Goal: Communication & Community: Answer question/provide support

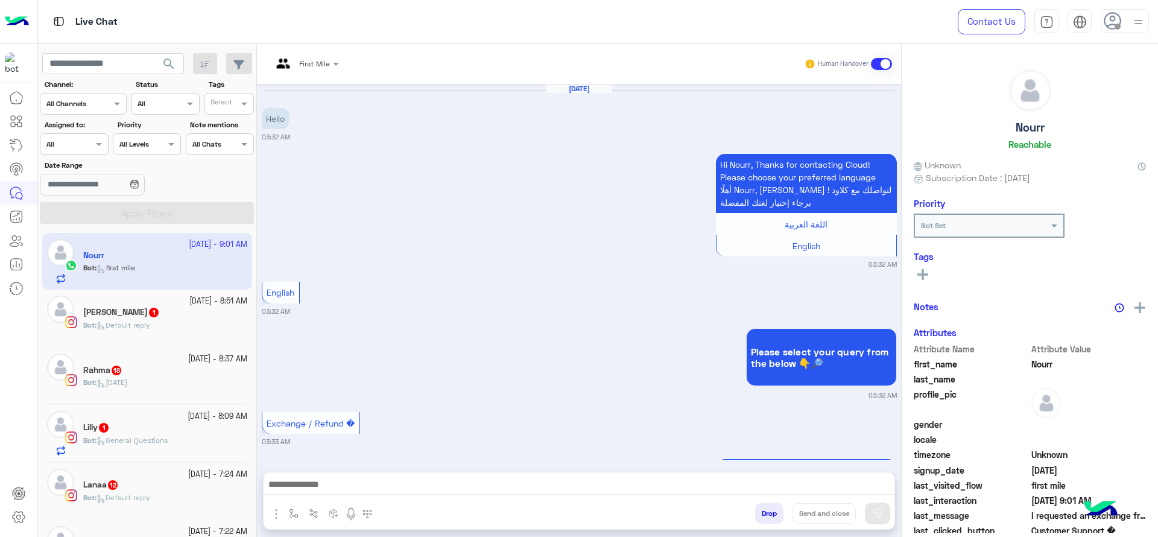
scroll to position [1317, 0]
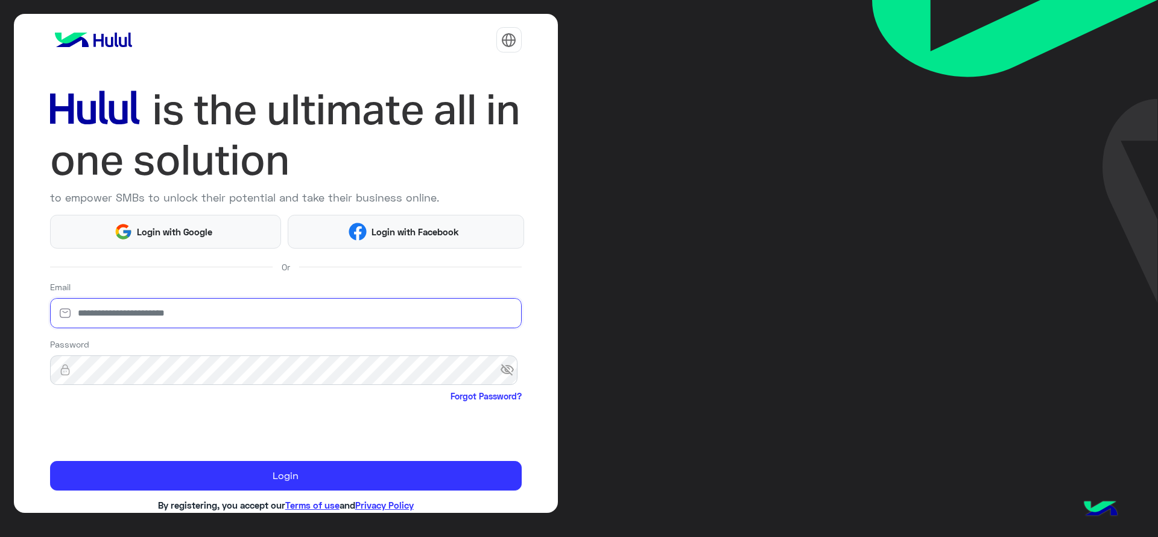
type input "**********"
drag, startPoint x: 0, startPoint y: 0, endPoint x: 337, endPoint y: 14, distance: 336.8
click at [337, 14] on div "**********" at bounding box center [286, 263] width 544 height 499
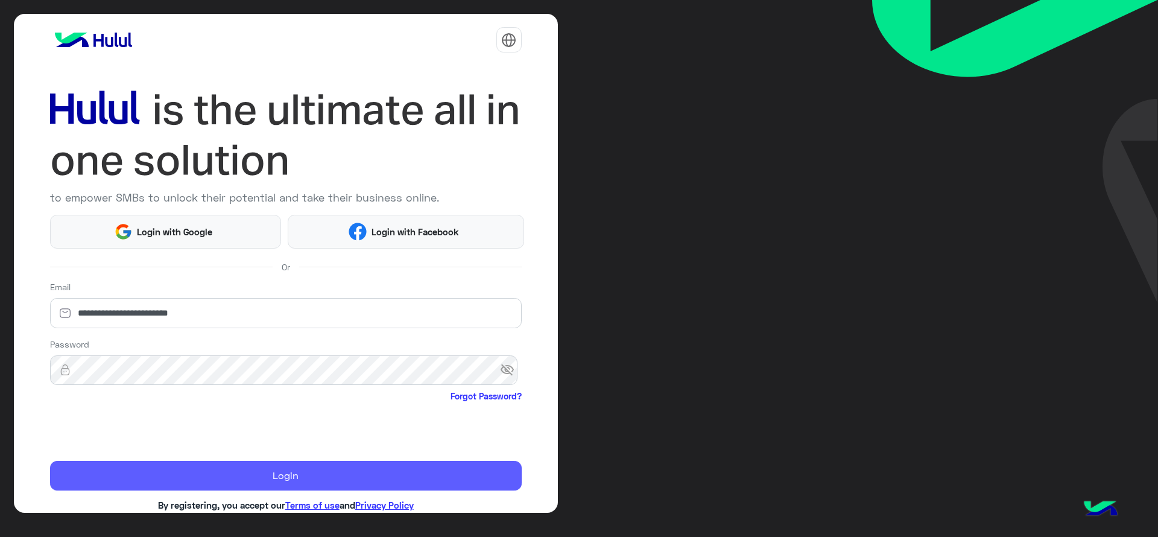
click at [265, 484] on button "Login" at bounding box center [286, 476] width 472 height 30
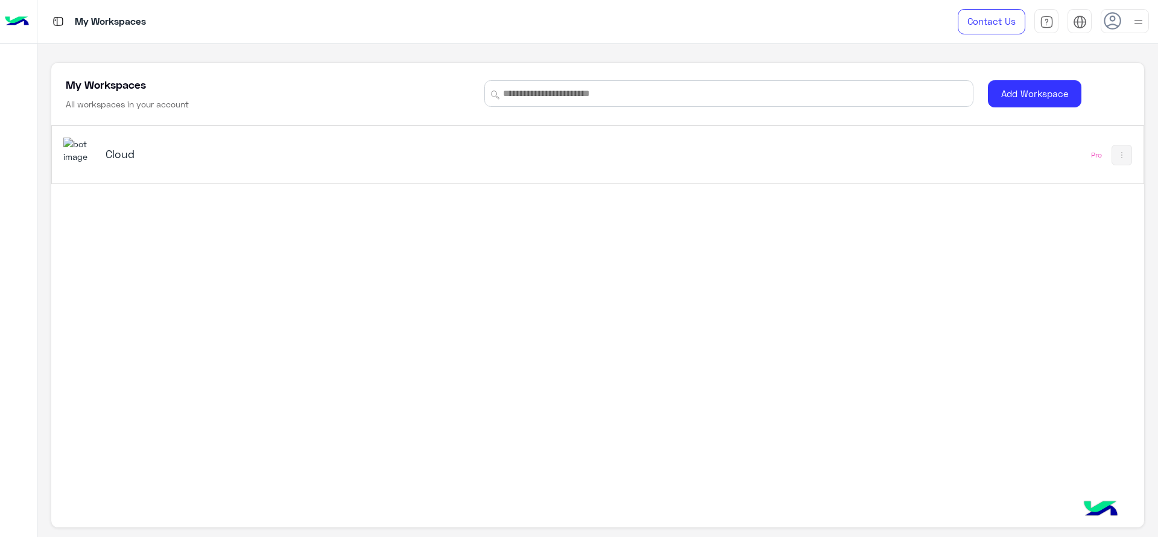
click at [131, 162] on div "Cloud" at bounding box center [298, 155] width 385 height 17
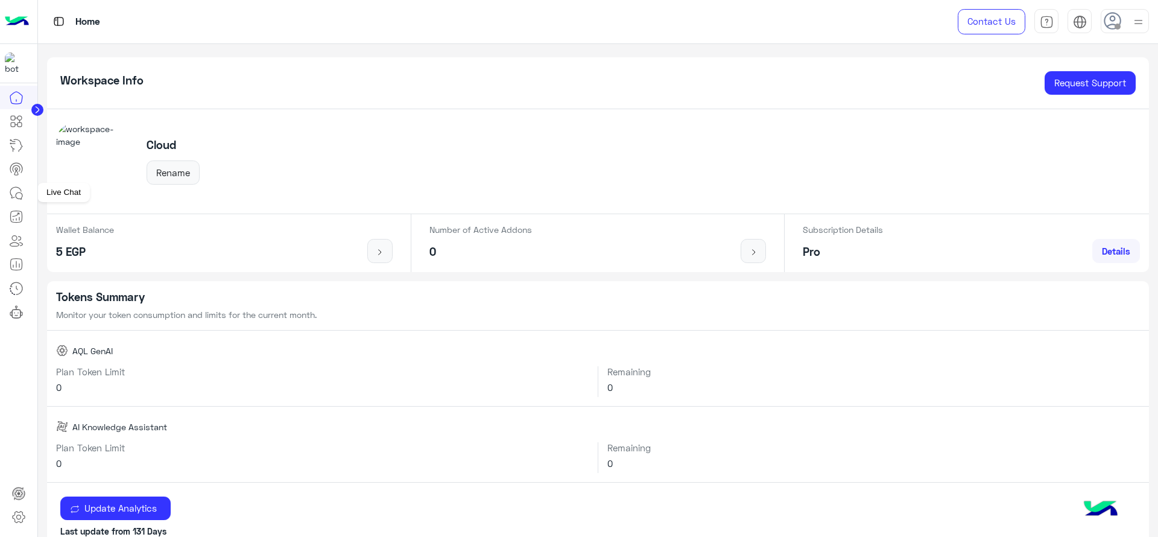
click at [17, 191] on icon at bounding box center [16, 193] width 14 height 14
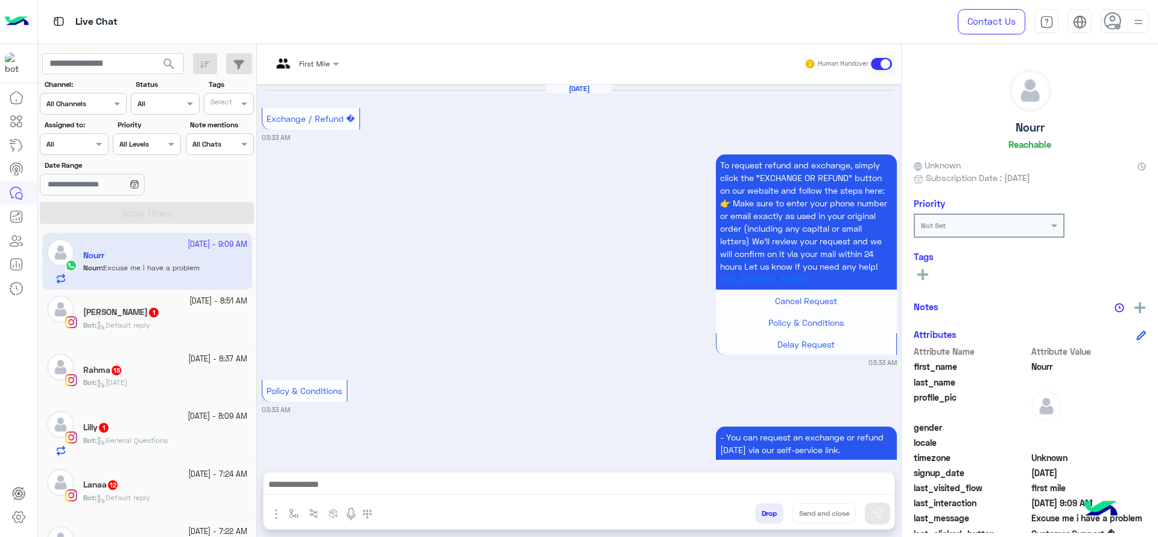
scroll to position [1277, 0]
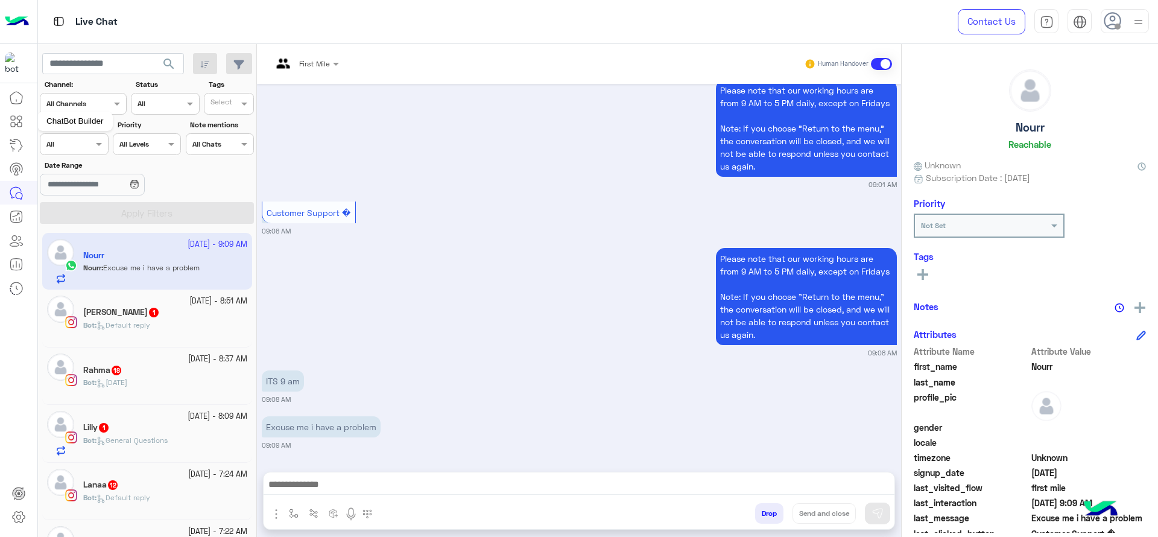
click at [75, 134] on mat-tooltip-component "ChatBot Builder" at bounding box center [74, 121] width 75 height 36
click at [75, 136] on mat-tooltip-component "ChatBot Builder" at bounding box center [74, 121] width 75 height 36
click at [75, 142] on div at bounding box center [73, 142] width 67 height 11
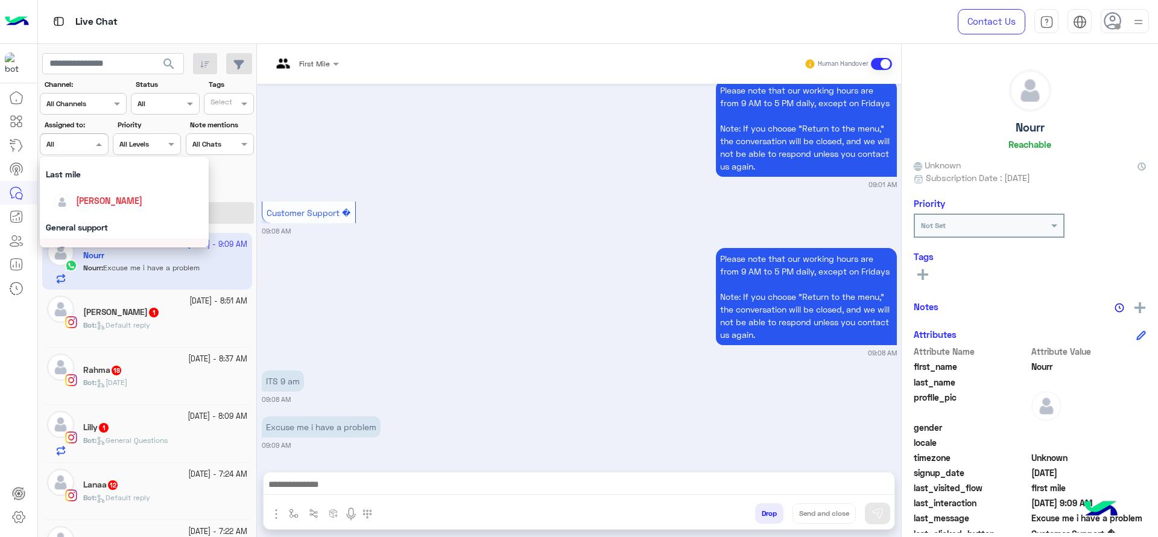
scroll to position [146, 0]
click at [90, 214] on span "[PERSON_NAME]" at bounding box center [109, 216] width 66 height 10
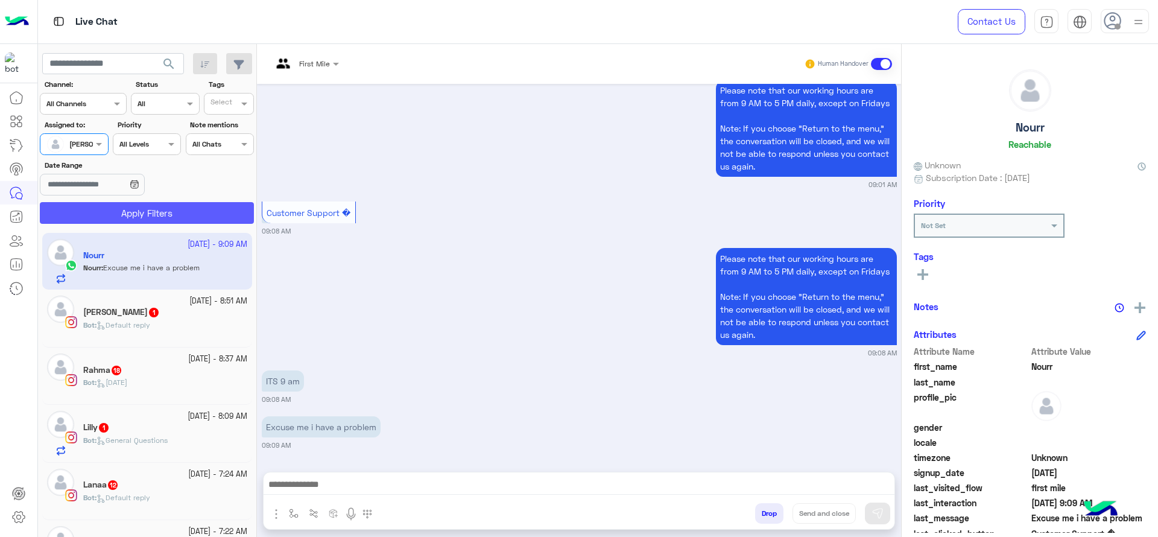
click at [90, 214] on button "Apply Filters" at bounding box center [147, 213] width 214 height 22
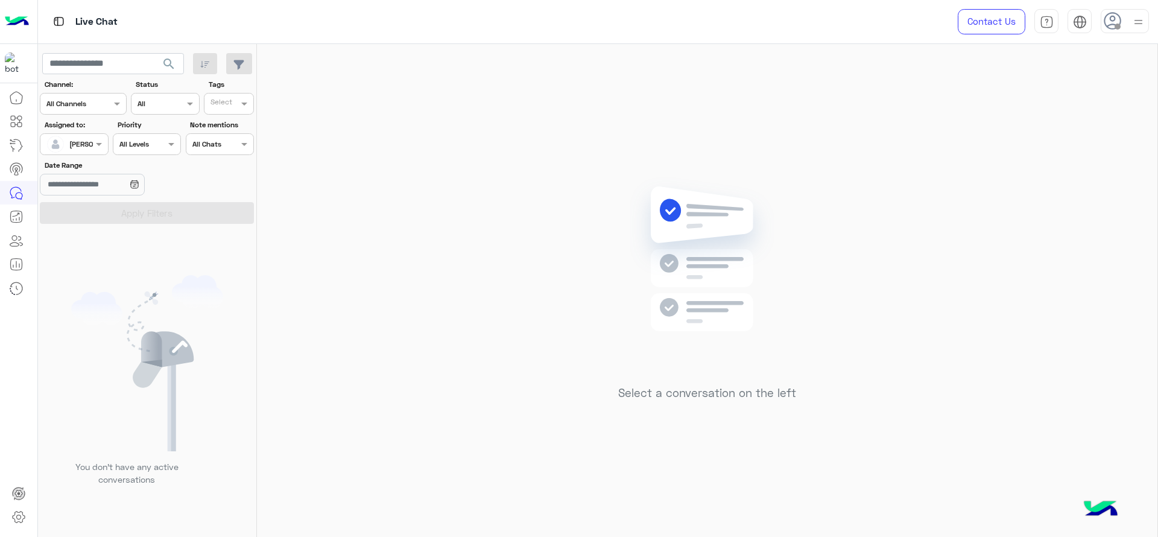
click at [1139, 30] on div at bounding box center [1138, 21] width 15 height 23
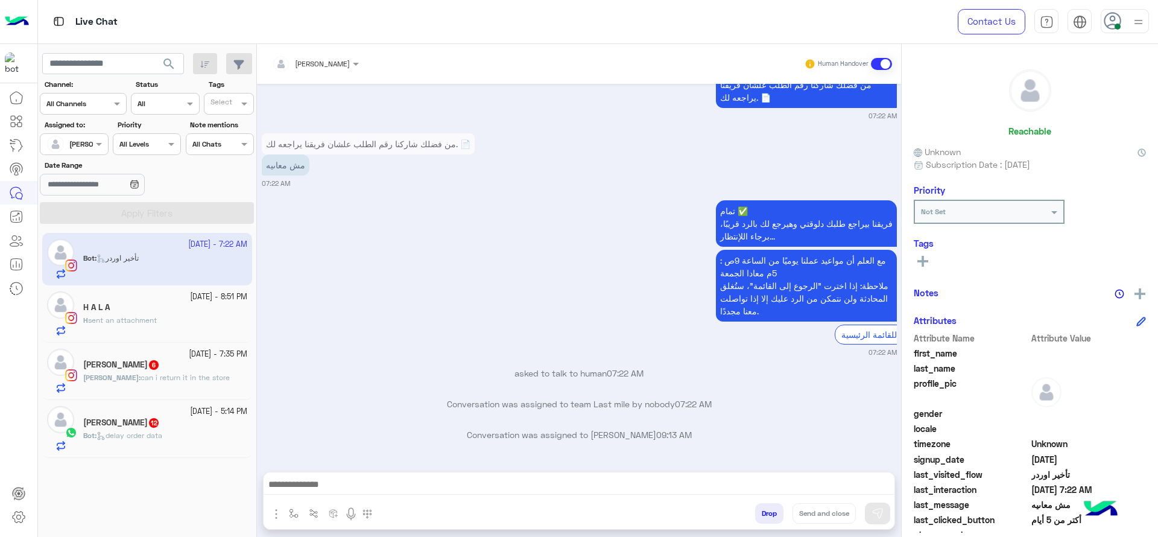
scroll to position [5733, 0]
click at [294, 510] on img "button" at bounding box center [294, 513] width 10 height 10
click at [302, 478] on div "enter flow name" at bounding box center [329, 487] width 89 height 22
type input "*"
click at [302, 443] on span "J Greeting" at bounding box center [312, 441] width 43 height 11
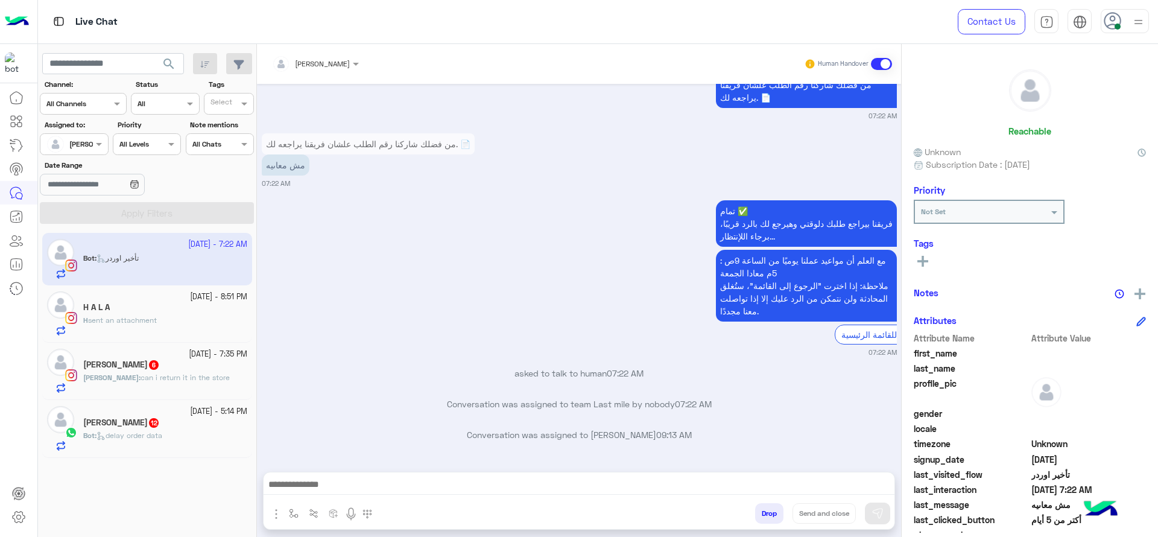
type textarea "**********"
click at [873, 501] on div "**********" at bounding box center [579, 487] width 631 height 30
click at [873, 511] on img at bounding box center [878, 513] width 12 height 12
click at [185, 306] on div "H A L A" at bounding box center [165, 308] width 164 height 13
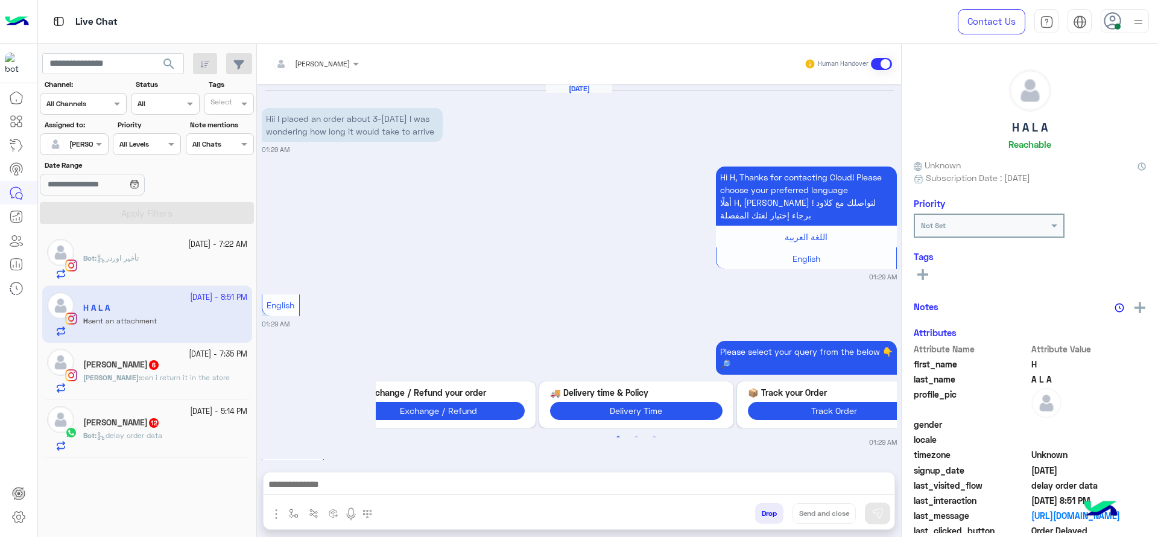
scroll to position [1114, 0]
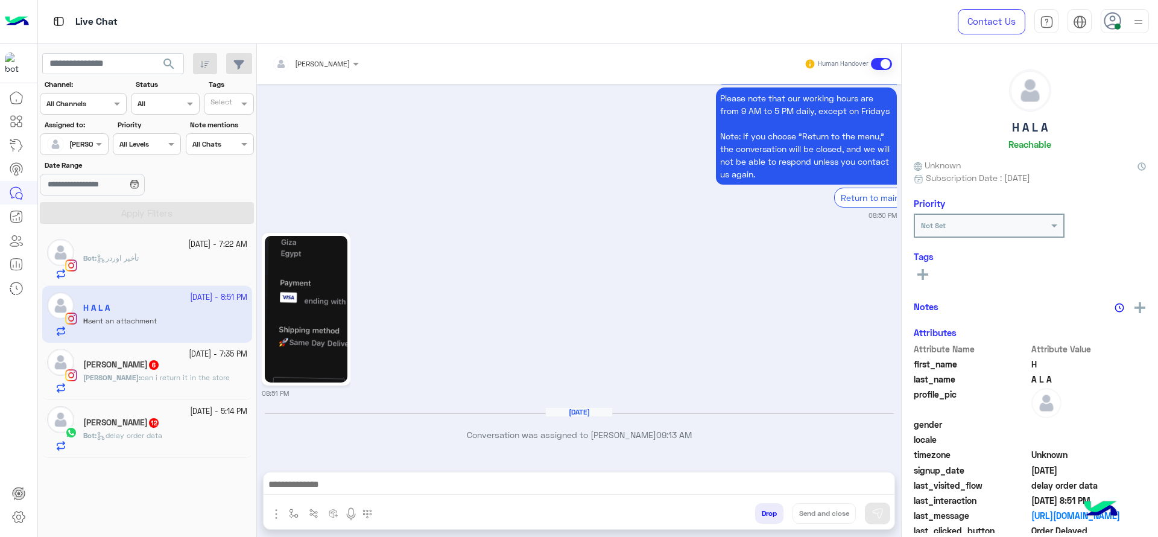
click at [290, 507] on button "button" at bounding box center [294, 513] width 20 height 20
click at [302, 481] on input "text" at bounding box center [315, 484] width 48 height 11
type input "*"
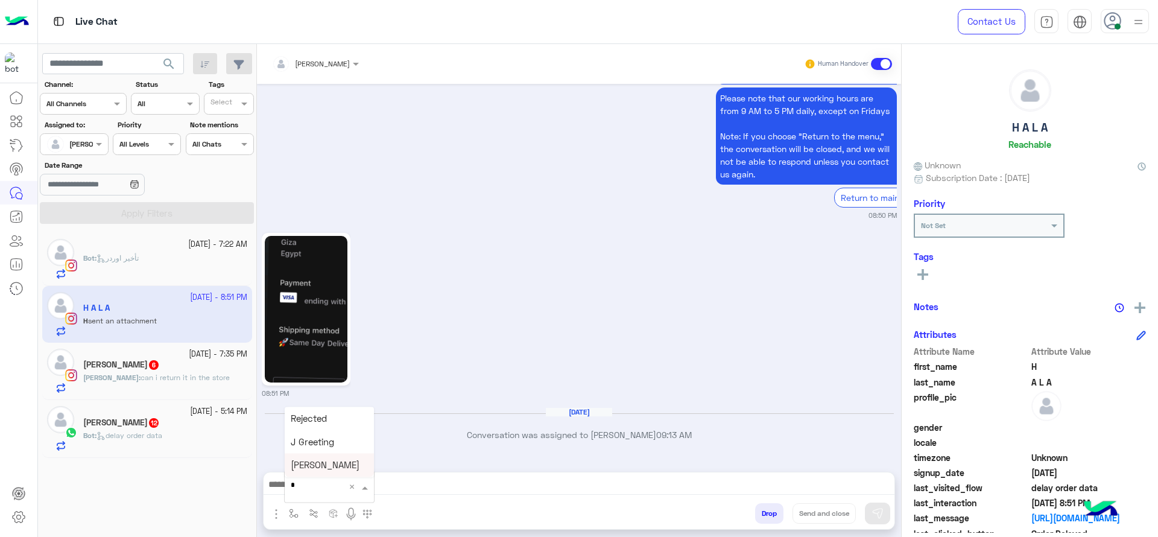
click at [312, 436] on span "J Greeting" at bounding box center [312, 441] width 43 height 11
type textarea "**********"
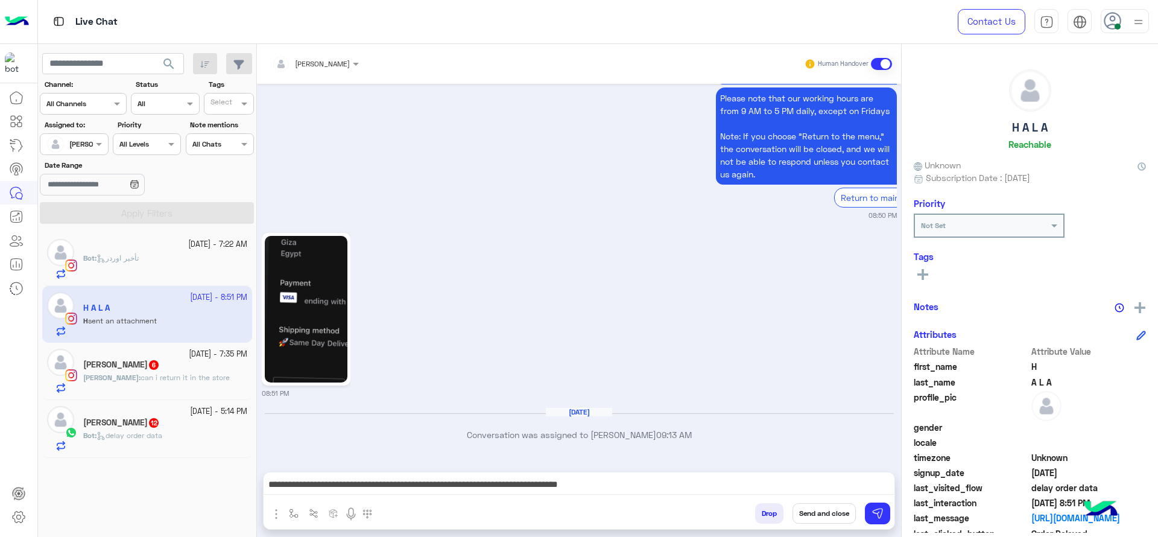
click at [892, 513] on div "Drop Send and close" at bounding box center [637, 515] width 513 height 27
click at [881, 512] on img at bounding box center [878, 513] width 12 height 12
click at [218, 352] on small "13 October - 7:35 PM" at bounding box center [218, 354] width 59 height 11
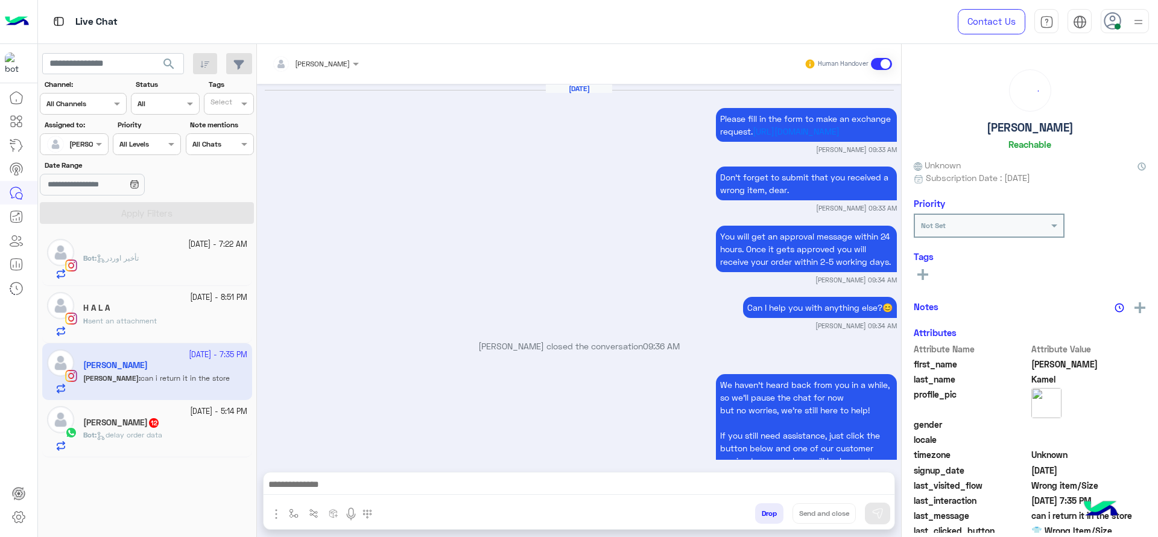
scroll to position [1242, 0]
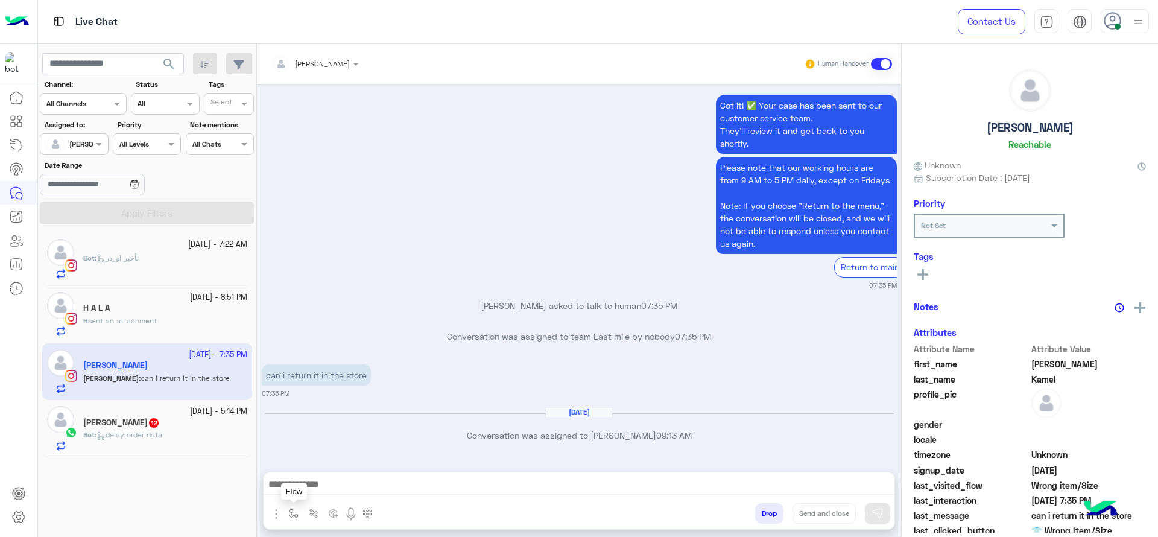
click at [293, 510] on img "button" at bounding box center [294, 513] width 10 height 10
click at [308, 489] on input "text" at bounding box center [315, 484] width 48 height 11
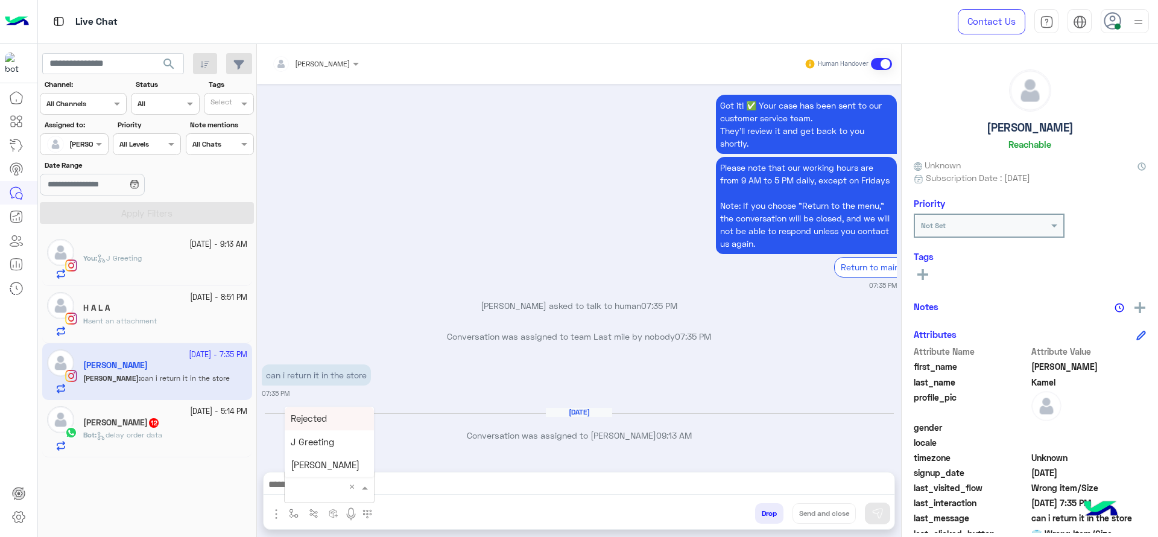
type input "*"
click at [311, 441] on span "J Greeting" at bounding box center [312, 441] width 43 height 11
type textarea "**********"
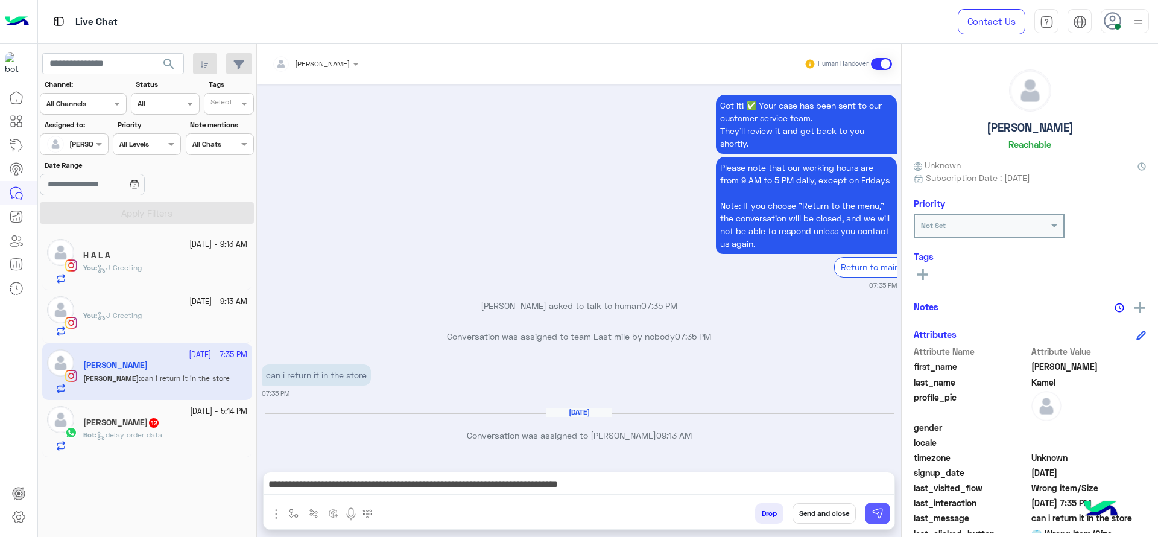
click at [874, 509] on img at bounding box center [878, 513] width 12 height 12
click at [190, 440] on div "Bot : delay order data" at bounding box center [165, 439] width 164 height 21
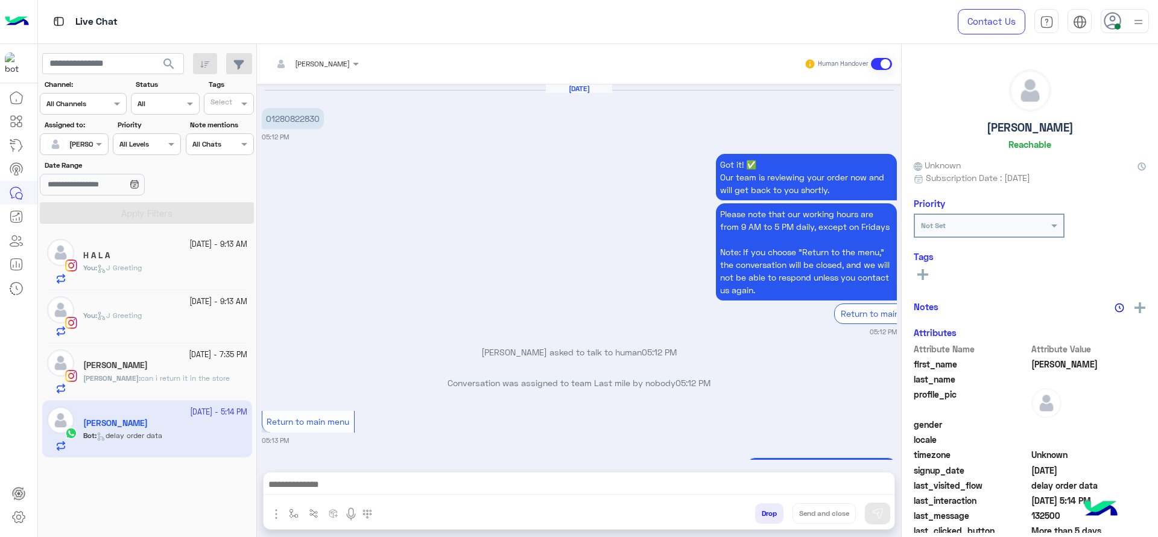
scroll to position [1073, 0]
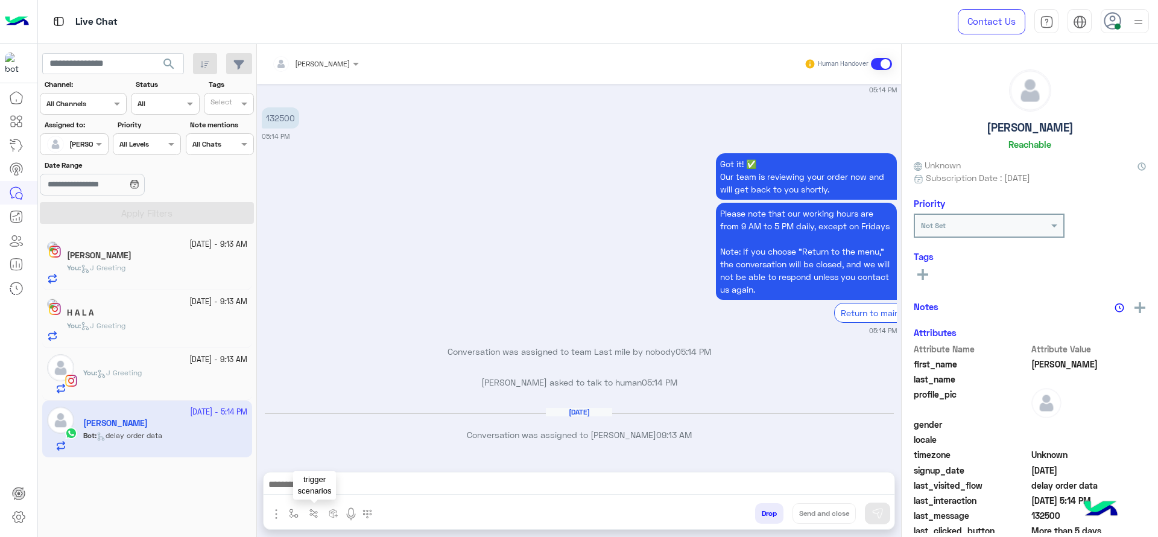
click at [308, 516] on button "button" at bounding box center [314, 513] width 20 height 20
click at [291, 516] on img "button" at bounding box center [294, 513] width 10 height 10
click at [319, 467] on div "Jana Aboelseoud Human Handover Oct 13, 2025 01280822830 05:12 PM Got it! ✅ Our …" at bounding box center [579, 293] width 644 height 498
click at [298, 507] on button "button" at bounding box center [294, 513] width 20 height 20
click at [306, 490] on div "enter flow name" at bounding box center [318, 486] width 55 height 11
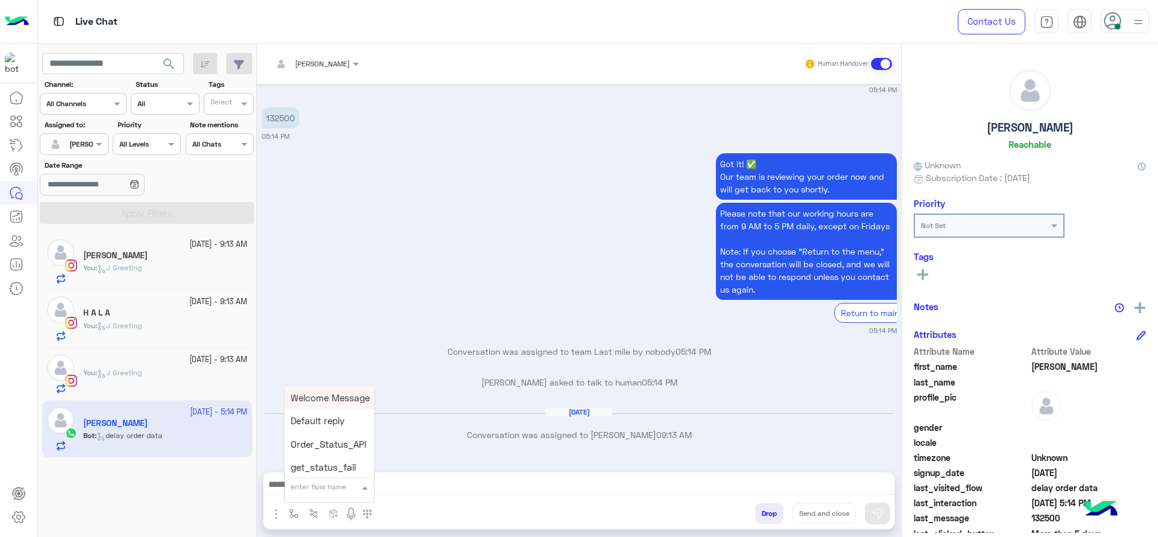
type input "*"
click at [306, 443] on span "J Greeting" at bounding box center [312, 441] width 43 height 11
type textarea "**********"
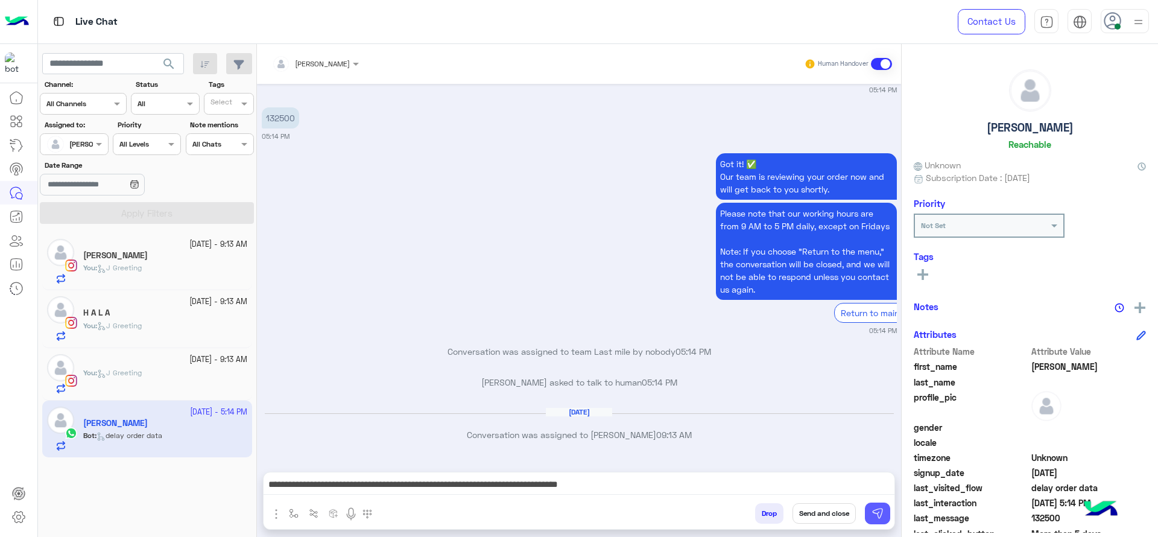
click at [868, 515] on button at bounding box center [877, 513] width 25 height 22
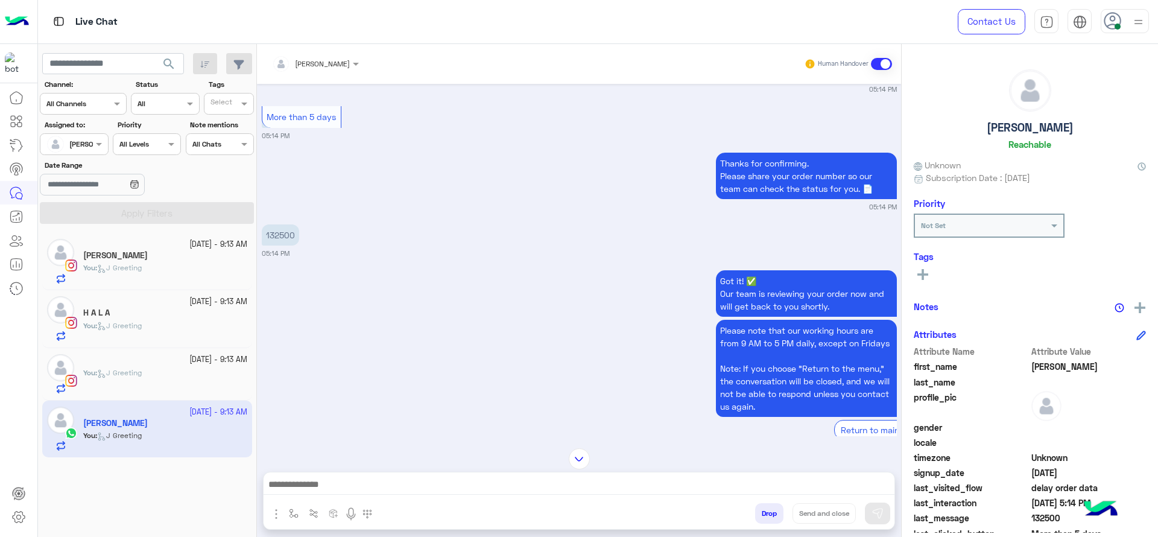
scroll to position [937, 0]
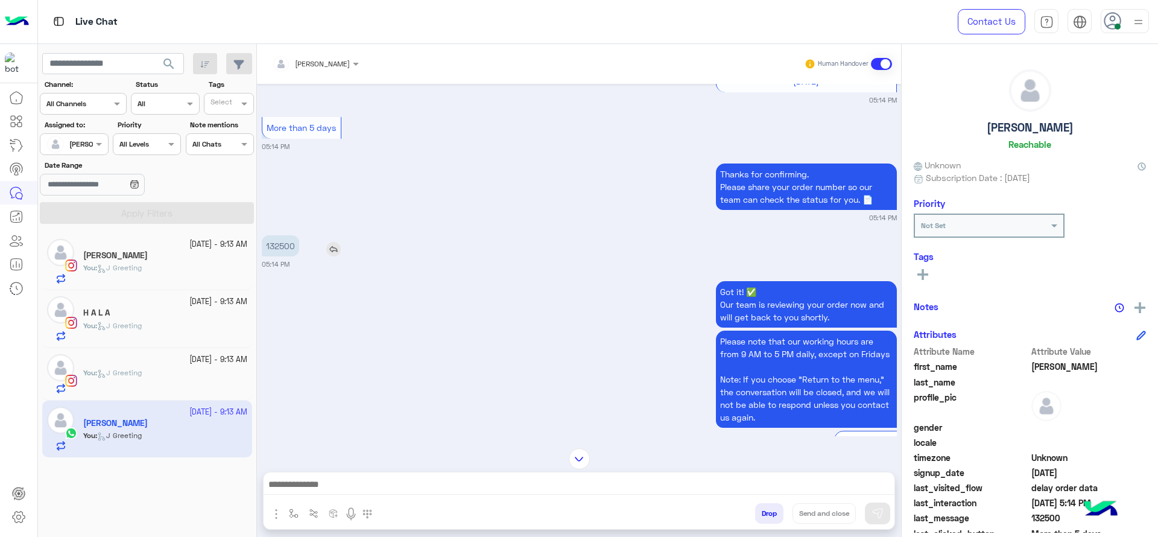
click at [289, 250] on p "132500" at bounding box center [280, 245] width 37 height 21
copy p "132500"
click at [733, 348] on p "Please note that our working hours are from 9 AM to 5 PM daily, except on Frida…" at bounding box center [806, 379] width 181 height 97
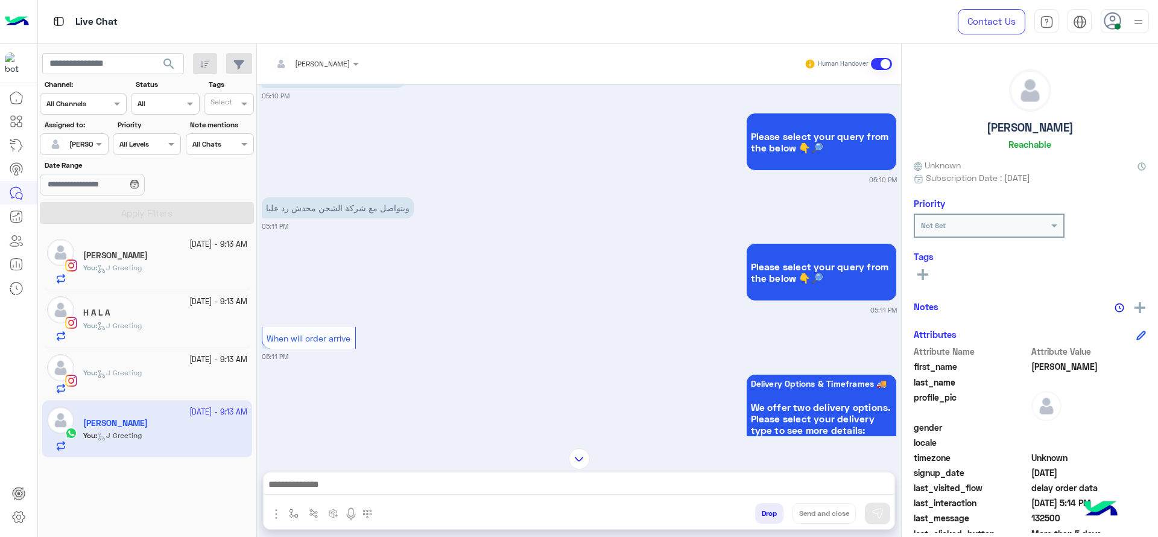
scroll to position [0, 0]
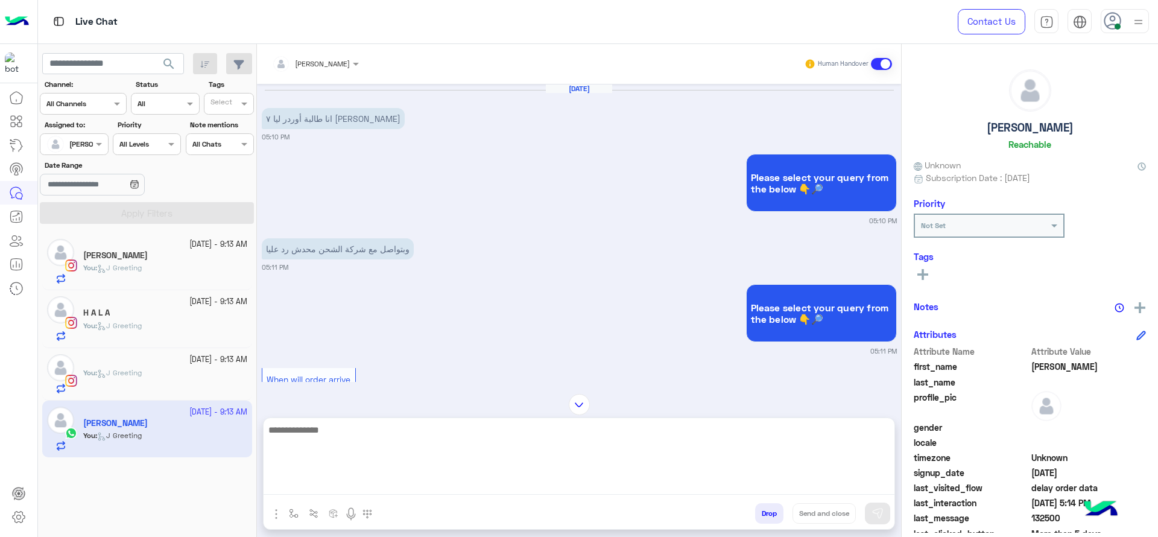
click at [475, 489] on textarea at bounding box center [579, 458] width 631 height 72
type textarea "**********"
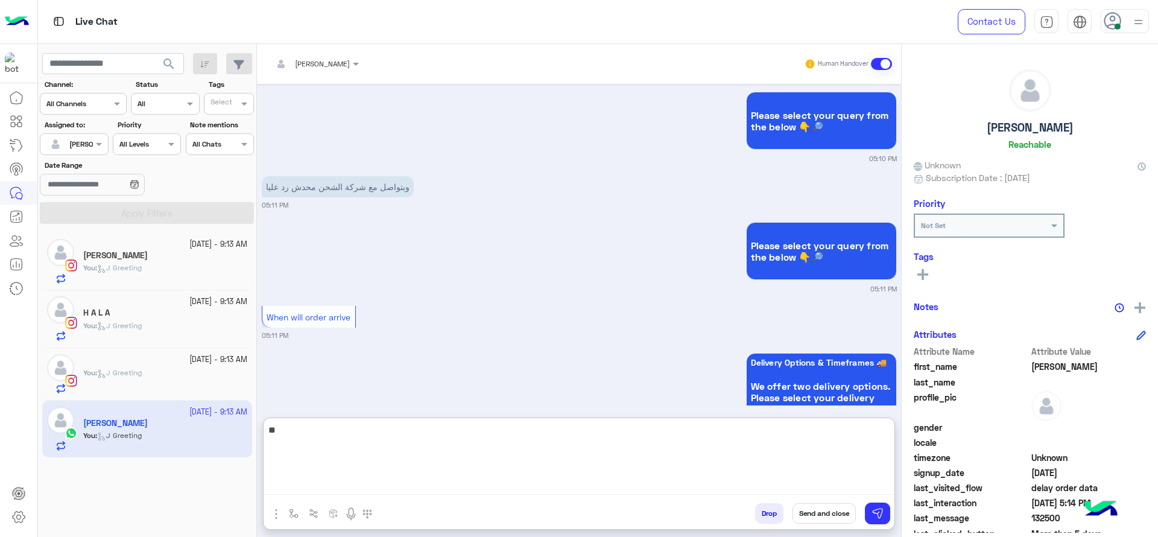
scroll to position [2069, 0]
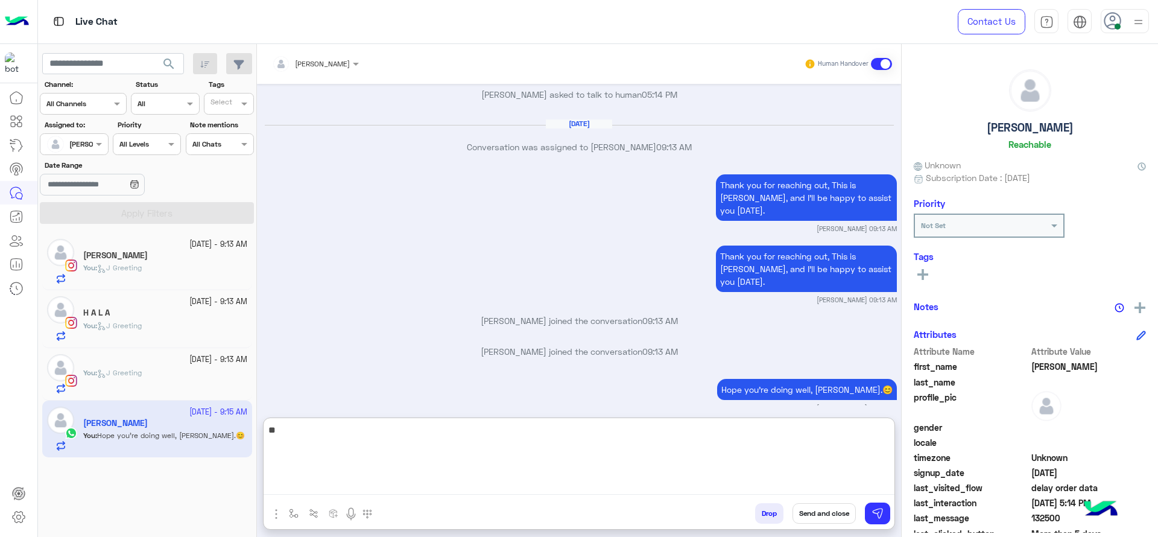
type textarea "*"
paste textarea "**********"
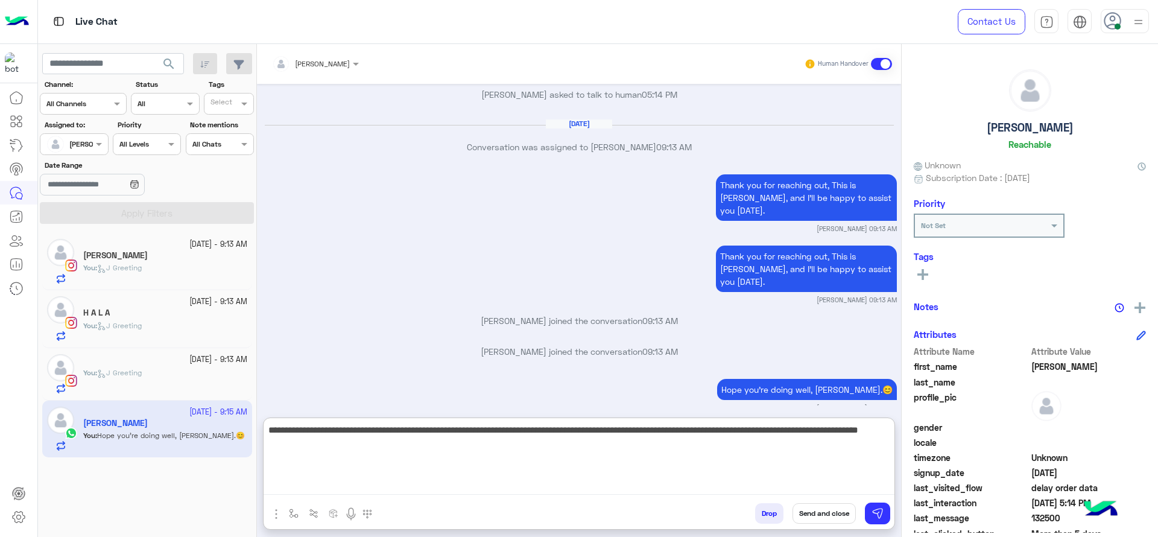
click at [285, 427] on textarea "**********" at bounding box center [579, 458] width 631 height 72
drag, startPoint x: 522, startPoint y: 432, endPoint x: 595, endPoint y: 469, distance: 82.3
click at [595, 469] on textarea "**********" at bounding box center [579, 458] width 631 height 72
click at [814, 429] on textarea "**********" at bounding box center [579, 458] width 631 height 72
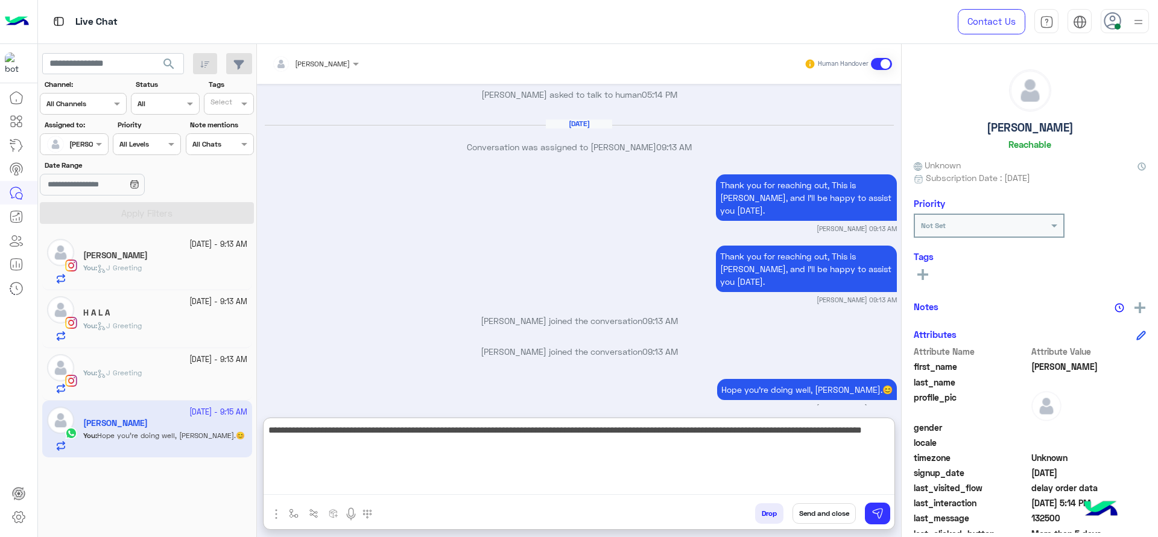
click at [814, 429] on textarea "**********" at bounding box center [579, 458] width 631 height 72
drag, startPoint x: 841, startPoint y: 433, endPoint x: 814, endPoint y: 435, distance: 26.6
click at [814, 435] on textarea "**********" at bounding box center [579, 458] width 631 height 72
click at [645, 459] on textarea "**********" at bounding box center [579, 458] width 631 height 72
click at [820, 435] on textarea "**********" at bounding box center [579, 458] width 631 height 72
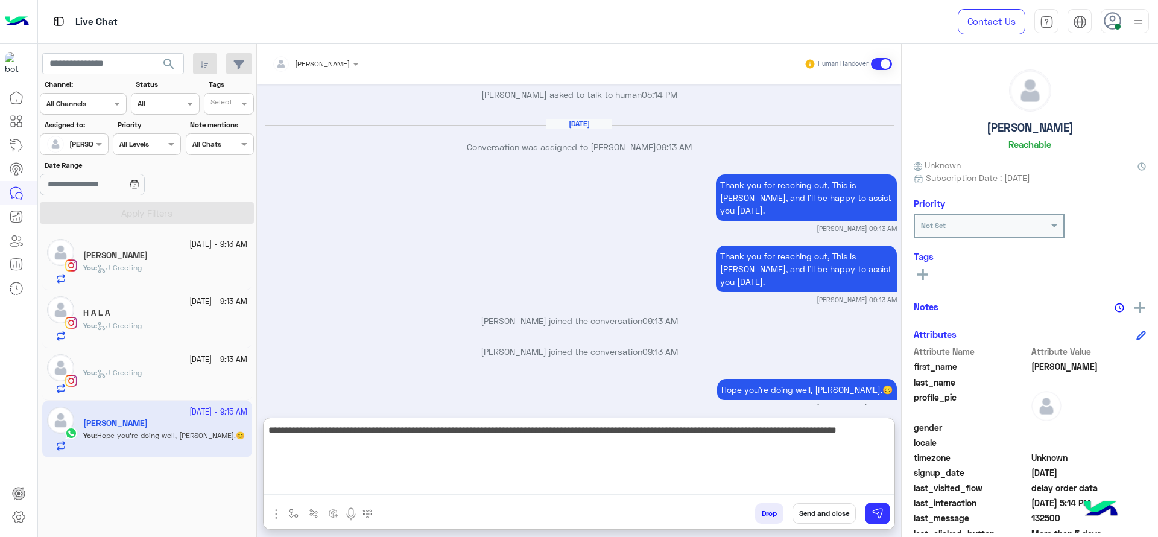
type textarea "**********"
click at [763, 458] on textarea "**********" at bounding box center [579, 458] width 631 height 72
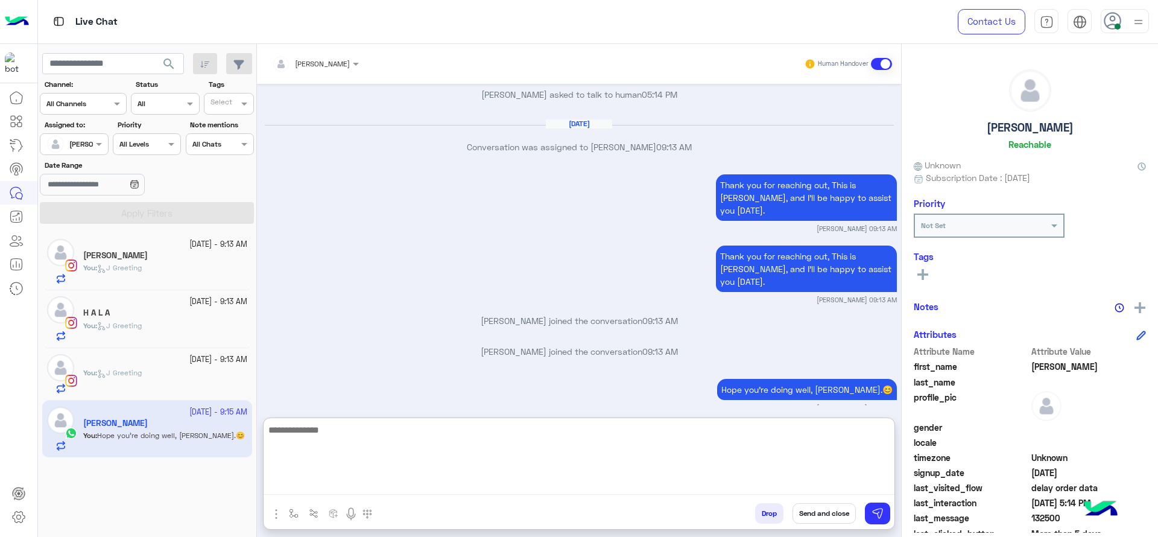
scroll to position [2154, 0]
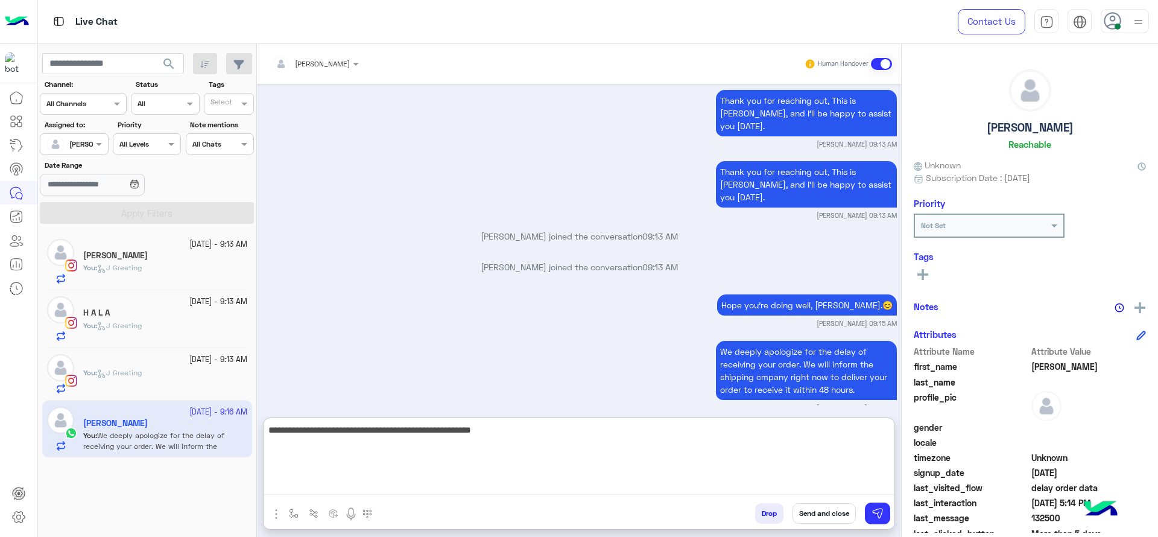
type textarea "**********"
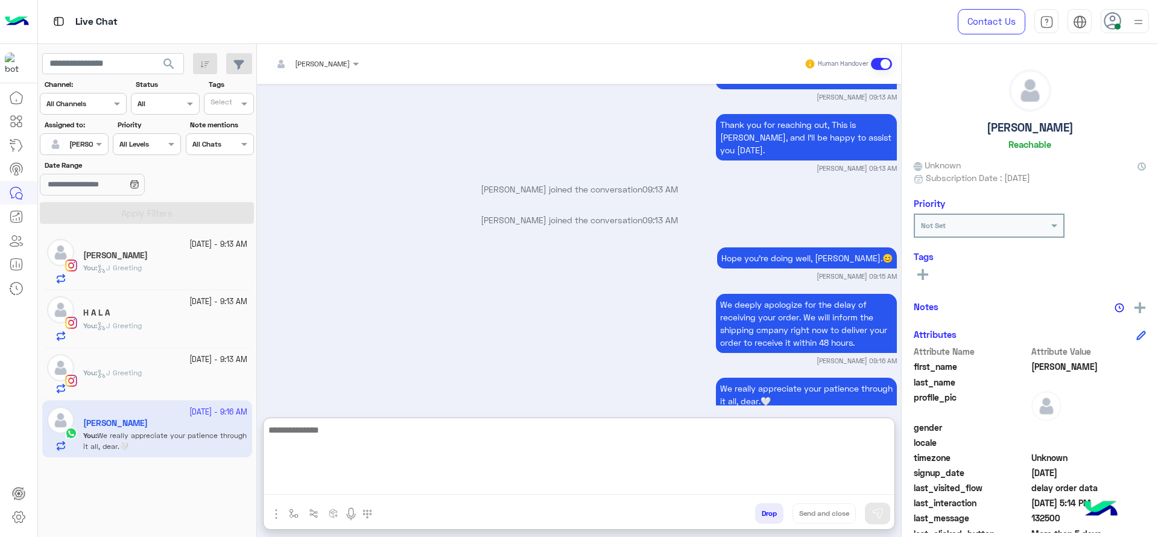
scroll to position [2212, 0]
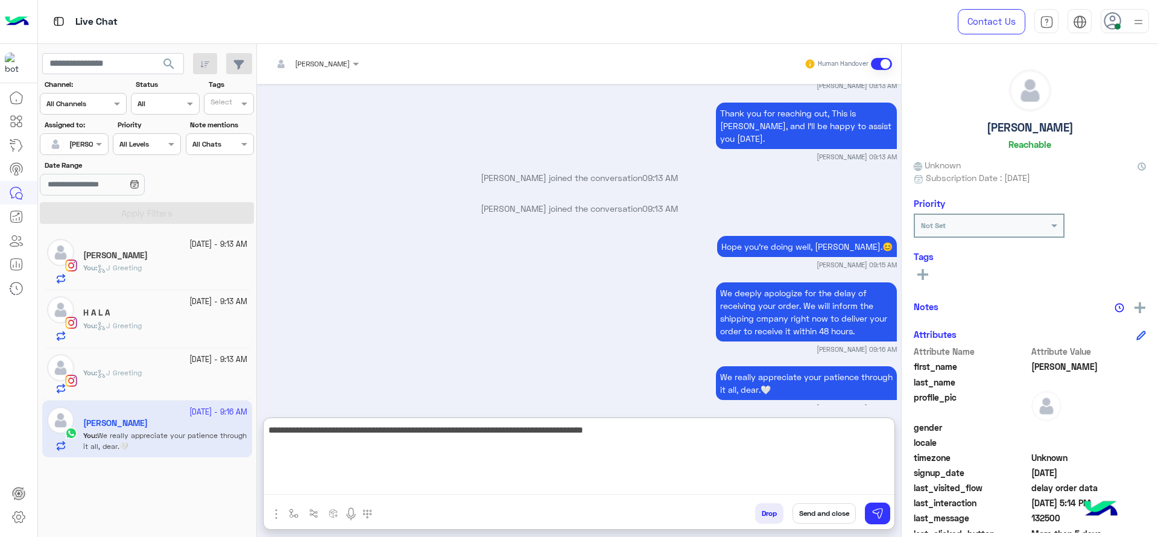
type textarea "**********"
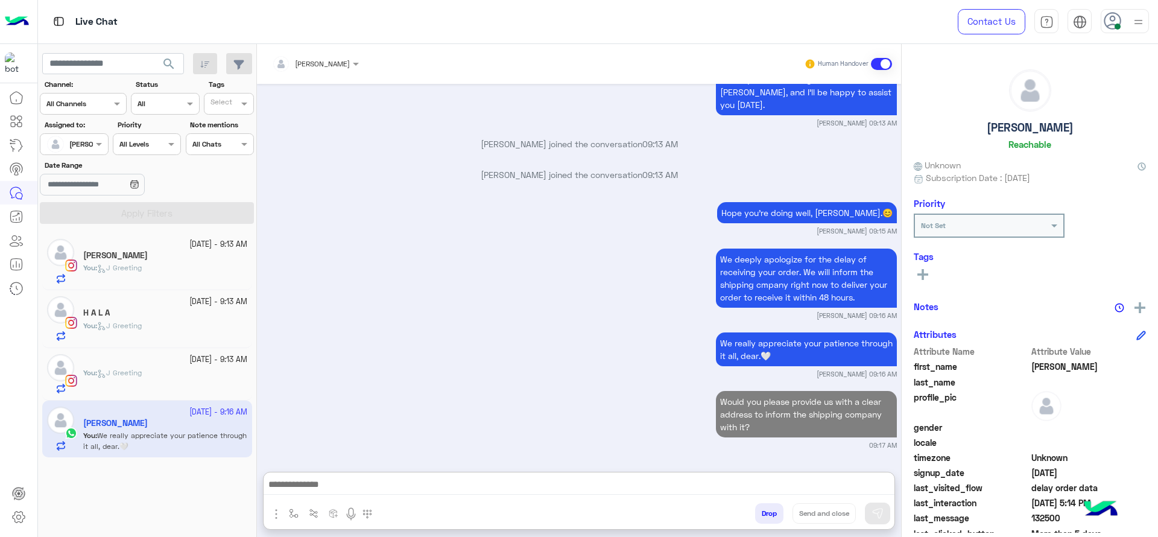
click at [189, 362] on small "14 October - 9:13 AM" at bounding box center [218, 359] width 58 height 11
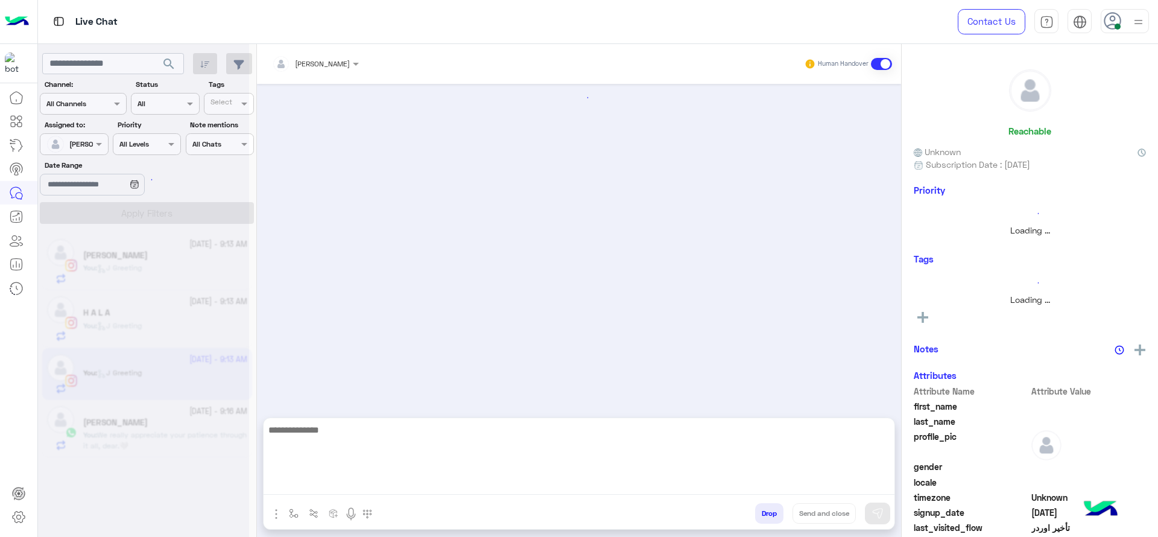
click at [442, 479] on textarea at bounding box center [579, 458] width 631 height 72
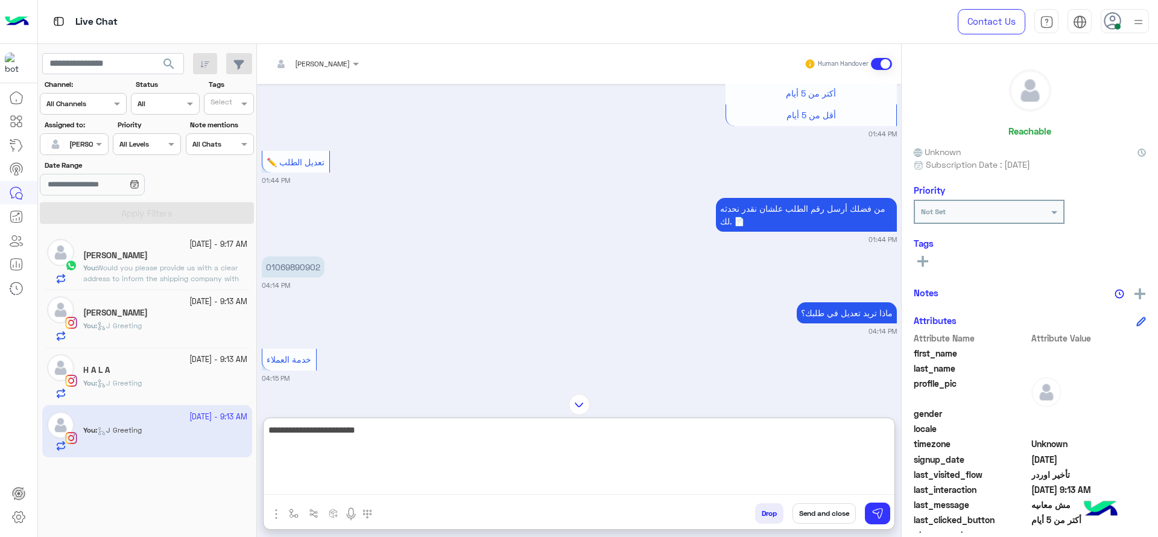
scroll to position [736, 0]
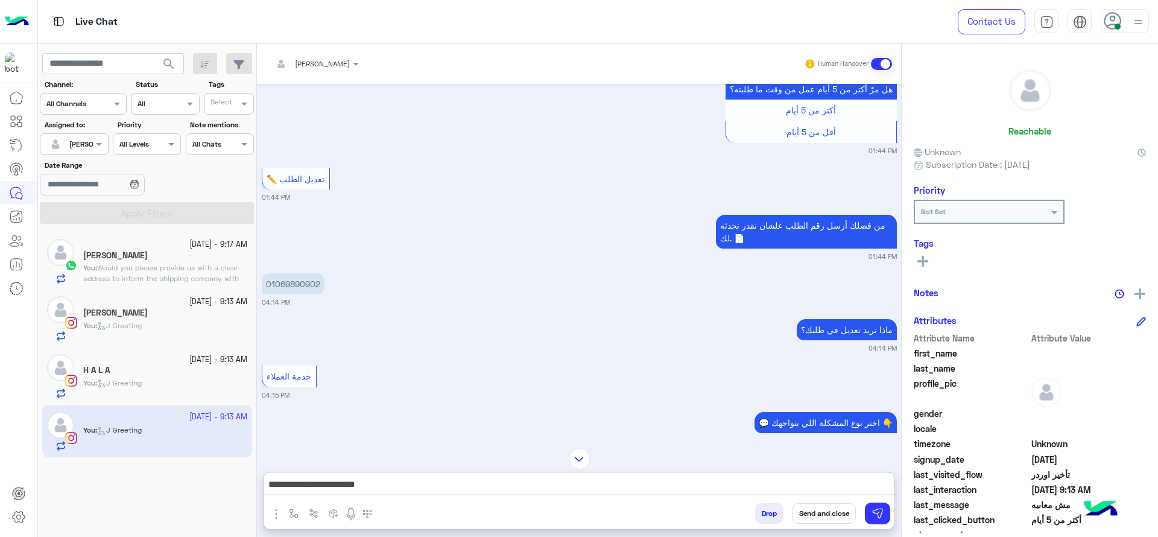
click at [326, 278] on div "01069890902 04:14 PM" at bounding box center [579, 288] width 635 height 37
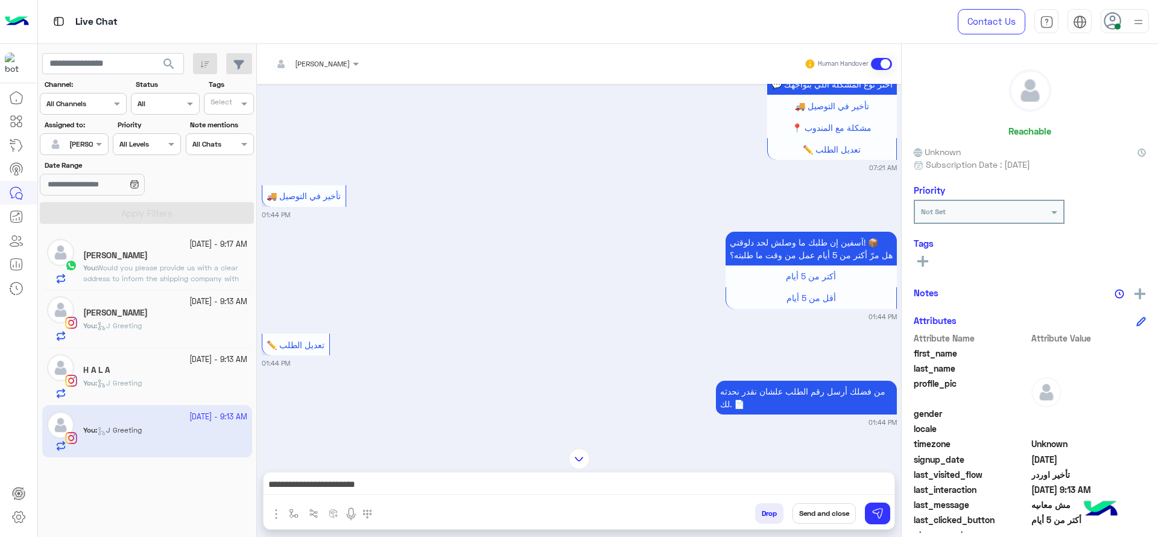
scroll to position [661, 0]
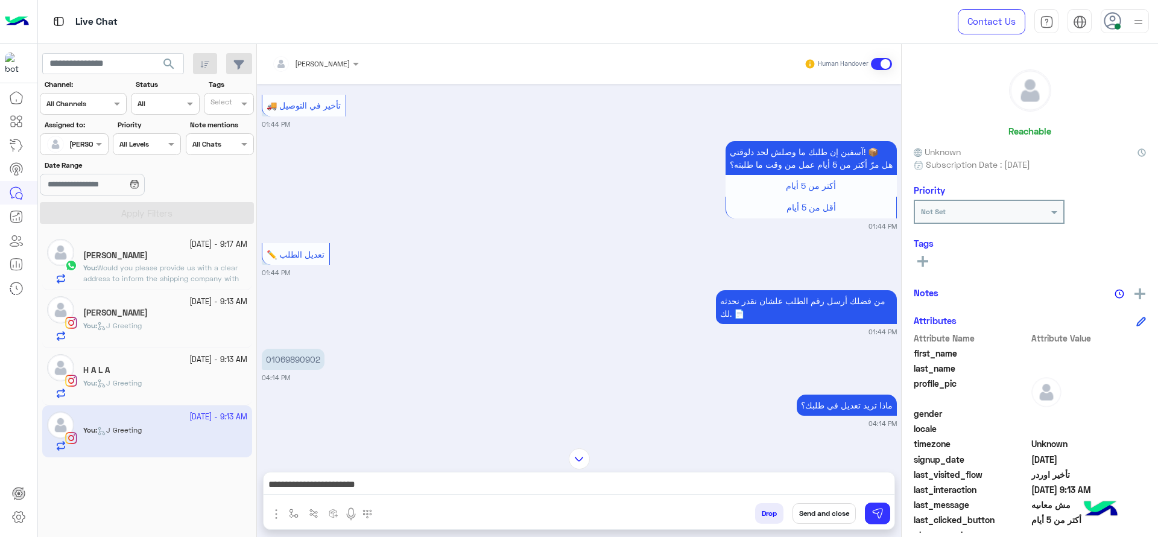
click at [289, 369] on p "01069890902" at bounding box center [293, 359] width 63 height 21
copy p "01069890902"
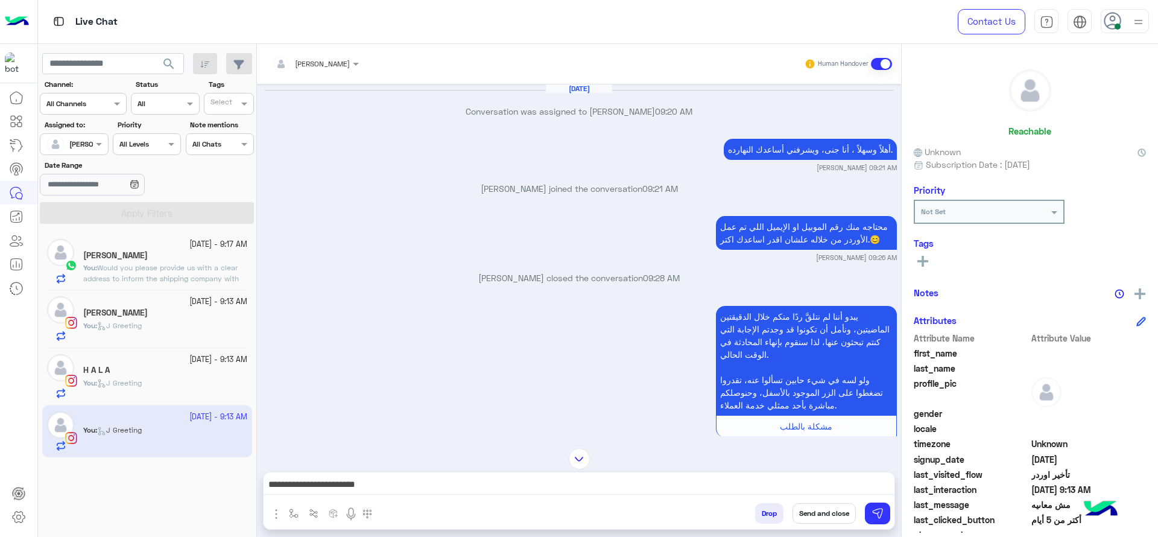
scroll to position [1554, 0]
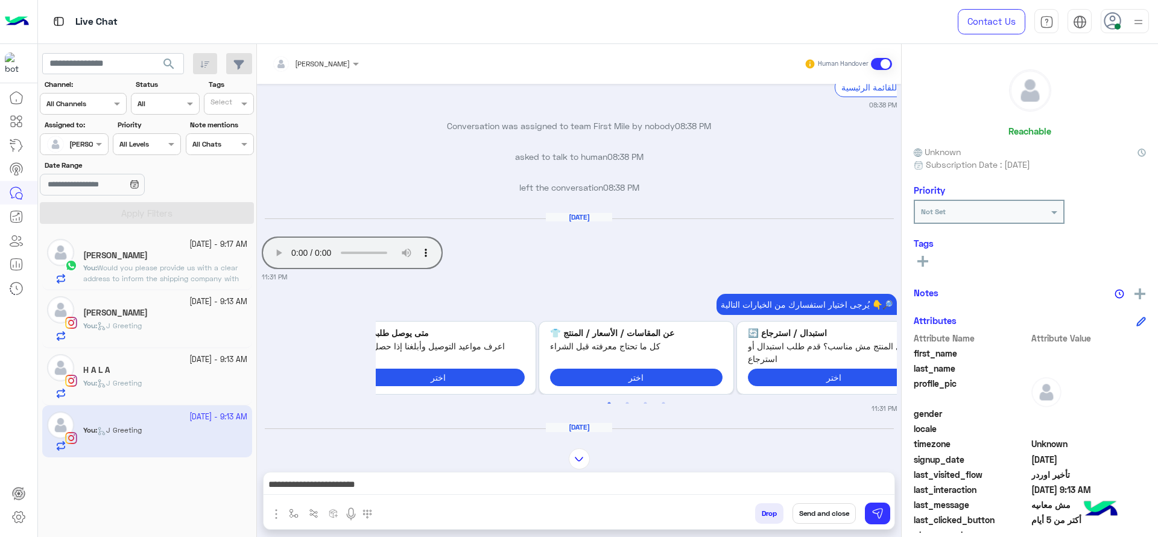
click at [717, 438] on div "Jana Aboelseoud Human Handover Sep 25, 2025 Conversation was assigned to Jana A…" at bounding box center [579, 293] width 644 height 498
click at [580, 452] on img at bounding box center [579, 458] width 21 height 21
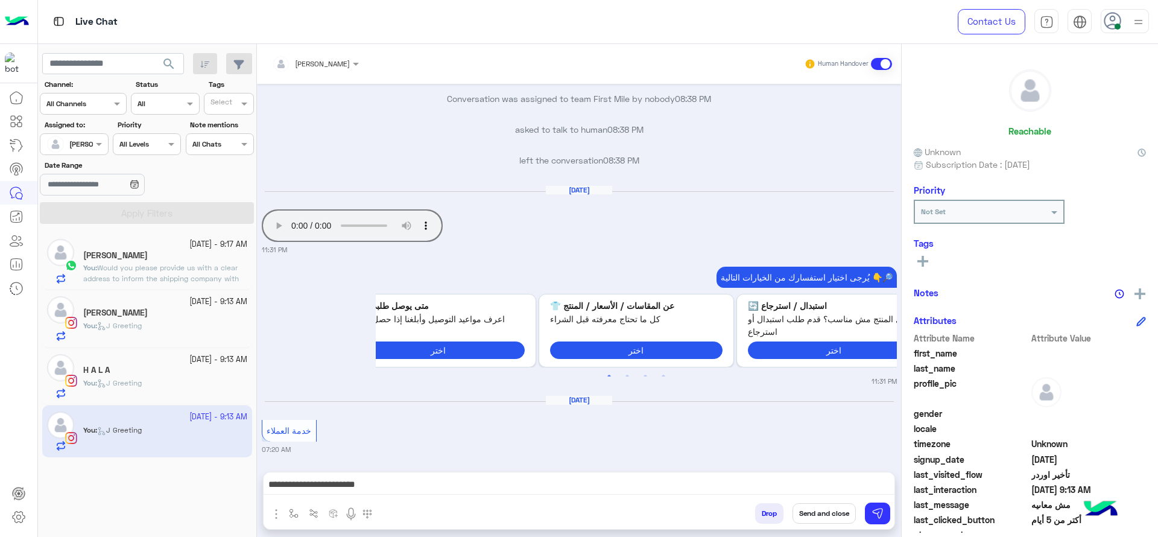
scroll to position [4125, 0]
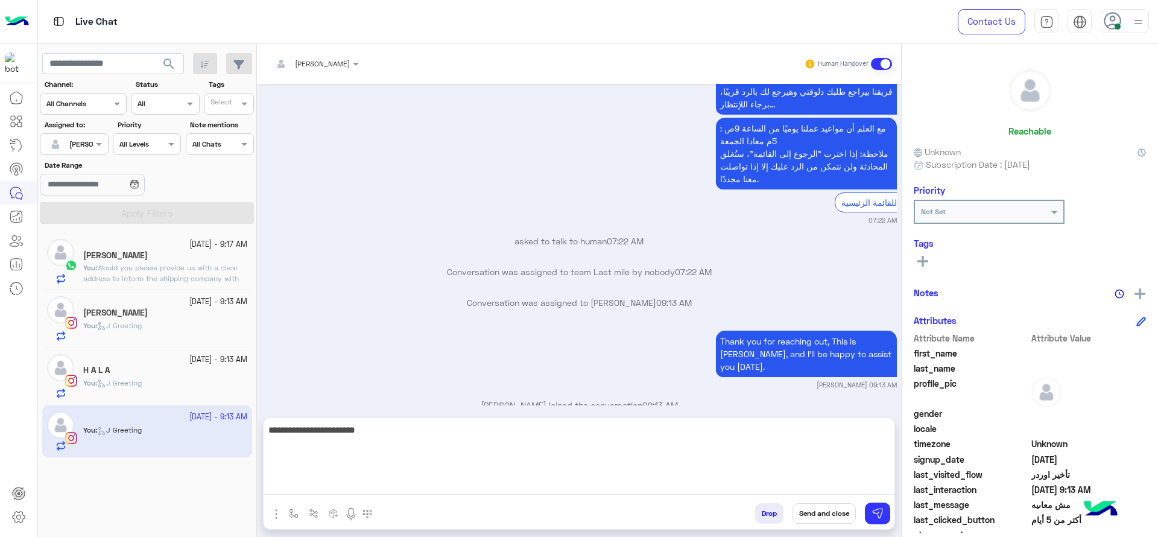
click at [574, 488] on textarea "**********" at bounding box center [579, 458] width 631 height 72
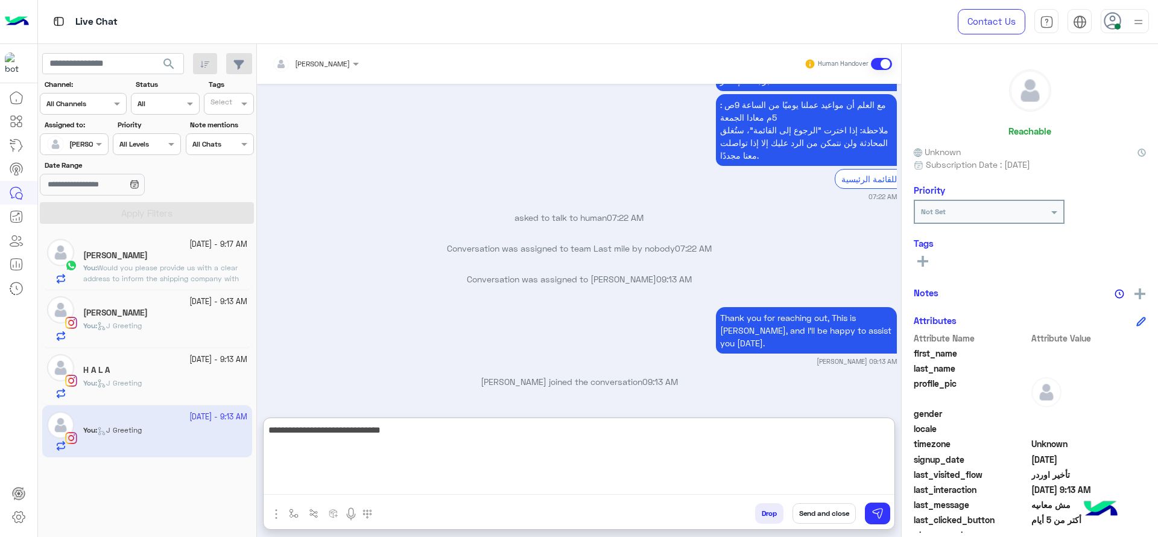
type textarea "**********"
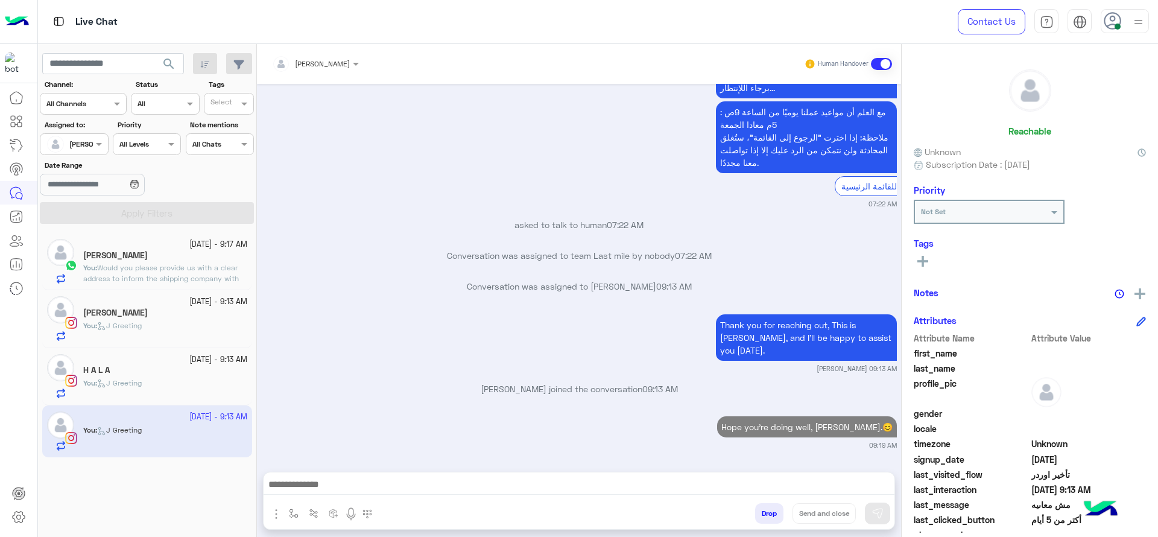
scroll to position [4171, 0]
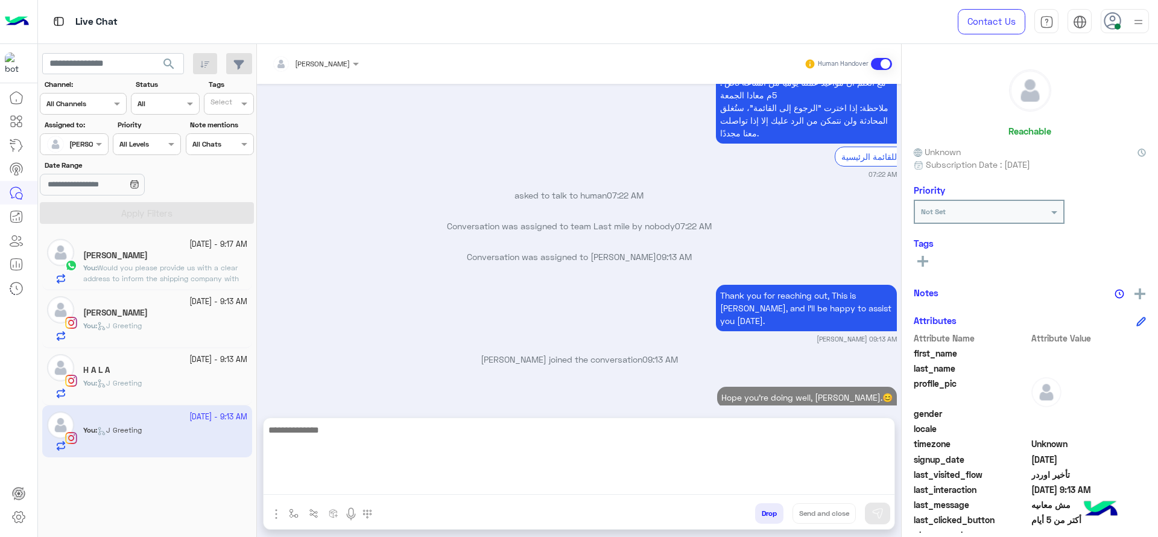
click at [607, 489] on textarea at bounding box center [579, 458] width 631 height 72
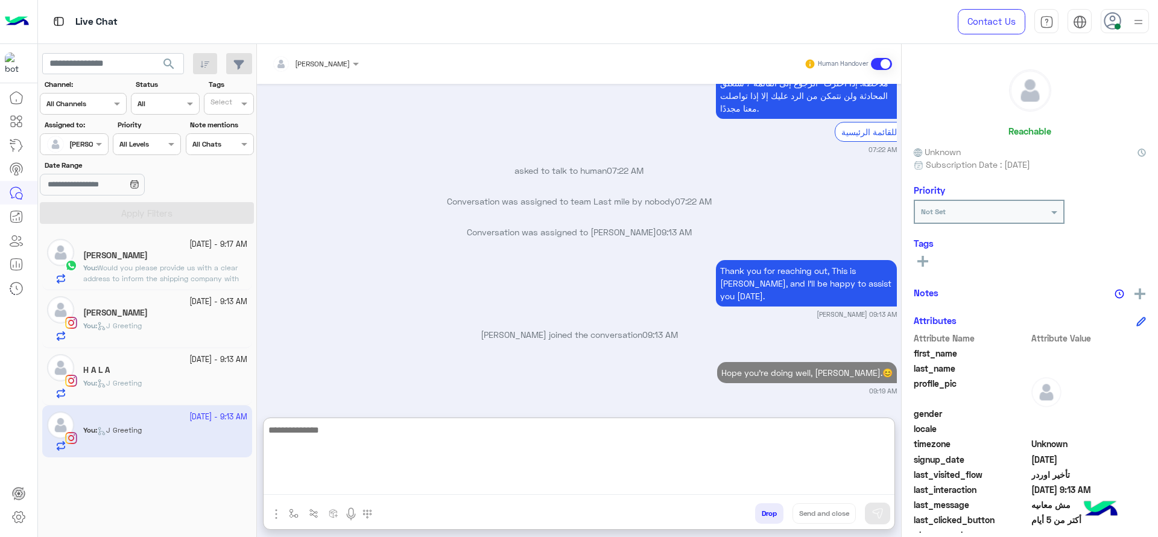
scroll to position [4225, 0]
paste textarea "**********"
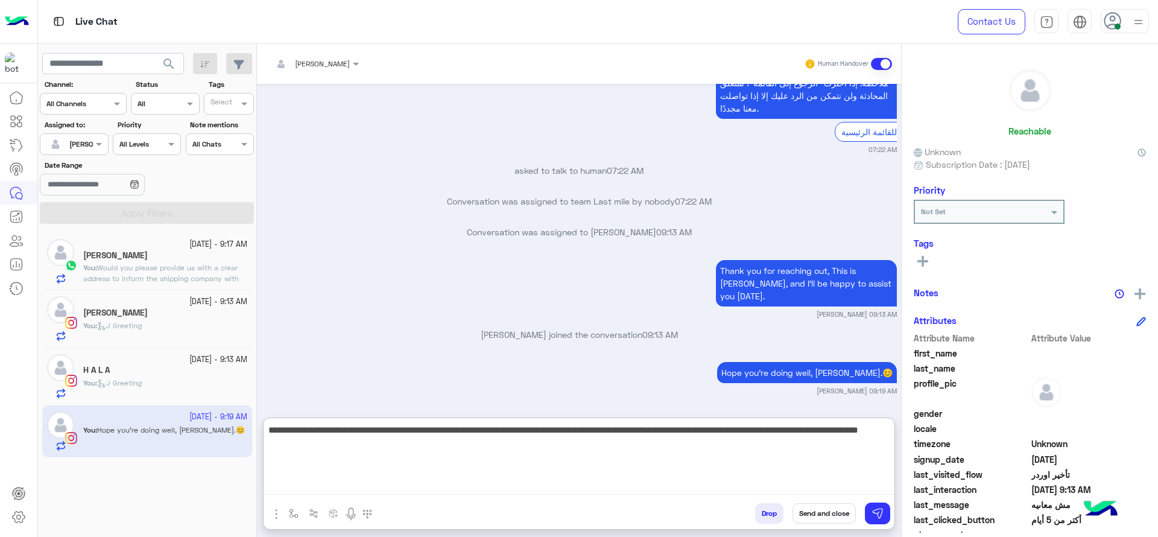
drag, startPoint x: 485, startPoint y: 432, endPoint x: 579, endPoint y: 461, distance: 98.4
click at [579, 461] on textarea "**********" at bounding box center [579, 458] width 631 height 72
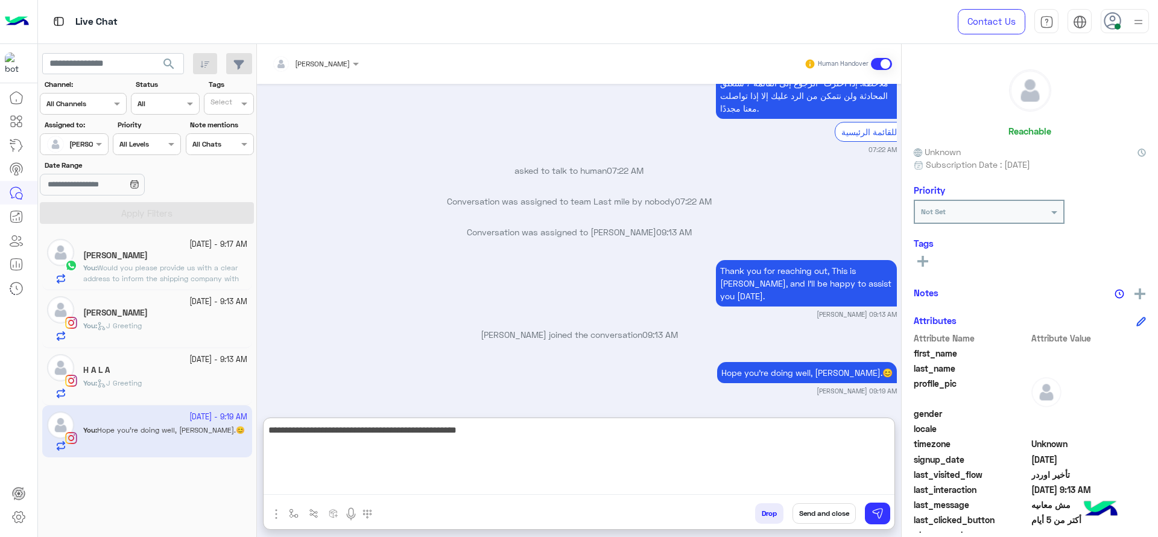
click at [540, 426] on textarea "**********" at bounding box center [579, 458] width 631 height 72
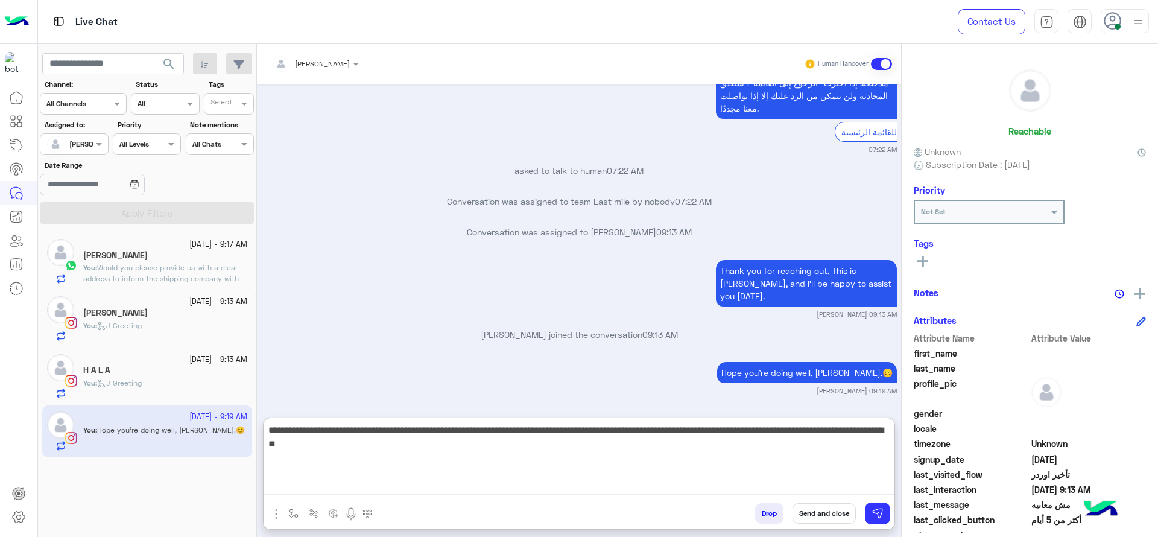
click at [385, 447] on textarea "**********" at bounding box center [579, 458] width 631 height 72
click at [870, 426] on textarea "**********" at bounding box center [579, 458] width 631 height 72
click at [381, 444] on textarea "**********" at bounding box center [579, 458] width 631 height 72
type textarea "**********"
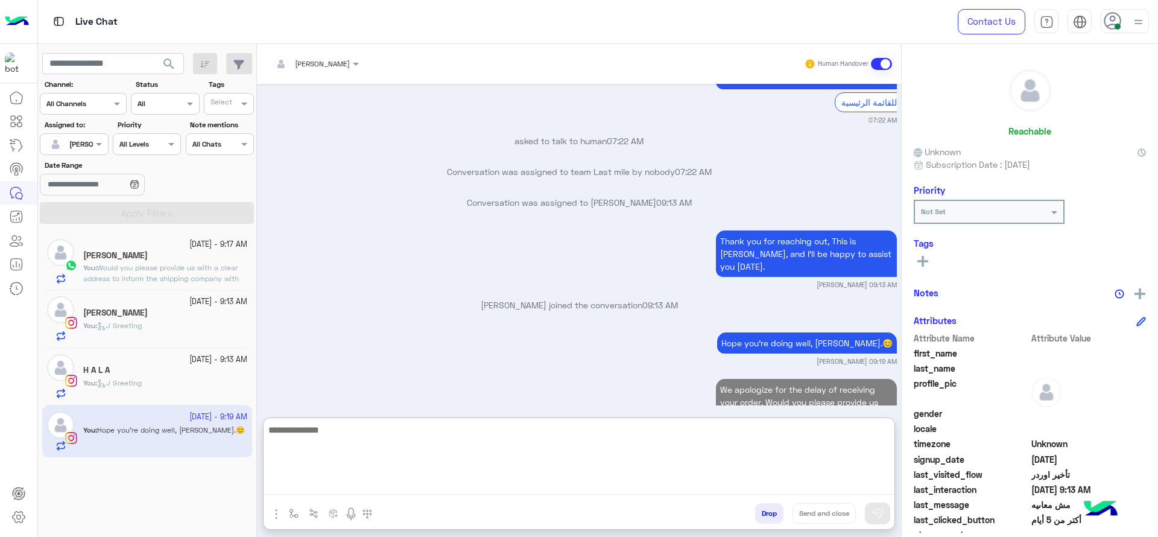
scroll to position [4322, 0]
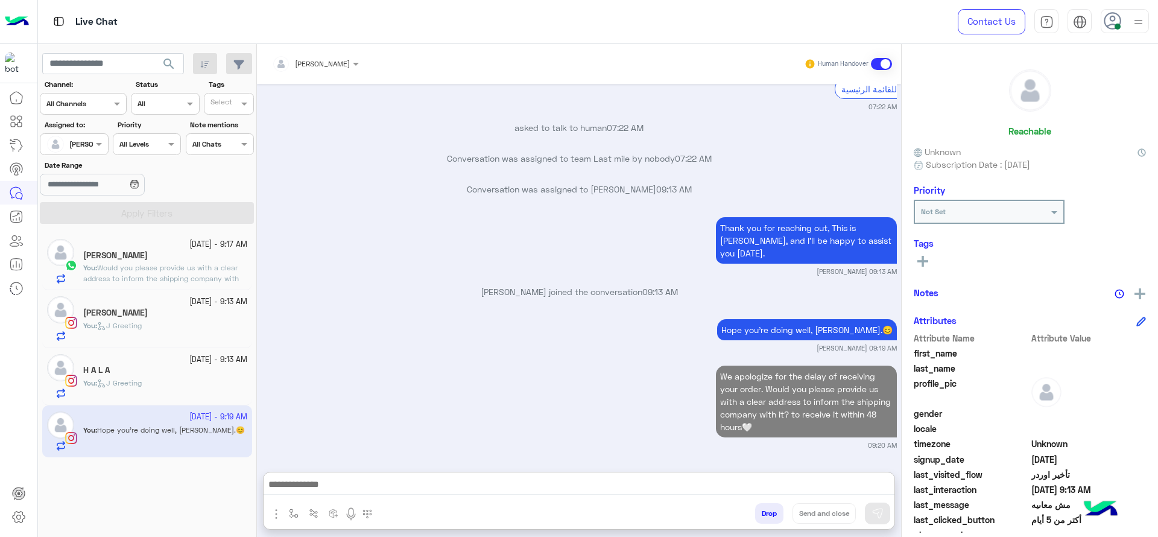
click at [183, 368] on div "H A L A" at bounding box center [165, 371] width 164 height 13
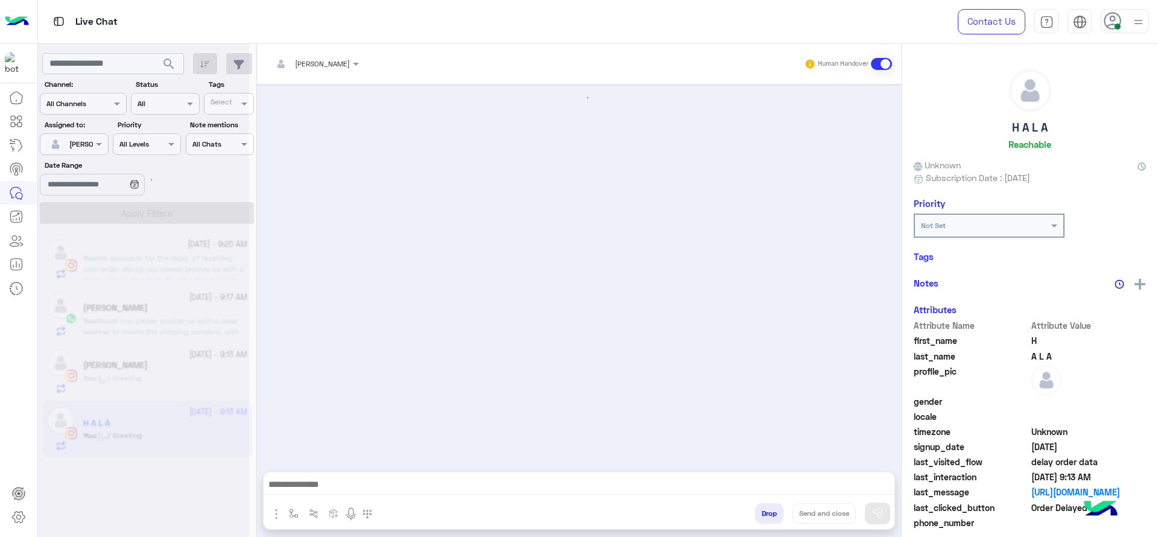
click at [189, 242] on small "14 October - 9:20 AM" at bounding box center [218, 244] width 60 height 11
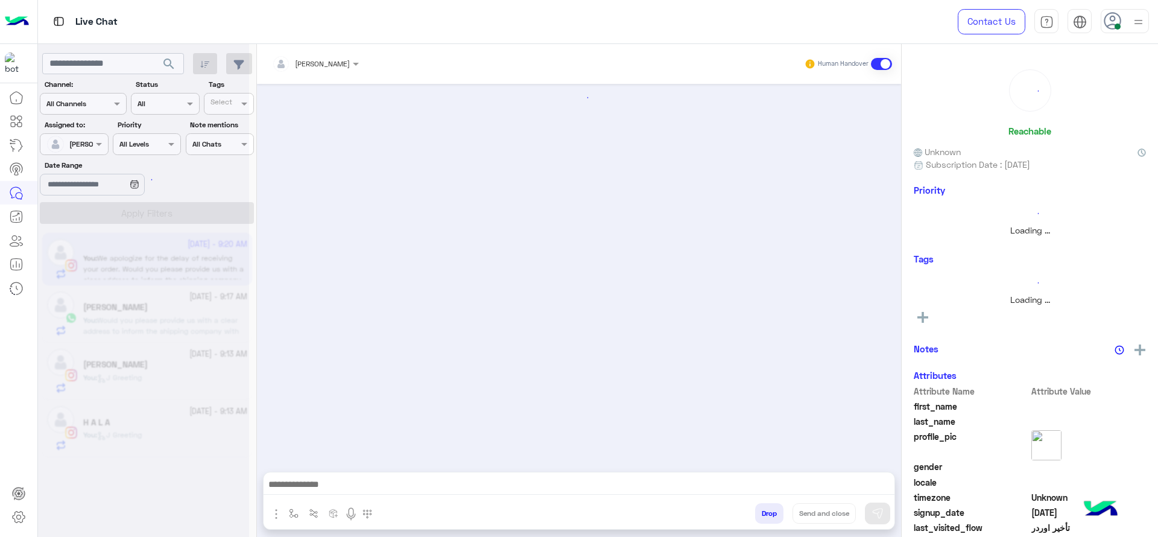
click at [189, 242] on div at bounding box center [143, 273] width 211 height 537
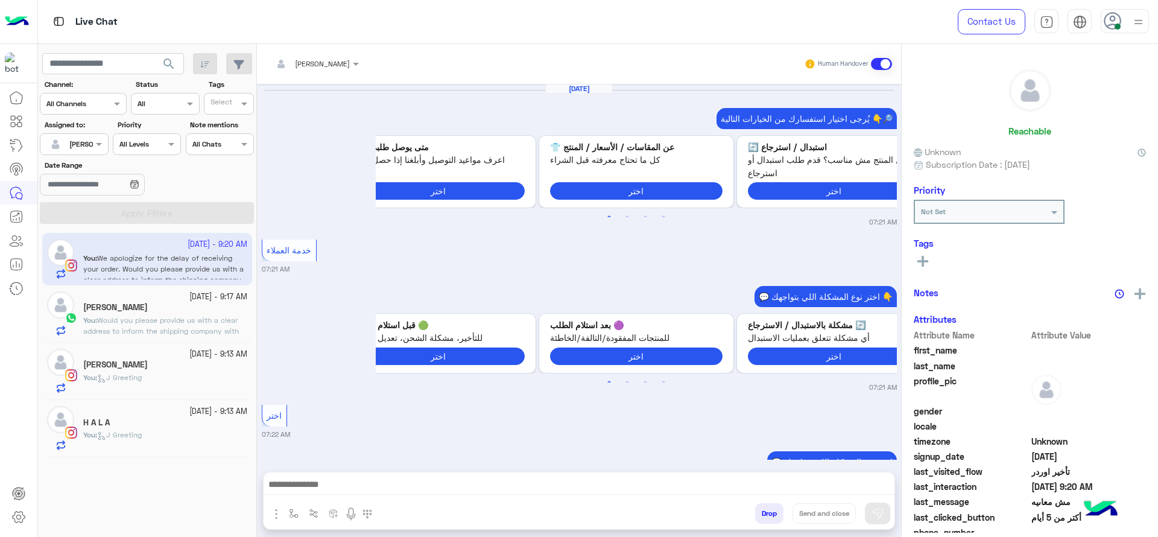
scroll to position [1108, 0]
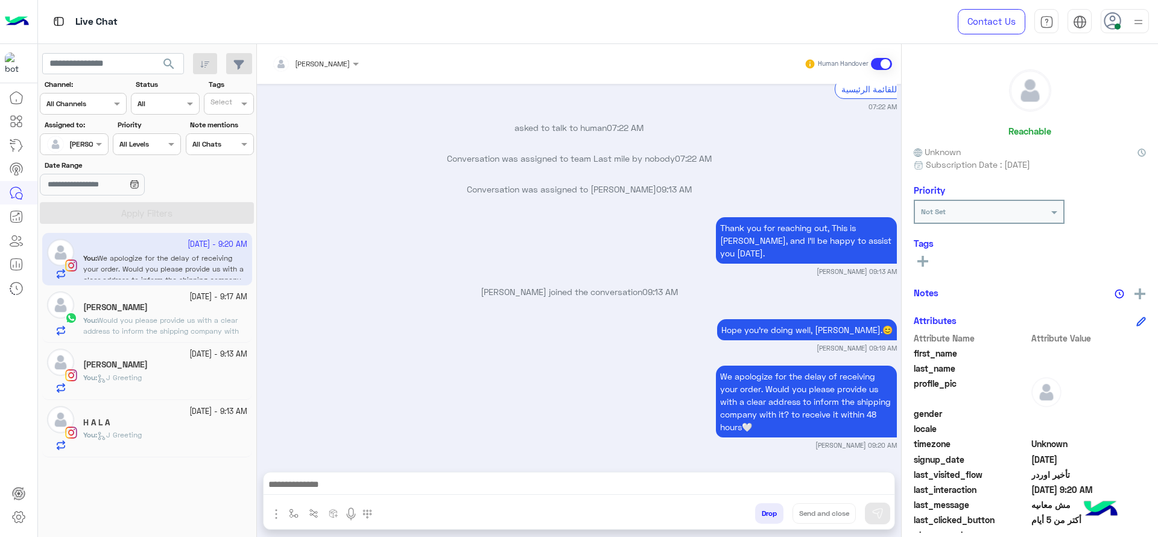
click at [182, 312] on div "[PERSON_NAME]" at bounding box center [165, 308] width 164 height 13
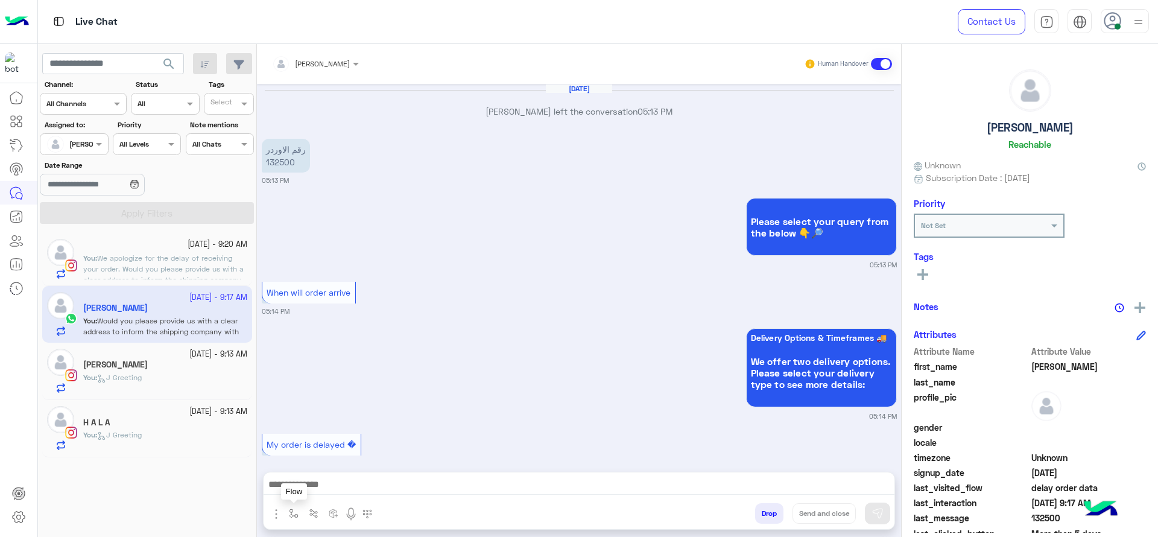
click at [296, 518] on button "button" at bounding box center [294, 513] width 20 height 20
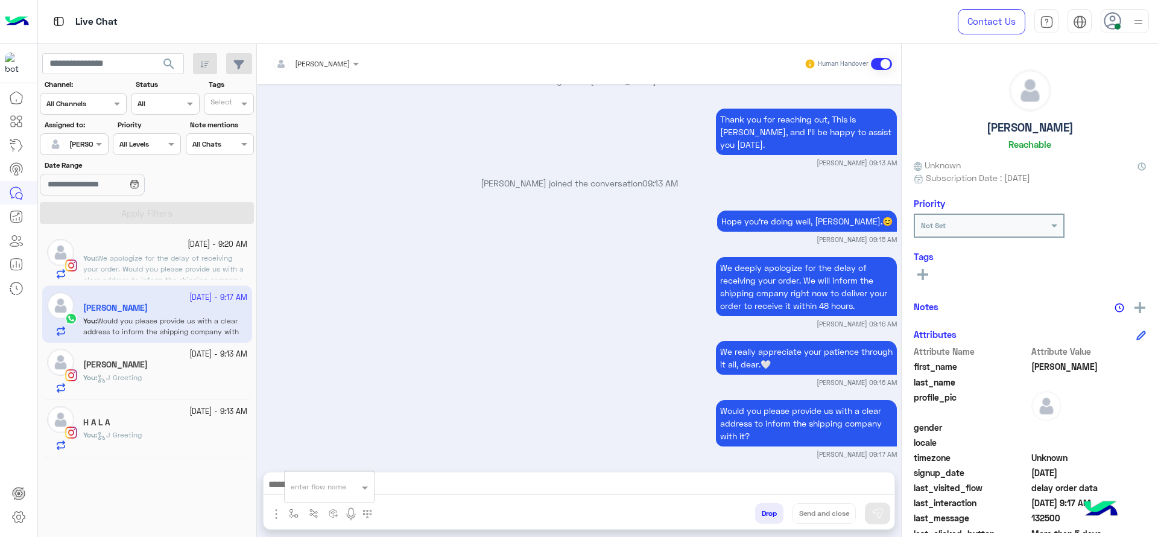
click at [321, 482] on input "text" at bounding box center [315, 484] width 48 height 11
type input "*"
click at [323, 467] on span "[PERSON_NAME]" at bounding box center [325, 465] width 69 height 11
type textarea "**********"
click at [828, 517] on button "Send and close" at bounding box center [824, 513] width 63 height 21
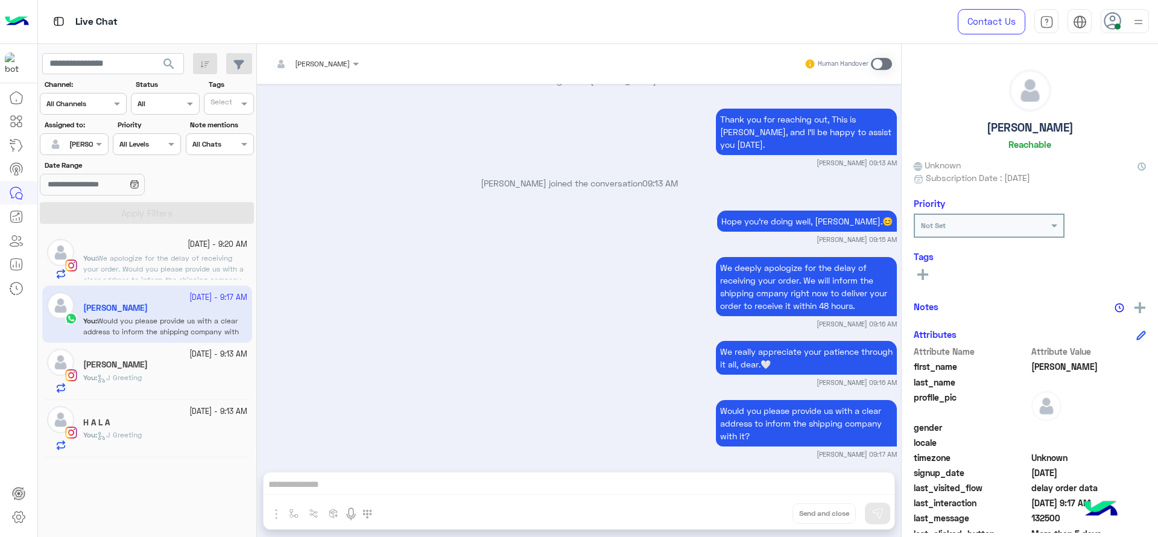
scroll to position [1016, 0]
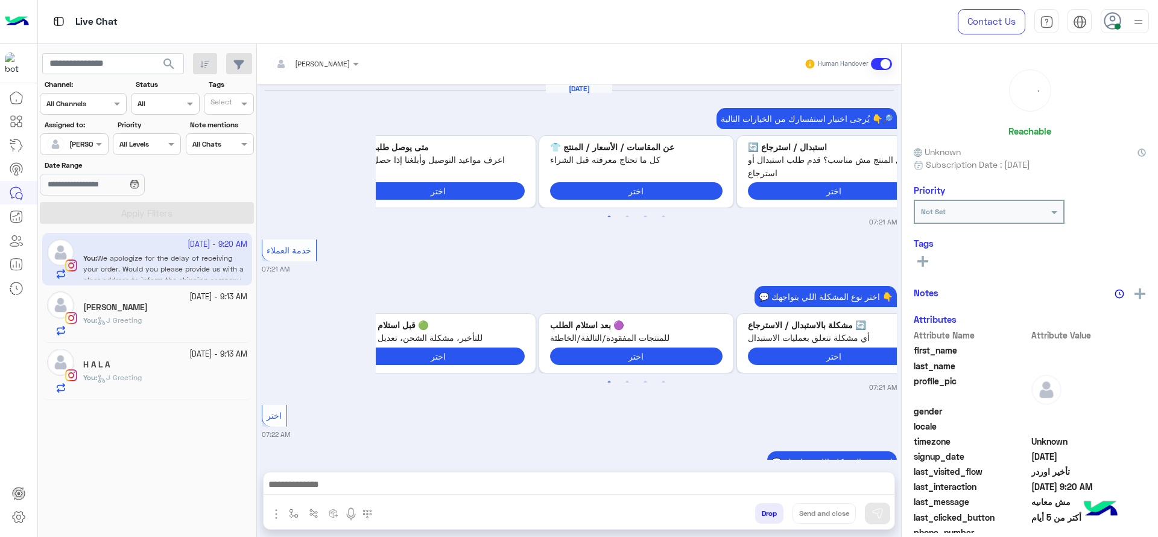
scroll to position [1108, 0]
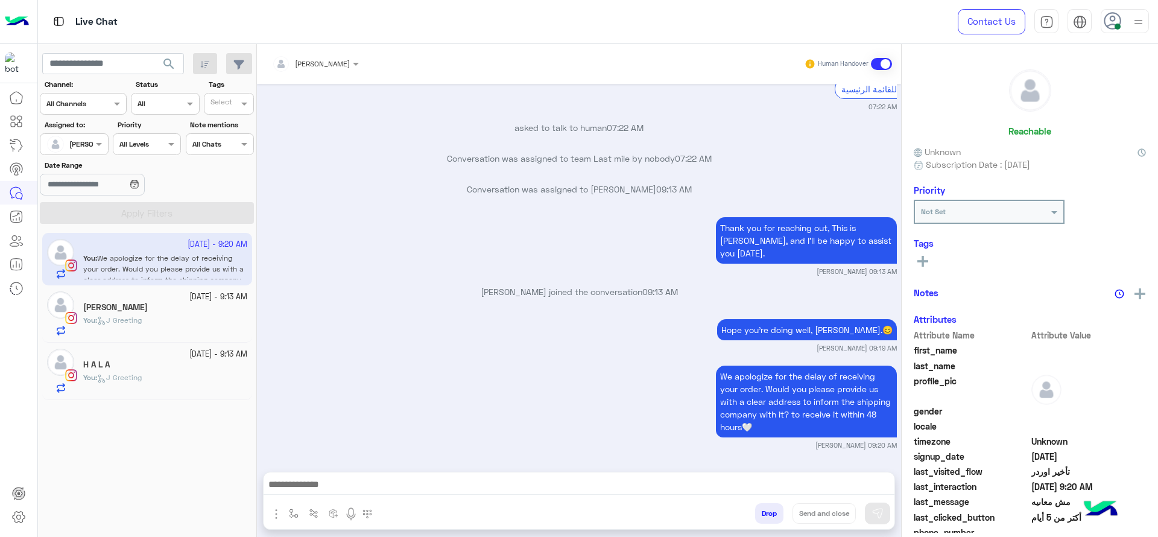
click at [140, 303] on div "Natalie Kamel" at bounding box center [165, 308] width 164 height 13
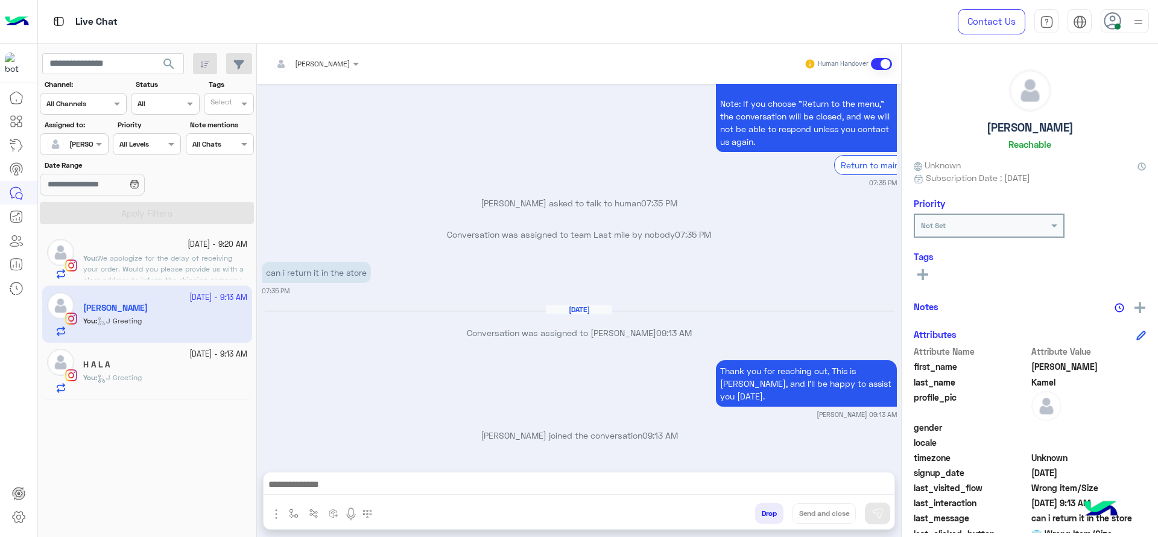
scroll to position [2832, 0]
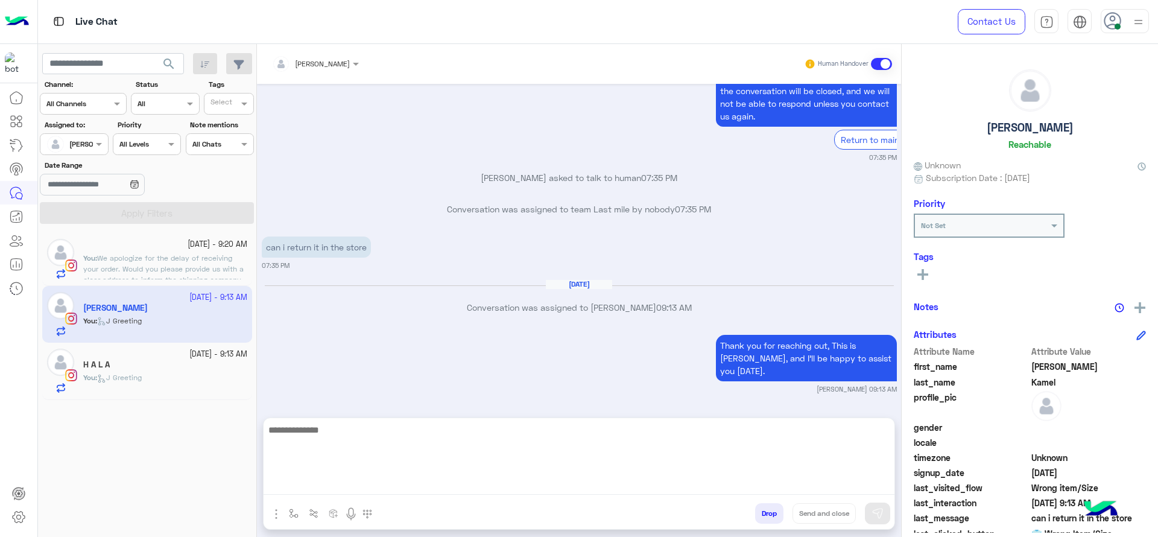
click at [442, 485] on textarea at bounding box center [579, 458] width 631 height 72
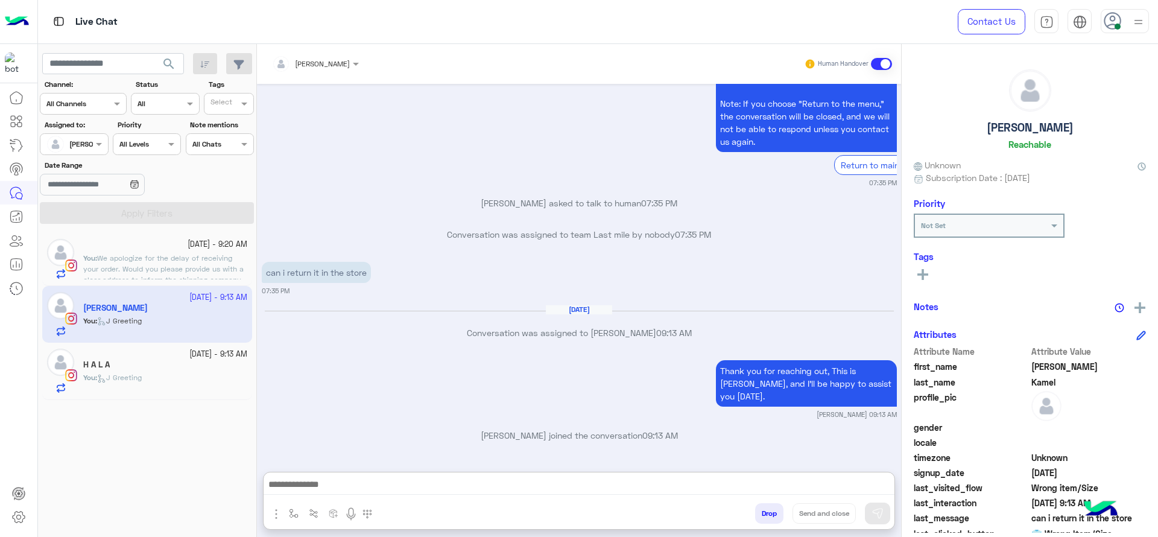
click at [331, 50] on div "Jana Aboelseoud Human Handover" at bounding box center [579, 64] width 644 height 40
click at [337, 69] on div "[PERSON_NAME]" at bounding box center [311, 64] width 78 height 24
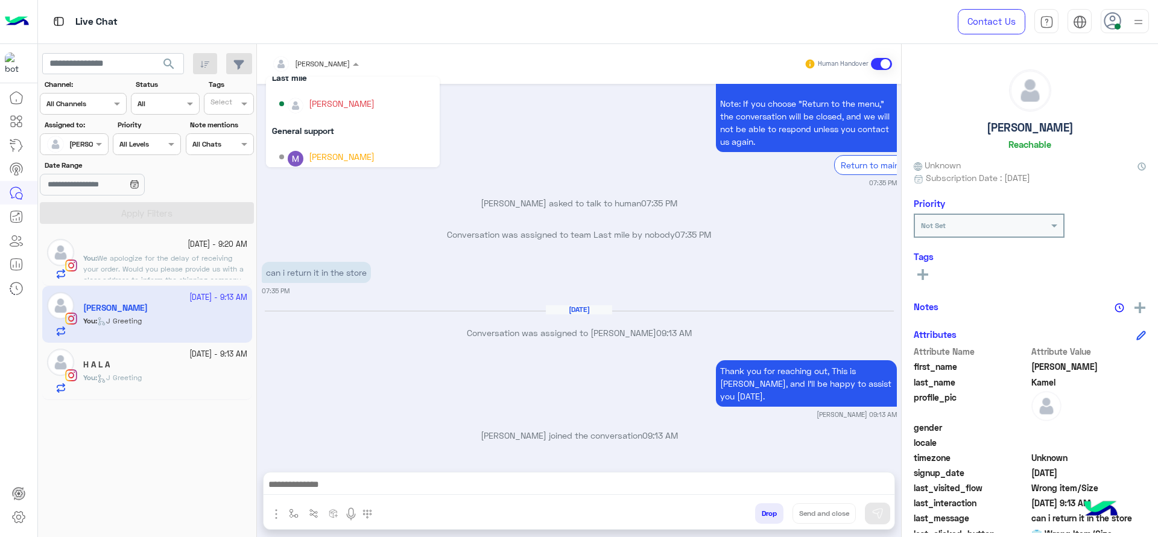
scroll to position [214, 0]
click at [330, 209] on p "Natalie Kamel asked to talk to human 07:35 PM" at bounding box center [579, 203] width 635 height 13
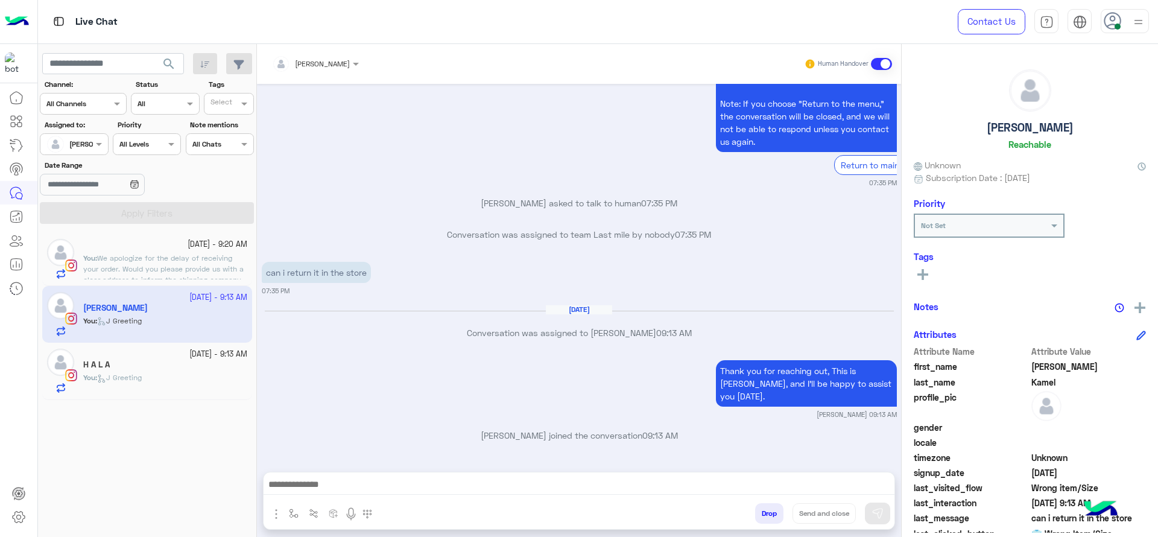
click at [196, 350] on small "14 October - 9:13 AM" at bounding box center [218, 354] width 58 height 11
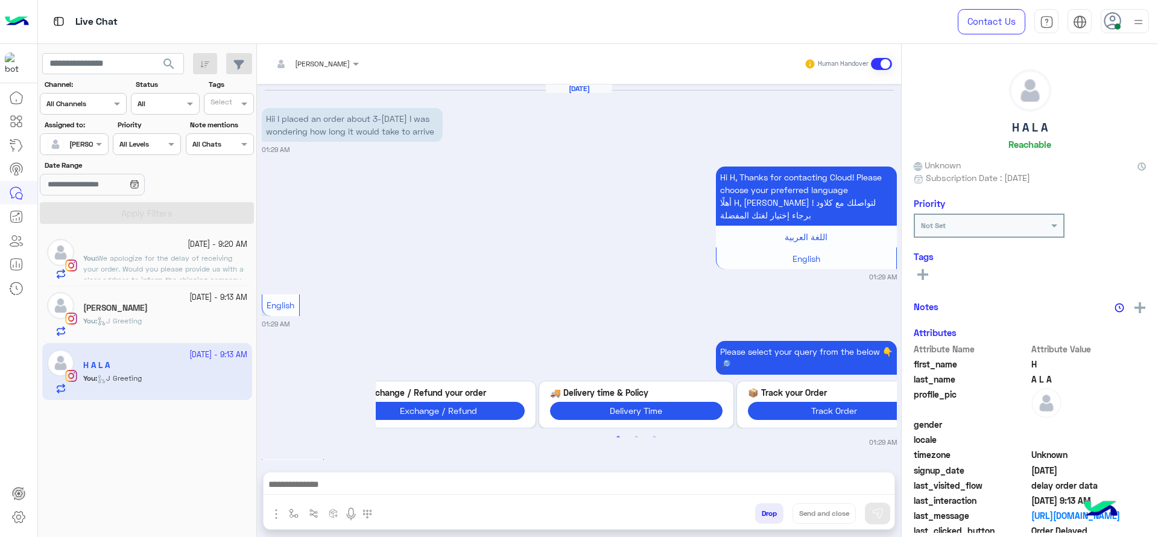
scroll to position [1204, 0]
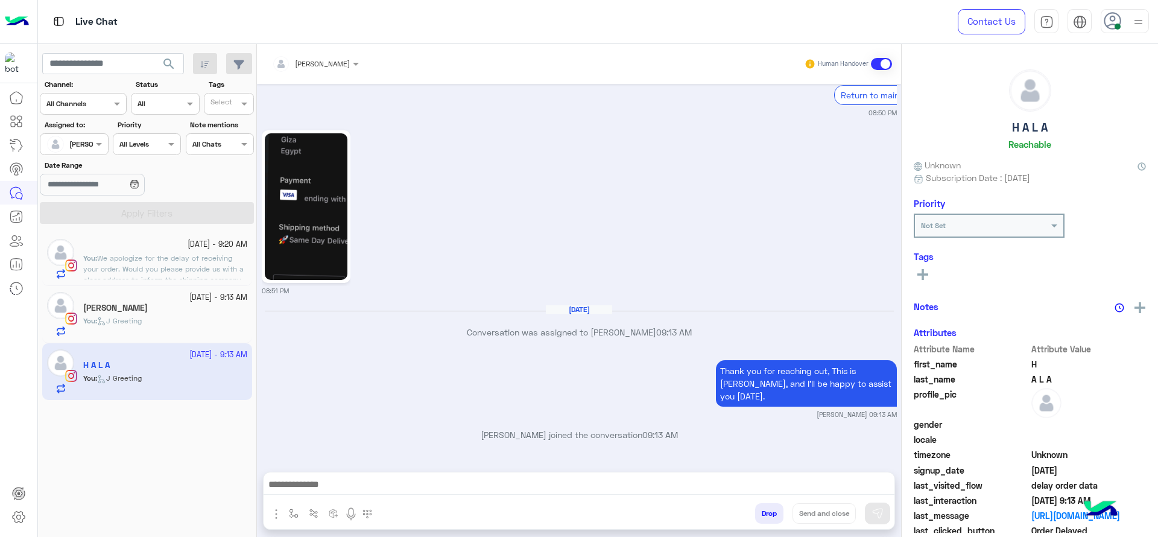
click at [207, 312] on div "Natalie Kamel" at bounding box center [165, 309] width 164 height 13
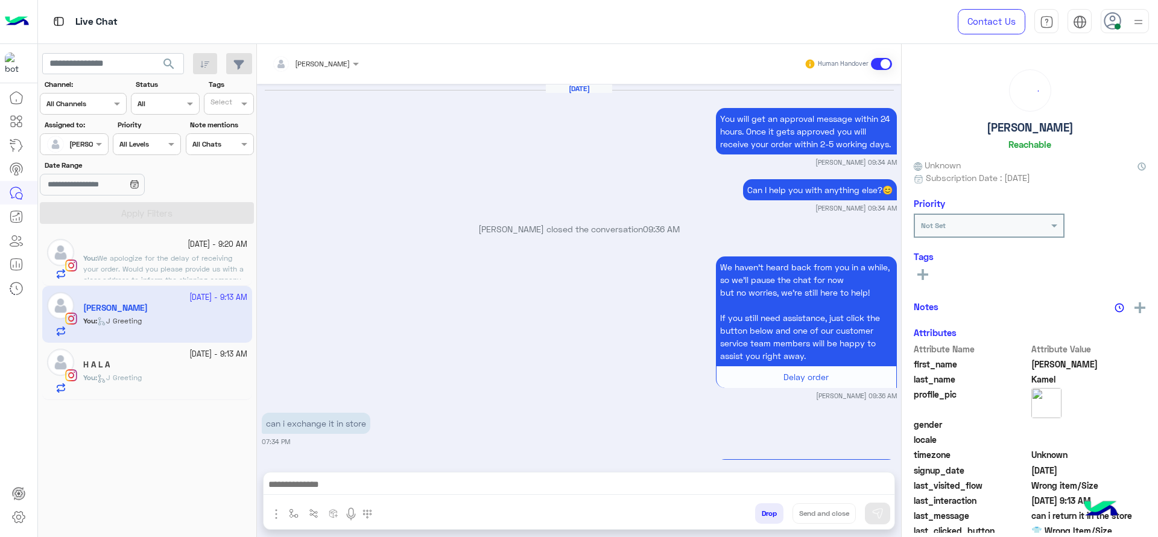
scroll to position [1201, 0]
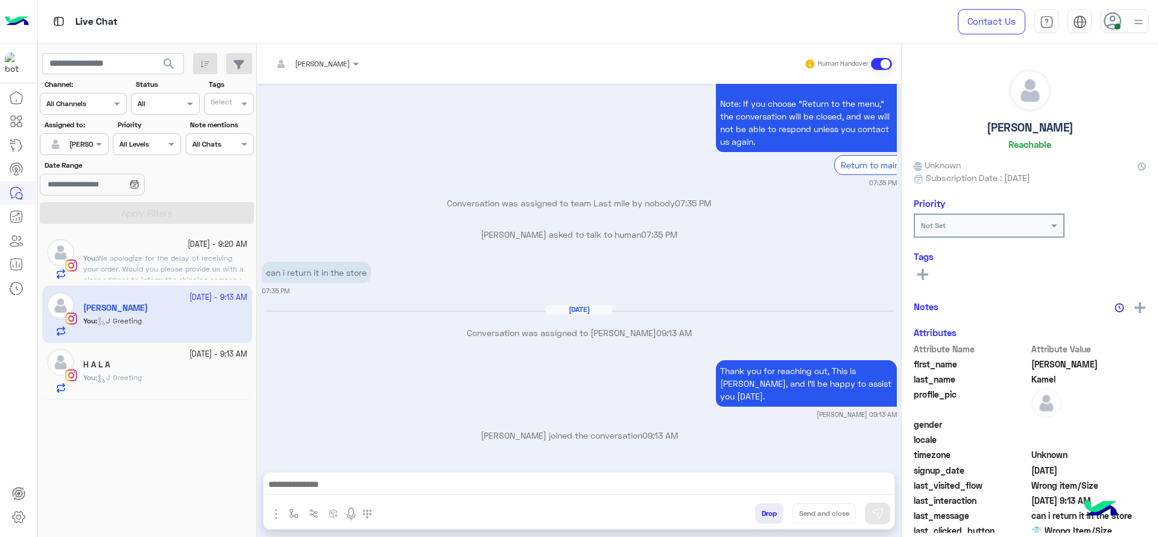
click at [185, 370] on div "H A L A" at bounding box center [165, 365] width 164 height 13
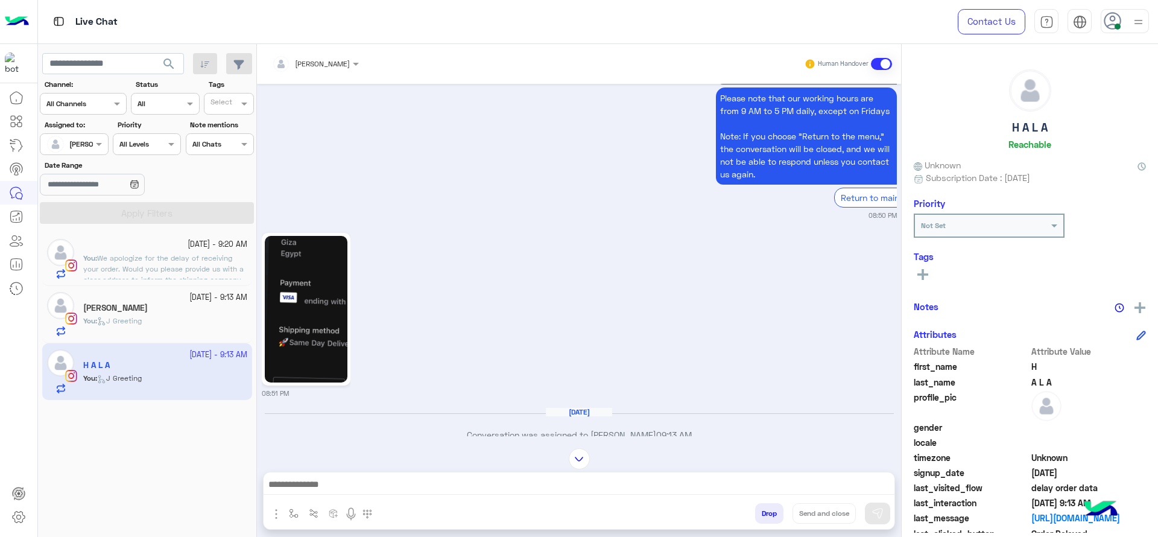
scroll to position [1098, 0]
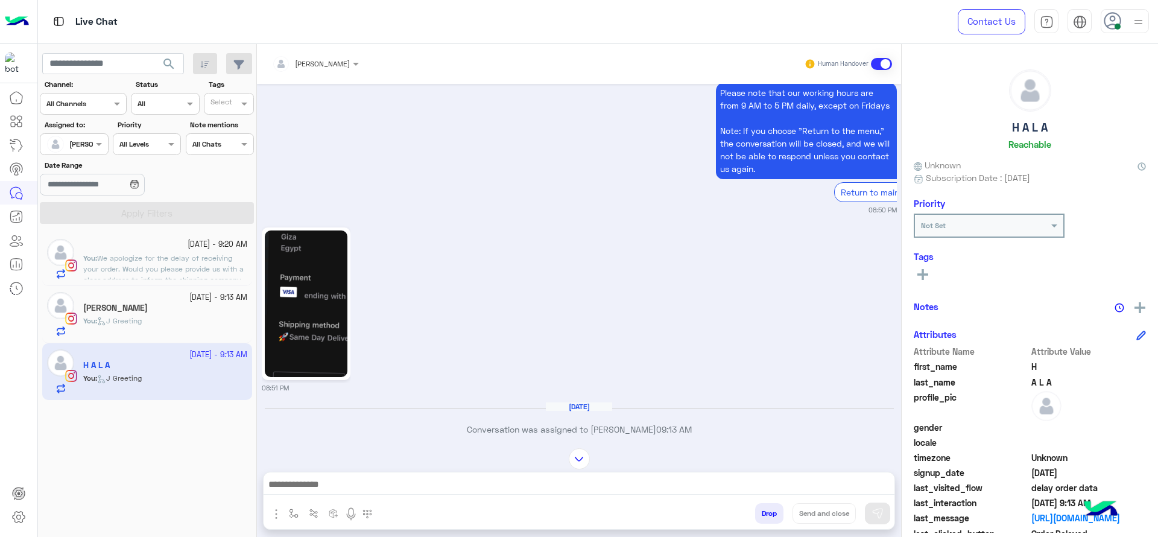
click at [303, 303] on img at bounding box center [306, 303] width 83 height 147
click at [212, 250] on div at bounding box center [165, 251] width 164 height 2
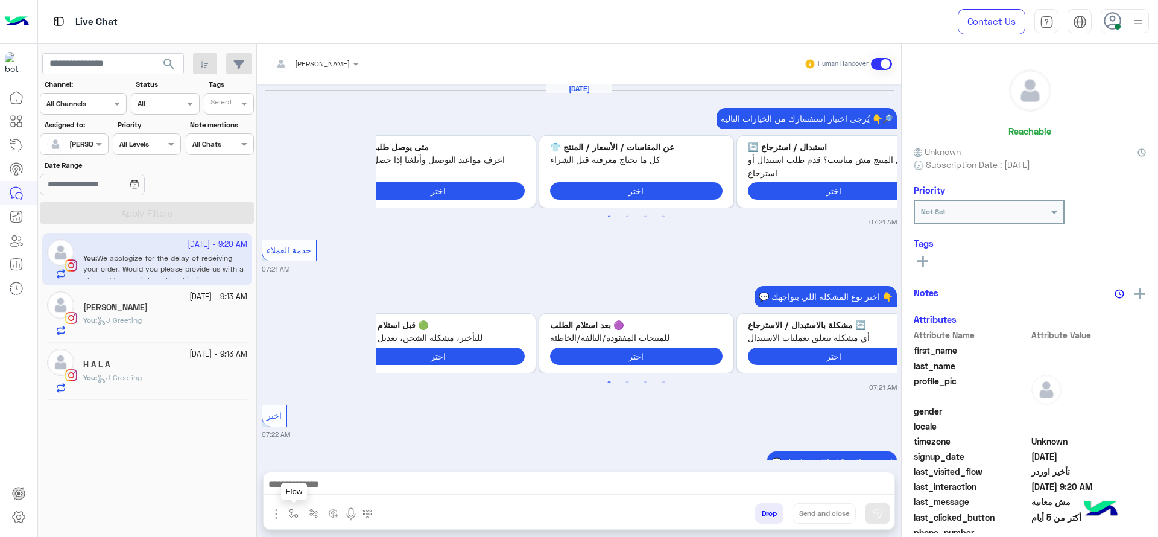
scroll to position [1108, 0]
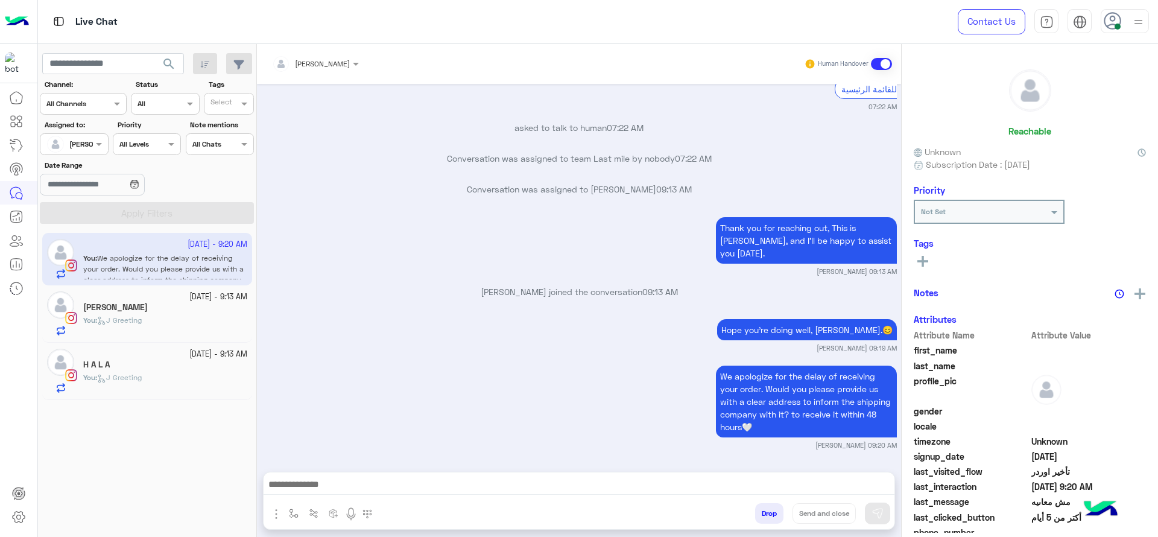
click at [917, 254] on button at bounding box center [923, 260] width 18 height 14
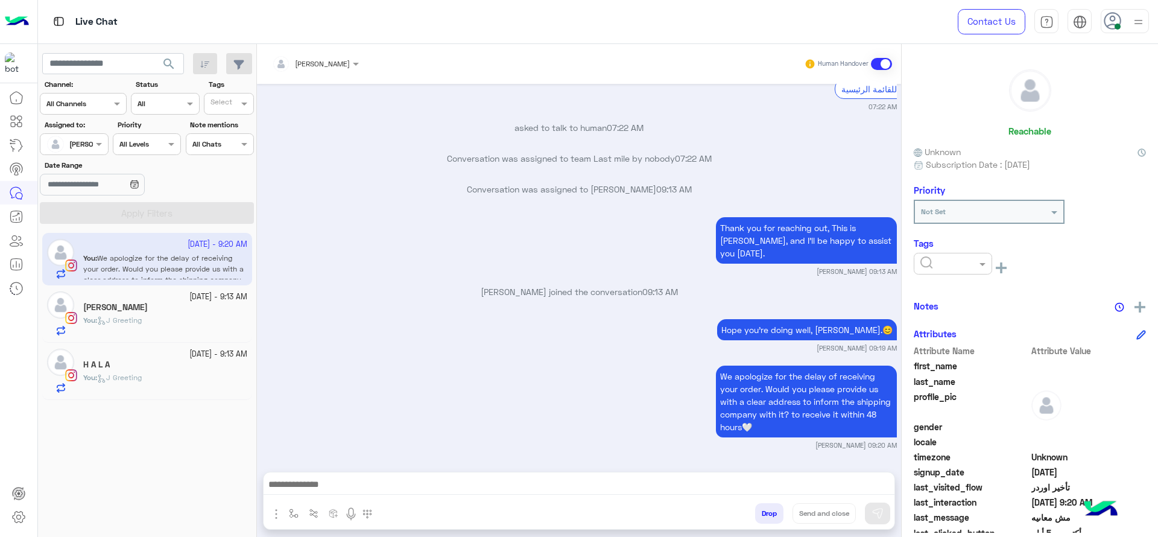
click at [954, 285] on div "Reachable Unknown Subscription Date : 05/30/2025 Priority Not Set Tags See All …" at bounding box center [1030, 288] width 256 height 489
click at [949, 268] on div at bounding box center [953, 264] width 78 height 22
click at [946, 289] on span "J FOLLOW UP" at bounding box center [946, 293] width 52 height 10
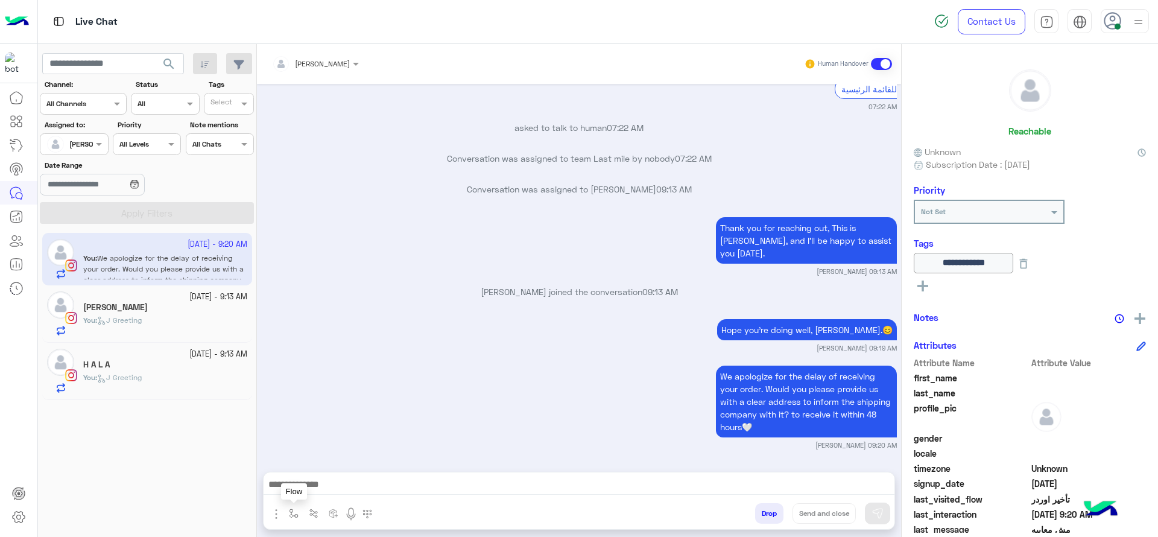
click at [289, 504] on button "button" at bounding box center [294, 513] width 20 height 20
click at [312, 490] on div "enter flow name" at bounding box center [318, 486] width 55 height 11
type input "*"
click at [334, 467] on span "[PERSON_NAME]" at bounding box center [325, 465] width 69 height 11
type textarea "**********"
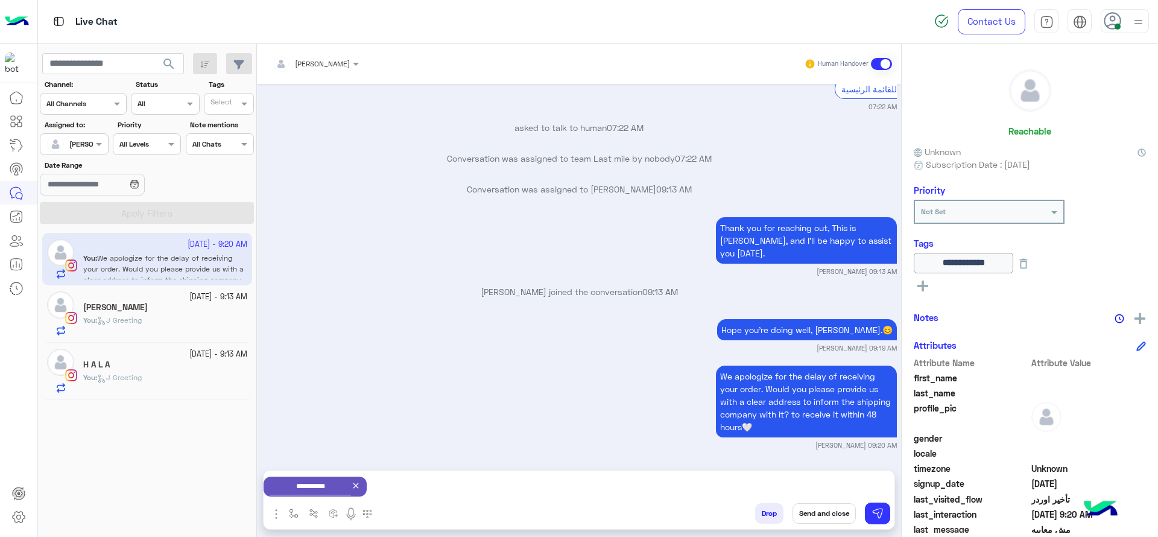
click at [823, 504] on button "Send and close" at bounding box center [824, 513] width 63 height 21
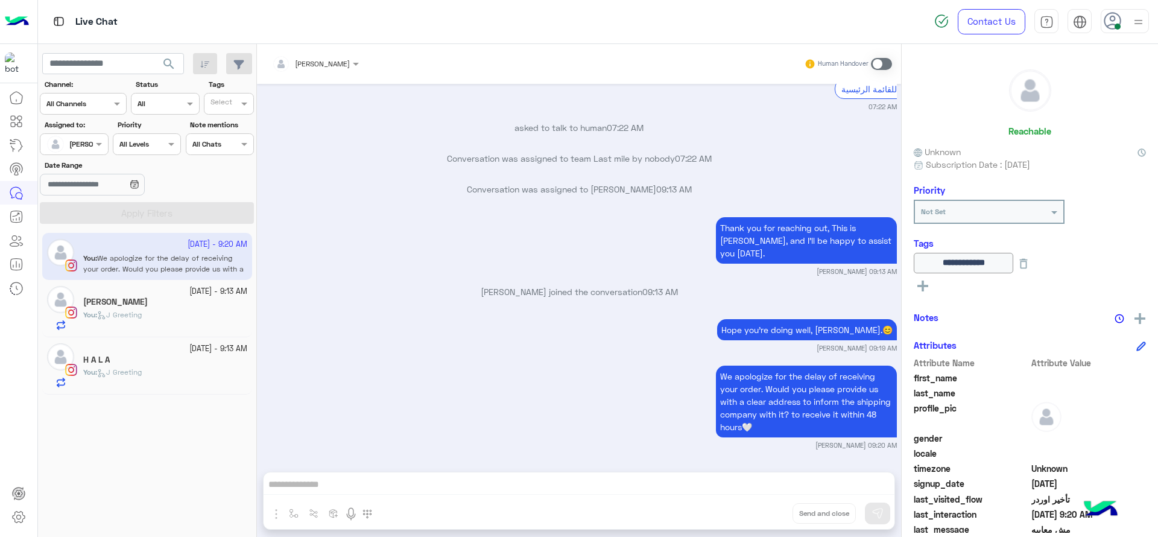
scroll to position [1139, 0]
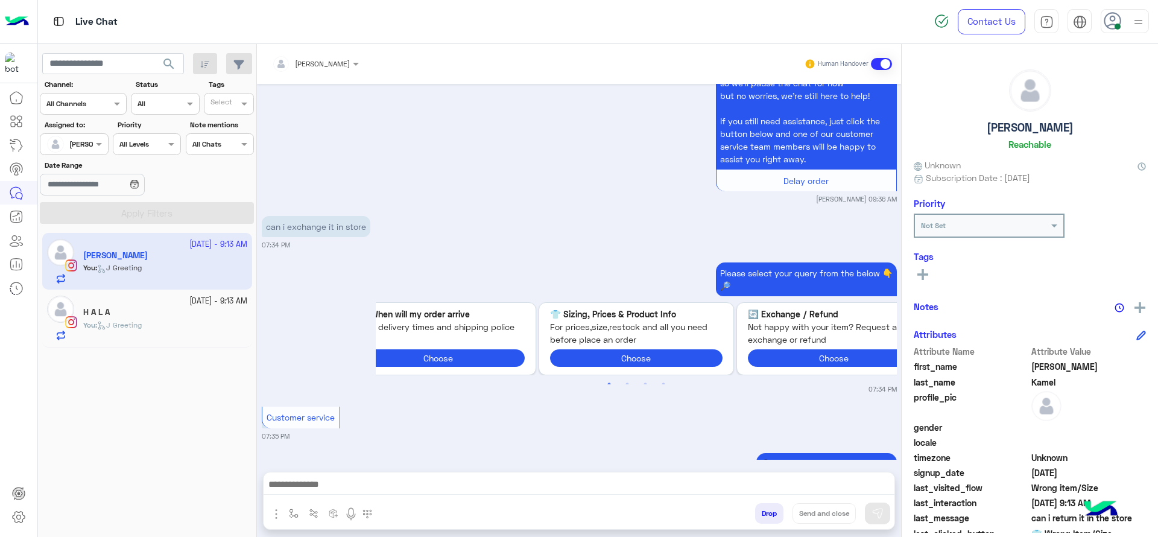
scroll to position [2832, 0]
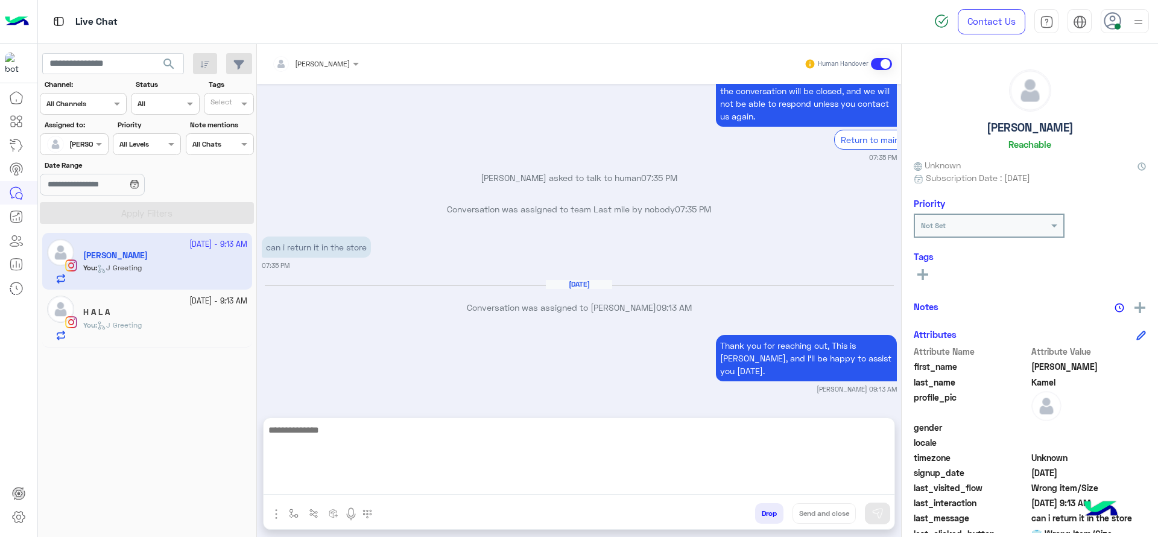
click at [404, 481] on textarea at bounding box center [579, 458] width 631 height 72
type textarea "**********"
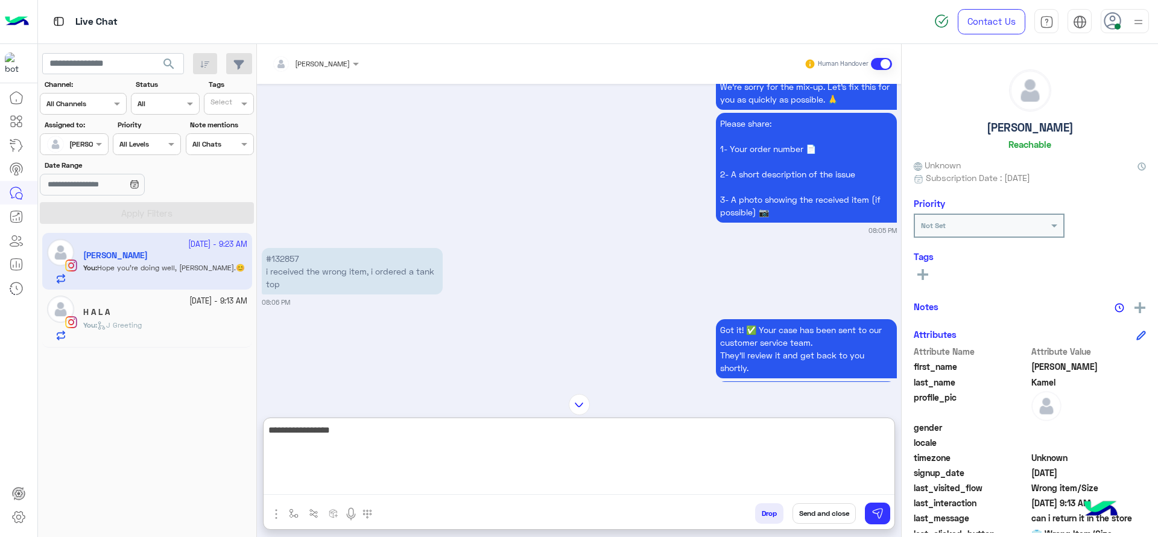
scroll to position [581, 0]
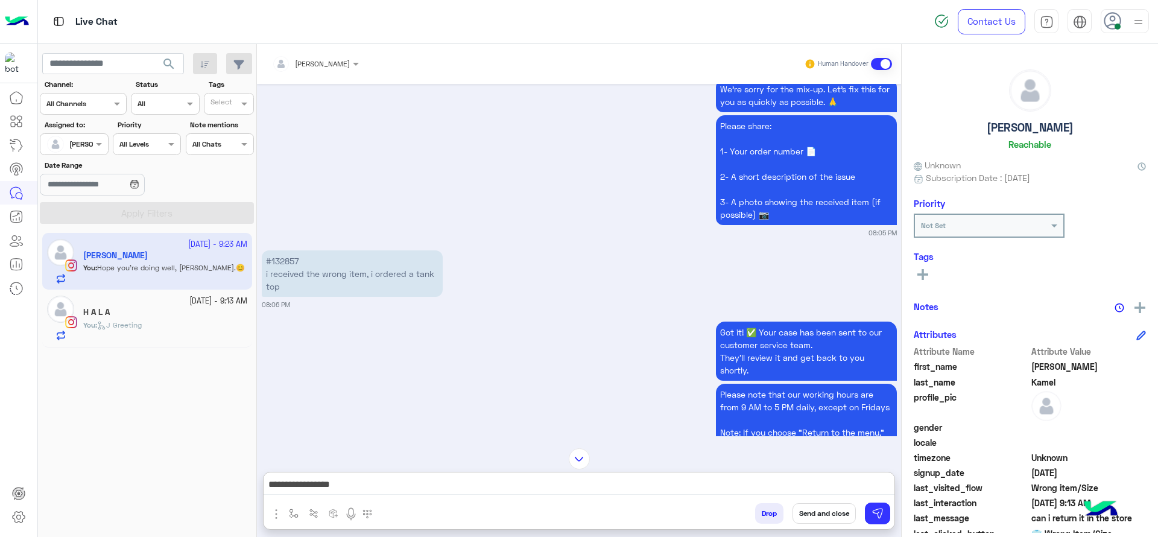
click at [285, 267] on p "#132857 i received the wrong item, i ordered a tank top" at bounding box center [352, 273] width 181 height 46
click at [285, 265] on p "#132857 i received the wrong item, i ordered a tank top" at bounding box center [352, 273] width 181 height 46
click at [285, 264] on p "#132857 i received the wrong item, i ordered a tank top" at bounding box center [352, 273] width 181 height 46
copy p "132857"
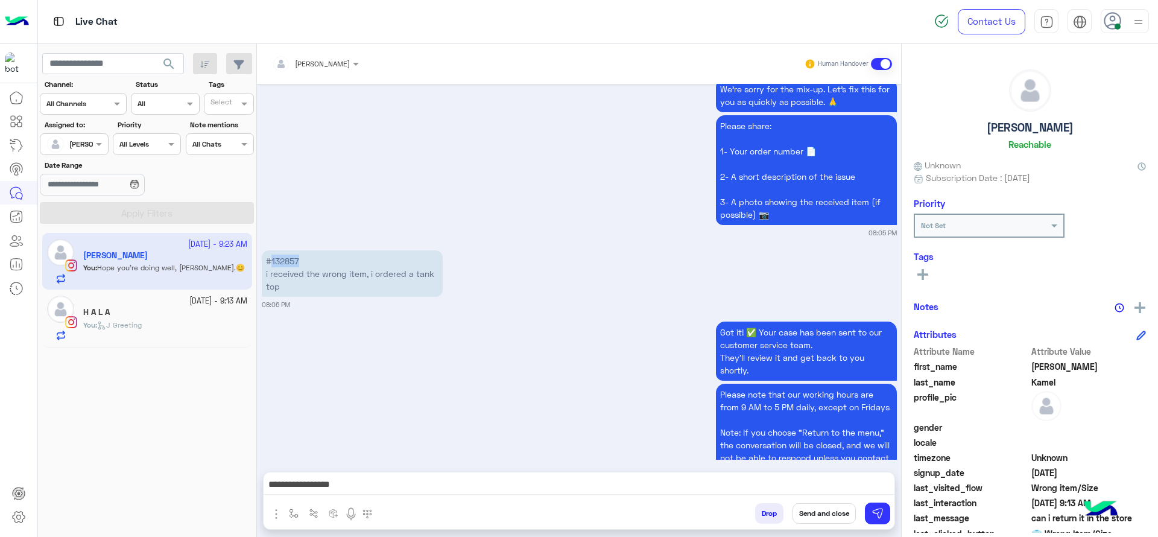
scroll to position [2878, 0]
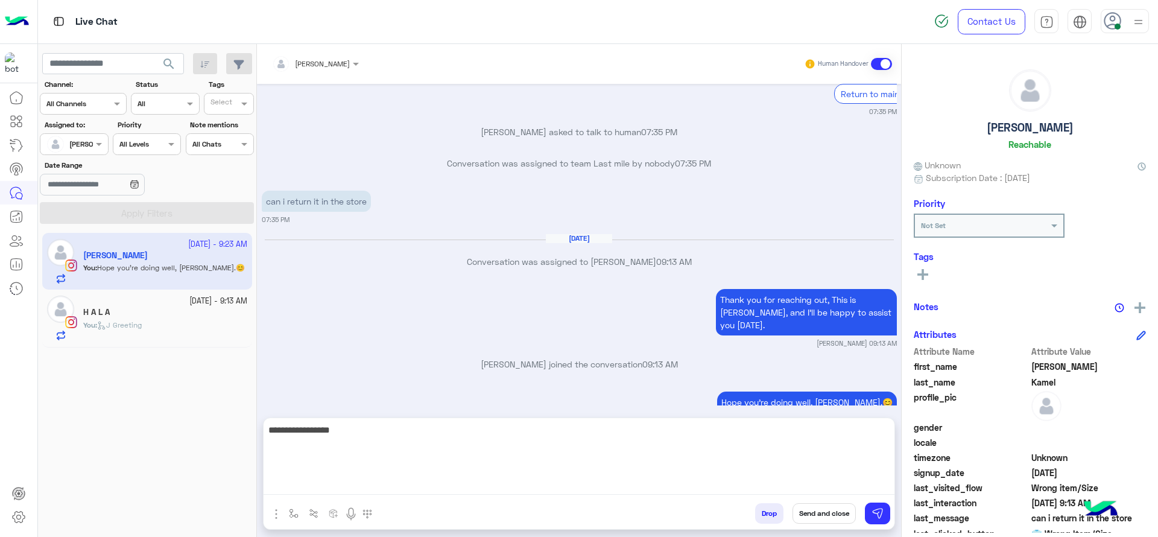
click at [419, 492] on textarea "**********" at bounding box center [579, 458] width 631 height 72
type textarea "**********"
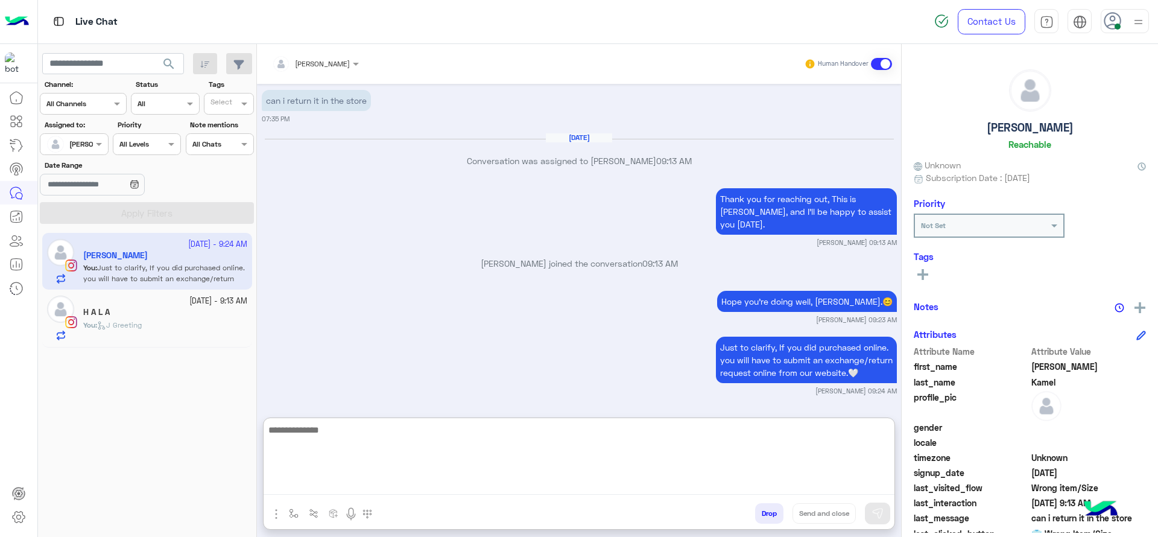
scroll to position [3017, 0]
click at [473, 471] on textarea at bounding box center [579, 458] width 631 height 72
type textarea "*"
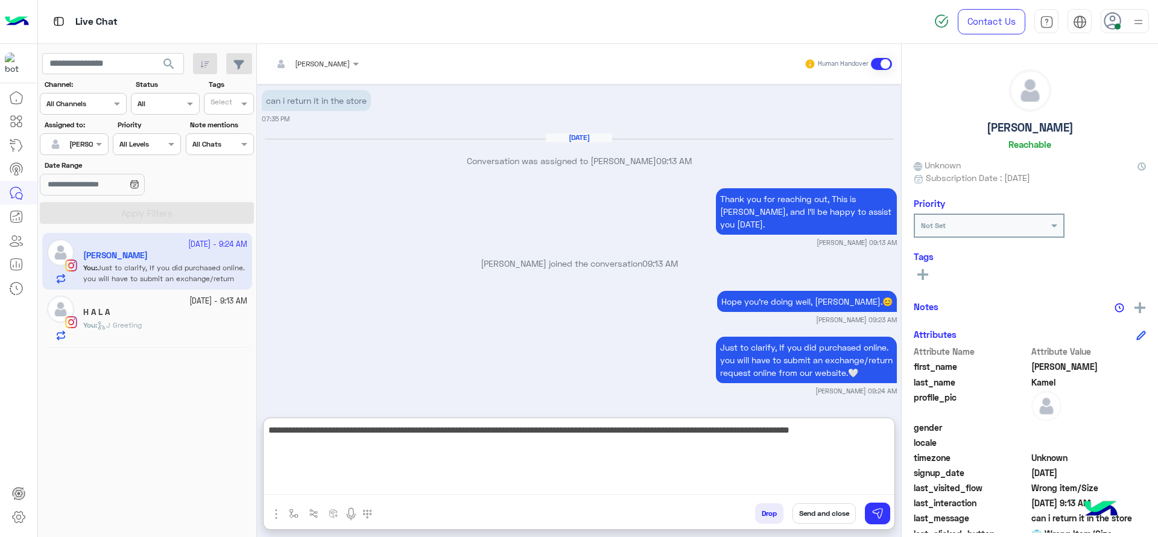
click at [881, 444] on textarea "**********" at bounding box center [579, 458] width 631 height 72
paste textarea "**********"
type textarea "**********"
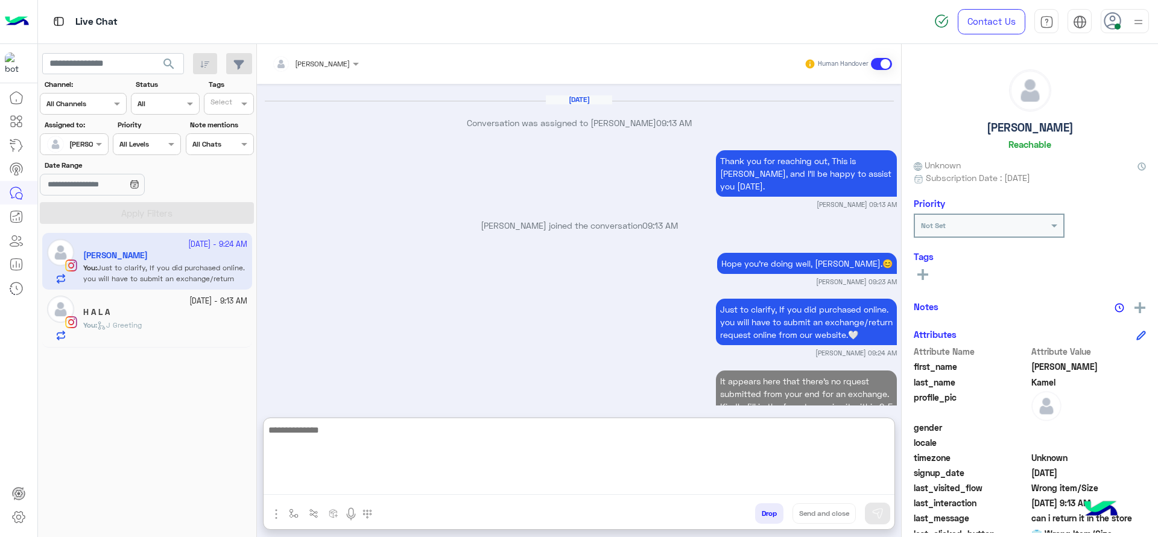
scroll to position [3114, 0]
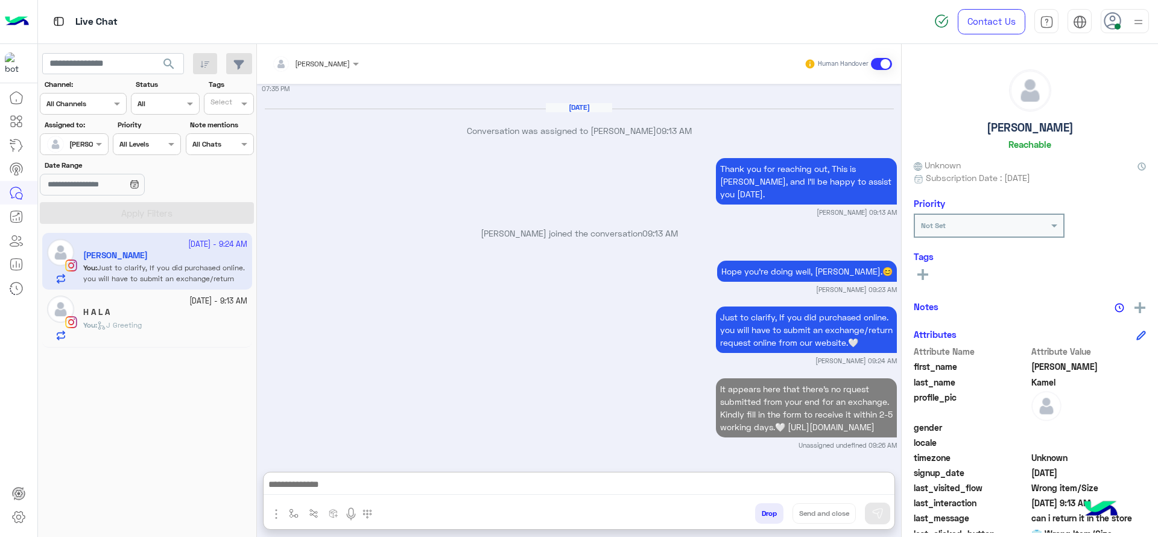
click at [221, 329] on div "You : J Greeting" at bounding box center [165, 330] width 164 height 21
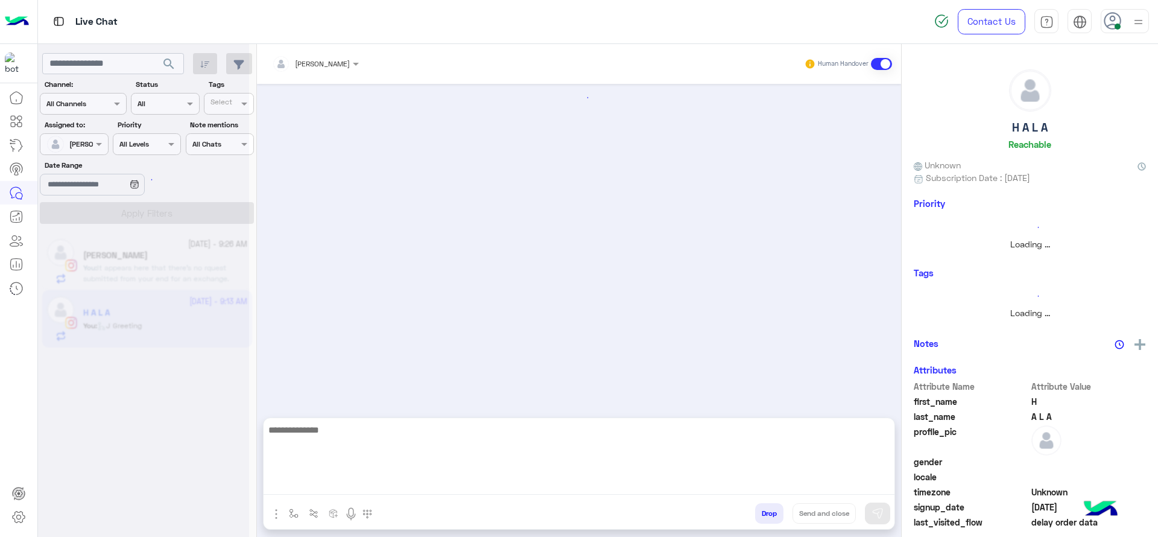
click at [402, 485] on textarea at bounding box center [579, 458] width 631 height 72
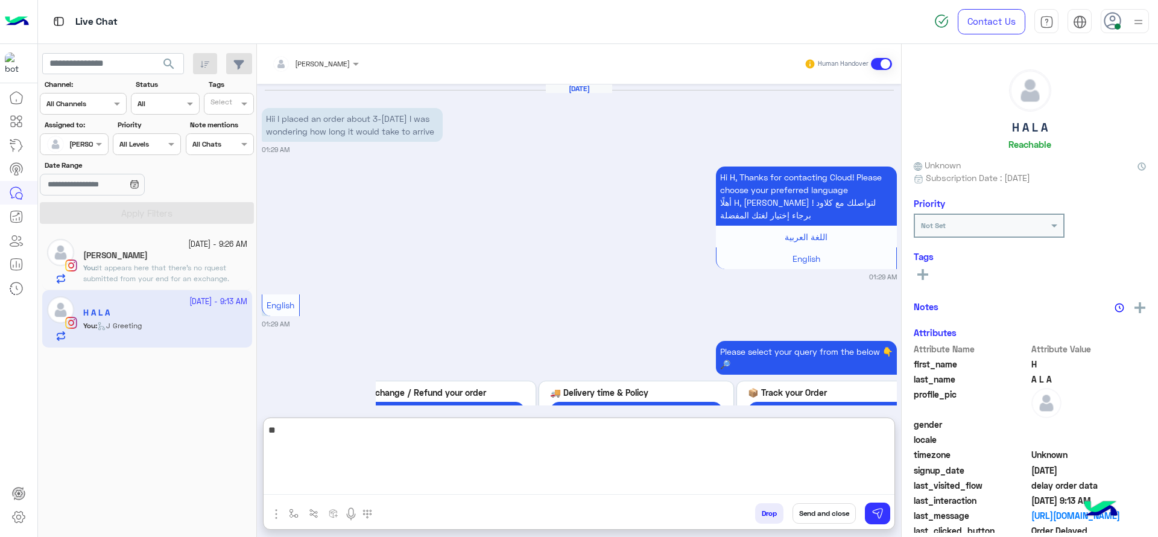
scroll to position [1258, 0]
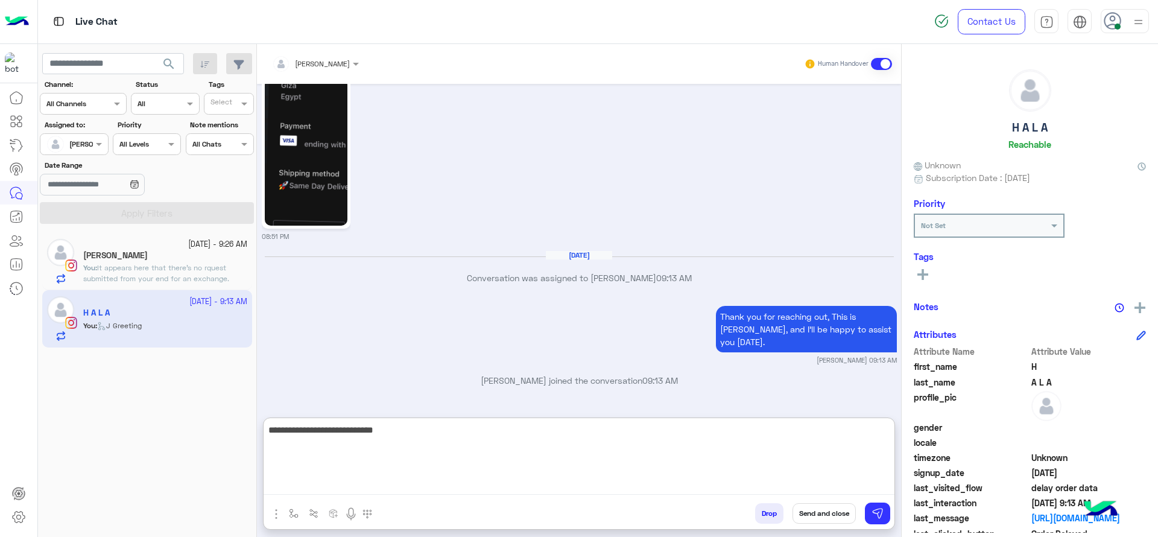
type textarea "**********"
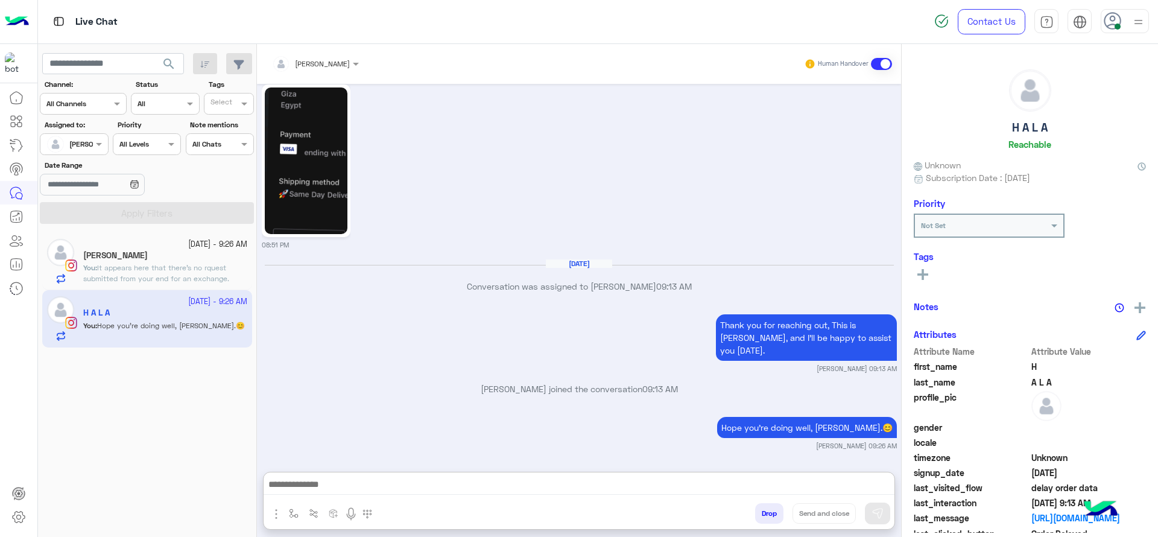
click at [282, 121] on img at bounding box center [306, 160] width 83 height 147
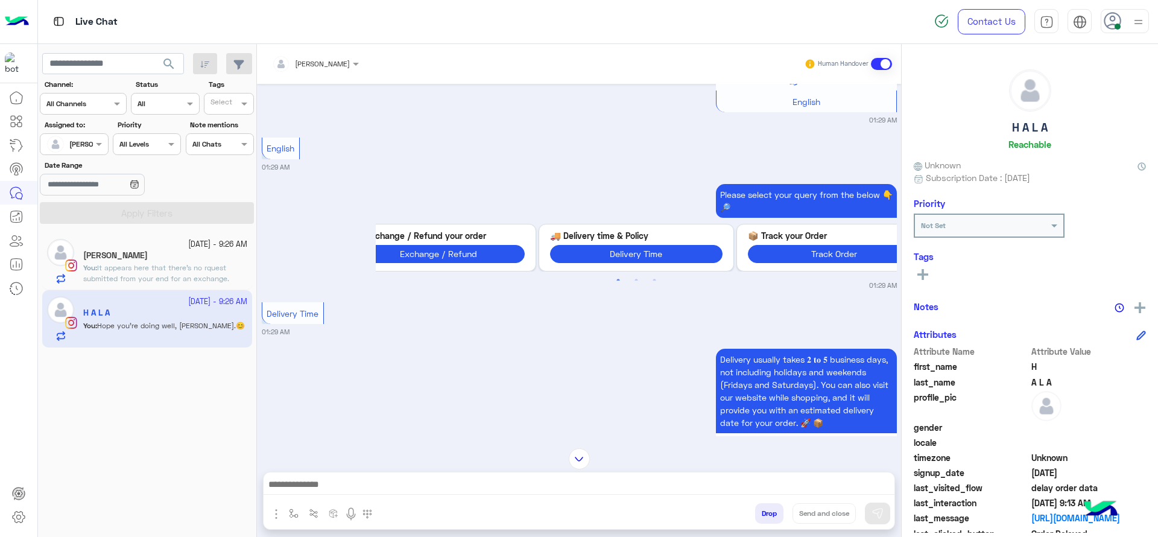
scroll to position [0, 0]
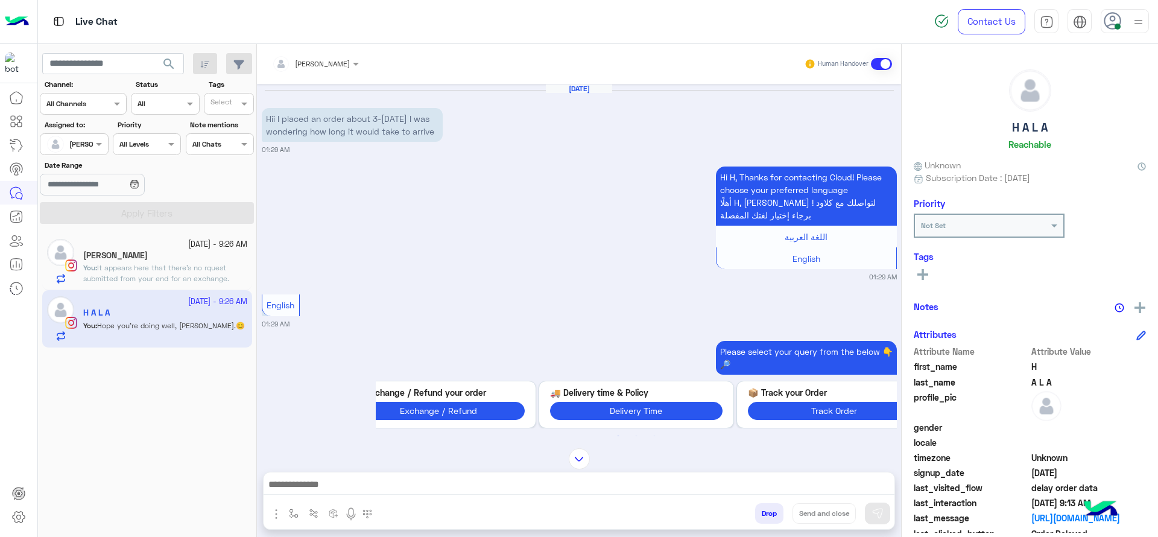
click at [474, 474] on div at bounding box center [579, 487] width 631 height 30
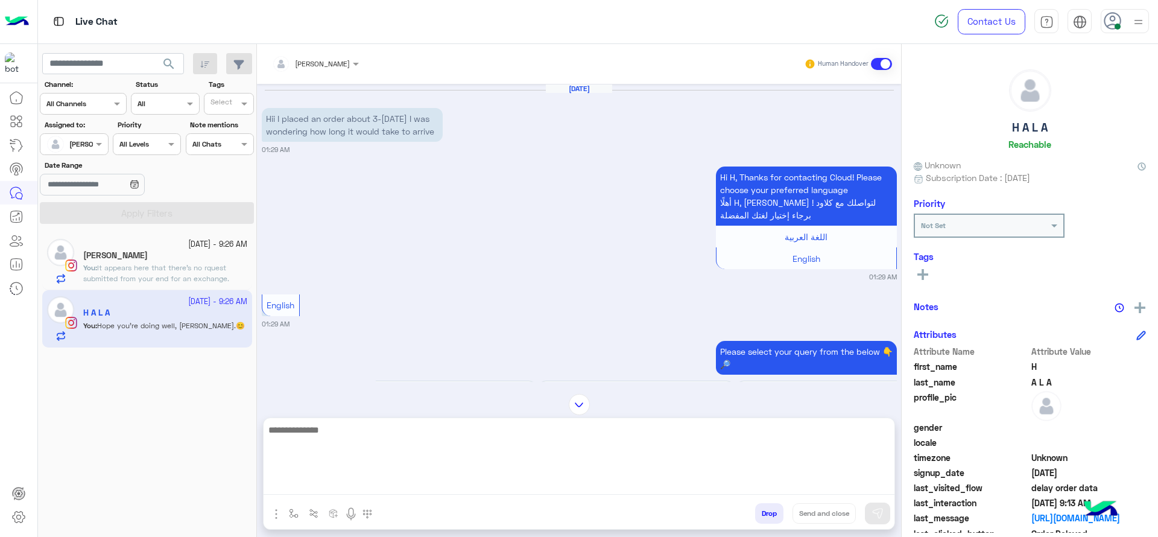
click at [474, 479] on textarea at bounding box center [579, 458] width 631 height 72
type textarea "**********"
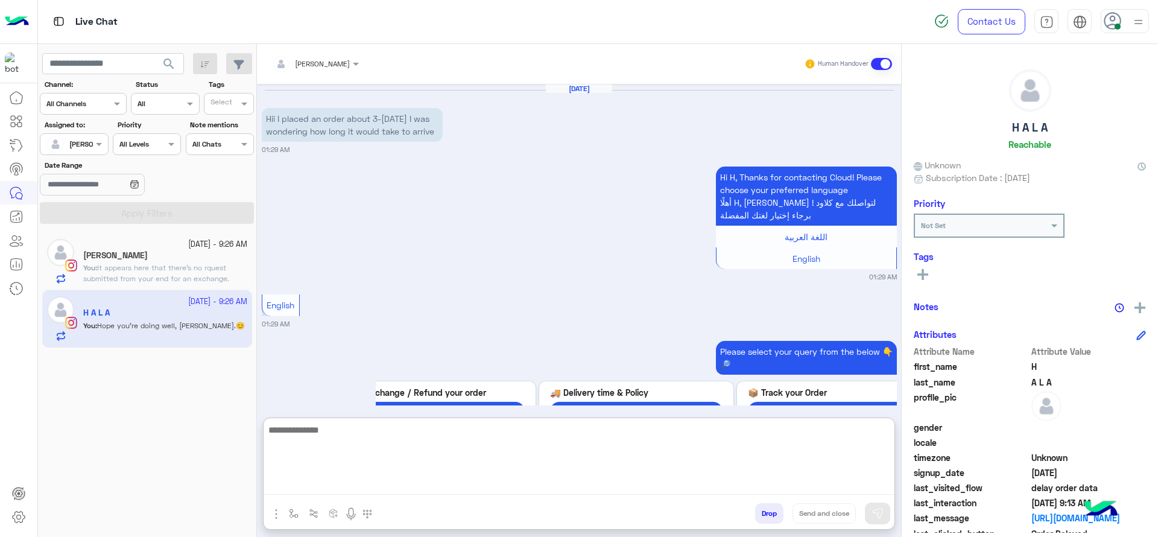
scroll to position [1363, 0]
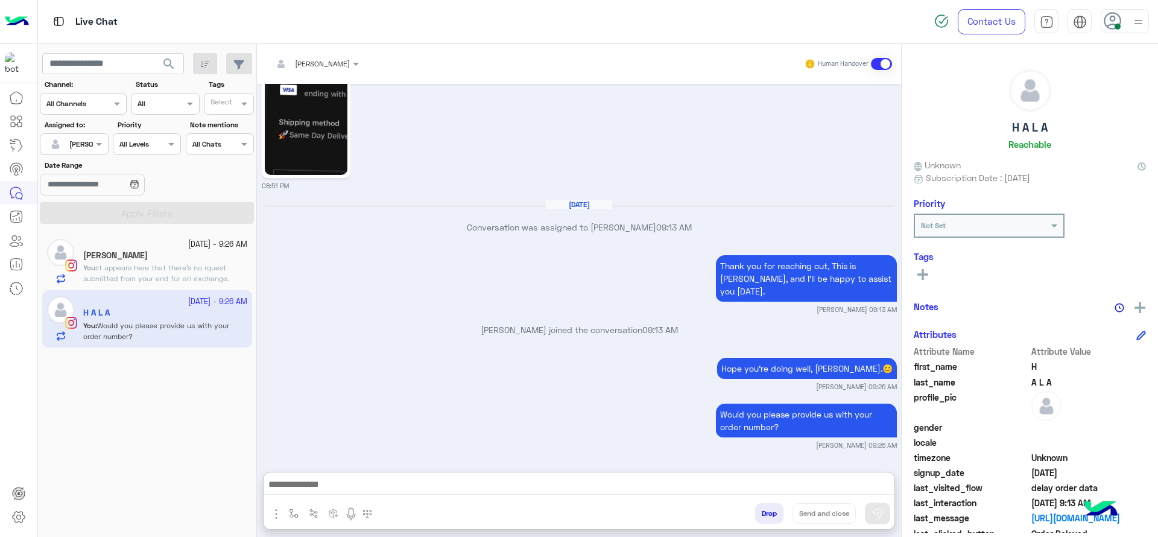
click at [214, 261] on div "Natalie Kamel" at bounding box center [165, 256] width 164 height 13
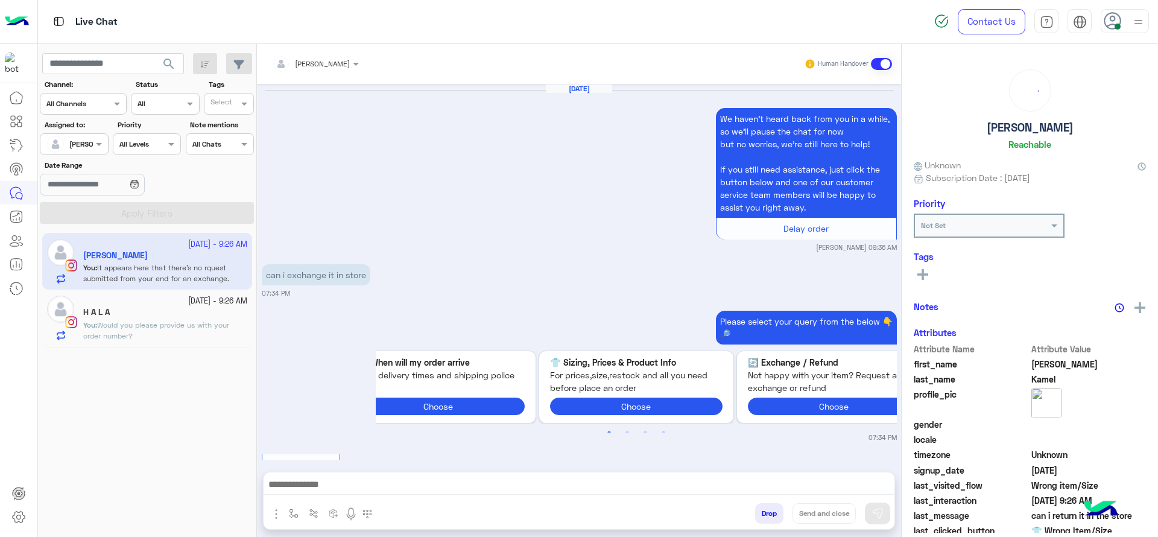
scroll to position [1267, 0]
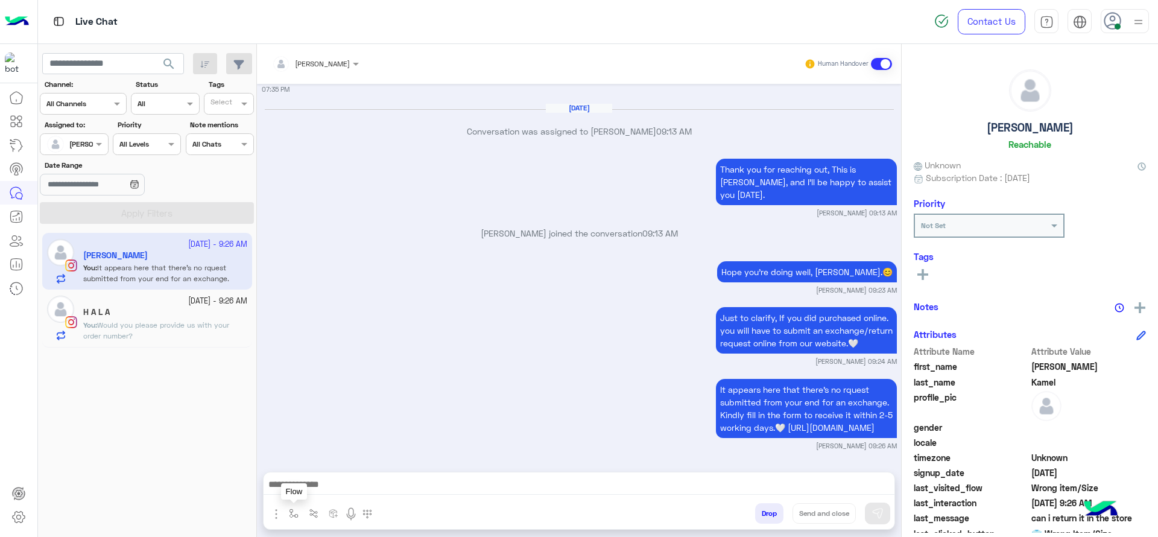
click at [289, 516] on img "button" at bounding box center [294, 513] width 10 height 10
click at [326, 485] on input "text" at bounding box center [315, 484] width 48 height 11
type input "*"
click at [329, 454] on div "[PERSON_NAME]" at bounding box center [329, 466] width 89 height 24
type textarea "**********"
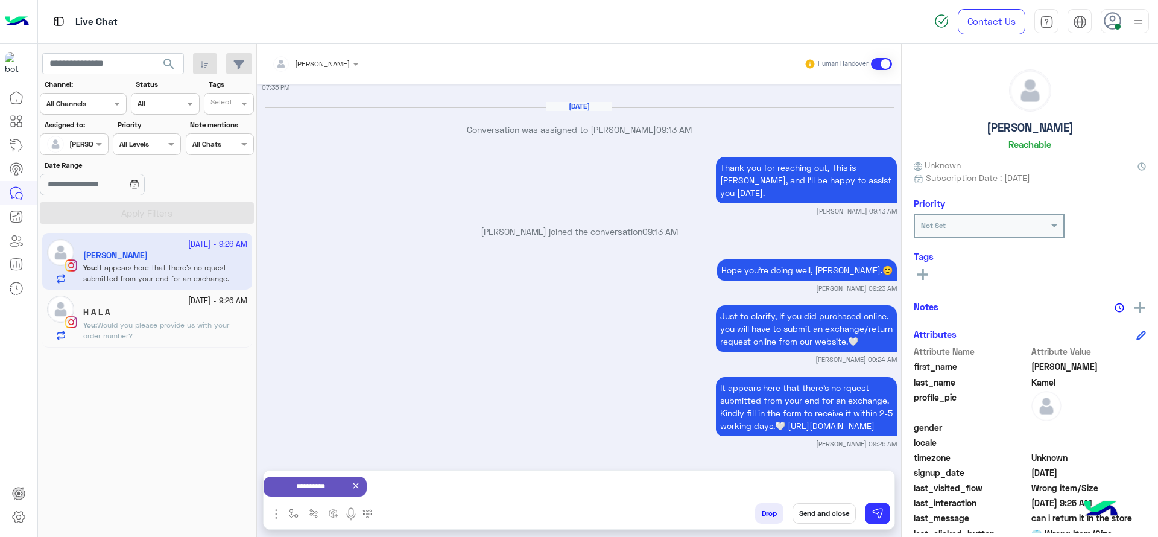
click at [831, 505] on button "Send and close" at bounding box center [824, 513] width 63 height 21
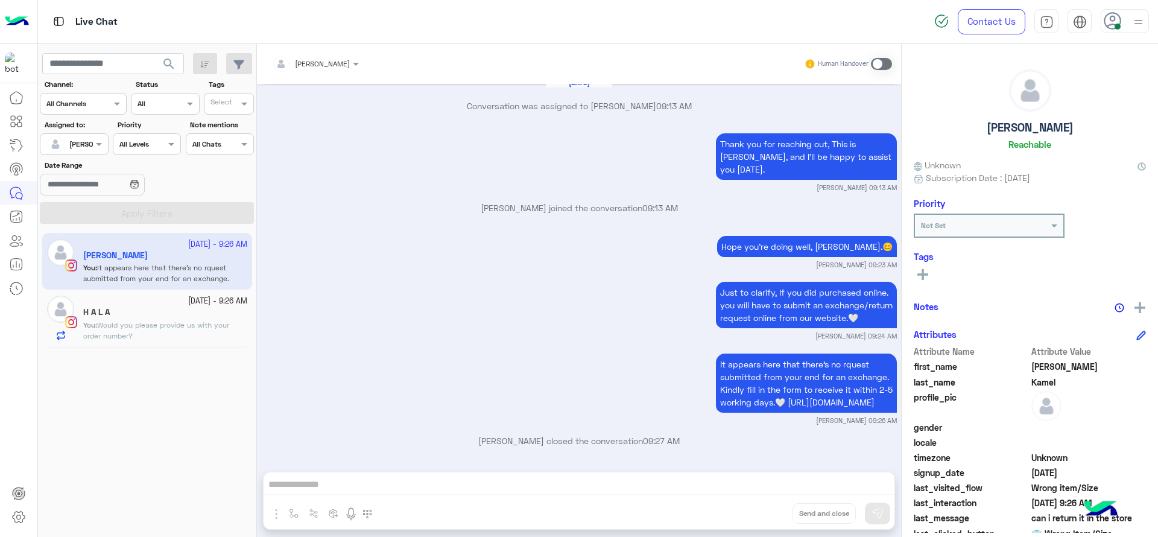
scroll to position [1299, 0]
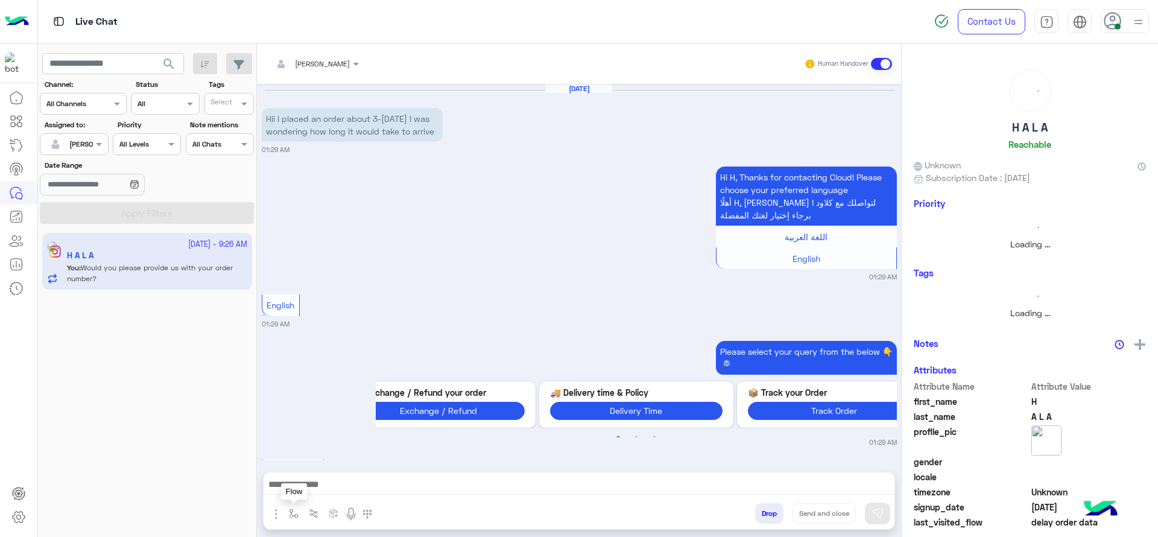
scroll to position [1309, 0]
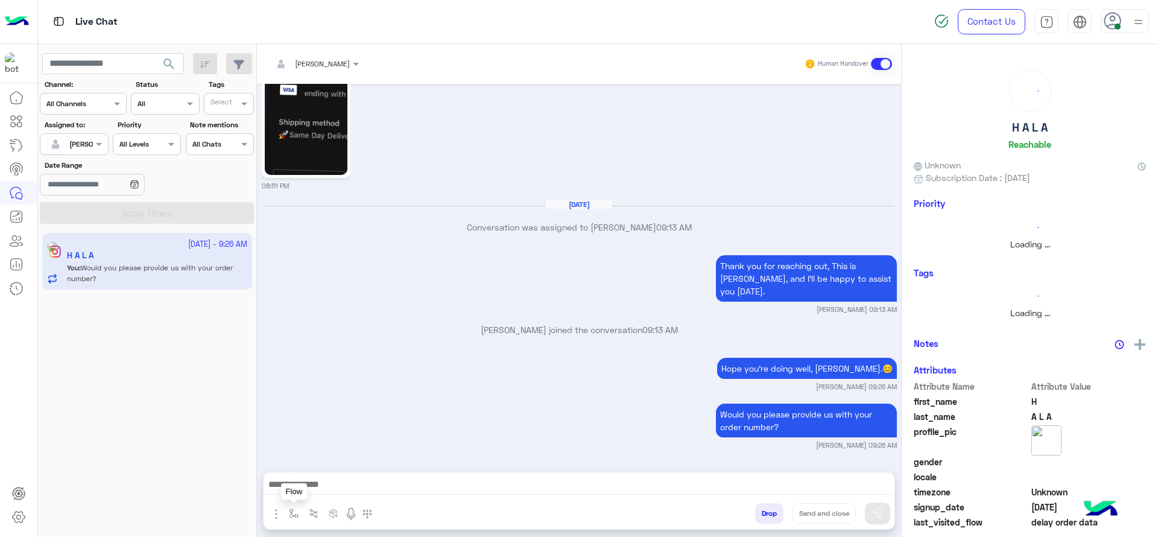
click at [296, 513] on img "button" at bounding box center [294, 513] width 10 height 10
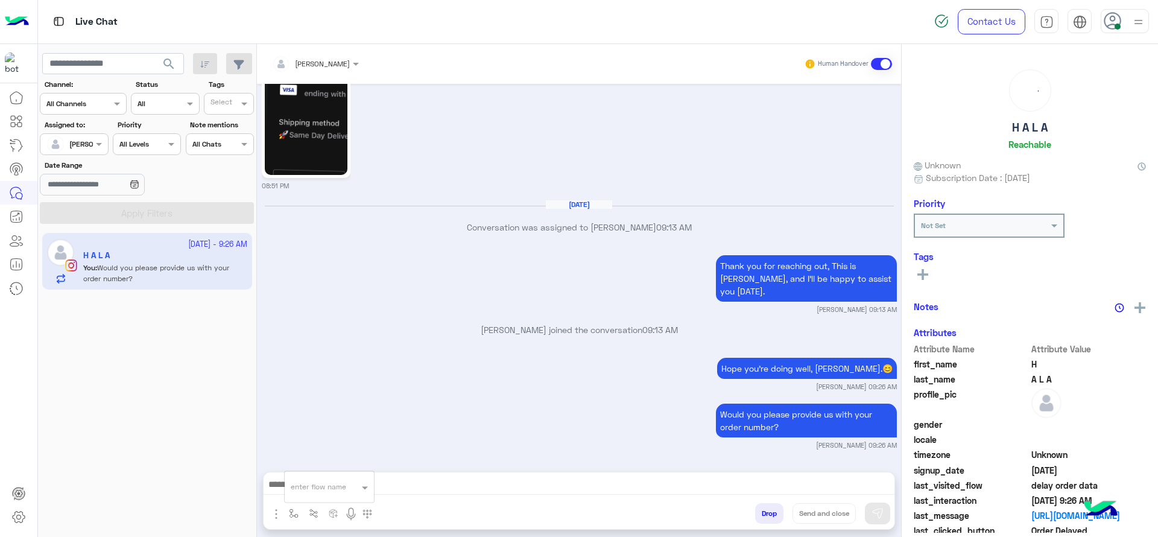
click at [316, 482] on input "text" at bounding box center [315, 484] width 48 height 11
type input "*"
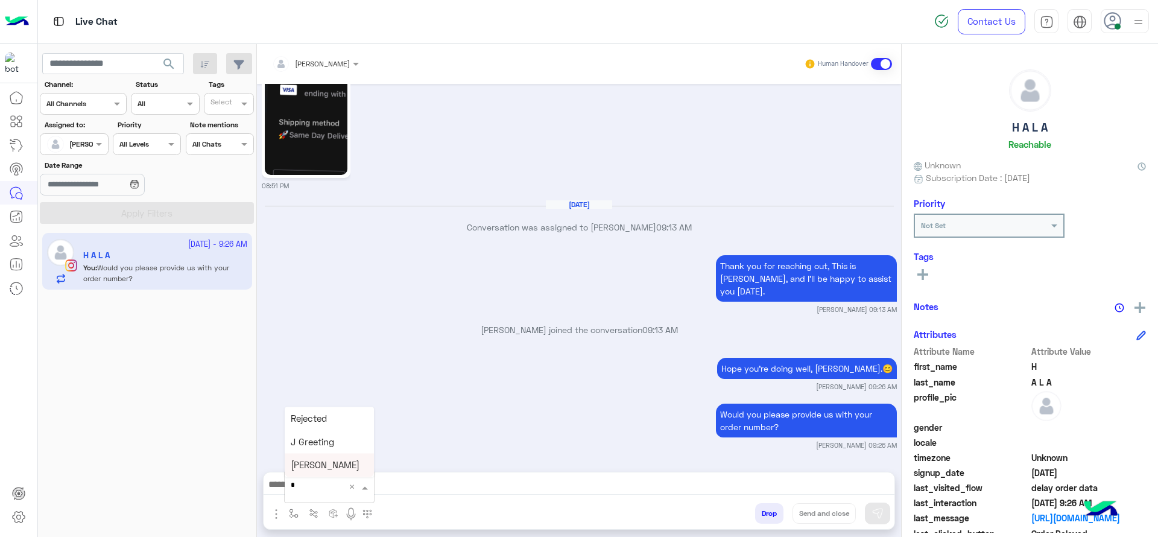
click at [320, 467] on span "[PERSON_NAME]" at bounding box center [325, 465] width 69 height 11
type textarea "**********"
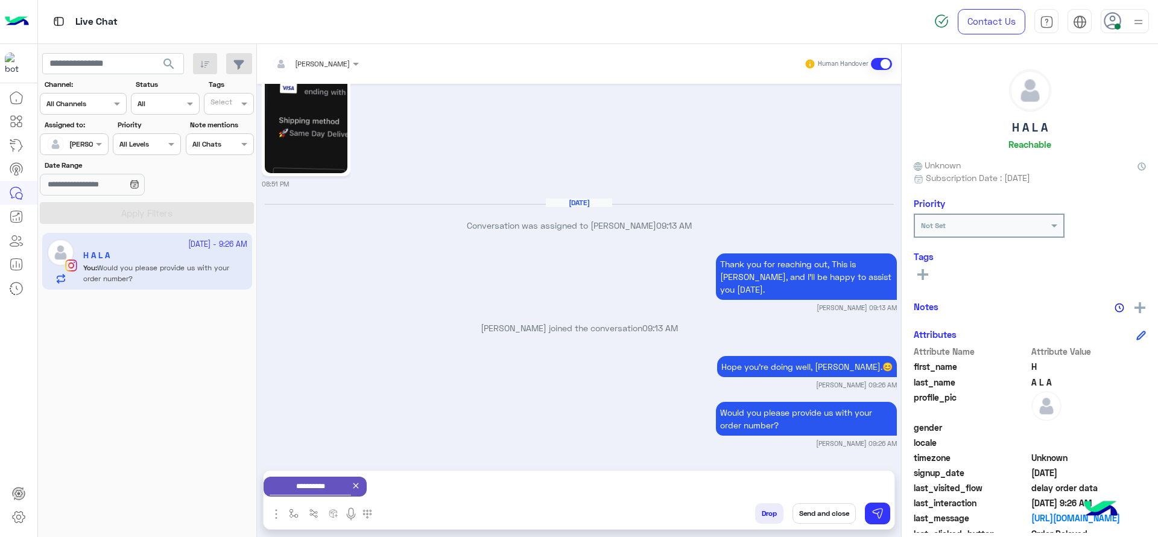
click at [823, 508] on button "Send and close" at bounding box center [824, 513] width 63 height 21
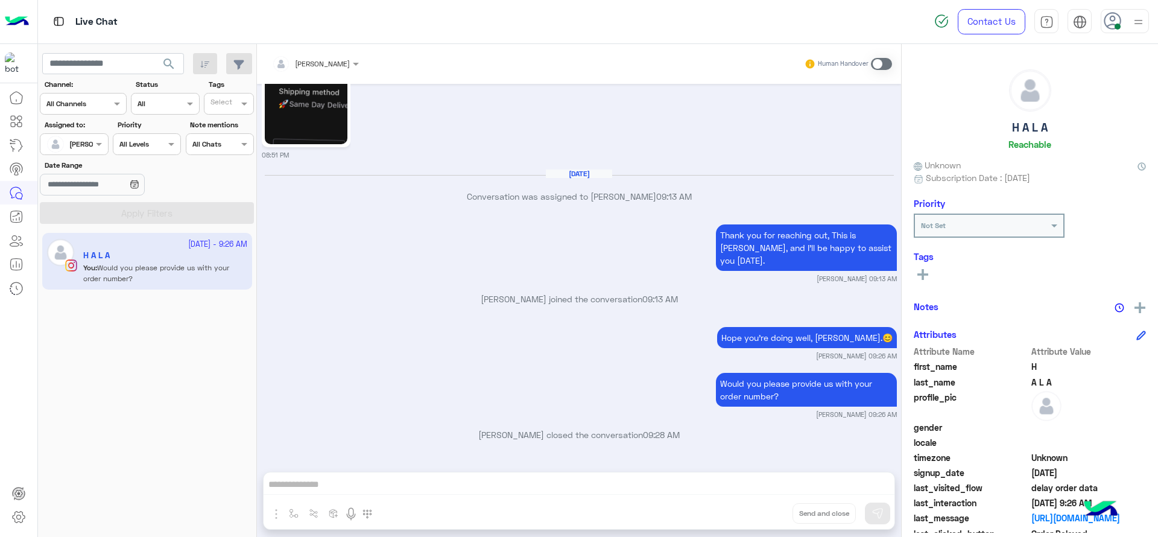
click at [1120, 17] on use at bounding box center [1112, 20] width 17 height 17
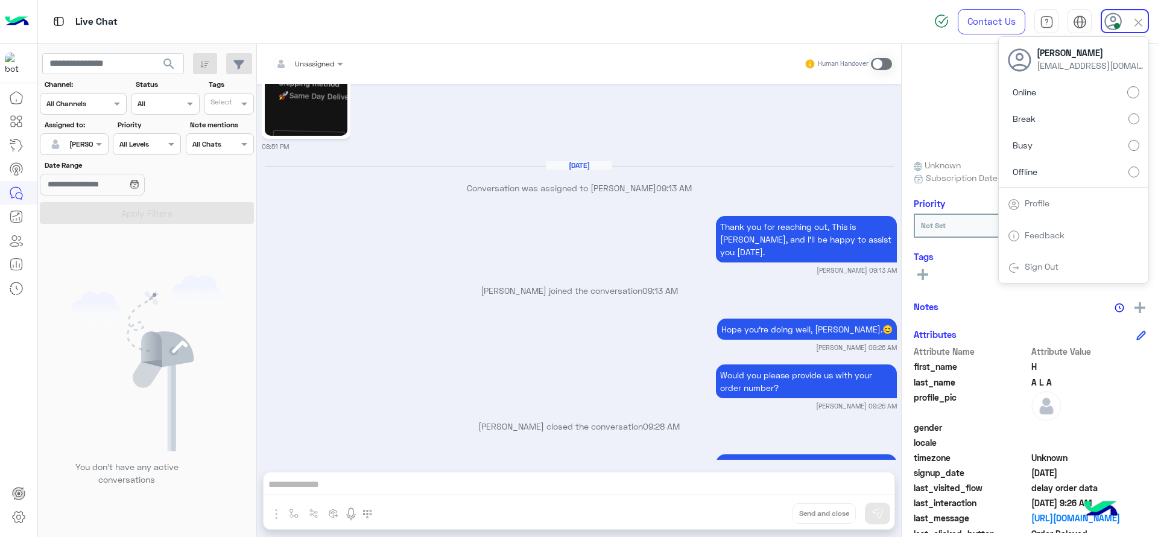
scroll to position [1496, 0]
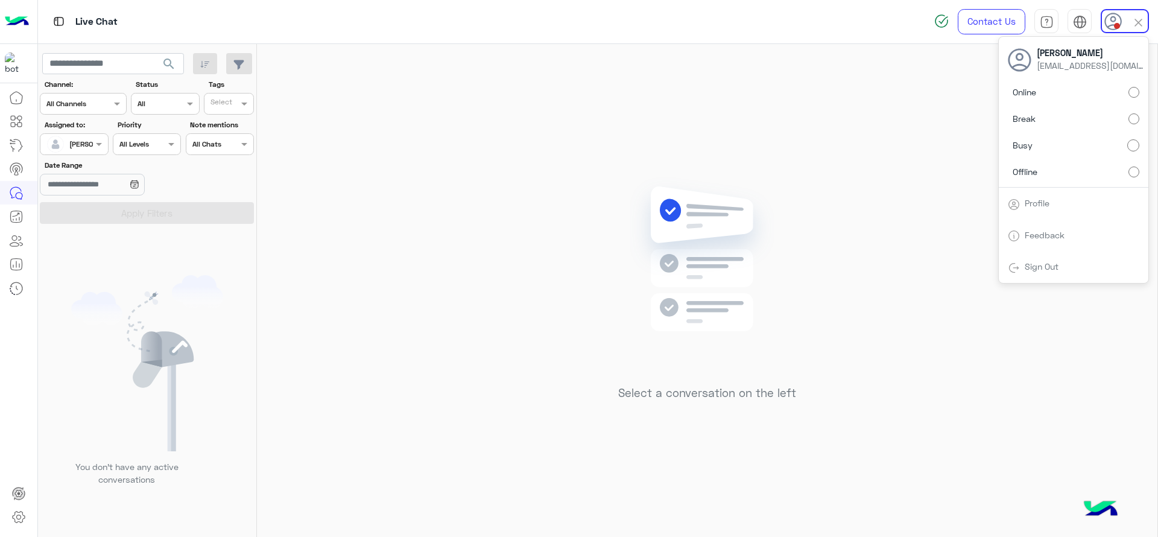
click at [904, 93] on div "Select a conversation on the left" at bounding box center [707, 293] width 900 height 498
click at [1122, 21] on div at bounding box center [1125, 21] width 48 height 24
click at [736, 189] on img at bounding box center [707, 277] width 174 height 200
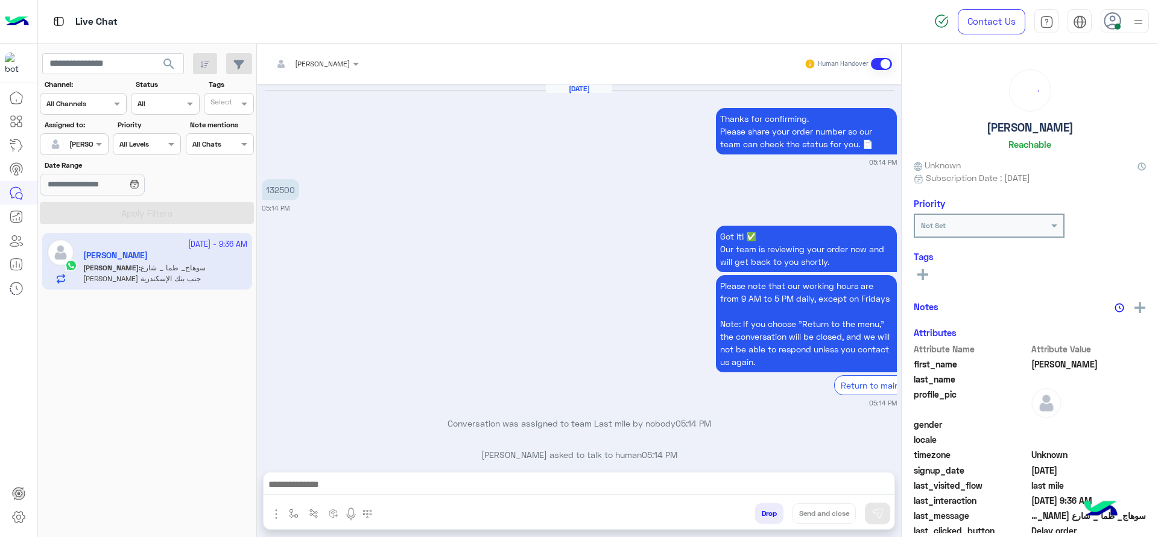
scroll to position [995, 0]
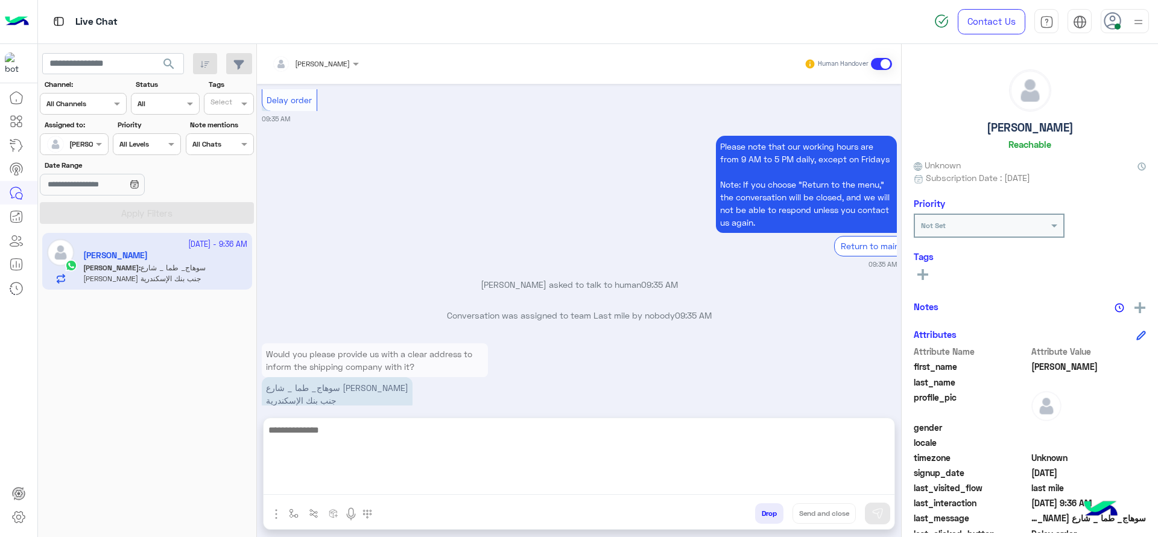
click at [361, 480] on textarea at bounding box center [579, 458] width 631 height 72
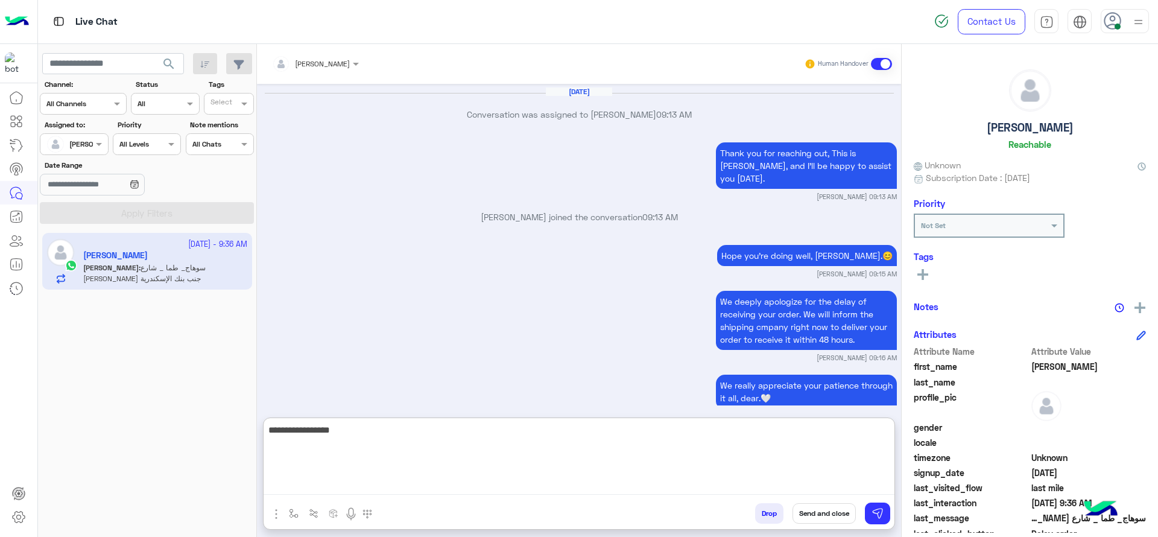
scroll to position [1049, 0]
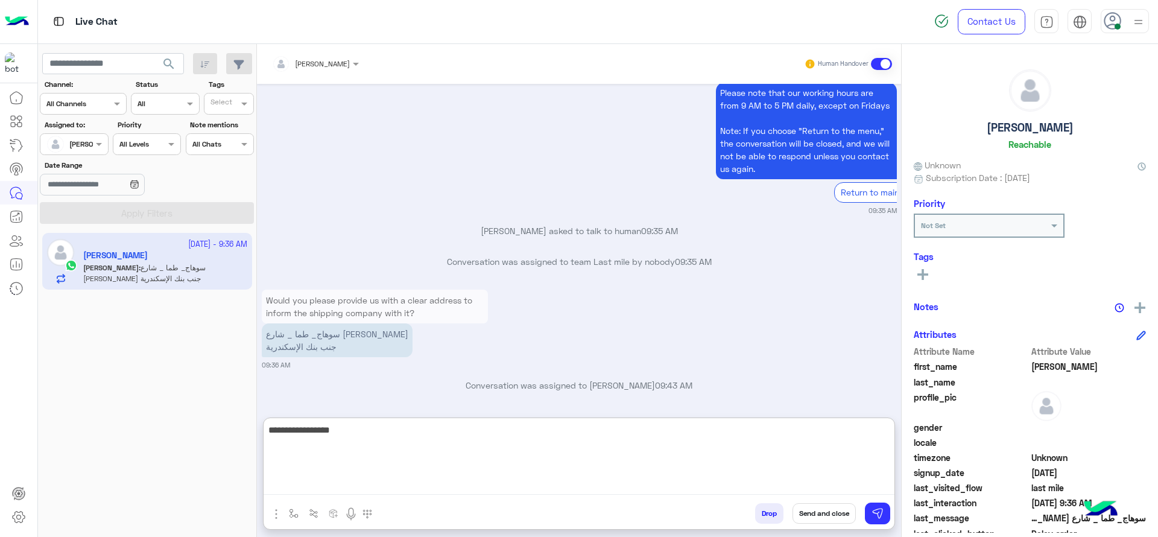
click at [445, 448] on textarea "**********" at bounding box center [579, 458] width 631 height 72
type textarea "**********"
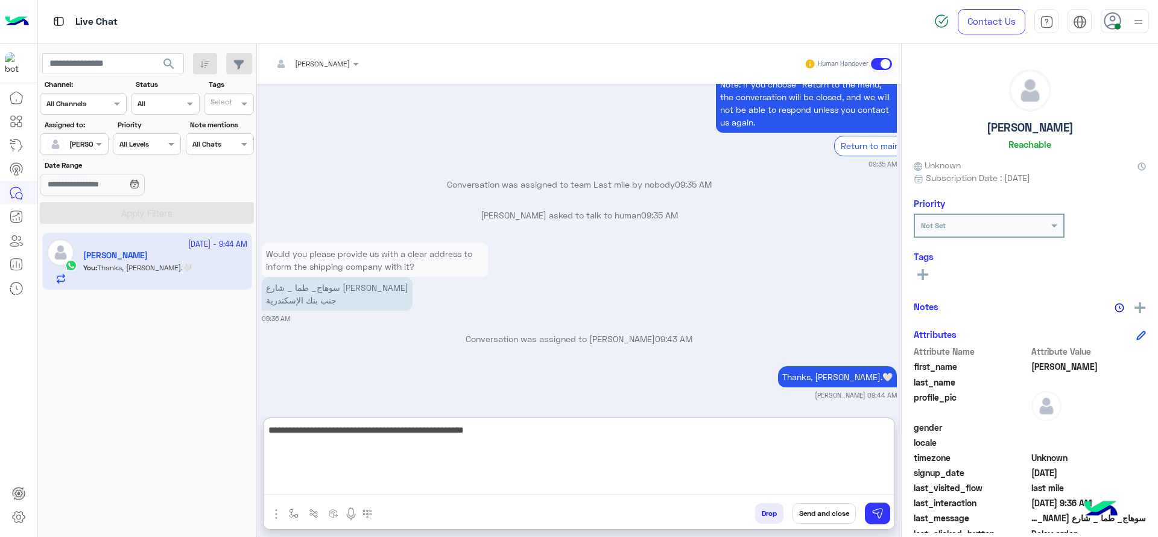
scroll to position [1127, 0]
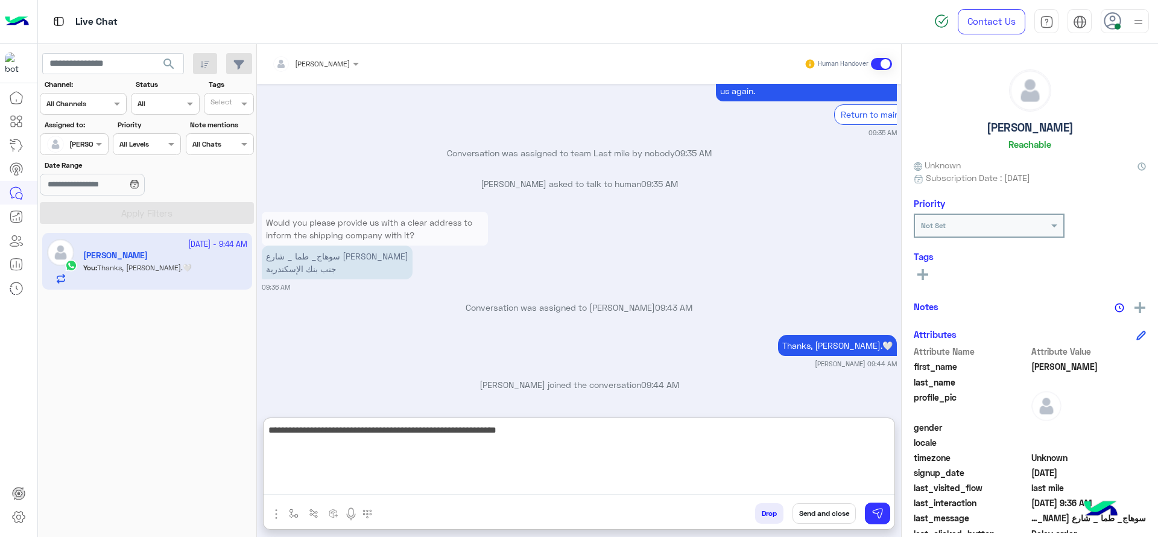
type textarea "**********"
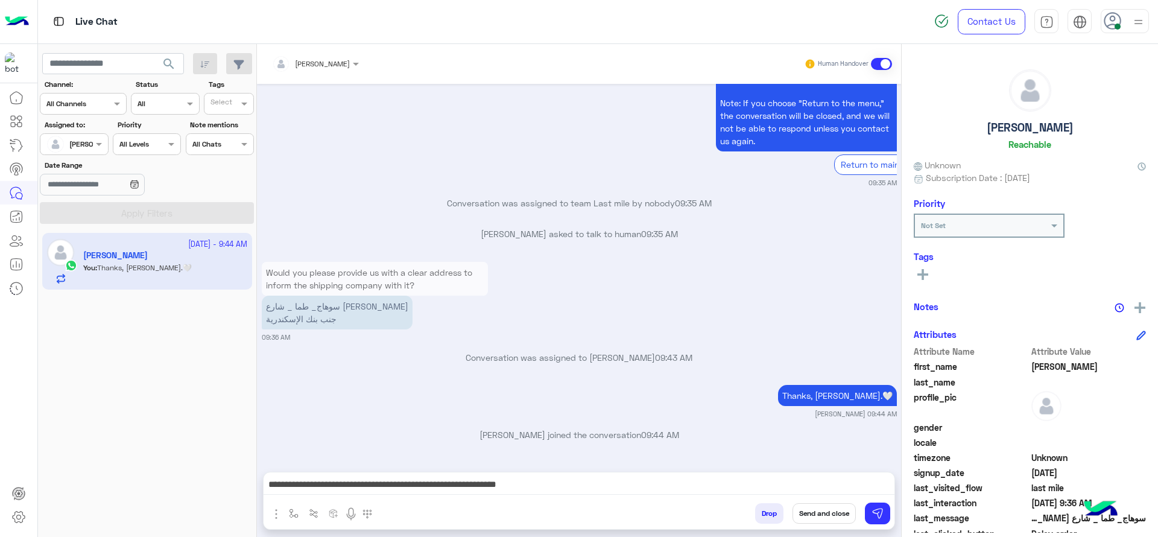
scroll to position [1072, 0]
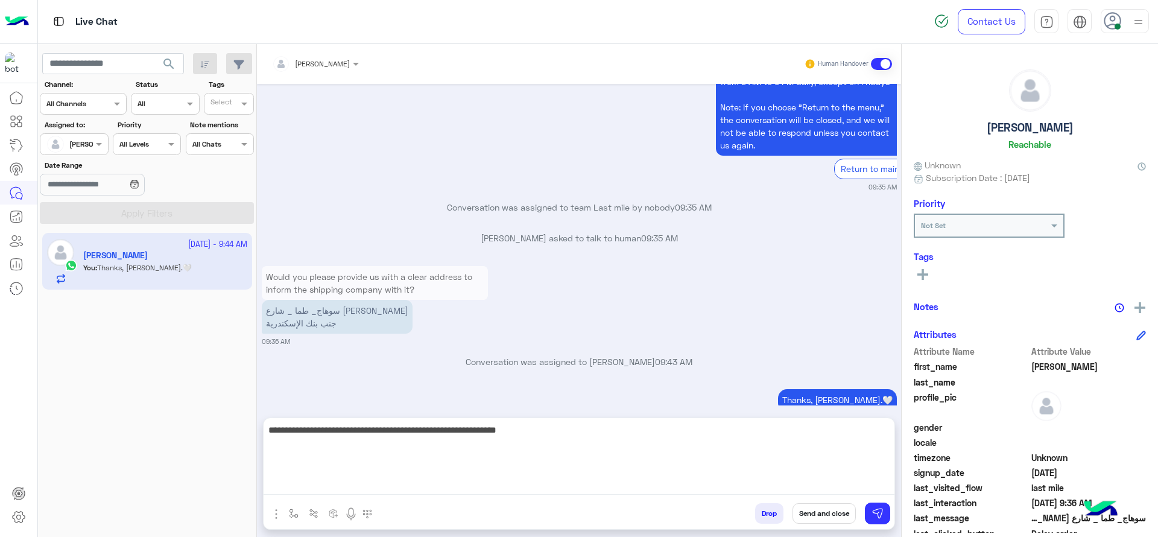
click at [689, 485] on textarea "**********" at bounding box center [579, 458] width 631 height 72
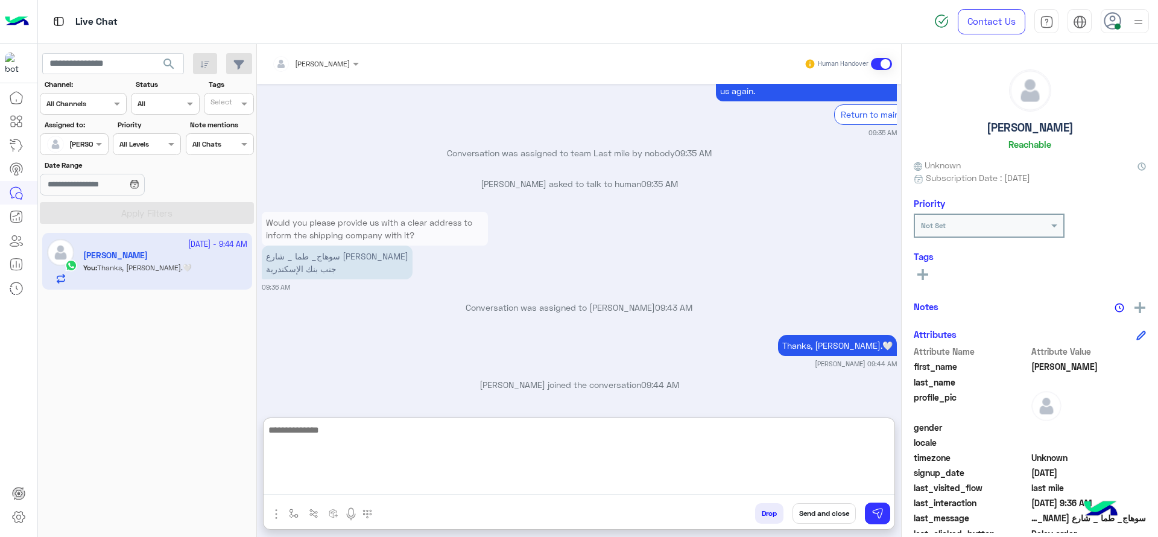
scroll to position [1185, 0]
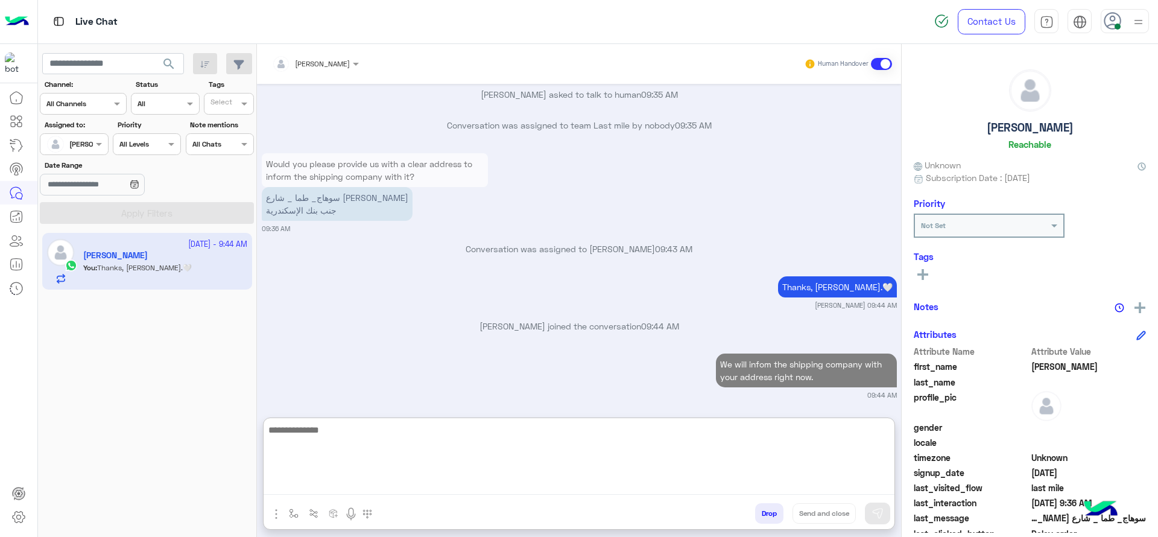
paste textarea "**********"
type textarea "**********"
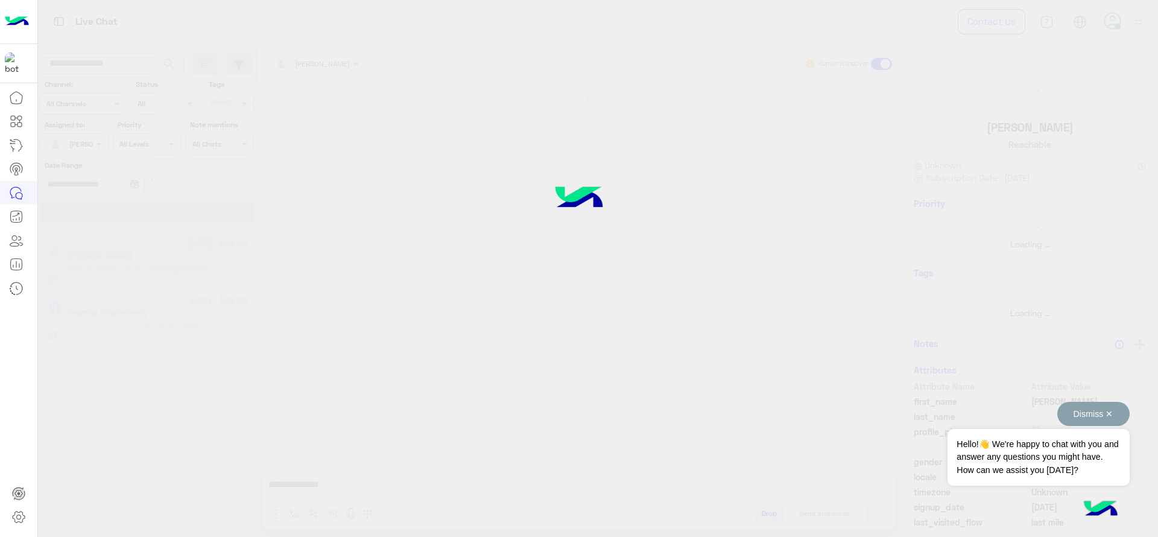
click at [1088, 412] on button "Dismiss ✕" at bounding box center [1093, 414] width 72 height 24
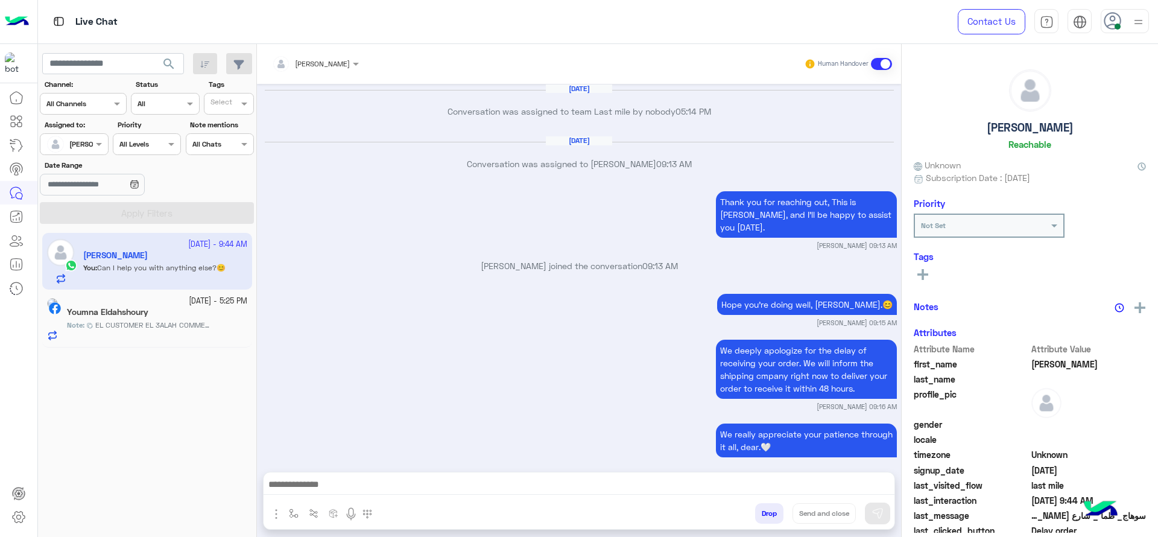
scroll to position [825, 0]
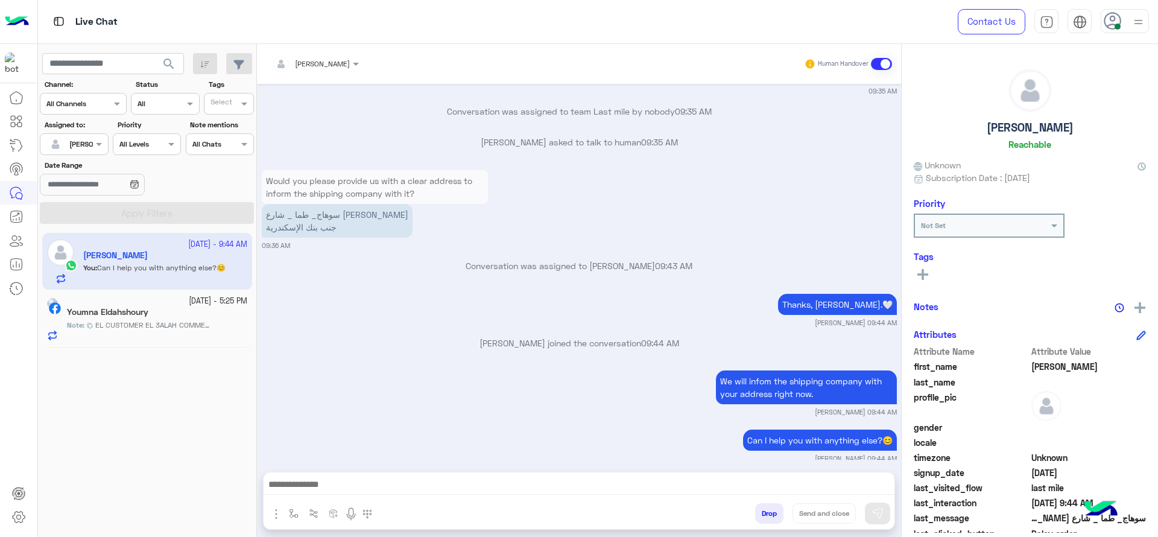
click at [122, 305] on div "13 October - 5:25 PM" at bounding box center [157, 301] width 180 height 11
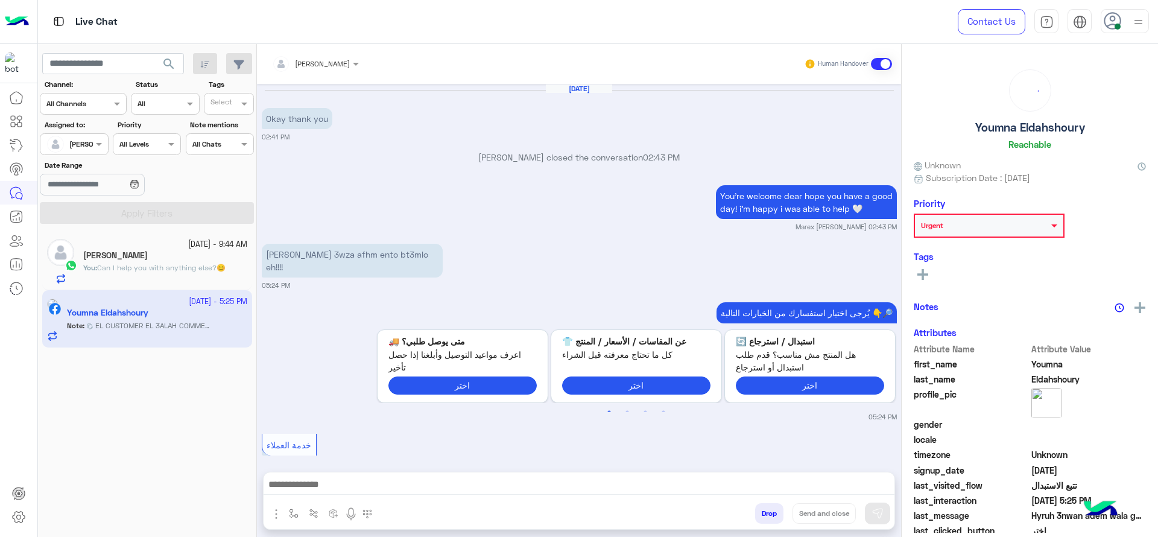
scroll to position [860, 0]
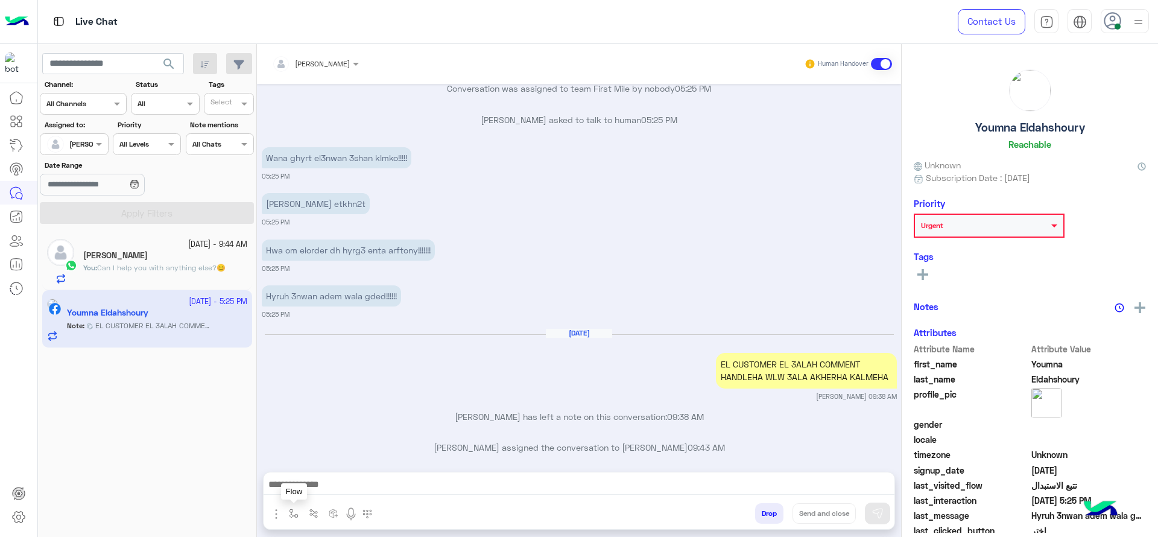
click at [296, 513] on img "button" at bounding box center [294, 513] width 10 height 10
click at [300, 488] on input "text" at bounding box center [315, 484] width 48 height 11
type input "*"
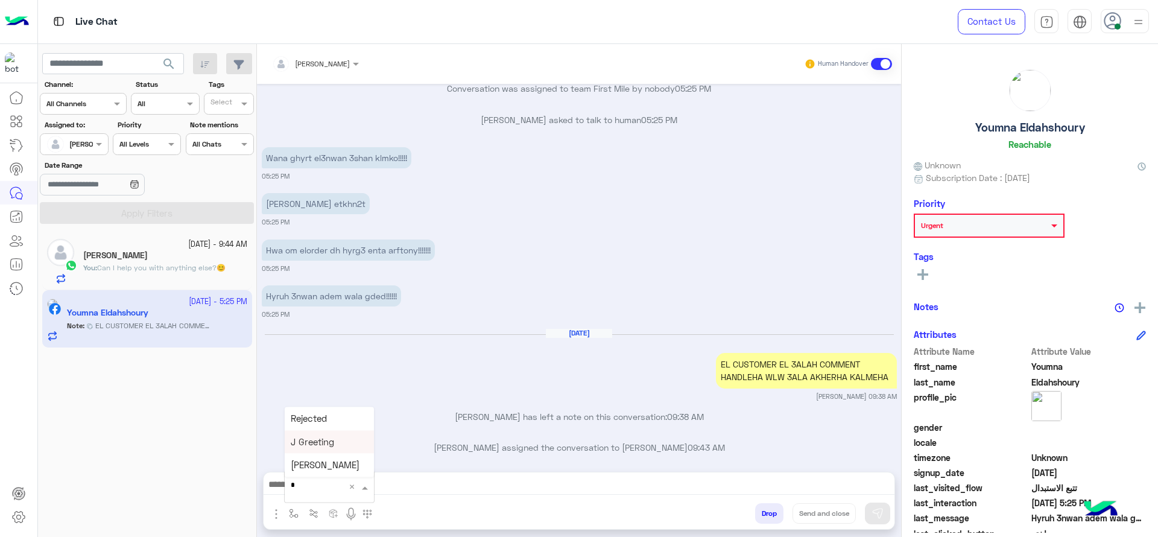
click at [320, 433] on div "J Greeting" at bounding box center [329, 442] width 89 height 24
type textarea "**********"
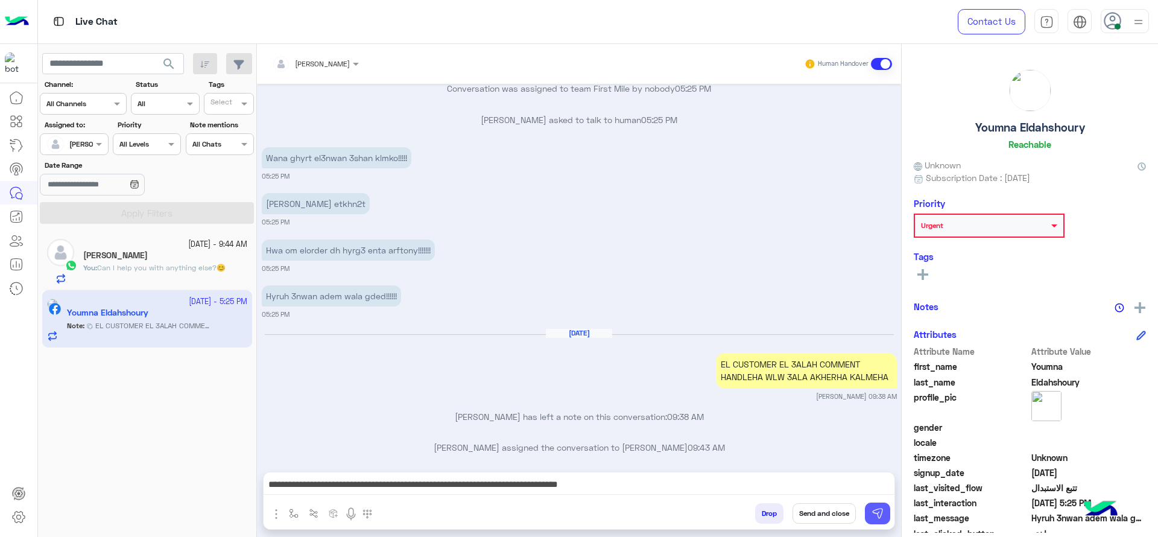
click at [882, 514] on img at bounding box center [878, 513] width 12 height 12
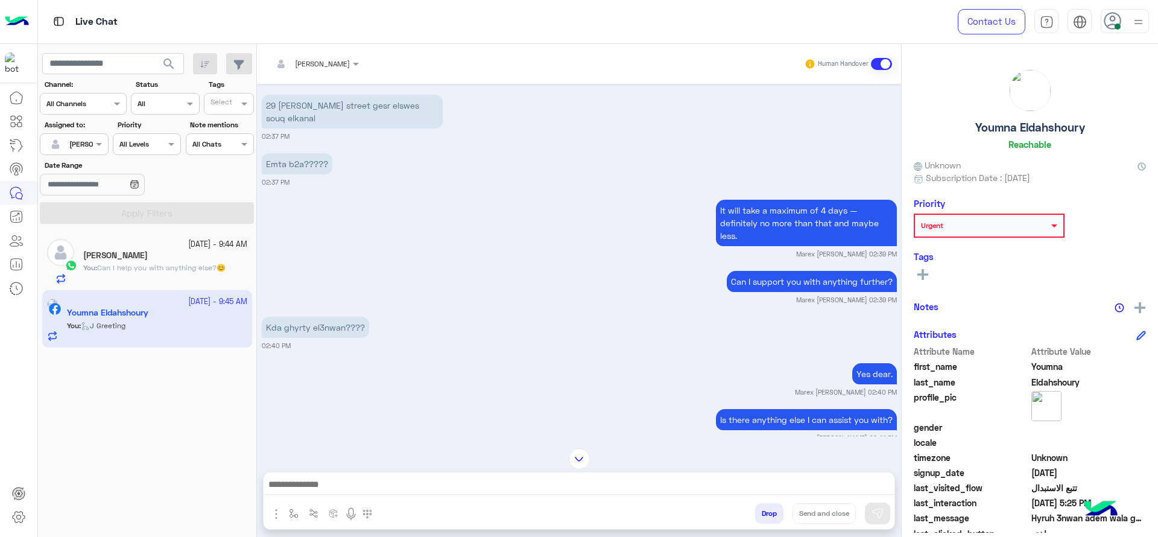
scroll to position [596, 0]
drag, startPoint x: 261, startPoint y: 109, endPoint x: 323, endPoint y: 118, distance: 62.3
click at [323, 118] on p "29 omar ibn elkhattab street gesr elswes souq elkanal" at bounding box center [352, 111] width 181 height 34
copy p "29 omar ibn elkhattab street gesr elswes souq elkanal"
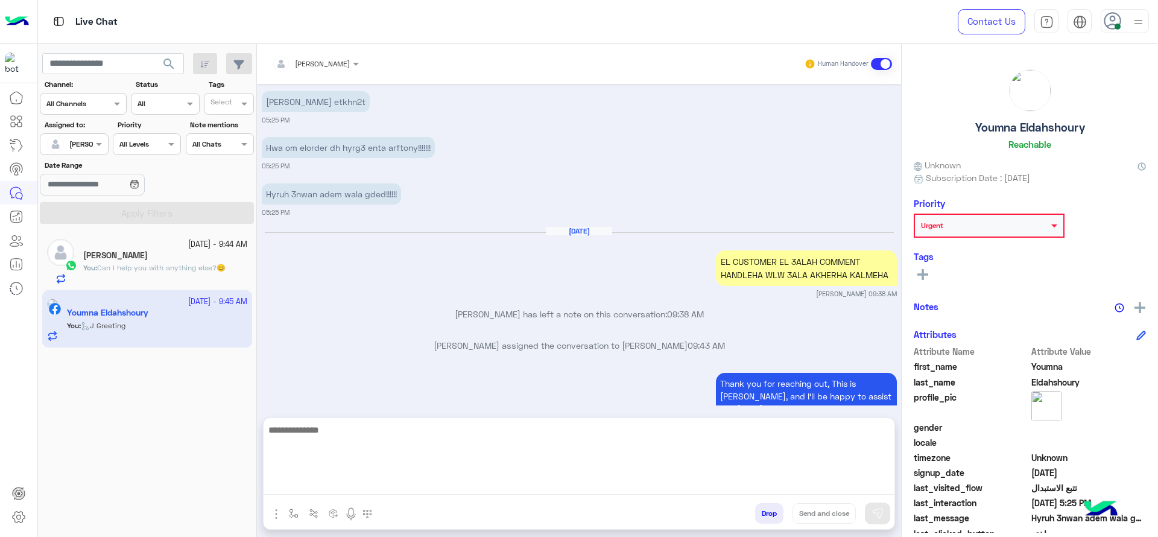
click at [451, 476] on textarea at bounding box center [579, 458] width 631 height 72
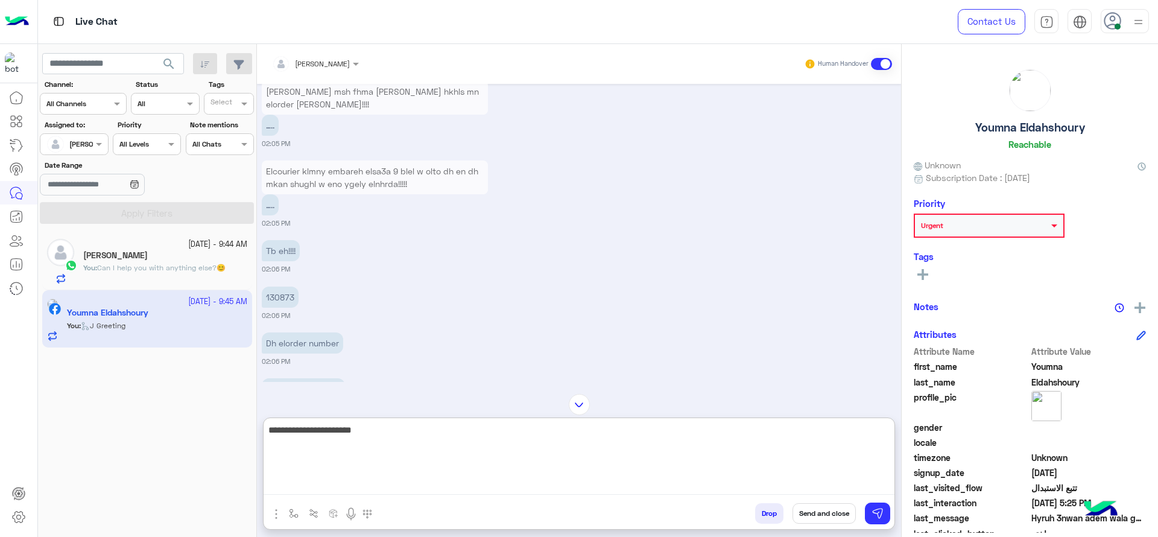
scroll to position [3043, 0]
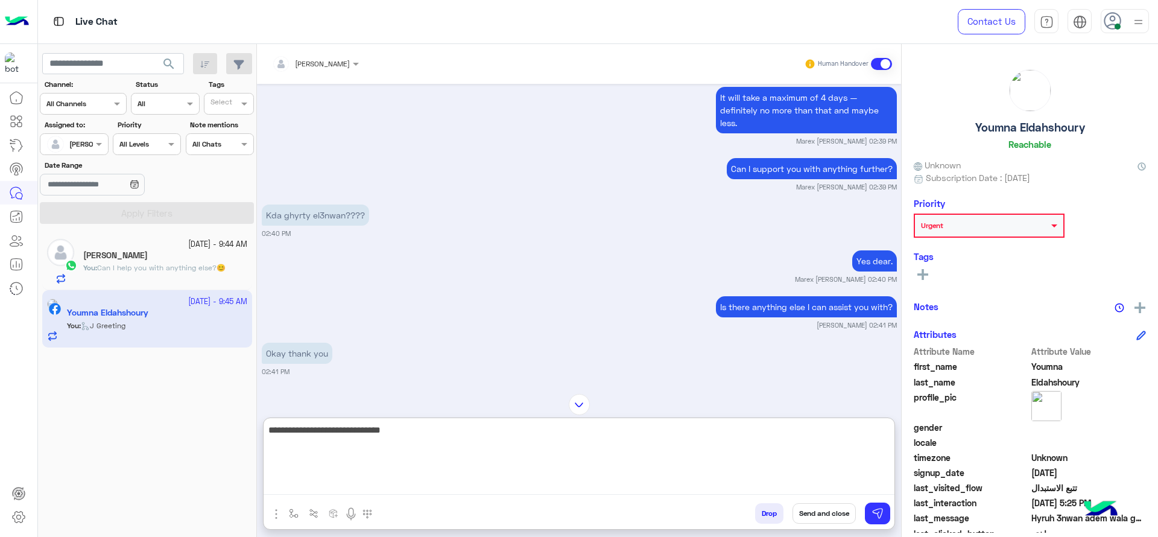
type textarea "**********"
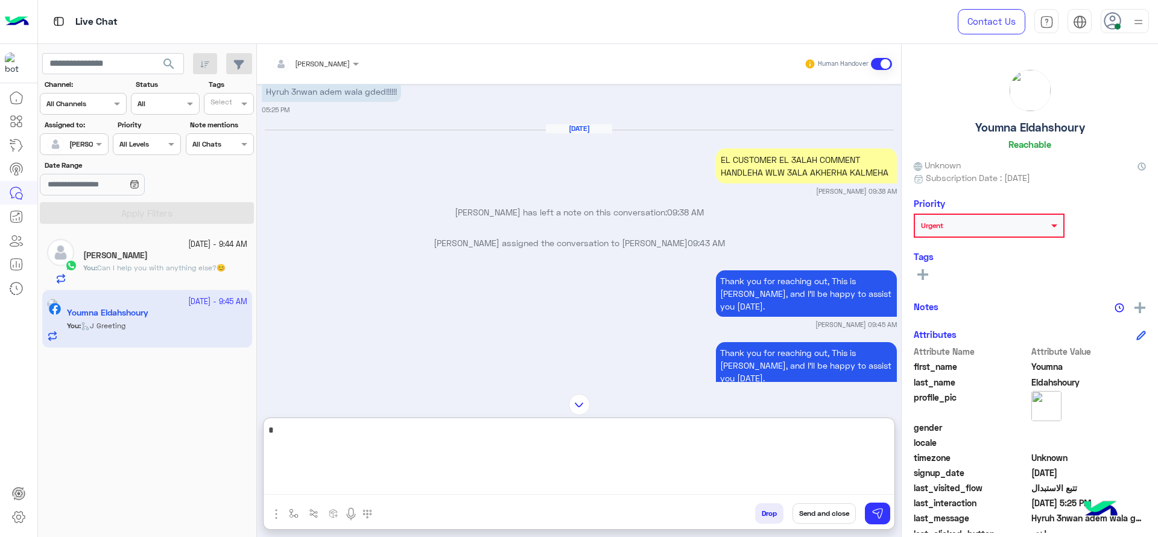
scroll to position [4405, 0]
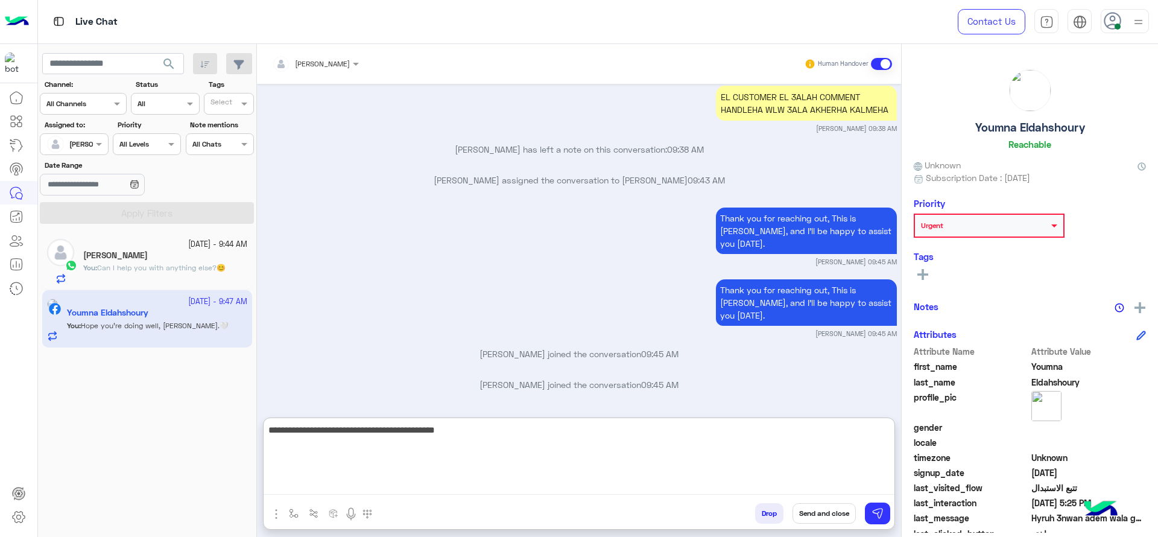
type textarea "**********"
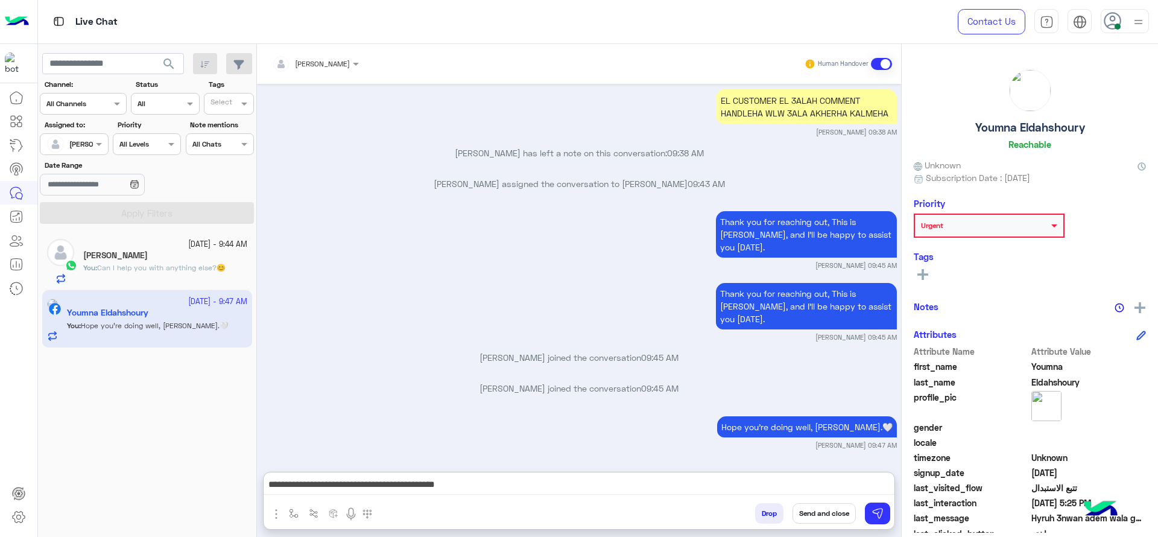
click at [131, 273] on div "You : Can I help you with anything else?😊" at bounding box center [165, 272] width 164 height 21
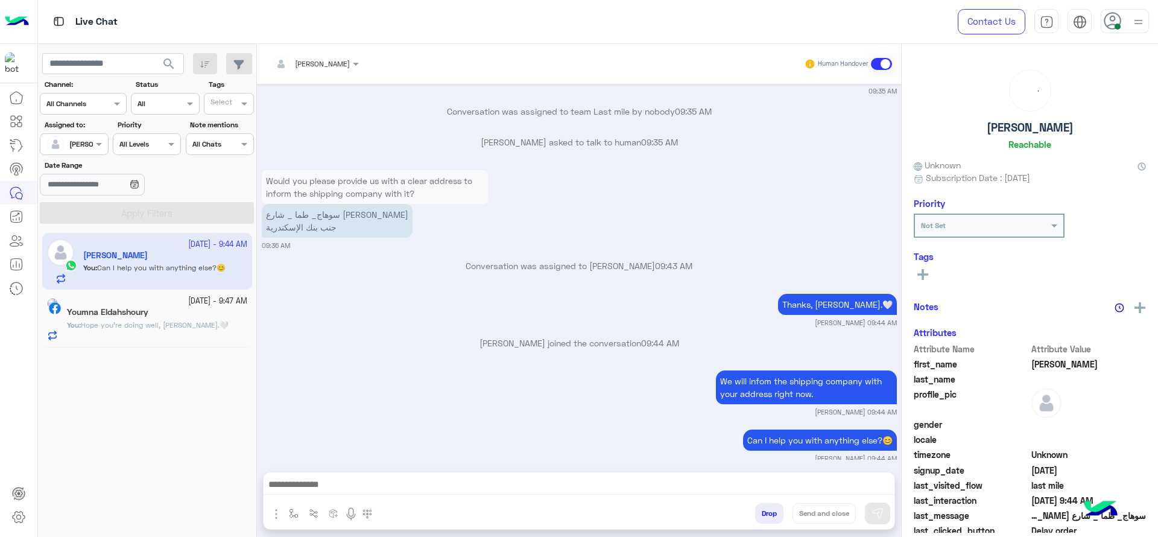
scroll to position [825, 0]
click at [297, 512] on img "button" at bounding box center [294, 513] width 10 height 10
click at [307, 483] on input "text" at bounding box center [315, 484] width 48 height 11
type input "*"
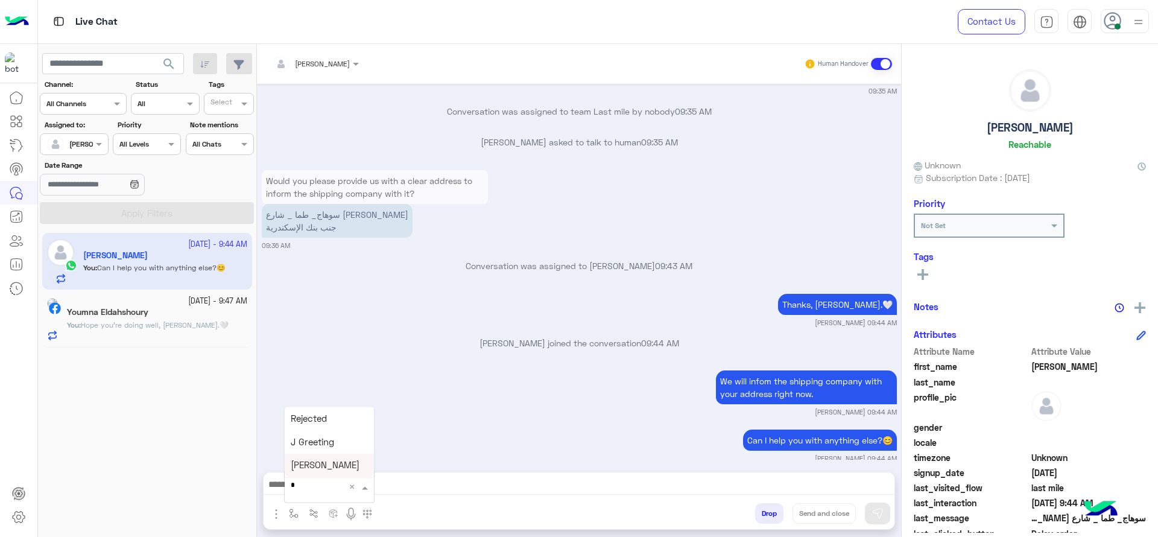
click at [342, 462] on div "[PERSON_NAME]" at bounding box center [329, 466] width 89 height 24
type textarea "**********"
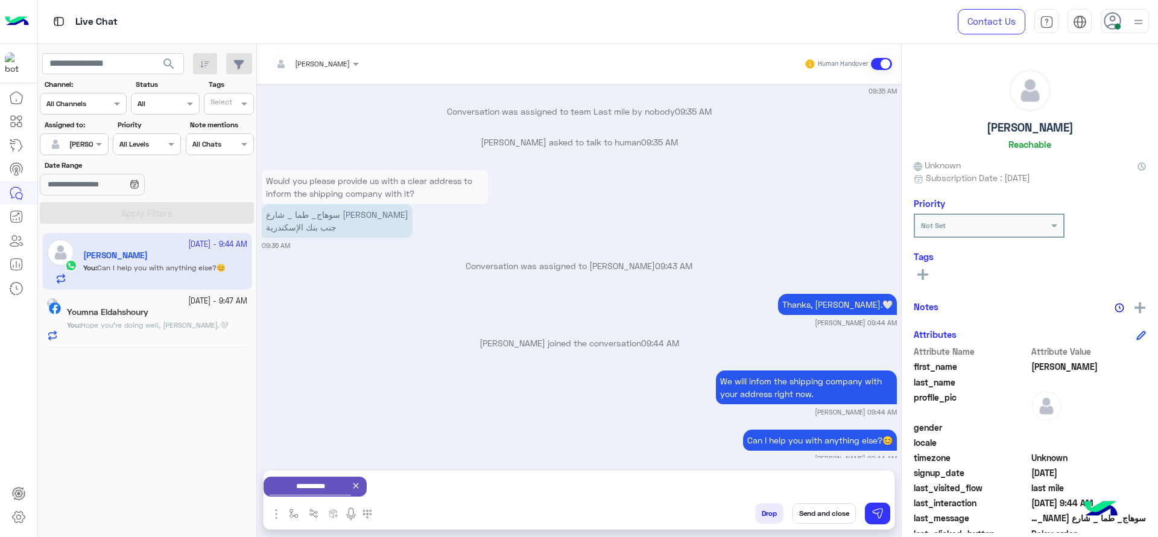
click at [809, 508] on button "Send and close" at bounding box center [824, 513] width 63 height 21
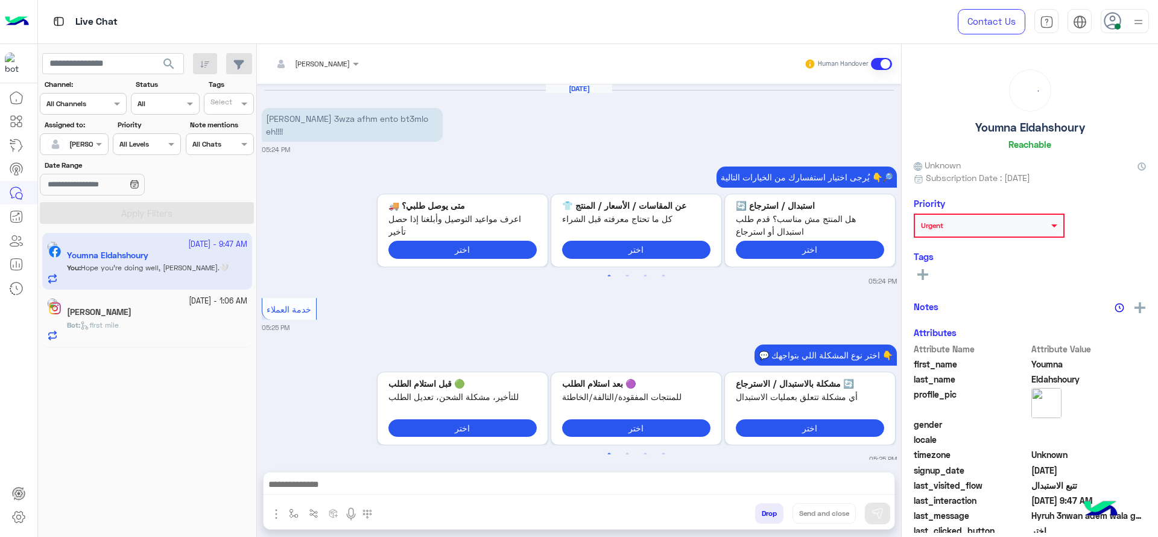
scroll to position [860, 0]
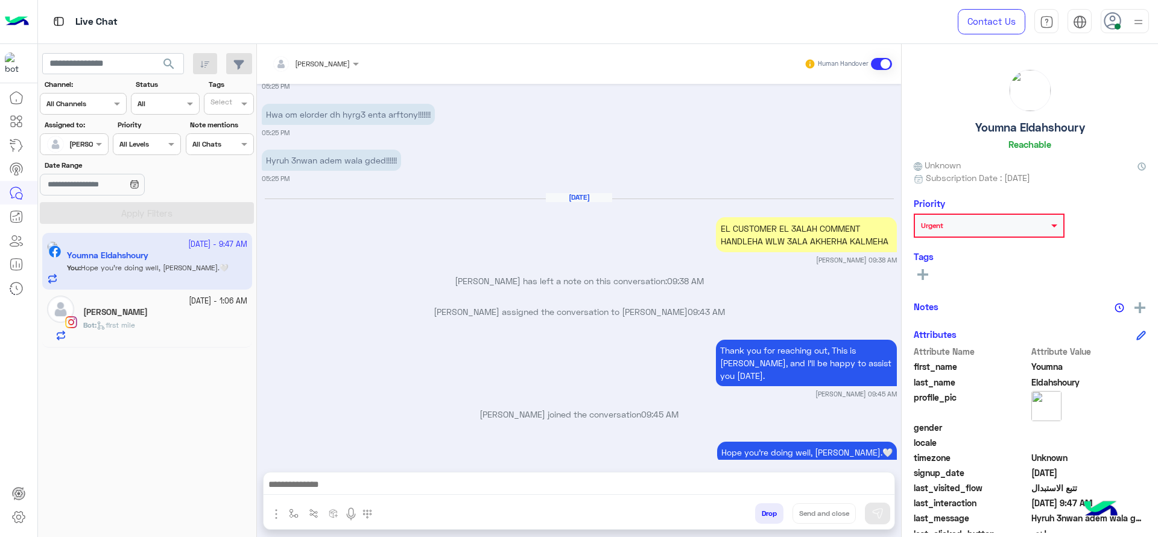
click at [192, 307] on div "[PERSON_NAME]" at bounding box center [165, 313] width 164 height 13
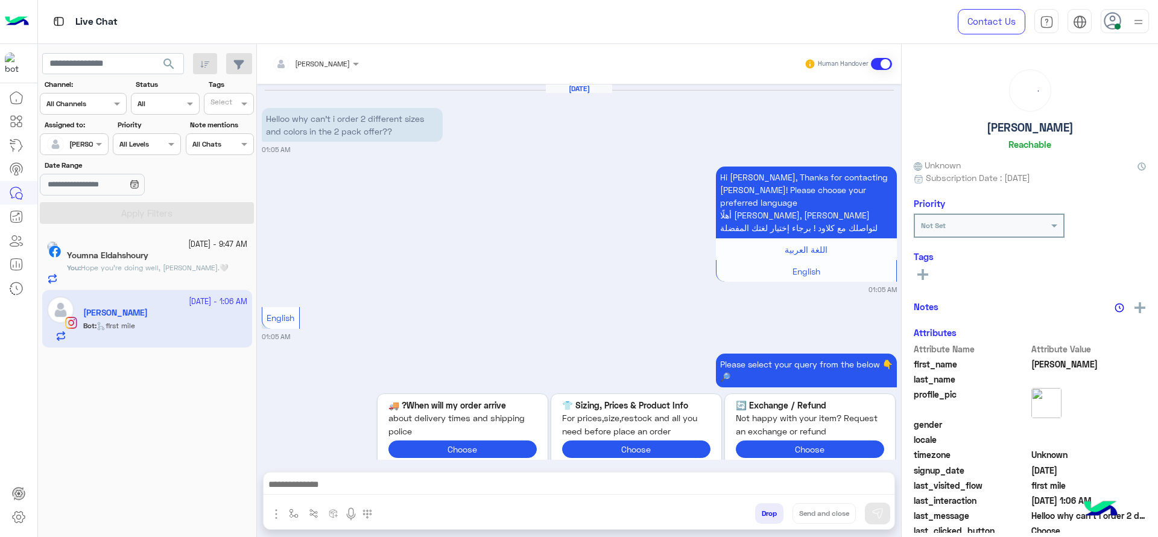
scroll to position [486, 0]
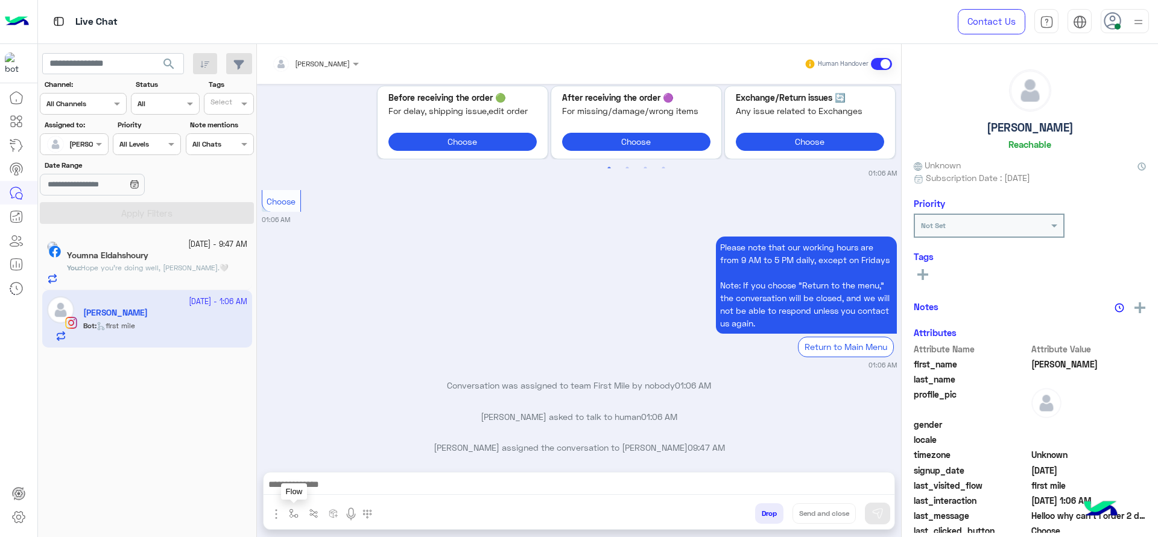
click at [294, 511] on img "button" at bounding box center [294, 513] width 10 height 10
click at [309, 486] on input "text" at bounding box center [315, 484] width 48 height 11
type input "*"
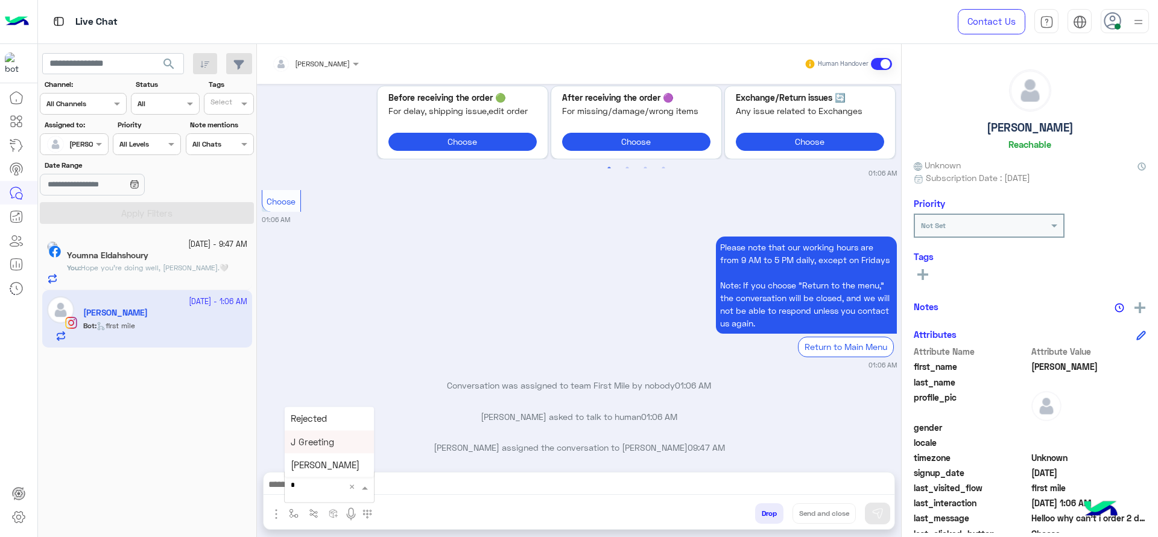
click at [319, 439] on span "J Greeting" at bounding box center [312, 441] width 43 height 11
type textarea "**********"
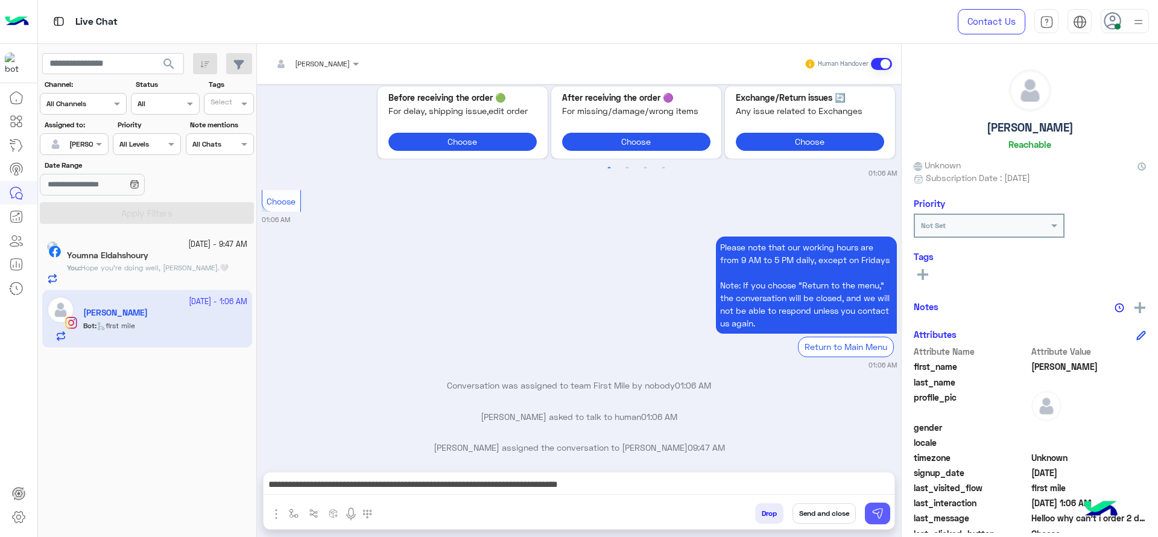
click at [877, 503] on button at bounding box center [877, 513] width 25 height 22
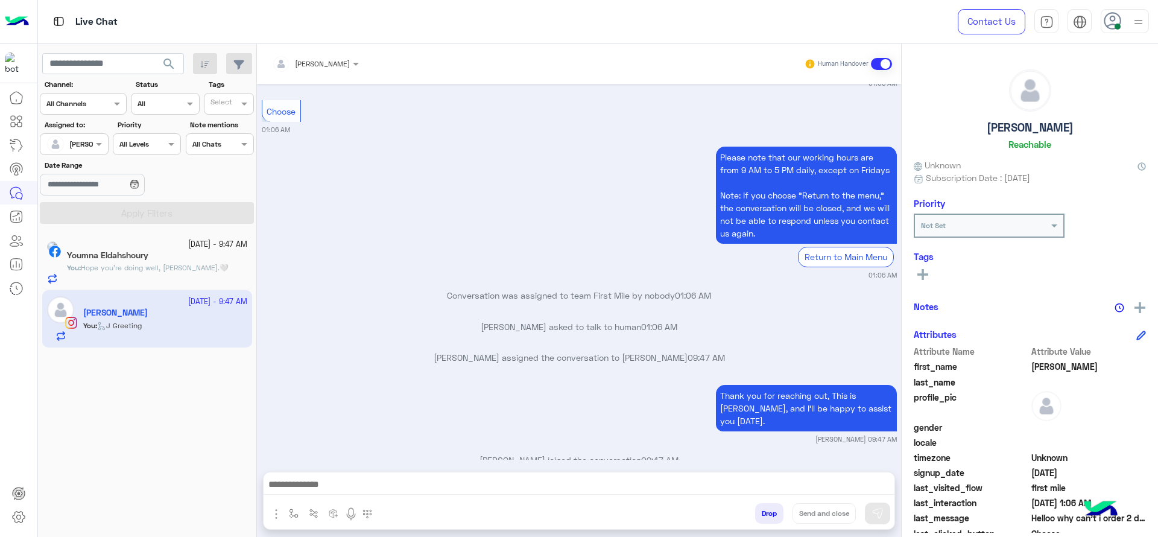
click at [236, 238] on div "14 October - 9:47 AM Youmna Eldahshoury You : Hope you're doing well, Youmna.🤍" at bounding box center [147, 261] width 210 height 57
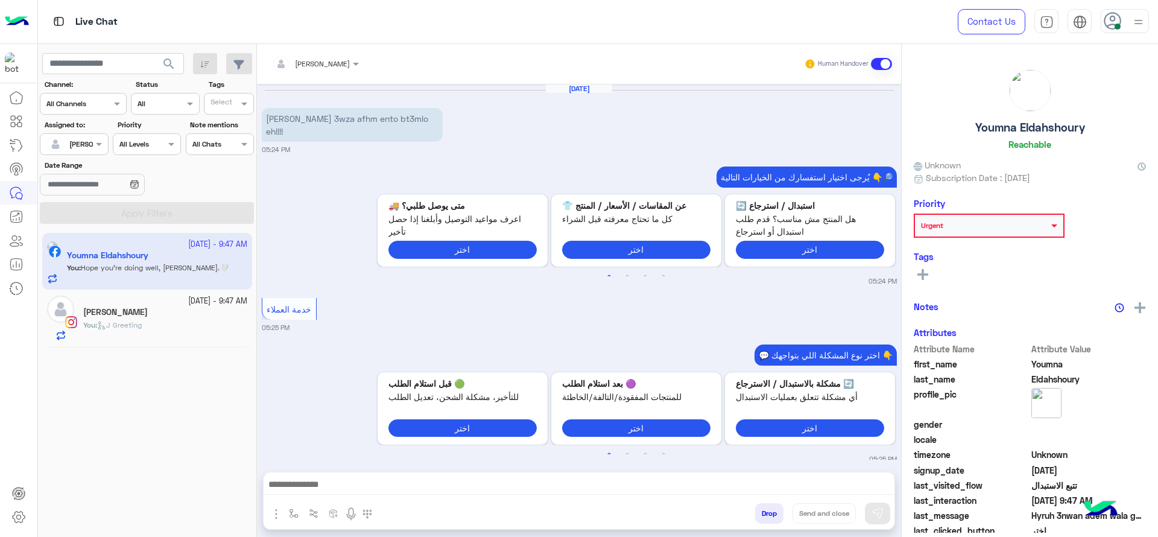
scroll to position [860, 0]
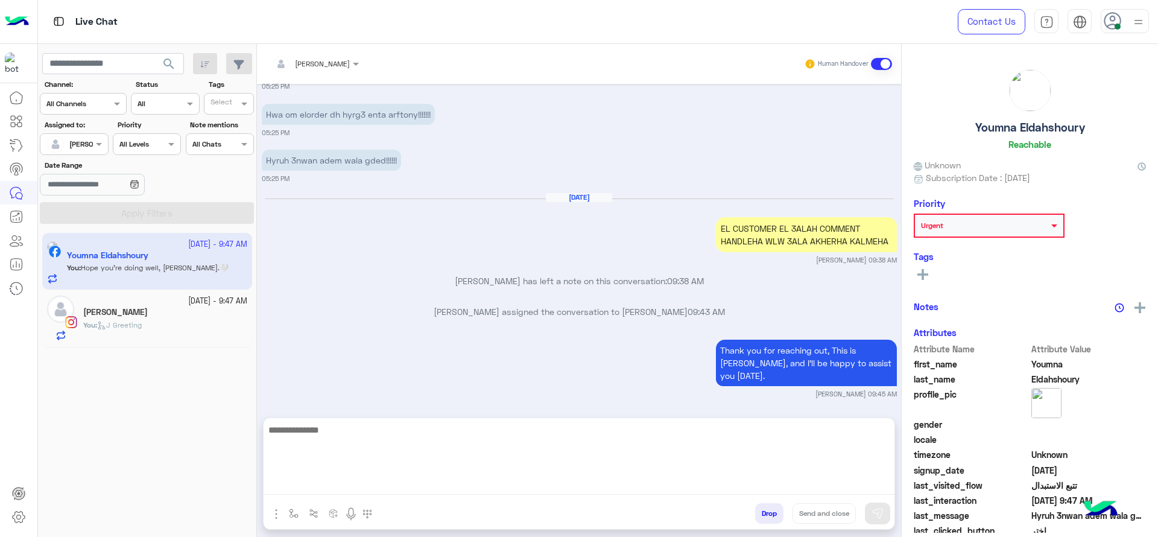
click at [406, 484] on textarea at bounding box center [579, 458] width 631 height 72
paste textarea "**********"
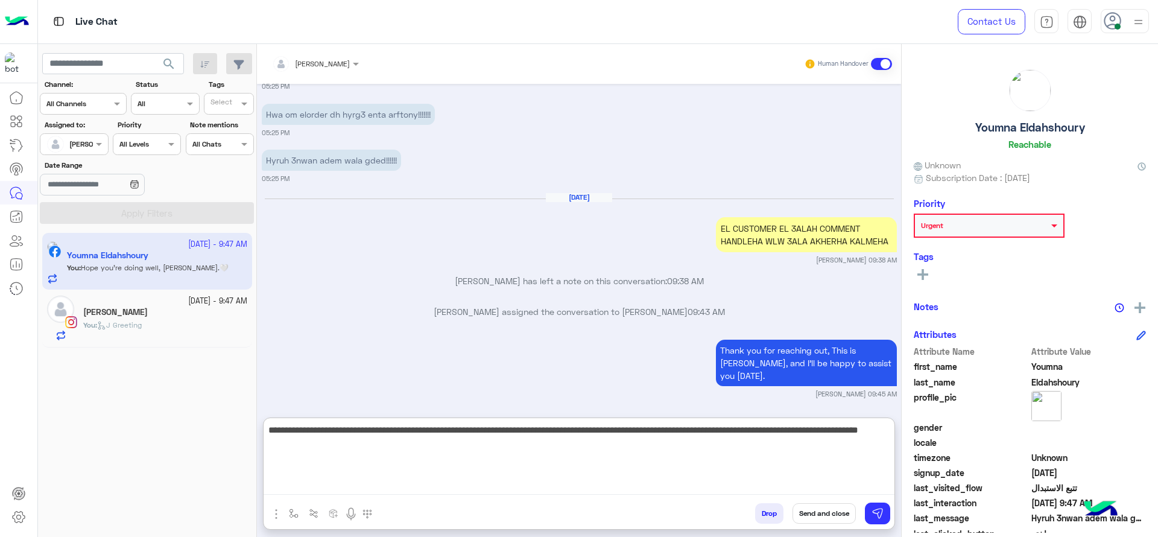
drag, startPoint x: 486, startPoint y: 432, endPoint x: 524, endPoint y: 458, distance: 45.7
click at [524, 458] on textarea "**********" at bounding box center [579, 458] width 631 height 72
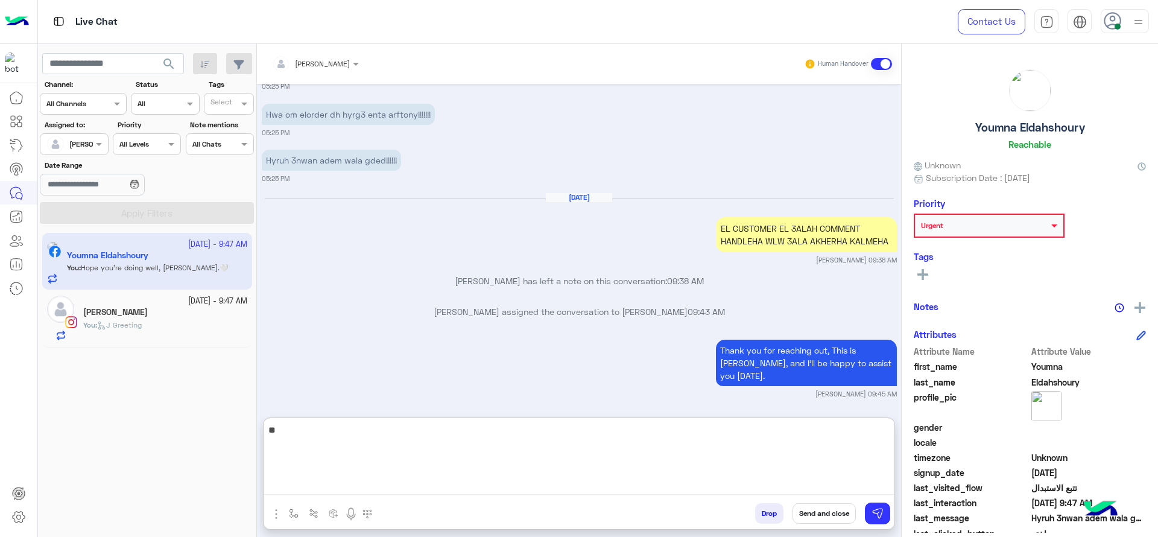
type textarea "*"
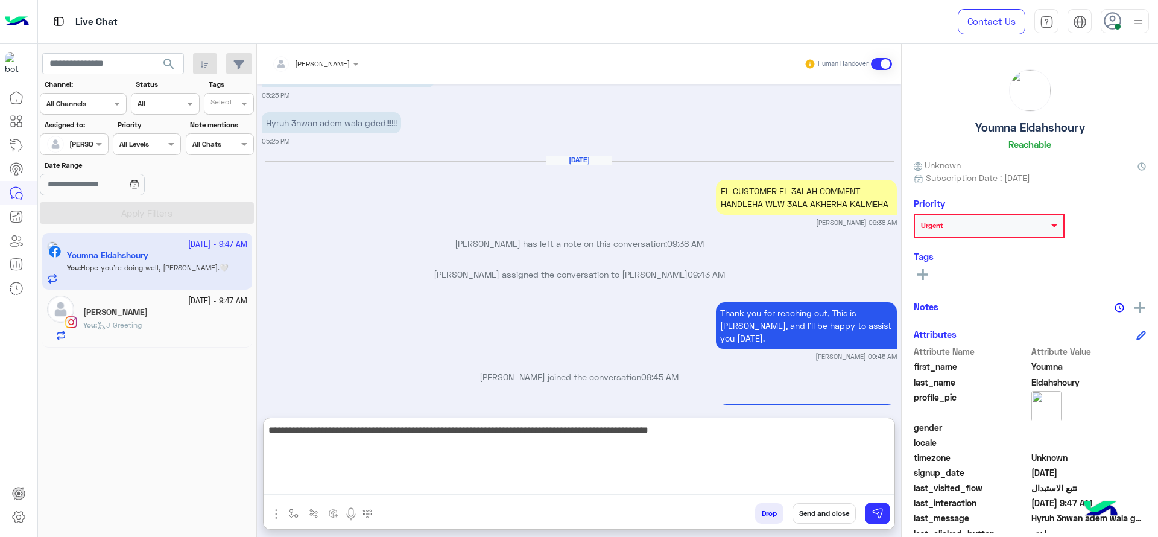
scroll to position [914, 0]
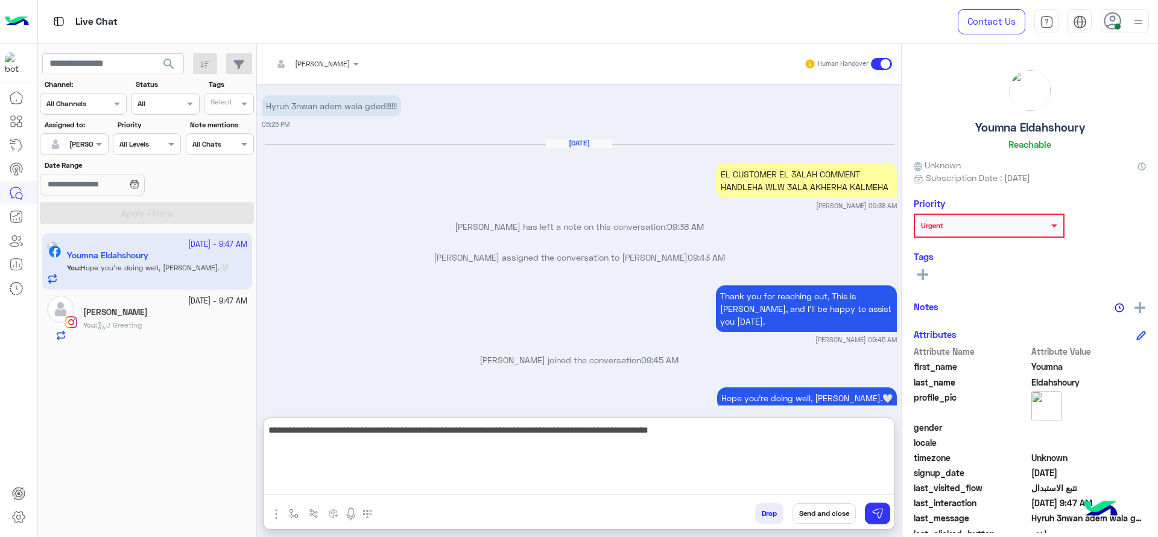
click at [586, 429] on textarea "**********" at bounding box center [579, 458] width 631 height 72
click at [735, 423] on textarea "**********" at bounding box center [579, 458] width 631 height 72
type textarea "**********"
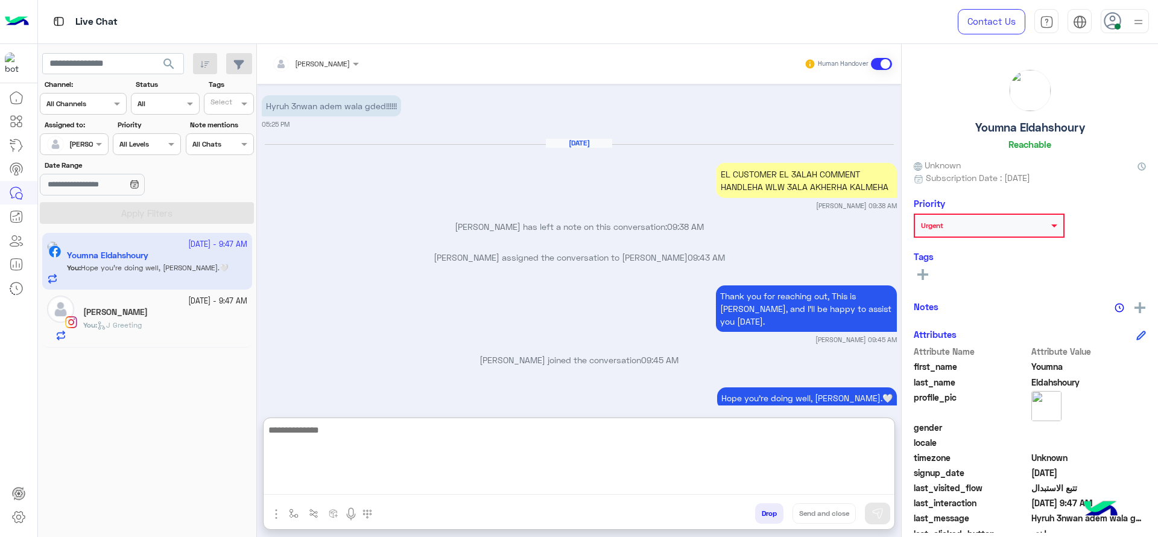
scroll to position [986, 0]
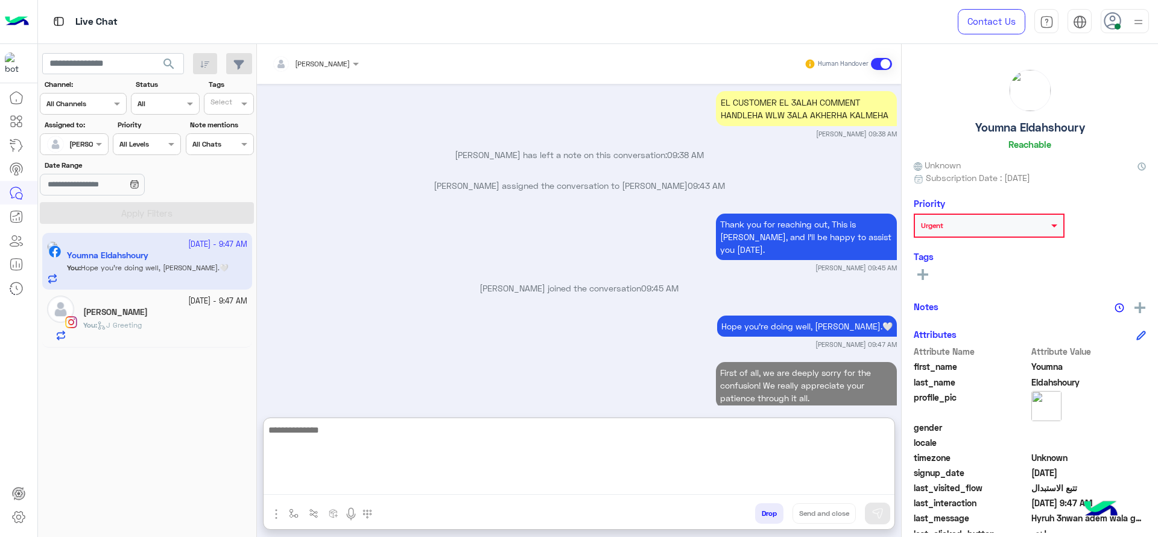
type textarea "*"
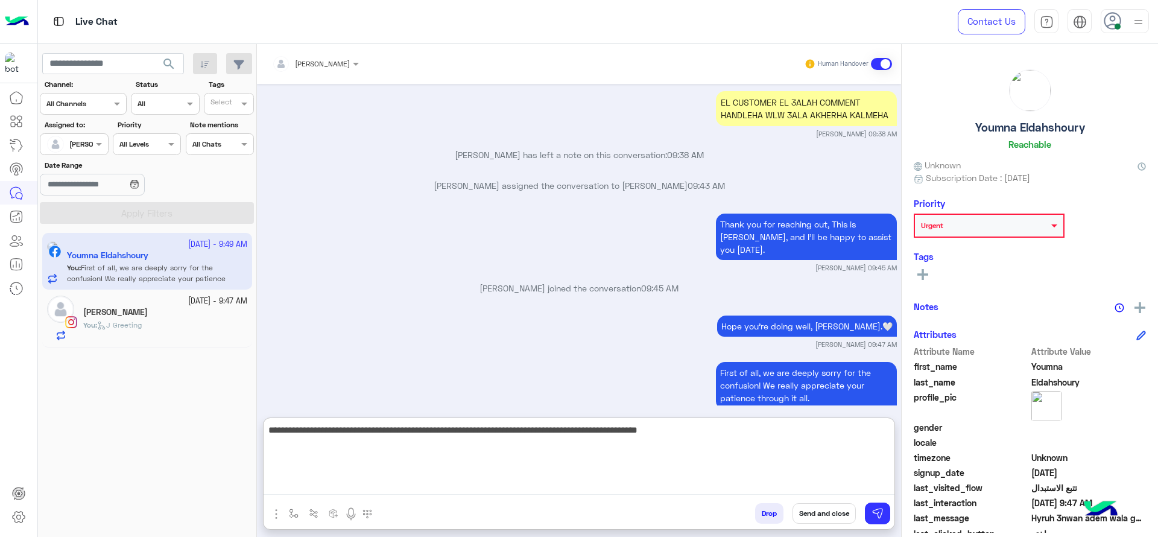
type textarea "**********"
click at [496, 443] on textarea "**********" at bounding box center [579, 458] width 631 height 72
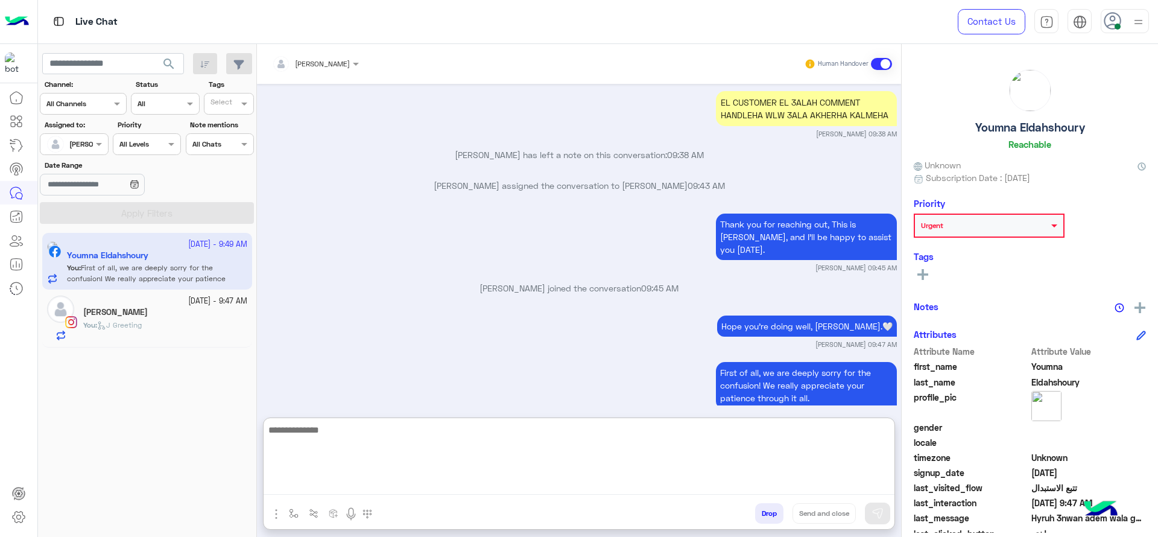
scroll to position [1057, 0]
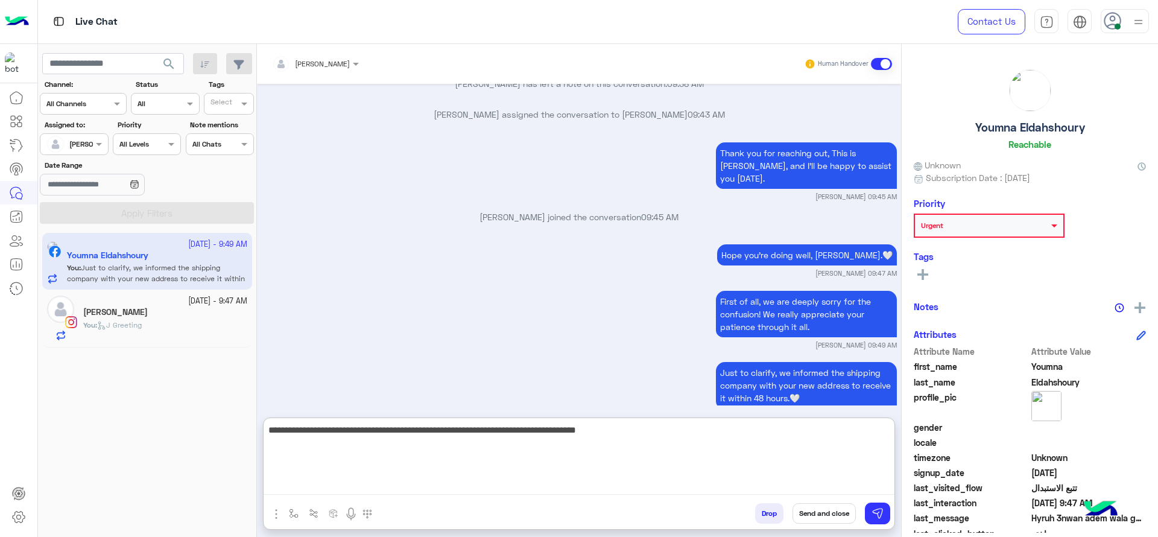
type textarea "**********"
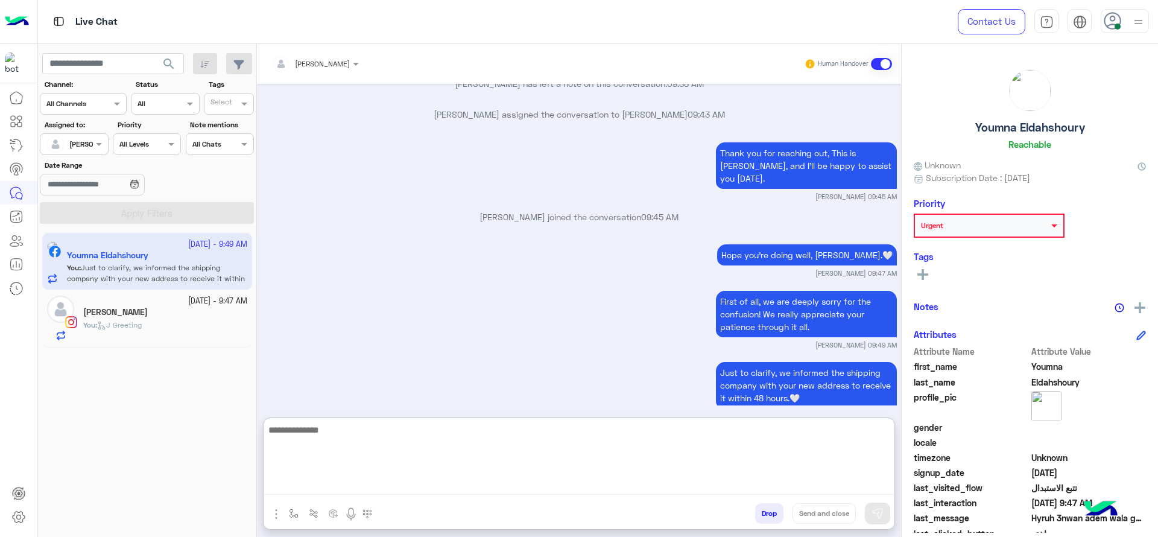
scroll to position [1128, 0]
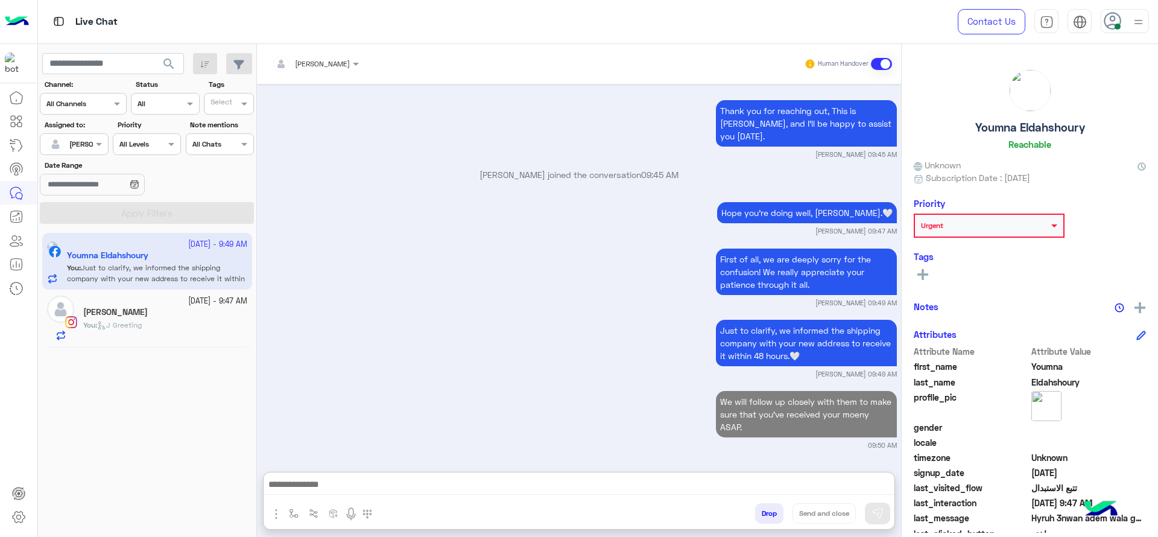
click at [147, 298] on div "14 October - 9:47 AM" at bounding box center [165, 301] width 164 height 11
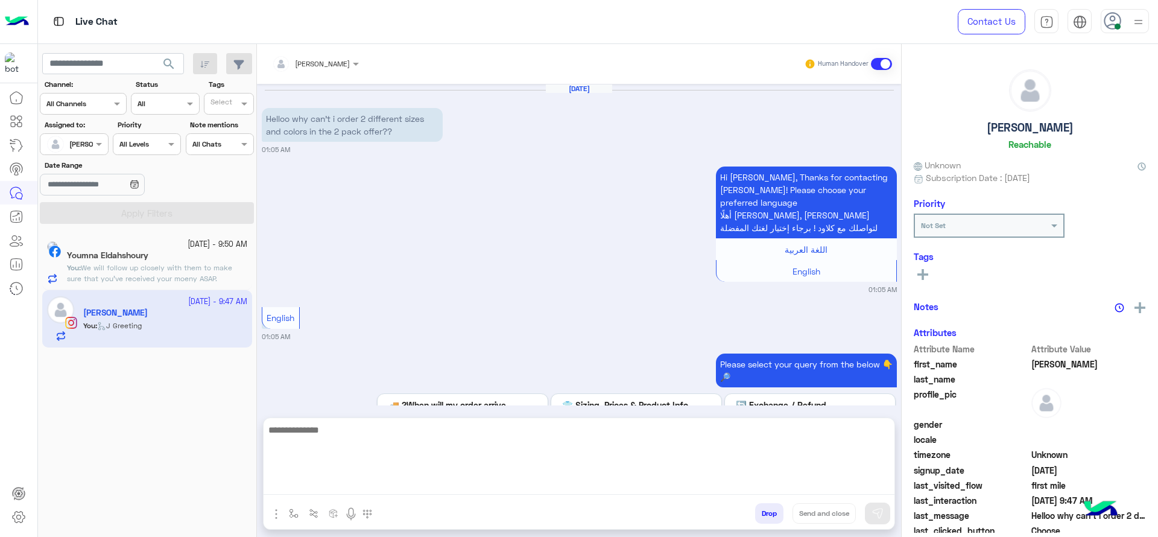
click at [484, 481] on textarea at bounding box center [579, 458] width 631 height 72
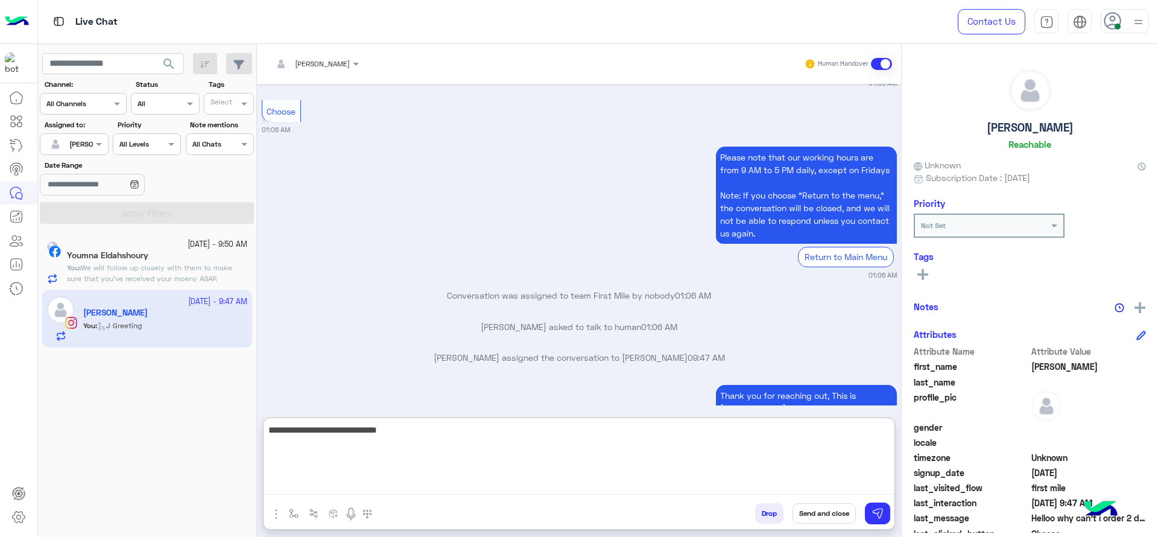
type textarea "**********"
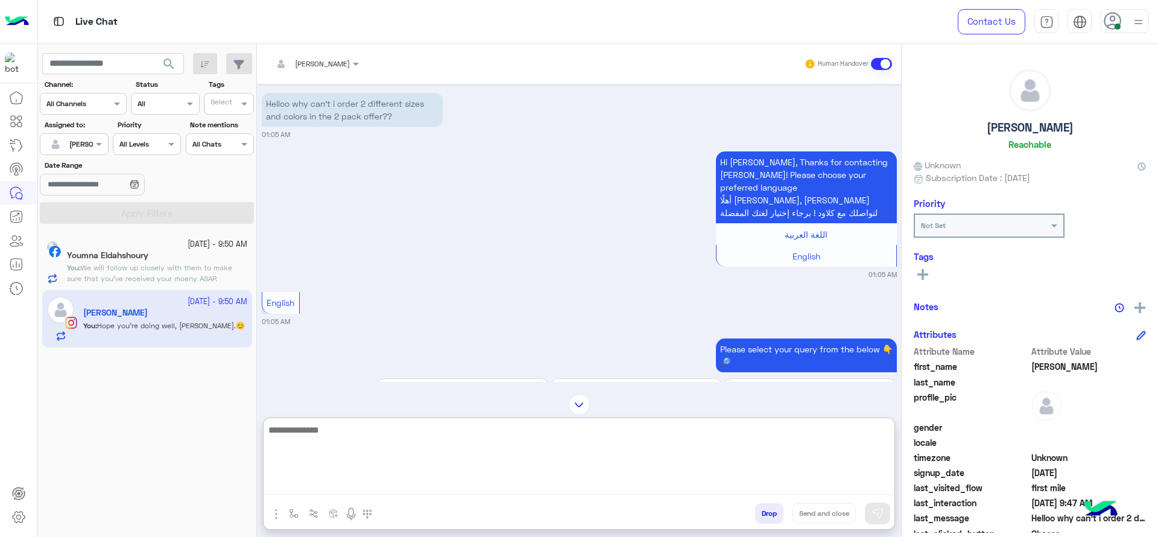
scroll to position [675, 0]
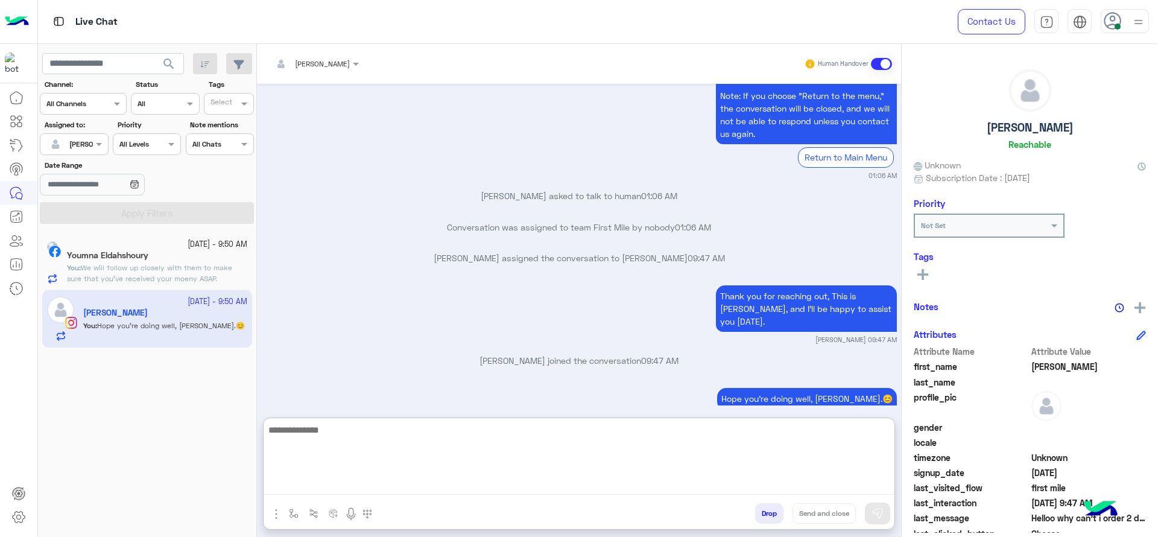
click at [441, 451] on textarea at bounding box center [579, 458] width 631 height 72
paste textarea "**********"
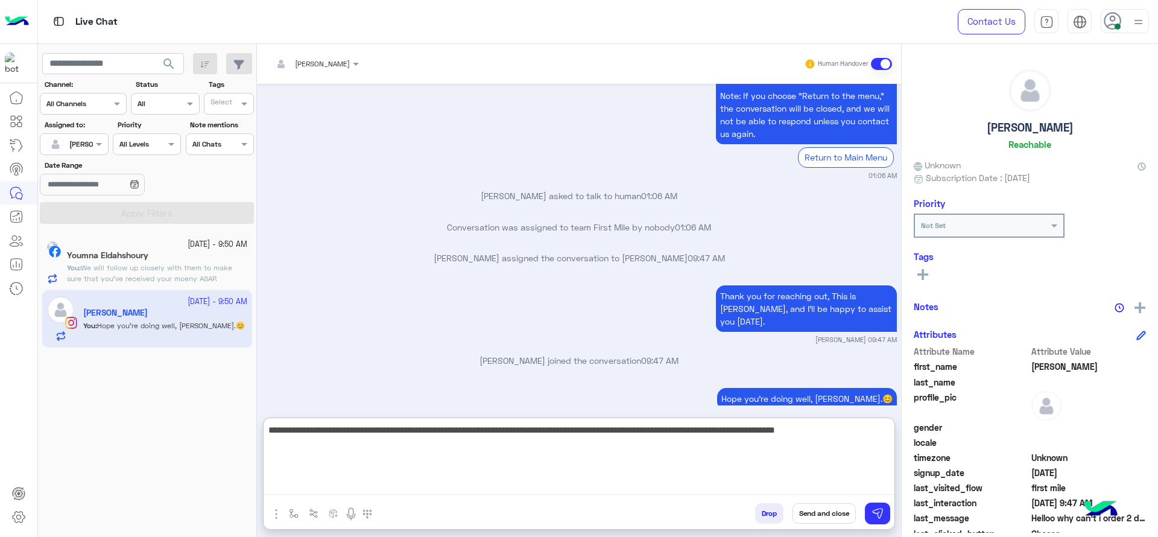
type textarea "**********"
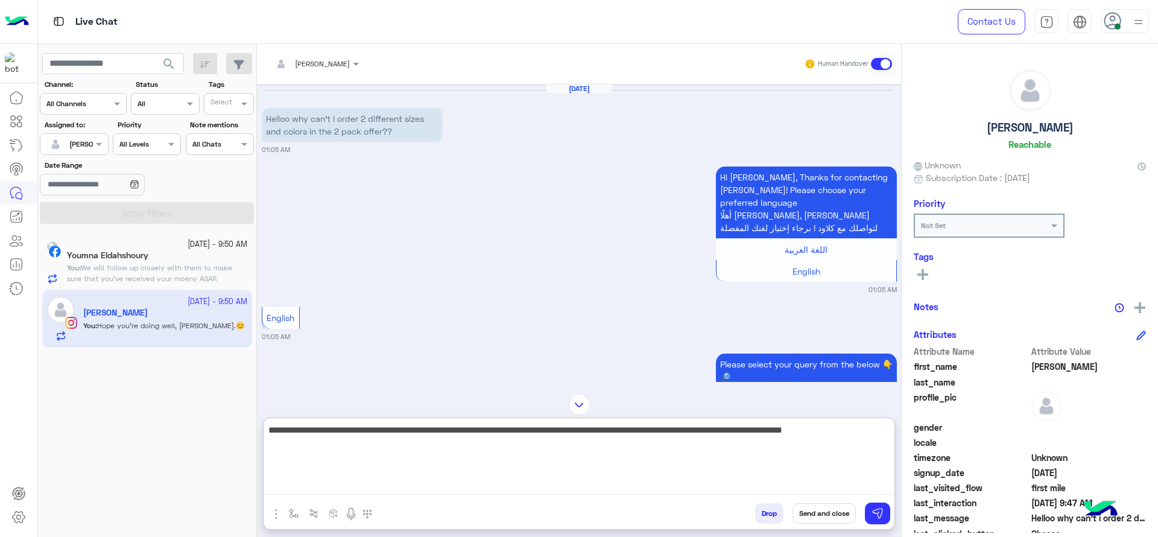
click at [434, 440] on textarea "**********" at bounding box center [579, 458] width 631 height 72
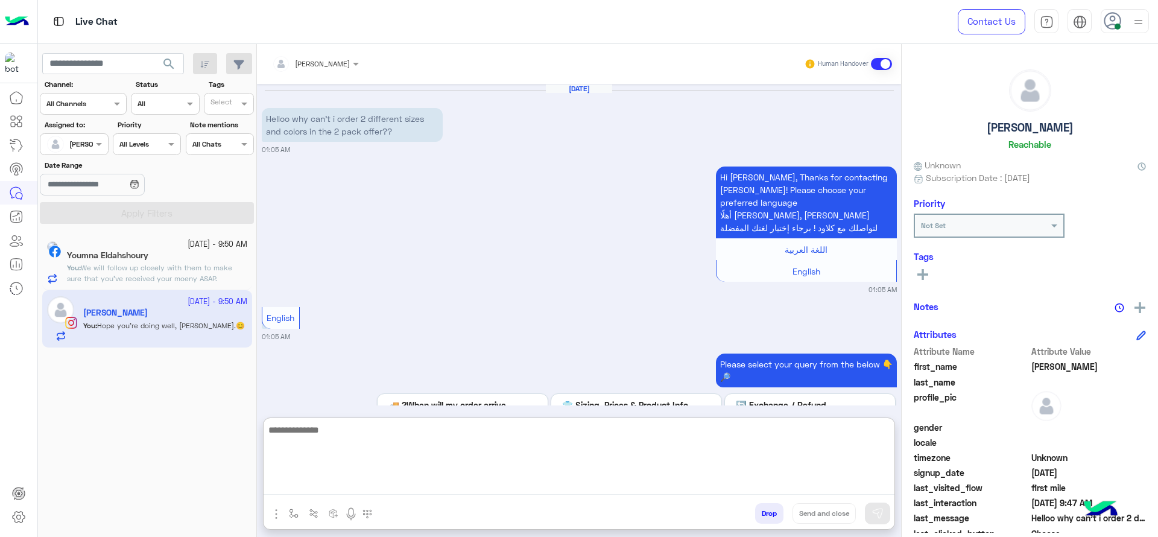
scroll to position [759, 0]
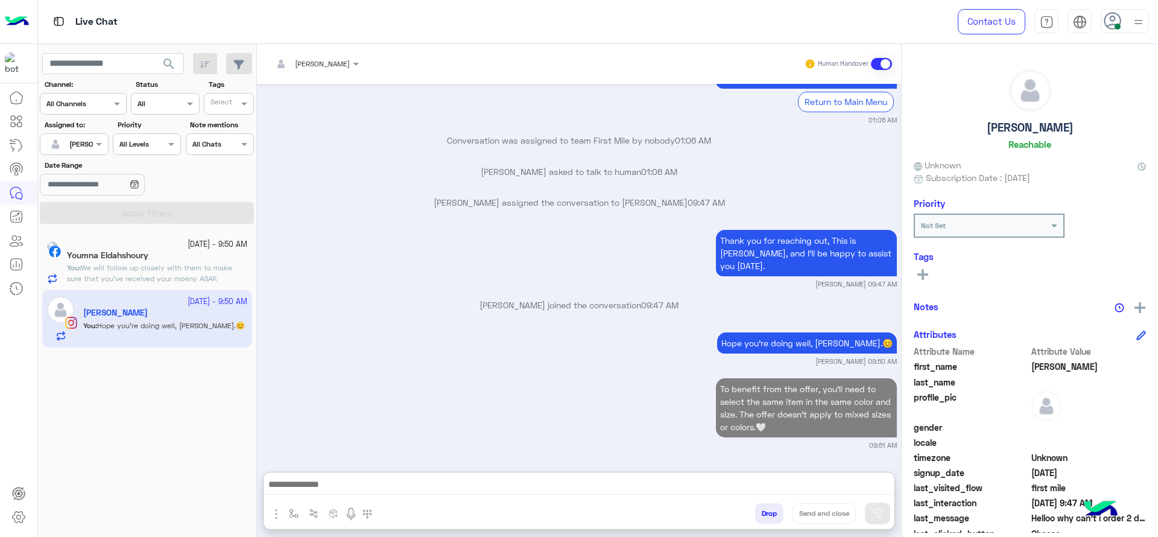
click at [136, 251] on h5 "Youmna Eldahshoury" at bounding box center [107, 255] width 81 height 10
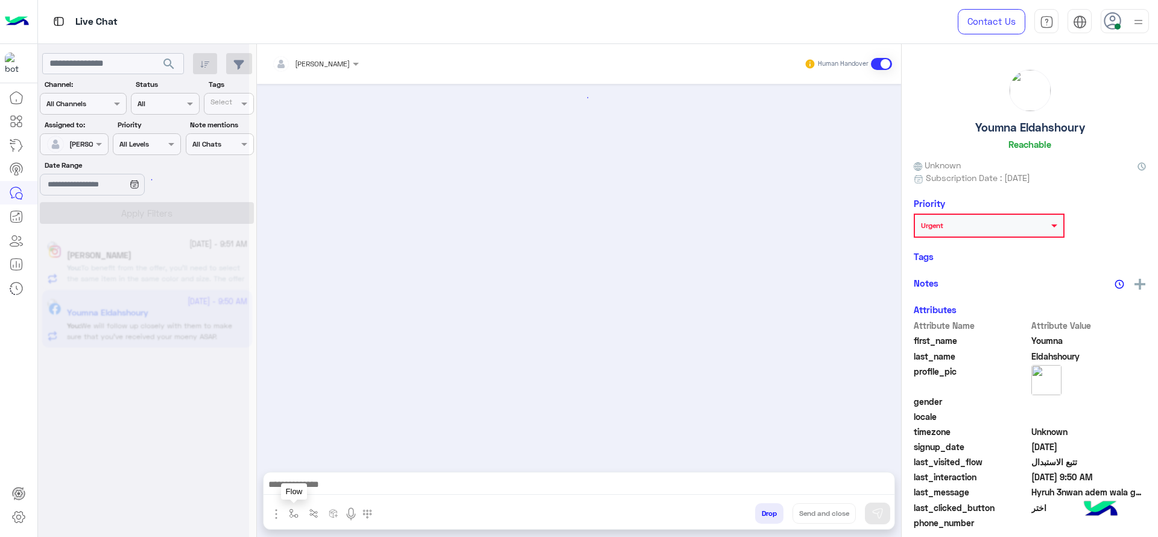
click at [293, 510] on img "button" at bounding box center [294, 513] width 10 height 10
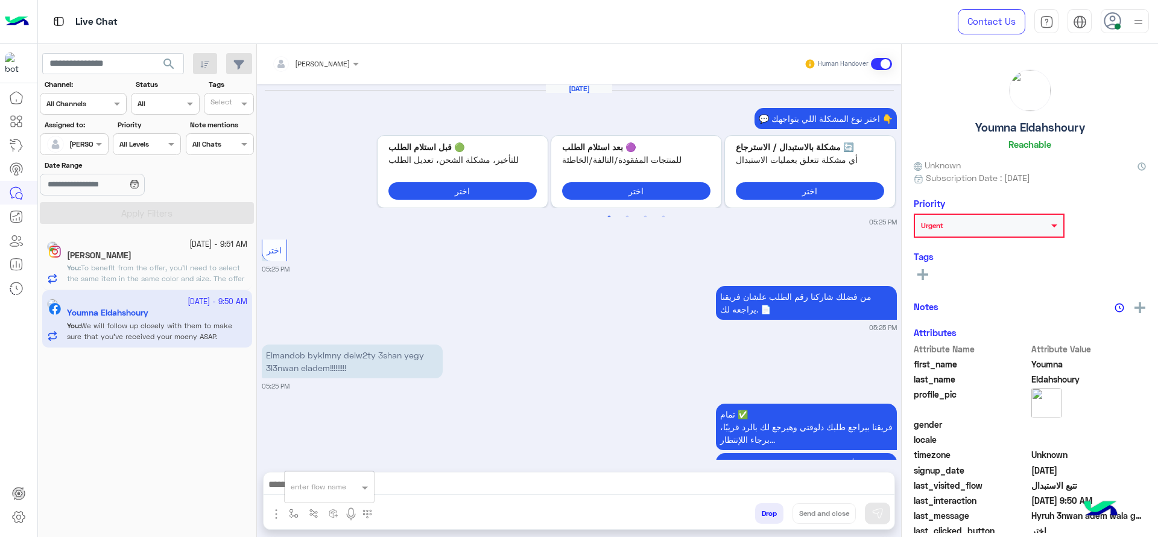
scroll to position [850, 0]
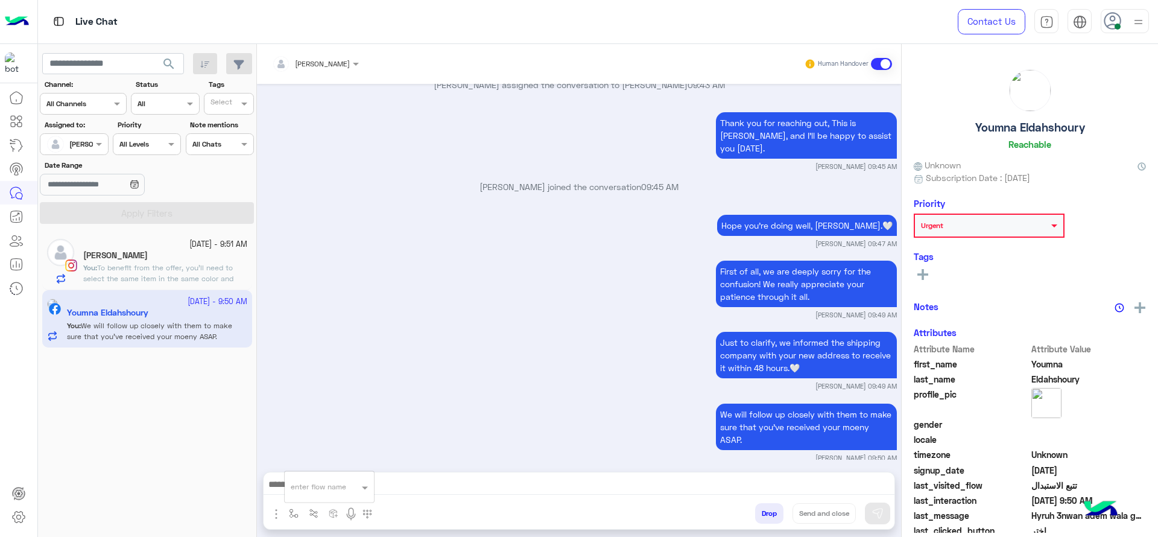
click at [320, 485] on input "text" at bounding box center [315, 484] width 48 height 11
type input "*"
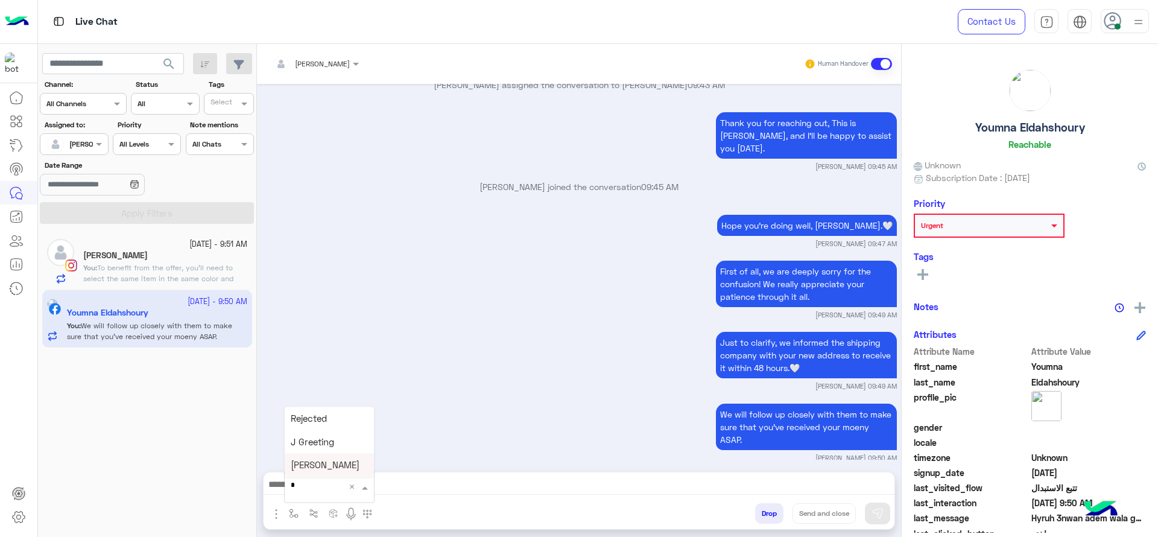
click at [320, 463] on span "[PERSON_NAME]" at bounding box center [325, 465] width 69 height 11
type textarea "**********"
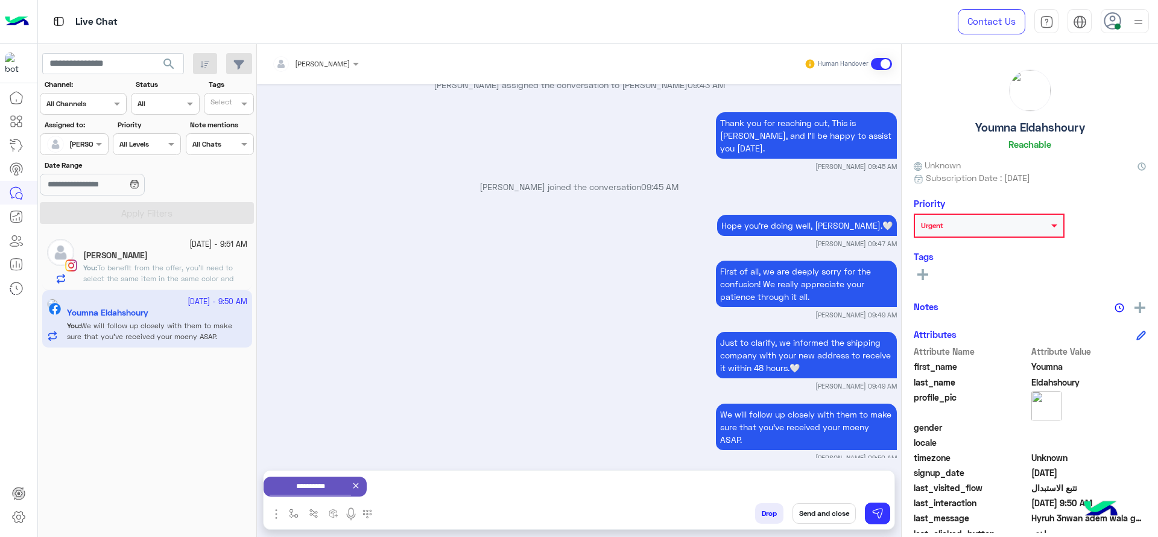
click at [823, 506] on button "Send and close" at bounding box center [824, 513] width 63 height 21
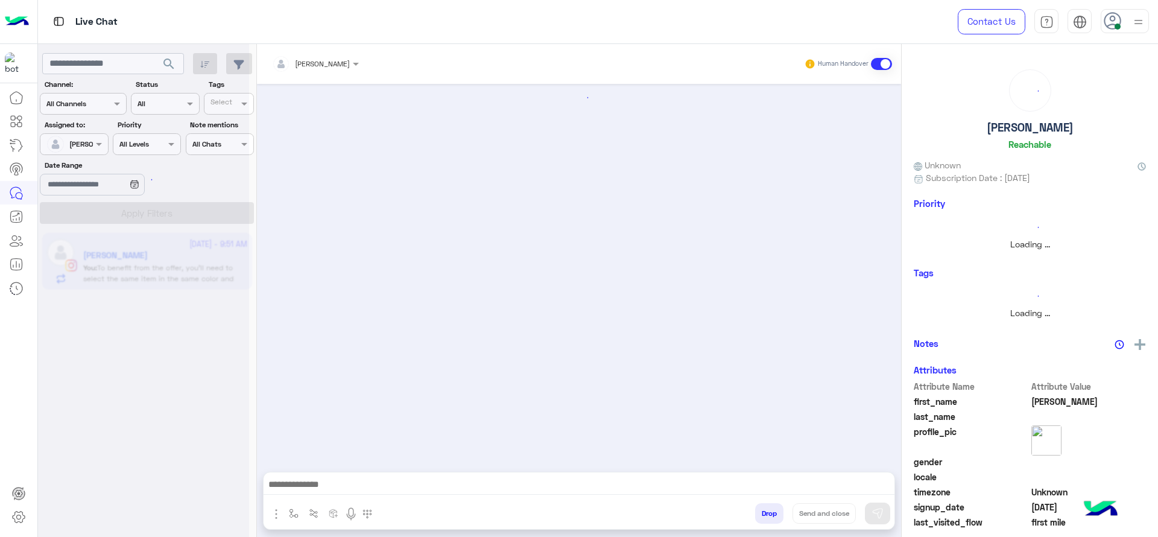
click at [130, 266] on app-inbox-user "14 October - 9:51 AM Polly You : To benefit from the offer, you’ll need to sele…" at bounding box center [147, 261] width 210 height 57
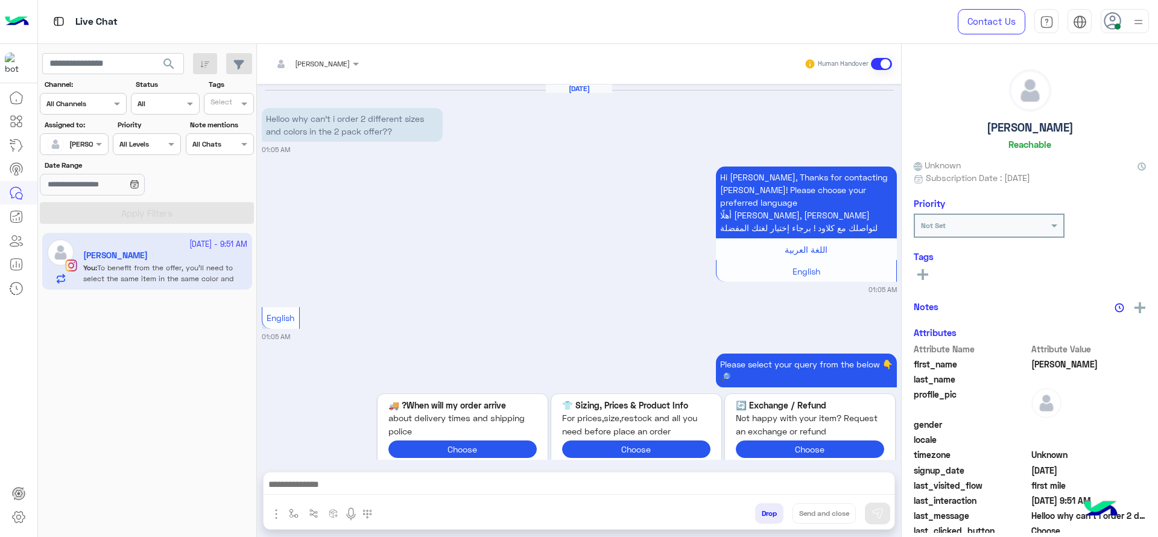
scroll to position [705, 0]
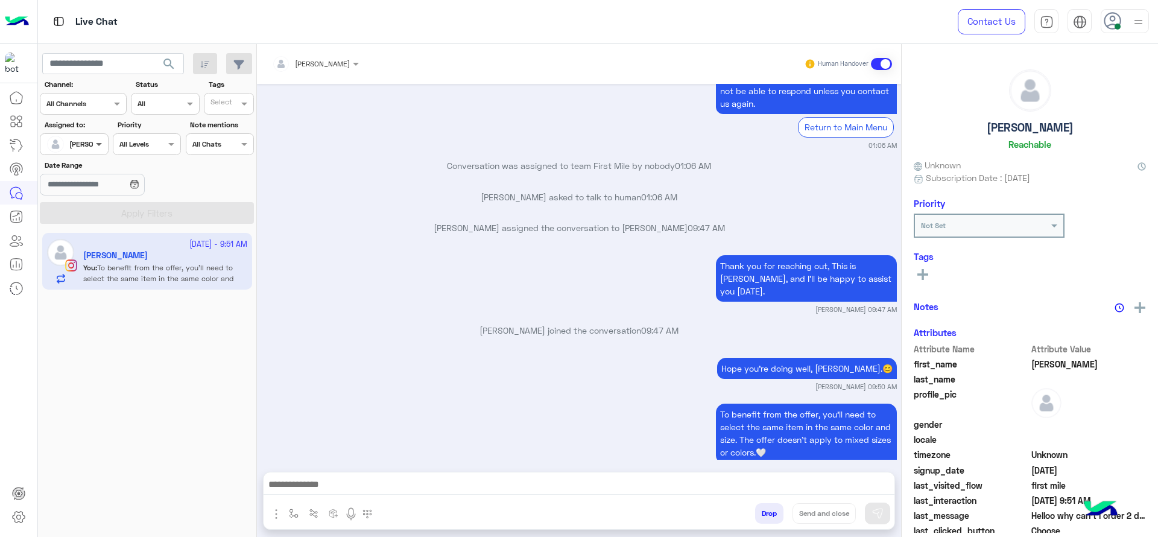
click at [96, 138] on span at bounding box center [100, 144] width 15 height 13
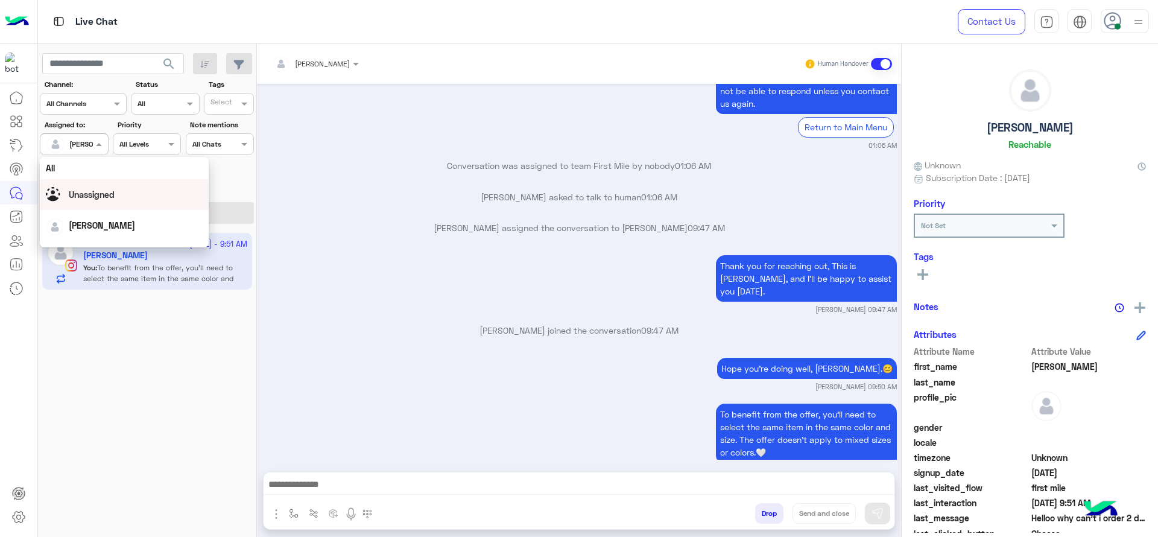
click at [367, 174] on div "Oct 14, 2025 Helloo why can’t i order 2 different sizes and colors in the 2 pac…" at bounding box center [579, 272] width 644 height 376
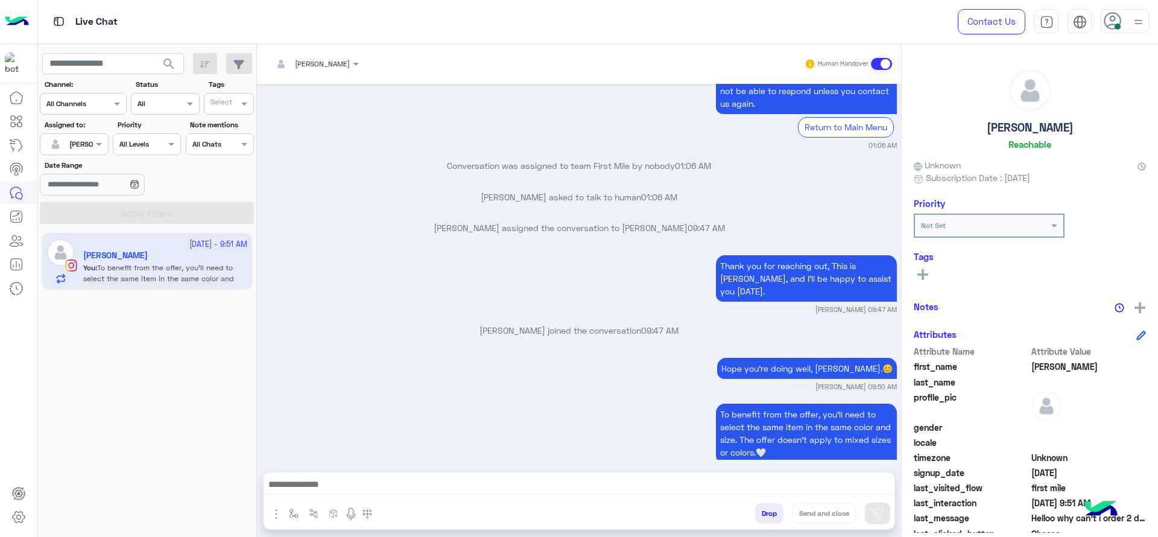
click at [288, 524] on div "enter flow name" at bounding box center [323, 515] width 118 height 25
click at [289, 517] on img "button" at bounding box center [294, 513] width 10 height 10
click at [314, 497] on div "enter flow name" at bounding box center [329, 487] width 89 height 22
click at [486, 438] on div "To benefit from the offer, you’ll need to select the same item in the same colo…" at bounding box center [579, 437] width 635 height 75
click at [290, 513] on img "button" at bounding box center [294, 513] width 10 height 10
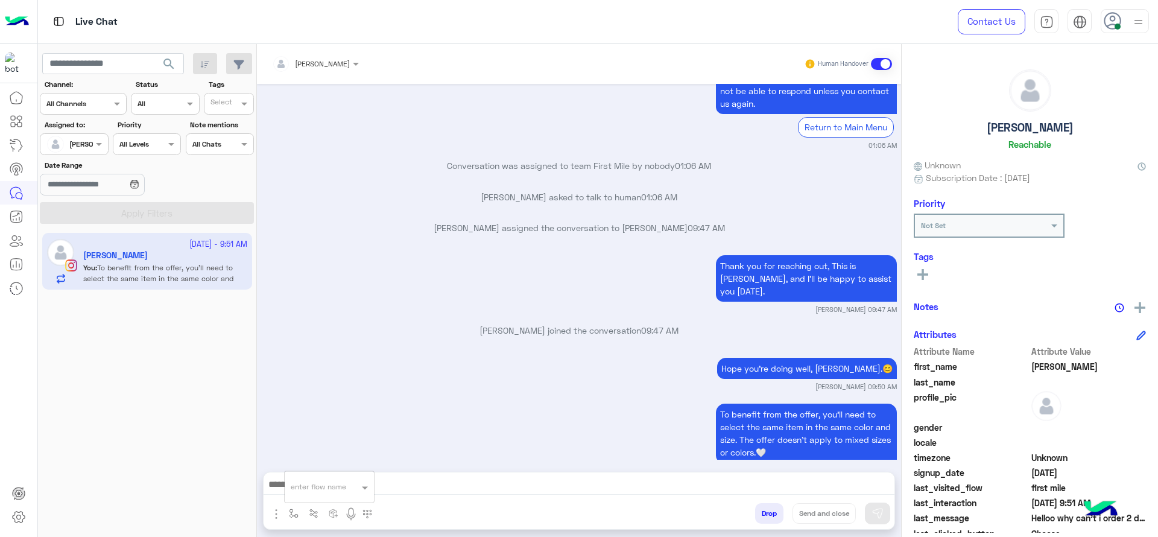
click at [300, 483] on input "text" at bounding box center [315, 484] width 48 height 11
type input "****"
click at [300, 469] on span "link" at bounding box center [298, 465] width 14 height 11
type textarea "**********"
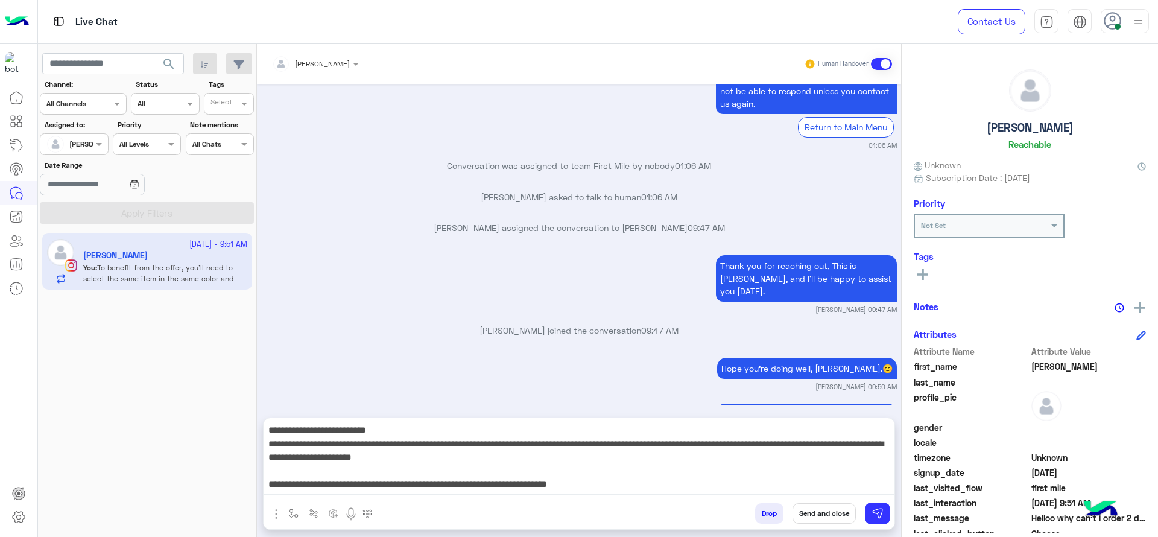
click at [697, 481] on textarea "**********" at bounding box center [579, 458] width 631 height 72
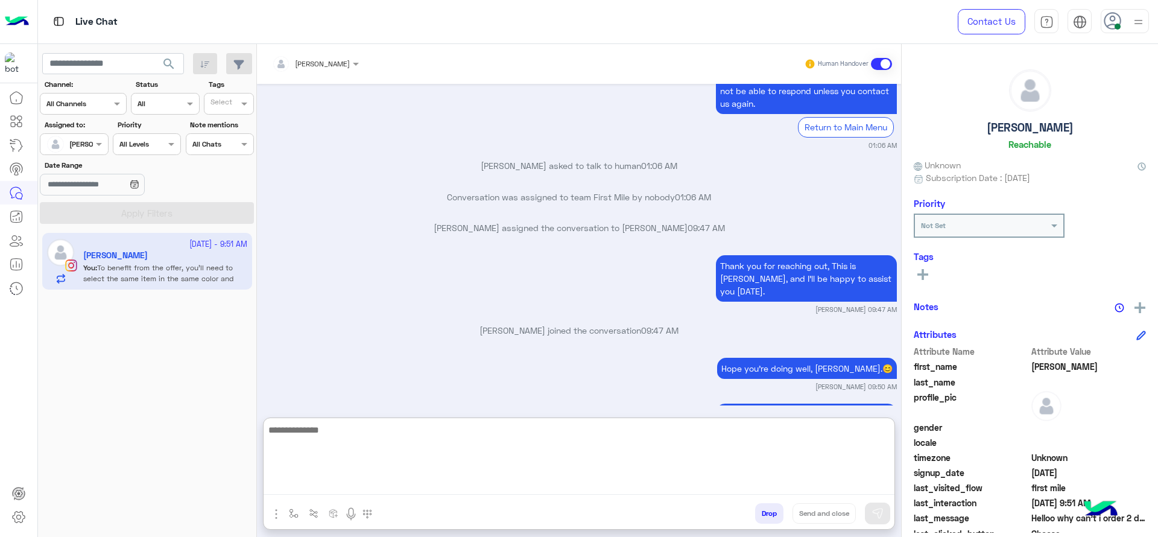
scroll to position [907, 0]
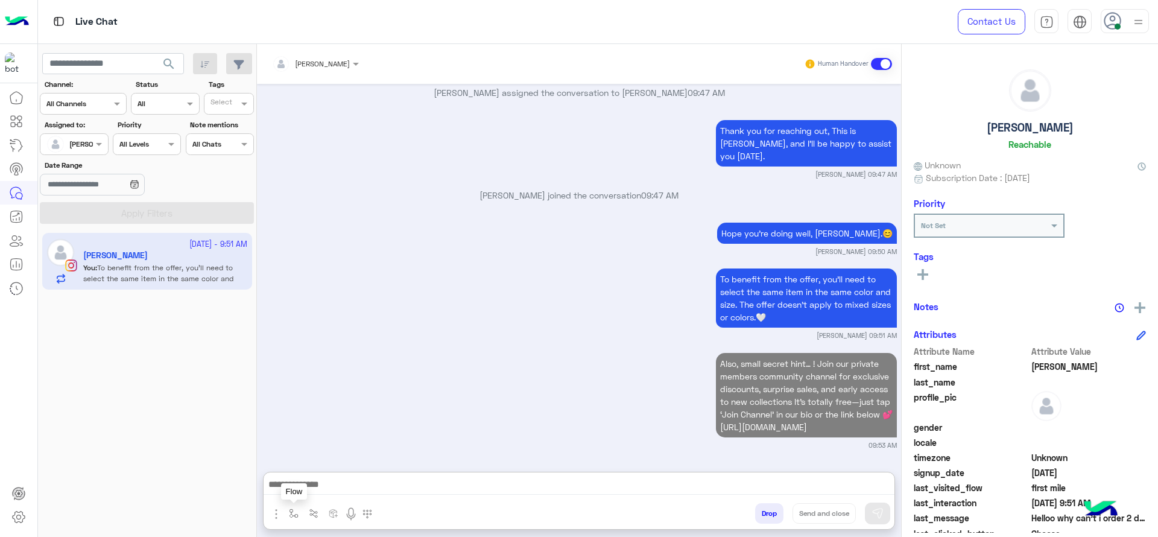
click at [293, 513] on img "button" at bounding box center [294, 513] width 10 height 10
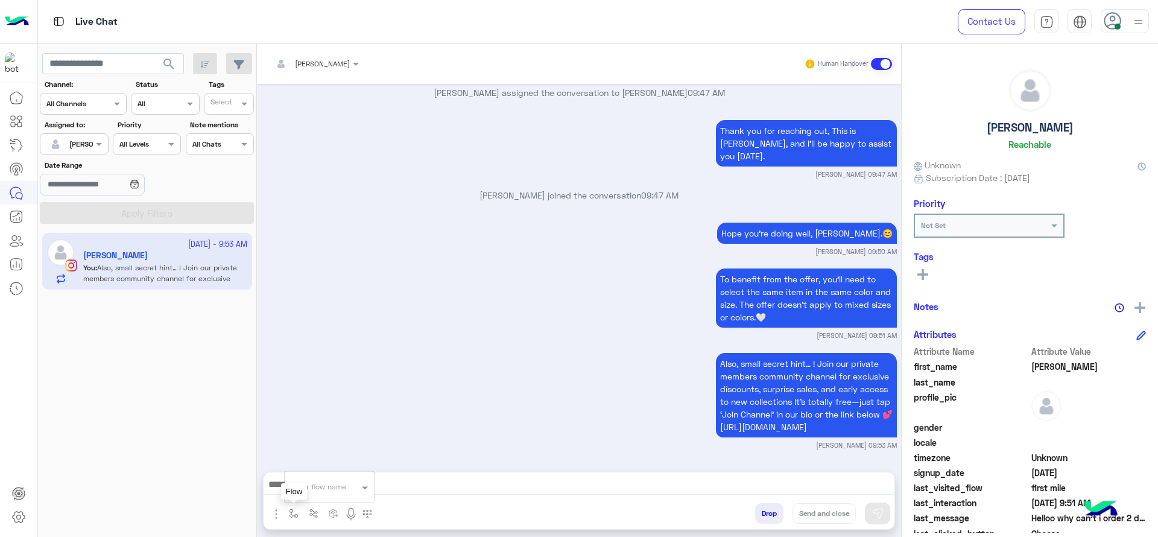
scroll to position [853, 0]
click at [300, 486] on input "text" at bounding box center [315, 484] width 48 height 11
type input "*"
click at [305, 460] on span "[PERSON_NAME]" at bounding box center [325, 465] width 69 height 11
type textarea "**********"
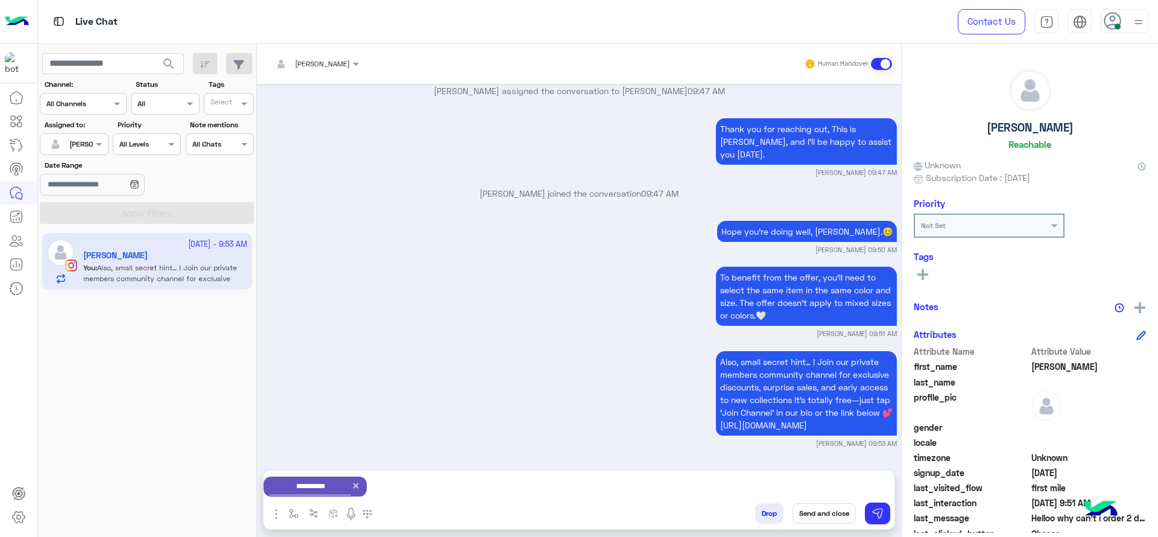
click at [821, 507] on button "Send and close" at bounding box center [824, 513] width 63 height 21
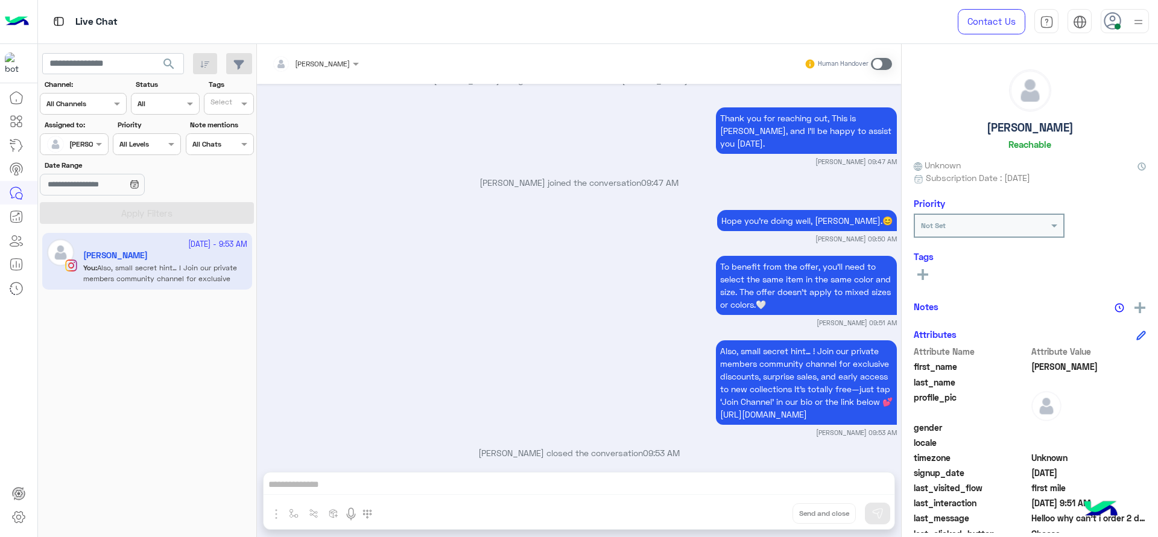
scroll to position [884, 0]
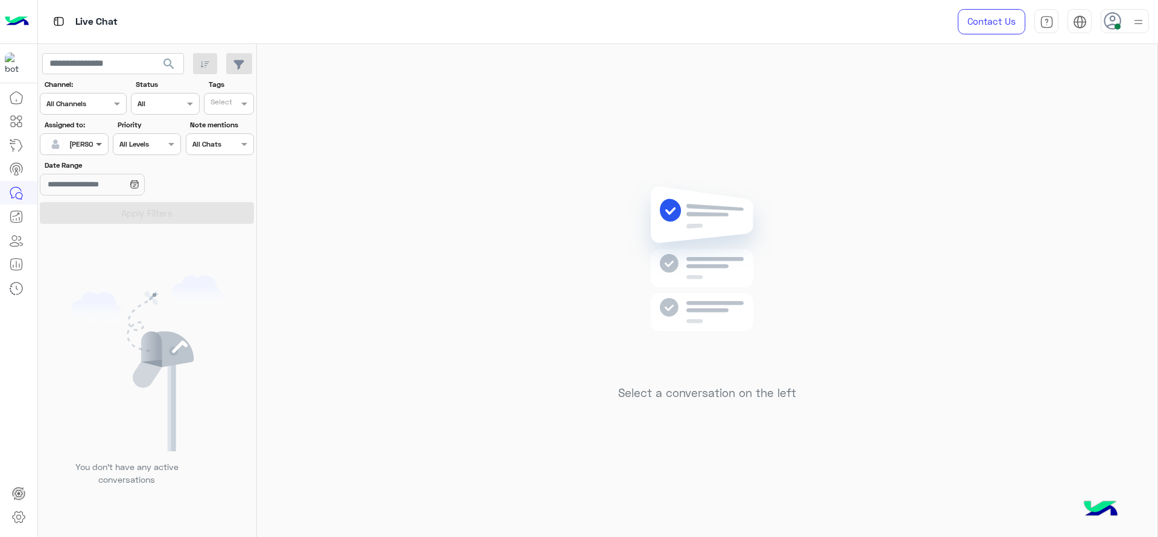
click at [103, 144] on span at bounding box center [100, 144] width 15 height 13
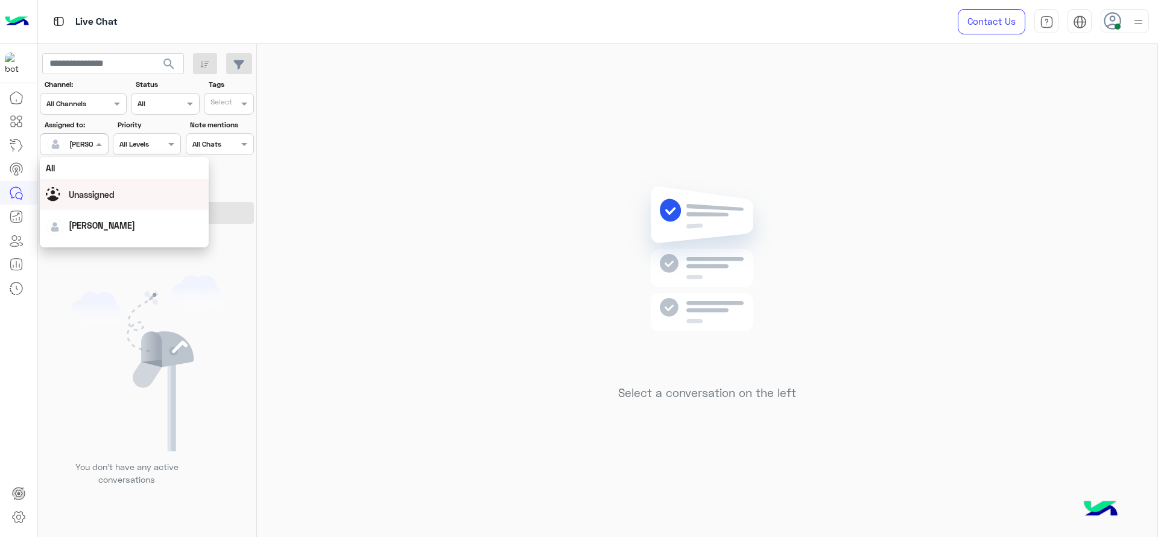
click at [113, 194] on span "Unassigned" at bounding box center [92, 194] width 46 height 10
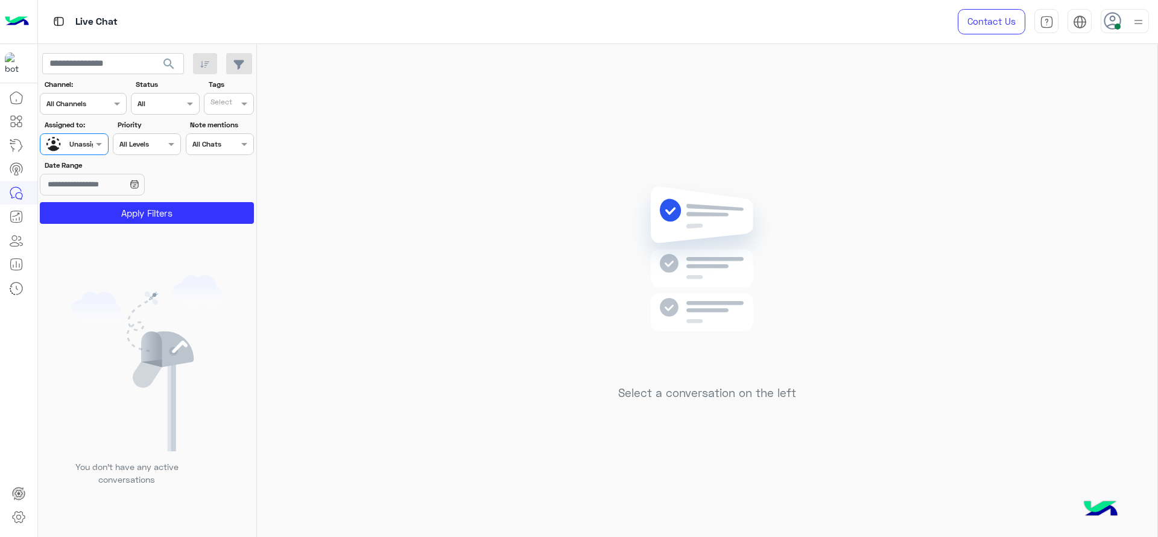
click at [131, 227] on app-inbox-users-filters "search Channel: Channel All Channels Status Channel All Tags Select Assigned to…" at bounding box center [147, 136] width 219 height 185
click at [130, 212] on button "Apply Filters" at bounding box center [147, 213] width 214 height 22
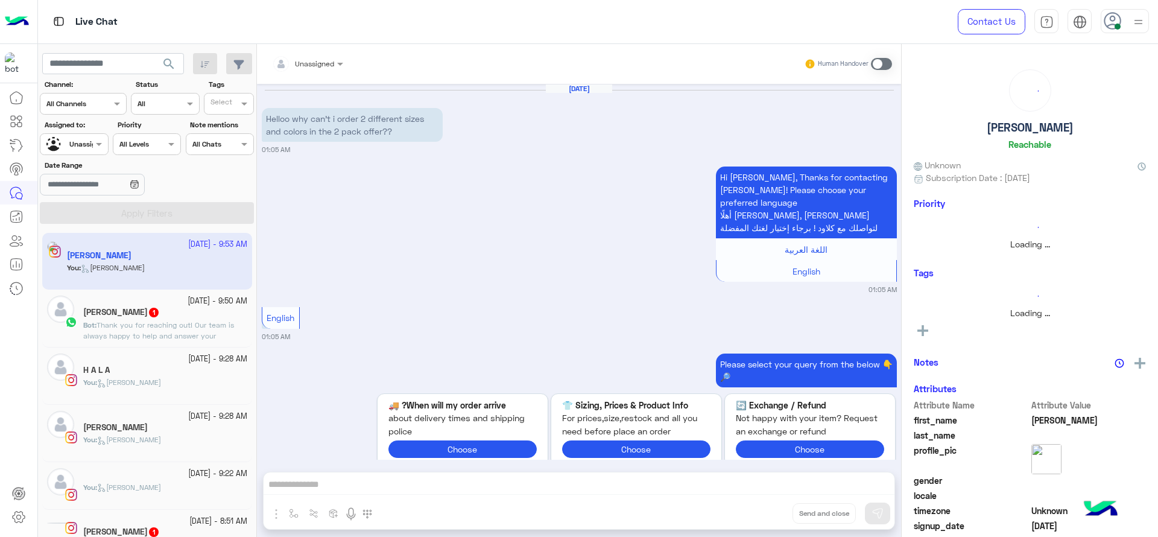
scroll to position [1040, 0]
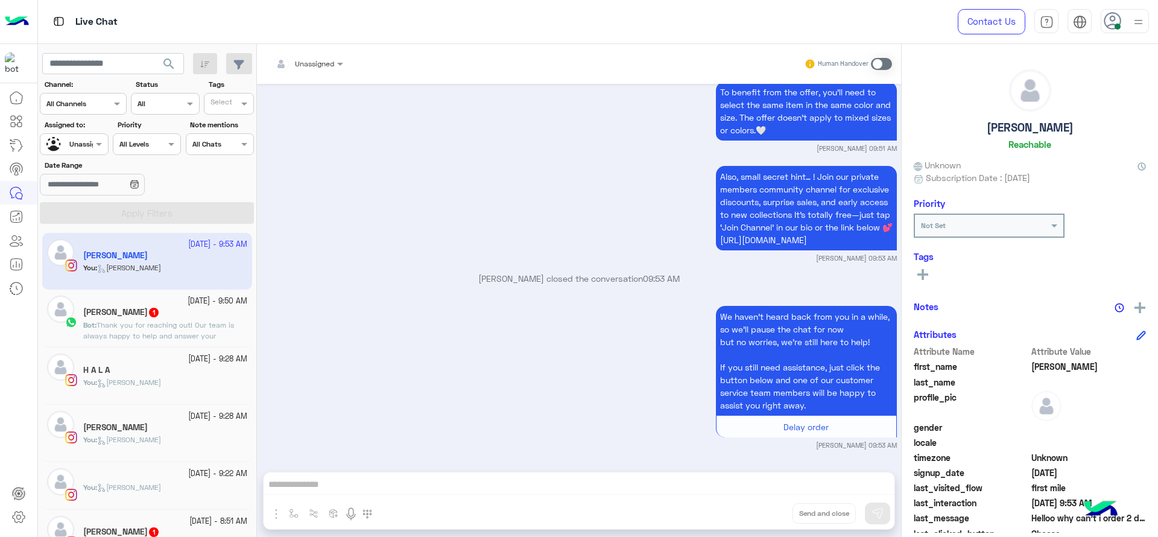
click at [165, 337] on span "Thank you for reaching out! Our team is always happy to help and answer your qu…" at bounding box center [158, 335] width 151 height 31
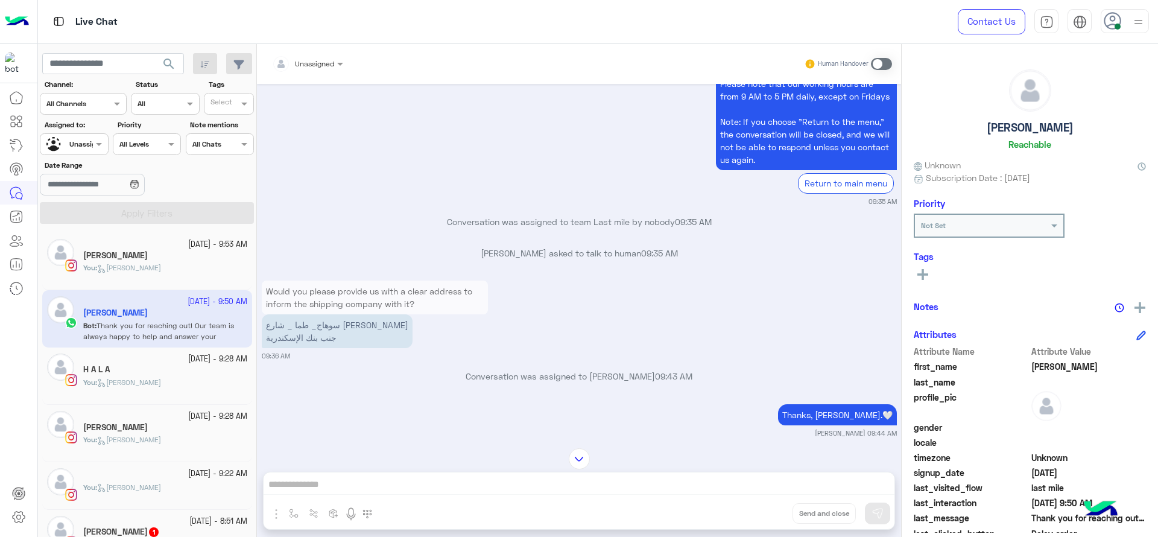
scroll to position [526, 0]
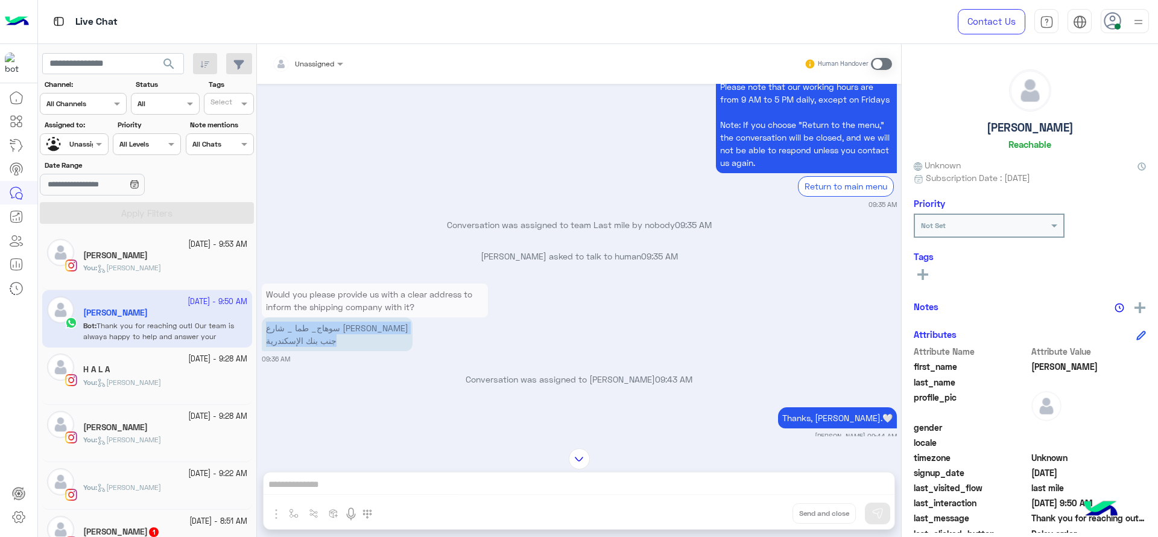
drag, startPoint x: 265, startPoint y: 329, endPoint x: 338, endPoint y: 344, distance: 74.5
click at [338, 344] on p "سوهاج_ طما _ شارع أحمد عرابي جنب بنك الإسكندرية" at bounding box center [337, 334] width 151 height 34
copy p "سوهاج_ طما _ شارع أحمد عرابي جنب بنك الإسكندرية"
click at [478, 138] on div "Please note that our working hours are from 9 AM to 5 PM daily, except on Frida…" at bounding box center [579, 141] width 635 height 136
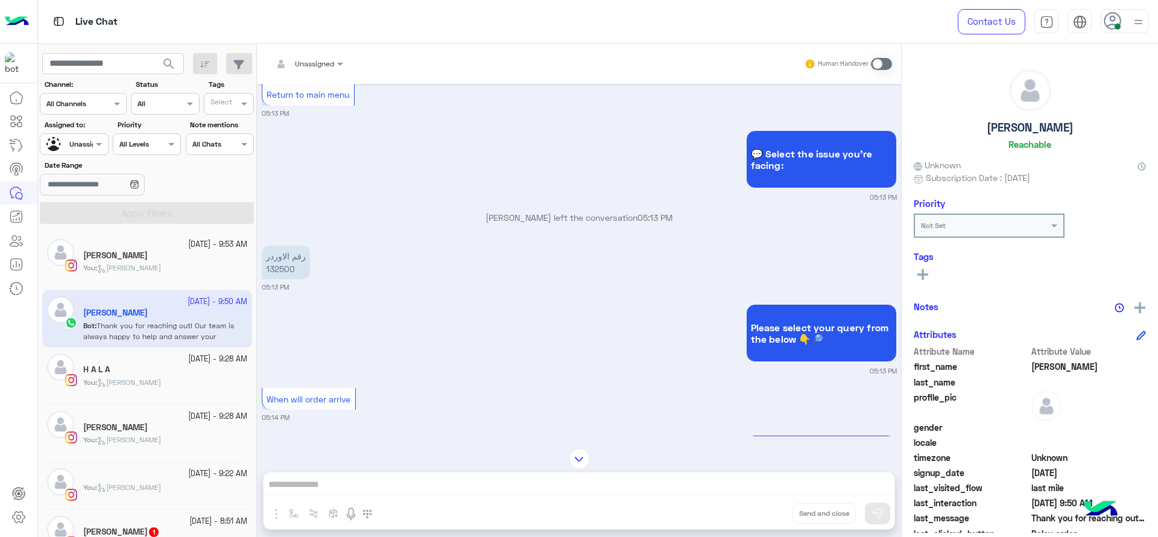
scroll to position [76, 0]
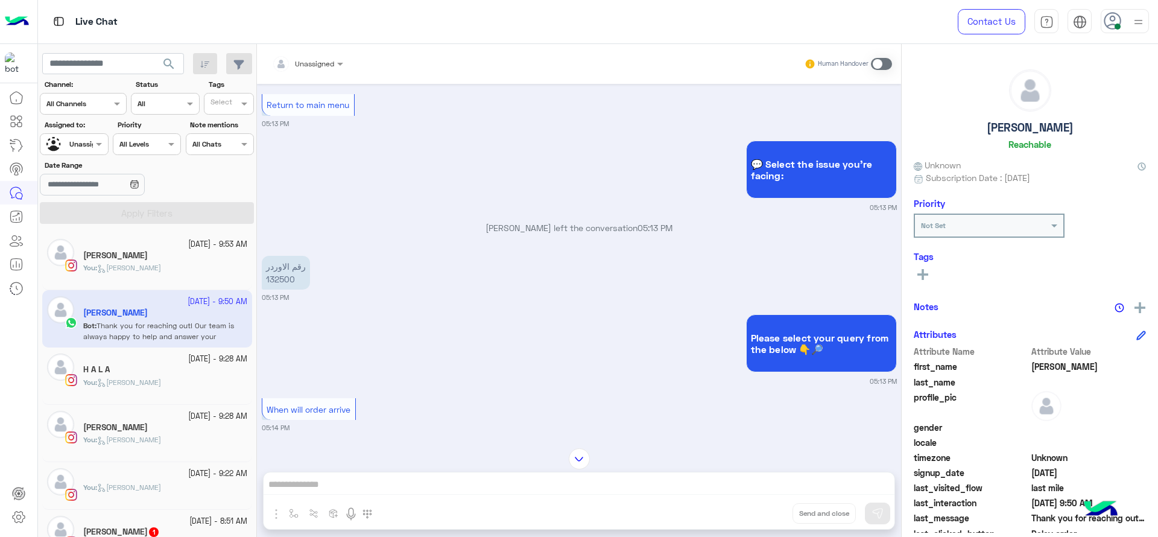
click at [923, 274] on rect at bounding box center [923, 274] width 2 height 11
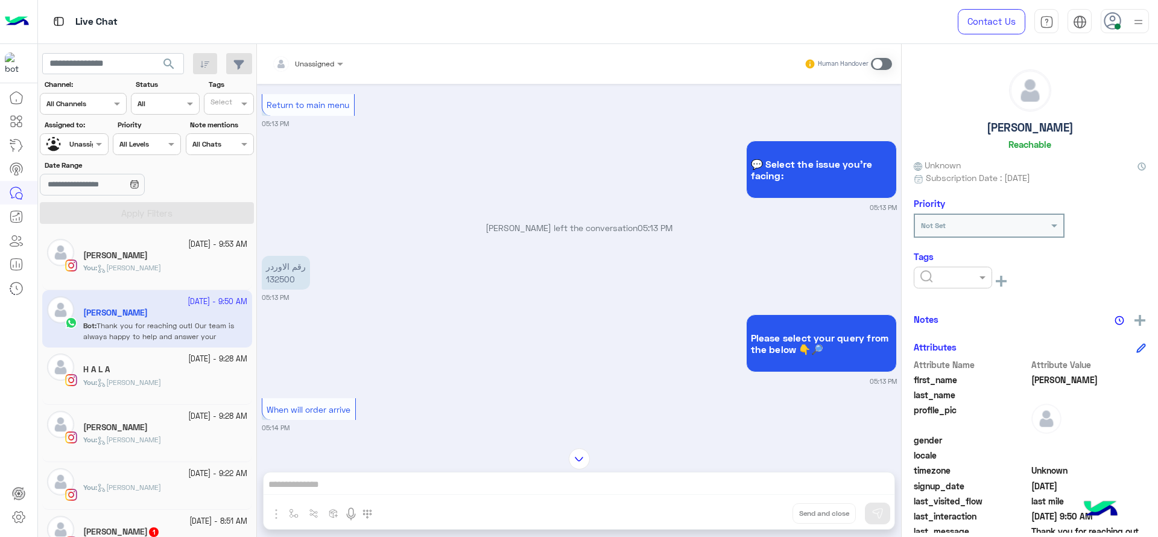
click at [939, 288] on div at bounding box center [953, 278] width 78 height 22
click at [939, 306] on span "J FOLLOW UP" at bounding box center [946, 307] width 52 height 10
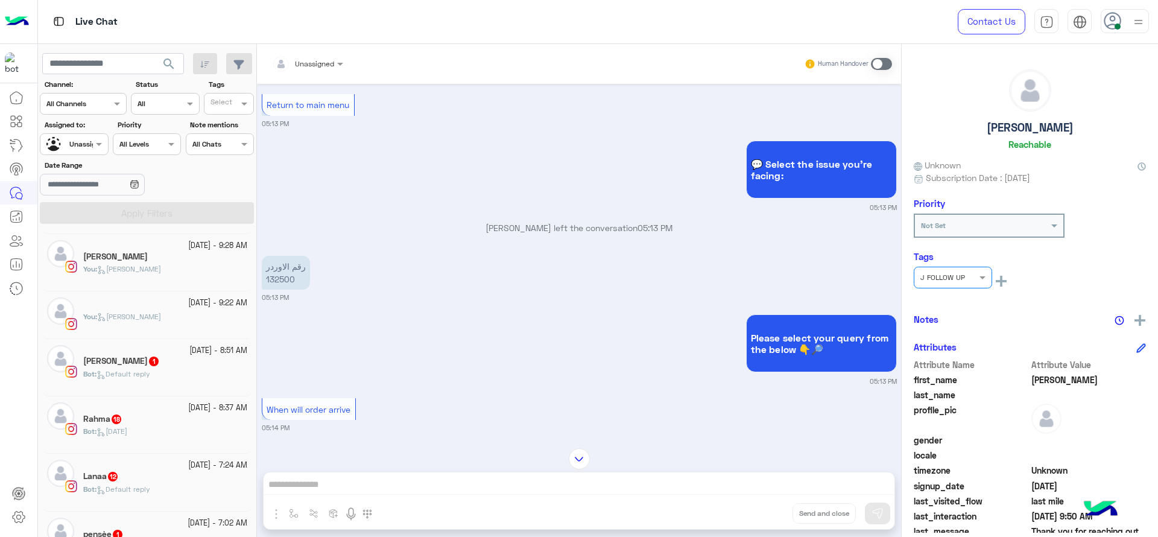
scroll to position [166, 0]
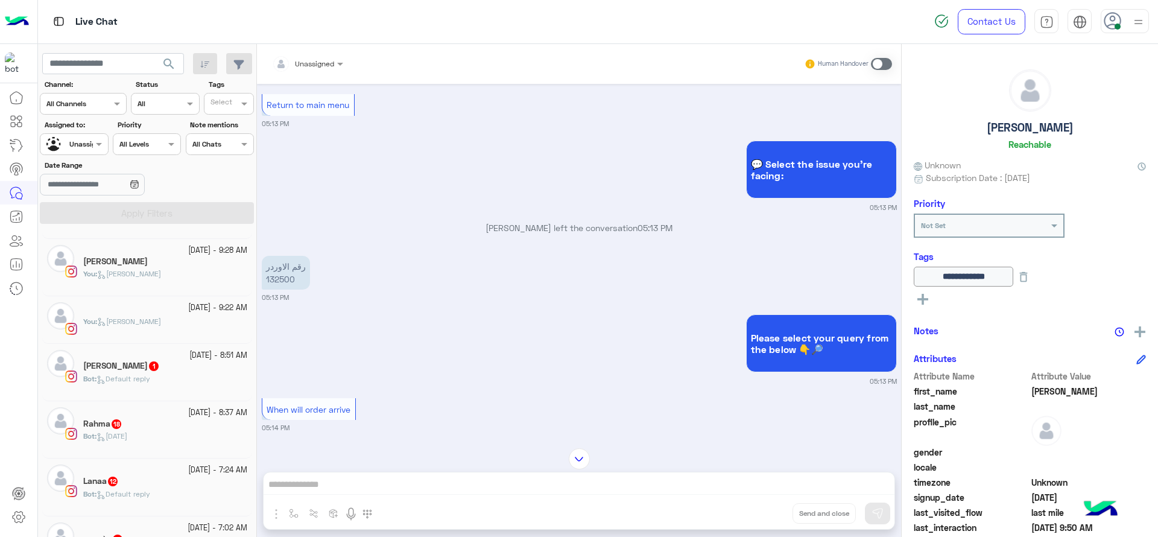
click at [62, 145] on input "text" at bounding box center [60, 143] width 28 height 11
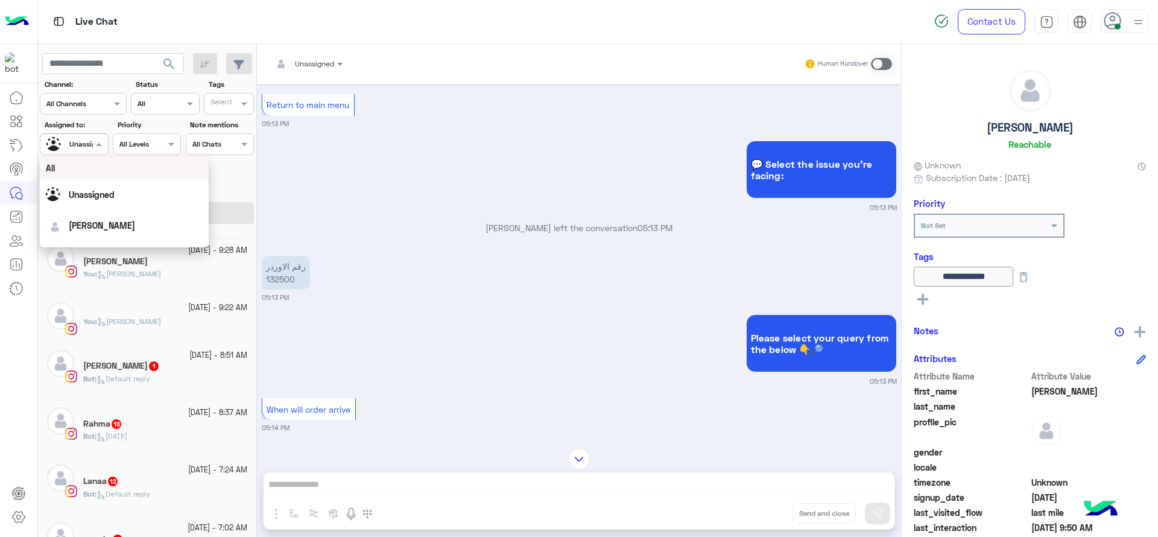
click at [212, 106] on input "text" at bounding box center [222, 105] width 25 height 11
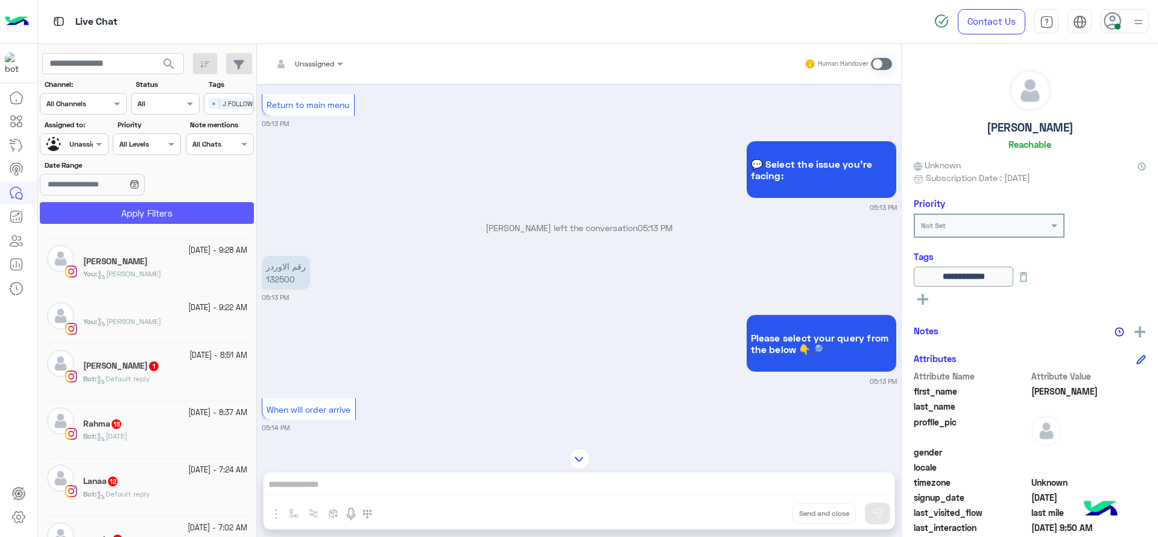
click at [200, 204] on button "Apply Filters" at bounding box center [147, 213] width 214 height 22
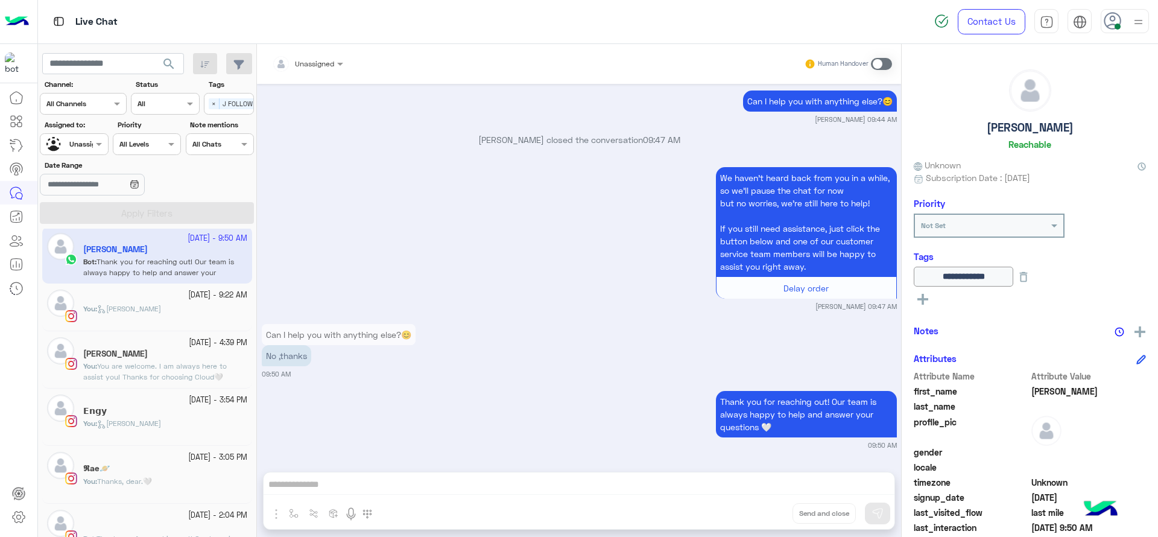
scroll to position [30, 0]
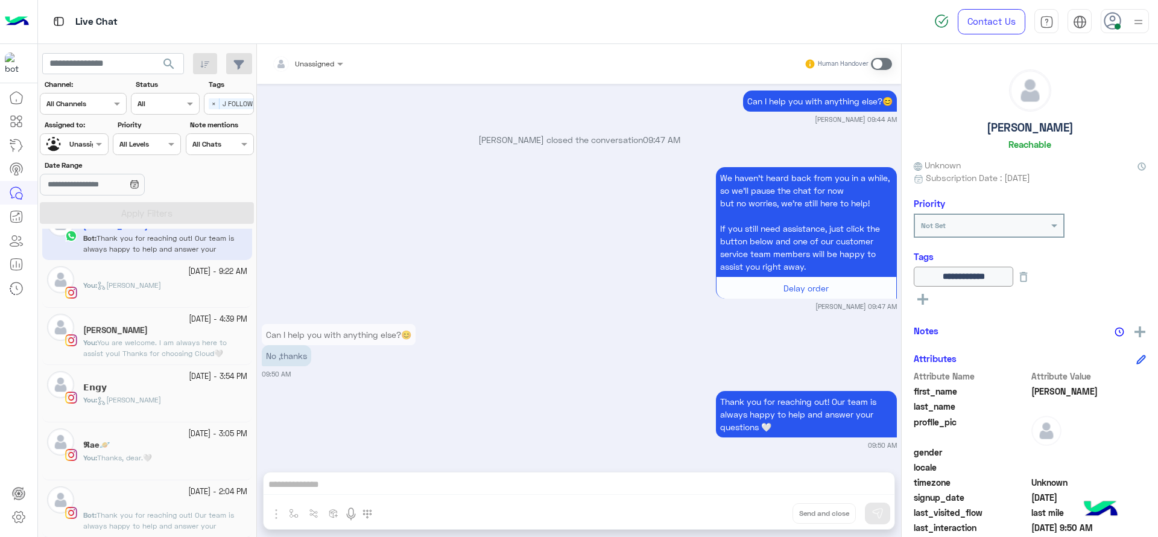
click at [180, 502] on div "︎" at bounding box center [165, 503] width 164 height 13
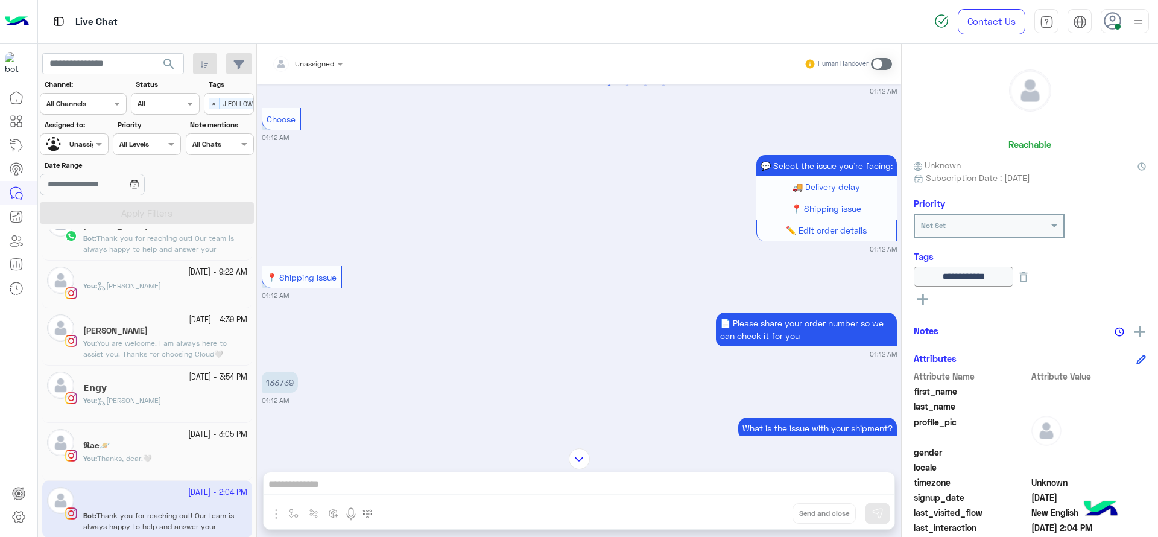
scroll to position [1041, 0]
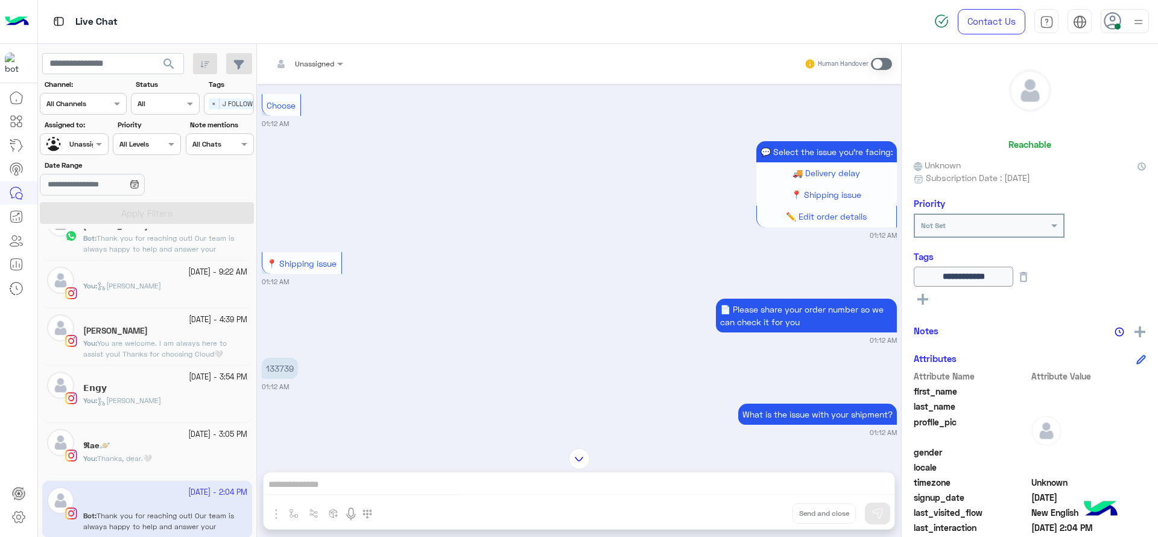
click at [278, 358] on p "133739" at bounding box center [280, 368] width 36 height 21
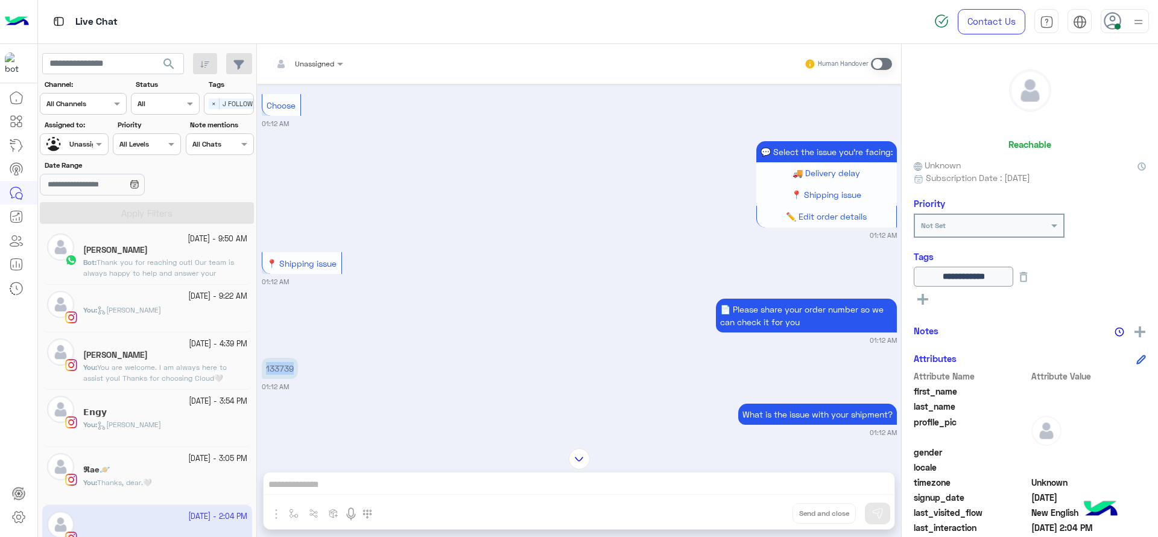
scroll to position [30, 0]
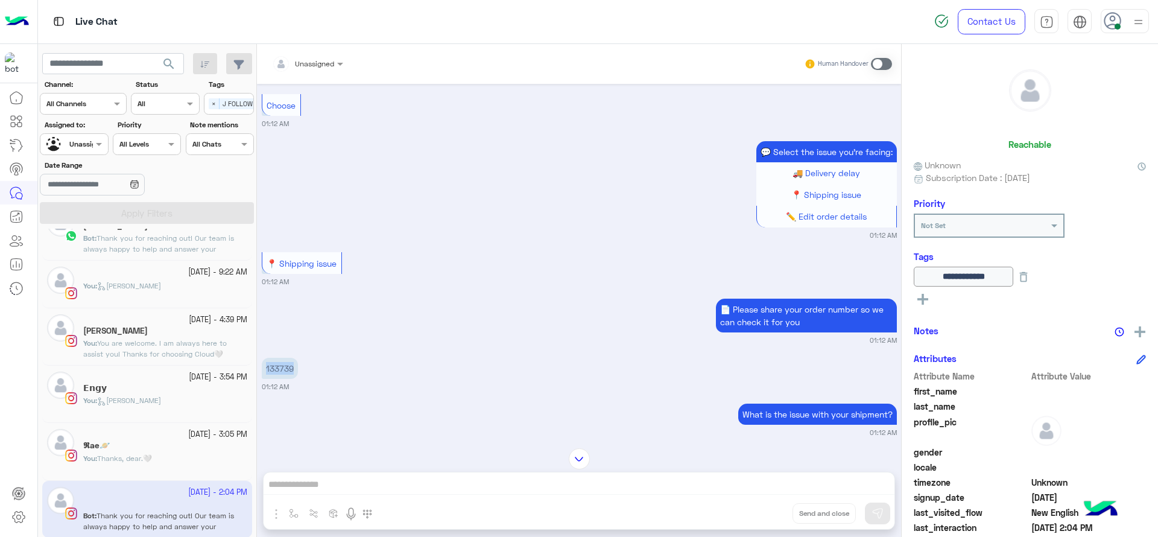
click at [151, 444] on div "𝕽ae🪐" at bounding box center [165, 446] width 164 height 13
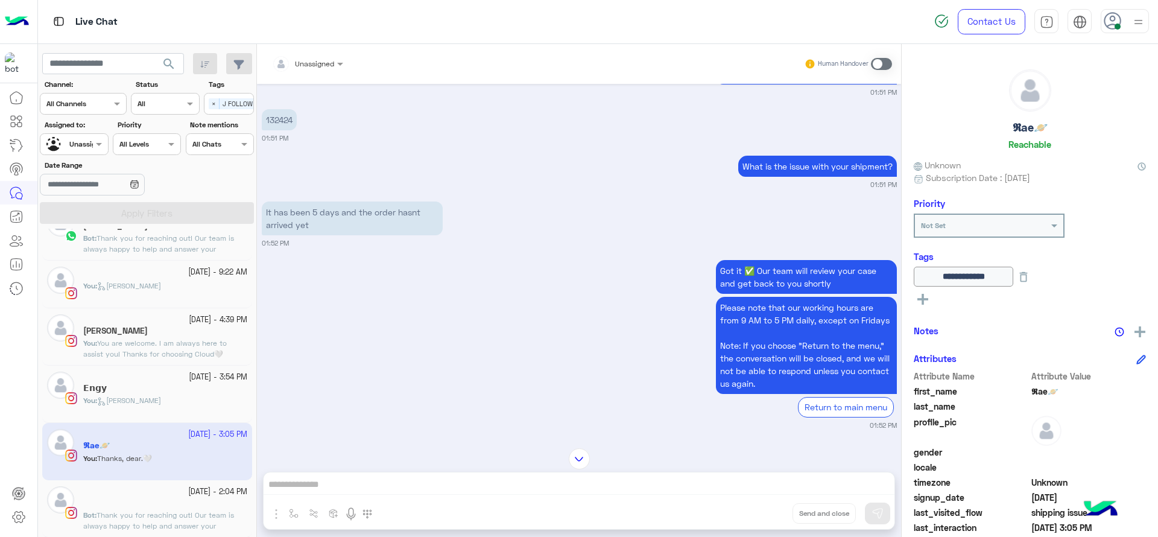
scroll to position [1239, 0]
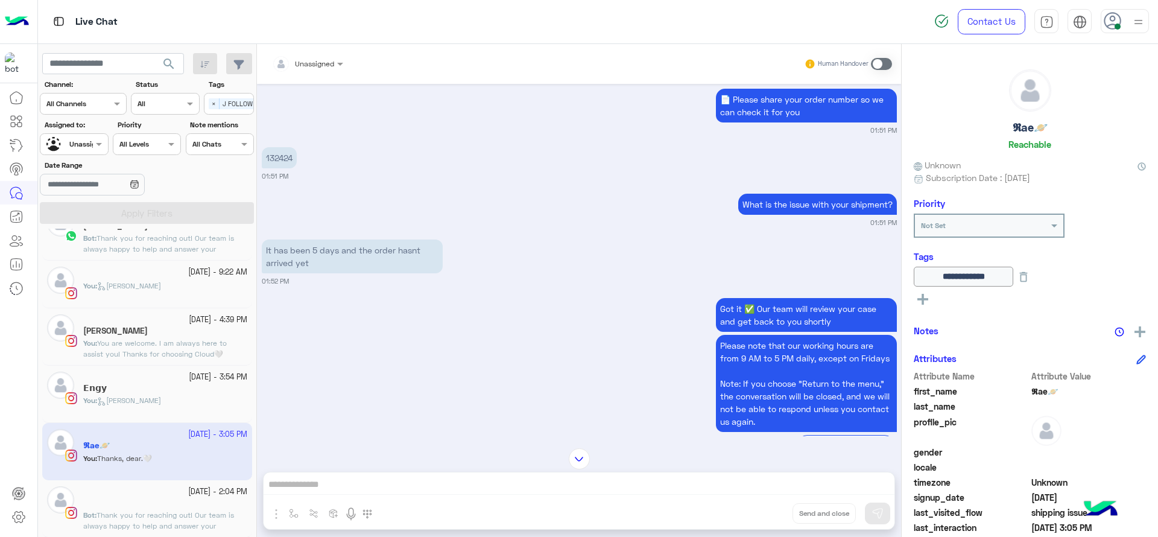
click at [285, 154] on p "132424" at bounding box center [279, 157] width 35 height 21
copy p "132424"
click at [925, 293] on button at bounding box center [923, 298] width 18 height 14
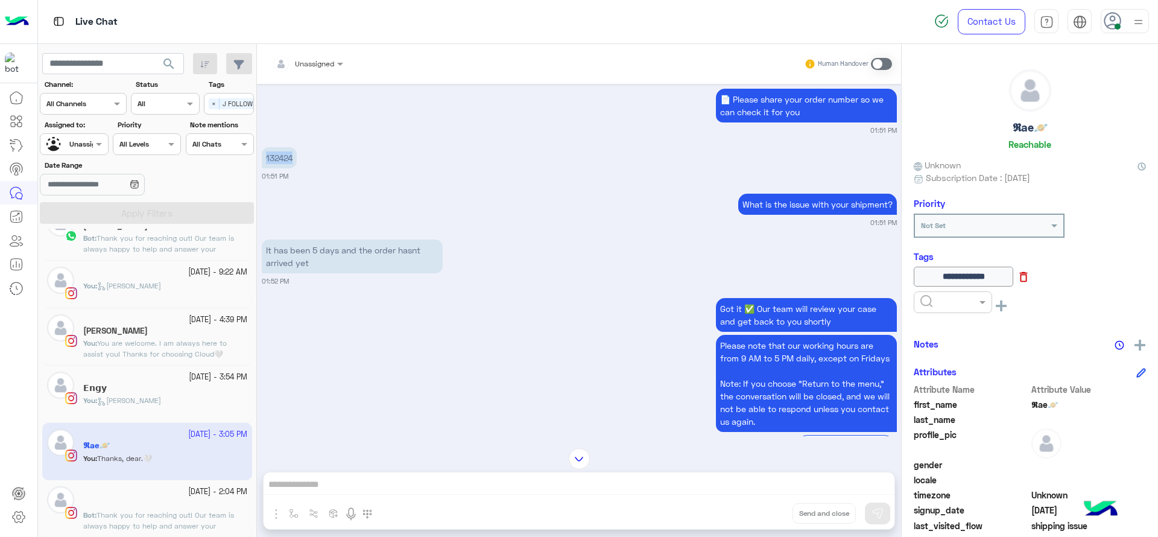
click at [1028, 273] on icon at bounding box center [1024, 277] width 8 height 10
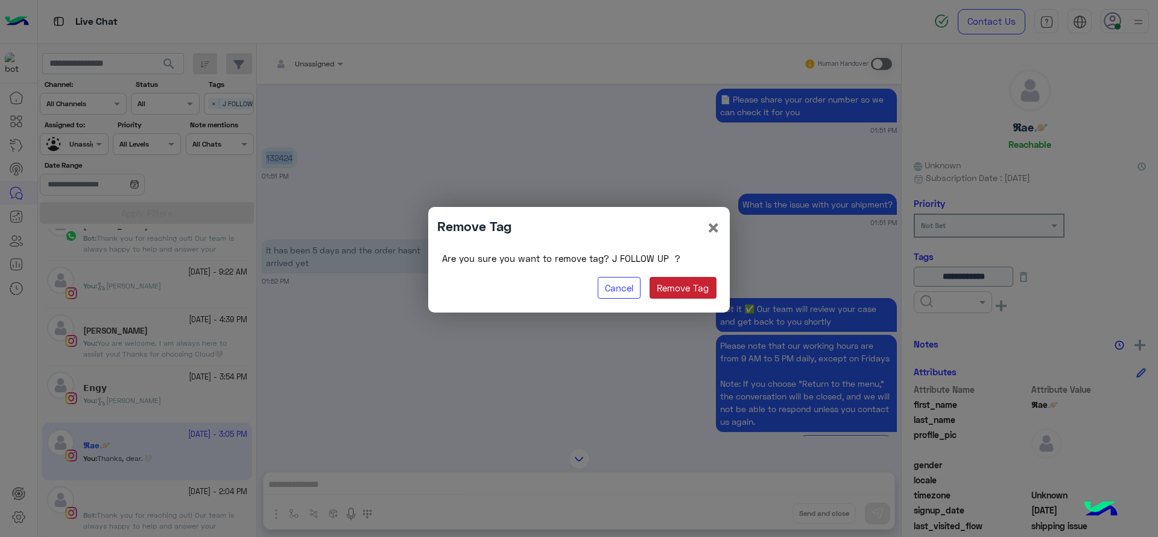
click at [693, 284] on button "Remove Tag" at bounding box center [683, 288] width 67 height 22
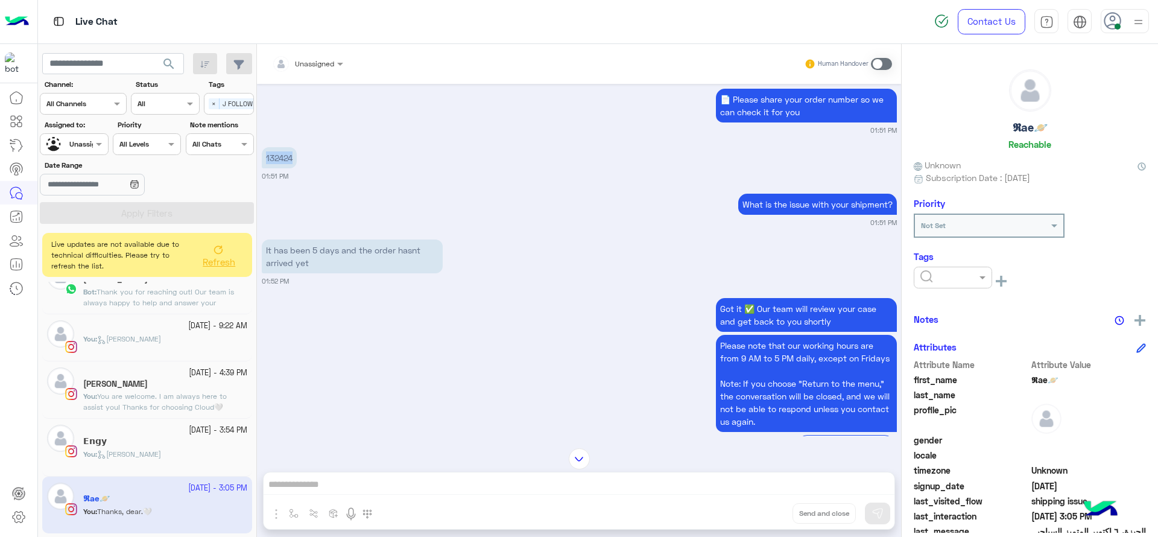
click at [946, 277] on input "text" at bounding box center [938, 276] width 37 height 11
click at [942, 367] on div "RESOLVED" at bounding box center [953, 374] width 78 height 22
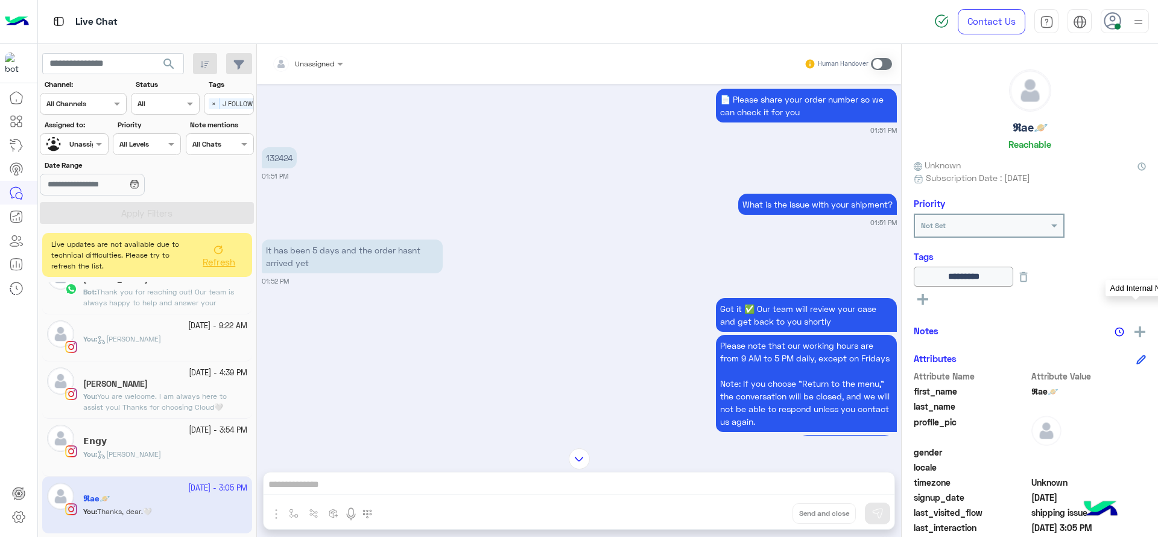
click at [1134, 323] on button at bounding box center [1140, 330] width 12 height 15
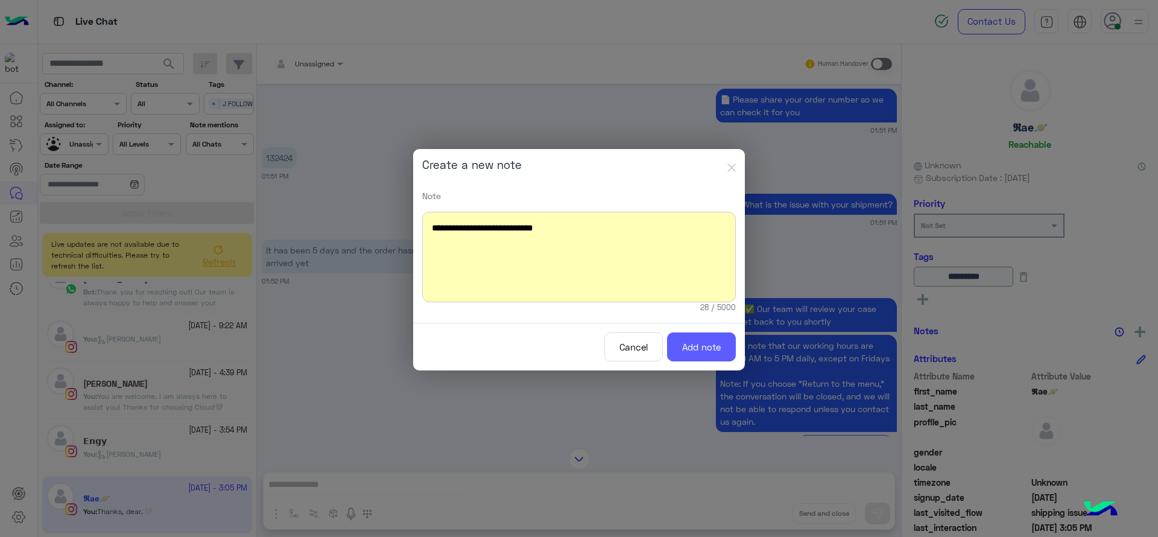
click at [684, 343] on button "Add note" at bounding box center [701, 347] width 69 height 30
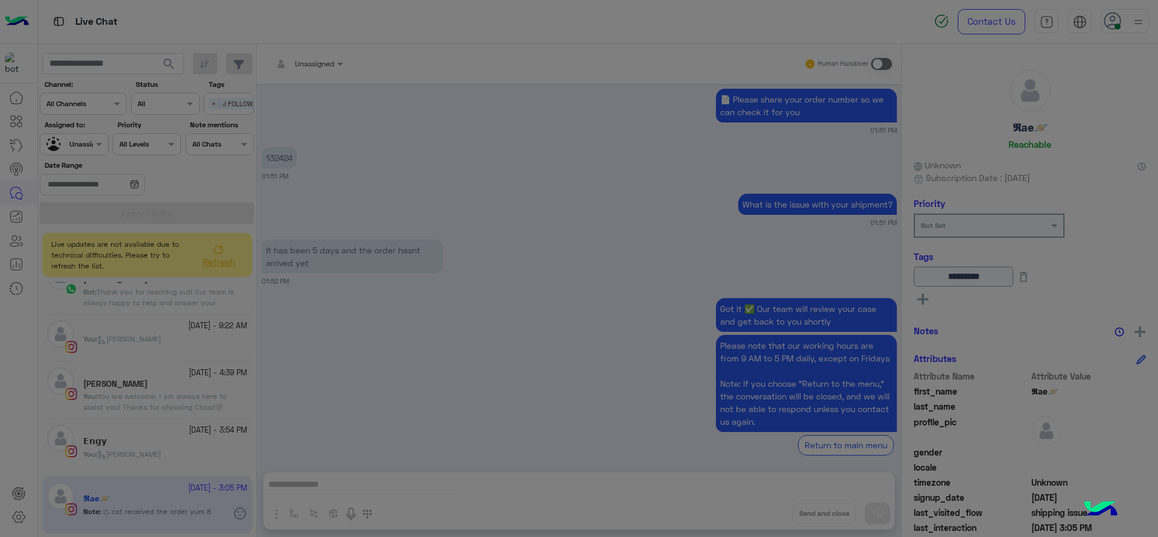
scroll to position [2363, 0]
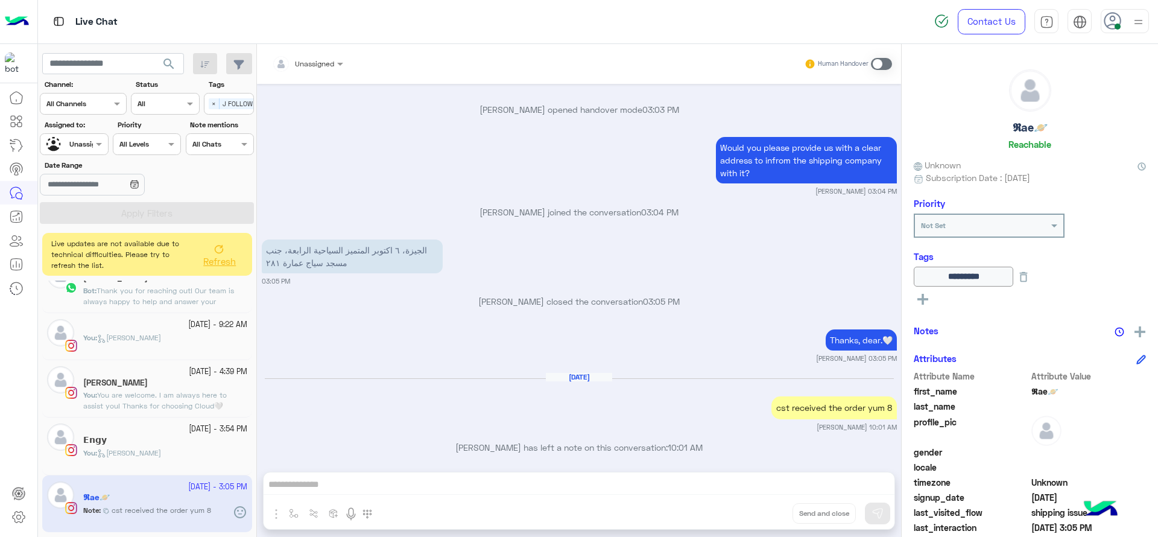
click at [217, 259] on span "Refresh" at bounding box center [219, 261] width 33 height 11
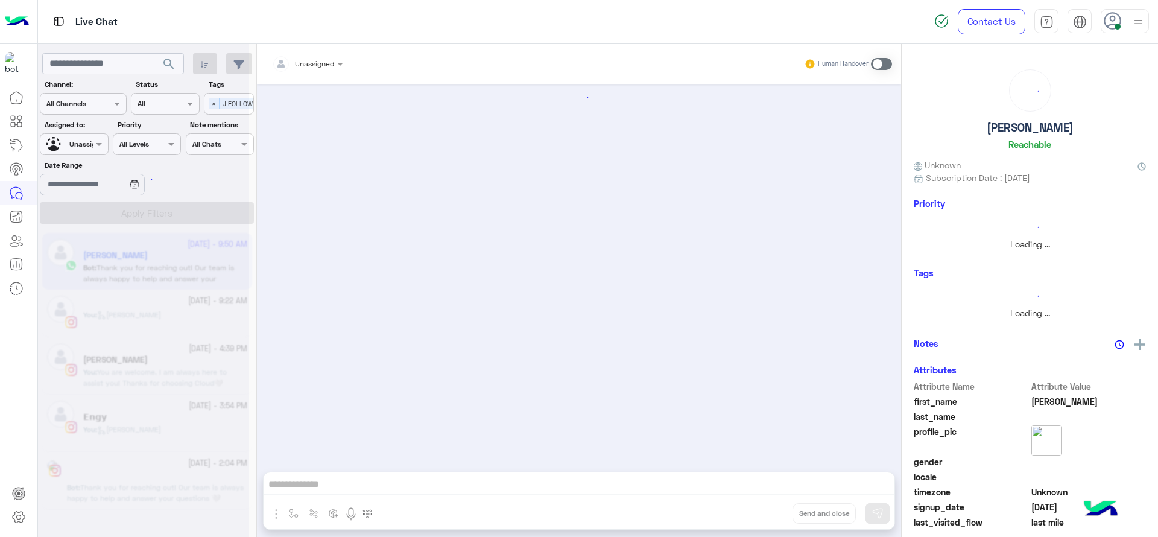
scroll to position [978, 0]
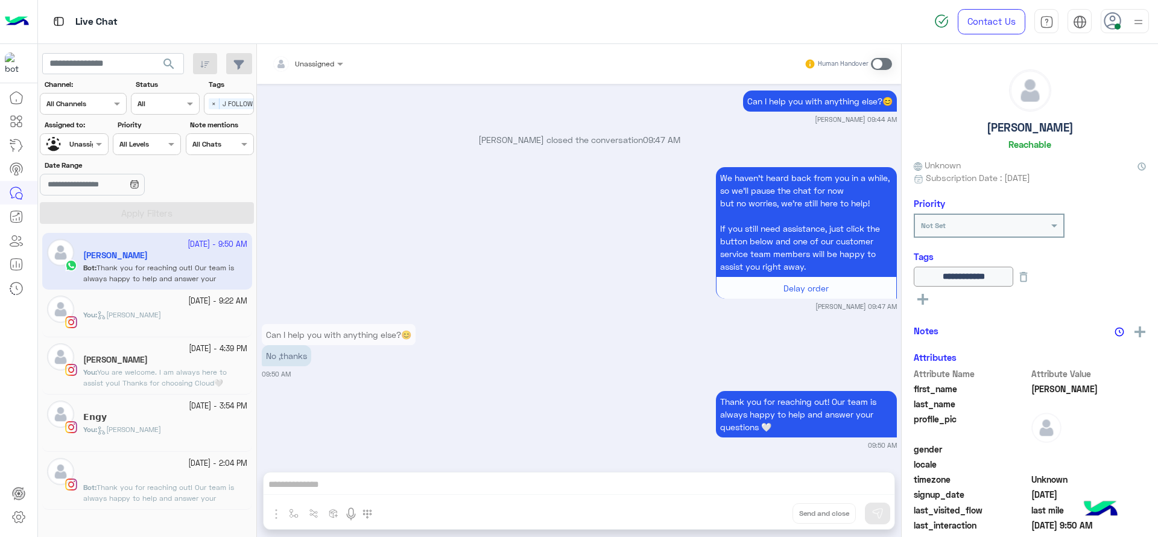
click at [184, 329] on div "You : Jana close" at bounding box center [165, 319] width 164 height 21
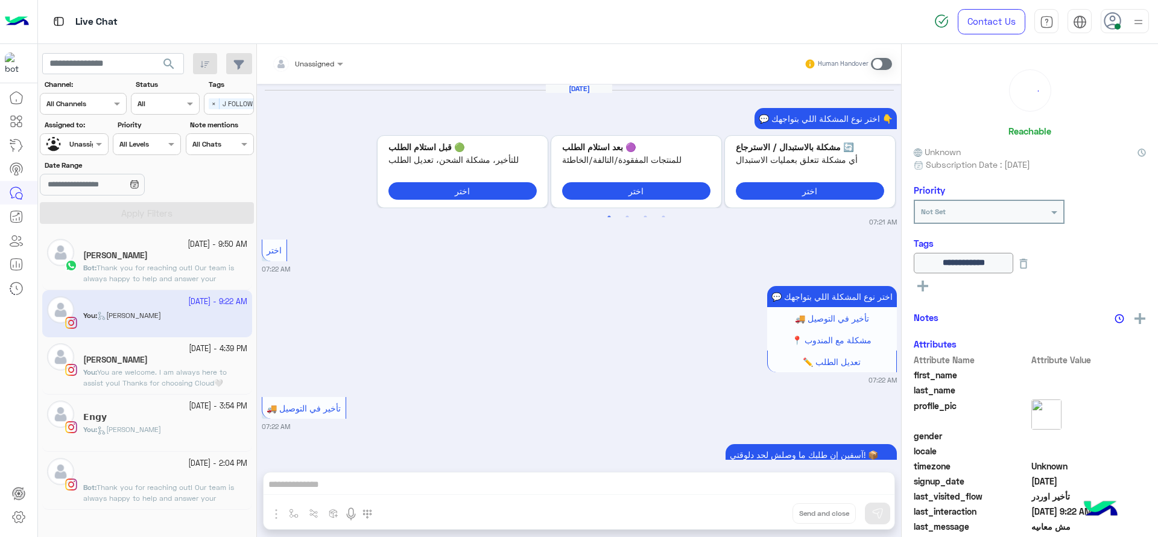
scroll to position [1118, 0]
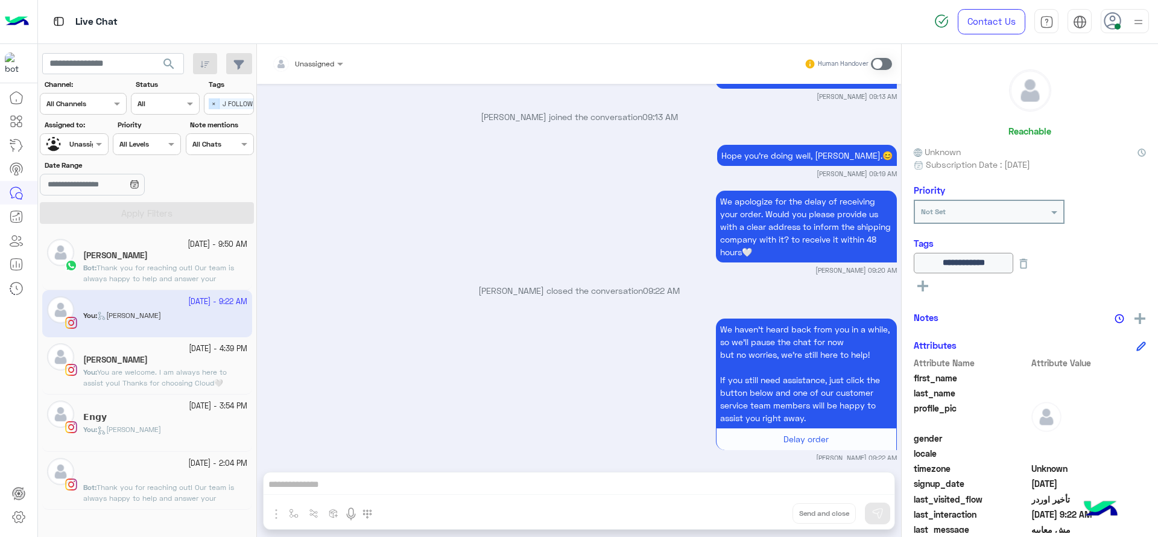
click at [213, 107] on span "×" at bounding box center [214, 103] width 11 height 11
click at [84, 146] on div at bounding box center [73, 142] width 67 height 11
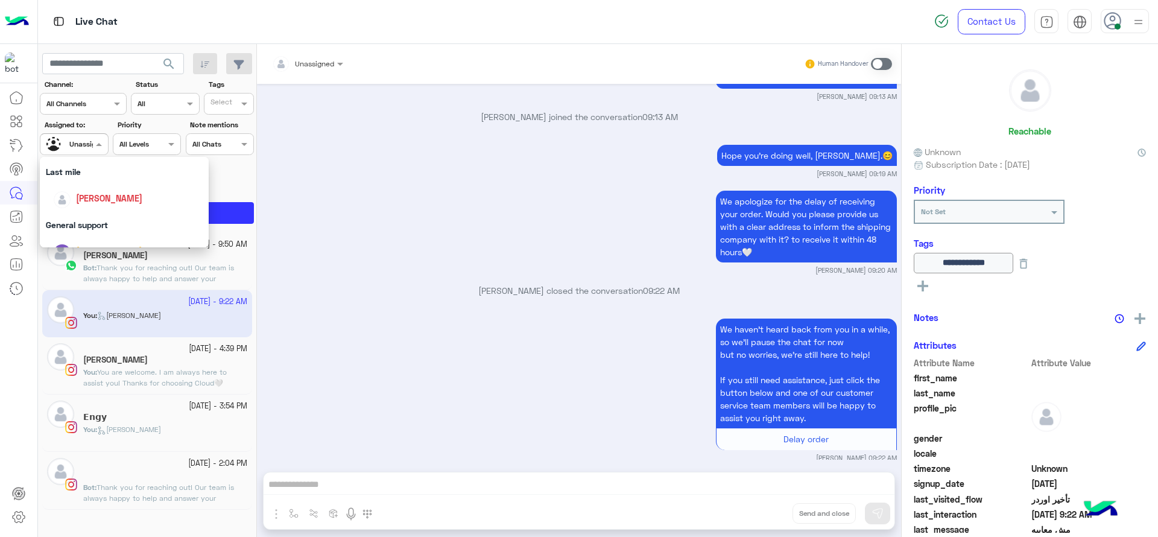
scroll to position [161, 0]
click at [96, 181] on div "Last mile" at bounding box center [124, 174] width 169 height 22
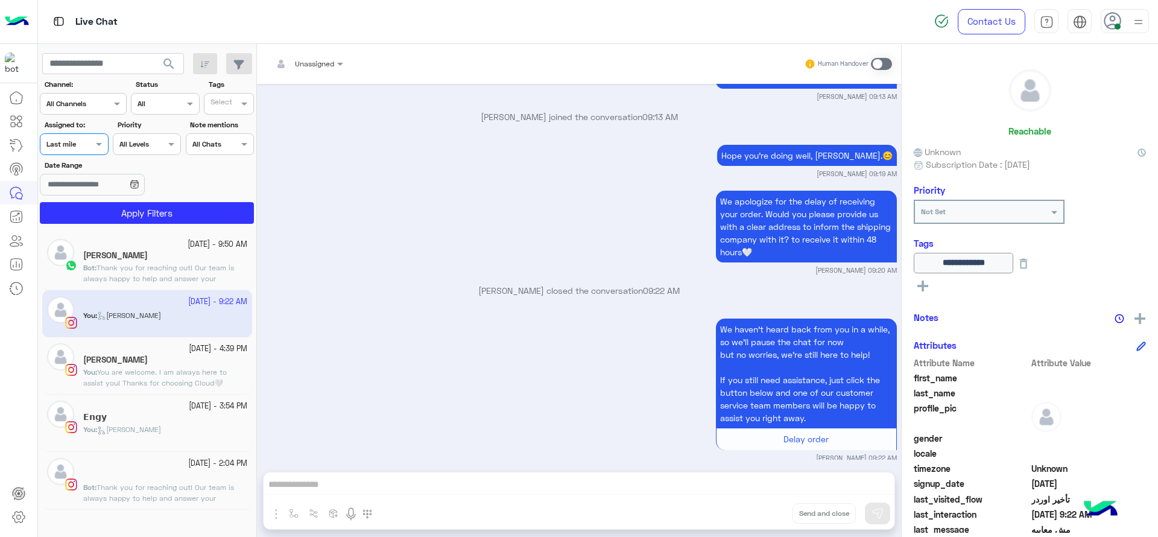
click at [83, 153] on div "Assigned on Last mile" at bounding box center [74, 144] width 68 height 22
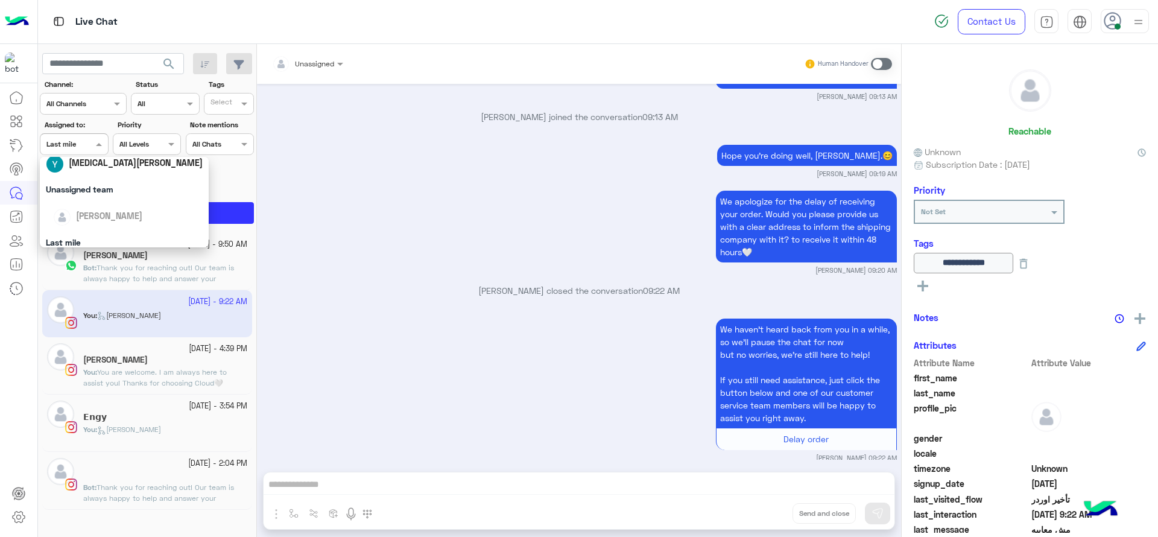
scroll to position [121, 0]
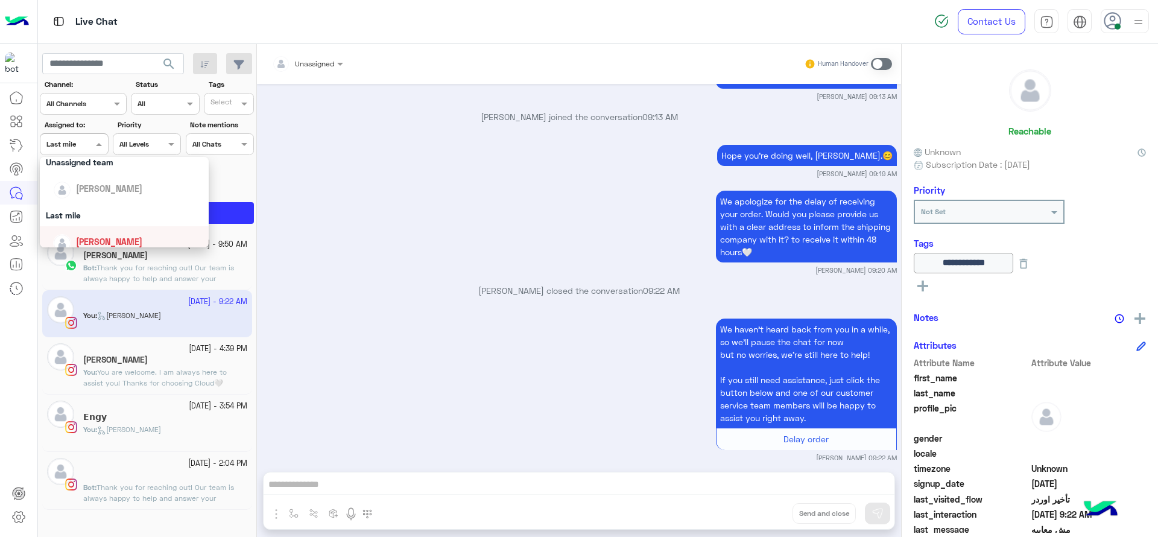
click at [96, 234] on div "[PERSON_NAME]" at bounding box center [128, 241] width 150 height 21
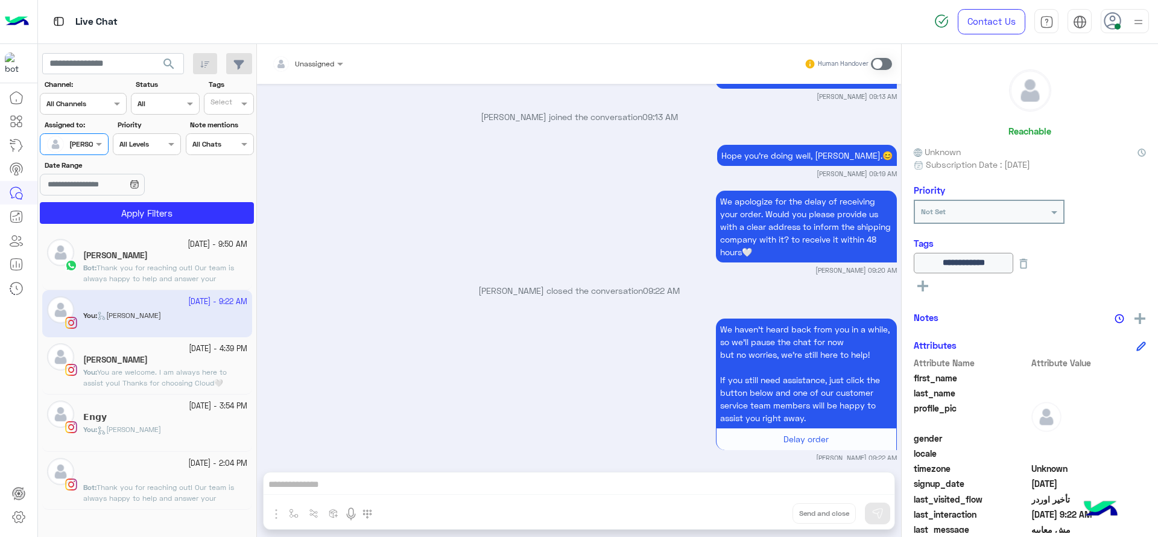
click at [96, 200] on section "Channel: Channel All Channels Status Channel All Tags Select Assigned to: Assig…" at bounding box center [147, 151] width 201 height 145
click at [232, 209] on button "Apply Filters" at bounding box center [147, 213] width 214 height 22
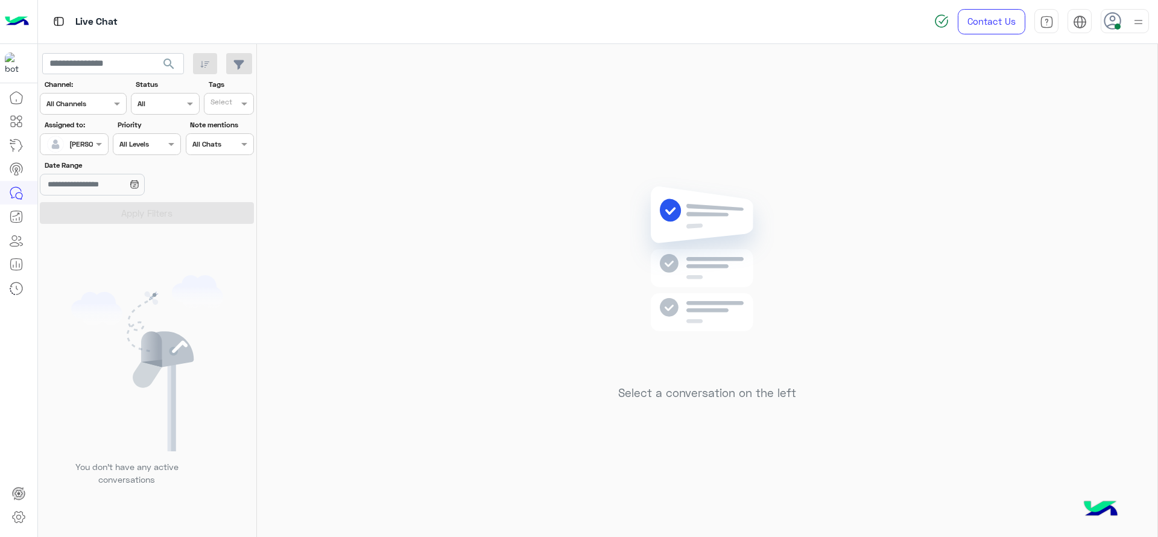
click at [484, 393] on div "Select a conversation on the left" at bounding box center [707, 293] width 900 height 498
click at [410, 85] on div "Select a conversation on the left" at bounding box center [707, 293] width 900 height 498
click at [455, 142] on div "Select a conversation on the left" at bounding box center [707, 293] width 900 height 498
click at [519, 53] on div "Select a conversation on the left" at bounding box center [707, 293] width 900 height 498
click at [87, 141] on div at bounding box center [73, 142] width 67 height 11
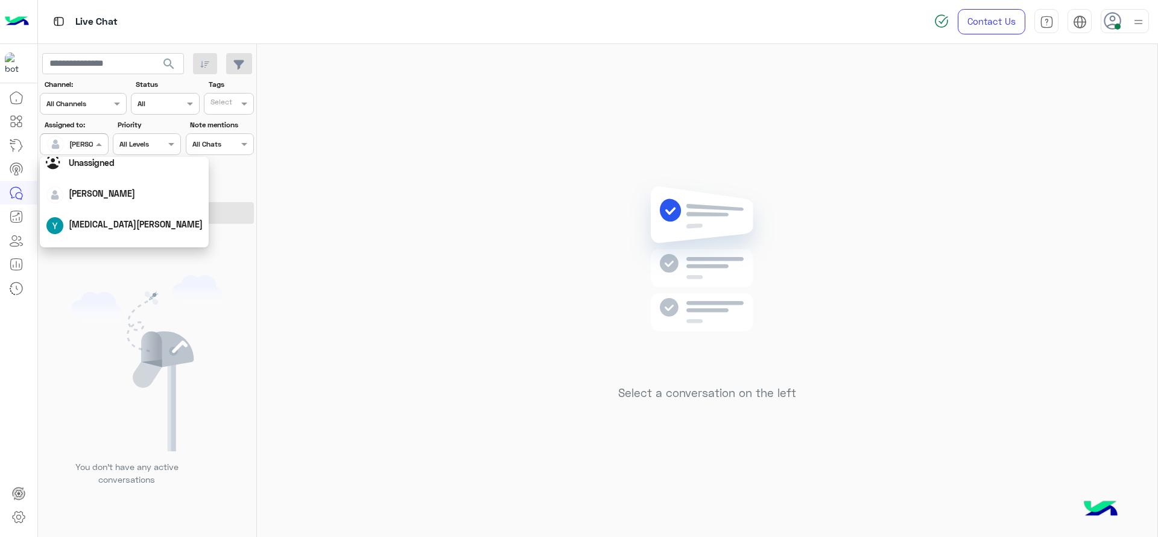
scroll to position [30, 0]
click at [105, 170] on div "Unassigned" at bounding box center [92, 164] width 46 height 13
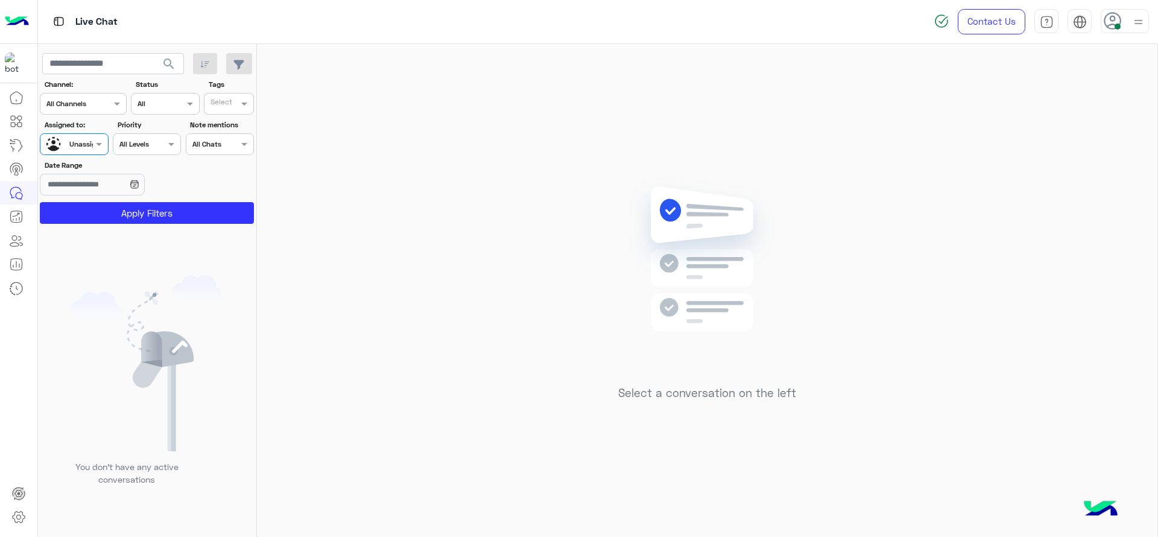
click at [229, 102] on input "text" at bounding box center [222, 105] width 25 height 11
click at [230, 122] on div "J FOLLOW UP" at bounding box center [263, 127] width 106 height 13
click at [215, 209] on button "Apply Filters" at bounding box center [147, 213] width 214 height 22
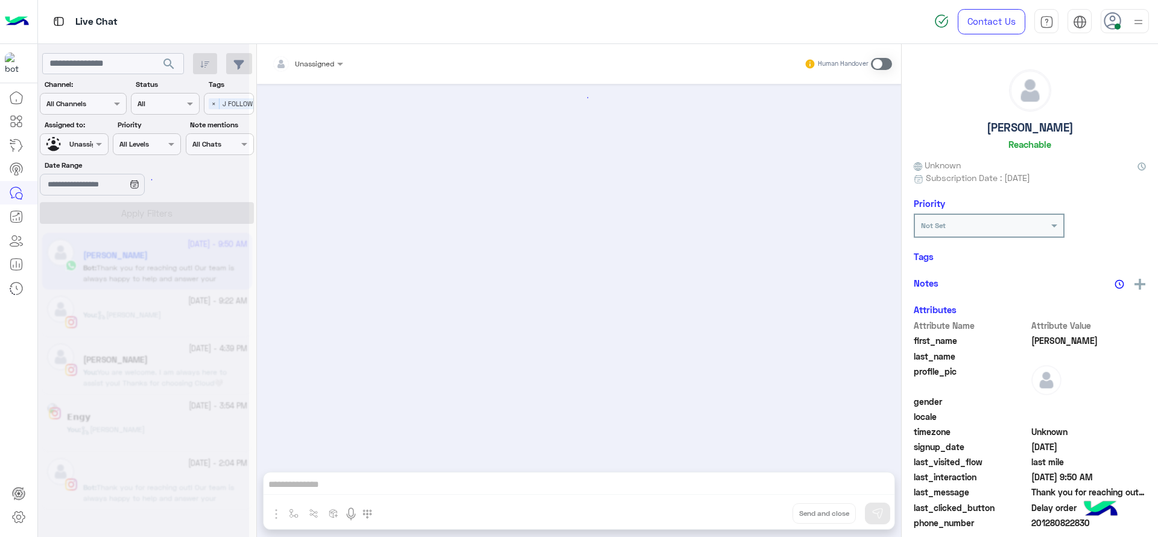
scroll to position [978, 0]
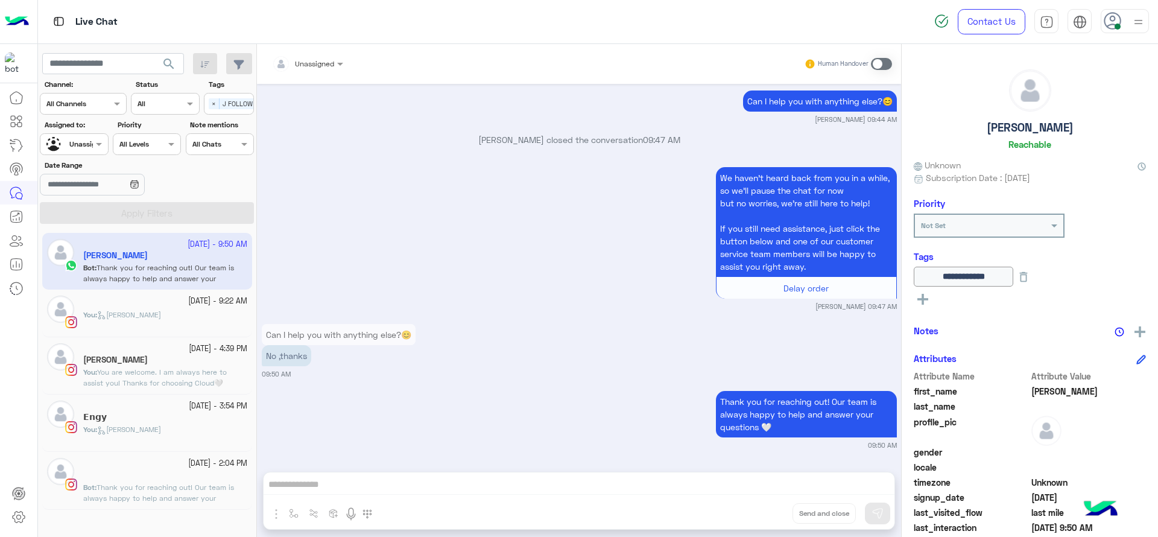
click at [76, 143] on div at bounding box center [73, 142] width 67 height 11
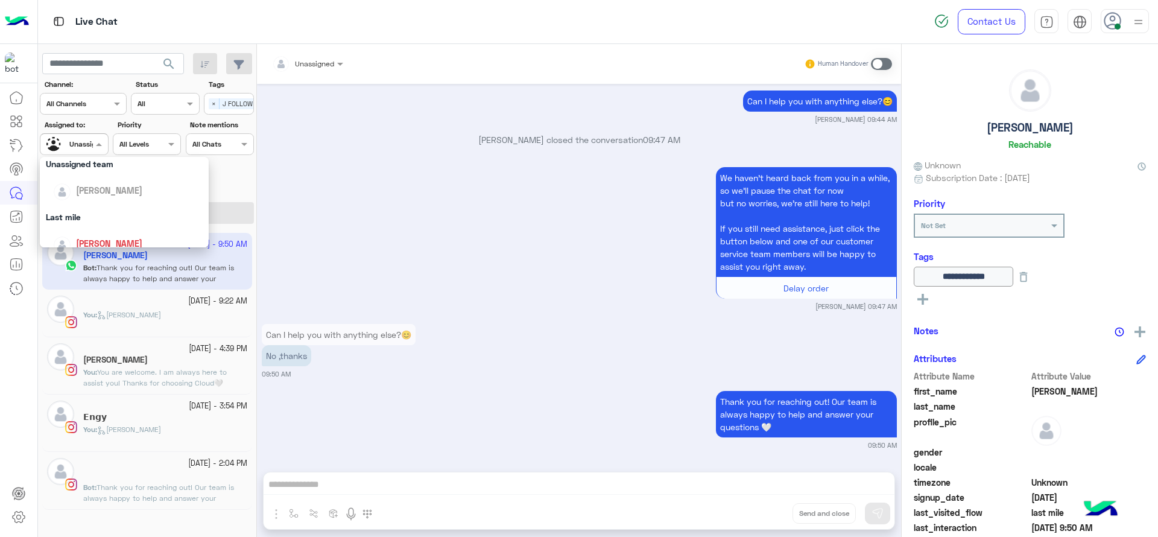
scroll to position [136, 0]
click at [217, 103] on span "×" at bounding box center [214, 103] width 11 height 11
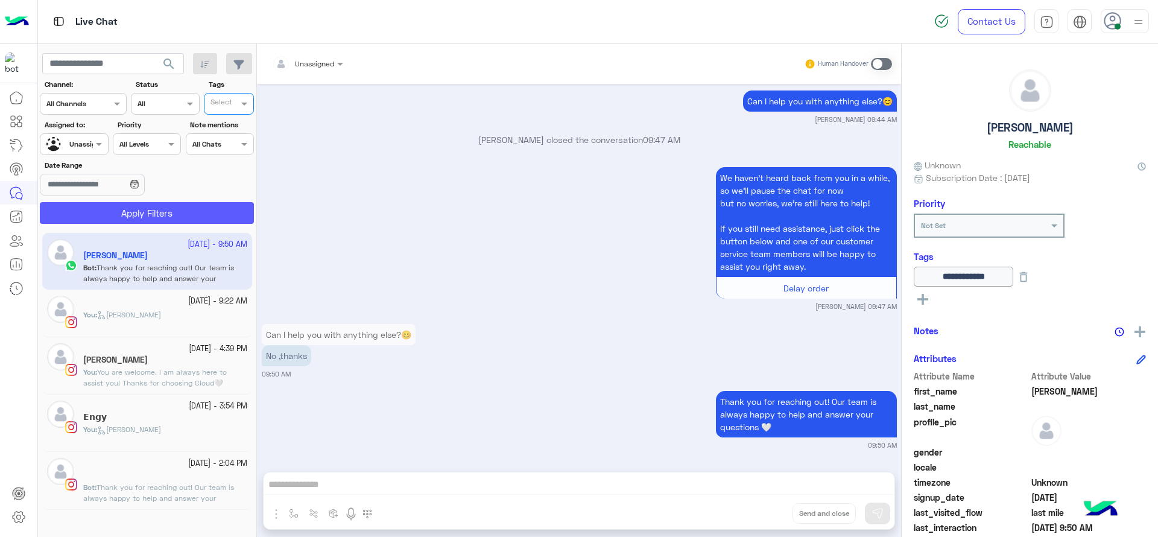
click at [112, 206] on button "Apply Filters" at bounding box center [147, 213] width 214 height 22
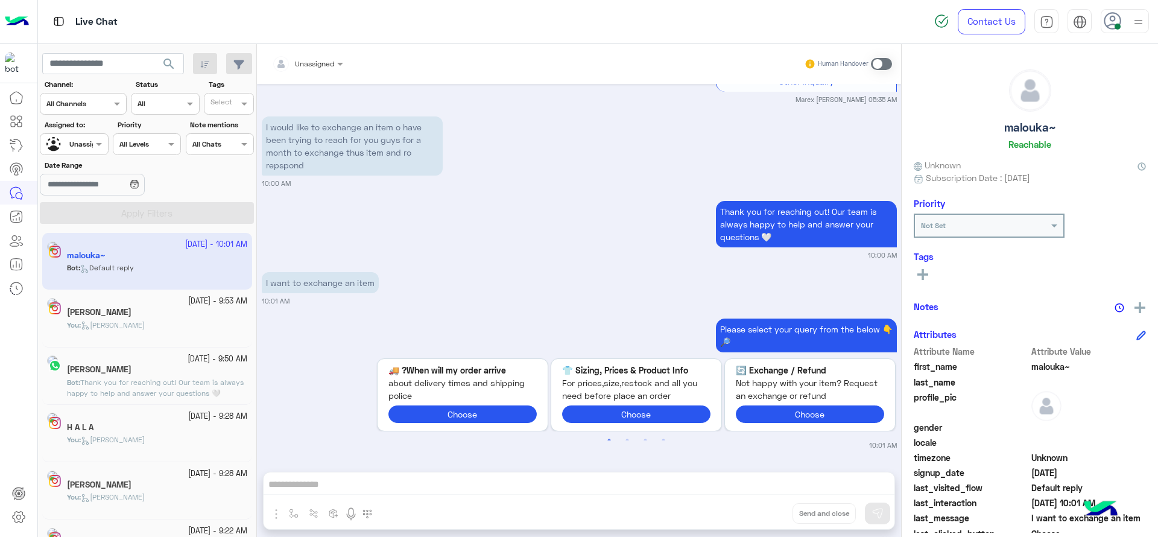
scroll to position [6, 0]
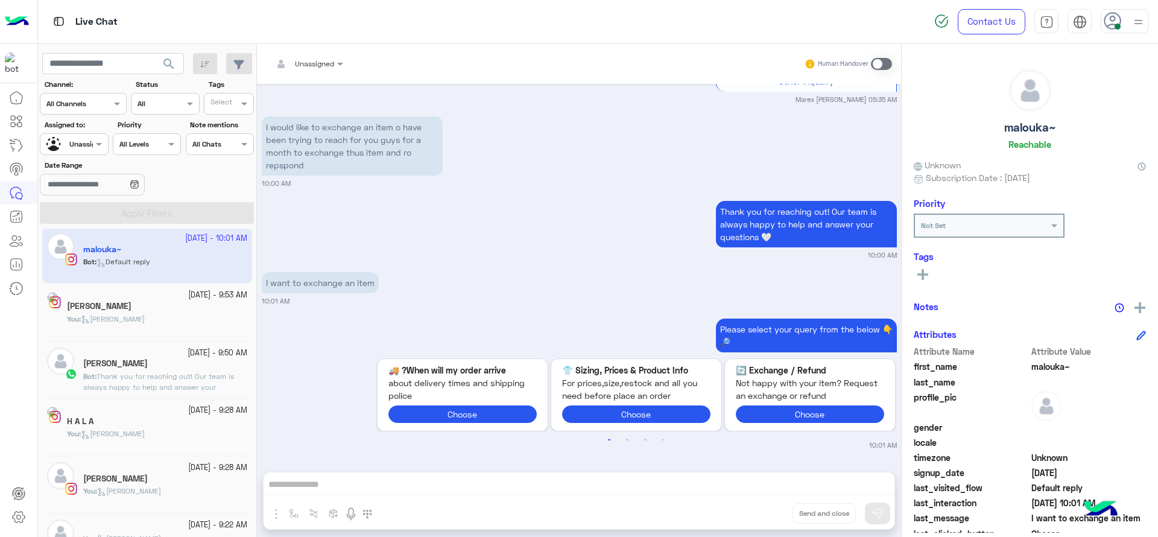
click at [222, 101] on input "text" at bounding box center [222, 105] width 25 height 11
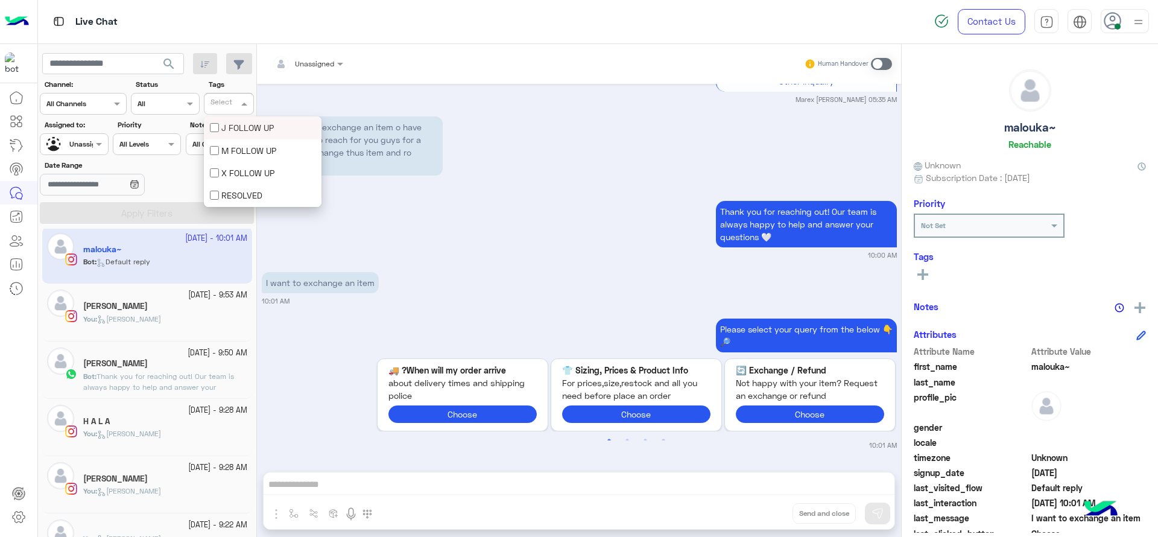
click at [222, 119] on div "J FOLLOW UP" at bounding box center [263, 127] width 118 height 22
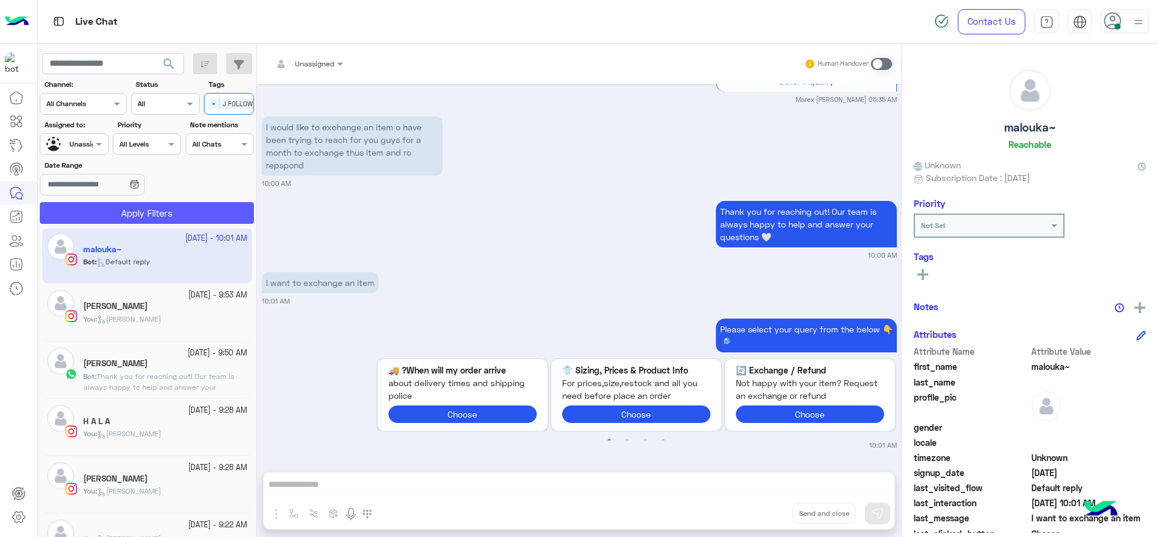
click at [196, 207] on button "Apply Filters" at bounding box center [147, 213] width 214 height 22
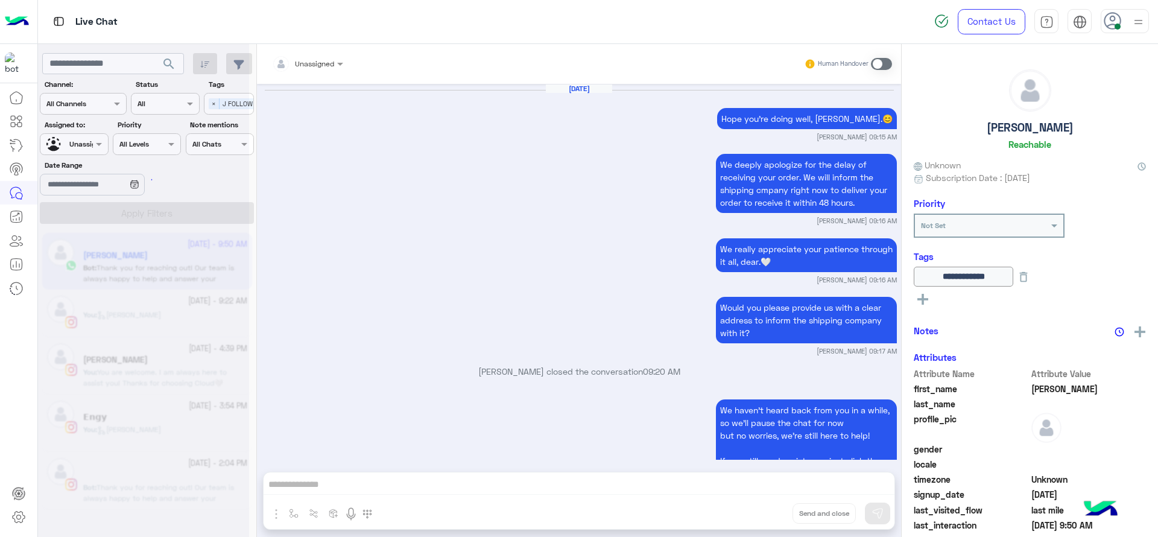
scroll to position [978, 0]
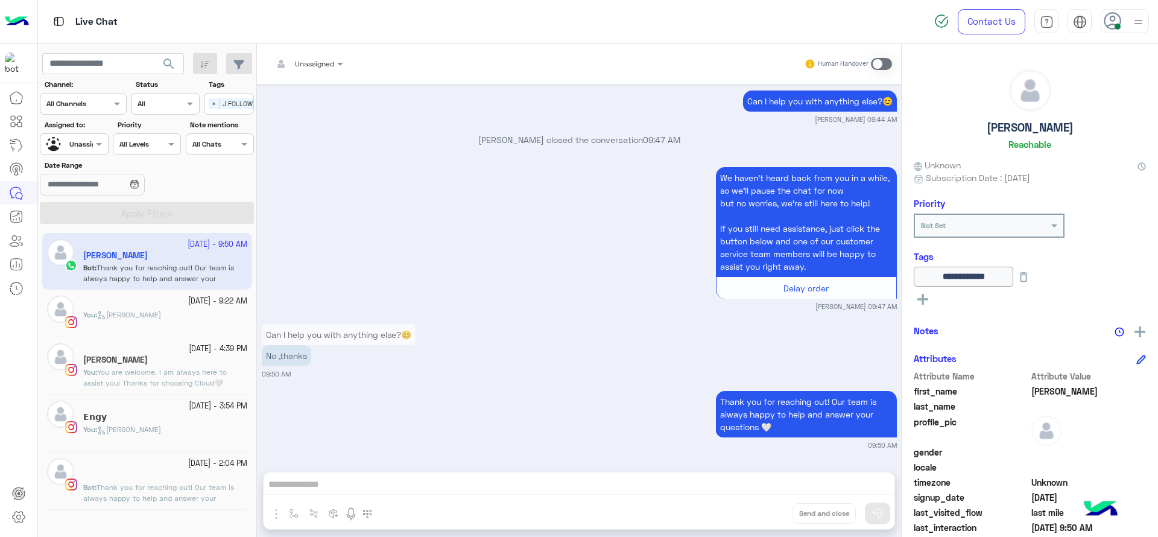
click at [177, 492] on p "Bot : Thank you for reaching out! Our team is always happy to help and answer y…" at bounding box center [165, 498] width 164 height 33
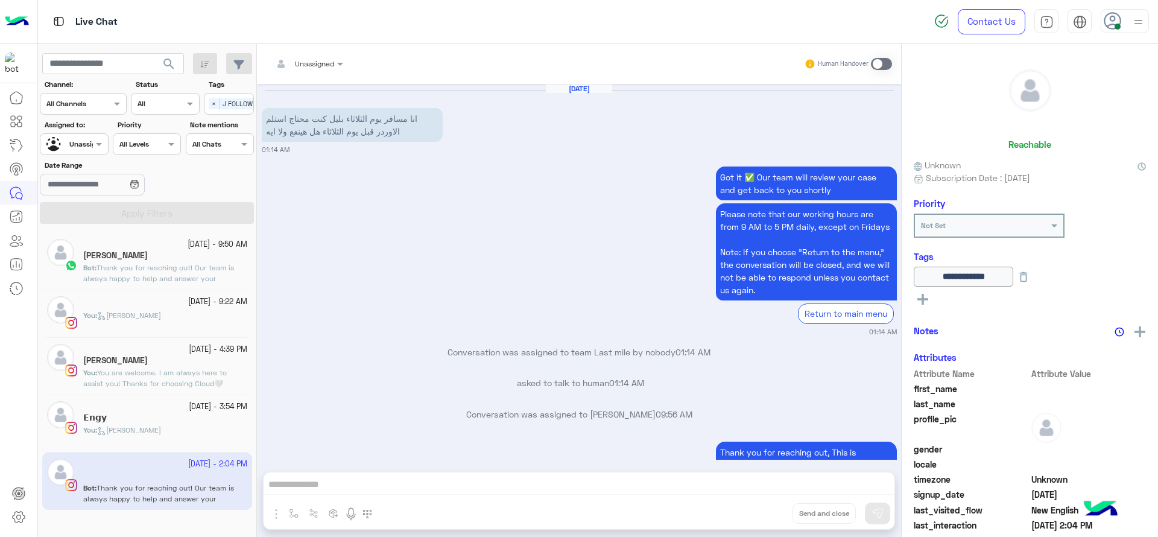
scroll to position [1112, 0]
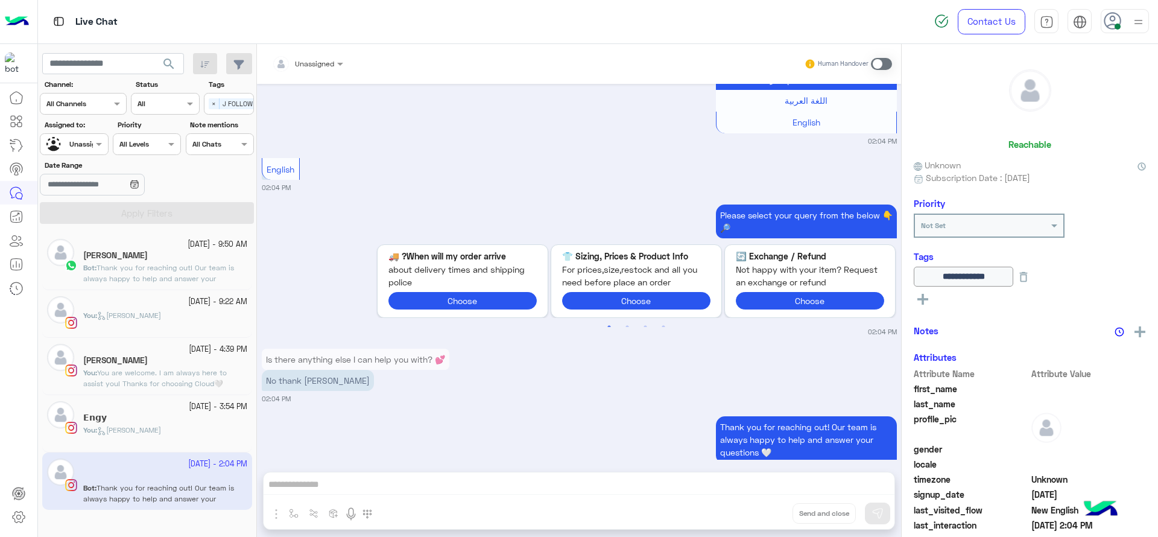
click at [194, 300] on small "14 October - 9:22 AM" at bounding box center [217, 301] width 59 height 11
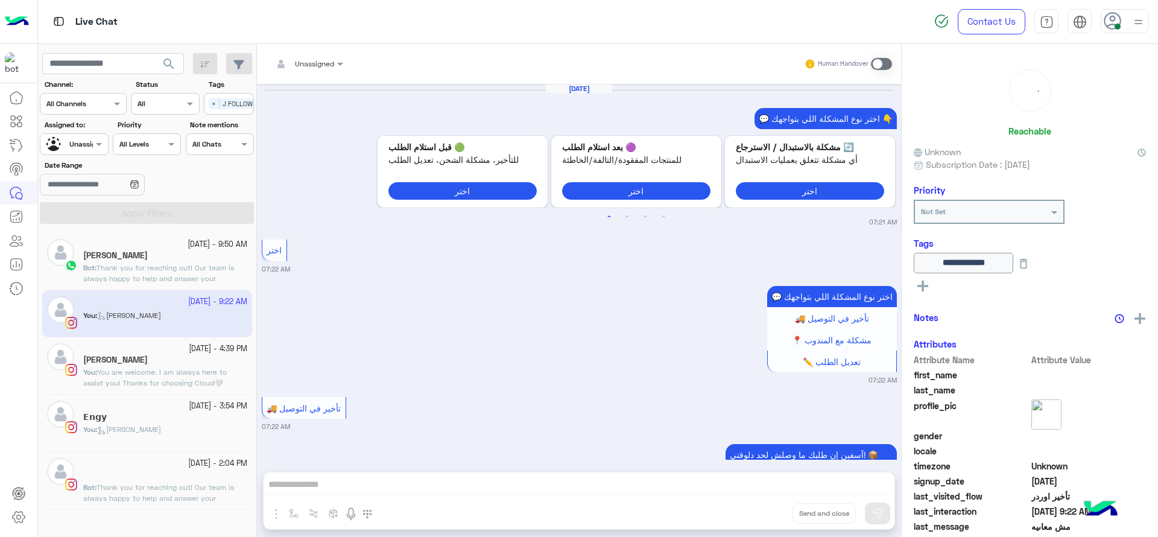
scroll to position [1118, 0]
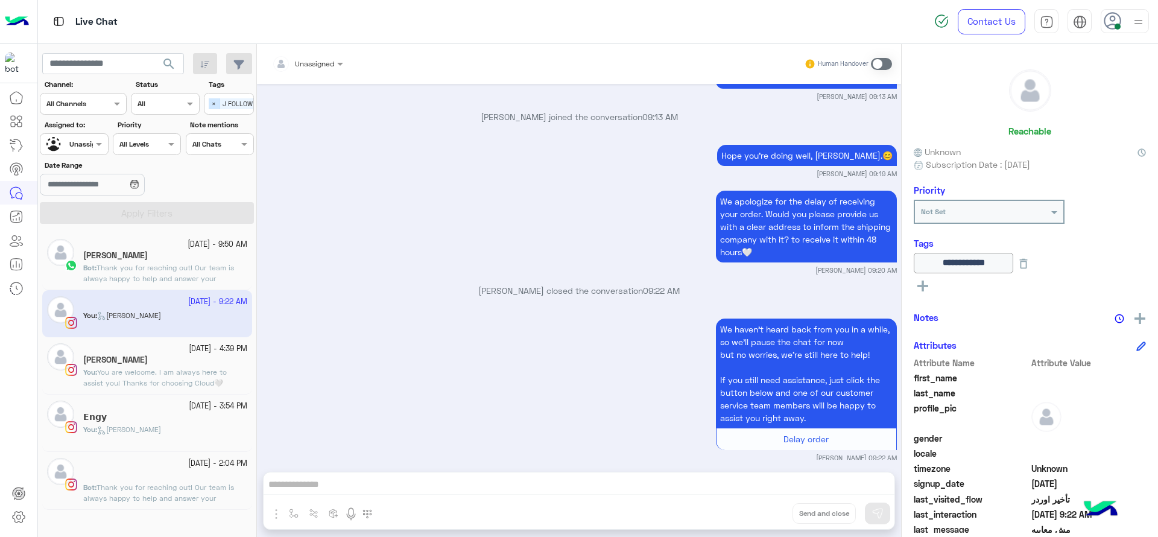
click at [218, 106] on span "×" at bounding box center [214, 103] width 11 height 11
click at [82, 139] on div at bounding box center [73, 142] width 67 height 11
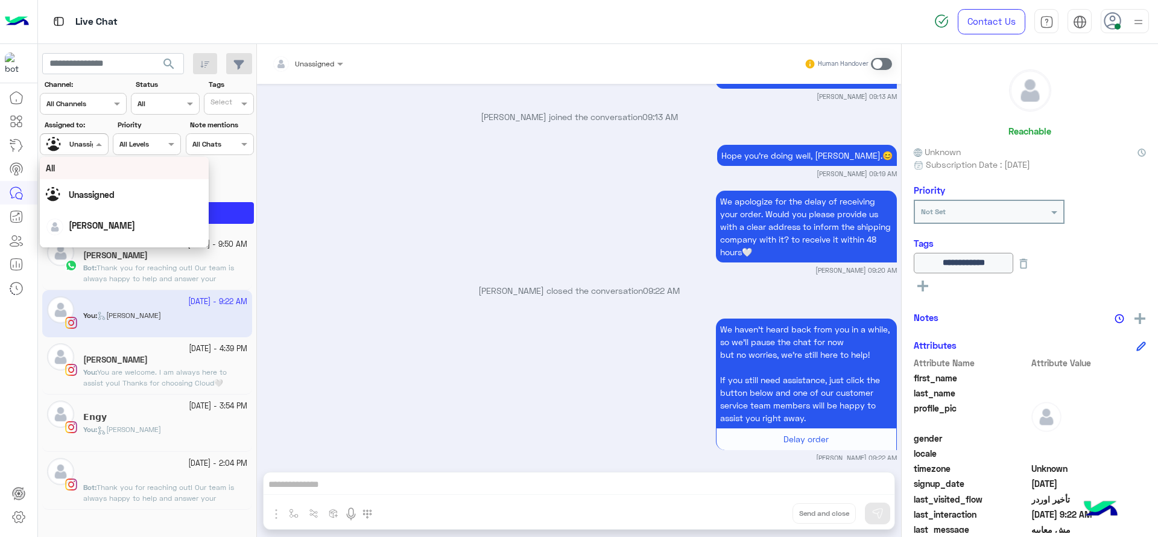
click at [221, 104] on input "text" at bounding box center [222, 105] width 25 height 11
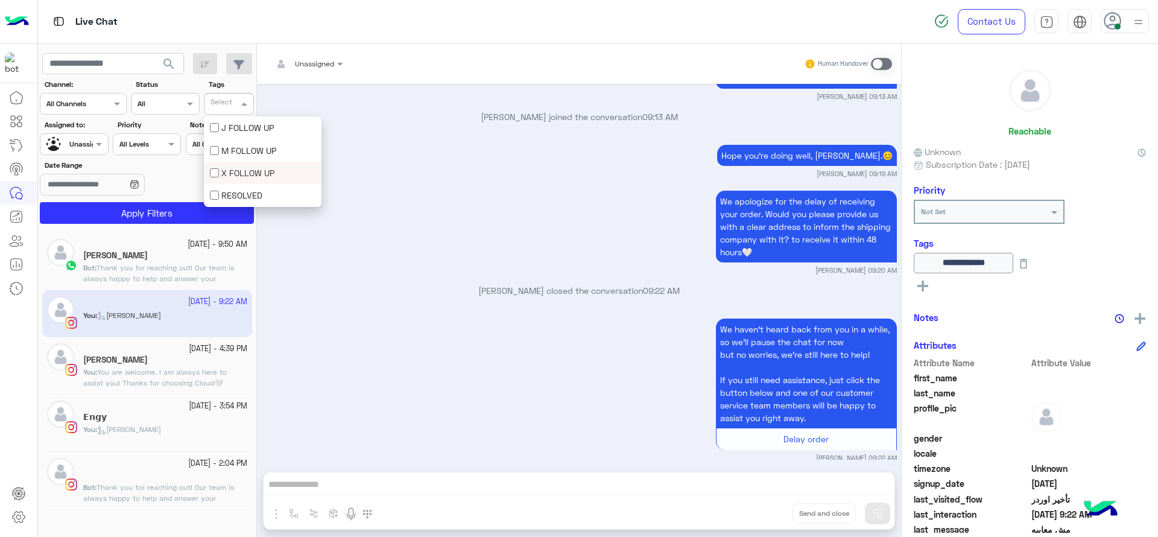
click at [226, 166] on div "X FOLLOW UP" at bounding box center [263, 172] width 106 height 13
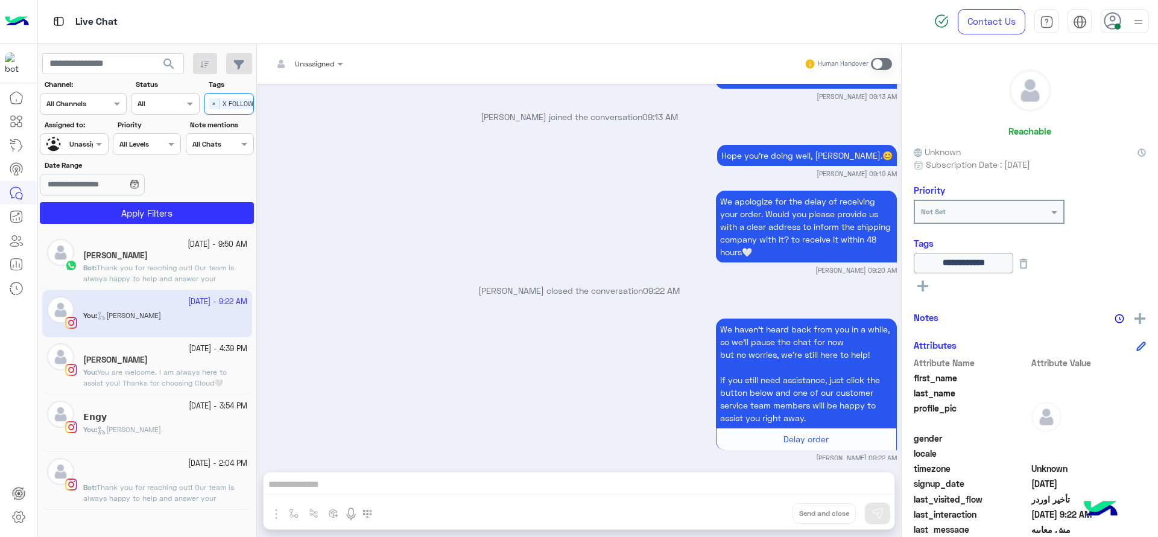
click at [206, 201] on section "Channel: Channel All Channels Status Channel All Tags Select × X FOLLOW UP Assi…" at bounding box center [147, 151] width 201 height 145
click at [203, 208] on button "Apply Filters" at bounding box center [147, 213] width 214 height 22
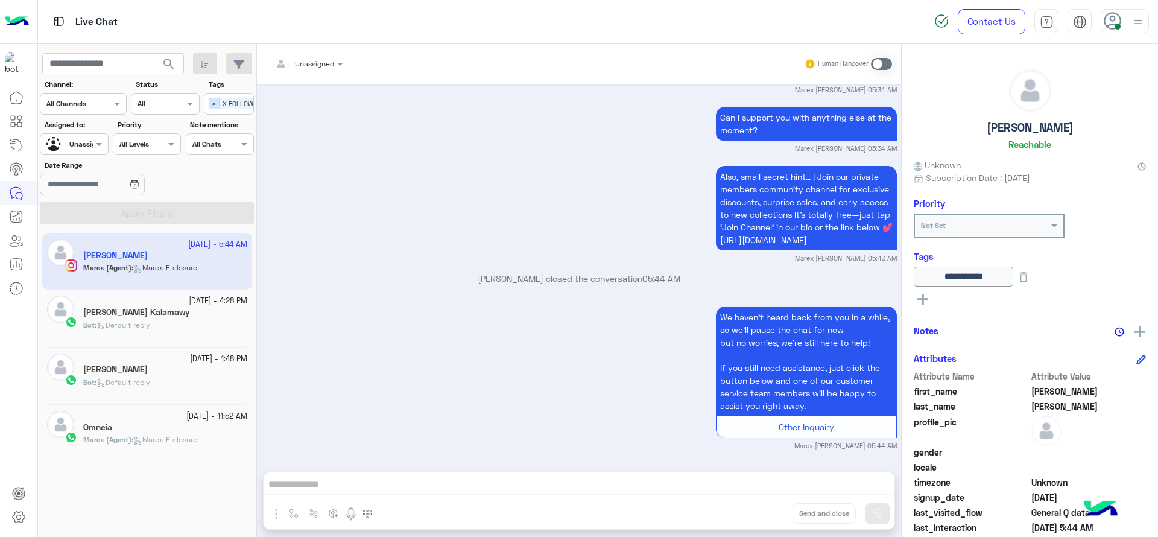
click at [214, 105] on span "×" at bounding box center [214, 103] width 11 height 11
click at [104, 207] on button "Apply Filters" at bounding box center [147, 213] width 214 height 22
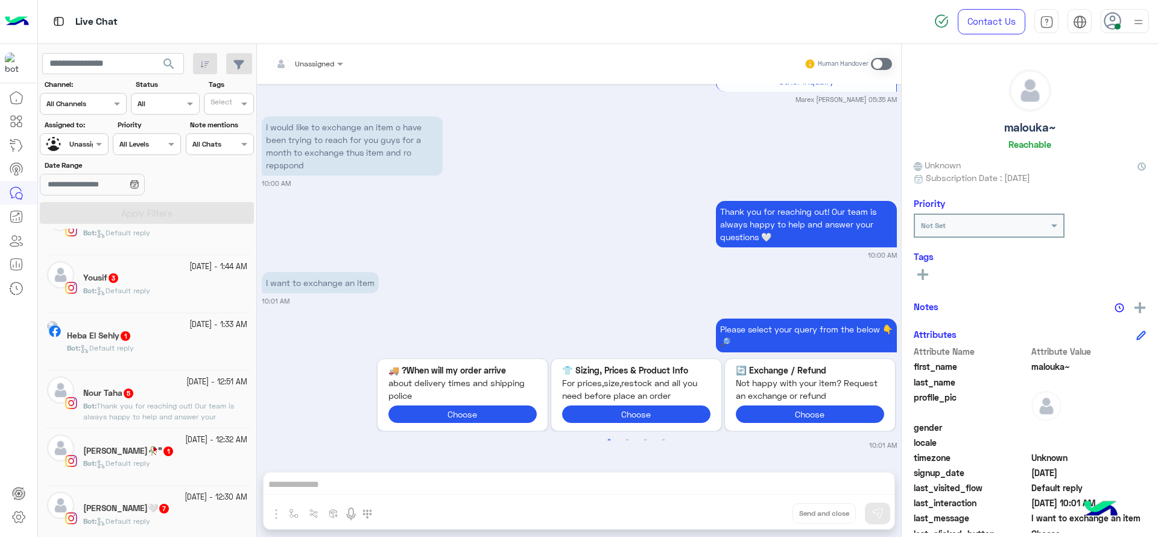
click at [81, 144] on div at bounding box center [73, 142] width 67 height 11
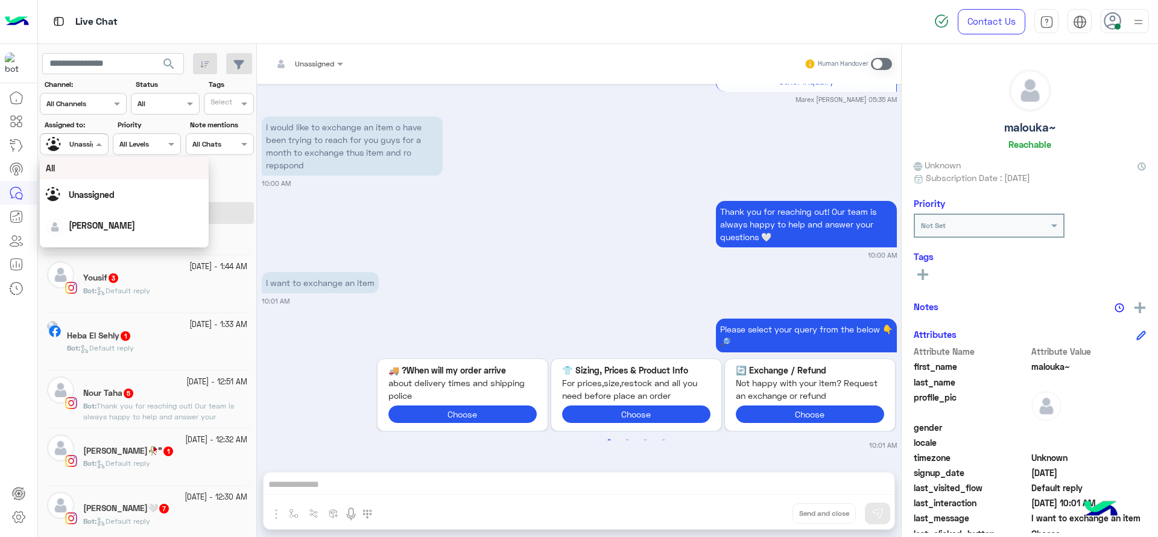
click at [92, 165] on div "All" at bounding box center [124, 168] width 157 height 13
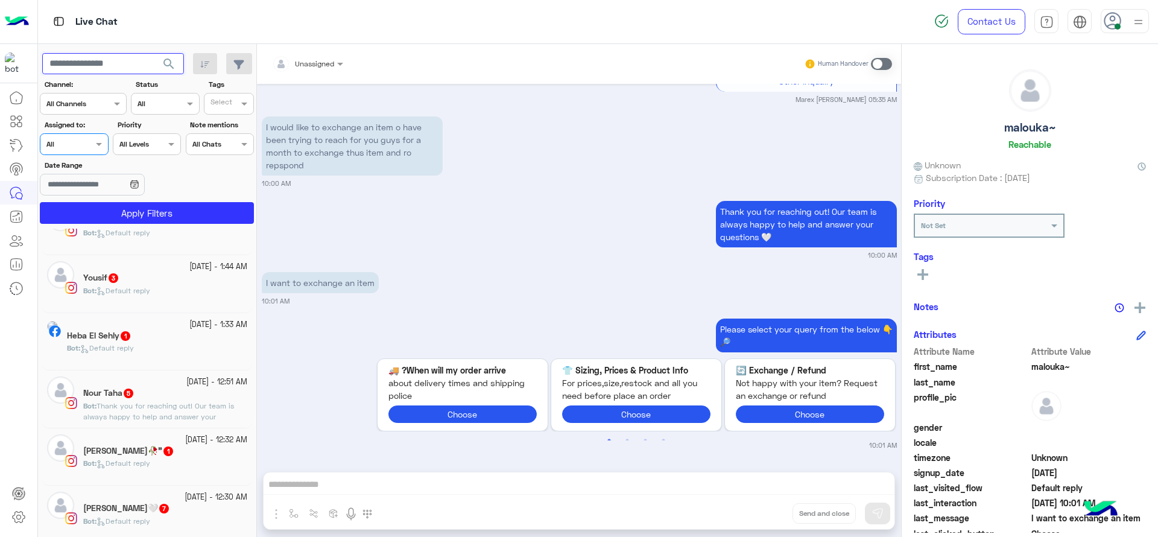
click at [99, 69] on input "text" at bounding box center [113, 64] width 142 height 22
click at [154, 53] on button "search" at bounding box center [169, 66] width 30 height 26
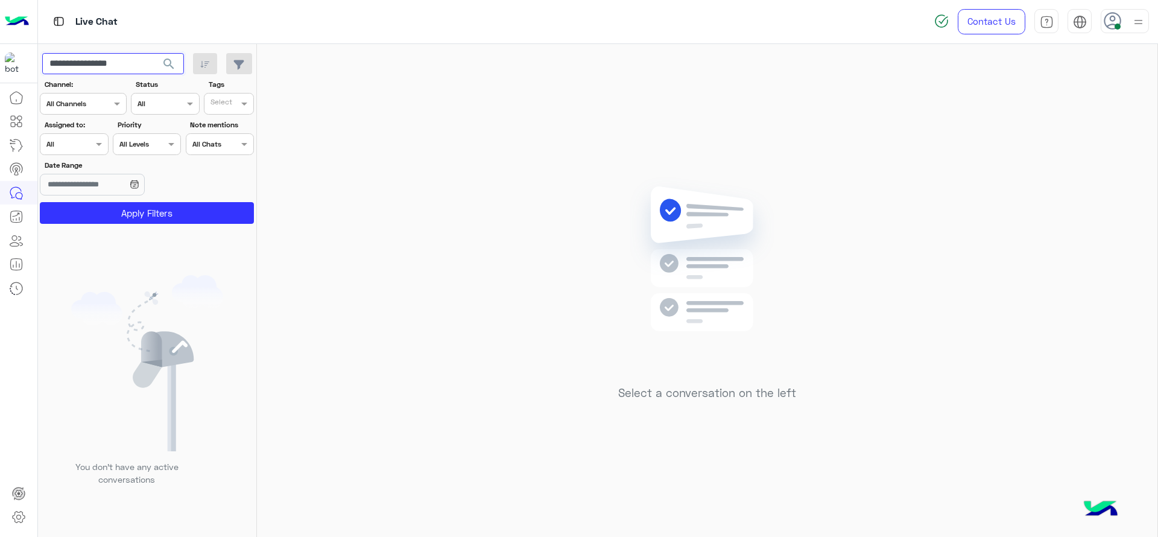
click at [74, 64] on input "**********" at bounding box center [113, 64] width 142 height 22
click at [154, 53] on button "search" at bounding box center [169, 66] width 30 height 26
click at [97, 66] on input "**********" at bounding box center [113, 64] width 142 height 22
click at [137, 66] on input "**********" at bounding box center [113, 64] width 142 height 22
type input "*"
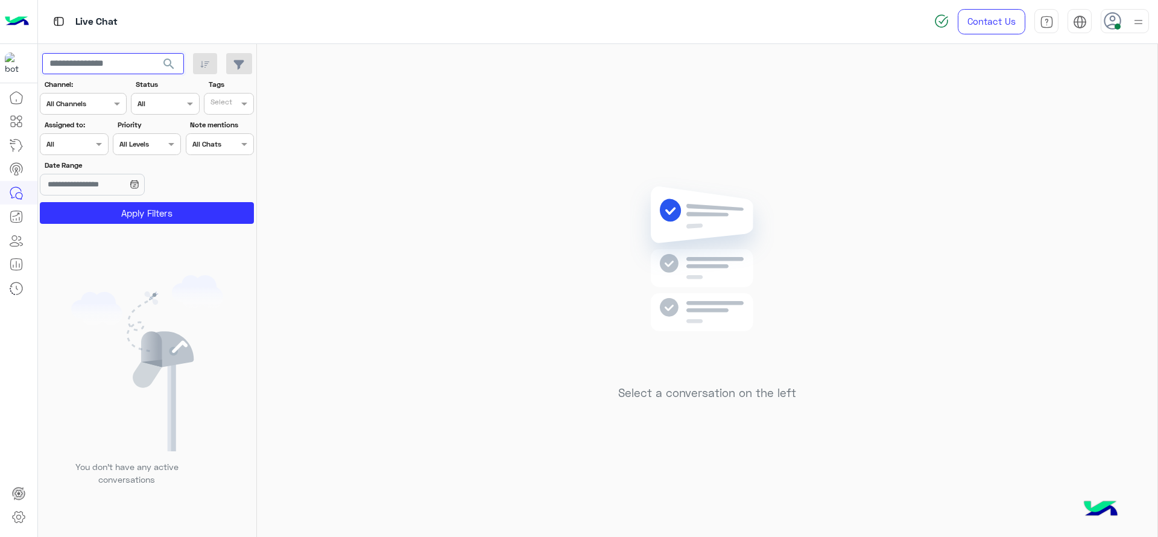
click at [107, 60] on input "text" at bounding box center [113, 64] width 142 height 22
click at [145, 62] on input "text" at bounding box center [113, 64] width 142 height 22
click at [75, 263] on div "Analytics Center" at bounding box center [75, 264] width 77 height 19
click at [116, 63] on input "text" at bounding box center [113, 64] width 142 height 22
click at [71, 284] on img at bounding box center [147, 363] width 152 height 176
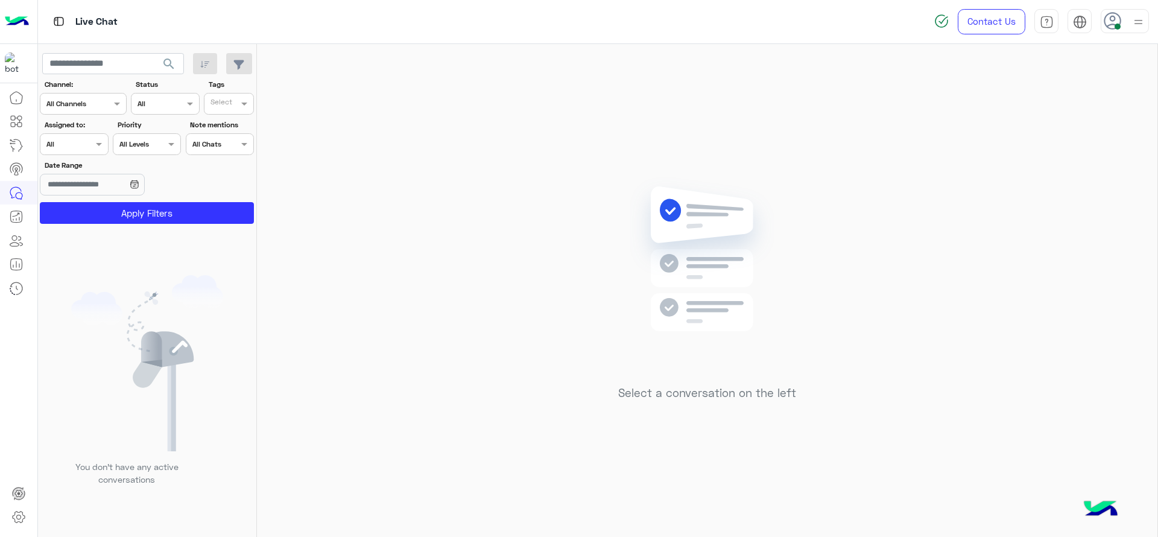
click at [94, 125] on label "Assigned to:" at bounding box center [76, 124] width 62 height 11
click at [94, 145] on span at bounding box center [100, 144] width 15 height 13
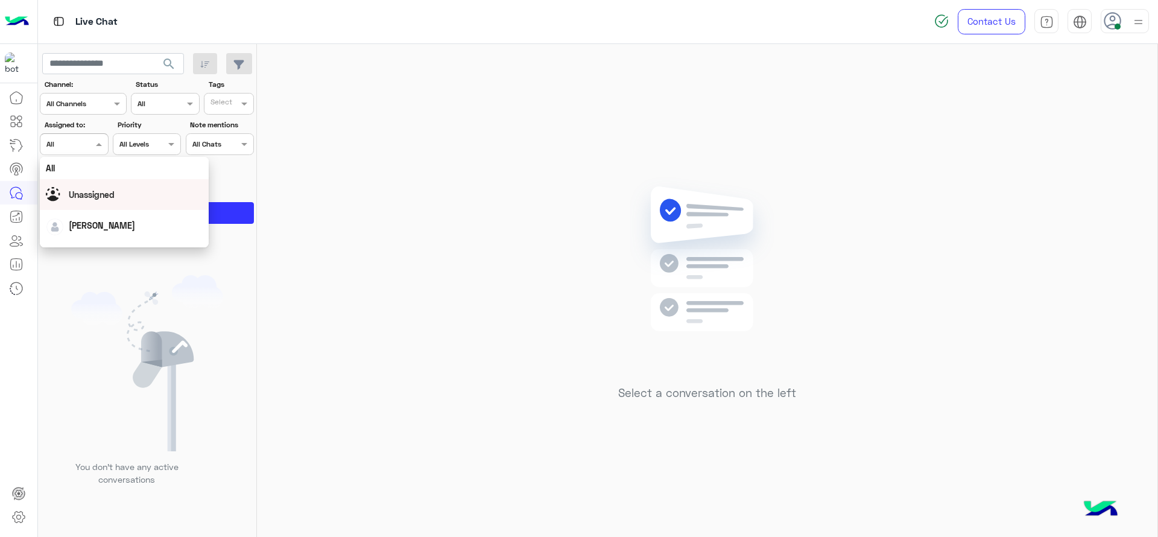
click at [99, 192] on span "Unassigned" at bounding box center [92, 194] width 46 height 10
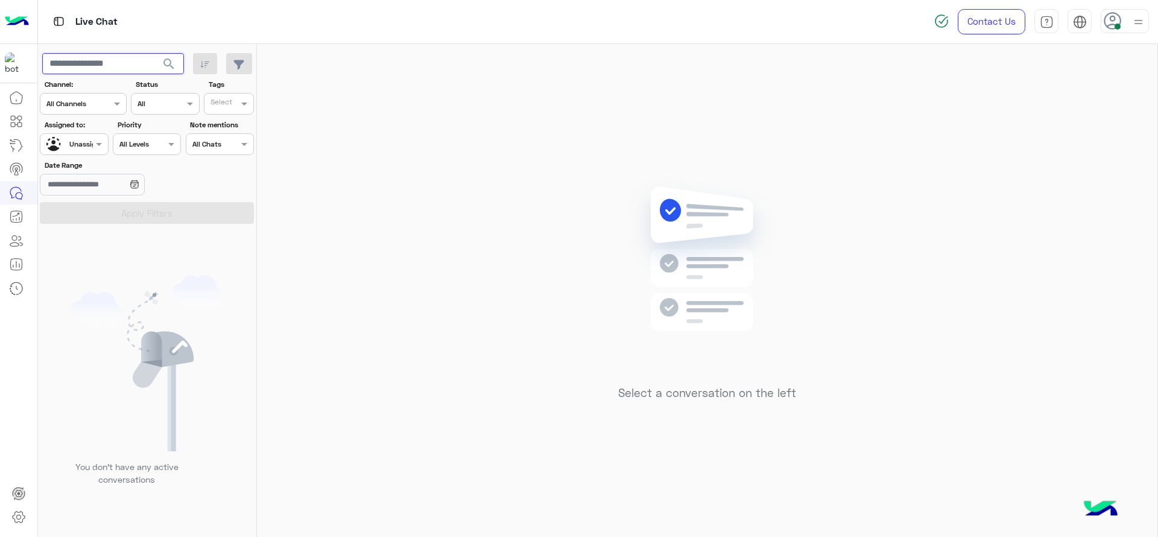
click at [151, 53] on input "text" at bounding box center [113, 64] width 142 height 22
click at [151, 59] on input "text" at bounding box center [113, 64] width 142 height 22
click at [151, 60] on input "text" at bounding box center [113, 64] width 142 height 22
click at [169, 310] on img at bounding box center [147, 363] width 152 height 176
click at [80, 132] on div "Assigned to: Assigned on All" at bounding box center [74, 137] width 68 height 36
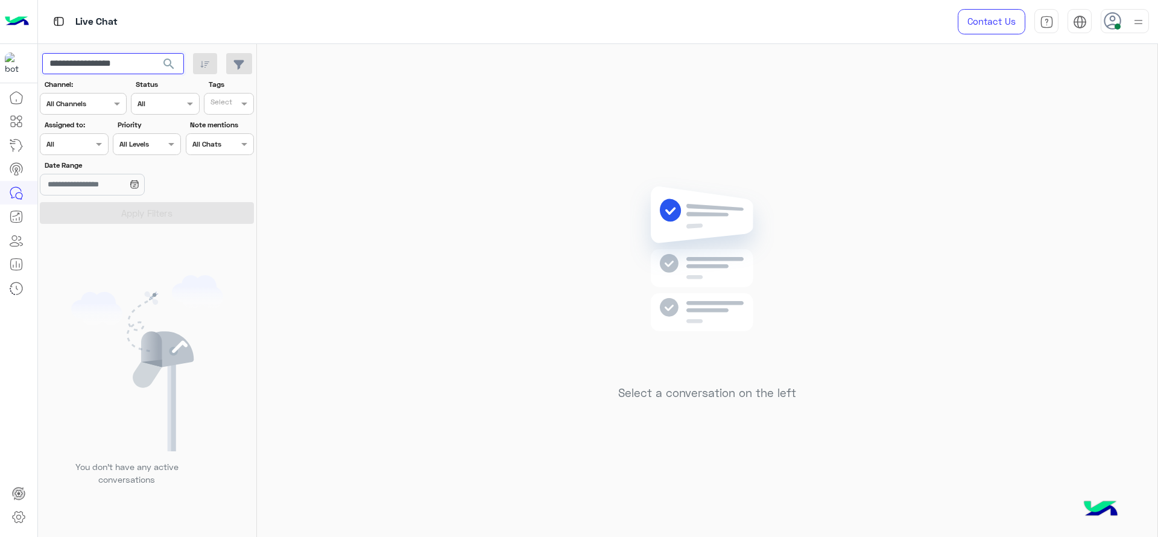
click at [109, 68] on input "**********" at bounding box center [113, 64] width 142 height 22
click at [82, 147] on div at bounding box center [73, 142] width 67 height 11
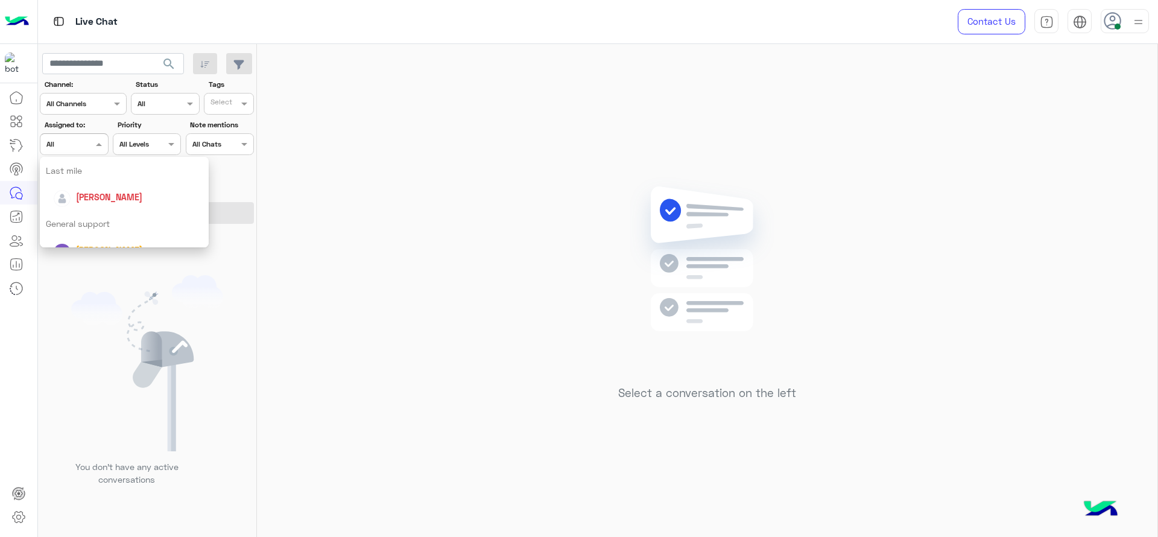
scroll to position [181, 0]
click at [95, 184] on span "[PERSON_NAME]" at bounding box center [109, 182] width 66 height 10
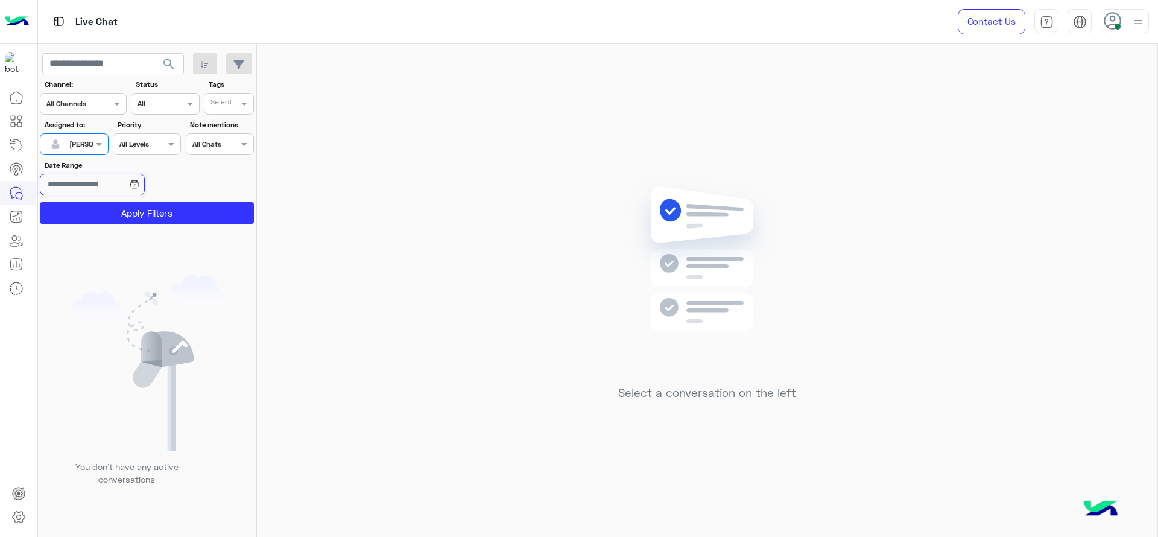
click at [95, 184] on input "Date Range" at bounding box center [92, 185] width 104 height 22
click at [169, 186] on div at bounding box center [110, 185] width 141 height 22
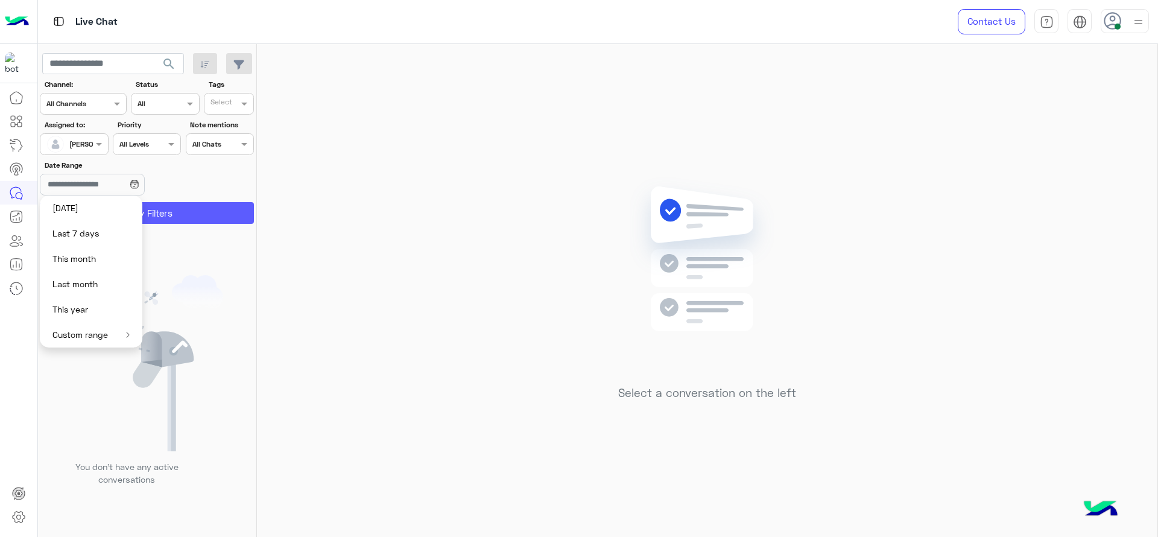
click at [163, 214] on button "Apply Filters" at bounding box center [147, 213] width 214 height 22
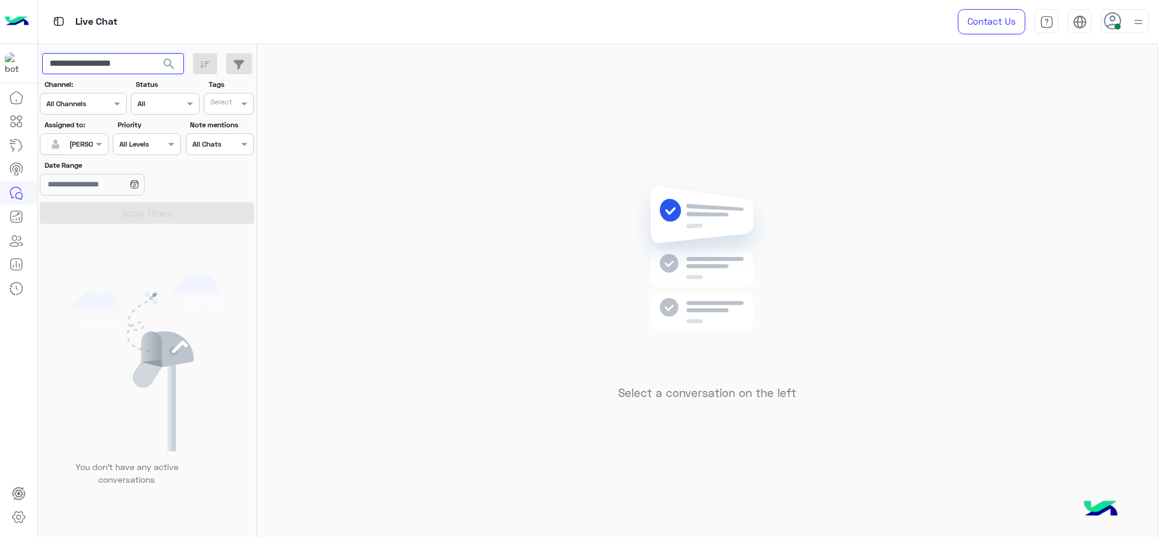
click at [150, 59] on input "**********" at bounding box center [113, 64] width 142 height 22
click at [174, 67] on span "search" at bounding box center [169, 64] width 14 height 14
click at [98, 141] on span at bounding box center [100, 144] width 15 height 13
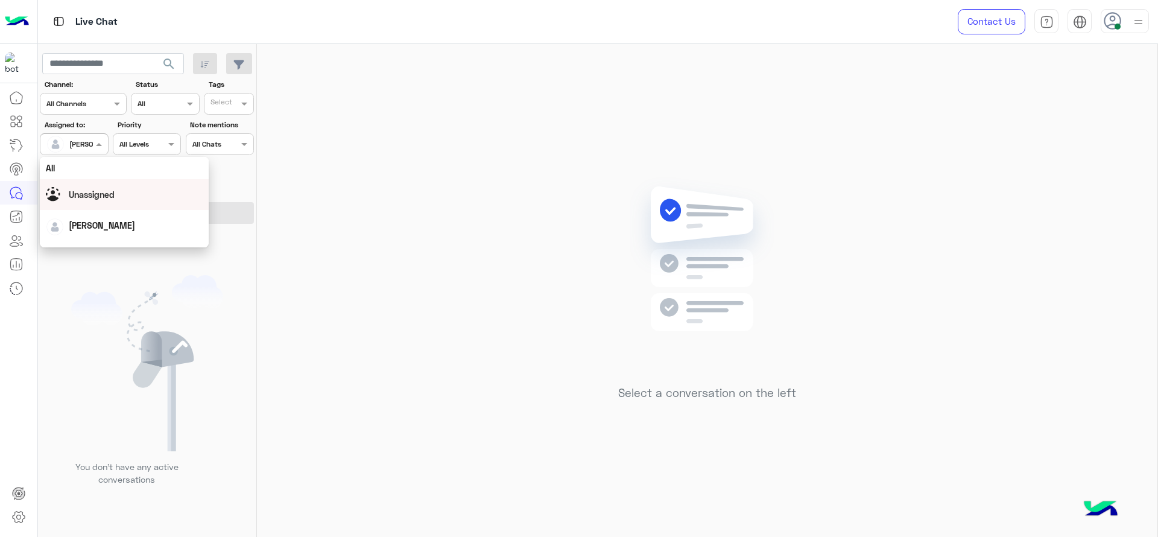
click at [99, 193] on span "Unassigned" at bounding box center [92, 194] width 46 height 10
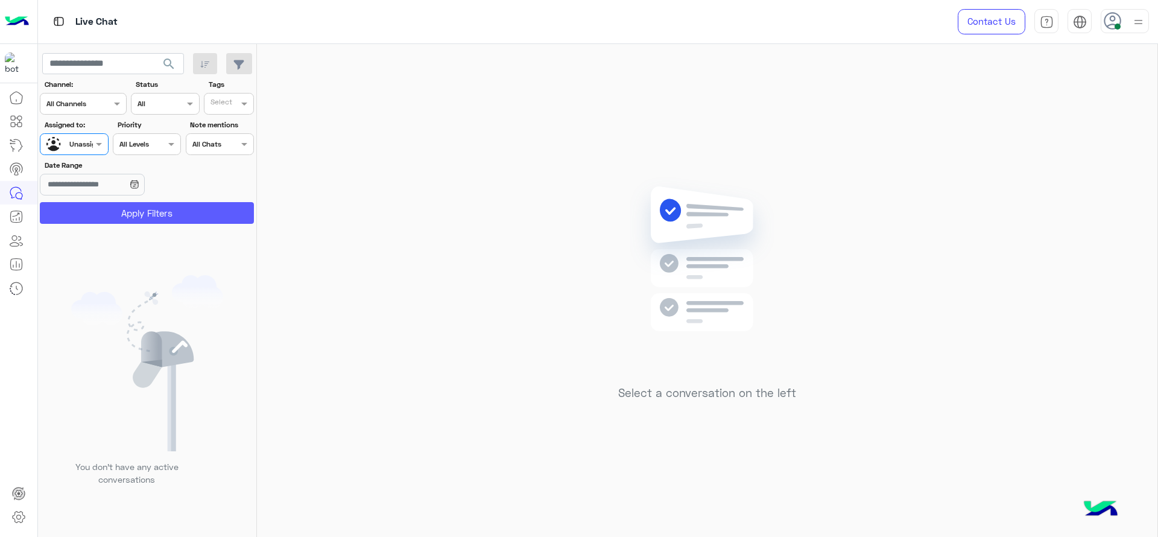
click at [100, 214] on button "Apply Filters" at bounding box center [147, 213] width 214 height 22
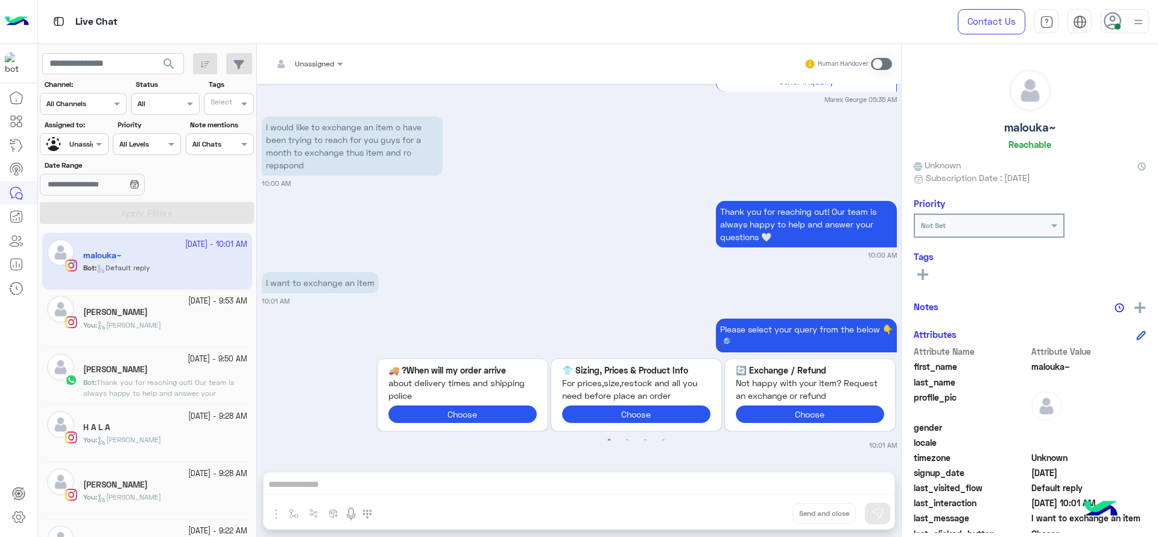
click at [87, 155] on section "Channel: Channel All Channels Status Channel All Tags Select Assigned to: Assig…" at bounding box center [147, 151] width 201 height 145
click at [84, 147] on div at bounding box center [73, 142] width 67 height 11
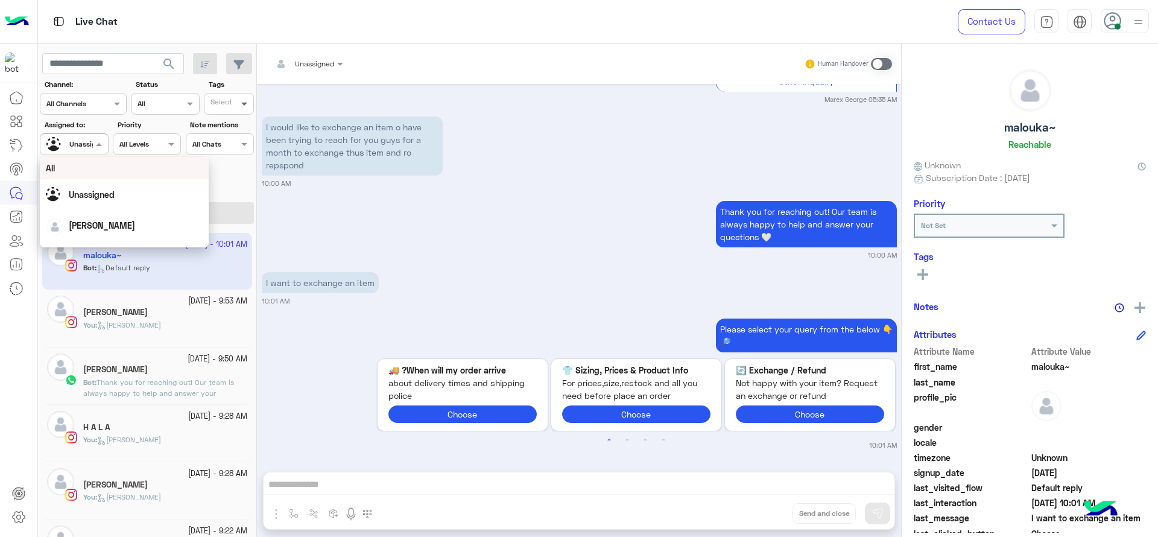
click at [239, 97] on span at bounding box center [245, 103] width 15 height 13
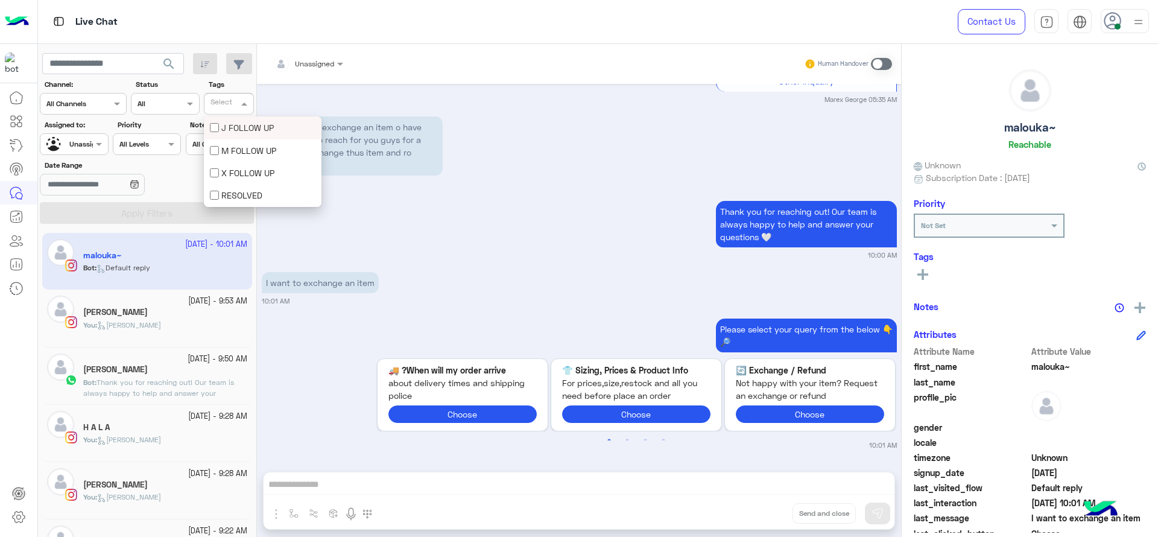
click at [235, 135] on div "J FOLLOW UP" at bounding box center [263, 127] width 118 height 22
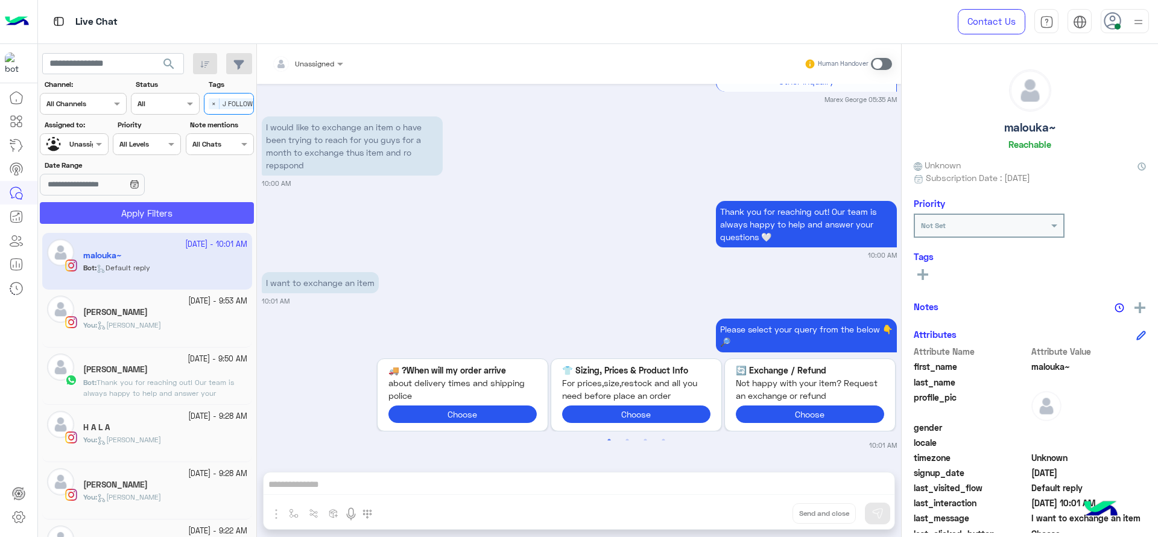
click at [209, 211] on button "Apply Filters" at bounding box center [147, 213] width 214 height 22
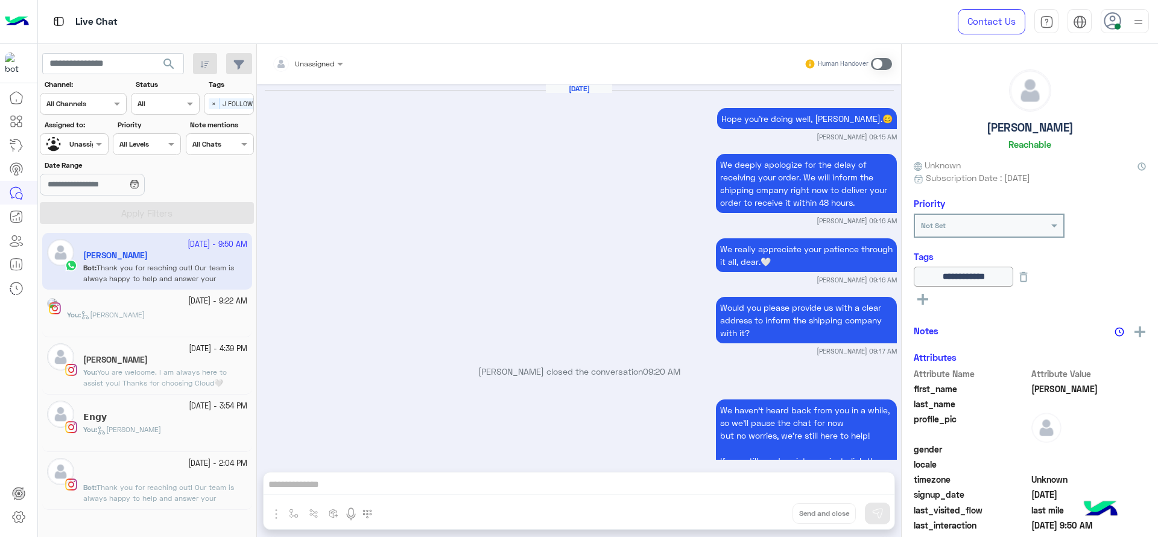
scroll to position [978, 0]
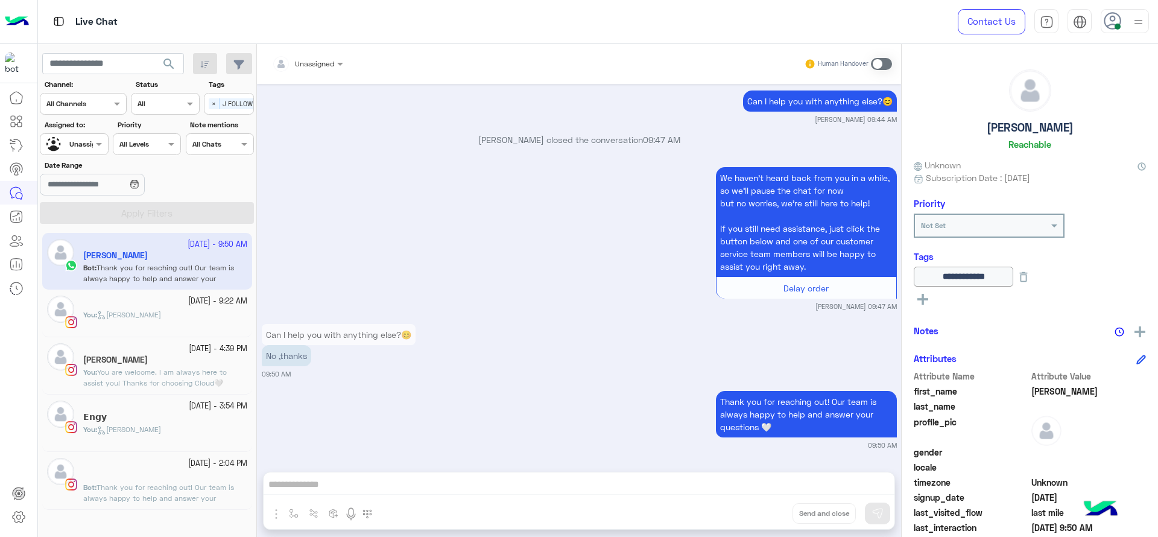
click at [188, 310] on div "You : [PERSON_NAME]" at bounding box center [165, 319] width 164 height 21
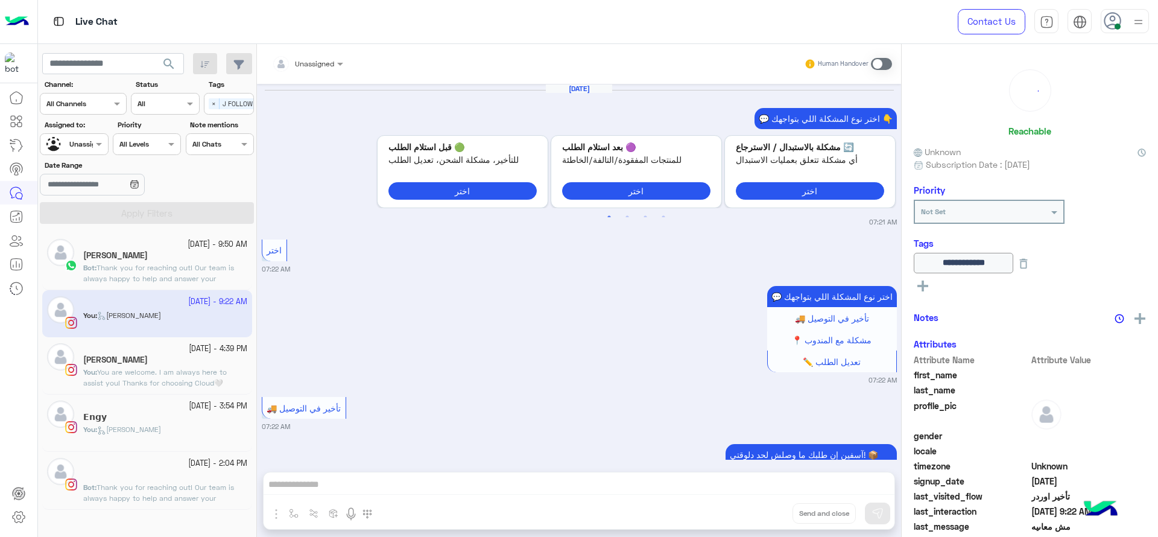
scroll to position [1118, 0]
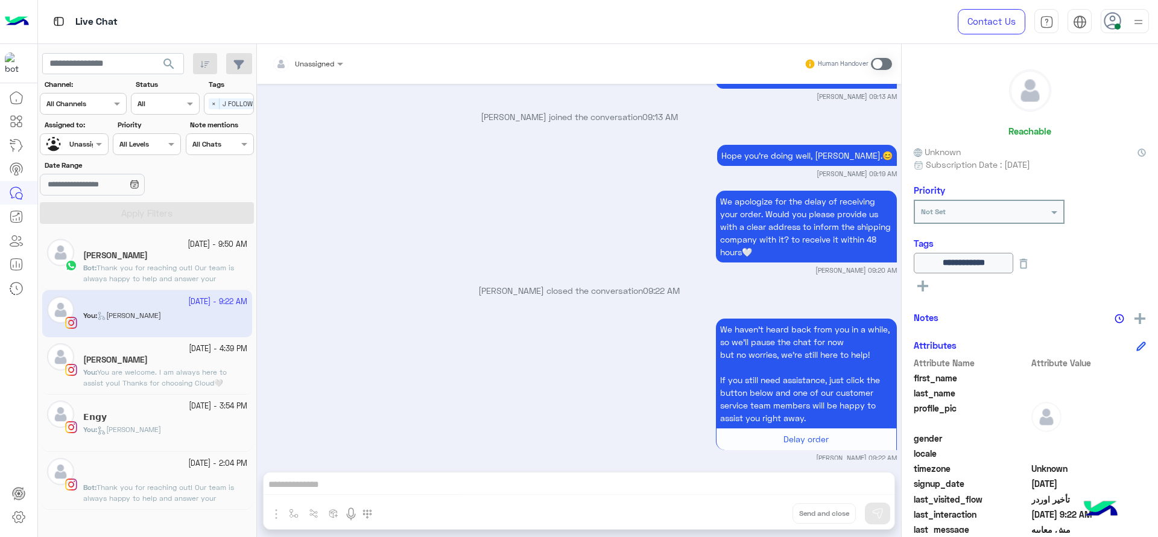
click at [162, 483] on span "Thank you for reaching out! Our team is always happy to help and answer your qu…" at bounding box center [158, 497] width 151 height 31
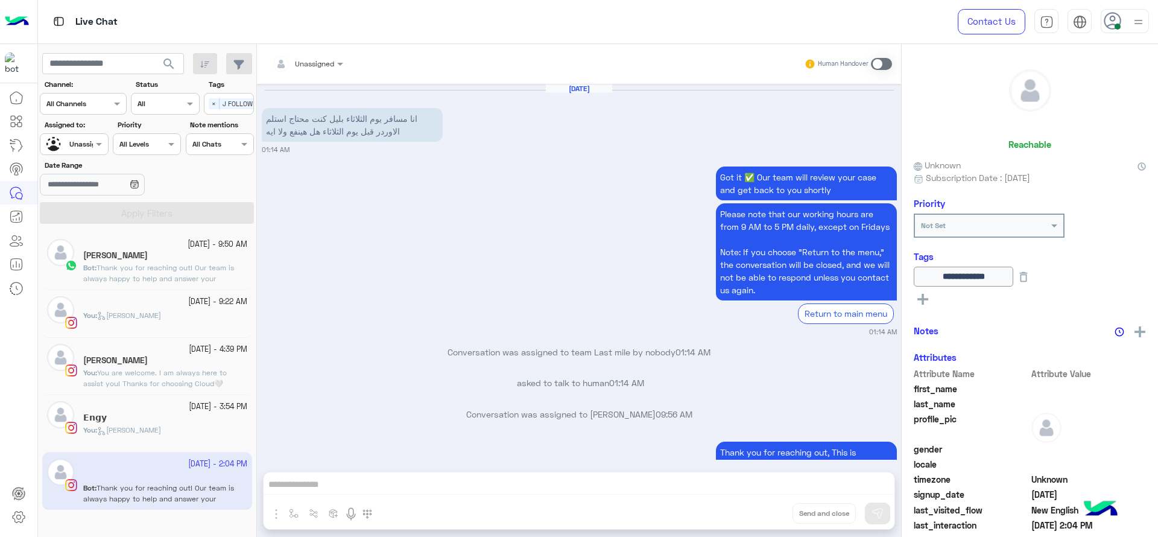
scroll to position [1112, 0]
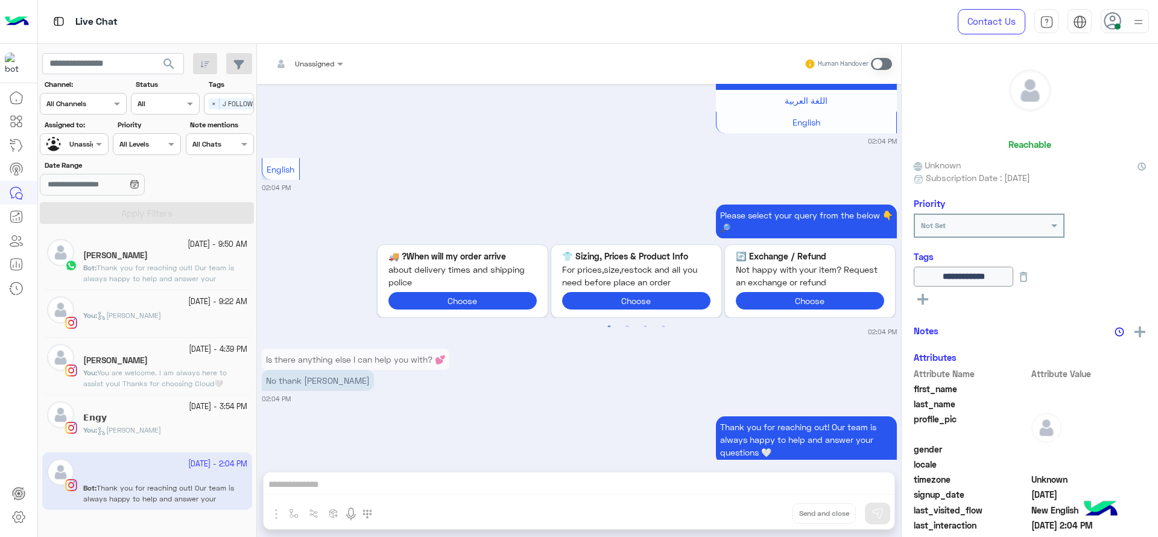
click at [184, 414] on div "𝗘𝗻𝗴𝘆" at bounding box center [165, 419] width 164 height 13
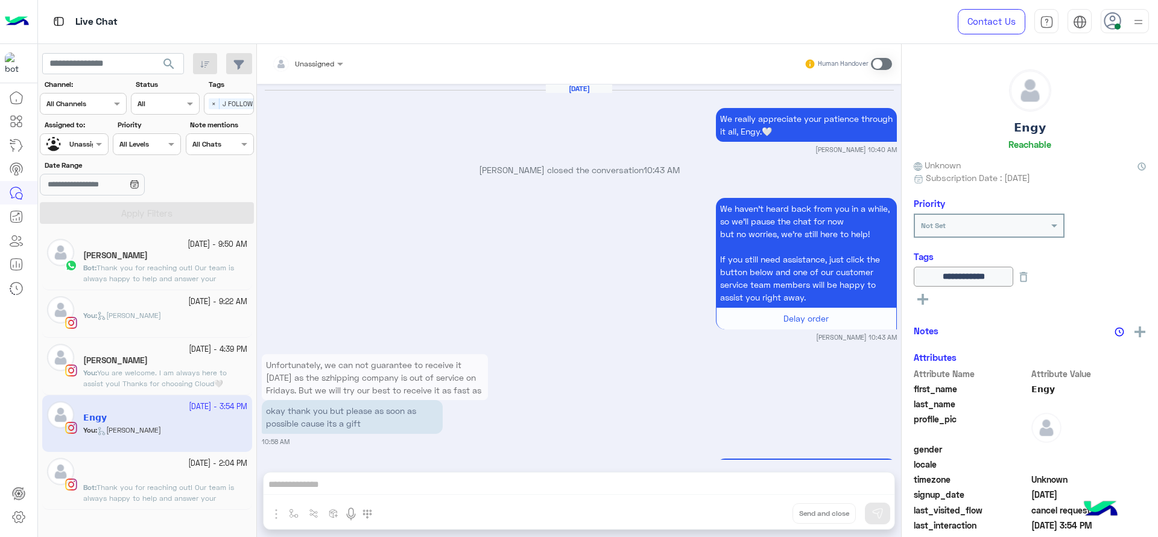
scroll to position [1152, 0]
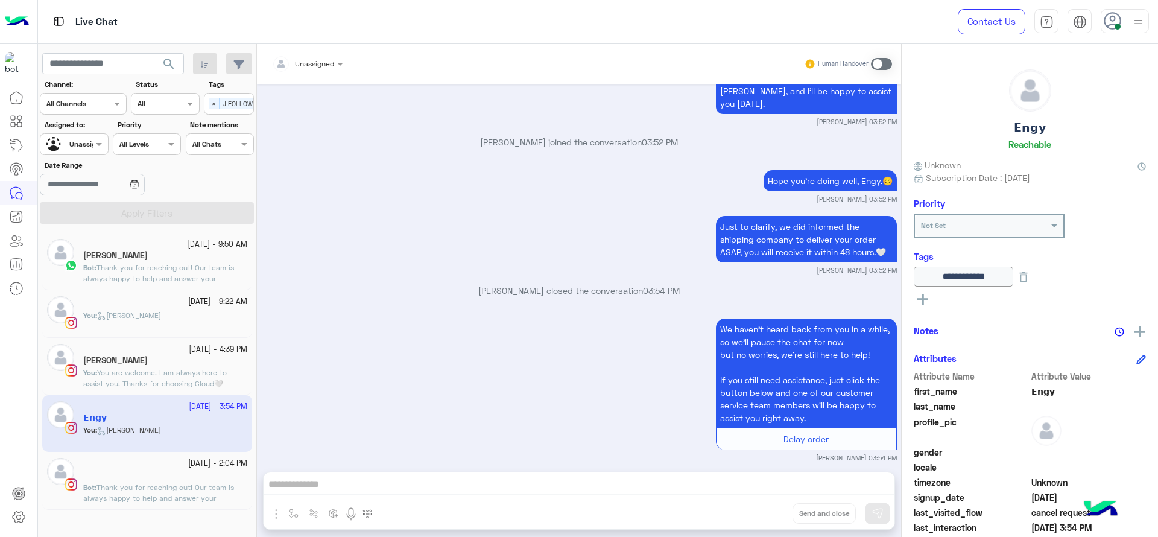
click at [221, 107] on span "J FOLLOW UP" at bounding box center [243, 103] width 46 height 11
click at [227, 194] on div "RESOLVED" at bounding box center [263, 195] width 106 height 13
click at [207, 218] on button "Apply Filters" at bounding box center [147, 213] width 214 height 22
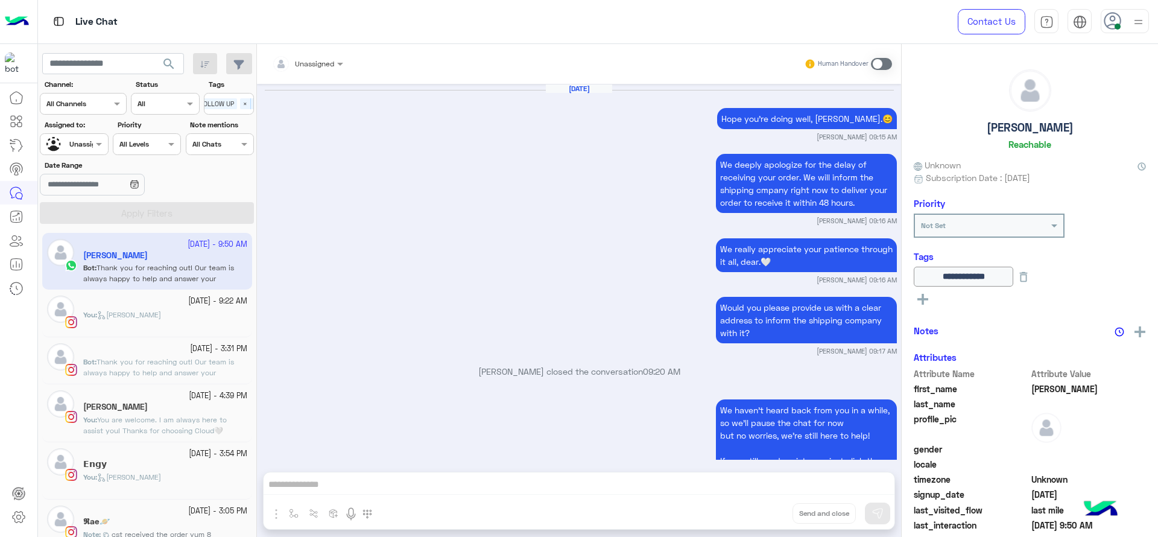
scroll to position [978, 0]
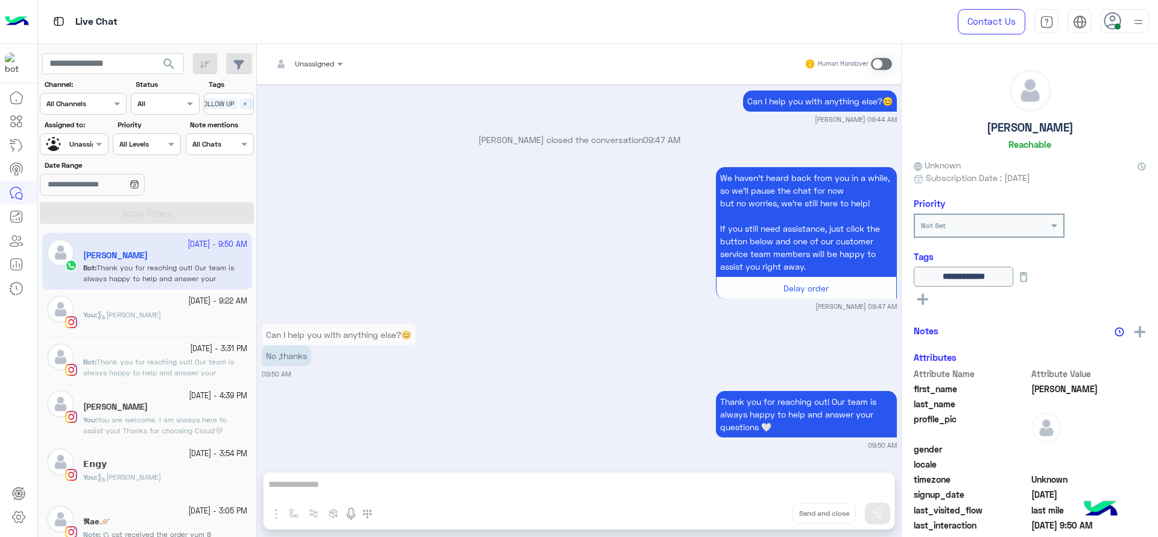
click at [216, 106] on div "Select × J FOLLOW UP × RESOLVED" at bounding box center [234, 103] width 117 height 17
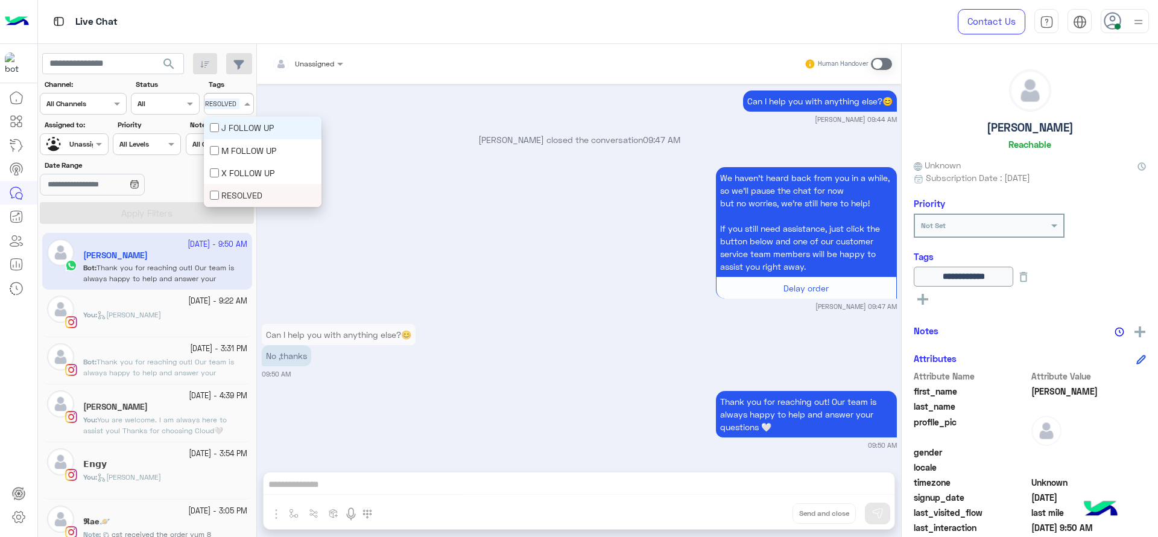
click at [229, 119] on div "J FOLLOW UP" at bounding box center [263, 127] width 118 height 22
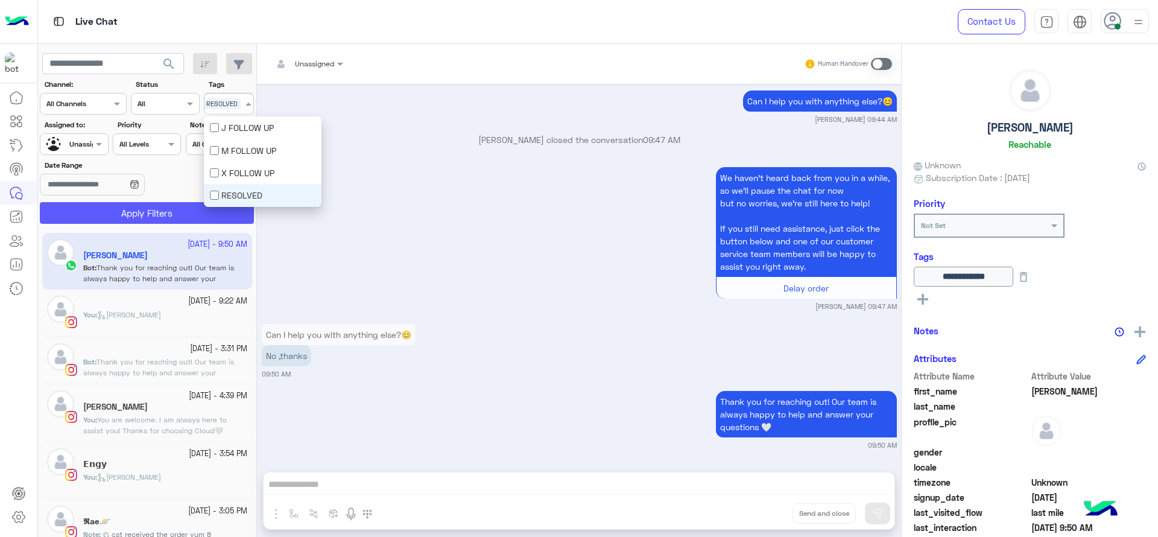
click at [182, 218] on button "Apply Filters" at bounding box center [147, 213] width 214 height 22
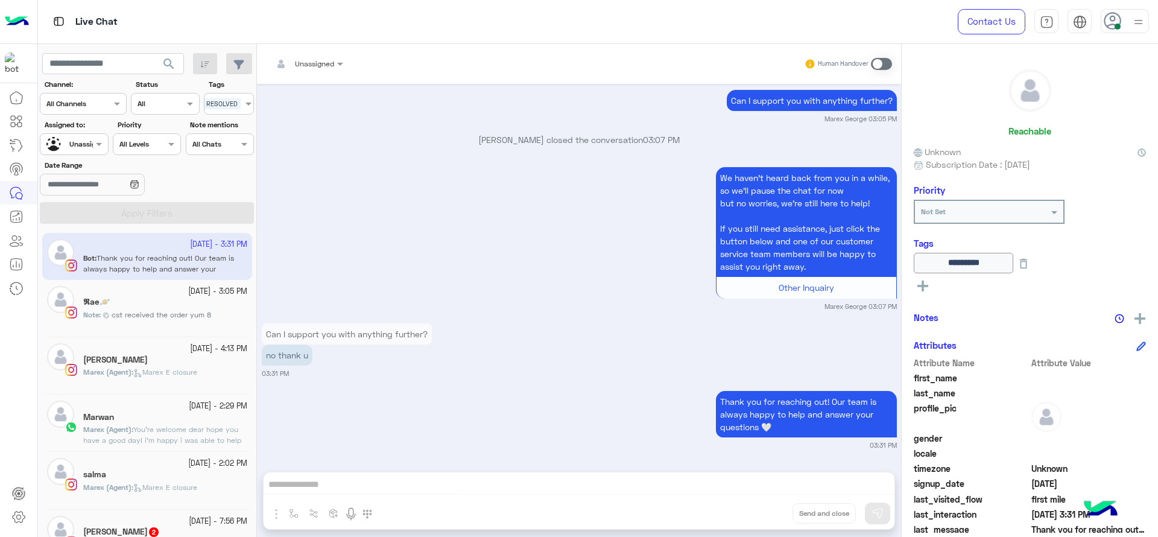
click at [238, 106] on span "RESOLVED" at bounding box center [221, 103] width 37 height 11
click at [213, 106] on div "Select × RESOLVED × X FOLLOW UP" at bounding box center [247, 103] width 118 height 17
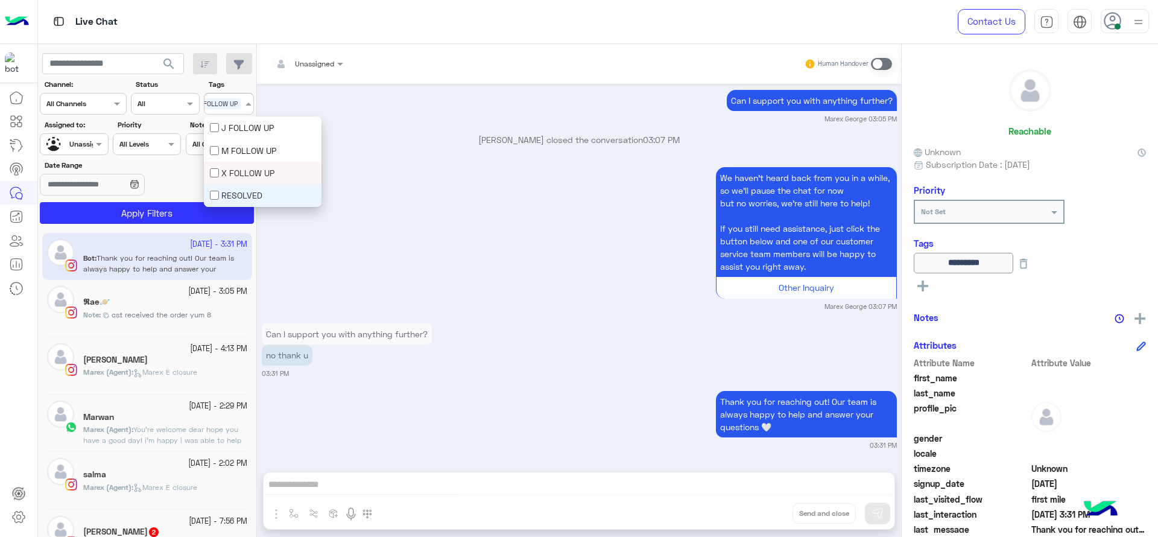
click at [213, 189] on div "RESOLVED" at bounding box center [263, 195] width 106 height 13
click at [189, 204] on button "Apply Filters" at bounding box center [147, 213] width 214 height 22
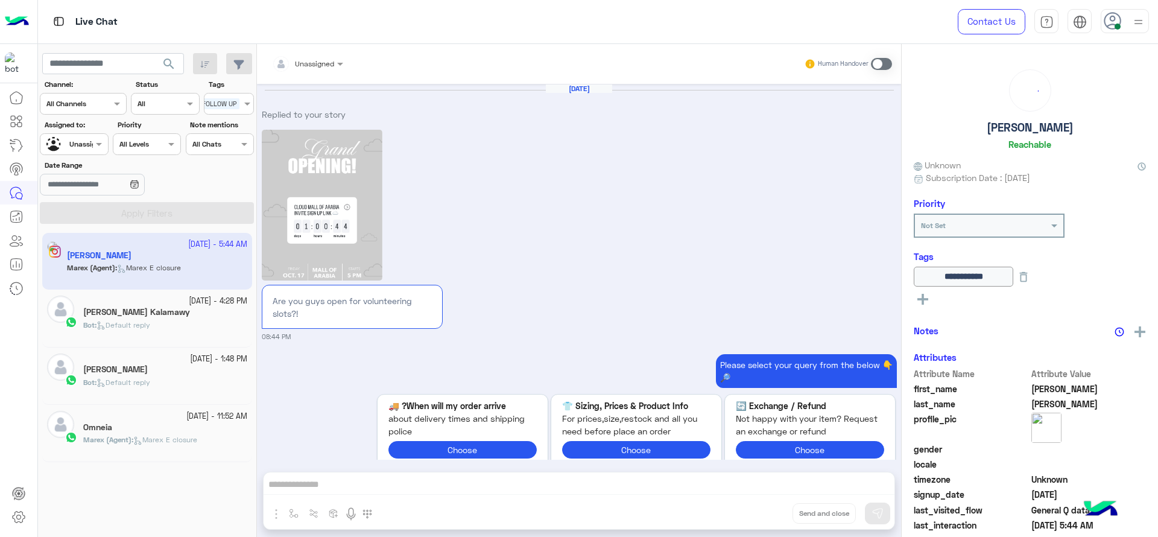
scroll to position [1274, 0]
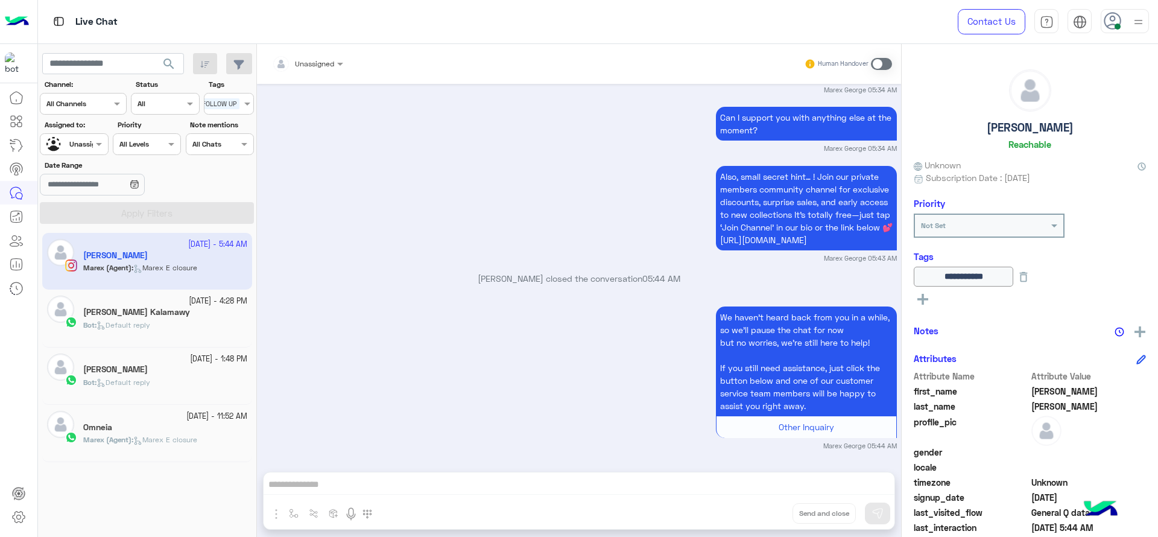
click at [116, 316] on h5 "[PERSON_NAME] Kalamawy" at bounding box center [136, 312] width 107 height 10
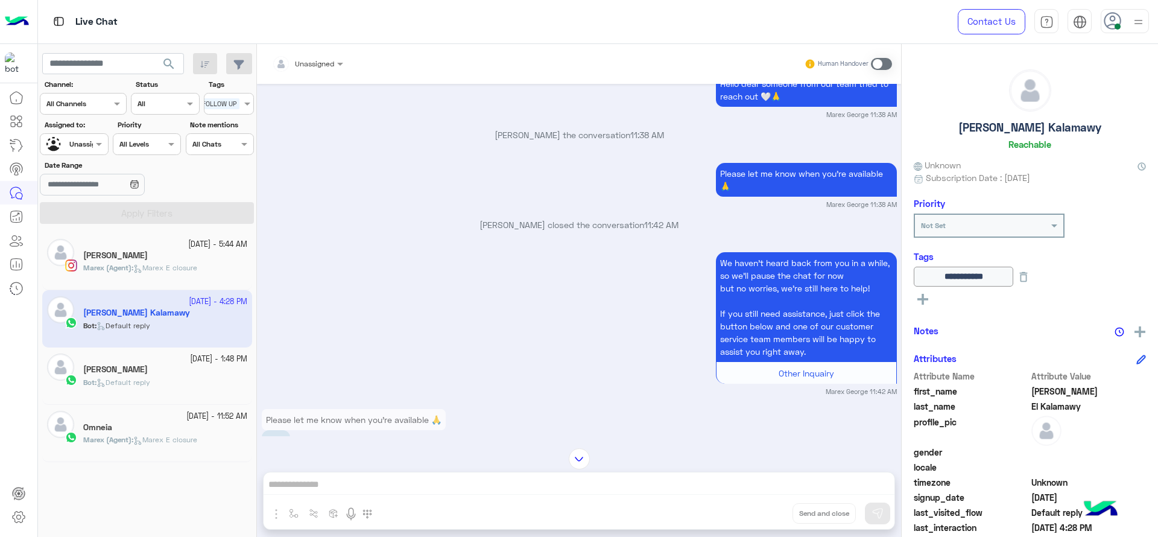
scroll to position [66, 0]
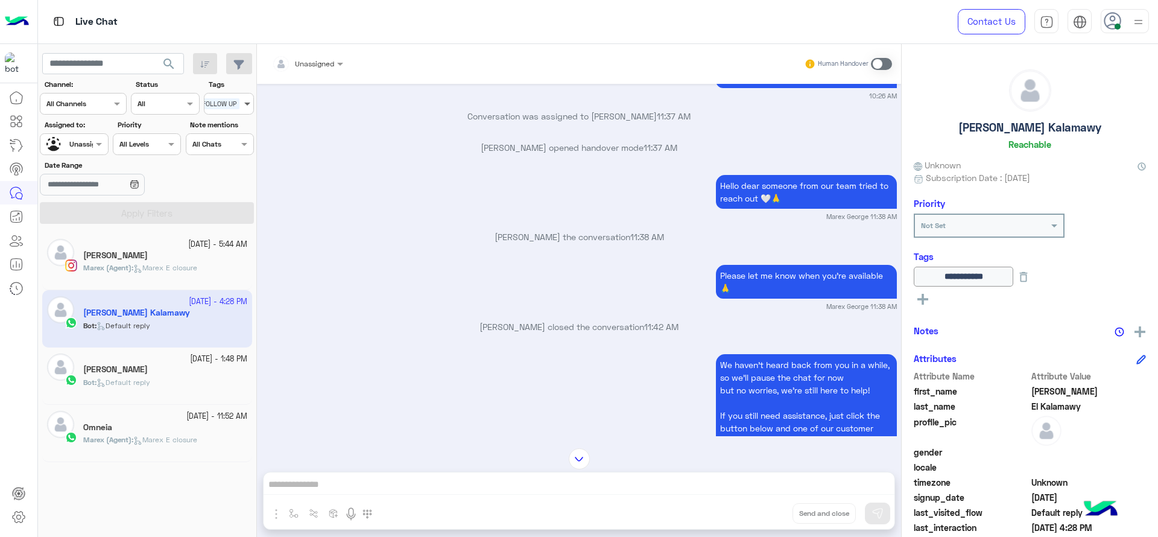
click at [247, 100] on span at bounding box center [248, 103] width 9 height 13
click at [222, 173] on div "X FOLLOW UP" at bounding box center [263, 172] width 106 height 13
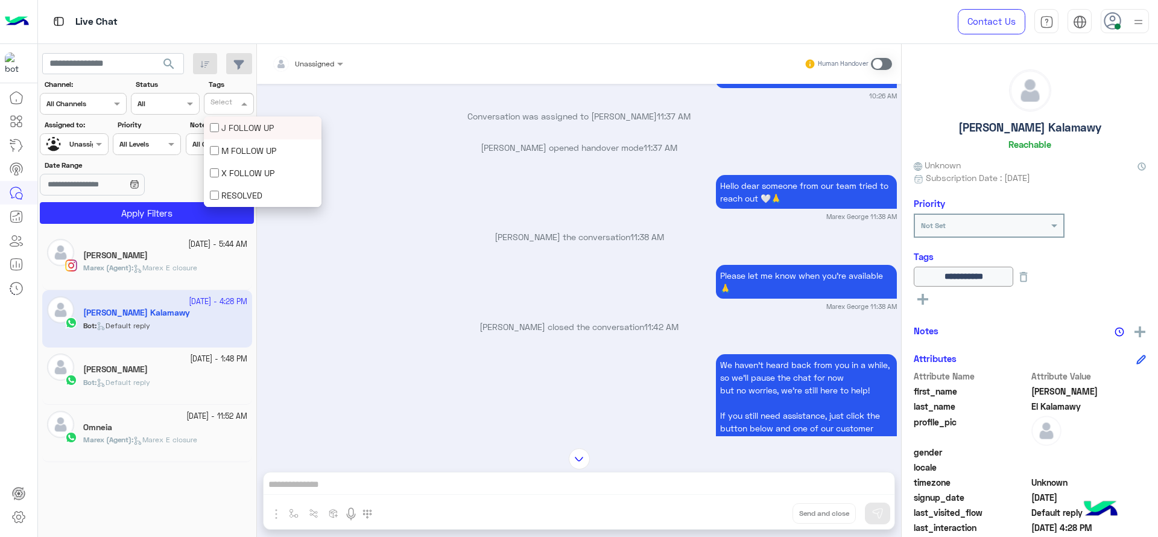
click at [247, 82] on label "Tags" at bounding box center [231, 84] width 44 height 11
click at [91, 151] on div "Unassigned" at bounding box center [69, 144] width 46 height 21
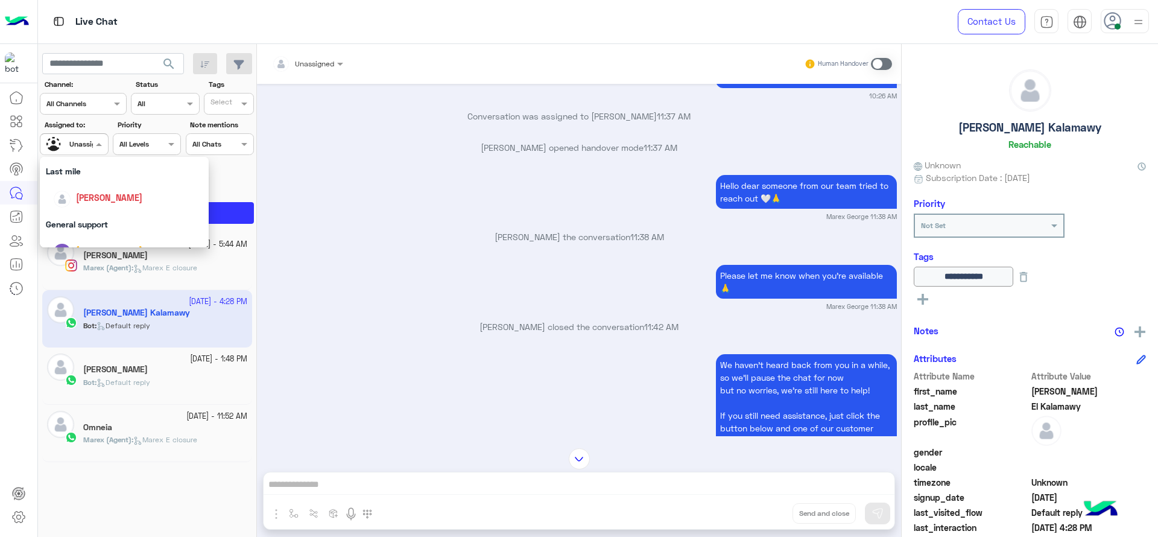
scroll to position [151, 0]
click at [74, 183] on div "Last mile" at bounding box center [124, 185] width 169 height 22
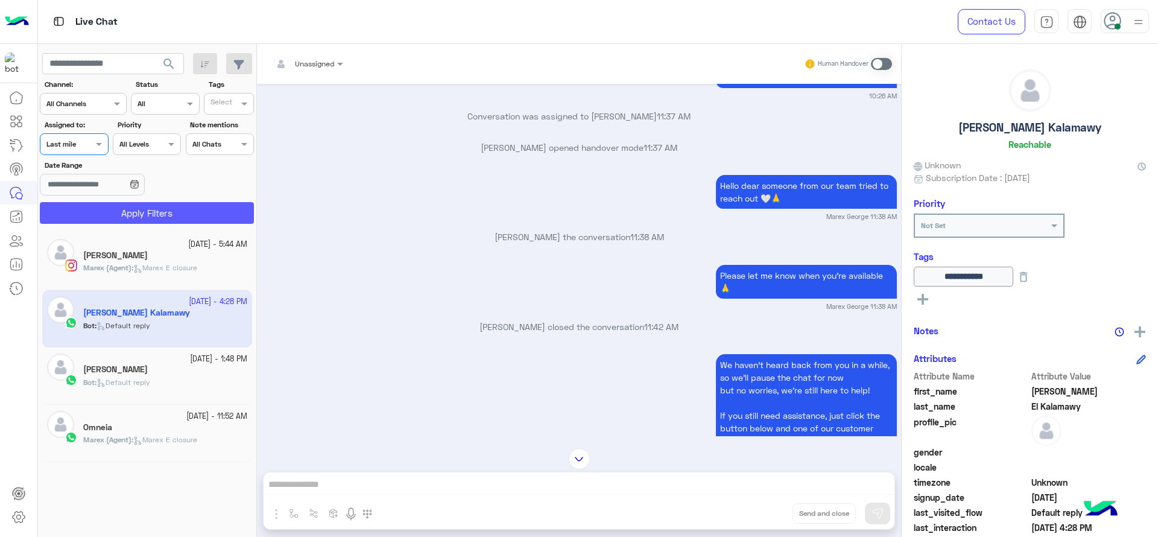
click at [98, 203] on button "Apply Filters" at bounding box center [147, 213] width 214 height 22
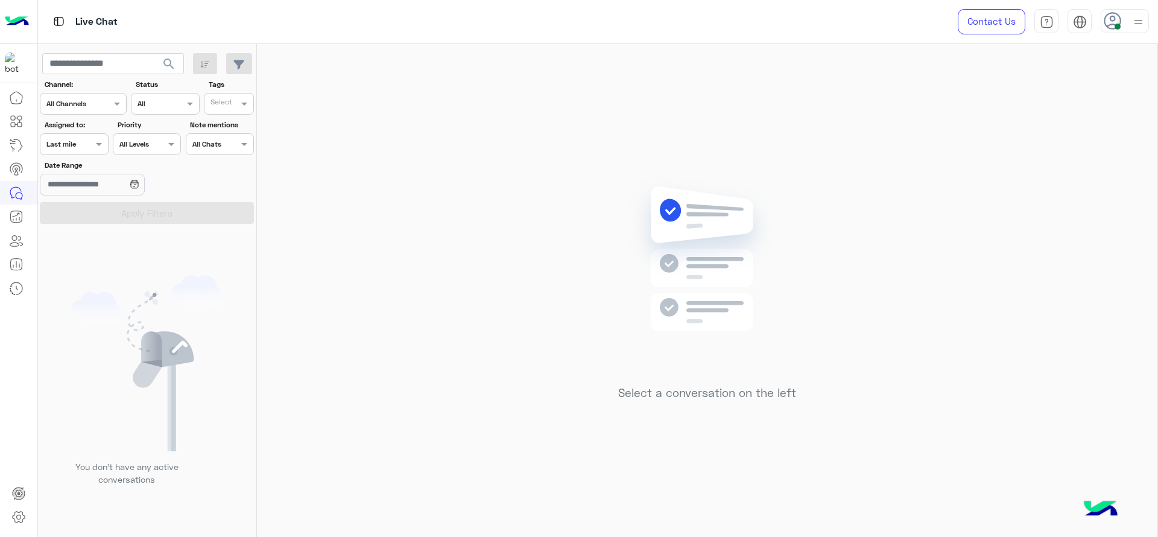
click at [87, 148] on div "Assigned on Last mile" at bounding box center [66, 144] width 52 height 11
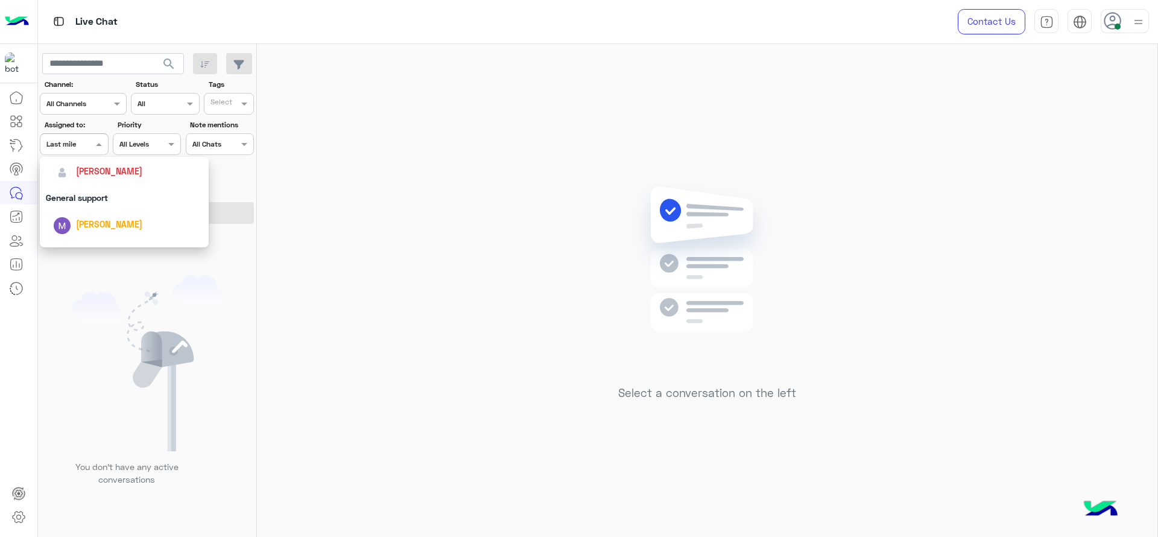
scroll to position [176, 0]
click at [90, 187] on span "[PERSON_NAME]" at bounding box center [109, 186] width 66 height 10
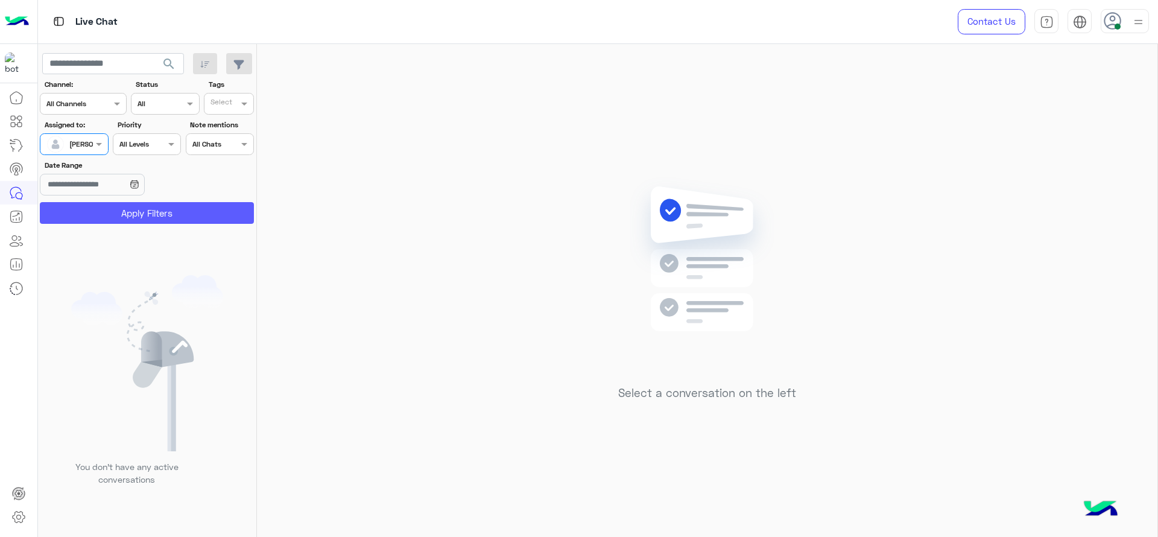
click at [98, 206] on button "Apply Filters" at bounding box center [147, 213] width 214 height 22
click at [114, 63] on input "text" at bounding box center [113, 64] width 142 height 22
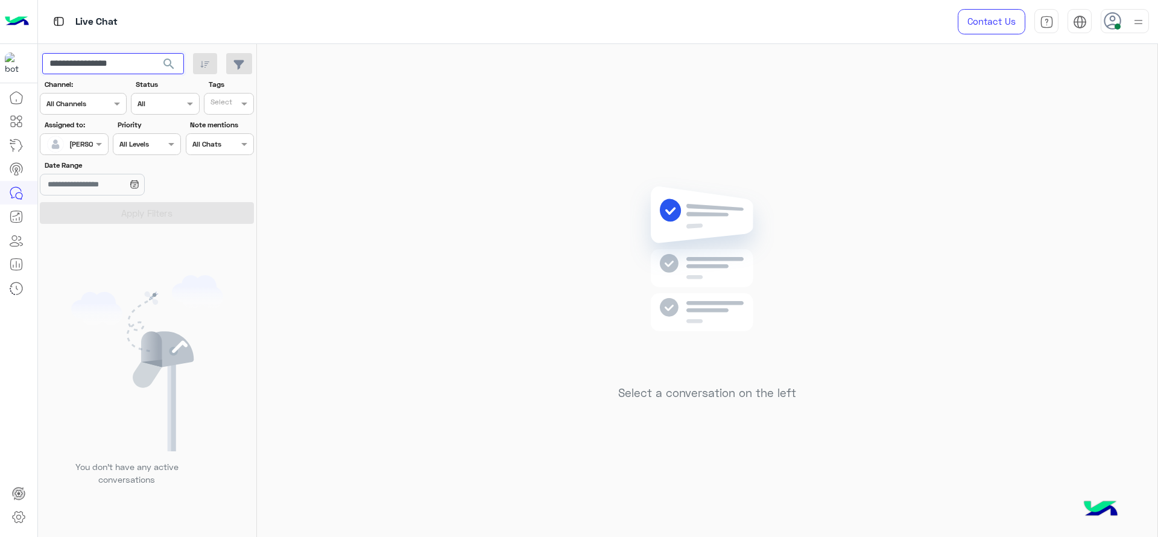
type input "**********"
click at [81, 154] on div "Assigned on Jana Aboelseoud" at bounding box center [74, 144] width 68 height 22
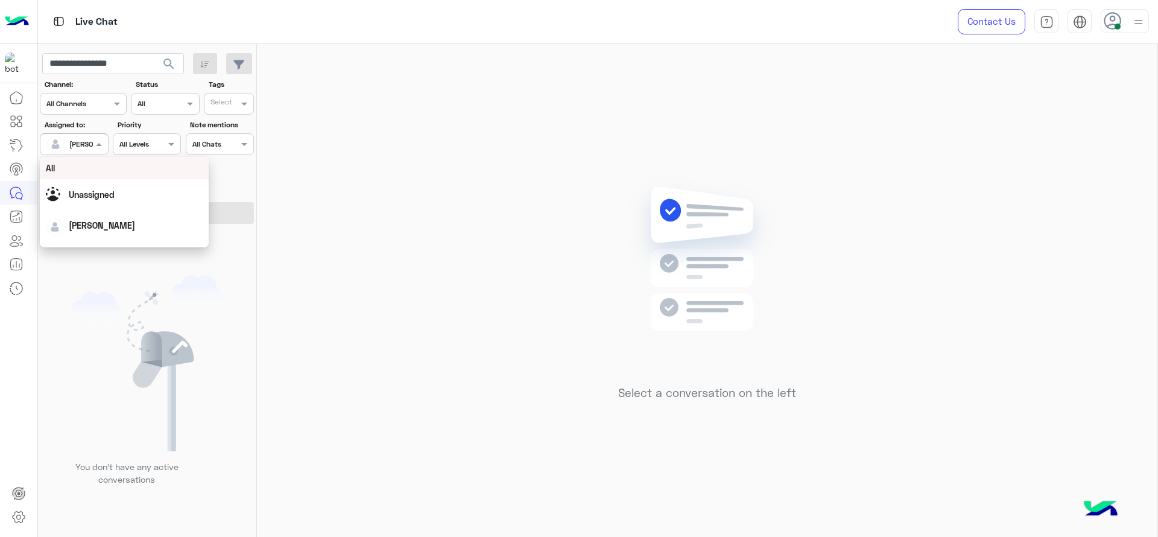
click at [85, 173] on div "All" at bounding box center [124, 168] width 157 height 13
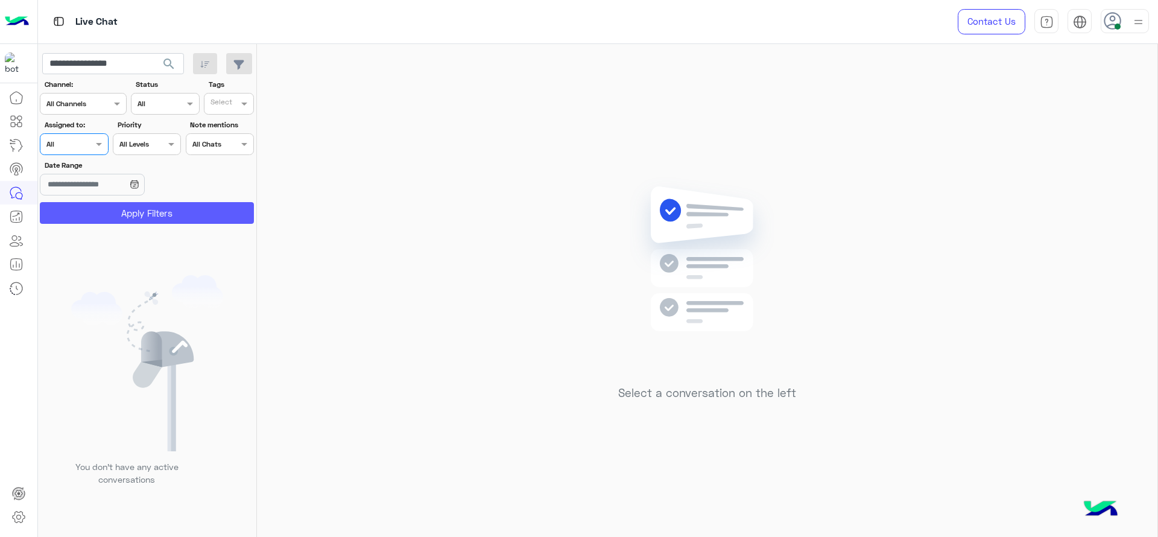
click at [100, 212] on button "Apply Filters" at bounding box center [147, 213] width 214 height 22
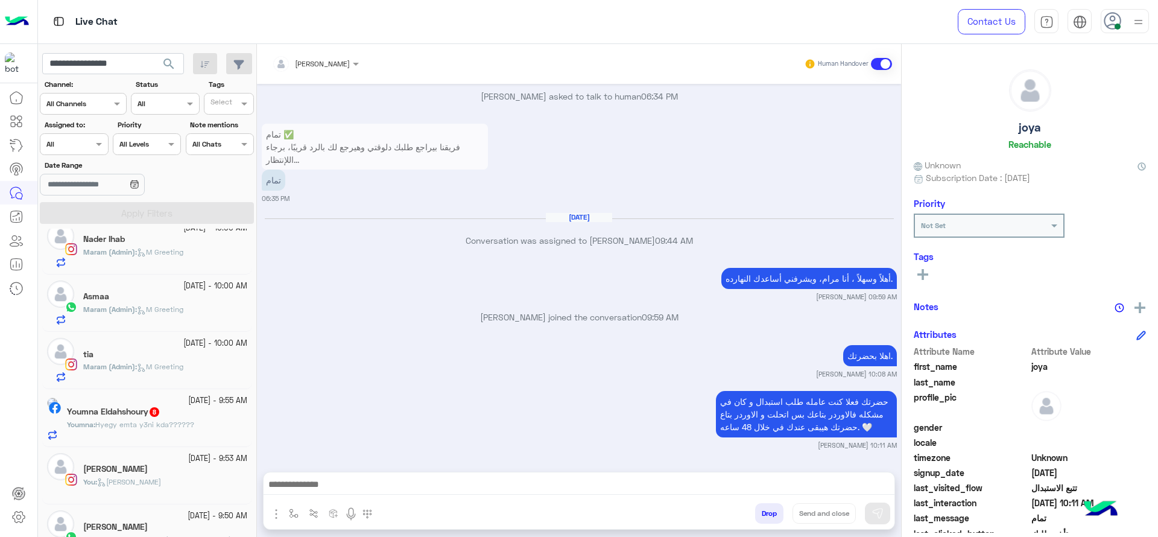
scroll to position [241, 0]
click at [160, 405] on span "8" at bounding box center [154, 410] width 12 height 10
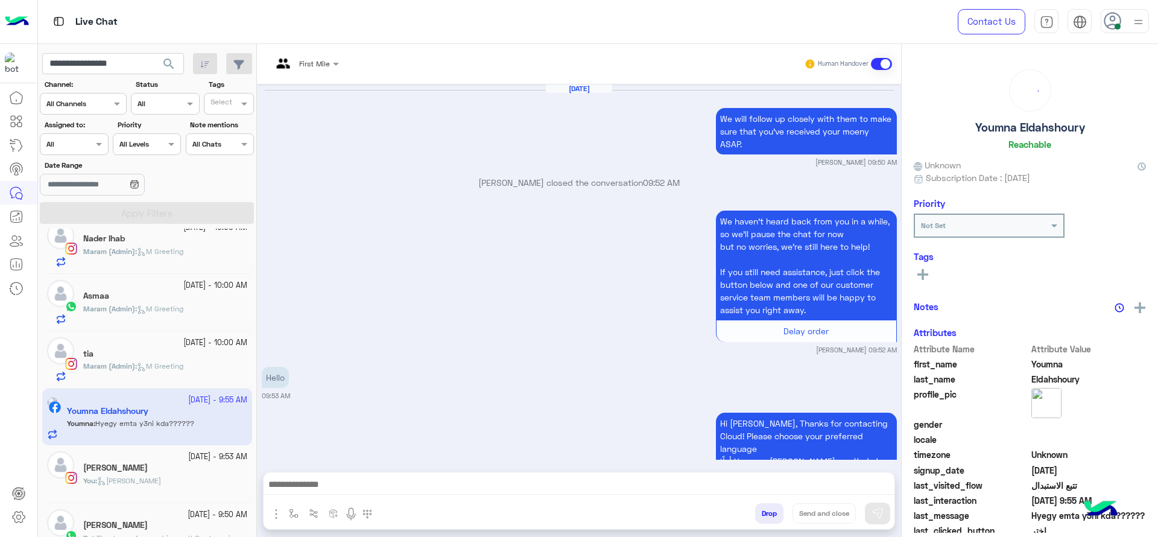
scroll to position [1231, 0]
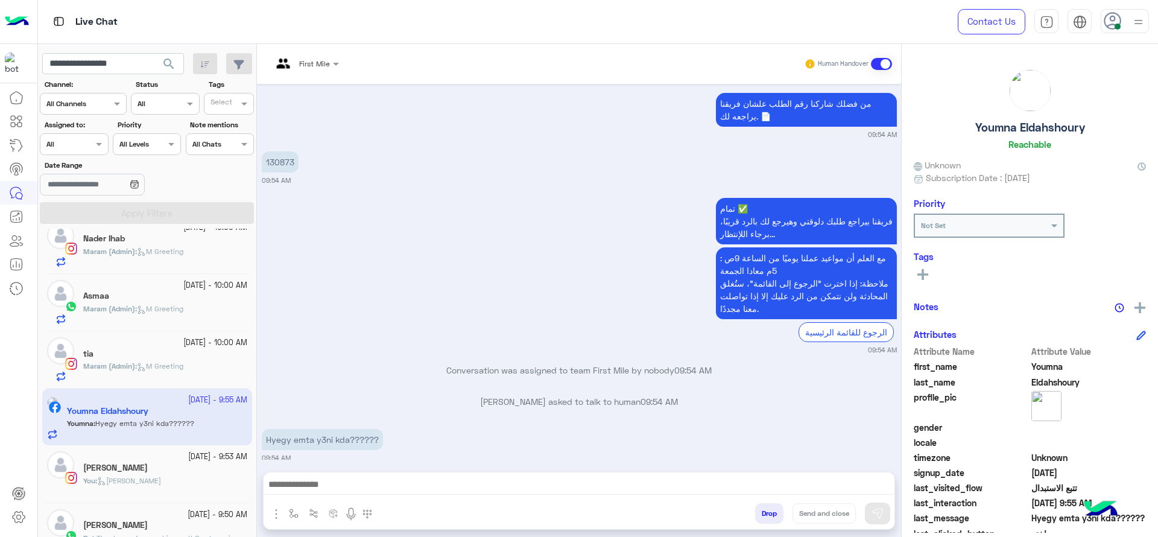
click at [923, 282] on div "See All" at bounding box center [1030, 276] width 232 height 19
click at [925, 274] on rect at bounding box center [922, 274] width 11 height 2
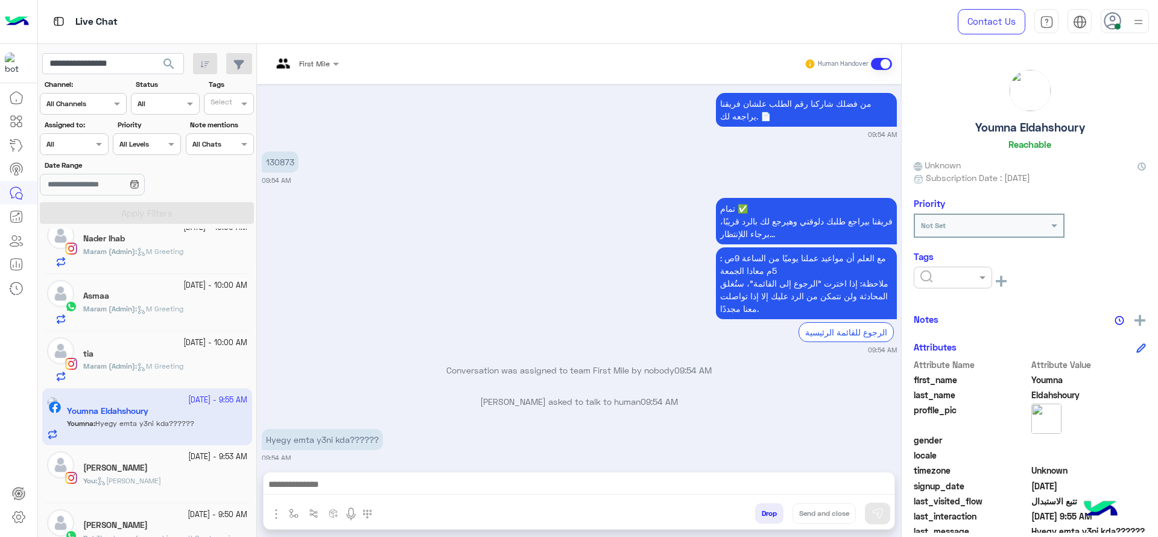
click at [920, 277] on div at bounding box center [920, 277] width 0 height 0
click at [934, 302] on span "J FOLLOW UP" at bounding box center [946, 307] width 52 height 10
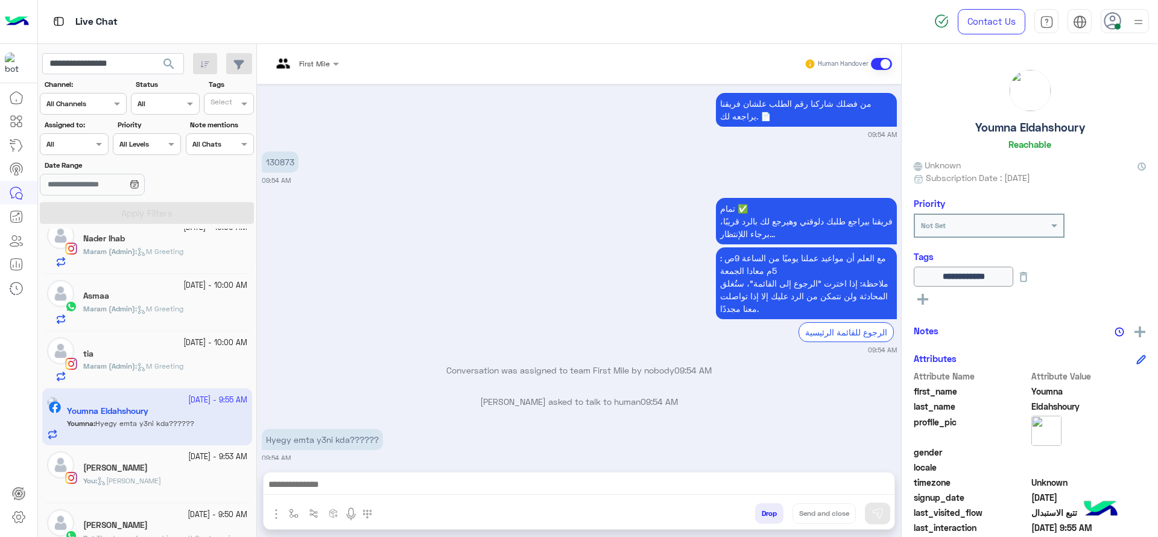
click at [300, 65] on input "text" at bounding box center [291, 62] width 38 height 11
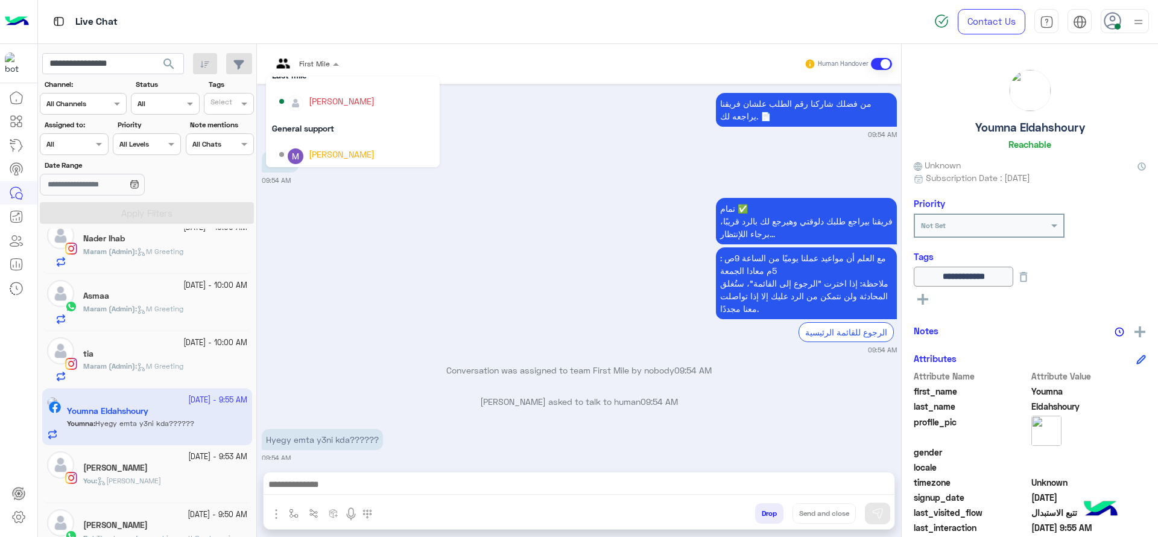
scroll to position [136, 0]
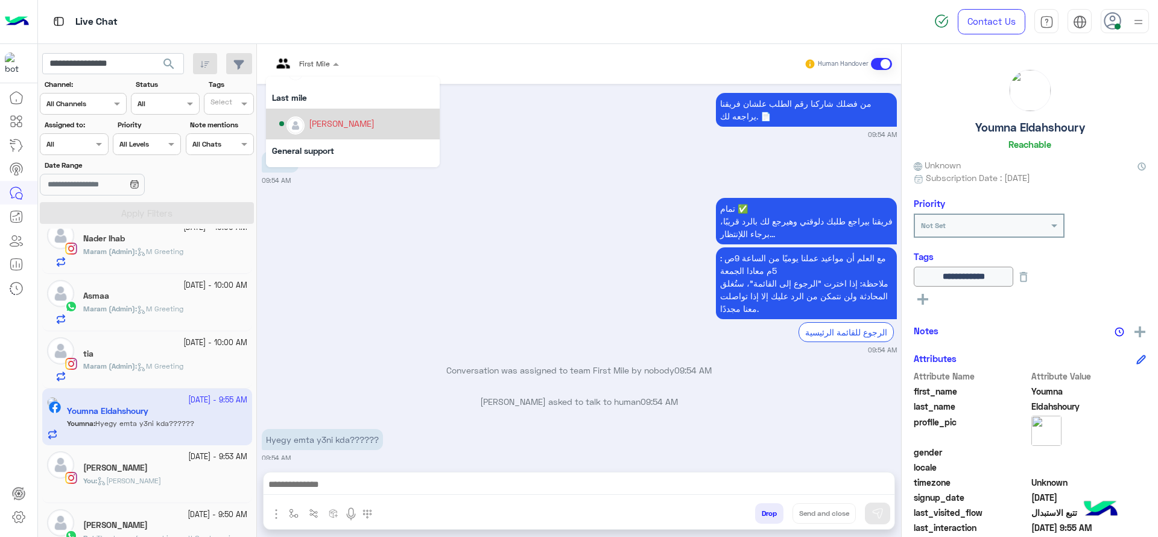
click at [312, 131] on div "[PERSON_NAME]" at bounding box center [356, 123] width 154 height 21
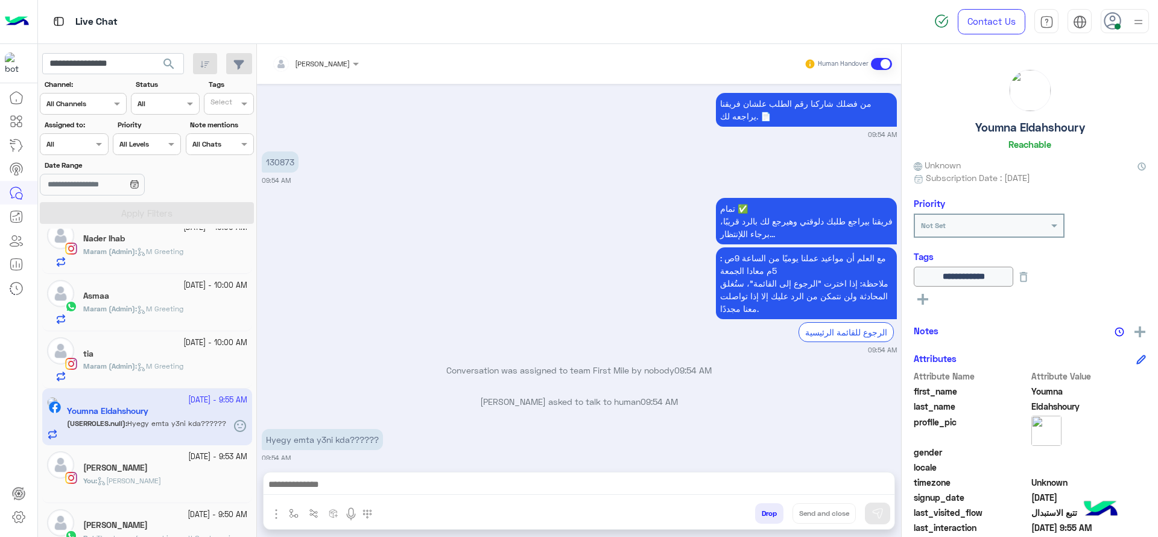
scroll to position [1271, 0]
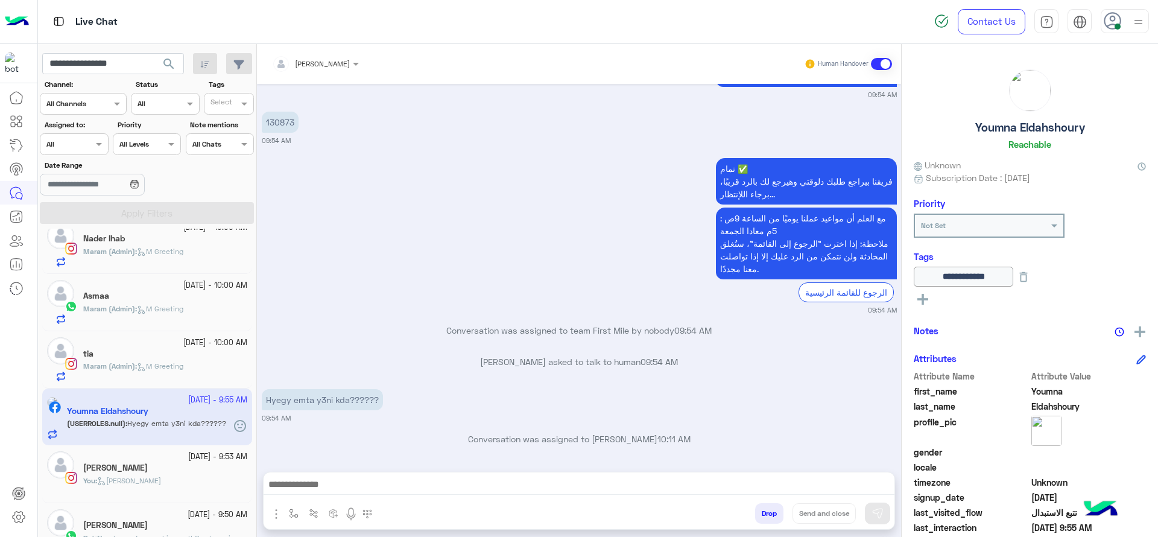
click at [66, 143] on input "text" at bounding box center [60, 143] width 28 height 11
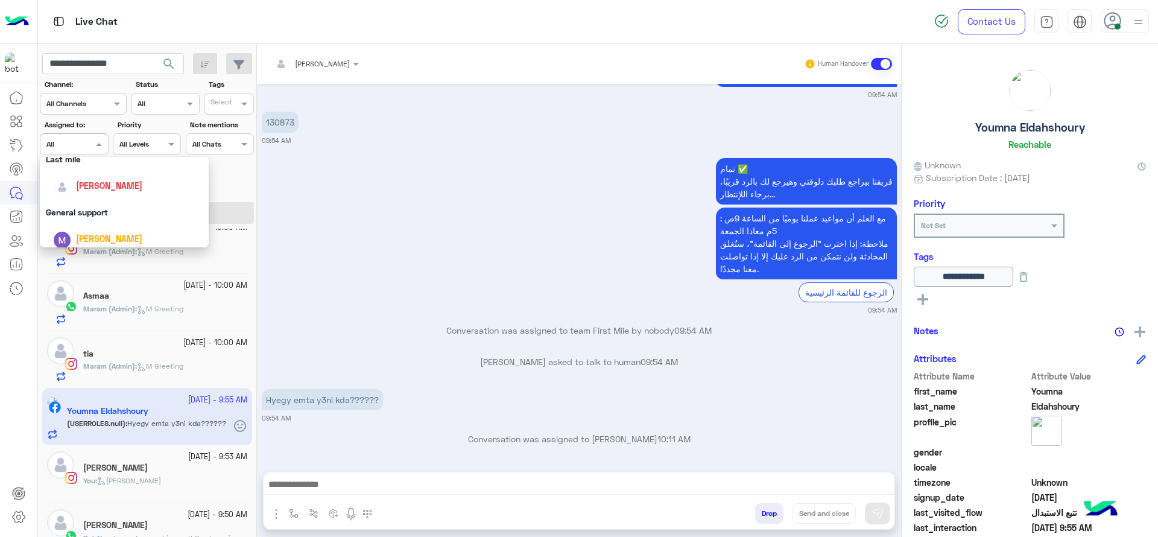
scroll to position [176, 0]
click at [104, 182] on span "[PERSON_NAME]" at bounding box center [109, 186] width 66 height 10
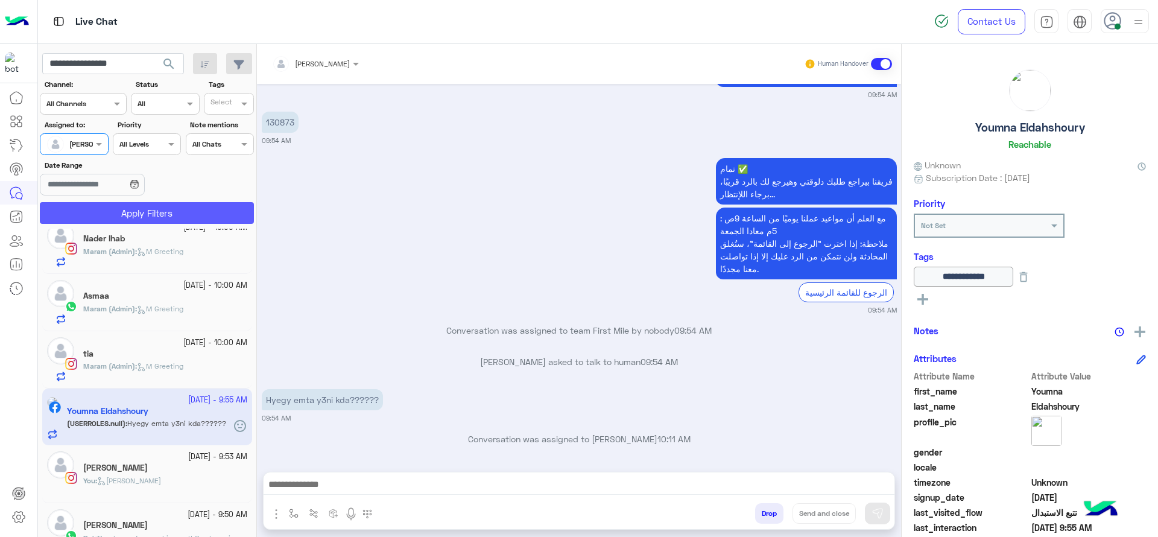
click at [119, 210] on button "Apply Filters" at bounding box center [147, 213] width 214 height 22
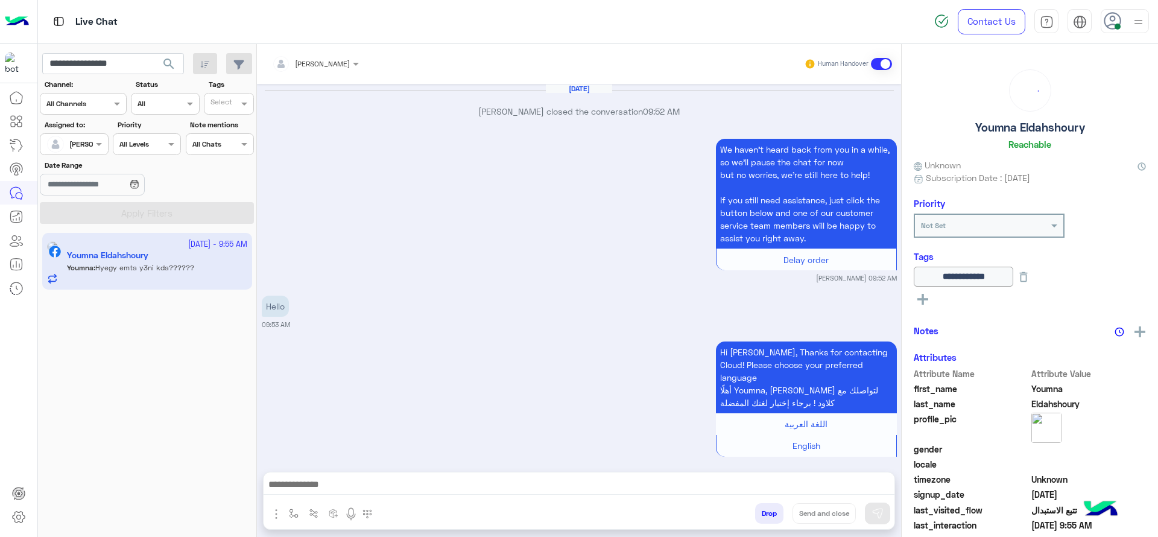
scroll to position [1191, 0]
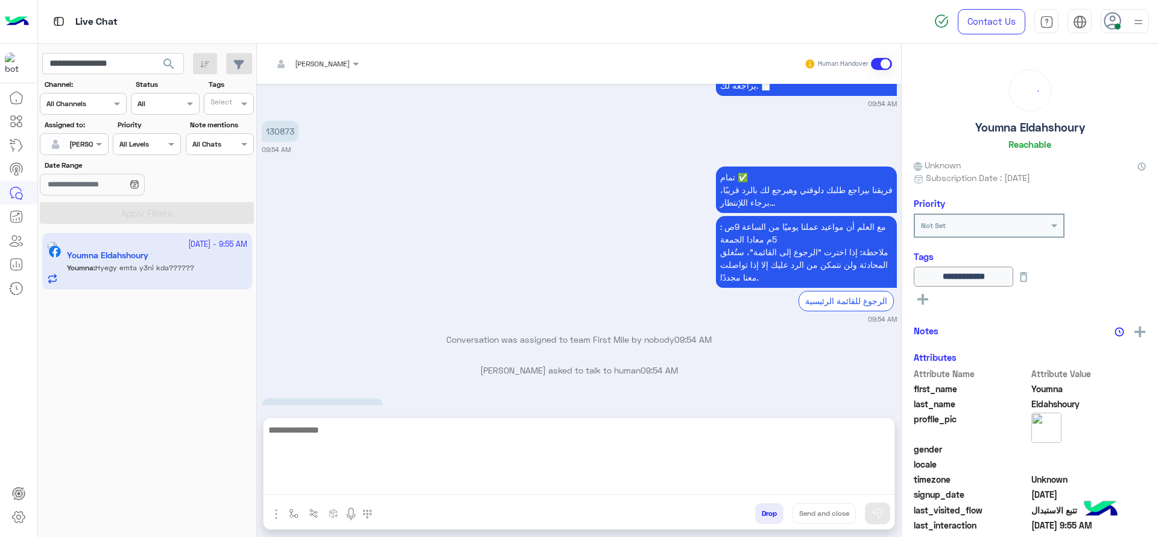
click at [389, 493] on textarea at bounding box center [579, 458] width 631 height 72
type textarea "*"
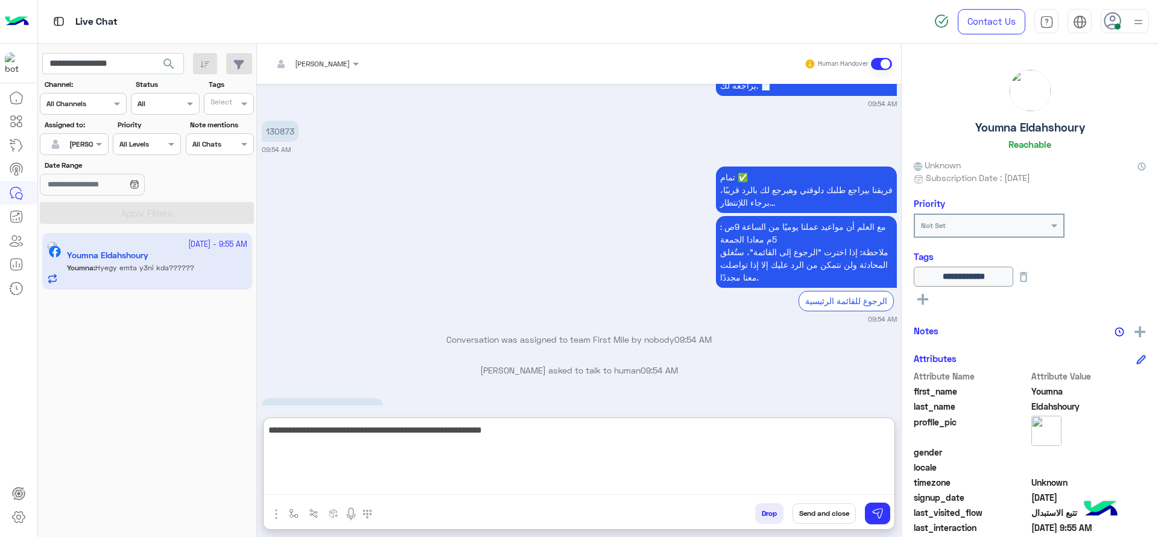
type textarea "**********"
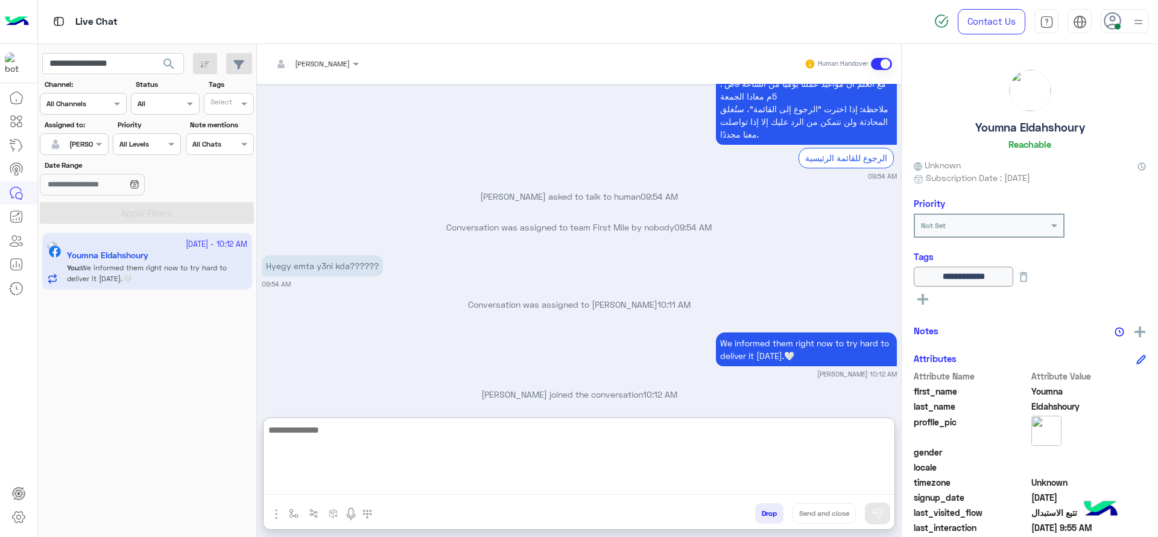
scroll to position [1335, 0]
click at [350, 452] on textarea at bounding box center [579, 458] width 631 height 72
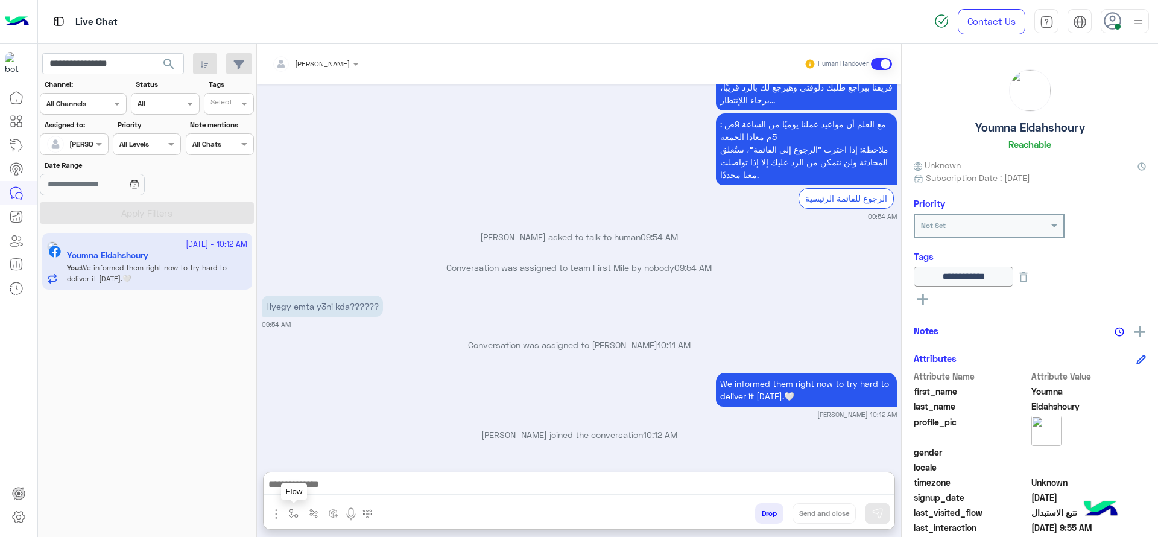
click at [293, 504] on button "button" at bounding box center [294, 513] width 20 height 20
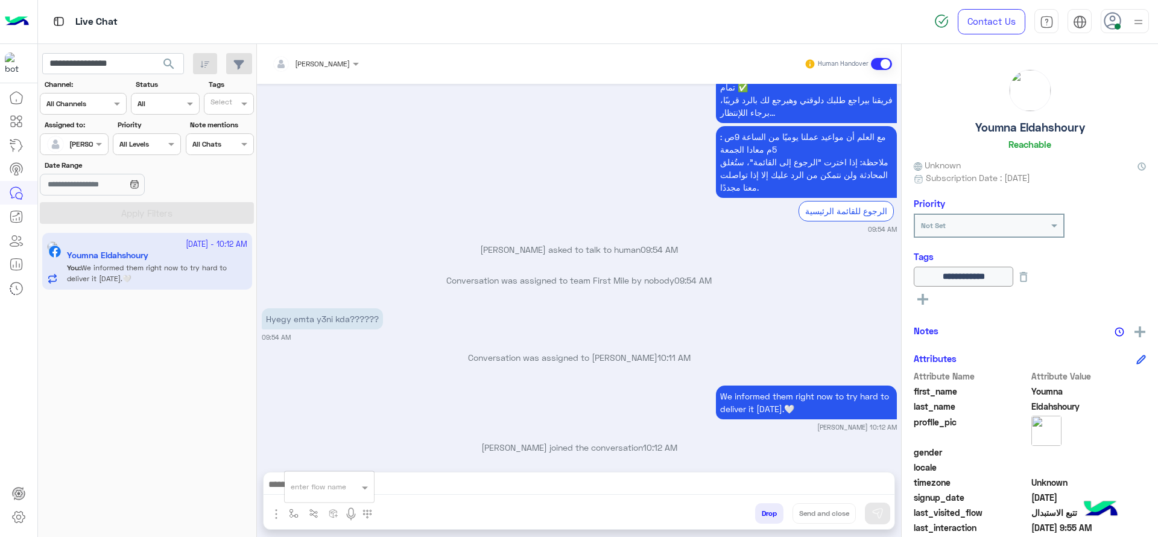
click at [299, 491] on div "enter flow name" at bounding box center [318, 486] width 55 height 11
type input "*"
click at [310, 458] on div "[PERSON_NAME]" at bounding box center [329, 466] width 89 height 24
type textarea "**********"
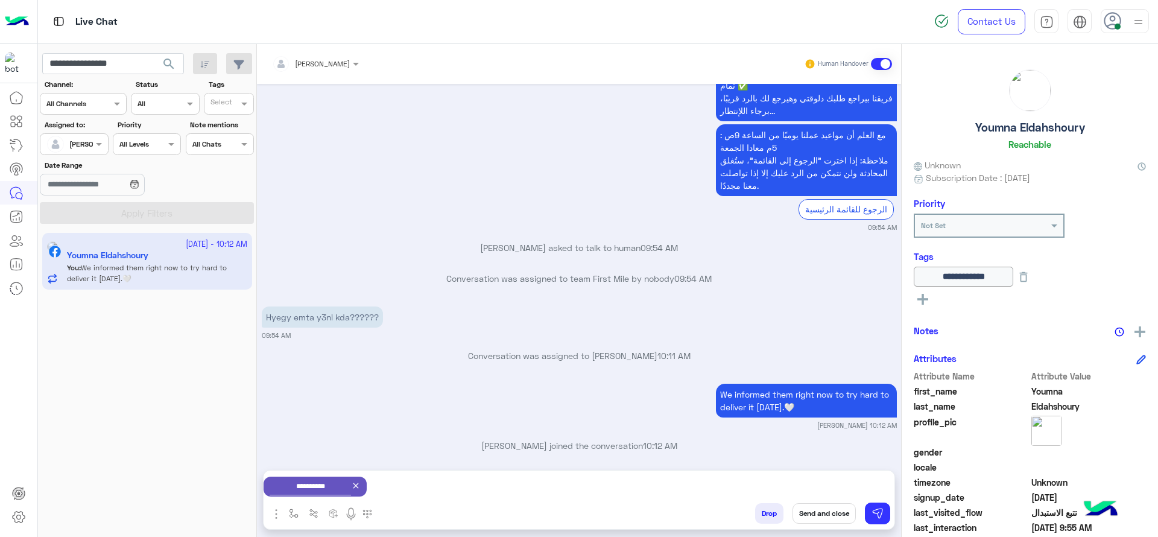
click at [820, 504] on button "Send and close" at bounding box center [824, 513] width 63 height 21
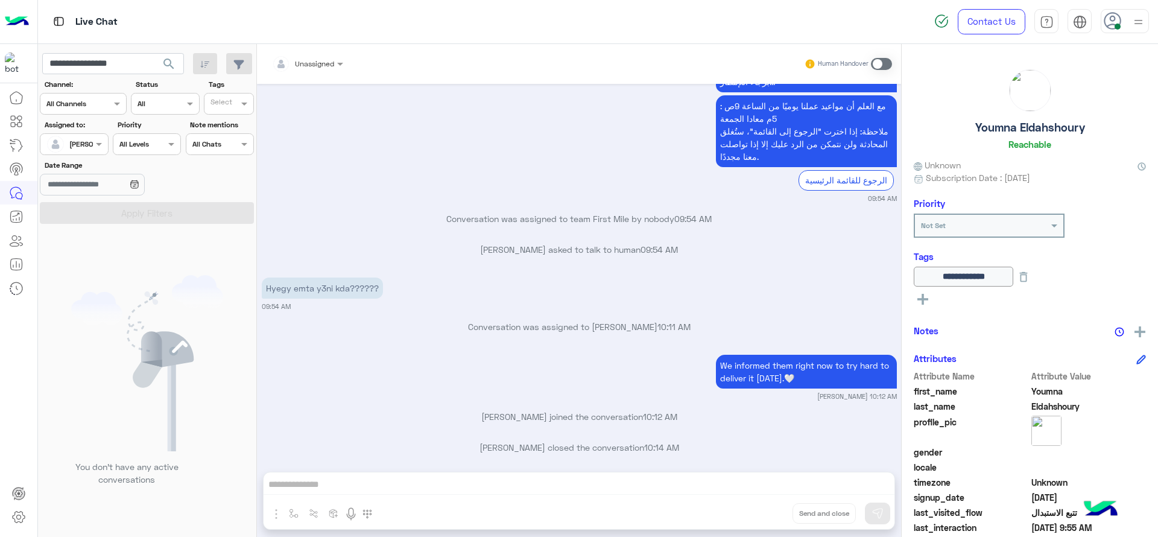
scroll to position [1467, 0]
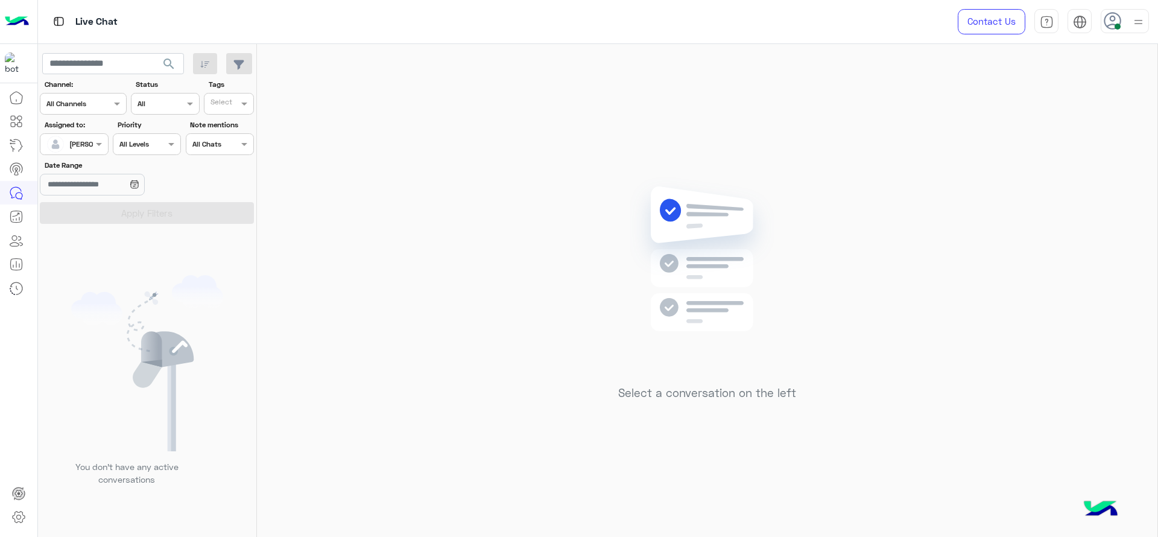
click at [66, 139] on input "text" at bounding box center [60, 143] width 28 height 11
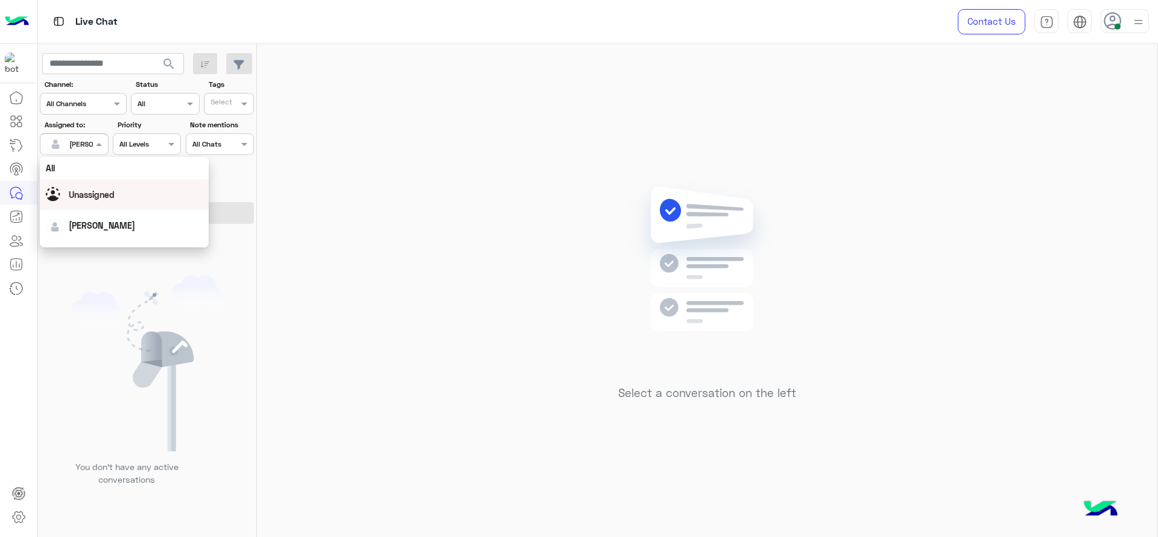
click at [88, 204] on div "Unassigned" at bounding box center [124, 194] width 157 height 21
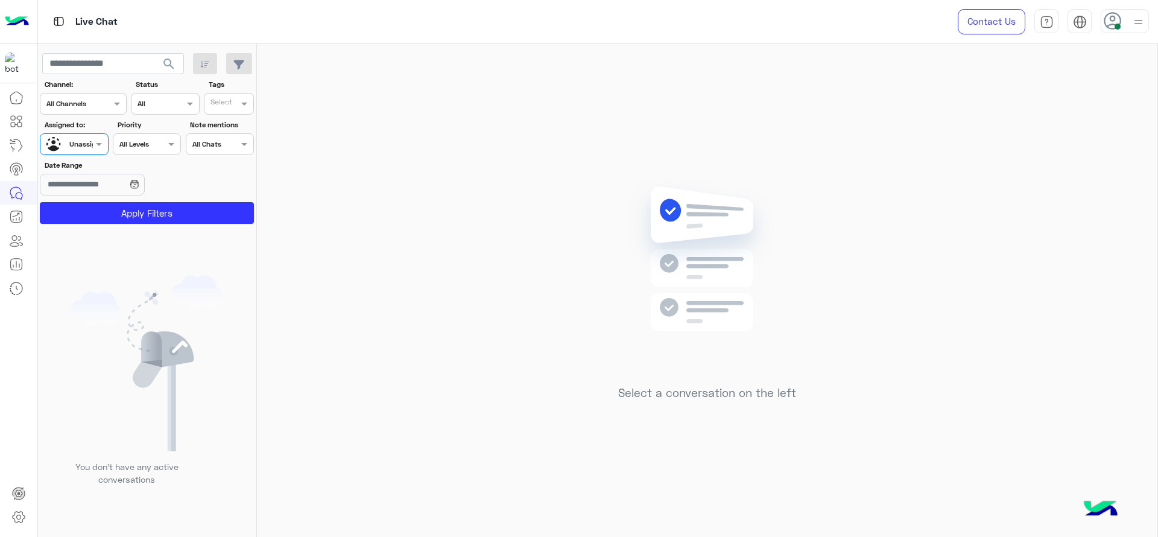
click at [227, 113] on div "Select" at bounding box center [229, 104] width 50 height 22
click at [227, 119] on div "J FOLLOW UP" at bounding box center [263, 127] width 118 height 22
click at [194, 211] on button "Apply Filters" at bounding box center [147, 213] width 214 height 22
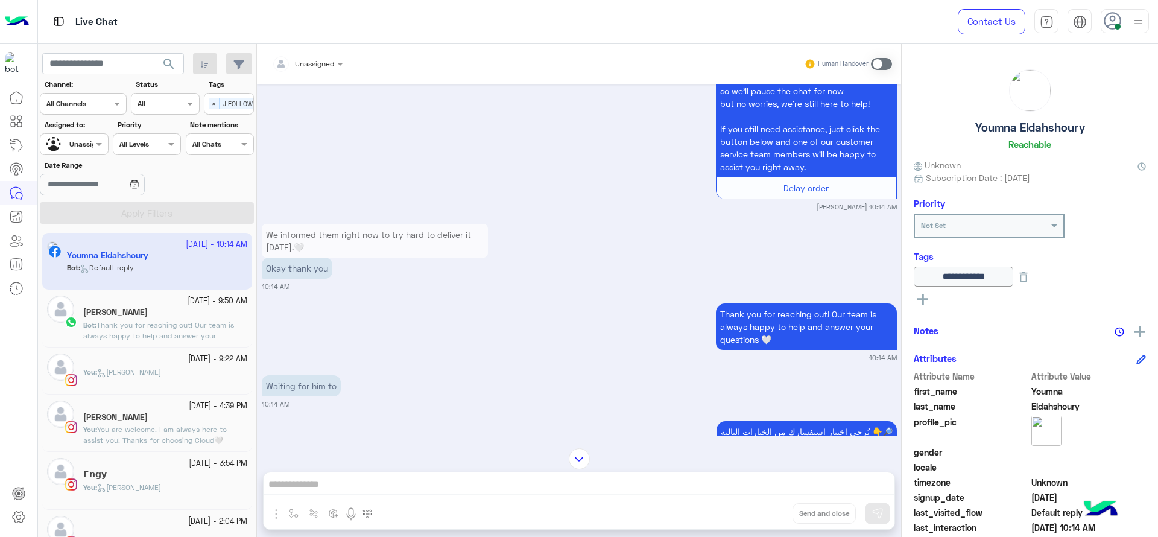
scroll to position [1079, 0]
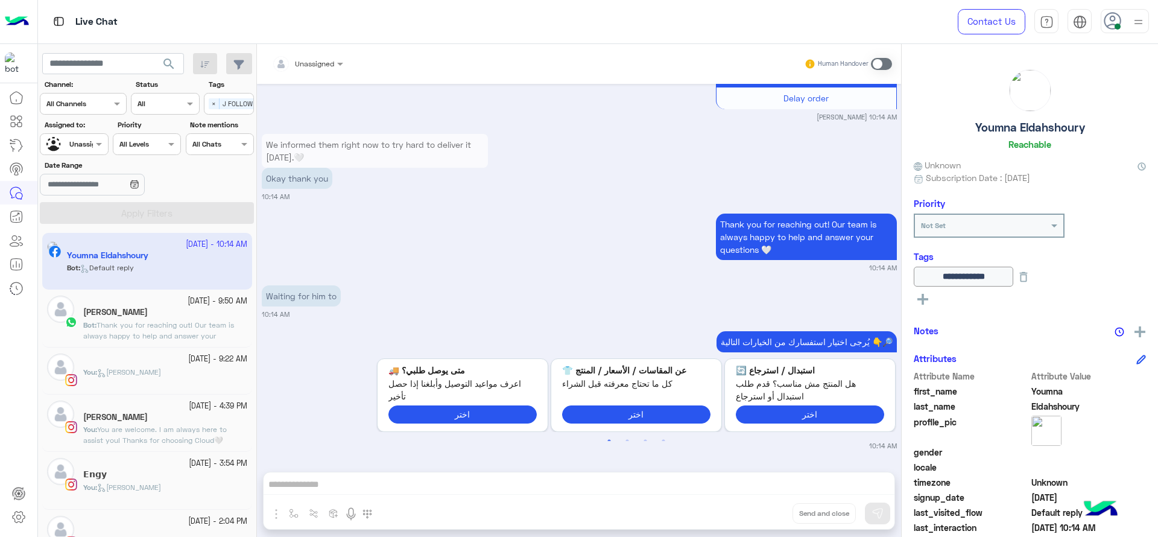
click at [216, 110] on div "Select × J FOLLOW UP" at bounding box center [237, 103] width 66 height 17
click at [217, 119] on div "J FOLLOW UP" at bounding box center [263, 127] width 118 height 22
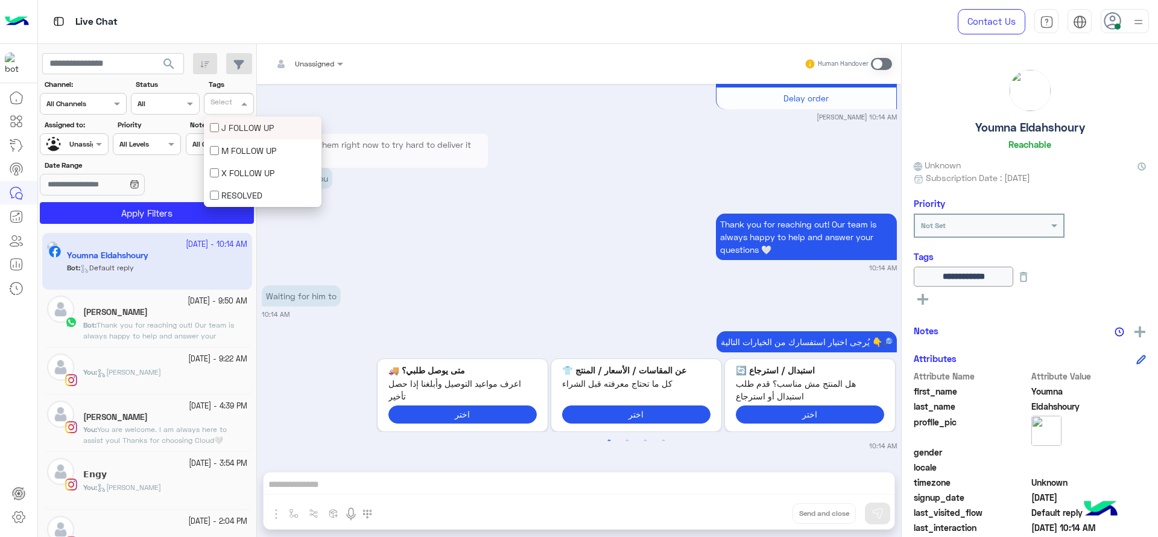
click at [83, 146] on div at bounding box center [73, 142] width 67 height 11
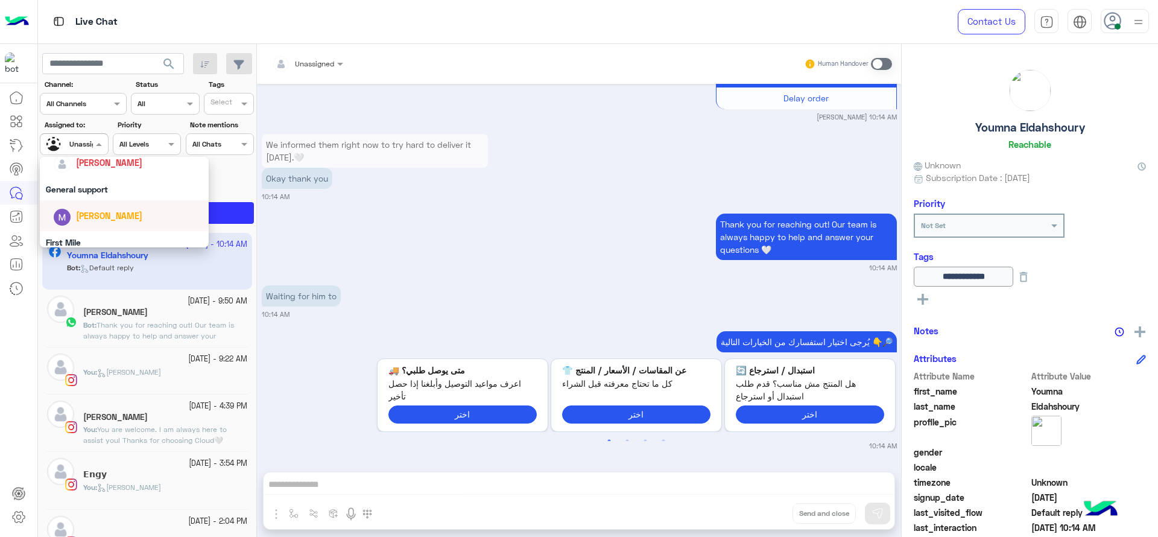
scroll to position [196, 0]
click at [114, 378] on div "You : [PERSON_NAME]" at bounding box center [165, 377] width 164 height 21
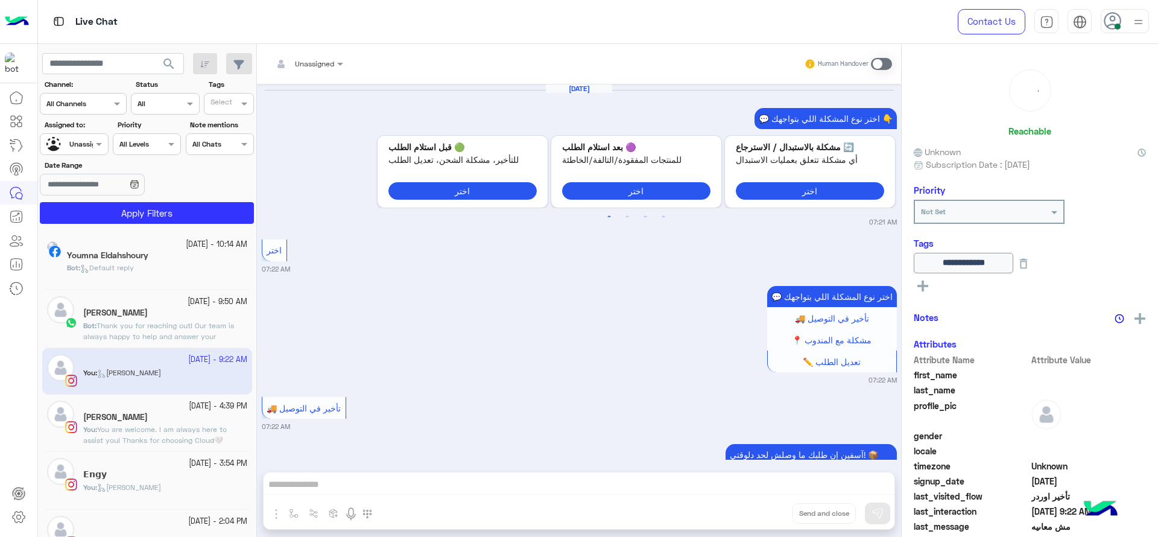
scroll to position [1118, 0]
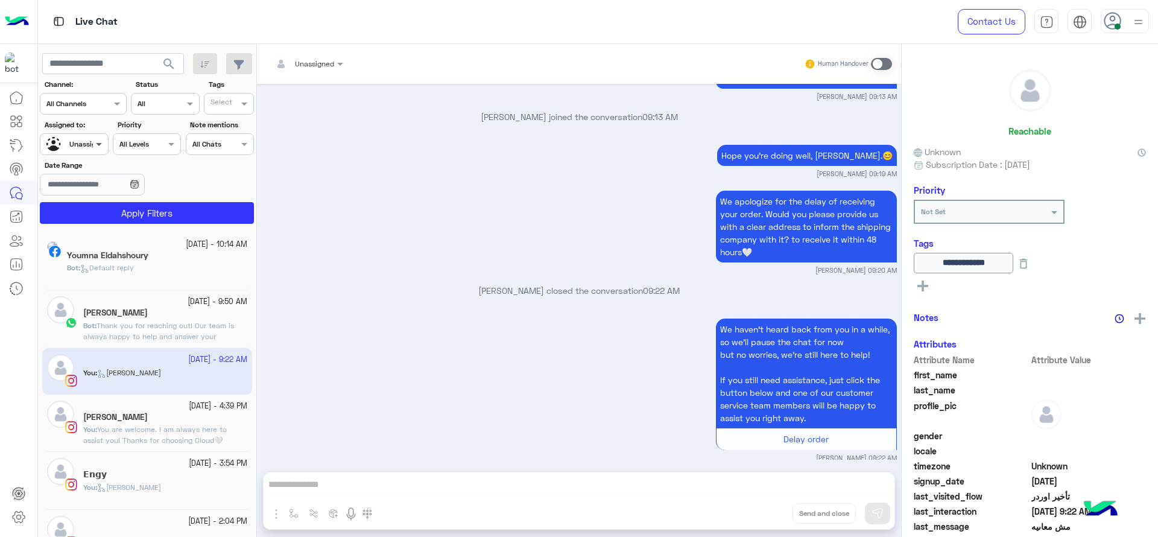
click at [98, 147] on span at bounding box center [100, 144] width 15 height 13
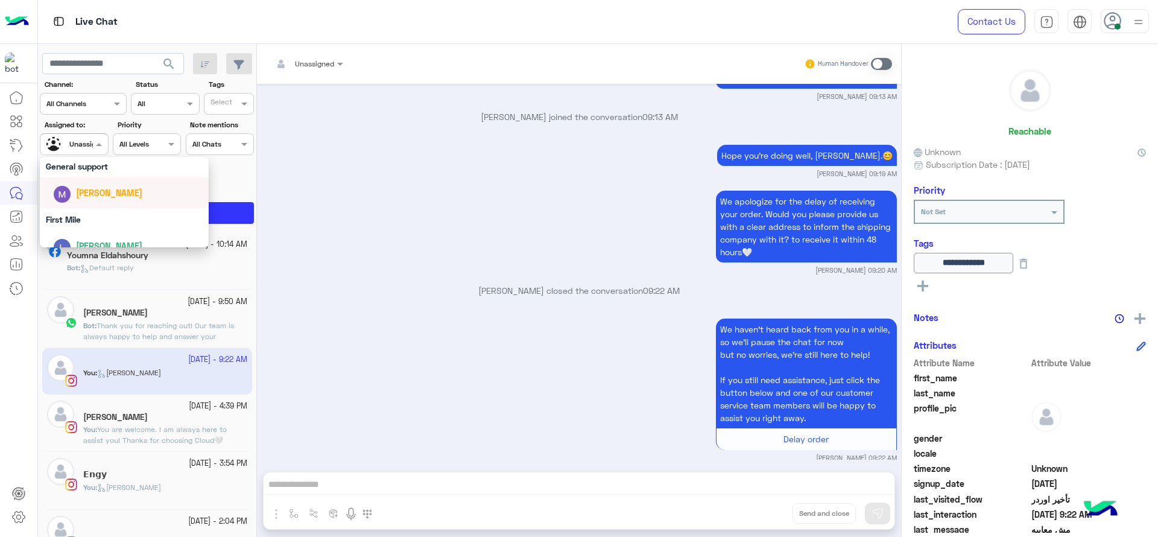
scroll to position [206, 0]
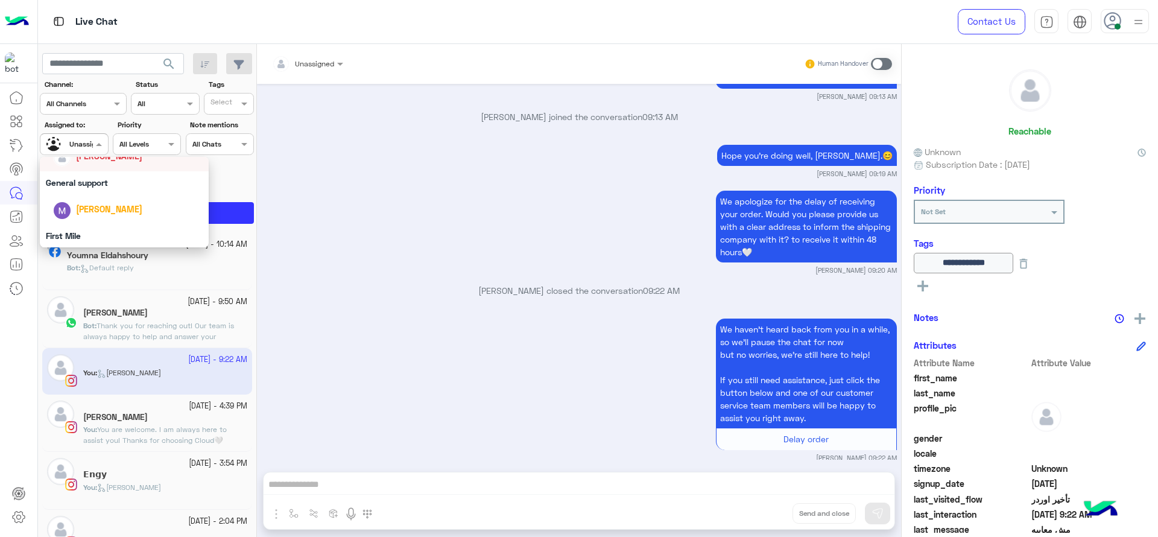
click at [94, 163] on div "[PERSON_NAME]" at bounding box center [128, 155] width 150 height 21
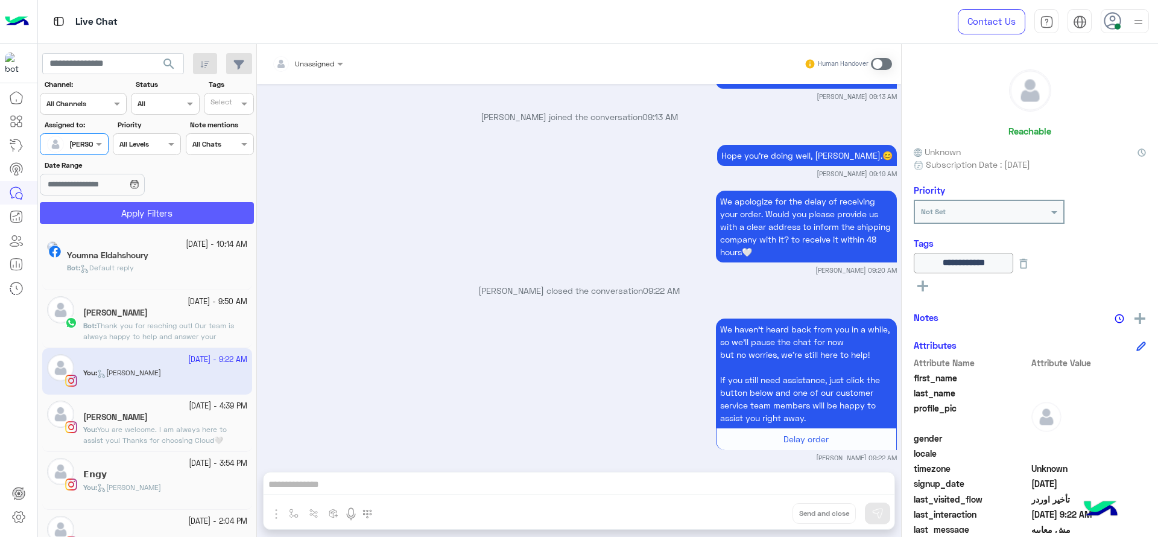
click at [151, 217] on button "Apply Filters" at bounding box center [147, 213] width 214 height 22
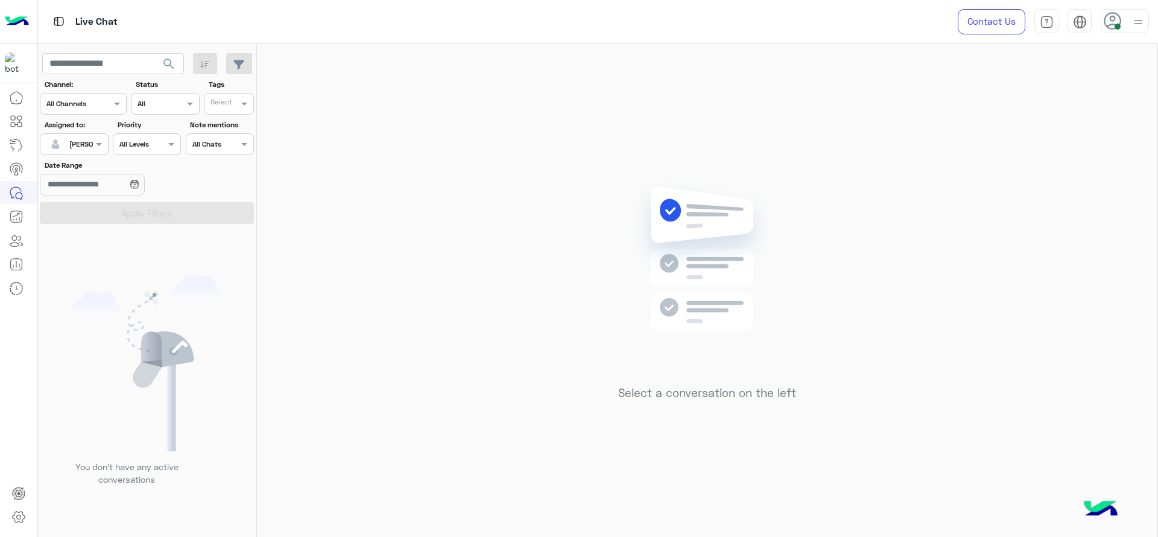
click at [68, 139] on input "text" at bounding box center [60, 143] width 28 height 11
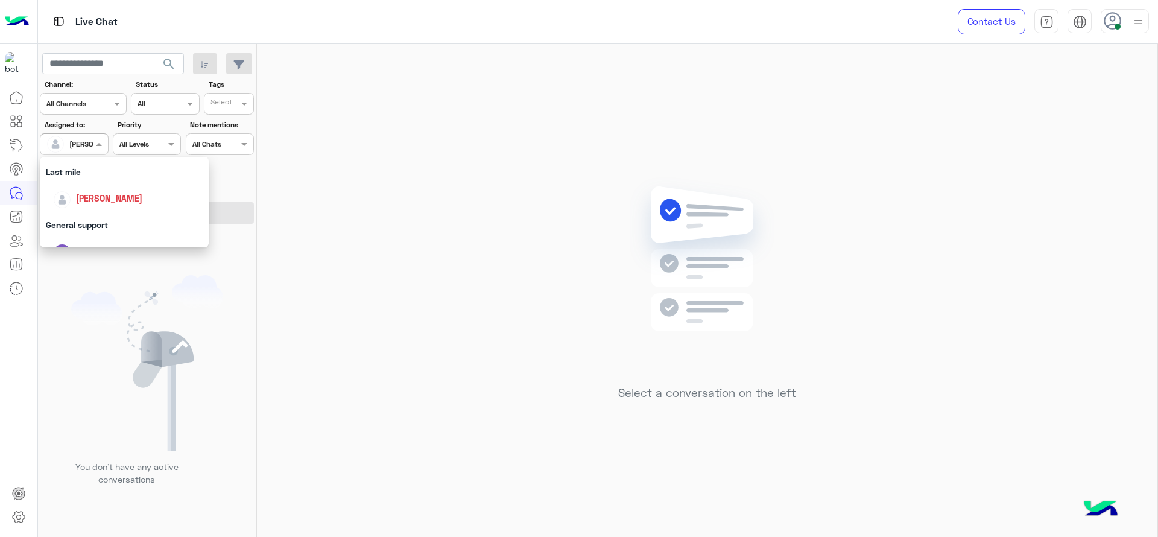
scroll to position [181, 0]
click at [88, 212] on div "General support" at bounding box center [124, 208] width 169 height 22
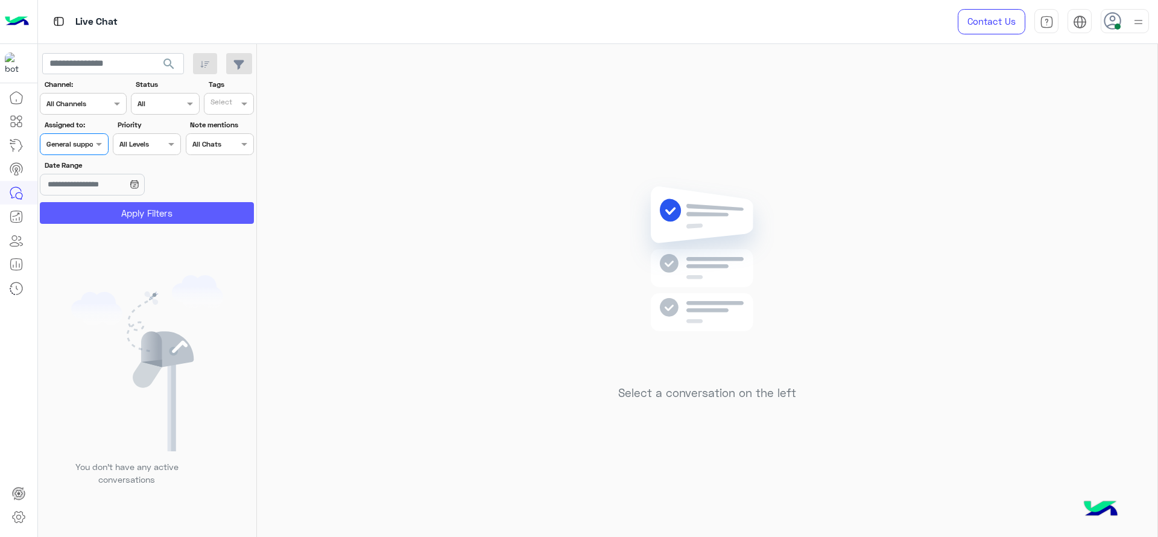
click at [88, 212] on button "Apply Filters" at bounding box center [147, 213] width 214 height 22
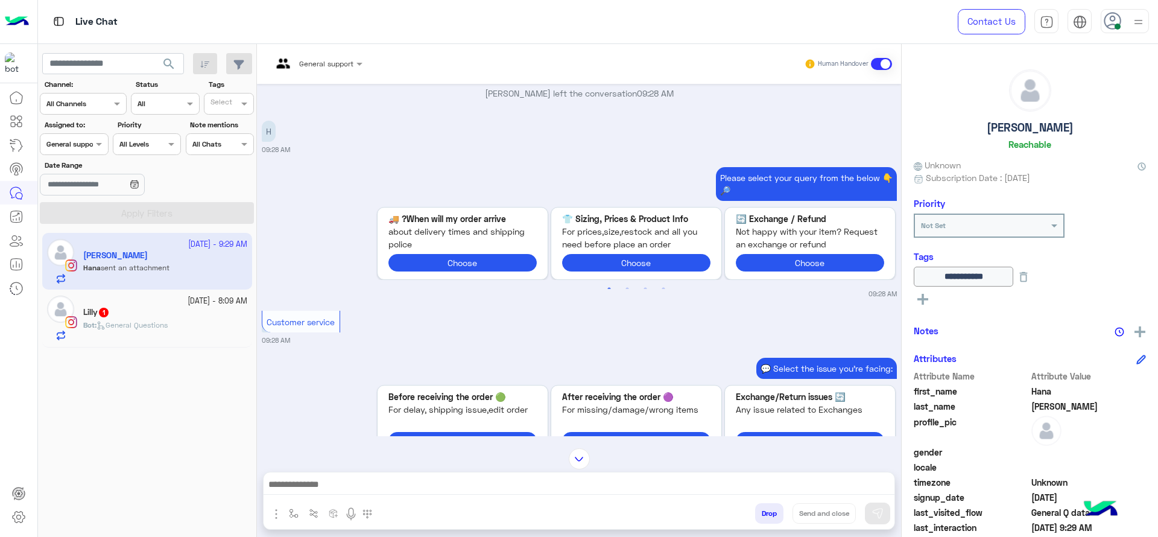
scroll to position [495, 0]
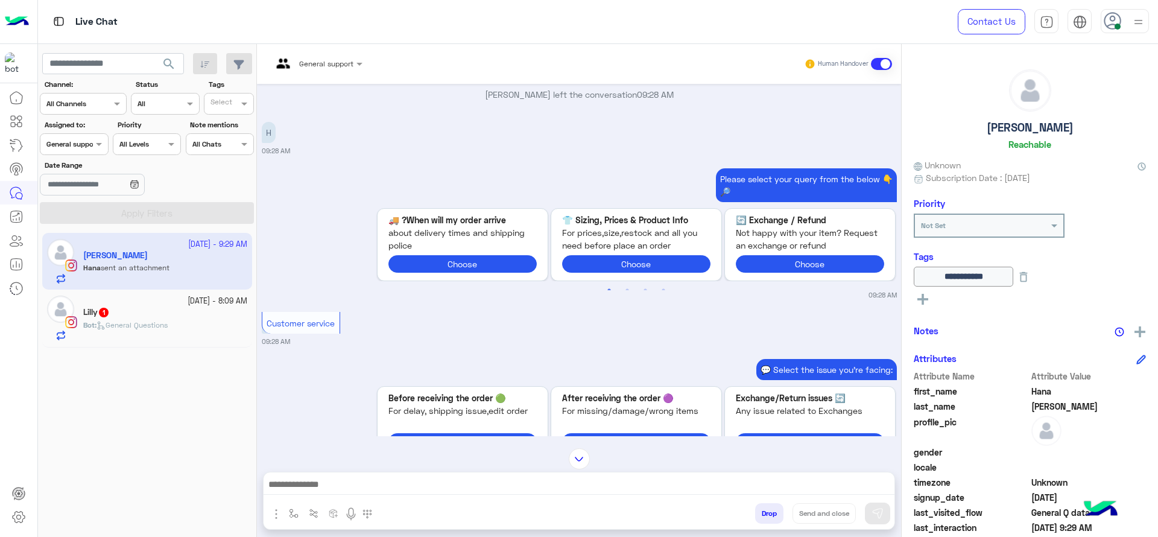
click at [143, 343] on div "[DATE] - 8:09 AM Lilly 1 Bot : General Questions" at bounding box center [147, 317] width 210 height 57
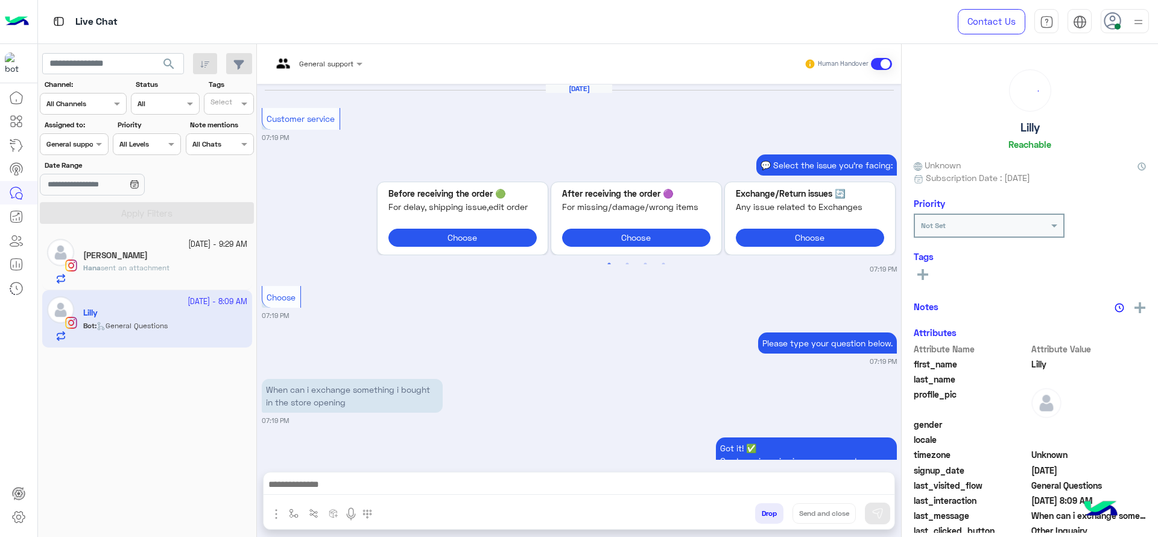
scroll to position [1105, 0]
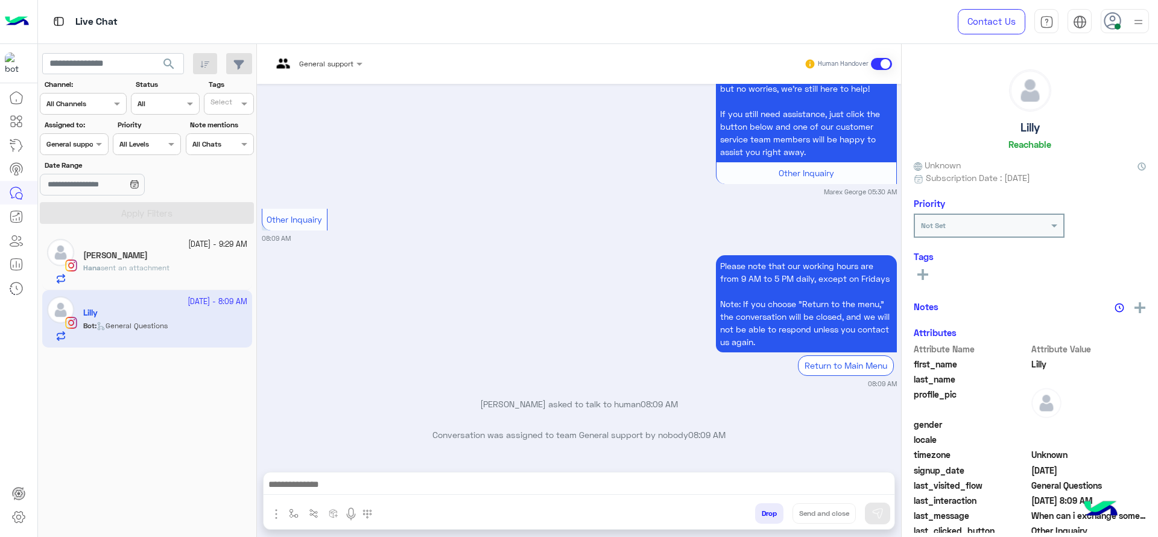
click at [307, 59] on input "text" at bounding box center [302, 62] width 60 height 11
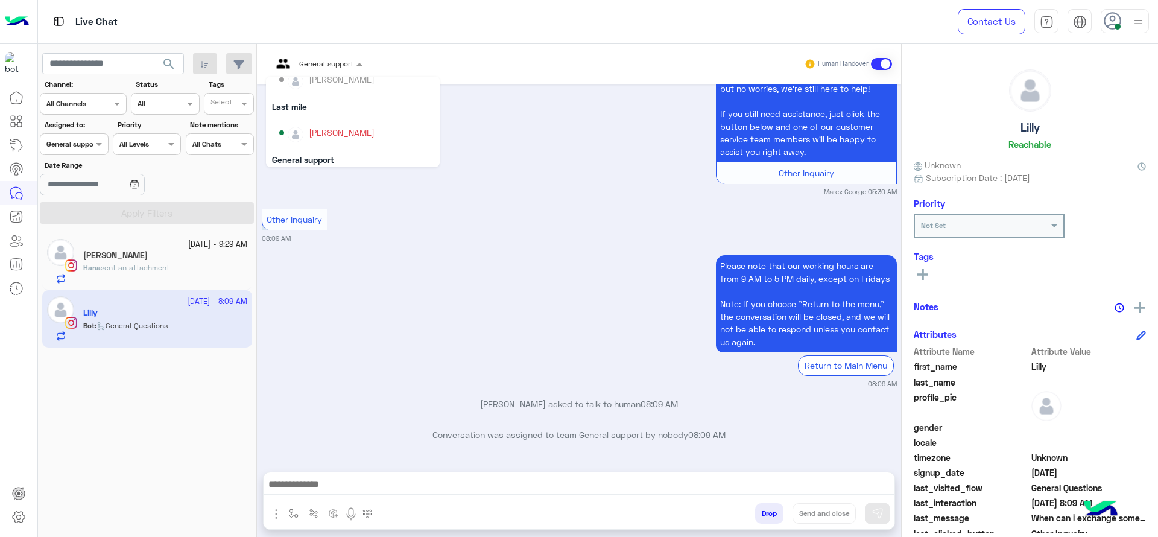
scroll to position [151, 0]
click at [403, 264] on div "Please note that our working hours are from 9 AM to 5 PM daily, except on Frida…" at bounding box center [579, 320] width 635 height 136
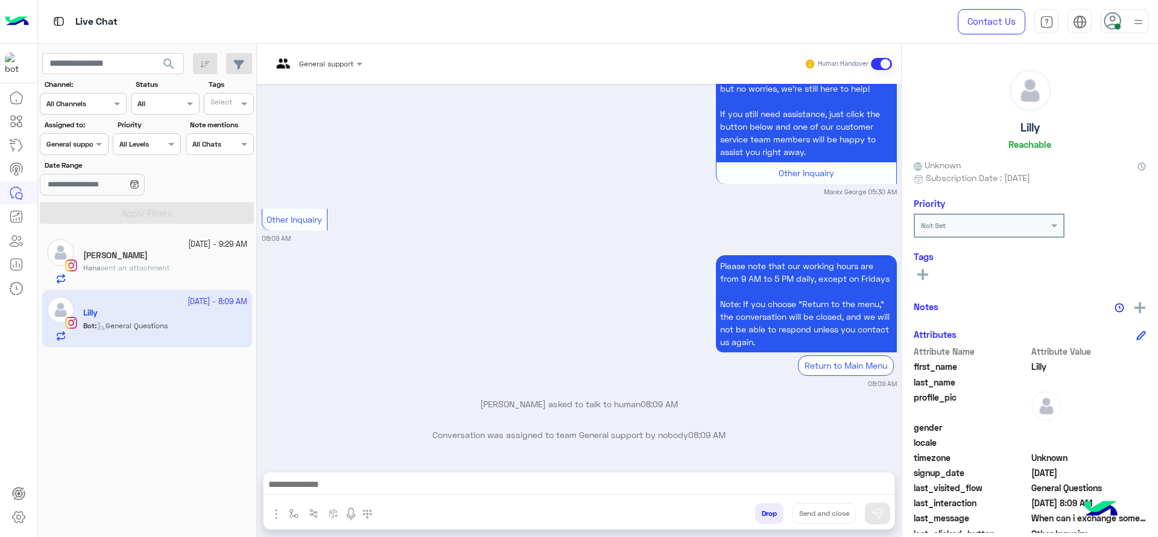
scroll to position [1105, 0]
click at [320, 52] on div "General support" at bounding box center [312, 63] width 81 height 29
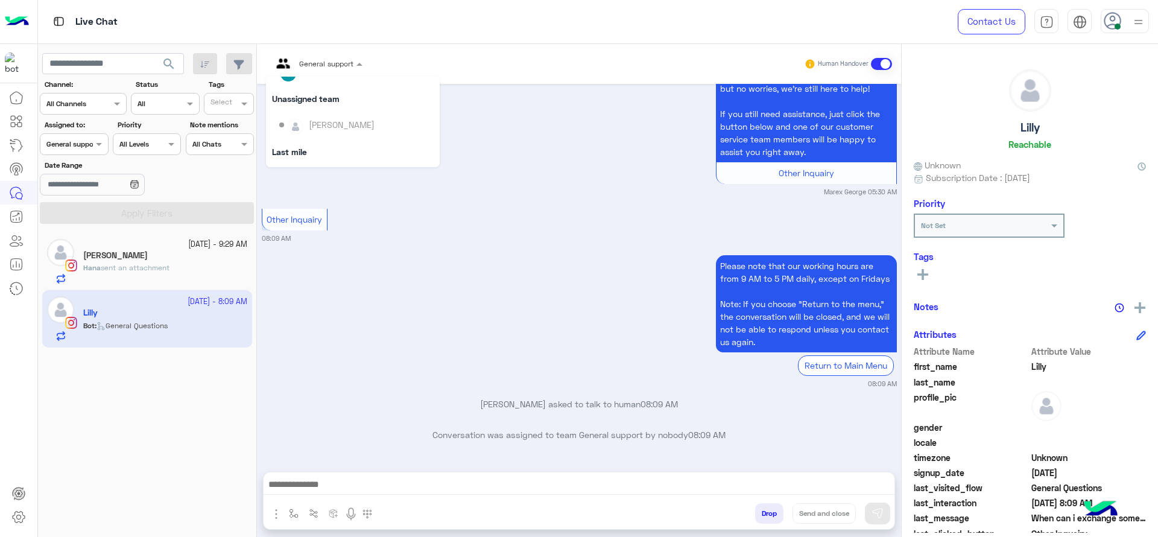
scroll to position [121, 0]
click at [329, 136] on div "[PERSON_NAME]" at bounding box center [342, 138] width 66 height 13
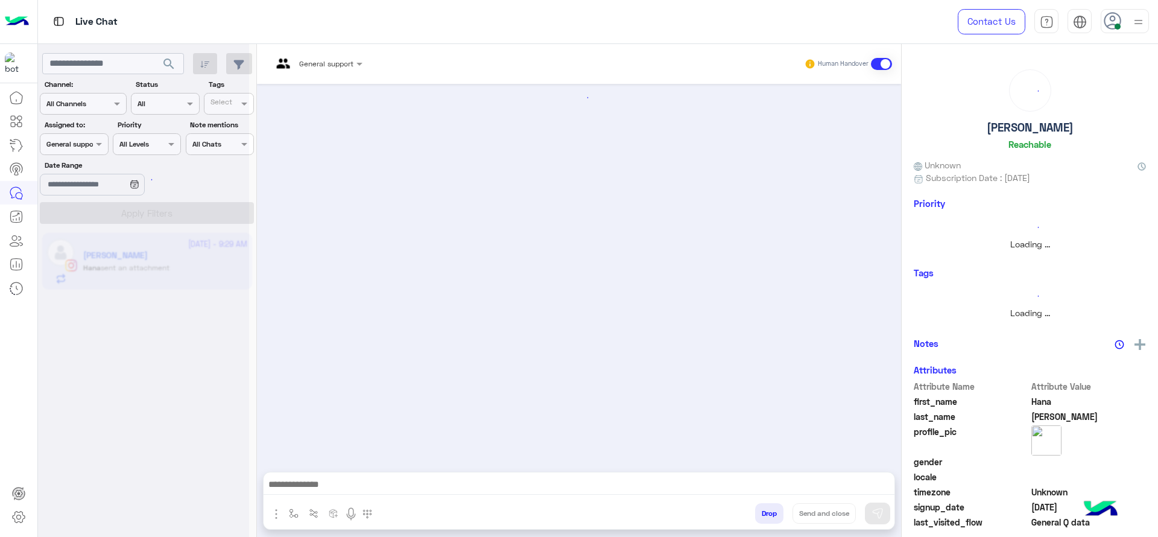
scroll to position [1068, 0]
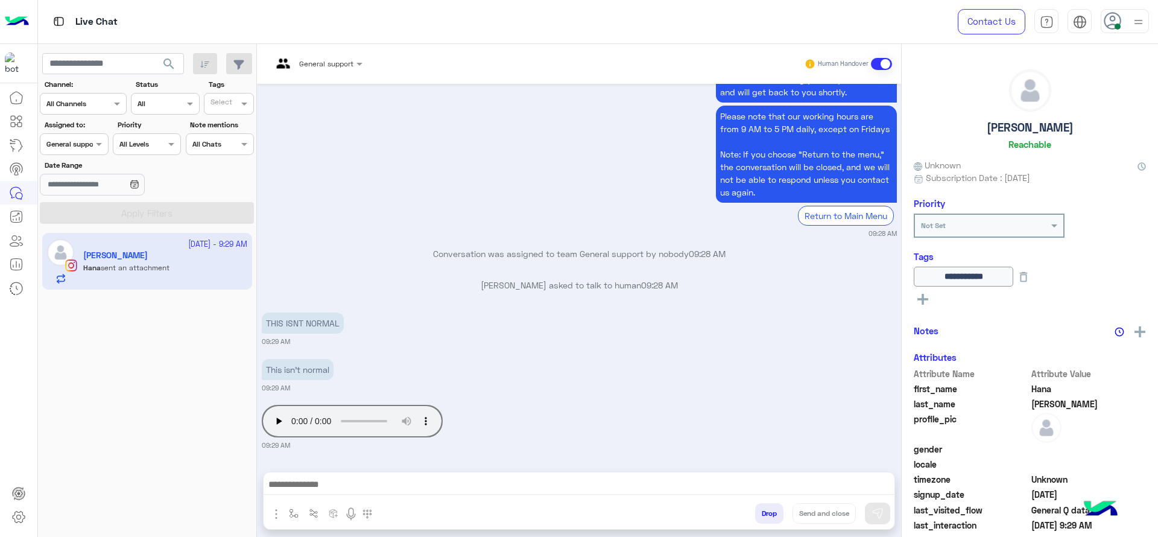
click at [306, 66] on input "text" at bounding box center [302, 62] width 60 height 11
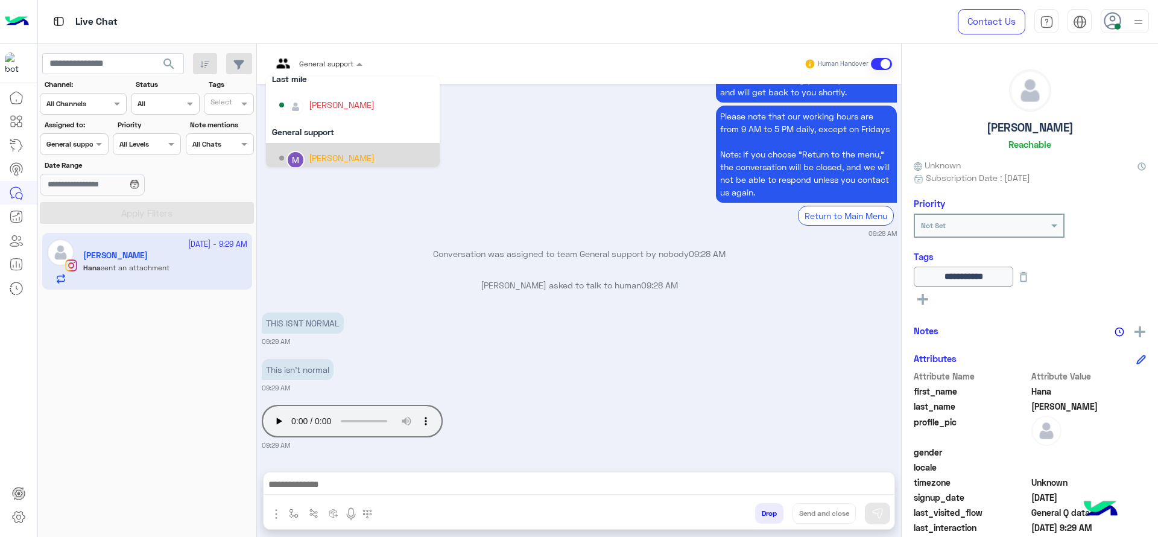
scroll to position [154, 0]
click at [306, 112] on div "[PERSON_NAME]" at bounding box center [356, 105] width 154 height 21
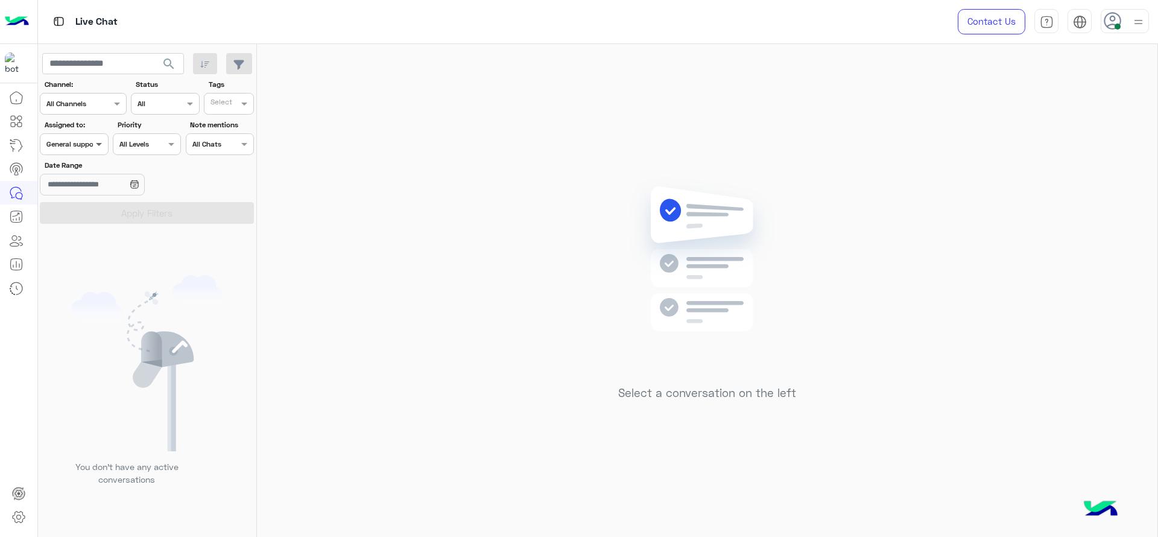
click at [97, 144] on span at bounding box center [100, 144] width 15 height 13
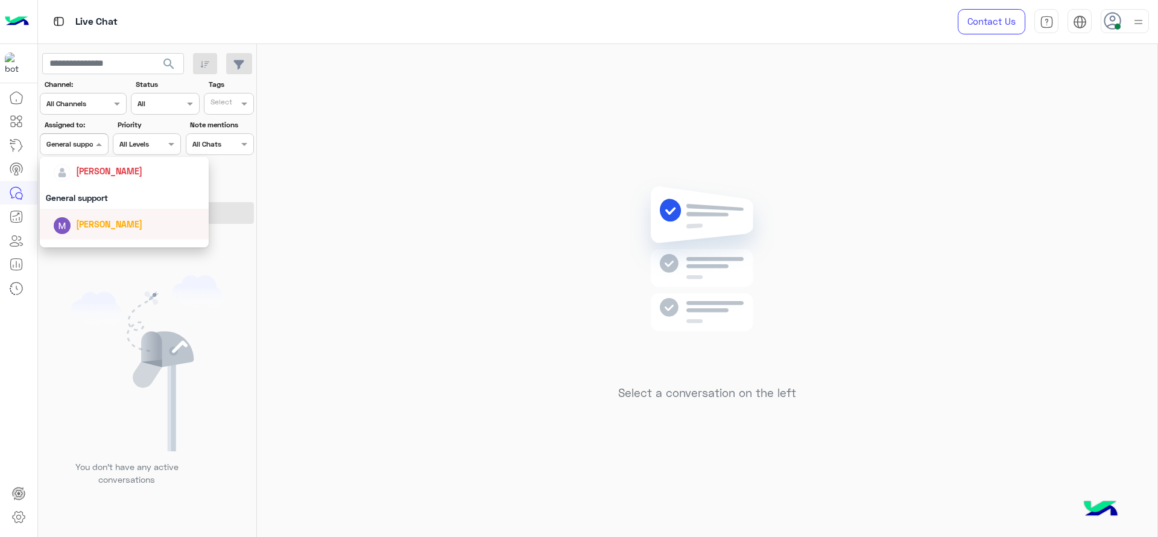
scroll to position [181, 0]
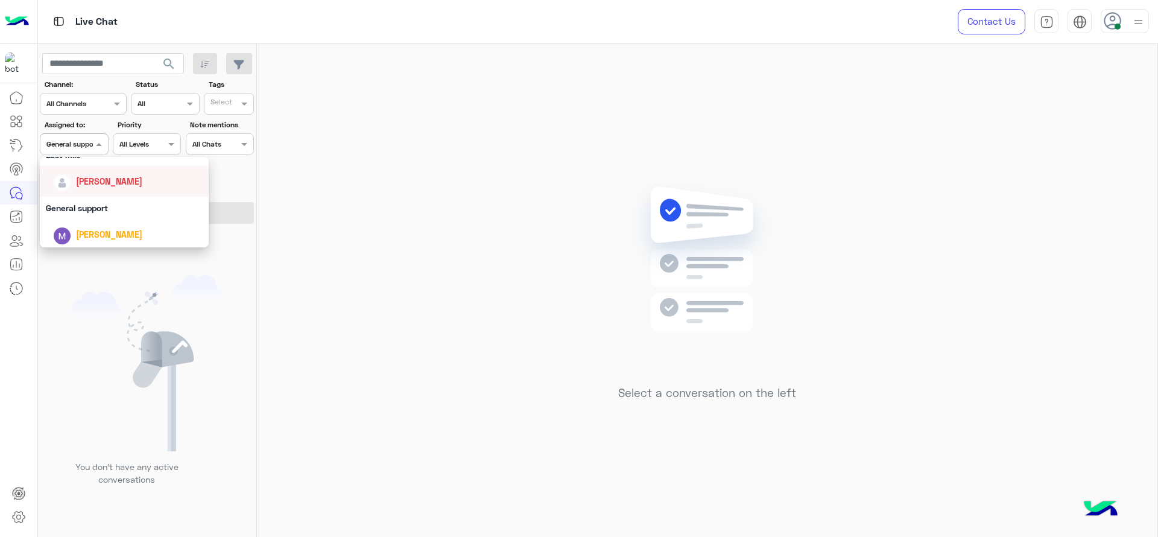
click at [120, 178] on span "[PERSON_NAME]" at bounding box center [109, 181] width 66 height 10
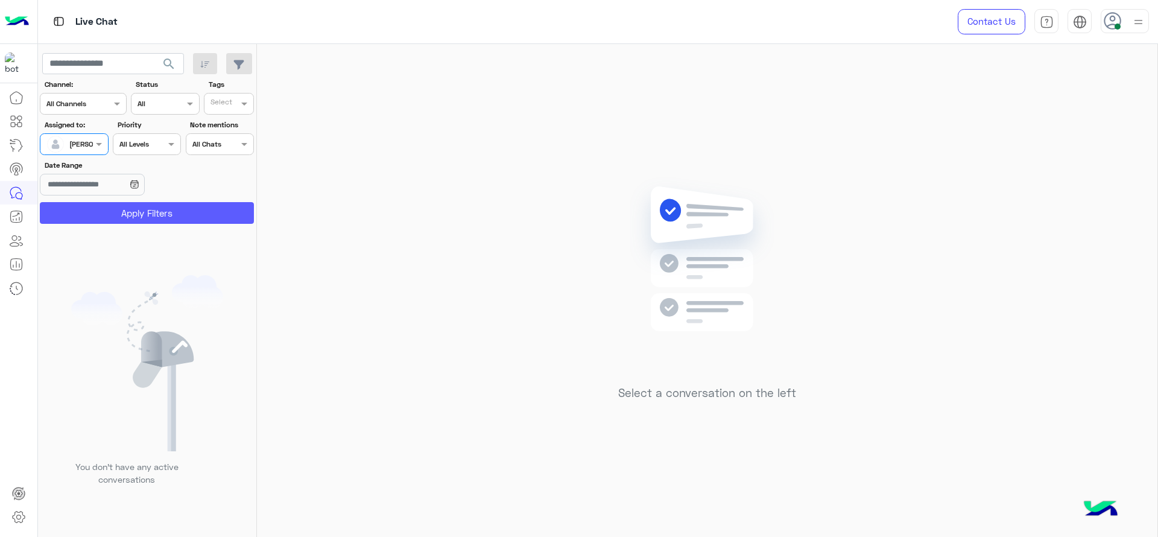
click at [126, 213] on button "Apply Filters" at bounding box center [147, 213] width 214 height 22
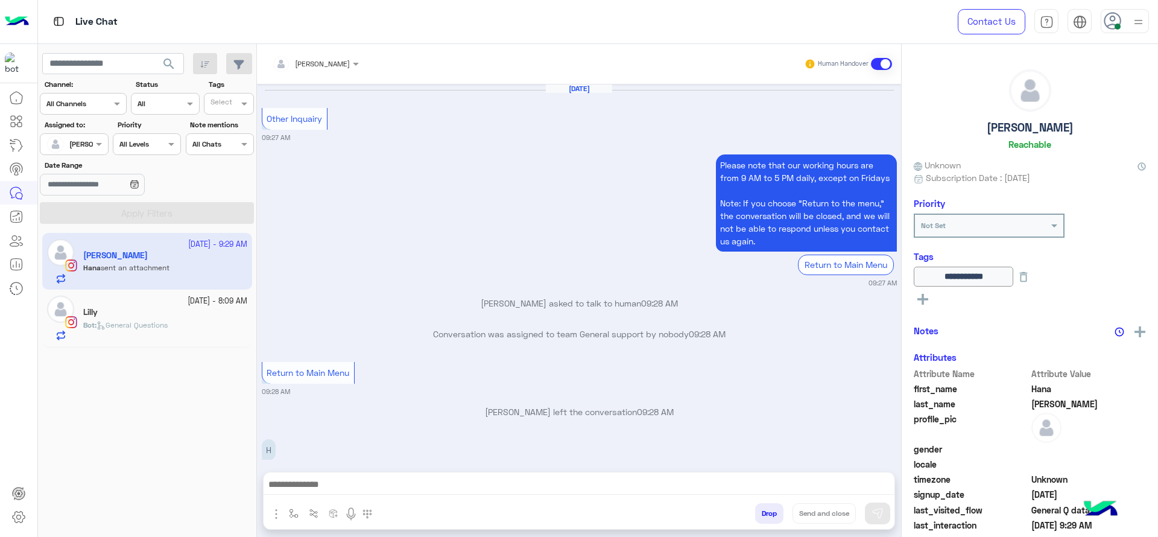
scroll to position [921, 0]
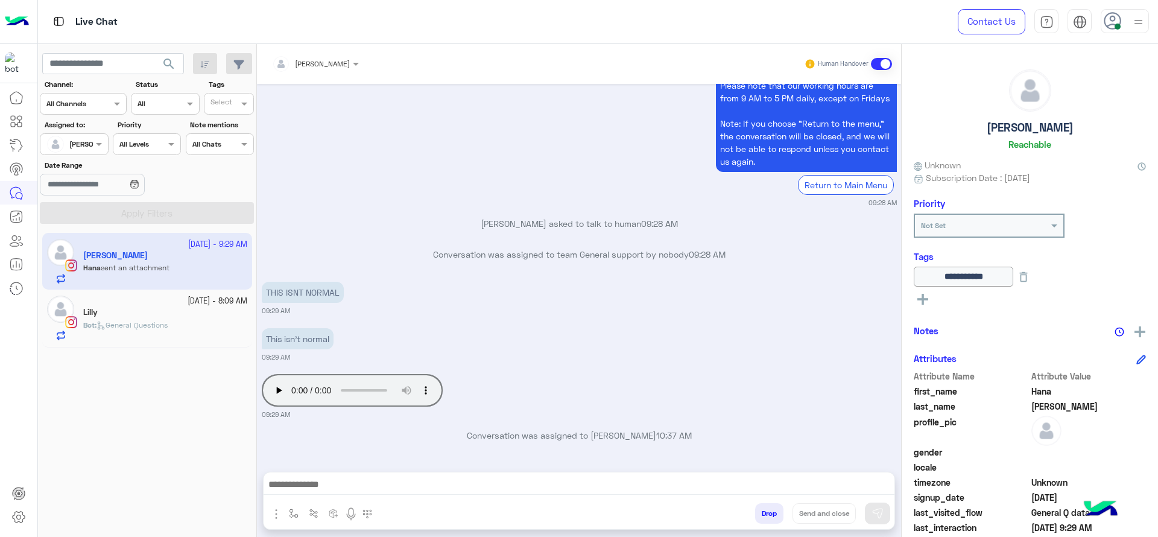
click at [206, 343] on div "[DATE] - 8:09 AM Lilly Bot : General Questions" at bounding box center [147, 317] width 210 height 57
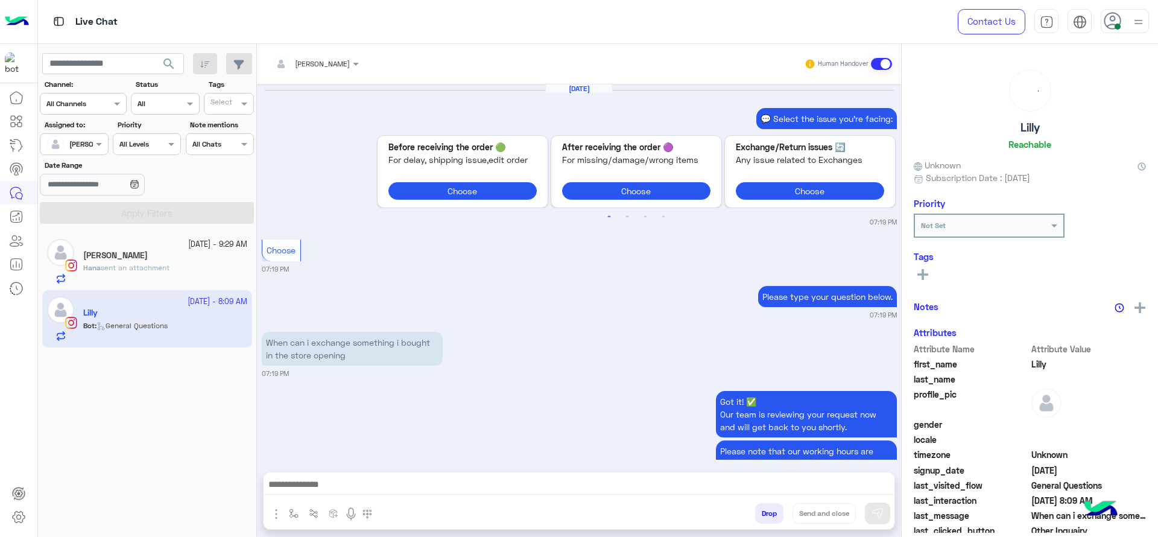
scroll to position [1089, 0]
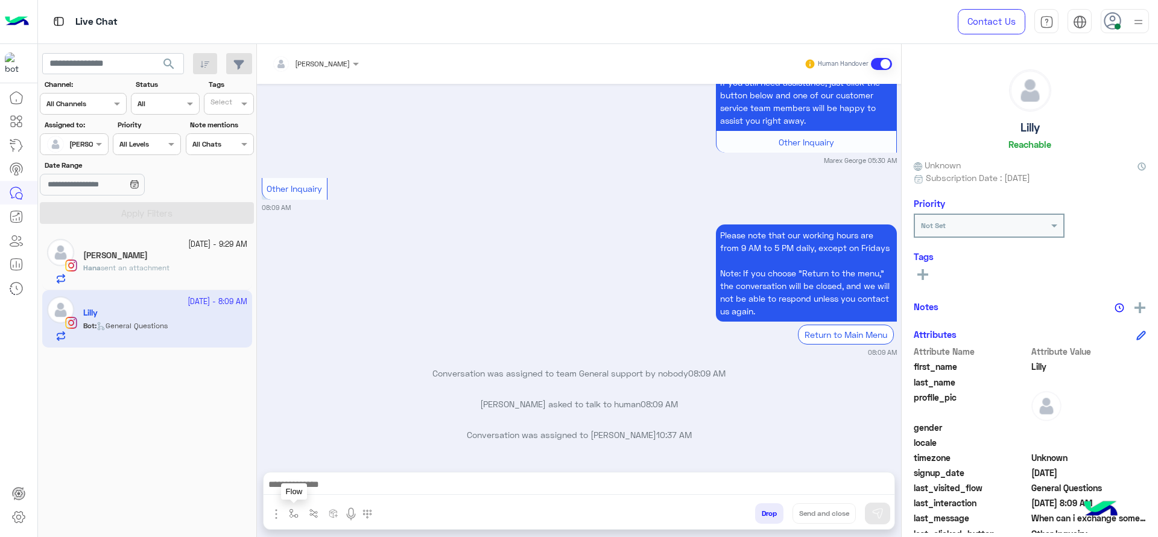
click at [291, 507] on button "button" at bounding box center [294, 513] width 20 height 20
click at [309, 489] on input "text" at bounding box center [315, 484] width 48 height 11
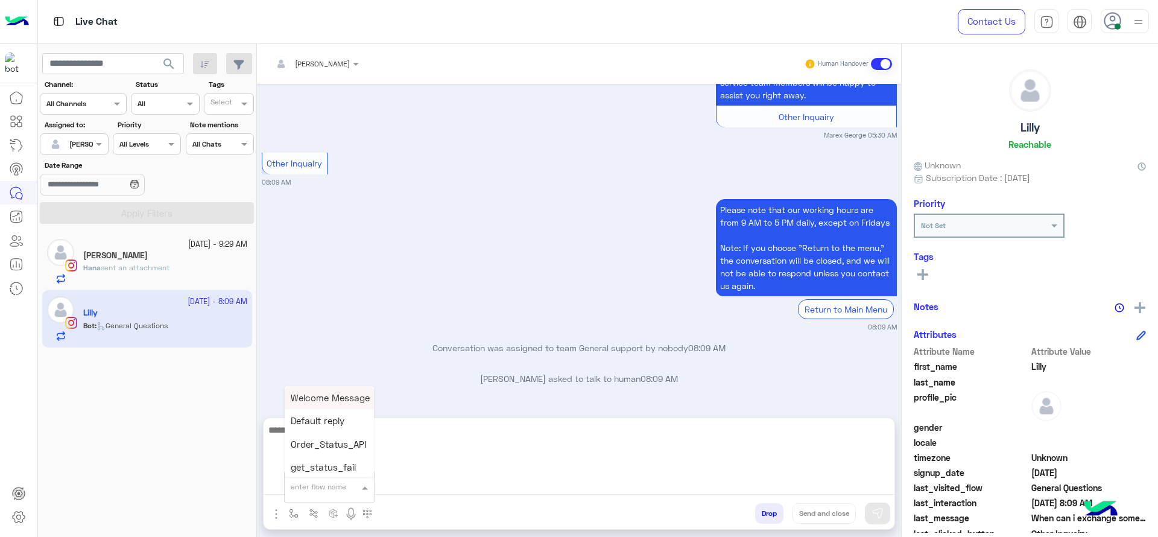
click at [476, 478] on textarea at bounding box center [579, 458] width 631 height 72
click at [476, 483] on textarea at bounding box center [579, 458] width 631 height 72
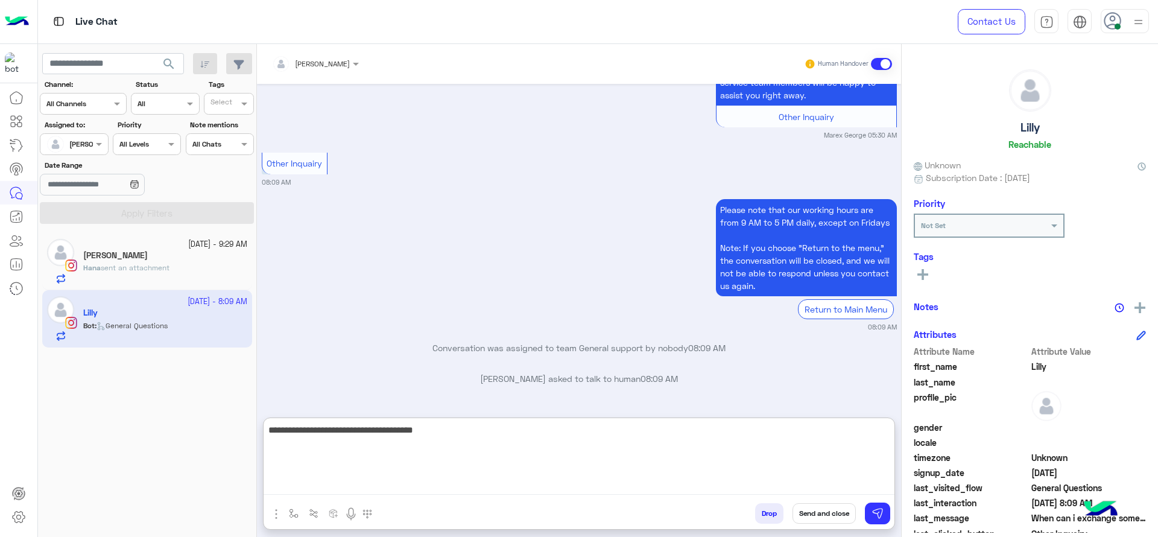
type textarea "**********"
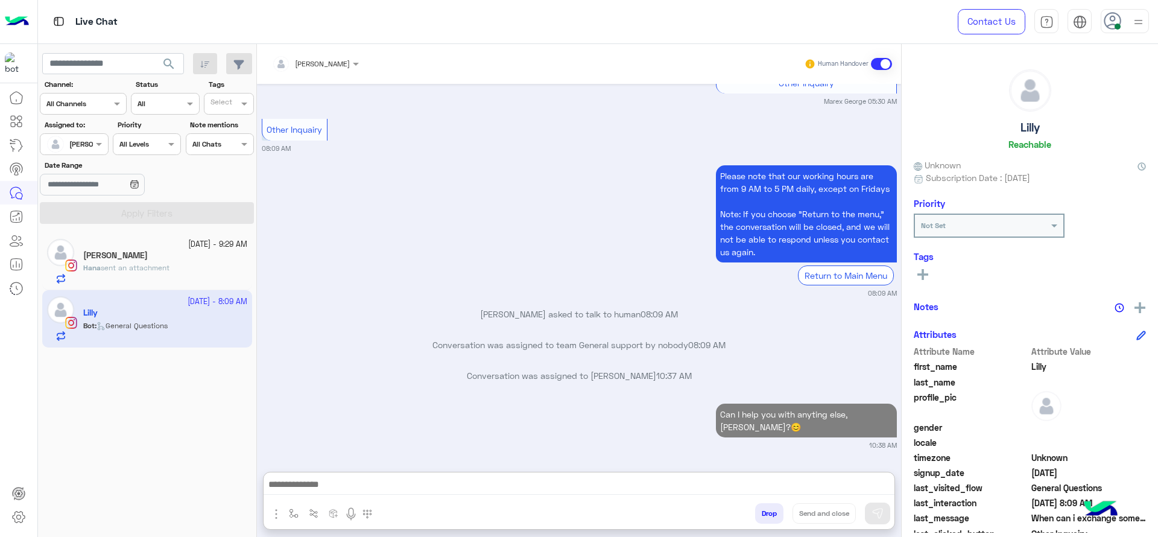
click at [144, 248] on div "[DATE] - 9:29 AM" at bounding box center [165, 244] width 164 height 11
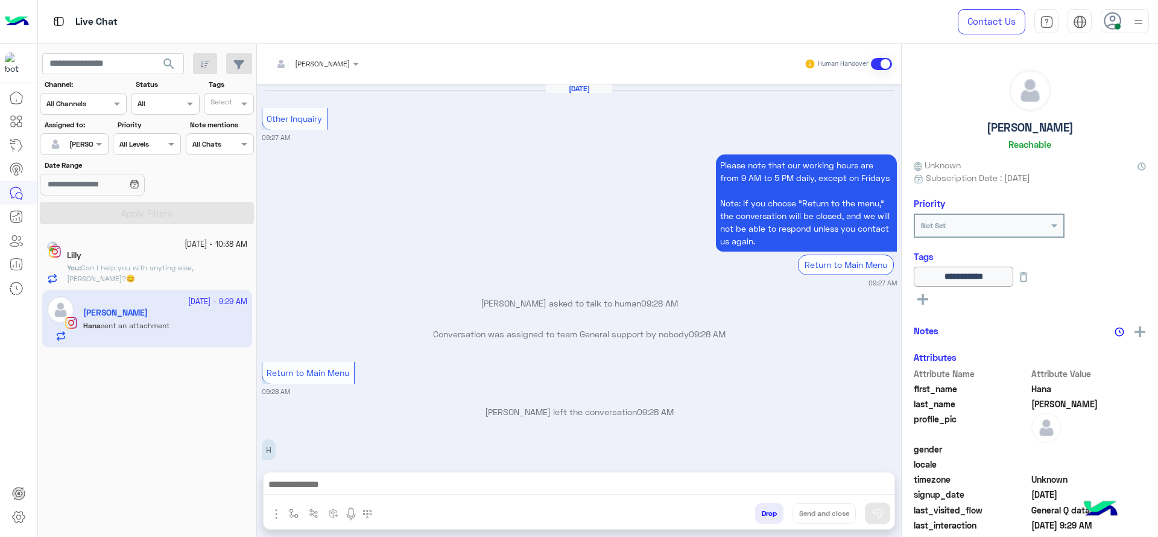
scroll to position [921, 0]
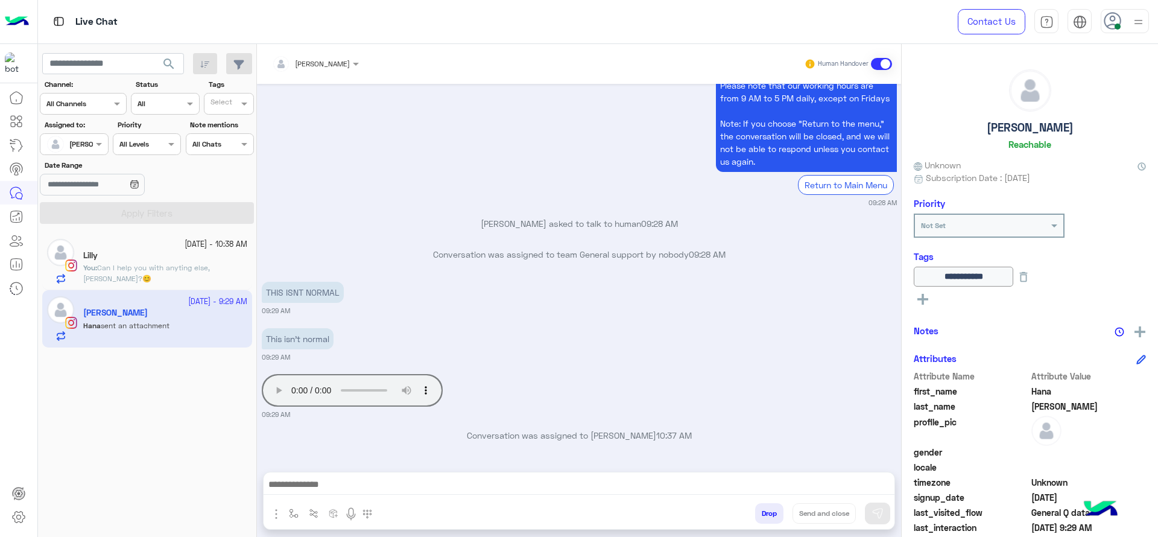
click at [480, 375] on div "Your browser does not support the audio tag. 09:29 AM" at bounding box center [579, 395] width 635 height 48
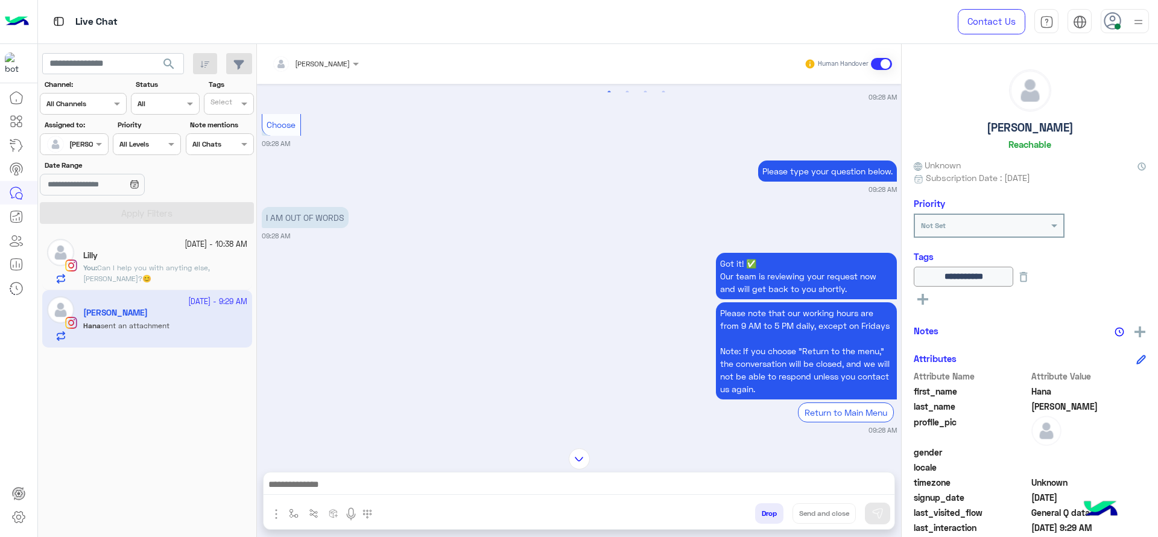
scroll to position [695, 0]
click at [501, 203] on div "I AM OUT OF WORDS 09:28 AM" at bounding box center [579, 221] width 635 height 37
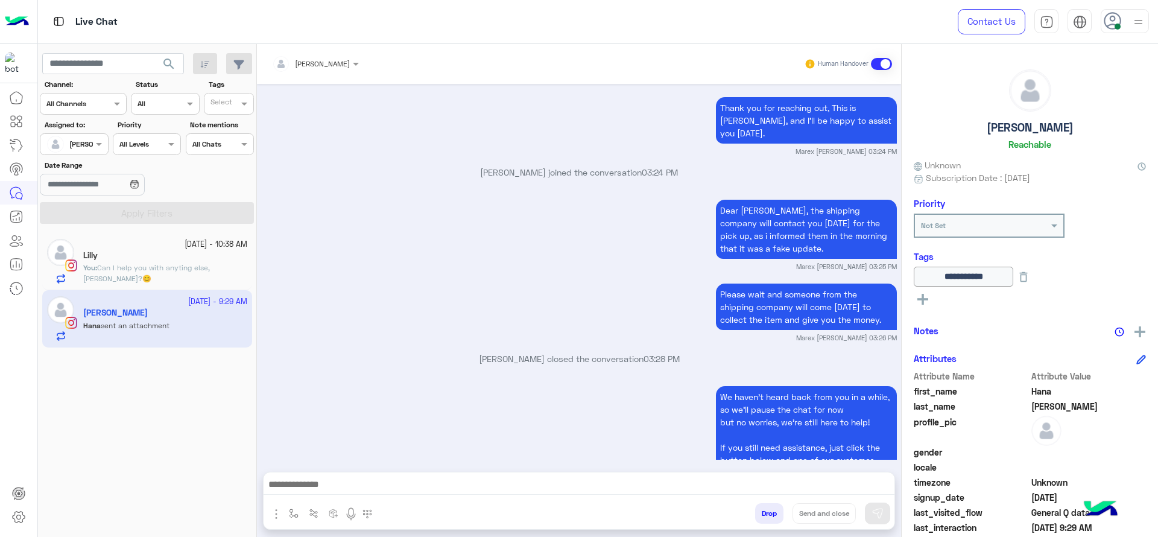
scroll to position [2308, 0]
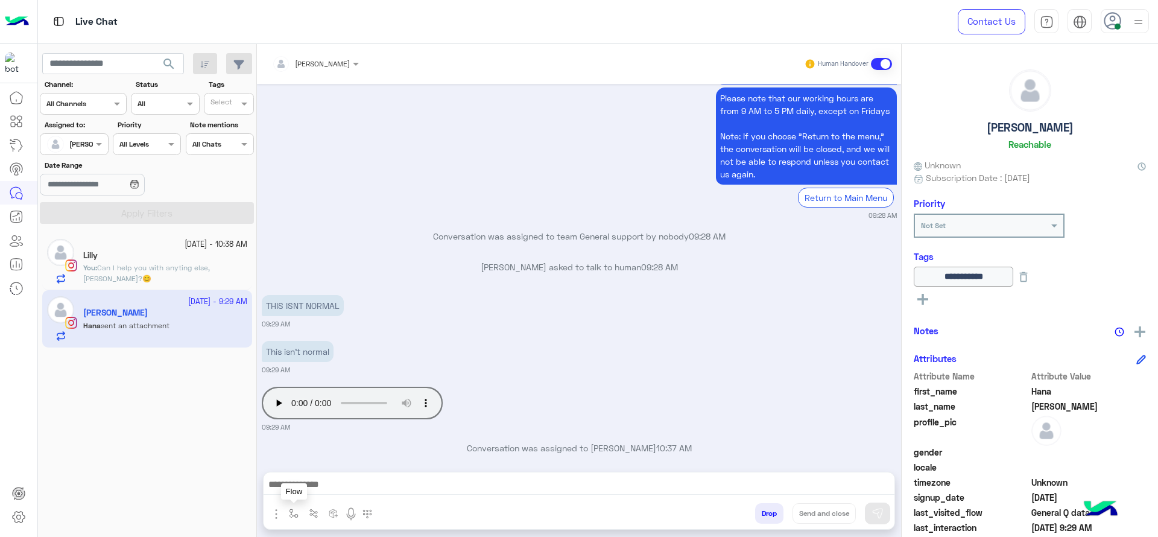
click at [289, 517] on img "button" at bounding box center [294, 513] width 10 height 10
click at [320, 494] on div "enter flow name" at bounding box center [329, 487] width 89 height 22
type input "*"
click at [364, 441] on div "J Greeting" at bounding box center [329, 442] width 89 height 24
type textarea "**********"
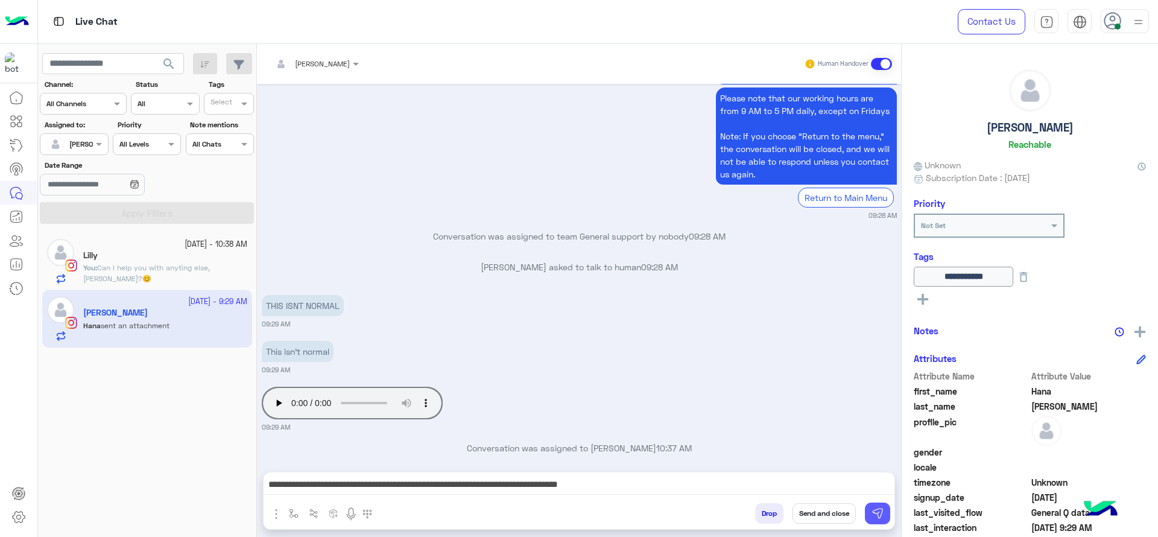
click at [879, 516] on img at bounding box center [878, 513] width 12 height 12
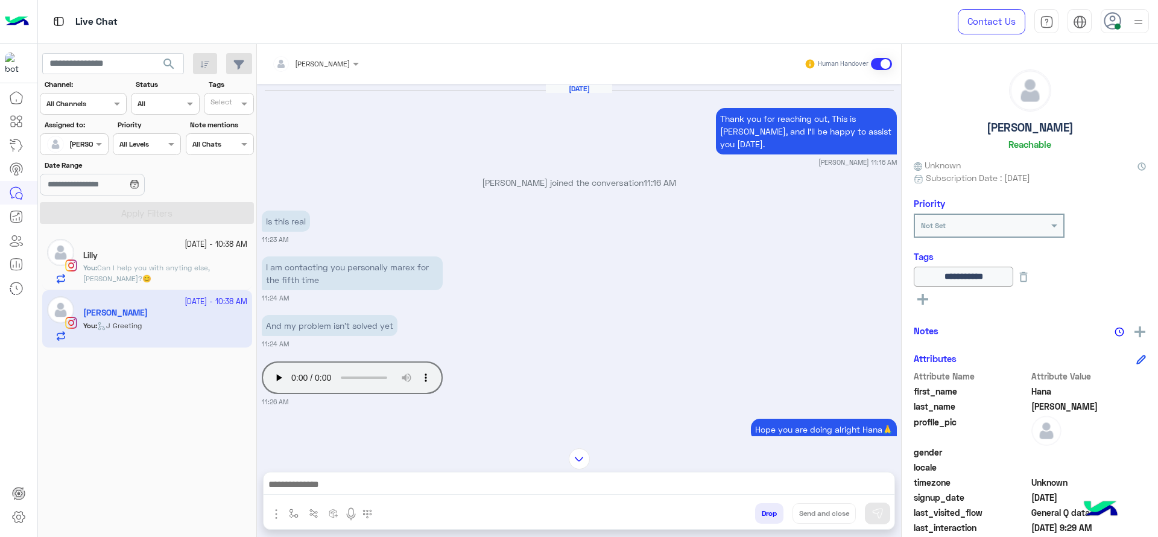
scroll to position [1420, 0]
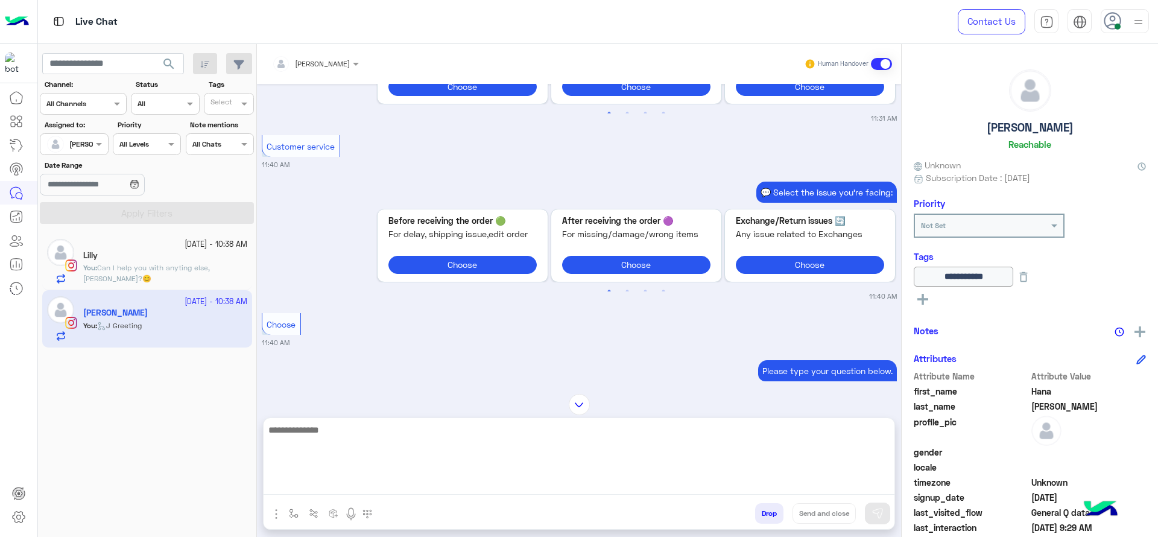
click at [503, 486] on textarea at bounding box center [579, 458] width 631 height 72
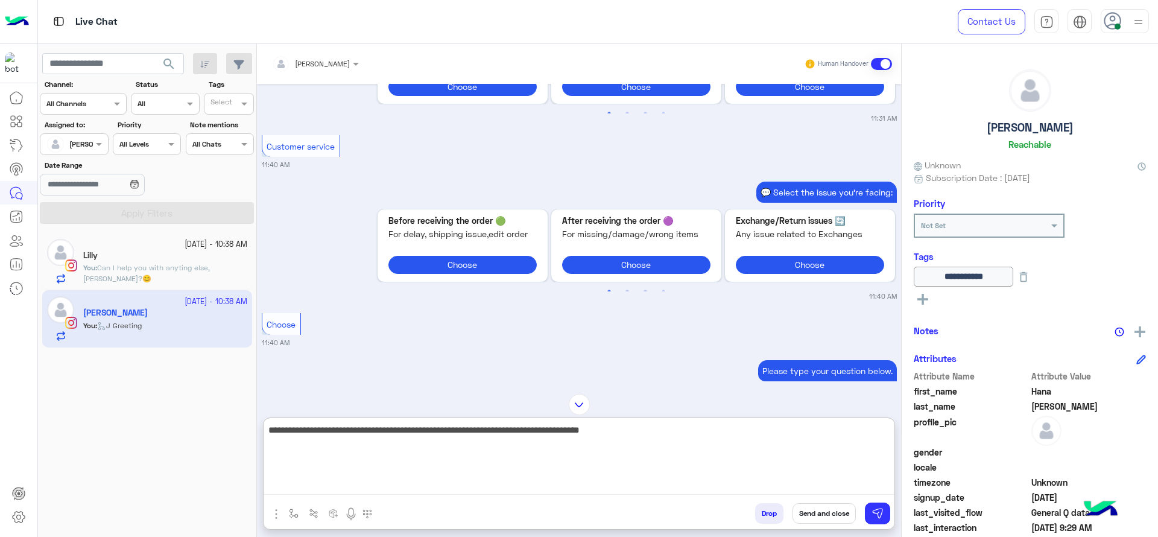
type textarea "**********"
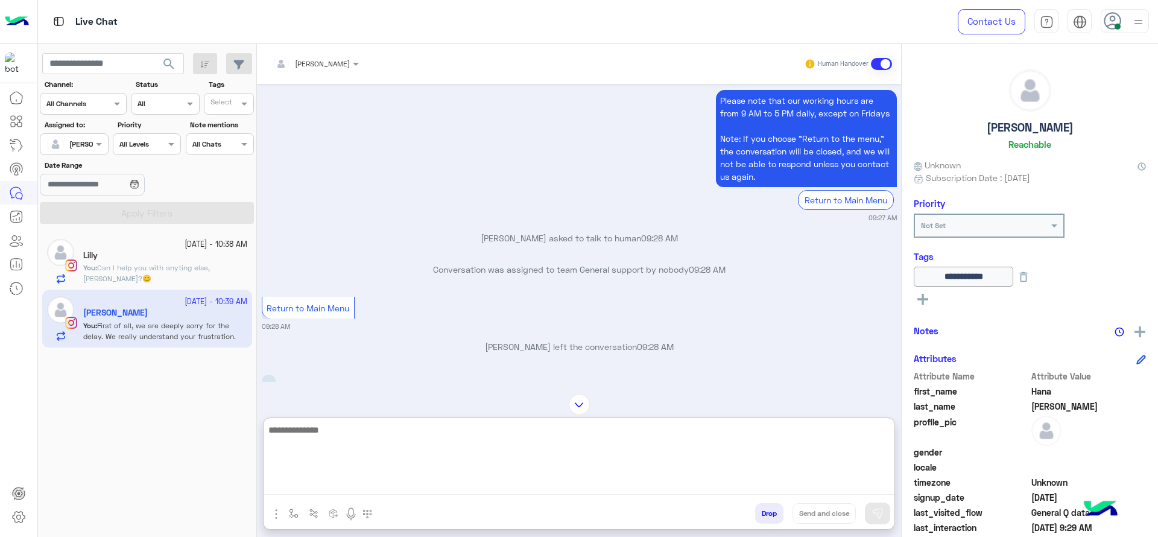
scroll to position [6840, 0]
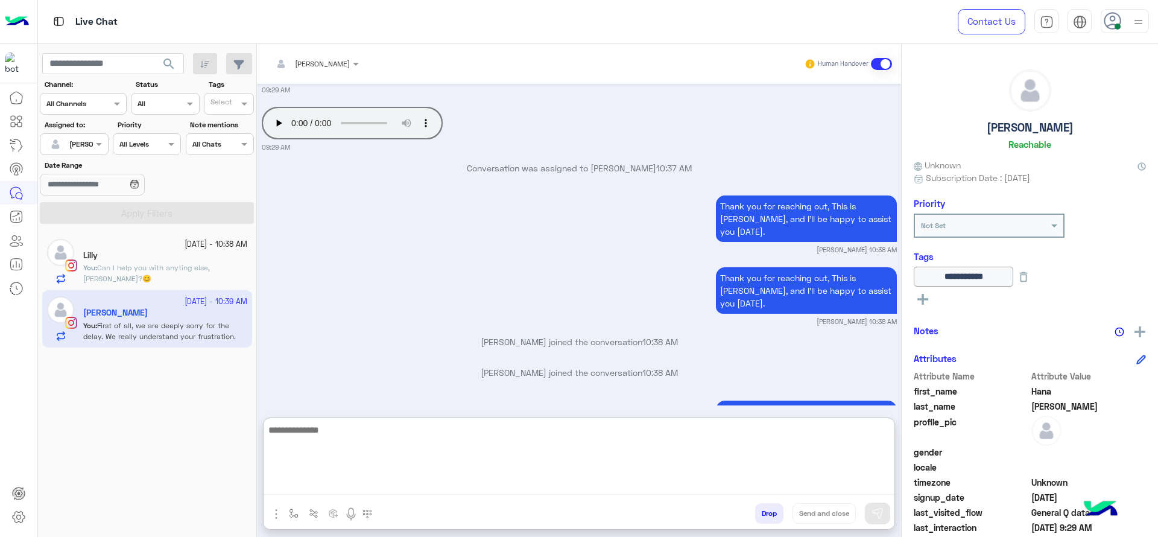
click at [511, 452] on textarea at bounding box center [579, 458] width 631 height 72
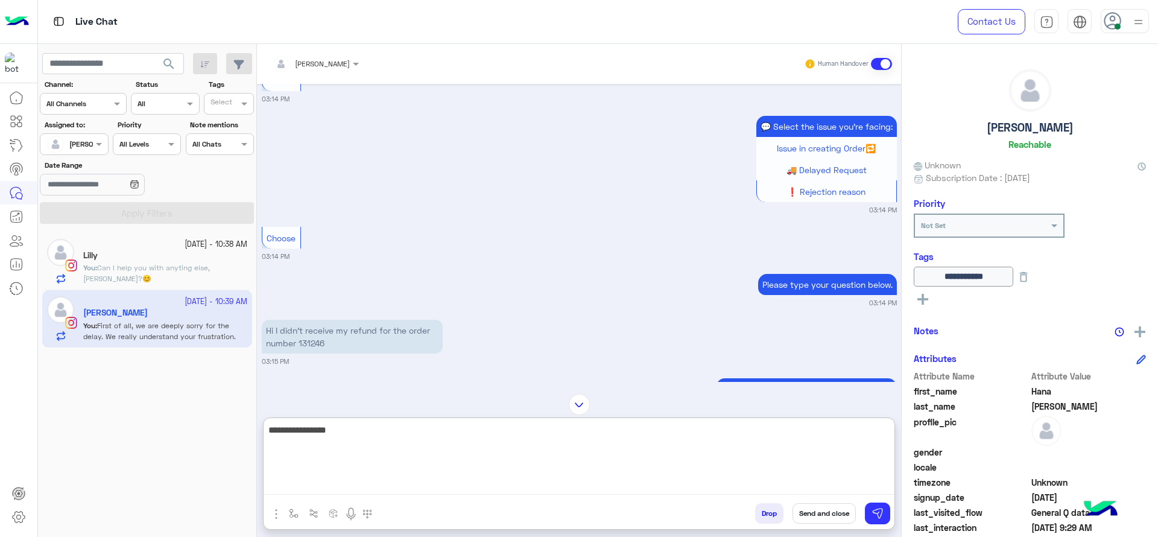
scroll to position [601, 0]
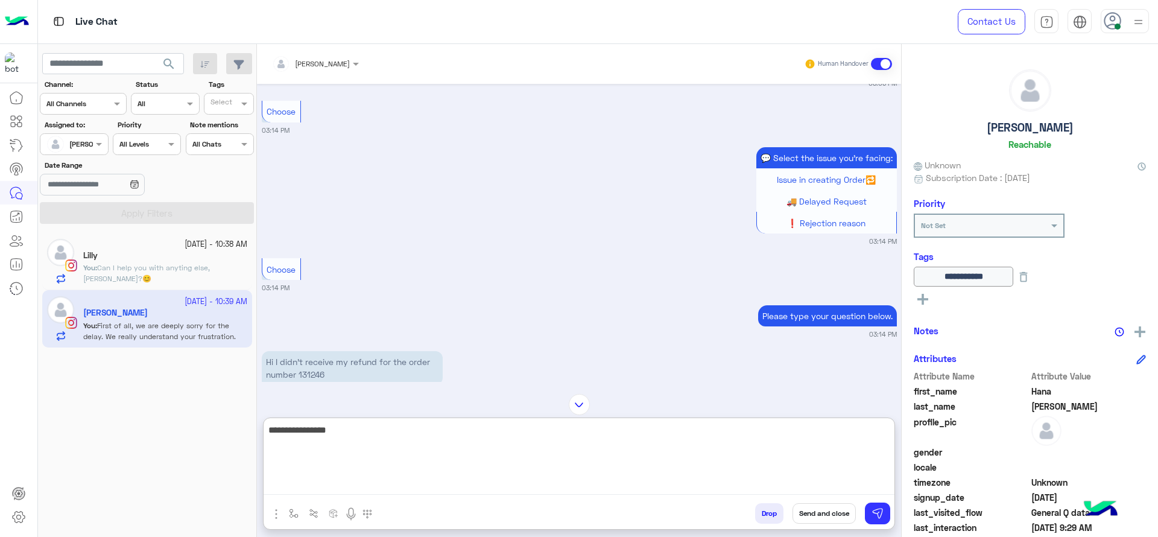
type textarea "**********"
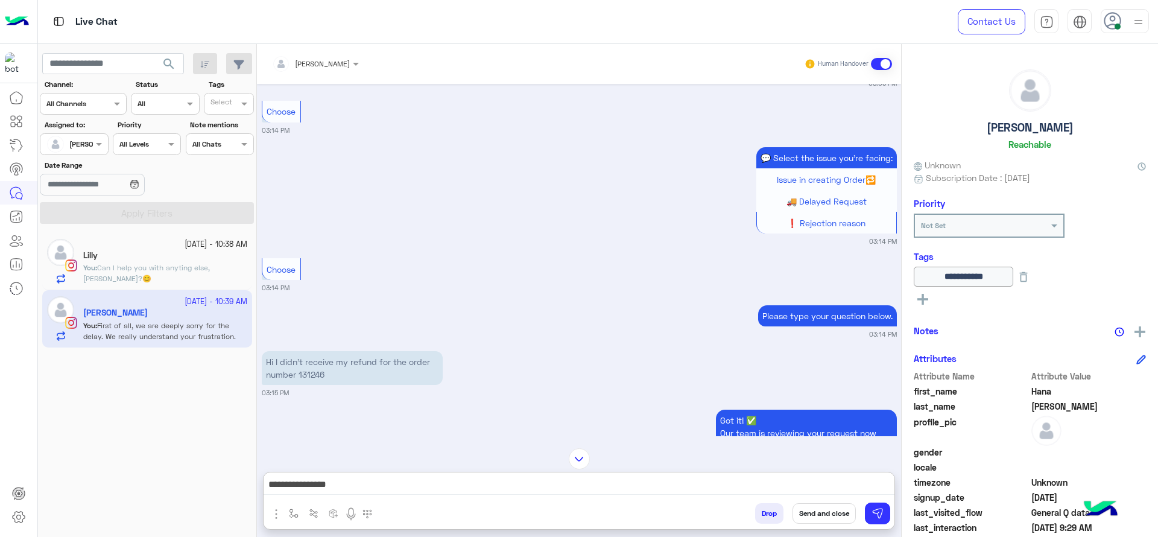
click at [323, 375] on p "Hi I didn’t receive my refund for the order number 131246" at bounding box center [352, 368] width 181 height 34
click at [316, 378] on p "Hi I didn’t receive my refund for the order number 131246" at bounding box center [352, 368] width 181 height 34
click at [315, 378] on p "Hi I didn’t receive my refund for the order number 131246" at bounding box center [352, 368] width 181 height 34
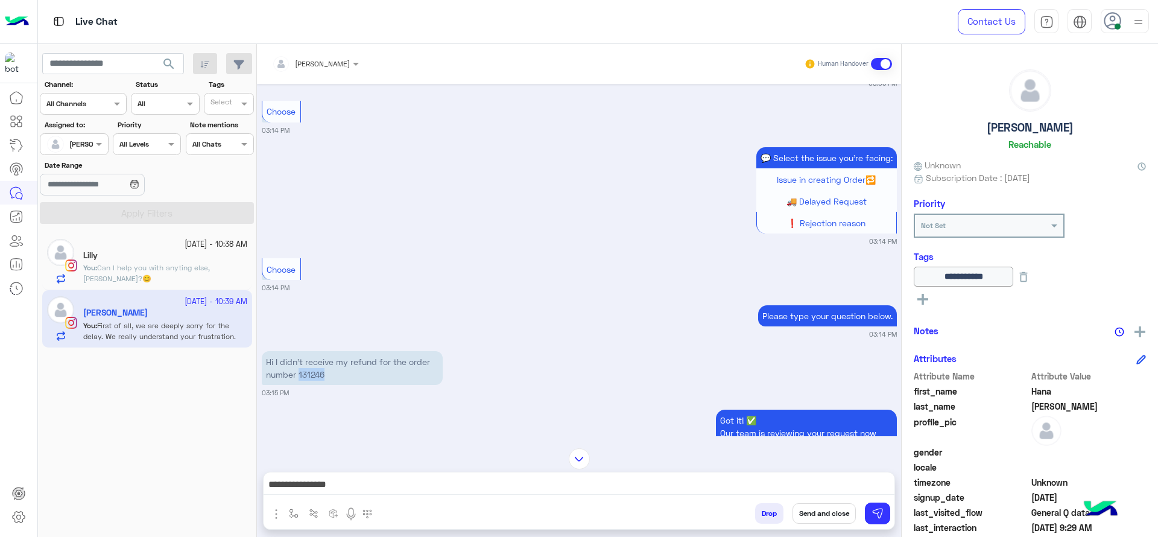
click at [195, 263] on span "Can I help you with anyting else, Lilly?😊" at bounding box center [146, 273] width 127 height 20
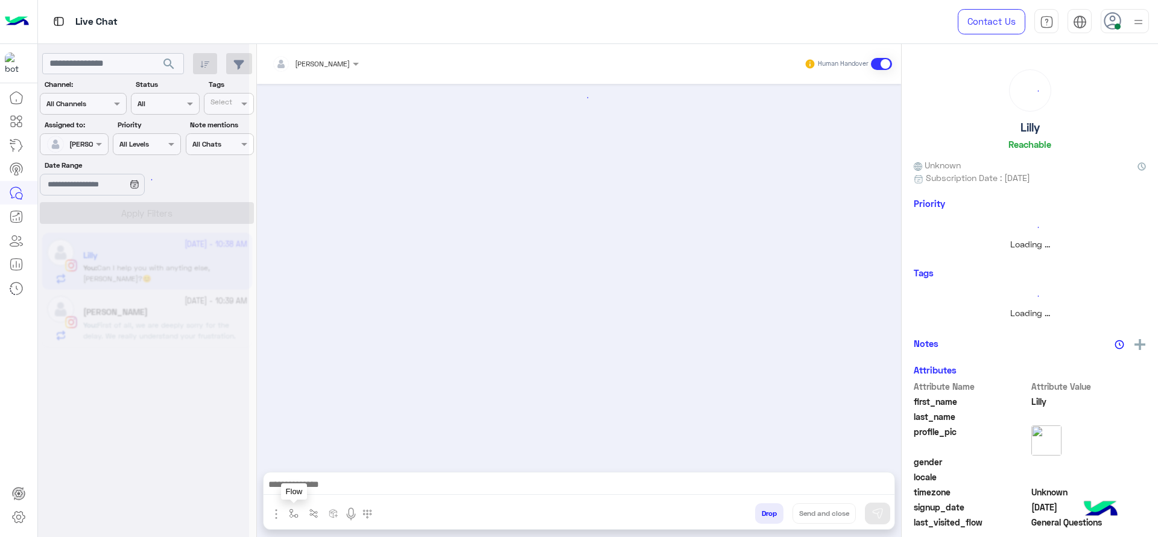
click at [294, 511] on img "button" at bounding box center [294, 513] width 10 height 10
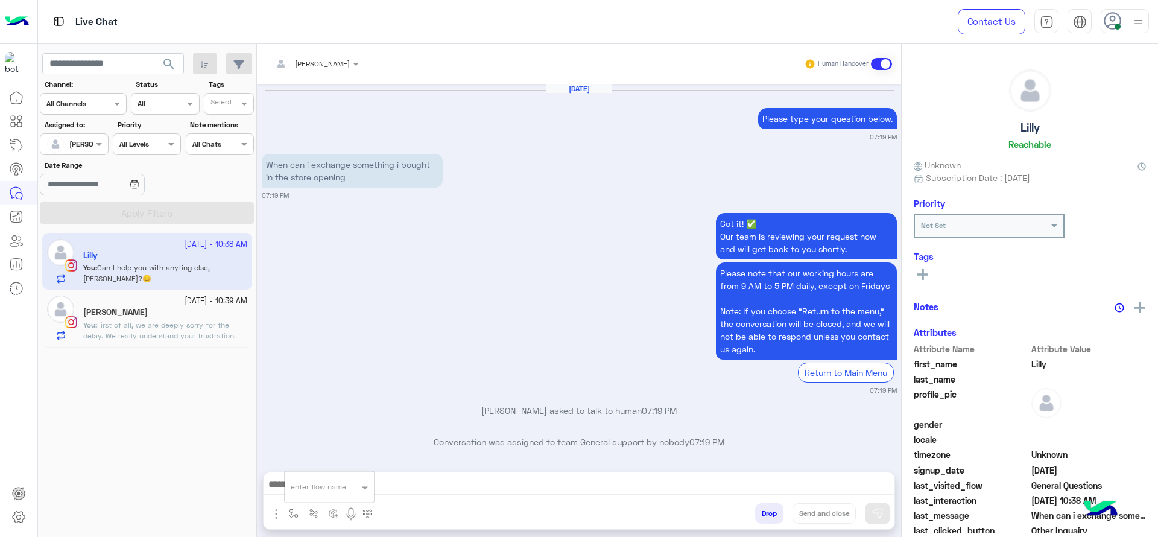
click at [294, 487] on input "text" at bounding box center [315, 484] width 48 height 11
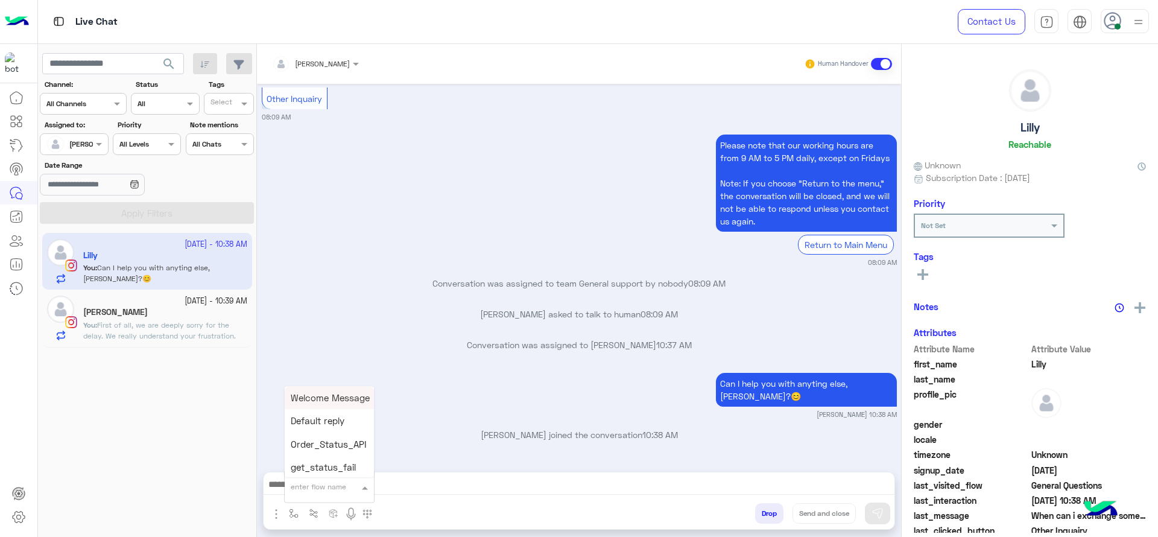
type input "*"
click at [314, 472] on div "Jana close" at bounding box center [329, 466] width 89 height 24
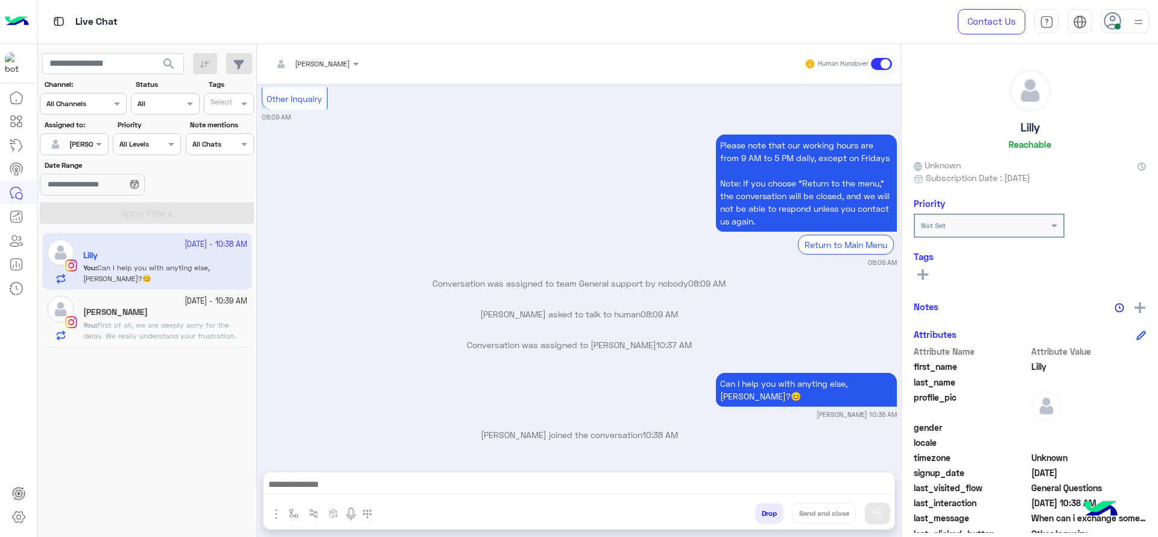
type textarea "**********"
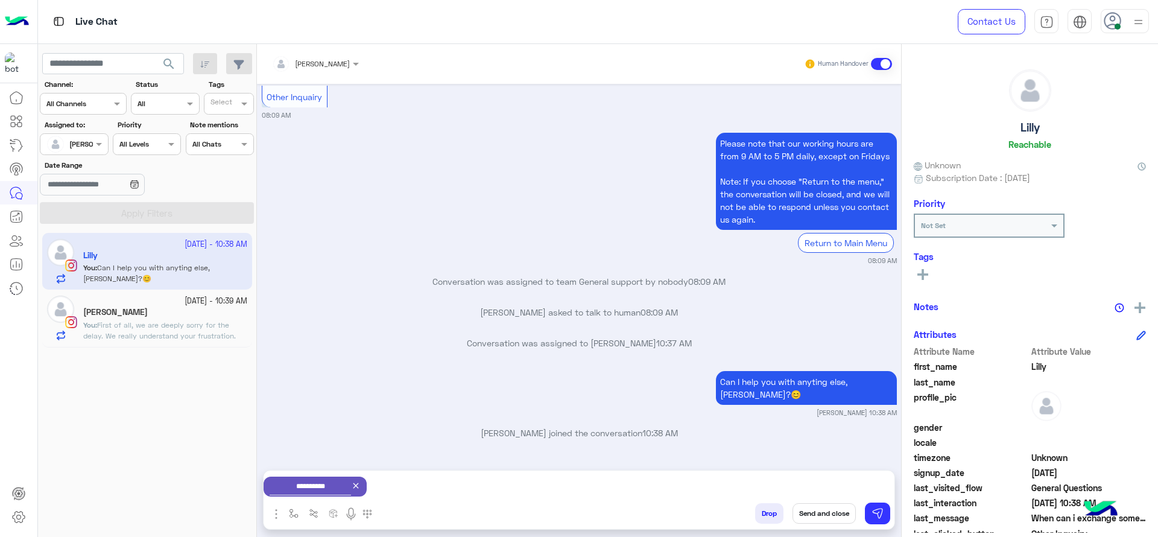
click at [830, 514] on button "Send and close" at bounding box center [824, 513] width 63 height 21
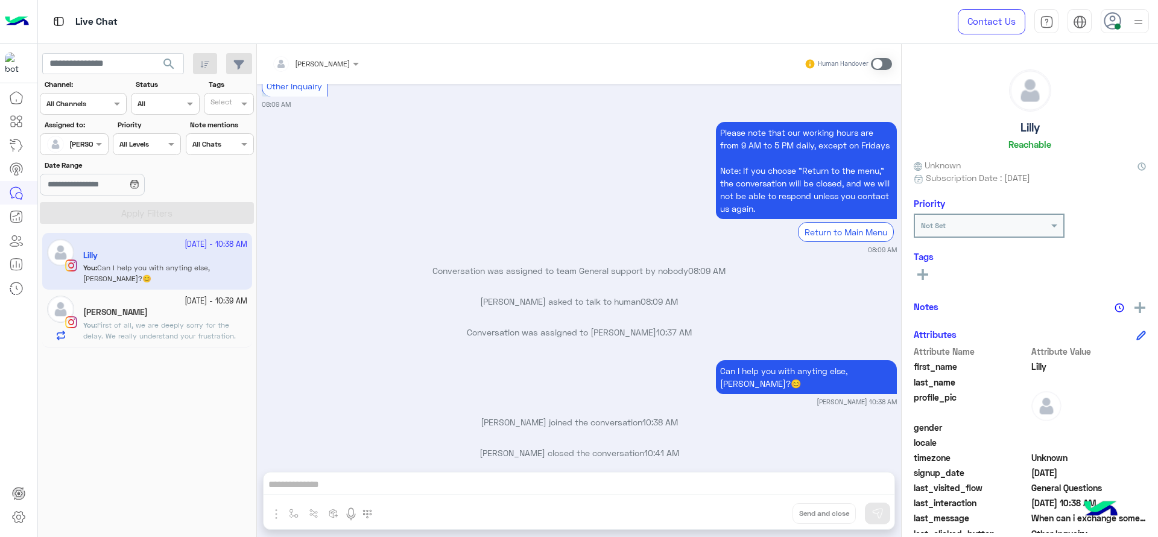
scroll to position [1019, 0]
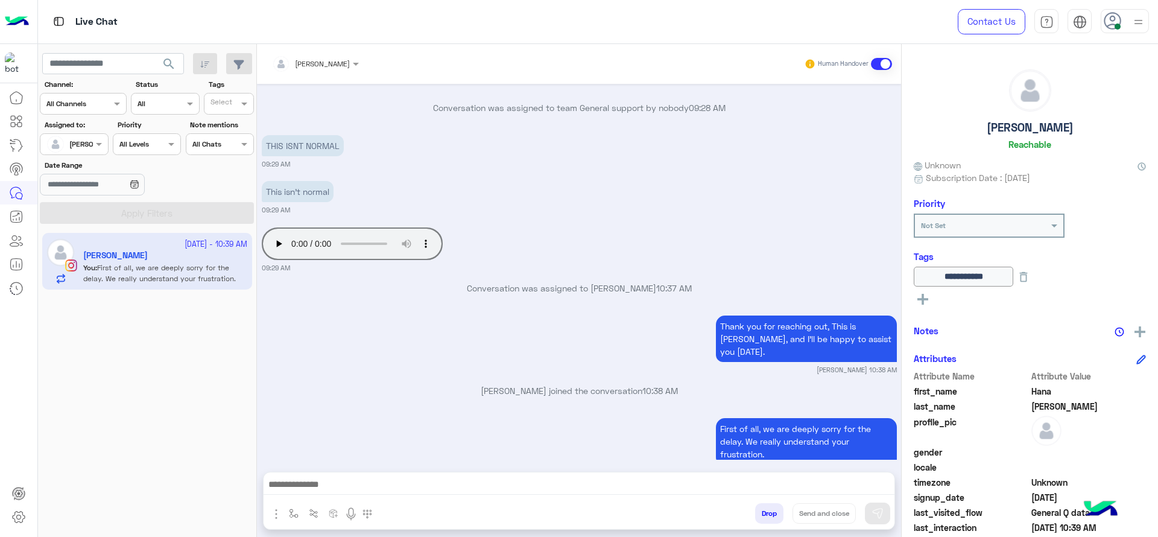
scroll to position [2232, 0]
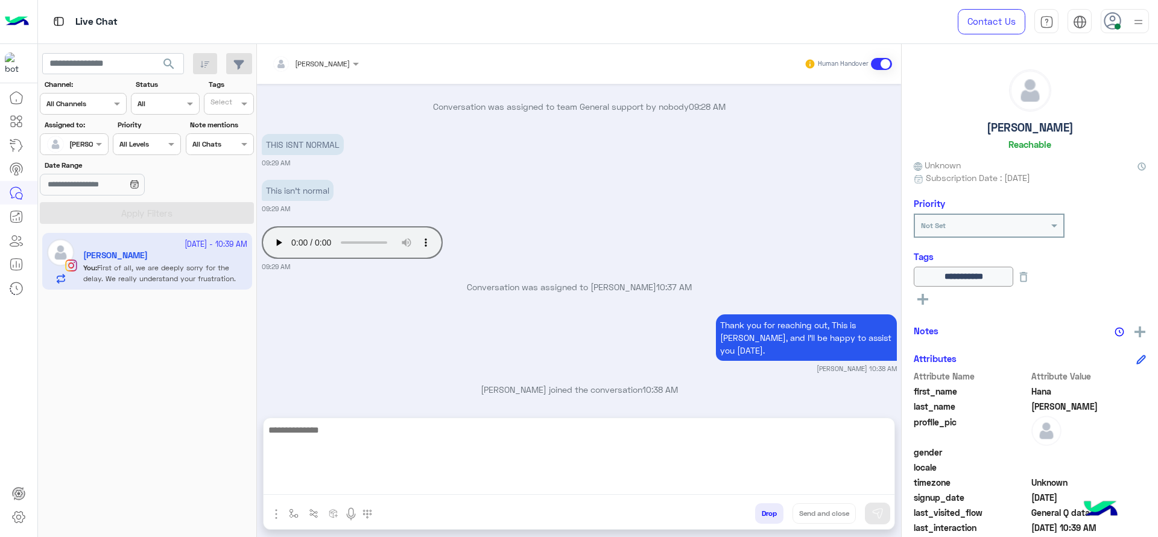
click at [496, 491] on textarea at bounding box center [579, 458] width 631 height 72
type textarea "*"
click at [329, 440] on textarea "**********" at bounding box center [579, 458] width 631 height 72
click at [378, 428] on textarea "**********" at bounding box center [579, 458] width 631 height 72
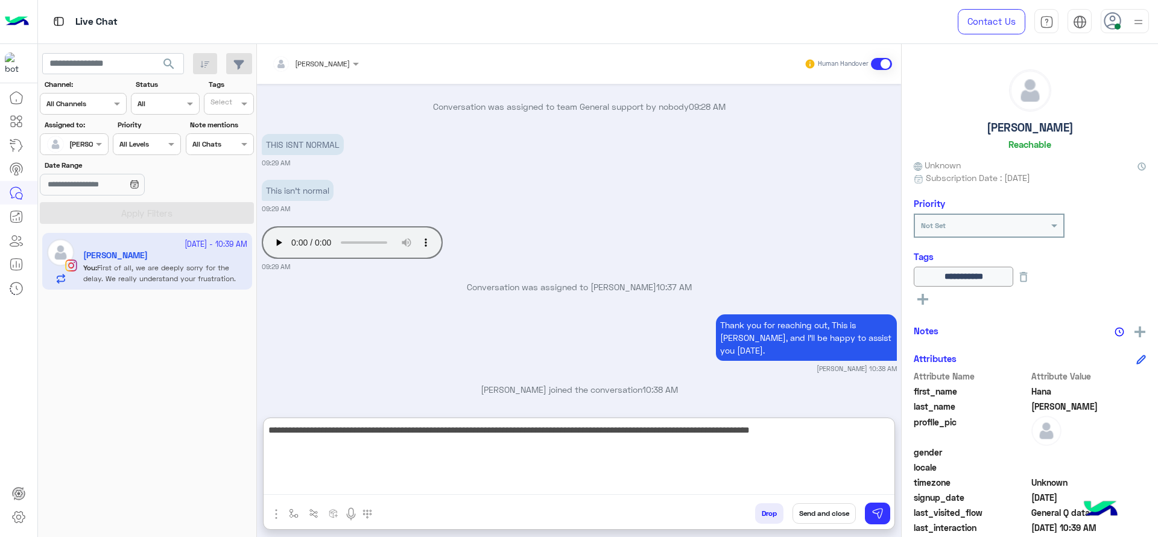
paste textarea "**********"
click at [437, 444] on textarea "**********" at bounding box center [579, 458] width 631 height 72
type textarea "**********"
click at [540, 446] on textarea "**********" at bounding box center [579, 458] width 631 height 72
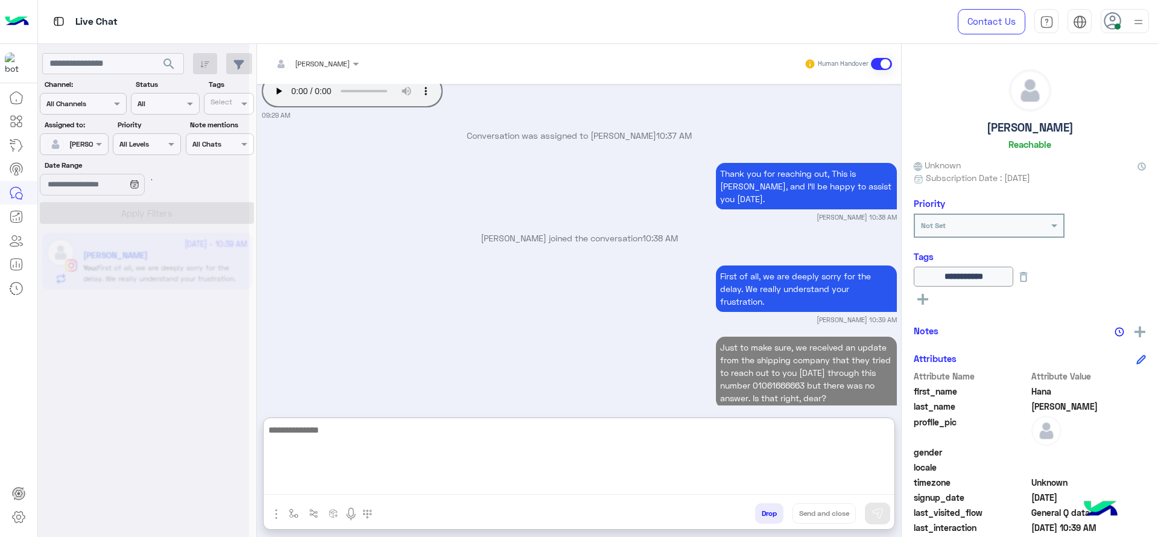
scroll to position [2383, 0]
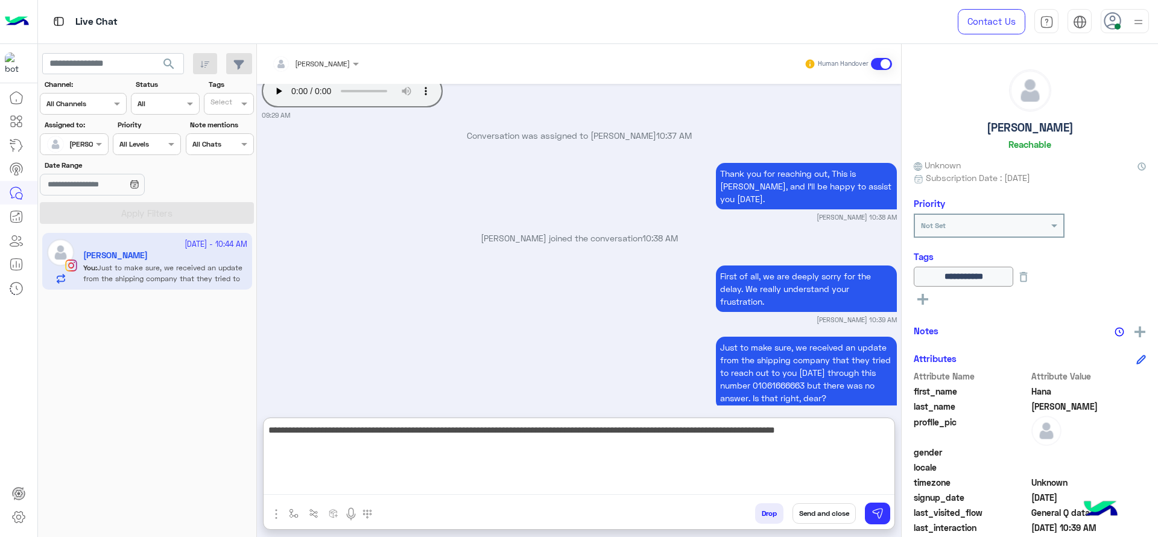
click at [433, 432] on textarea "**********" at bounding box center [579, 458] width 631 height 72
click at [459, 432] on textarea "**********" at bounding box center [579, 458] width 631 height 72
click at [502, 458] on textarea "**********" at bounding box center [579, 458] width 631 height 72
click at [431, 434] on textarea "**********" at bounding box center [579, 458] width 631 height 72
click at [520, 473] on textarea "**********" at bounding box center [579, 458] width 631 height 72
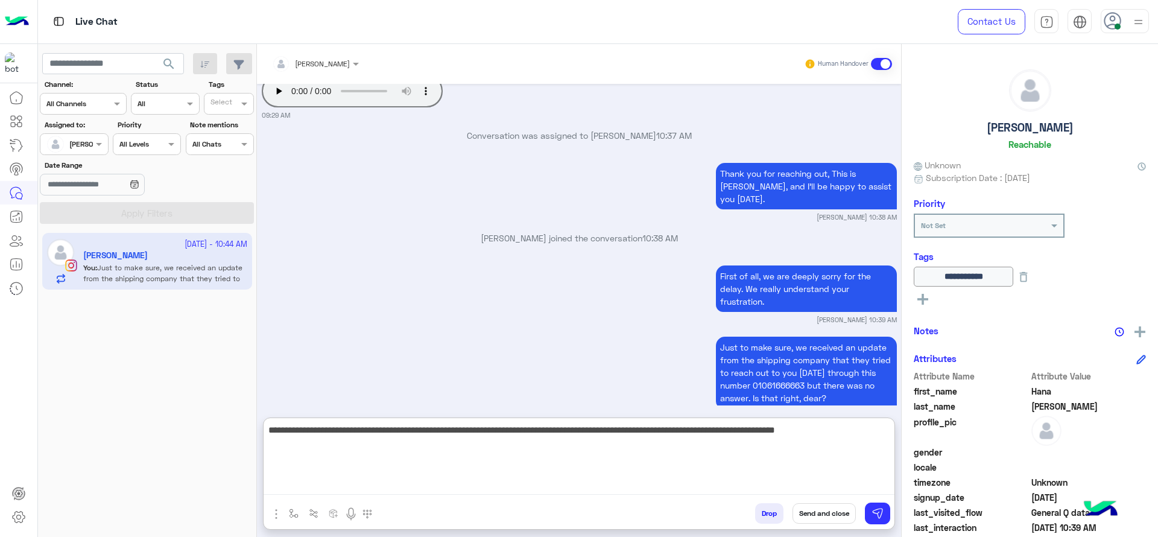
type textarea "**********"
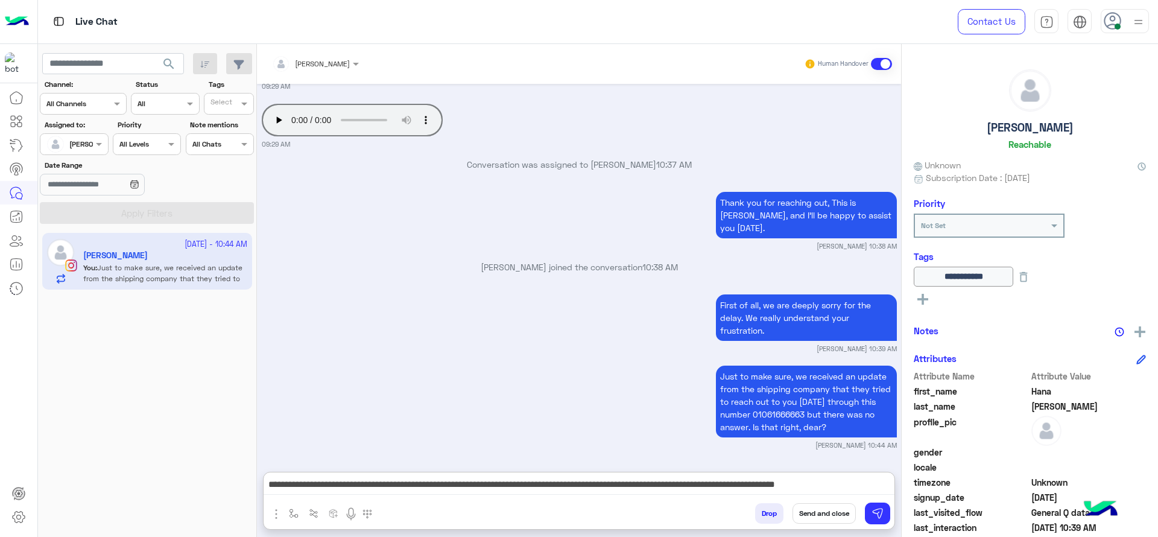
drag, startPoint x: 633, startPoint y: 501, endPoint x: 631, endPoint y: 465, distance: 36.2
click at [631, 472] on div "**********" at bounding box center [579, 487] width 631 height 30
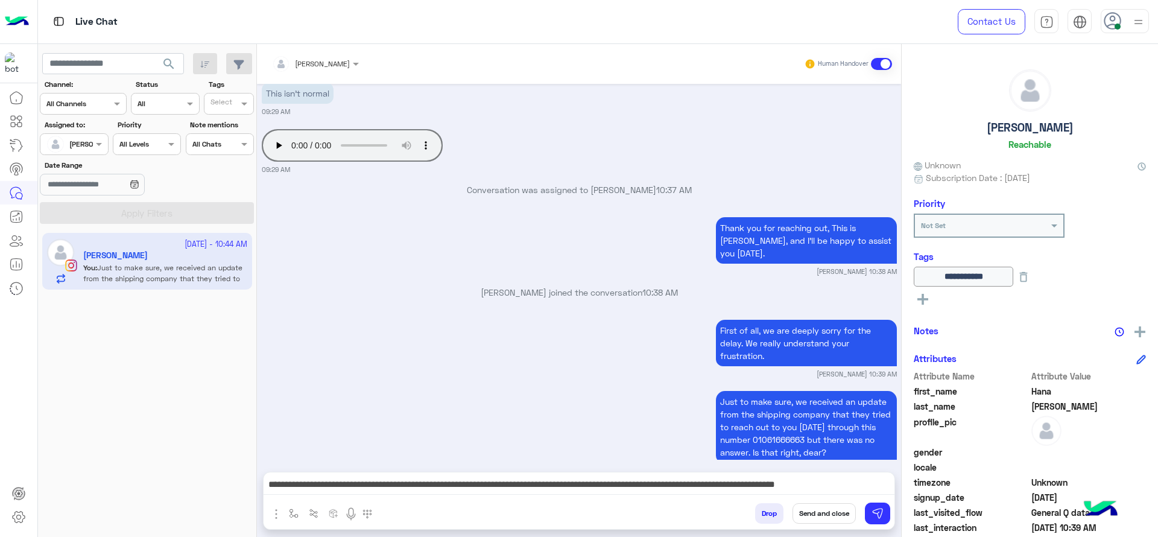
click at [631, 465] on div "Jana Aboelseoud Human Handover Oct 13, 2025 💬 Select the issue you're facing: P…" at bounding box center [579, 293] width 644 height 498
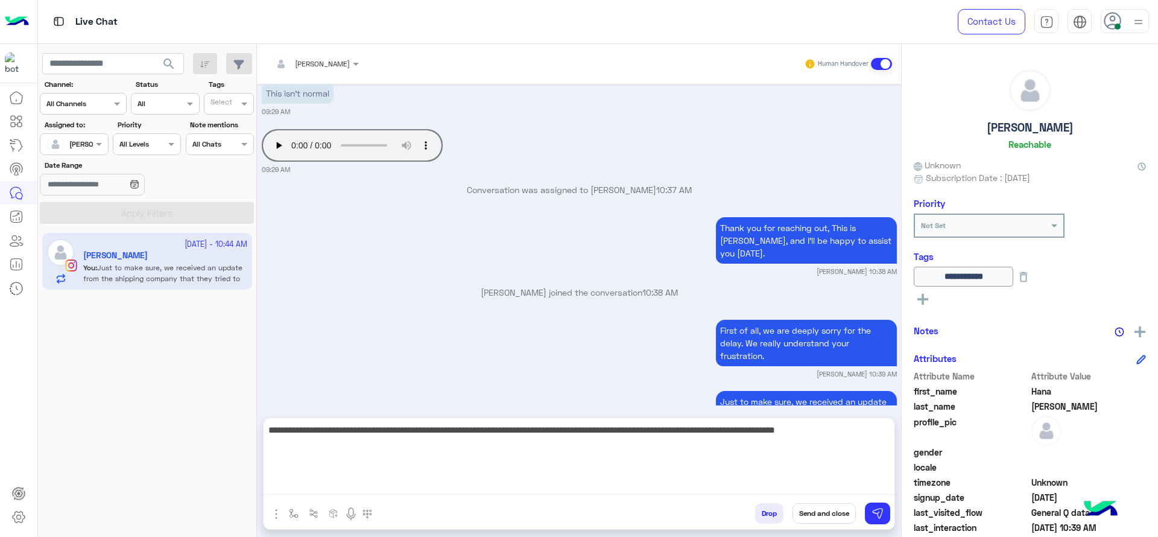
click at [622, 491] on textarea "**********" at bounding box center [579, 458] width 631 height 72
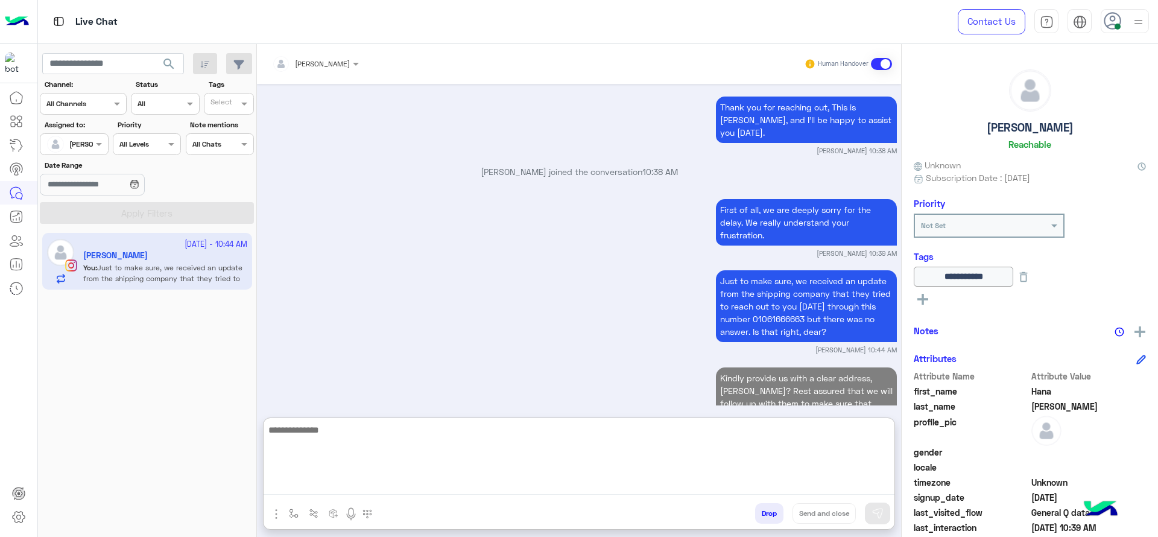
scroll to position [2467, 0]
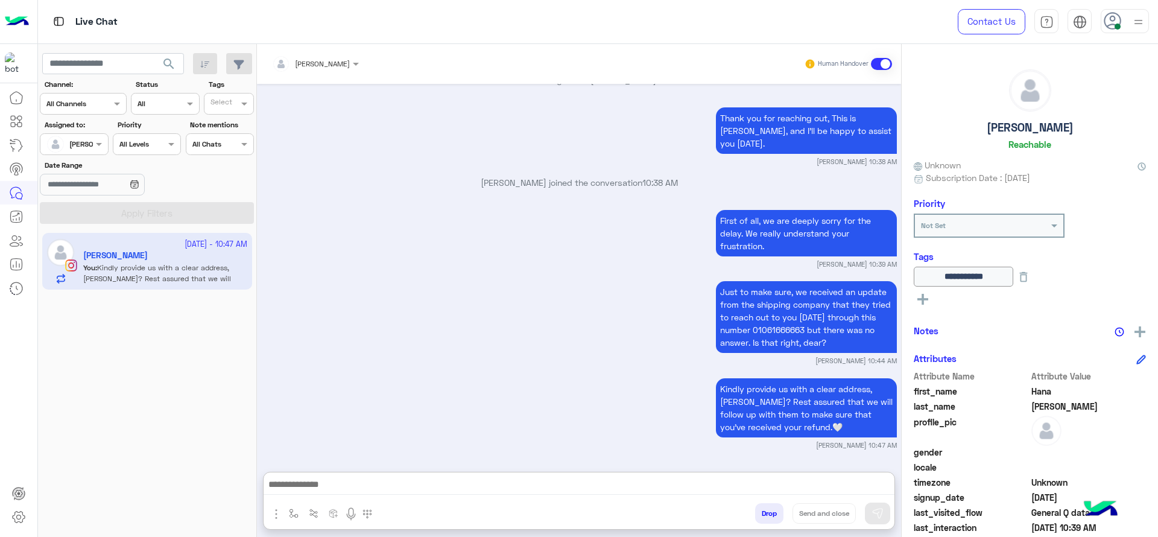
click at [1034, 278] on button at bounding box center [1023, 277] width 21 height 20
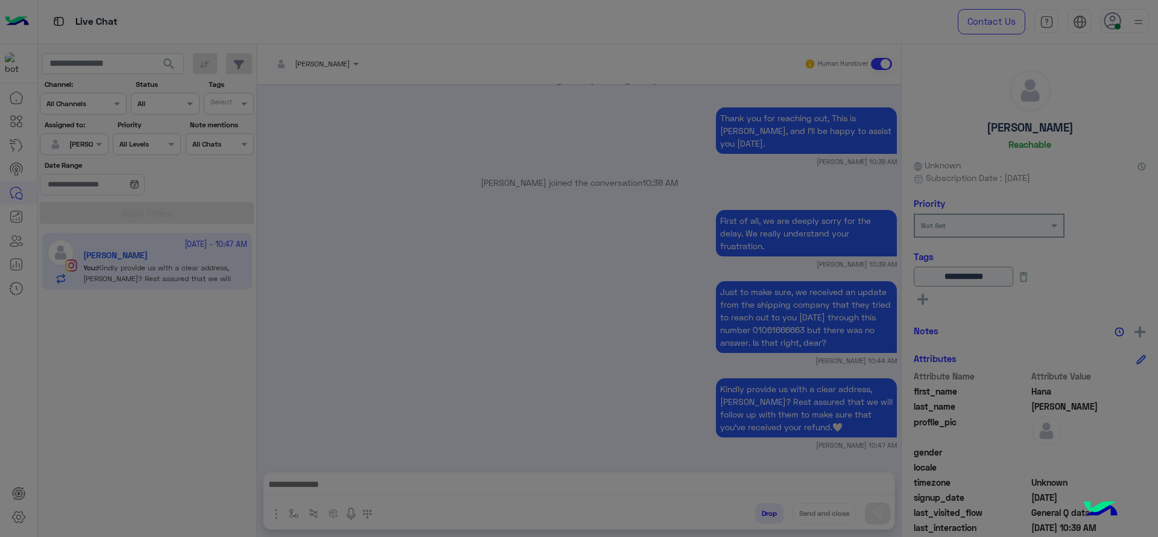
scroll to position [2413, 0]
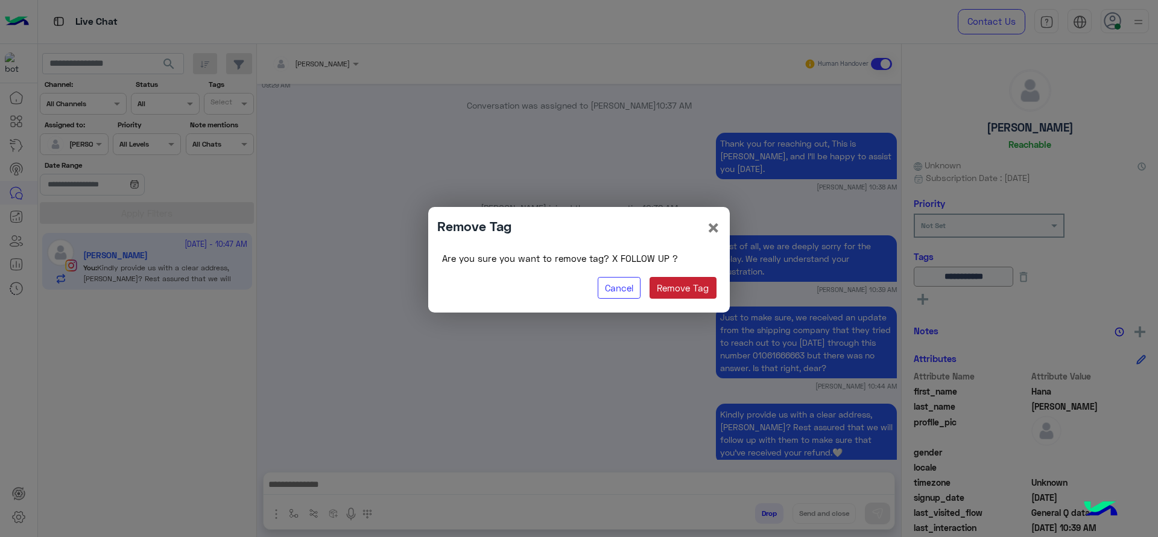
click at [657, 286] on button "Remove Tag" at bounding box center [683, 288] width 67 height 22
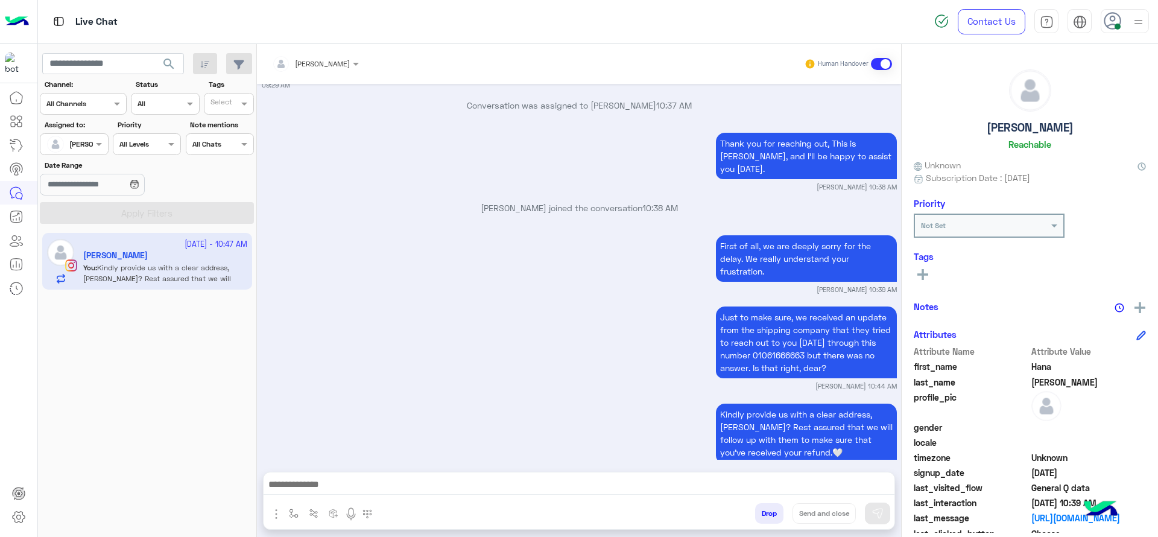
click at [919, 272] on icon at bounding box center [922, 274] width 11 height 11
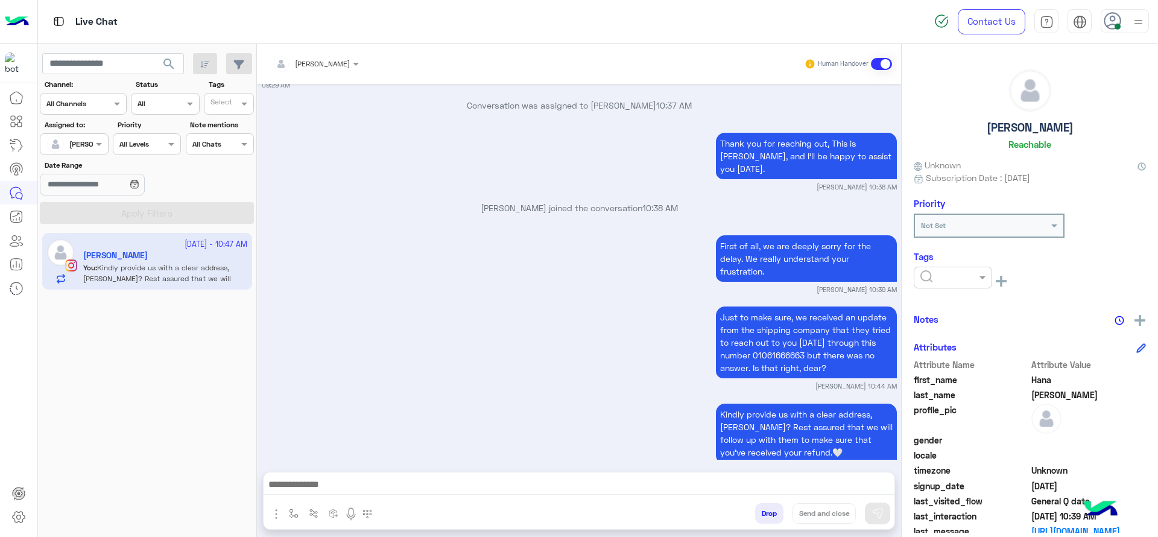
click at [942, 282] on div at bounding box center [953, 278] width 78 height 22
click at [940, 305] on span "J FOLLOW UP" at bounding box center [946, 307] width 52 height 10
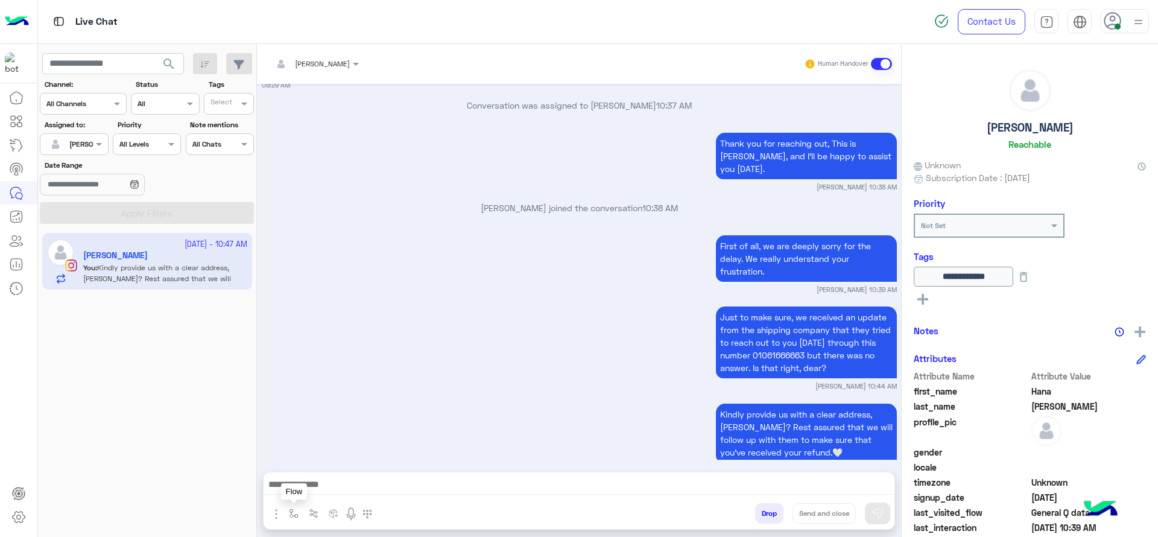
click at [289, 516] on img "button" at bounding box center [294, 513] width 10 height 10
click at [300, 487] on input "text" at bounding box center [315, 484] width 48 height 11
type input "*"
click at [310, 463] on span "[PERSON_NAME]" at bounding box center [325, 465] width 69 height 11
type textarea "**********"
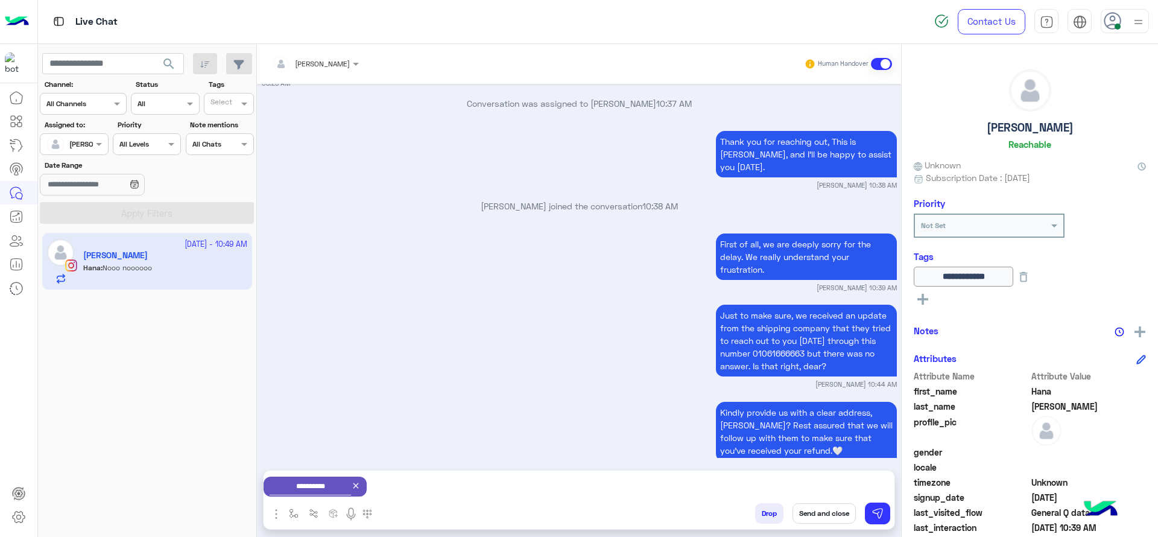
scroll to position [2507, 0]
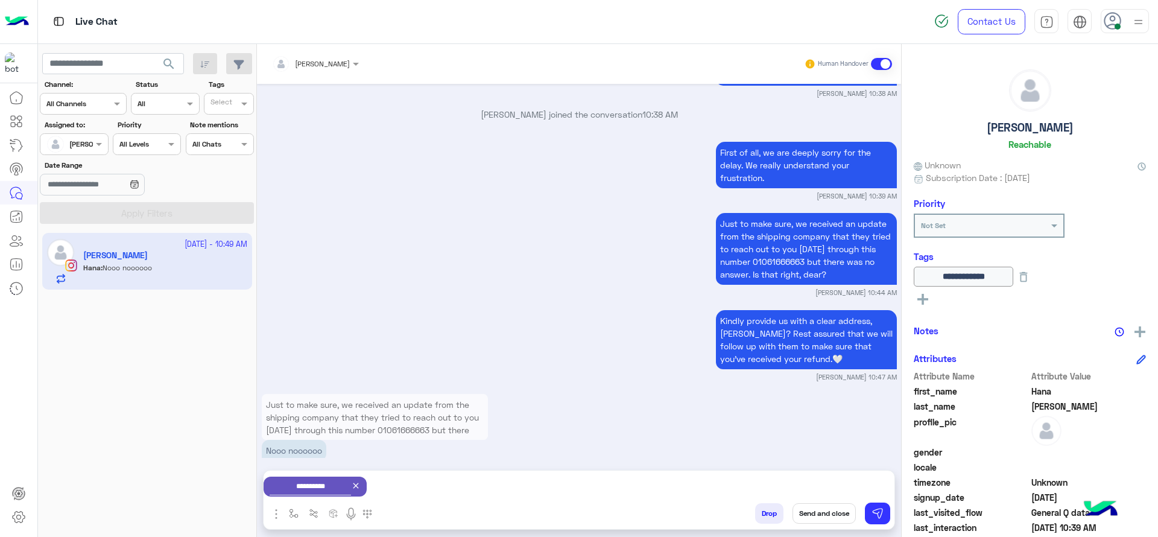
click at [361, 479] on app-close-icon at bounding box center [356, 484] width 10 height 10
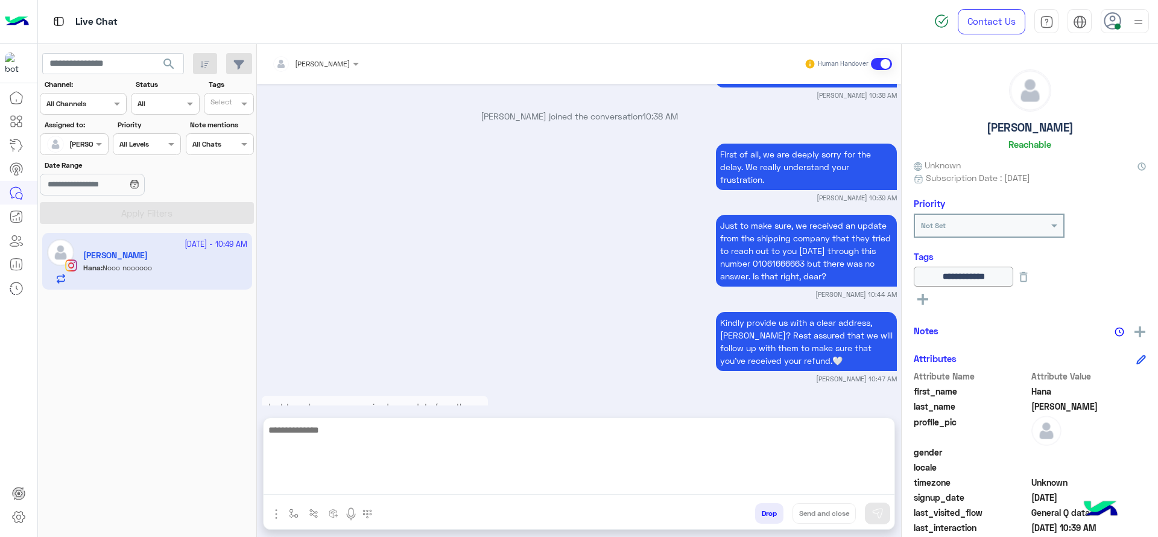
click at [397, 490] on textarea at bounding box center [579, 458] width 631 height 72
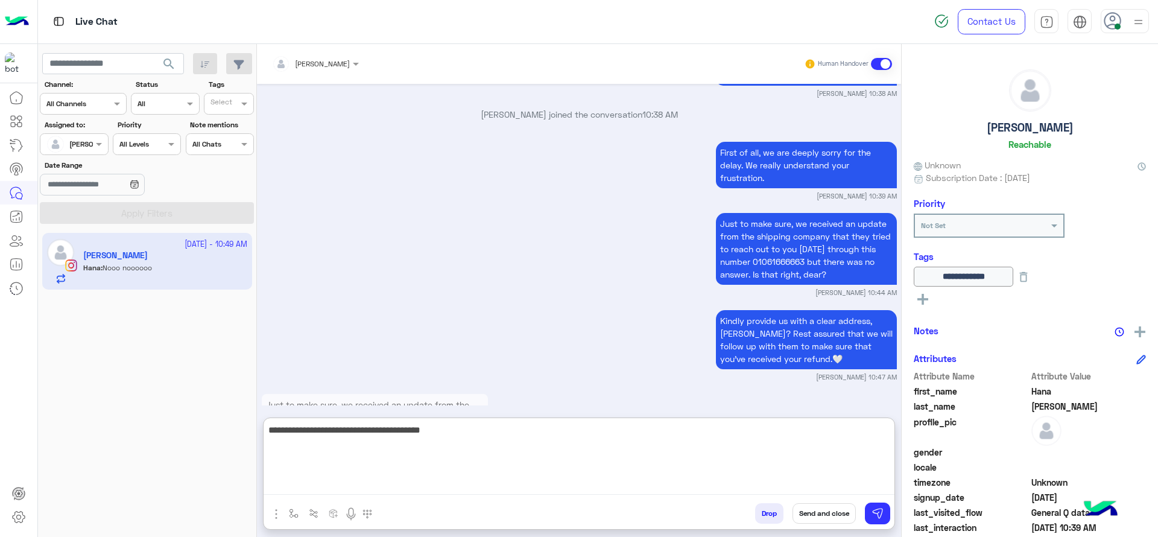
type textarea "**********"
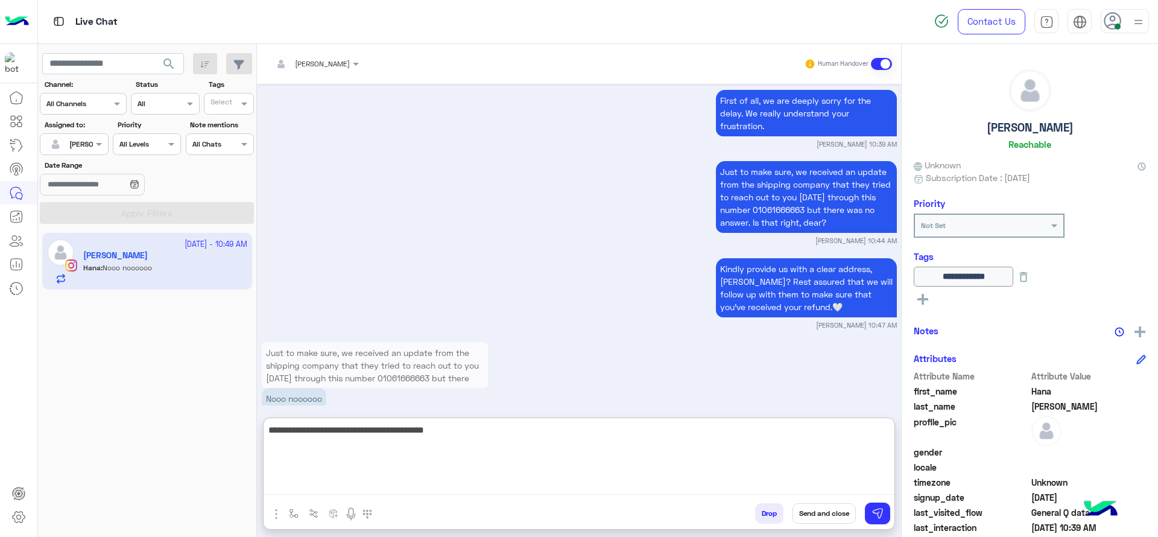
click at [416, 425] on textarea "**********" at bounding box center [579, 458] width 631 height 72
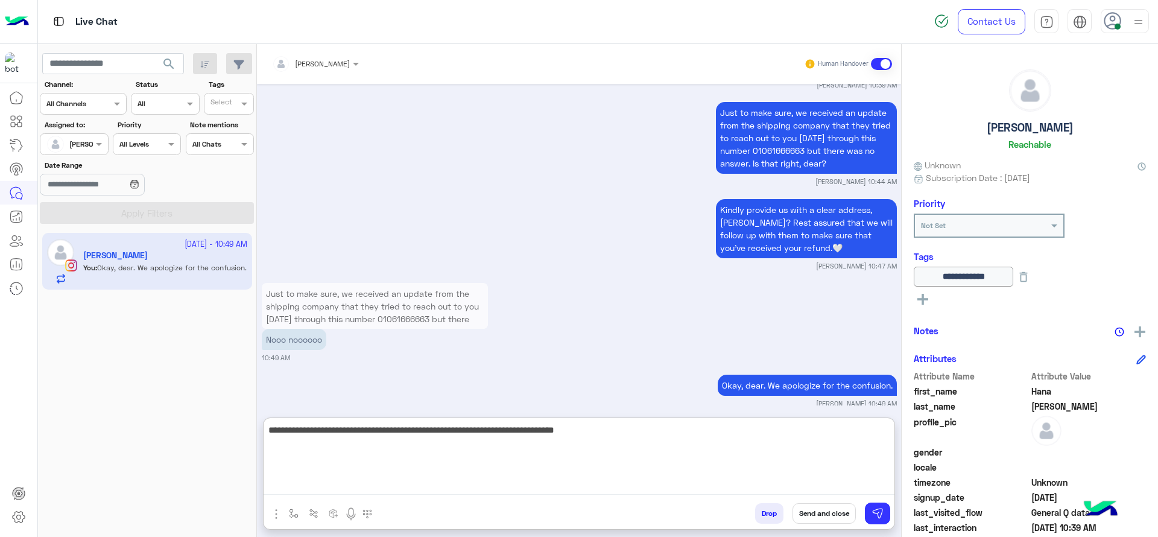
type textarea "**********"
click at [419, 432] on textarea "**********" at bounding box center [579, 458] width 631 height 72
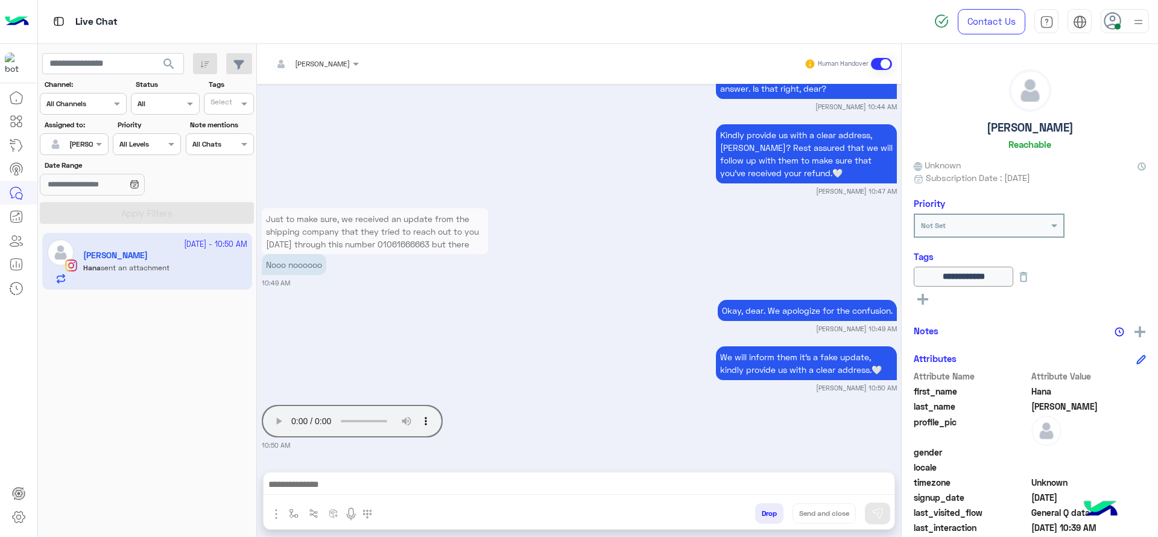
scroll to position [2680, 0]
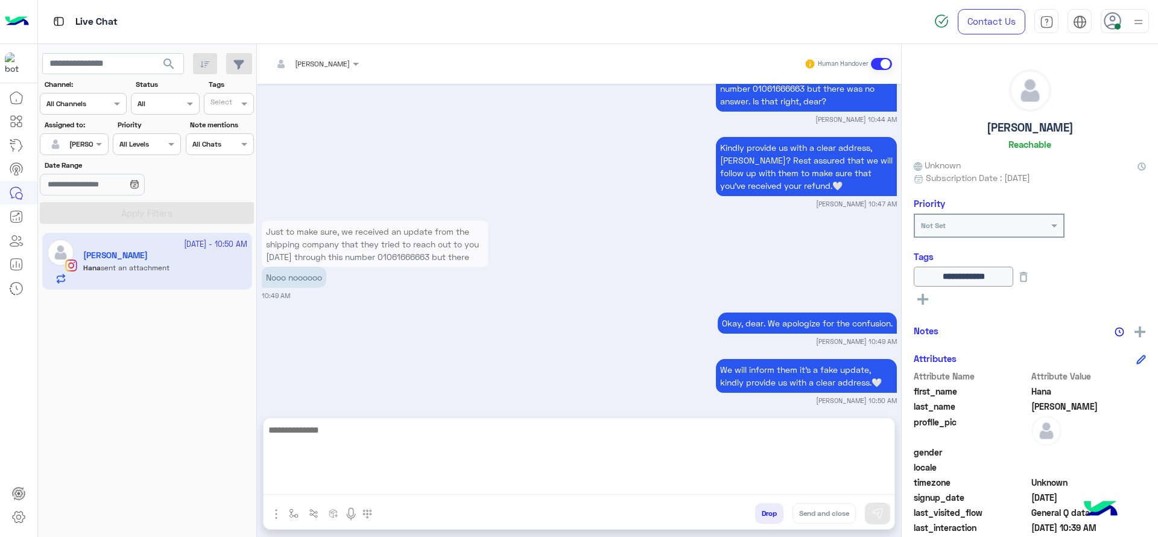
click at [590, 486] on textarea at bounding box center [579, 458] width 631 height 72
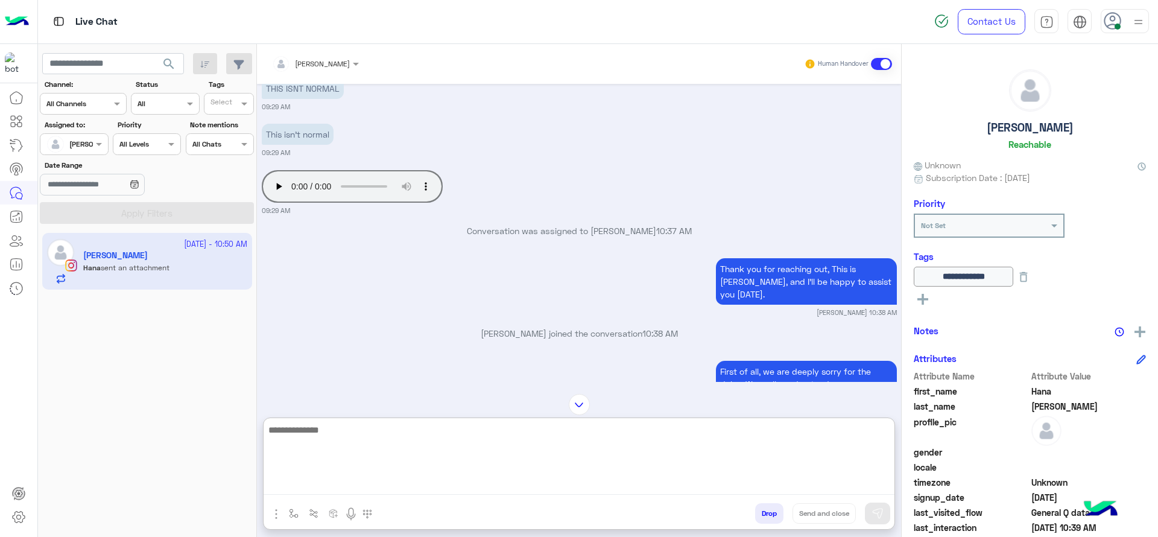
scroll to position [2733, 0]
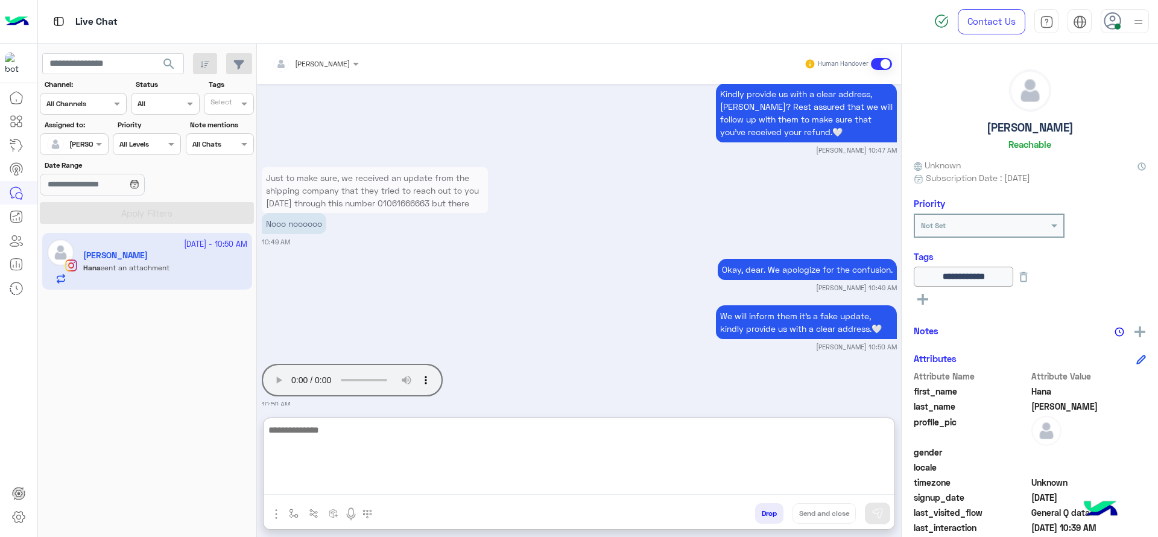
click at [573, 426] on textarea at bounding box center [579, 458] width 631 height 72
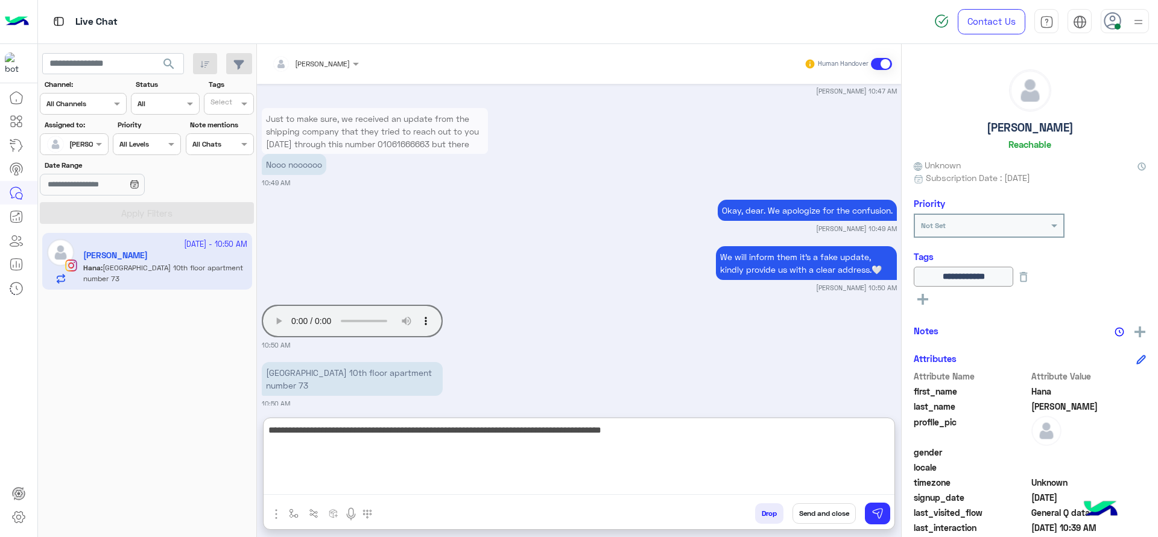
click at [685, 454] on textarea "**********" at bounding box center [579, 458] width 631 height 72
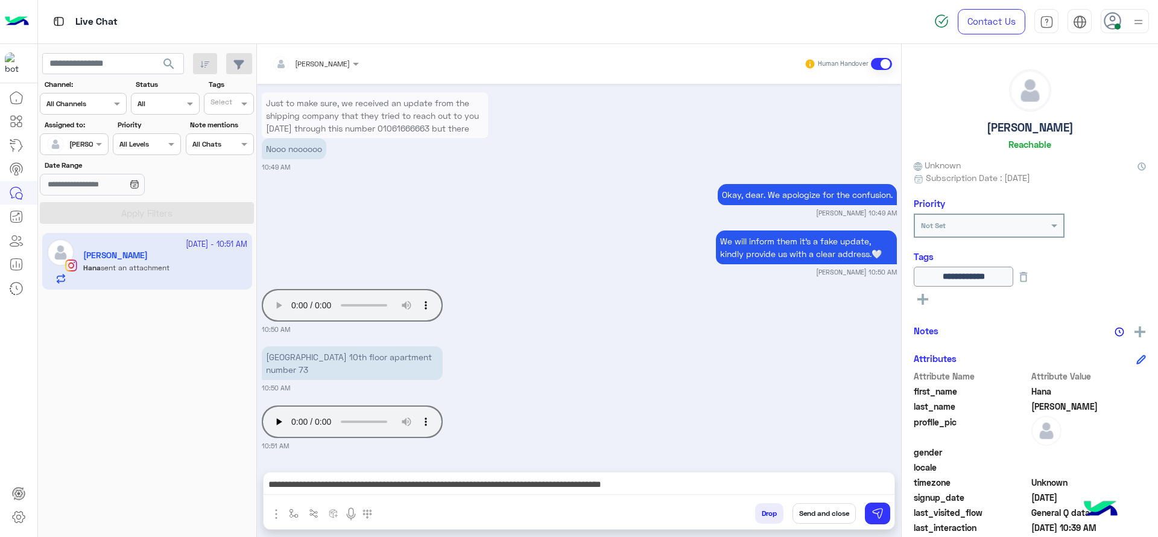
scroll to position [2795, 0]
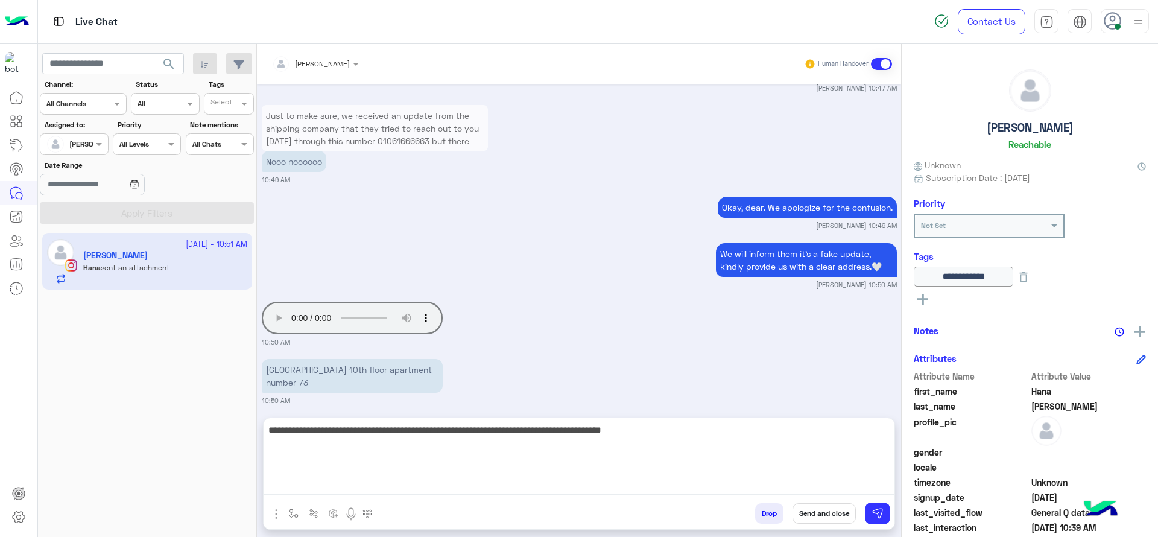
click at [401, 487] on textarea "**********" at bounding box center [579, 458] width 631 height 72
click at [645, 446] on textarea "**********" at bounding box center [579, 458] width 631 height 72
click at [735, 441] on textarea "**********" at bounding box center [579, 458] width 631 height 72
type textarea "**********"
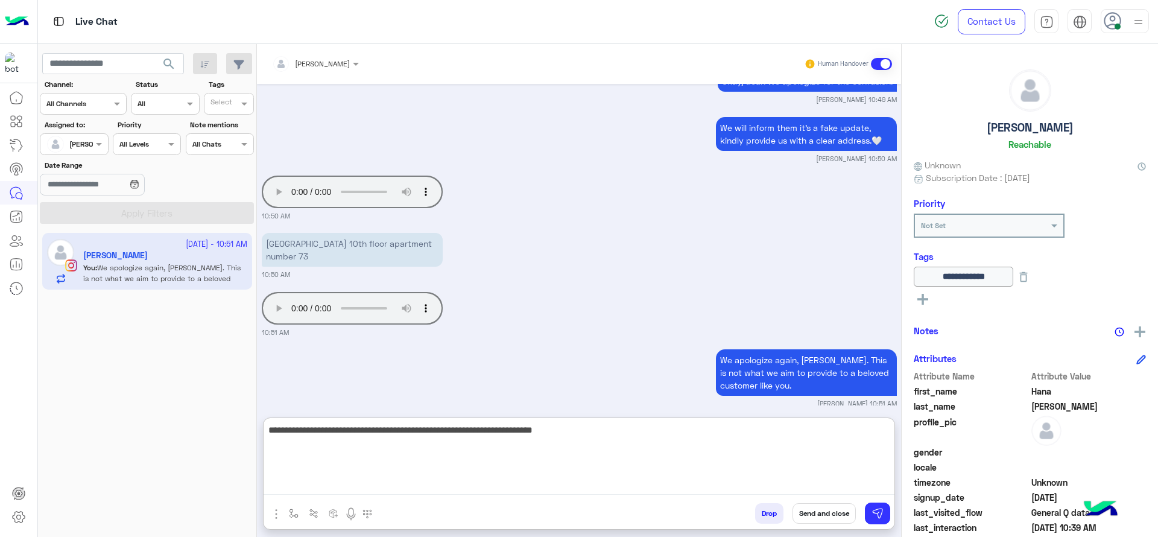
type textarea "**********"
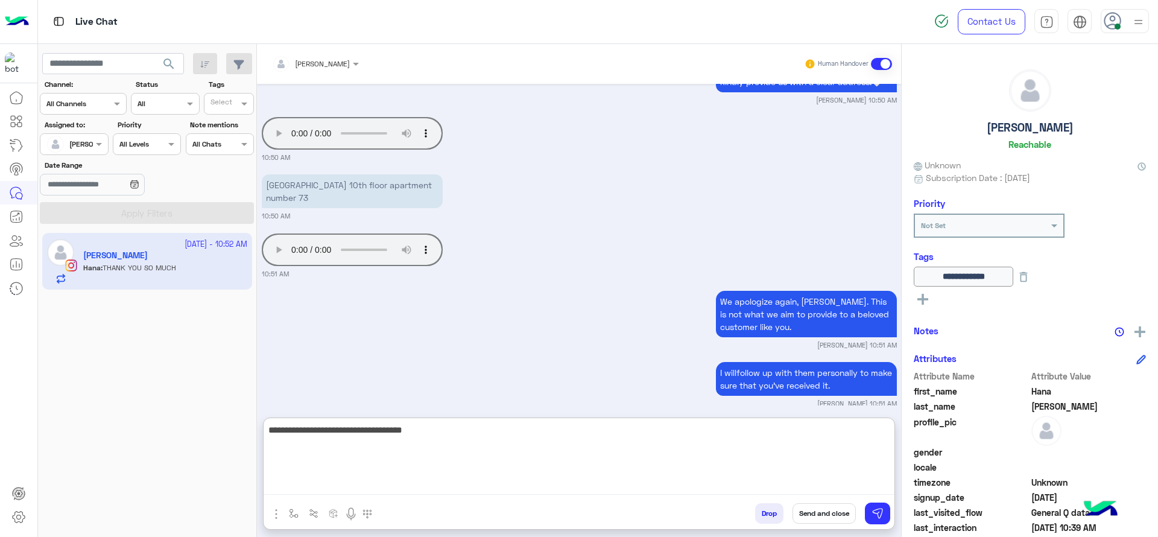
scroll to position [3026, 0]
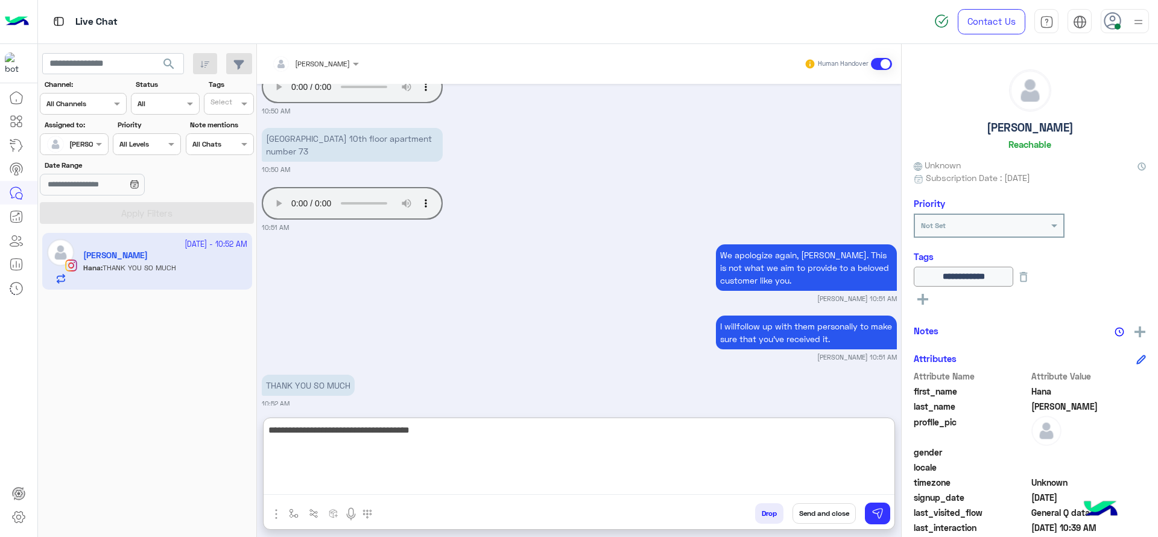
type textarea "**********"
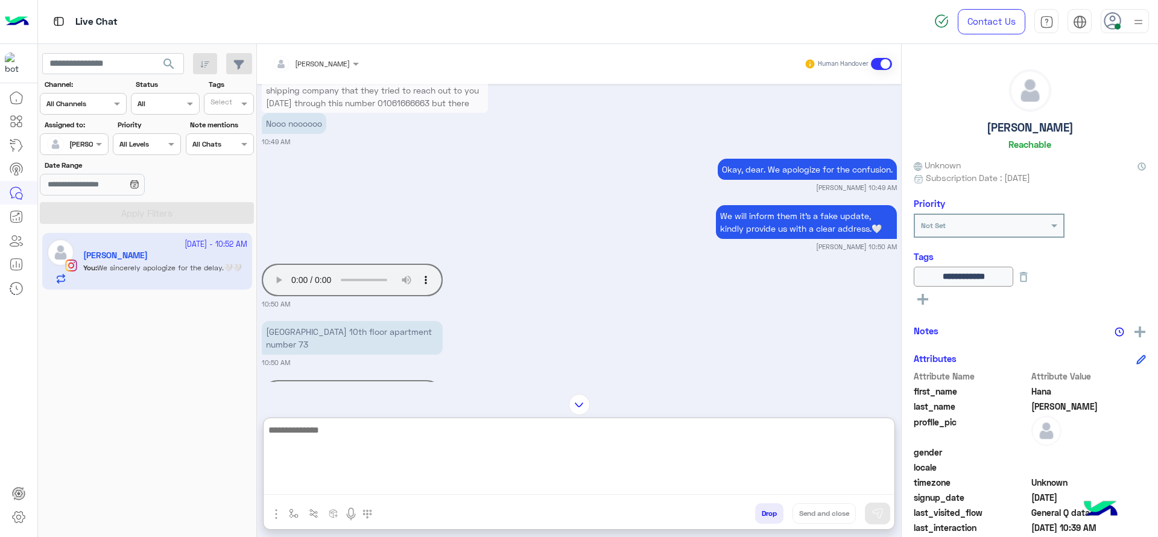
scroll to position [2831, 0]
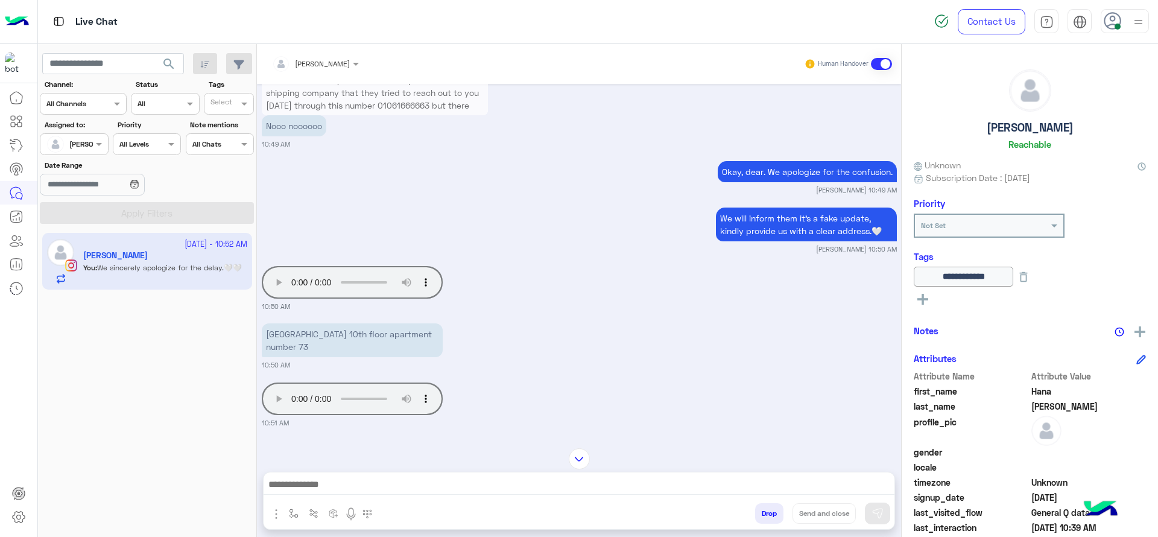
drag, startPoint x: 264, startPoint y: 323, endPoint x: 362, endPoint y: 337, distance: 99.3
click at [362, 337] on p "9 street kanal maadi el sarayat 10th floor apartment number 73" at bounding box center [352, 340] width 181 height 34
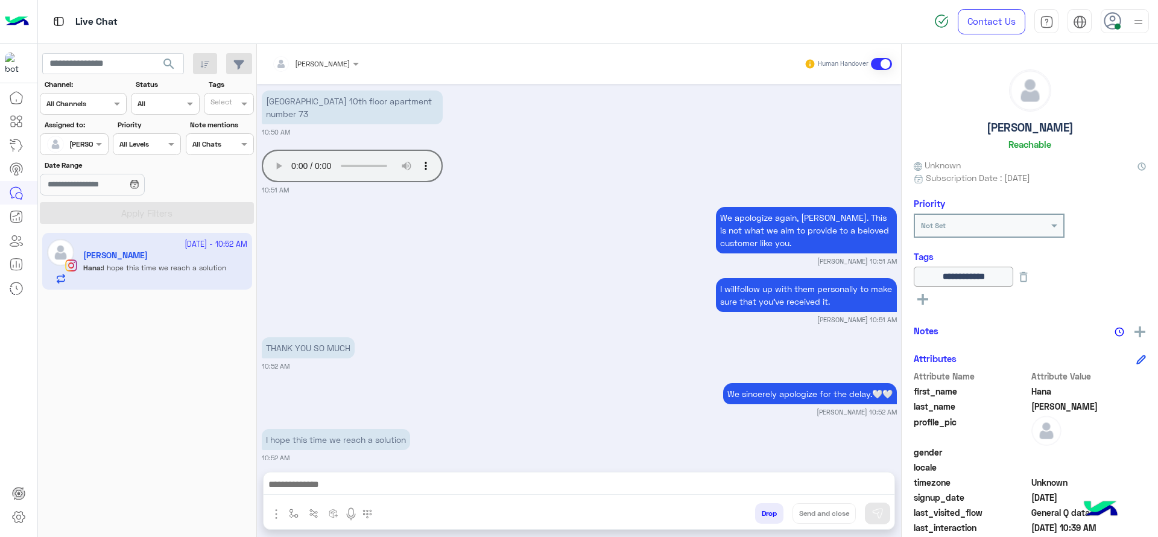
click at [362, 337] on div "THANK YOU SO MUCH 10:52 AM" at bounding box center [579, 352] width 635 height 37
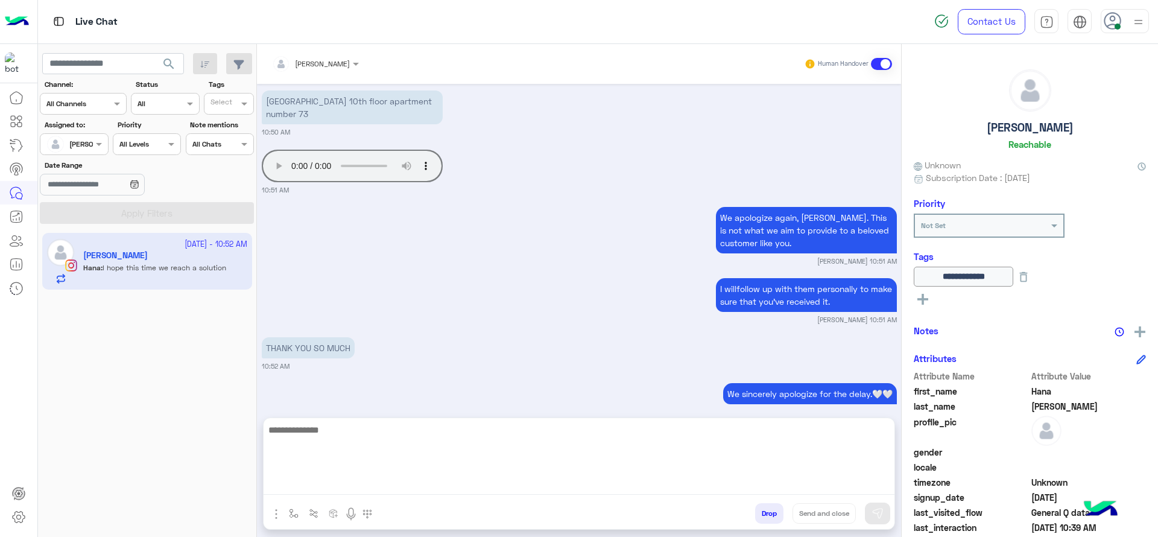
click at [425, 482] on textarea at bounding box center [579, 458] width 631 height 72
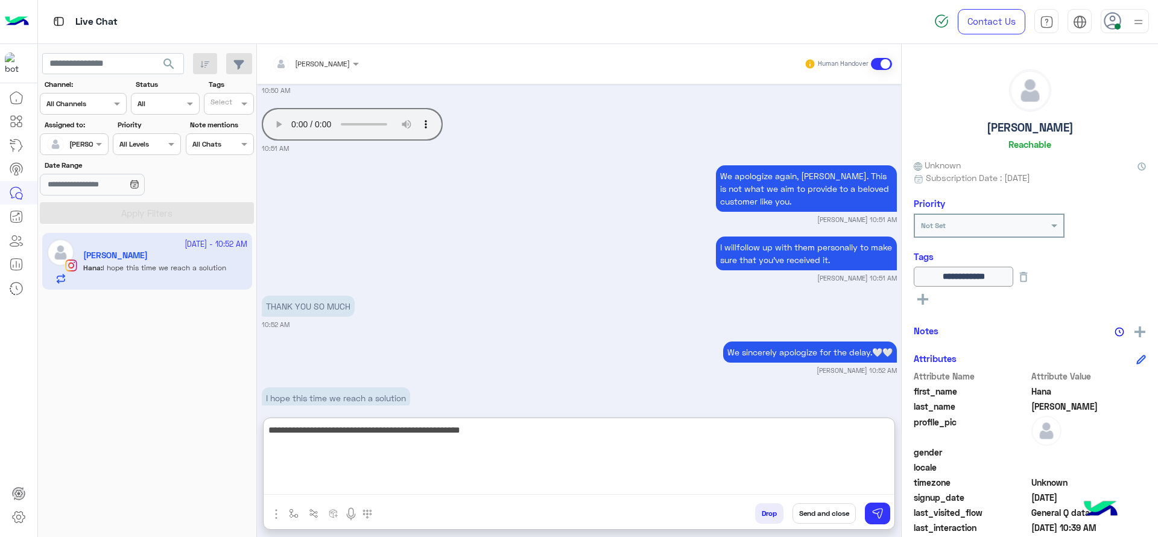
scroll to position [3118, 0]
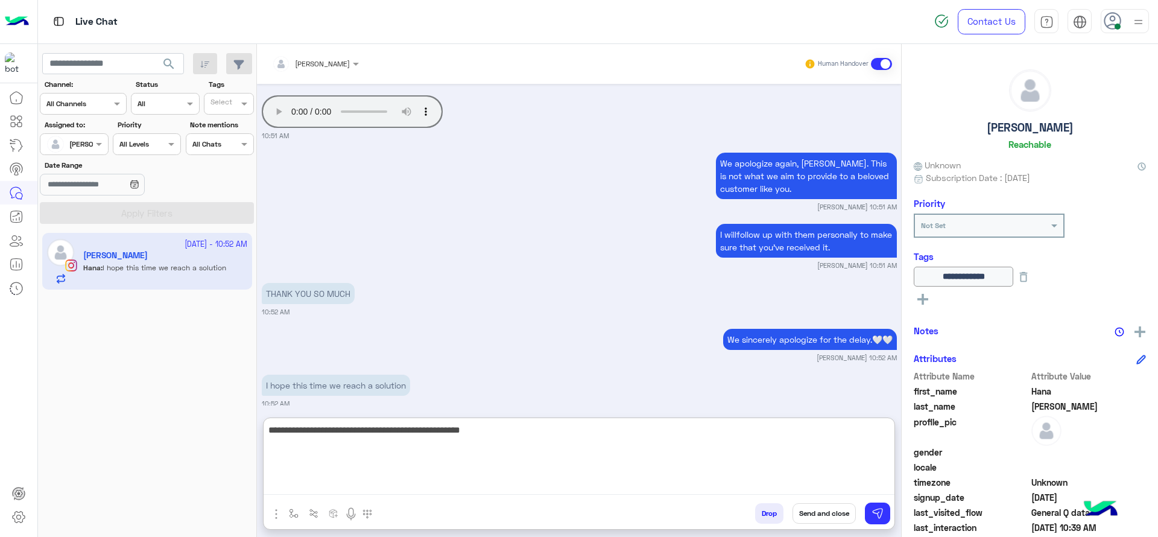
click at [419, 439] on textarea "**********" at bounding box center [579, 458] width 631 height 72
click at [420, 433] on textarea "**********" at bounding box center [579, 458] width 631 height 72
type textarea "**********"
click at [496, 429] on textarea "**********" at bounding box center [579, 458] width 631 height 72
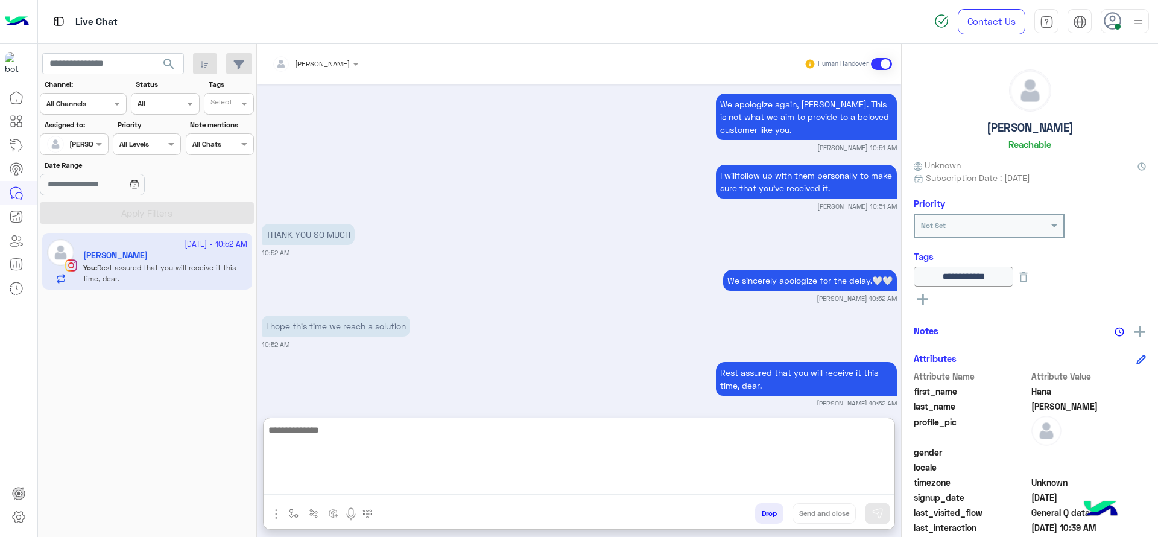
paste textarea "**********"
type textarea "**********"
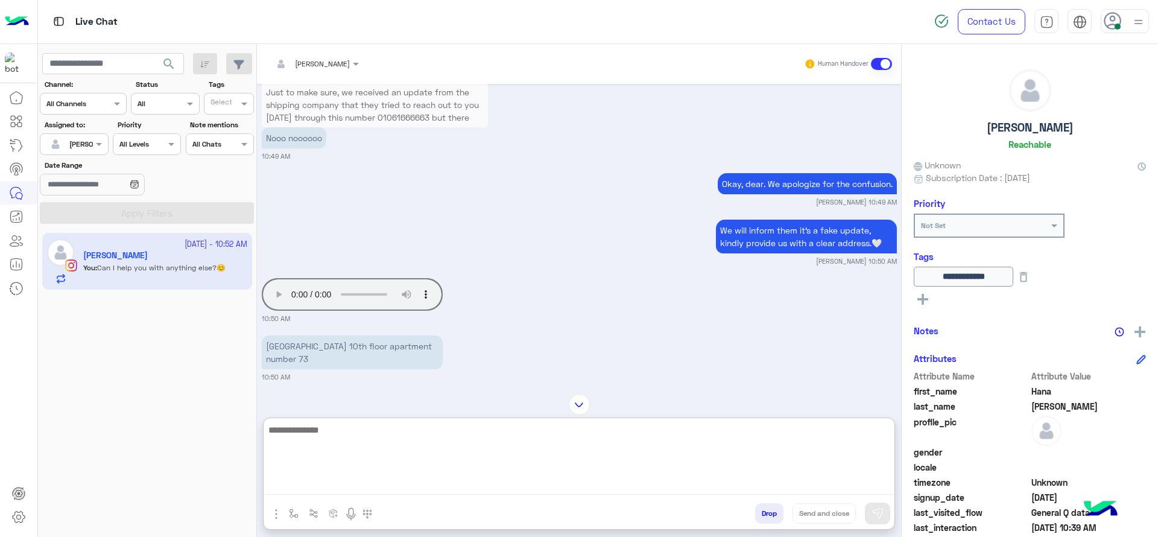
scroll to position [2815, 0]
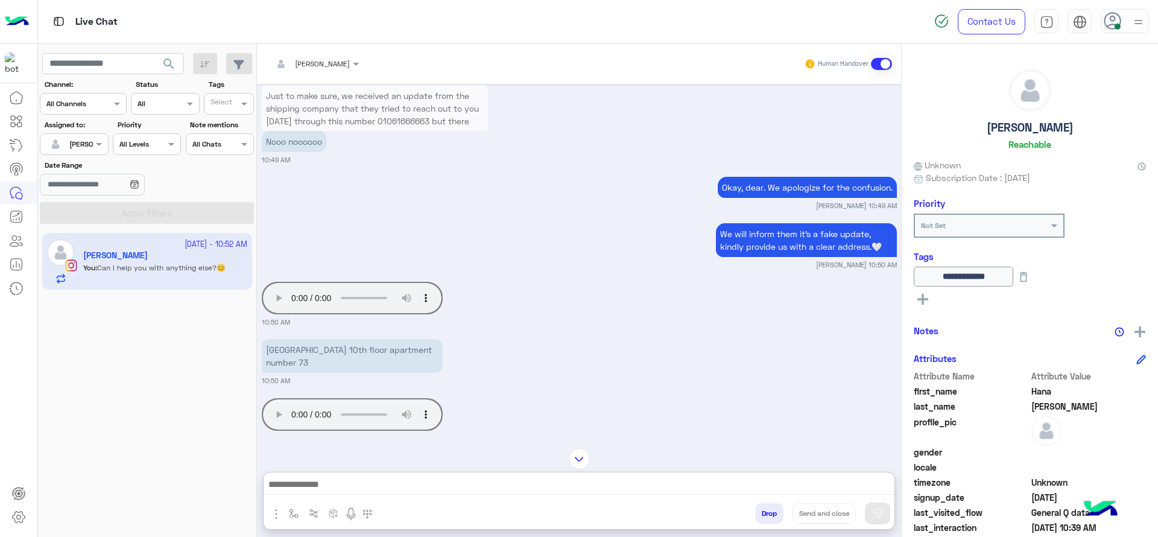
click at [262, 339] on p "9 street kanal maadi el sarayat 10th floor apartment number 73" at bounding box center [352, 356] width 181 height 34
drag, startPoint x: 262, startPoint y: 335, endPoint x: 361, endPoint y: 349, distance: 100.4
click at [361, 349] on p "9 street kanal maadi el sarayat 10th floor apartment number 73" at bounding box center [352, 356] width 181 height 34
copy app-message "9 street kanal maadi el sarayat 10th floor apartment number 73"
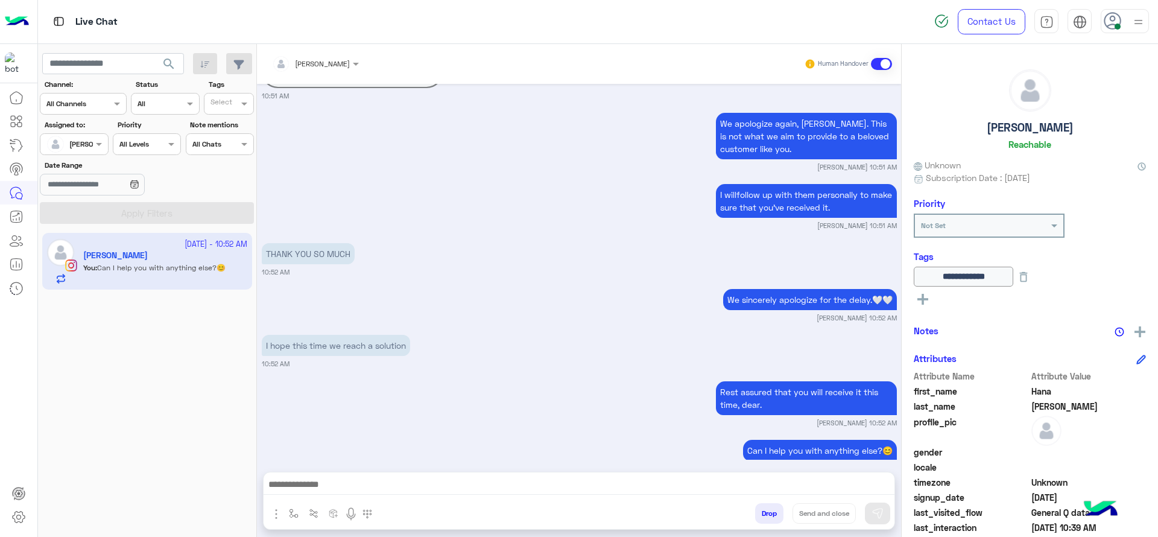
scroll to position [3168, 0]
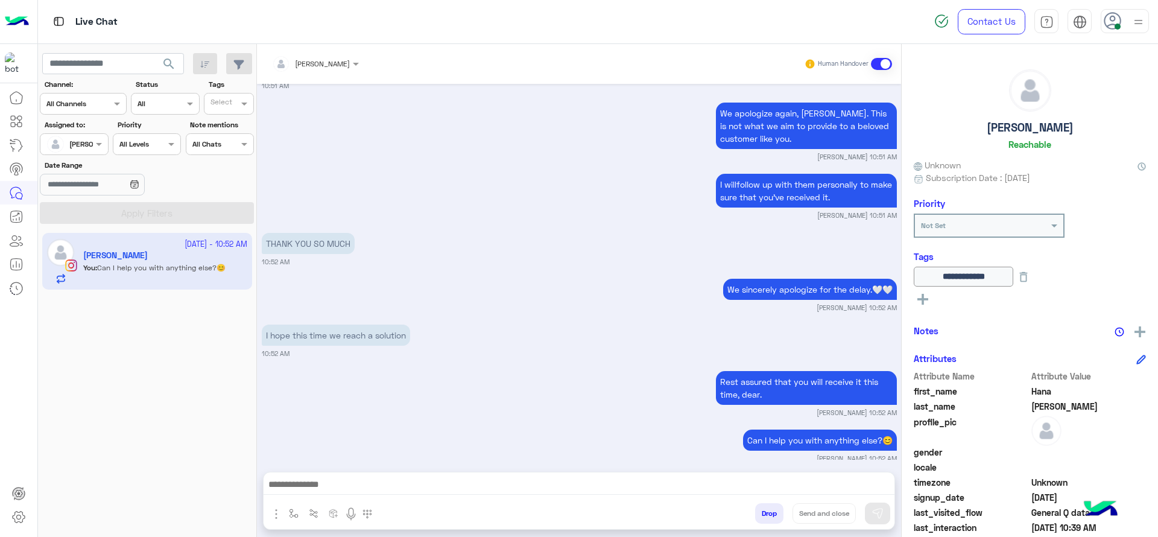
click at [294, 508] on img "button" at bounding box center [294, 513] width 10 height 10
click at [306, 476] on ng-select "enter flow name" at bounding box center [329, 487] width 89 height 22
click at [305, 483] on input "text" at bounding box center [315, 484] width 48 height 11
type input "*"
click at [323, 465] on span "[PERSON_NAME]" at bounding box center [325, 465] width 69 height 11
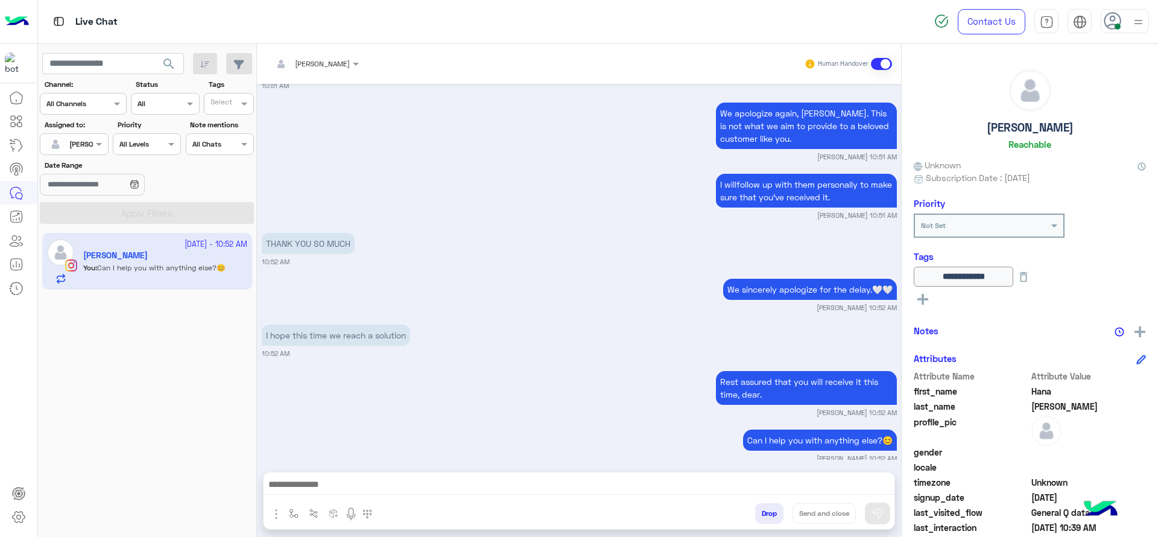
type textarea "**********"
click at [842, 504] on button "Send and close" at bounding box center [824, 513] width 63 height 21
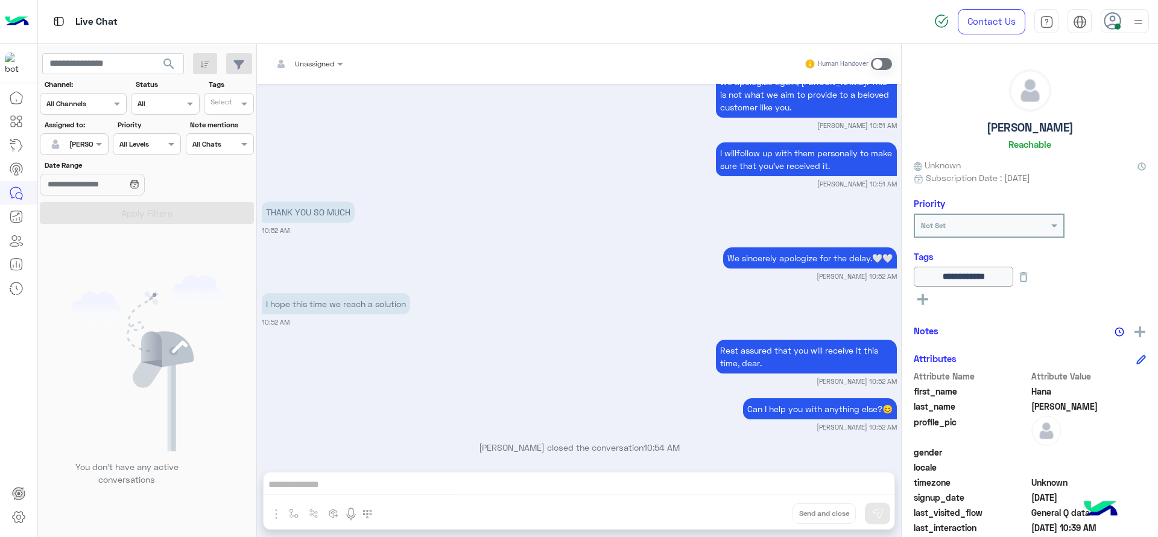
scroll to position [3356, 0]
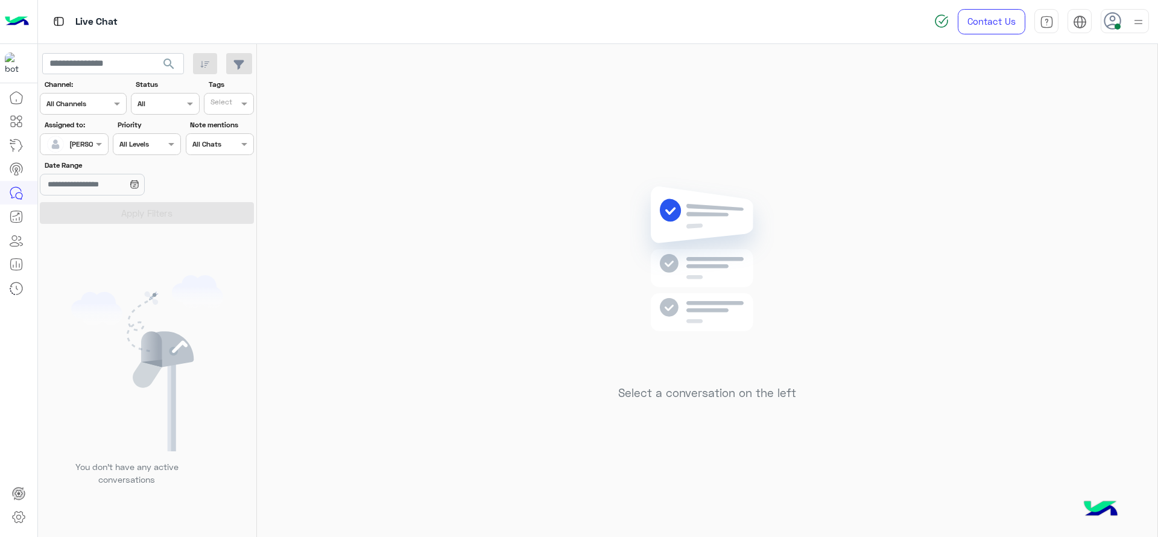
click at [749, 98] on div "Select a conversation on the left" at bounding box center [707, 293] width 900 height 498
click at [77, 148] on div "[PERSON_NAME]" at bounding box center [96, 144] width 55 height 11
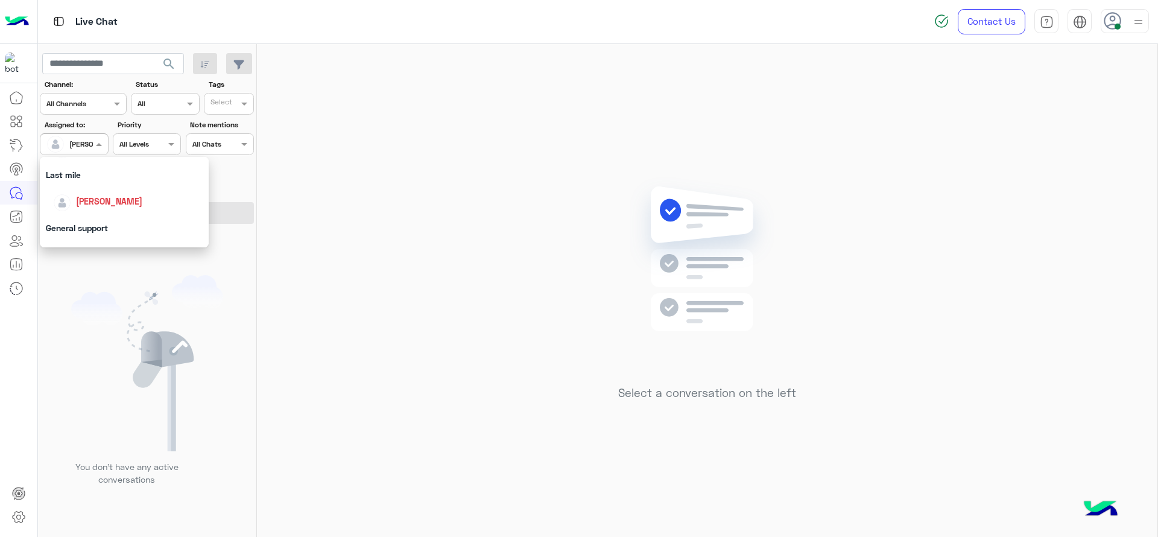
scroll to position [181, 0]
click at [92, 200] on div "General support" at bounding box center [124, 208] width 169 height 22
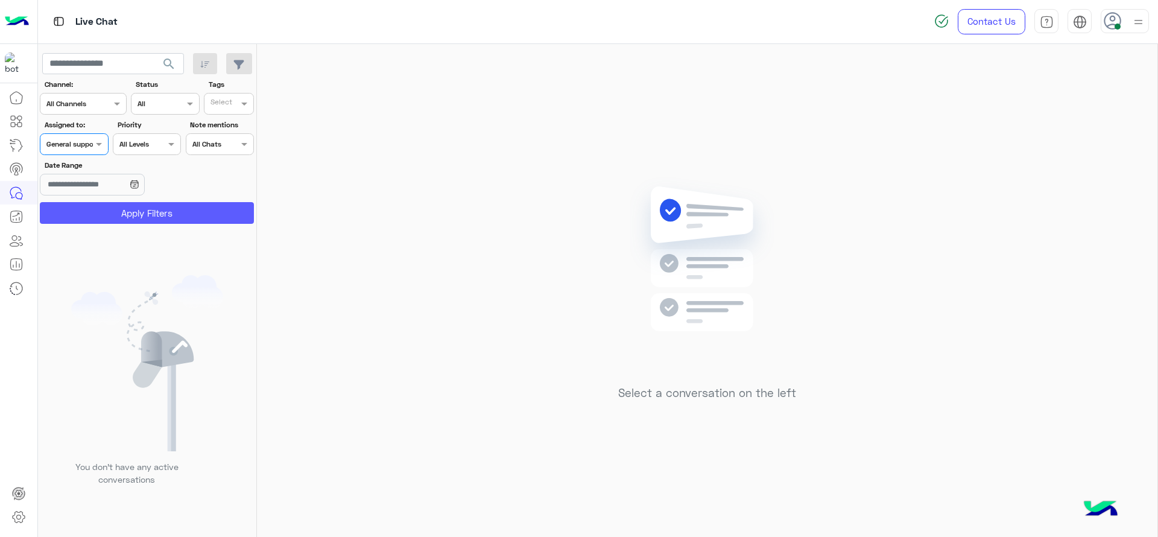
click at [93, 207] on button "Apply Filters" at bounding box center [147, 213] width 214 height 22
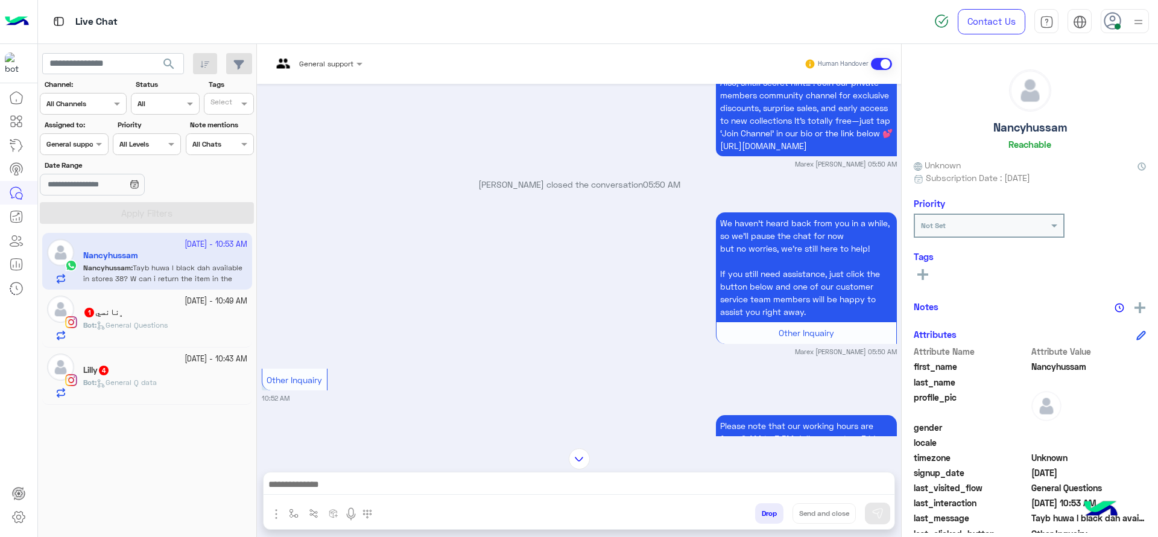
scroll to position [1008, 0]
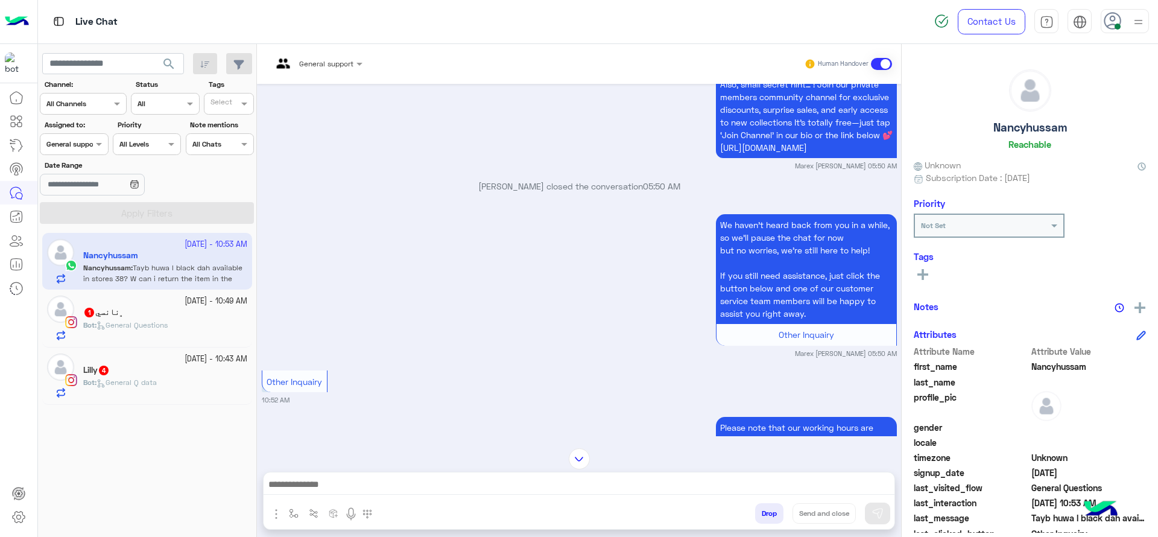
click at [185, 305] on small "14 October - 10:49 AM" at bounding box center [216, 301] width 63 height 11
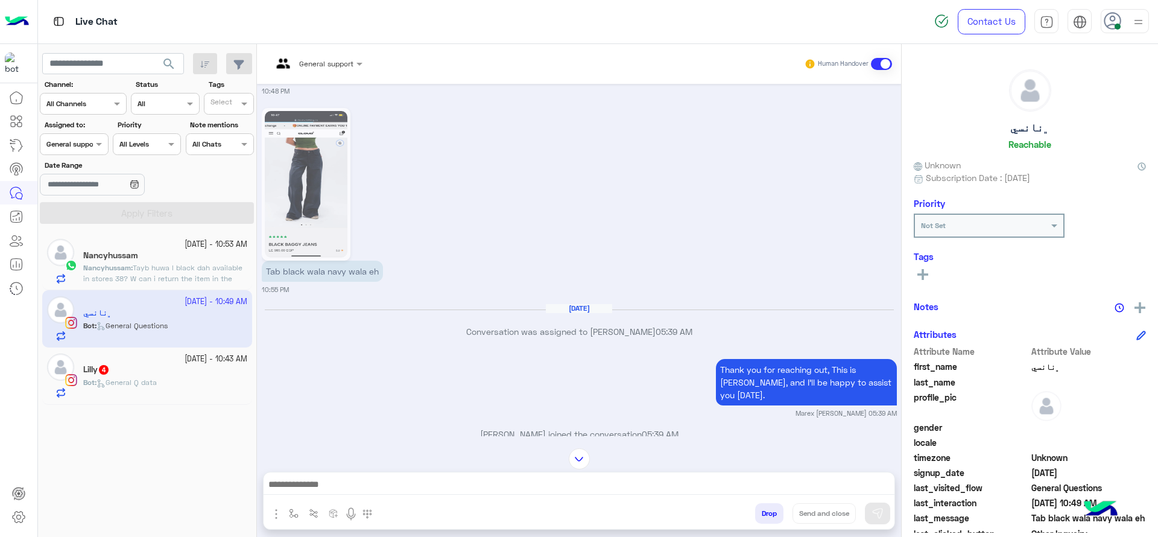
scroll to position [478, 0]
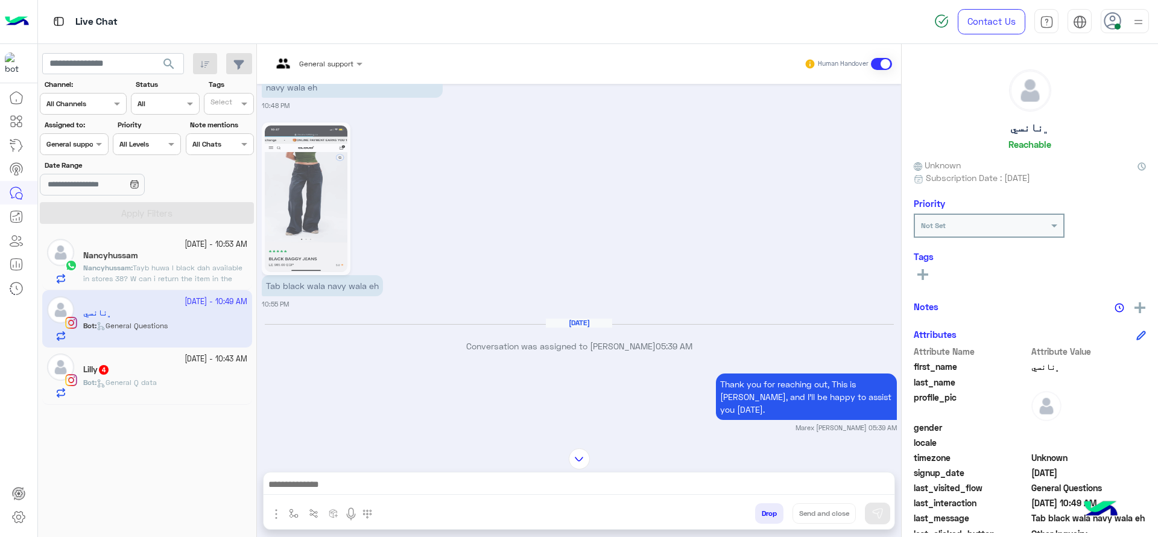
click at [193, 368] on div "Lilly 4" at bounding box center [165, 370] width 164 height 13
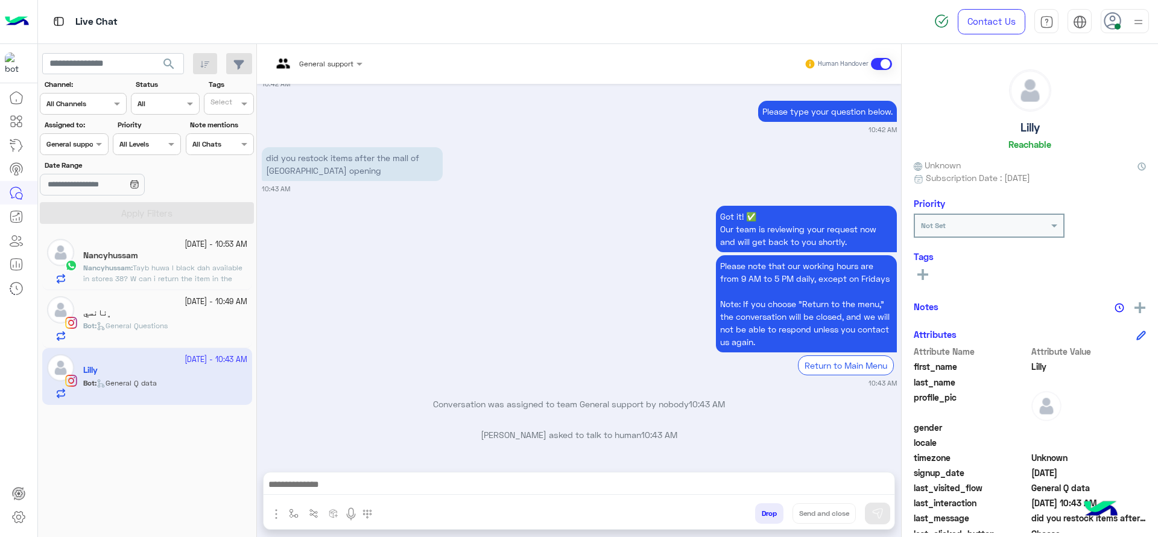
scroll to position [2698, 0]
drag, startPoint x: 110, startPoint y: 147, endPoint x: 89, endPoint y: 147, distance: 21.1
click at [89, 147] on div "Assigned to: Assigned on General support" at bounding box center [74, 137] width 73 height 36
click at [89, 147] on div at bounding box center [73, 142] width 67 height 11
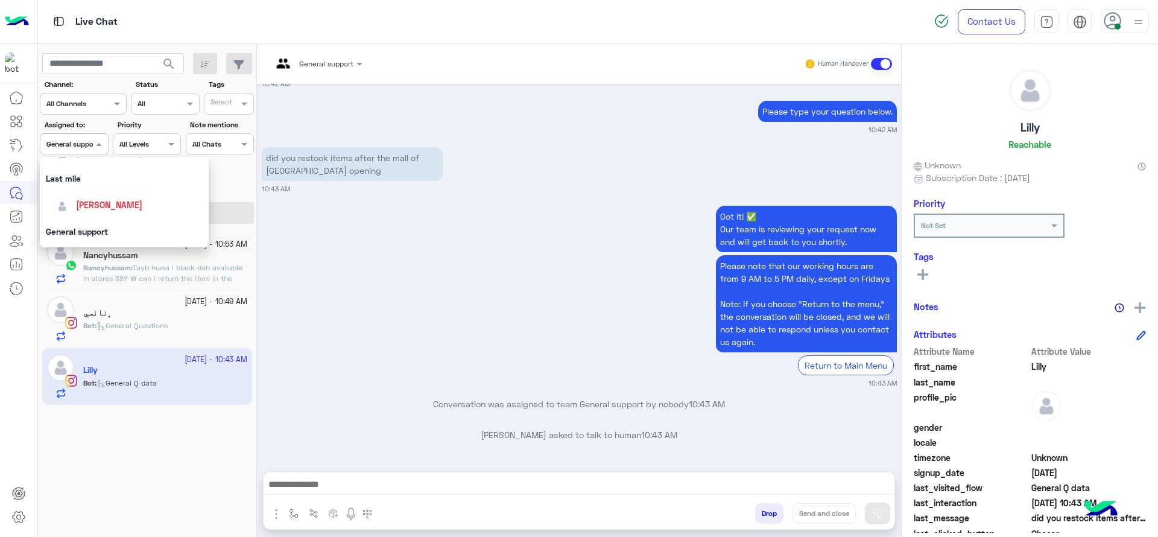
scroll to position [206, 0]
click at [98, 168] on div "[PERSON_NAME]" at bounding box center [124, 156] width 169 height 31
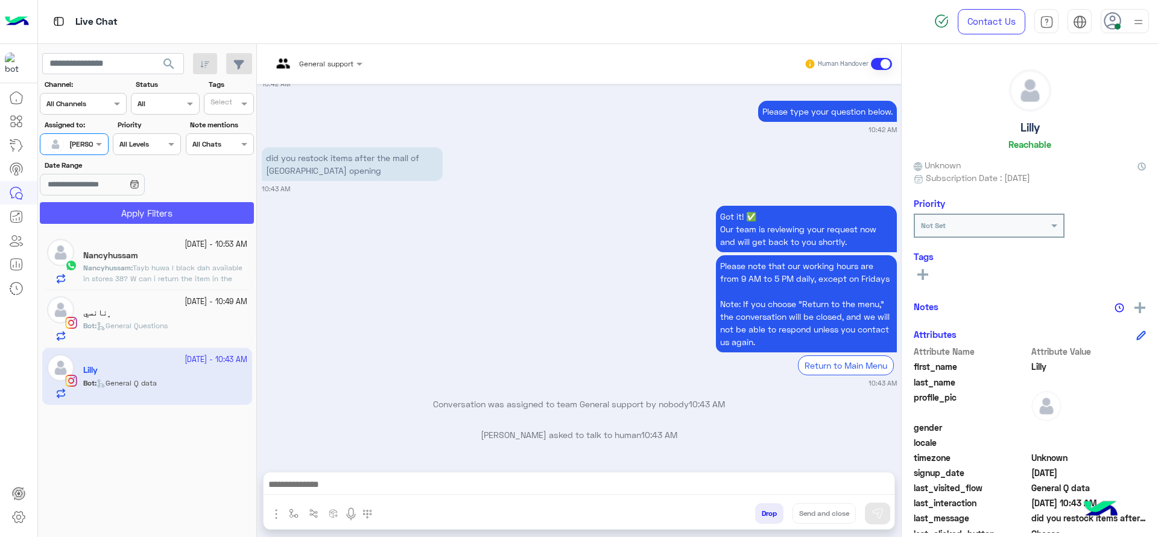
click at [100, 204] on button "Apply Filters" at bounding box center [147, 213] width 214 height 22
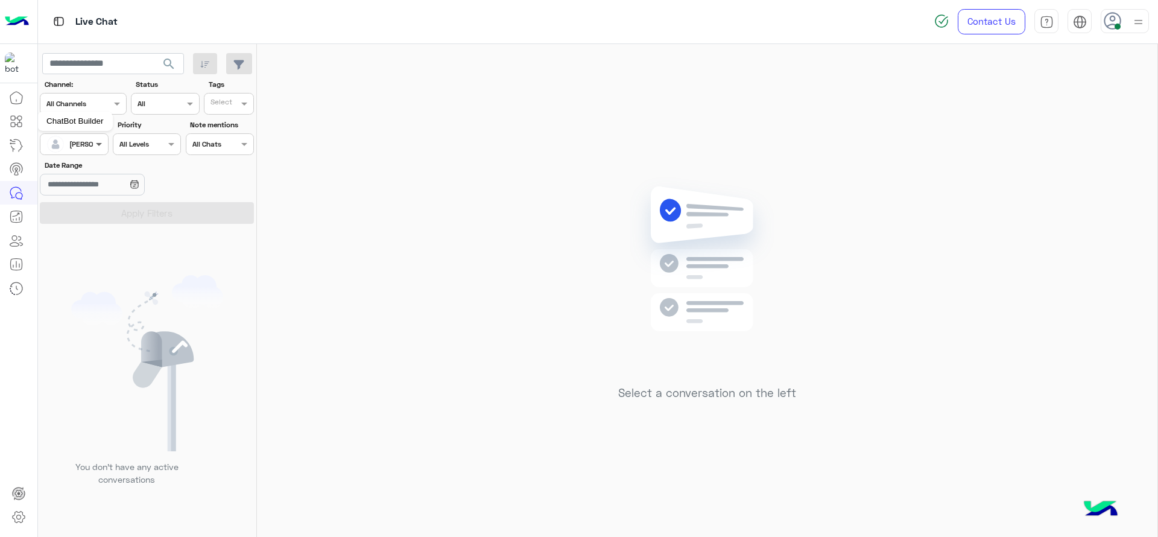
click at [95, 150] on span at bounding box center [100, 144] width 15 height 13
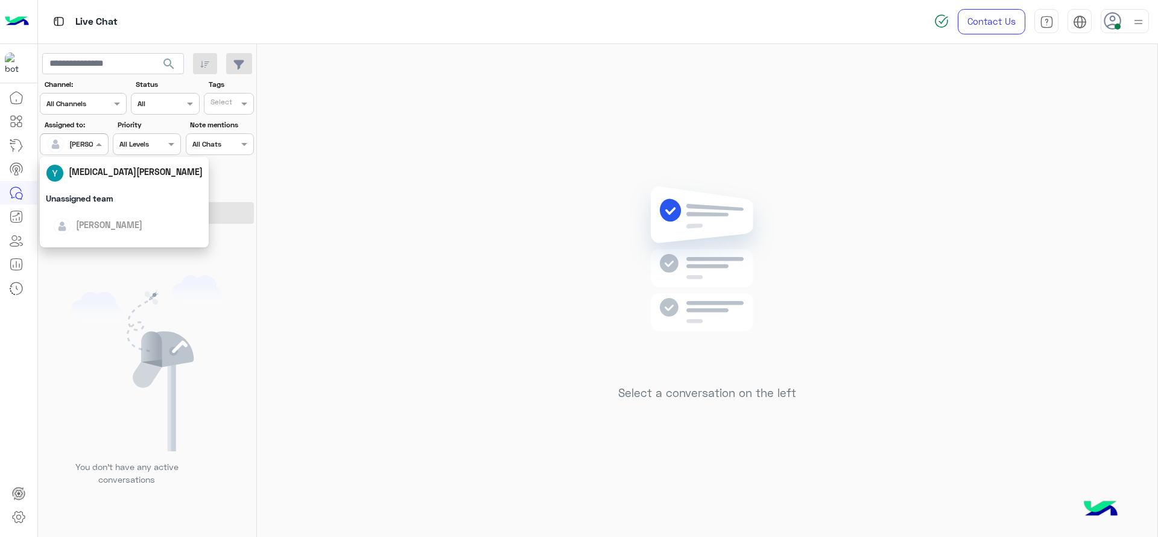
scroll to position [166, 0]
click at [117, 217] on div "General support" at bounding box center [124, 223] width 169 height 22
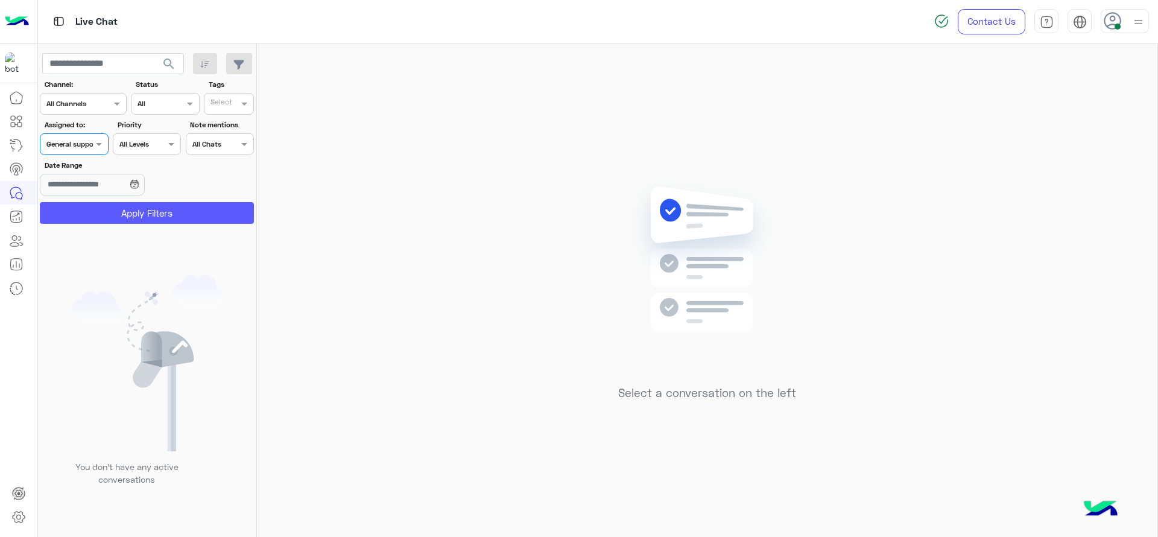
click at [119, 212] on button "Apply Filters" at bounding box center [147, 213] width 214 height 22
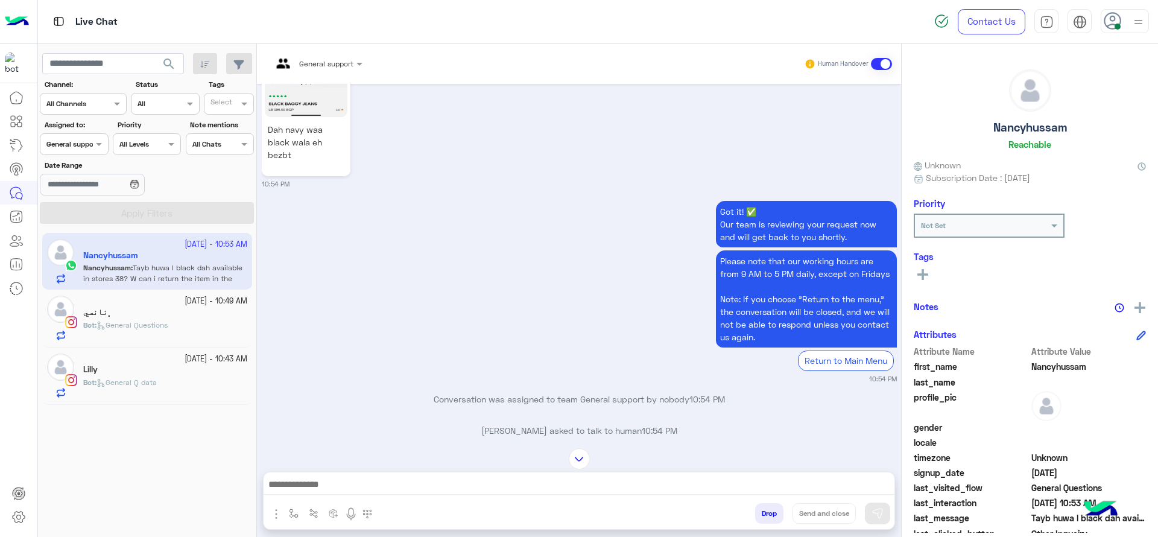
scroll to position [695, 0]
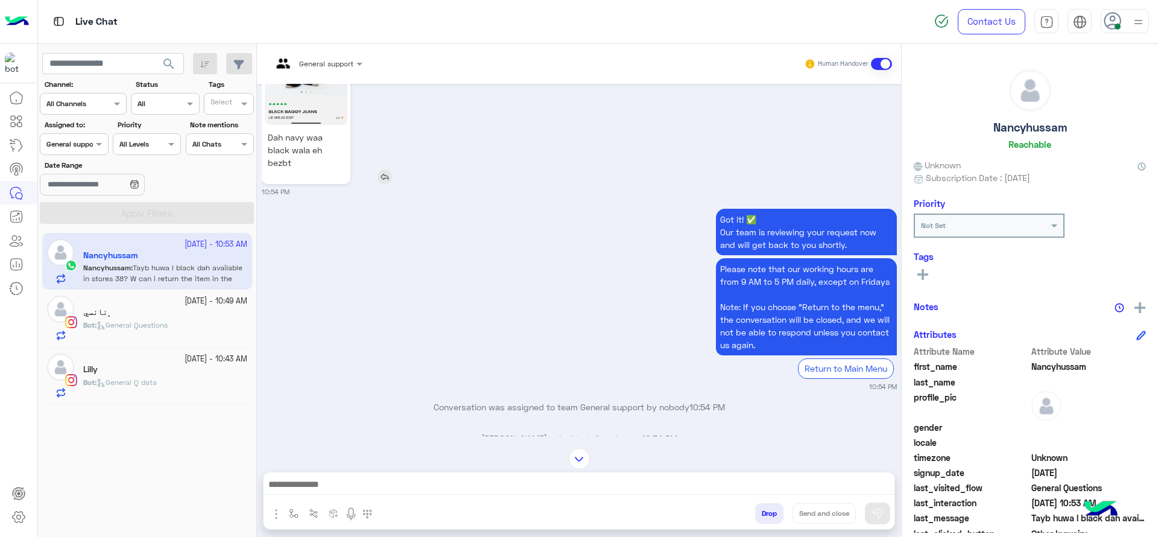
click at [321, 115] on img at bounding box center [306, 51] width 83 height 147
drag, startPoint x: 245, startPoint y: 110, endPoint x: 408, endPoint y: 233, distance: 204.1
click at [408, 233] on mat-drawer-container "search Channel: Channel All Channels Status Channel All Tags Select Assigned to…" at bounding box center [598, 293] width 1121 height 498
click at [408, 233] on div "Got it! ✅ Our team is reviewing your request now and will get back to you short…" at bounding box center [579, 299] width 635 height 186
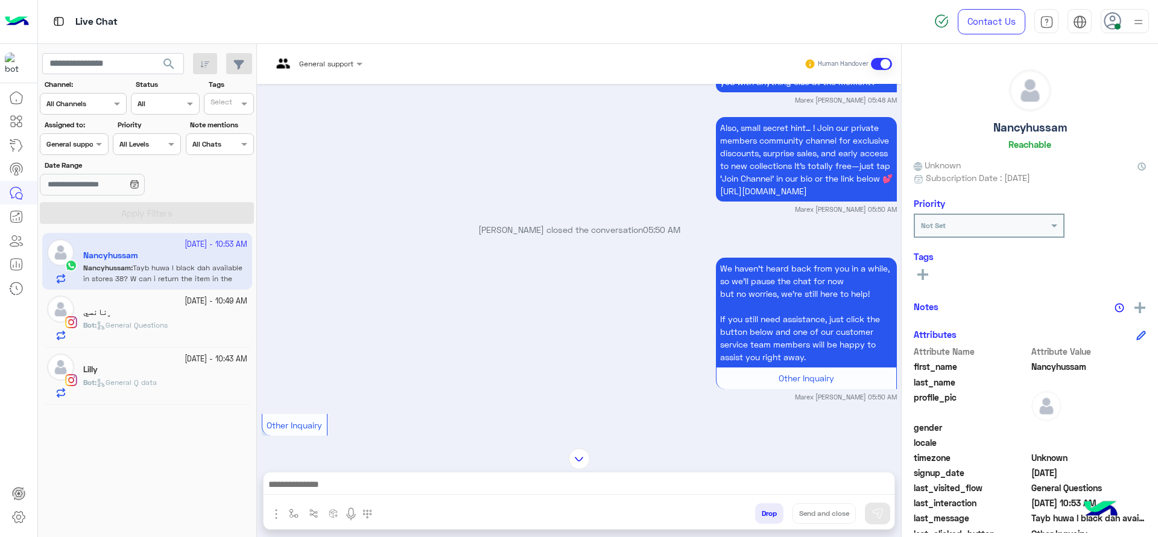
scroll to position [1630, 0]
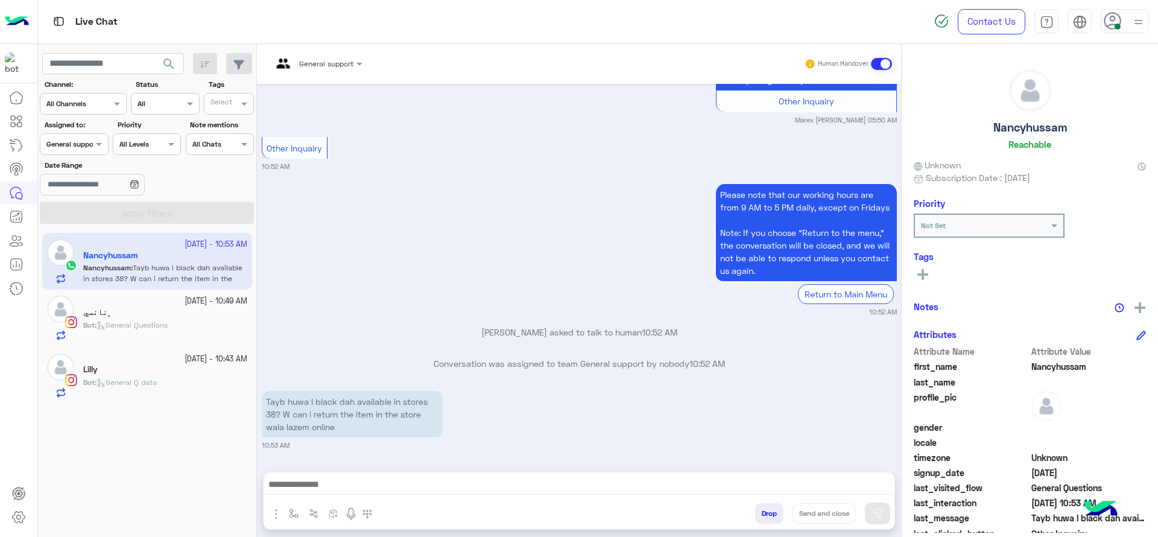
click at [308, 69] on div "General support" at bounding box center [312, 63] width 81 height 29
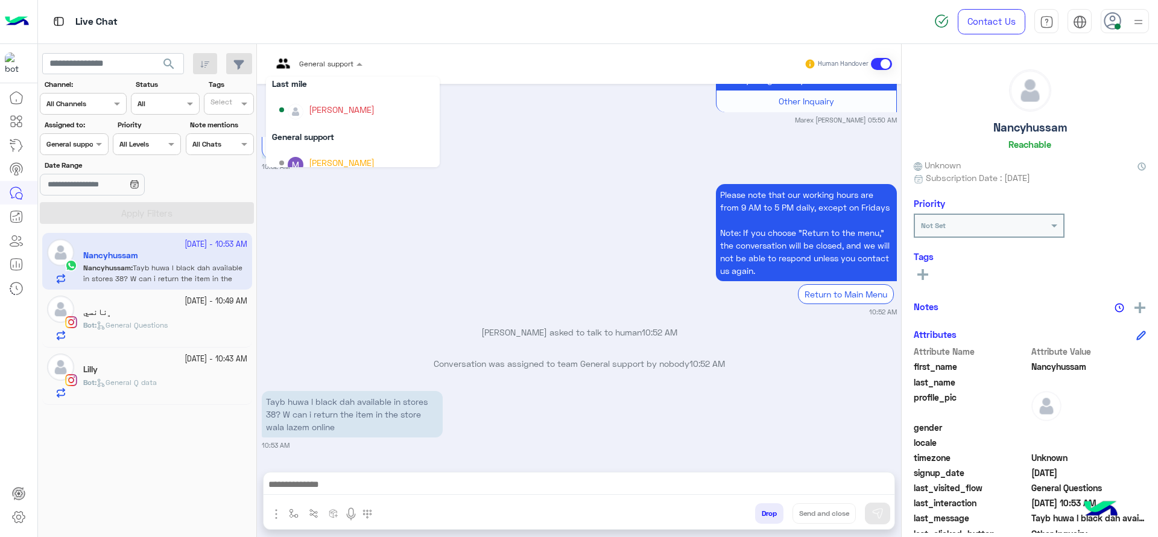
scroll to position [151, 0]
click at [313, 114] on div "[PERSON_NAME]" at bounding box center [342, 108] width 66 height 13
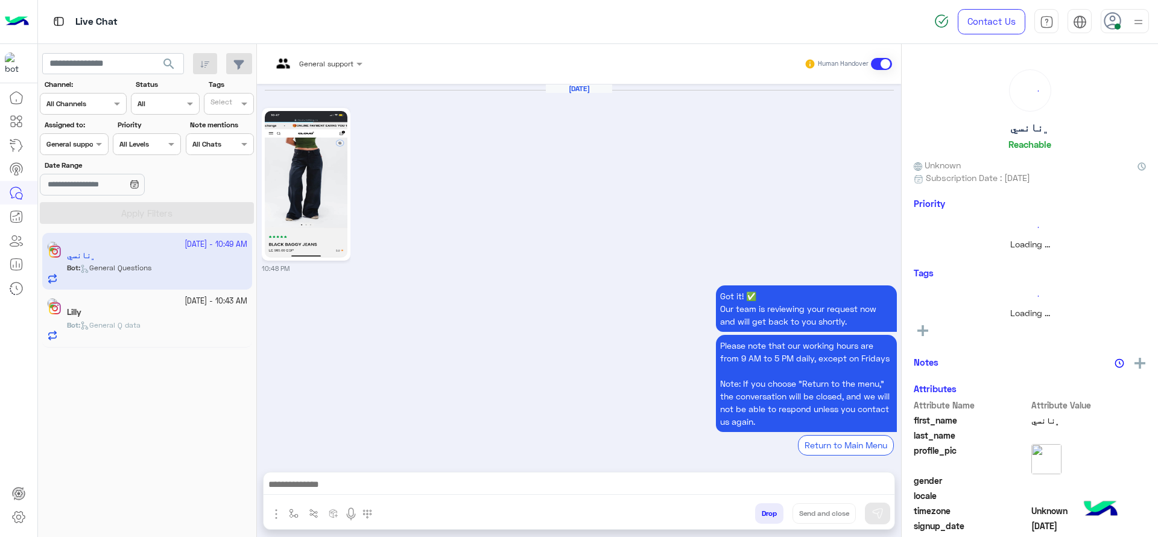
scroll to position [1277, 0]
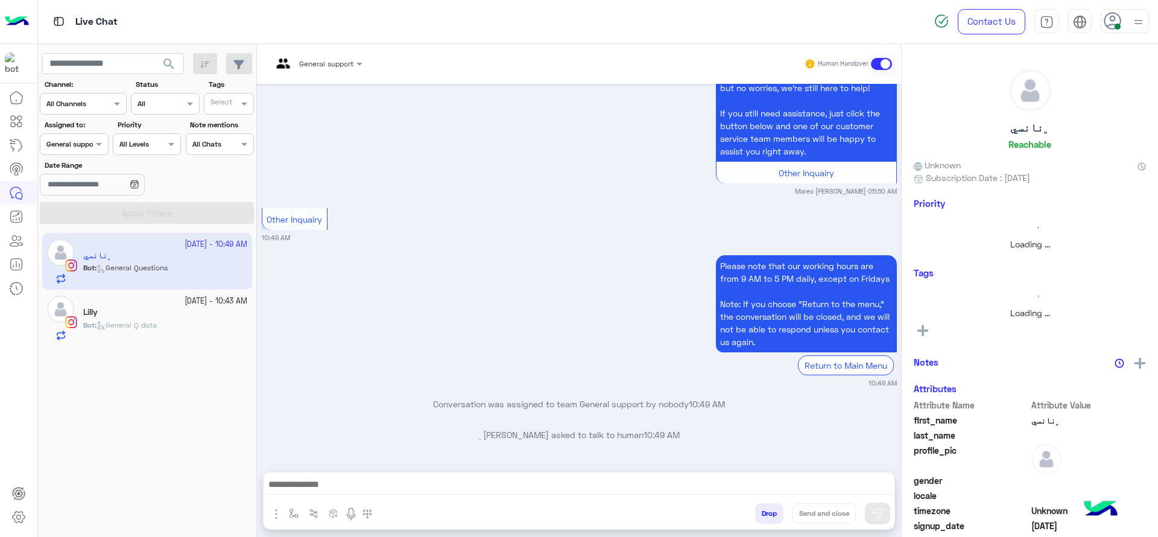
click at [330, 60] on input "text" at bounding box center [302, 62] width 60 height 11
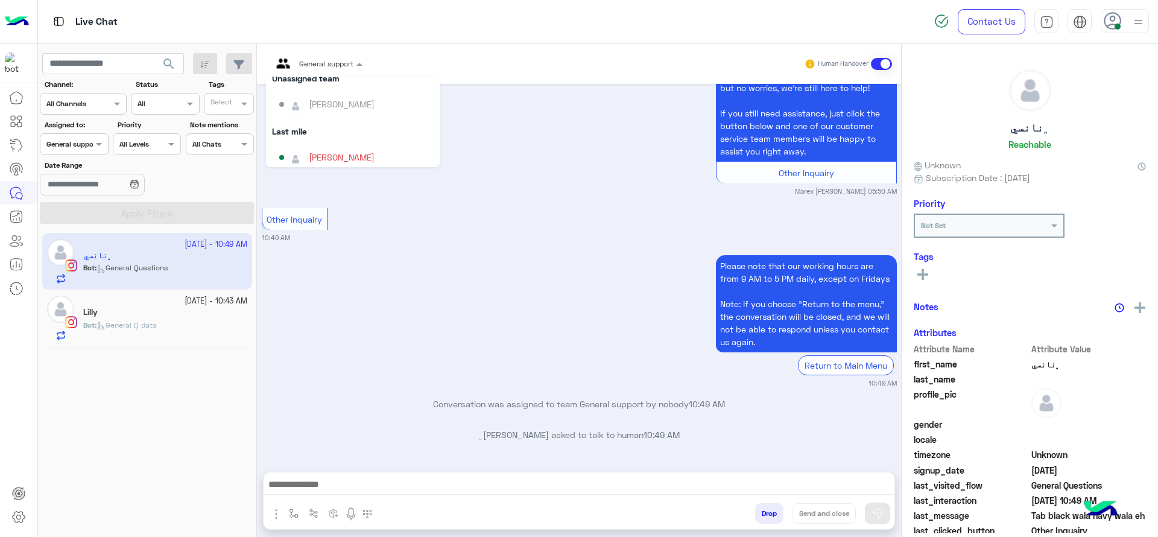
scroll to position [151, 0]
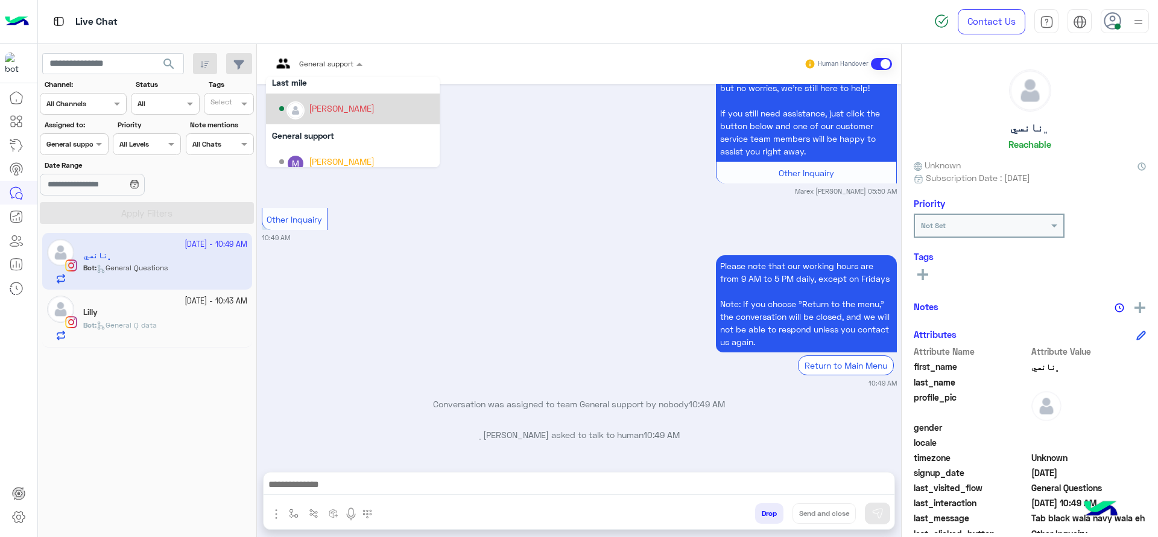
click at [329, 116] on div "[PERSON_NAME]" at bounding box center [356, 108] width 154 height 21
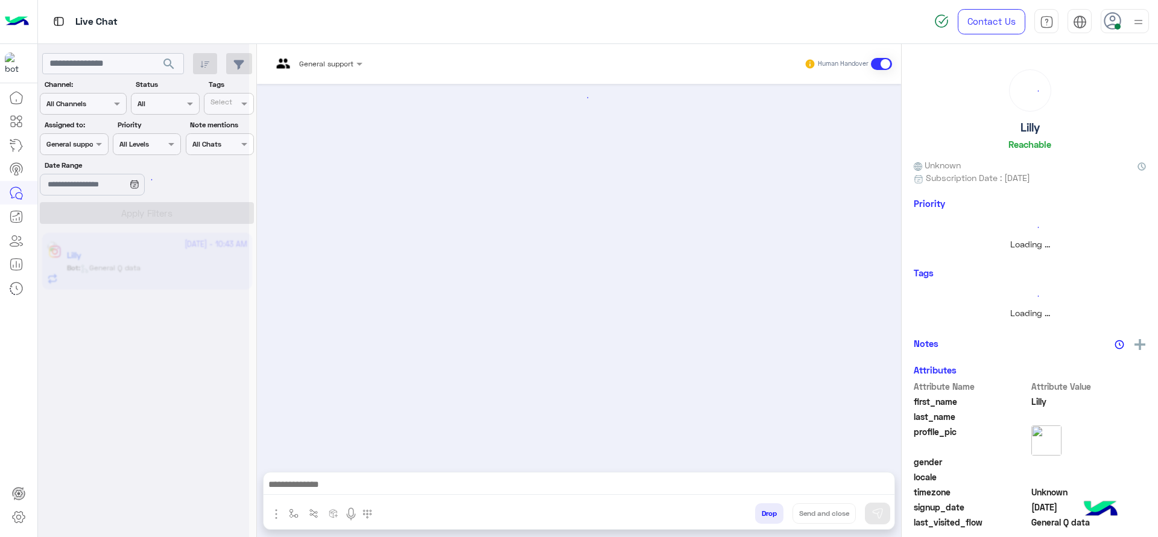
click at [313, 69] on div "General support" at bounding box center [312, 63] width 81 height 29
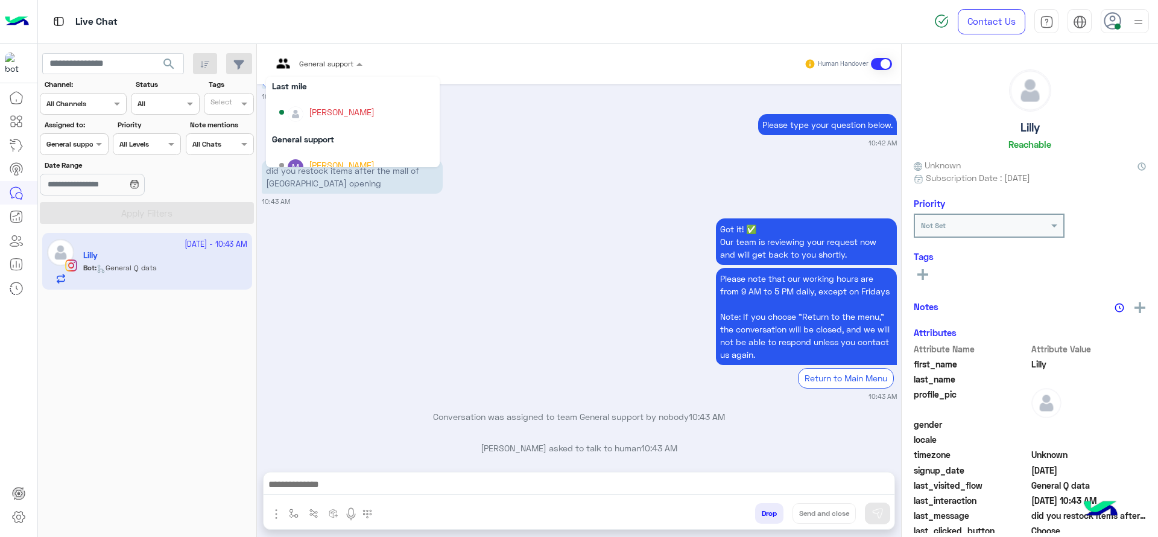
scroll to position [136, 0]
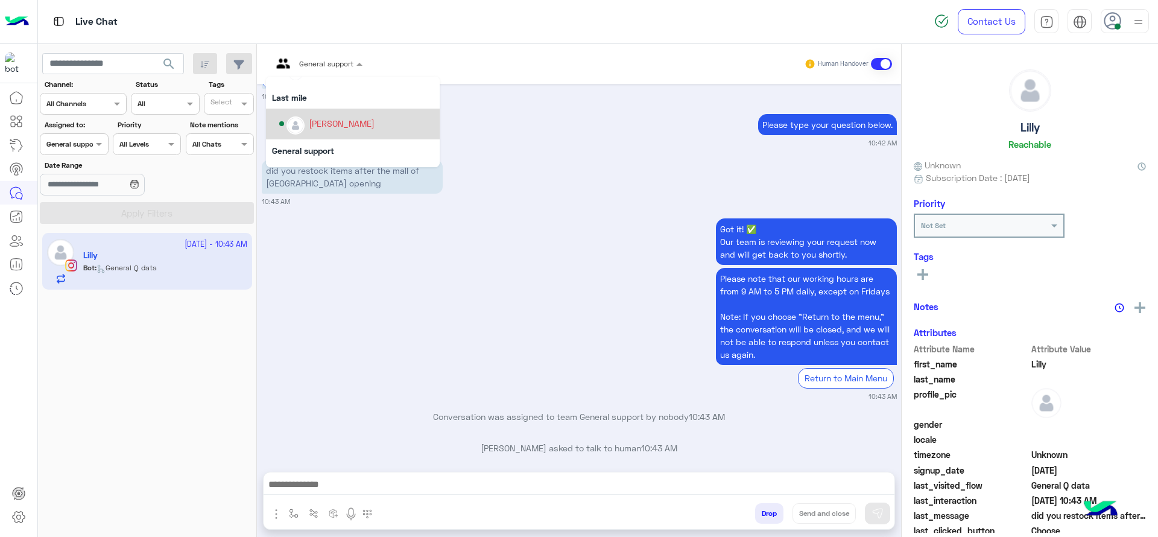
click at [330, 122] on div "[PERSON_NAME]" at bounding box center [342, 123] width 66 height 13
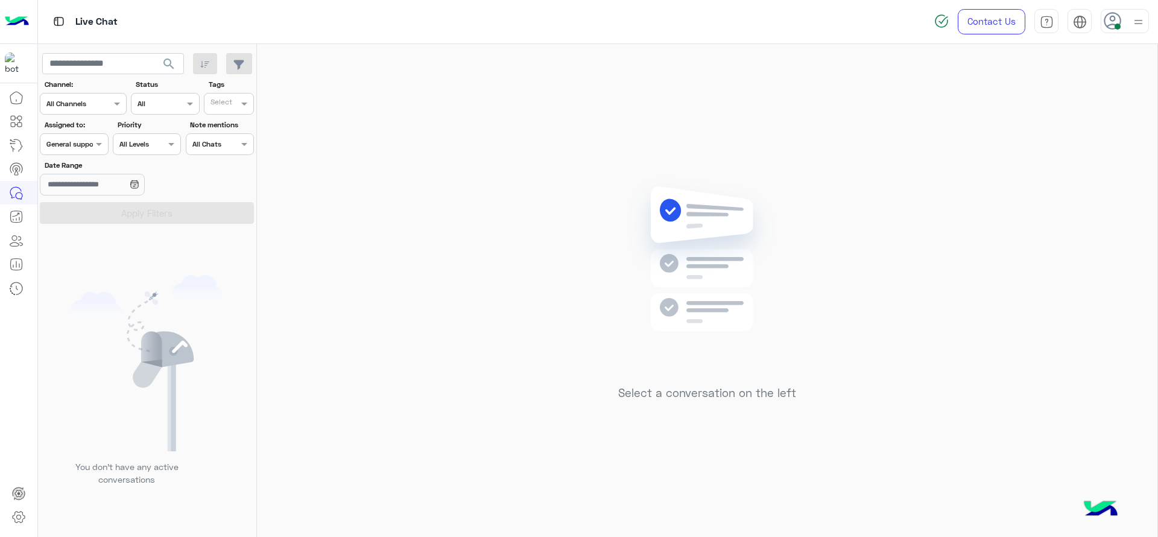
click at [93, 152] on div "Assigned on General support" at bounding box center [74, 144] width 68 height 22
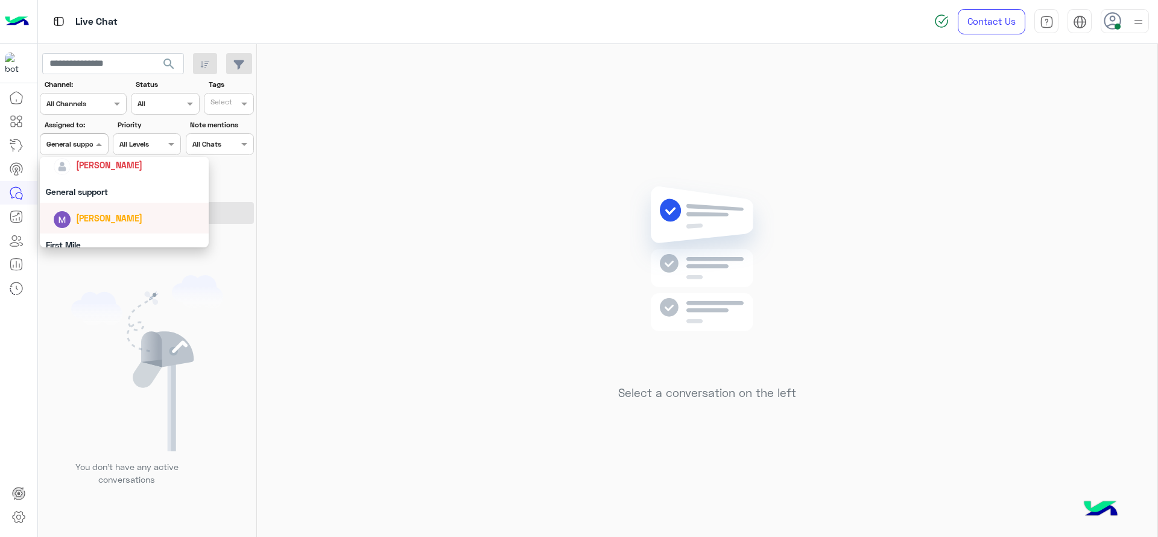
scroll to position [196, 0]
click at [106, 165] on span "[PERSON_NAME]" at bounding box center [109, 166] width 66 height 10
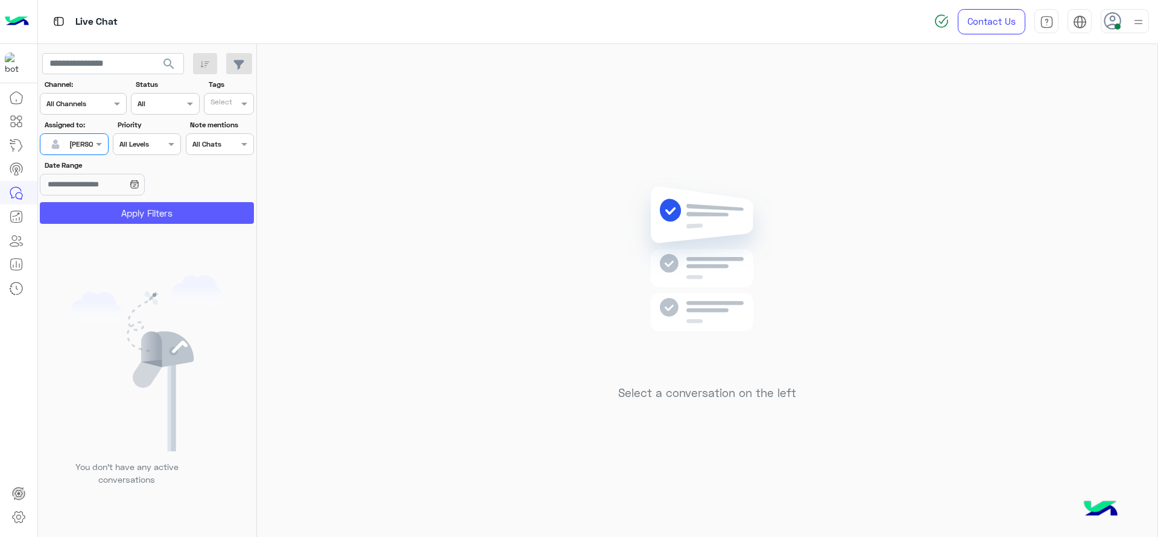
click at [136, 210] on button "Apply Filters" at bounding box center [147, 213] width 214 height 22
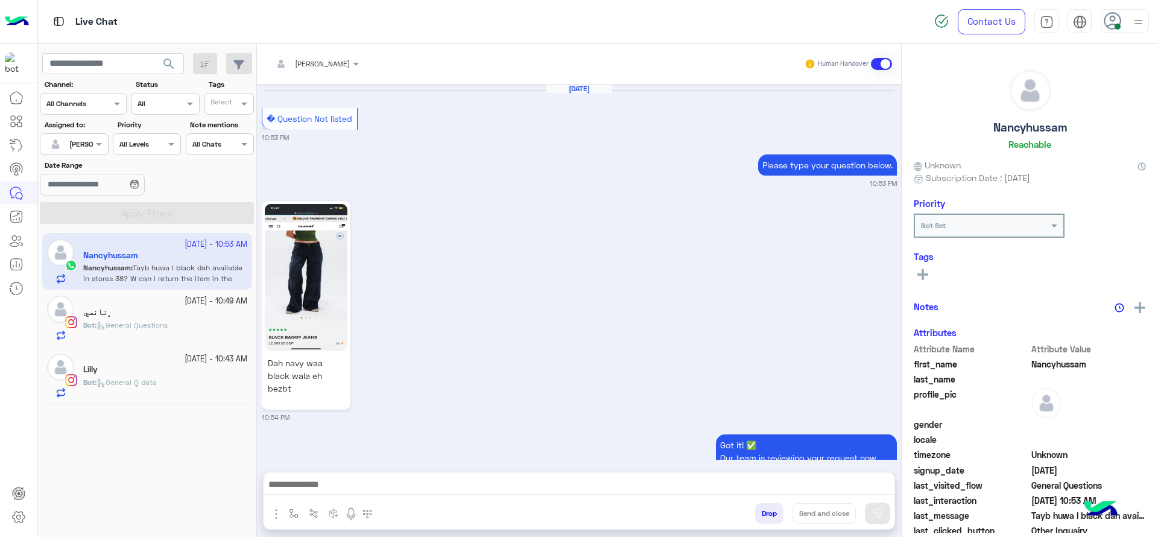
scroll to position [1192, 0]
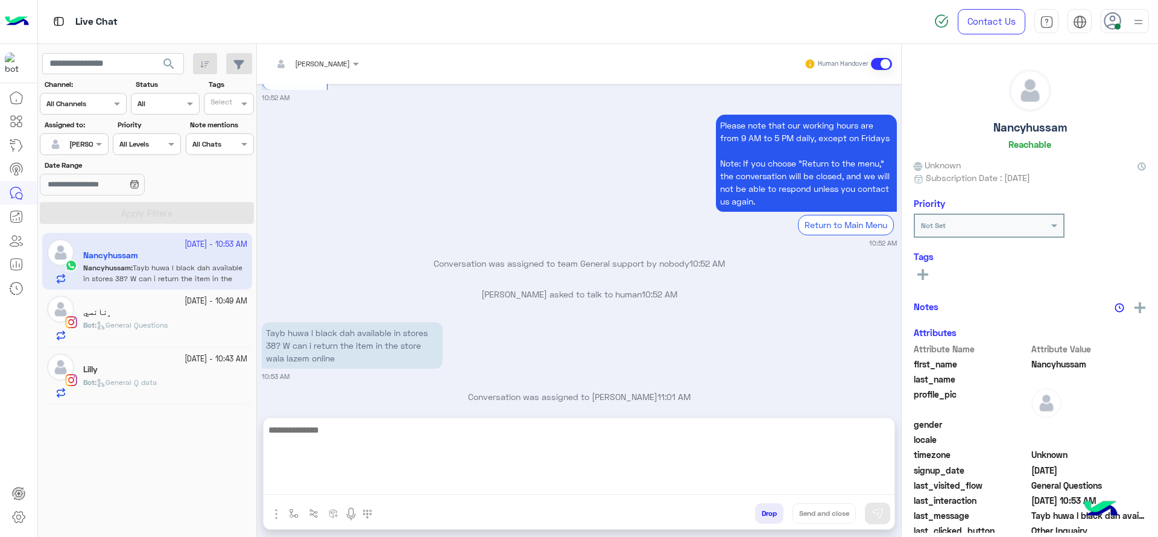
click at [457, 493] on textarea at bounding box center [579, 458] width 631 height 72
type textarea "*"
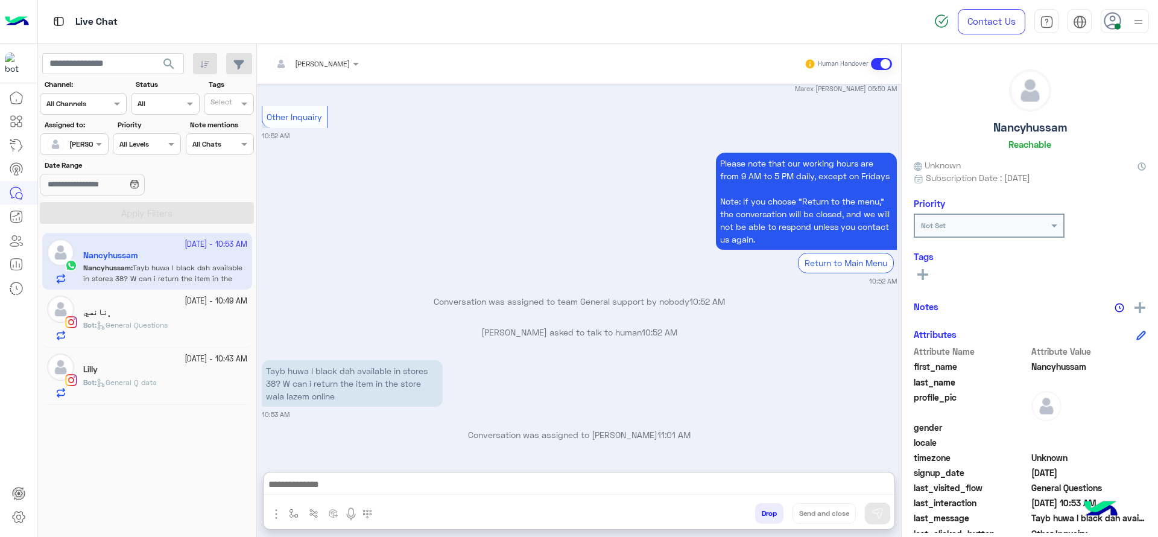
click at [197, 326] on div "Bot : General Questions" at bounding box center [165, 330] width 164 height 21
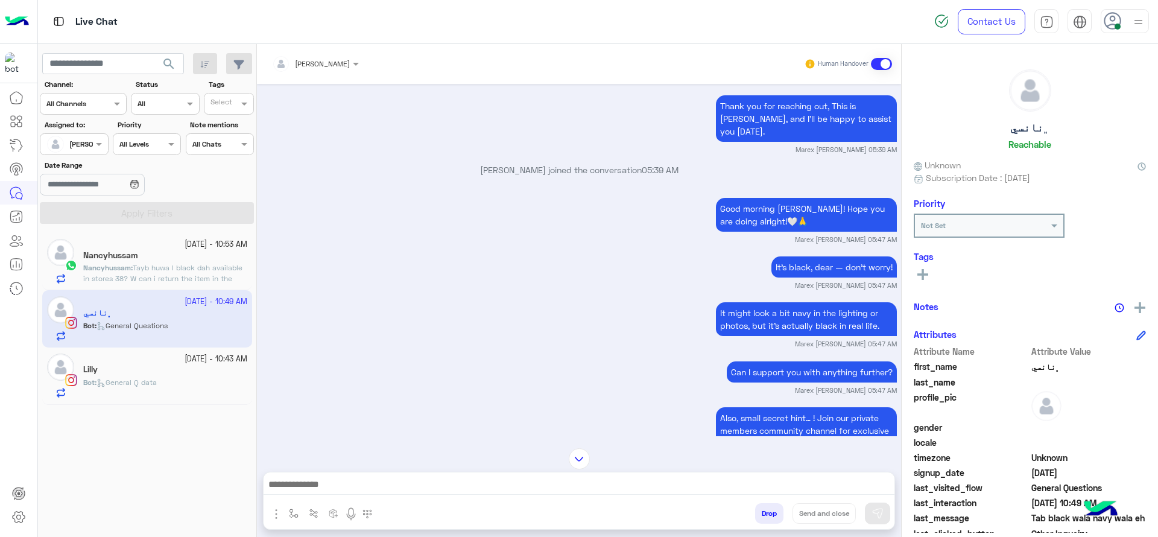
scroll to position [558, 0]
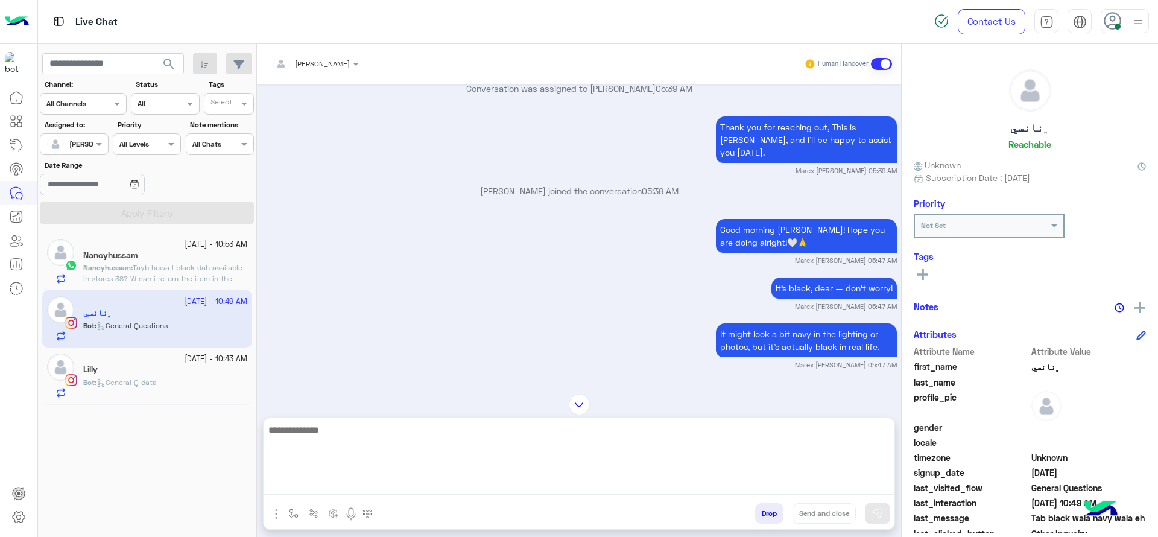
click at [419, 492] on textarea at bounding box center [579, 458] width 631 height 72
click at [414, 470] on textarea at bounding box center [579, 458] width 631 height 72
type textarea "**********"
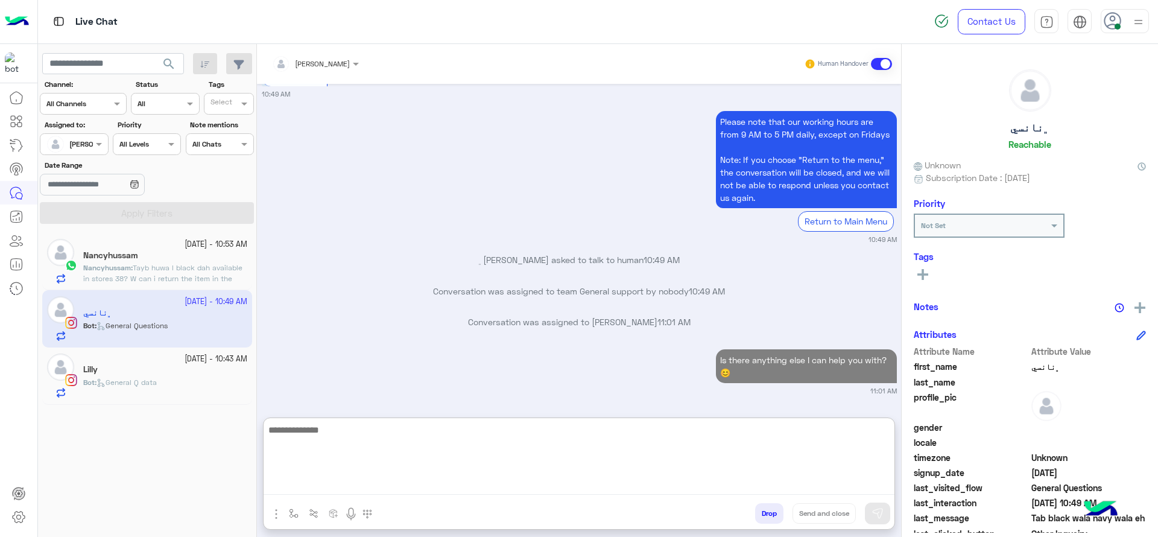
scroll to position [1275, 0]
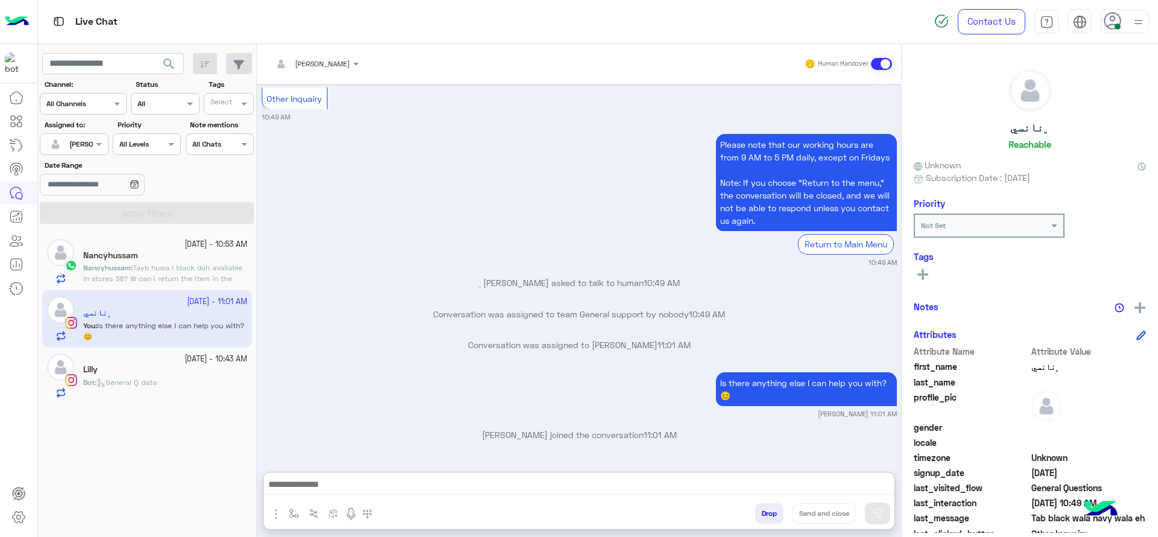
click at [197, 256] on div "Nancyhussam" at bounding box center [165, 256] width 164 height 13
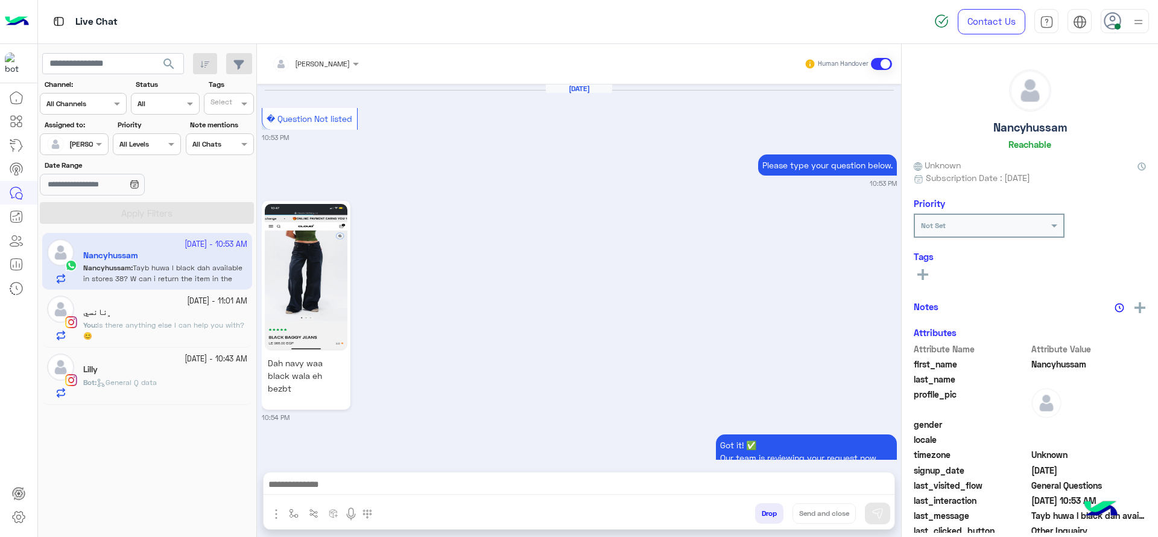
scroll to position [1192, 0]
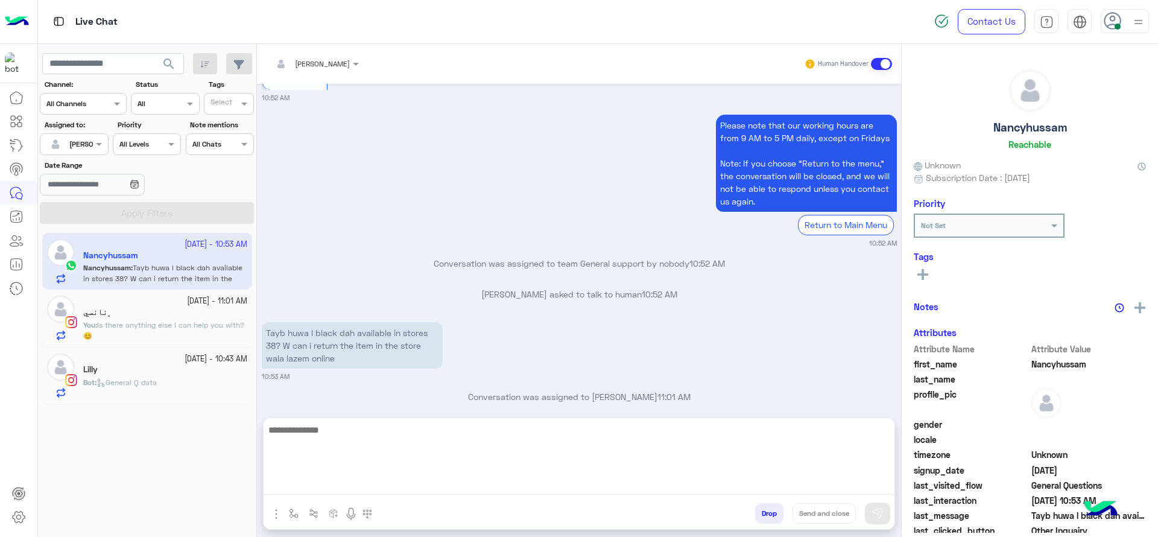
click at [356, 490] on textarea at bounding box center [579, 458] width 631 height 72
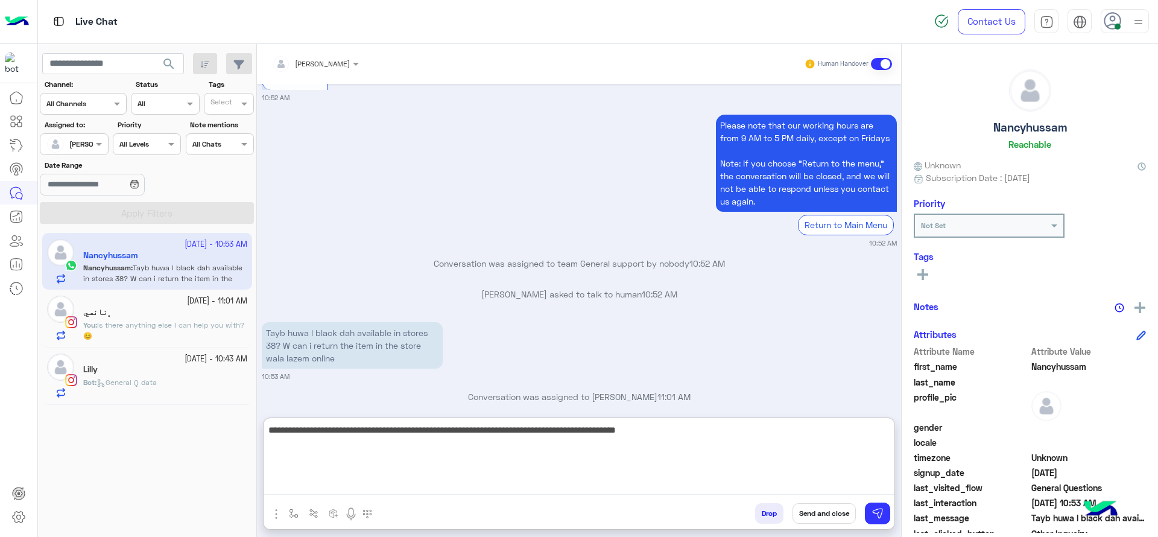
click at [324, 436] on textarea "**********" at bounding box center [579, 458] width 631 height 72
click at [728, 461] on textarea "**********" at bounding box center [579, 458] width 631 height 72
click at [267, 444] on textarea "**********" at bounding box center [579, 458] width 631 height 72
type textarea "**********"
click at [580, 446] on textarea "**********" at bounding box center [579, 458] width 631 height 72
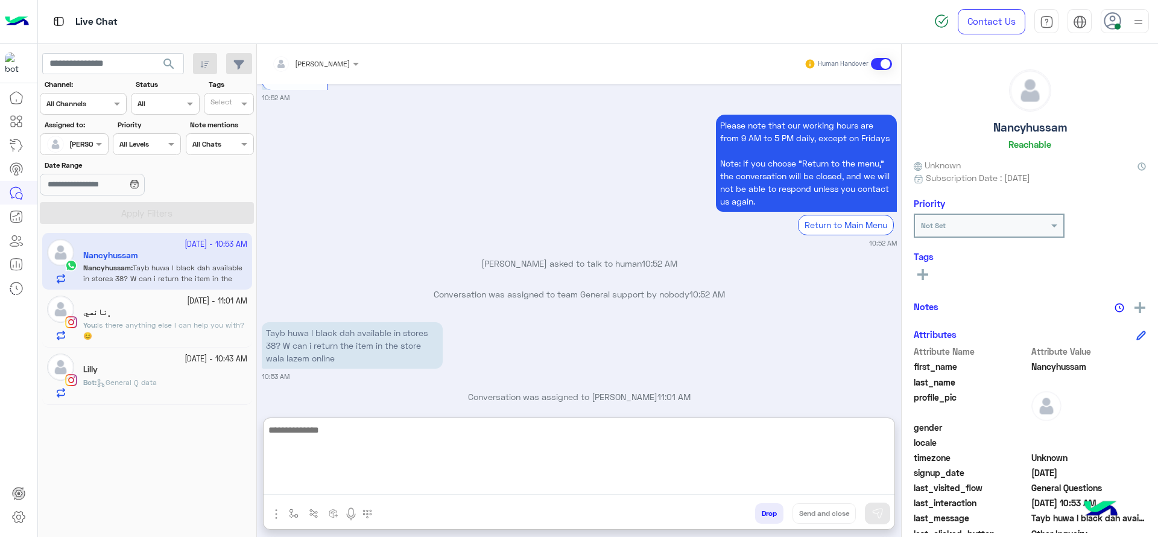
scroll to position [1330, 0]
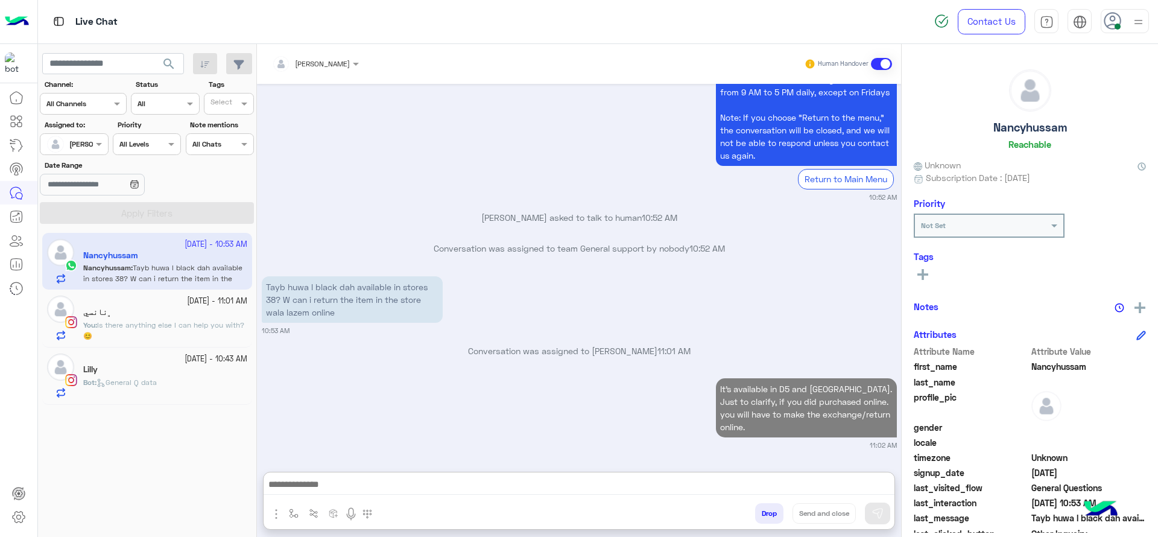
click at [201, 356] on small "14 October - 10:43 AM" at bounding box center [216, 358] width 63 height 11
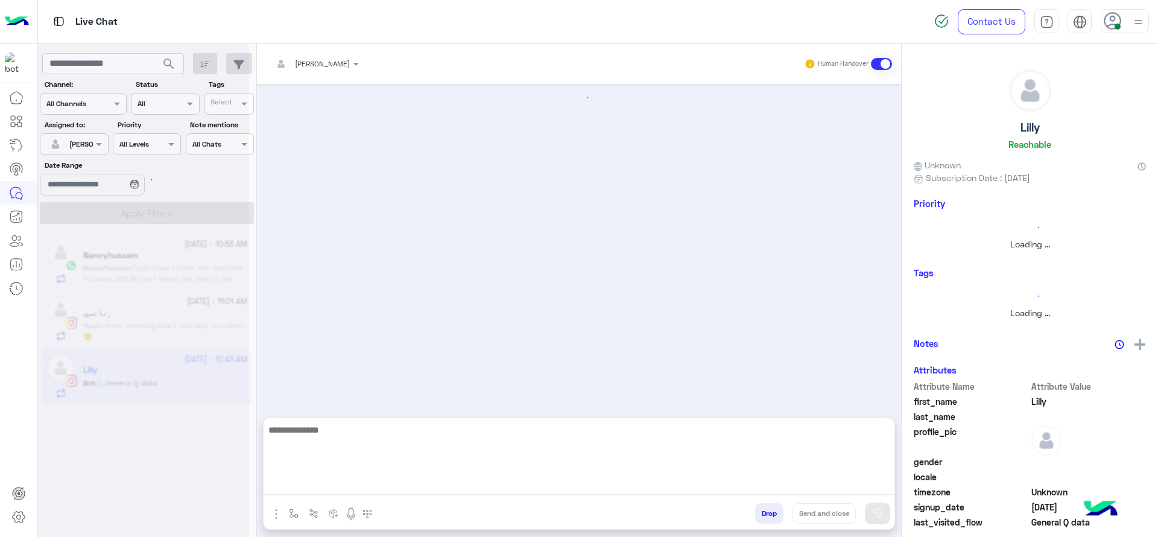
click at [359, 483] on textarea at bounding box center [579, 458] width 631 height 72
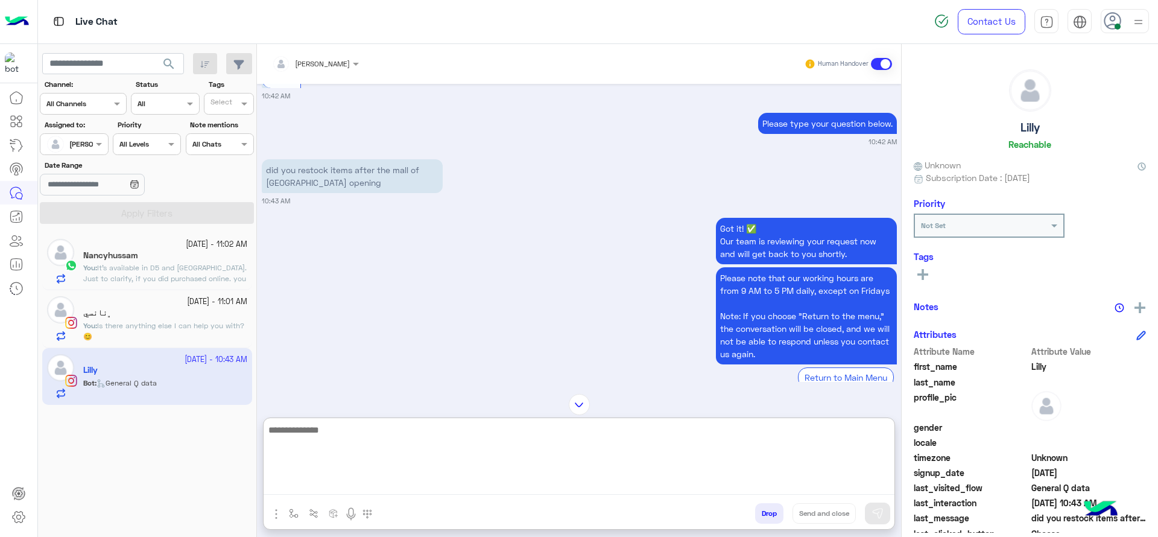
scroll to position [951, 0]
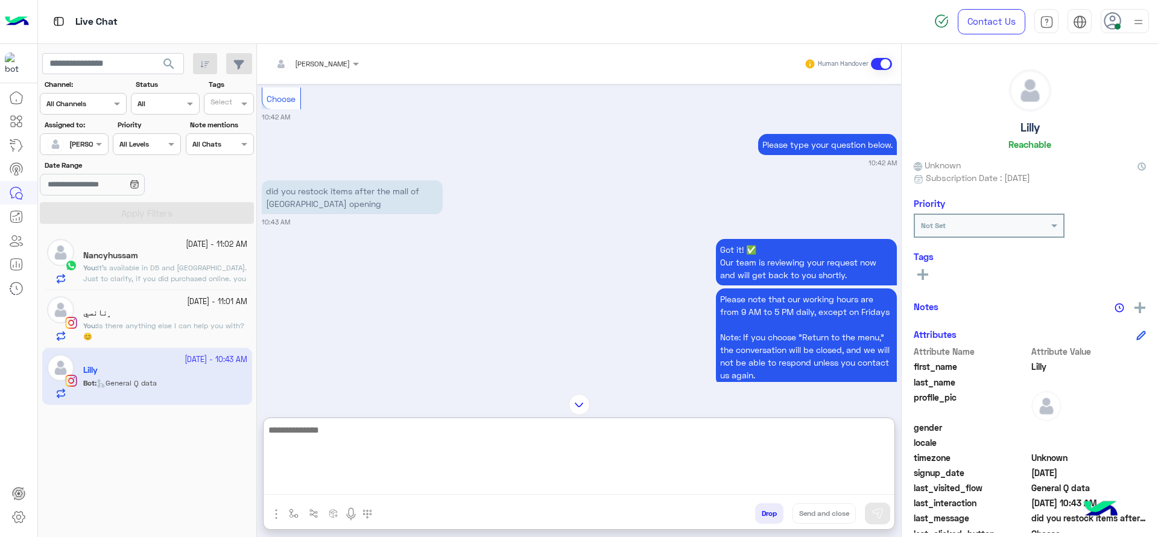
click at [464, 459] on textarea at bounding box center [579, 458] width 631 height 72
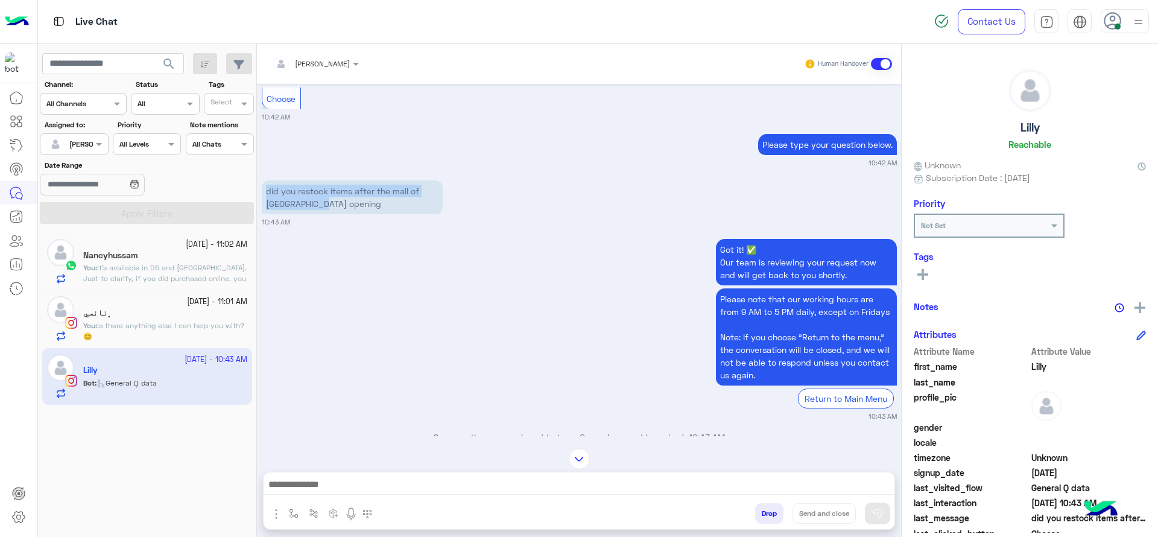
drag, startPoint x: 264, startPoint y: 177, endPoint x: 326, endPoint y: 185, distance: 61.9
click at [326, 185] on p "did you restock items after the mall of egypt opening" at bounding box center [352, 197] width 181 height 34
copy p "did you restock items after the mall of egypt opening"
click at [186, 315] on div "﮼نانسي" at bounding box center [165, 314] width 164 height 13
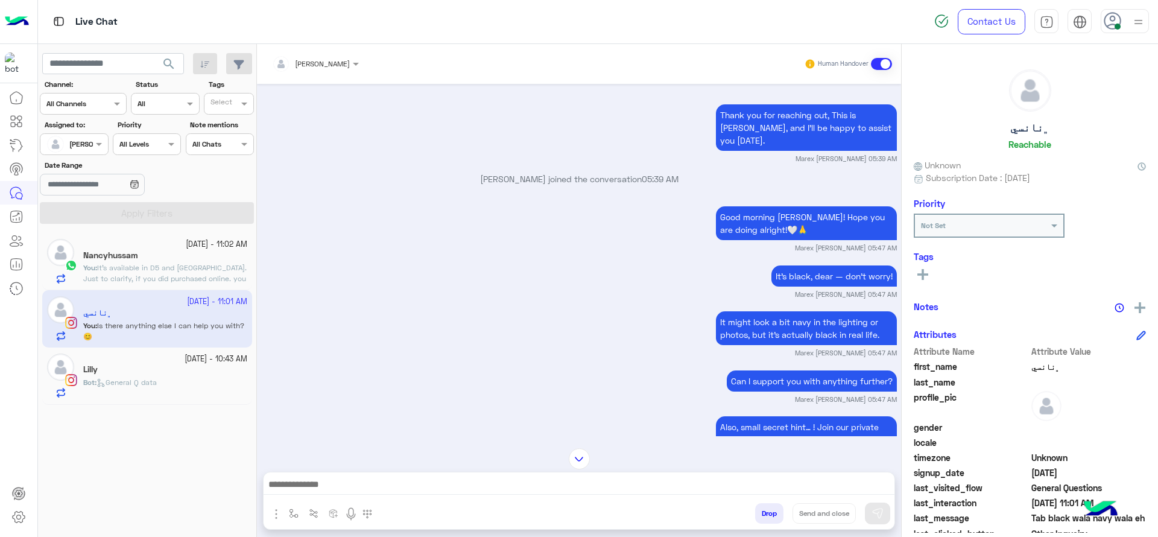
scroll to position [995, 0]
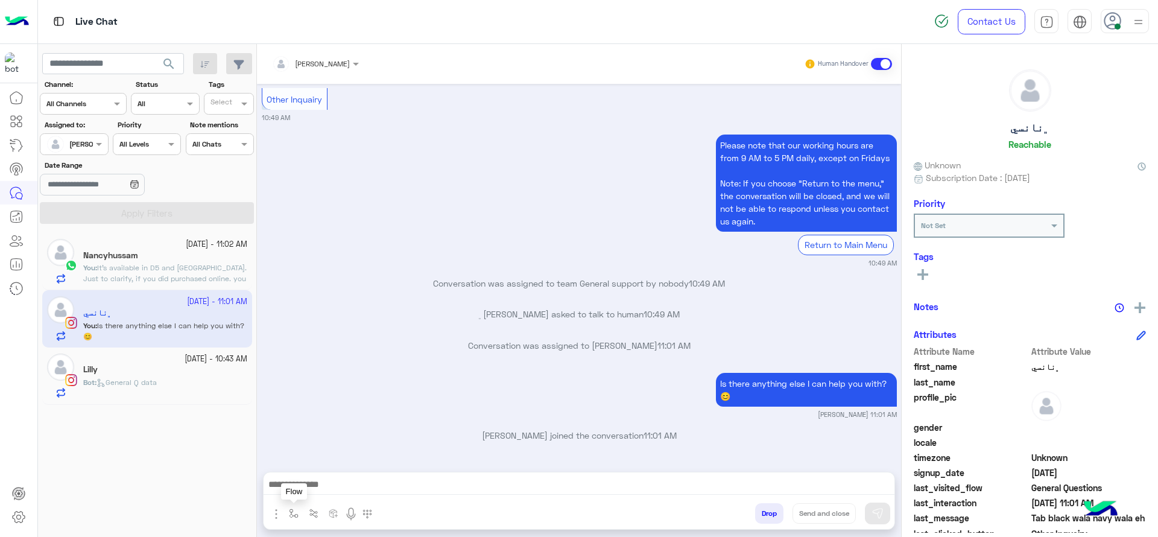
click at [291, 519] on button "button" at bounding box center [294, 513] width 20 height 20
click at [306, 486] on input "text" at bounding box center [315, 484] width 48 height 11
type input "*"
click at [314, 461] on span "[PERSON_NAME]" at bounding box center [325, 465] width 69 height 11
type textarea "**********"
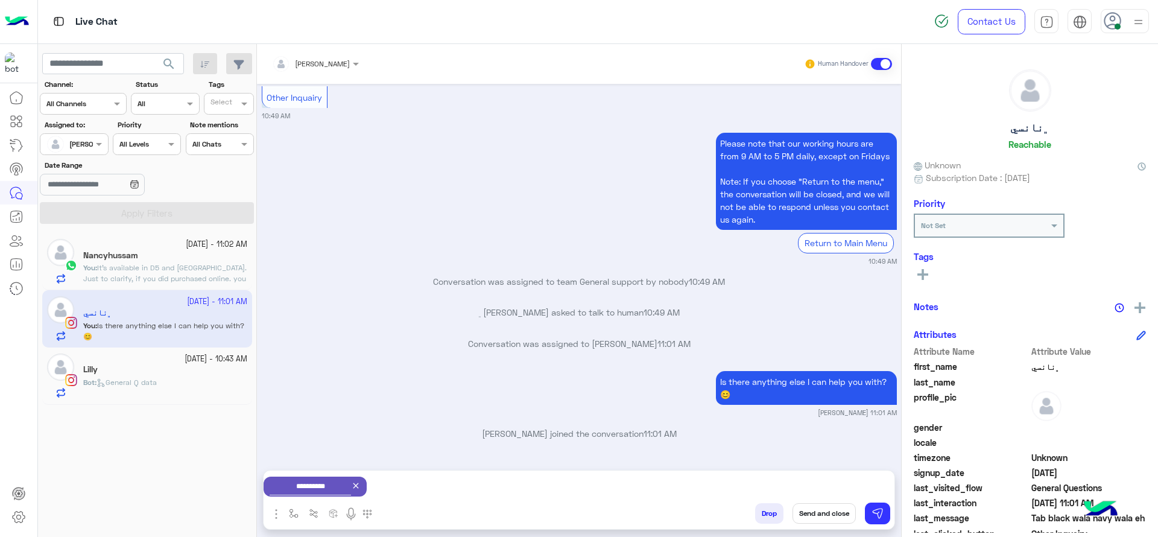
click at [820, 513] on button "Send and close" at bounding box center [824, 513] width 63 height 21
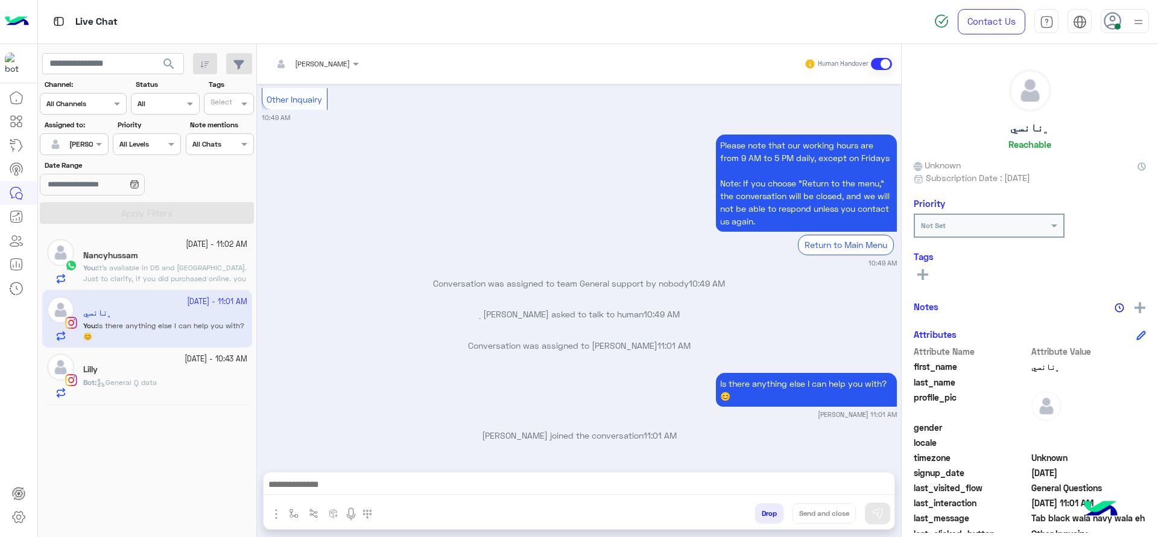
scroll to position [1026, 0]
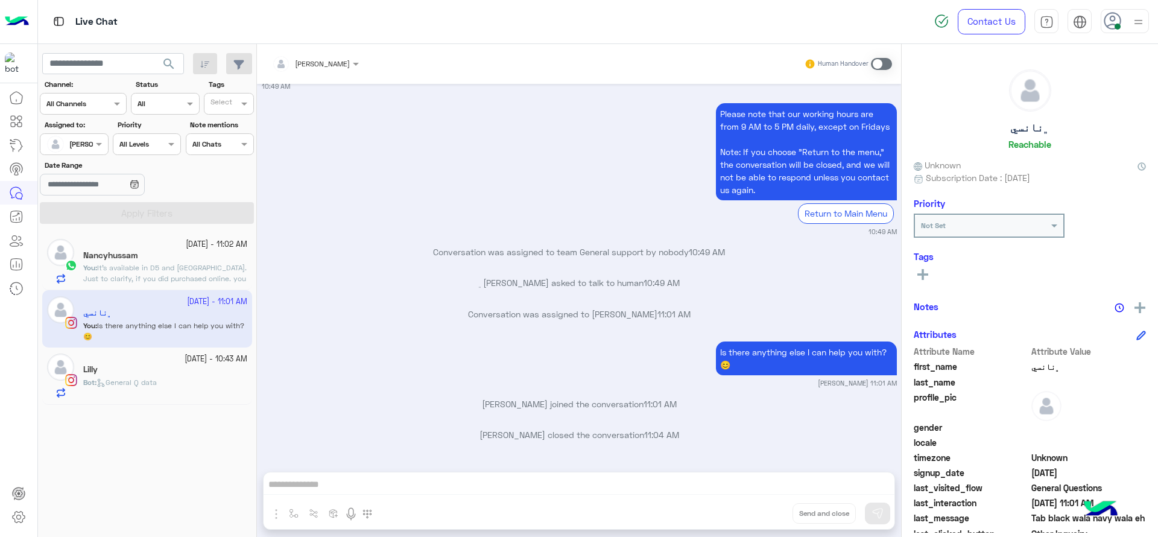
click at [182, 259] on div "Nancyhussam" at bounding box center [165, 256] width 164 height 13
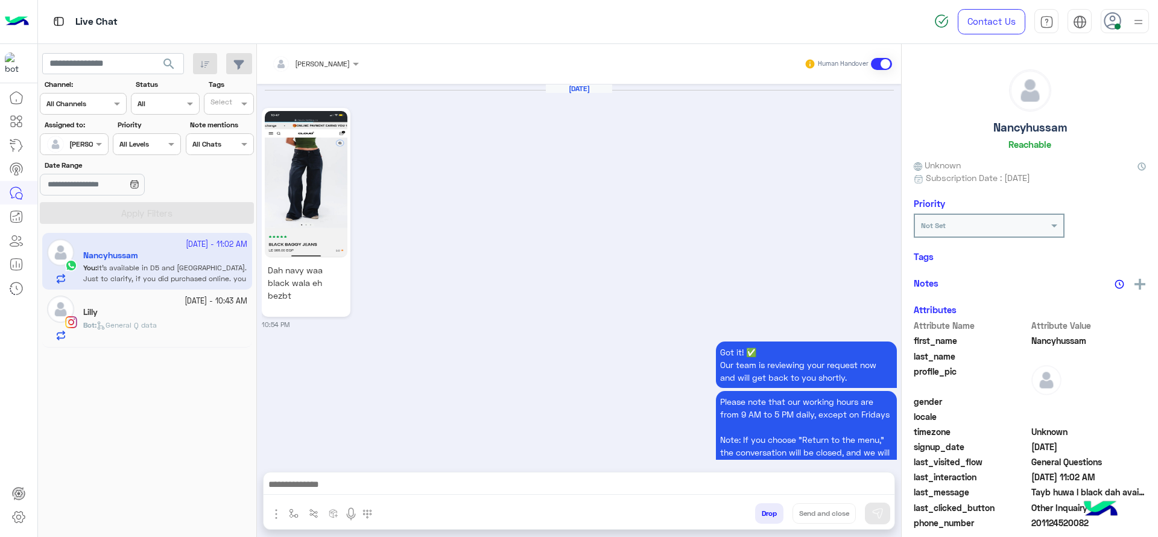
scroll to position [1214, 0]
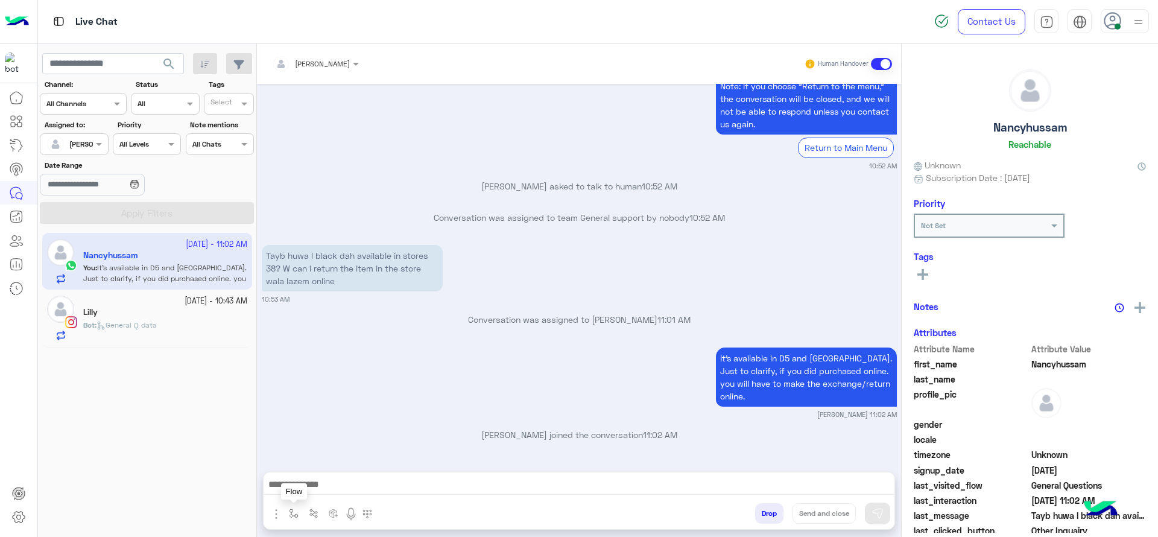
click at [295, 514] on img "button" at bounding box center [294, 513] width 10 height 10
click at [307, 487] on input "text" at bounding box center [315, 484] width 48 height 11
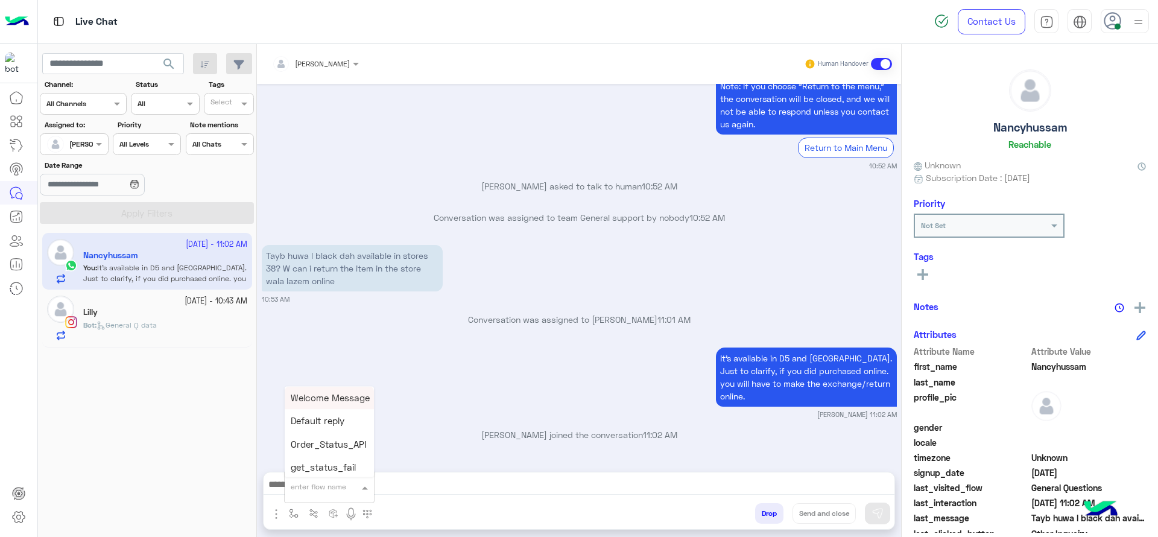
type input "*"
click at [309, 476] on div "enter flow name * ×" at bounding box center [329, 487] width 89 height 22
click at [314, 468] on span "[PERSON_NAME]" at bounding box center [325, 465] width 69 height 11
type textarea "**********"
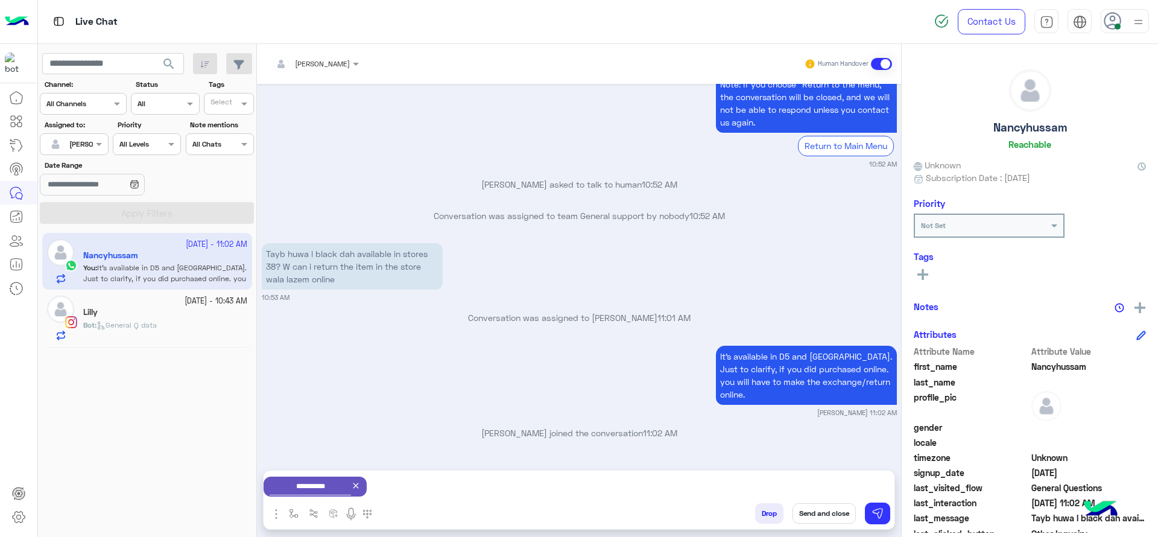
click at [806, 508] on button "Send and close" at bounding box center [824, 513] width 63 height 21
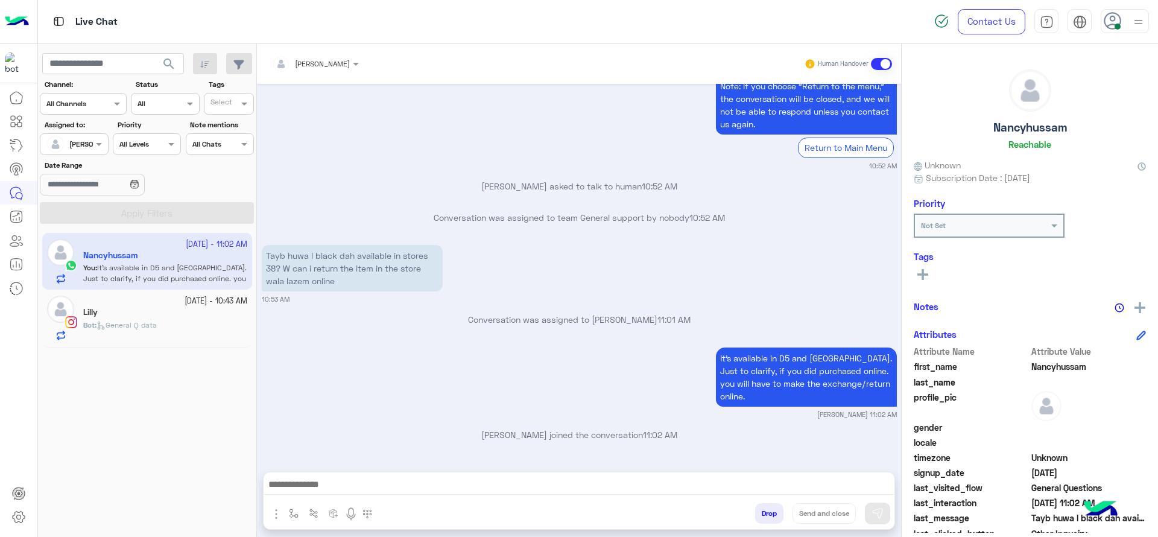
scroll to position [1245, 0]
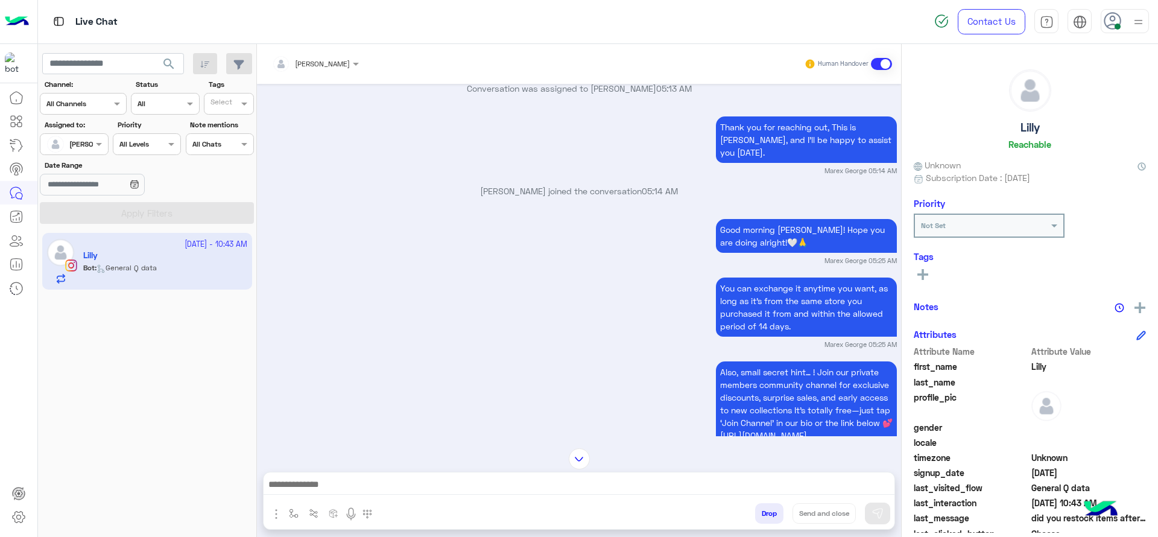
scroll to position [1590, 0]
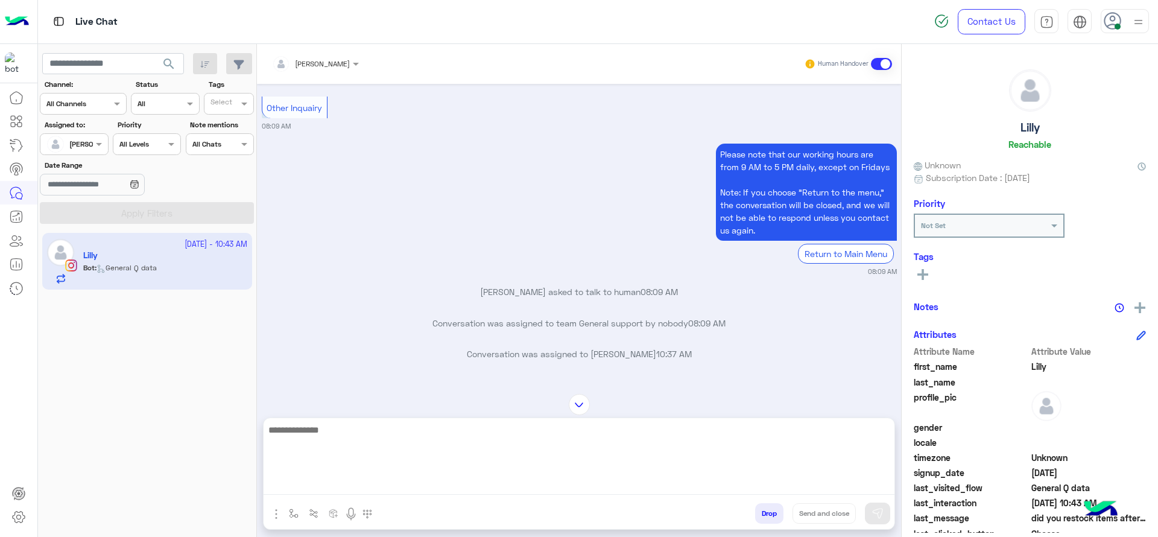
click at [568, 482] on textarea at bounding box center [579, 458] width 631 height 72
paste textarea "**********"
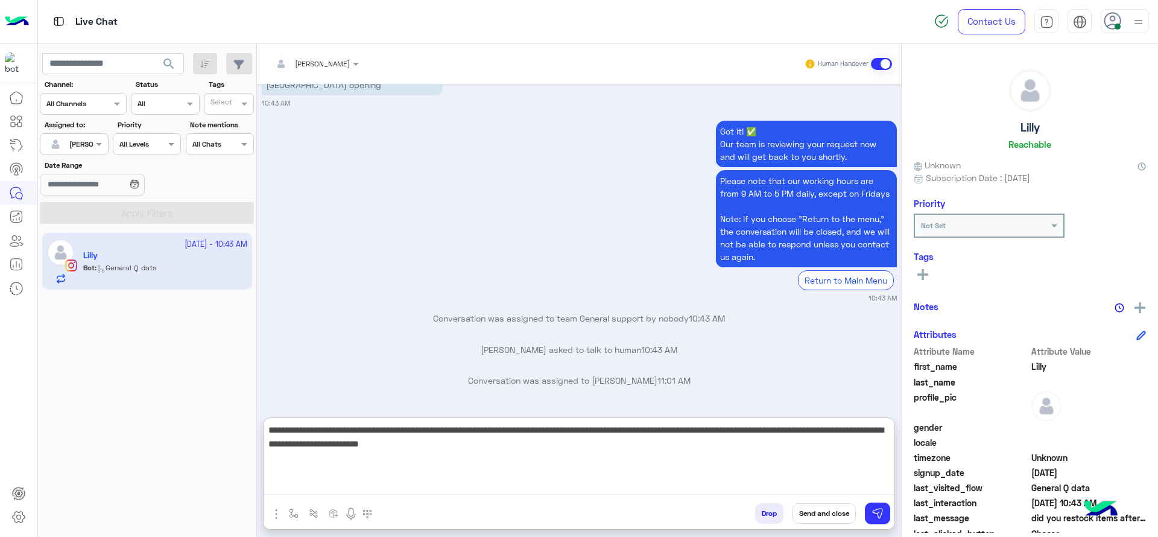
scroll to position [2673, 0]
click at [646, 440] on textarea "**********" at bounding box center [579, 458] width 631 height 72
click at [642, 435] on textarea "**********" at bounding box center [579, 458] width 631 height 72
drag, startPoint x: 692, startPoint y: 432, endPoint x: 829, endPoint y: 432, distance: 137.5
click at [829, 433] on textarea "**********" at bounding box center [579, 458] width 631 height 72
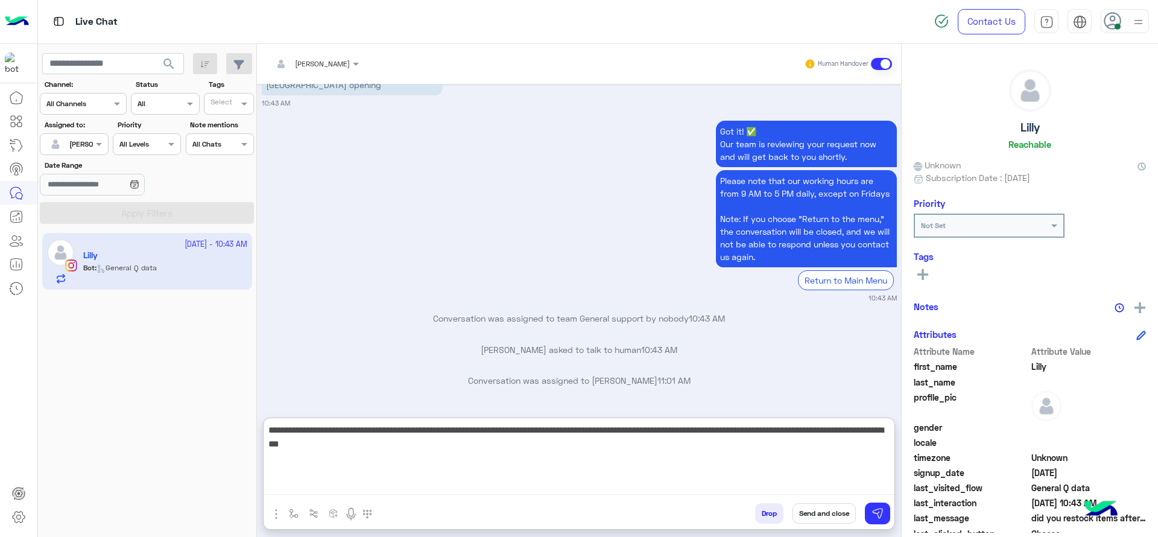
type textarea "**********"
click at [644, 455] on textarea "**********" at bounding box center [579, 458] width 631 height 72
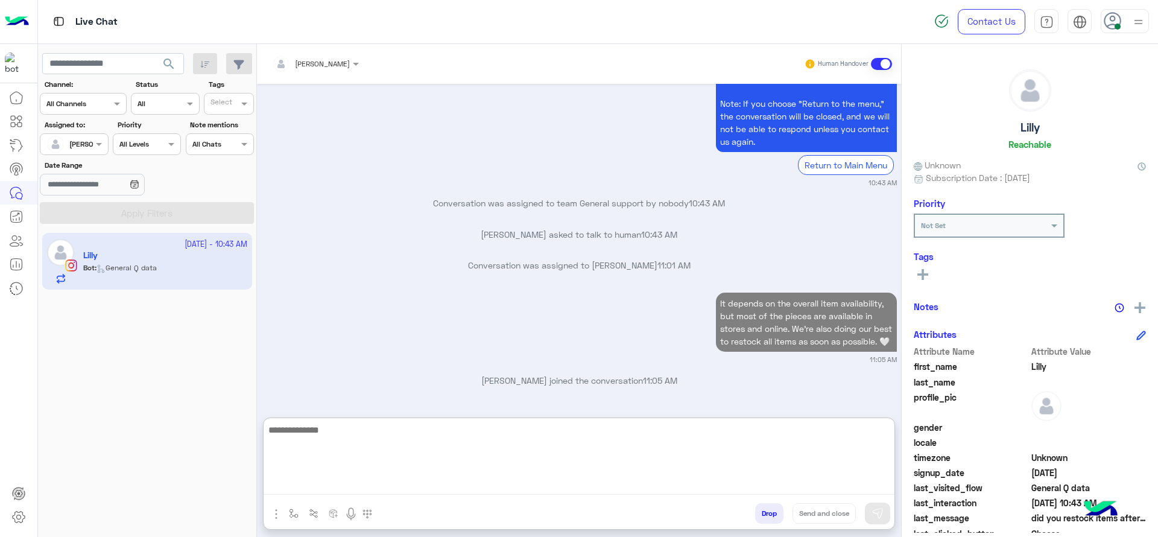
scroll to position [2801, 0]
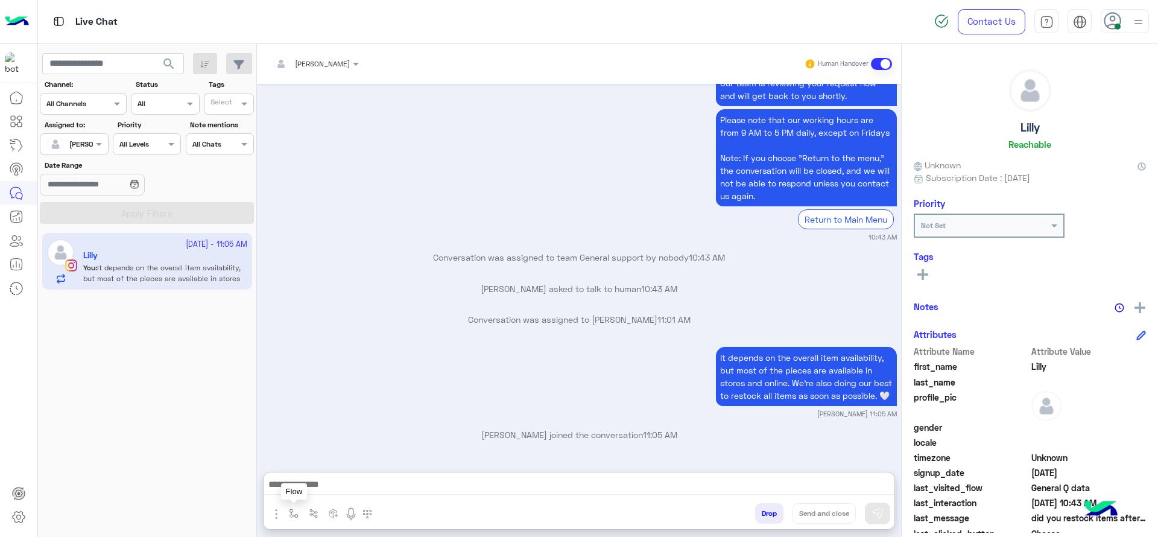
click at [292, 505] on button "button" at bounding box center [294, 513] width 20 height 20
click at [306, 481] on input "text" at bounding box center [315, 484] width 48 height 11
type input "*"
click at [307, 467] on span "[PERSON_NAME]" at bounding box center [325, 465] width 69 height 11
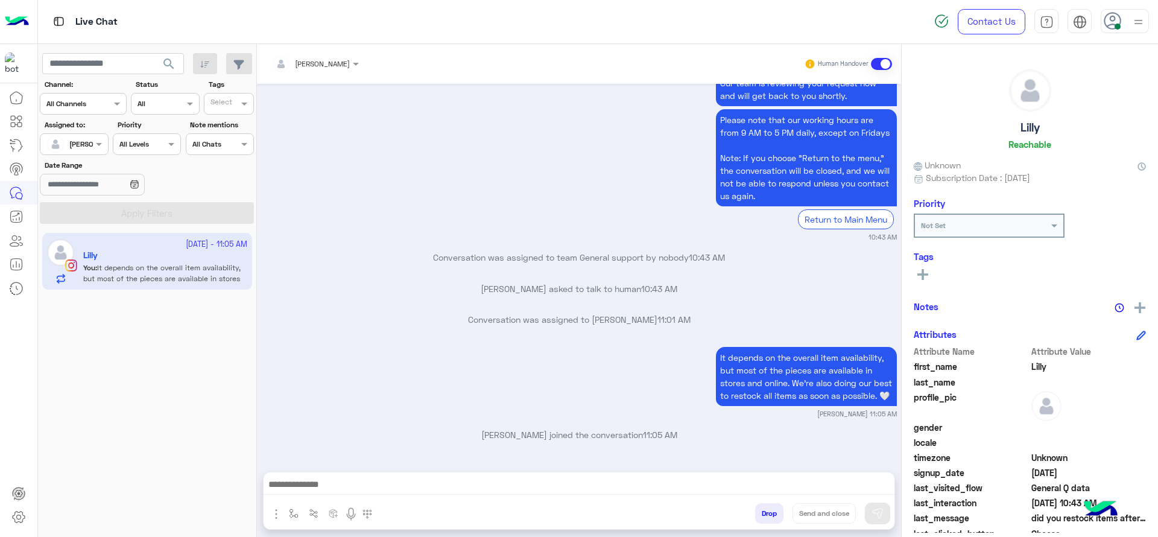
type textarea "**********"
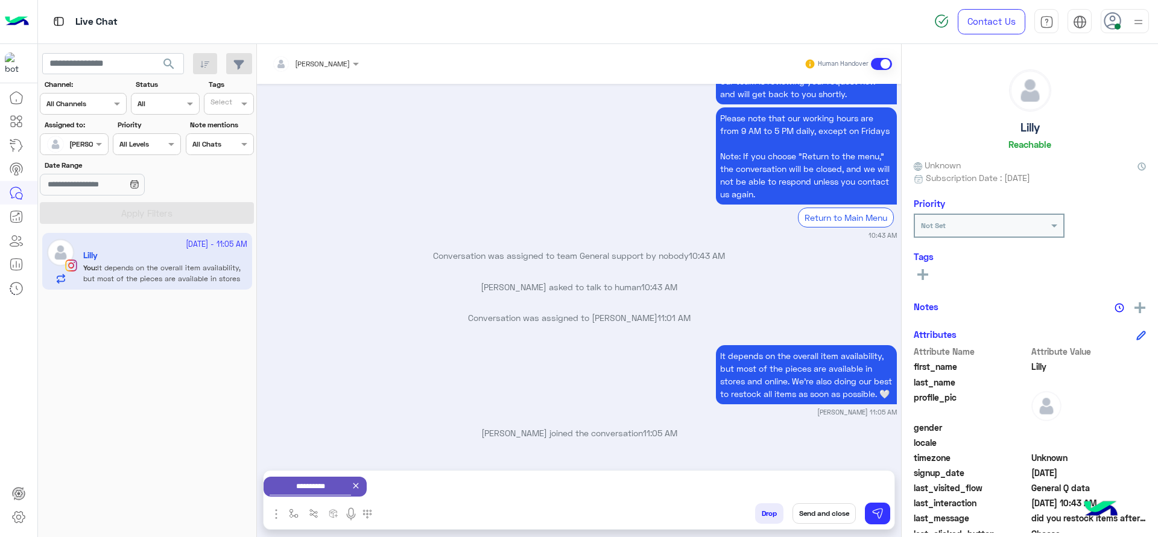
click at [820, 505] on button "Send and close" at bounding box center [824, 513] width 63 height 21
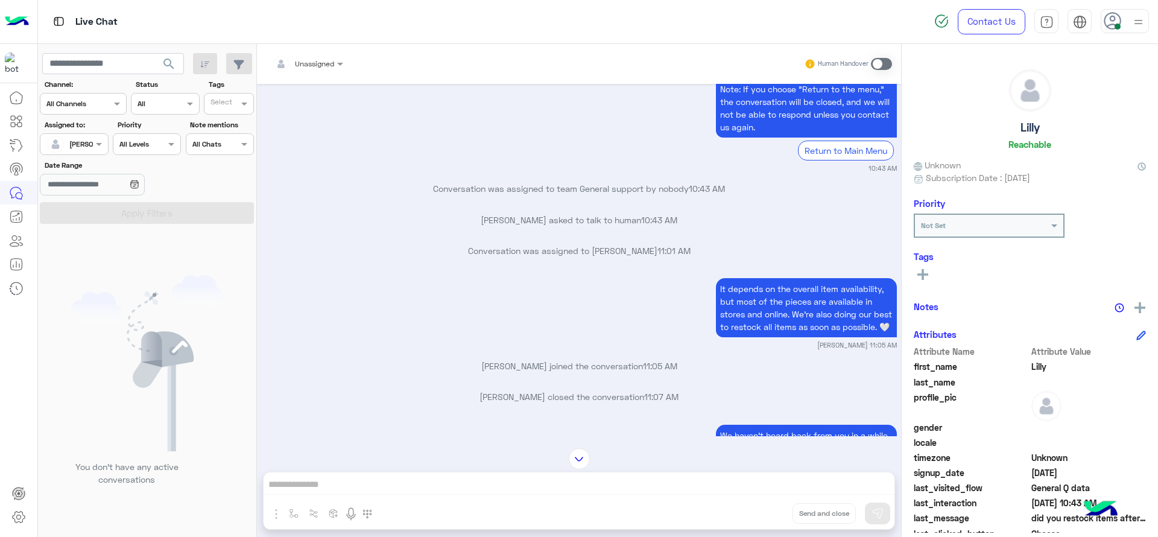
scroll to position [2934, 0]
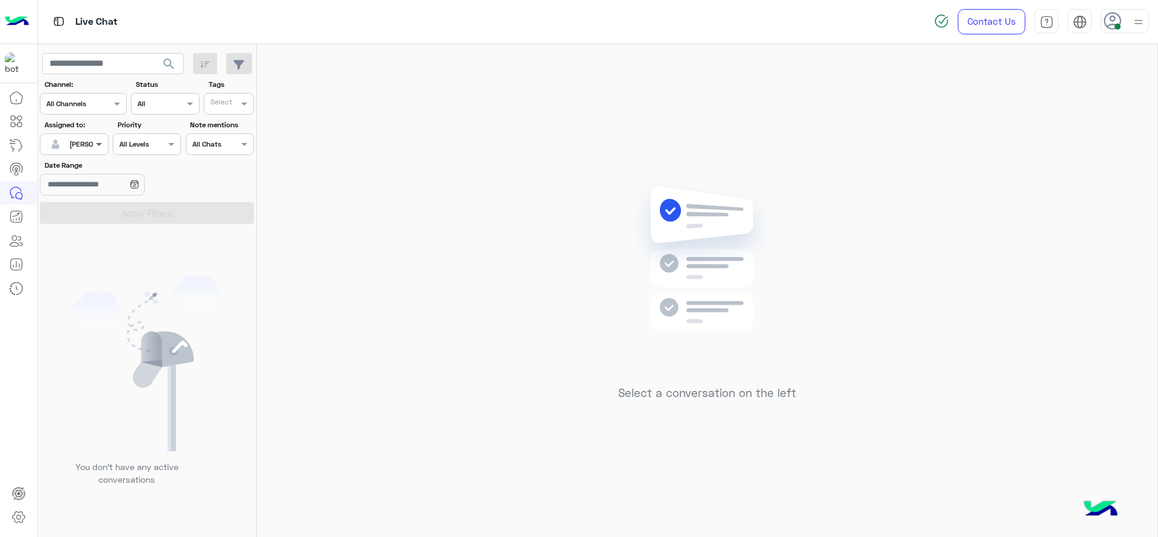
click at [101, 146] on span at bounding box center [100, 144] width 15 height 13
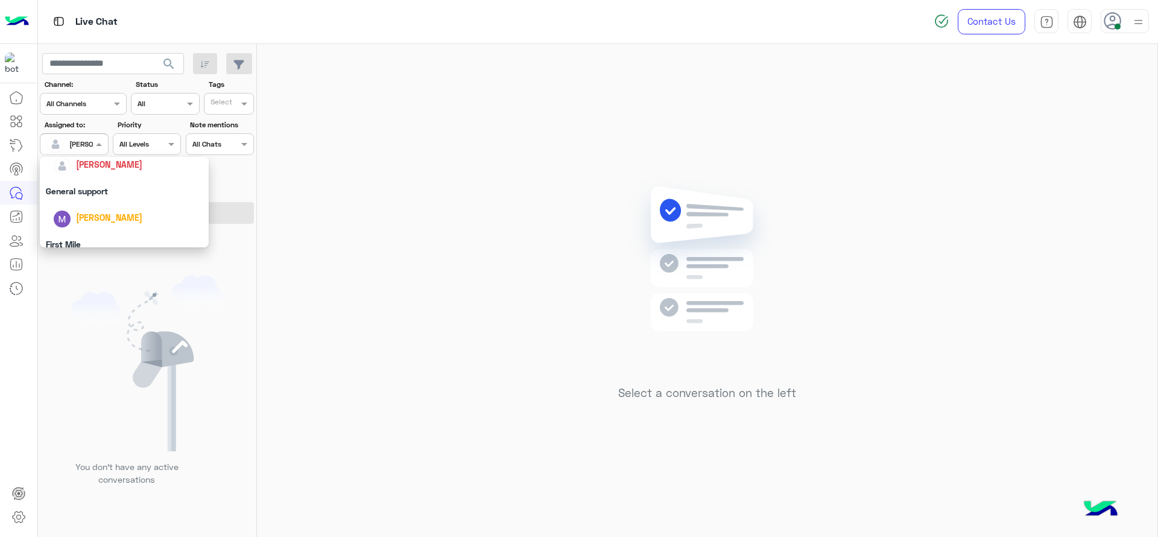
scroll to position [196, 0]
click at [99, 194] on div "General support" at bounding box center [124, 193] width 169 height 22
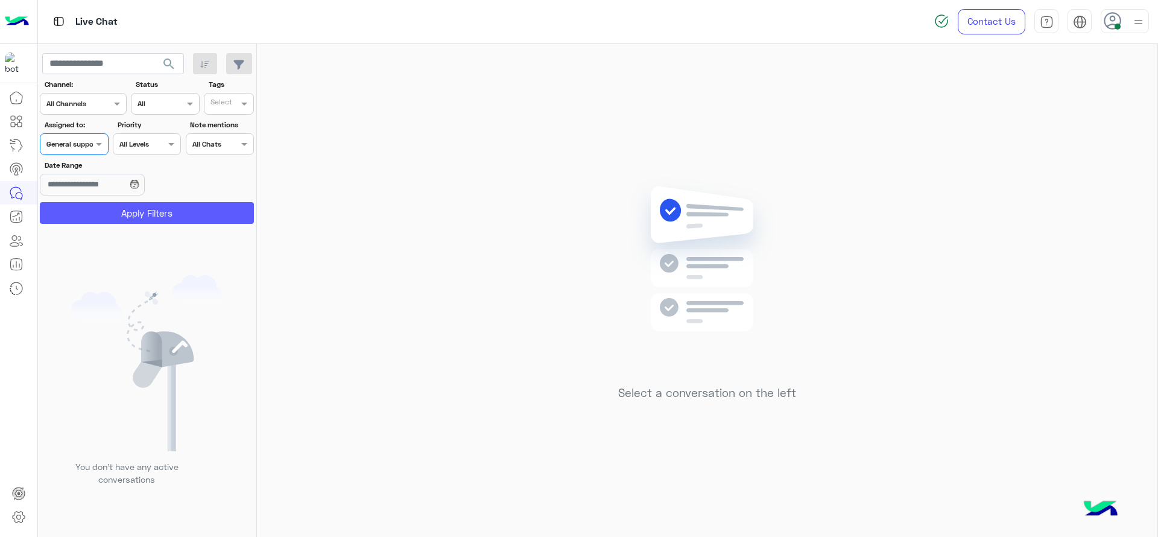
click at [99, 210] on button "Apply Filters" at bounding box center [147, 213] width 214 height 22
click at [100, 147] on span at bounding box center [100, 144] width 15 height 13
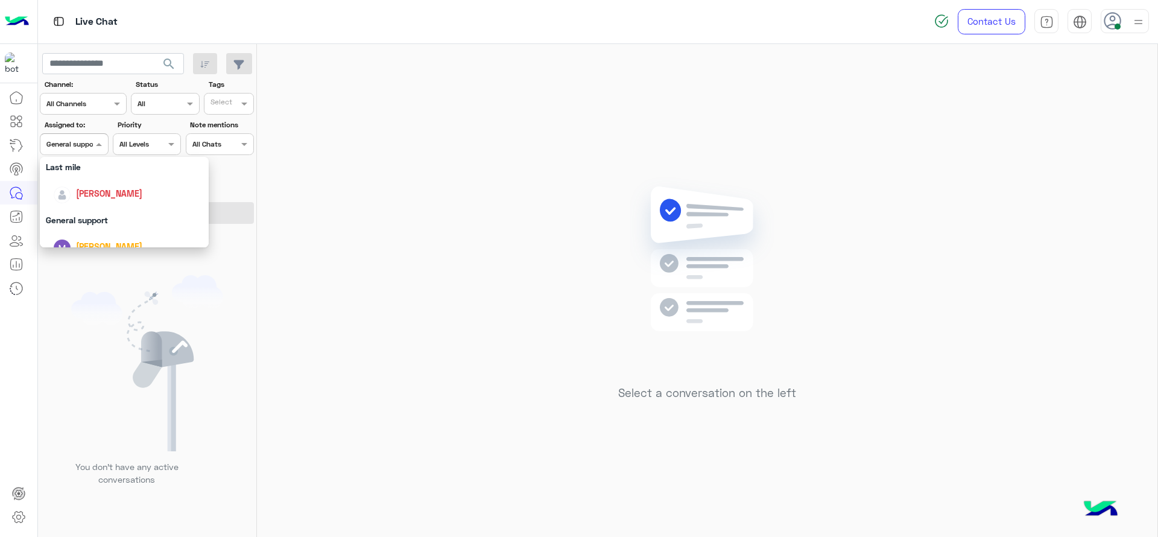
scroll to position [181, 0]
click at [113, 177] on span "[PERSON_NAME]" at bounding box center [109, 181] width 66 height 10
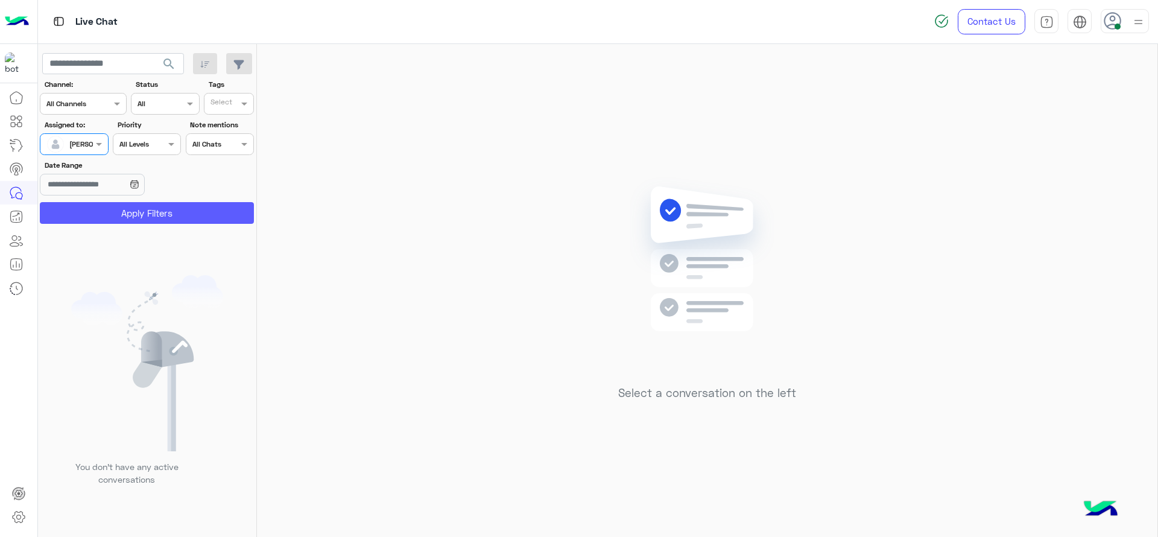
click at [115, 209] on button "Apply Filters" at bounding box center [147, 213] width 214 height 22
click at [780, 220] on img at bounding box center [707, 277] width 174 height 200
click at [98, 144] on span at bounding box center [100, 144] width 15 height 13
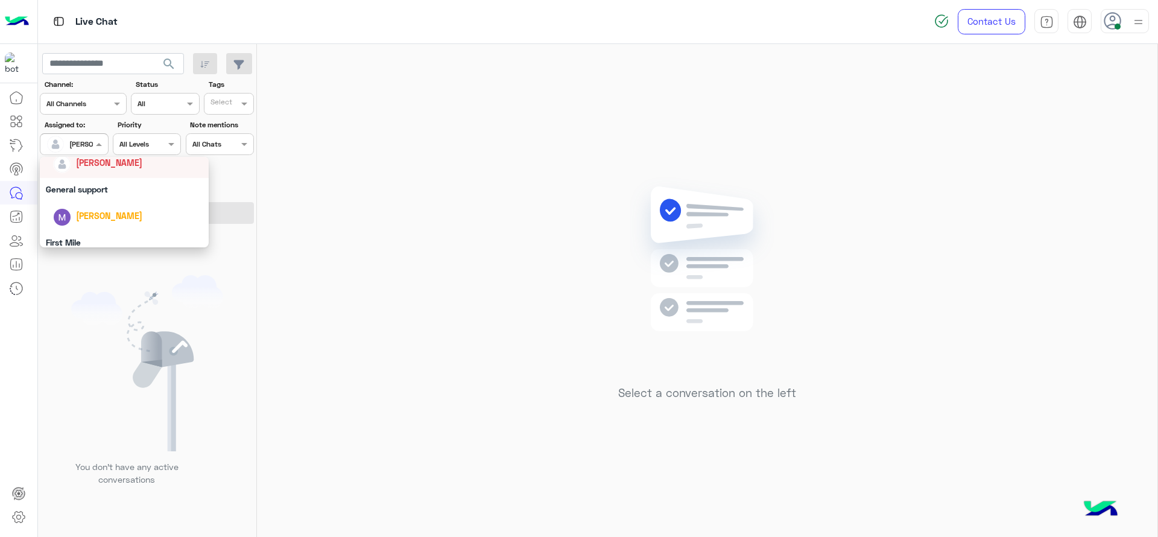
scroll to position [196, 0]
click at [103, 204] on div "[PERSON_NAME]" at bounding box center [124, 219] width 169 height 31
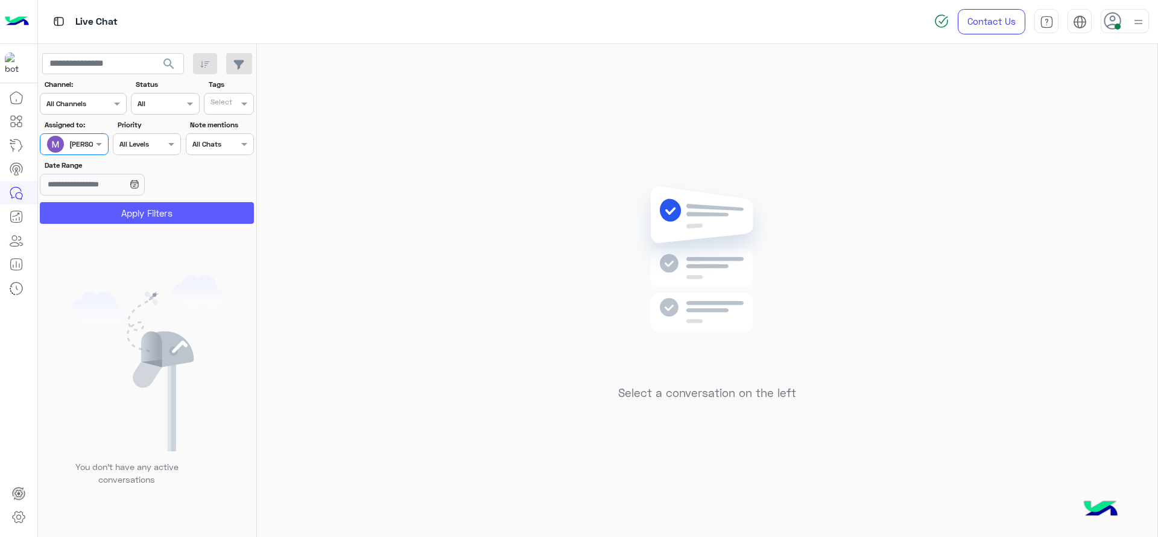
click at [111, 212] on button "Apply Filters" at bounding box center [147, 213] width 214 height 22
click at [92, 138] on div at bounding box center [73, 142] width 67 height 11
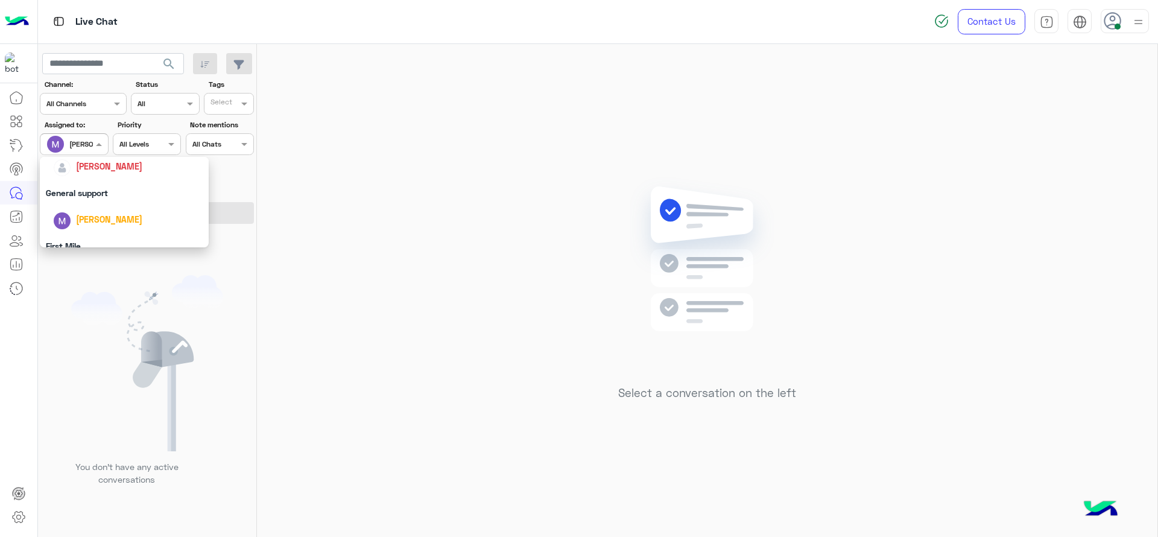
scroll to position [191, 0]
click at [102, 201] on div "General support" at bounding box center [124, 197] width 169 height 22
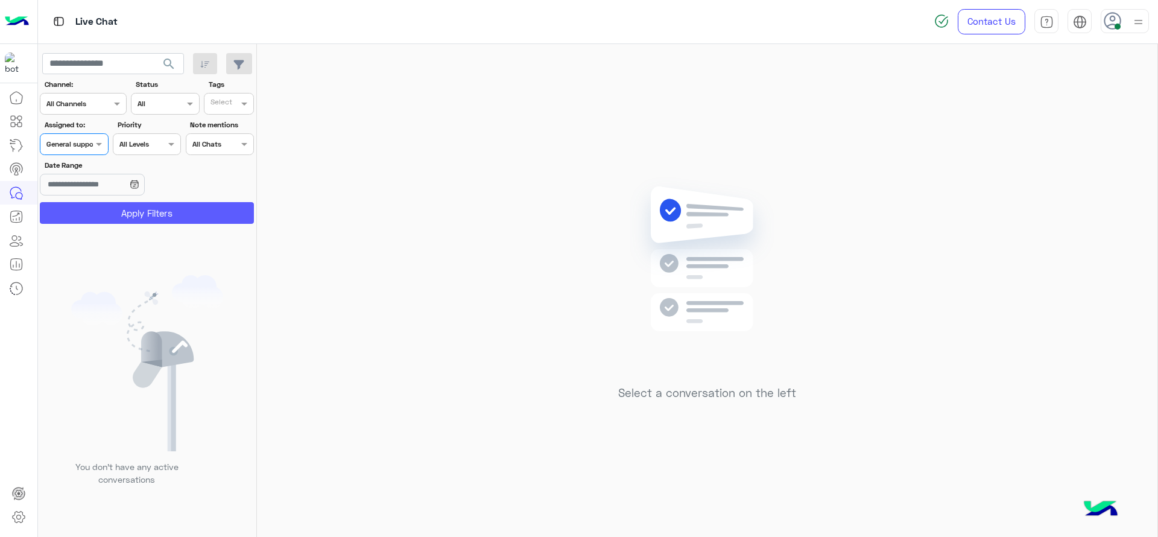
click at [103, 210] on button "Apply Filters" at bounding box center [147, 213] width 214 height 22
click at [79, 140] on div at bounding box center [73, 142] width 67 height 11
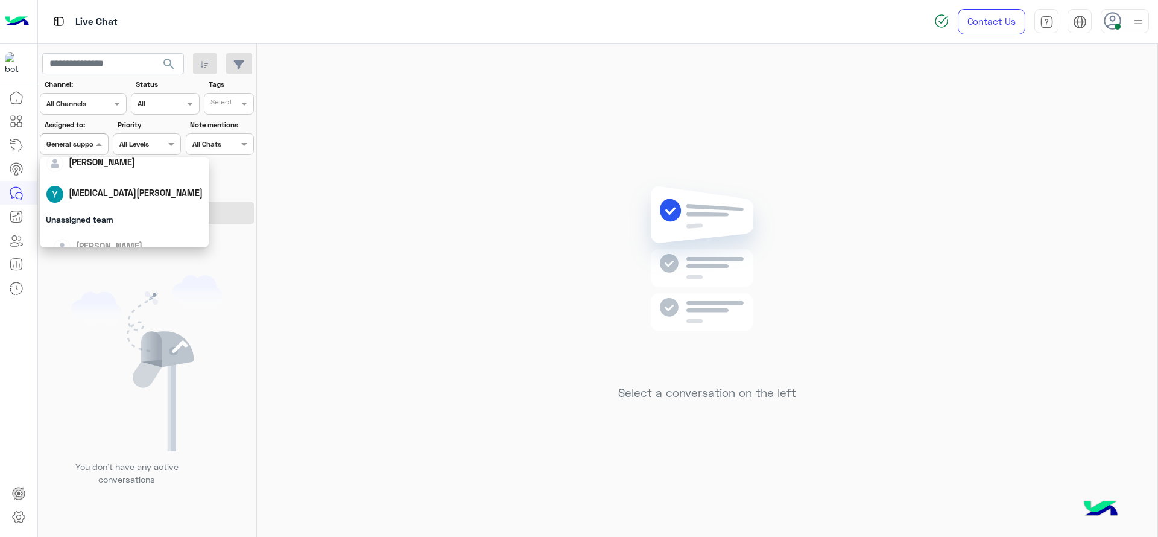
scroll to position [0, 0]
click at [96, 190] on span "Unassigned" at bounding box center [92, 194] width 46 height 10
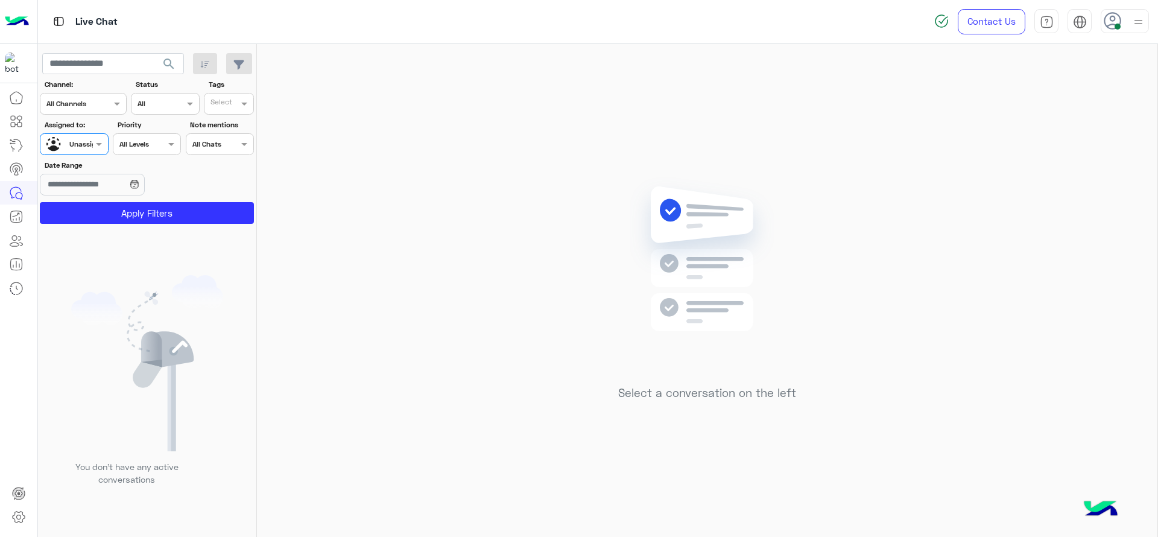
click at [221, 104] on input "text" at bounding box center [222, 105] width 25 height 11
click at [226, 121] on div "J FOLLOW UP" at bounding box center [263, 127] width 106 height 13
click at [203, 204] on button "Apply Filters" at bounding box center [147, 213] width 214 height 22
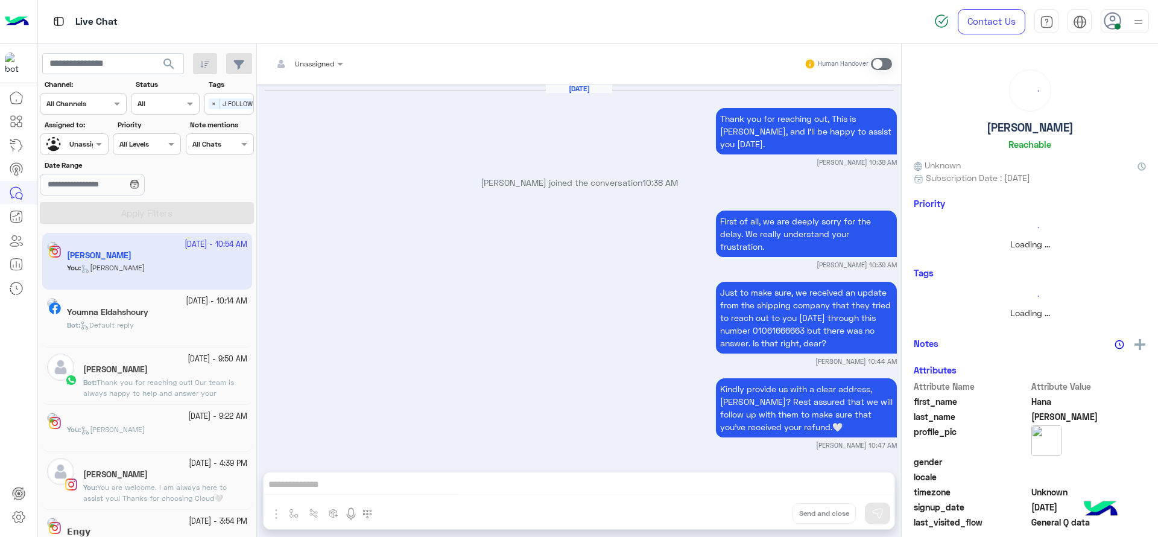
scroll to position [931, 0]
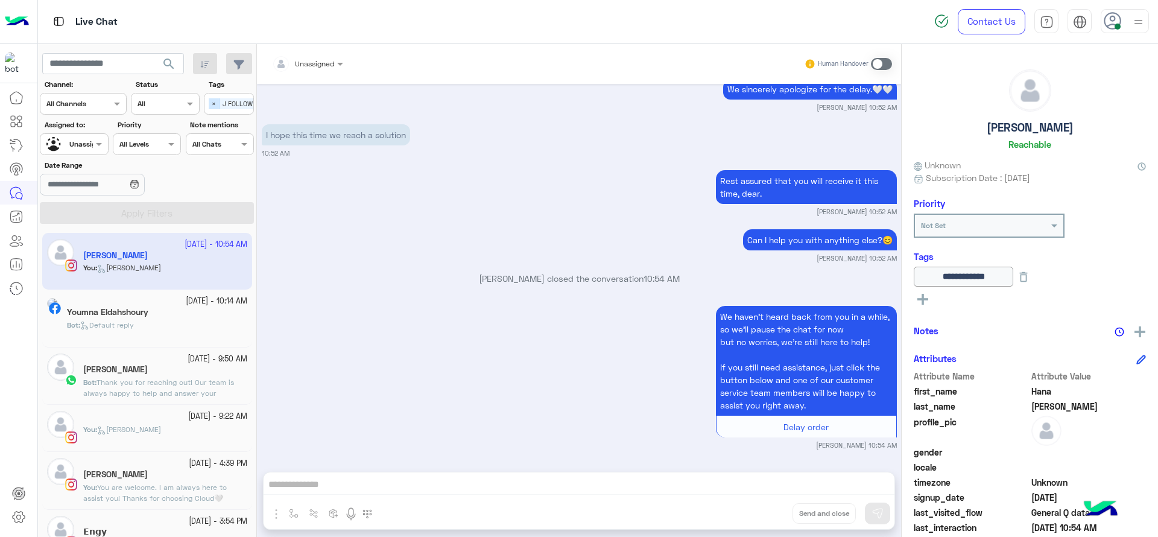
click at [216, 103] on span "×" at bounding box center [214, 103] width 11 height 11
click at [230, 112] on div "Select" at bounding box center [229, 104] width 50 height 22
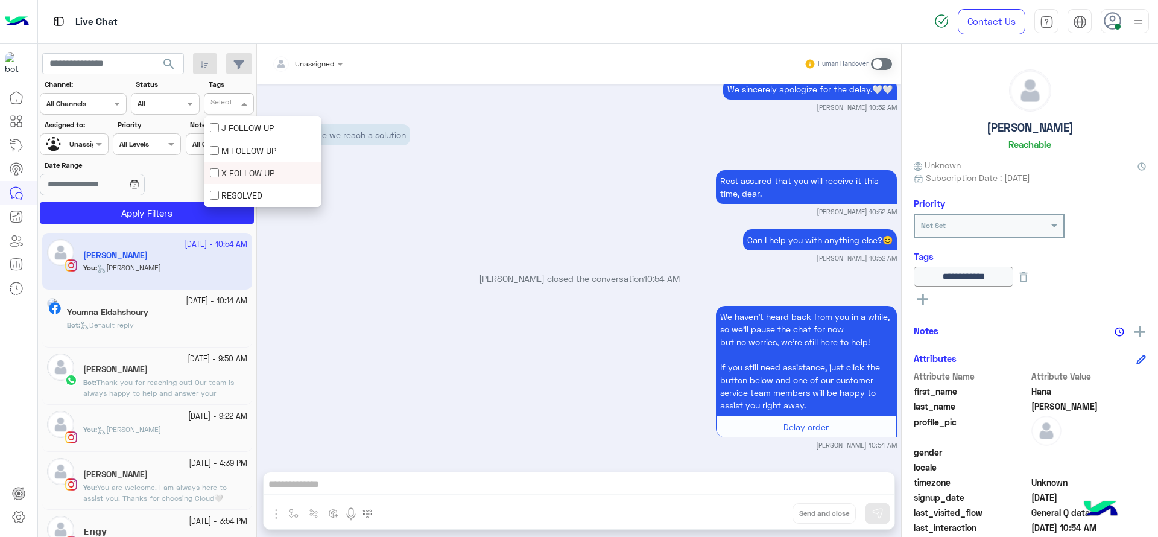
click at [246, 167] on div "X FOLLOW UP" at bounding box center [263, 172] width 106 height 13
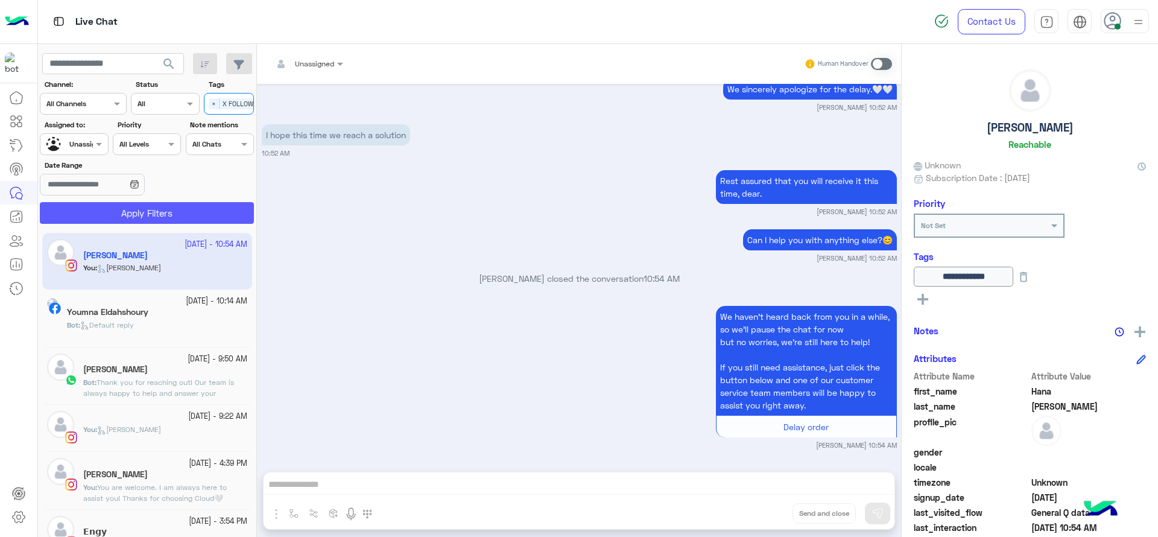
click at [206, 203] on button "Apply Filters" at bounding box center [147, 213] width 214 height 22
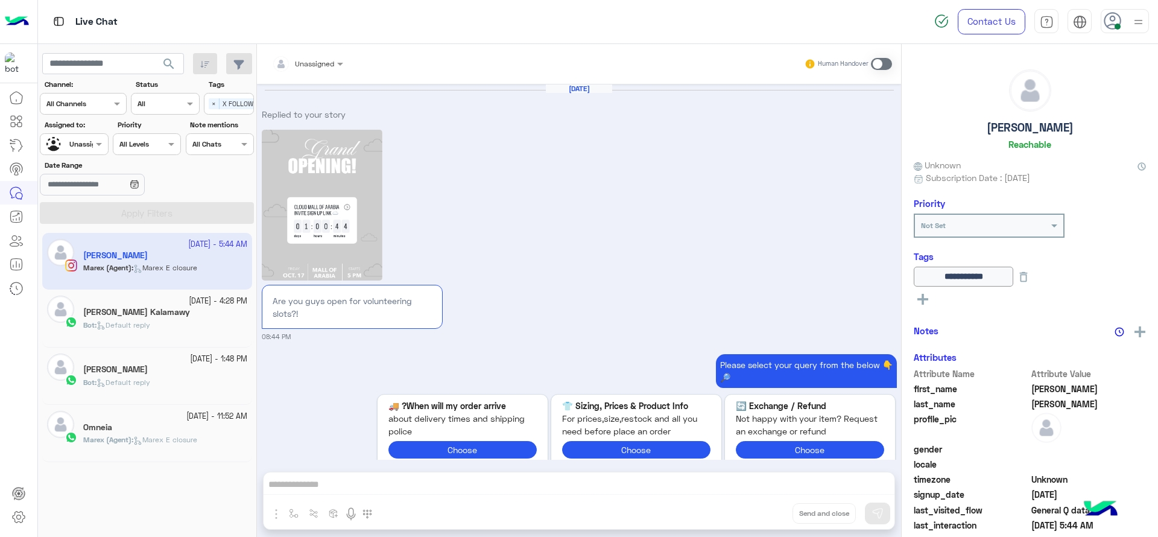
scroll to position [1274, 0]
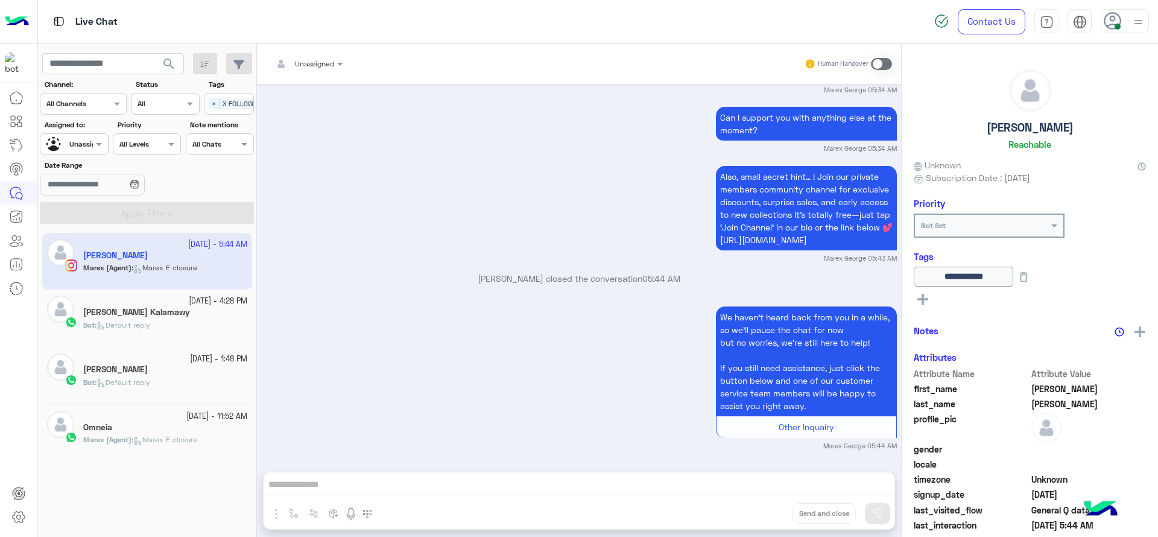
click at [116, 321] on span "Default reply" at bounding box center [123, 324] width 54 height 9
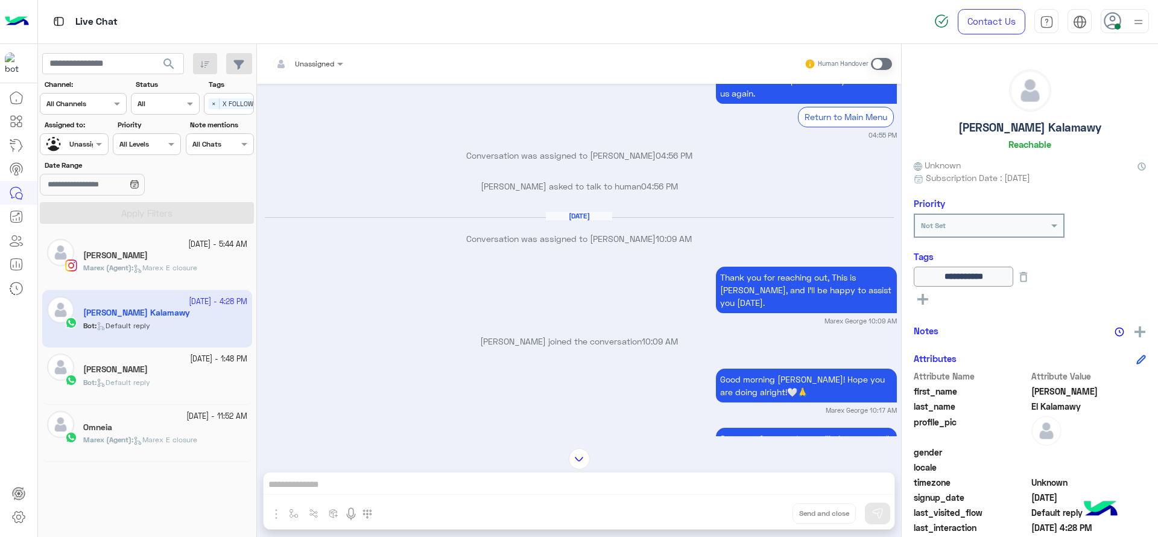
scroll to position [691, 0]
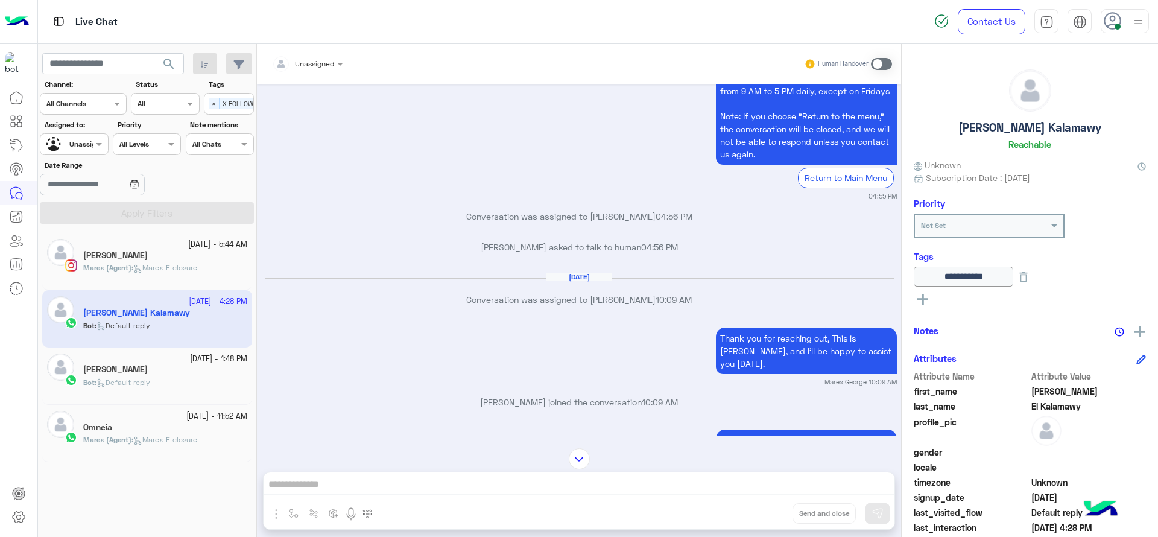
click at [209, 365] on div "[PERSON_NAME]" at bounding box center [165, 370] width 164 height 13
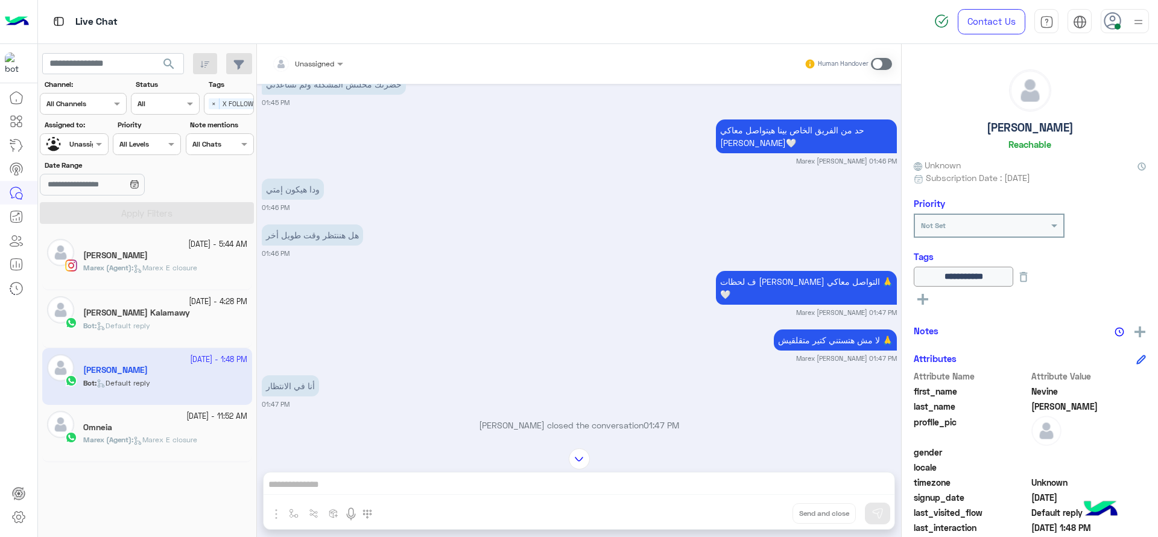
scroll to position [703, 0]
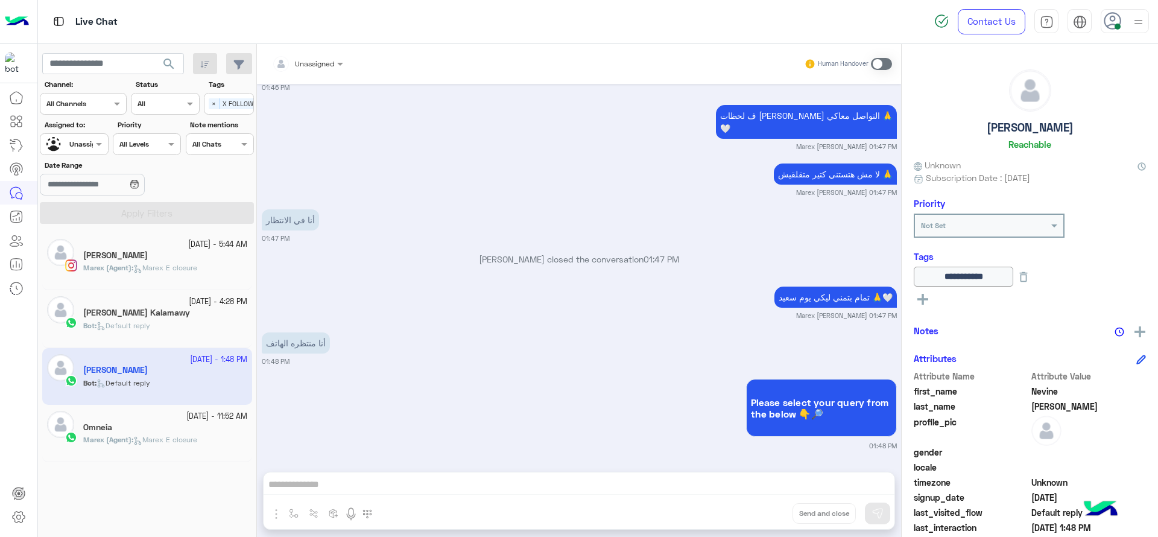
click at [165, 437] on span "Marex E closure" at bounding box center [165, 439] width 64 height 9
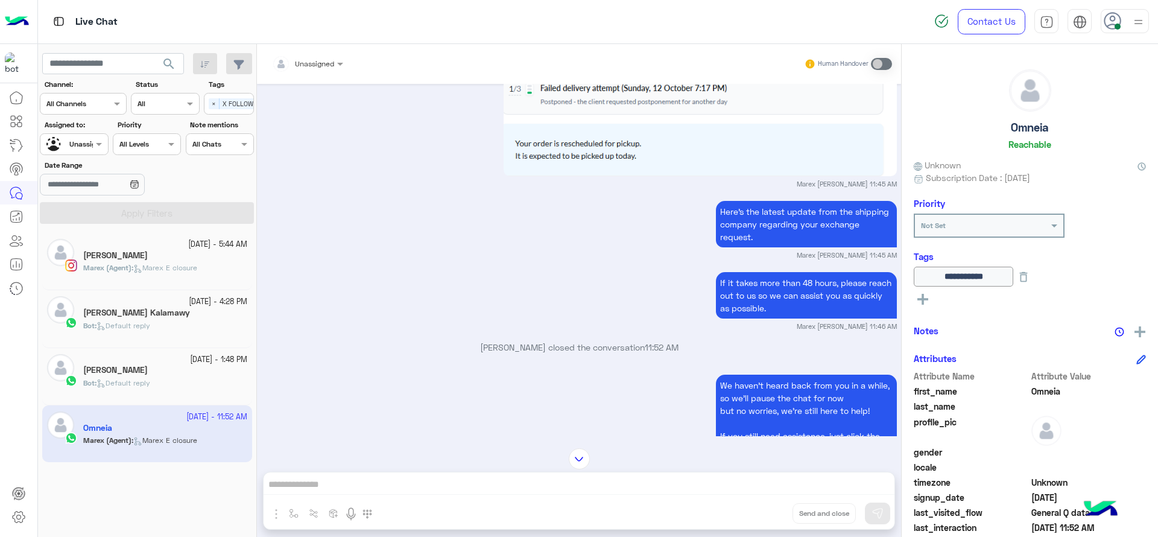
scroll to position [1016, 0]
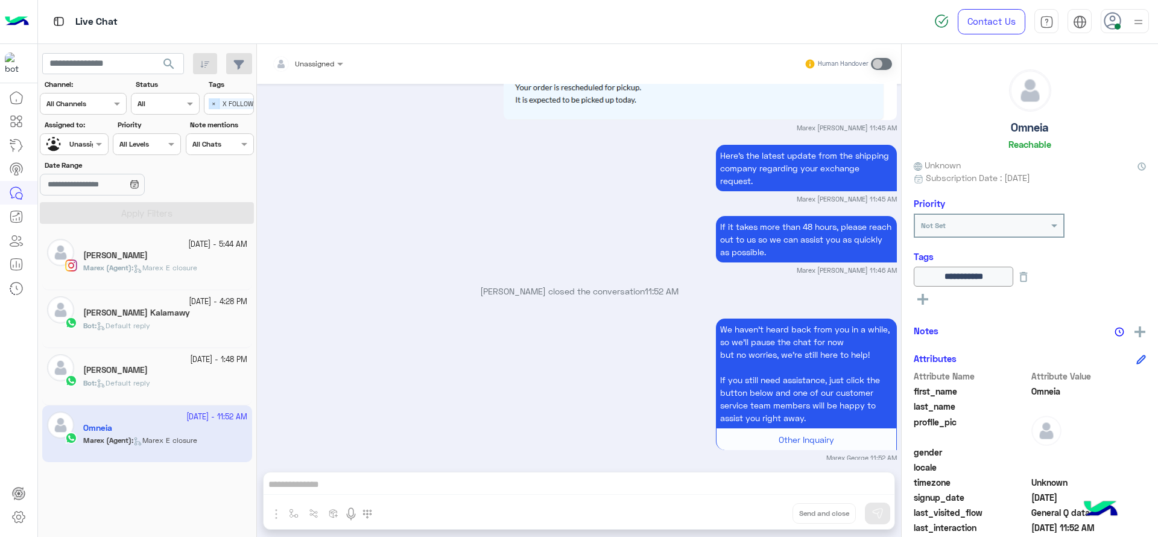
click at [216, 109] on span "×" at bounding box center [214, 103] width 11 height 11
click at [70, 139] on input "text" at bounding box center [60, 143] width 28 height 11
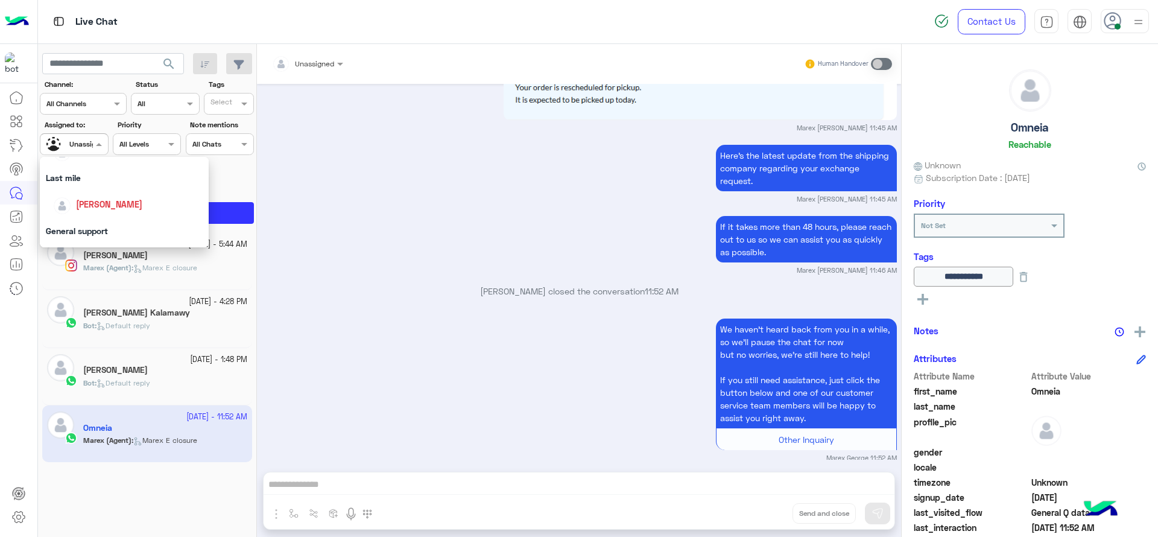
scroll to position [166, 0]
click at [89, 190] on div "[PERSON_NAME]" at bounding box center [109, 196] width 66 height 13
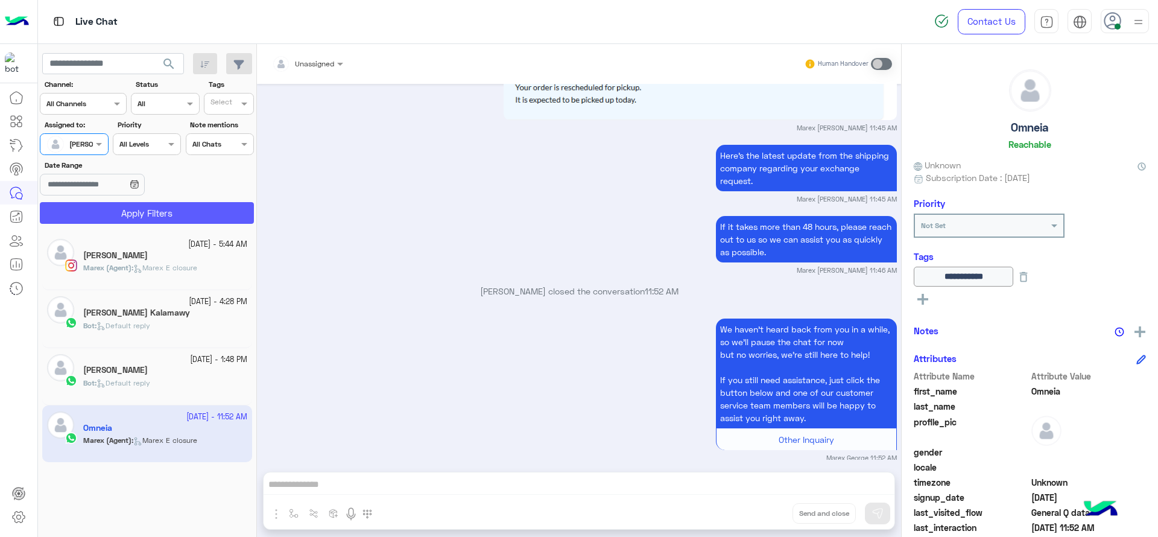
click at [89, 207] on button "Apply Filters" at bounding box center [147, 213] width 214 height 22
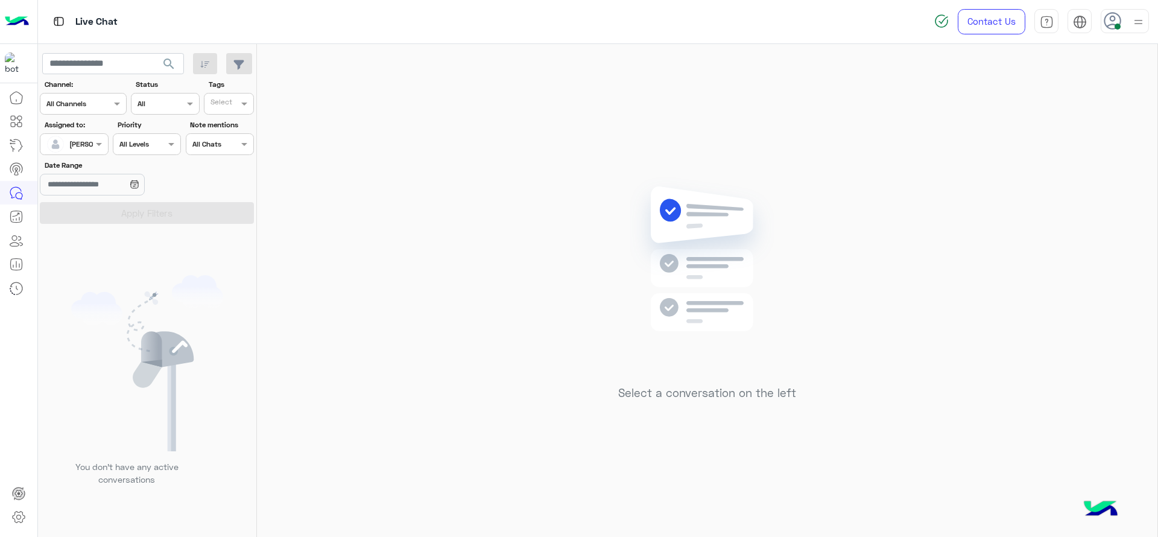
click at [374, 295] on div "Select a conversation on the left" at bounding box center [707, 293] width 900 height 498
click at [107, 144] on span at bounding box center [100, 144] width 15 height 13
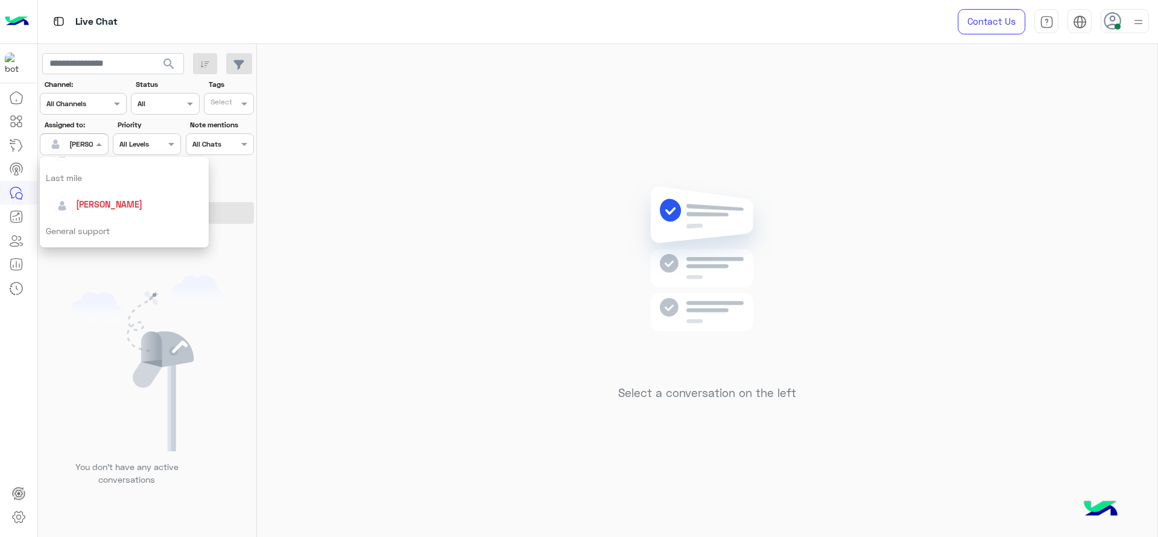
scroll to position [211, 0]
click at [96, 182] on div "General support" at bounding box center [124, 178] width 169 height 22
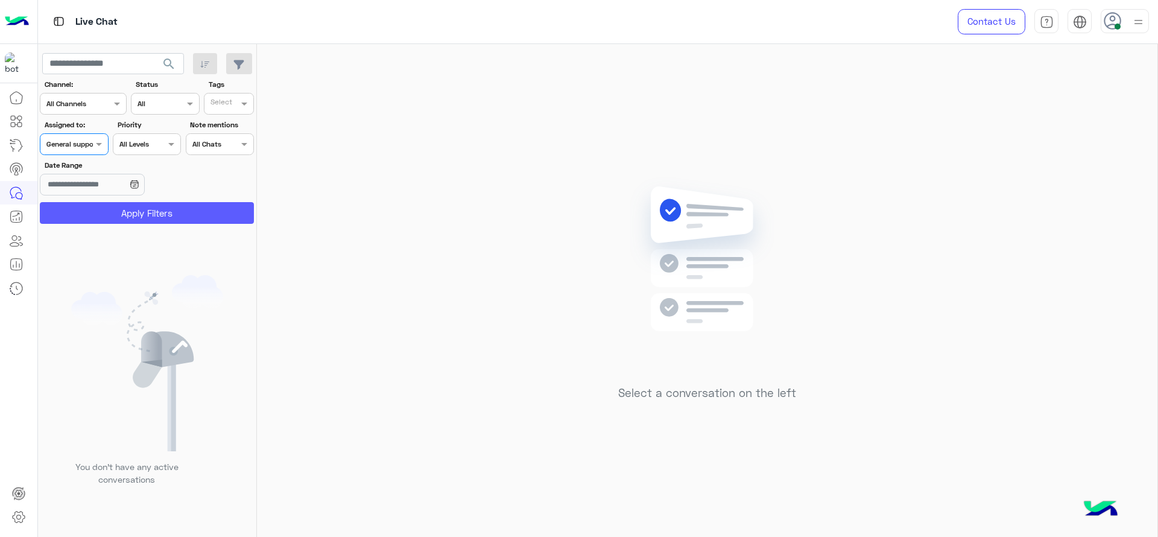
click at [186, 215] on button "Apply Filters" at bounding box center [147, 213] width 214 height 22
click at [69, 153] on div "Assigned on General support" at bounding box center [74, 144] width 68 height 22
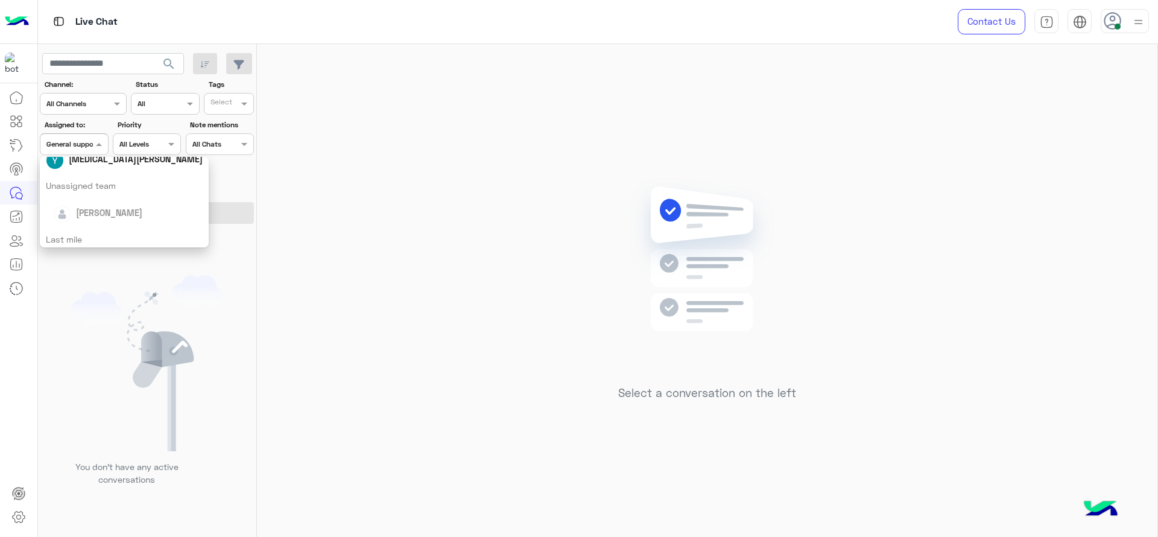
scroll to position [121, 0]
click at [70, 243] on img "Options list" at bounding box center [62, 243] width 17 height 17
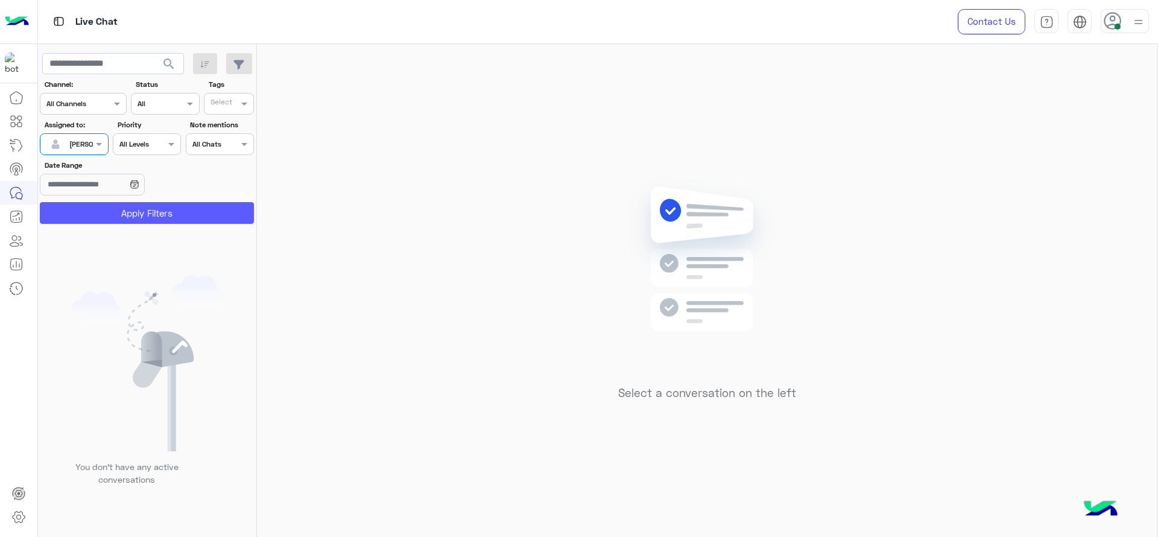
click at [117, 214] on button "Apply Filters" at bounding box center [147, 213] width 214 height 22
click at [86, 149] on div "[PERSON_NAME]" at bounding box center [96, 144] width 55 height 11
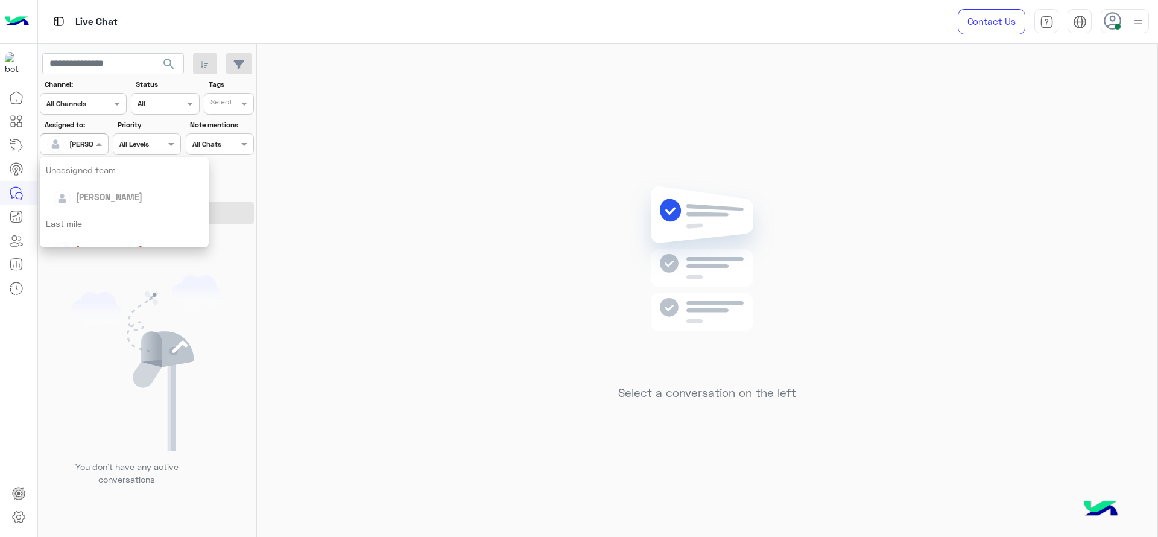
scroll to position [151, 0]
click at [96, 236] on div "General support" at bounding box center [124, 238] width 169 height 22
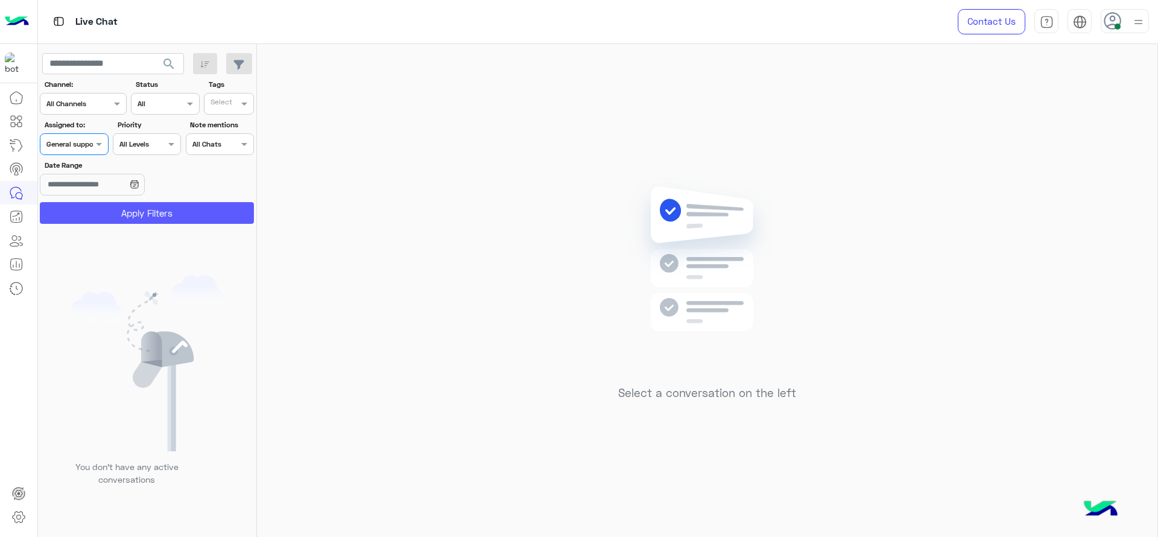
click at [114, 210] on button "Apply Filters" at bounding box center [147, 213] width 214 height 22
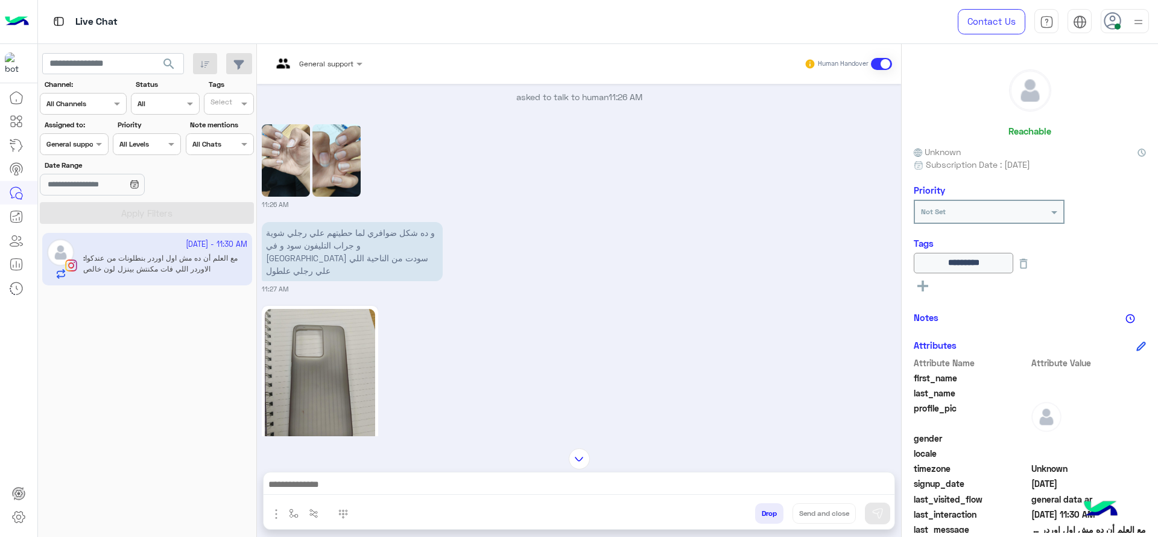
scroll to position [3803, 0]
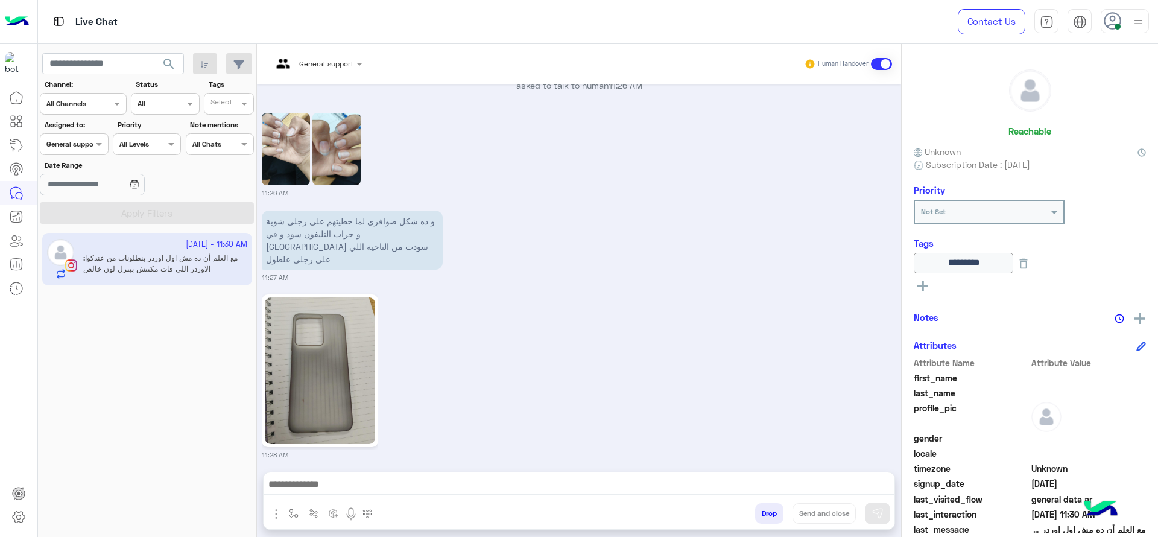
click at [345, 297] on img at bounding box center [320, 370] width 110 height 147
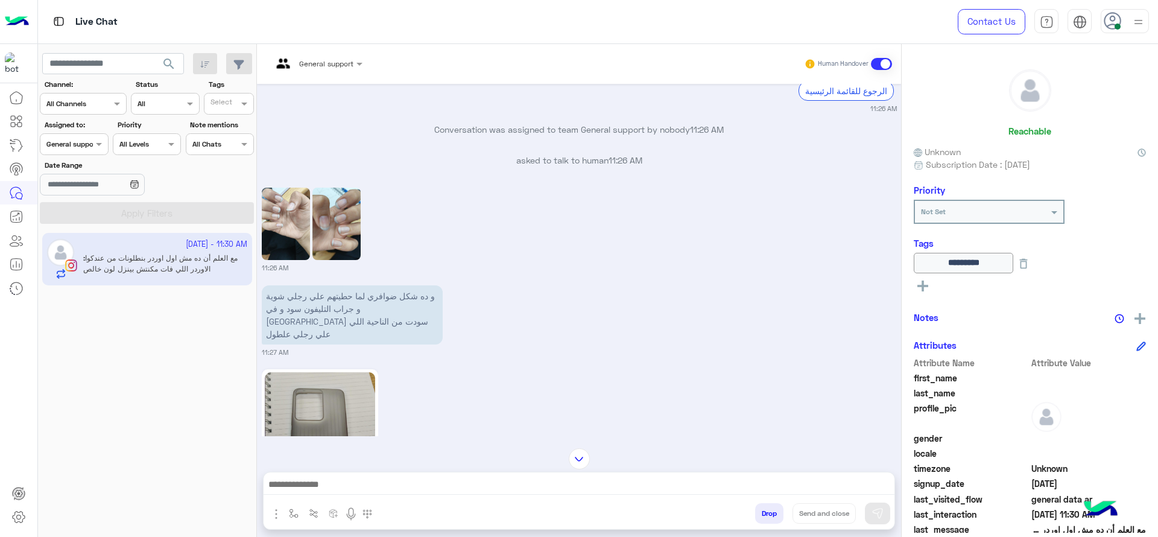
scroll to position [3697, 0]
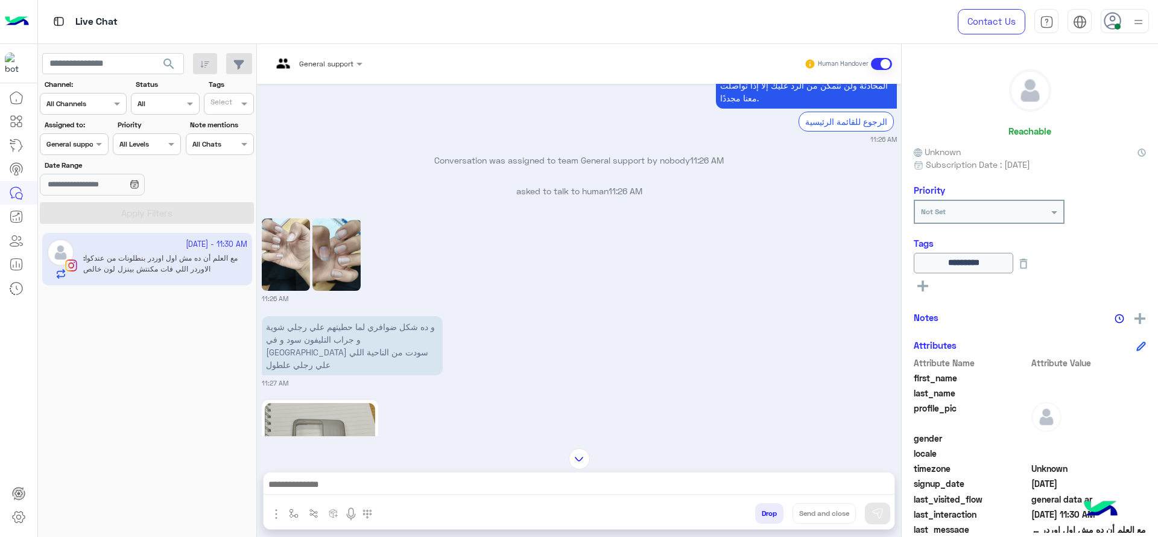
click at [291, 218] on img at bounding box center [286, 254] width 48 height 72
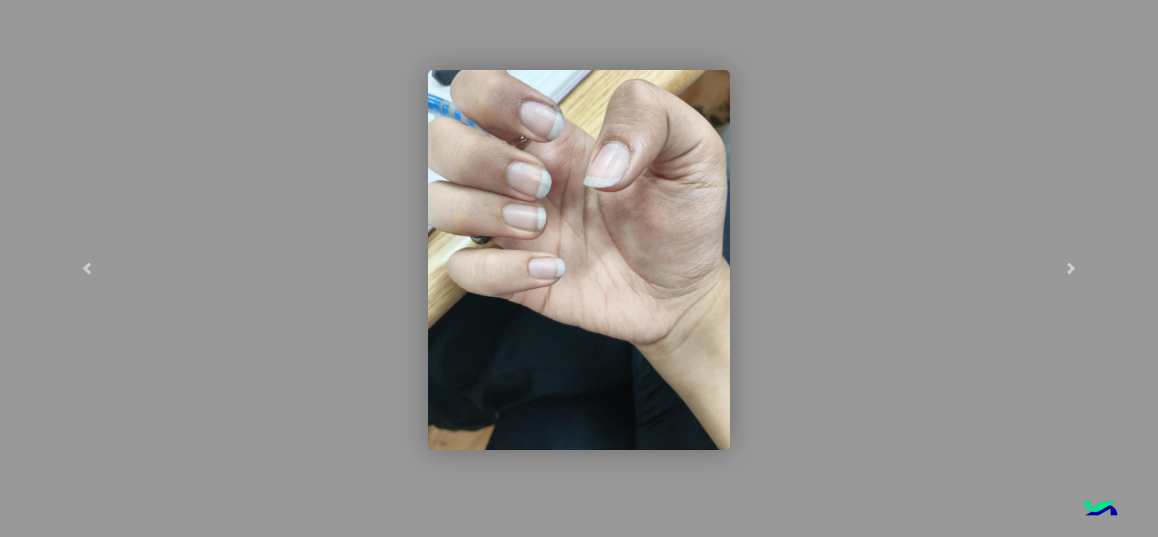
click at [272, 151] on modal-container at bounding box center [579, 268] width 1158 height 537
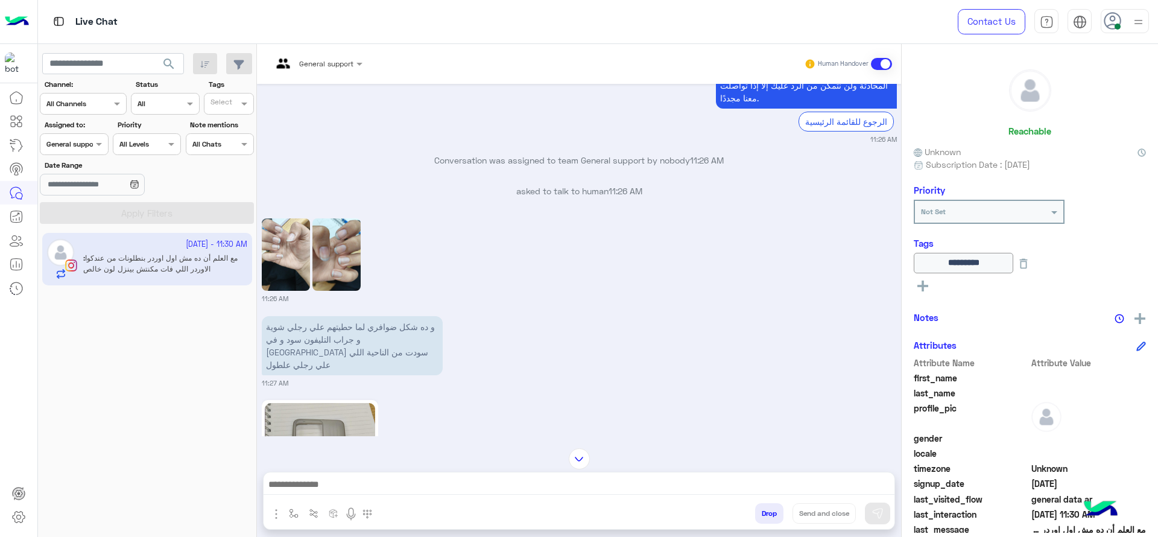
click at [312, 71] on div "General support" at bounding box center [312, 63] width 81 height 29
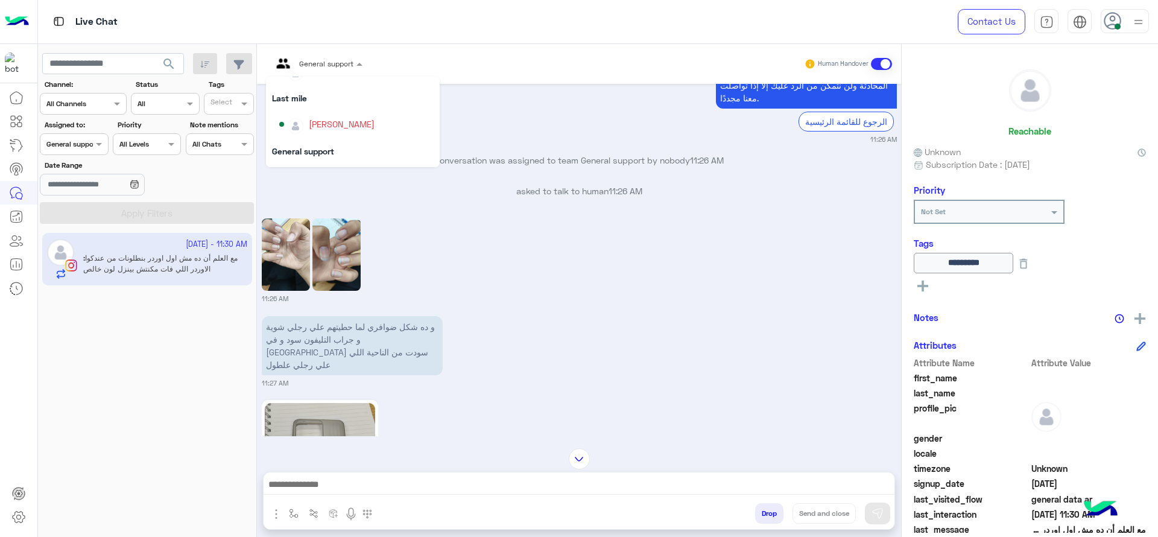
scroll to position [136, 0]
click at [464, 227] on div "11:26 AM" at bounding box center [579, 259] width 635 height 88
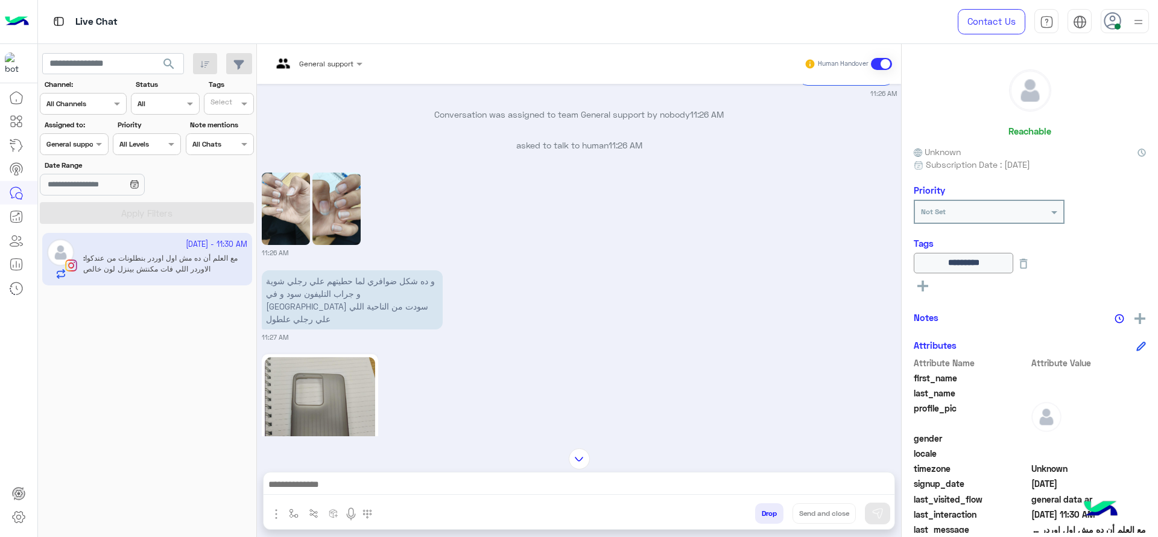
scroll to position [3757, 0]
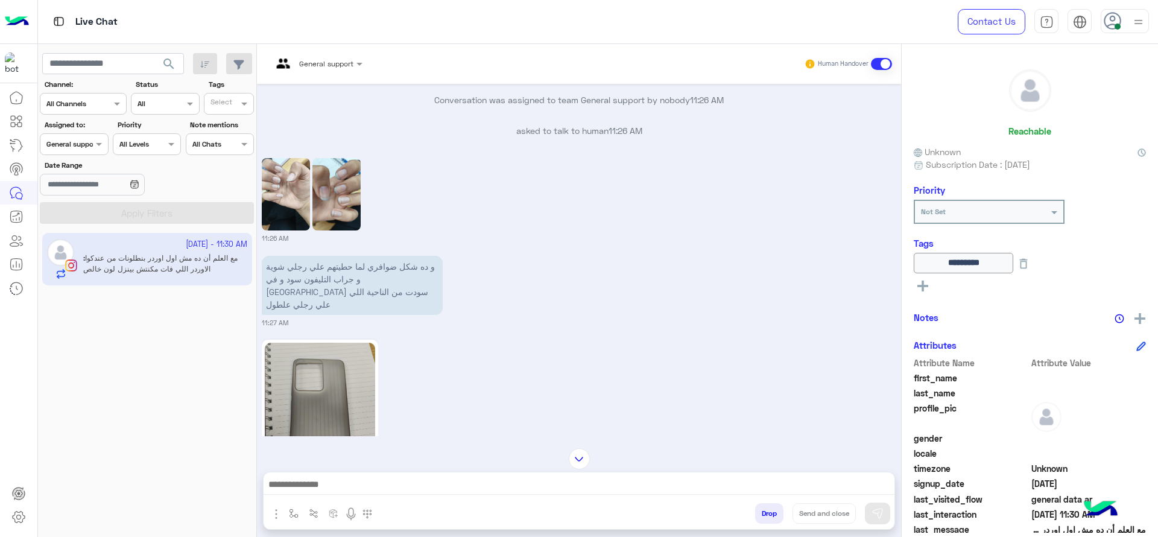
click at [330, 60] on input "text" at bounding box center [302, 62] width 60 height 11
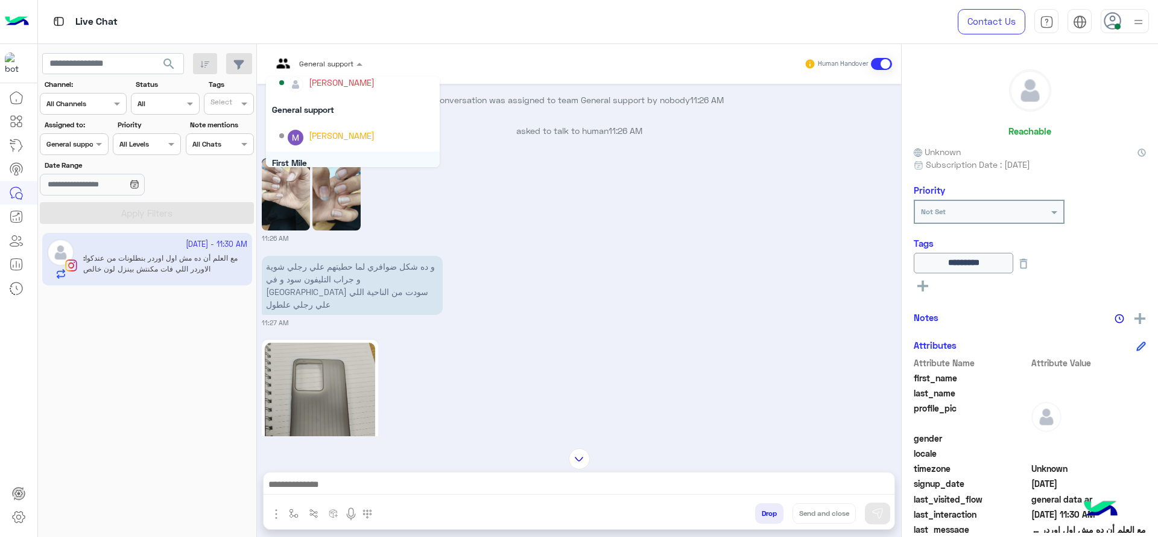
scroll to position [169, 0]
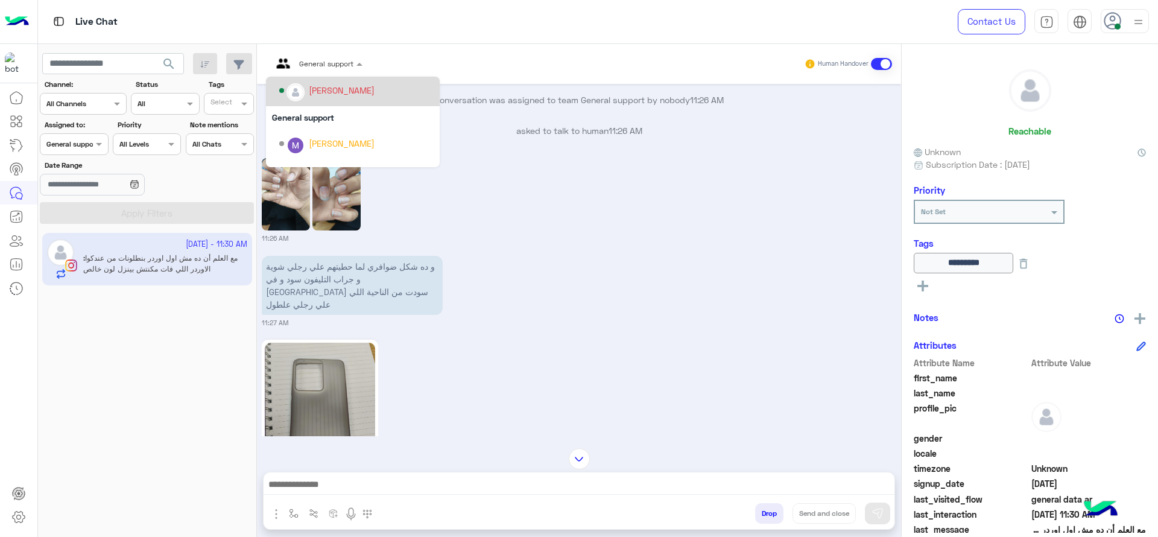
click at [344, 101] on div "[PERSON_NAME]" at bounding box center [353, 90] width 174 height 31
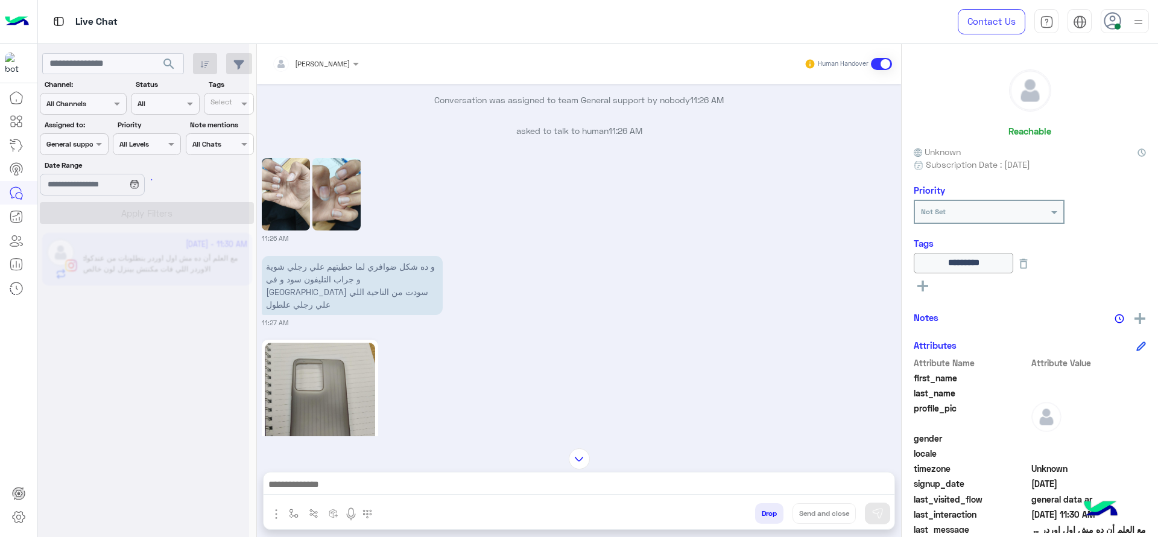
click at [83, 146] on div at bounding box center [143, 273] width 211 height 537
click at [82, 153] on div at bounding box center [143, 273] width 211 height 537
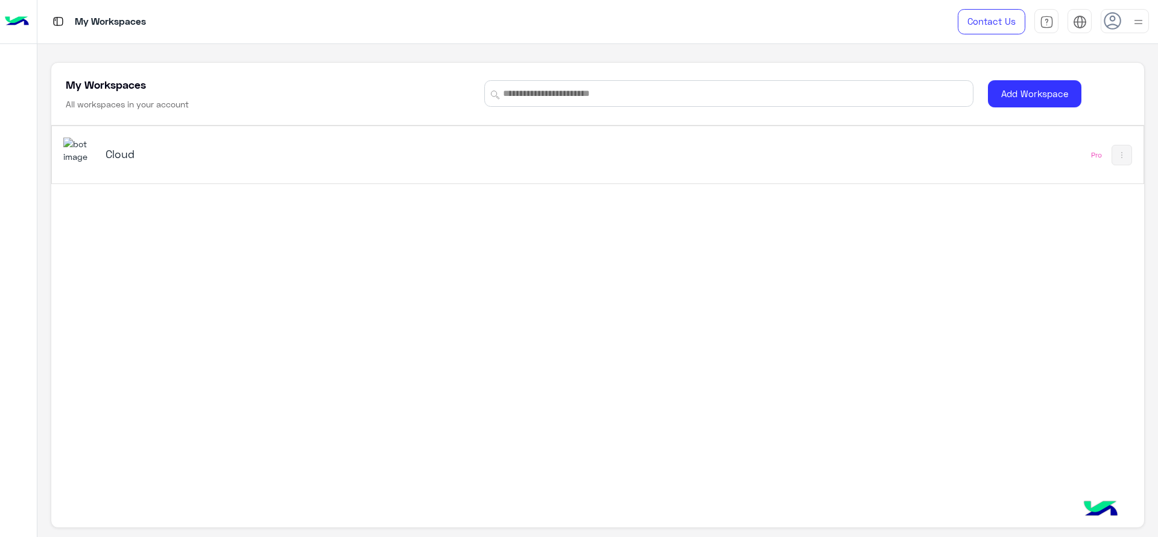
click at [138, 150] on h5 "Cloud" at bounding box center [298, 154] width 385 height 14
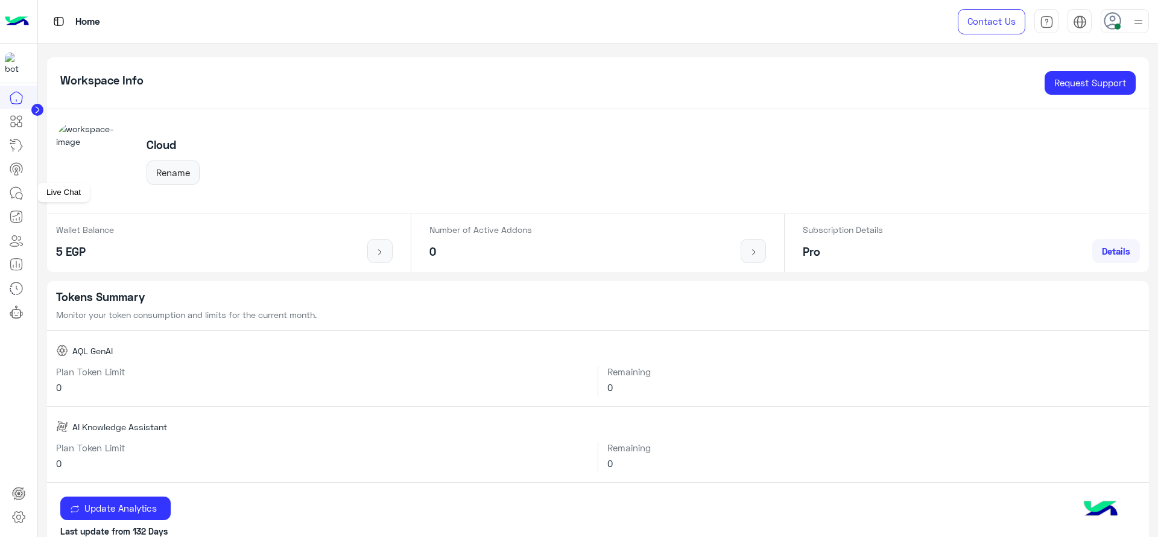
click at [19, 198] on icon at bounding box center [16, 193] width 14 height 14
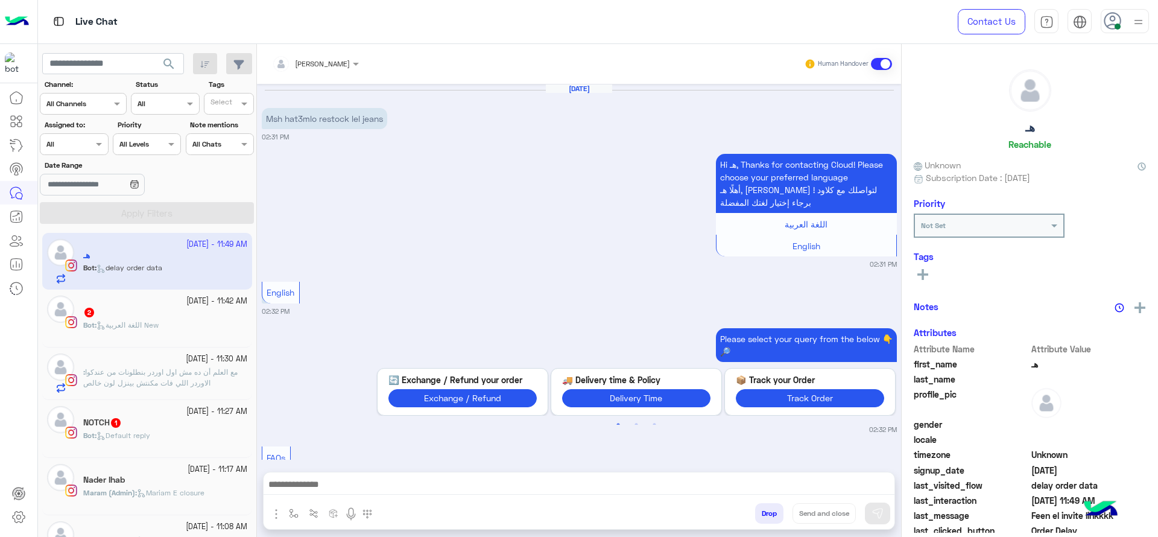
scroll to position [1335, 0]
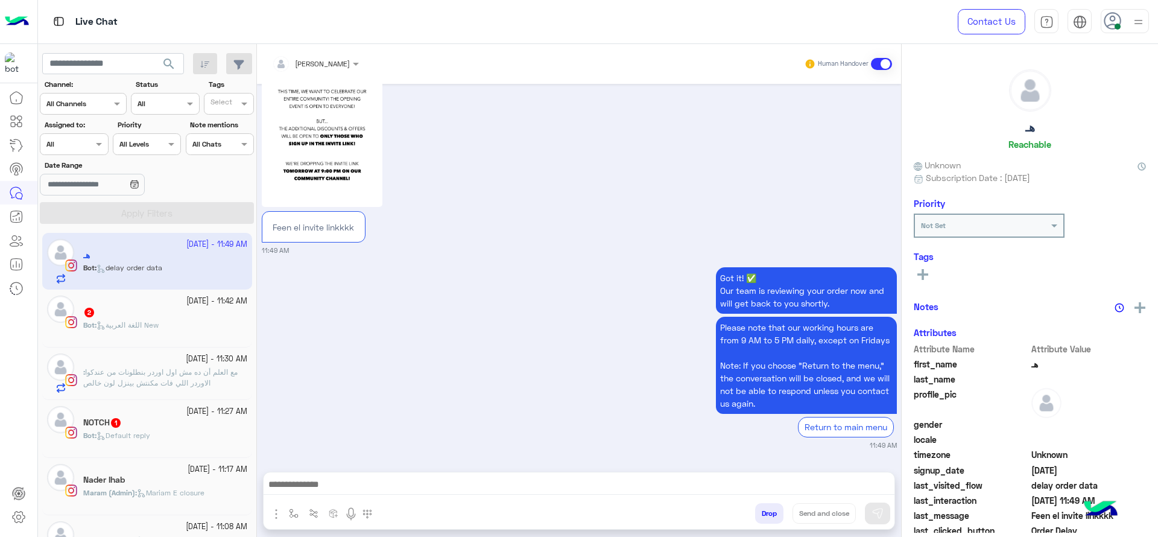
click at [98, 134] on div "Assigned on All" at bounding box center [74, 144] width 68 height 22
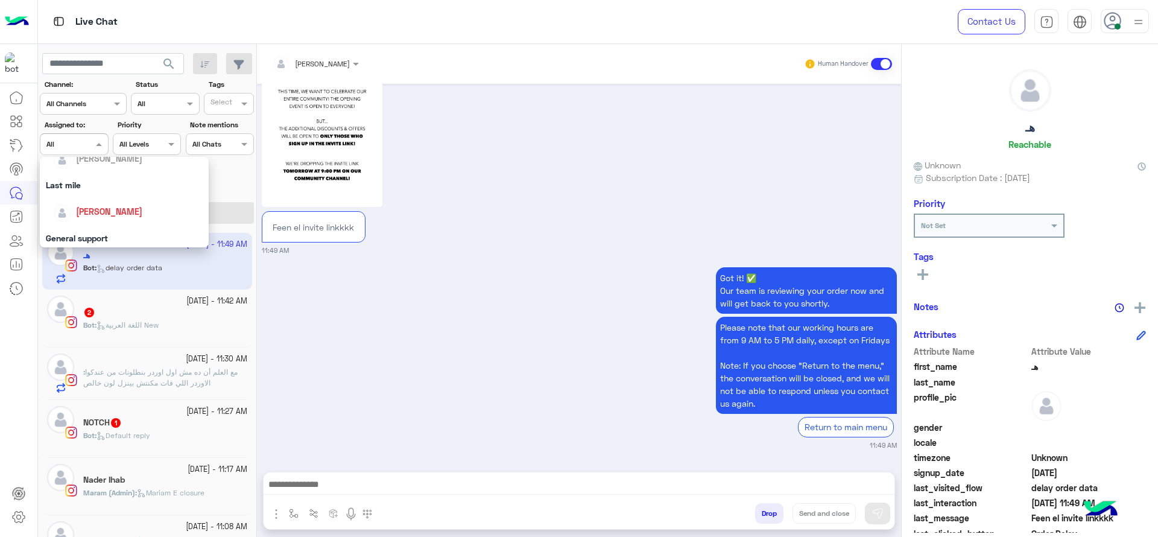
scroll to position [136, 0]
click at [113, 236] on div "[PERSON_NAME]" at bounding box center [128, 226] width 150 height 21
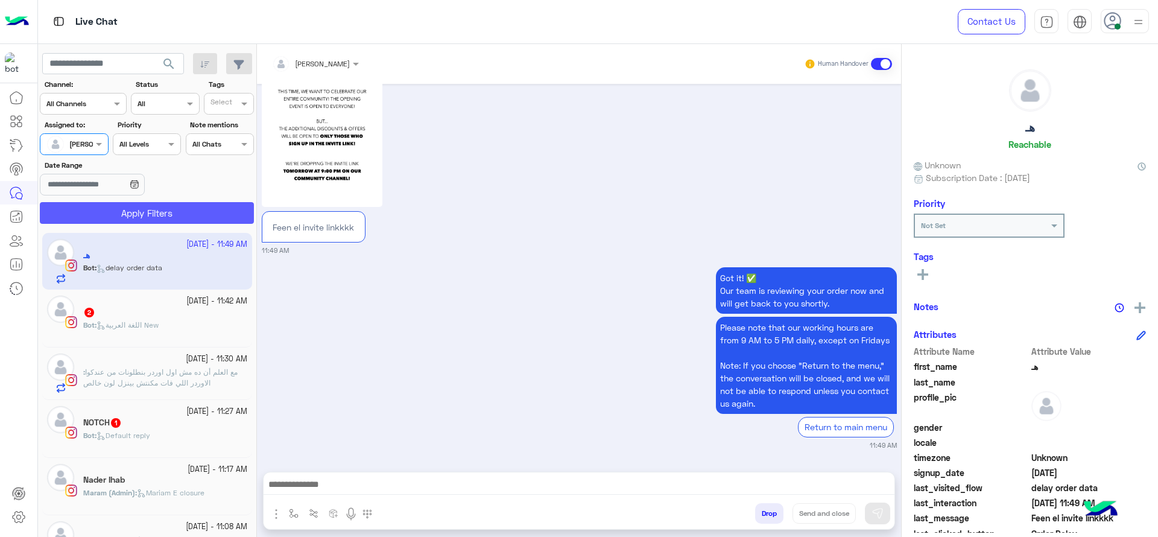
click at [113, 218] on button "Apply Filters" at bounding box center [147, 213] width 214 height 22
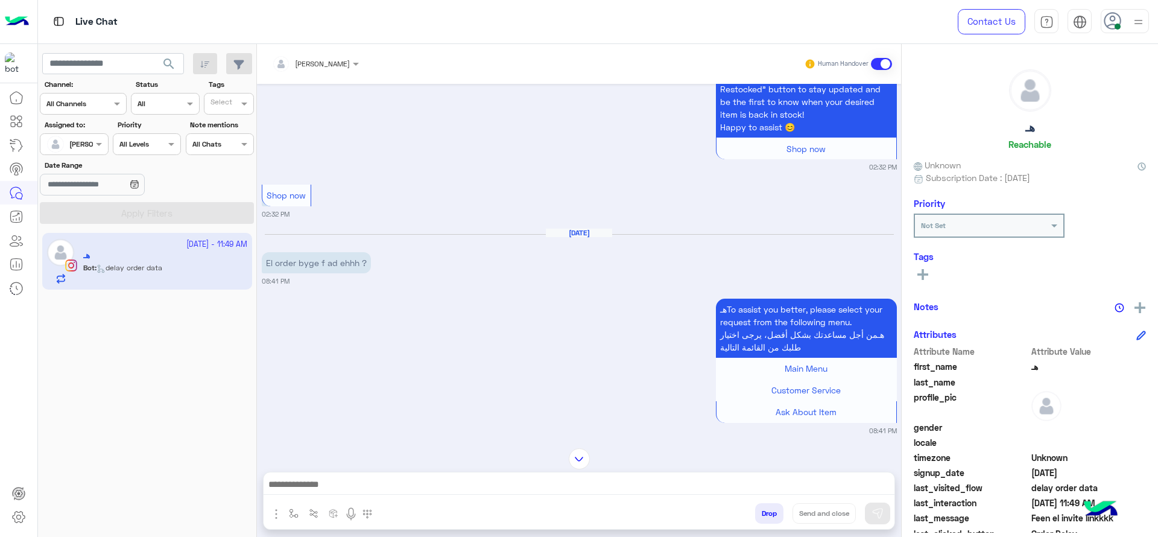
scroll to position [612, 0]
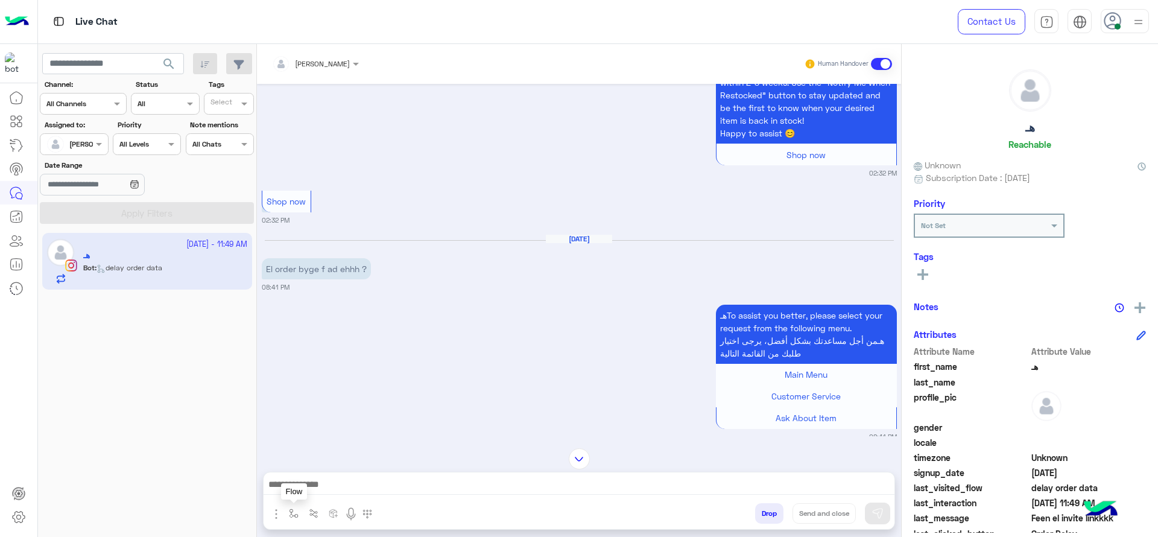
click at [299, 476] on button "button" at bounding box center [294, 513] width 20 height 20
click at [303, 476] on div "enter flow name" at bounding box center [318, 486] width 55 height 11
type input "*"
click at [315, 441] on span "J Greeting" at bounding box center [312, 441] width 43 height 11
type textarea "**********"
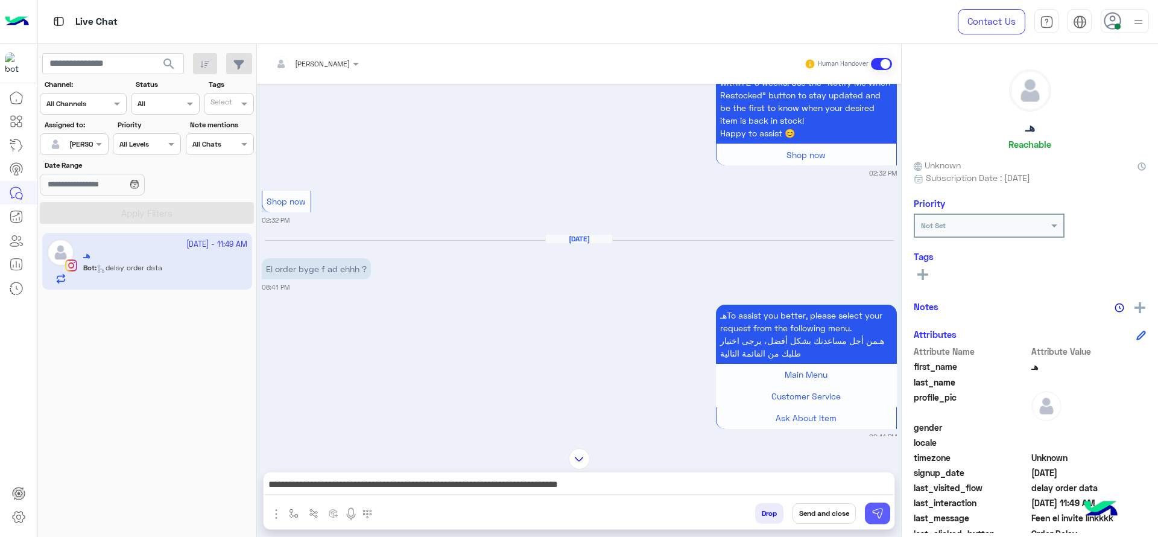
click at [880, 476] on button at bounding box center [877, 513] width 25 height 22
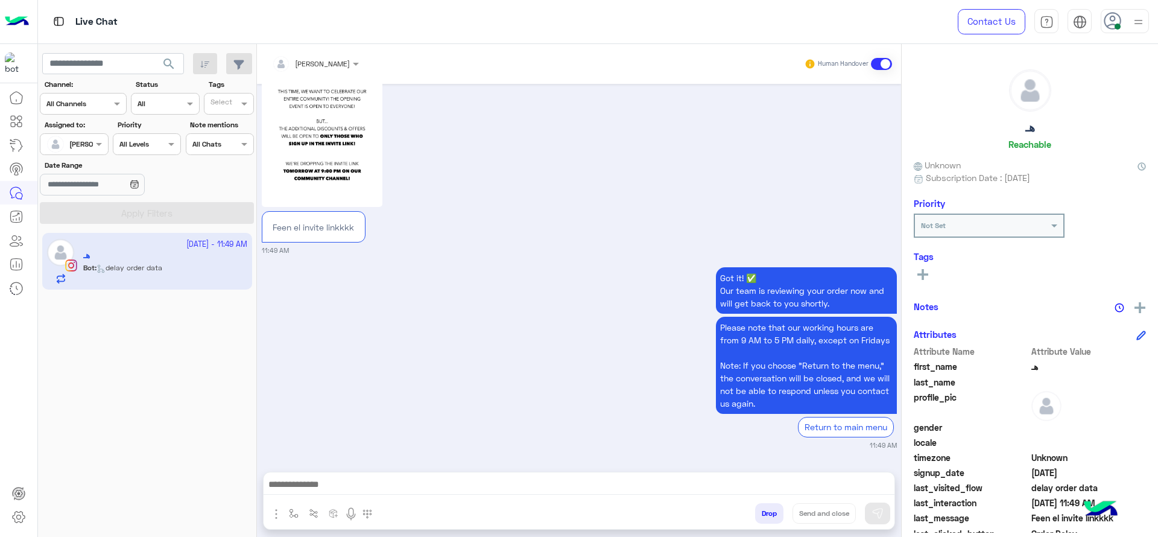
click at [317, 141] on video at bounding box center [322, 131] width 121 height 151
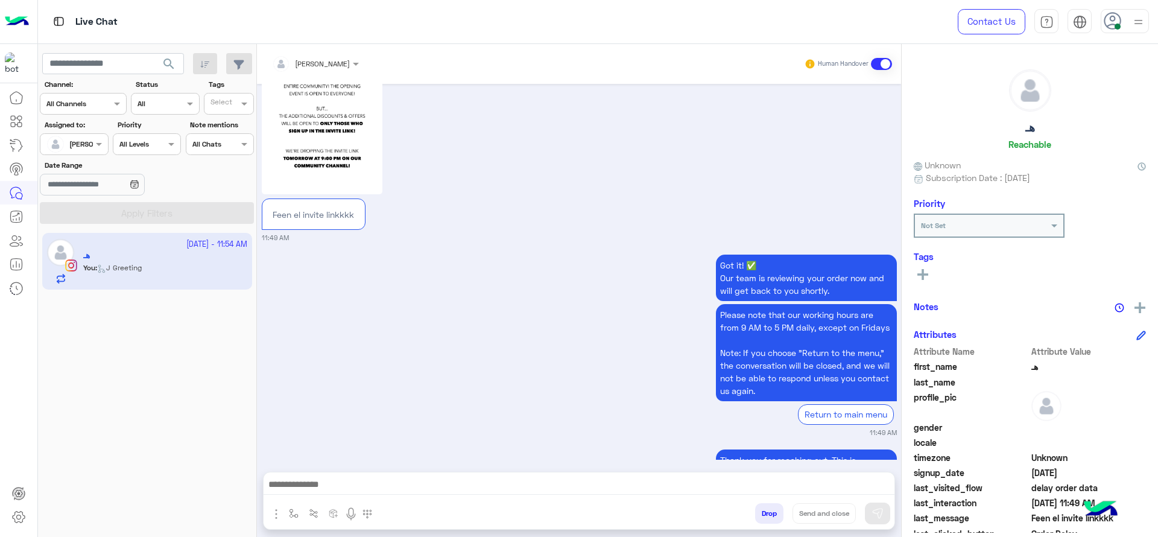
scroll to position [1425, 0]
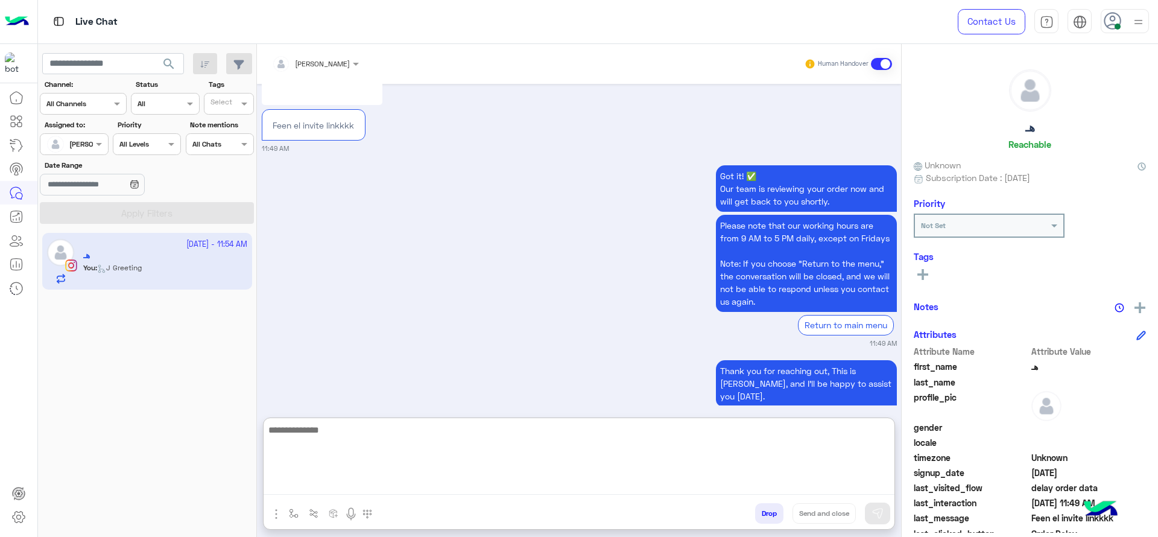
click at [568, 476] on textarea at bounding box center [579, 458] width 631 height 72
type textarea "**********"
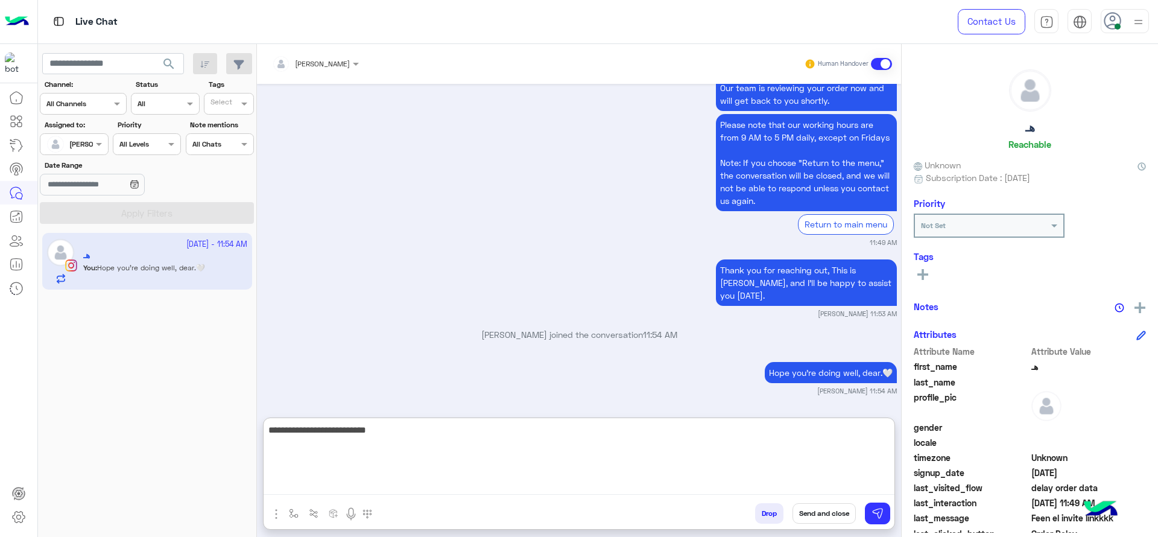
type textarea "**********"
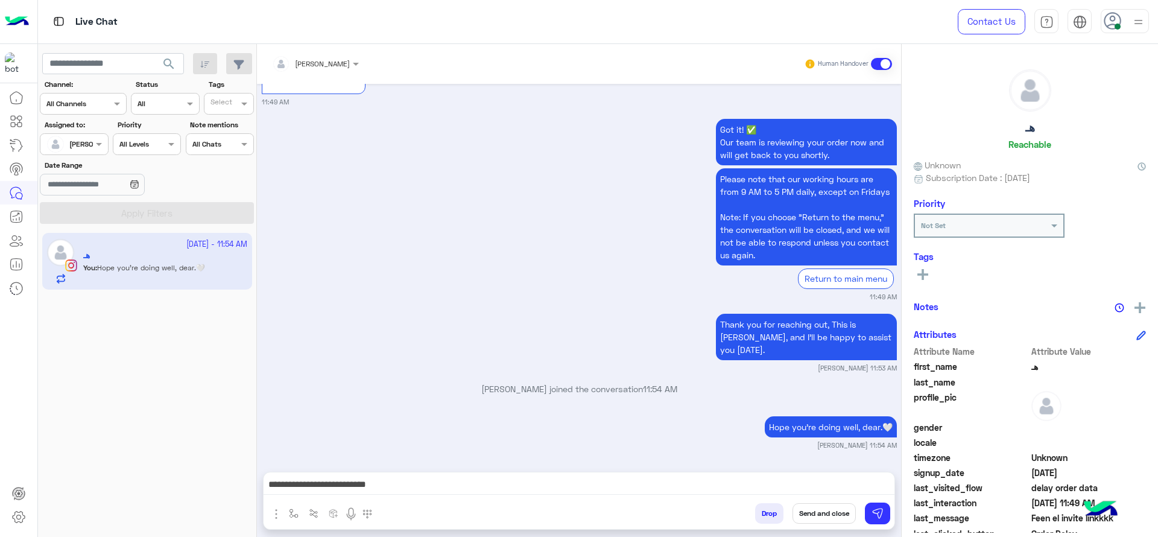
scroll to position [1471, 0]
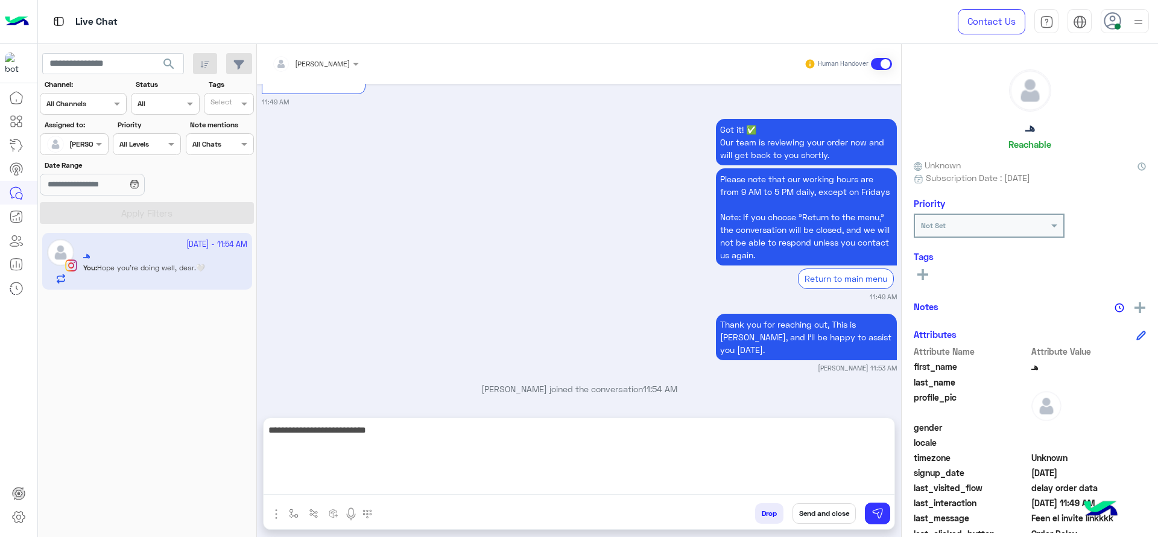
click at [448, 476] on textarea "**********" at bounding box center [579, 458] width 631 height 72
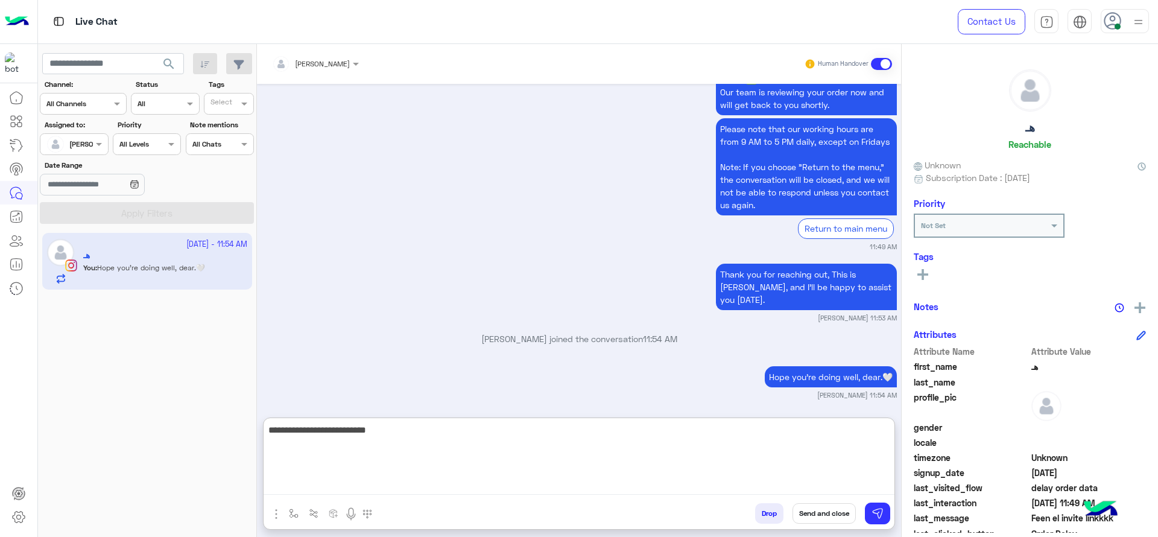
scroll to position [1525, 0]
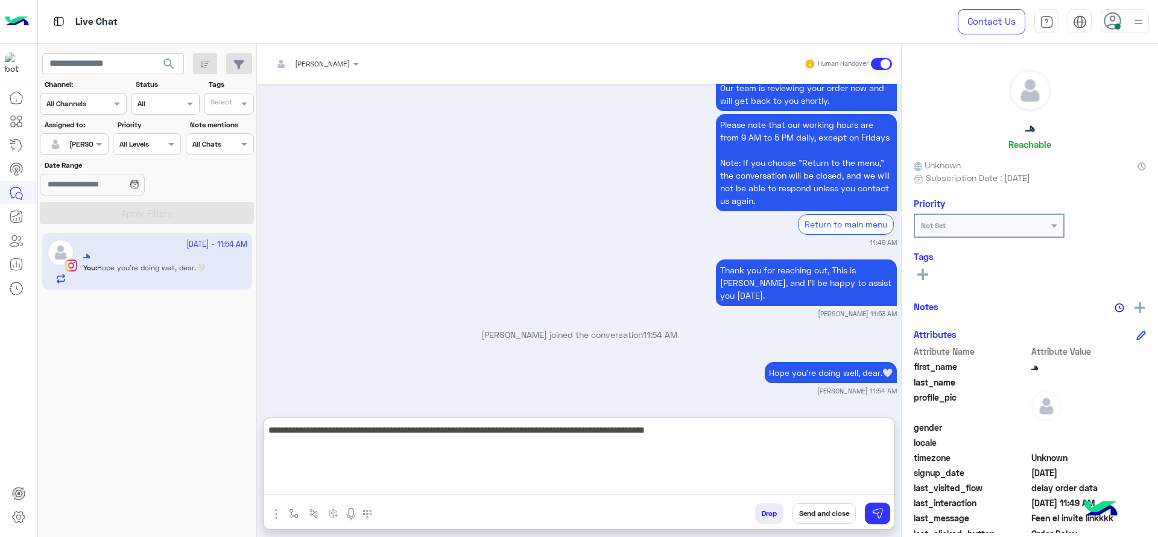
type textarea "**********"
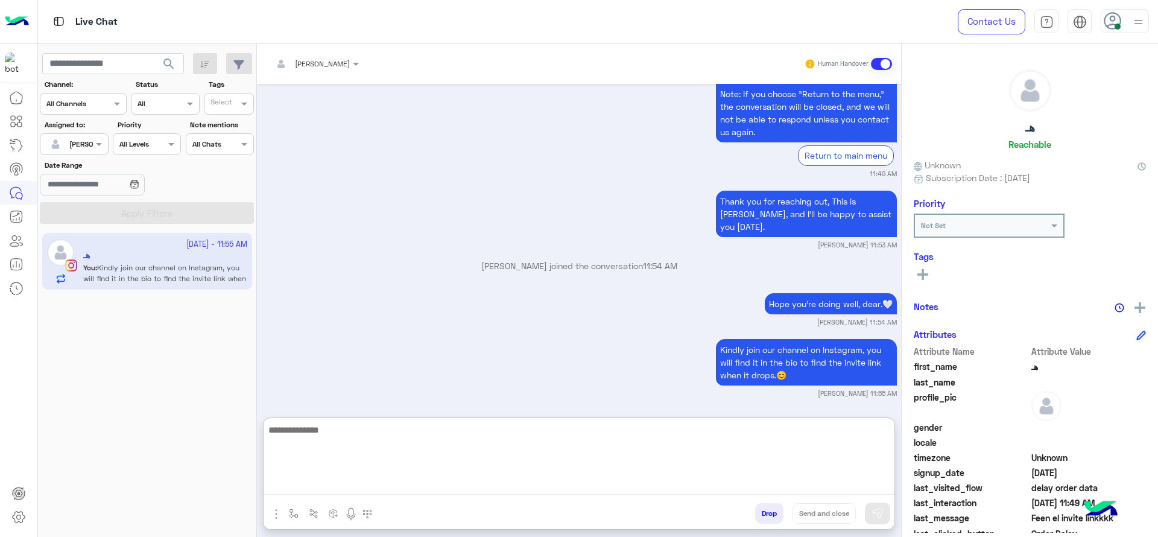
scroll to position [1596, 0]
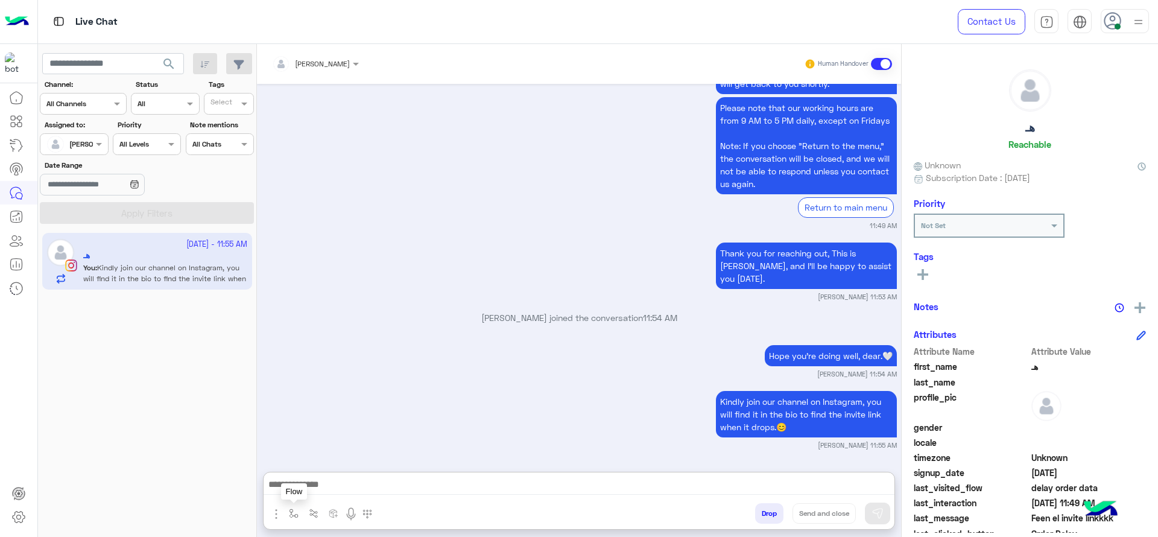
click at [300, 476] on button "button" at bounding box center [294, 513] width 20 height 20
click at [346, 476] on div at bounding box center [329, 484] width 89 height 11
type input "*"
click at [340, 460] on div "[PERSON_NAME]" at bounding box center [329, 466] width 89 height 24
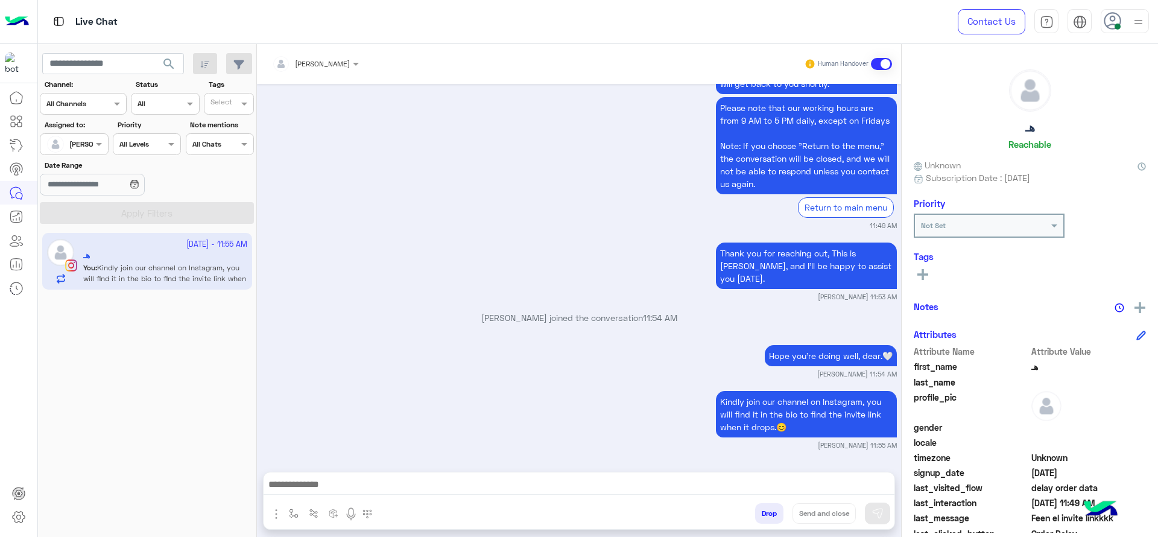
type textarea "**********"
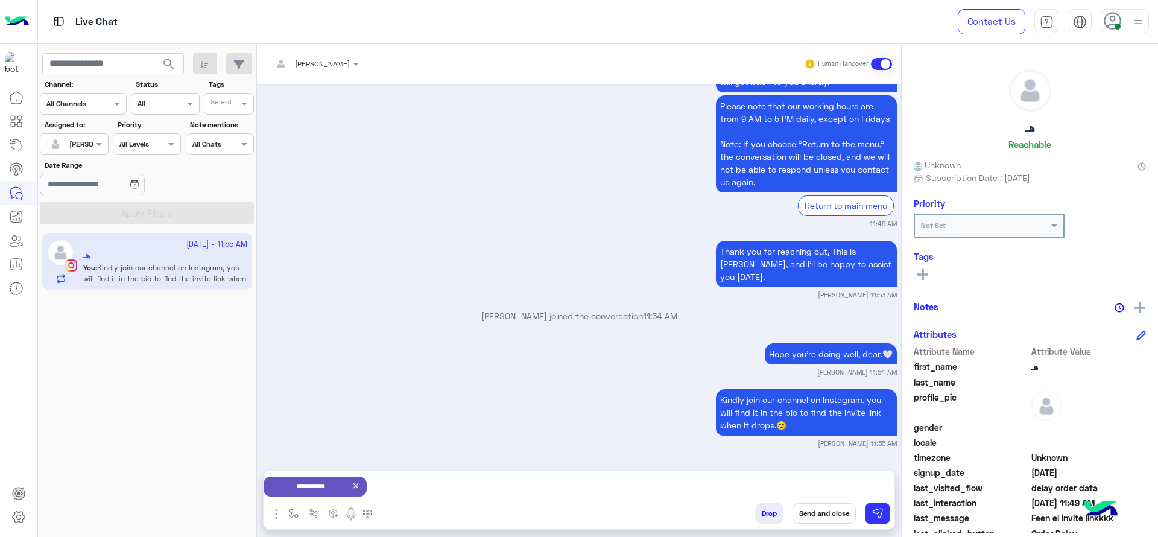
click at [818, 476] on button "Send and close" at bounding box center [824, 513] width 63 height 21
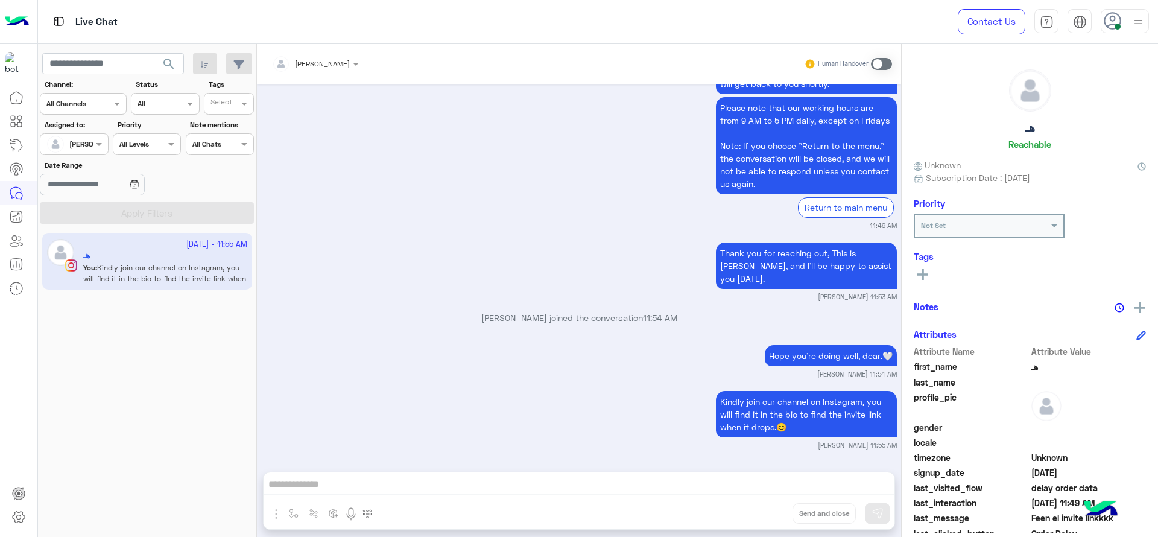
scroll to position [1573, 0]
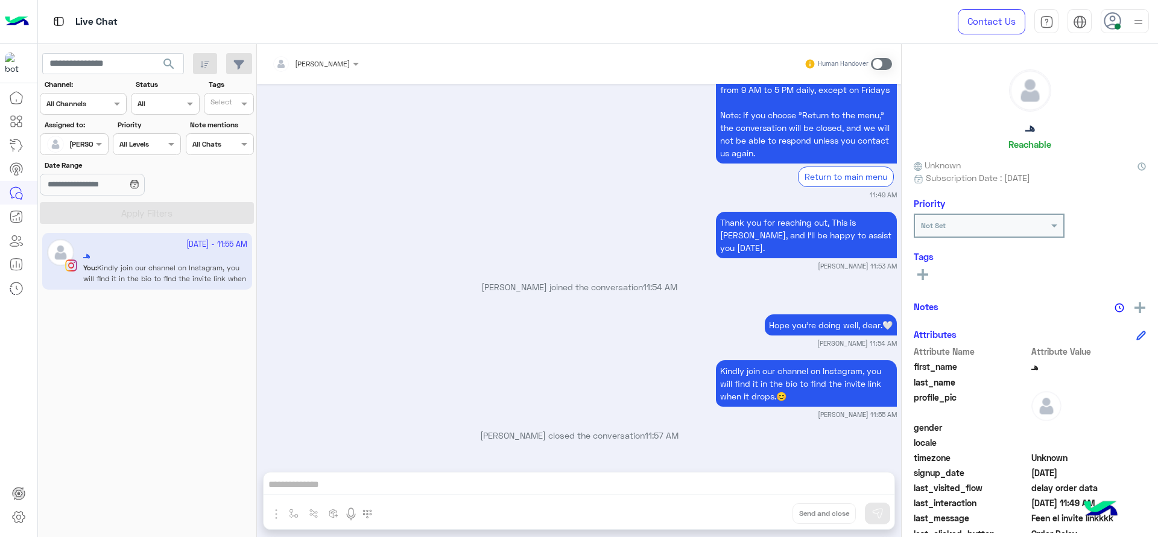
click at [75, 137] on div at bounding box center [73, 142] width 67 height 11
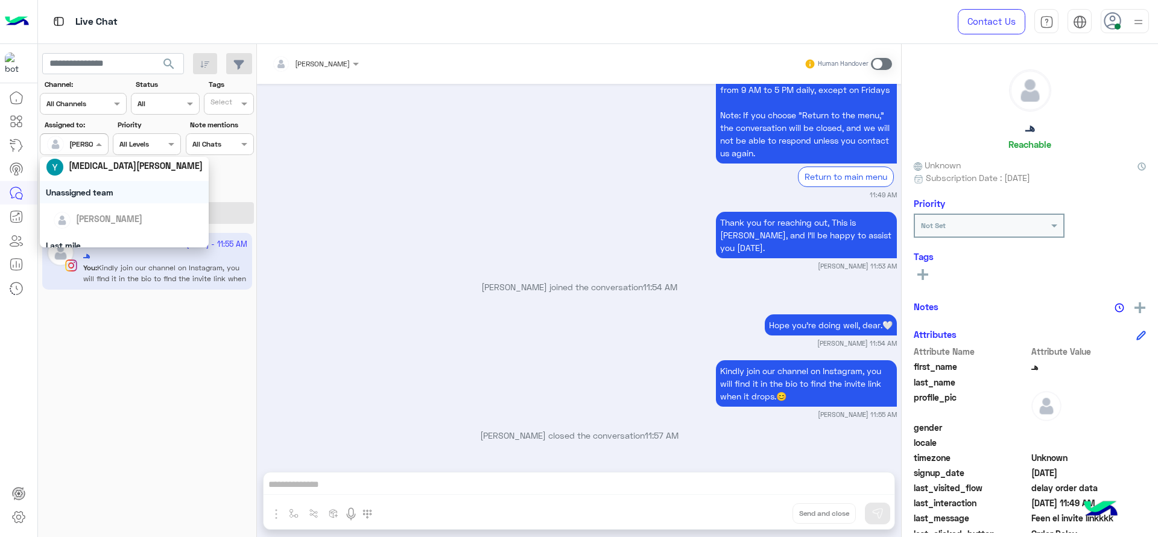
scroll to position [1730, 0]
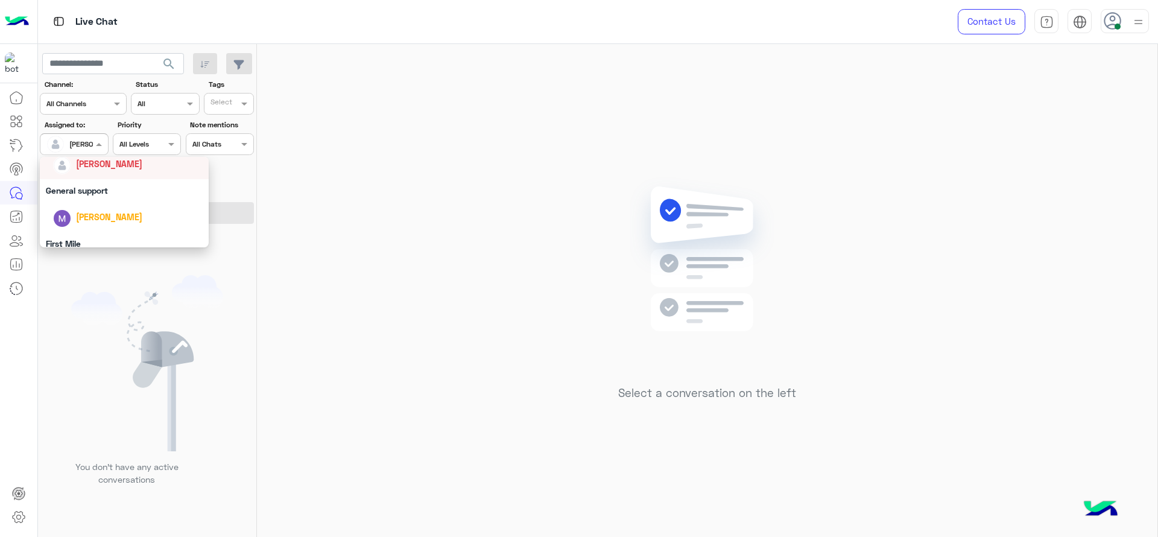
scroll to position [211, 0]
click at [96, 187] on div "General support" at bounding box center [124, 177] width 169 height 22
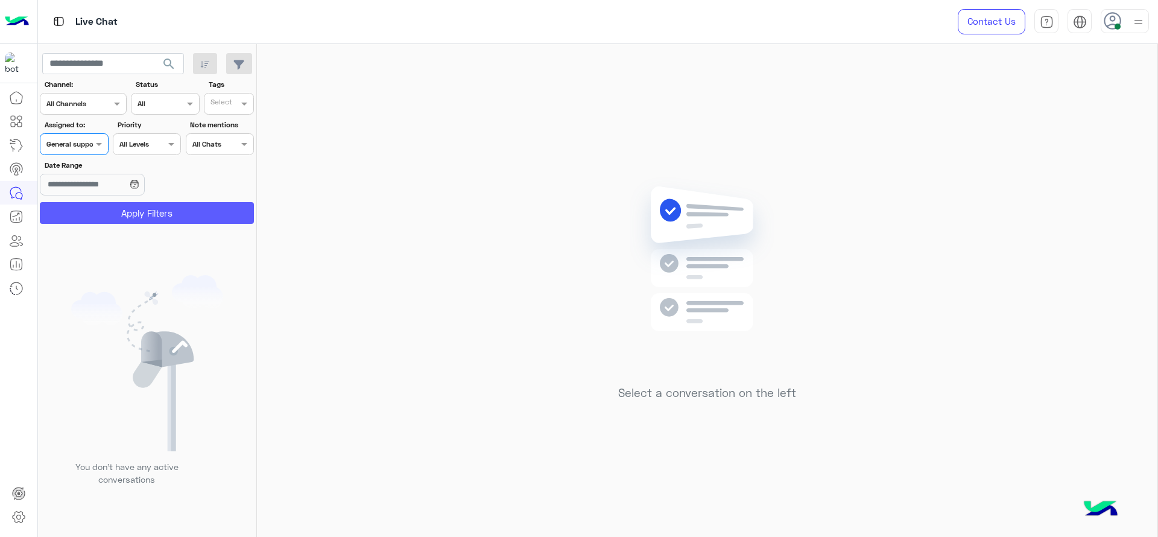
click at [98, 209] on button "Apply Filters" at bounding box center [147, 213] width 214 height 22
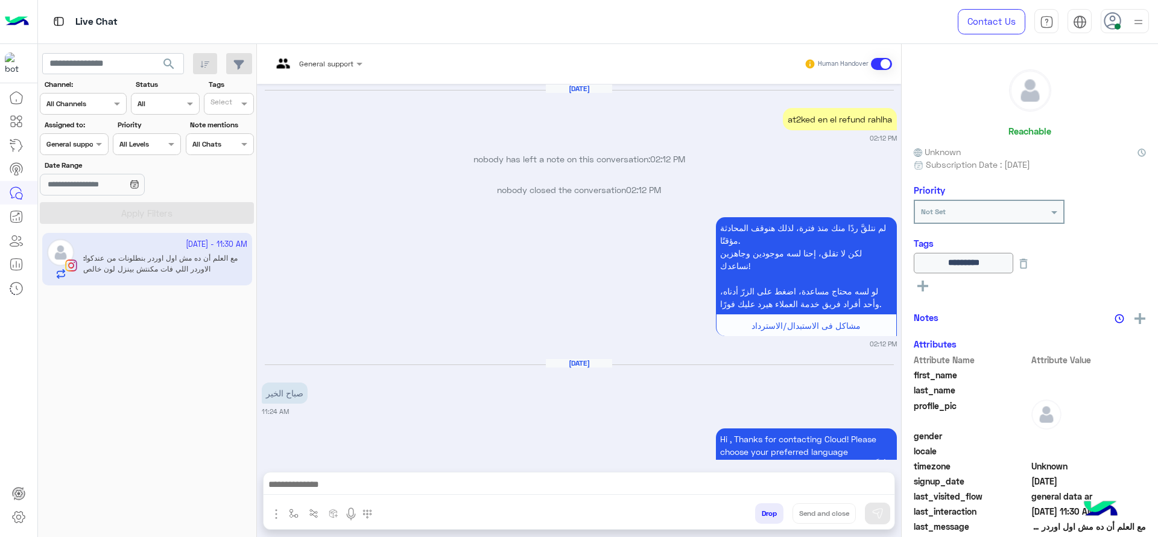
scroll to position [1250, 0]
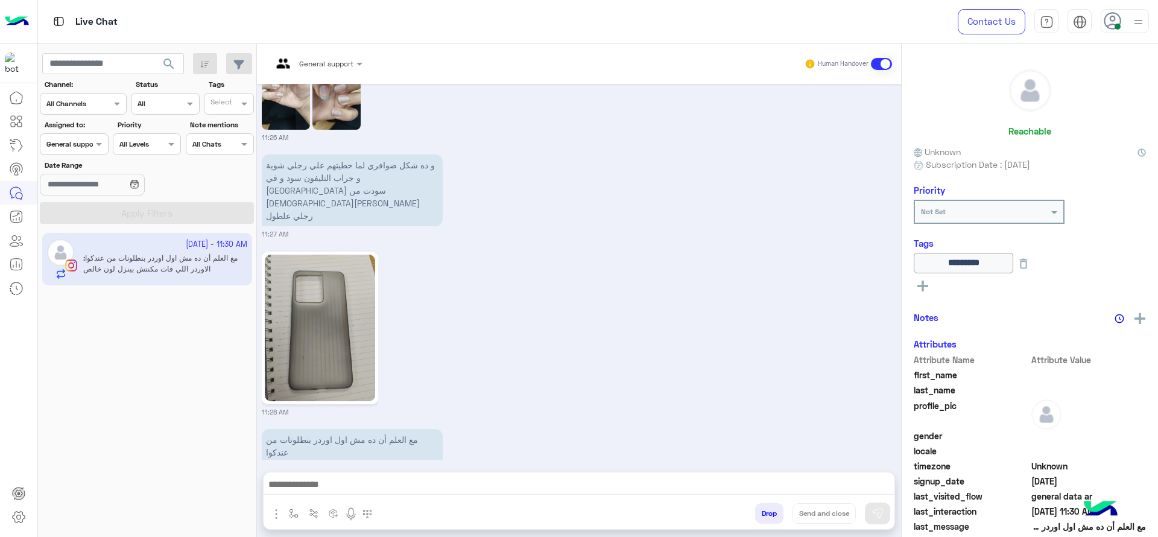
click at [333, 78] on div "General support Human Handover" at bounding box center [579, 64] width 644 height 40
click at [335, 54] on div "General support" at bounding box center [312, 63] width 81 height 29
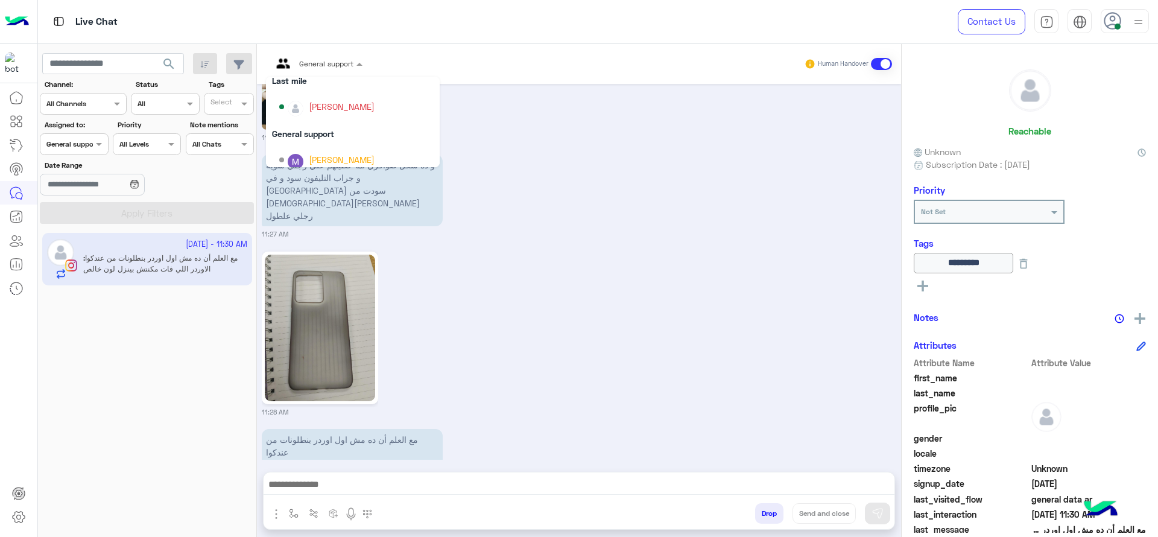
scroll to position [181, 0]
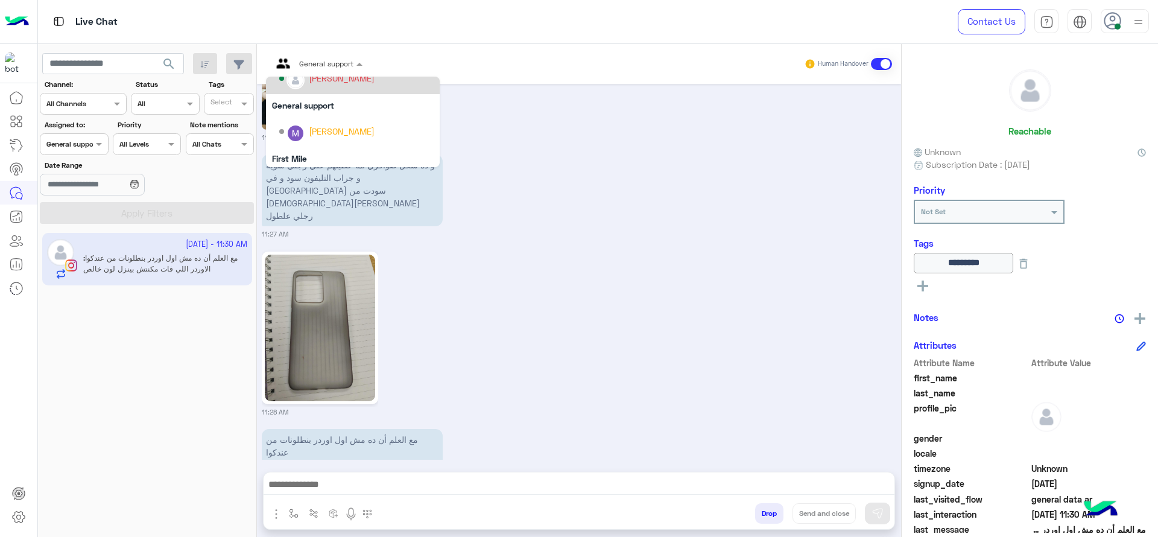
click at [343, 85] on div "[PERSON_NAME]" at bounding box center [356, 78] width 154 height 21
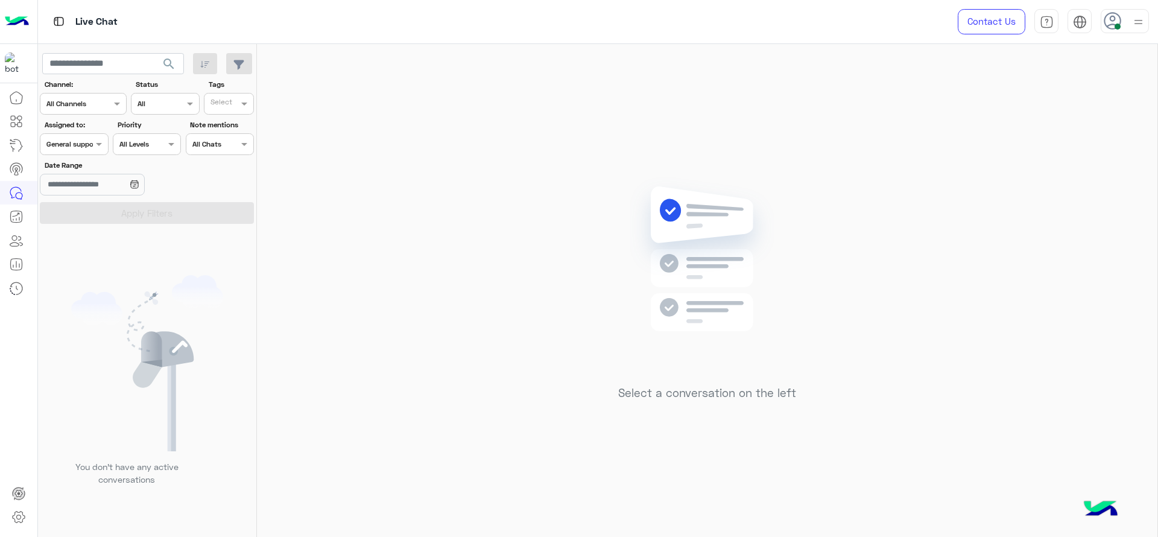
click at [80, 150] on div "Assigned on General support" at bounding box center [74, 144] width 68 height 22
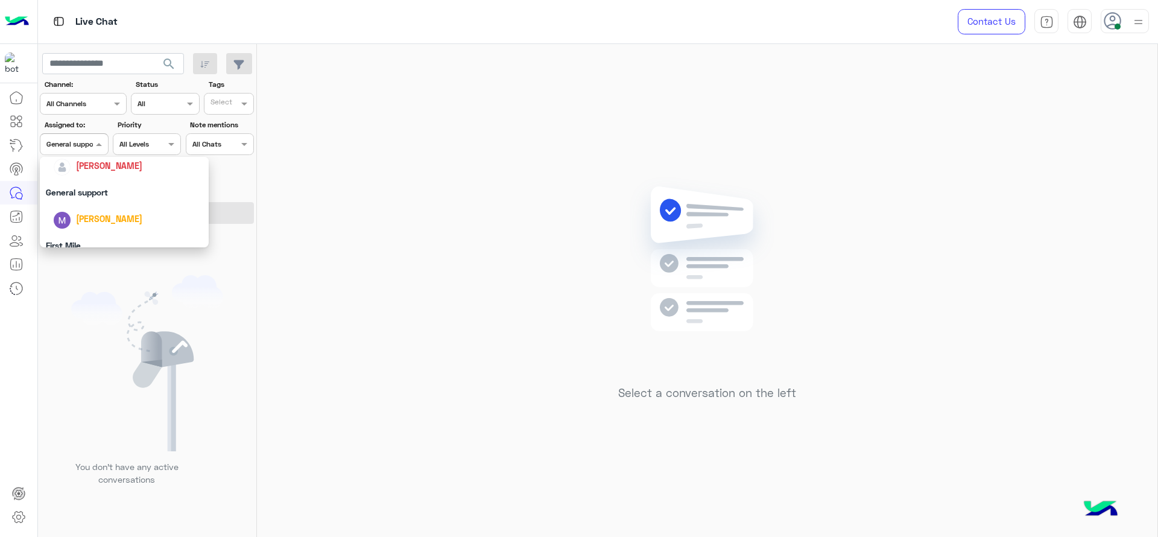
scroll to position [191, 0]
click at [98, 171] on span "[PERSON_NAME]" at bounding box center [109, 171] width 66 height 10
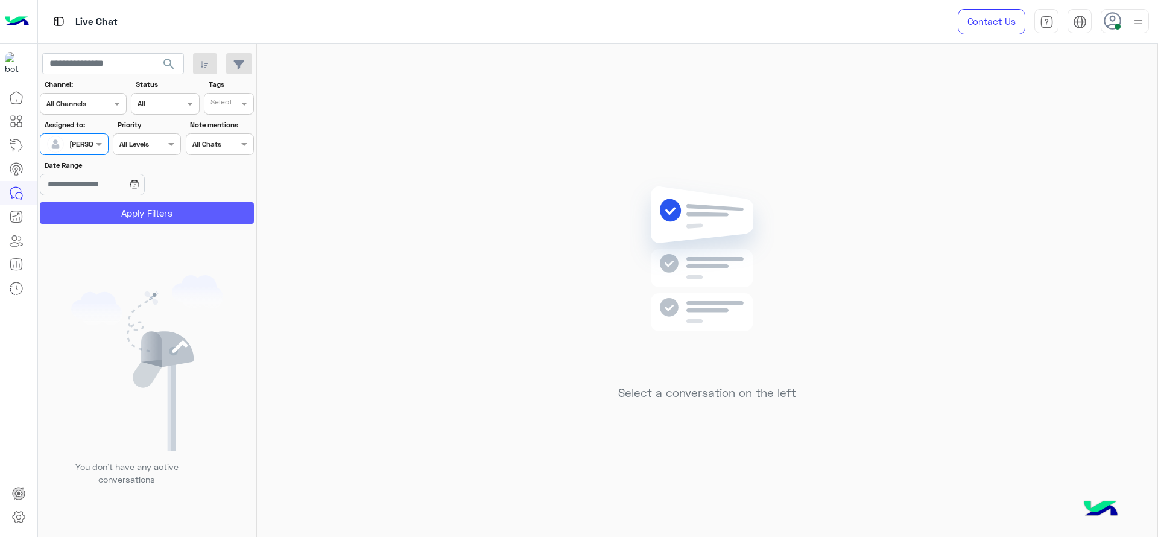
click at [121, 219] on button "Apply Filters" at bounding box center [147, 213] width 214 height 22
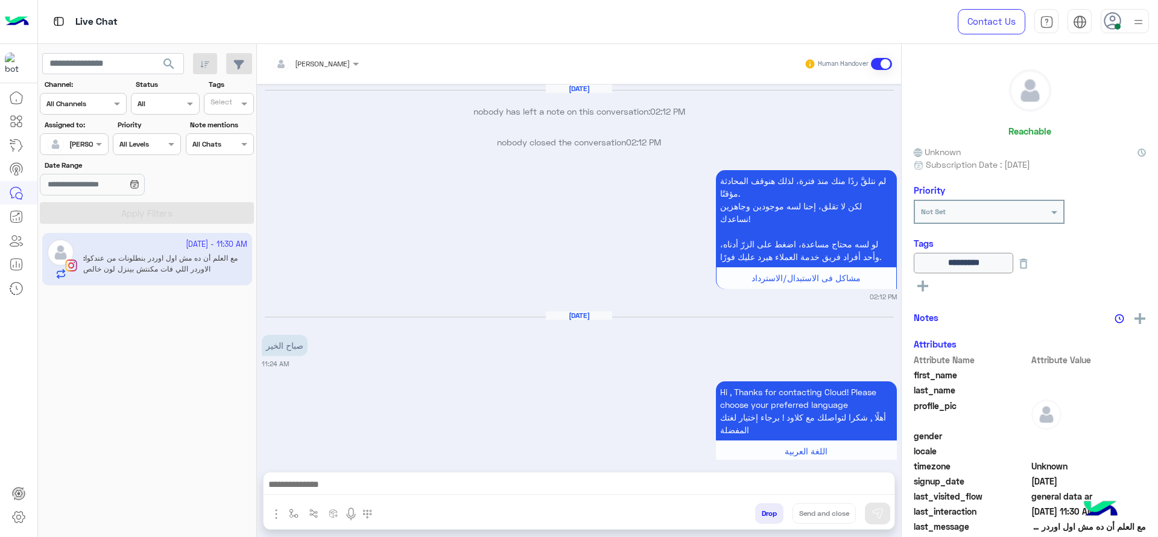
scroll to position [1233, 0]
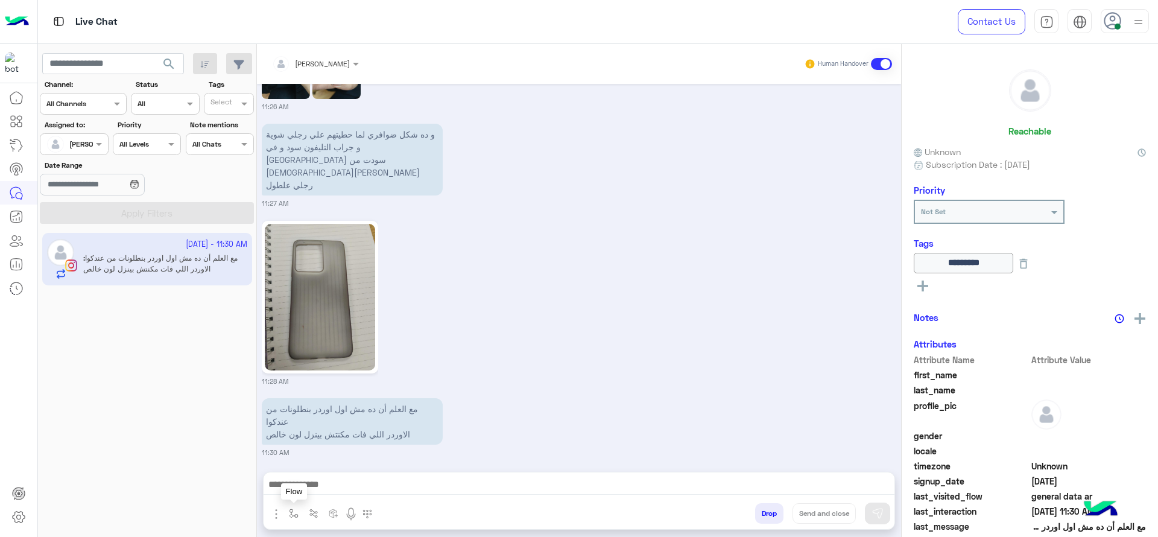
click at [291, 476] on button "button" at bounding box center [294, 513] width 20 height 20
click at [319, 476] on input "text" at bounding box center [315, 484] width 48 height 11
type input "*"
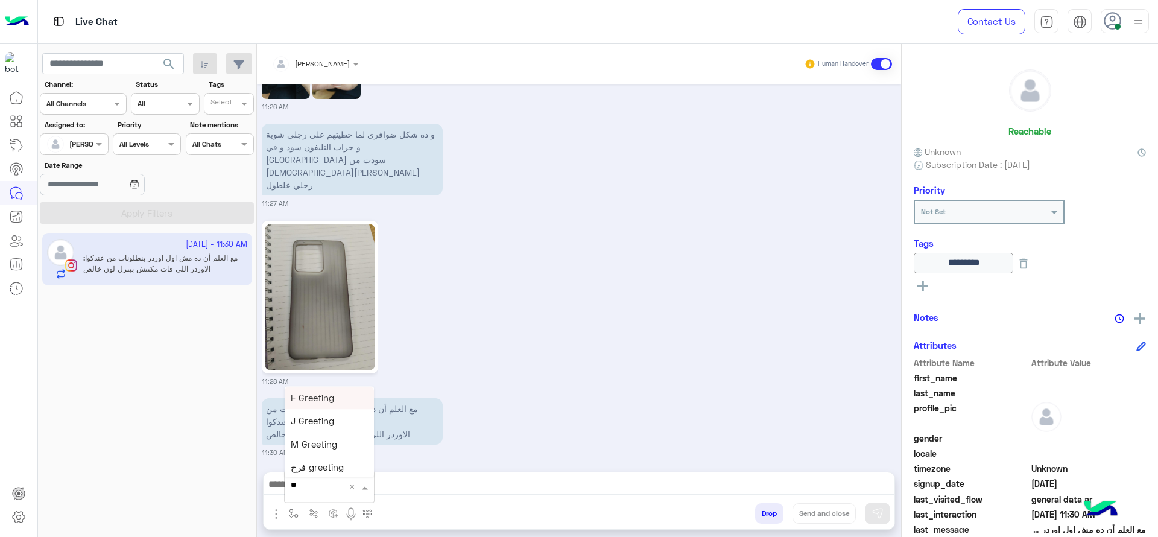
type input "***"
click at [313, 454] on div "چنى greeting" at bounding box center [329, 461] width 89 height 24
type textarea "**********"
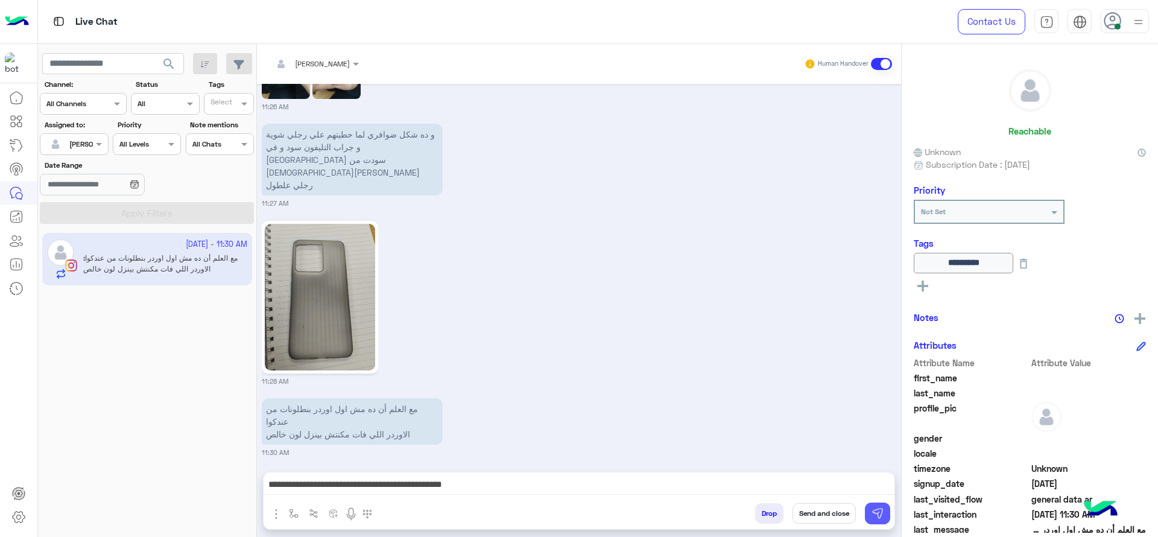
click at [876, 476] on img at bounding box center [878, 513] width 12 height 12
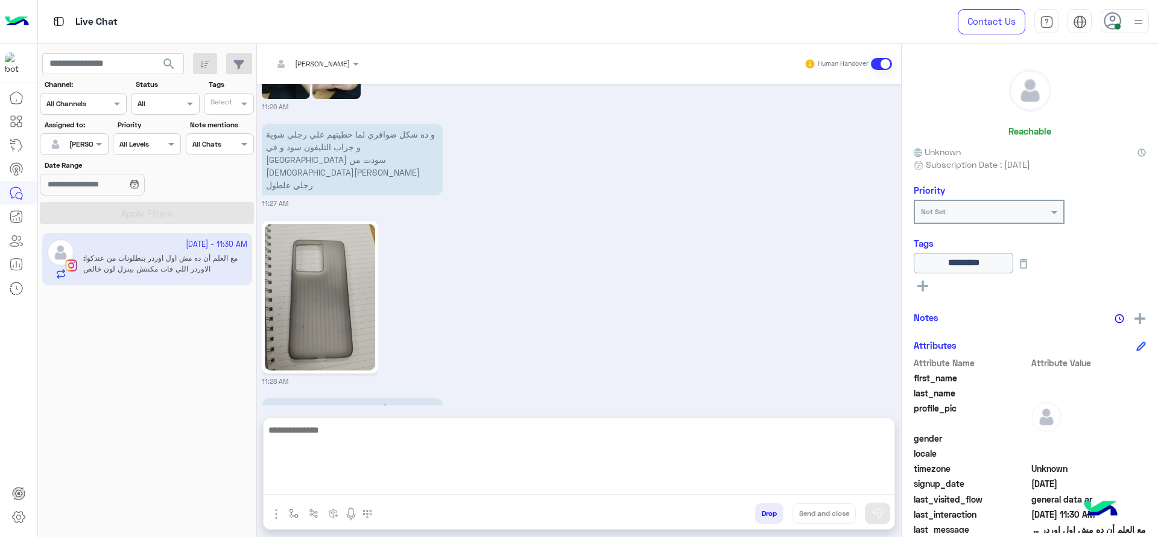
click at [654, 476] on textarea at bounding box center [579, 458] width 631 height 72
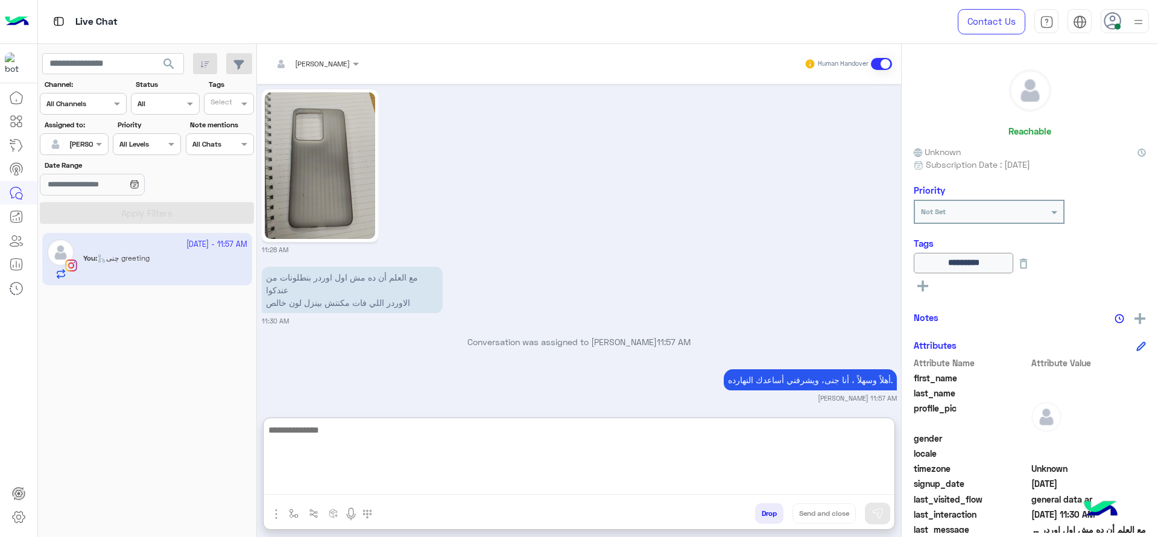
scroll to position [1365, 0]
click at [447, 454] on textarea at bounding box center [579, 458] width 631 height 72
paste textarea "**********"
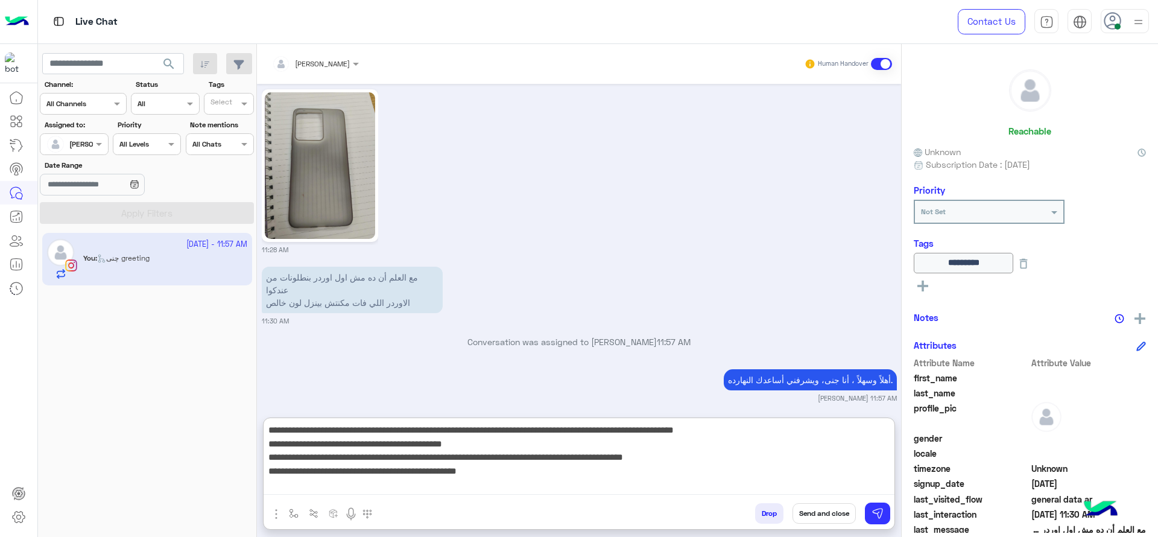
drag, startPoint x: 729, startPoint y: 431, endPoint x: 823, endPoint y: 435, distance: 93.6
click at [823, 435] on textarea "**********" at bounding box center [579, 458] width 631 height 72
click at [631, 433] on textarea "**********" at bounding box center [579, 458] width 631 height 72
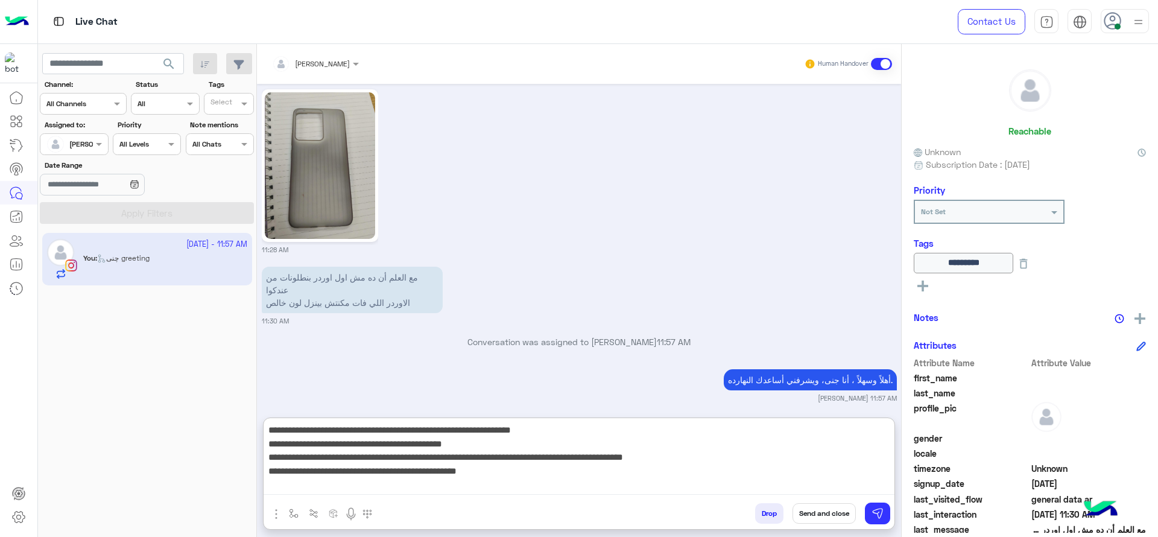
click at [635, 433] on textarea "**********" at bounding box center [579, 458] width 631 height 72
drag, startPoint x: 890, startPoint y: 441, endPoint x: 726, endPoint y: 487, distance: 170.5
click at [726, 476] on textarea "**********" at bounding box center [579, 458] width 631 height 72
click at [859, 448] on textarea "**********" at bounding box center [579, 458] width 631 height 72
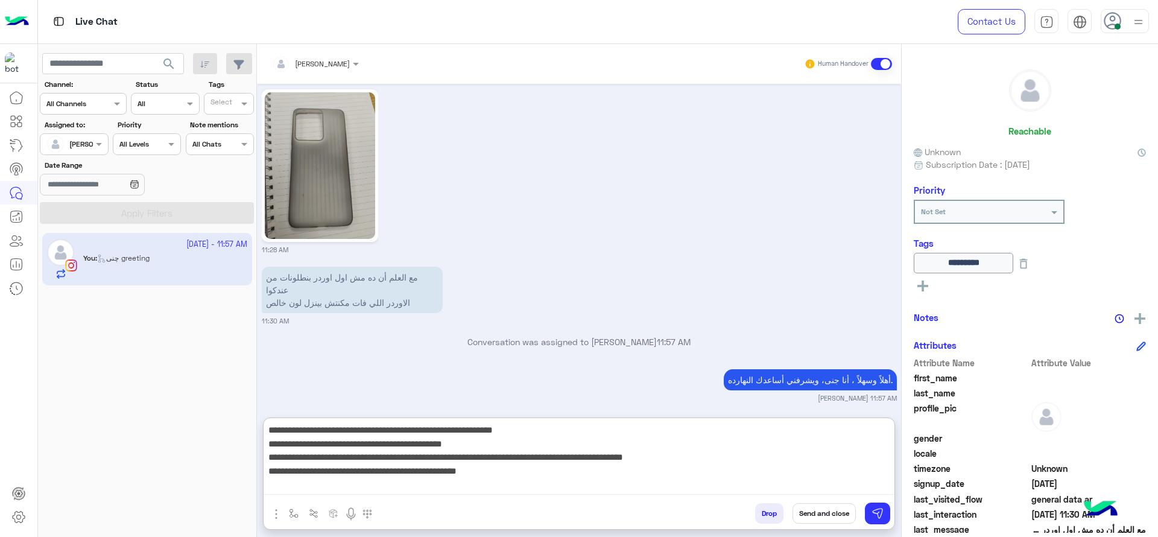
drag, startPoint x: 892, startPoint y: 444, endPoint x: 680, endPoint y: 477, distance: 214.9
click at [680, 476] on textarea "**********" at bounding box center [579, 458] width 631 height 72
type textarea "**********"
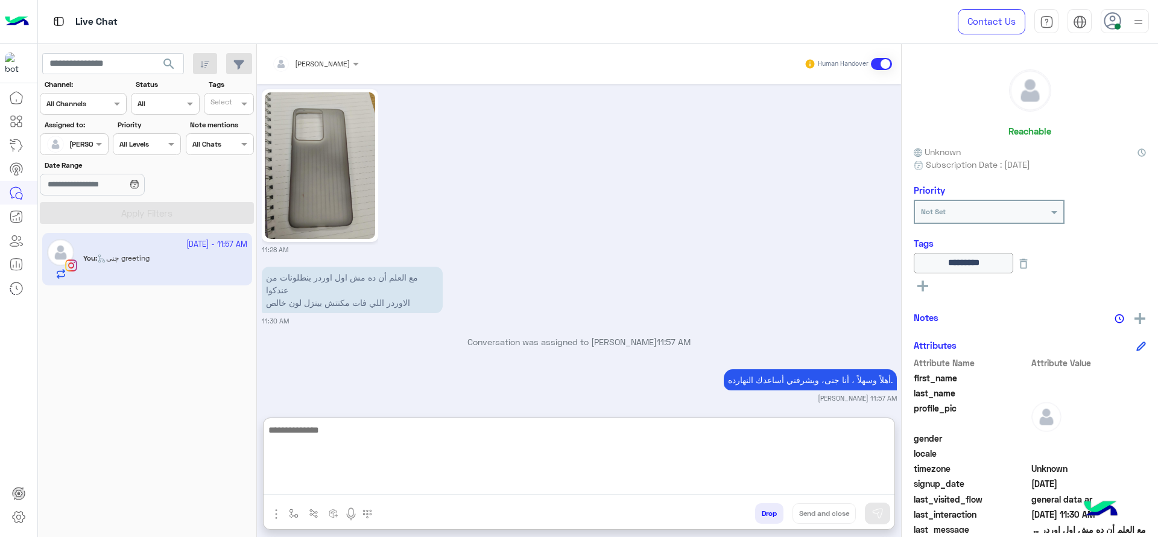
scroll to position [1424, 0]
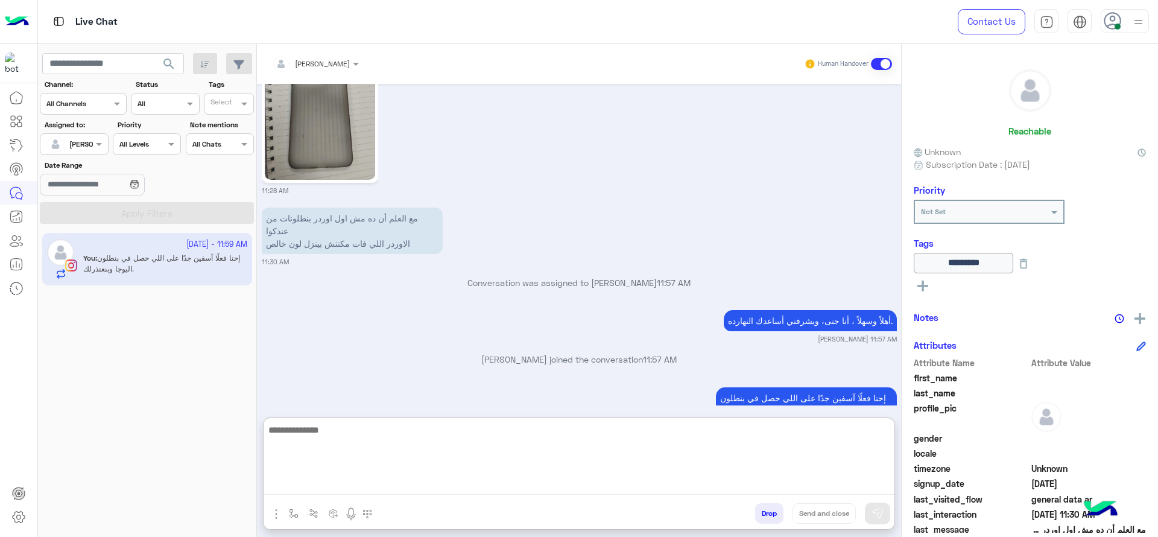
click at [680, 476] on textarea at bounding box center [579, 458] width 631 height 72
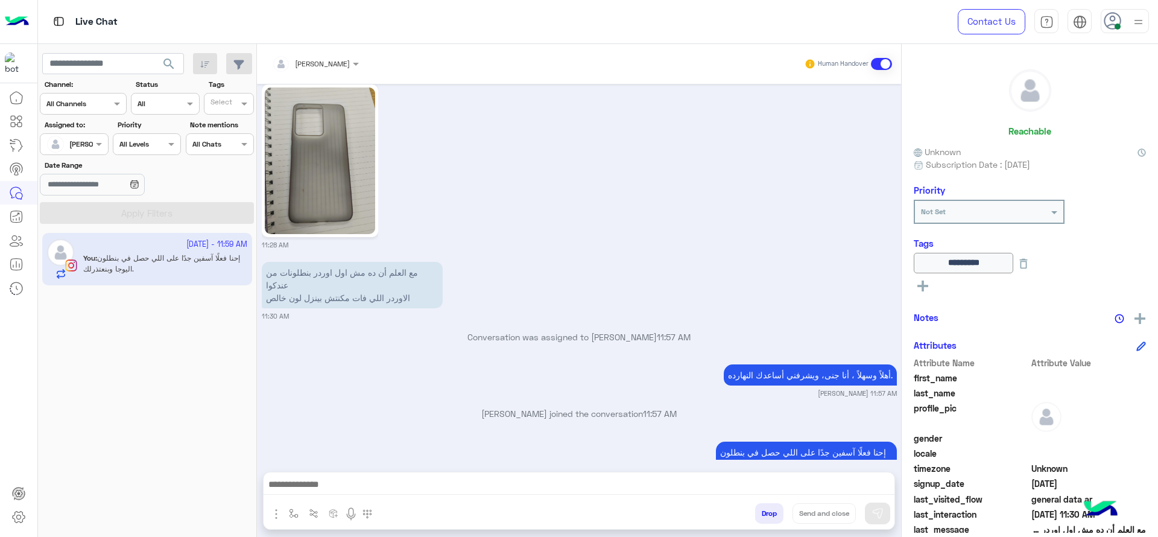
scroll to position [1370, 0]
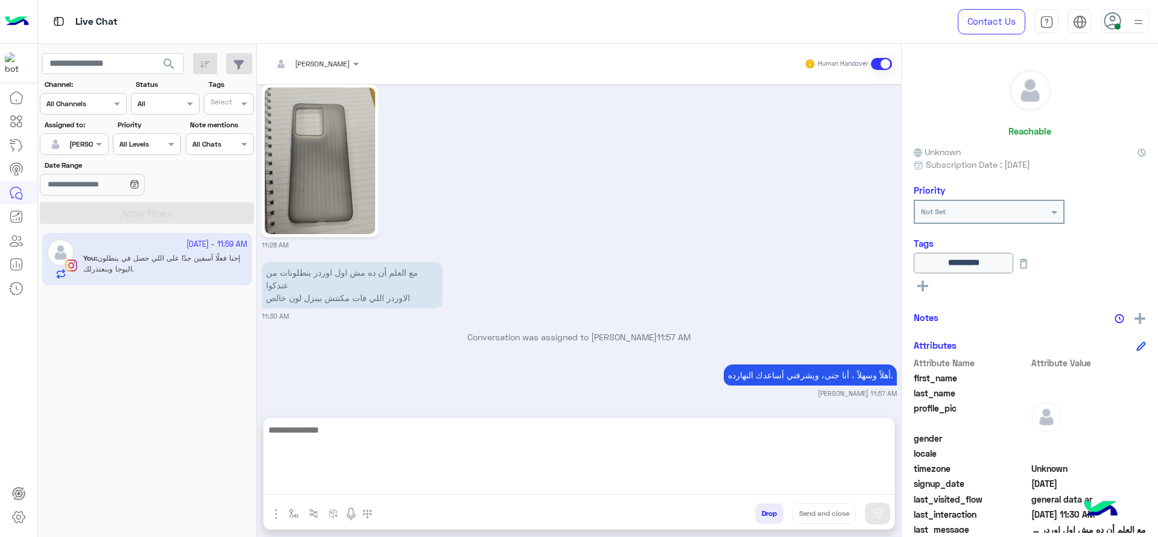
click at [680, 476] on textarea at bounding box center [579, 458] width 631 height 72
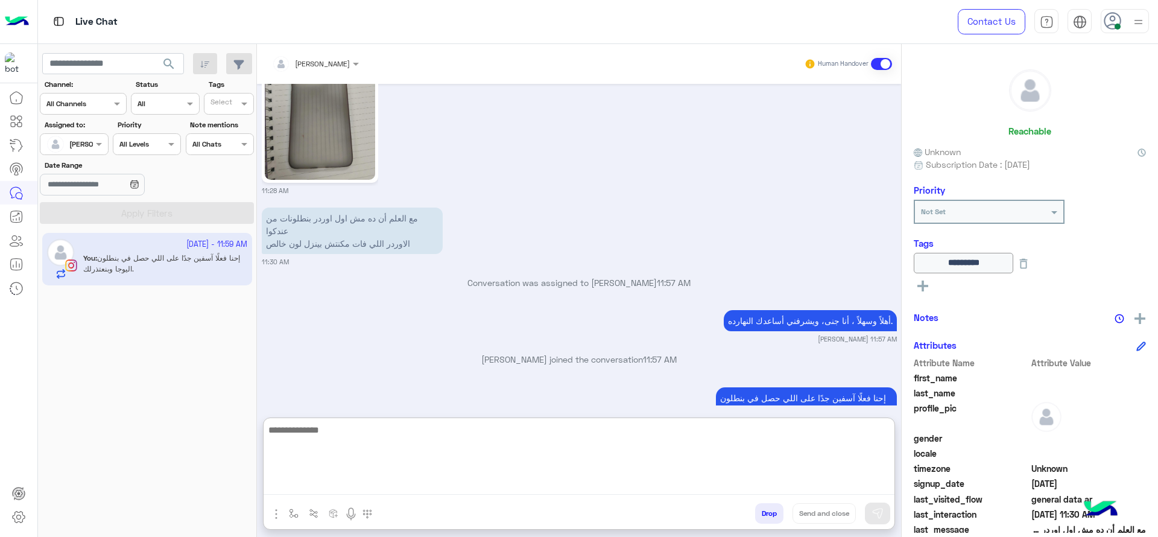
paste textarea "**********"
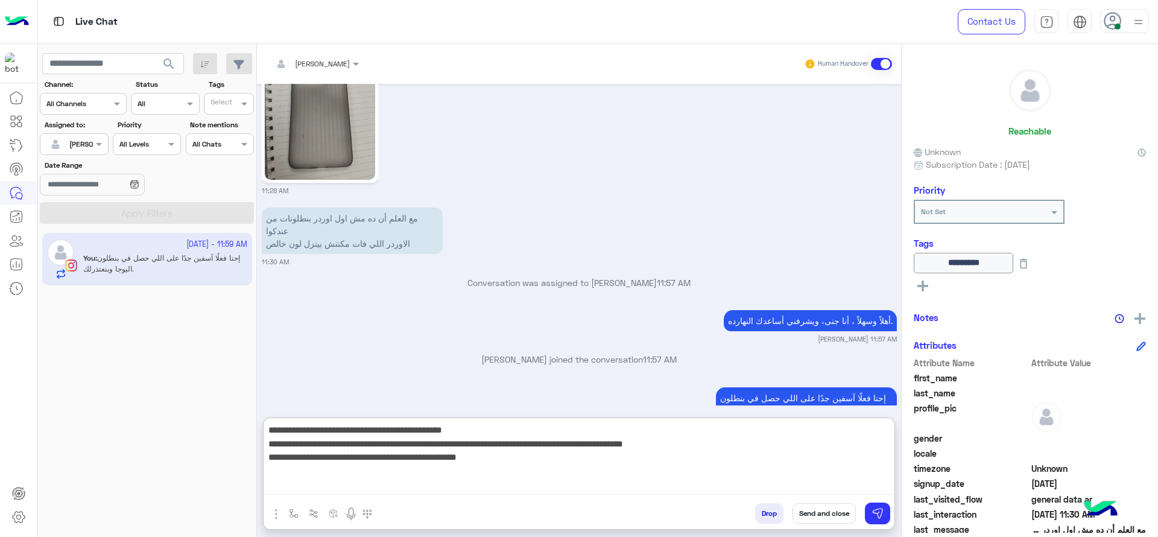
click at [817, 432] on textarea "**********" at bounding box center [579, 458] width 631 height 72
drag, startPoint x: 743, startPoint y: 430, endPoint x: 775, endPoint y: 431, distance: 32.0
click at [775, 431] on textarea "**********" at bounding box center [579, 458] width 631 height 72
click at [712, 433] on textarea "**********" at bounding box center [579, 458] width 631 height 72
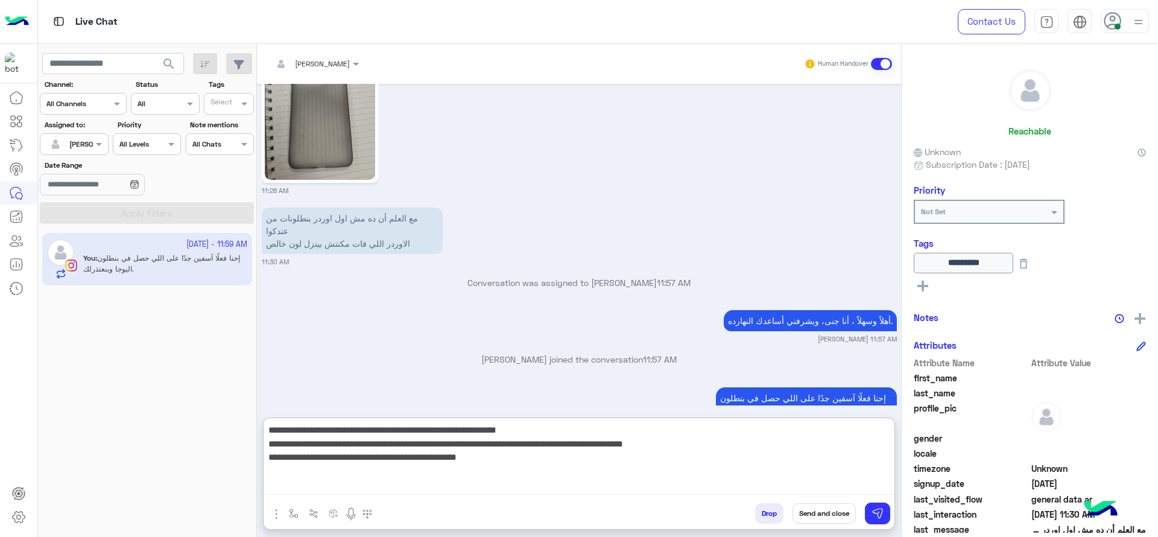
click at [603, 431] on textarea "**********" at bounding box center [579, 458] width 631 height 72
drag, startPoint x: 892, startPoint y: 444, endPoint x: 703, endPoint y: 467, distance: 190.2
click at [703, 467] on textarea "**********" at bounding box center [579, 458] width 631 height 72
type textarea "**********"
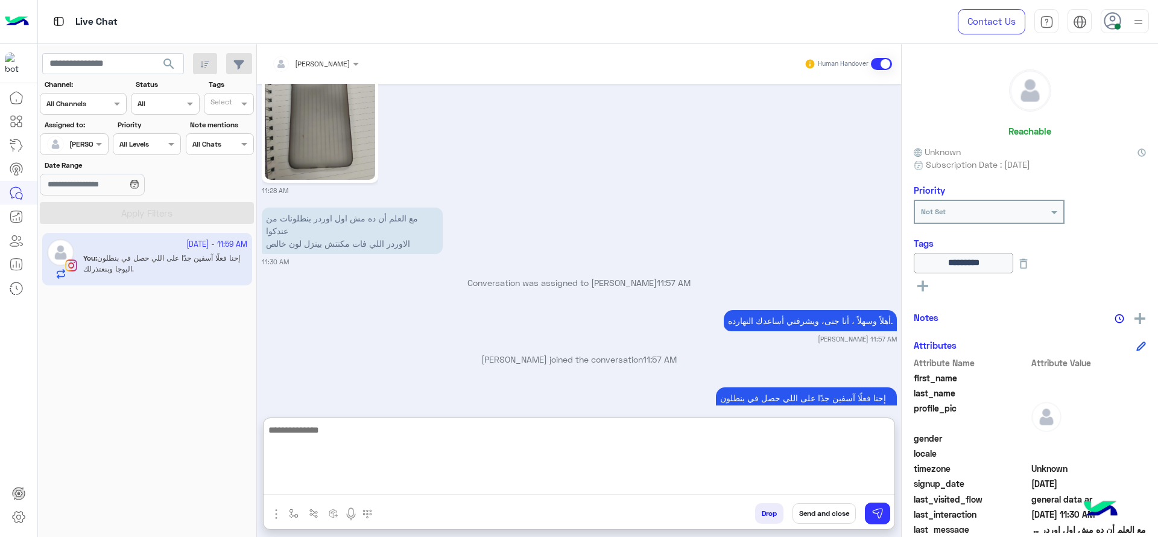
scroll to position [1482, 0]
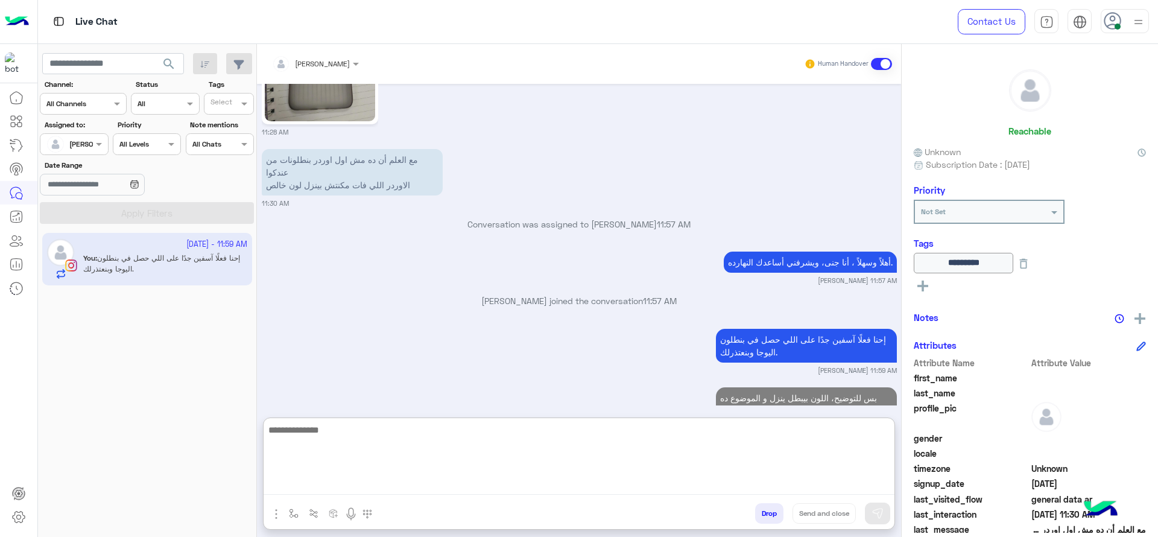
paste textarea "**********"
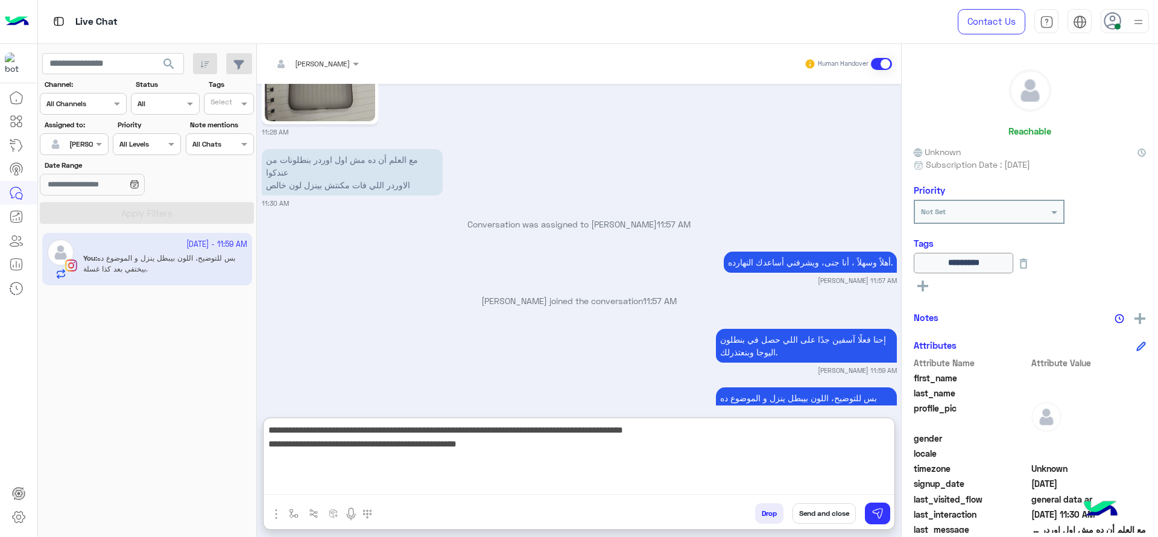
drag, startPoint x: 890, startPoint y: 450, endPoint x: 720, endPoint y: 458, distance: 170.3
click at [720, 458] on textarea "**********" at bounding box center [579, 458] width 631 height 72
click at [462, 433] on textarea "**********" at bounding box center [579, 458] width 631 height 72
type textarea "**********"
click at [423, 438] on textarea "**********" at bounding box center [579, 458] width 631 height 72
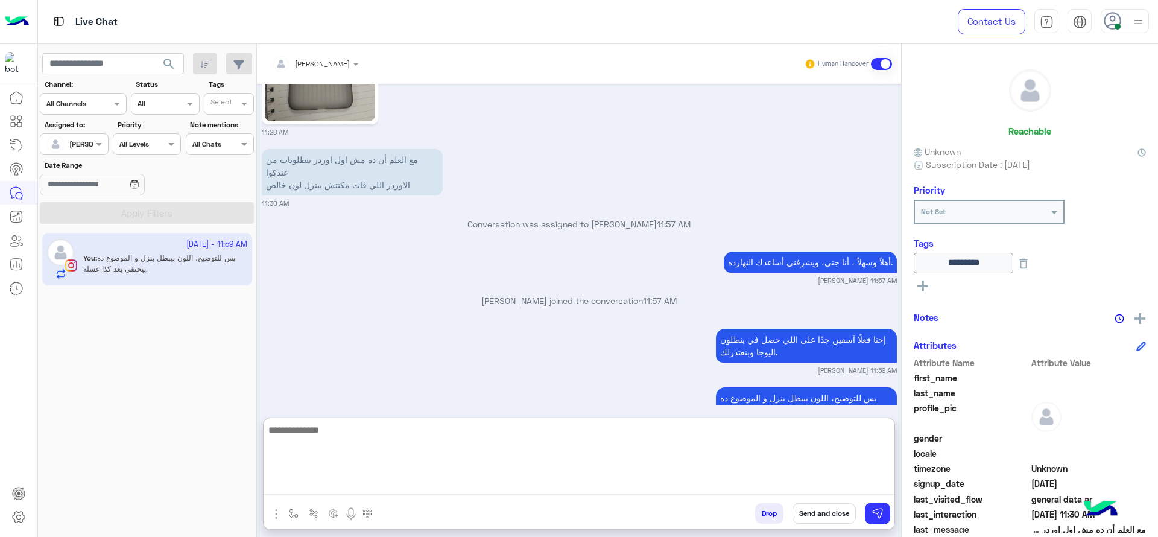
scroll to position [1554, 0]
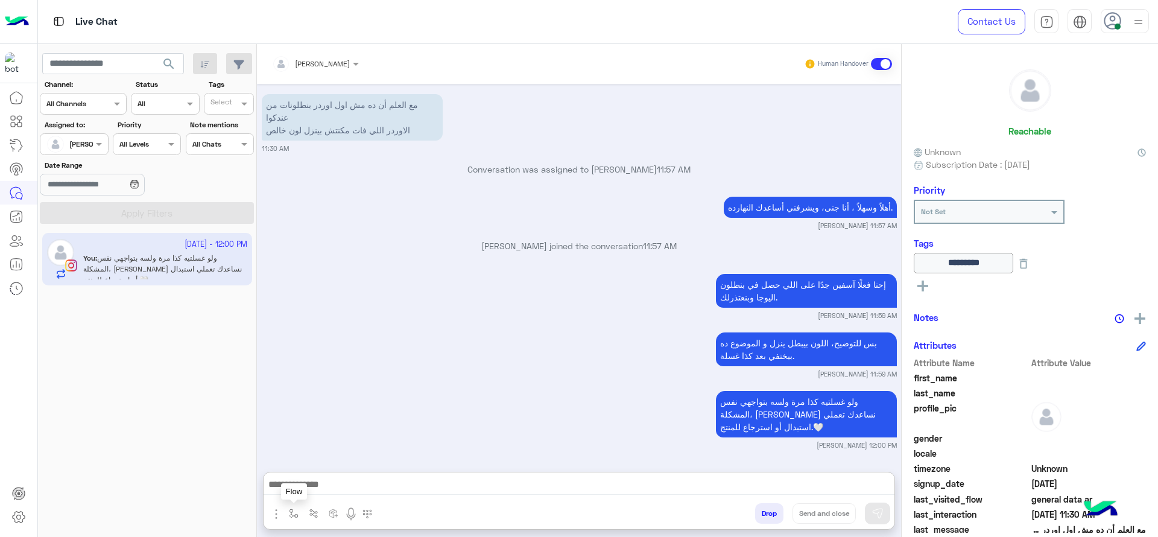
click at [299, 476] on button "button" at bounding box center [294, 513] width 20 height 20
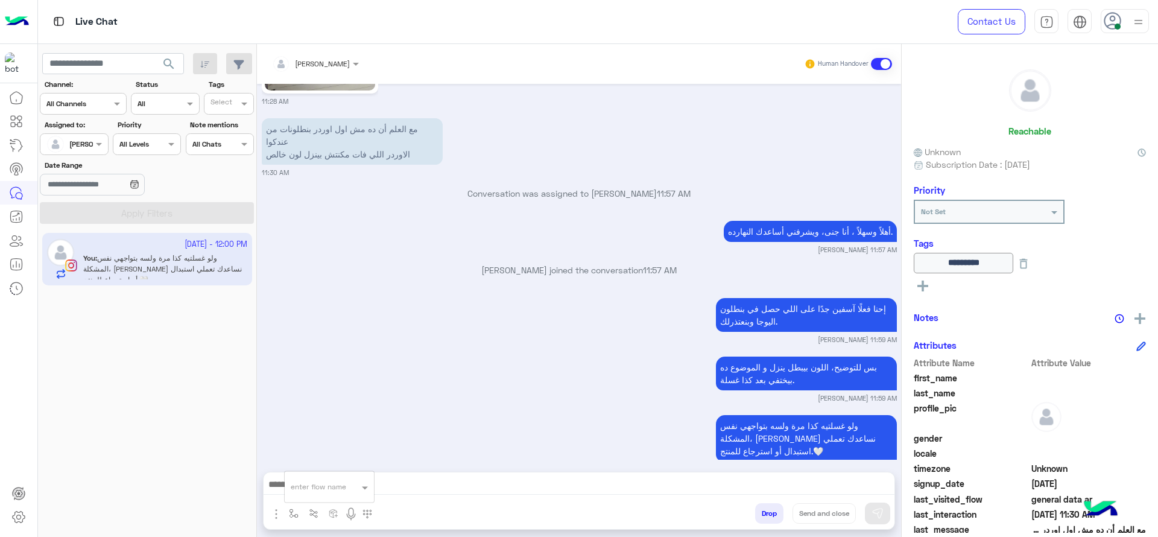
scroll to position [1499, 0]
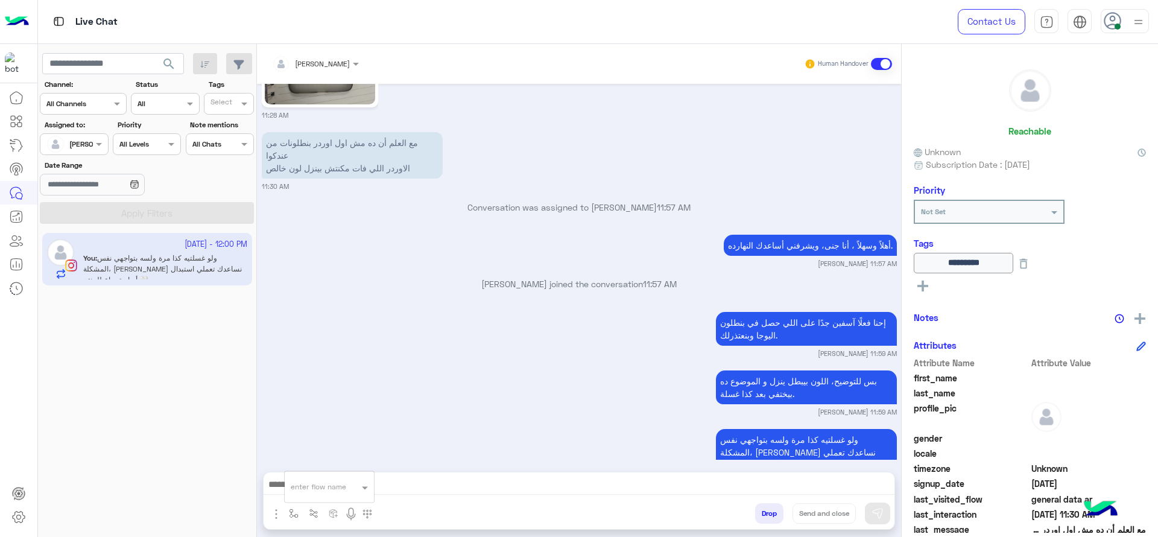
click at [320, 476] on div "enter flow name" at bounding box center [318, 486] width 55 height 11
type input "***"
click at [311, 462] on span "close جانا" at bounding box center [310, 465] width 39 height 11
type textarea "**********"
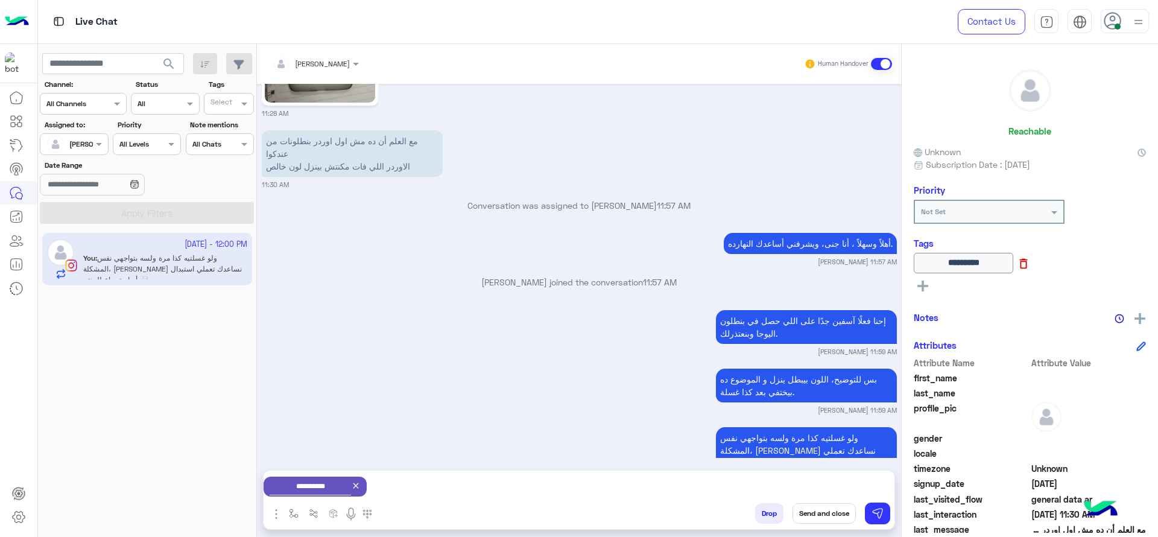
click at [1029, 267] on icon at bounding box center [1023, 263] width 13 height 13
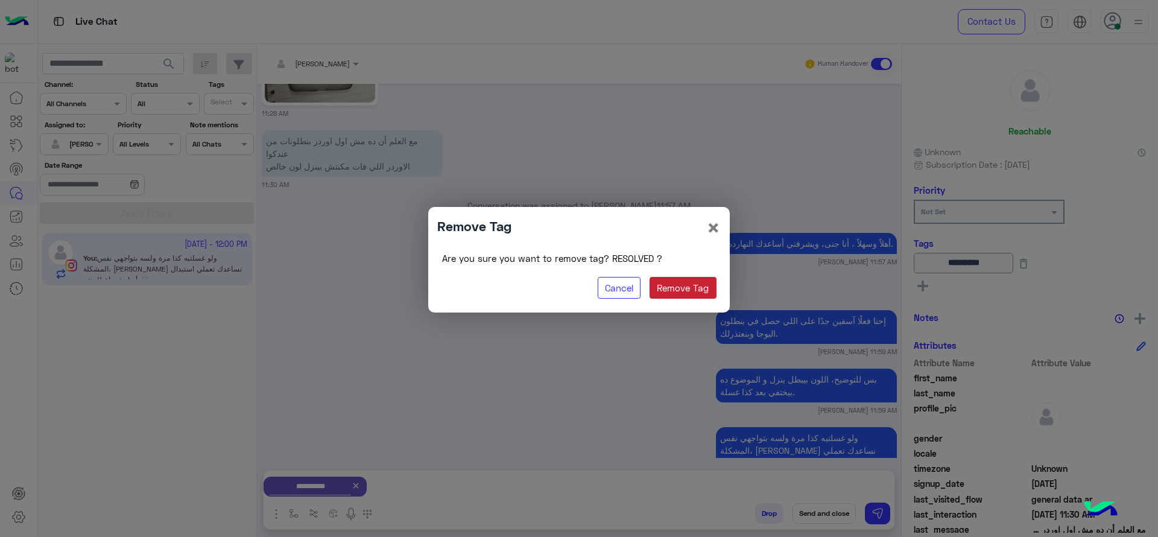
click at [709, 279] on button "Remove Tag" at bounding box center [683, 288] width 67 height 22
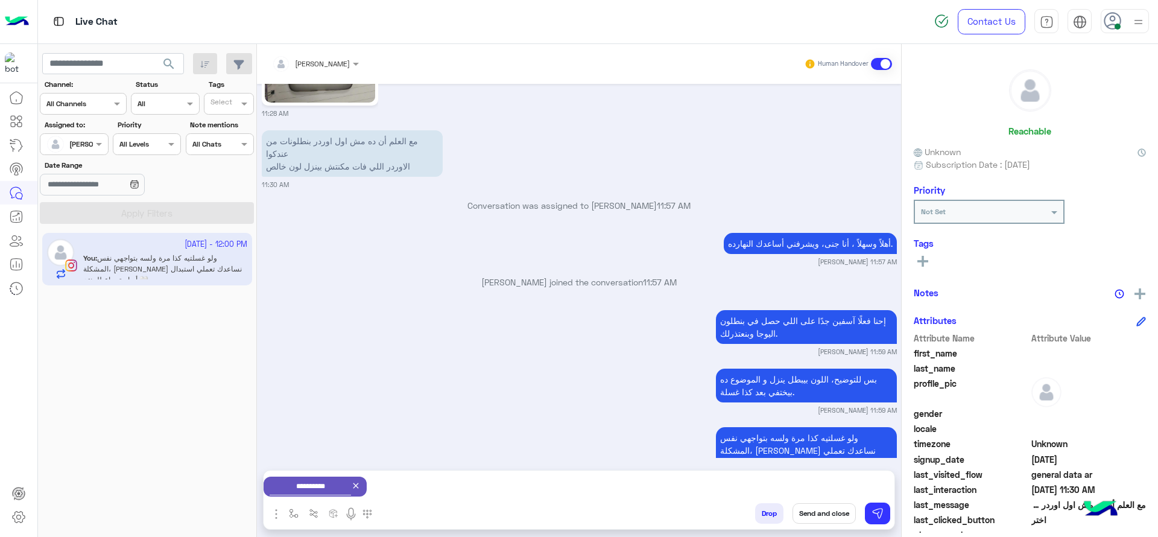
click at [925, 261] on rect at bounding box center [922, 261] width 11 height 2
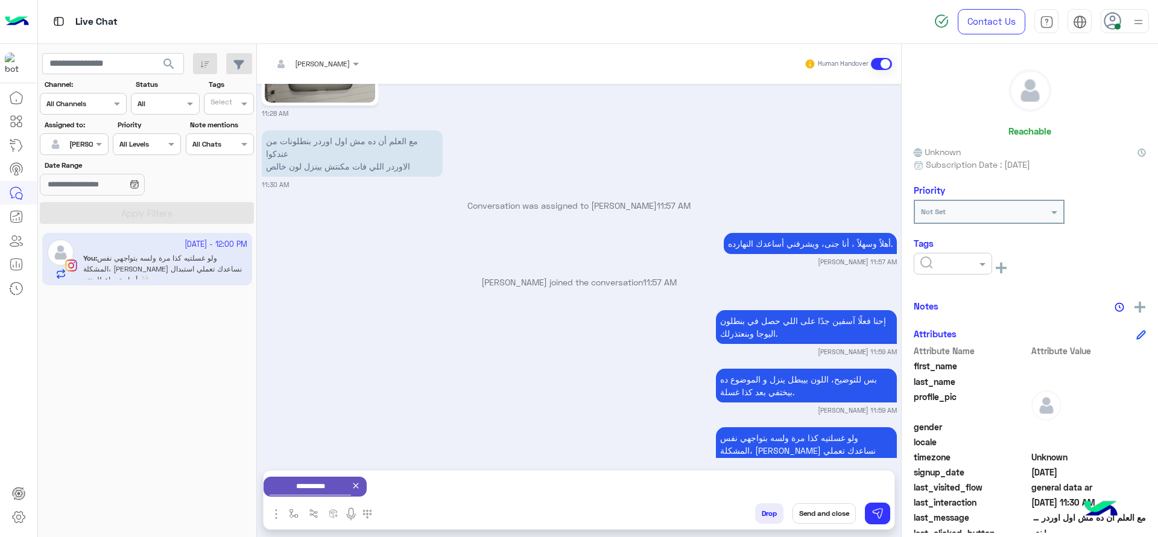
click at [936, 270] on div at bounding box center [953, 264] width 78 height 22
click at [636, 307] on div "إحنا فعلًا آسفين جدًا على اللي حصل في بنطلون اليوجا وبنعتذرلك. [PERSON_NAME] 11…" at bounding box center [579, 331] width 635 height 49
click at [816, 476] on button "Send and close" at bounding box center [824, 513] width 63 height 21
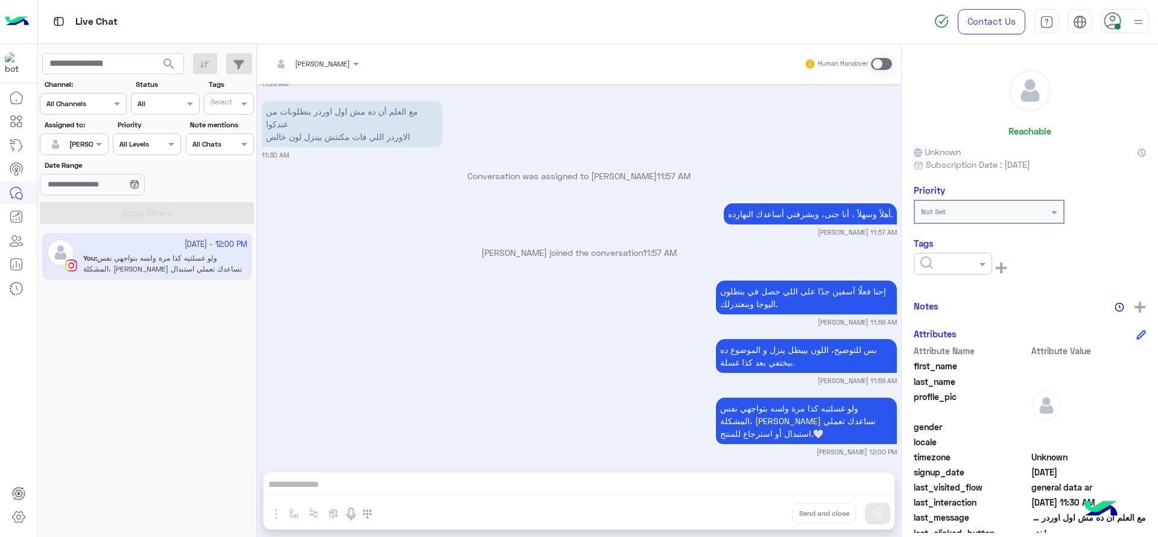
scroll to position [1687, 0]
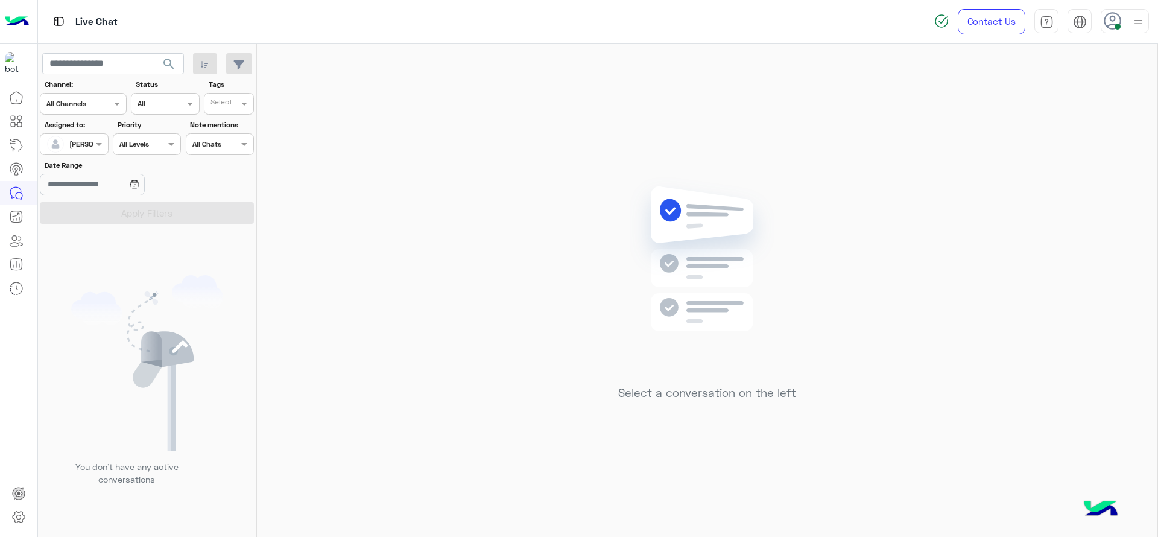
click at [902, 337] on div "Select a conversation on the left" at bounding box center [707, 293] width 900 height 498
click at [548, 115] on div "Select a conversation on the left" at bounding box center [707, 293] width 900 height 498
click at [980, 299] on div "Select a conversation on the left" at bounding box center [707, 293] width 900 height 498
click at [436, 247] on div "Select a conversation on the left" at bounding box center [707, 293] width 900 height 498
click at [68, 144] on input "text" at bounding box center [60, 143] width 28 height 11
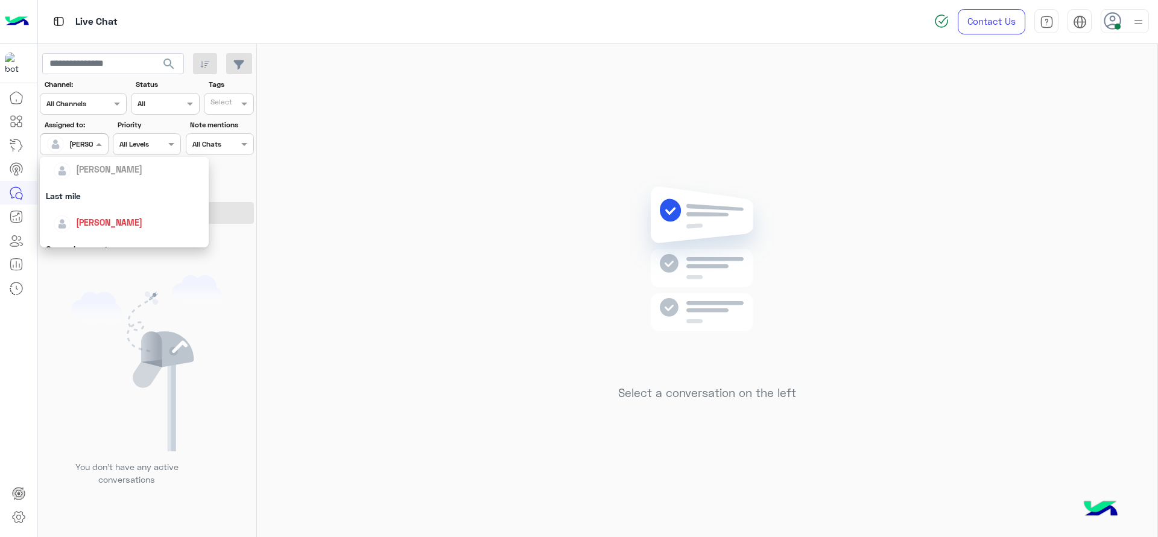
scroll to position [151, 0]
click at [72, 233] on div "General support" at bounding box center [124, 238] width 169 height 22
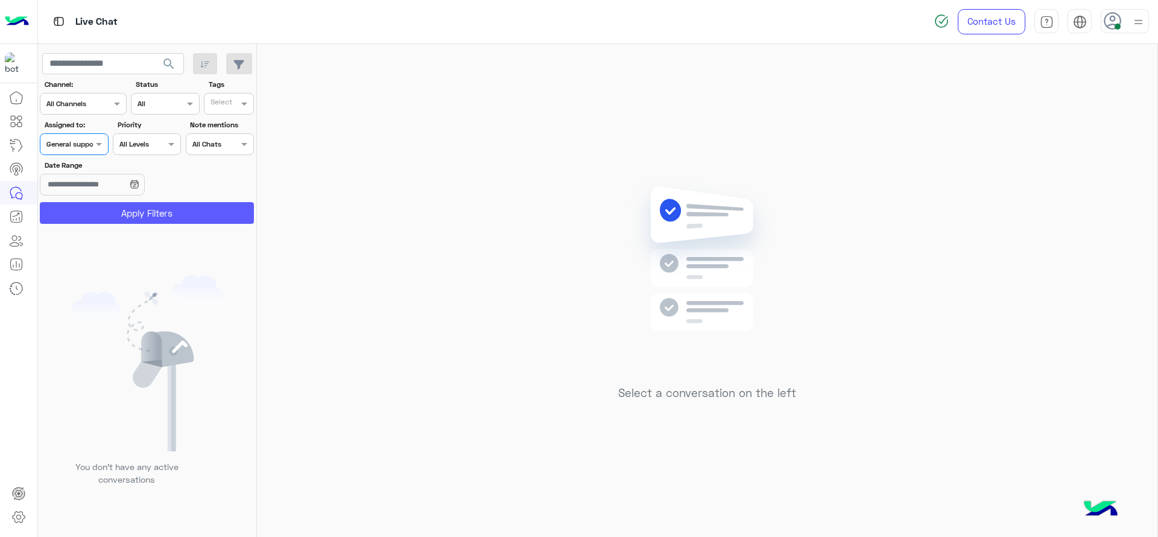
click at [110, 220] on button "Apply Filters" at bounding box center [147, 213] width 214 height 22
click at [98, 144] on span at bounding box center [100, 144] width 15 height 13
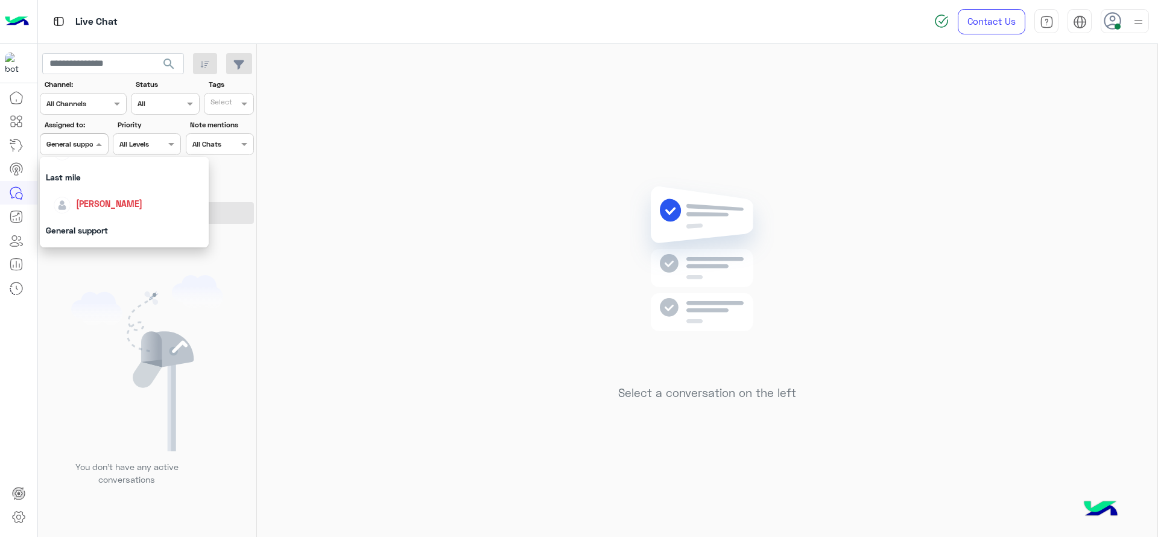
scroll to position [166, 0]
click at [83, 186] on div "[PERSON_NAME]" at bounding box center [128, 196] width 150 height 21
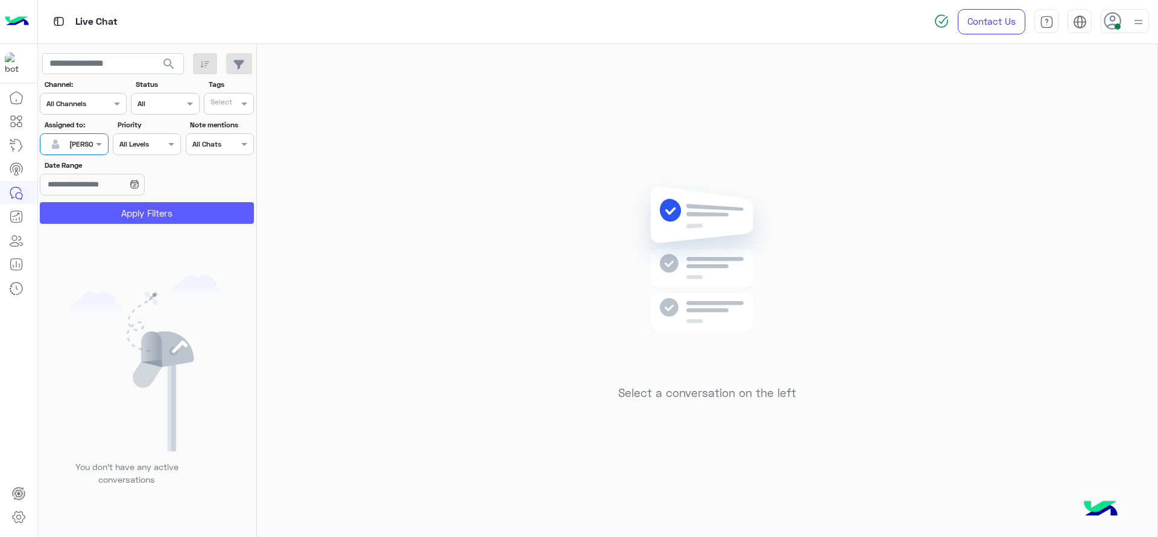
click at [154, 204] on button "Apply Filters" at bounding box center [147, 213] width 214 height 22
click at [85, 139] on div at bounding box center [73, 142] width 67 height 11
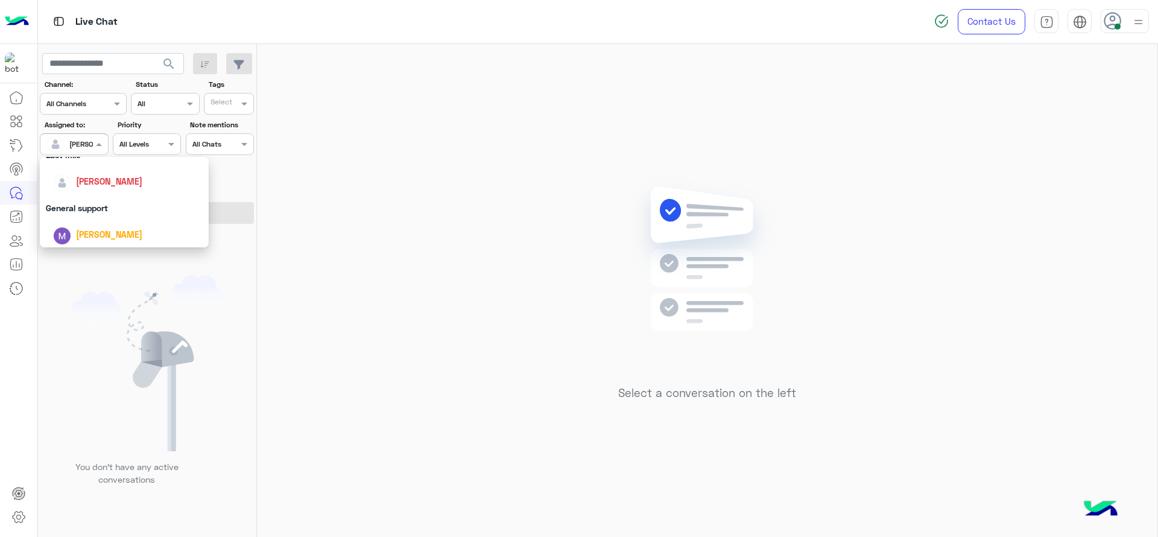
scroll to position [196, 0]
click at [104, 204] on div "[PERSON_NAME]" at bounding box center [124, 219] width 169 height 31
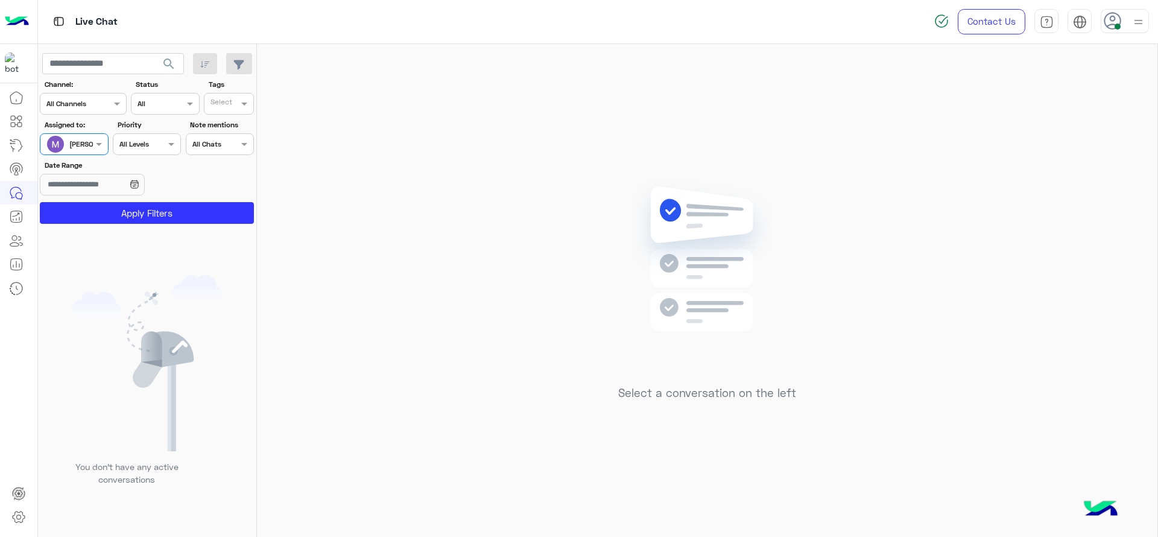
click at [87, 150] on div "[PERSON_NAME]" at bounding box center [69, 144] width 46 height 24
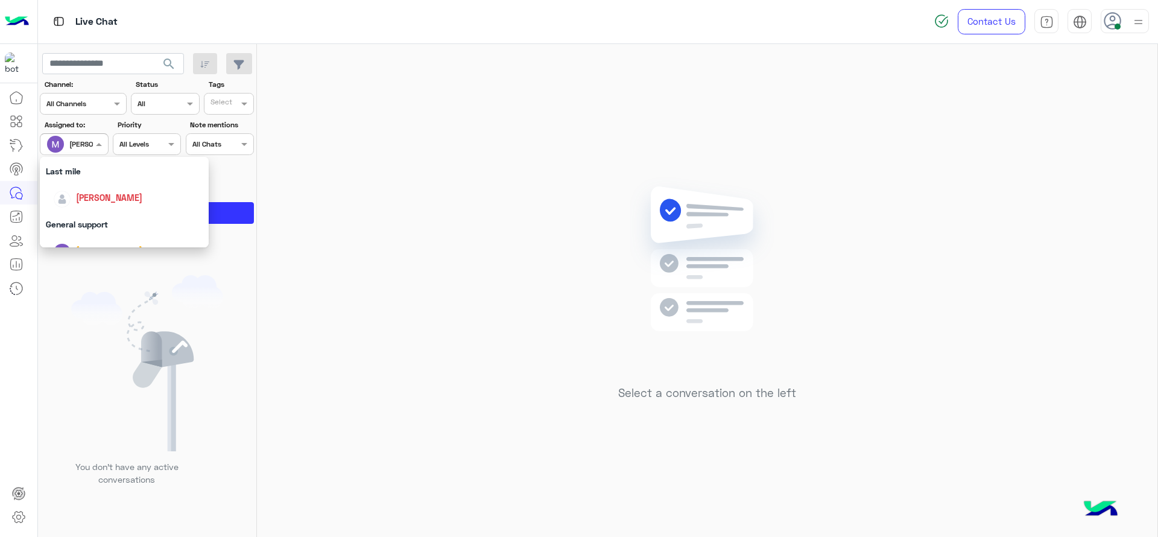
scroll to position [166, 0]
click at [98, 188] on div "[PERSON_NAME]" at bounding box center [128, 196] width 150 height 21
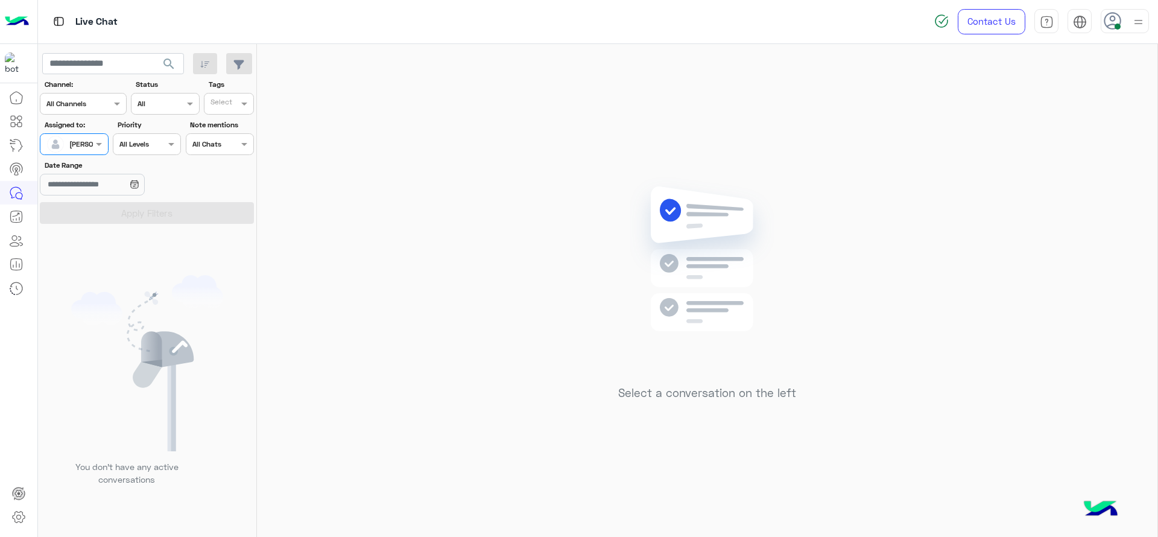
click at [83, 131] on div "Assigned to: Assigned on [PERSON_NAME]" at bounding box center [74, 137] width 68 height 36
click at [83, 149] on div "[PERSON_NAME]" at bounding box center [96, 144] width 55 height 11
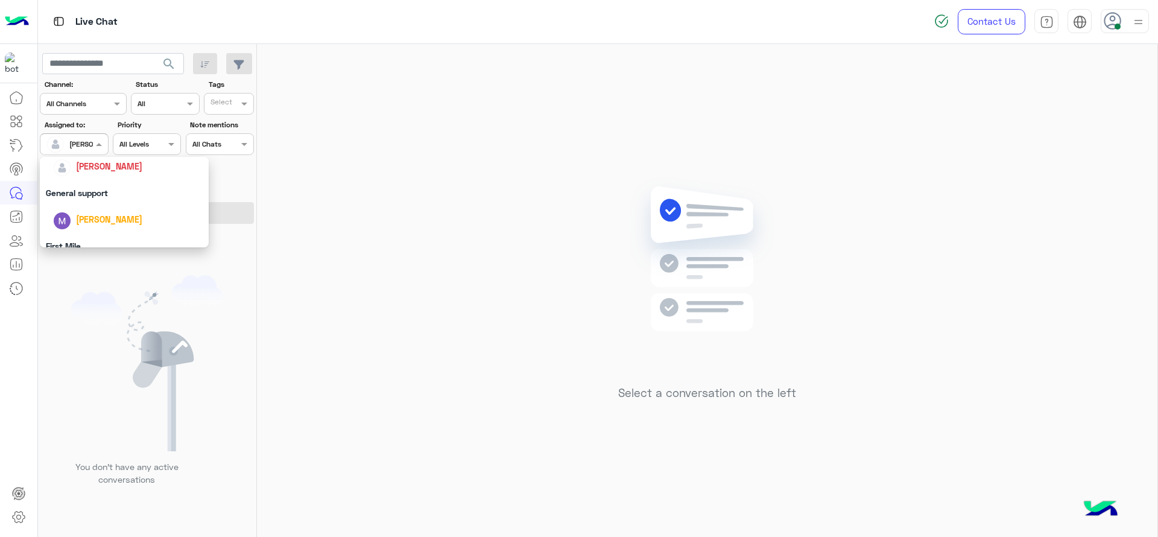
scroll to position [211, 0]
click at [83, 186] on div "General support" at bounding box center [124, 177] width 169 height 22
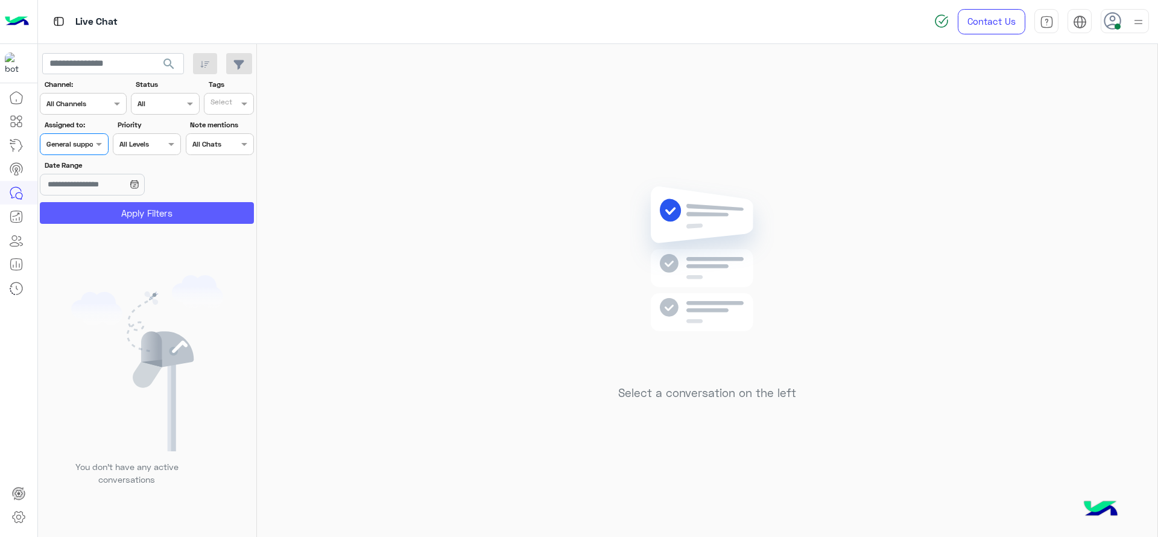
click at [98, 222] on button "Apply Filters" at bounding box center [147, 213] width 214 height 22
click at [87, 144] on div at bounding box center [73, 142] width 67 height 11
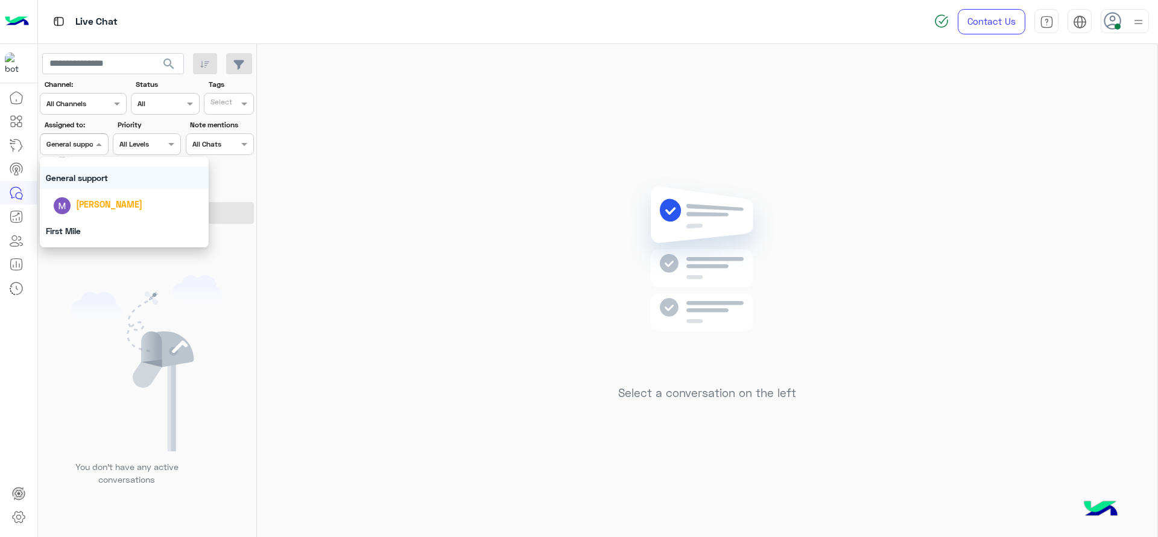
scroll to position [181, 0]
click at [83, 180] on span "[PERSON_NAME]" at bounding box center [109, 181] width 66 height 10
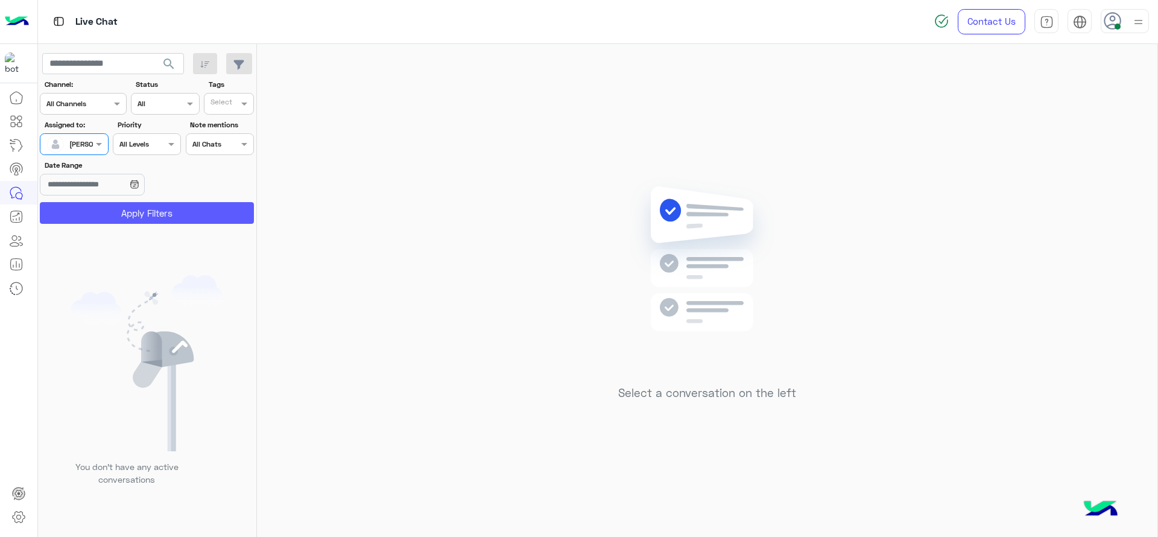
click at [77, 220] on button "Apply Filters" at bounding box center [147, 213] width 214 height 22
click at [77, 142] on div at bounding box center [73, 142] width 67 height 11
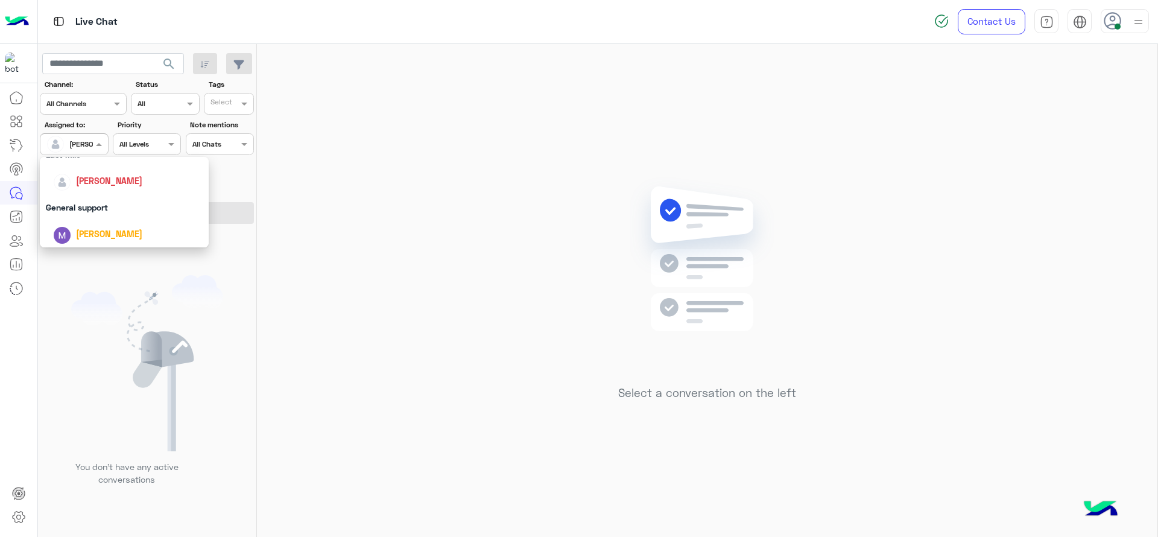
scroll to position [176, 0]
click at [86, 204] on div "General support" at bounding box center [124, 212] width 169 height 22
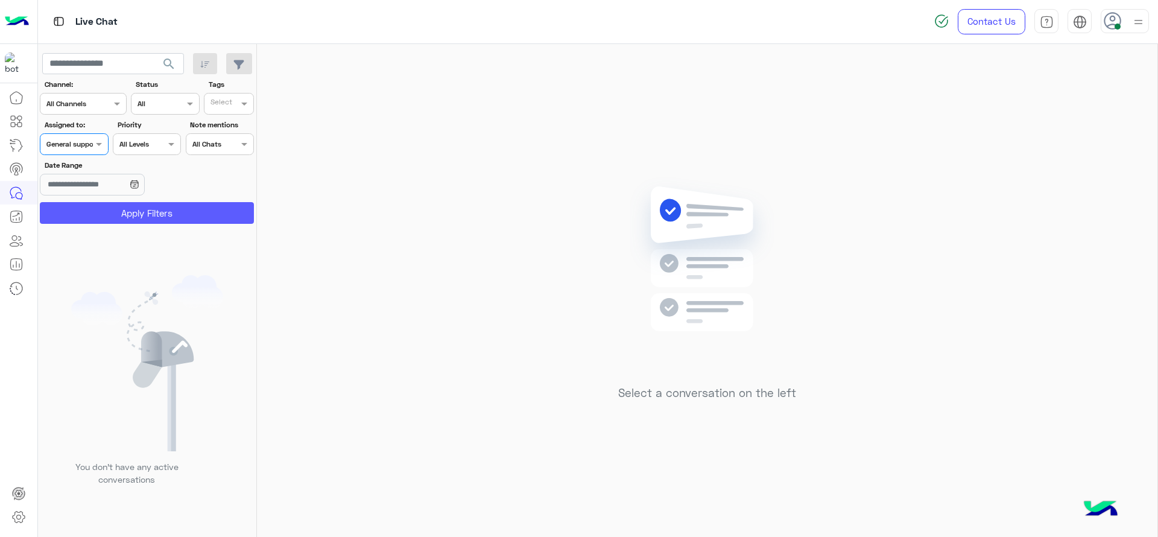
click at [84, 214] on button "Apply Filters" at bounding box center [147, 213] width 214 height 22
click at [98, 147] on span at bounding box center [100, 144] width 15 height 13
click at [100, 150] on span at bounding box center [100, 144] width 15 height 13
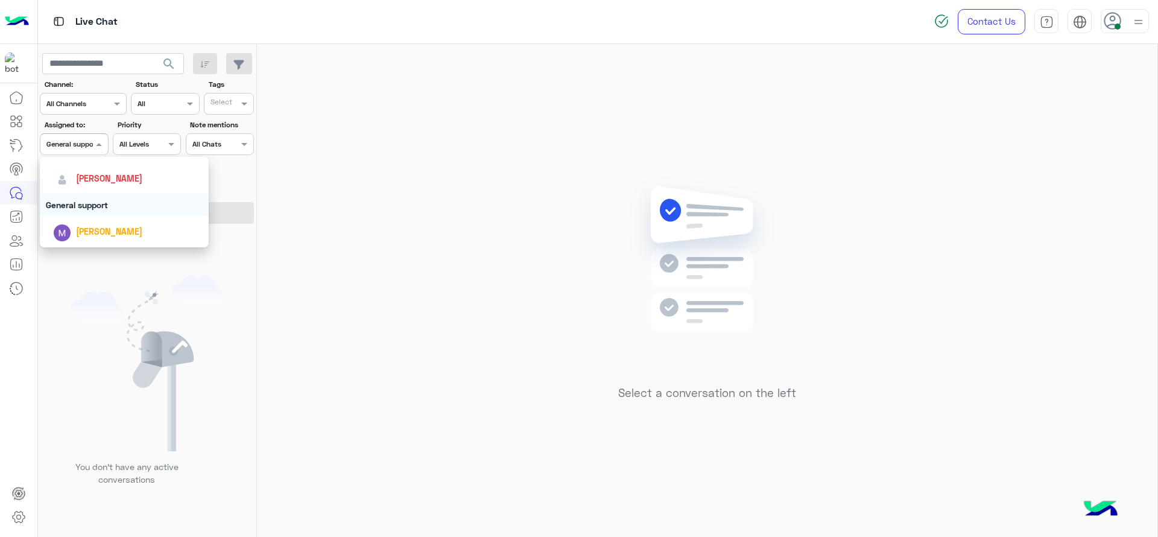
scroll to position [181, 0]
click at [99, 183] on span "[PERSON_NAME]" at bounding box center [109, 181] width 66 height 10
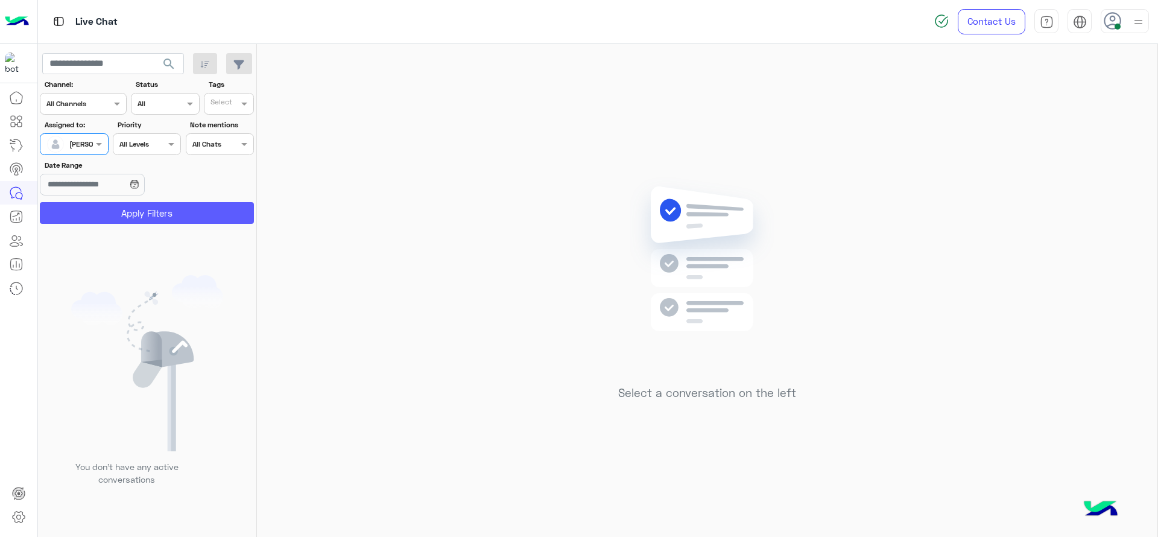
click at [150, 210] on button "Apply Filters" at bounding box center [147, 213] width 214 height 22
click at [77, 140] on div at bounding box center [73, 142] width 67 height 11
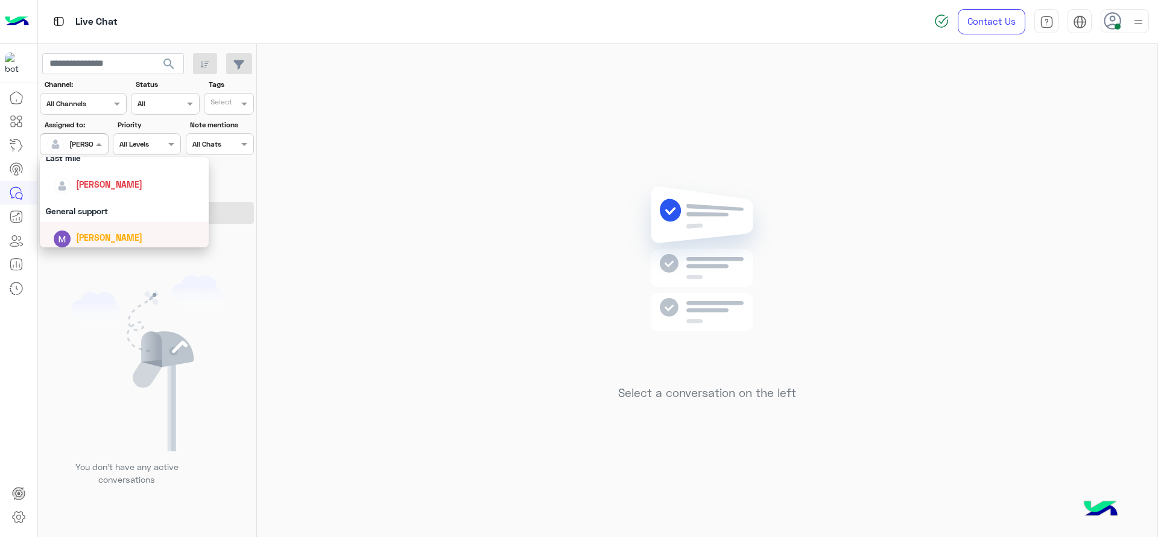
scroll to position [161, 0]
click at [67, 220] on div "General support" at bounding box center [124, 228] width 169 height 22
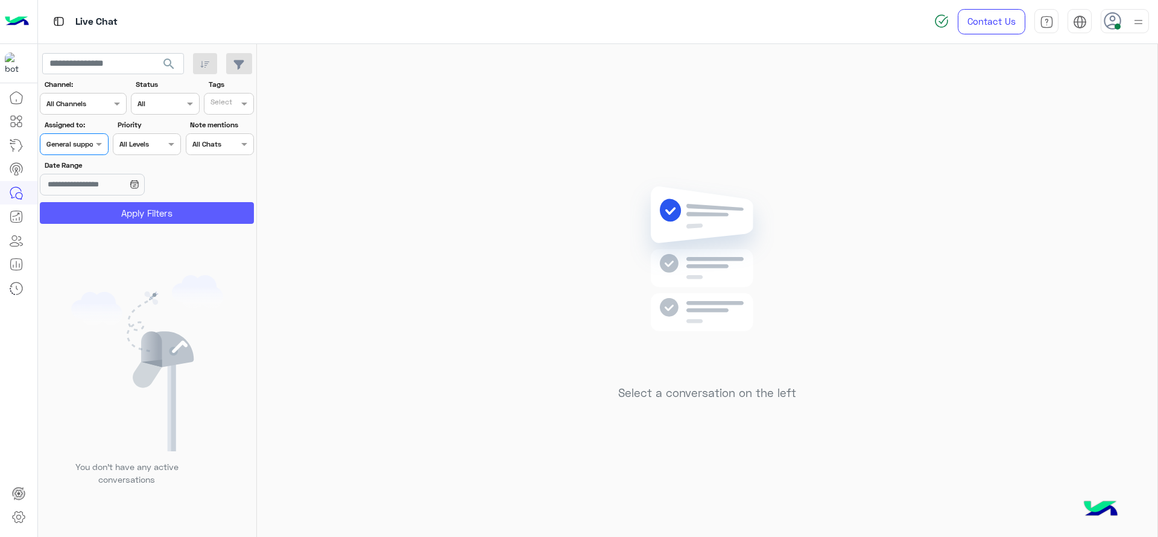
click at [72, 214] on button "Apply Filters" at bounding box center [147, 213] width 214 height 22
click at [93, 151] on div "Assigned on General support" at bounding box center [74, 144] width 68 height 22
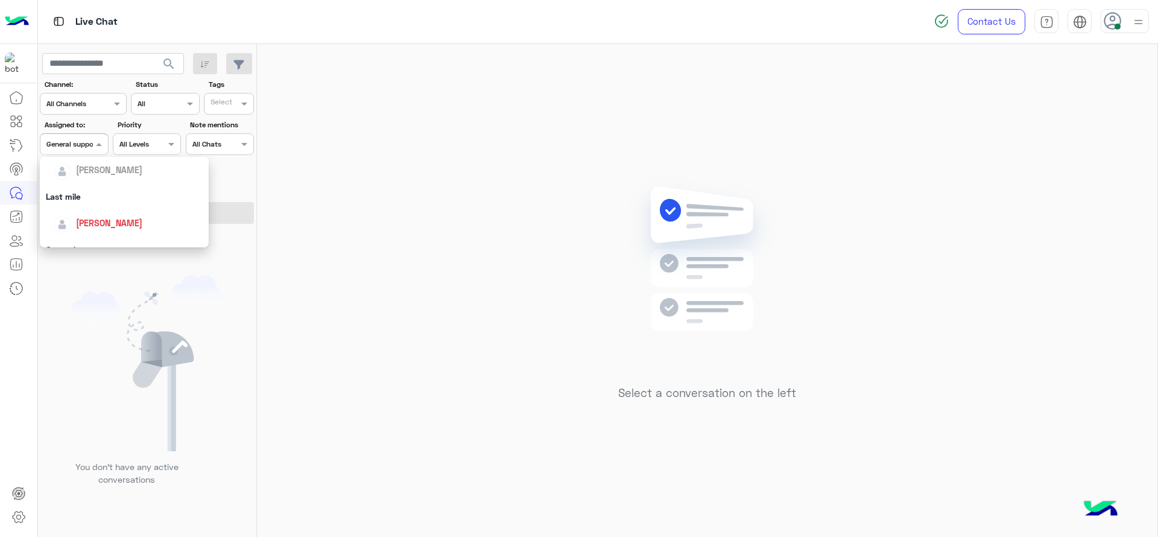
scroll to position [151, 0]
click at [91, 202] on div "[PERSON_NAME]" at bounding box center [128, 211] width 150 height 21
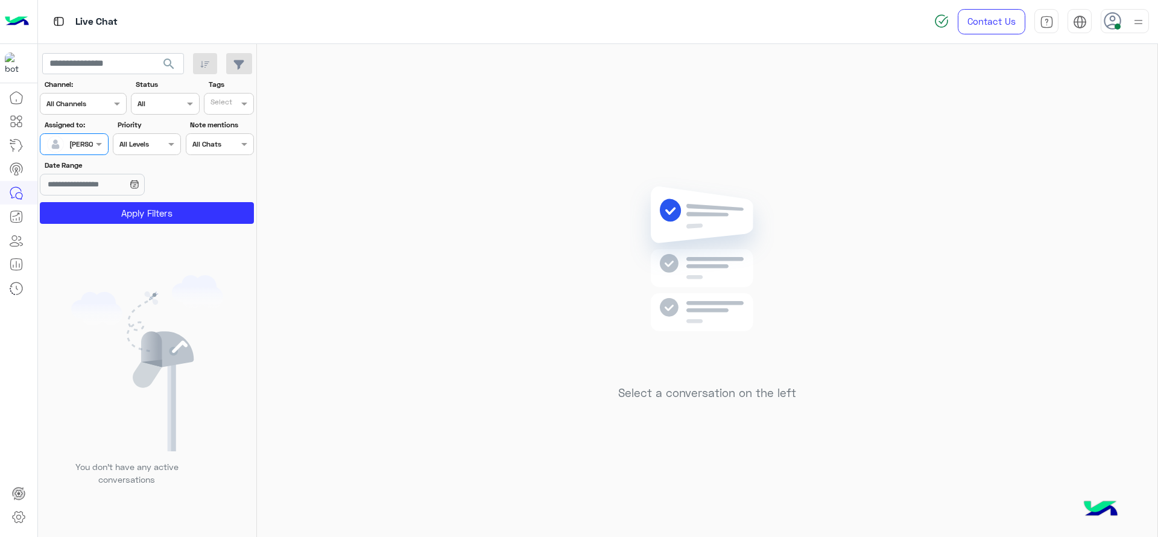
click at [91, 202] on button "Apply Filters" at bounding box center [147, 213] width 214 height 22
click at [542, 119] on div "Select a conversation on the left" at bounding box center [707, 293] width 900 height 498
click at [83, 143] on div at bounding box center [73, 142] width 67 height 11
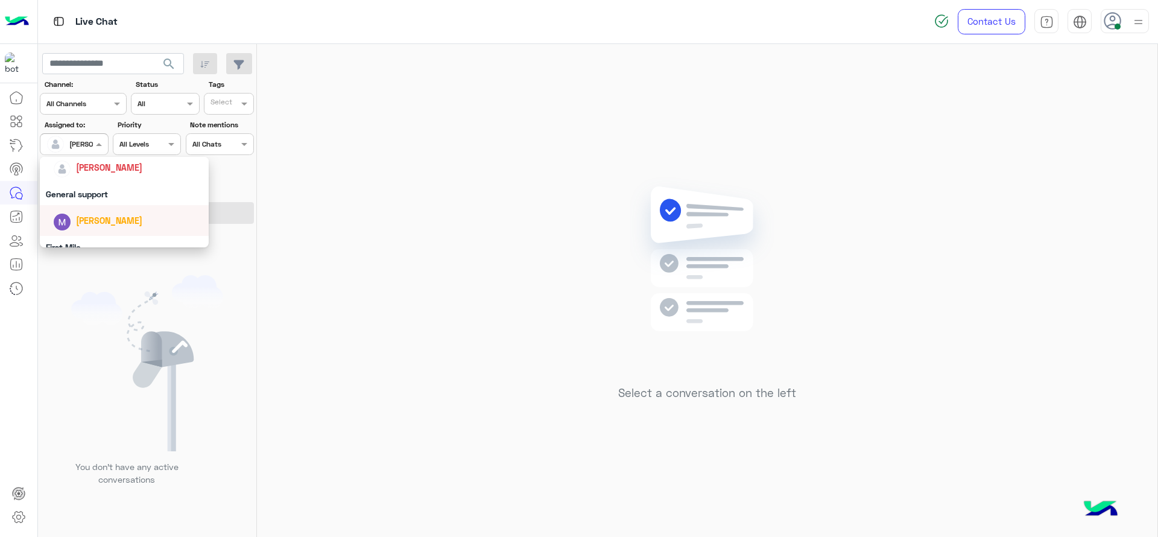
scroll to position [191, 0]
click at [75, 203] on div "General support" at bounding box center [124, 197] width 169 height 22
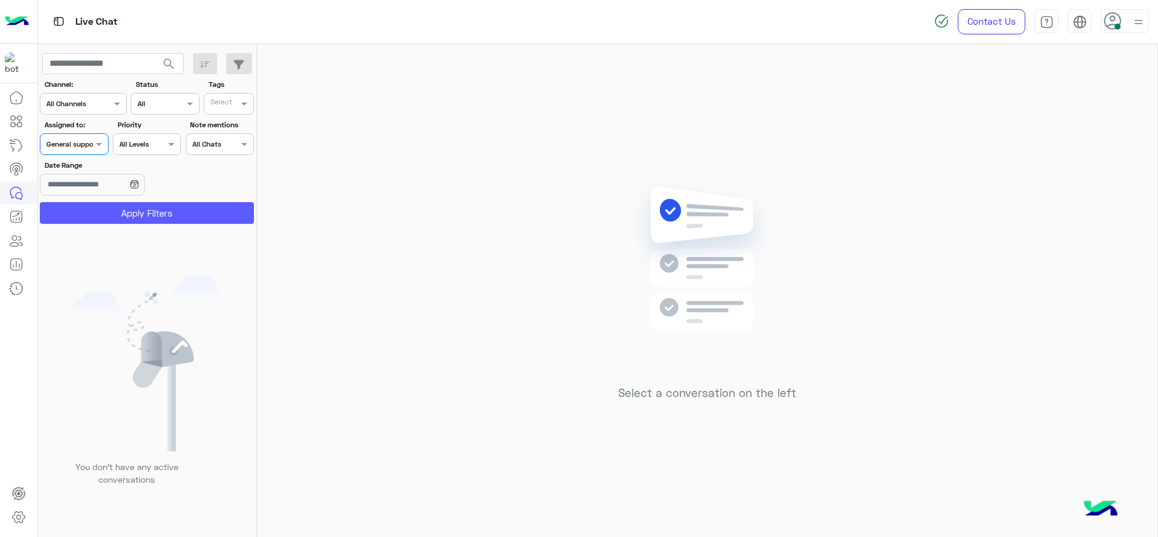
click at [91, 214] on button "Apply Filters" at bounding box center [147, 213] width 214 height 22
click at [89, 137] on div at bounding box center [73, 142] width 67 height 11
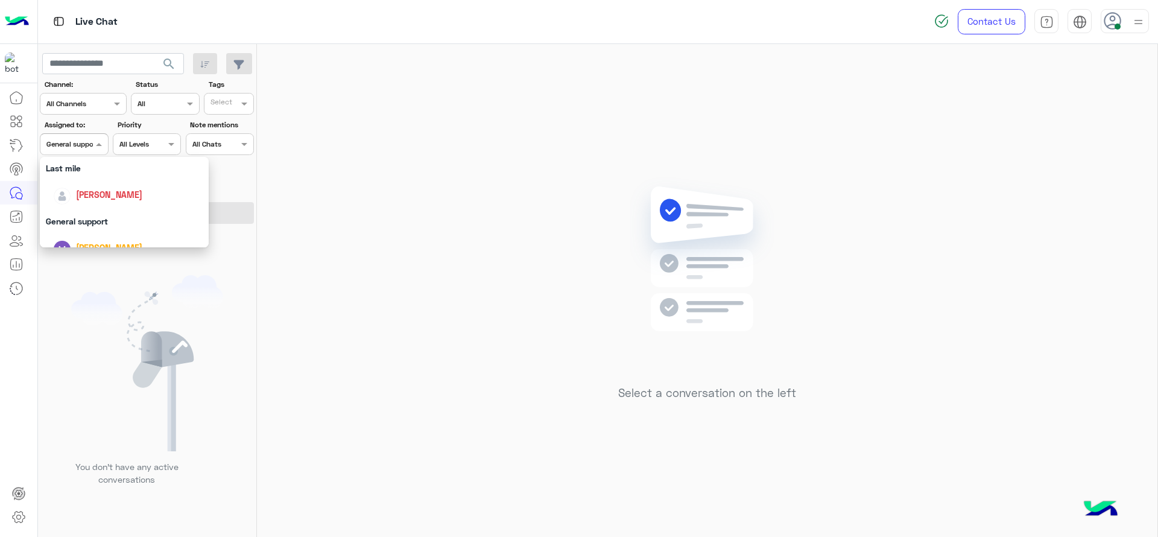
scroll to position [181, 0]
click at [93, 179] on span "[PERSON_NAME]" at bounding box center [109, 181] width 66 height 10
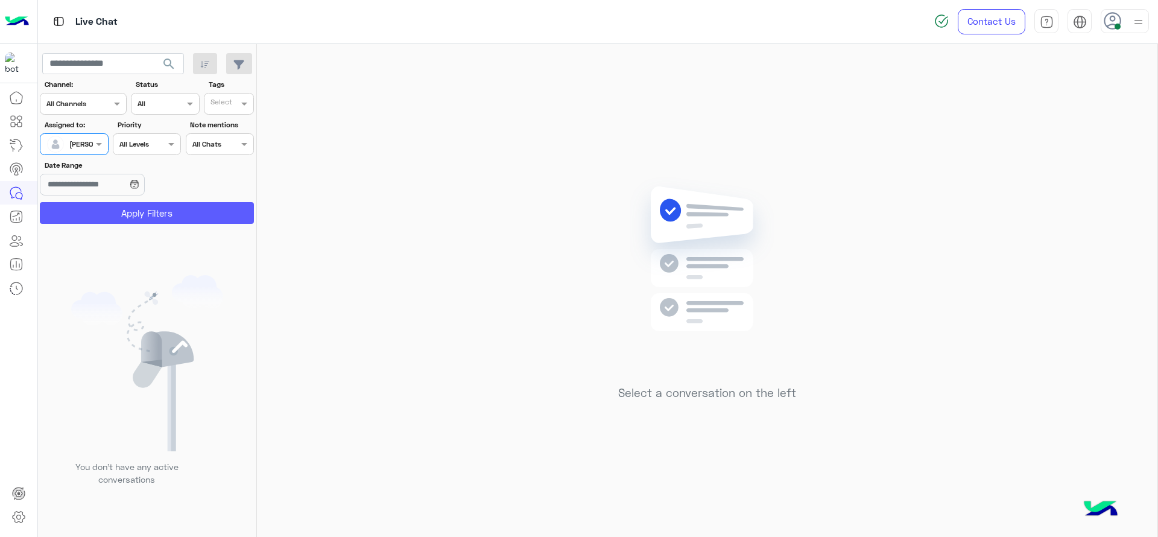
click at [214, 207] on button "Apply Filters" at bounding box center [147, 213] width 214 height 22
click at [104, 147] on span at bounding box center [100, 144] width 15 height 13
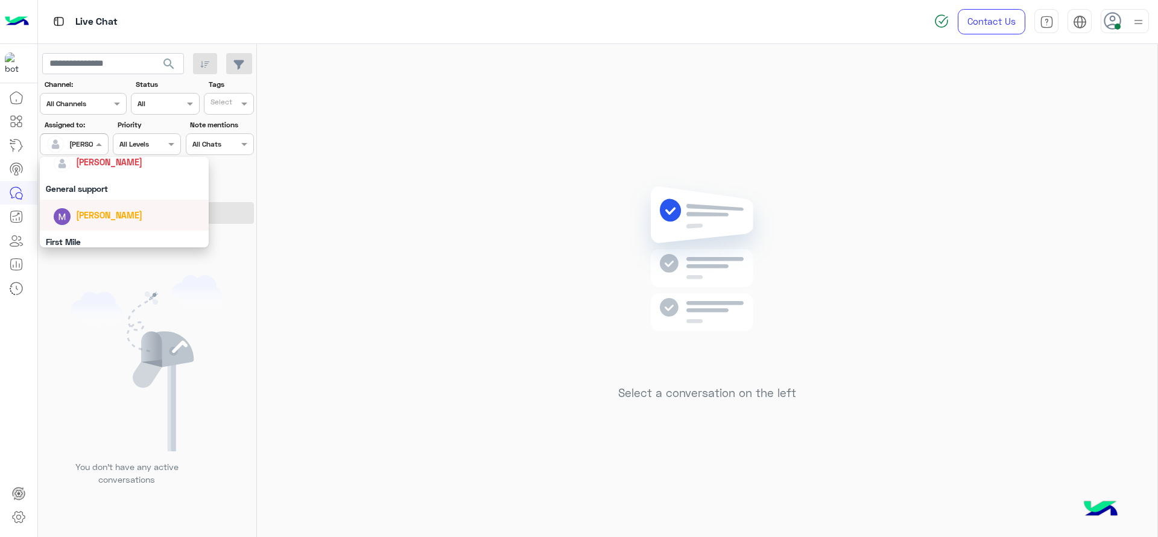
scroll to position [191, 0]
click at [92, 196] on div "General support" at bounding box center [124, 197] width 169 height 22
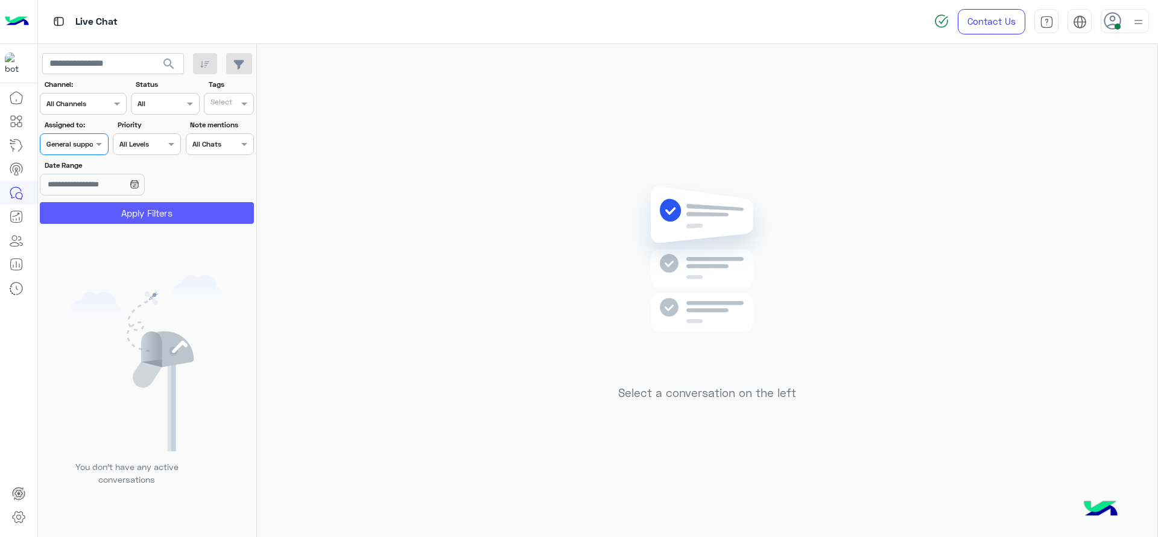
drag, startPoint x: 81, startPoint y: 224, endPoint x: 85, endPoint y: 216, distance: 9.2
click at [85, 216] on app-inbox-users-filters "search Channel: Channel All Channels Status Channel All Tags Select Assigned to…" at bounding box center [147, 136] width 219 height 185
click at [85, 216] on button "Apply Filters" at bounding box center [147, 213] width 214 height 22
click at [89, 151] on div "Assigned on General support" at bounding box center [74, 144] width 68 height 22
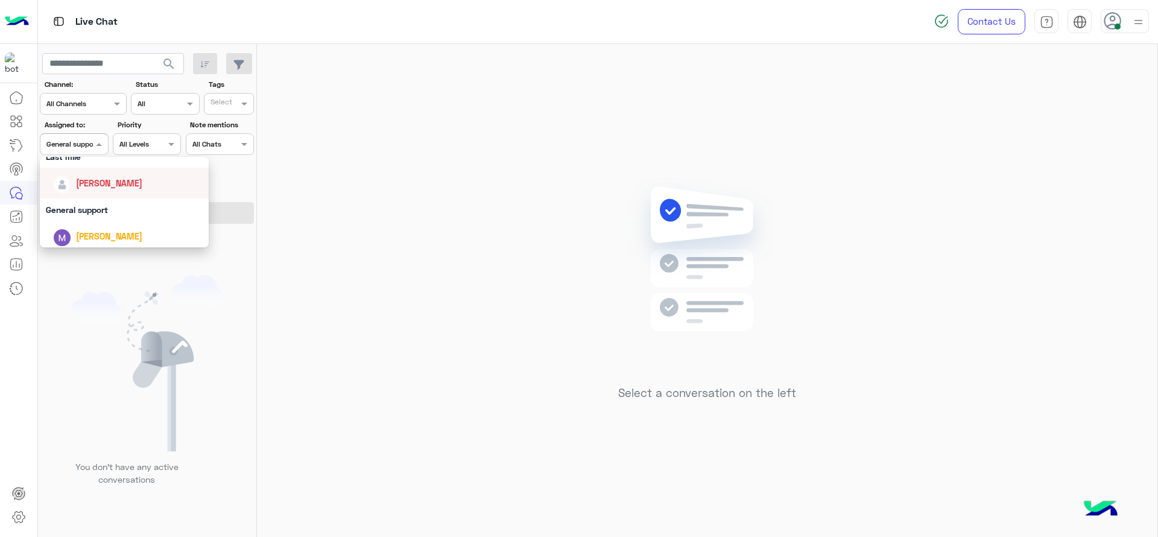
scroll to position [181, 0]
click at [90, 195] on div "[PERSON_NAME]" at bounding box center [124, 181] width 169 height 31
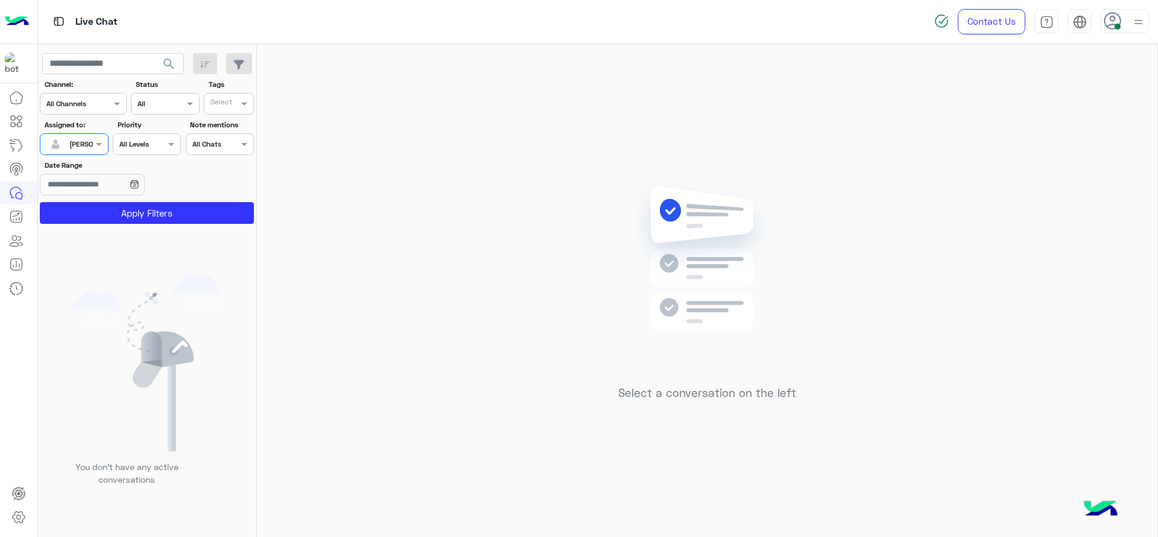
click at [120, 224] on app-inbox-users-filters "search Channel: Channel All Channels Status Channel All Tags Select Assigned to…" at bounding box center [147, 136] width 219 height 185
click at [124, 218] on button "Apply Filters" at bounding box center [147, 213] width 214 height 22
click at [68, 147] on input "text" at bounding box center [60, 143] width 28 height 11
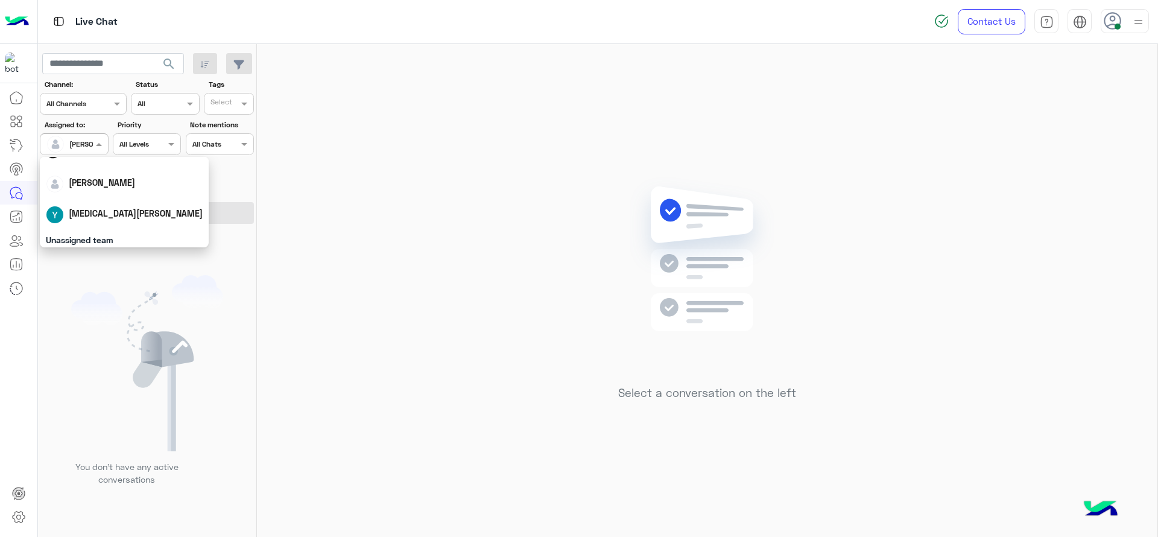
scroll to position [0, 0]
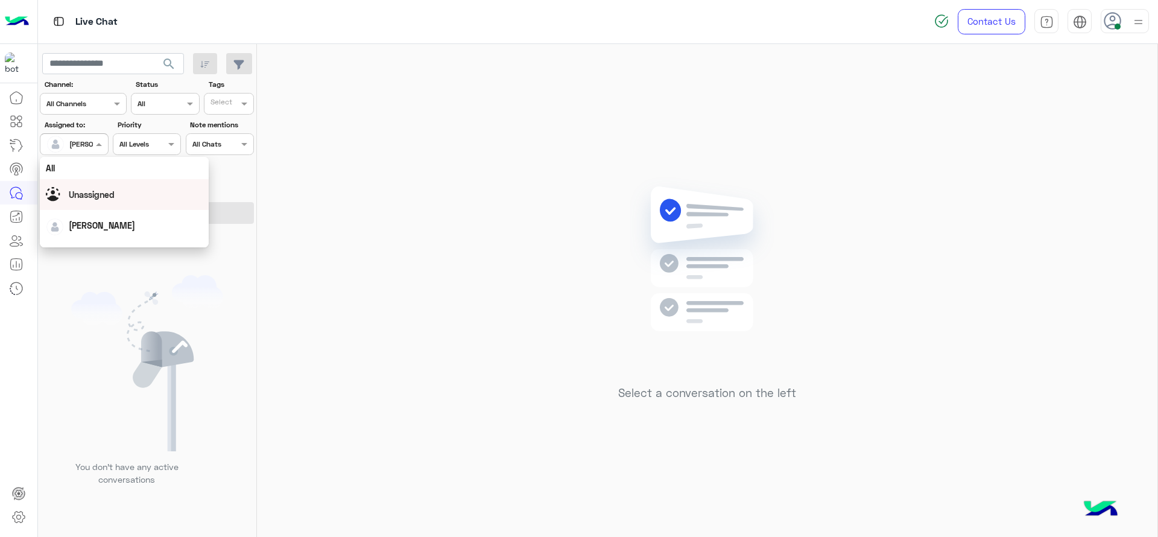
click at [84, 196] on span "Unassigned" at bounding box center [92, 194] width 46 height 10
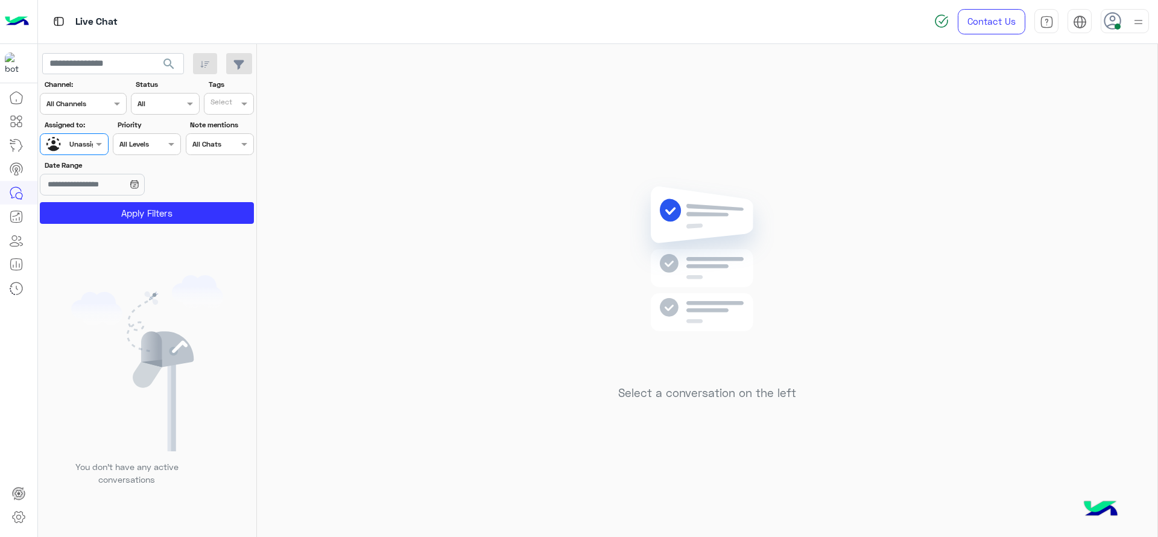
click at [223, 101] on input "text" at bounding box center [222, 105] width 25 height 11
click at [223, 121] on div "J FOLLOW UP" at bounding box center [263, 127] width 106 height 13
click at [228, 99] on span "J FOLLOW UP" at bounding box center [243, 103] width 46 height 11
click at [222, 171] on div "X FOLLOW UP" at bounding box center [263, 172] width 106 height 13
click at [211, 104] on span "×" at bounding box center [214, 103] width 11 height 11
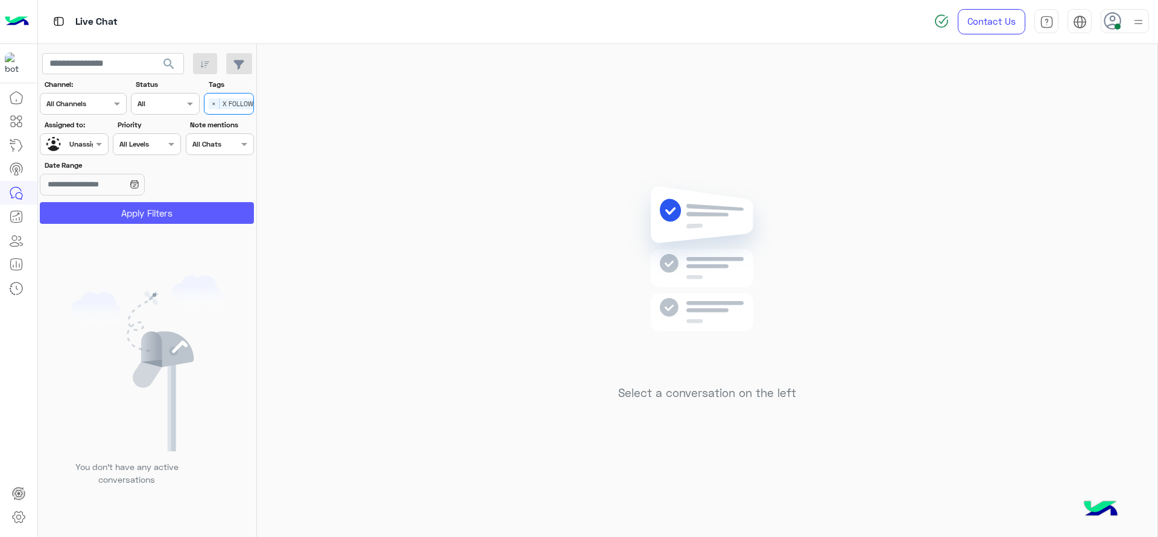
click at [174, 217] on button "Apply Filters" at bounding box center [147, 213] width 214 height 22
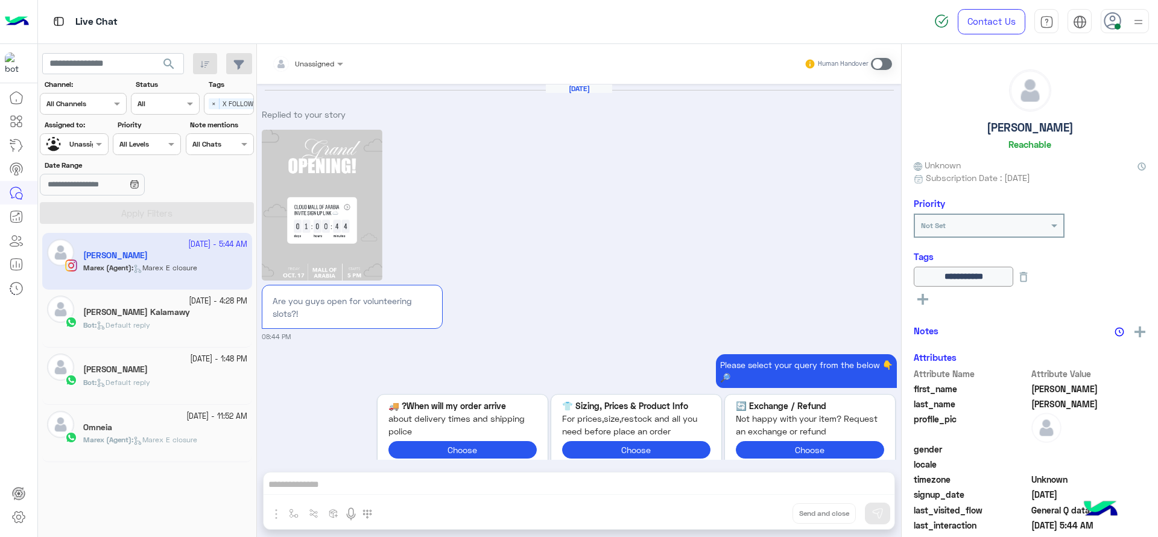
scroll to position [1274, 0]
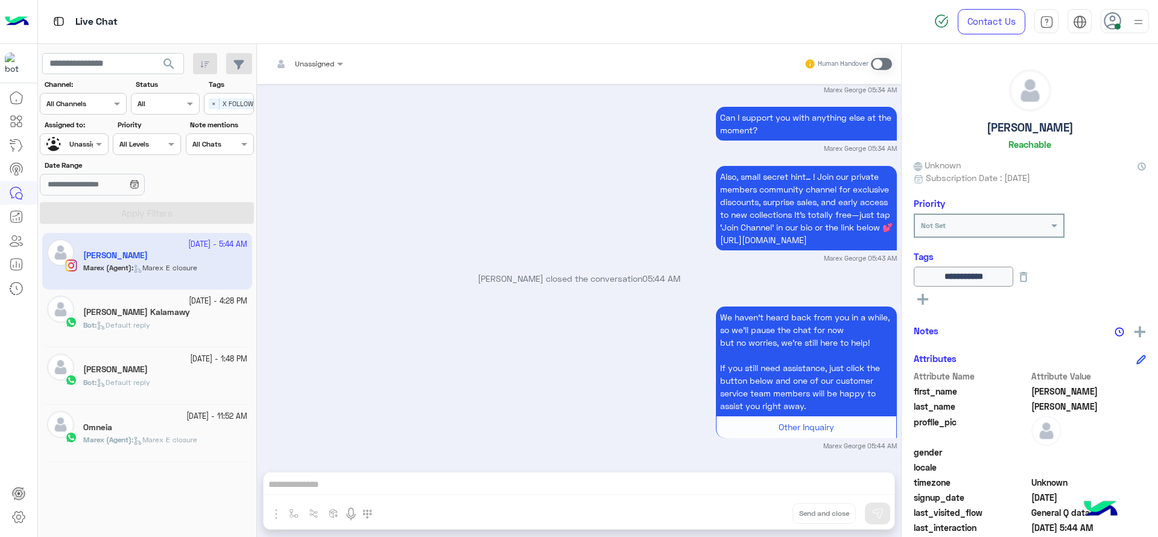
click at [142, 441] on icon at bounding box center [137, 440] width 9 height 9
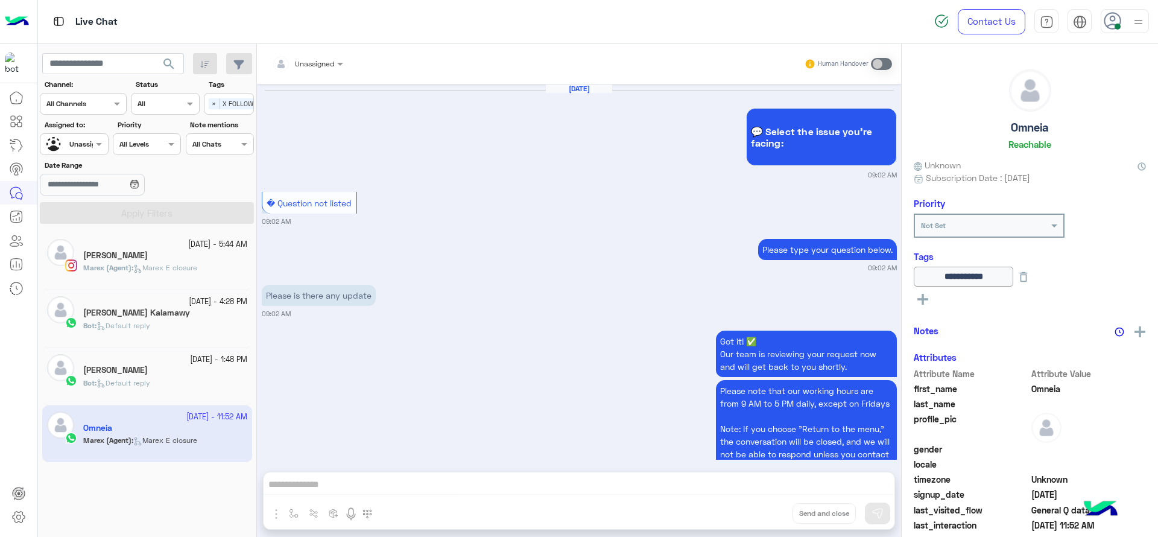
scroll to position [1016, 0]
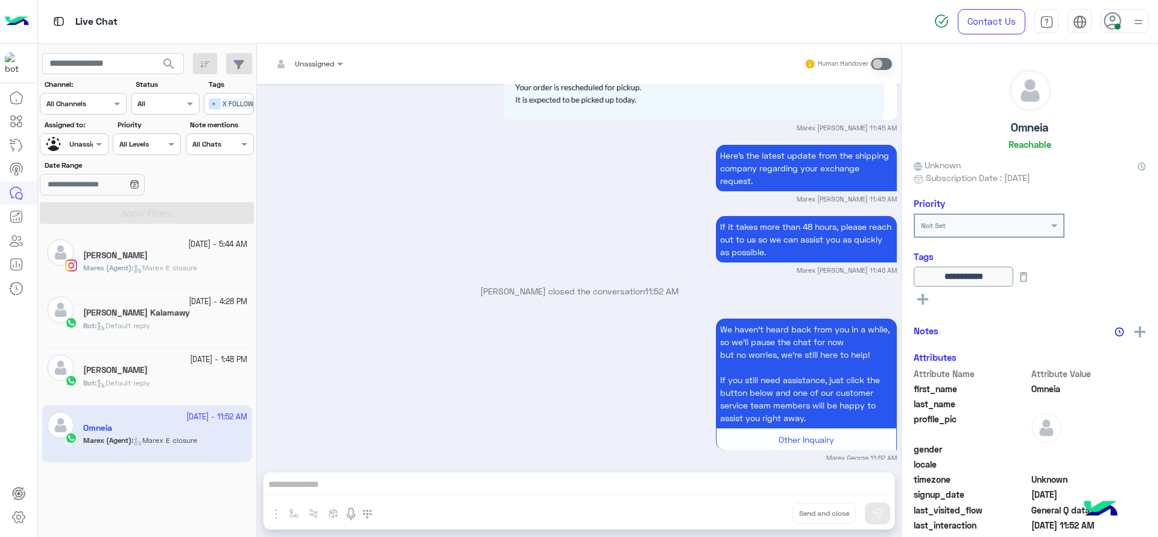
click at [214, 103] on span "×" at bounding box center [214, 103] width 11 height 11
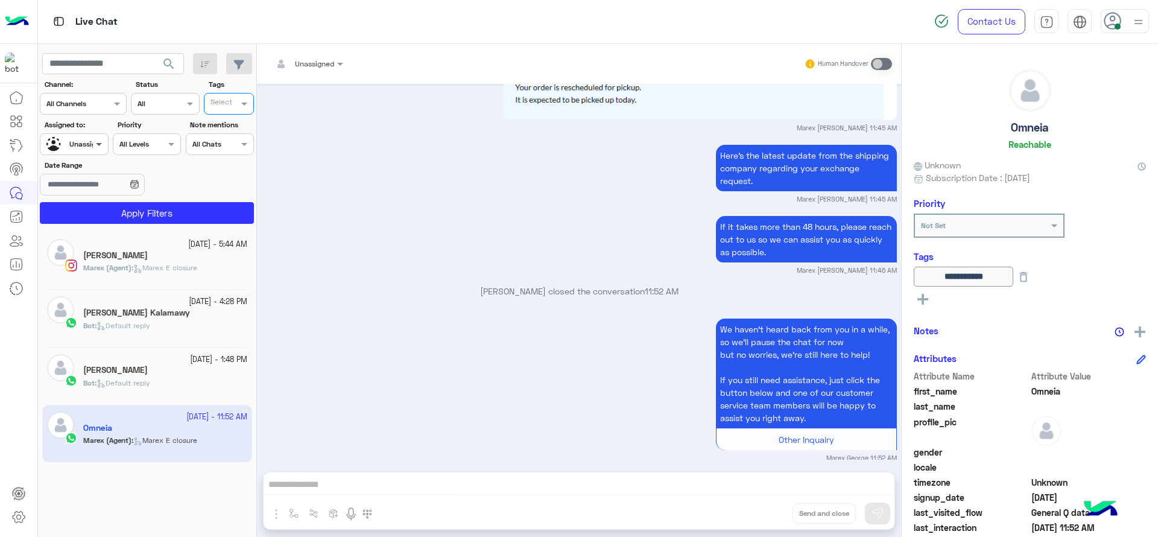
click at [103, 141] on span at bounding box center [100, 144] width 15 height 13
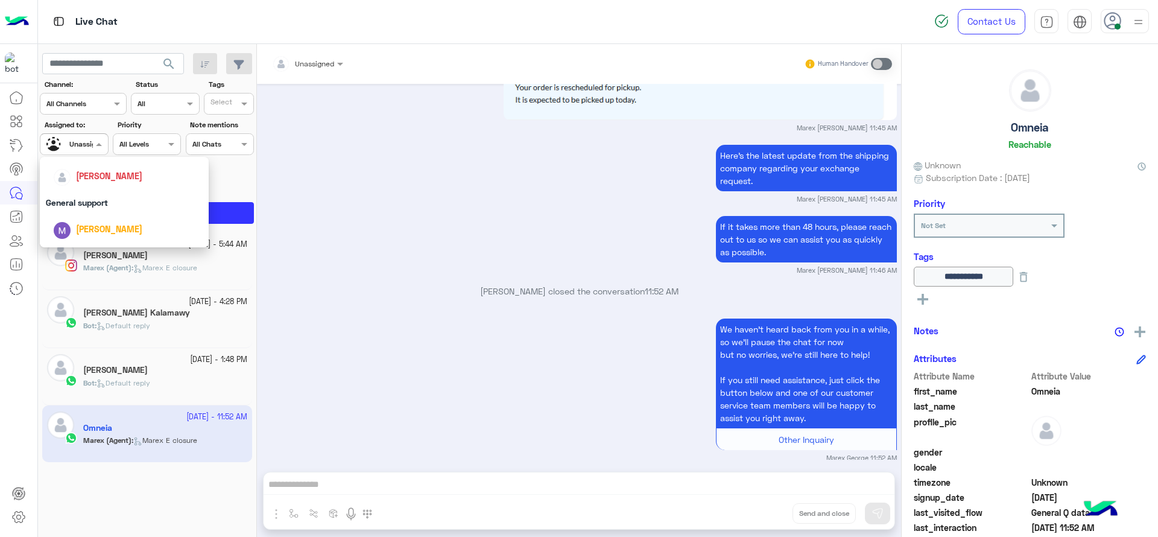
scroll to position [196, 0]
click at [99, 176] on div "[PERSON_NAME]" at bounding box center [128, 166] width 150 height 21
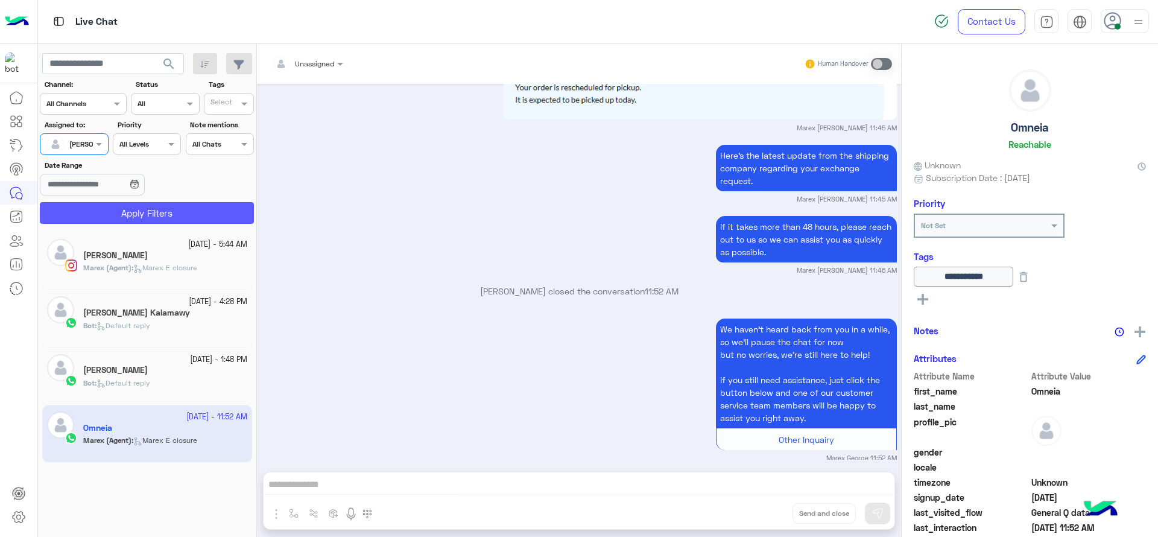
click at [207, 204] on button "Apply Filters" at bounding box center [147, 213] width 214 height 22
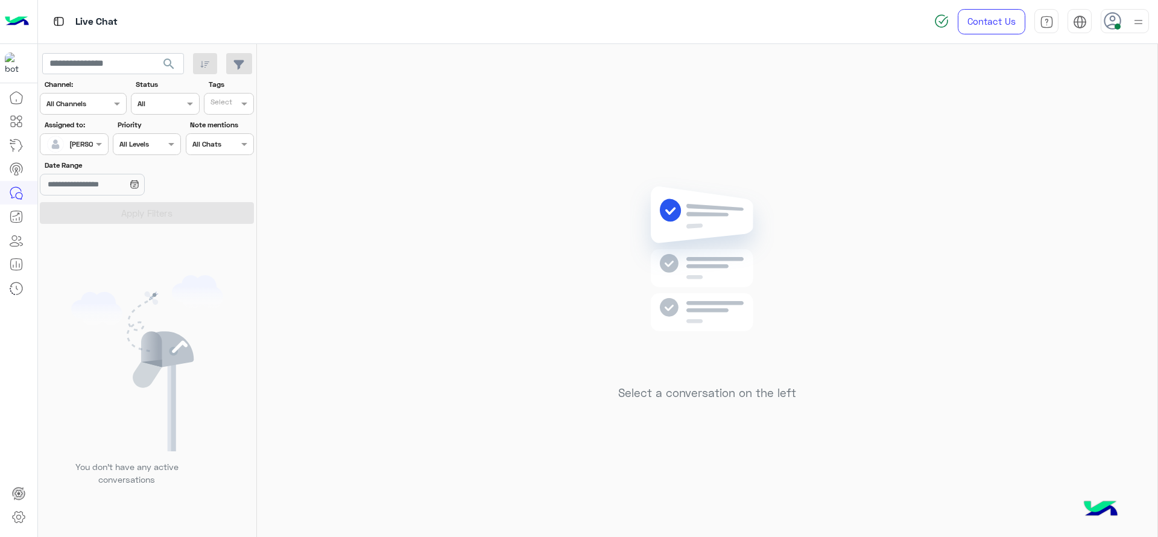
click at [90, 137] on div at bounding box center [73, 142] width 67 height 11
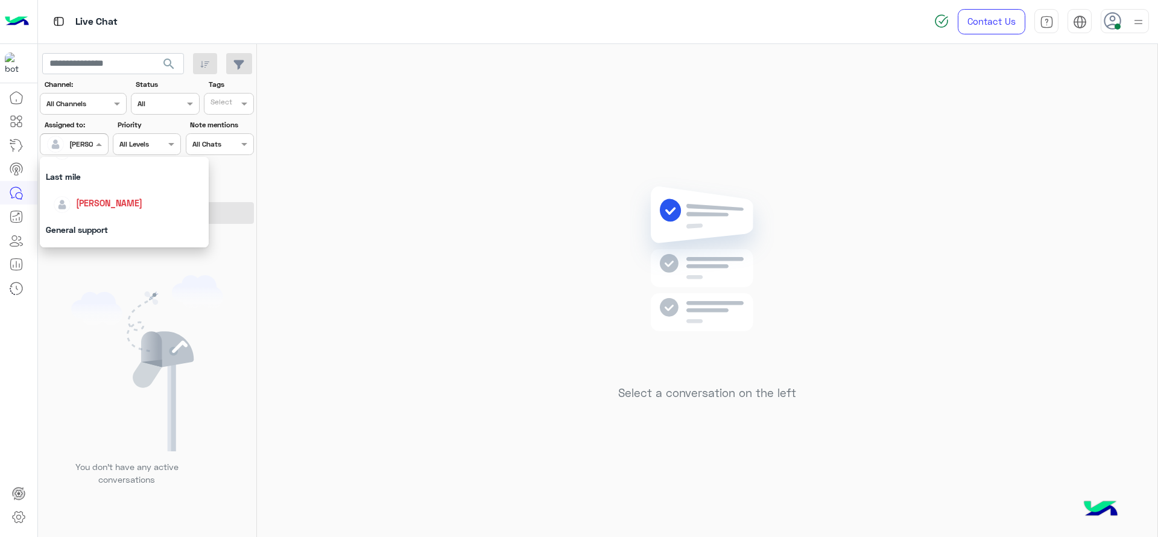
scroll to position [166, 0]
click at [71, 221] on div "General support" at bounding box center [124, 223] width 169 height 22
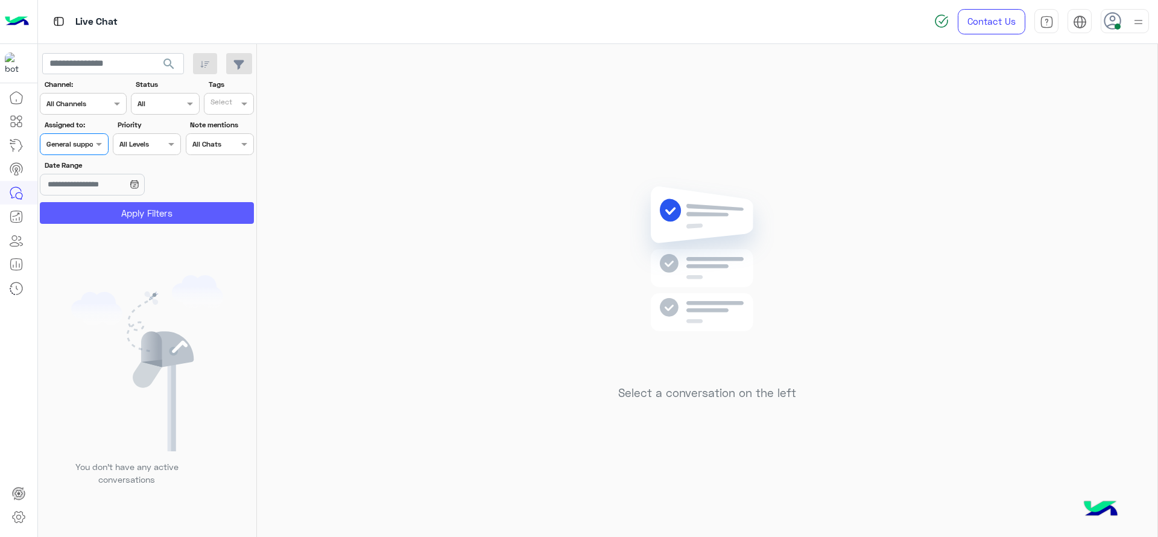
click at [79, 214] on button "Apply Filters" at bounding box center [147, 213] width 214 height 22
click at [97, 150] on span at bounding box center [100, 144] width 15 height 13
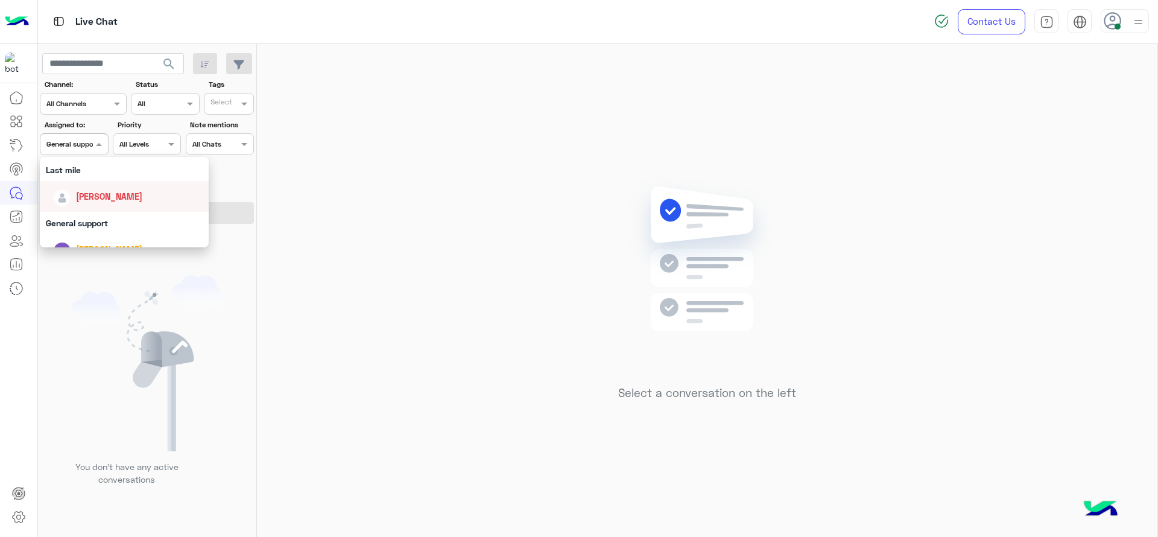
click at [96, 191] on span "[PERSON_NAME]" at bounding box center [109, 196] width 66 height 10
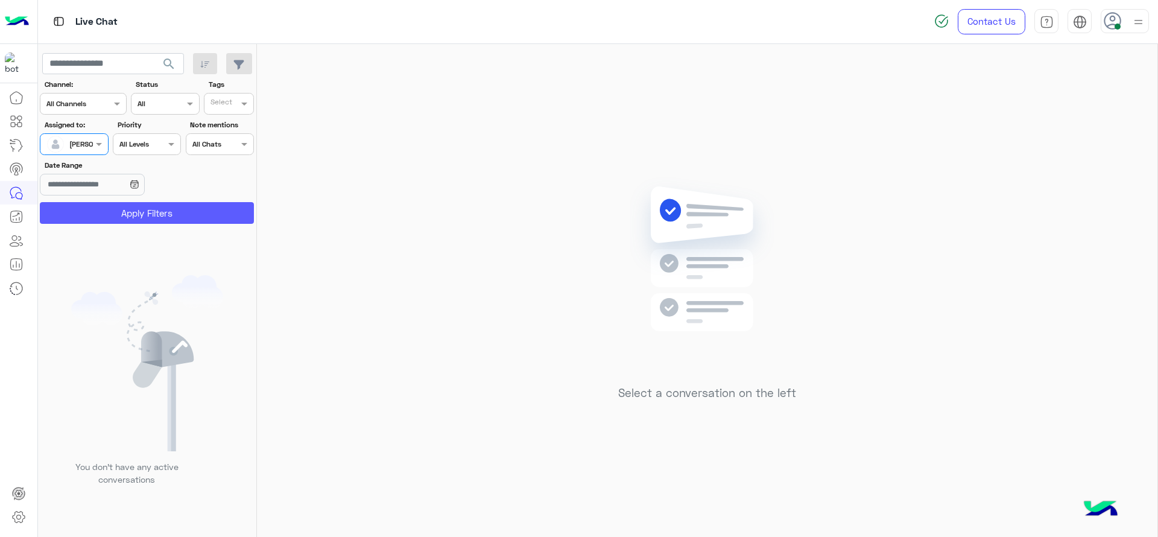
click at [92, 203] on button "Apply Filters" at bounding box center [147, 213] width 214 height 22
click at [99, 144] on span at bounding box center [100, 144] width 15 height 13
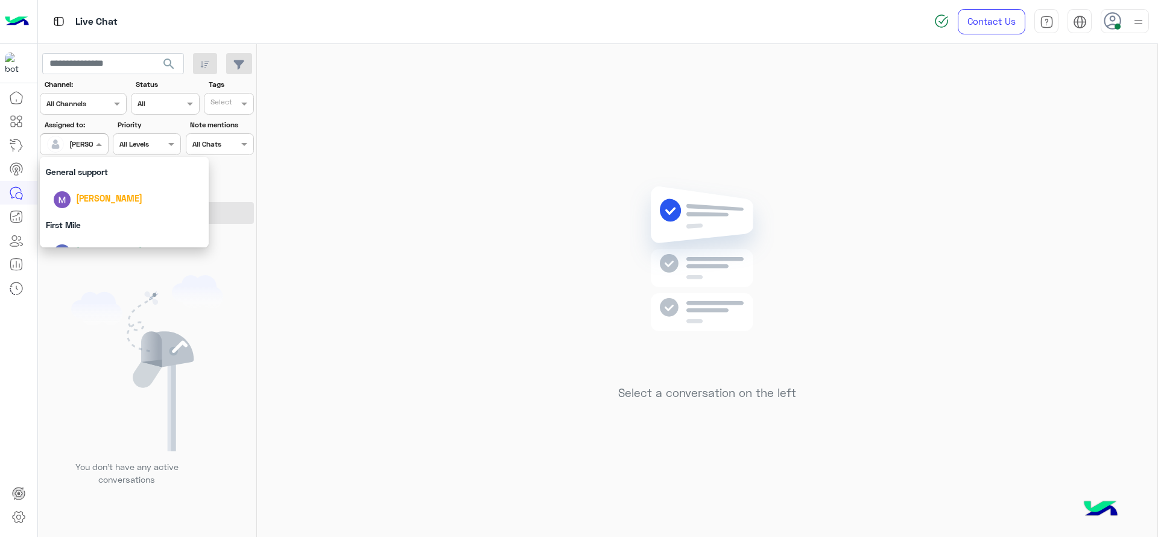
scroll to position [206, 0]
click at [86, 191] on div "General support" at bounding box center [124, 182] width 169 height 22
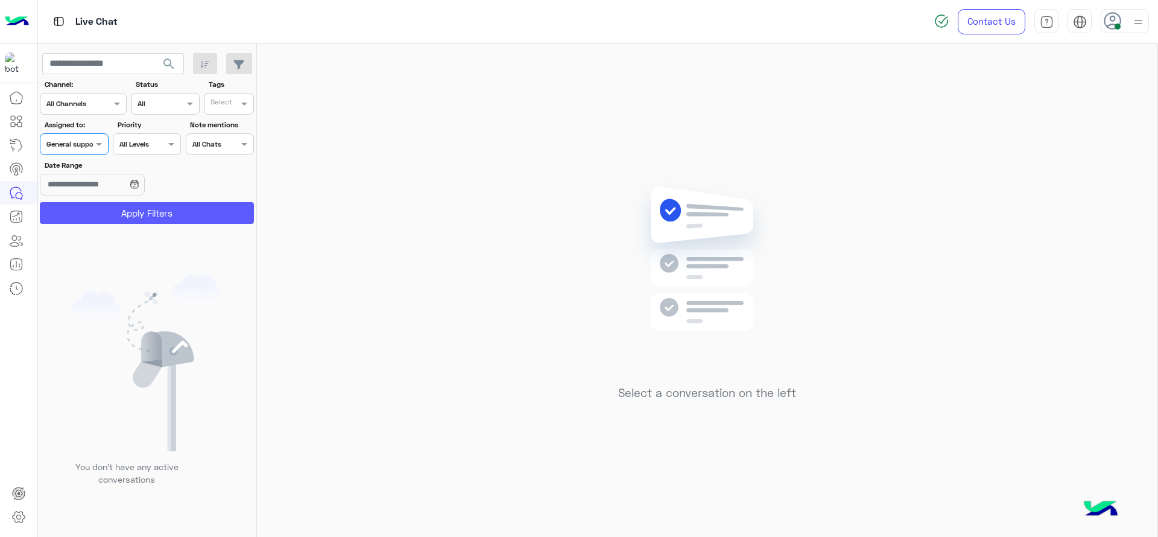
click at [90, 212] on button "Apply Filters" at bounding box center [147, 213] width 214 height 22
click at [84, 145] on div at bounding box center [73, 142] width 67 height 11
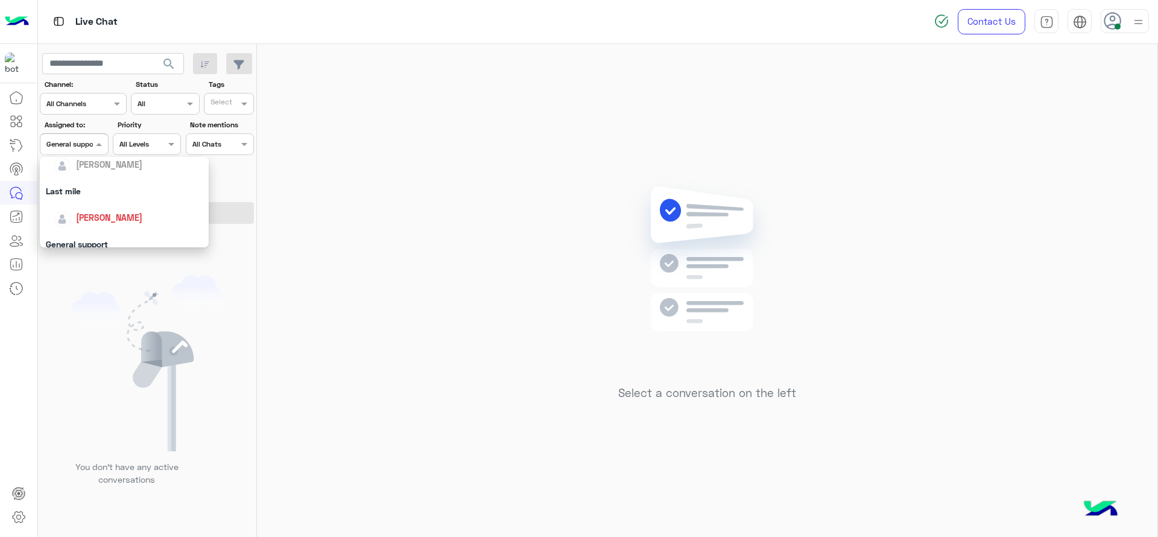
scroll to position [151, 0]
click at [90, 205] on div "[PERSON_NAME]" at bounding box center [109, 211] width 66 height 13
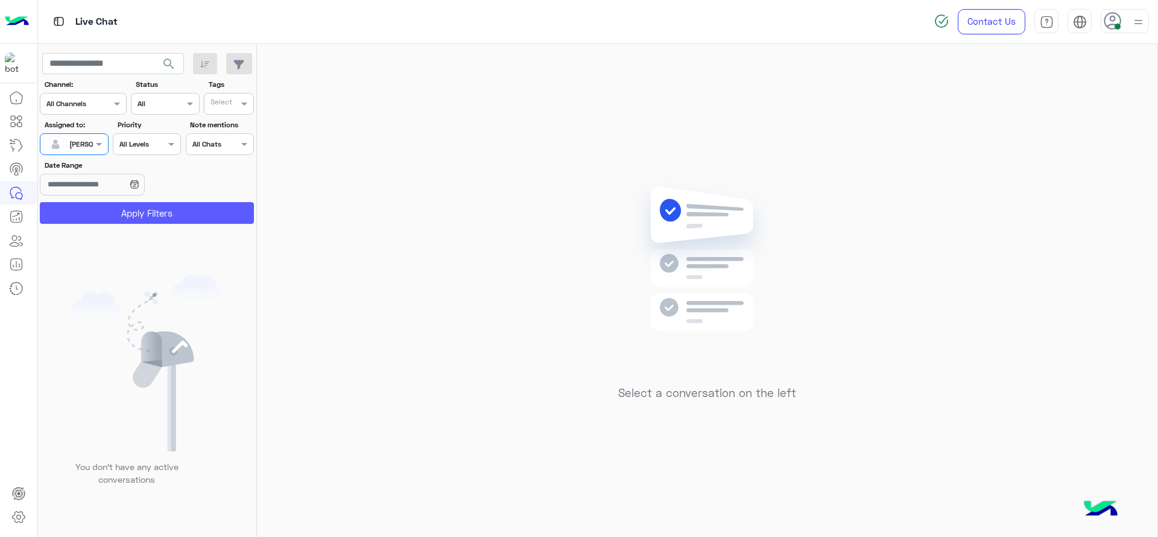
click at [90, 205] on button "Apply Filters" at bounding box center [147, 213] width 214 height 22
click at [74, 138] on input "text" at bounding box center [60, 143] width 28 height 11
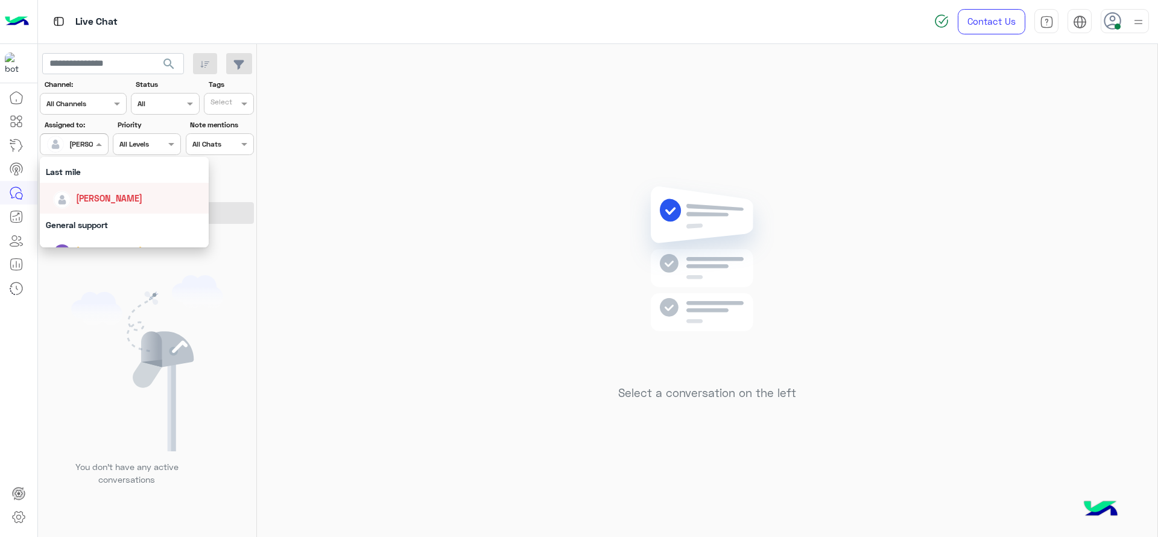
scroll to position [166, 0]
click at [110, 218] on div "General support" at bounding box center [124, 223] width 169 height 22
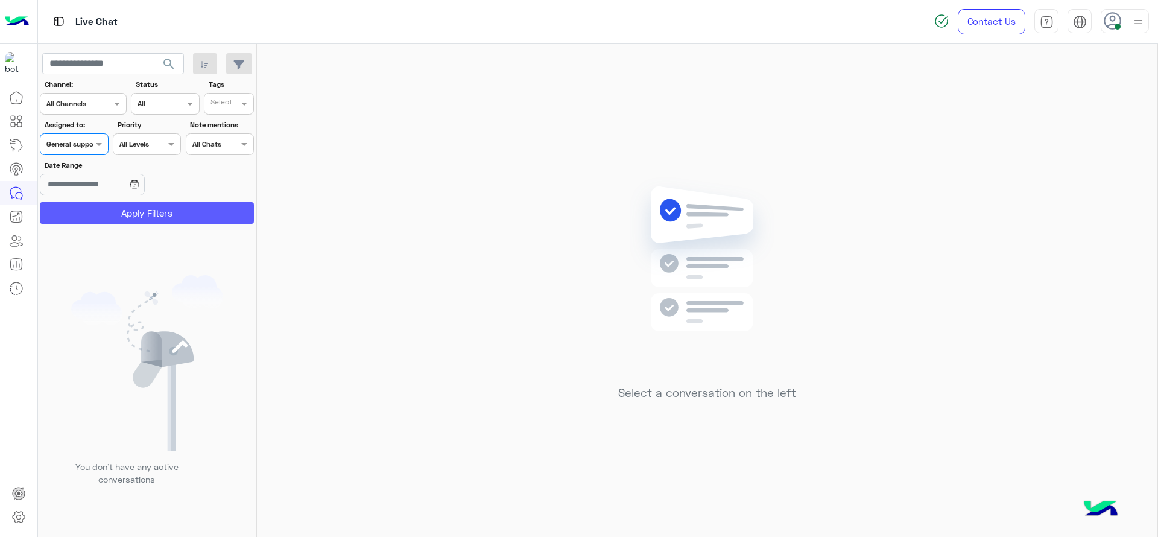
click at [132, 214] on button "Apply Filters" at bounding box center [147, 213] width 214 height 22
click at [83, 147] on div at bounding box center [73, 142] width 67 height 11
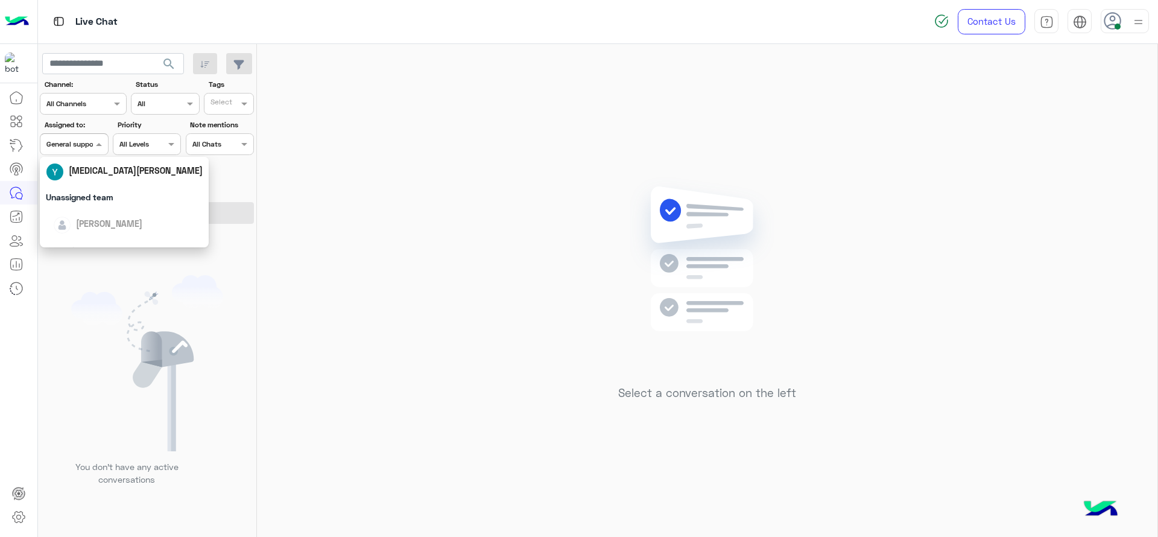
scroll to position [90, 0]
click at [83, 211] on div "[PERSON_NAME]" at bounding box center [128, 218] width 150 height 21
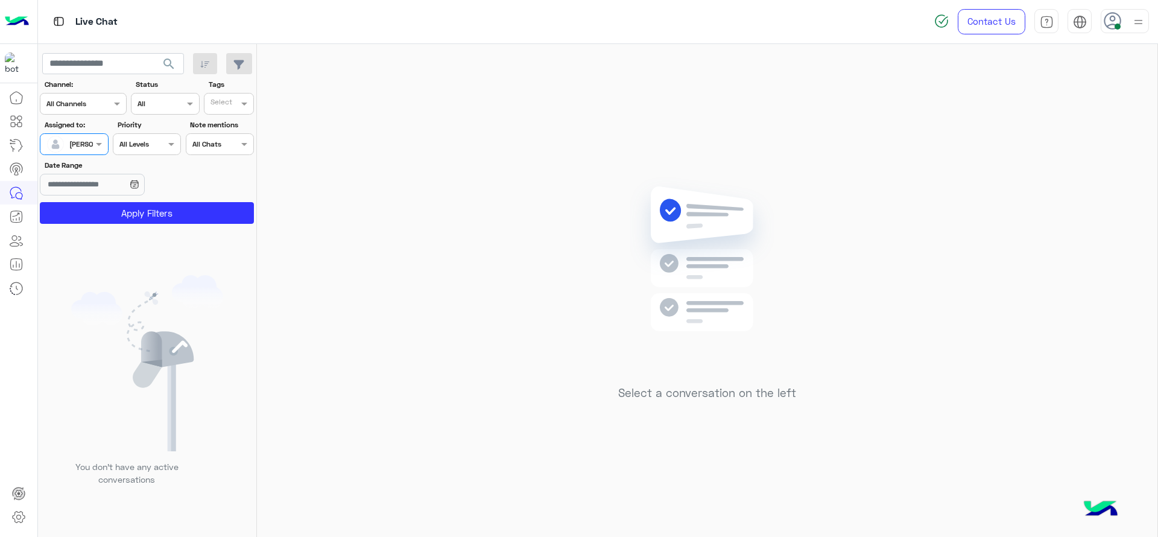
click at [85, 153] on div "[PERSON_NAME]" at bounding box center [69, 144] width 46 height 24
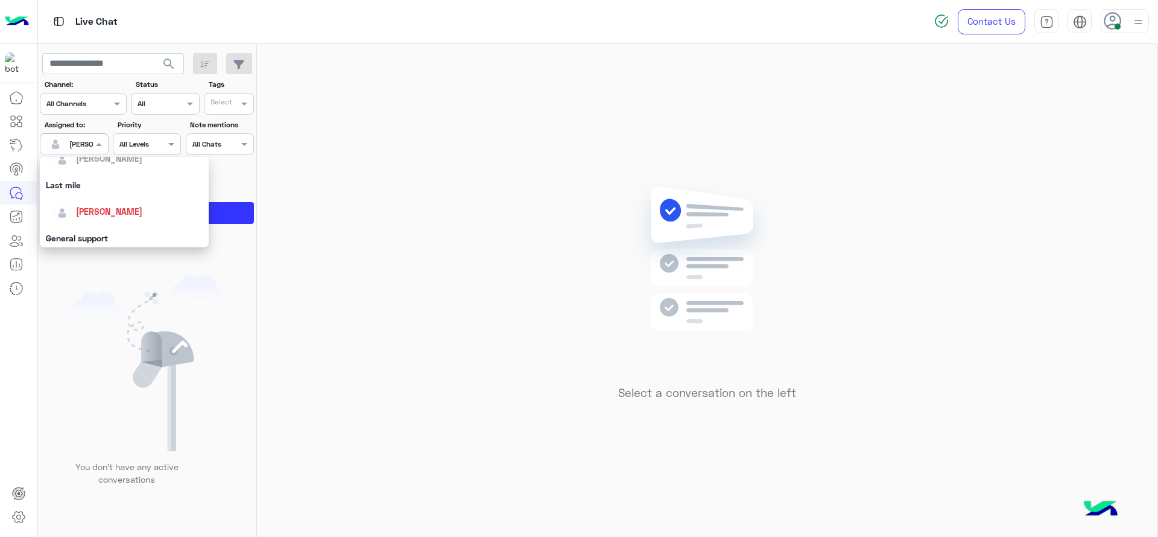
scroll to position [166, 0]
click at [87, 183] on div "[PERSON_NAME]" at bounding box center [124, 196] width 169 height 31
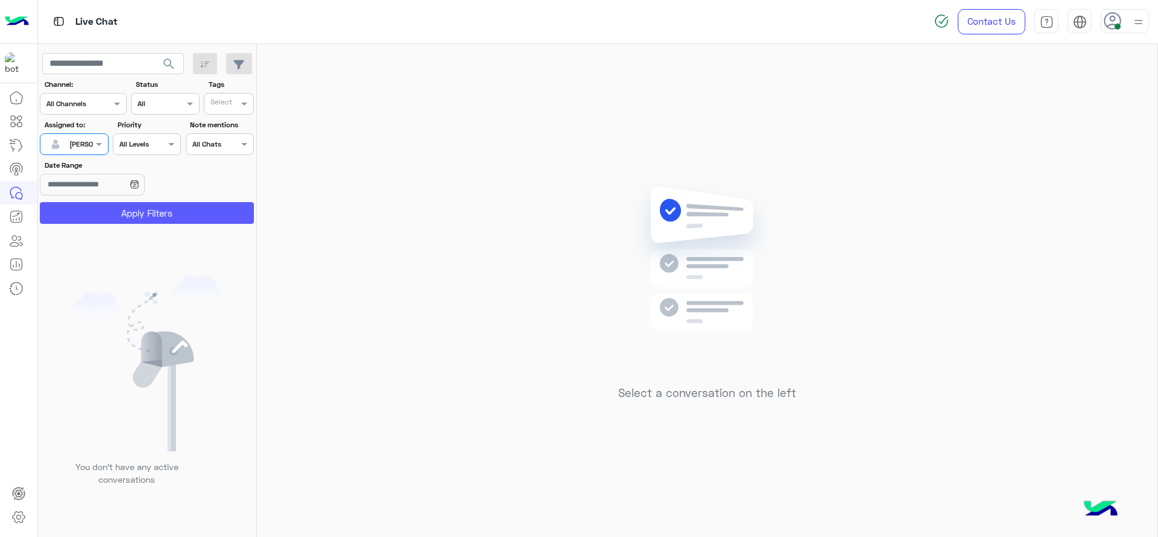
click at [93, 214] on button "Apply Filters" at bounding box center [147, 213] width 214 height 22
click at [87, 138] on div at bounding box center [73, 142] width 67 height 11
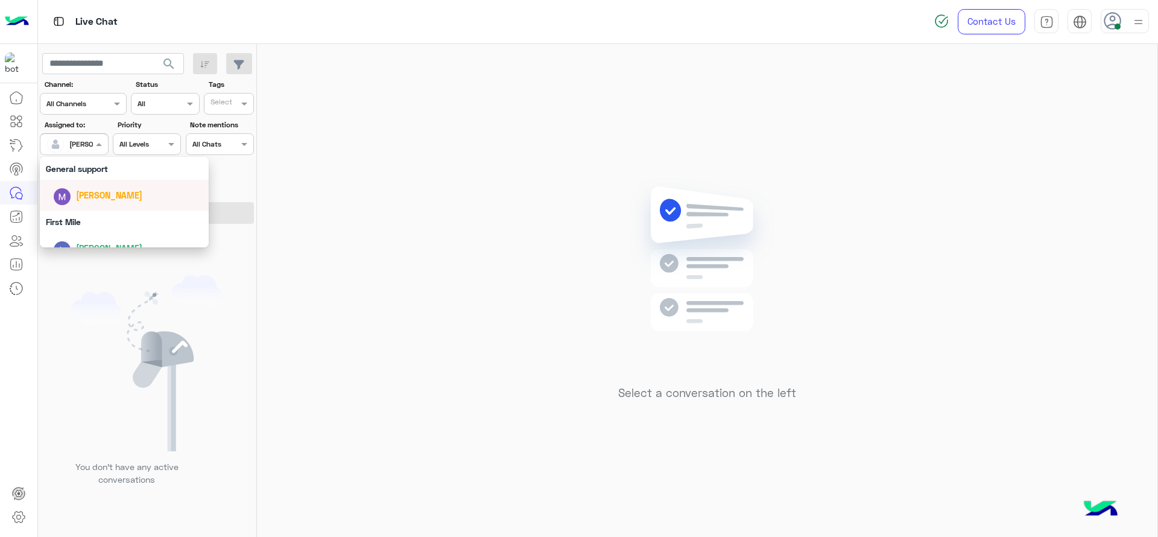
scroll to position [206, 0]
click at [84, 180] on div "General support" at bounding box center [124, 182] width 169 height 22
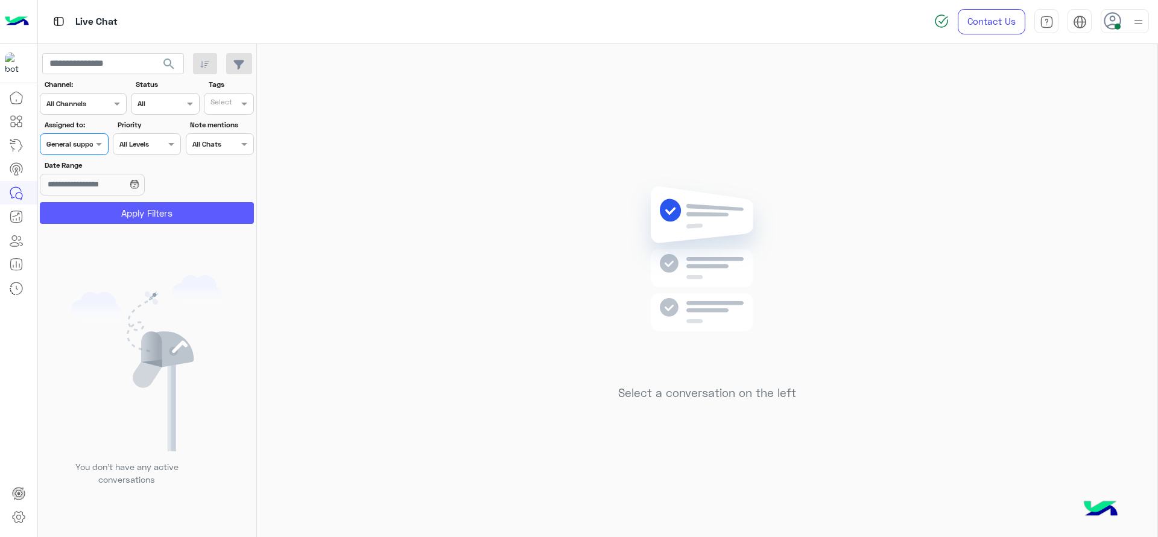
click at [86, 217] on button "Apply Filters" at bounding box center [147, 213] width 214 height 22
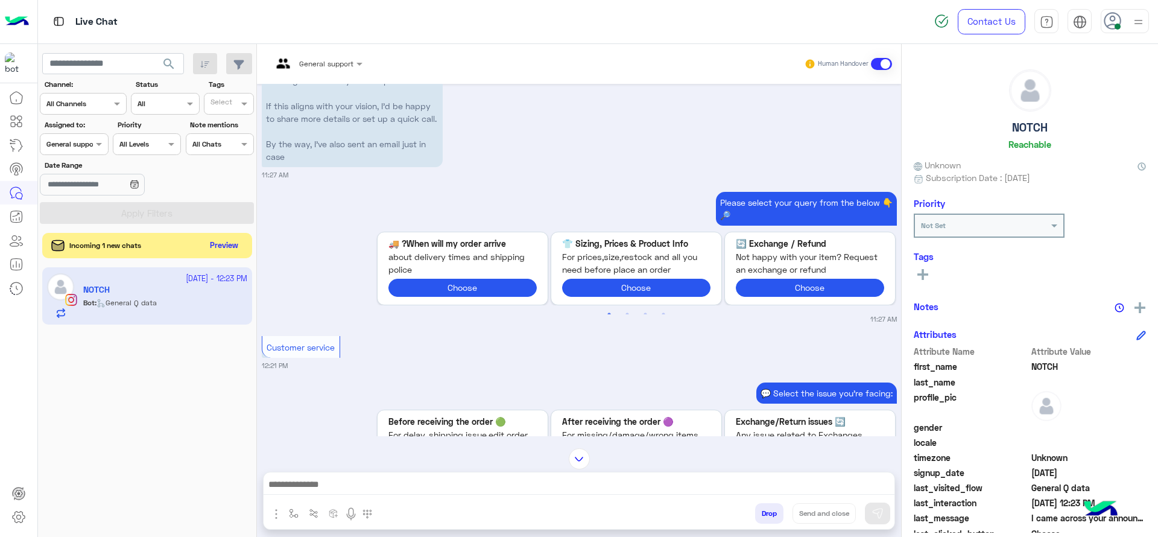
click at [235, 250] on button "Preview" at bounding box center [224, 246] width 37 height 16
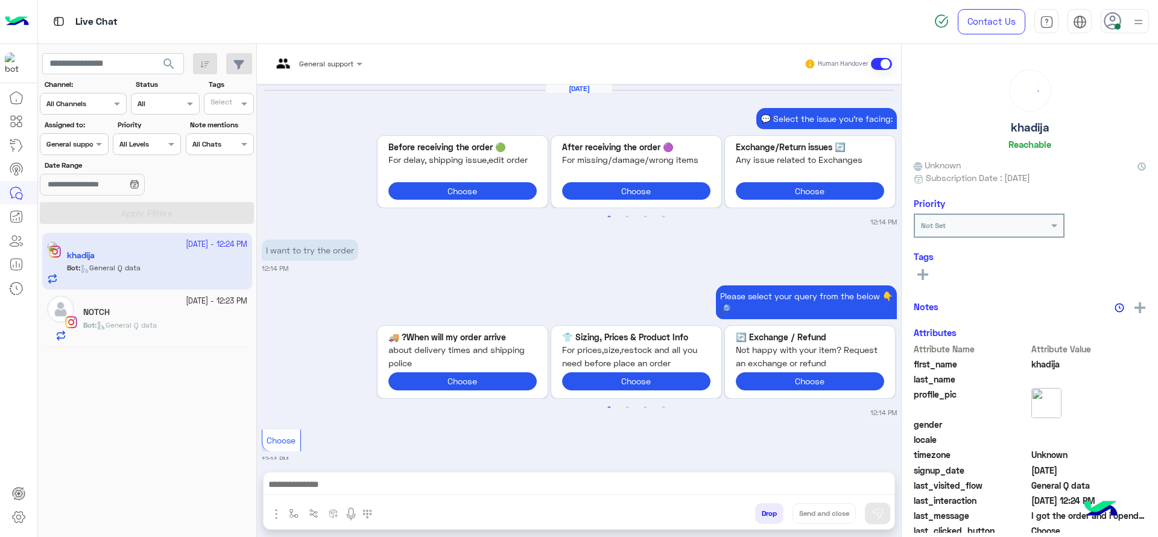
scroll to position [1498, 0]
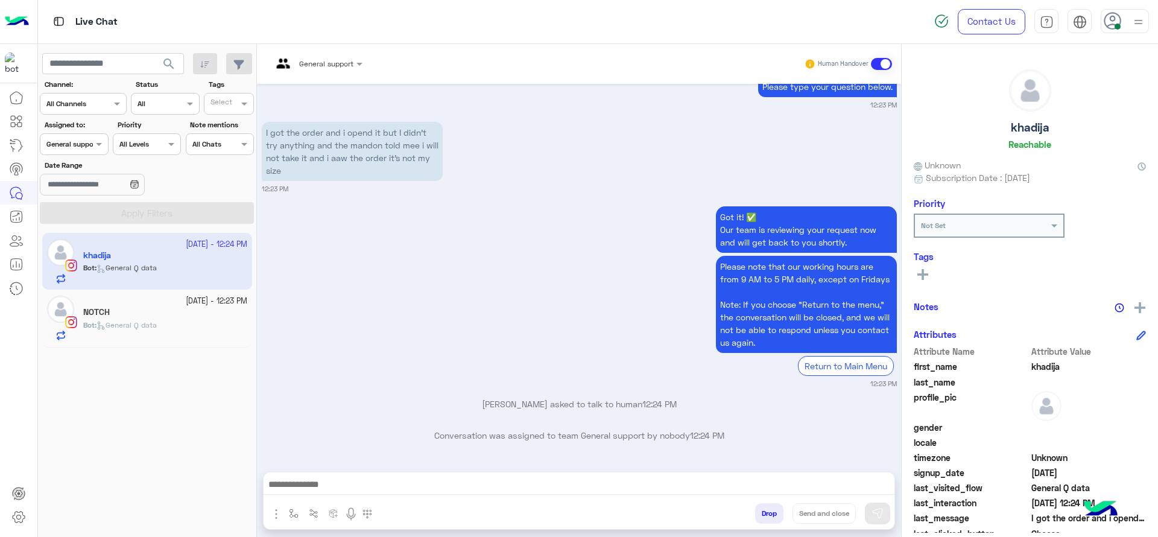
click at [314, 69] on div "General support" at bounding box center [312, 63] width 81 height 29
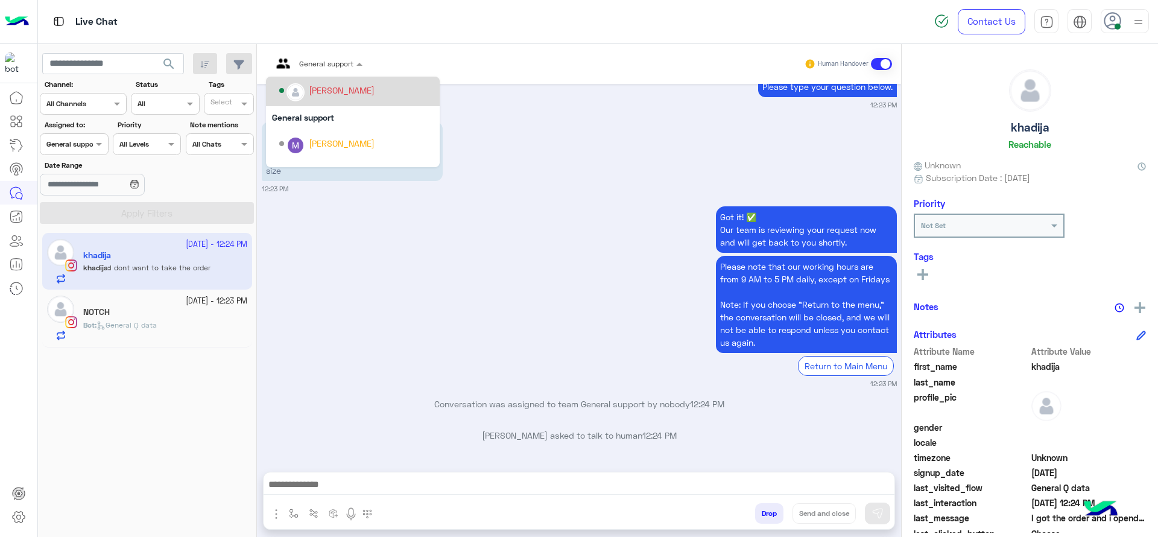
scroll to position [1545, 0]
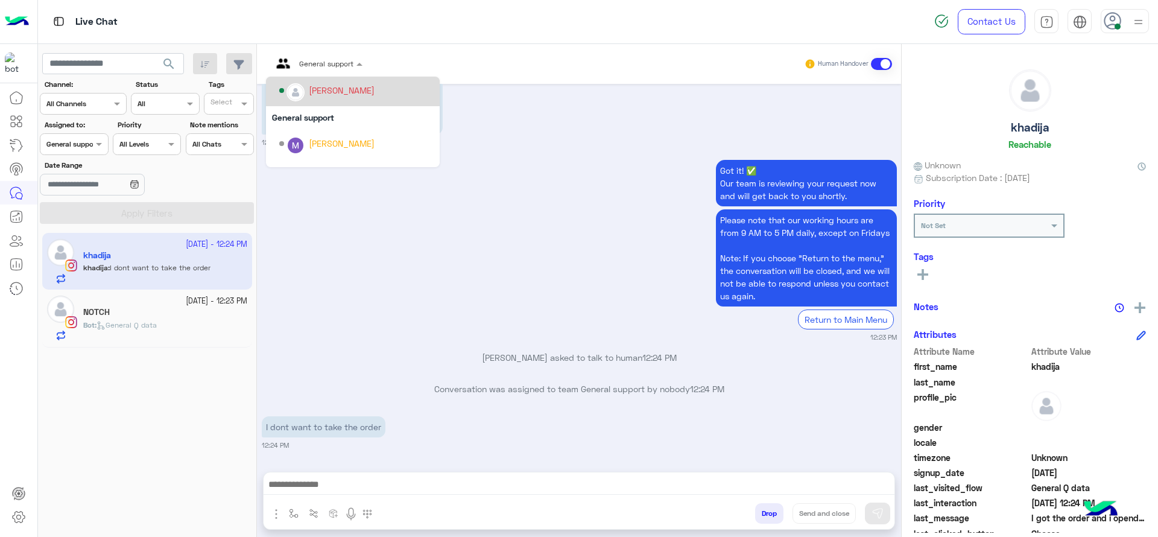
click at [318, 99] on div "[PERSON_NAME]" at bounding box center [356, 90] width 154 height 21
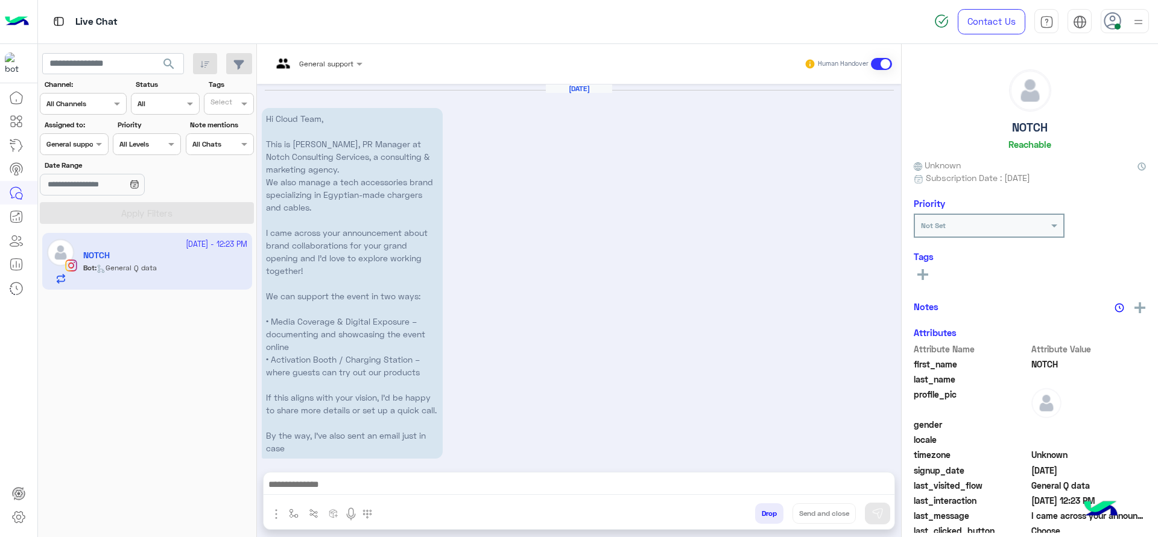
scroll to position [789, 0]
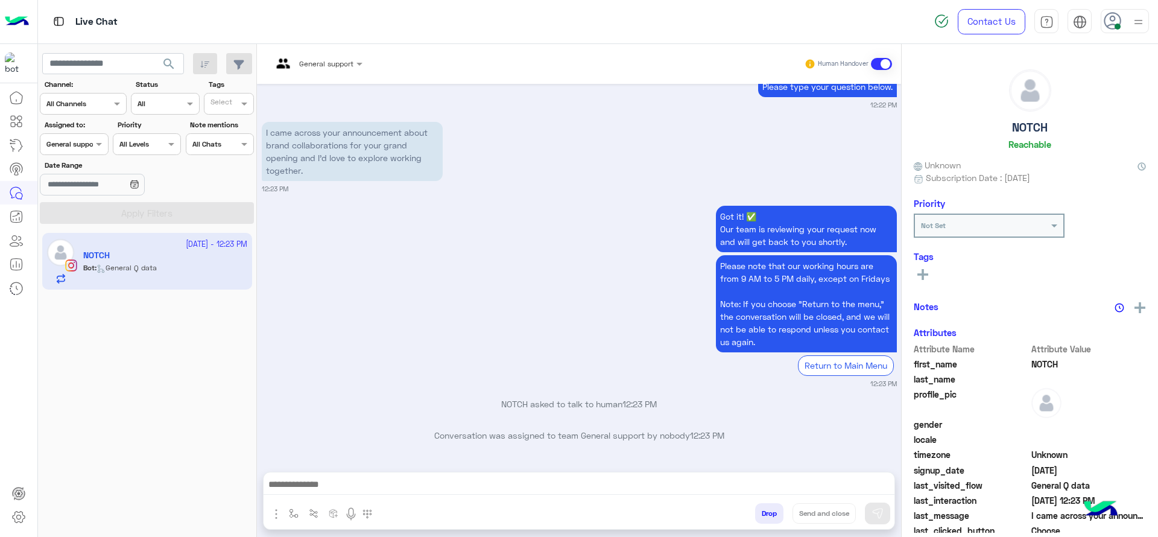
click at [329, 63] on input "text" at bounding box center [302, 62] width 60 height 11
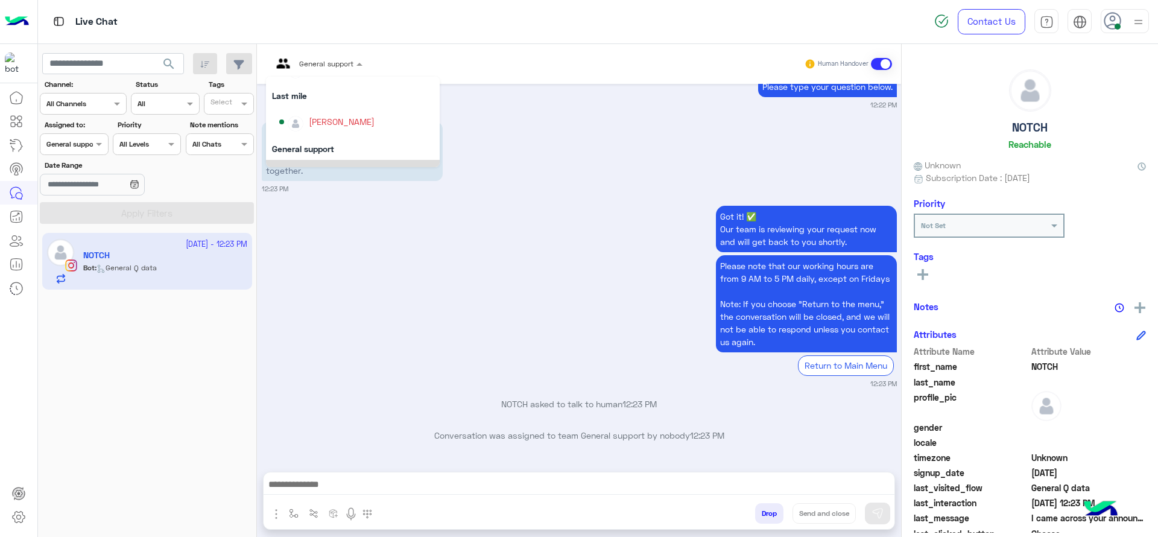
scroll to position [136, 0]
click at [337, 118] on div "[PERSON_NAME]" at bounding box center [342, 123] width 66 height 13
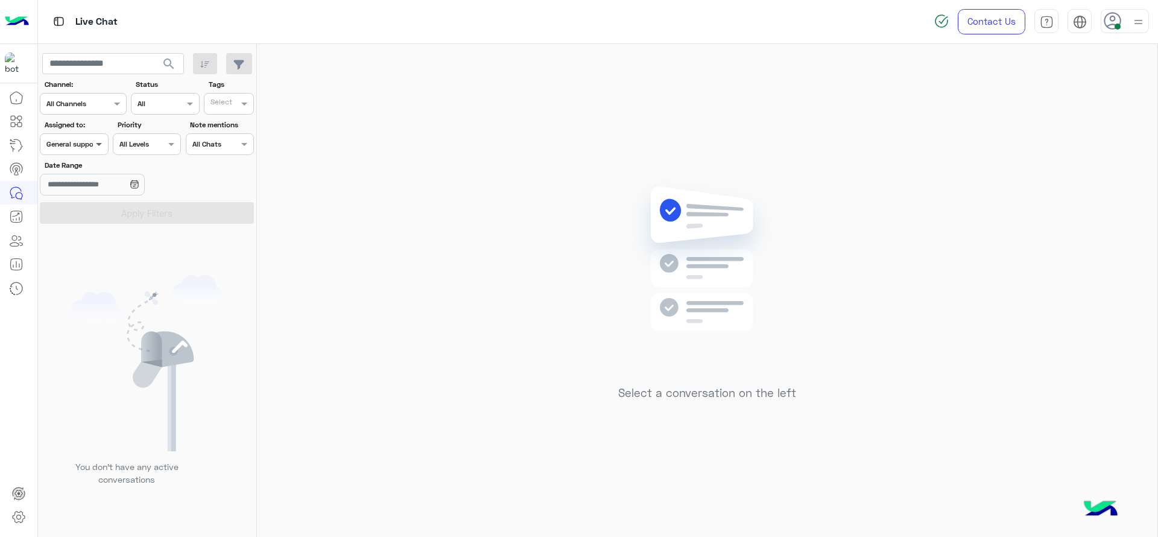
click at [96, 150] on span at bounding box center [100, 144] width 15 height 13
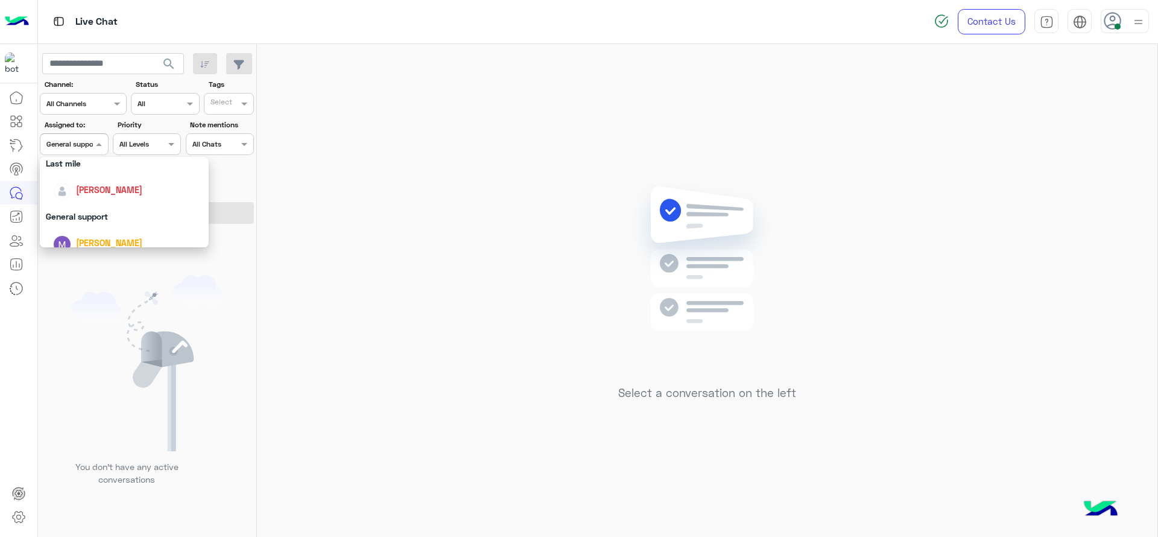
scroll to position [176, 0]
click at [107, 185] on span "[PERSON_NAME]" at bounding box center [109, 186] width 66 height 10
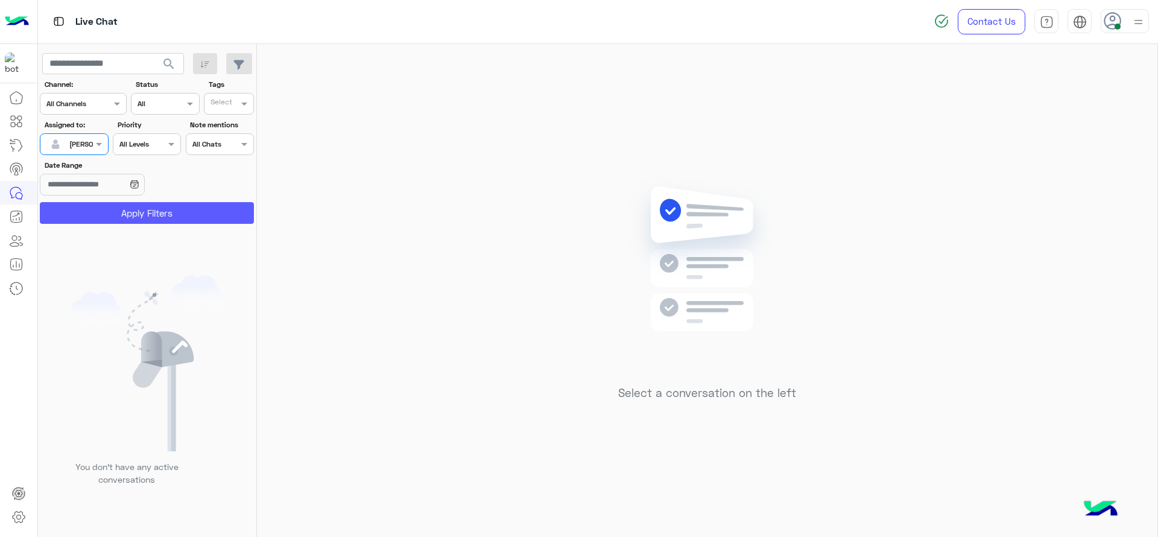
click at [119, 214] on button "Apply Filters" at bounding box center [147, 213] width 214 height 22
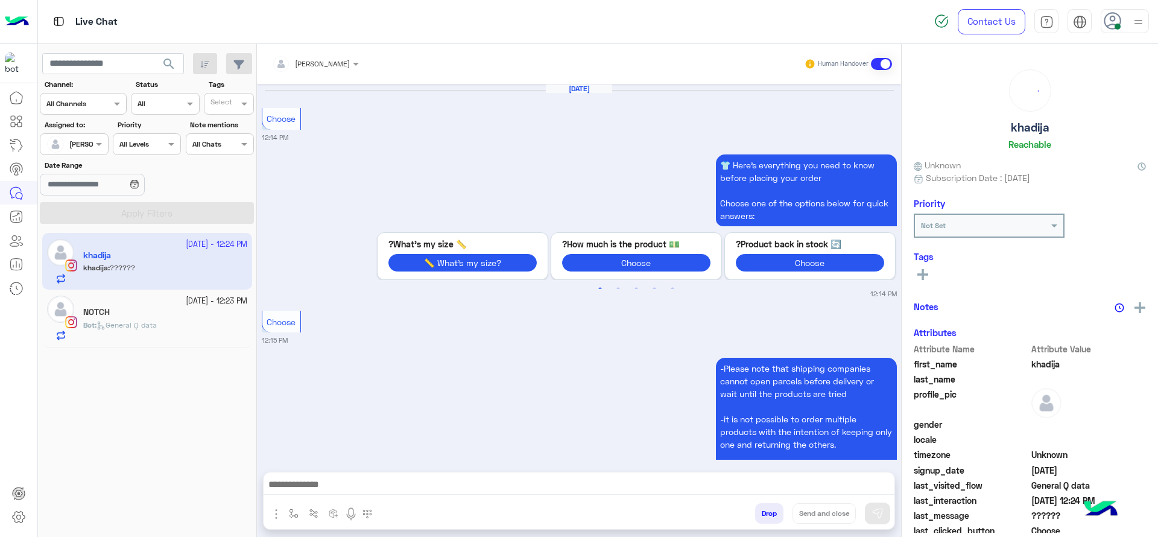
scroll to position [1300, 0]
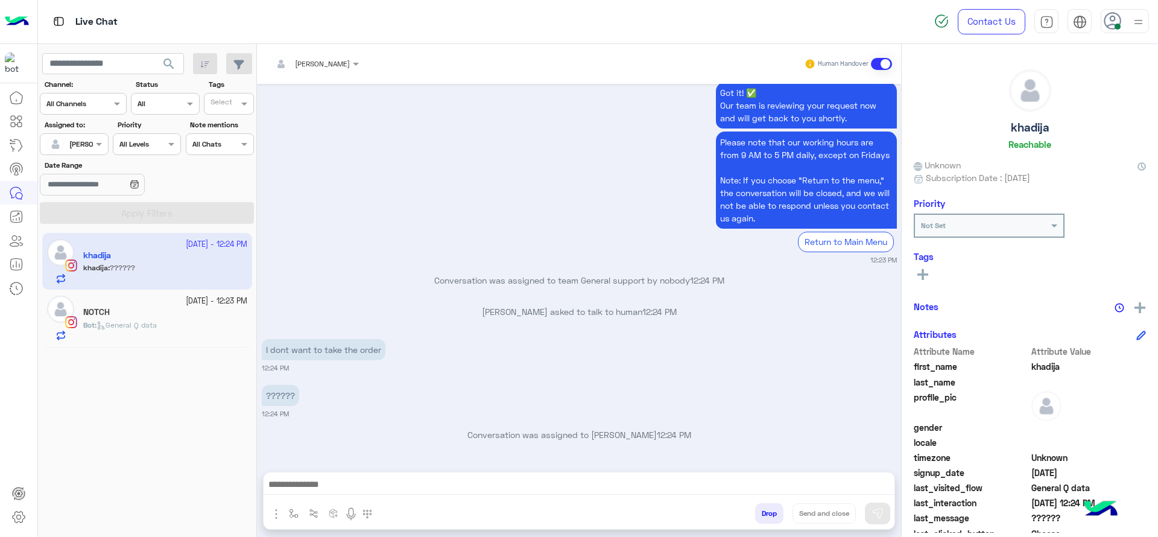
click at [295, 476] on div at bounding box center [579, 487] width 631 height 30
click at [294, 476] on img "button" at bounding box center [294, 513] width 10 height 10
click at [303, 476] on div "enter flow name" at bounding box center [329, 487] width 90 height 32
click at [306, 476] on input "text" at bounding box center [315, 484] width 48 height 11
type input "*"
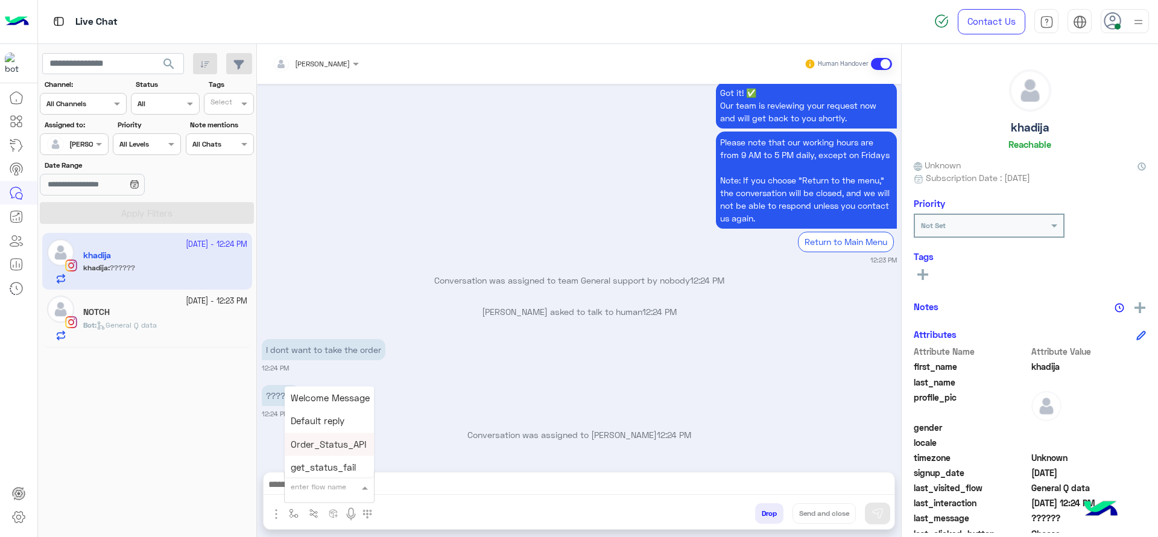
type input "*"
click at [332, 439] on span "J Greeting" at bounding box center [312, 441] width 43 height 11
type textarea "**********"
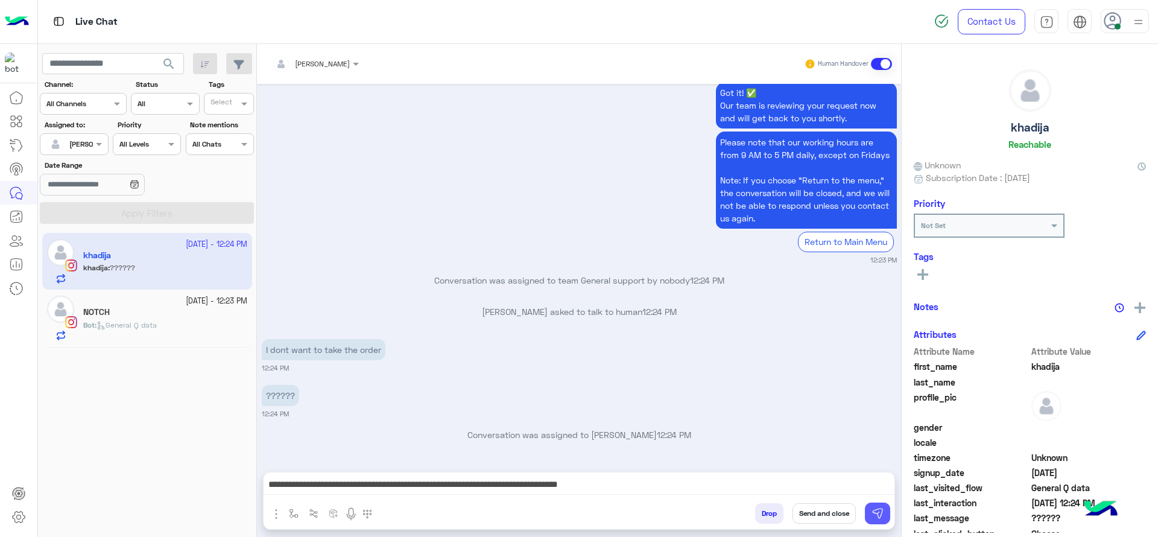
click at [874, 476] on img at bounding box center [878, 513] width 12 height 12
click at [156, 324] on span "General Q data" at bounding box center [126, 324] width 60 height 9
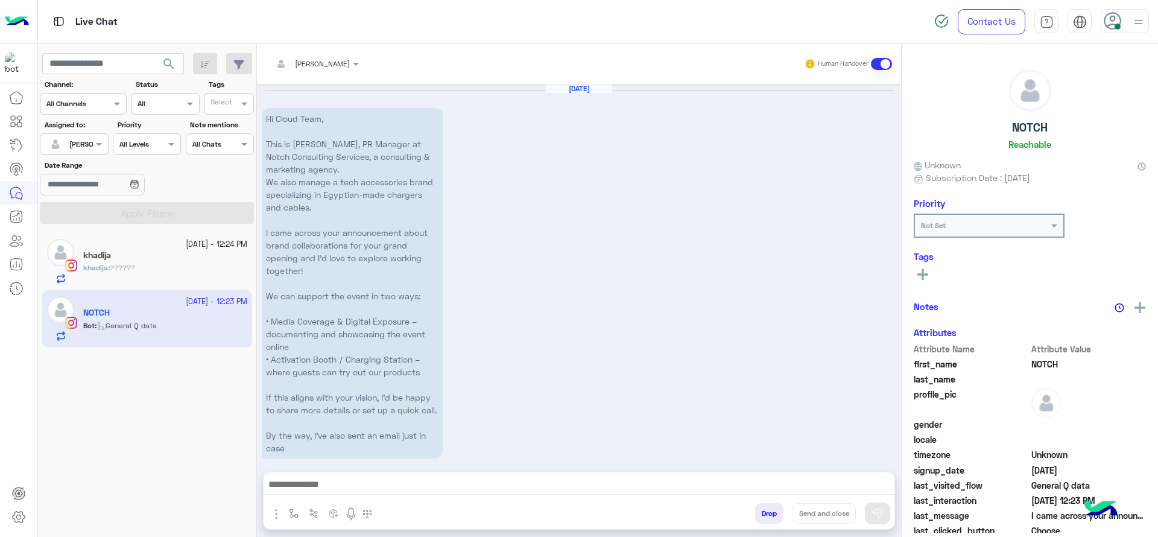
scroll to position [820, 0]
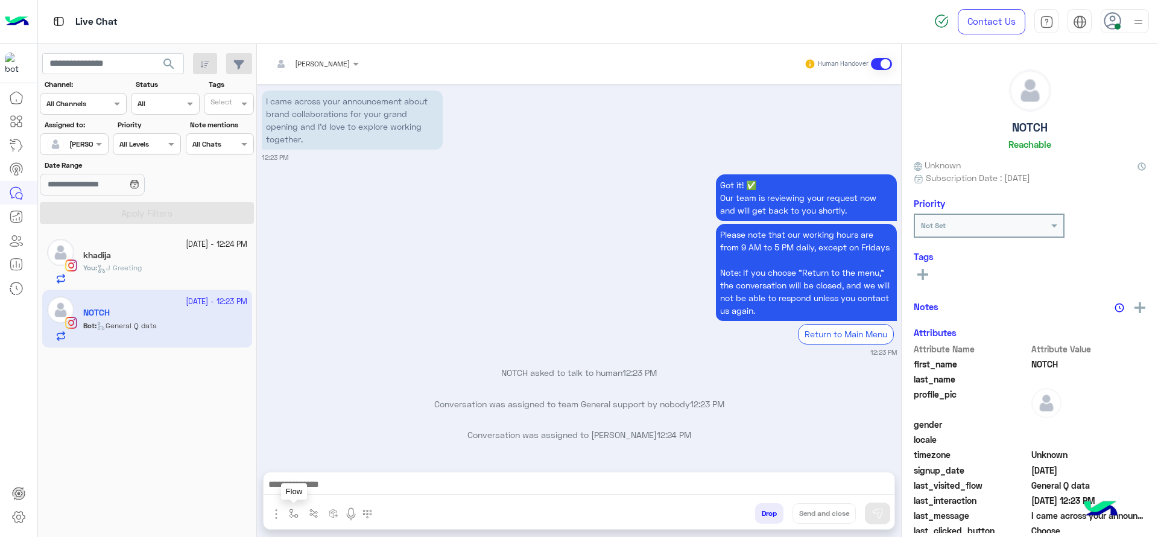
click at [291, 476] on button "button" at bounding box center [294, 513] width 20 height 20
click at [305, 476] on input "text" at bounding box center [315, 484] width 48 height 11
type input "*"
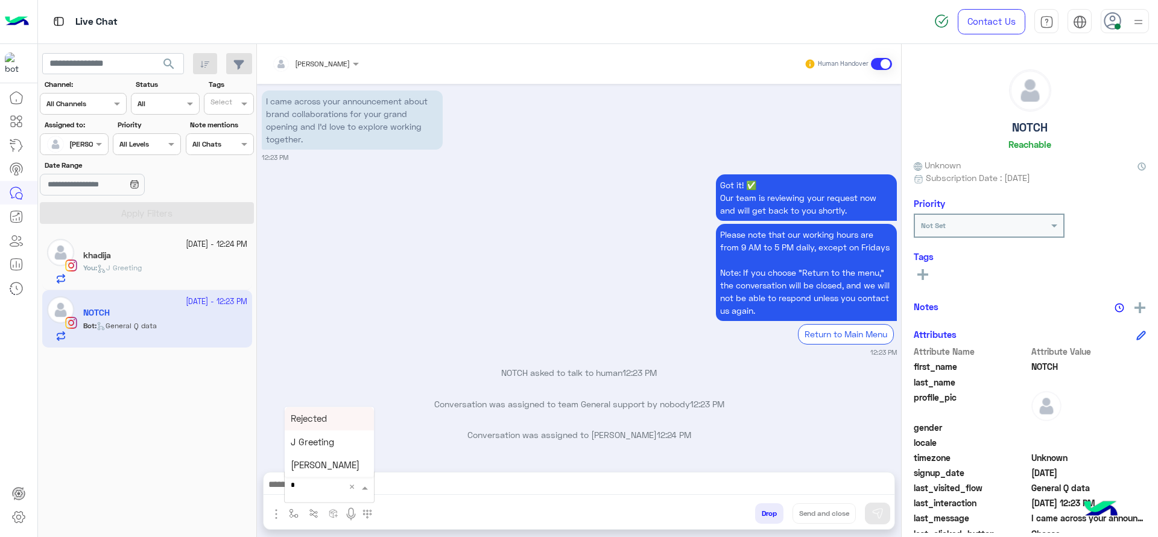
click at [356, 435] on div "J Greeting" at bounding box center [329, 442] width 89 height 24
type textarea "**********"
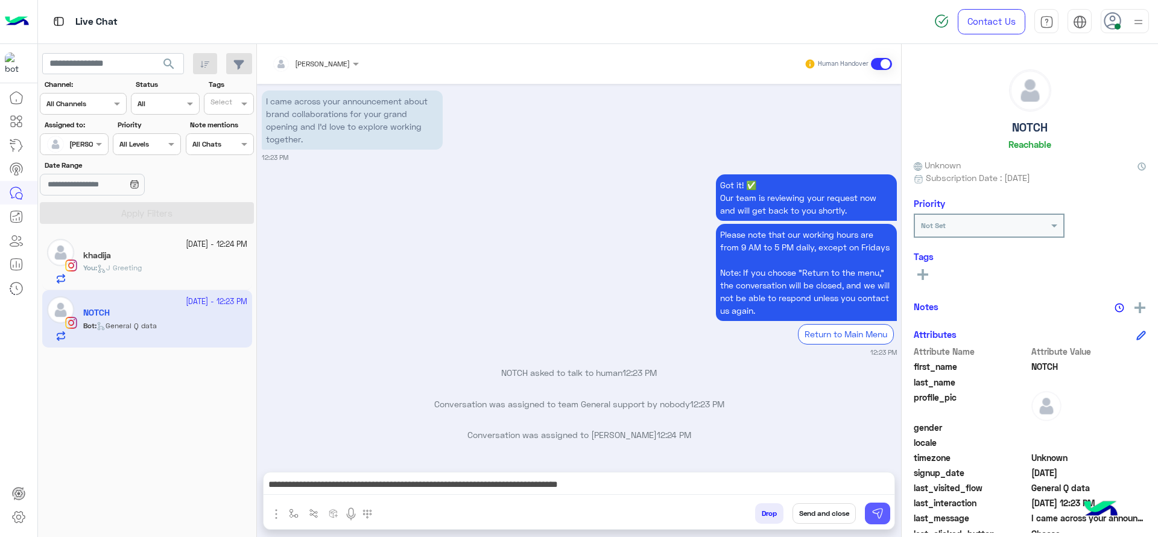
click at [882, 476] on img at bounding box center [878, 513] width 12 height 12
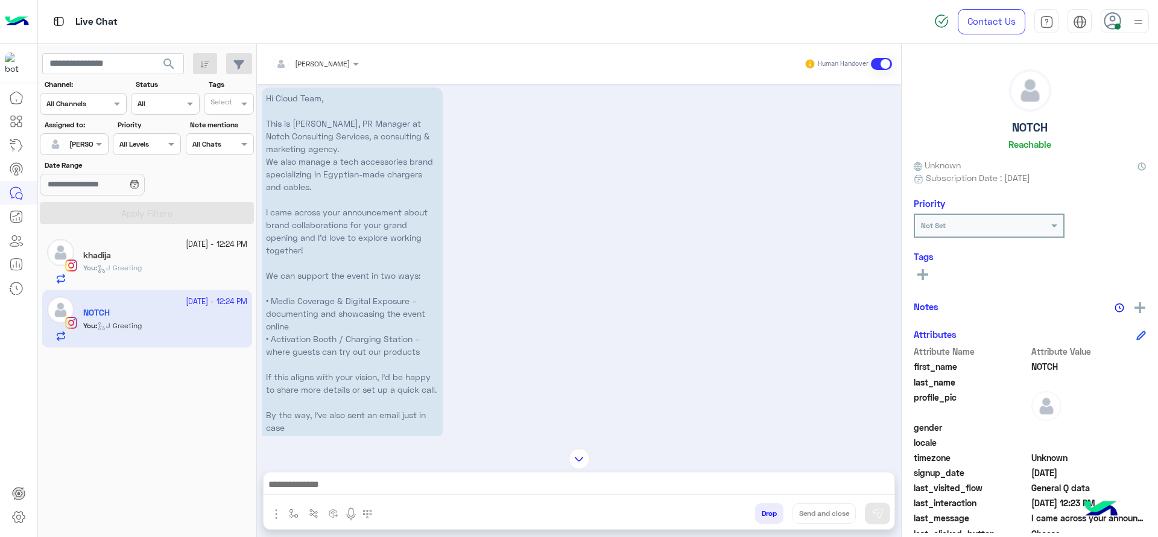
scroll to position [0, 0]
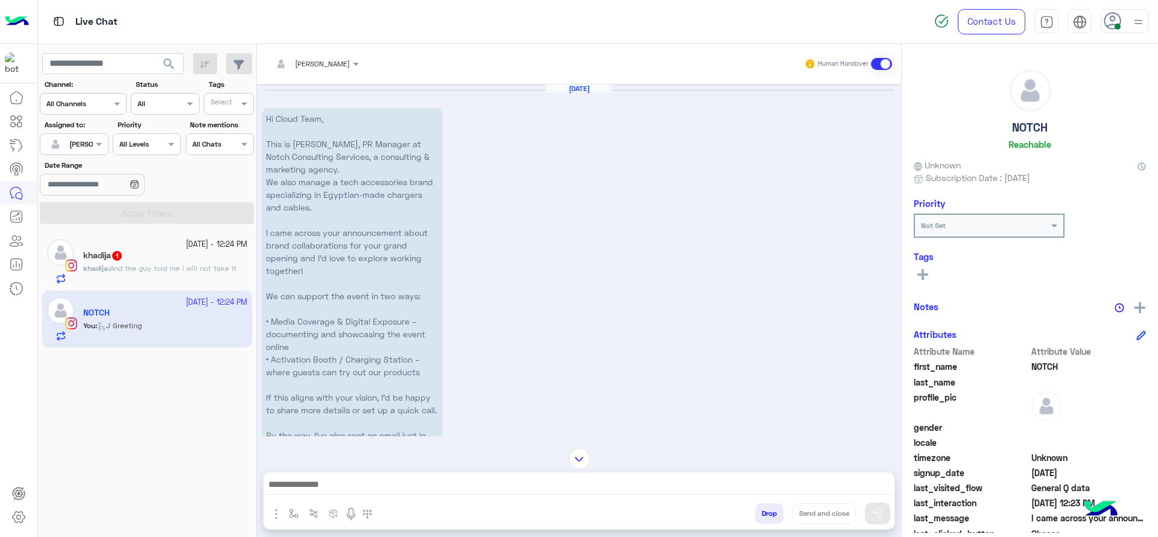
click at [192, 250] on div "khadija 1" at bounding box center [165, 256] width 164 height 13
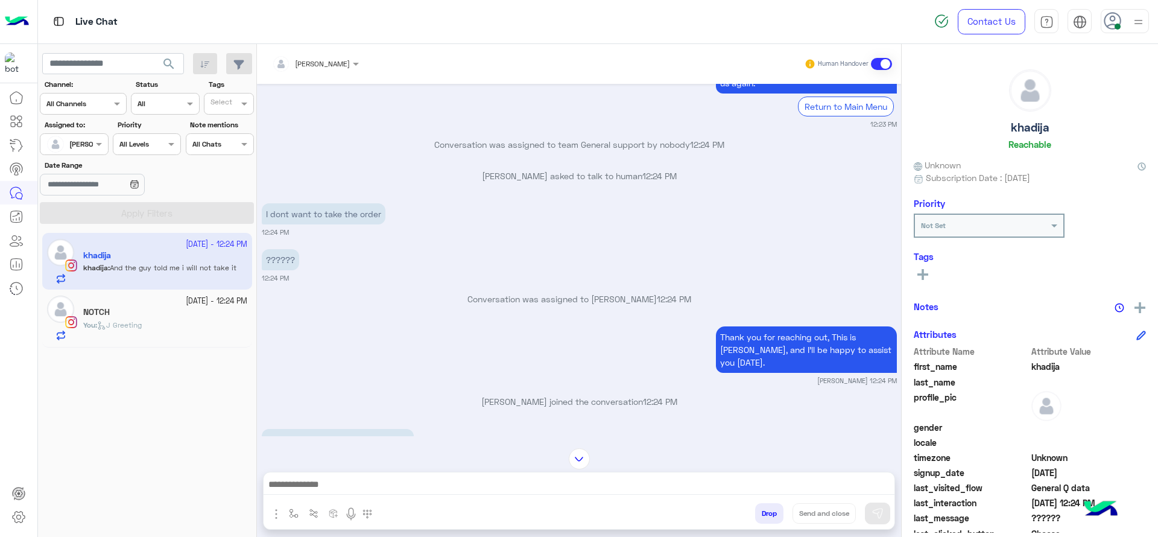
scroll to position [1186, 0]
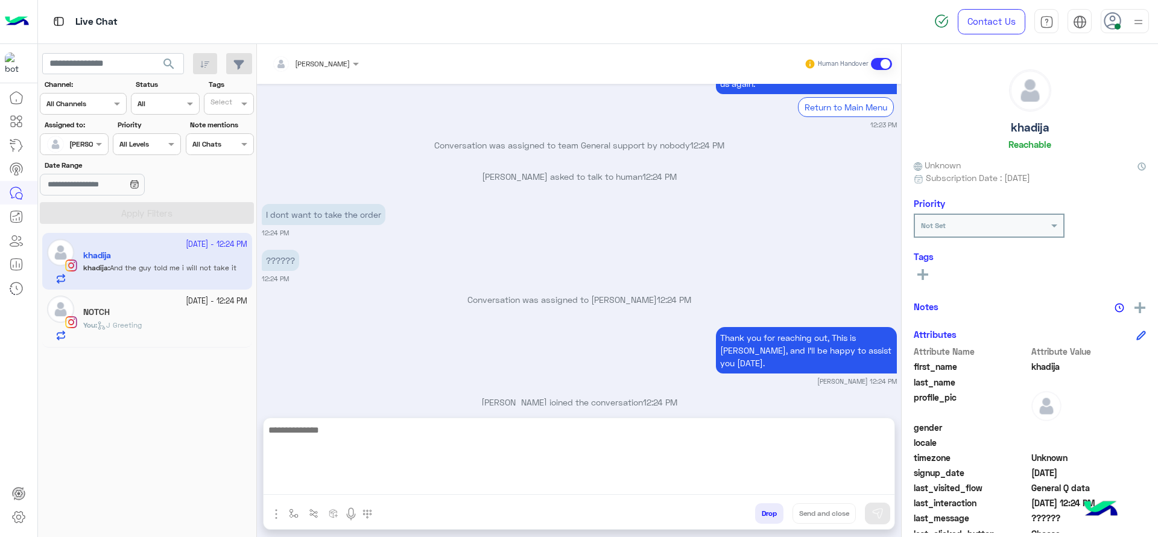
click at [394, 476] on textarea at bounding box center [579, 458] width 631 height 72
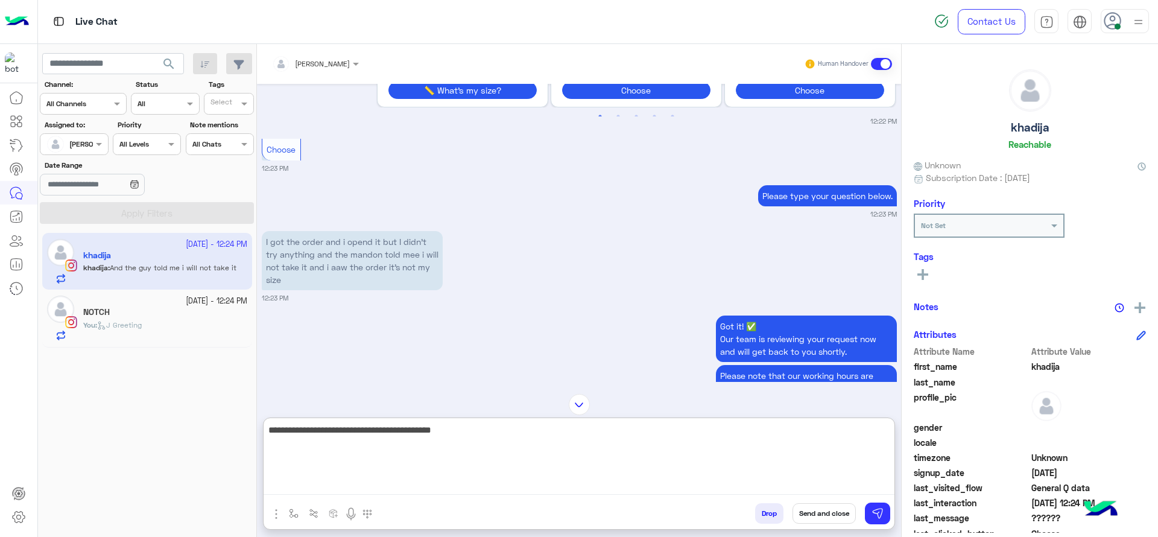
scroll to position [1240, 0]
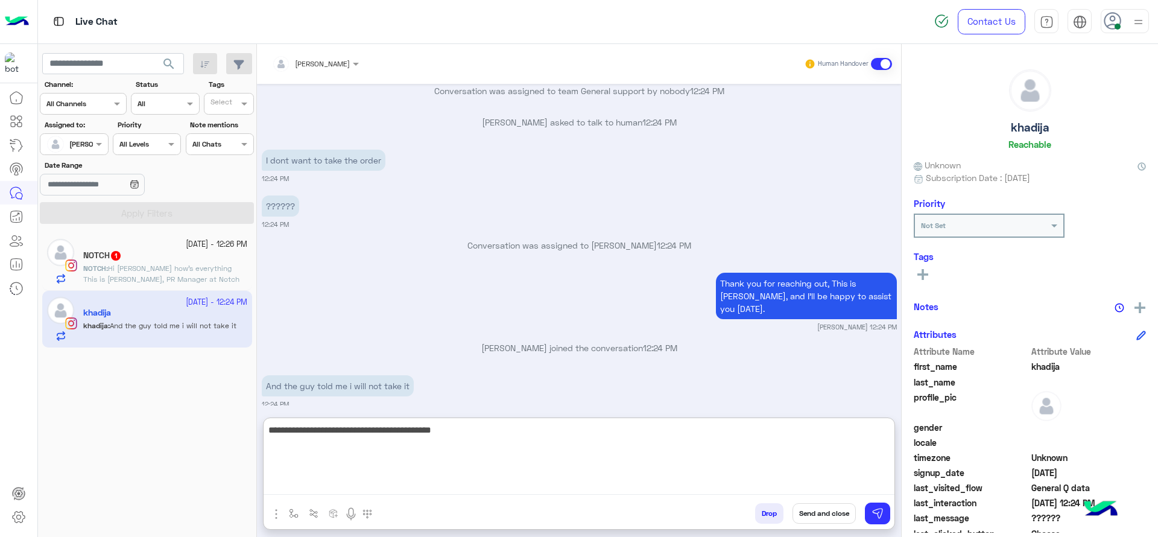
click at [437, 457] on textarea "**********" at bounding box center [579, 458] width 631 height 72
click at [497, 435] on textarea "**********" at bounding box center [579, 458] width 631 height 72
type textarea "**********"
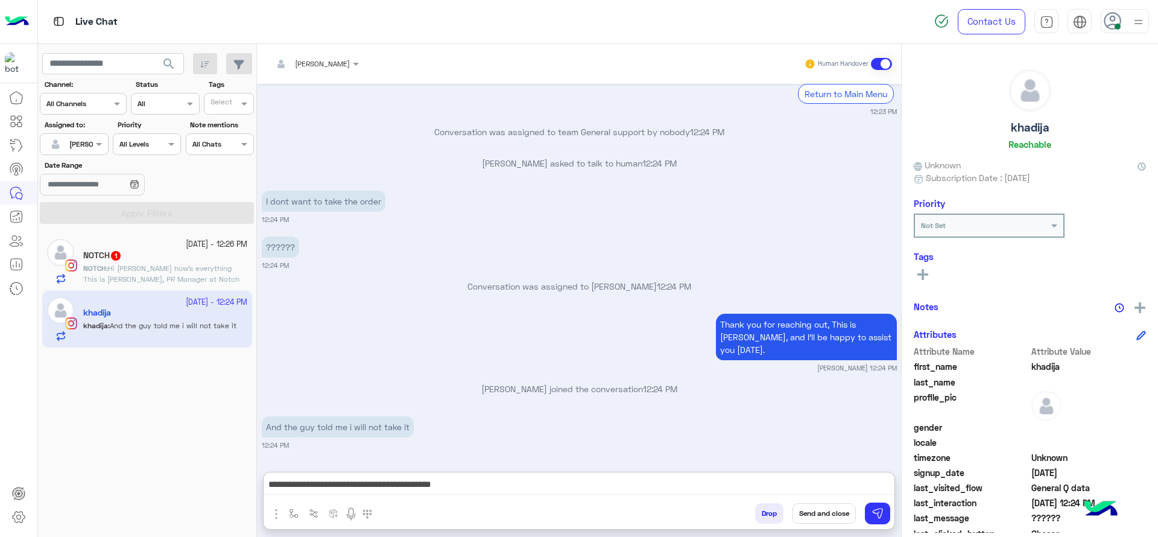
click at [210, 264] on span "Hi jana how’s everything This is Anne, PR Manager at Notch Consulting Services,…" at bounding box center [163, 350] width 160 height 172
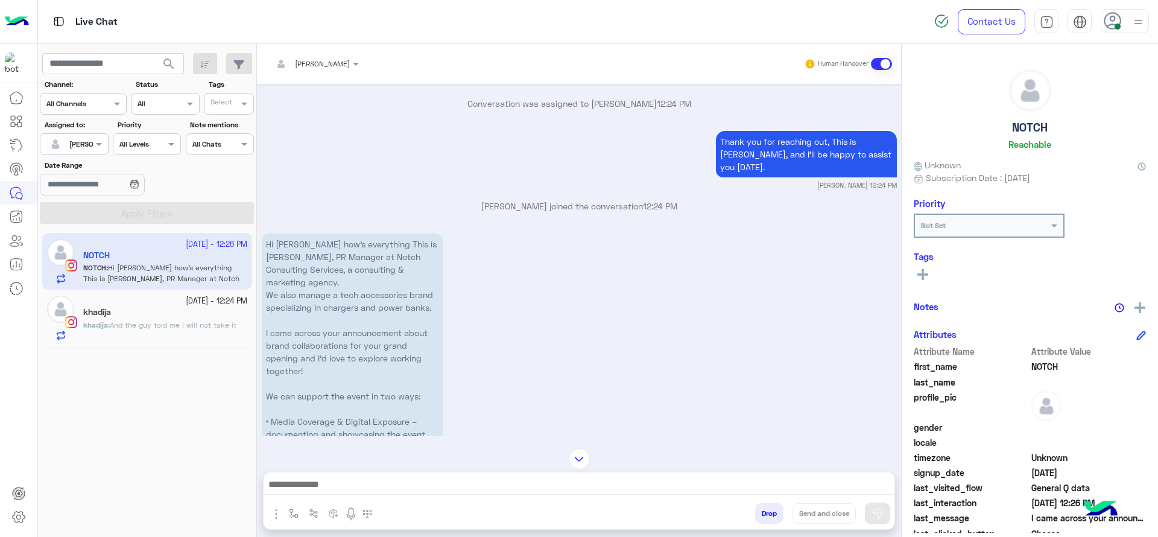
scroll to position [1259, 0]
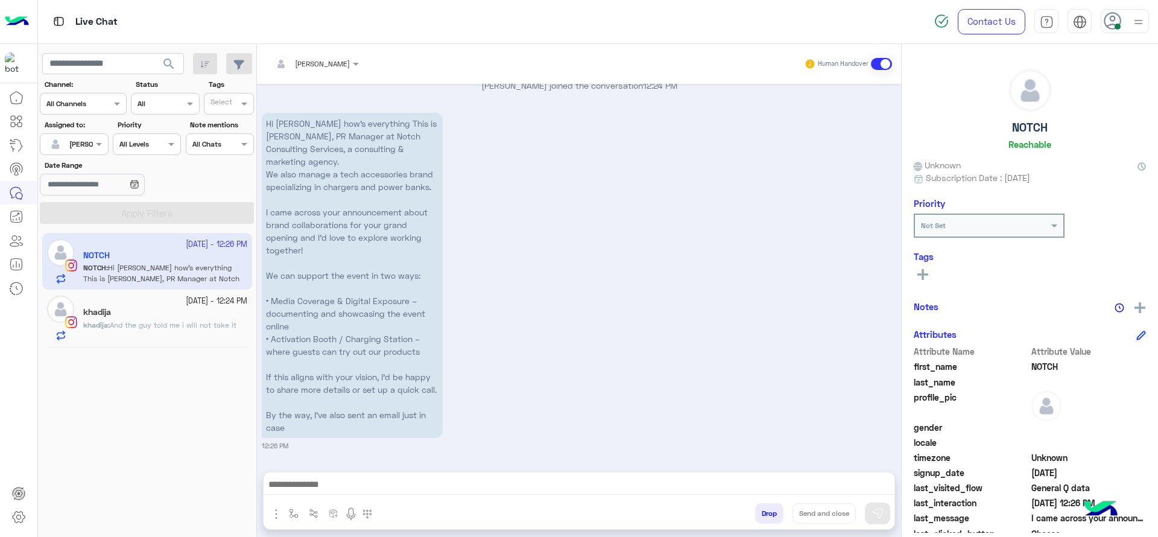
click at [82, 144] on div at bounding box center [73, 142] width 67 height 11
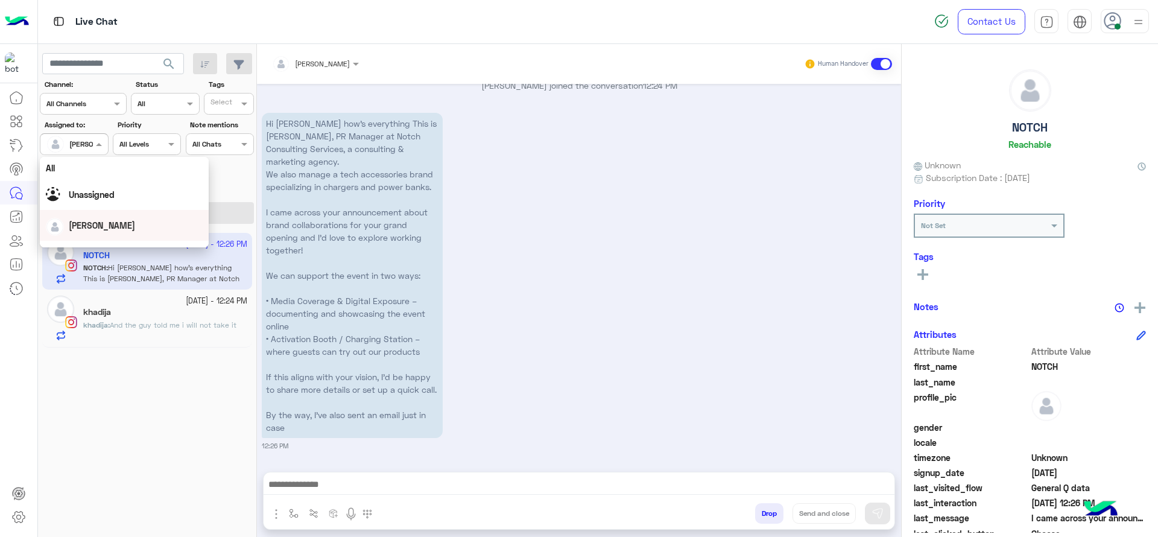
click at [177, 388] on div "14 October - 12:26 PM NOTCH NOTCH : Hi jana how’s everything This is Anne, PR M…" at bounding box center [147, 385] width 219 height 313
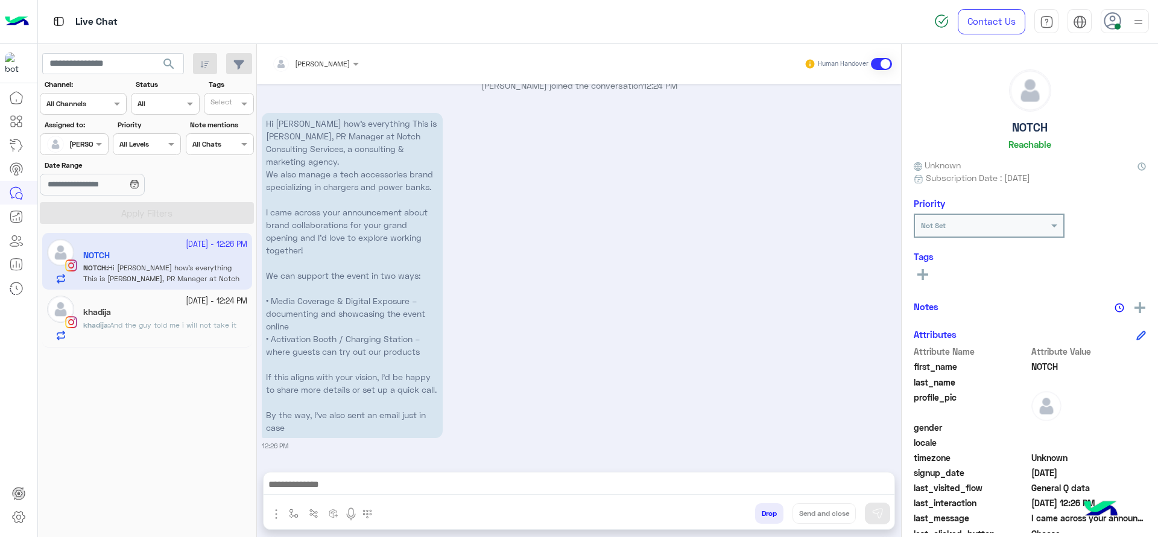
click at [224, 332] on div "khadija : And the guy told me i will not take it" at bounding box center [165, 330] width 164 height 21
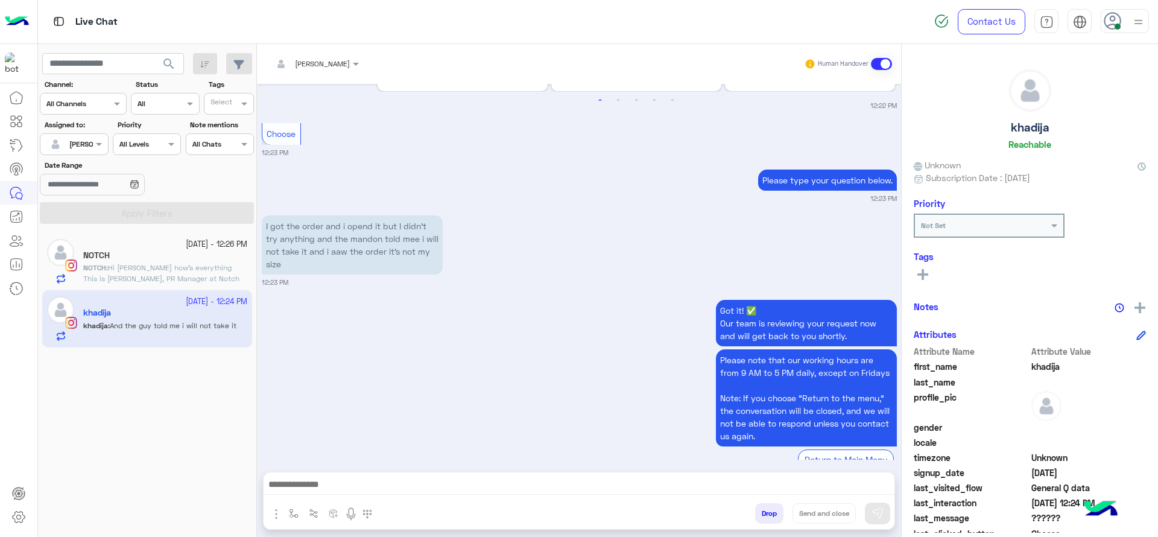
scroll to position [1186, 0]
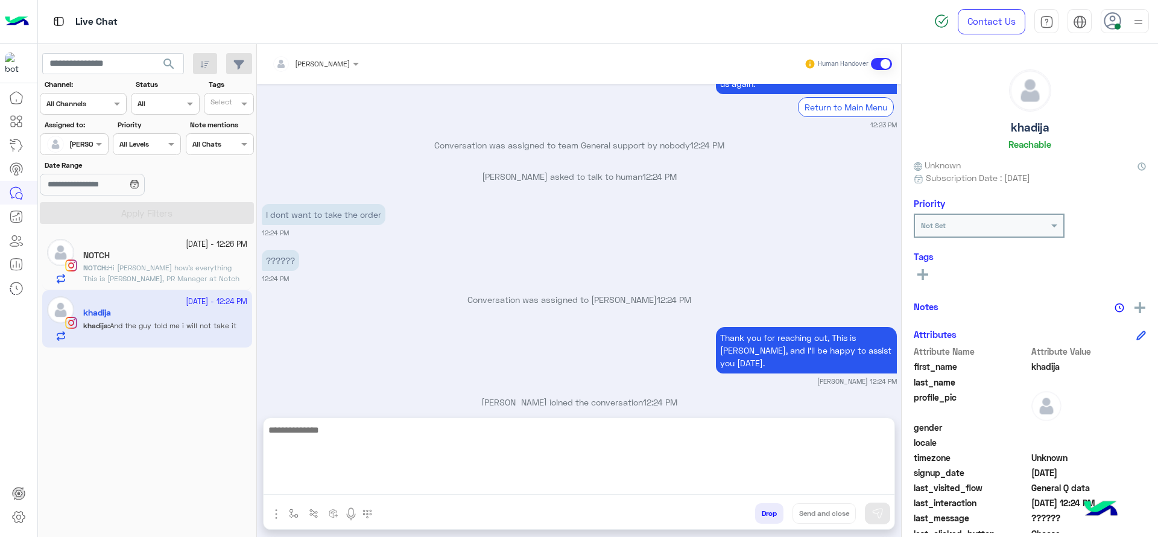
click at [426, 476] on textarea at bounding box center [579, 458] width 631 height 72
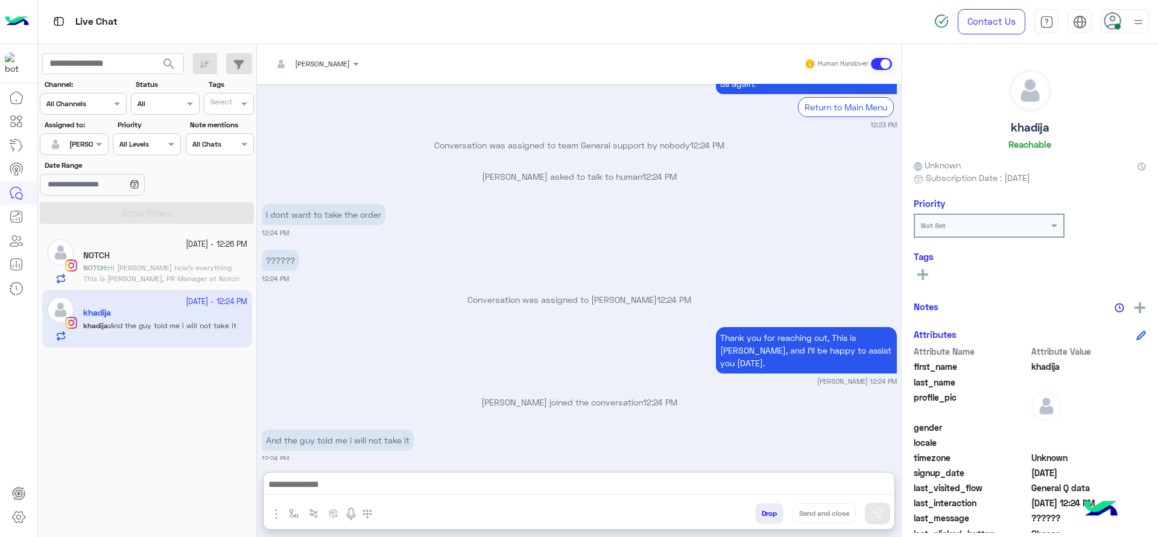
click at [214, 282] on span "Hi jana how’s everything This is Anne, PR Manager at Notch Consulting Services,…" at bounding box center [163, 349] width 160 height 172
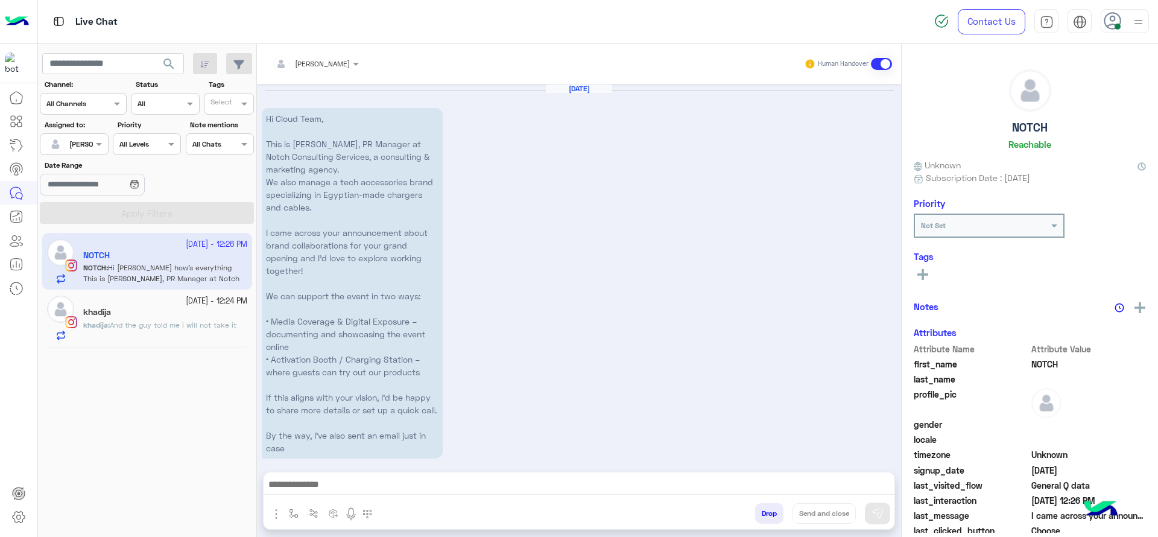
scroll to position [1260, 0]
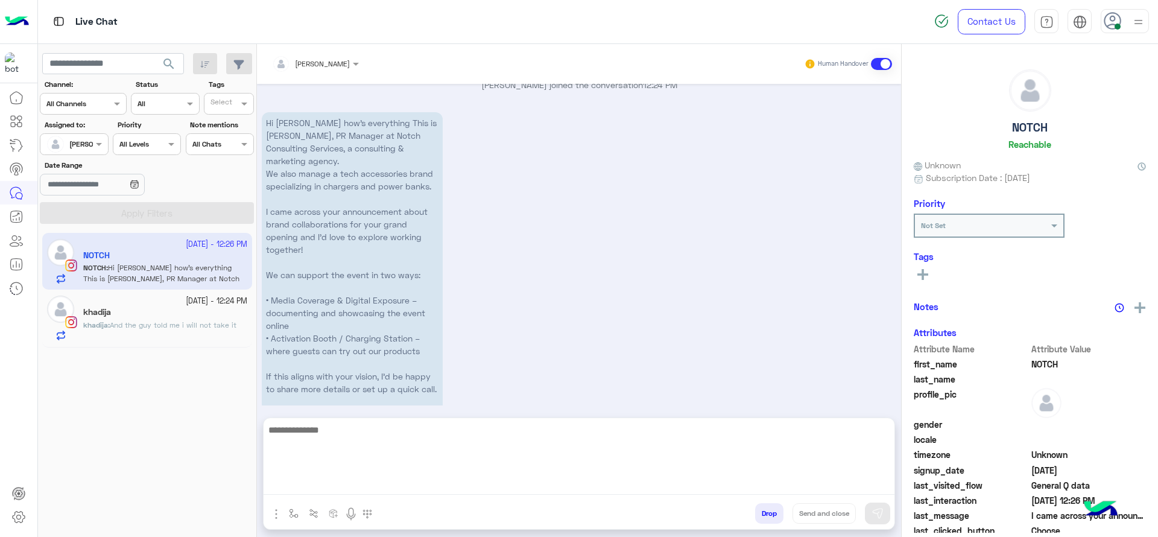
click at [408, 476] on textarea at bounding box center [579, 458] width 631 height 72
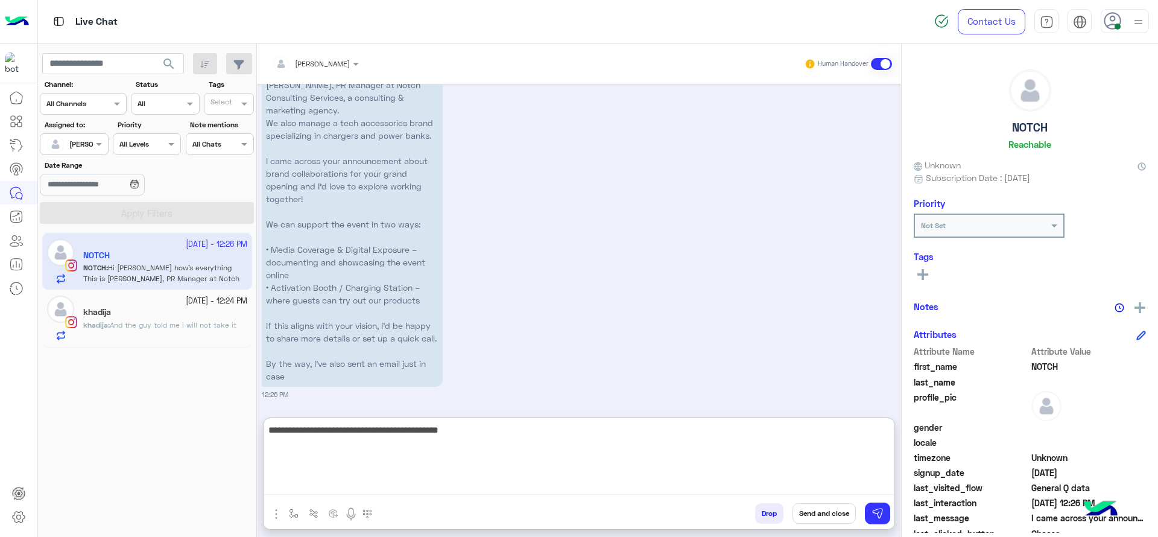
scroll to position [1314, 0]
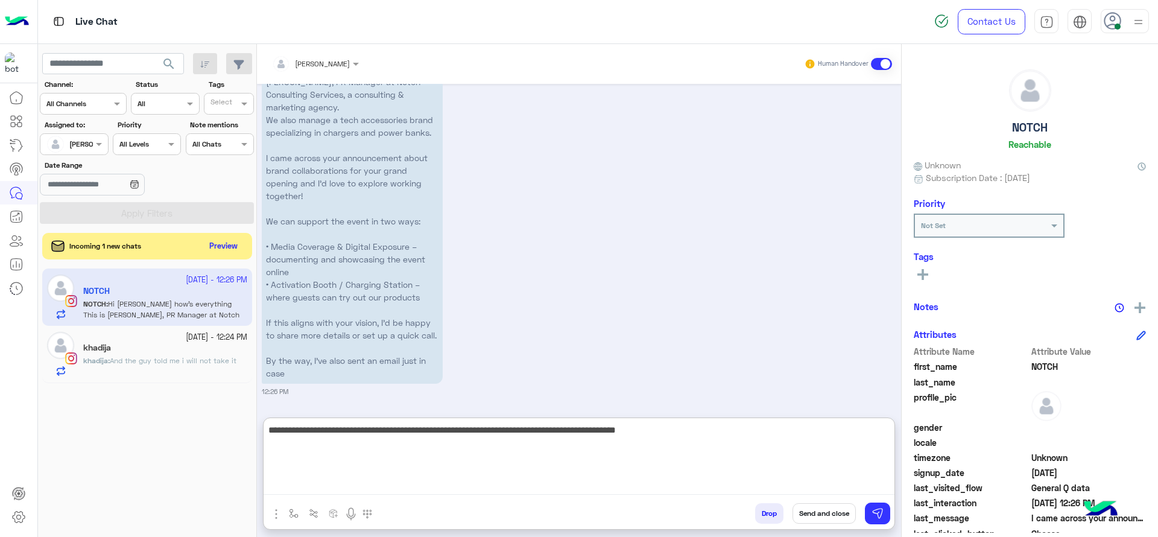
type textarea "**********"
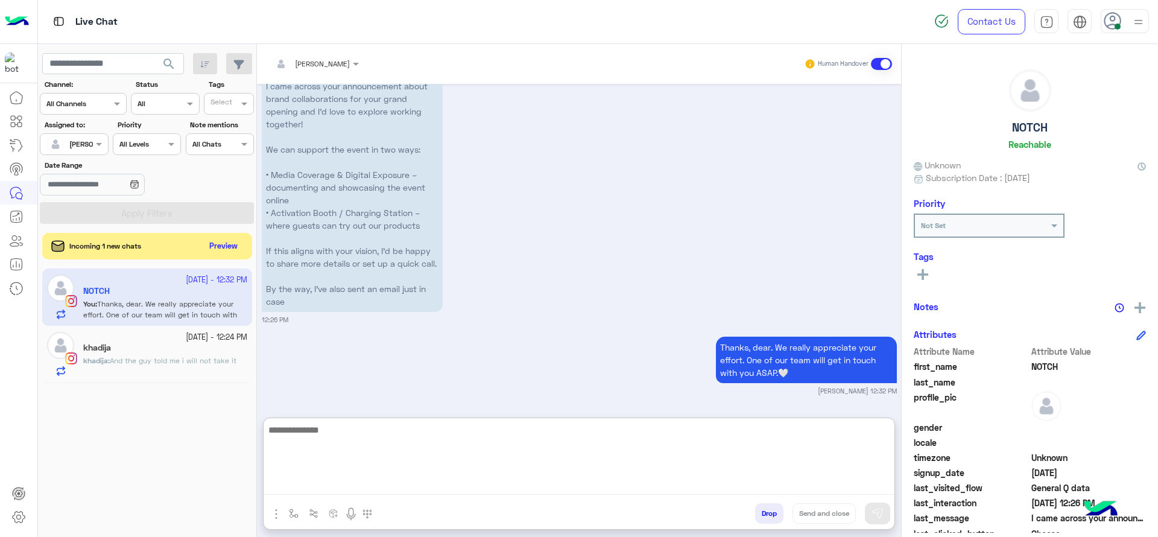
paste textarea "**********"
type textarea "**********"
click at [414, 466] on textarea "**********" at bounding box center [579, 458] width 631 height 72
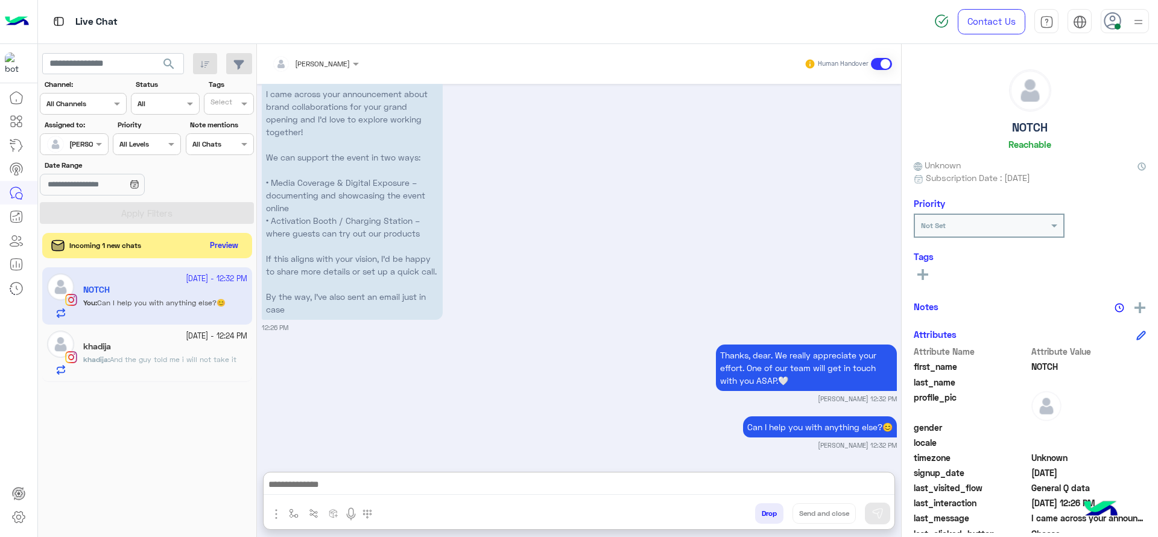
click at [227, 249] on button "Preview" at bounding box center [224, 246] width 37 height 16
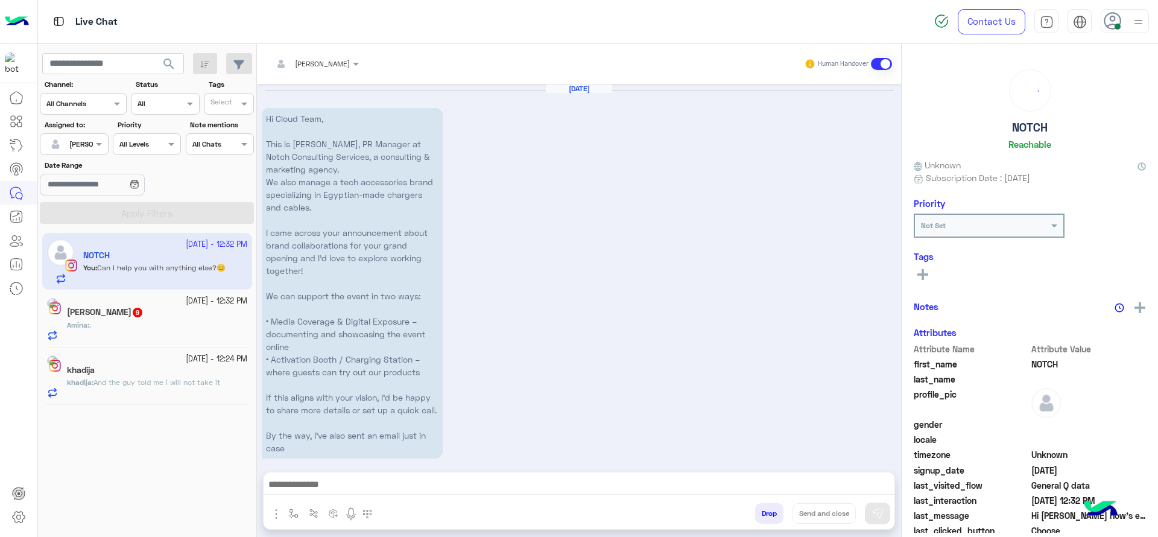
scroll to position [1378, 0]
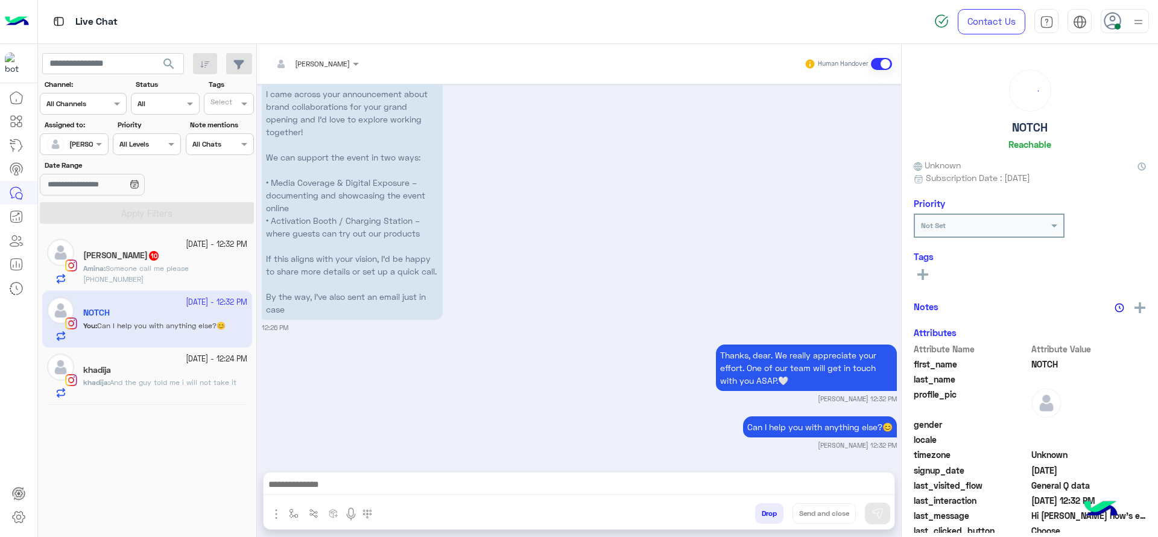
click at [192, 261] on div "Amina Omar 10" at bounding box center [165, 256] width 164 height 13
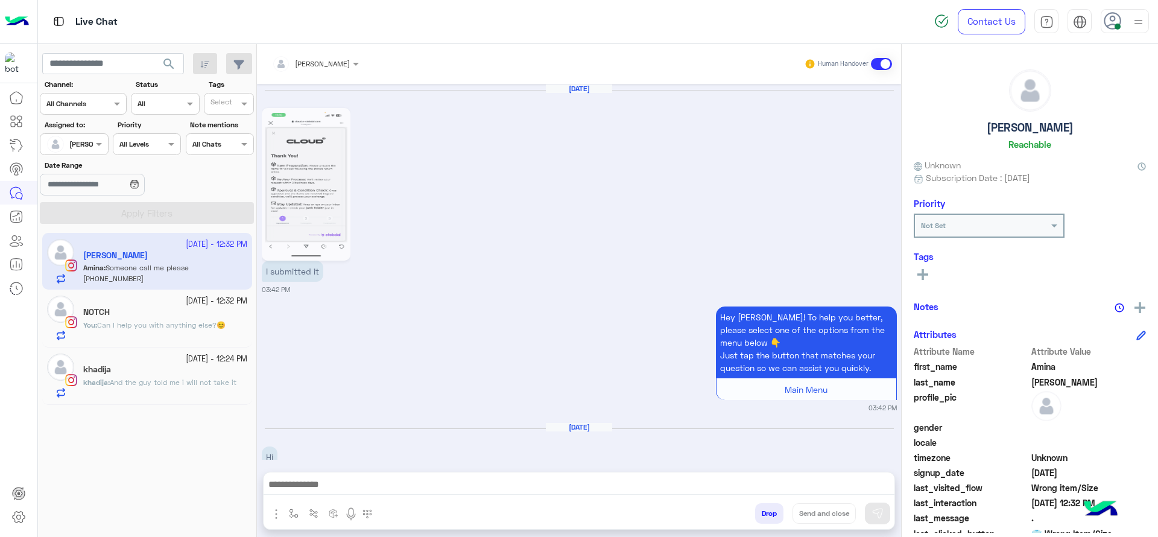
scroll to position [1499, 0]
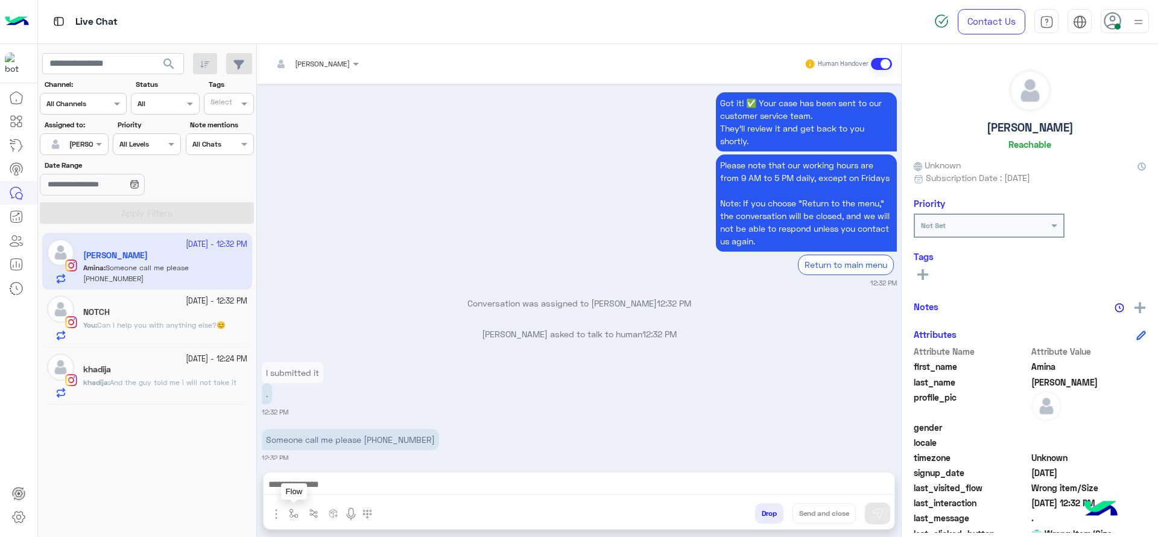
click at [286, 476] on button "button" at bounding box center [294, 513] width 20 height 20
click at [312, 476] on input "text" at bounding box center [315, 484] width 48 height 11
type input "*"
click at [347, 438] on div "J Greeting" at bounding box center [329, 442] width 89 height 24
type textarea "**********"
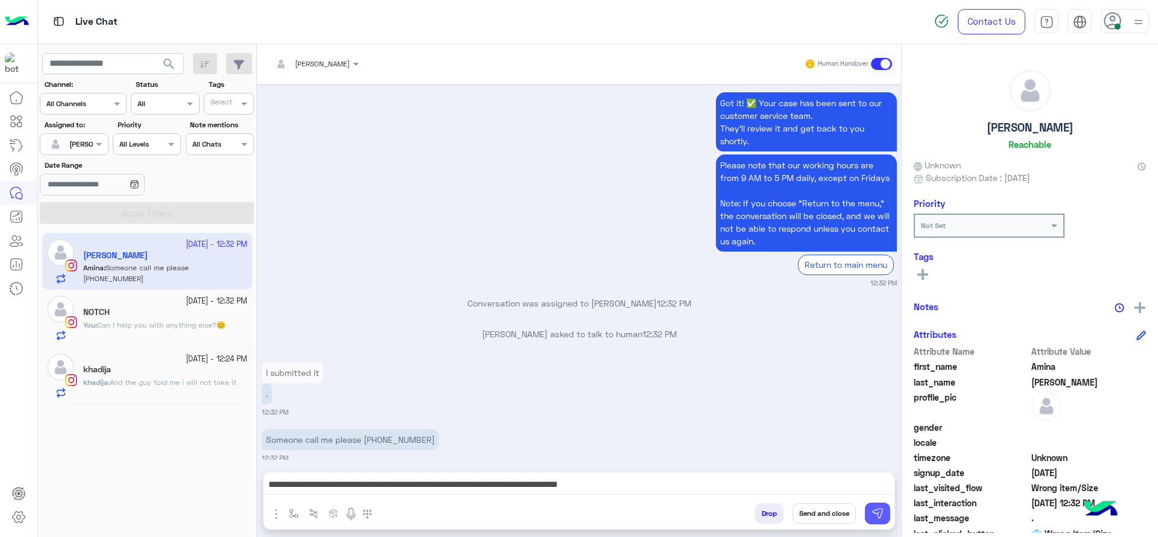
click at [889, 476] on button at bounding box center [877, 513] width 25 height 22
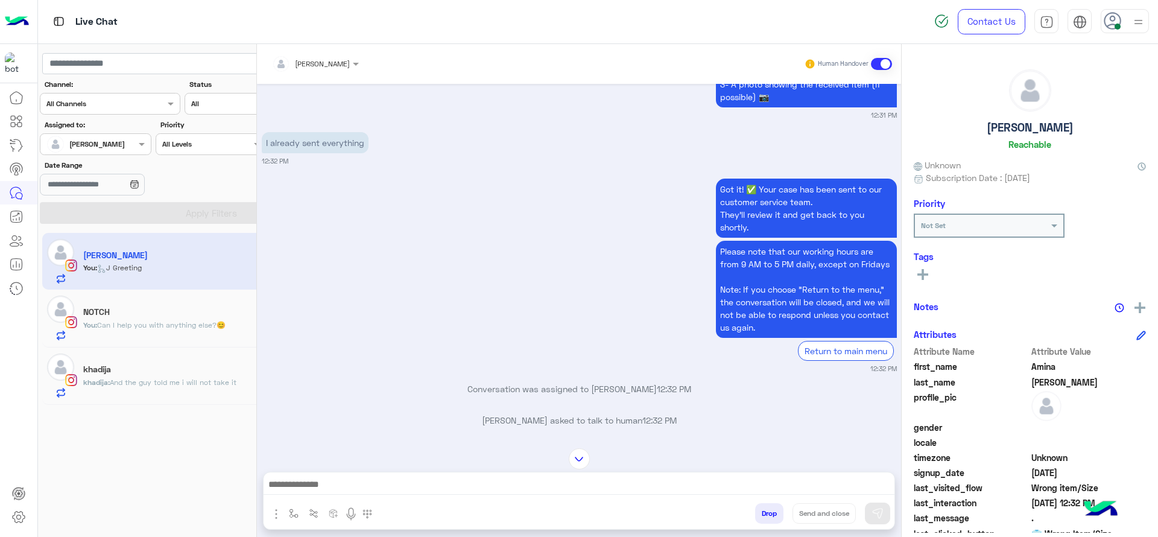
scroll to position [1414, 0]
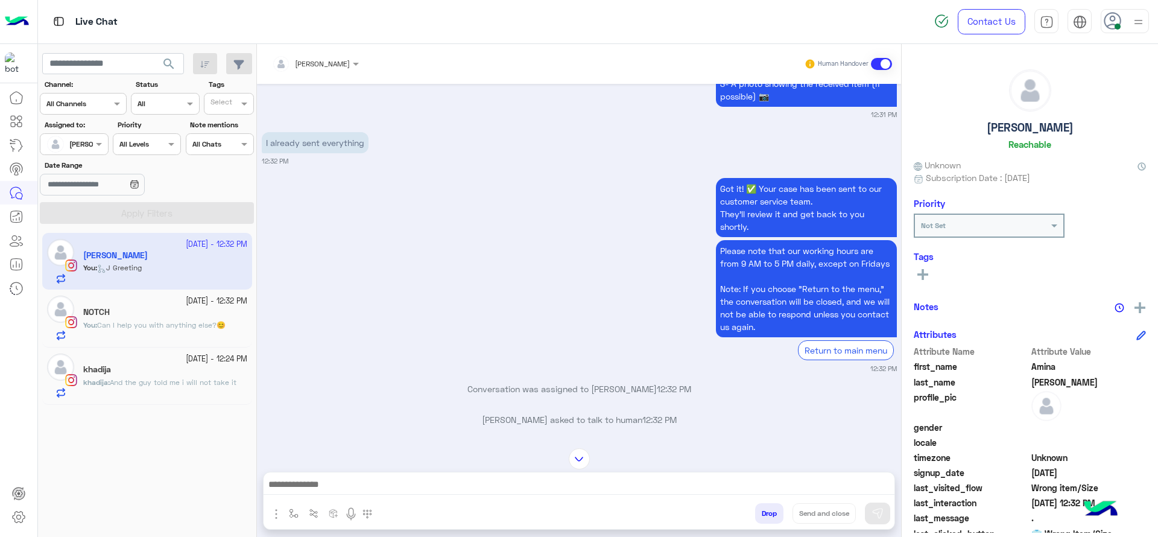
click at [181, 370] on div "khadija" at bounding box center [165, 370] width 164 height 13
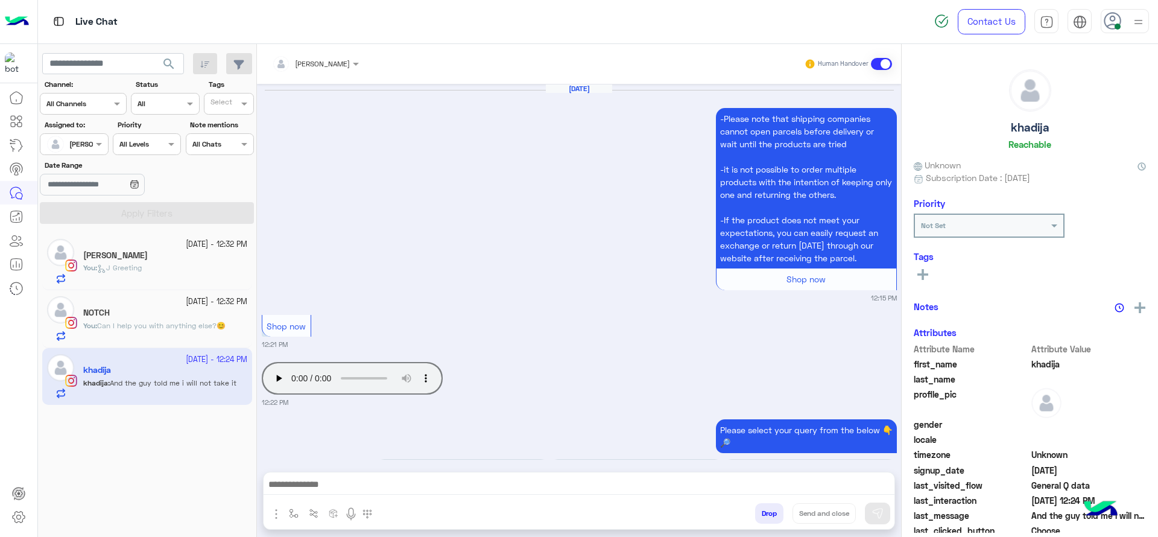
scroll to position [1186, 0]
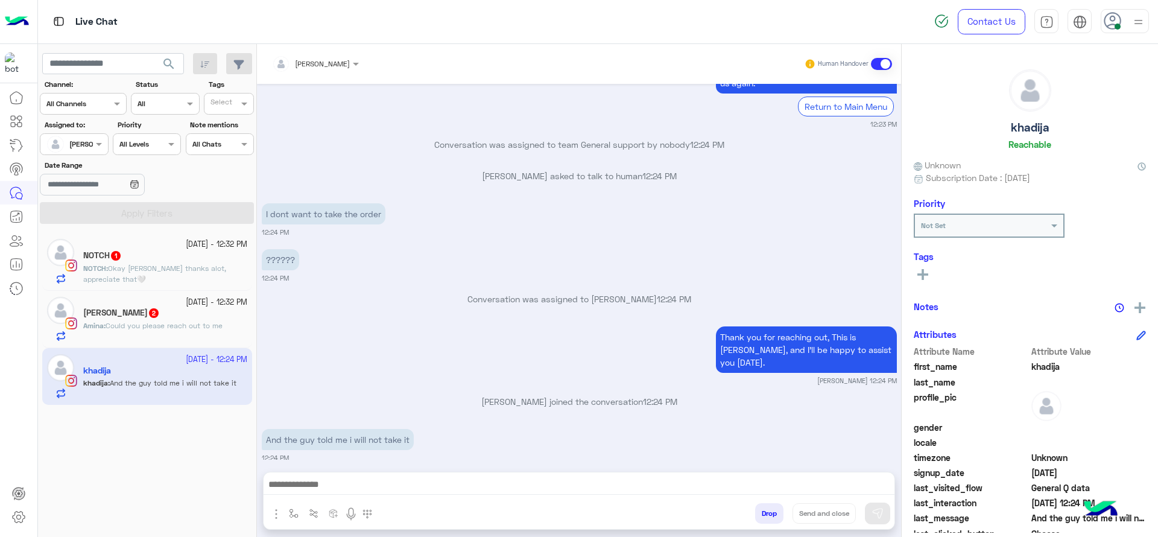
click at [224, 256] on div "NOTCH 1" at bounding box center [165, 256] width 164 height 13
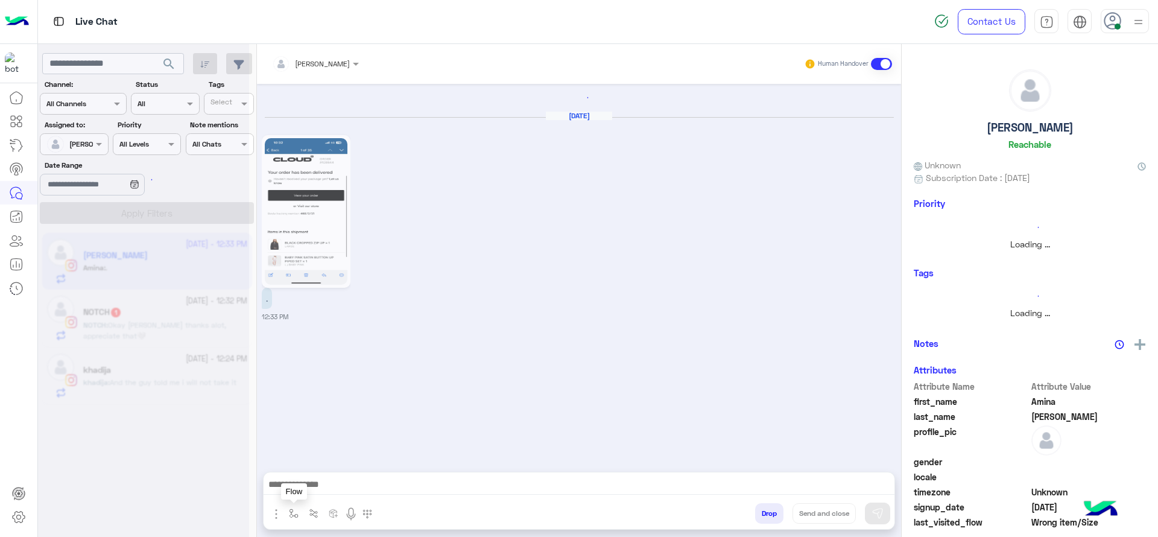
click at [292, 476] on img "button" at bounding box center [294, 513] width 10 height 10
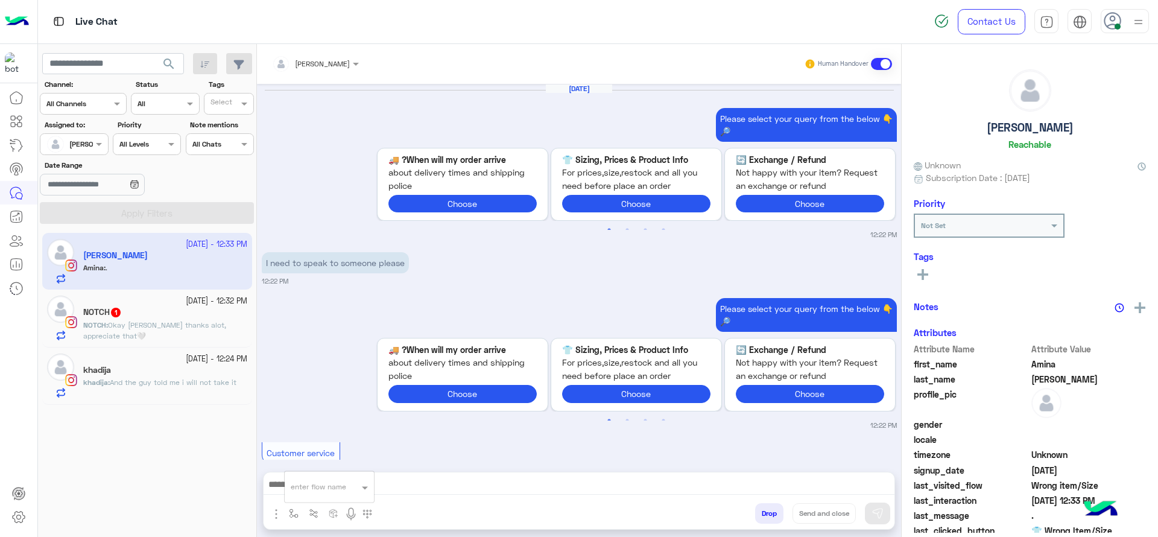
scroll to position [1321, 0]
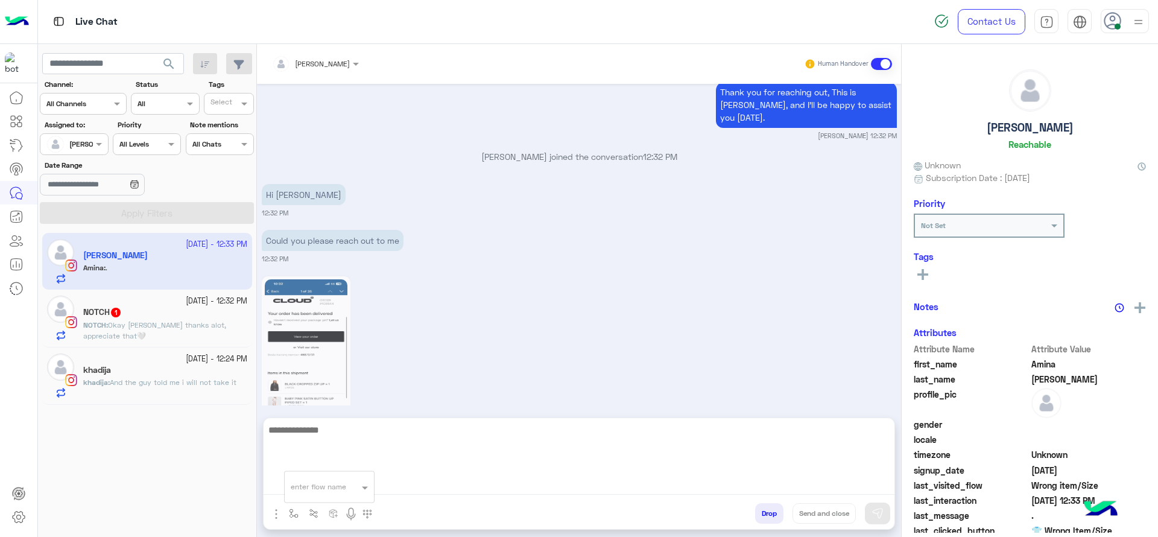
click at [401, 476] on textarea at bounding box center [579, 458] width 631 height 72
paste textarea "**********"
type textarea "**********"
paste textarea "**********"
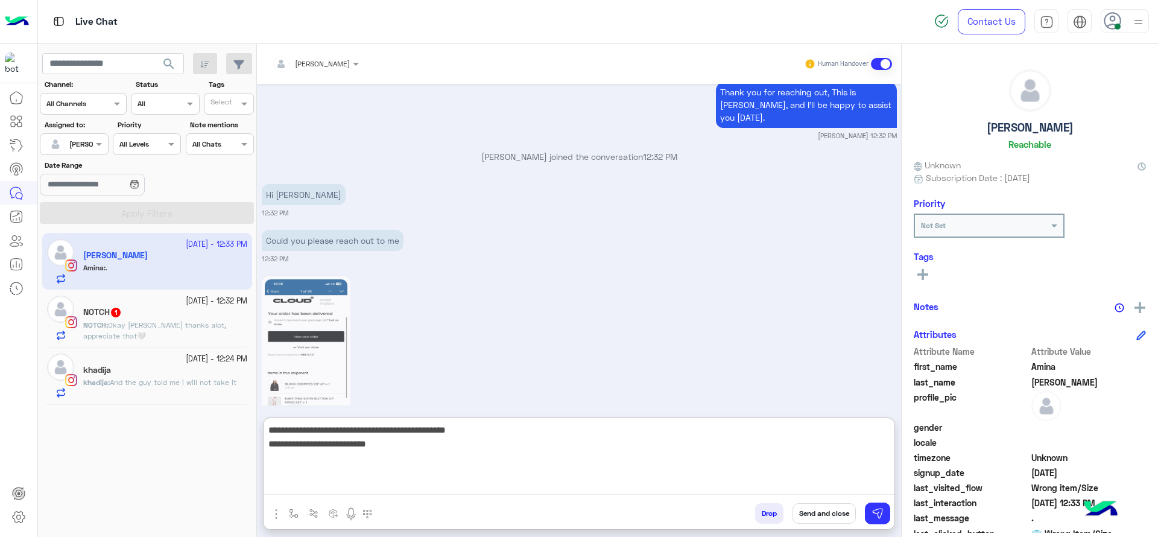
click at [513, 458] on textarea "**********" at bounding box center [579, 458] width 631 height 72
click at [513, 457] on textarea "**********" at bounding box center [579, 458] width 631 height 72
click at [511, 458] on textarea "**********" at bounding box center [579, 458] width 631 height 72
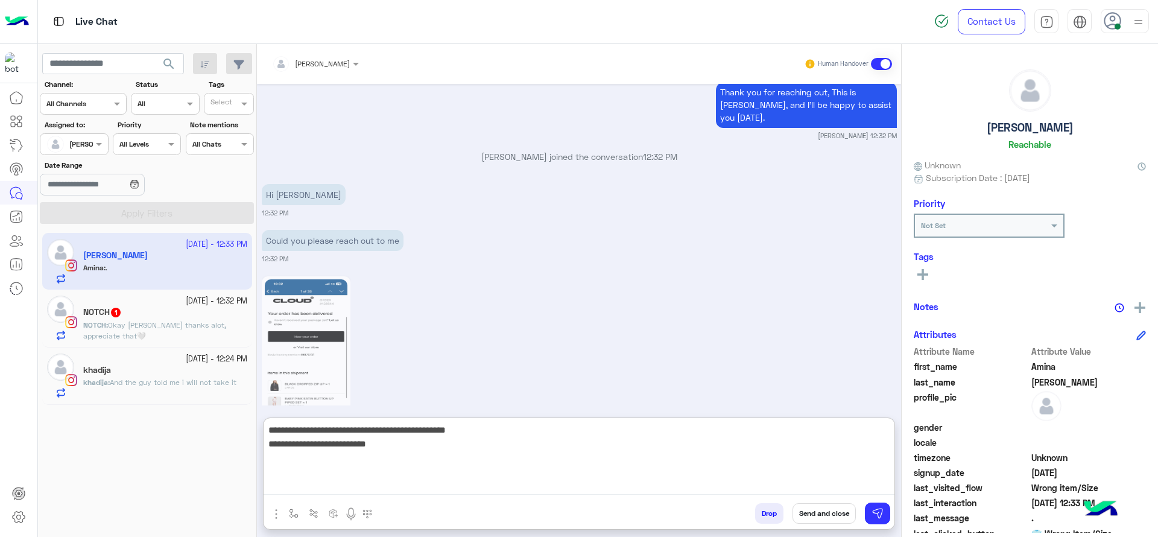
click at [511, 458] on textarea "**********" at bounding box center [579, 458] width 631 height 72
type textarea "**********"
click at [511, 458] on textarea "**********" at bounding box center [579, 458] width 631 height 72
click at [499, 428] on textarea "**********" at bounding box center [579, 458] width 631 height 72
click at [498, 426] on textarea "**********" at bounding box center [579, 458] width 631 height 72
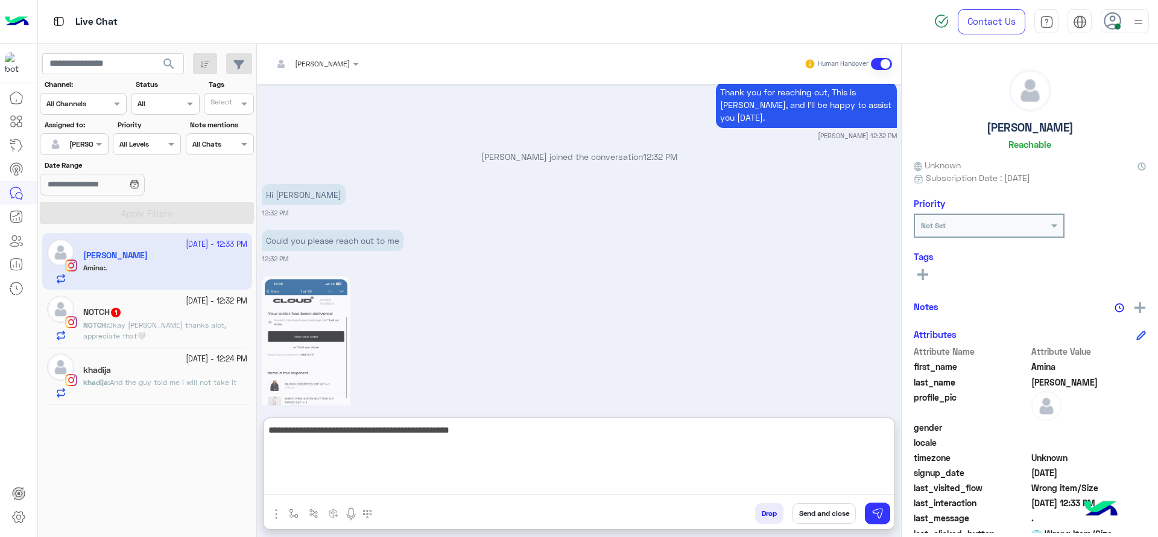
click at [498, 426] on textarea "**********" at bounding box center [579, 458] width 631 height 72
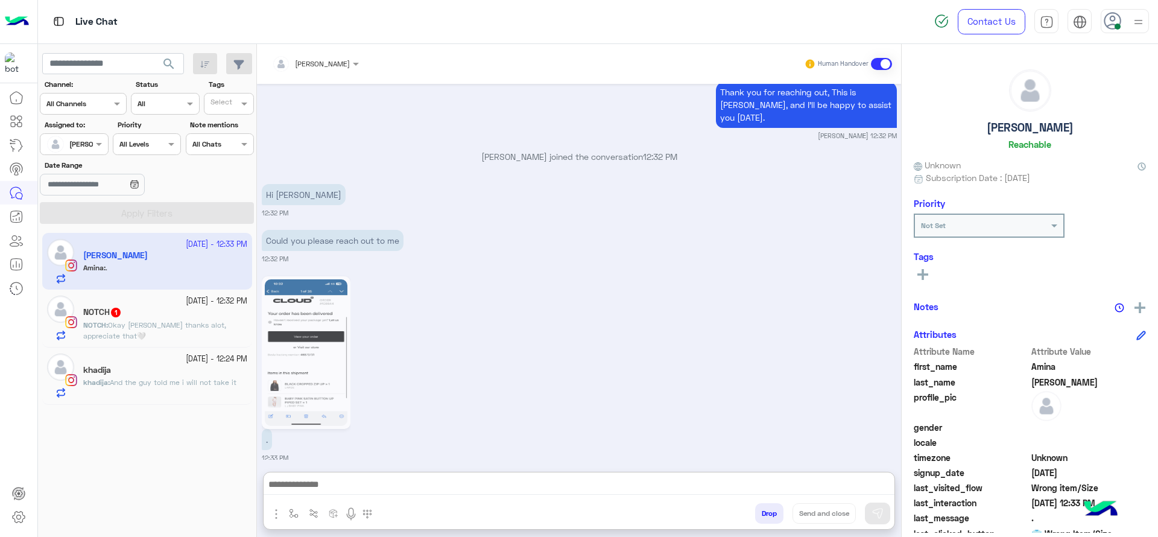
click at [252, 332] on div "14 October - 12:32 PM NOTCH 1 NOTCH : Okay jana thanks alot, appreciate that🤍" at bounding box center [147, 317] width 210 height 57
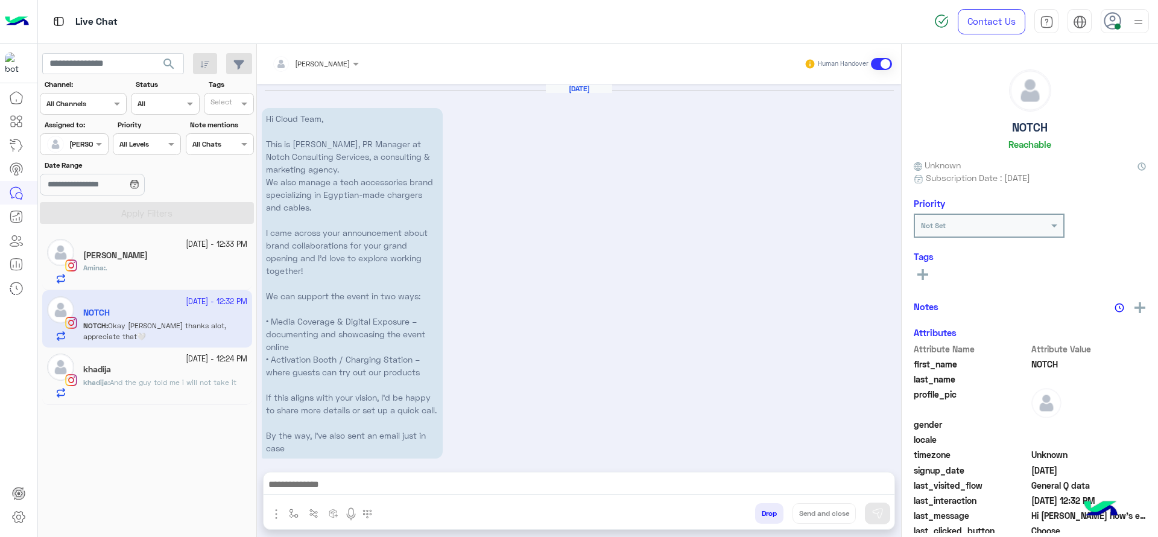
scroll to position [1423, 0]
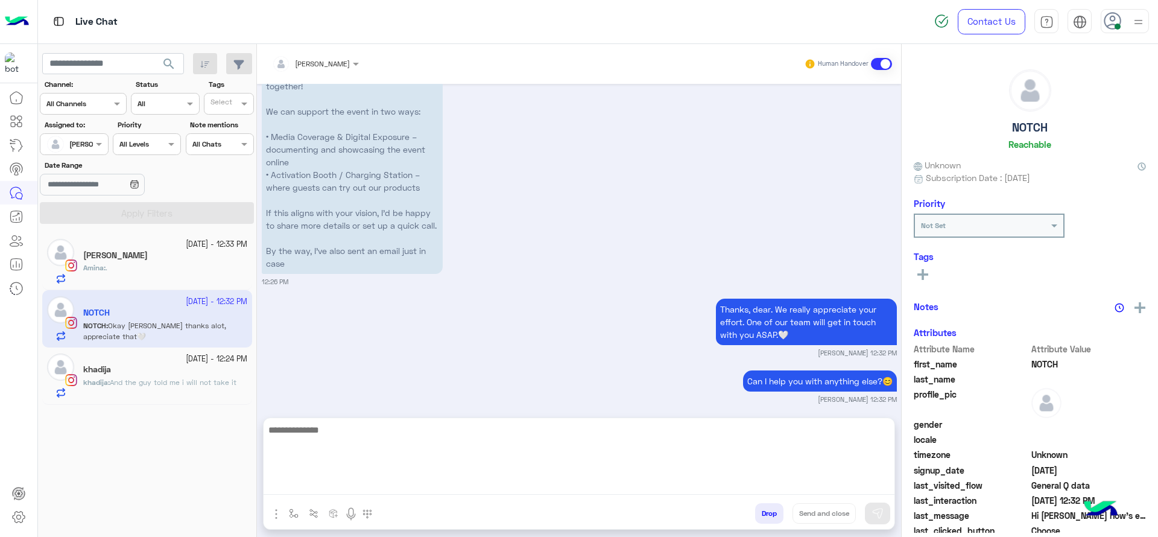
click at [361, 476] on textarea at bounding box center [579, 458] width 631 height 72
paste textarea "**********"
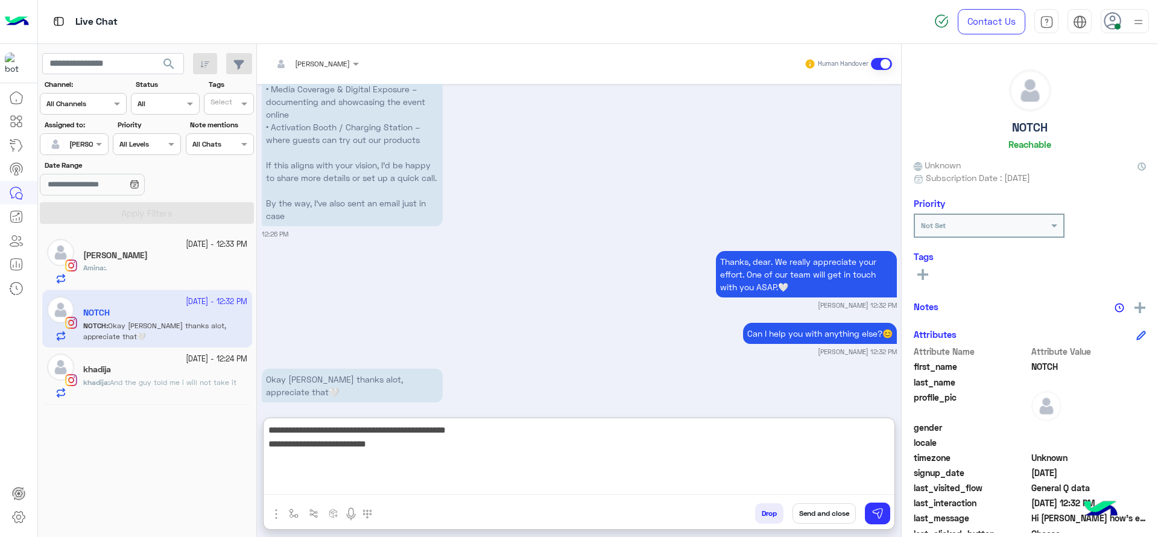
scroll to position [1477, 0]
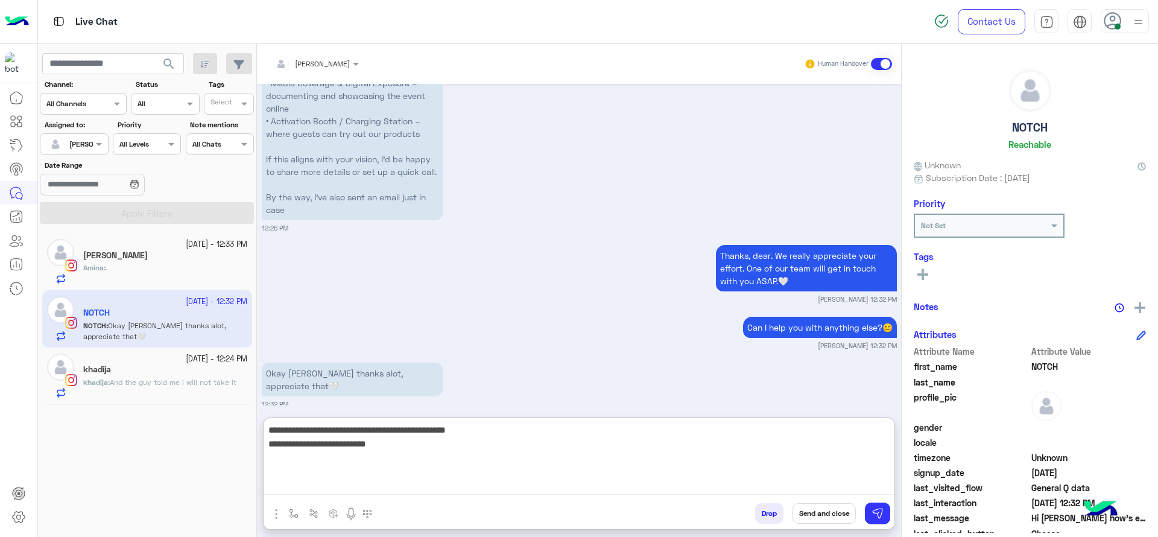
type textarea "**********"
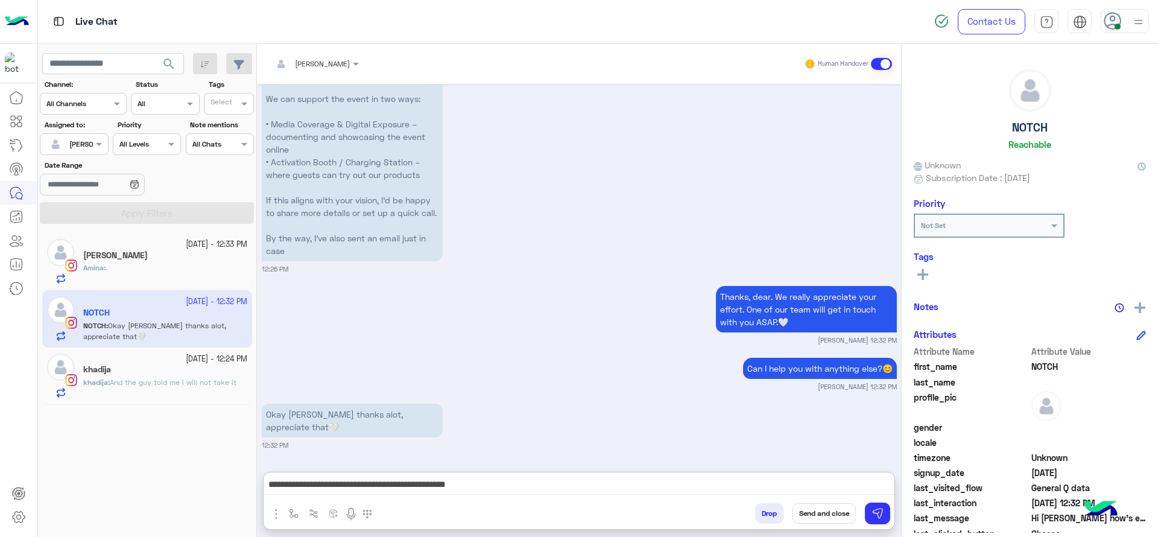
click at [815, 476] on button "Send and close" at bounding box center [824, 513] width 63 height 21
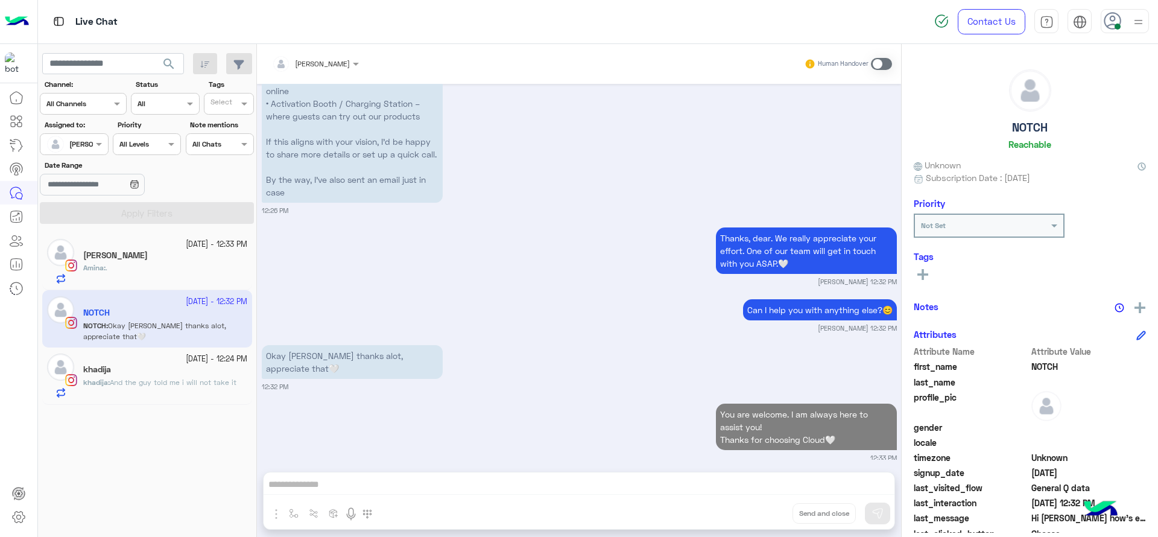
scroll to position [1526, 0]
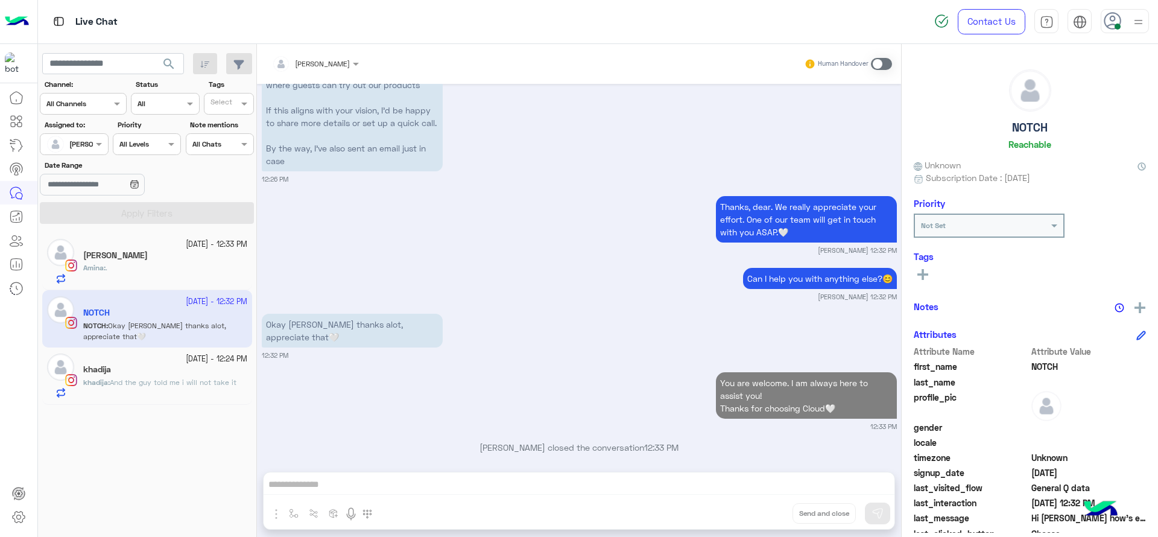
click at [186, 397] on div "khadija : And the guy told me i will not take it" at bounding box center [165, 387] width 164 height 21
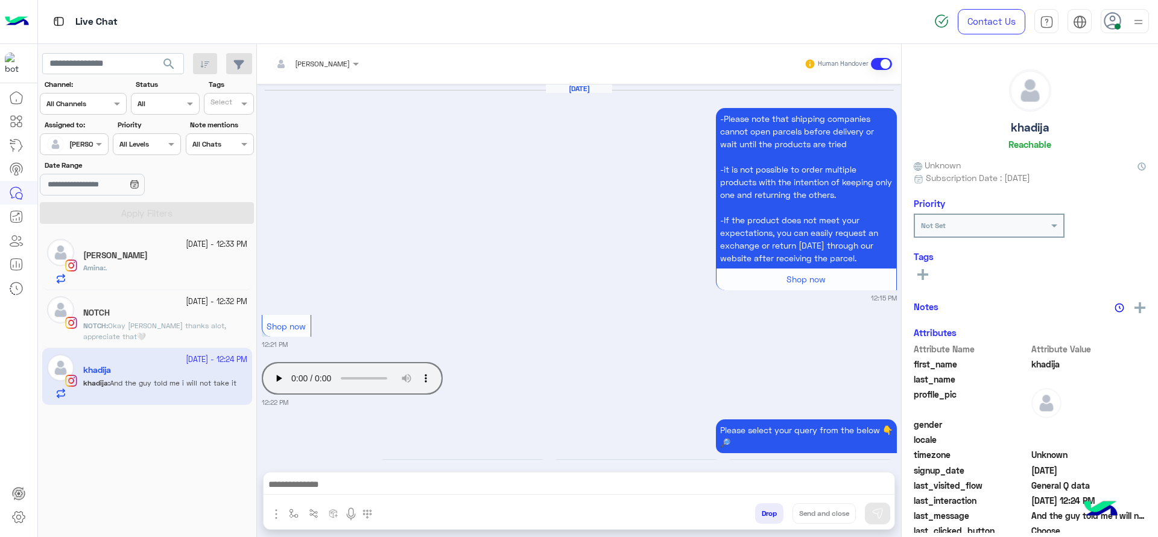
scroll to position [1186, 0]
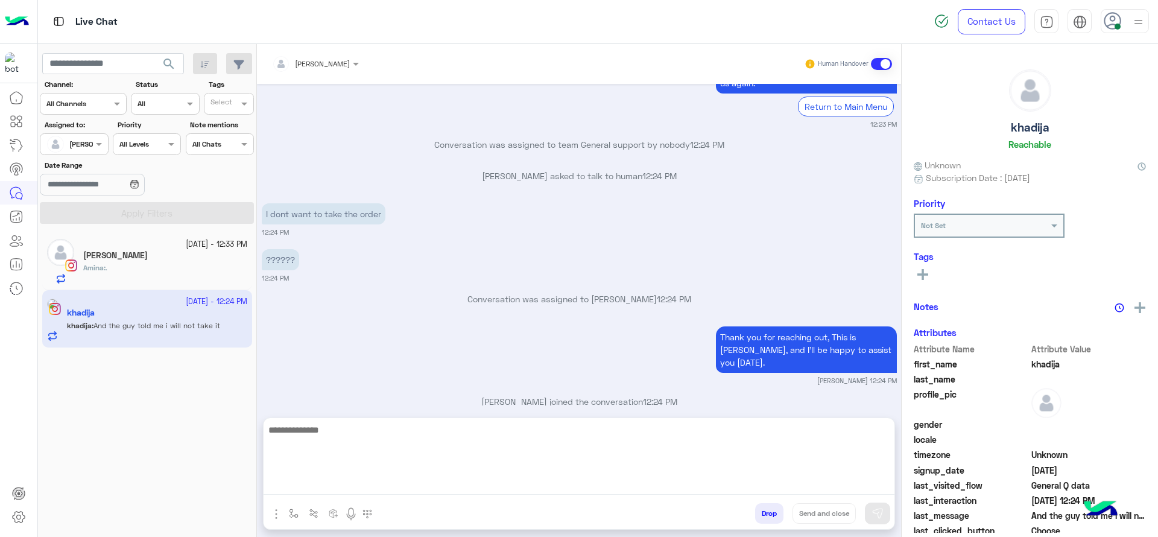
click at [374, 476] on textarea at bounding box center [579, 458] width 631 height 72
click at [360, 440] on textarea at bounding box center [579, 458] width 631 height 72
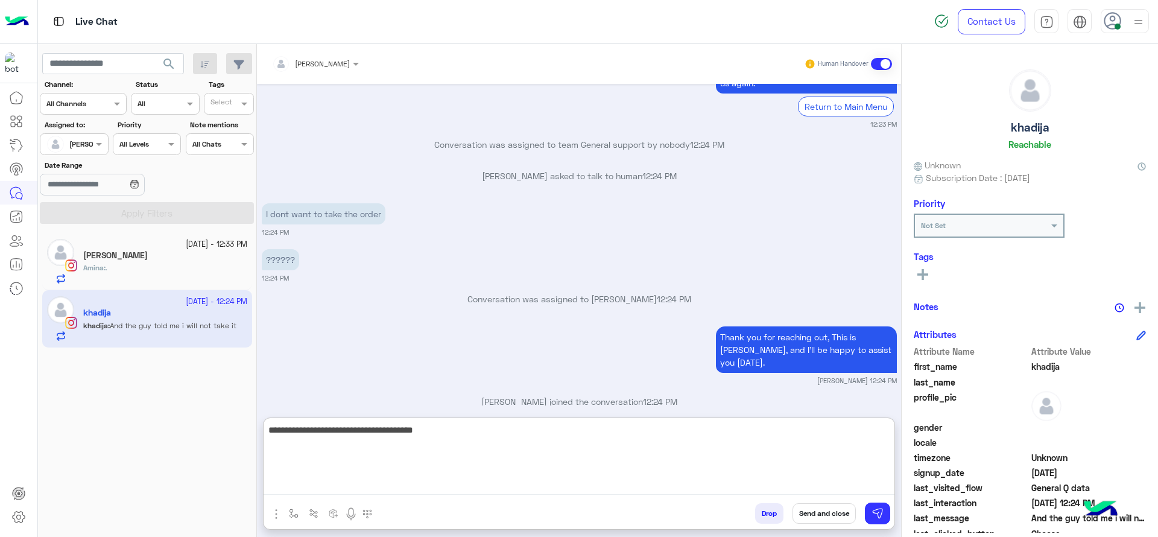
type textarea "**********"
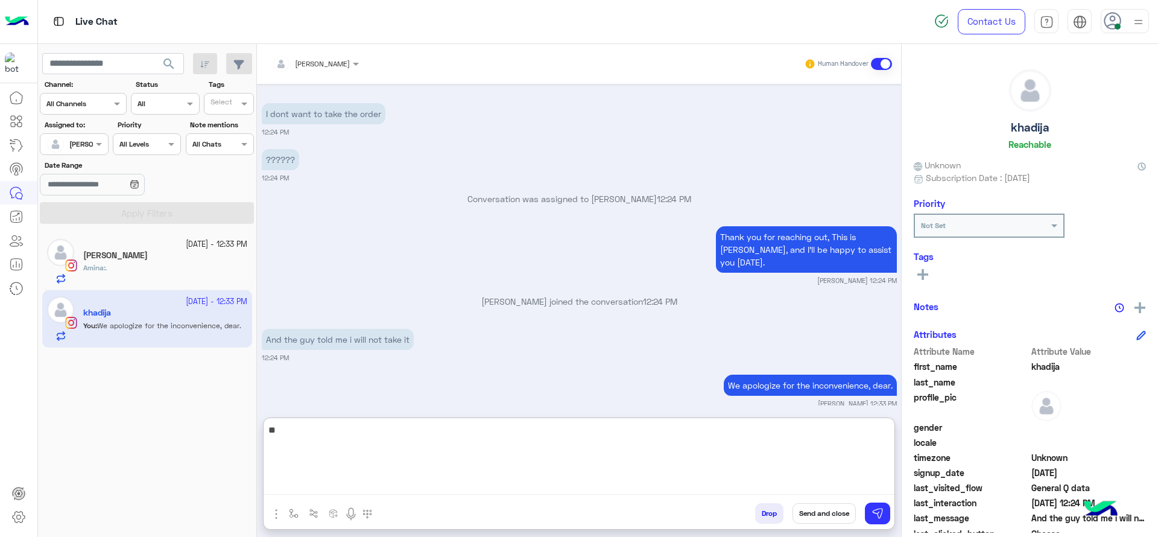
type textarea "*"
click at [362, 435] on textarea "**********" at bounding box center [579, 458] width 631 height 72
click at [420, 434] on textarea "**********" at bounding box center [579, 458] width 631 height 72
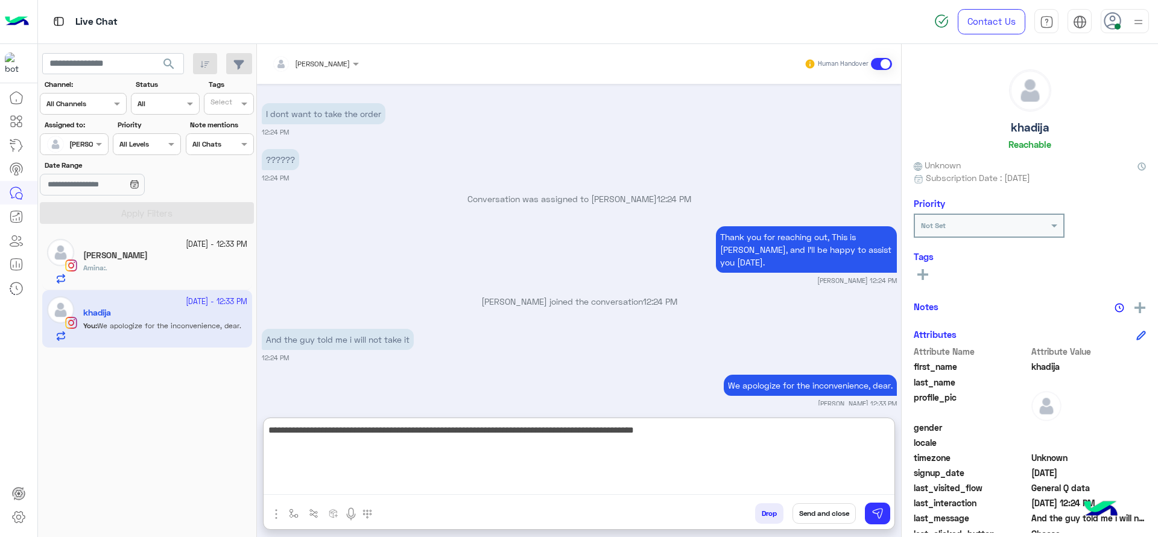
click at [747, 444] on textarea "**********" at bounding box center [579, 458] width 631 height 72
type textarea "**********"
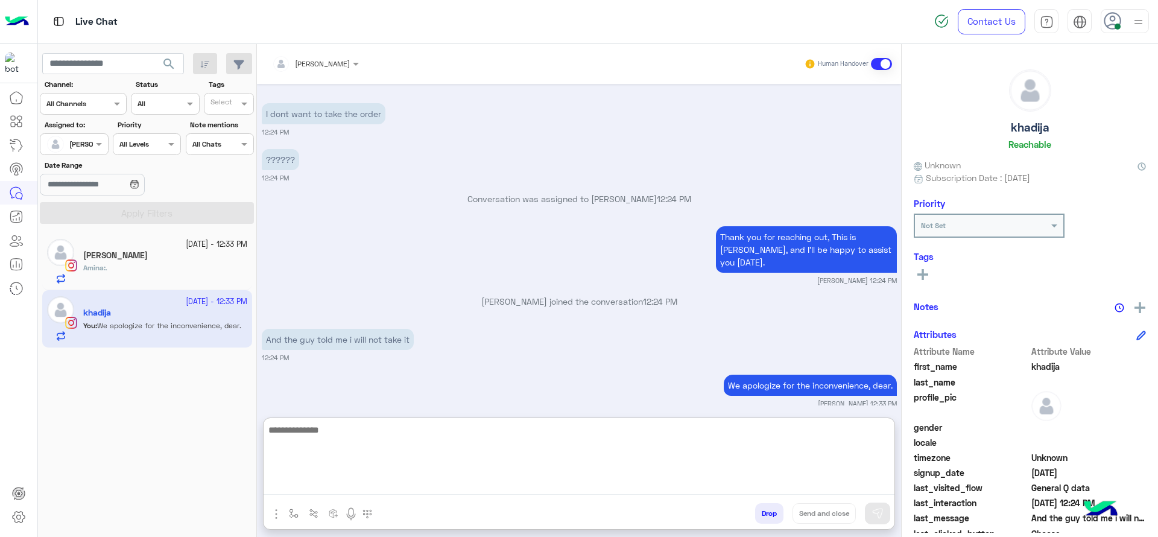
scroll to position [1358, 0]
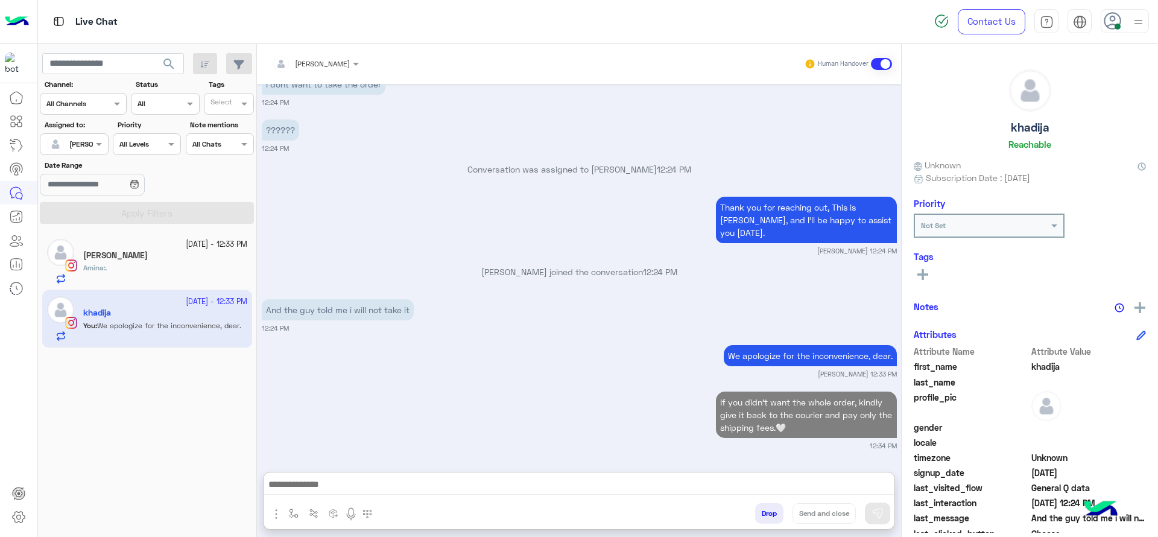
click at [138, 254] on div "Amina Omar" at bounding box center [165, 256] width 164 height 13
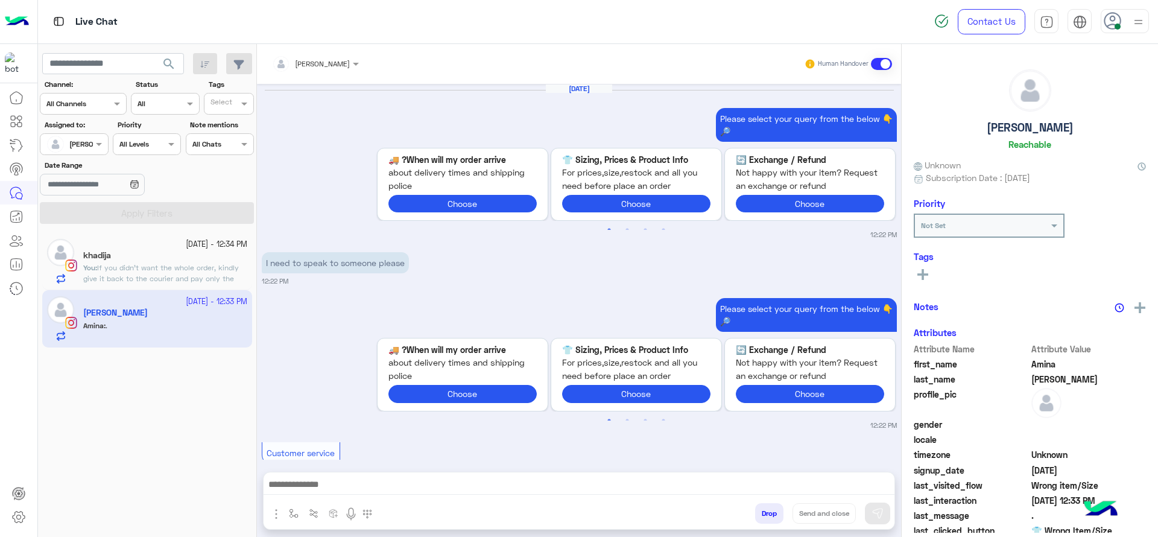
scroll to position [1321, 0]
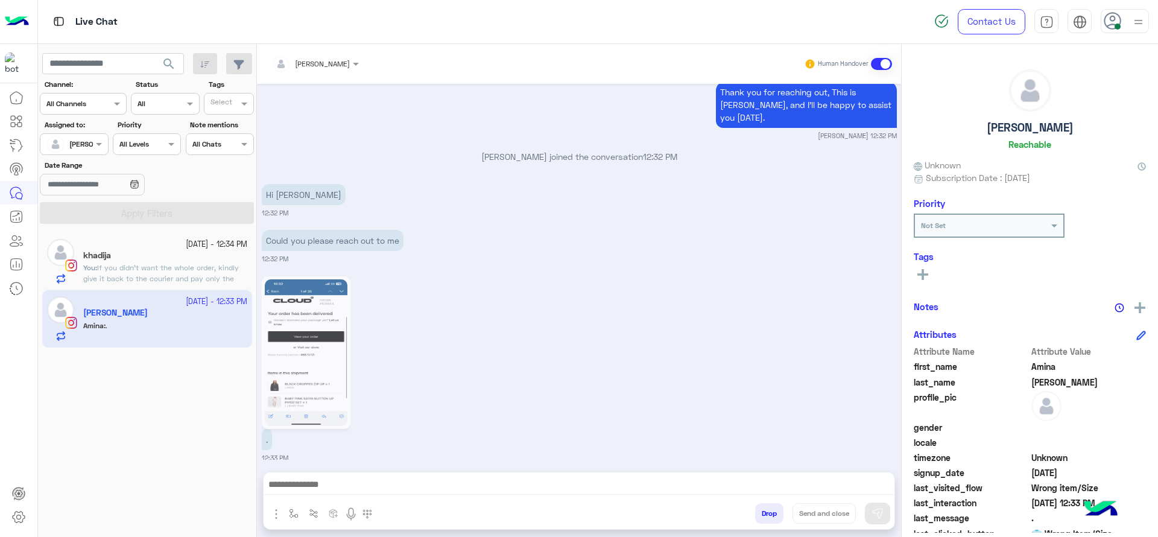
click at [309, 343] on img at bounding box center [306, 352] width 83 height 147
click at [302, 359] on img at bounding box center [306, 352] width 83 height 147
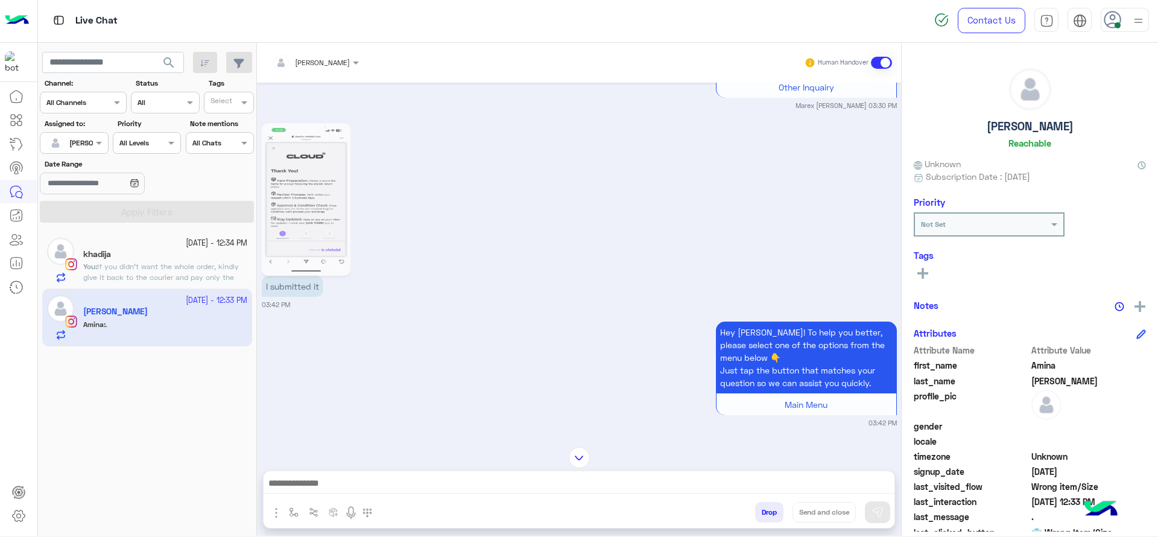
scroll to position [1030, 0]
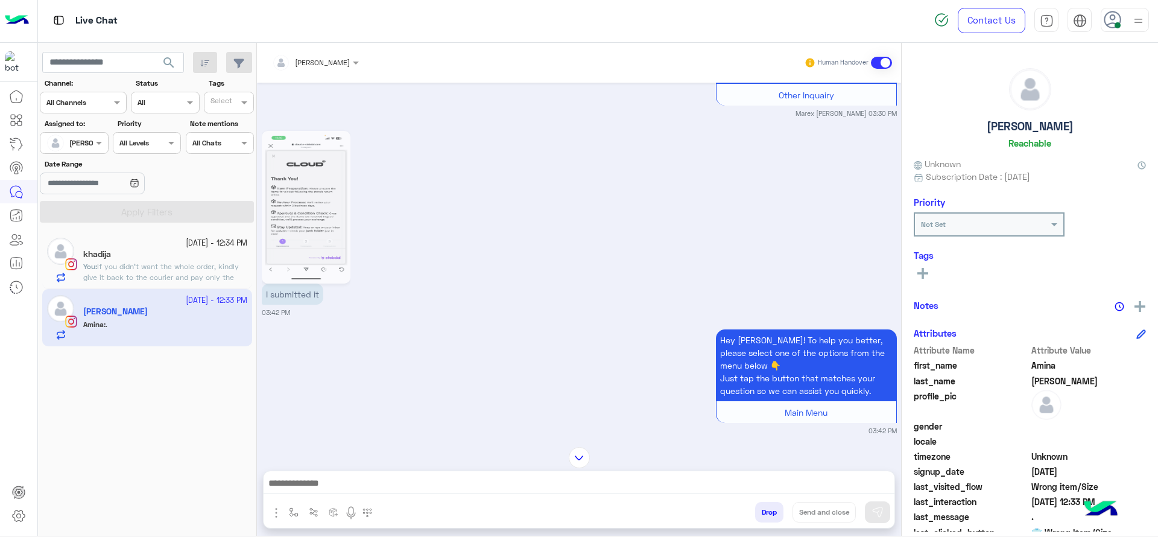
click at [305, 210] on img at bounding box center [306, 207] width 83 height 147
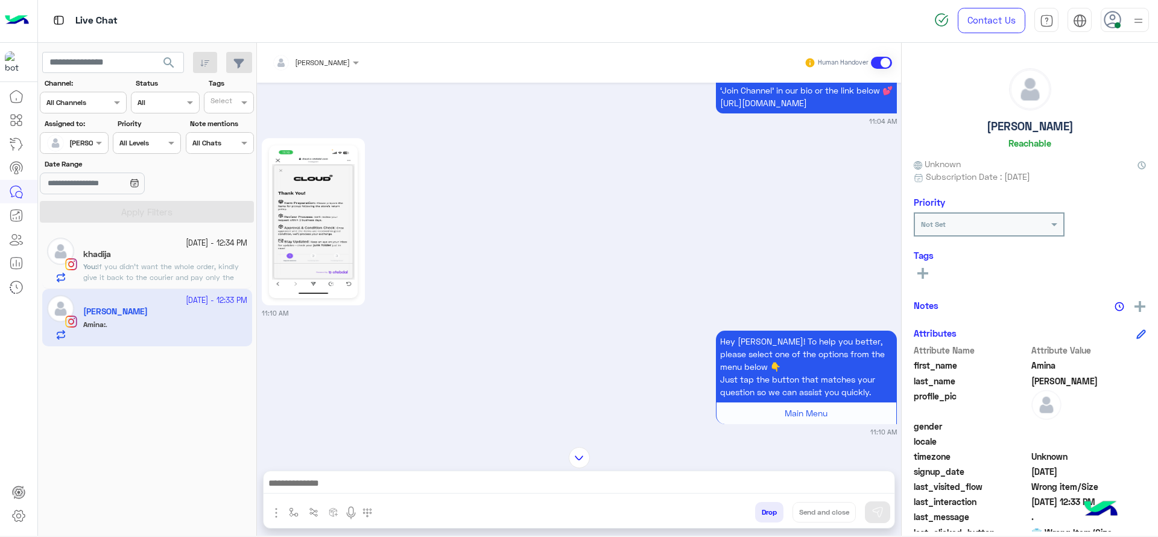
scroll to position [419, 0]
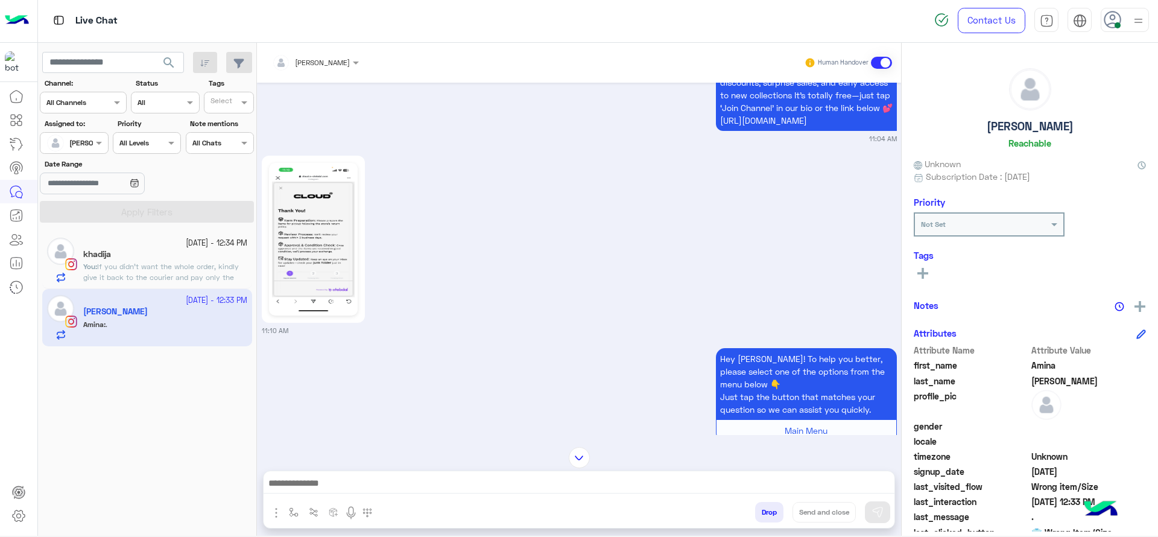
click at [324, 256] on img at bounding box center [313, 239] width 83 height 147
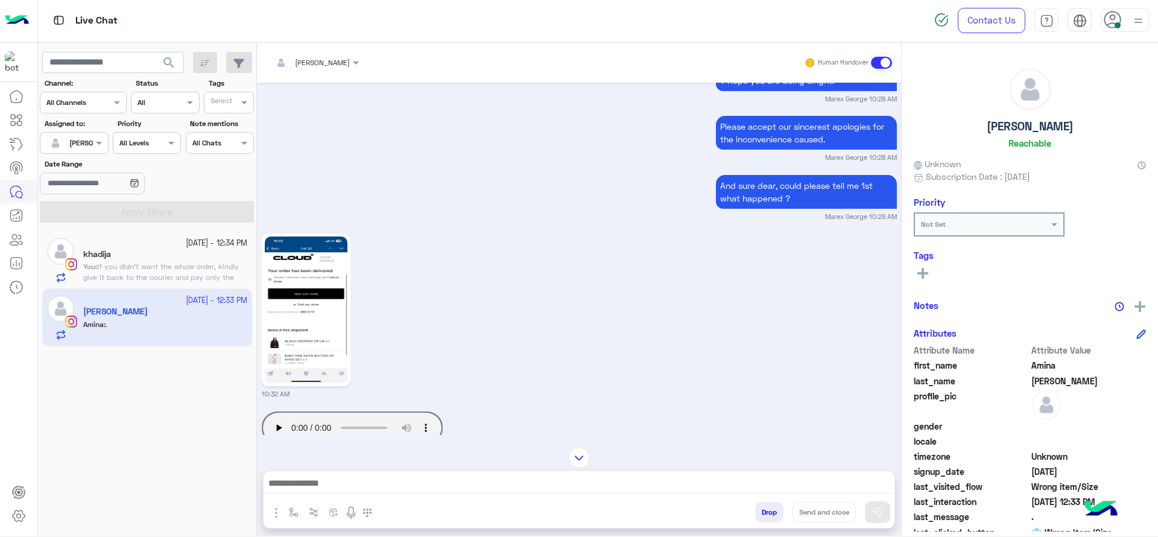
scroll to position [247, 0]
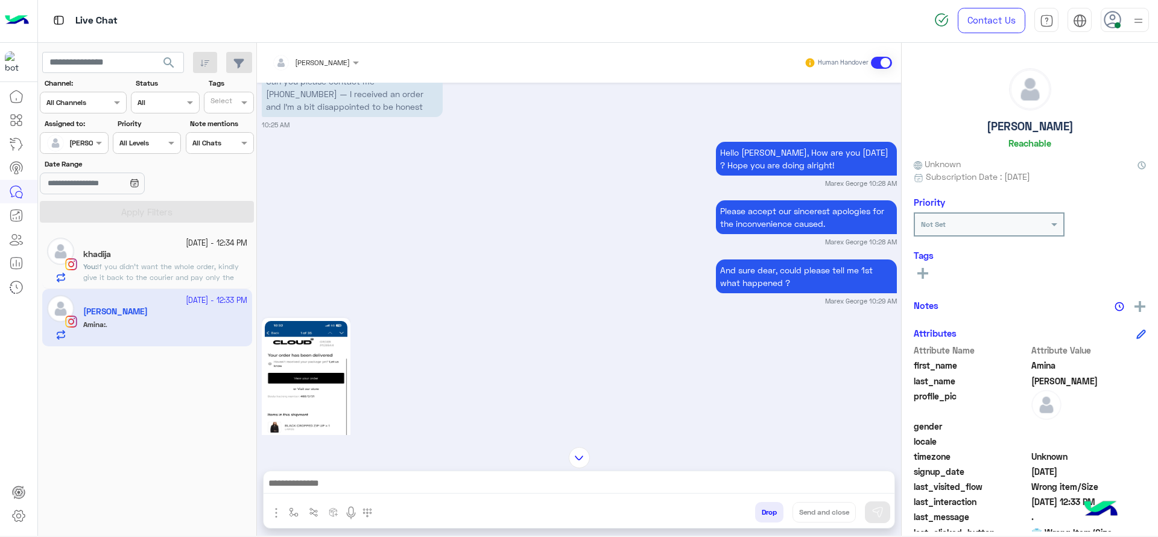
click at [308, 323] on img at bounding box center [306, 394] width 83 height 147
click at [198, 245] on small "14 October - 12:34 PM" at bounding box center [217, 243] width 62 height 11
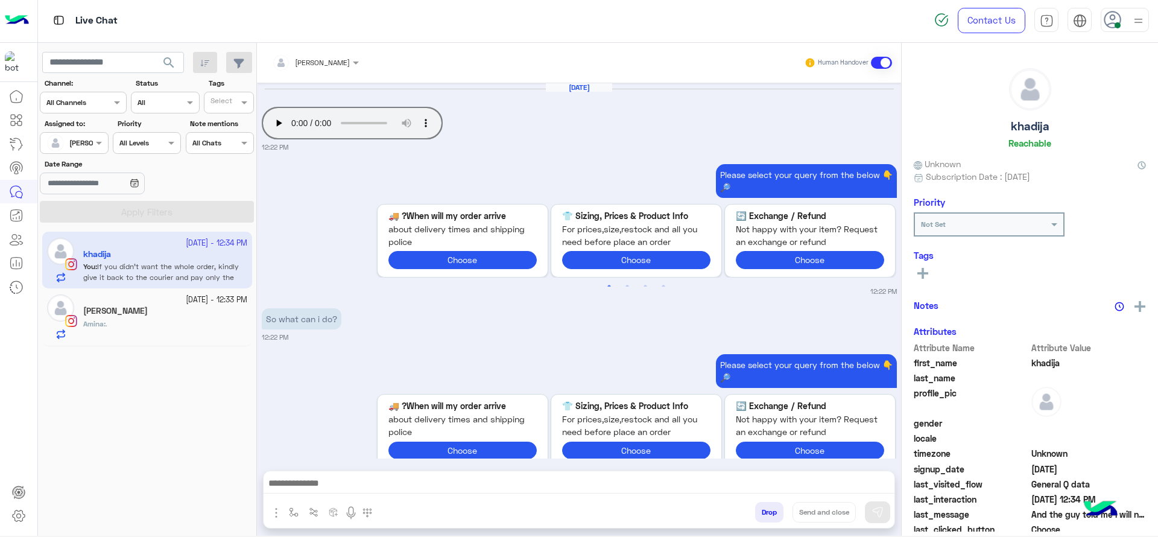
scroll to position [1050, 0]
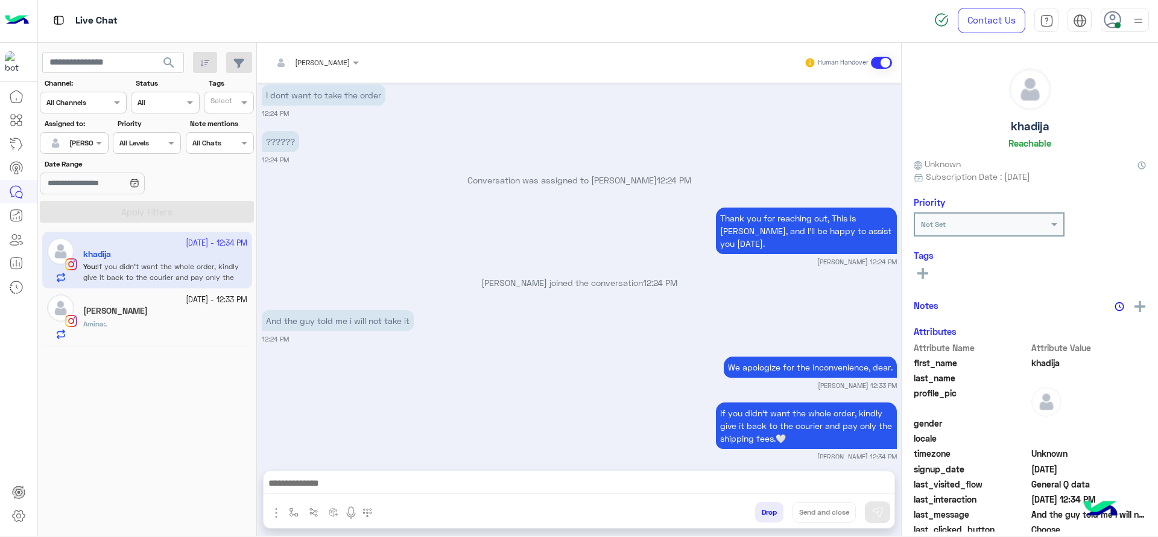
click at [289, 476] on img "button" at bounding box center [294, 512] width 10 height 10
click at [302, 476] on input "text" at bounding box center [315, 483] width 48 height 11
type input "*"
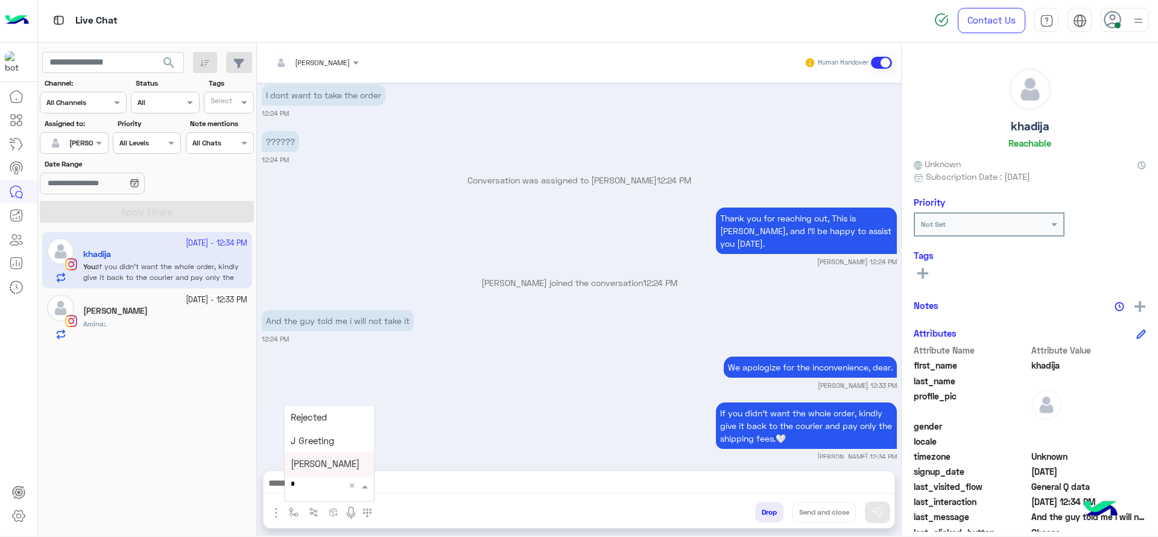
click at [319, 469] on span "[PERSON_NAME]" at bounding box center [325, 463] width 69 height 11
type textarea "**********"
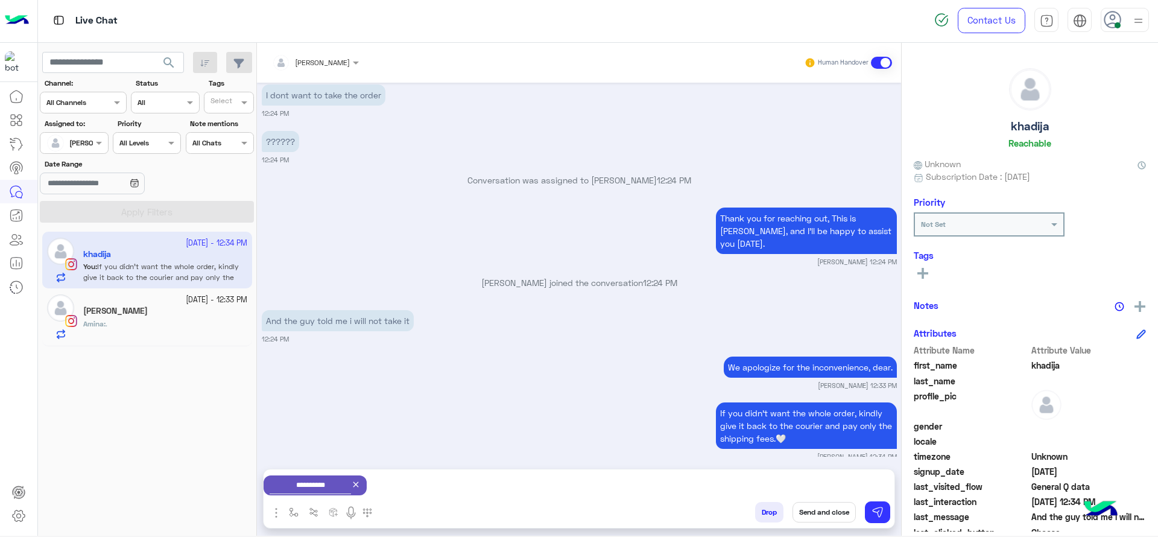
click at [823, 476] on button "Send and close" at bounding box center [824, 512] width 63 height 21
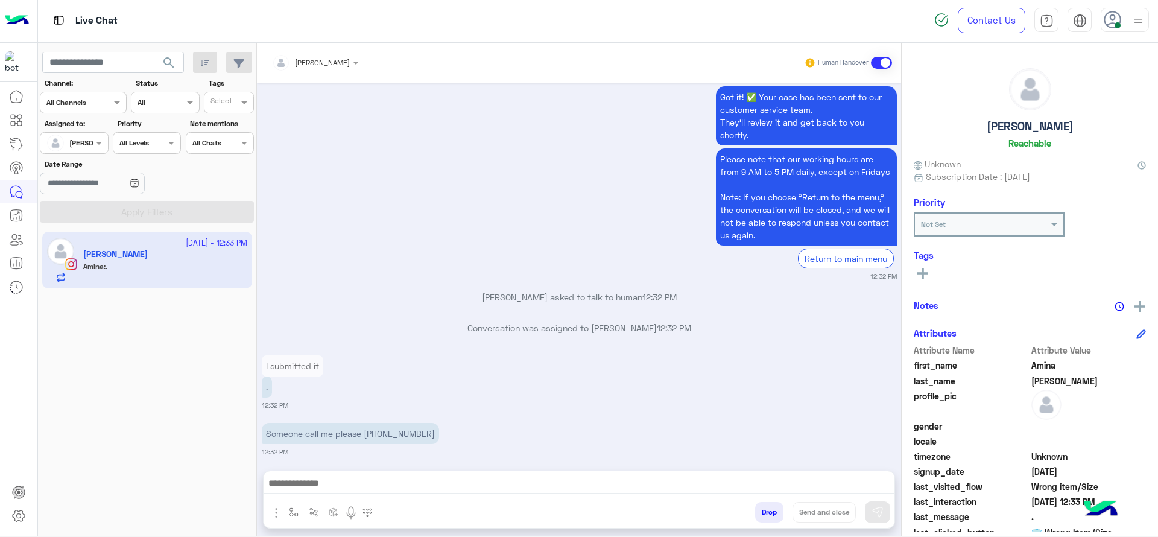
scroll to position [1321, 0]
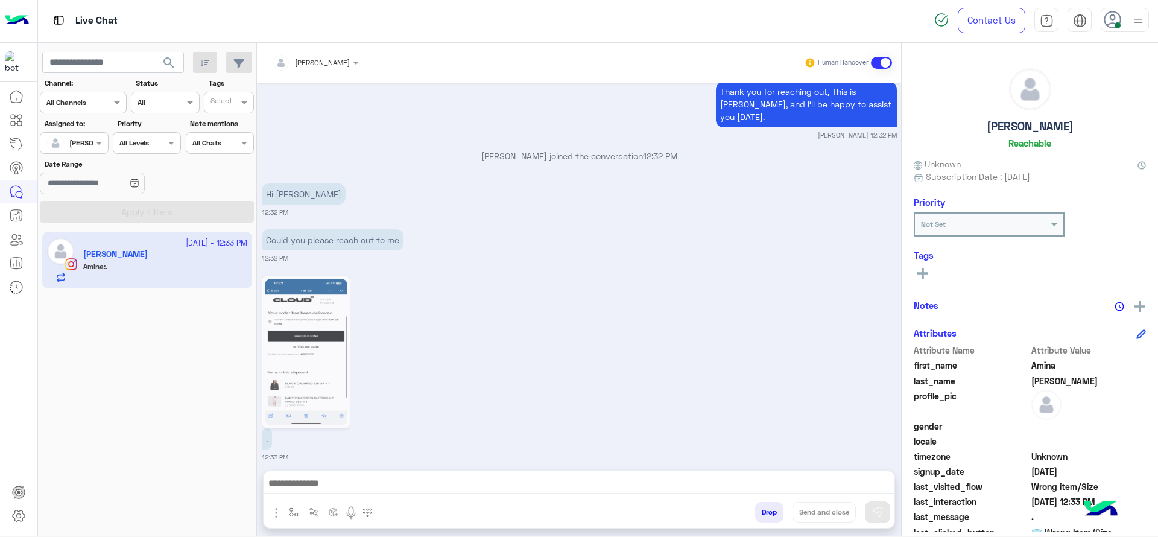
click at [418, 473] on div at bounding box center [579, 486] width 631 height 30
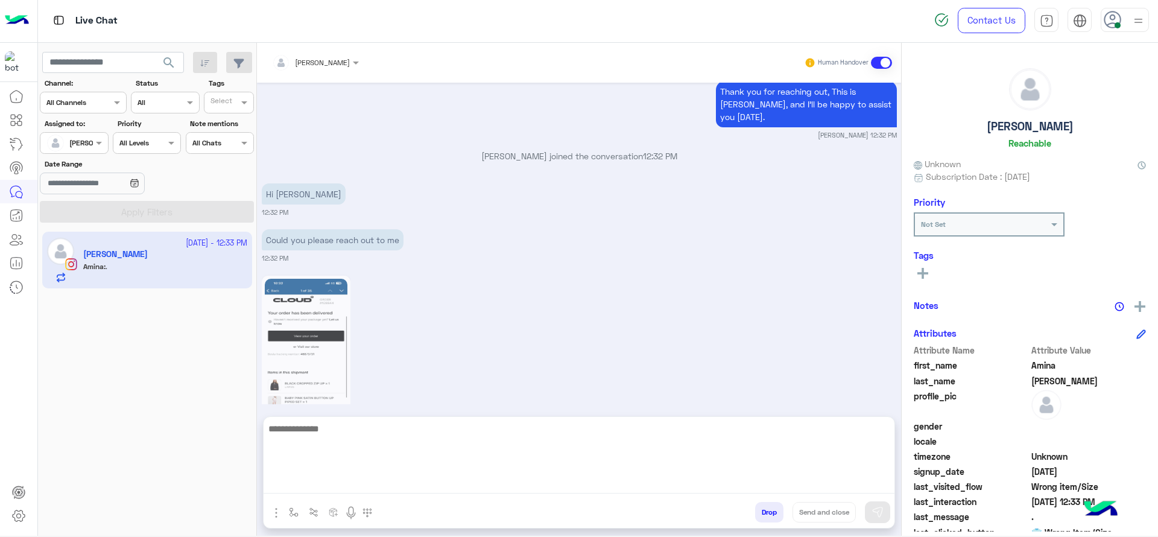
click at [418, 476] on textarea at bounding box center [579, 457] width 631 height 72
type textarea "**********"
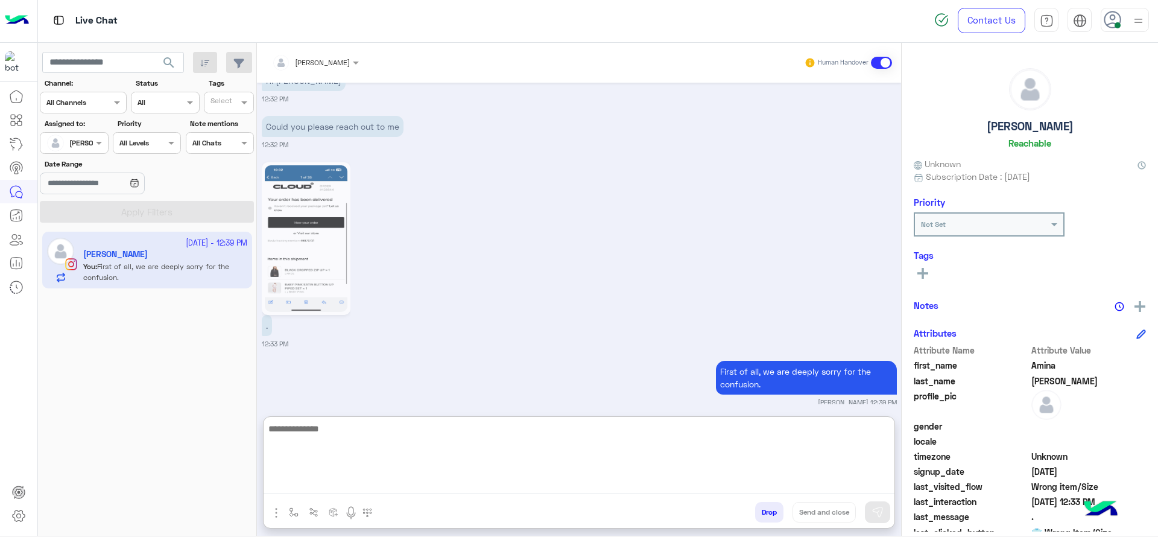
click at [444, 476] on textarea at bounding box center [579, 457] width 631 height 72
paste textarea "**********"
type textarea "**********"
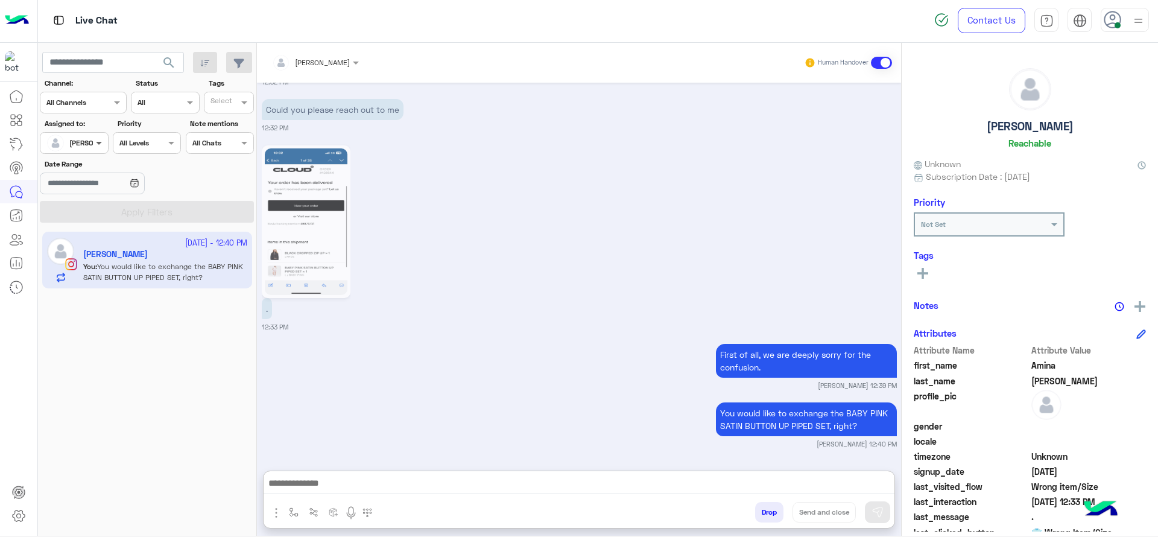
click at [101, 145] on span at bounding box center [100, 142] width 15 height 13
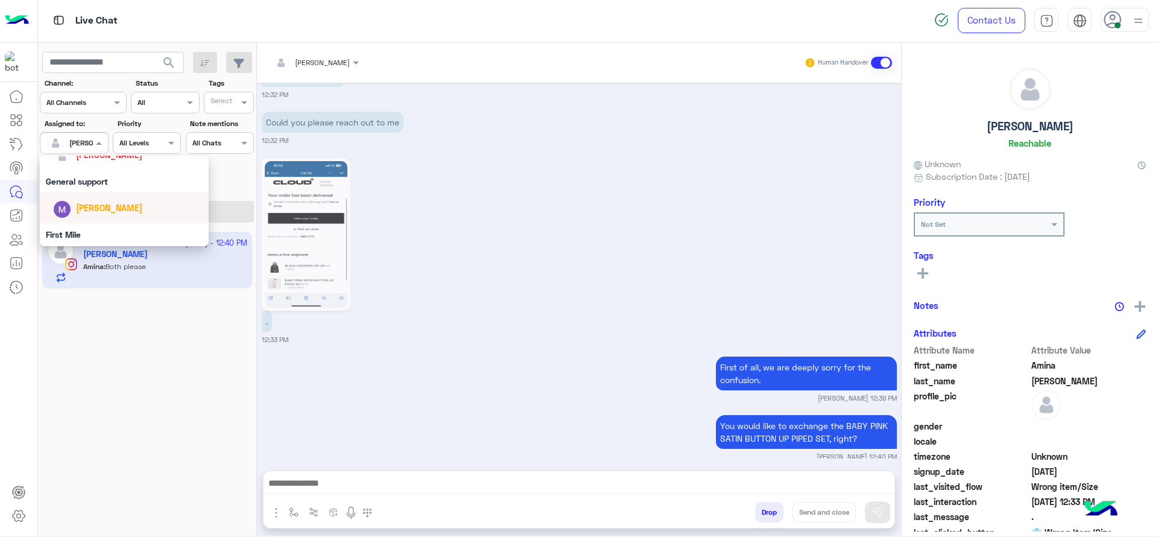
scroll to position [1485, 0]
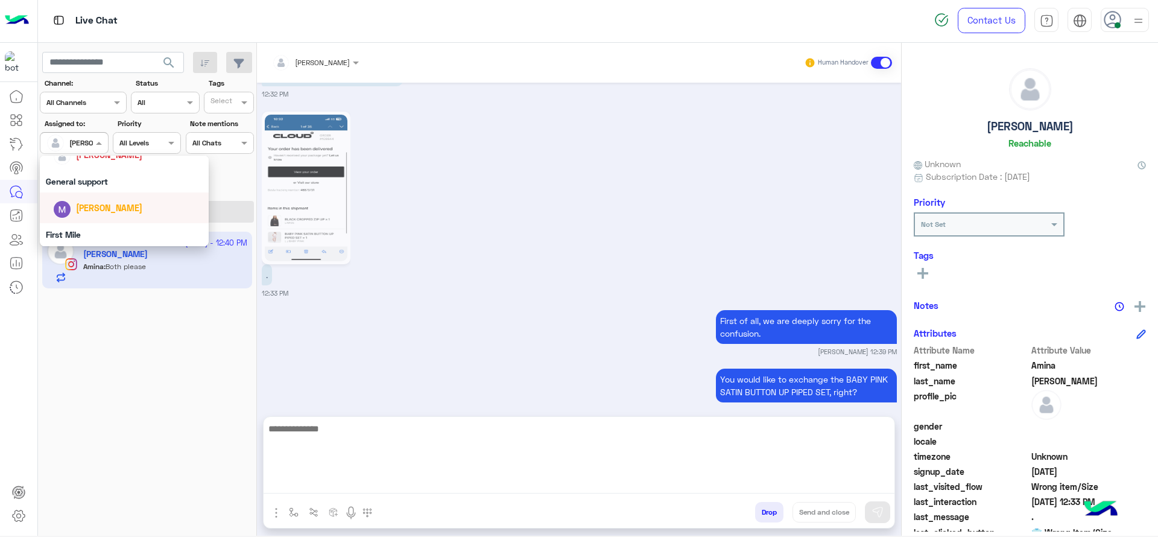
click at [417, 476] on textarea at bounding box center [579, 457] width 631 height 72
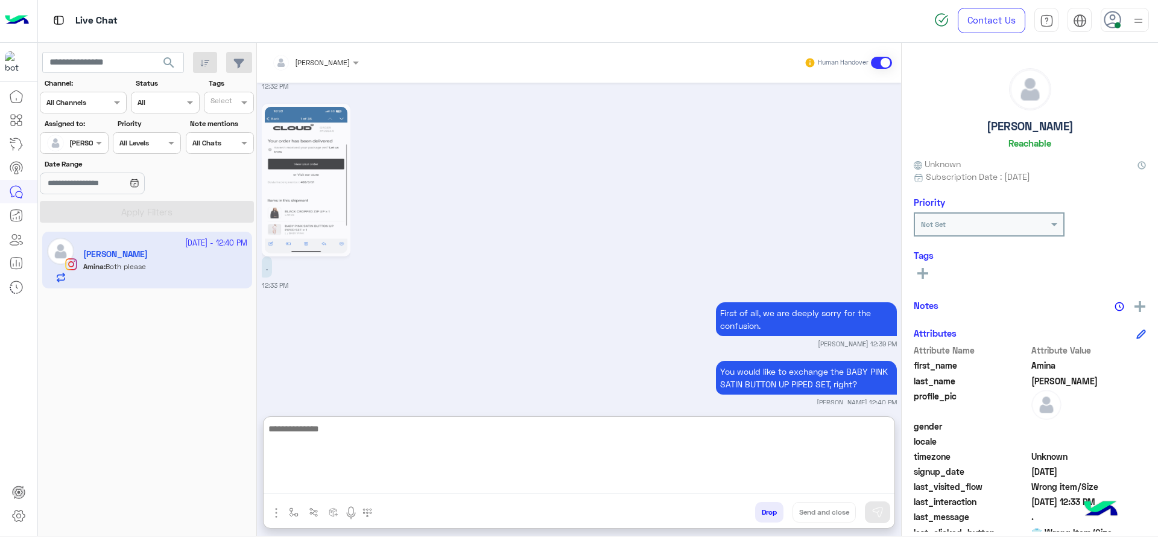
scroll to position [1539, 0]
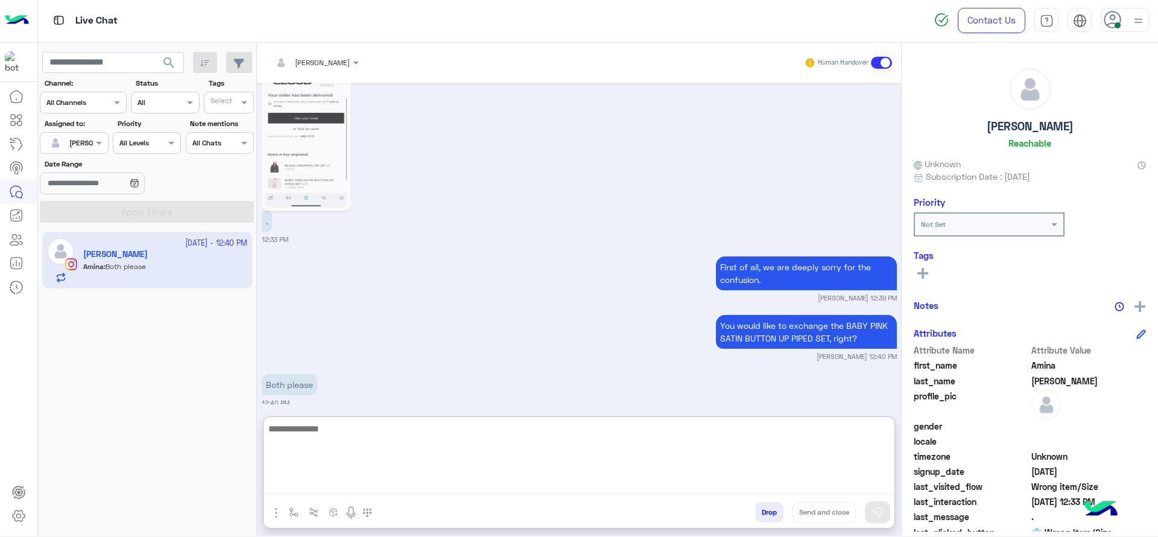
click at [534, 435] on textarea at bounding box center [579, 457] width 631 height 72
type textarea "*"
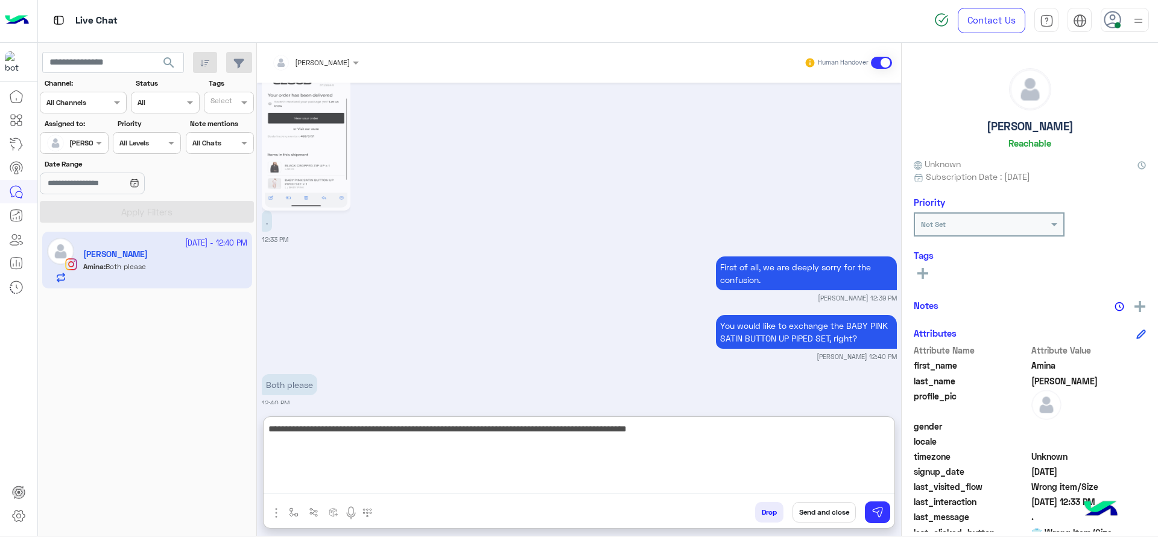
type textarea "**********"
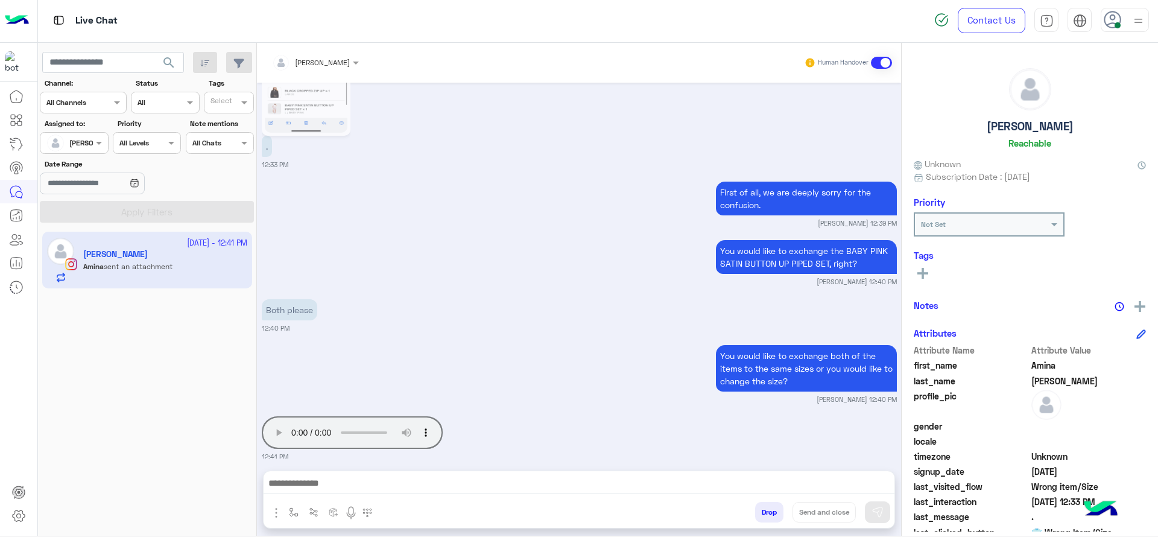
scroll to position [1671, 0]
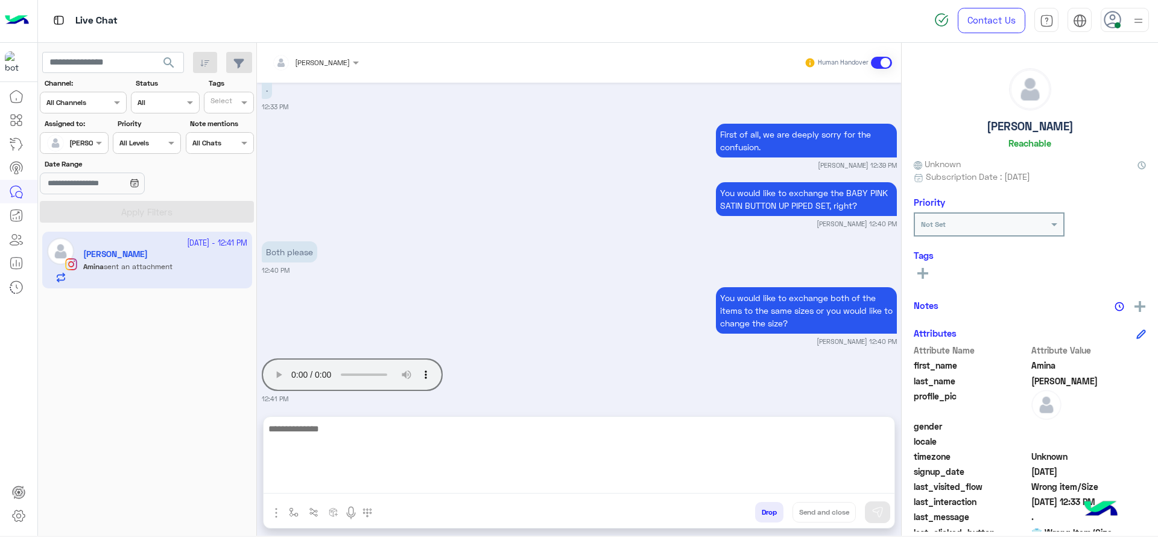
click at [533, 476] on textarea at bounding box center [579, 457] width 631 height 72
click at [552, 460] on textarea at bounding box center [579, 457] width 631 height 72
paste textarea "**********"
type textarea "**********"
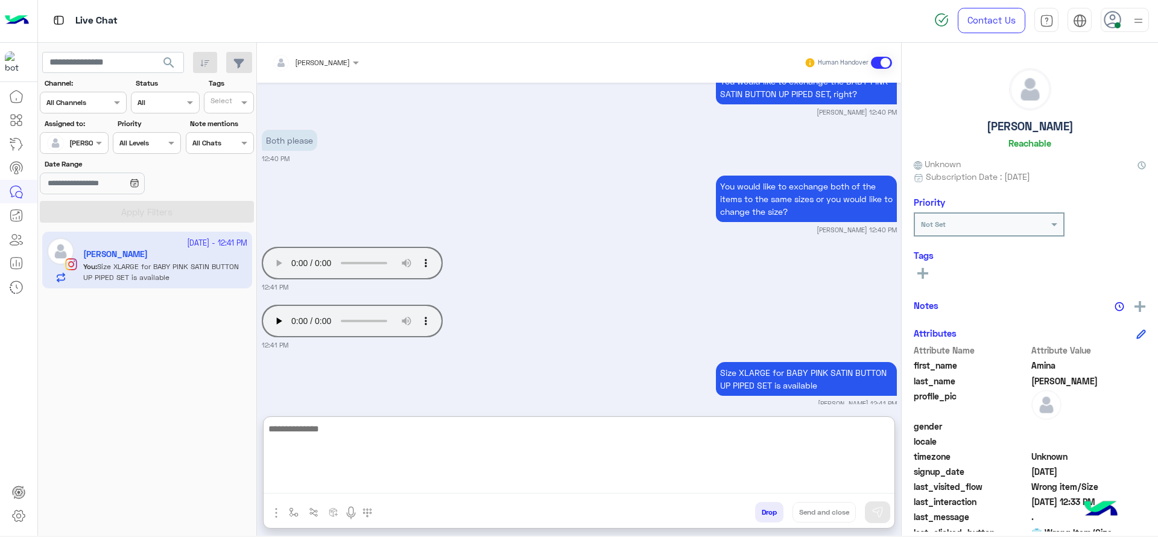
scroll to position [1784, 0]
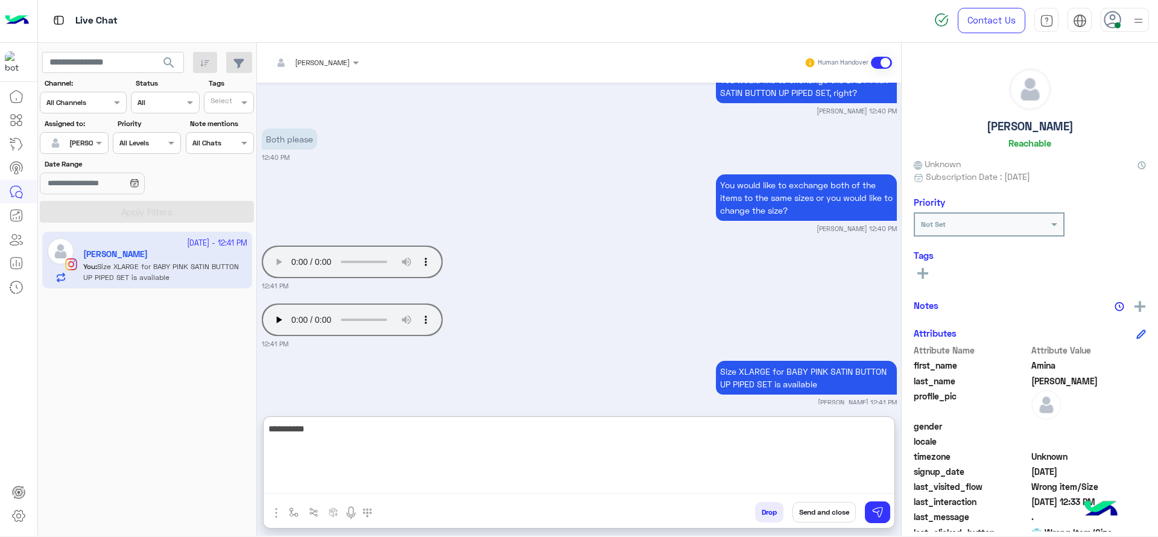
paste textarea "**********"
type textarea "**********"
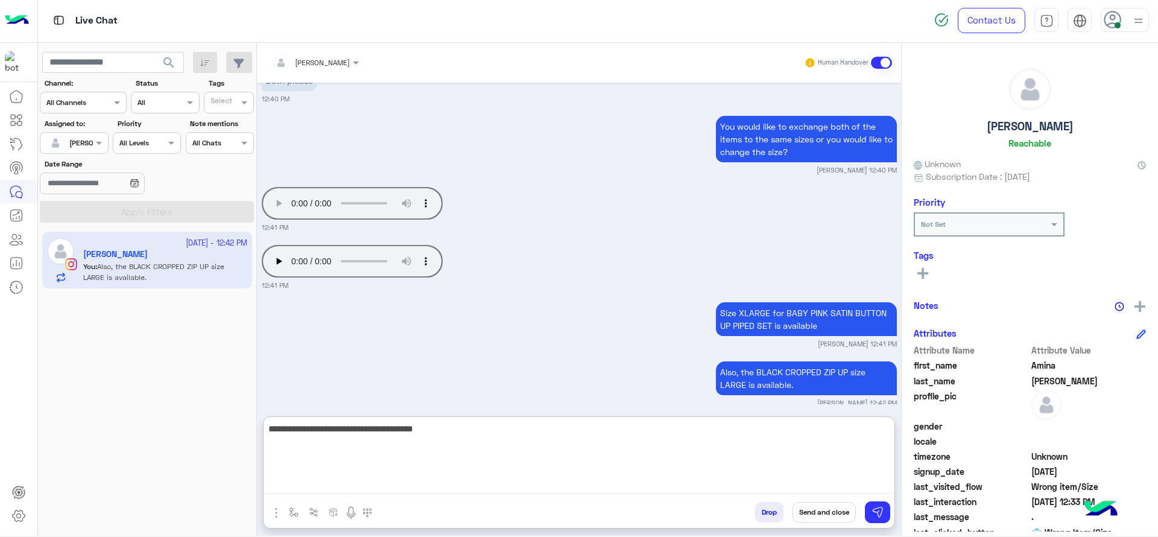
type textarea "**********"
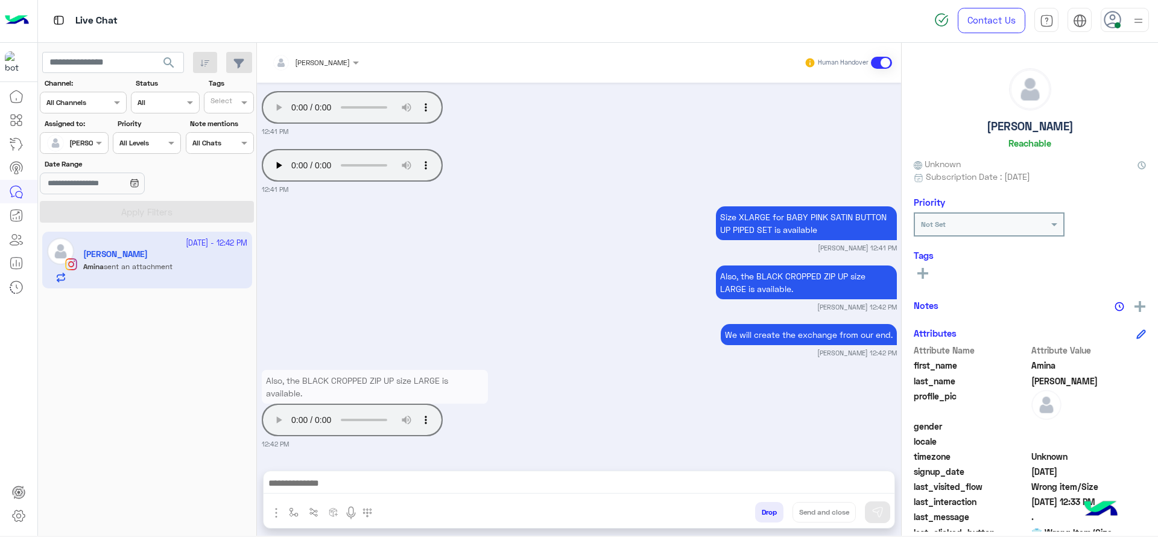
scroll to position [1926, 0]
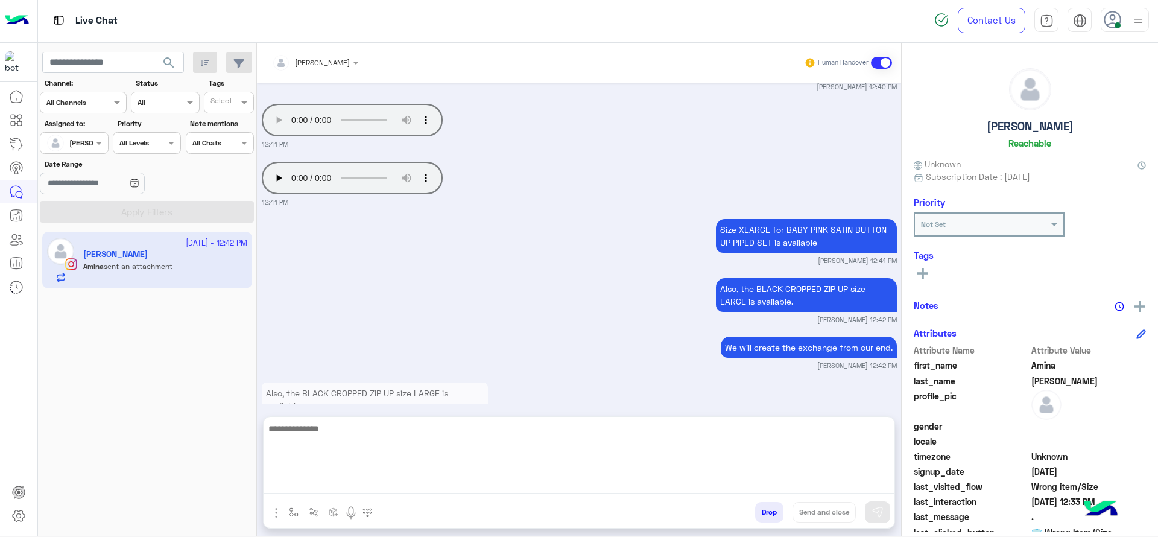
click at [449, 476] on textarea at bounding box center [579, 457] width 631 height 72
paste textarea "**********"
type textarea "**********"
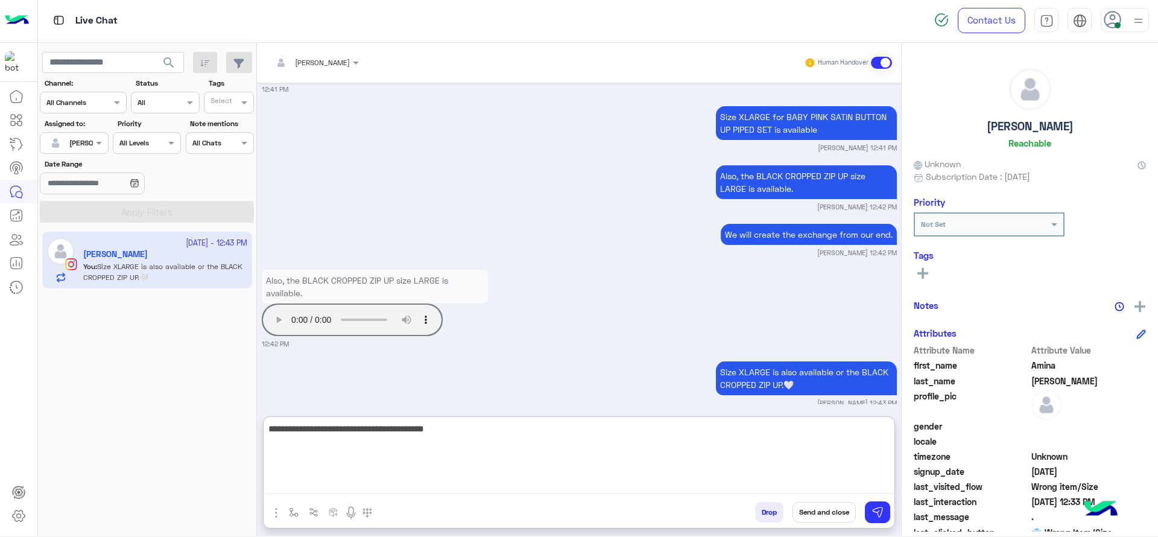
type textarea "**********"
click at [460, 443] on textarea "**********" at bounding box center [579, 457] width 631 height 72
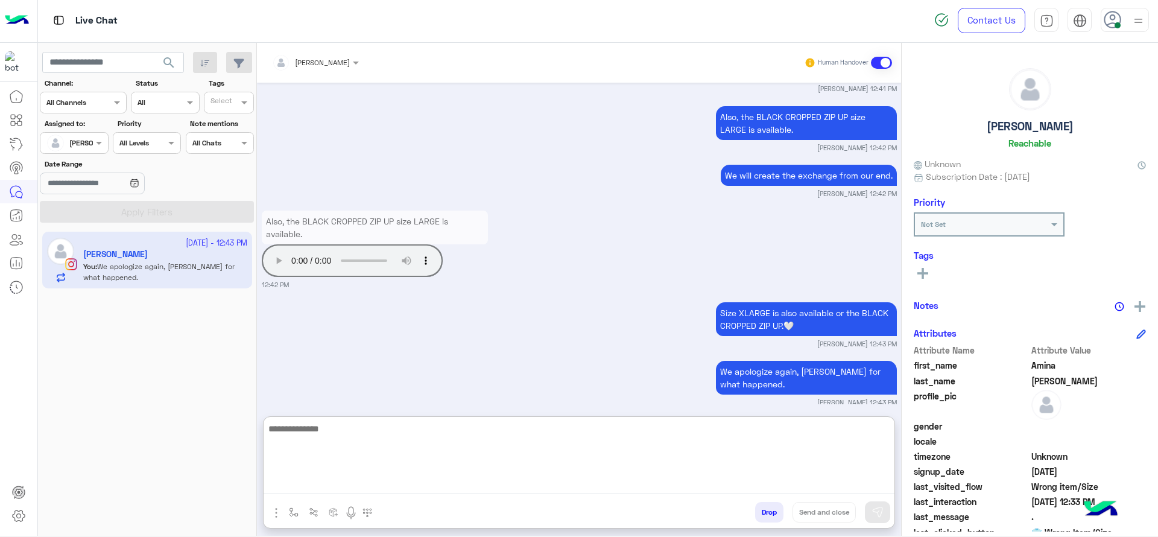
scroll to position [2143, 0]
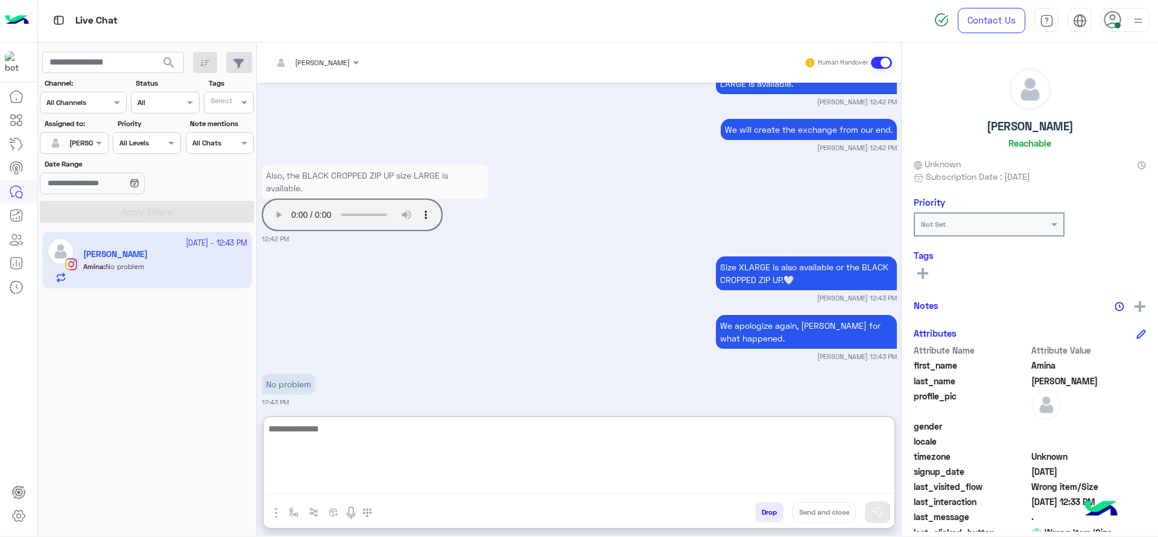
click at [399, 458] on textarea at bounding box center [579, 457] width 631 height 72
paste textarea "**********"
type textarea "**********"
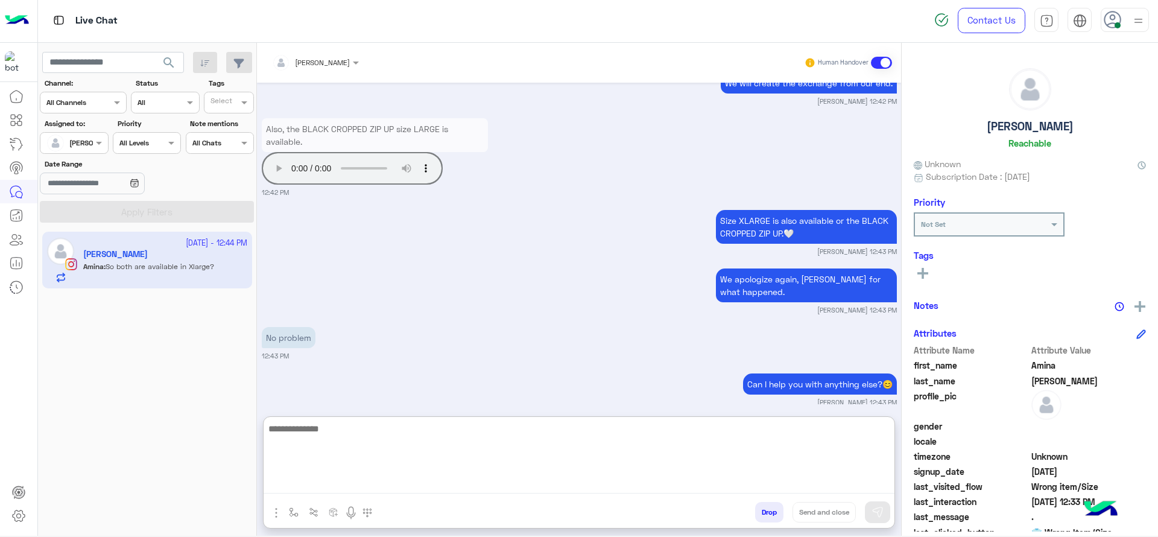
scroll to position [2235, 0]
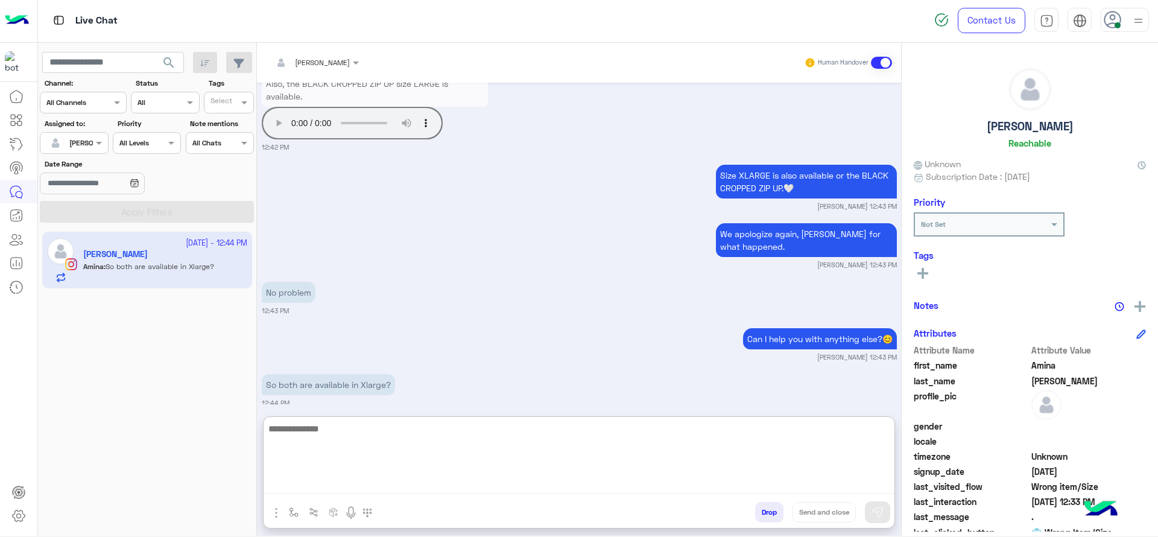
click at [458, 476] on textarea at bounding box center [579, 457] width 631 height 72
type textarea "**********"
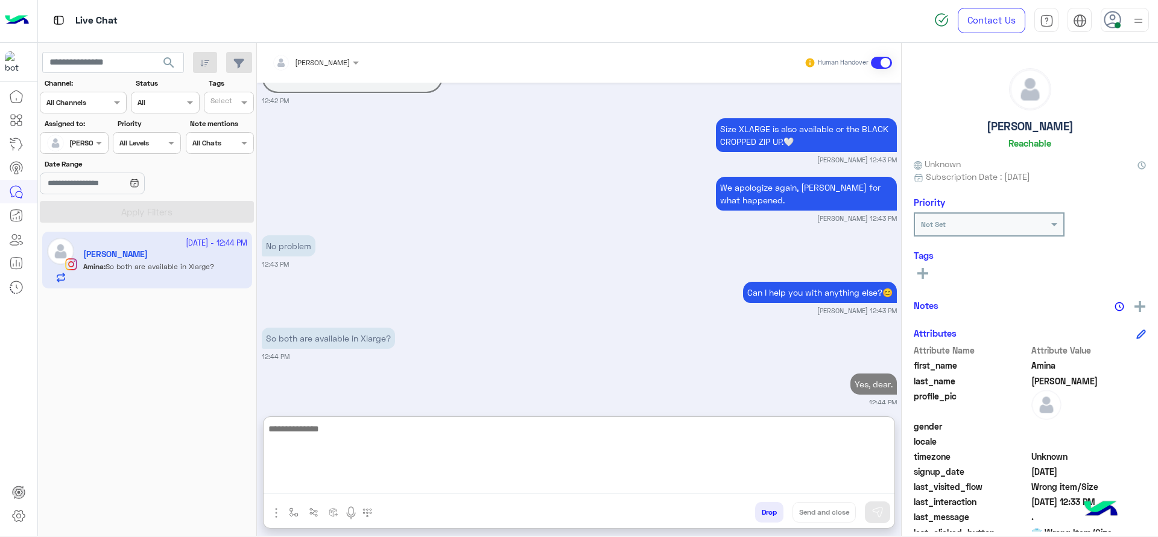
scroll to position [128, 0]
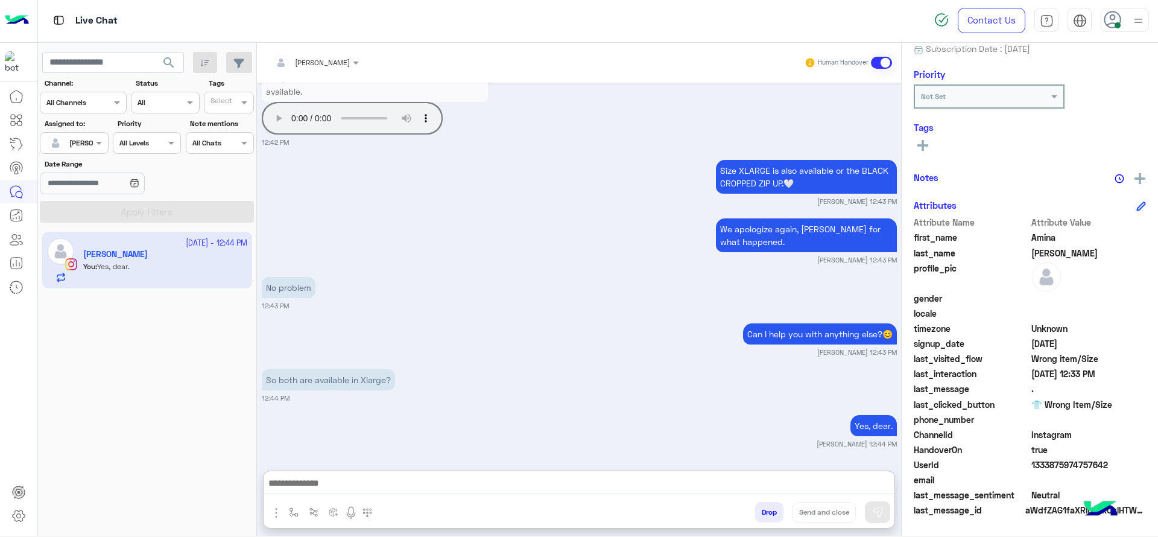
click at [1029, 461] on span "1333875974757642" at bounding box center [1088, 464] width 115 height 13
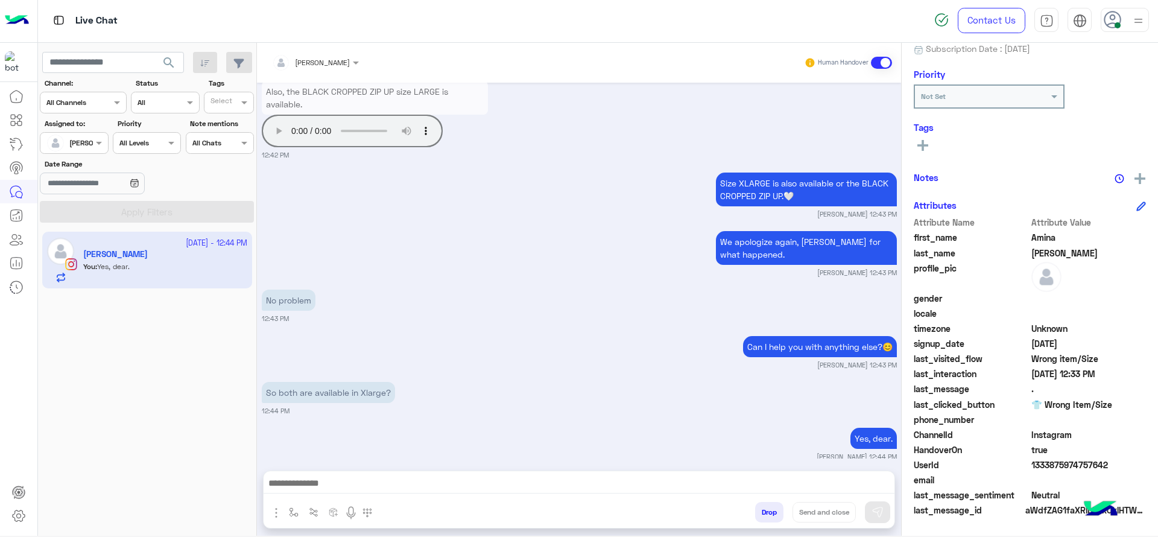
click at [1029, 461] on span "1333875974757642" at bounding box center [1088, 464] width 115 height 13
copy span "1333875974757642"
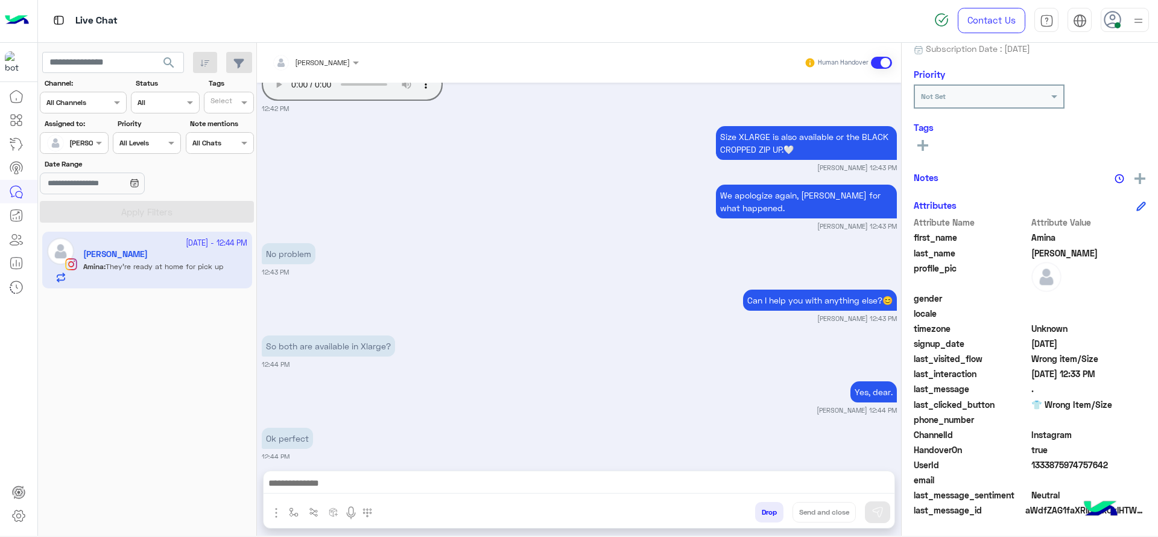
scroll to position [2365, 0]
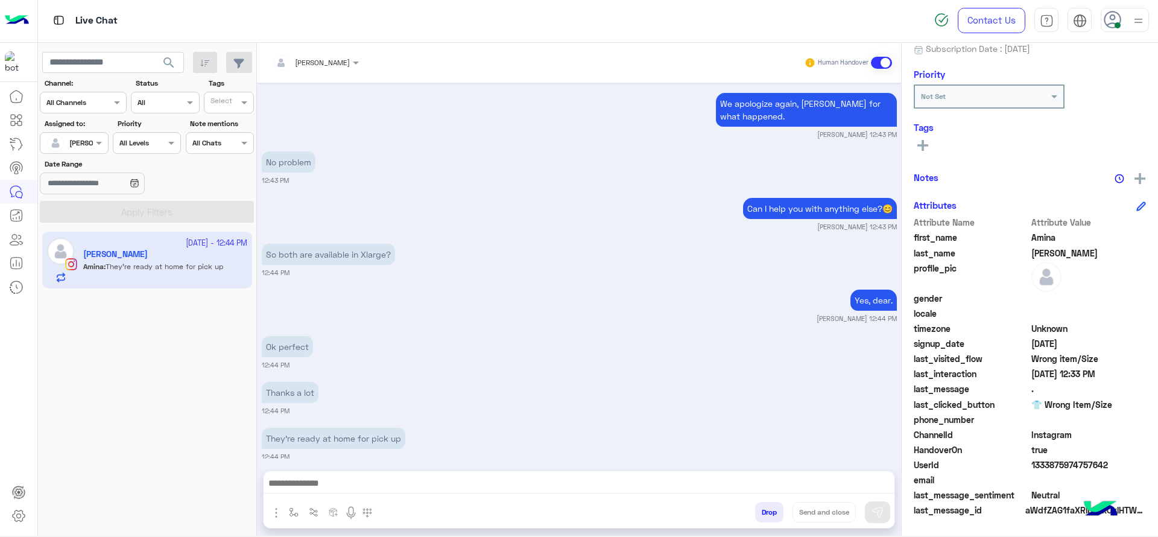
click at [428, 474] on div at bounding box center [579, 486] width 631 height 30
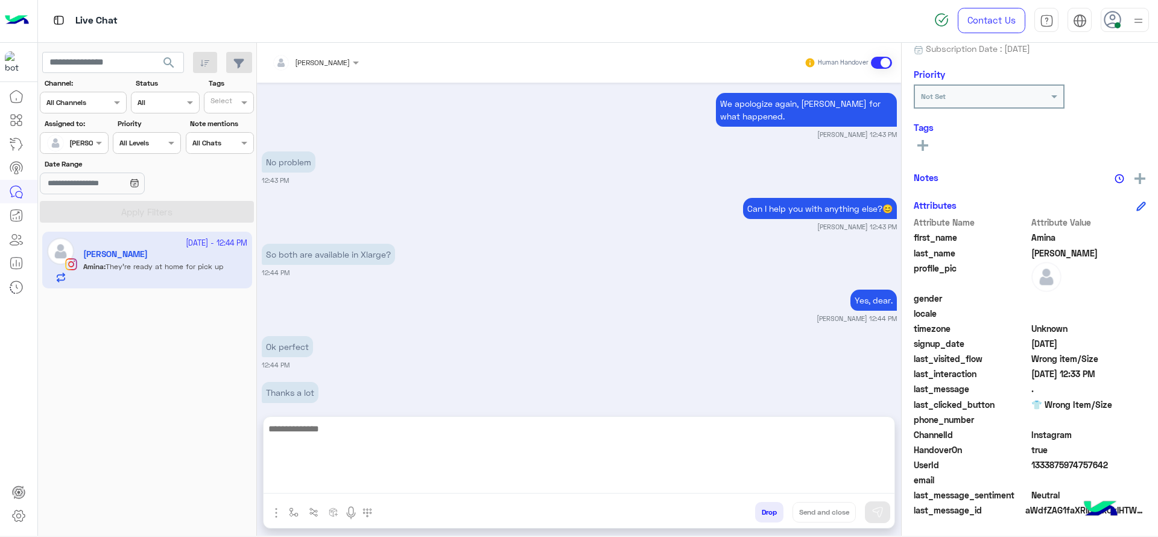
click at [429, 476] on textarea at bounding box center [579, 457] width 631 height 72
type textarea "*"
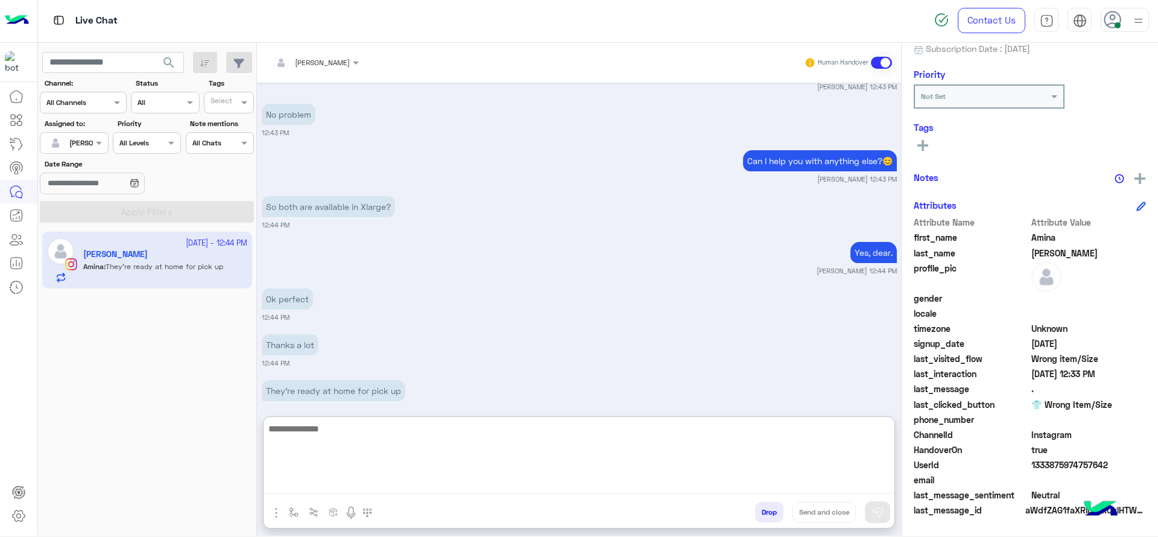
scroll to position [2420, 0]
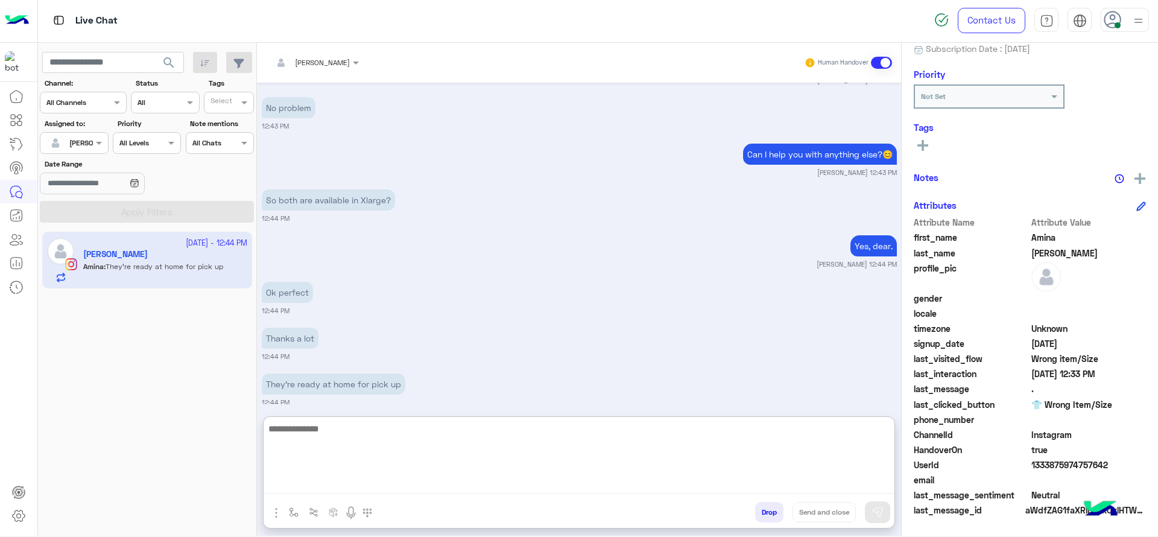
click at [333, 428] on textarea at bounding box center [579, 457] width 631 height 72
paste textarea "**********"
type textarea "**********"
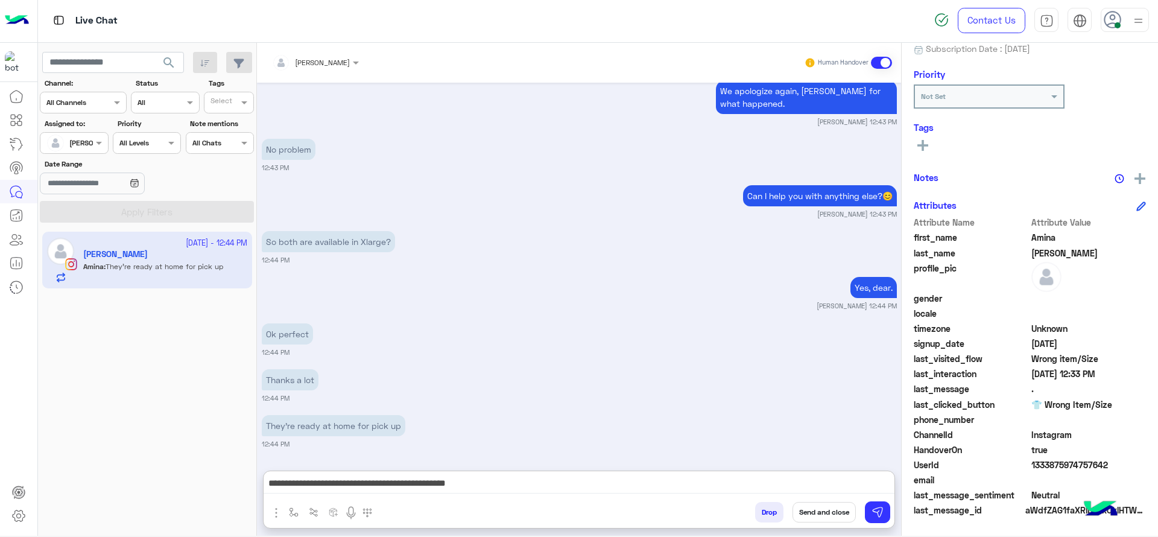
click at [819, 476] on button "Send and close" at bounding box center [824, 512] width 63 height 21
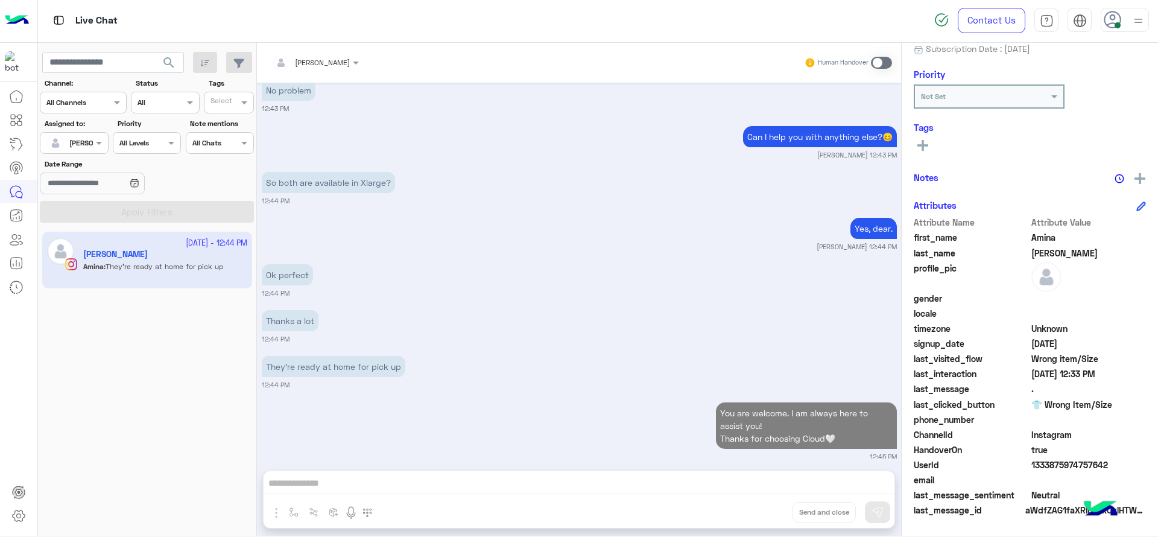
scroll to position [2468, 0]
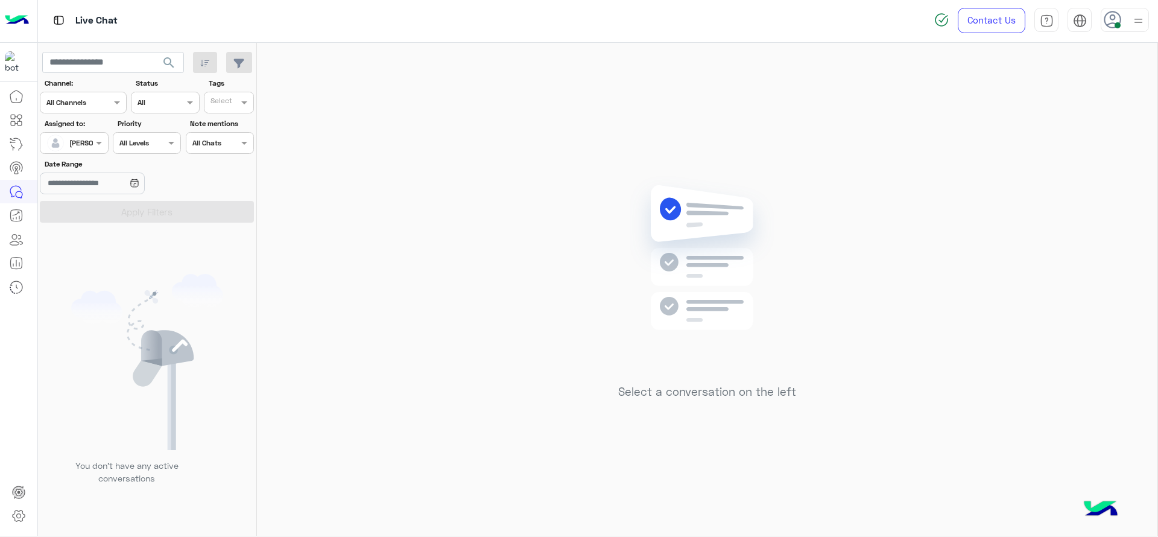
click at [98, 130] on div "Assigned to: Assigned on [PERSON_NAME]" at bounding box center [74, 136] width 68 height 36
click at [81, 144] on div at bounding box center [73, 141] width 67 height 11
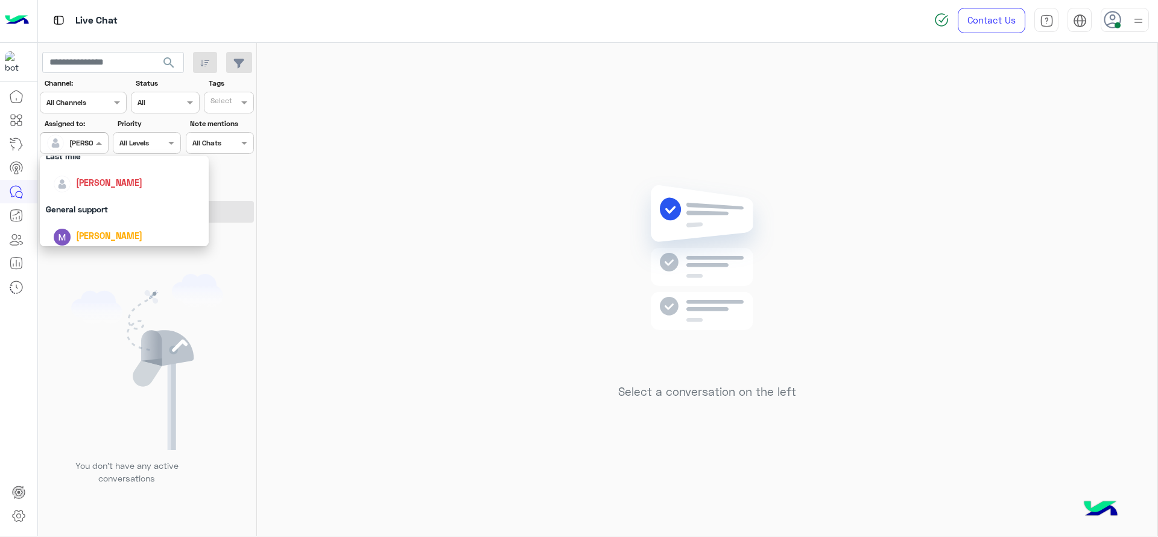
scroll to position [161, 0]
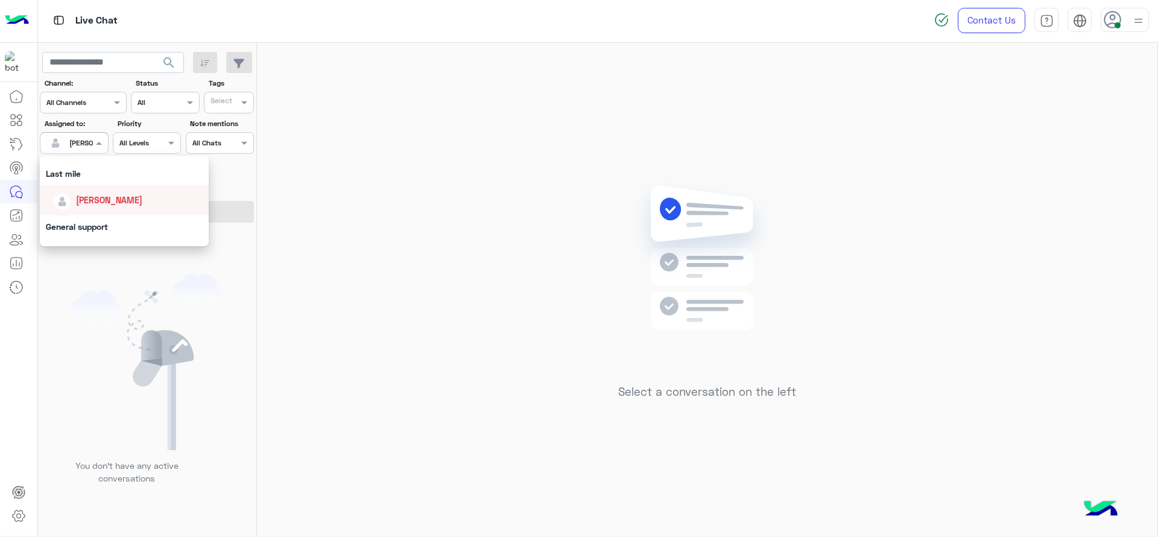
click at [110, 188] on div "[PERSON_NAME]" at bounding box center [124, 200] width 169 height 31
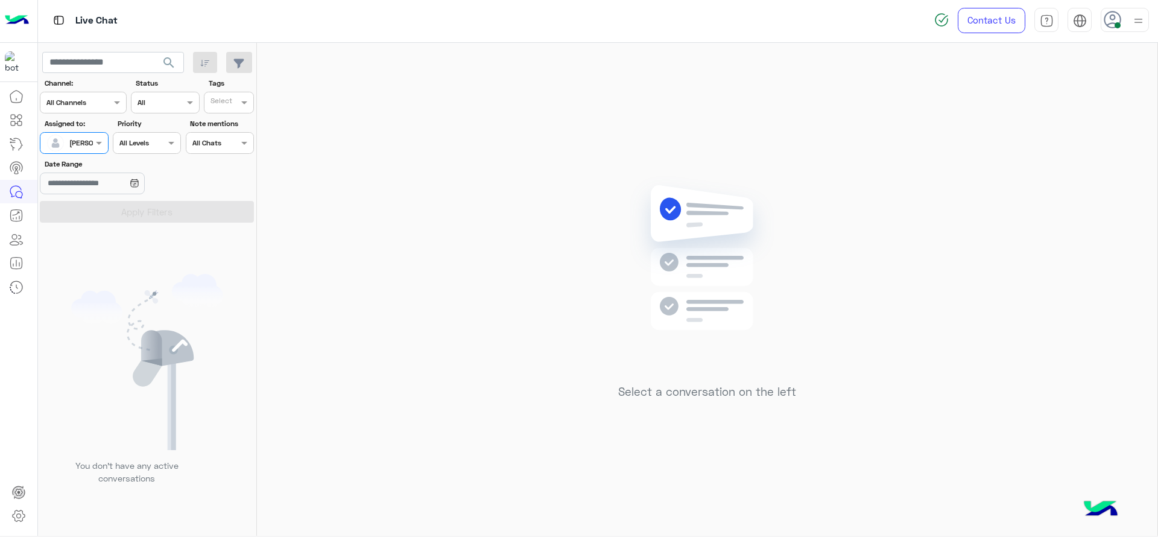
click at [89, 140] on div at bounding box center [73, 141] width 67 height 11
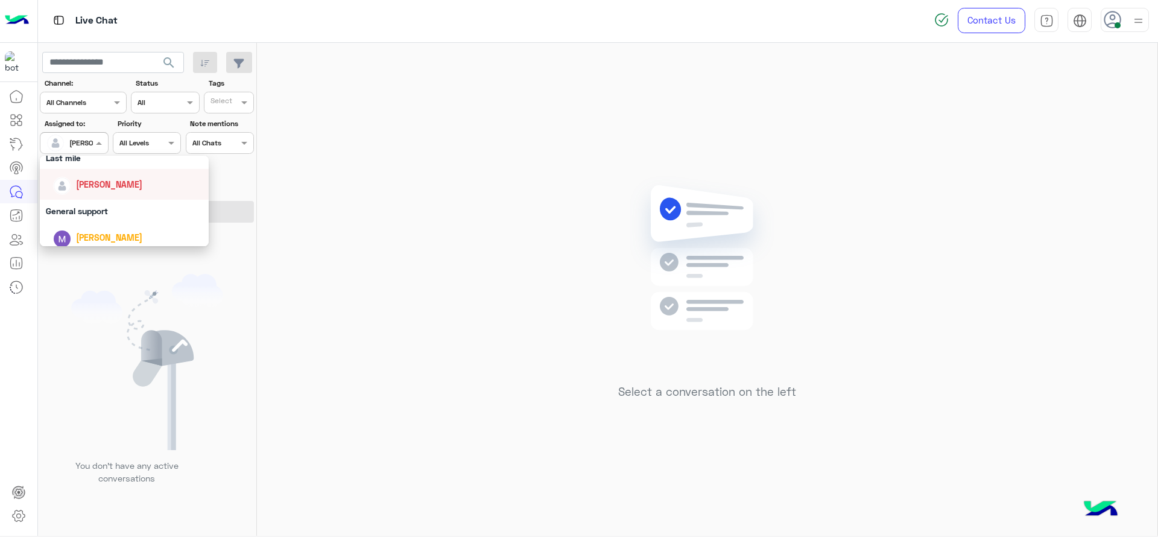
scroll to position [176, 0]
click at [111, 204] on div "General support" at bounding box center [124, 211] width 169 height 22
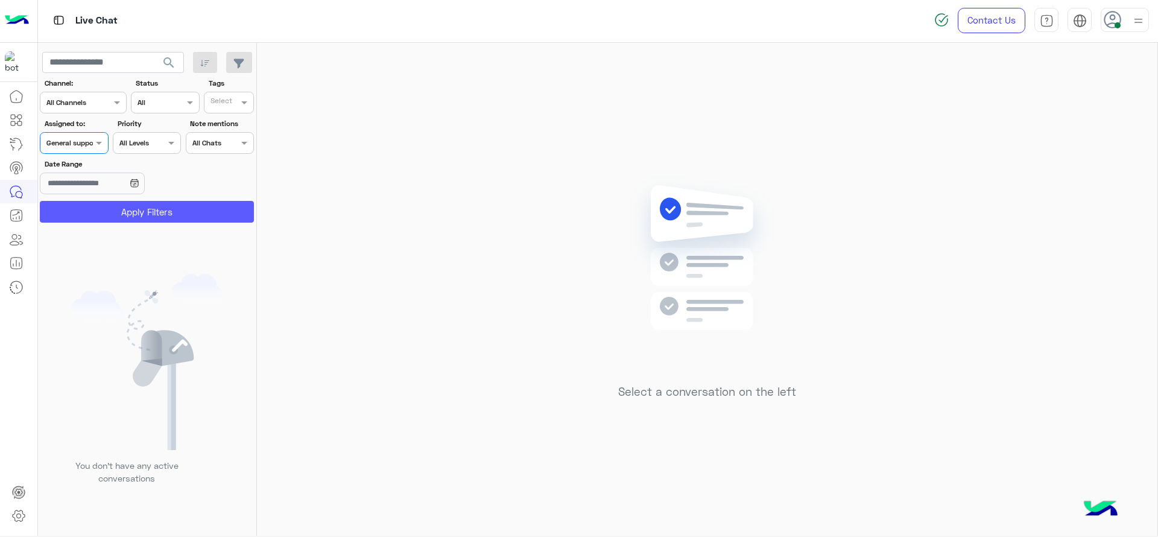
click at [121, 206] on button "Apply Filters" at bounding box center [147, 212] width 214 height 22
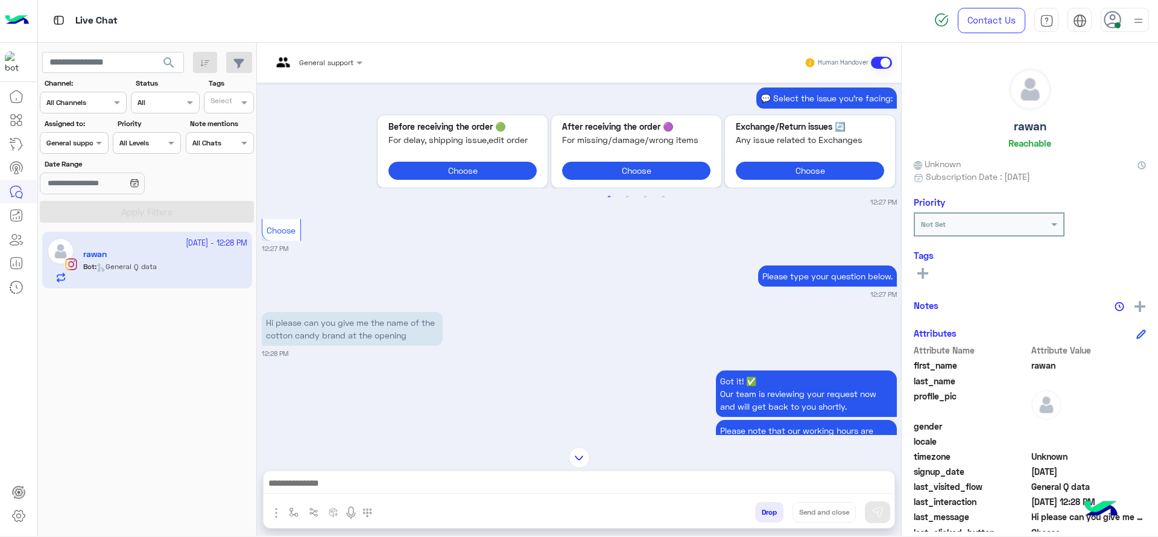
scroll to position [683, 0]
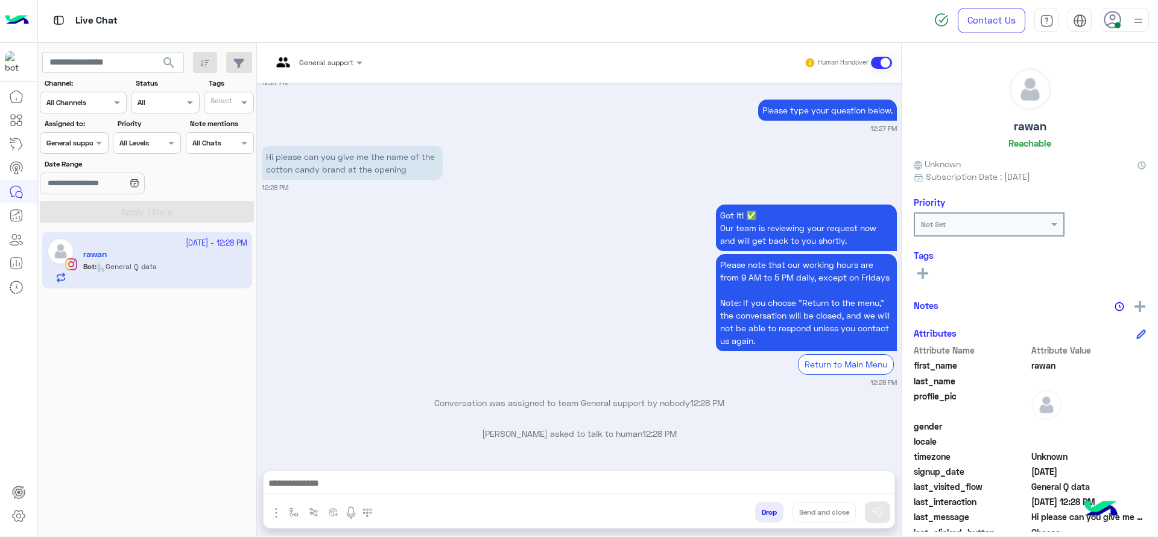
click at [78, 145] on div at bounding box center [73, 141] width 67 height 11
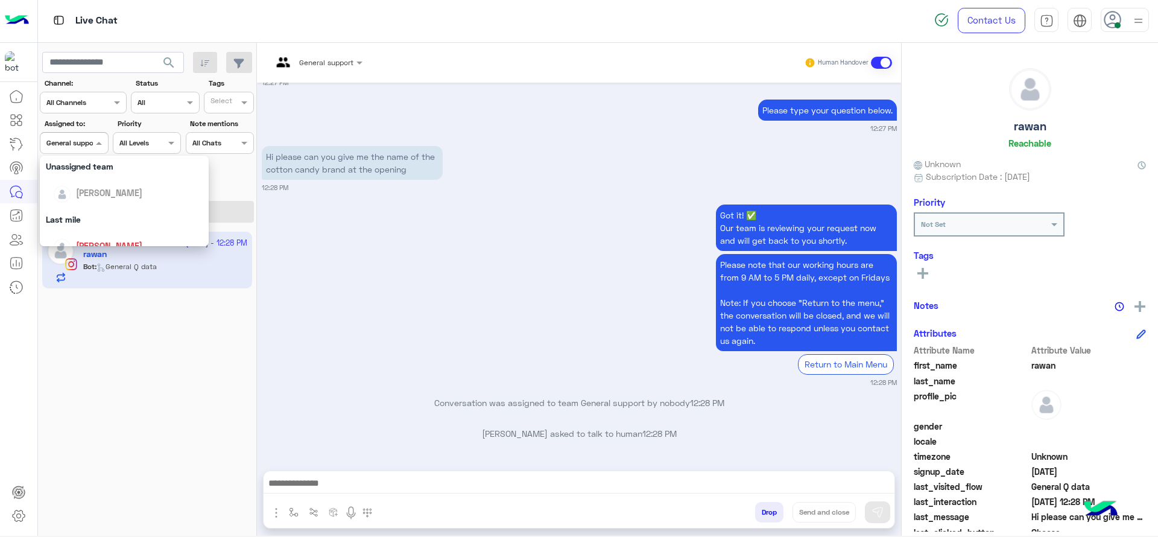
scroll to position [151, 0]
click at [115, 200] on div "[PERSON_NAME]" at bounding box center [128, 210] width 150 height 21
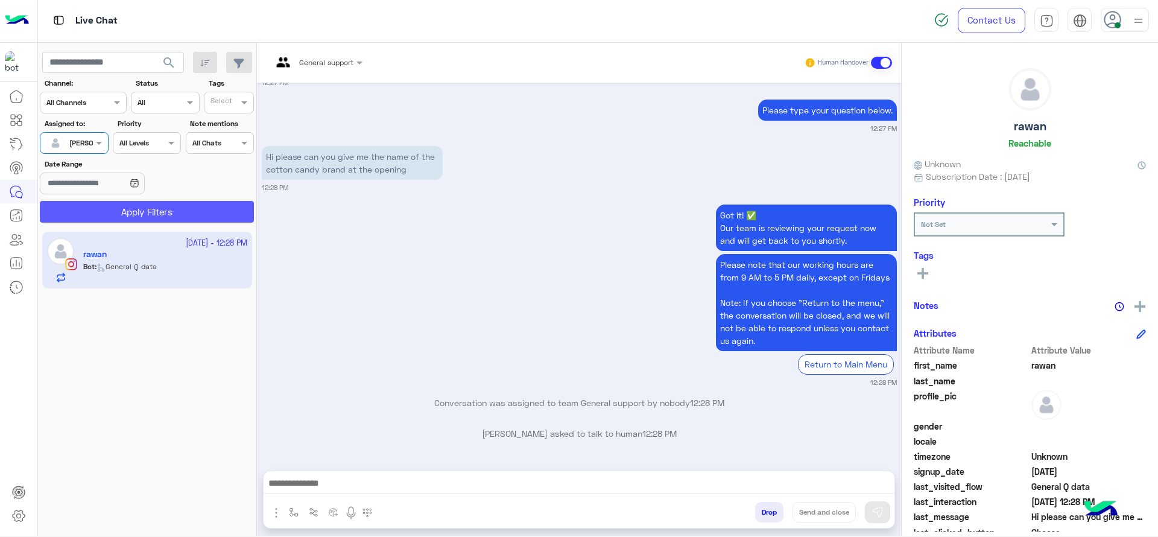
click at [119, 207] on button "Apply Filters" at bounding box center [147, 212] width 214 height 22
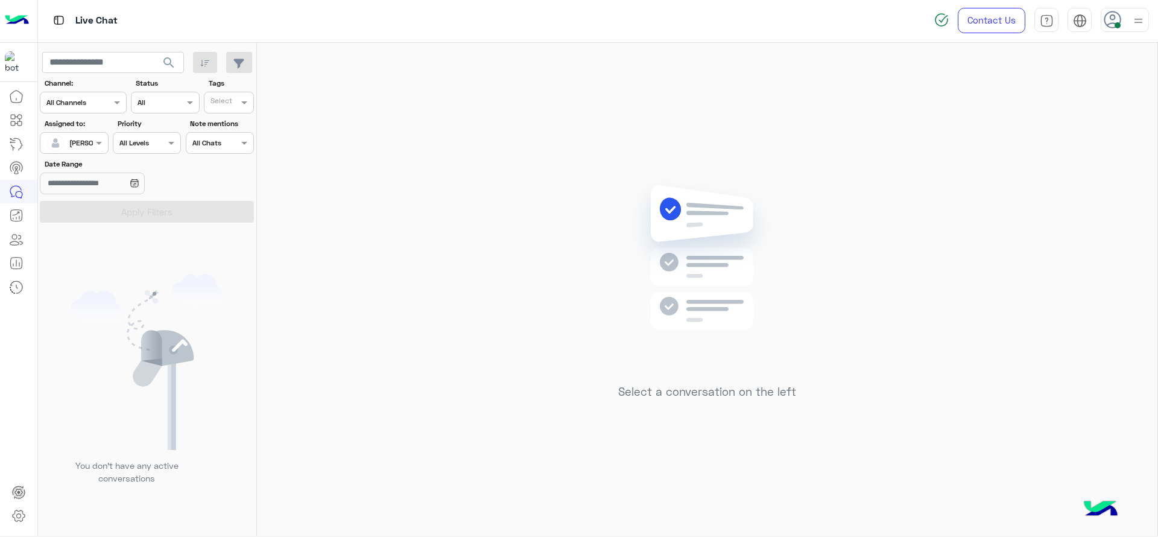
click at [86, 142] on div at bounding box center [73, 141] width 67 height 11
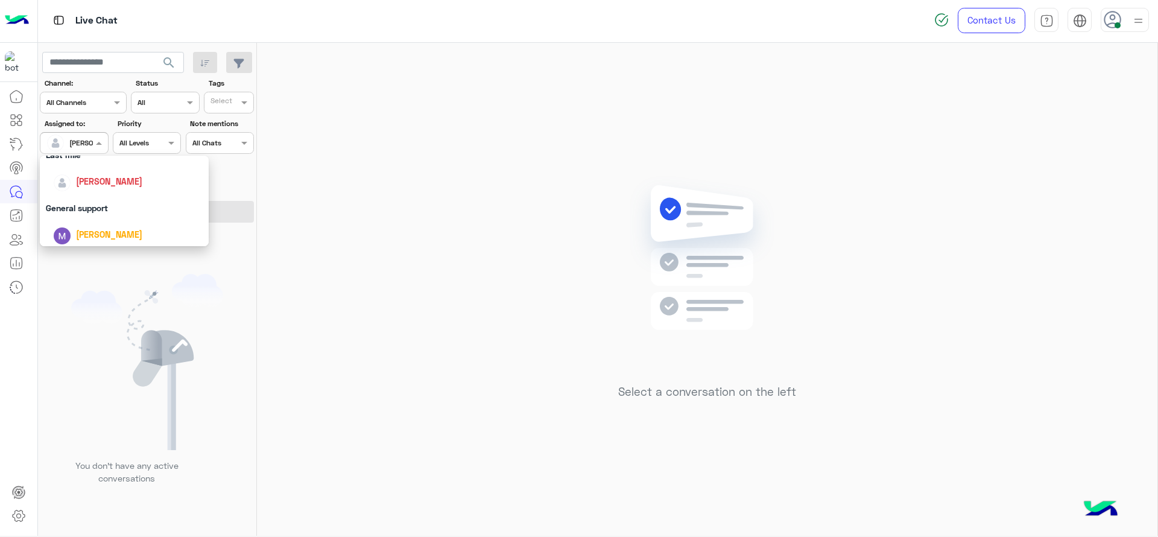
scroll to position [181, 0]
click at [102, 206] on div "General support" at bounding box center [124, 206] width 169 height 22
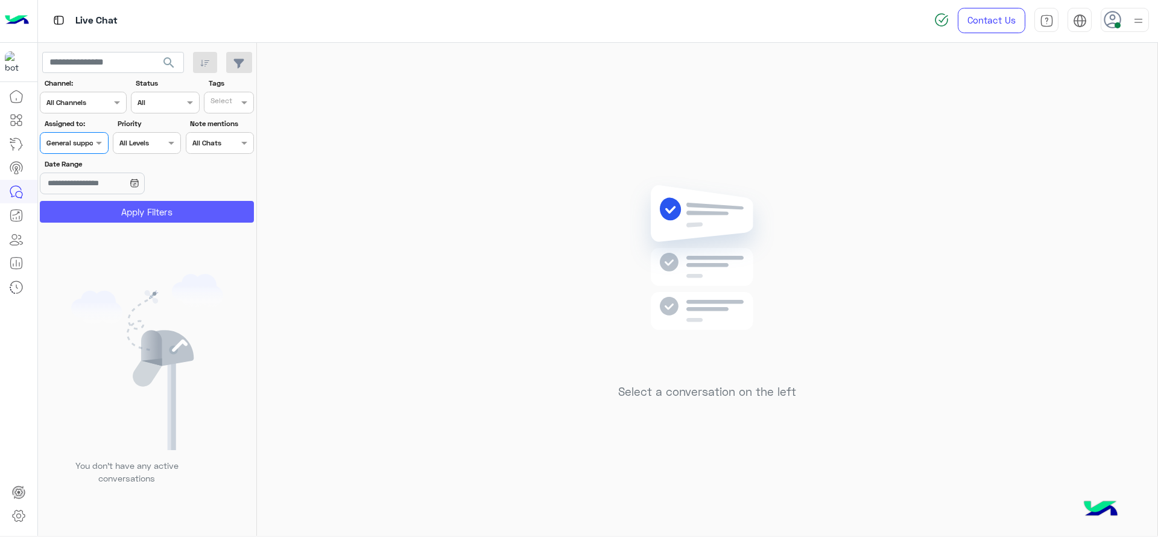
click at [104, 206] on button "Apply Filters" at bounding box center [147, 212] width 214 height 22
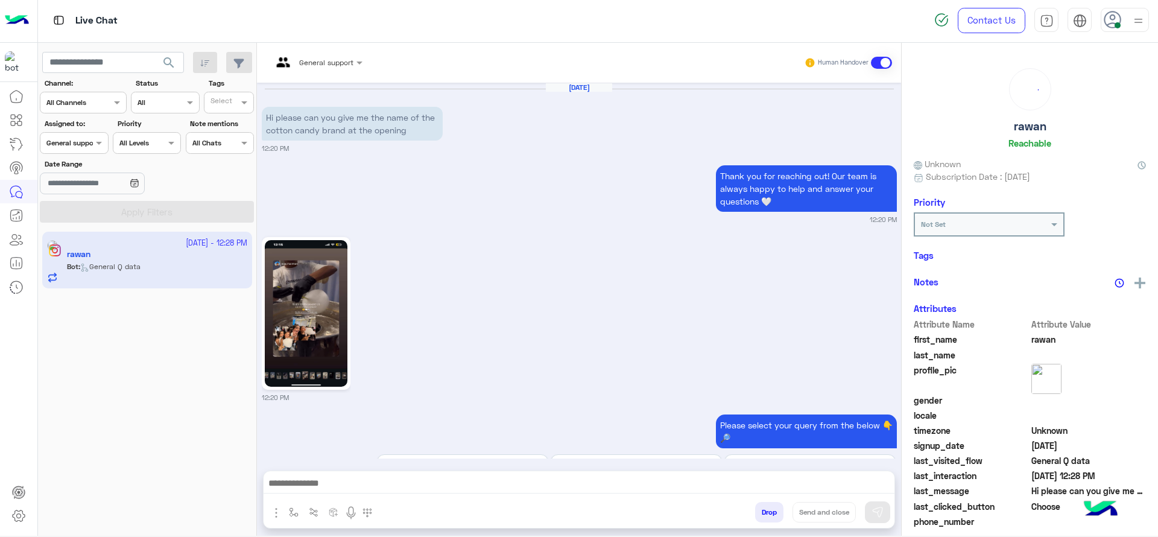
scroll to position [683, 0]
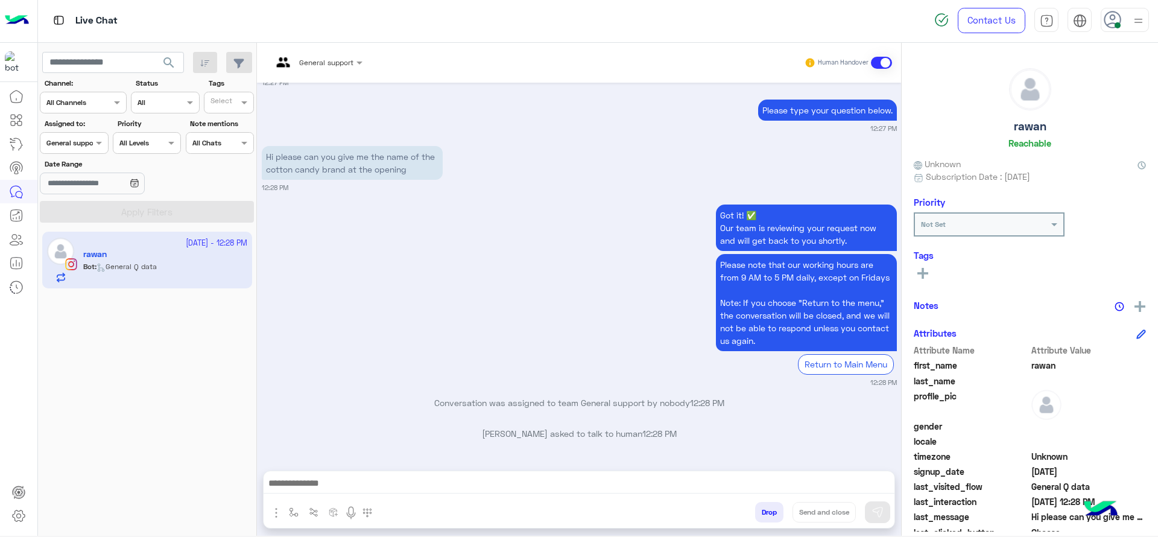
click at [309, 64] on input "text" at bounding box center [302, 60] width 60 height 11
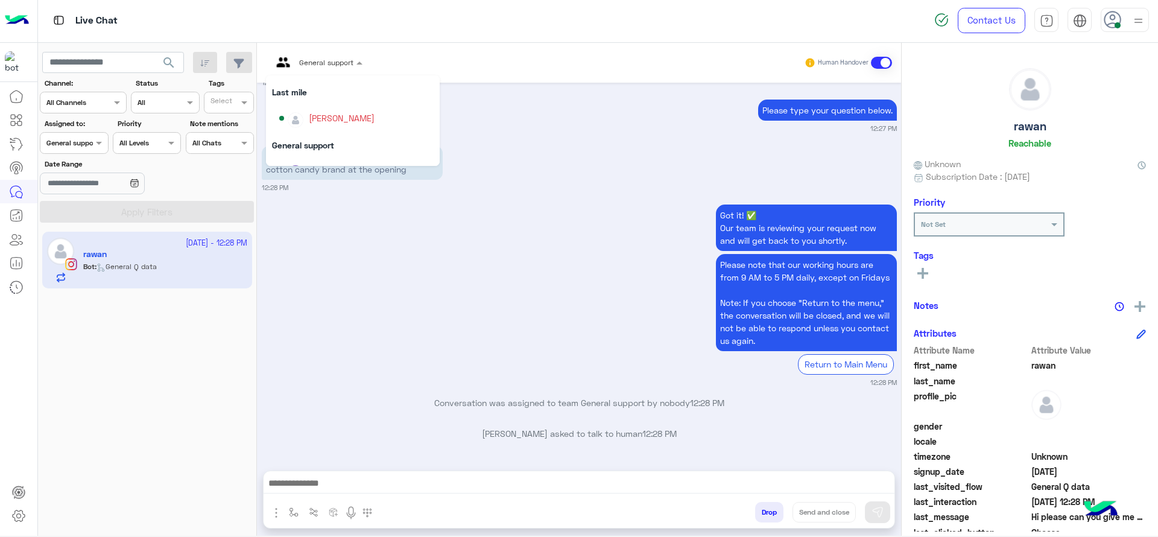
scroll to position [166, 0]
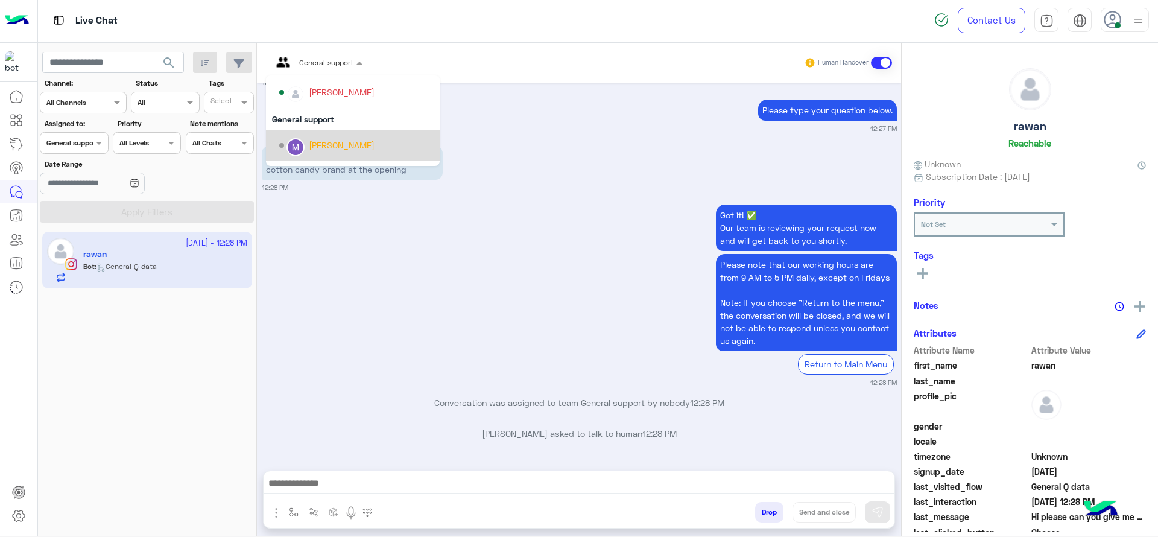
click at [479, 233] on div "Got it! ✅ Our team is reviewing your request now and will get back to you short…" at bounding box center [579, 294] width 635 height 186
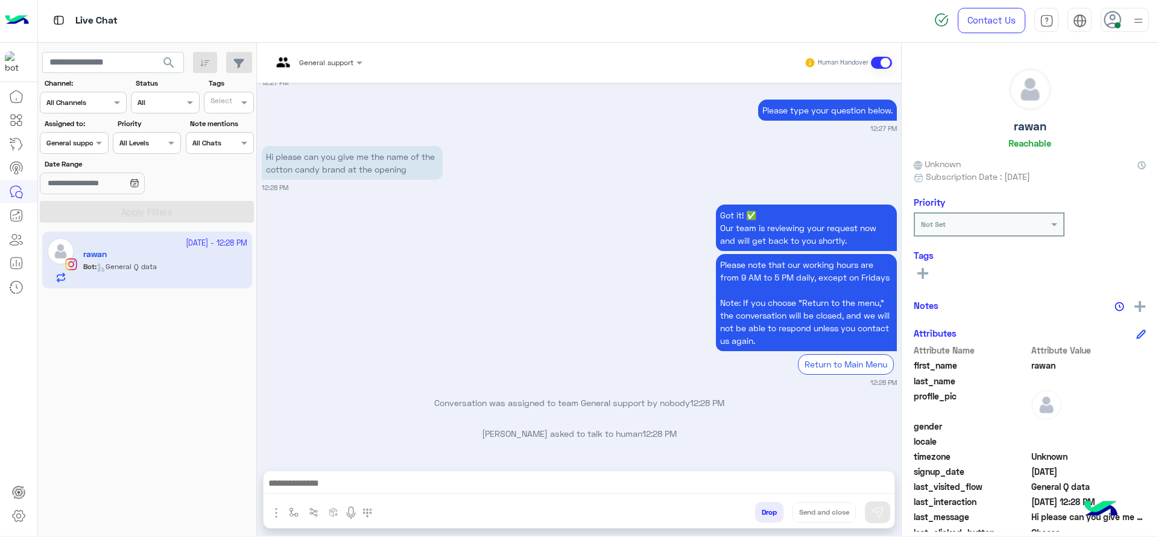
click at [321, 59] on input "text" at bounding box center [302, 60] width 60 height 11
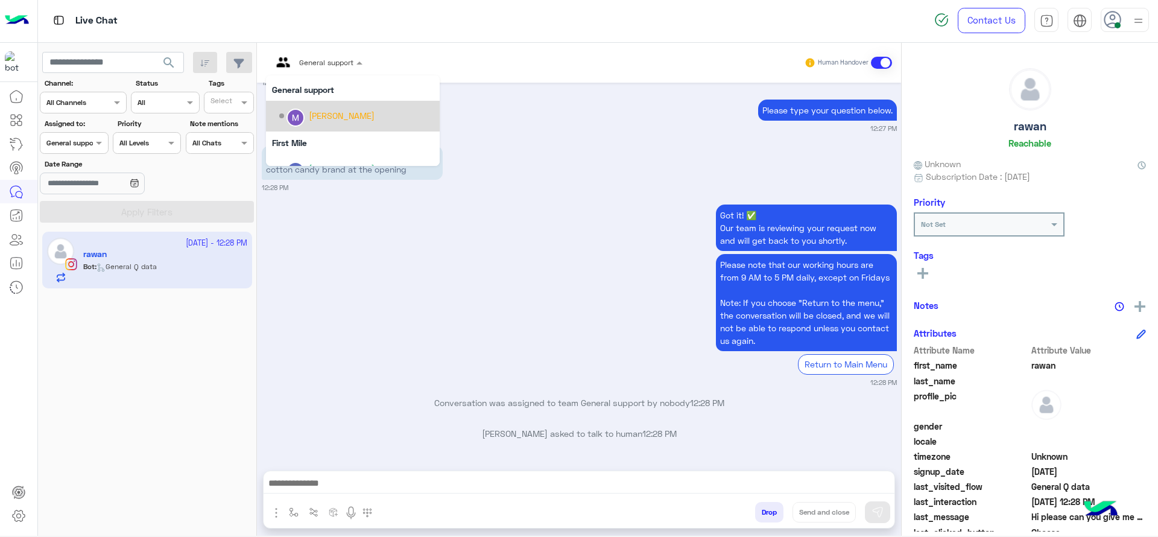
scroll to position [169, 0]
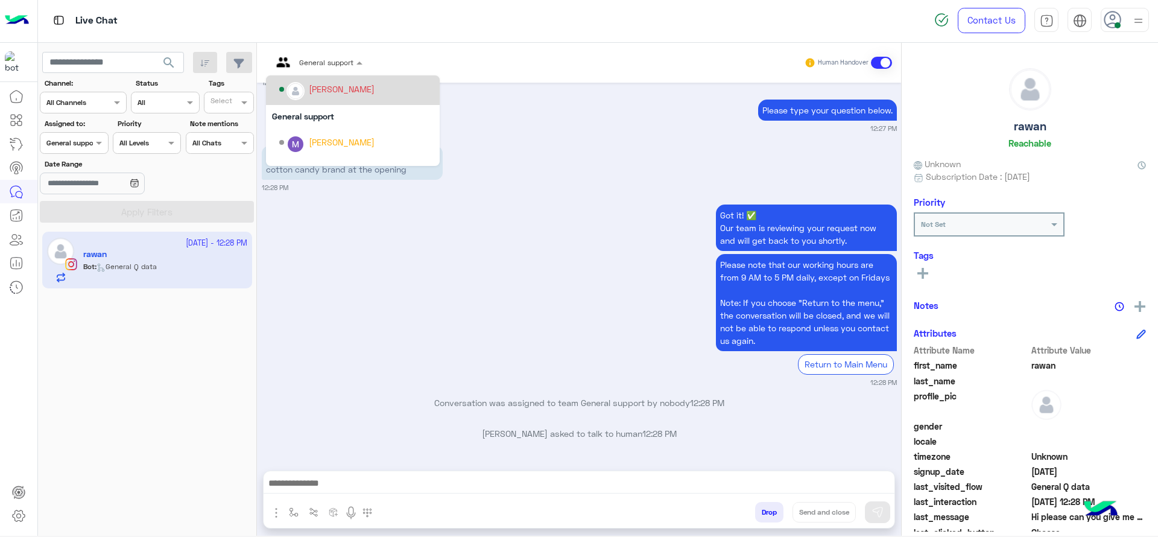
click at [331, 93] on div "[PERSON_NAME]" at bounding box center [342, 89] width 66 height 13
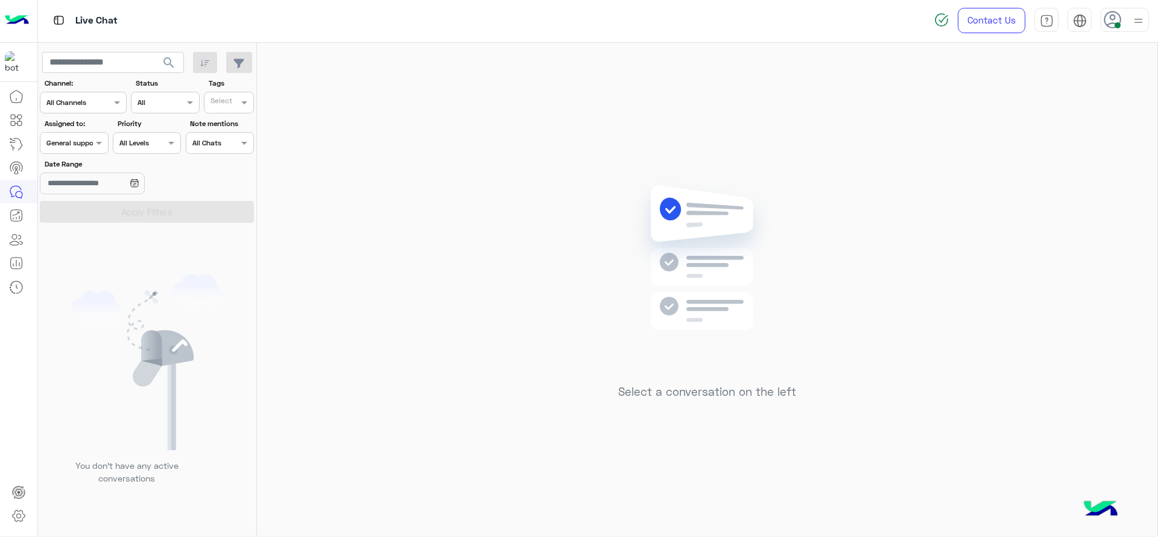
click at [84, 145] on div at bounding box center [73, 141] width 67 height 11
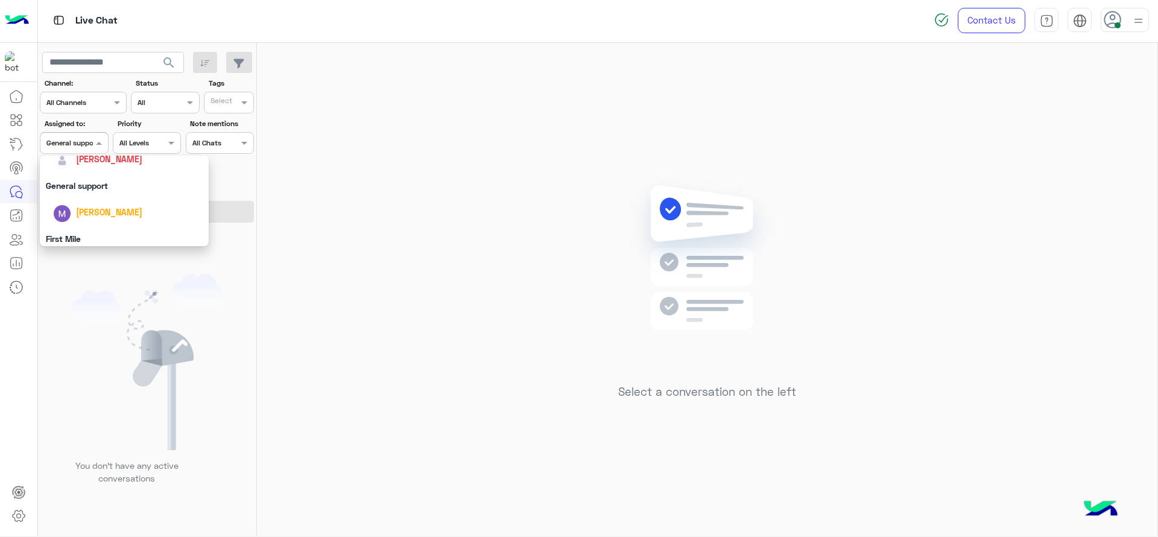
scroll to position [181, 0]
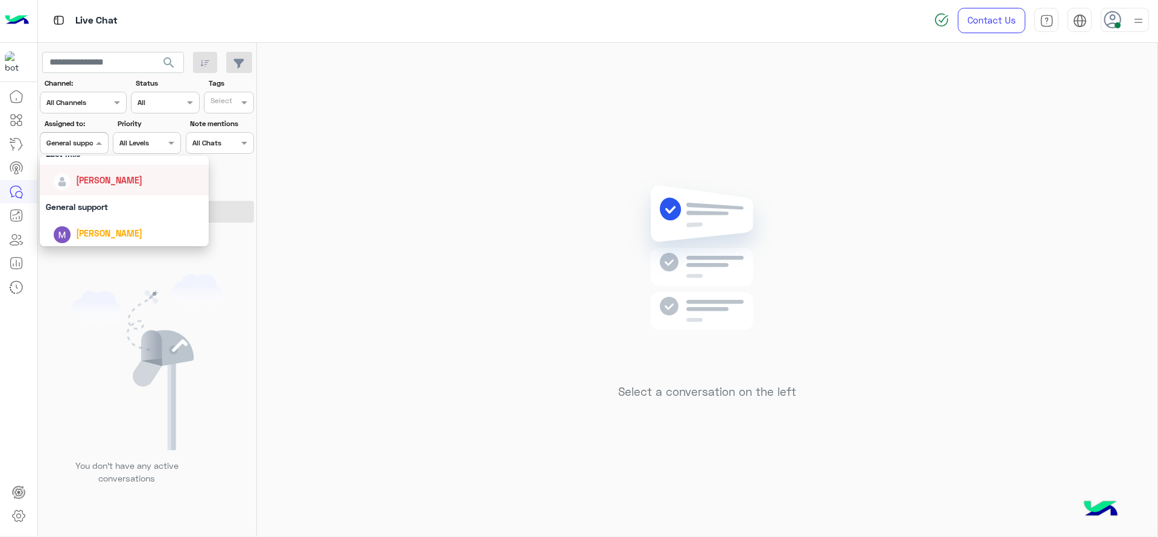
click at [108, 183] on span "[PERSON_NAME]" at bounding box center [109, 180] width 66 height 10
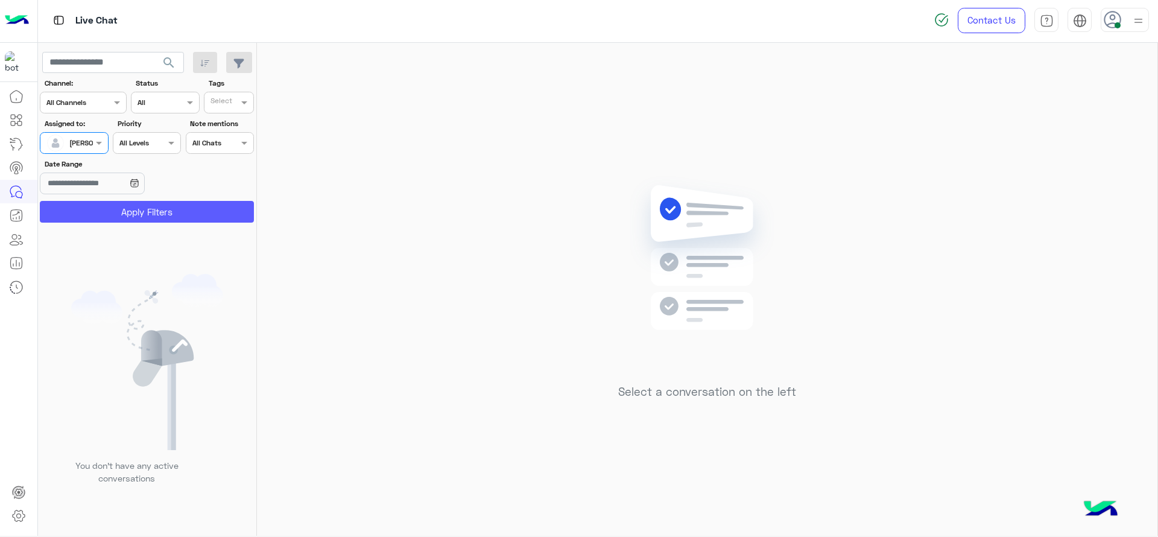
click at [114, 204] on button "Apply Filters" at bounding box center [147, 212] width 214 height 22
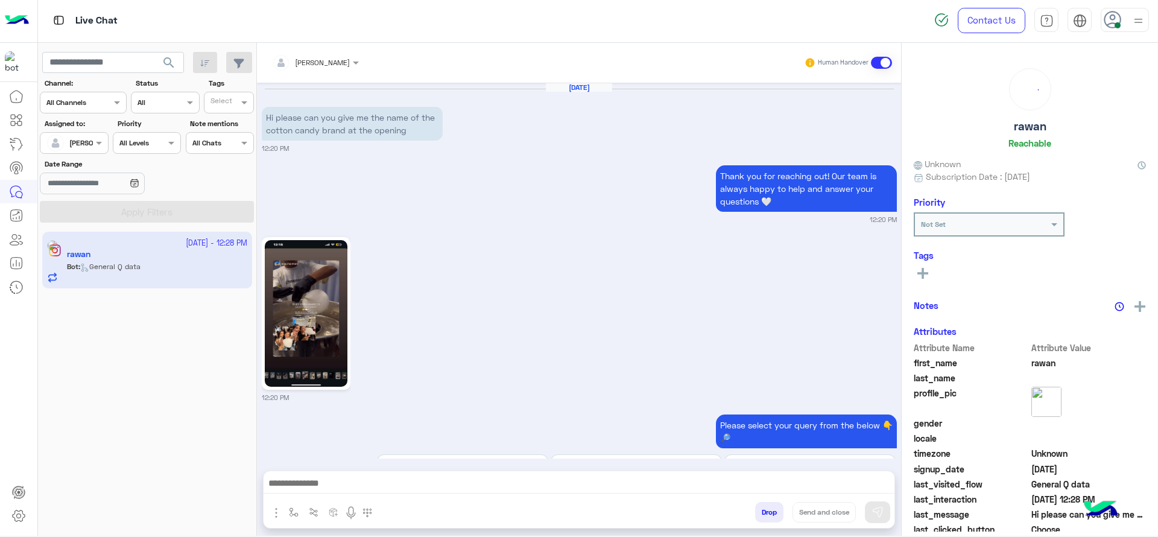
scroll to position [714, 0]
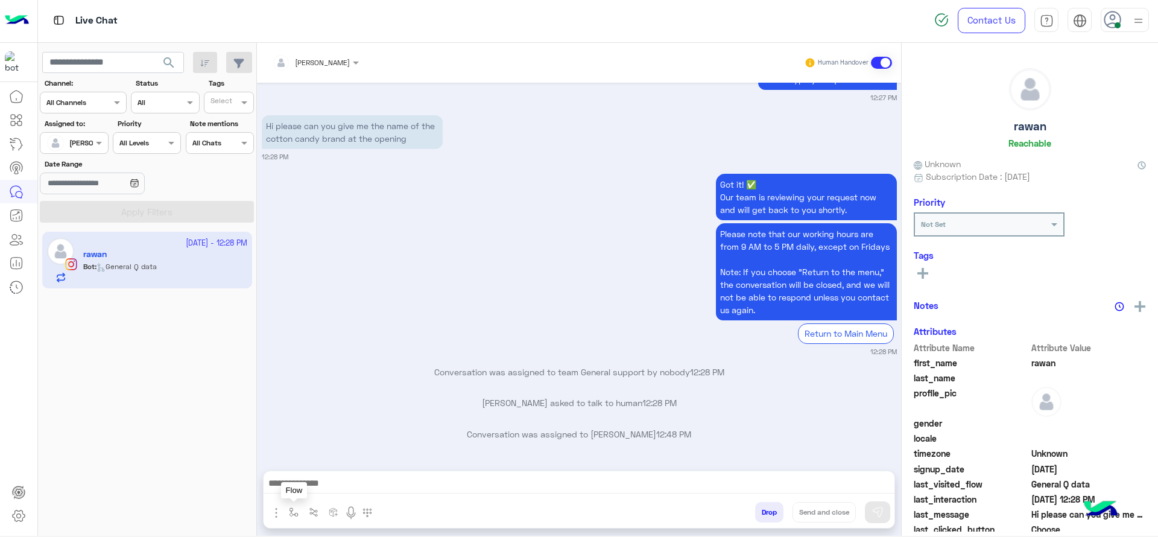
click at [288, 476] on button "button" at bounding box center [294, 512] width 20 height 20
click at [308, 476] on input "text" at bounding box center [315, 483] width 48 height 11
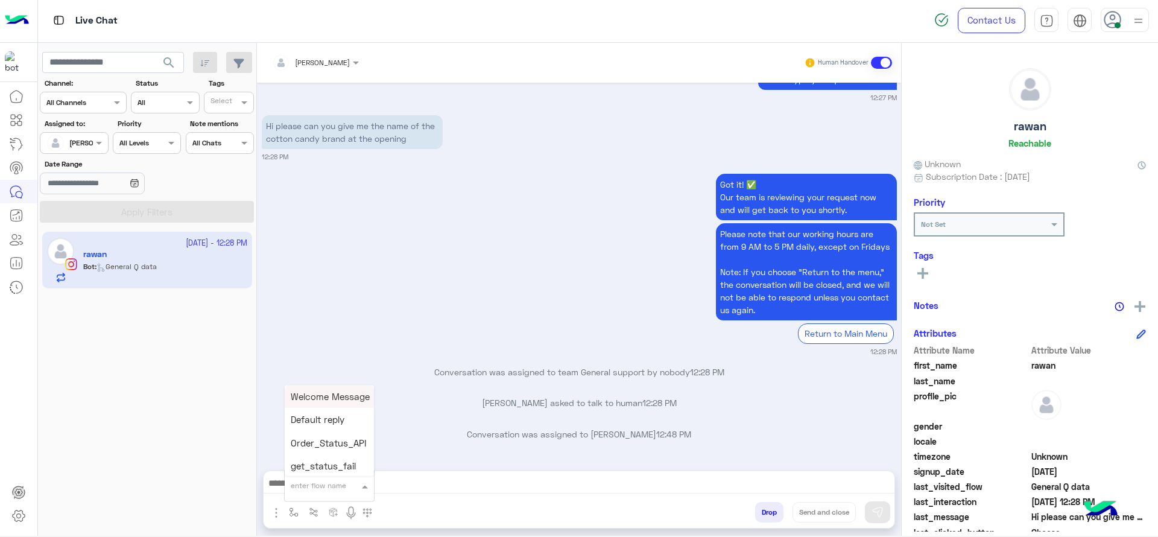
type input "*"
click at [329, 444] on span "J Greeting" at bounding box center [312, 440] width 43 height 11
type textarea "**********"
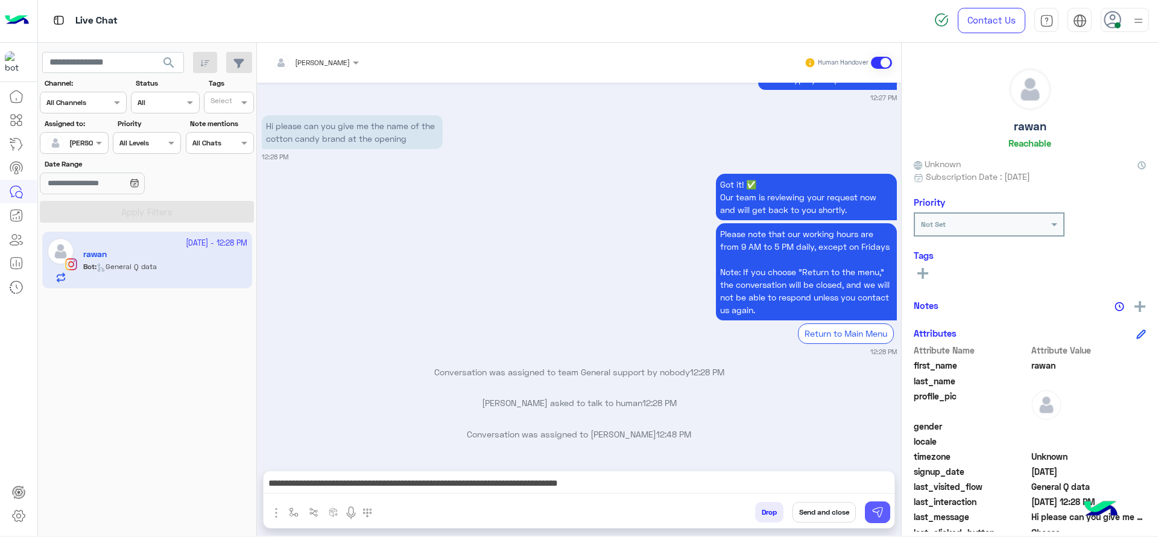
click at [875, 476] on img at bounding box center [878, 512] width 12 height 12
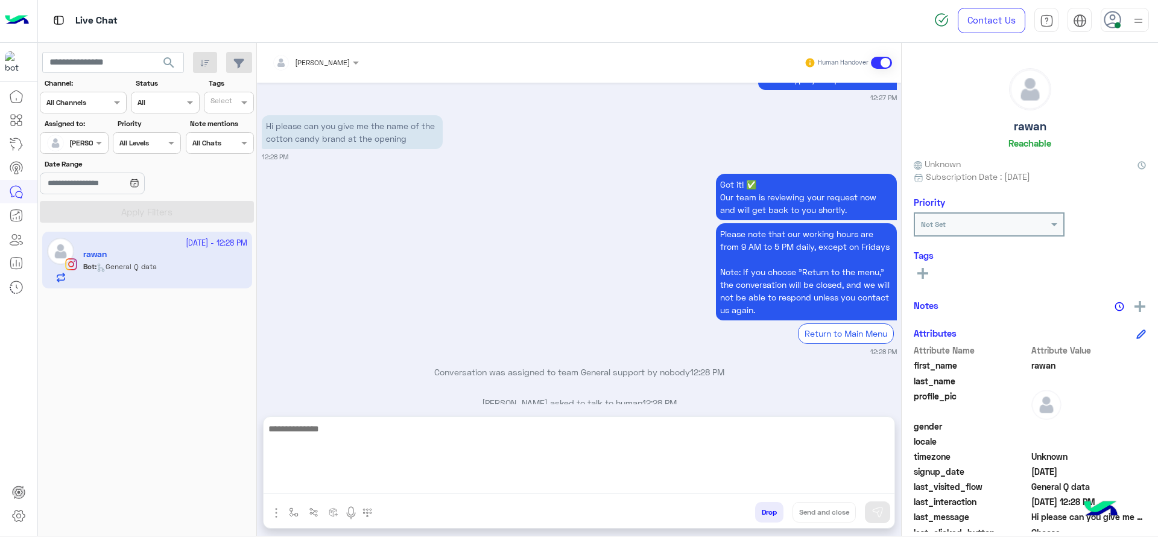
click at [818, 476] on textarea at bounding box center [579, 457] width 631 height 72
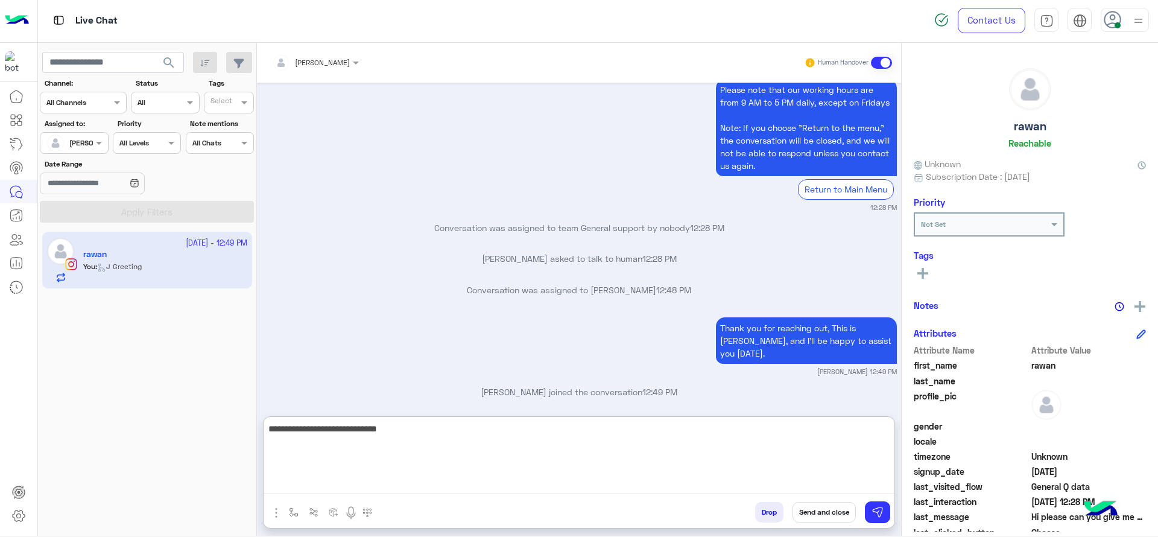
type textarea "**********"
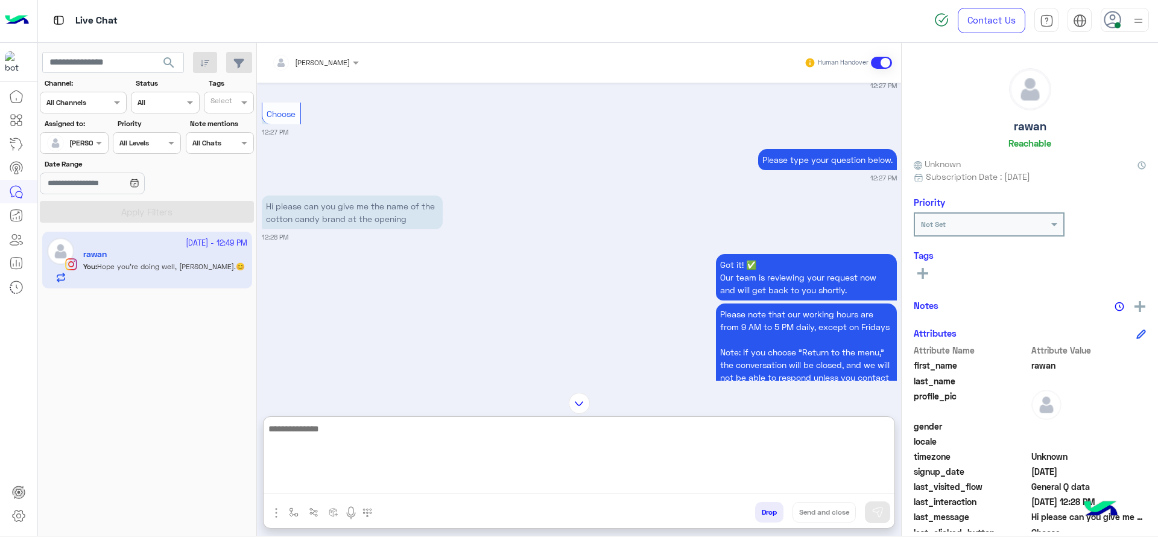
scroll to position [588, 0]
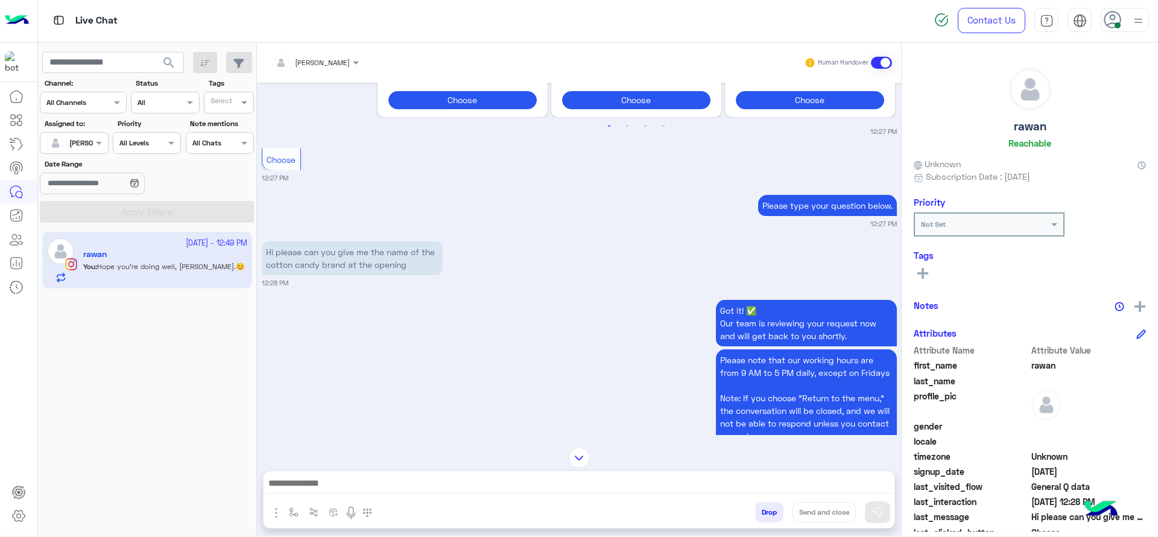
drag, startPoint x: 266, startPoint y: 249, endPoint x: 425, endPoint y: 259, distance: 158.9
click at [425, 259] on p "Hi please can you give me the name of the cotton candy brand at the opening" at bounding box center [352, 258] width 181 height 34
copy p "Hi please can you give me the name of the cotton candy brand at the opening"
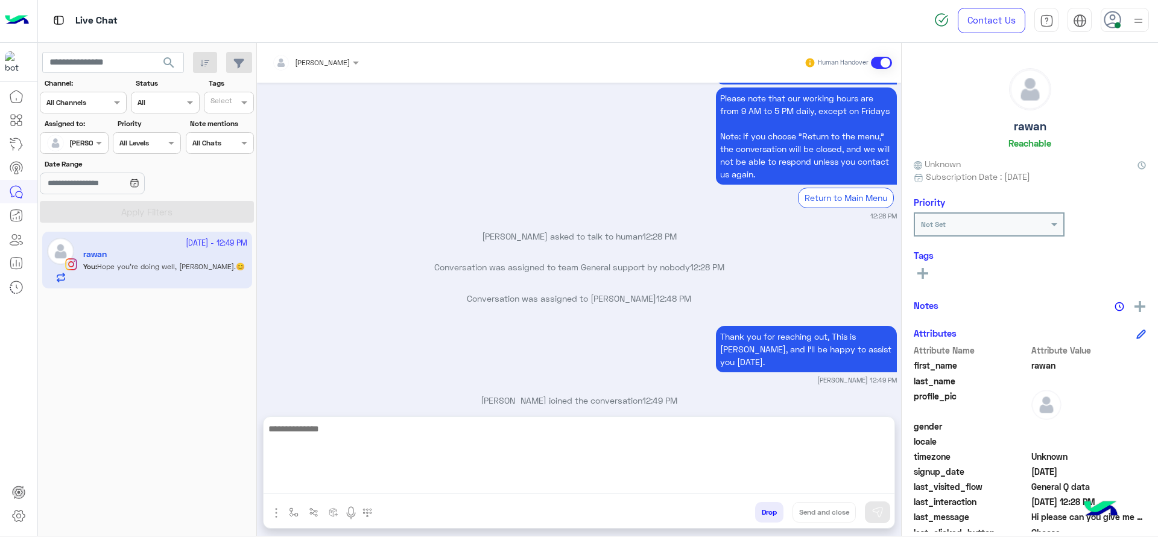
click at [537, 476] on textarea at bounding box center [579, 457] width 631 height 72
paste textarea "**********"
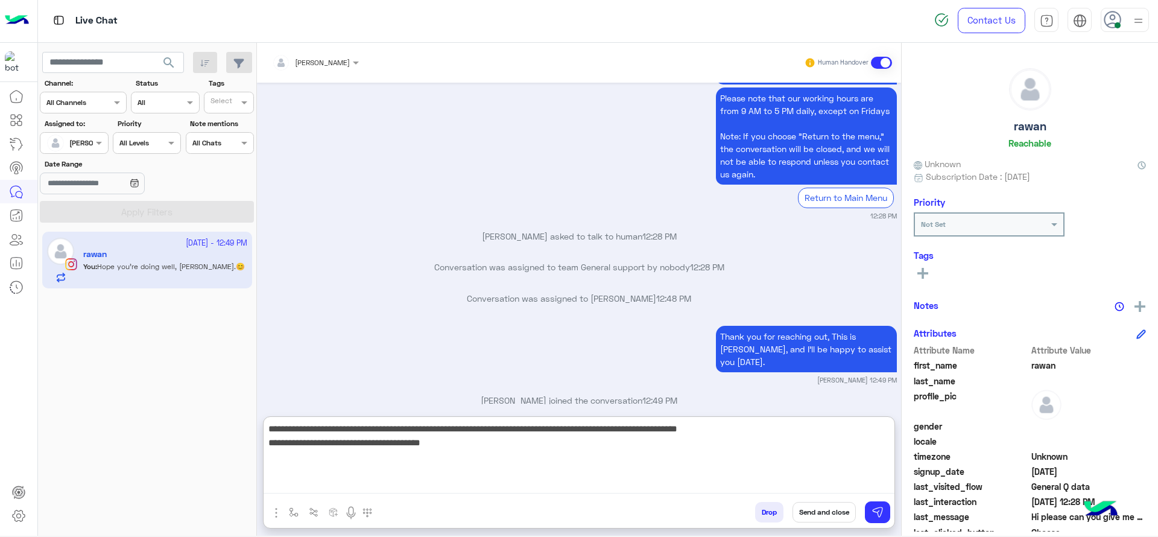
click at [525, 442] on textarea "**********" at bounding box center [579, 457] width 631 height 72
click at [524, 430] on textarea "**********" at bounding box center [579, 457] width 631 height 72
type textarea "**********"
click at [542, 443] on textarea "**********" at bounding box center [579, 457] width 631 height 72
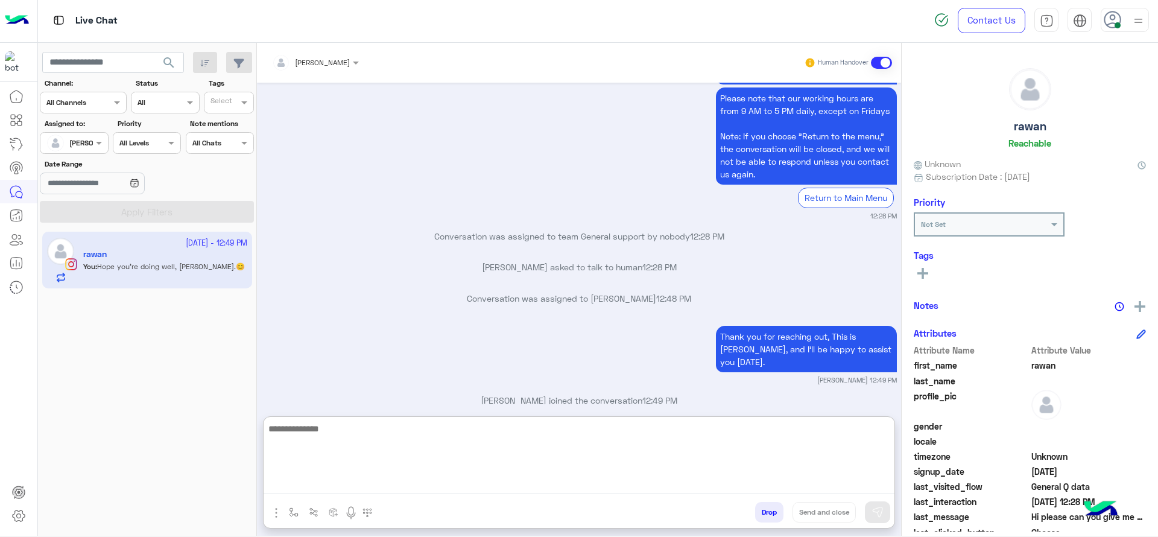
scroll to position [989, 0]
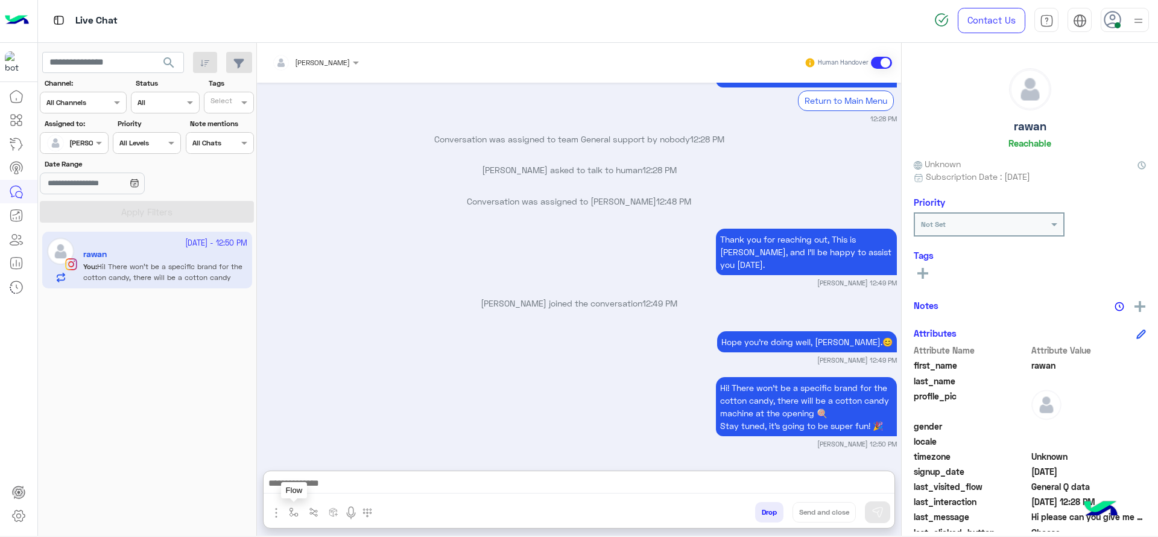
click at [293, 476] on button "button" at bounding box center [294, 512] width 20 height 20
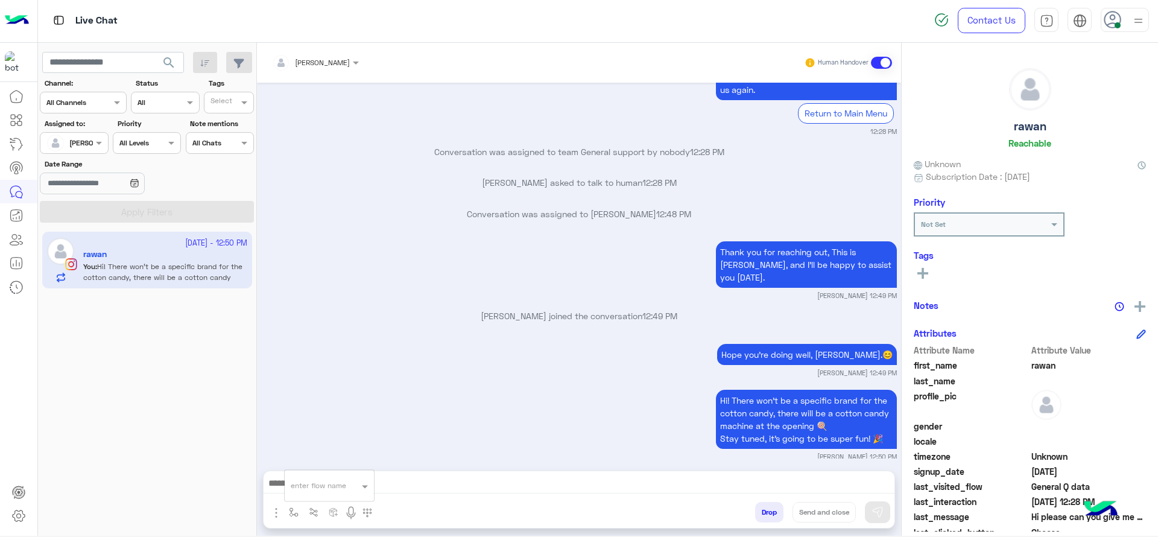
click at [307, 476] on input "text" at bounding box center [315, 483] width 48 height 11
type input "****"
click at [312, 462] on div "link" at bounding box center [329, 464] width 89 height 24
type textarea "**********"
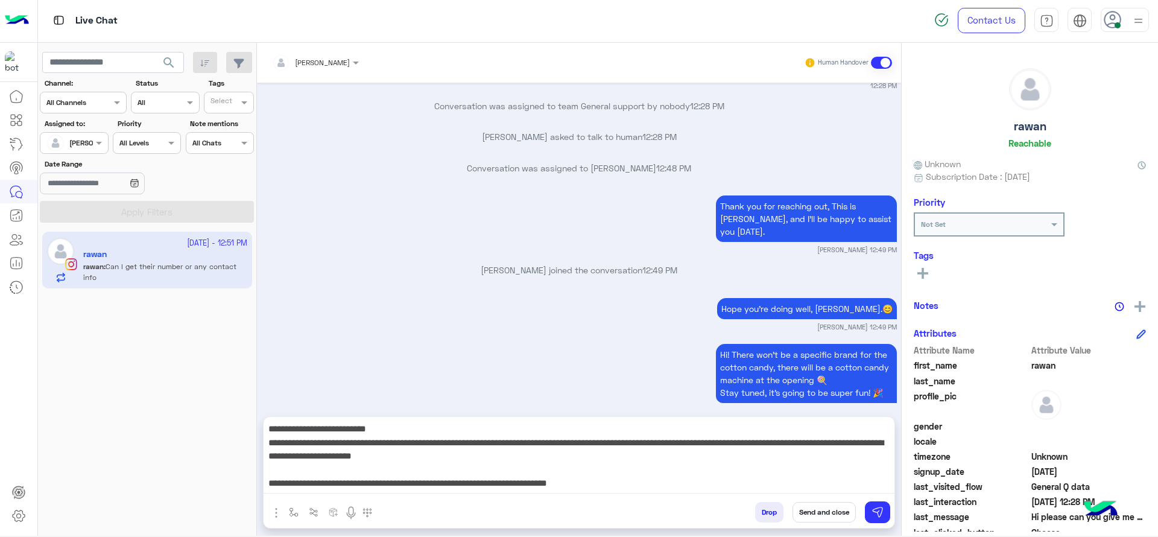
click at [433, 476] on textarea "**********" at bounding box center [579, 457] width 631 height 72
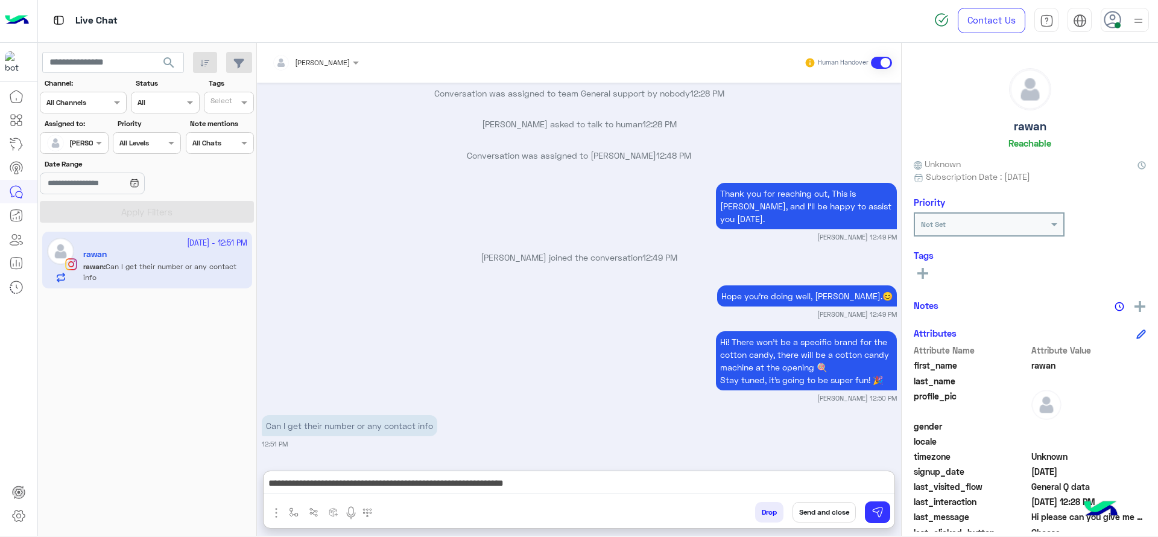
click at [274, 415] on p "Can l get their number or any contact info" at bounding box center [350, 425] width 176 height 21
click at [274, 372] on div "Oct 14, 2025 Hi please can you give me the name of the cotton candy brand at th…" at bounding box center [579, 271] width 644 height 376
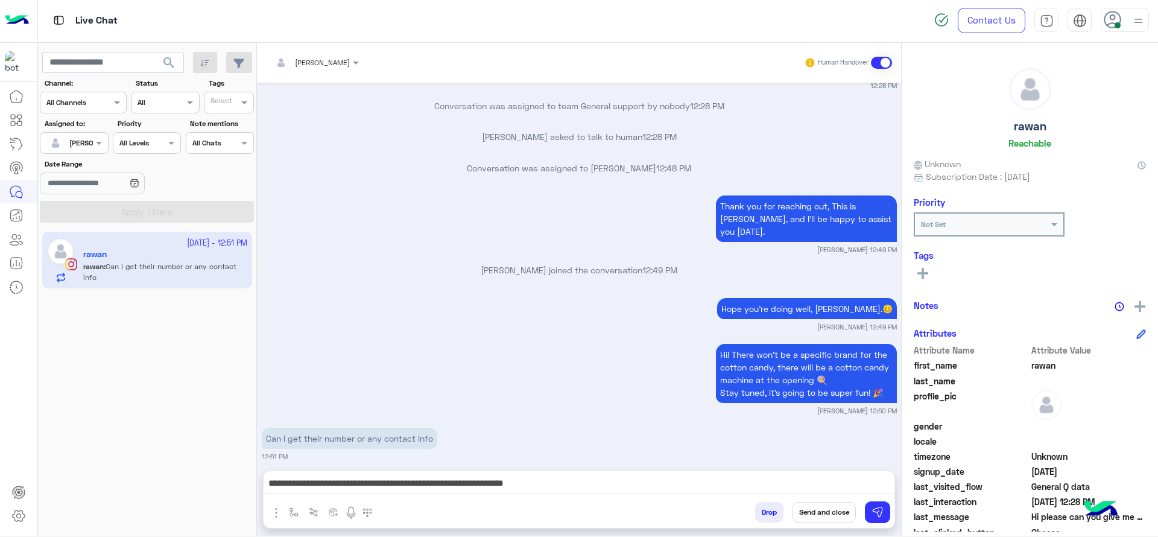
click at [274, 372] on div "Hi! There won’t be a specific brand for the cotton candy, there will be a cotto…" at bounding box center [579, 378] width 635 height 75
click at [285, 428] on p "Can l get their number or any contact info" at bounding box center [350, 438] width 176 height 21
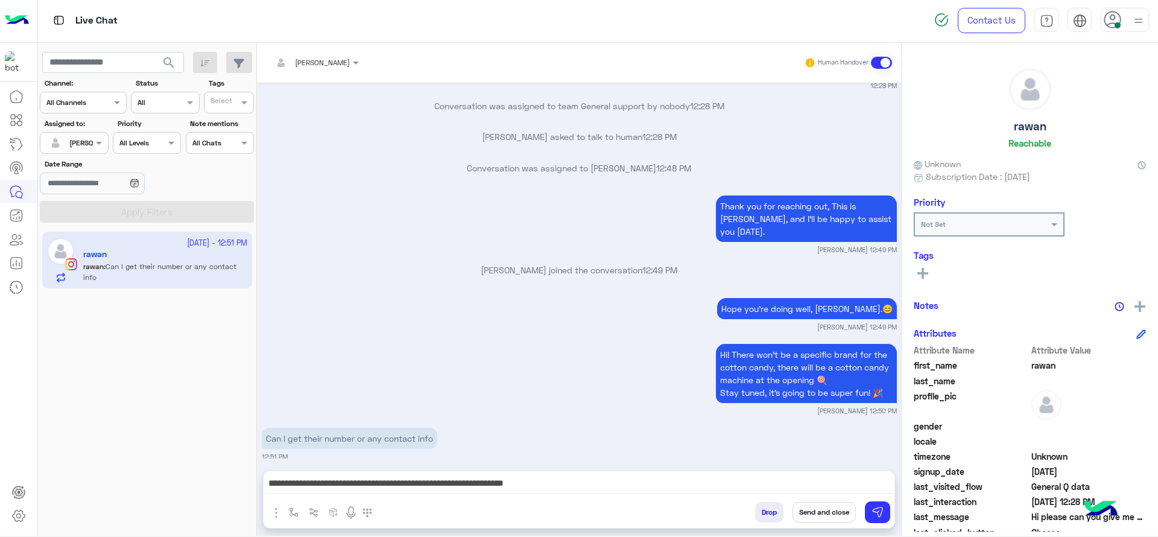
click at [286, 428] on p "Can l get their number or any contact info" at bounding box center [350, 438] width 176 height 21
copy app-message "Can l get their number or any contact info"
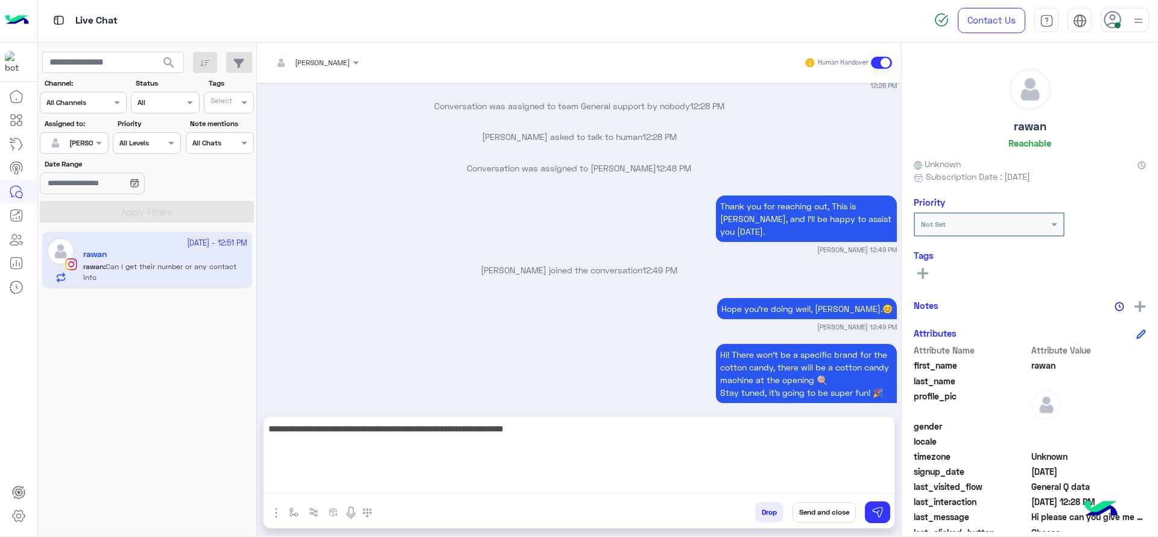
click at [578, 476] on textarea "**********" at bounding box center [579, 457] width 631 height 72
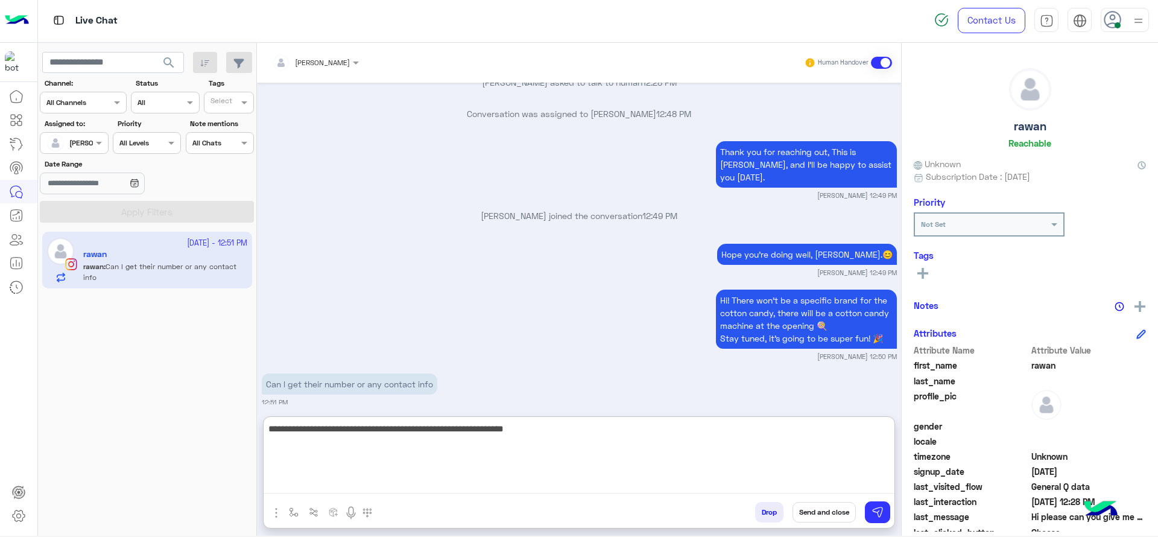
click at [578, 476] on textarea "**********" at bounding box center [579, 457] width 631 height 72
paste textarea "**********"
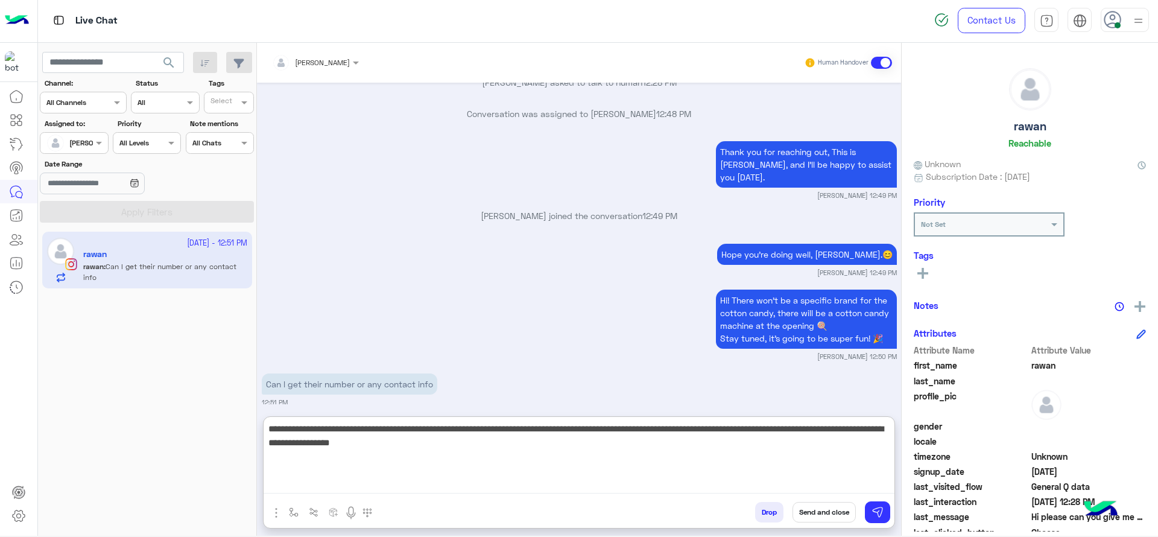
drag, startPoint x: 540, startPoint y: 431, endPoint x: 269, endPoint y: 395, distance: 273.1
click at [269, 395] on div "Jana Aboelseoud Human Handover Oct 14, 2025 Hi please can you give me the name …" at bounding box center [579, 292] width 644 height 498
click at [833, 429] on textarea "**********" at bounding box center [579, 457] width 631 height 72
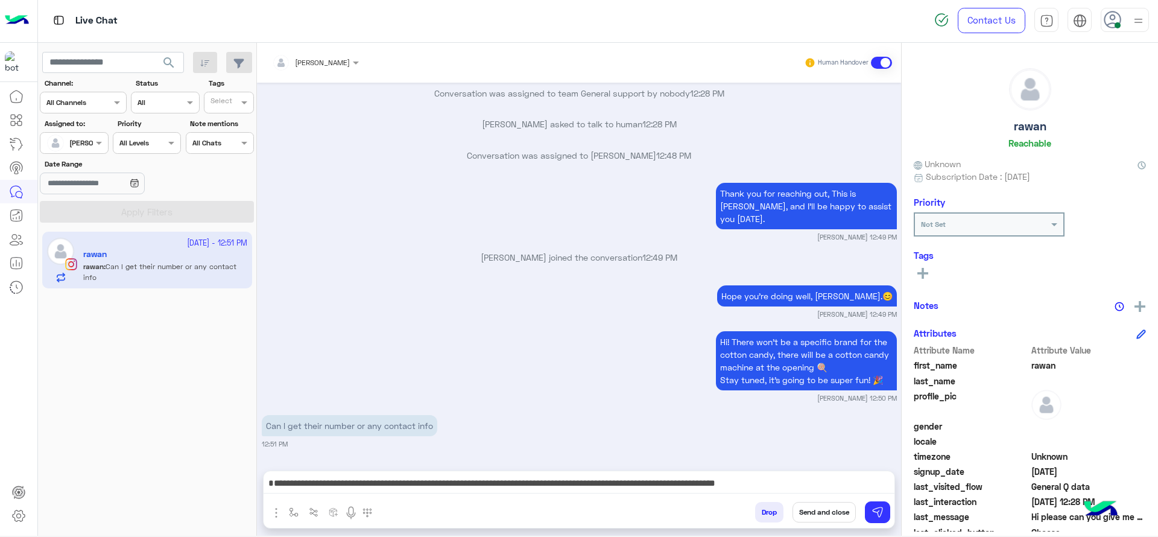
scroll to position [980, 0]
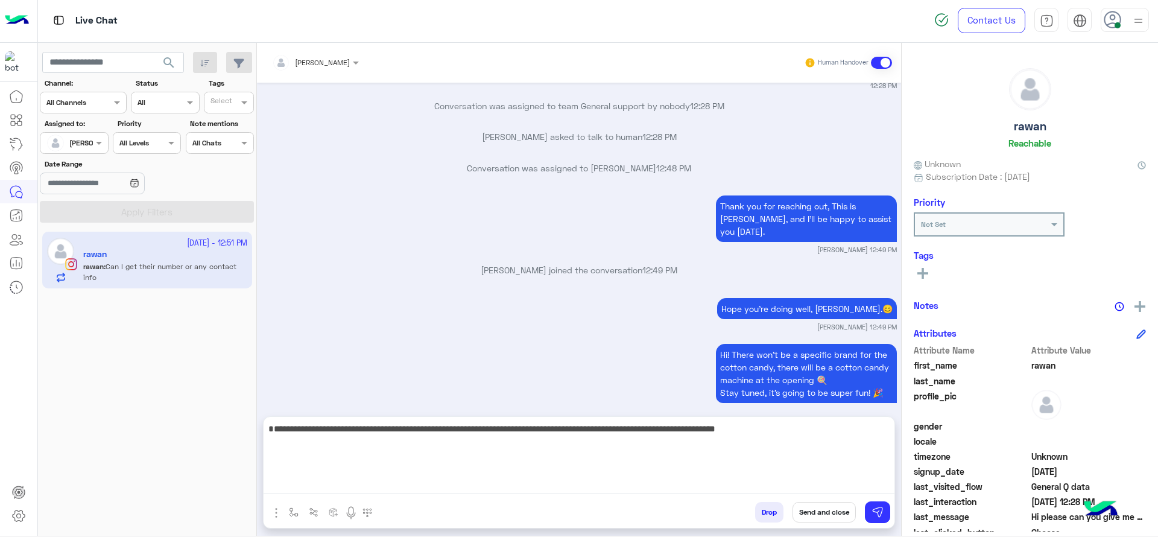
click at [824, 476] on textarea "**********" at bounding box center [579, 457] width 631 height 72
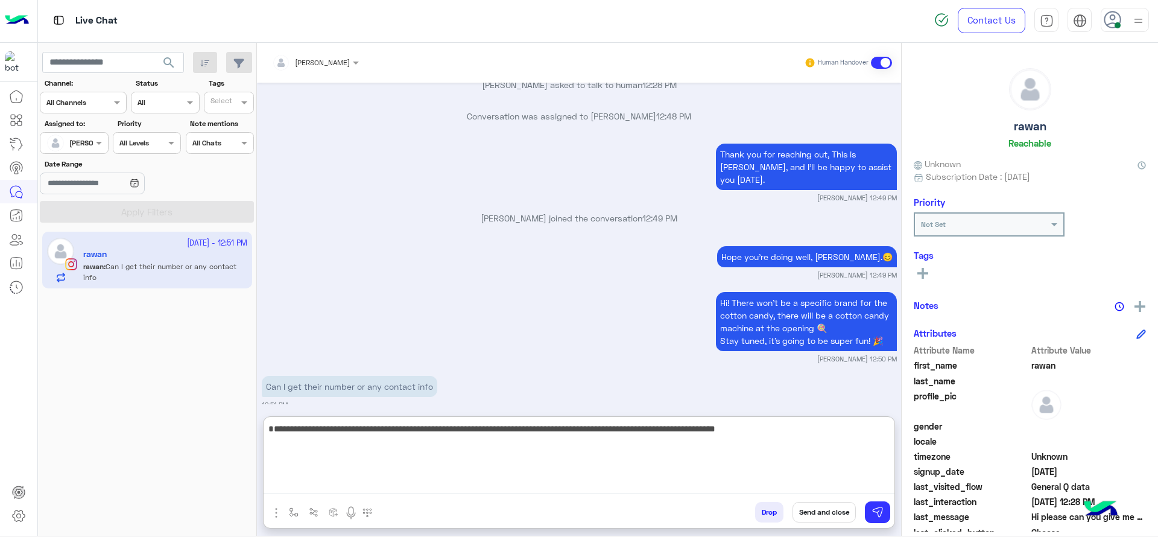
scroll to position [1034, 0]
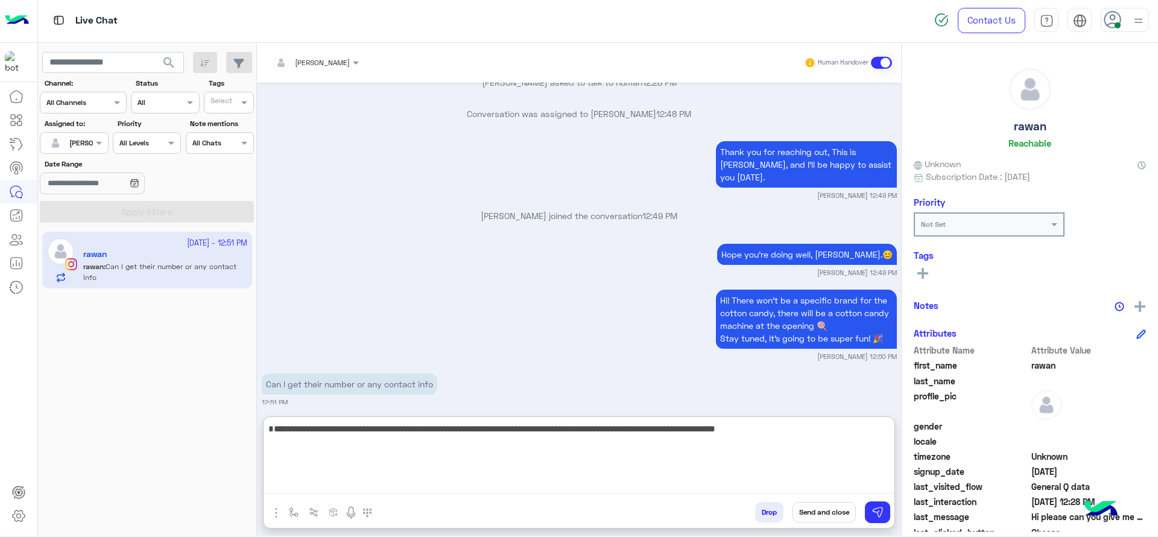
type textarea "**********"
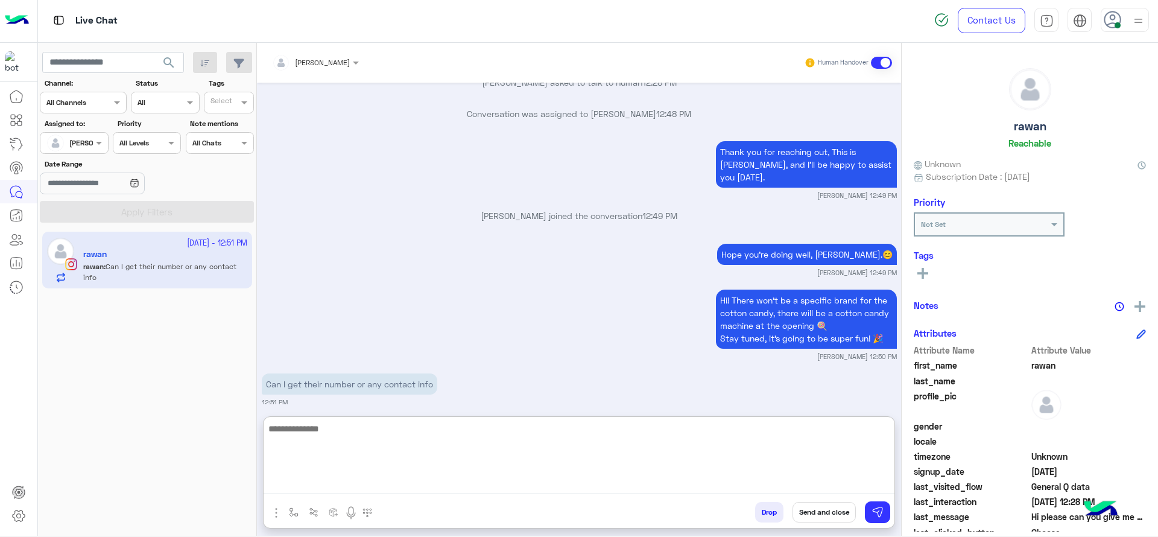
scroll to position [1119, 0]
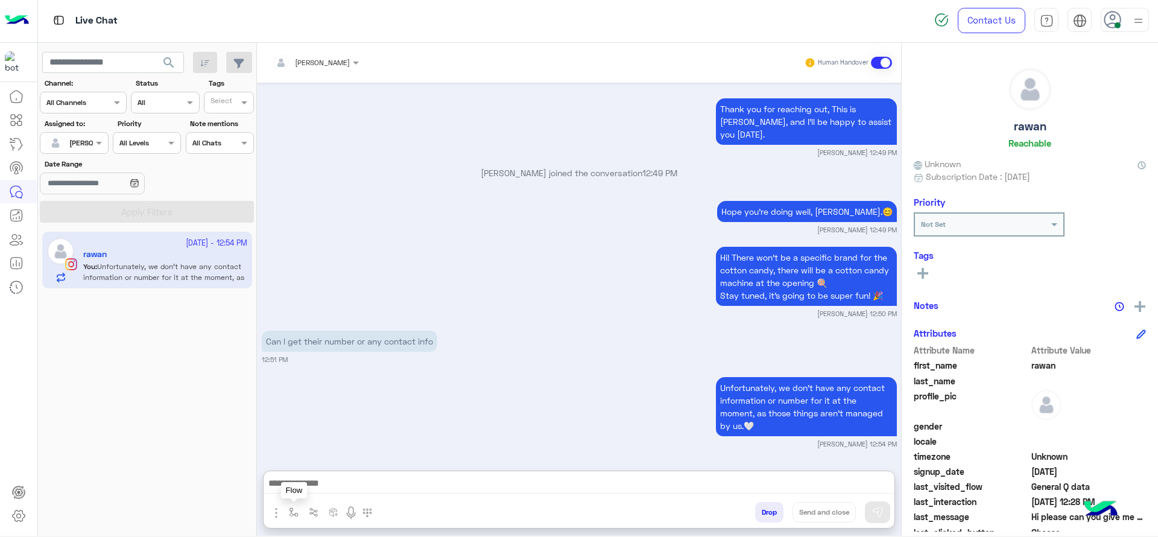
click at [299, 476] on button "button" at bounding box center [294, 512] width 20 height 20
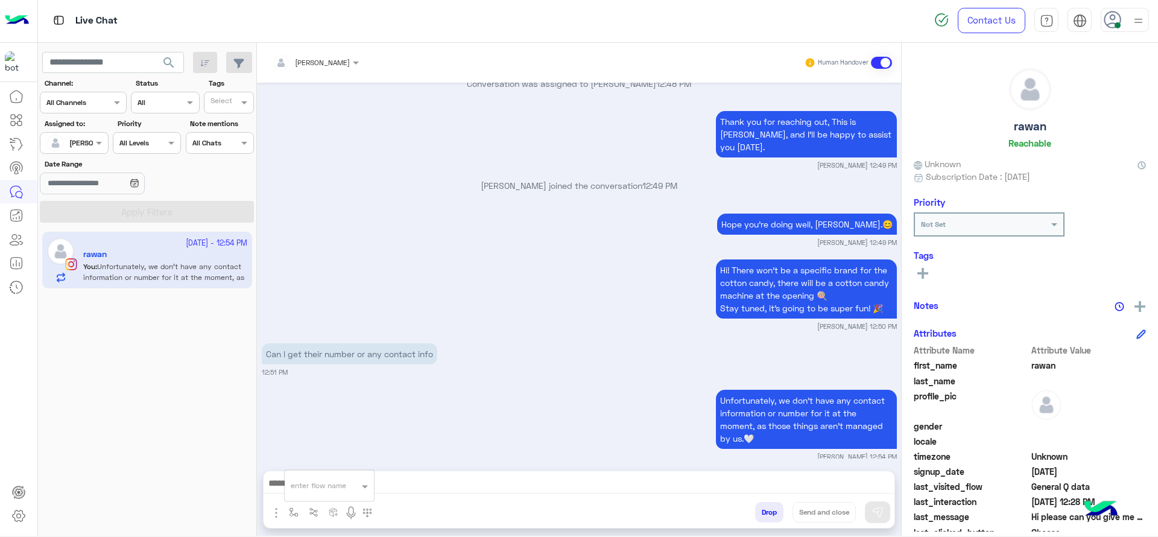
click at [323, 476] on input "text" at bounding box center [315, 483] width 48 height 11
type input "*"
click at [327, 469] on div "[PERSON_NAME]" at bounding box center [329, 464] width 89 height 24
type textarea "**********"
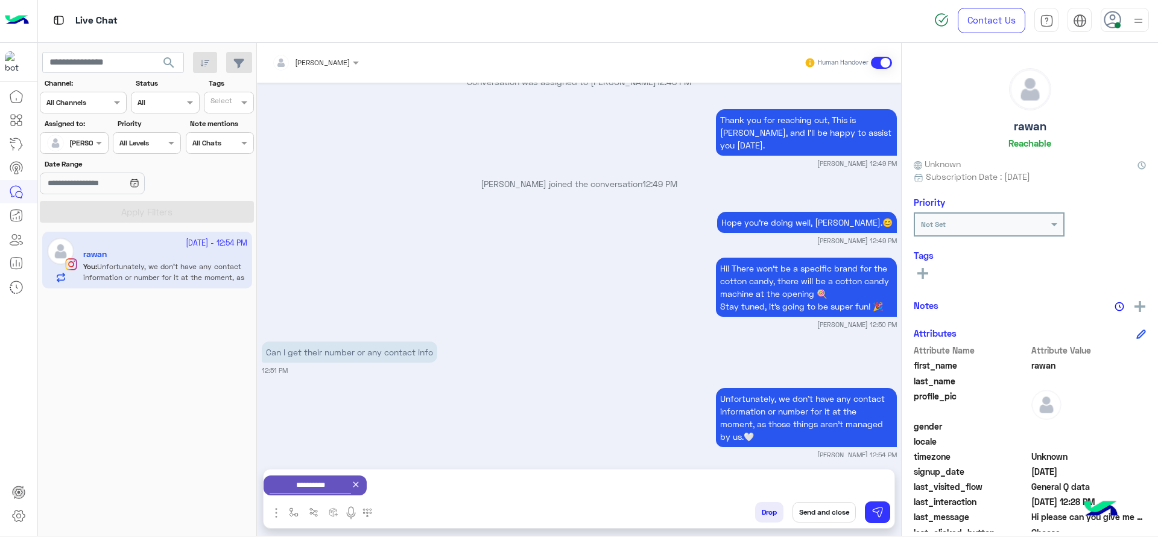
click at [818, 476] on button "Send and close" at bounding box center [824, 512] width 63 height 21
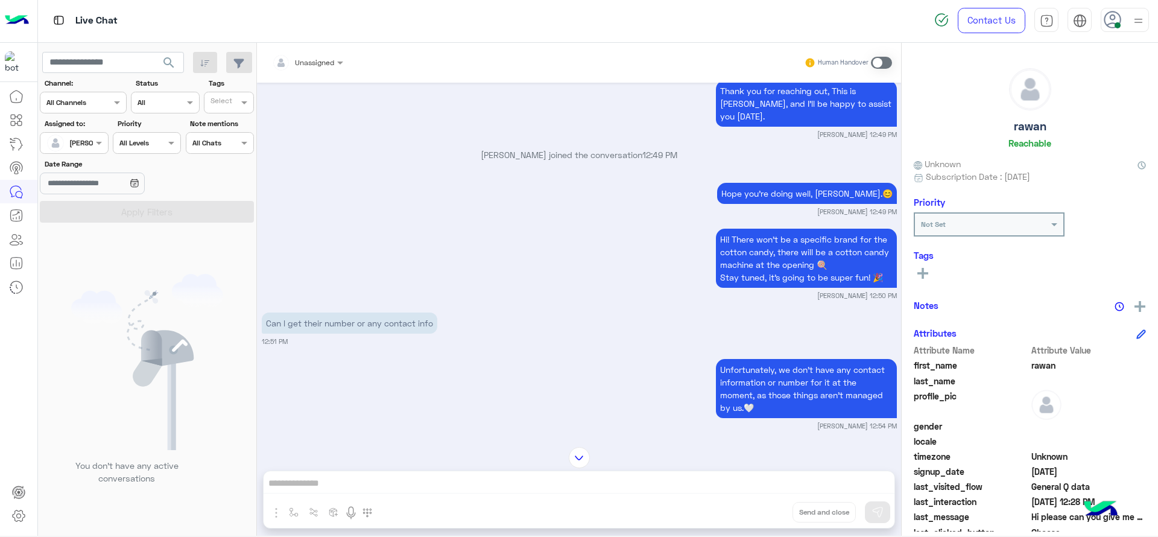
scroll to position [1251, 0]
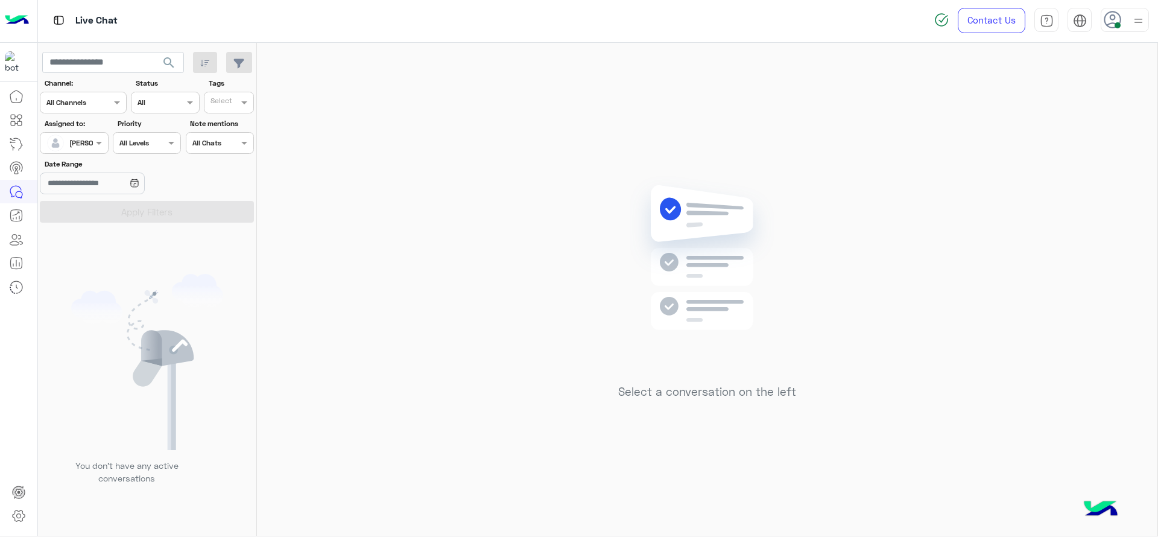
click at [82, 146] on div at bounding box center [73, 141] width 67 height 11
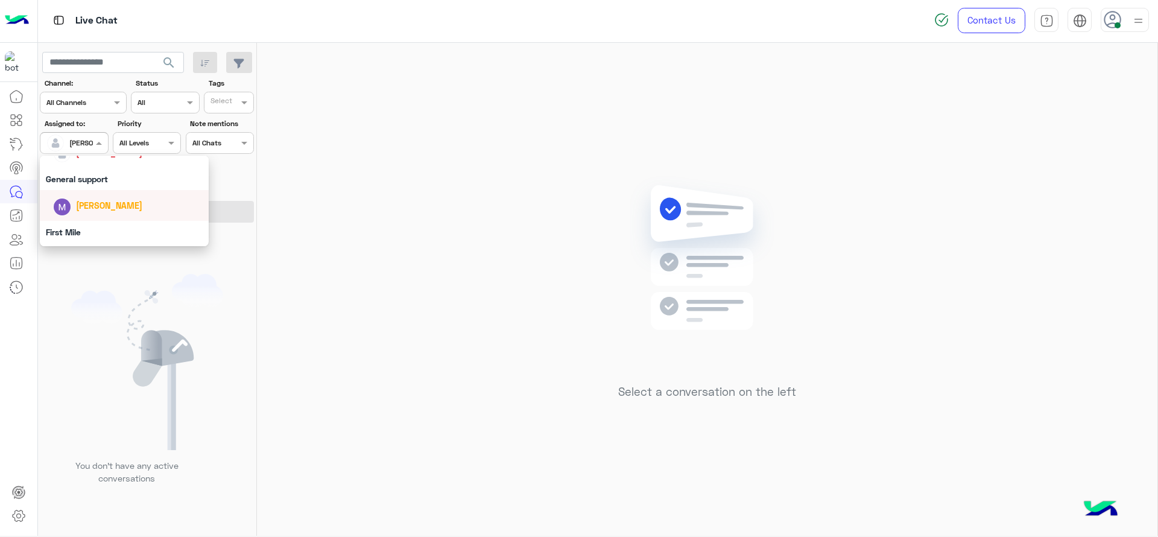
scroll to position [206, 0]
click at [82, 188] on div "General support" at bounding box center [124, 181] width 169 height 22
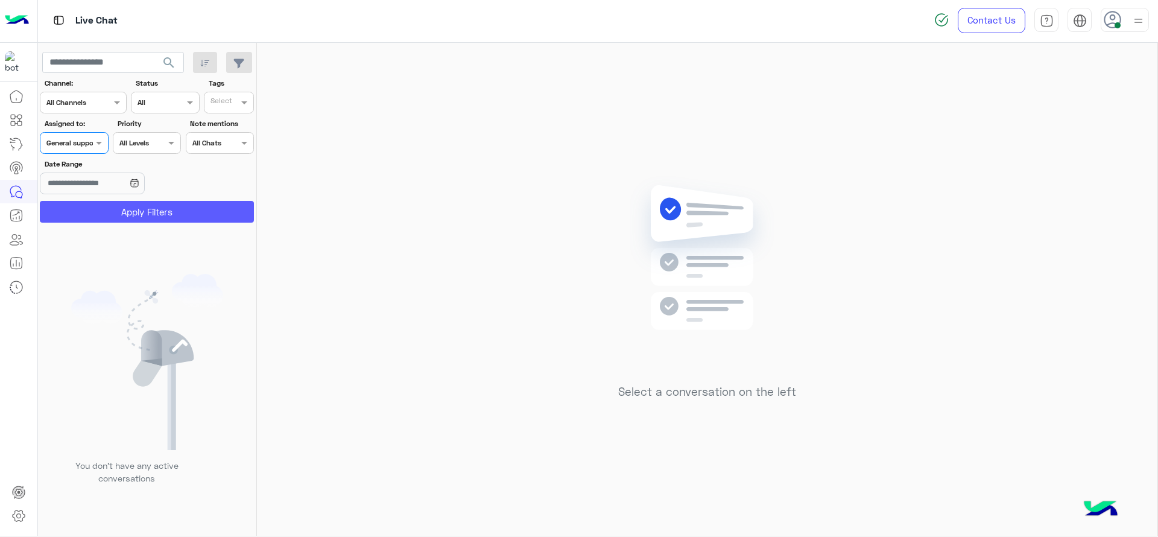
click at [81, 206] on button "Apply Filters" at bounding box center [147, 212] width 214 height 22
click at [89, 142] on div at bounding box center [73, 141] width 67 height 11
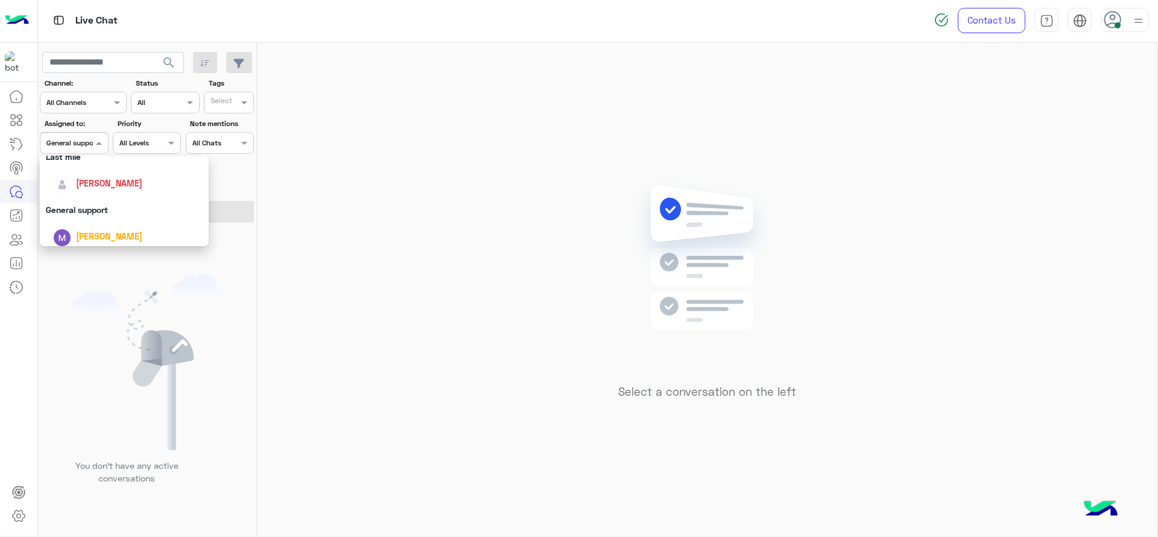
scroll to position [181, 0]
click at [89, 178] on span "[PERSON_NAME]" at bounding box center [109, 180] width 66 height 10
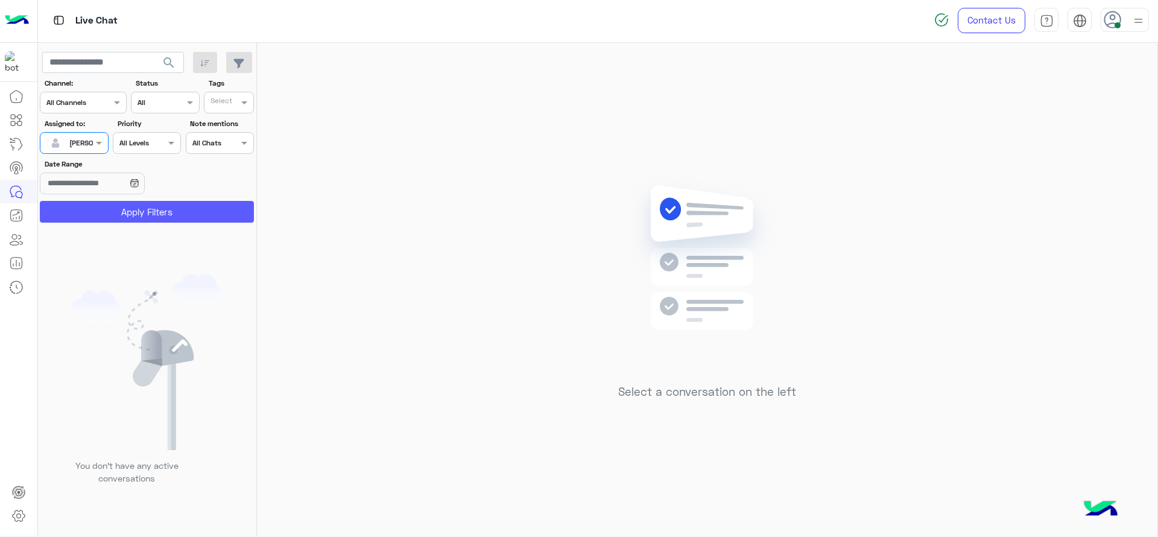
click at [103, 207] on button "Apply Filters" at bounding box center [147, 212] width 214 height 22
click at [71, 134] on div "[PERSON_NAME]" at bounding box center [69, 143] width 46 height 24
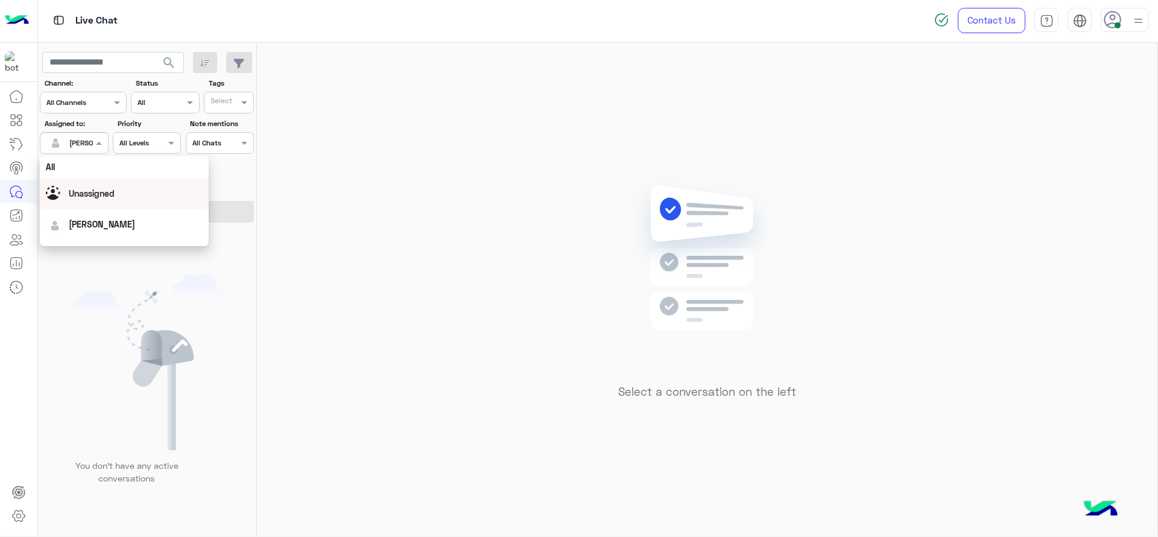
click at [88, 198] on span "Unassigned" at bounding box center [92, 193] width 46 height 10
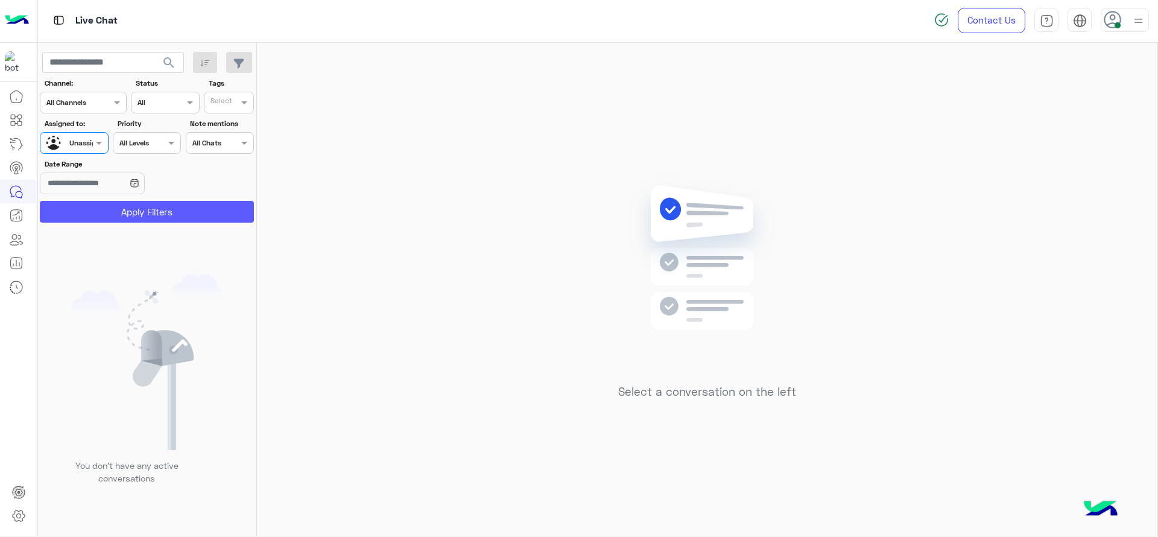
click at [90, 215] on button "Apply Filters" at bounding box center [147, 212] width 214 height 22
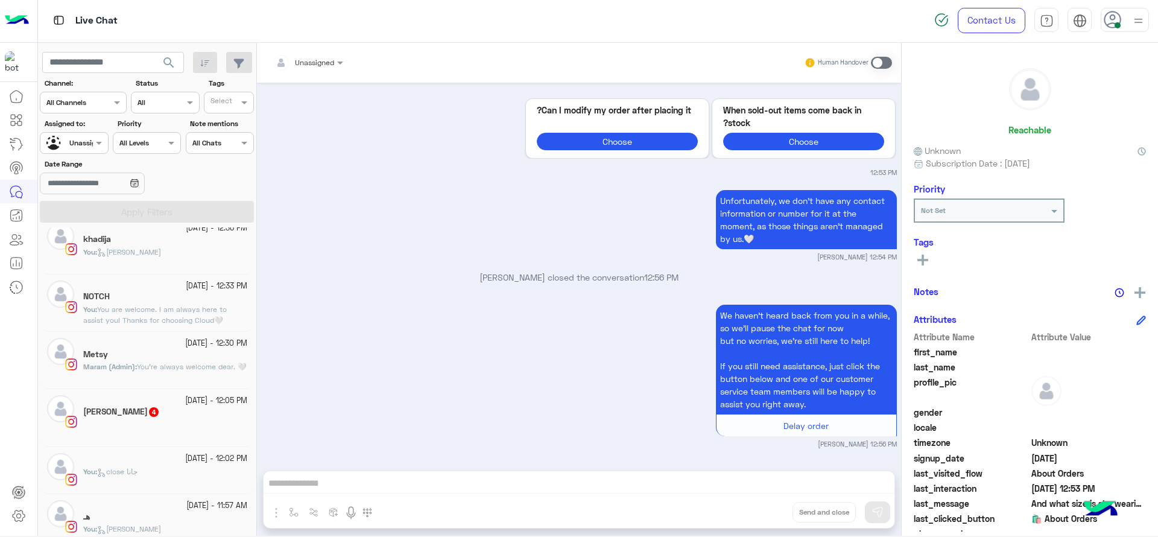
scroll to position [196, 0]
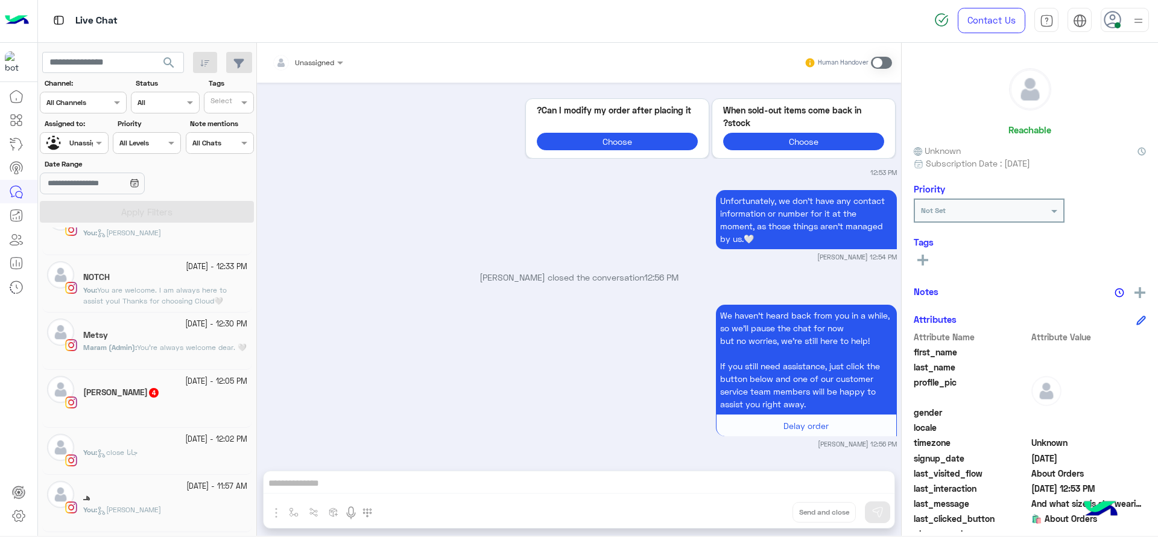
click at [162, 306] on div "14 October - 12:33 PM NOTCH You : You are welcome. I am always here to assist y…" at bounding box center [147, 283] width 210 height 57
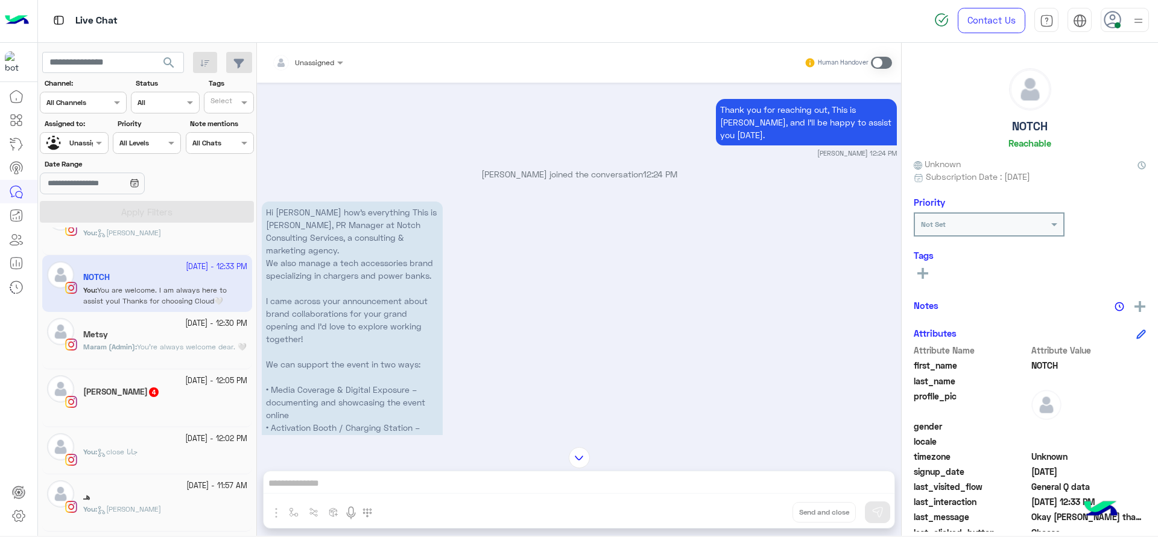
scroll to position [1178, 0]
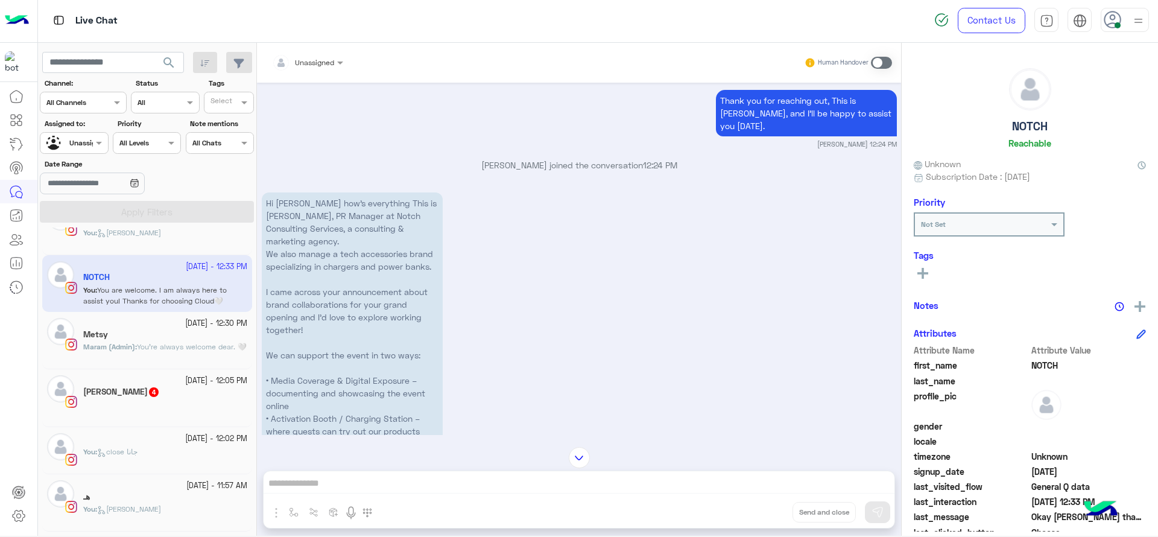
click at [81, 138] on div at bounding box center [73, 141] width 67 height 11
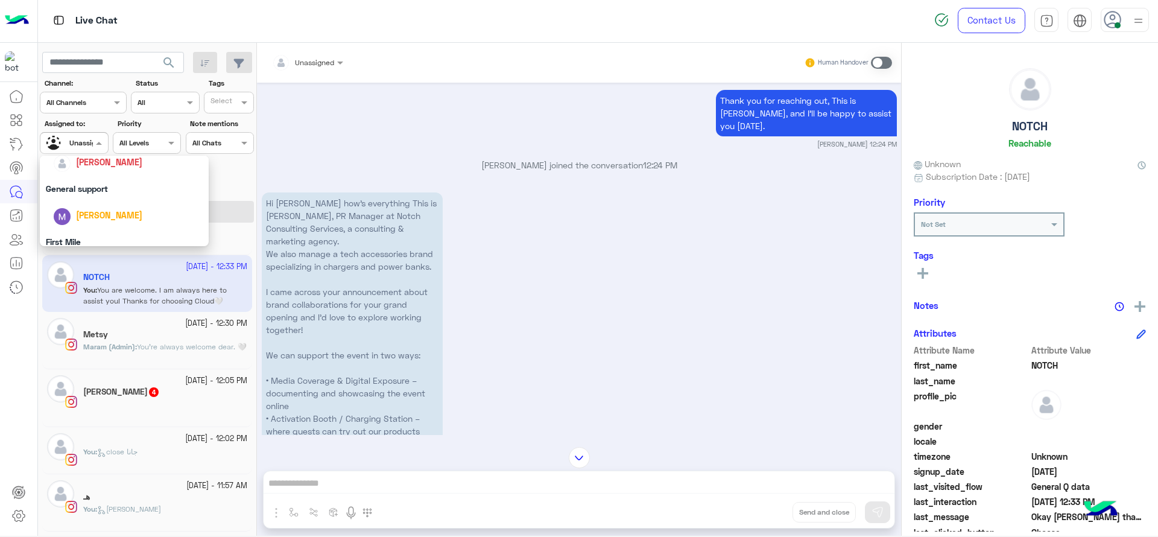
scroll to position [176, 0]
click at [99, 177] on div "[PERSON_NAME]" at bounding box center [128, 184] width 150 height 21
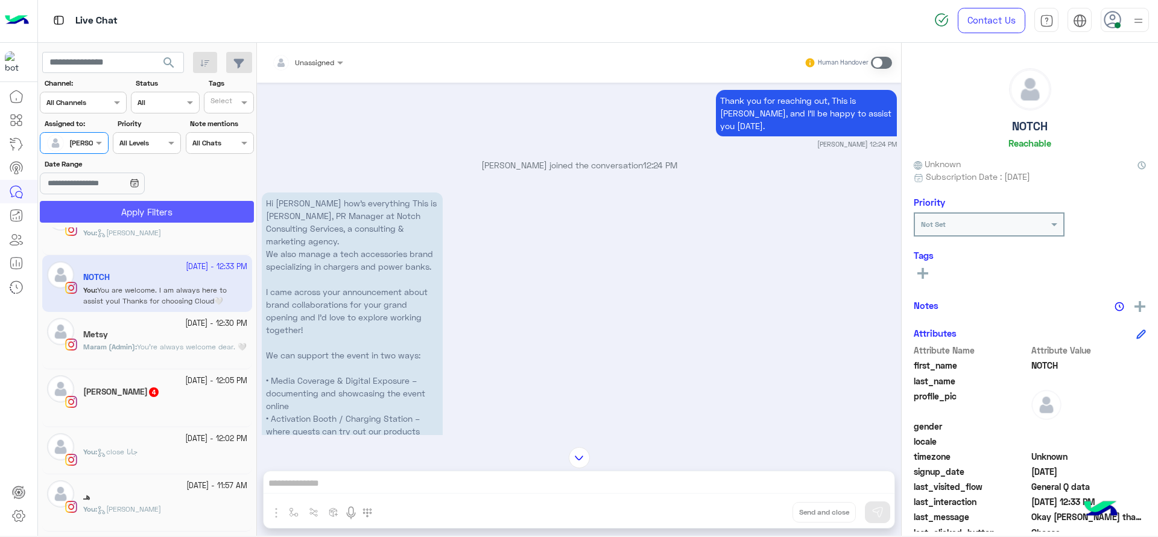
click at [87, 210] on button "Apply Filters" at bounding box center [147, 212] width 214 height 22
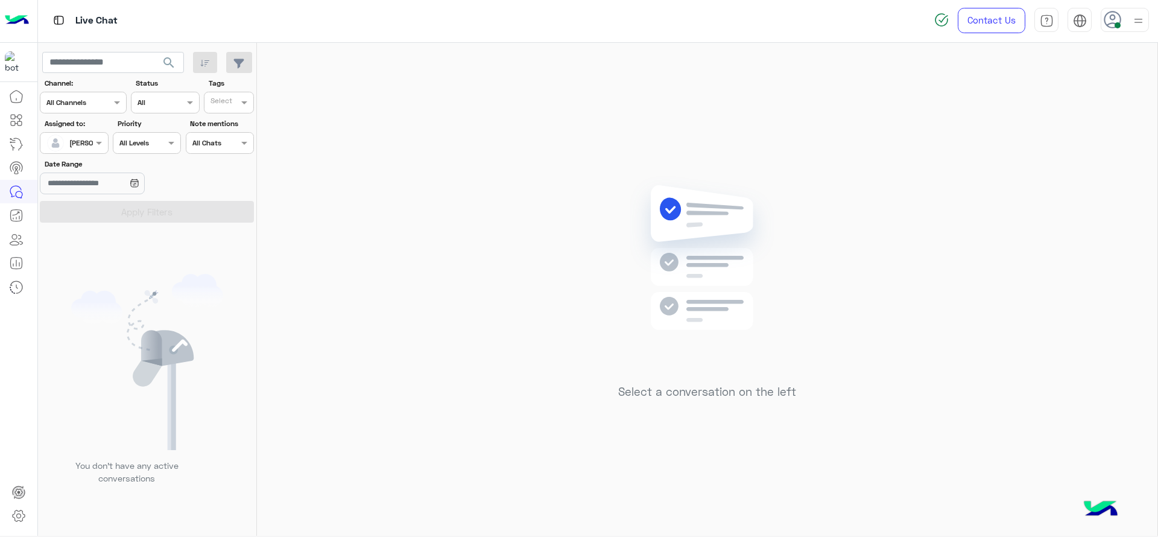
click at [1029, 16] on div at bounding box center [1125, 20] width 48 height 24
click at [425, 153] on div "Select a conversation on the left" at bounding box center [707, 292] width 900 height 498
click at [1029, 26] on img at bounding box center [1138, 20] width 15 height 15
click at [797, 172] on div "Select a conversation on the left" at bounding box center [707, 292] width 900 height 498
click at [83, 148] on div "[PERSON_NAME]" at bounding box center [96, 143] width 55 height 11
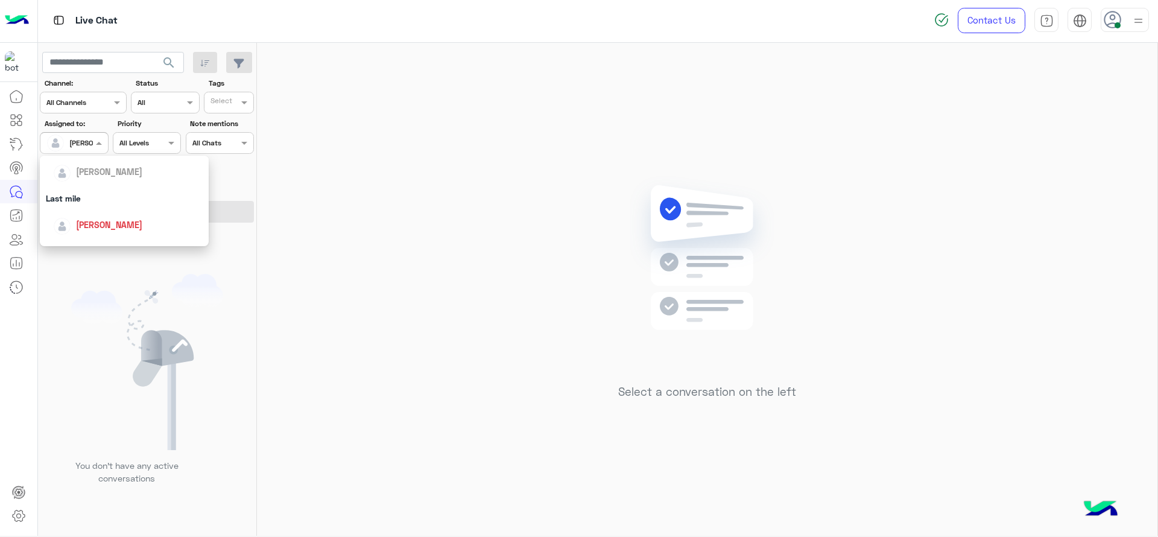
scroll to position [151, 0]
click at [77, 232] on div "General support" at bounding box center [124, 237] width 169 height 22
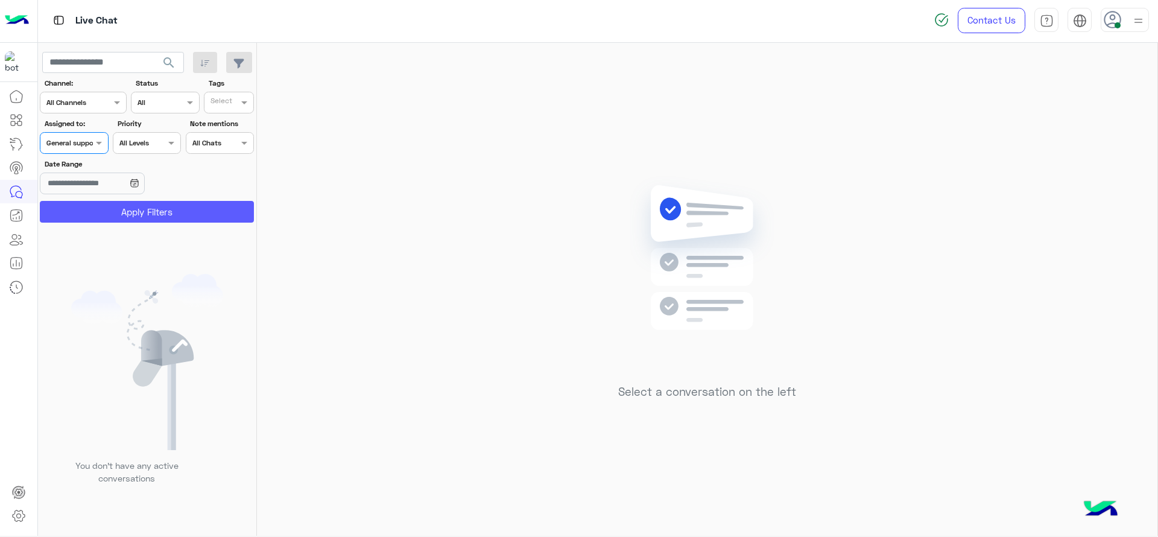
click at [149, 213] on button "Apply Filters" at bounding box center [147, 212] width 214 height 22
click at [76, 143] on div at bounding box center [73, 141] width 67 height 11
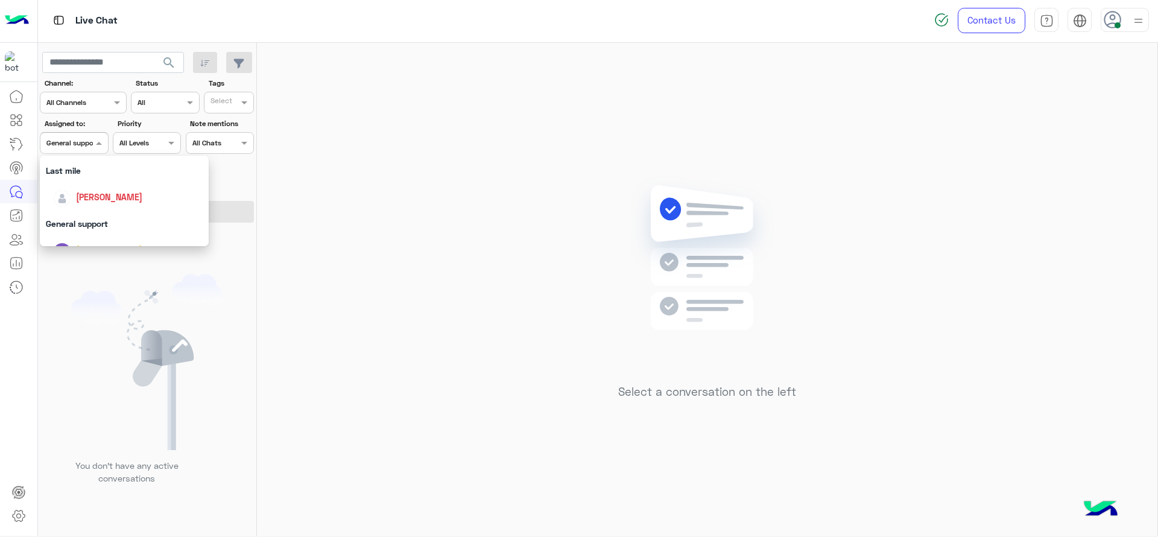
scroll to position [146, 0]
click at [91, 214] on span "[PERSON_NAME]" at bounding box center [109, 215] width 66 height 10
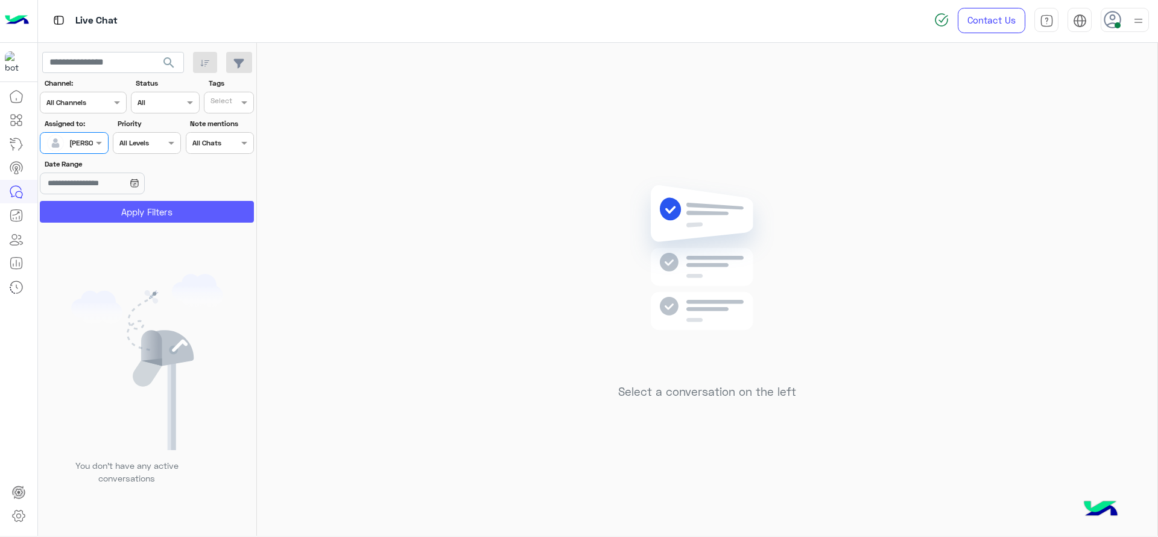
click at [117, 212] on button "Apply Filters" at bounding box center [147, 212] width 214 height 22
click at [680, 138] on div "Select a conversation on the left" at bounding box center [707, 292] width 900 height 498
click at [567, 113] on div "Select a conversation on the left" at bounding box center [707, 292] width 900 height 498
click at [74, 145] on input "text" at bounding box center [60, 141] width 28 height 11
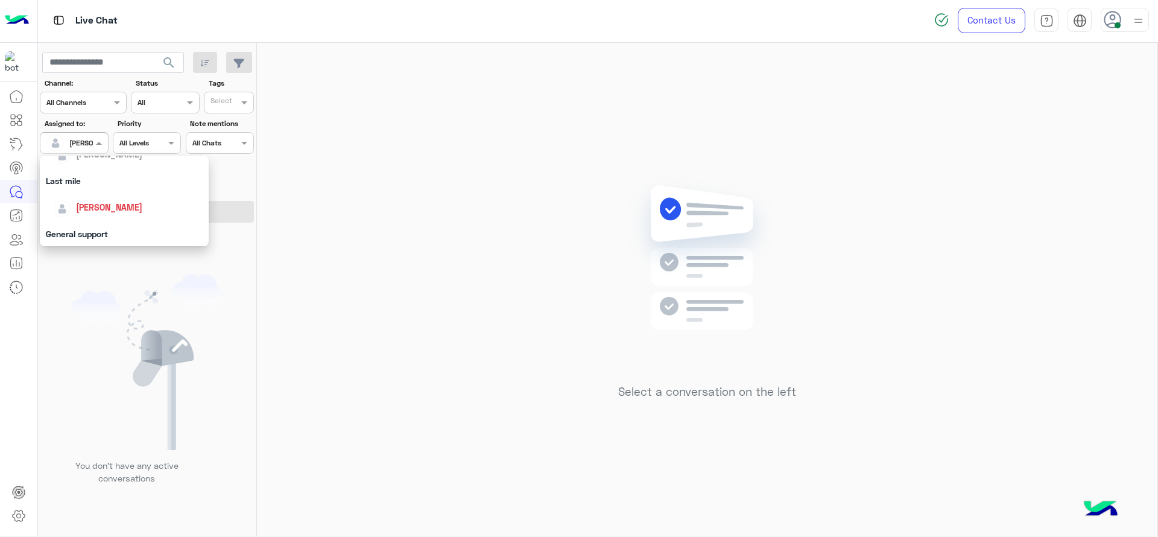
scroll to position [181, 0]
click at [101, 215] on div "General support" at bounding box center [124, 206] width 169 height 22
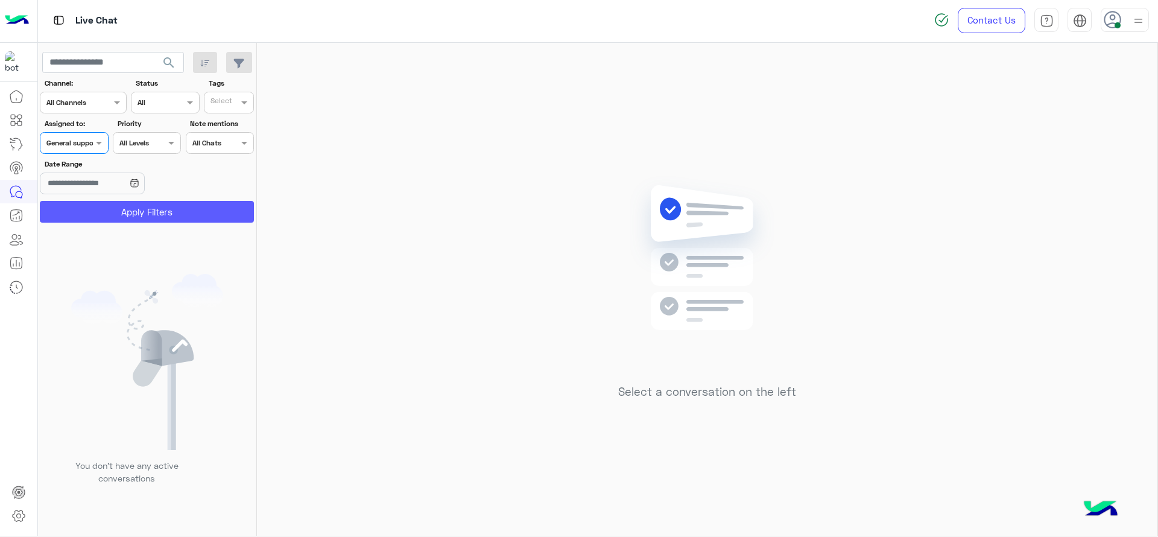
click at [101, 215] on button "Apply Filters" at bounding box center [147, 212] width 214 height 22
click at [96, 141] on span at bounding box center [100, 142] width 15 height 13
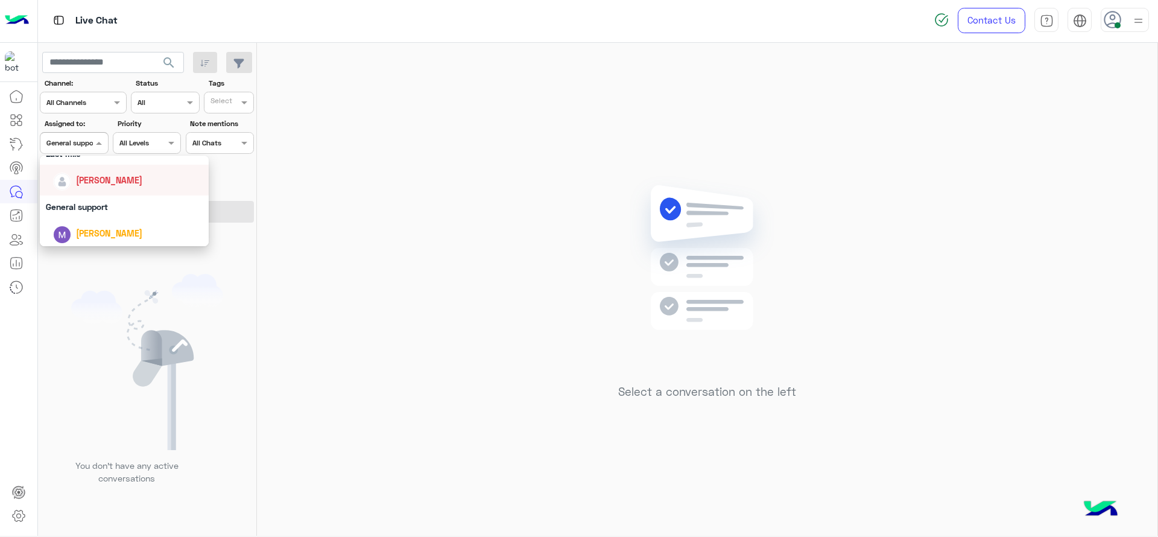
click at [90, 187] on div "[PERSON_NAME]" at bounding box center [128, 179] width 150 height 21
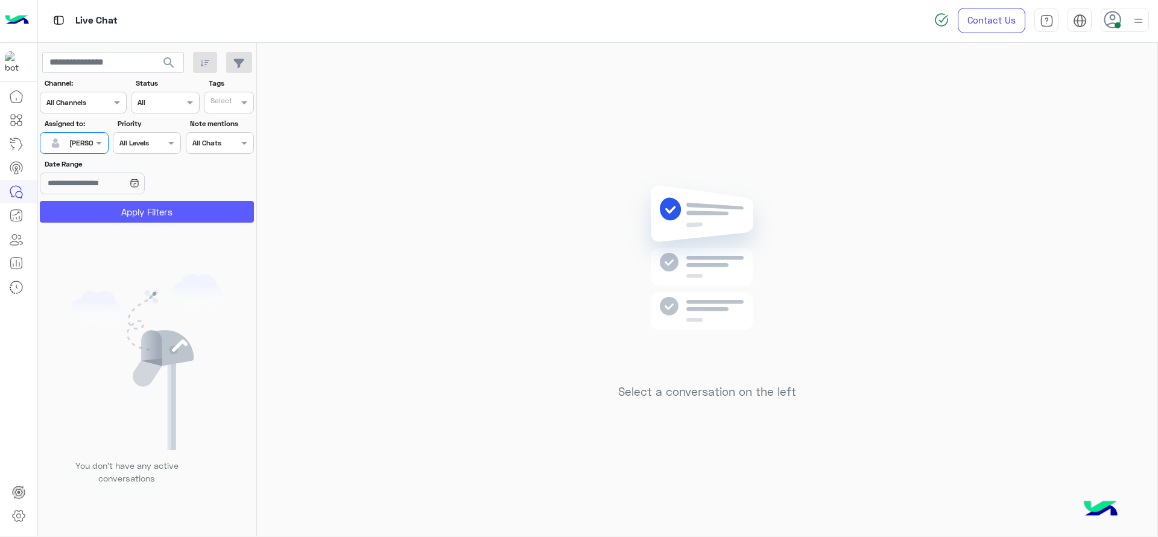
click at [96, 210] on button "Apply Filters" at bounding box center [147, 212] width 214 height 22
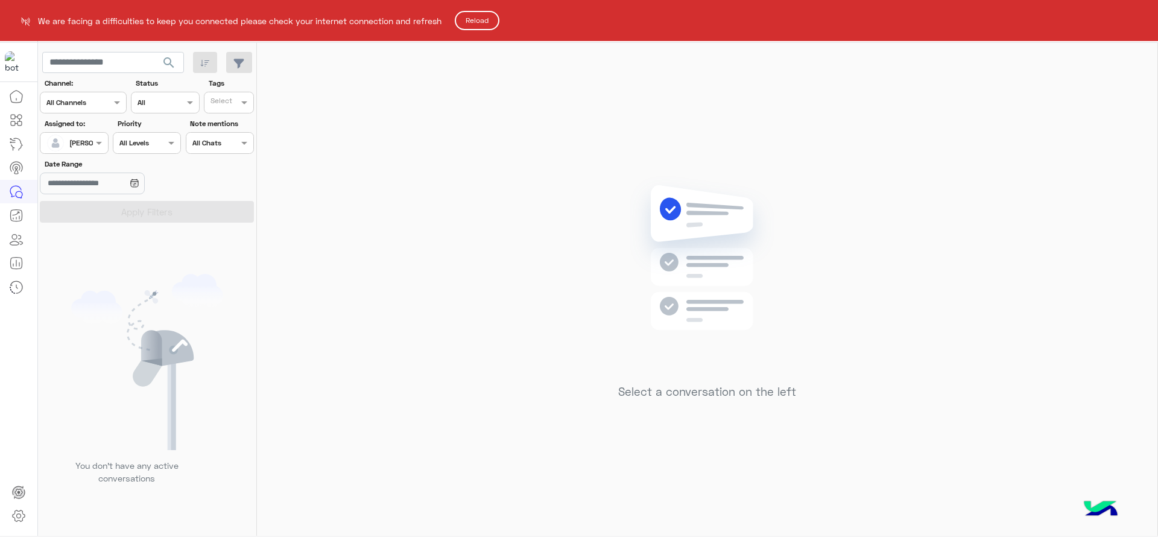
click at [472, 26] on button "Reload" at bounding box center [477, 20] width 45 height 19
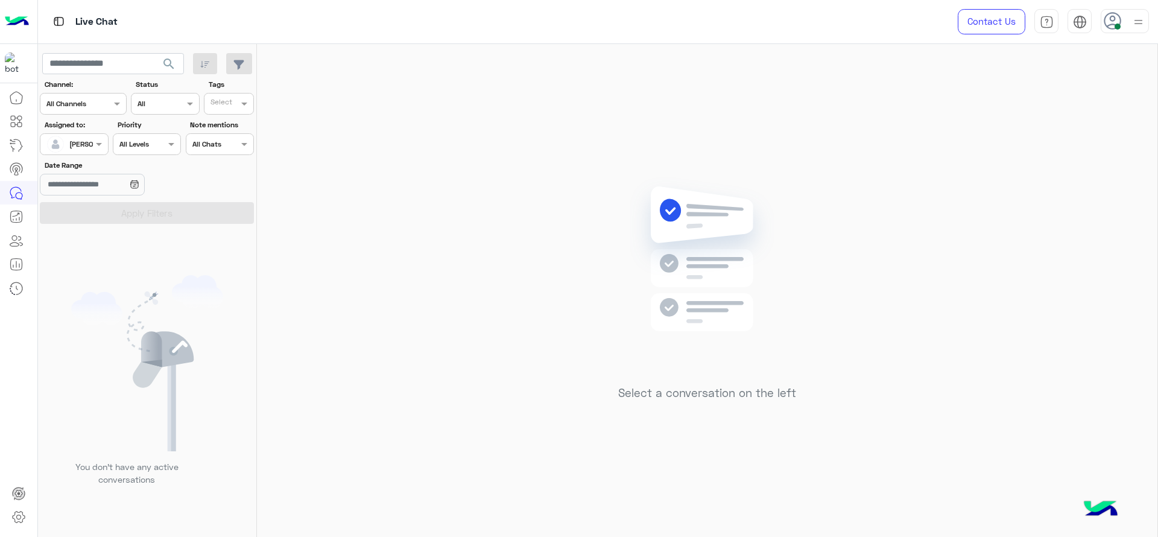
click at [79, 156] on section "Channel: Channel All Channels Status Channel All Tags Select Assigned to: Assig…" at bounding box center [147, 151] width 201 height 145
click at [80, 150] on div "[PERSON_NAME]" at bounding box center [69, 144] width 46 height 24
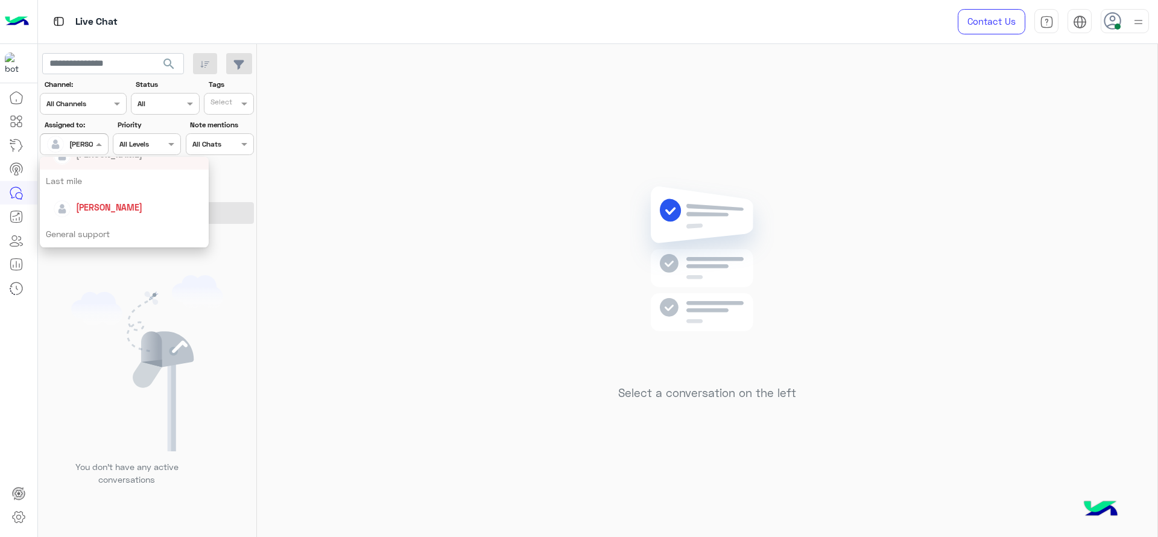
scroll to position [166, 0]
click at [78, 201] on span "[PERSON_NAME]" at bounding box center [109, 197] width 66 height 10
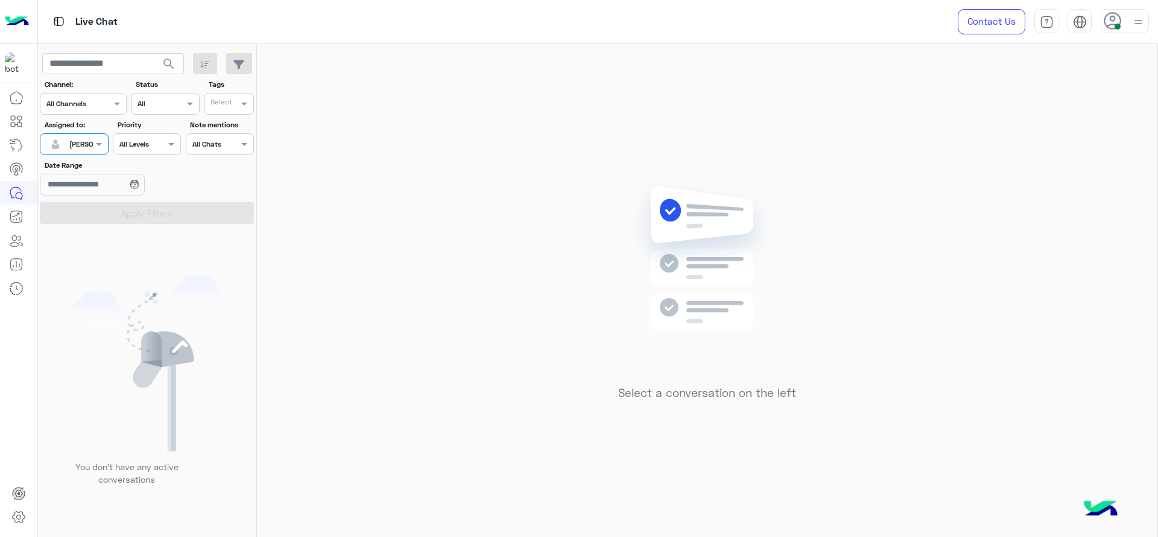
click at [92, 155] on section "Channel: Channel All Channels Status Channel All Tags Select Assigned to: Assig…" at bounding box center [147, 151] width 201 height 145
click at [87, 142] on div at bounding box center [73, 142] width 67 height 11
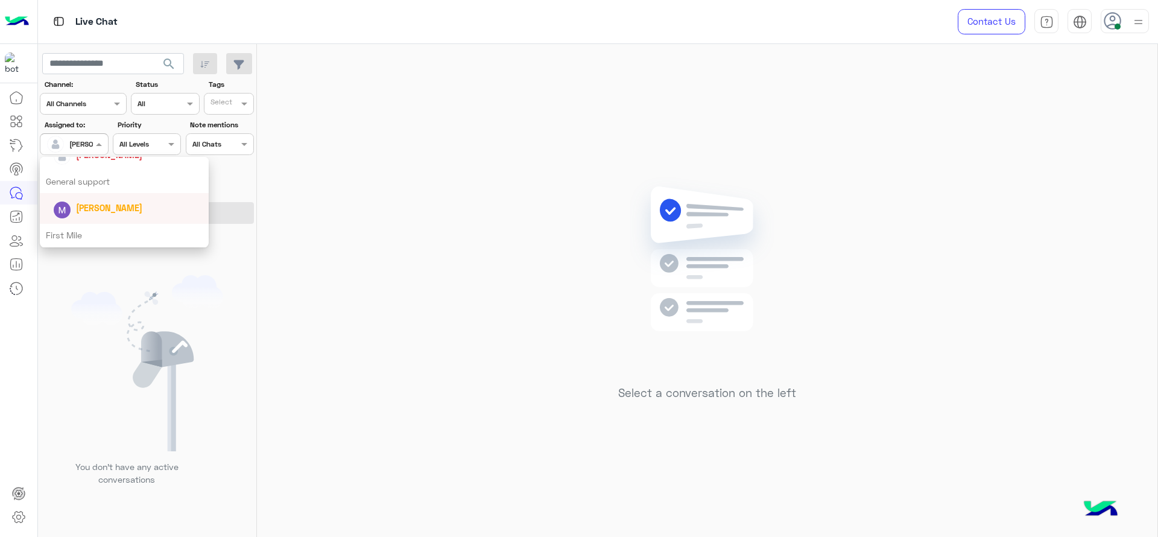
scroll to position [207, 0]
click at [95, 191] on div "General support" at bounding box center [124, 182] width 169 height 22
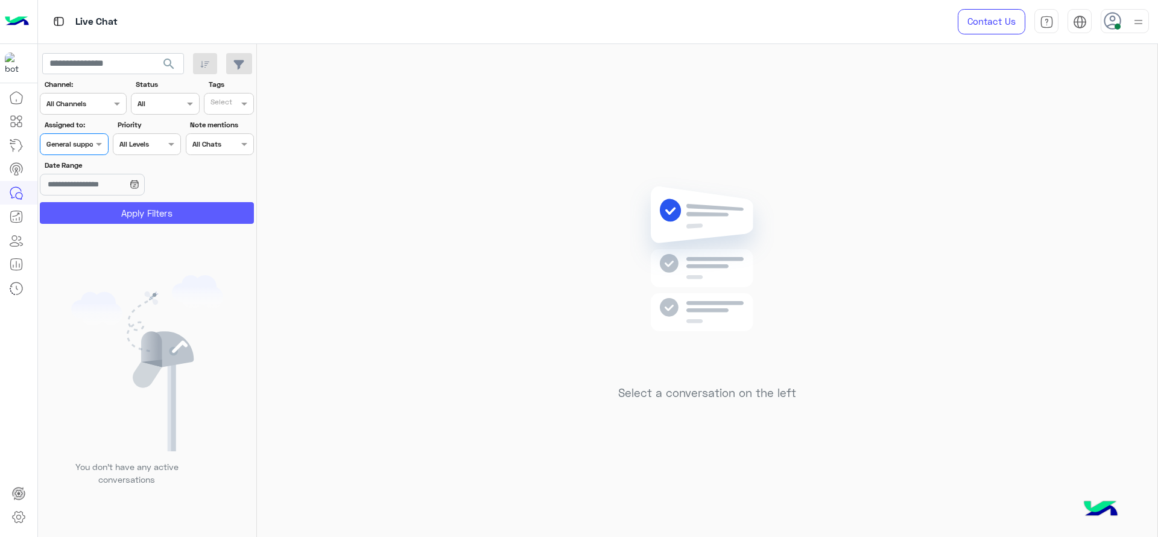
click at [122, 214] on button "Apply Filters" at bounding box center [147, 213] width 214 height 22
click at [540, 237] on div "Select a conversation on the left" at bounding box center [707, 293] width 900 height 498
click at [454, 354] on div "Select a conversation on the left" at bounding box center [707, 293] width 900 height 498
click at [1123, 25] on div at bounding box center [1125, 21] width 48 height 24
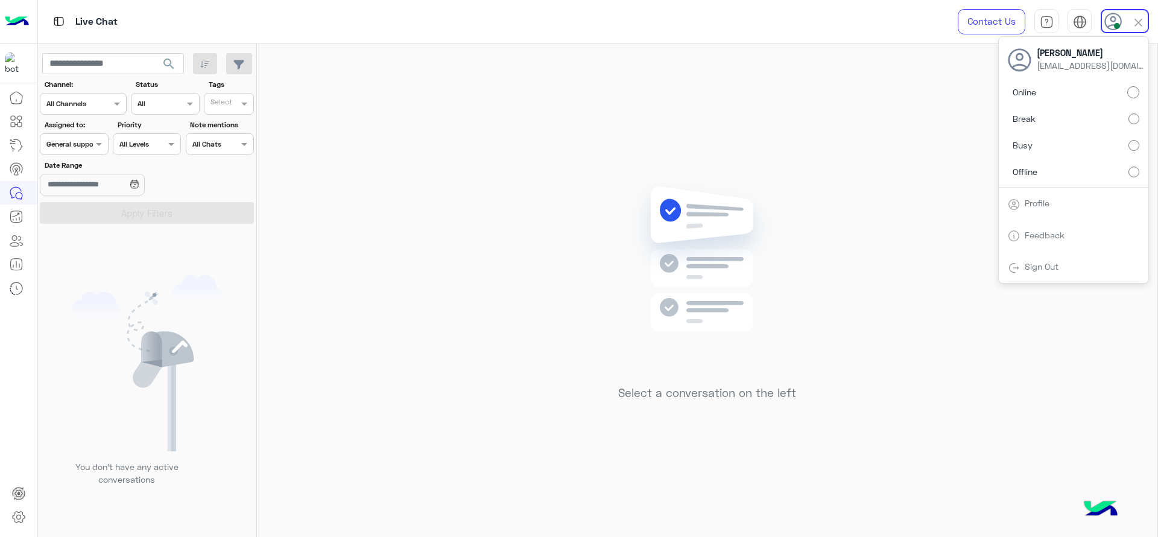
click at [730, 245] on img at bounding box center [707, 277] width 174 height 200
click at [64, 150] on div "Assigned on General support" at bounding box center [74, 144] width 68 height 22
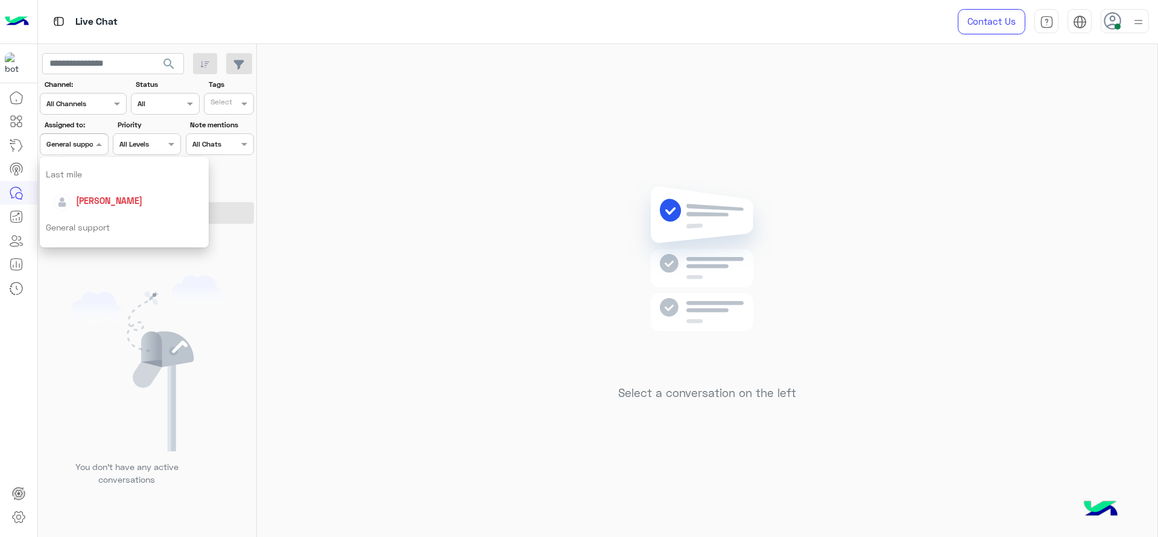
scroll to position [181, 0]
click at [73, 174] on div "[PERSON_NAME]" at bounding box center [128, 181] width 150 height 21
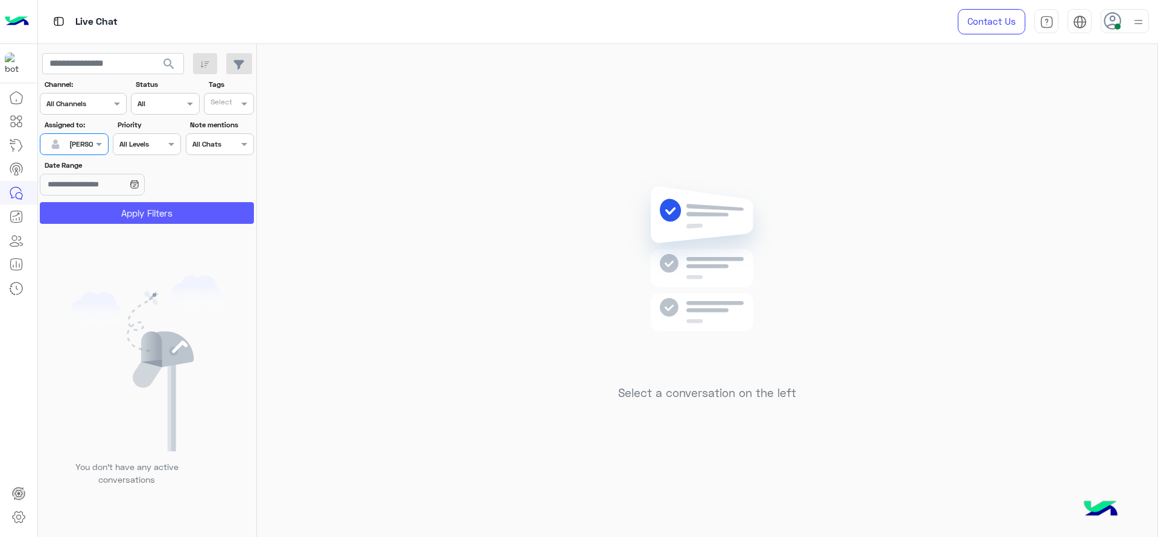
click at [74, 208] on button "Apply Filters" at bounding box center [147, 213] width 214 height 22
click at [685, 253] on img at bounding box center [707, 277] width 174 height 200
click at [83, 142] on div at bounding box center [73, 142] width 67 height 11
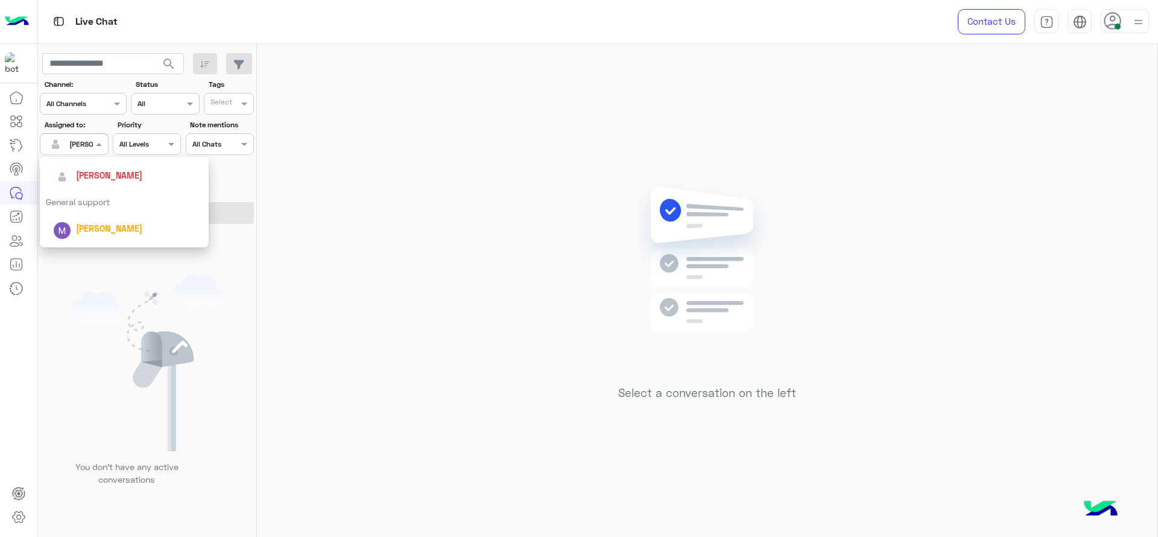
scroll to position [177, 0]
click at [91, 201] on div "General support" at bounding box center [124, 212] width 169 height 22
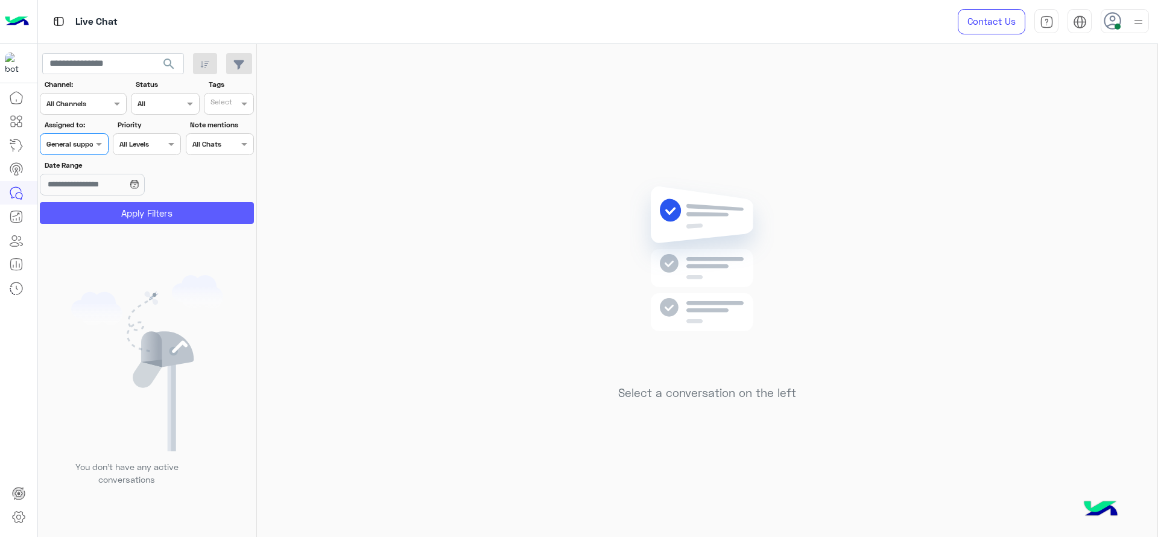
click at [91, 207] on button "Apply Filters" at bounding box center [147, 213] width 214 height 22
click at [86, 147] on div at bounding box center [73, 142] width 67 height 11
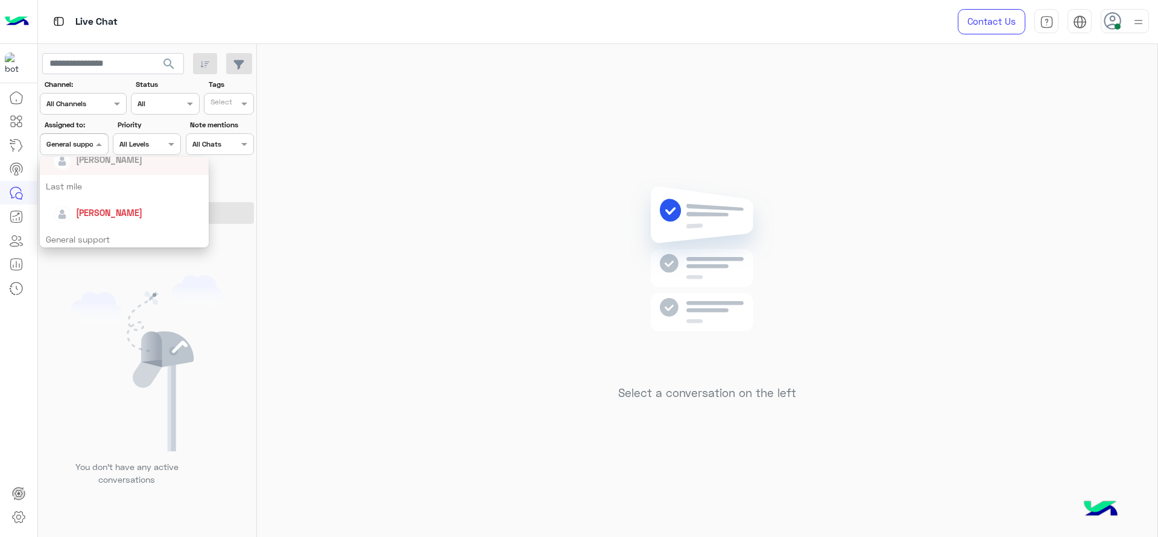
scroll to position [151, 0]
click at [97, 197] on div "[PERSON_NAME]" at bounding box center [124, 212] width 169 height 31
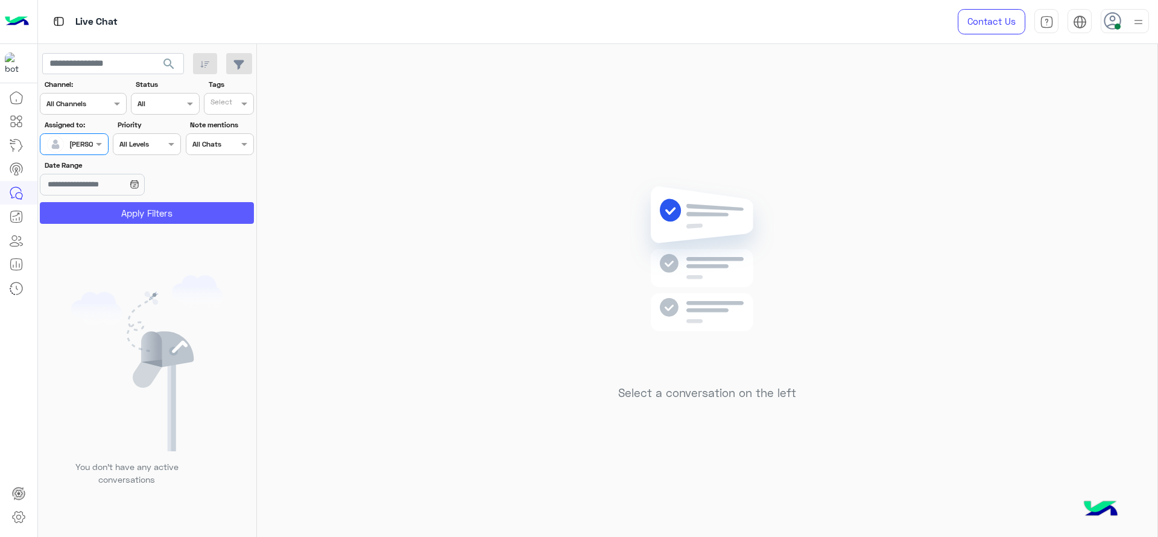
click at [103, 207] on button "Apply Filters" at bounding box center [147, 213] width 214 height 22
click at [438, 238] on div "Select a conversation on the left" at bounding box center [707, 293] width 900 height 498
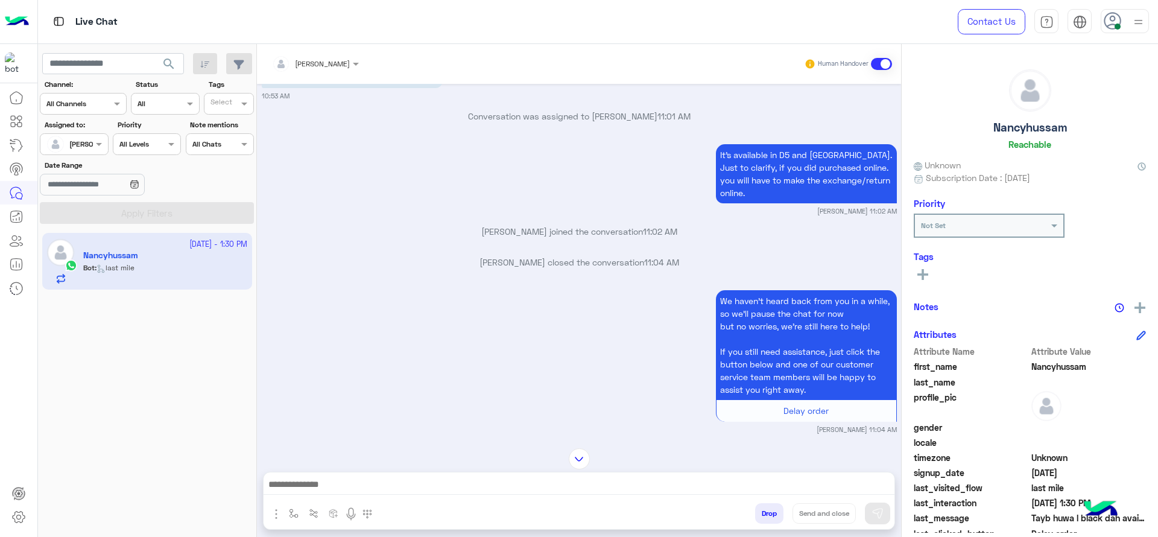
scroll to position [767, 0]
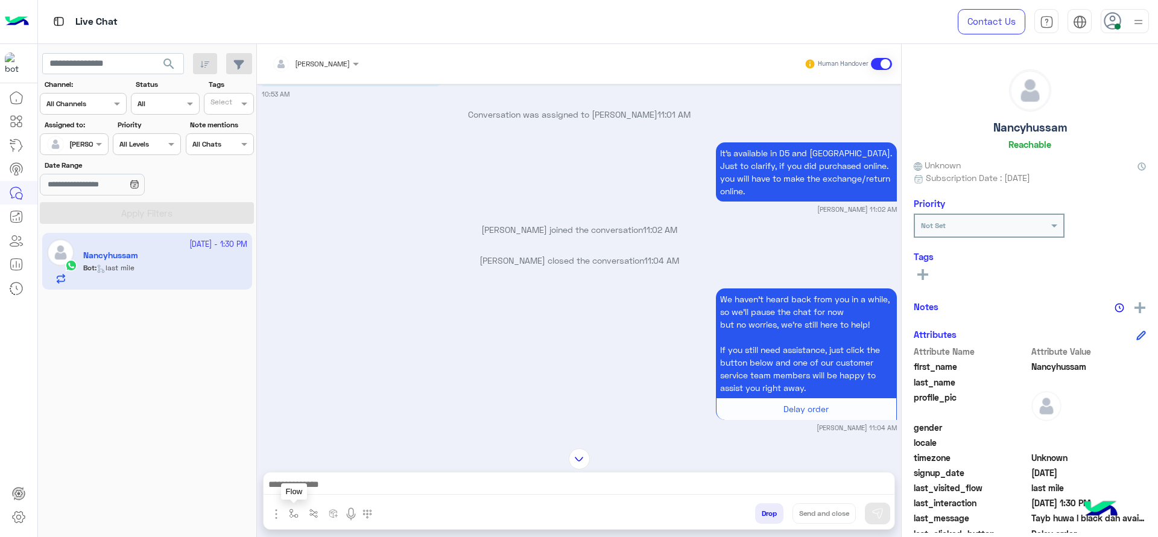
click at [291, 514] on img "button" at bounding box center [294, 513] width 10 height 10
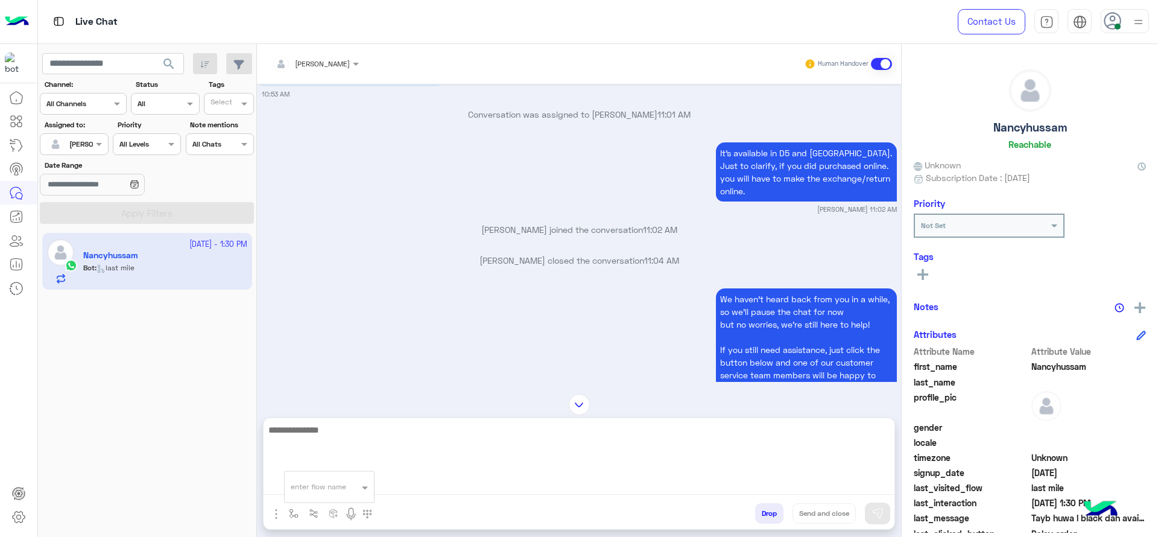
click at [412, 490] on textarea at bounding box center [579, 458] width 631 height 72
click at [404, 432] on textarea "**********" at bounding box center [579, 458] width 631 height 72
type textarea "**********"
click at [434, 429] on textarea "**********" at bounding box center [579, 458] width 631 height 72
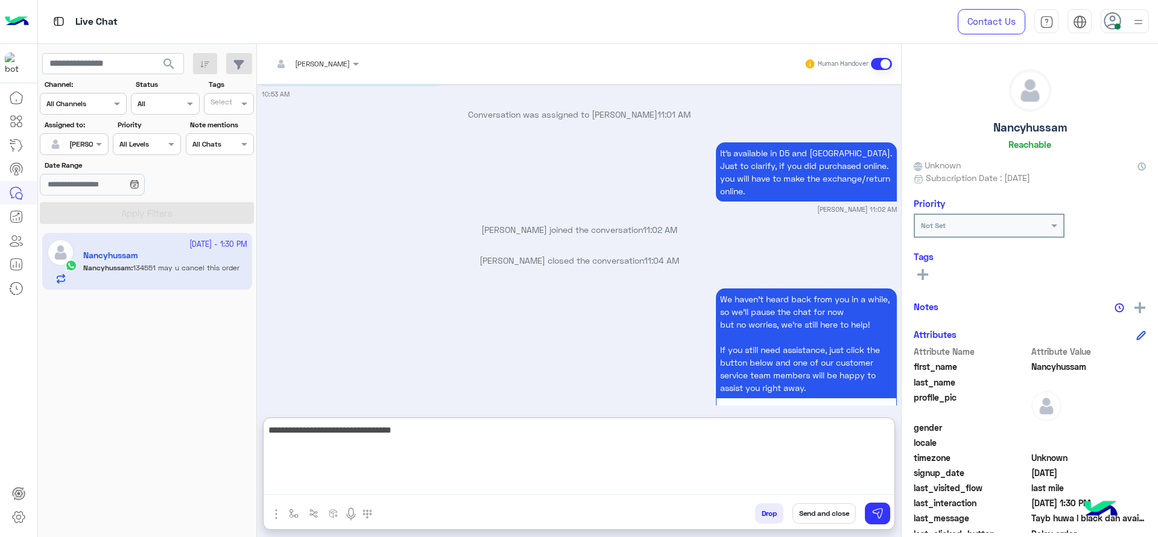
scroll to position [1154, 0]
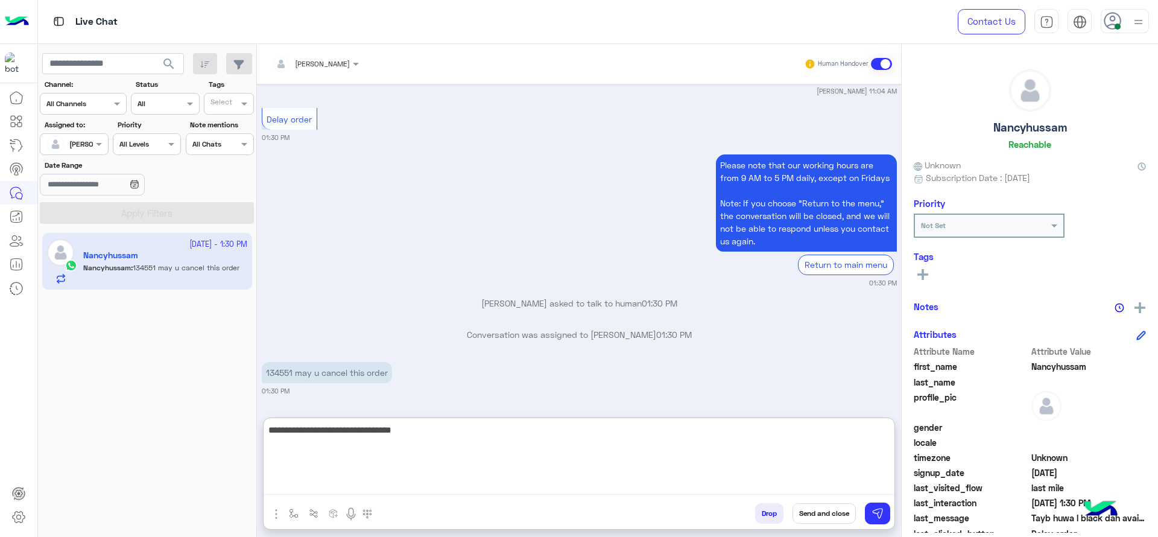
click at [443, 432] on textarea "**********" at bounding box center [579, 458] width 631 height 72
type textarea "*"
drag, startPoint x: 315, startPoint y: 433, endPoint x: 253, endPoint y: 434, distance: 61.5
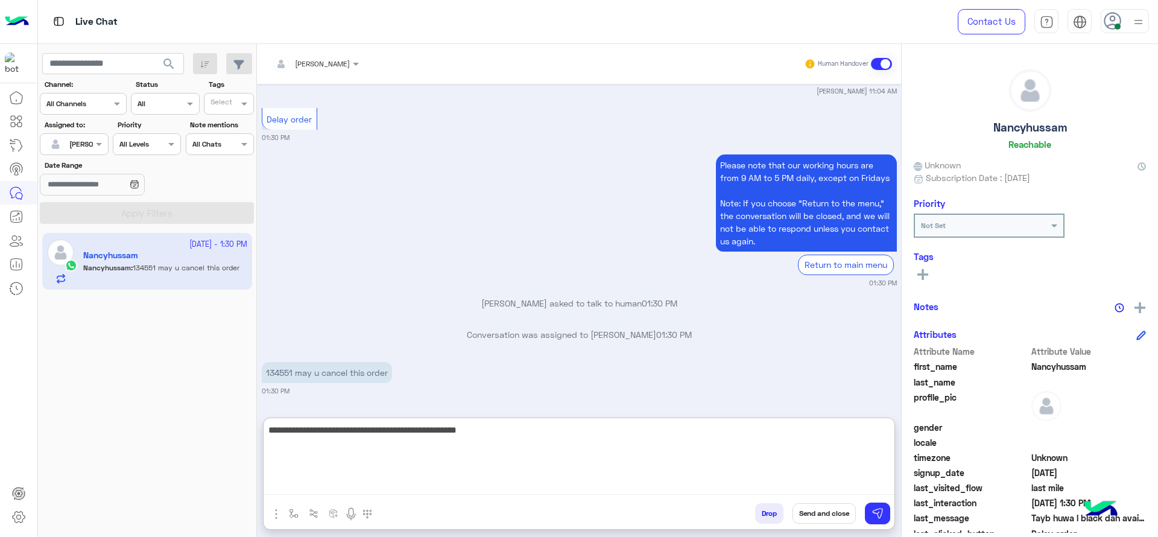
click at [254, 435] on mat-drawer-container "search Channel: Channel All Channels Status Channel All Tags Select Assigned to…" at bounding box center [598, 293] width 1121 height 498
click at [448, 442] on textarea "**********" at bounding box center [579, 458] width 631 height 72
type textarea "**********"
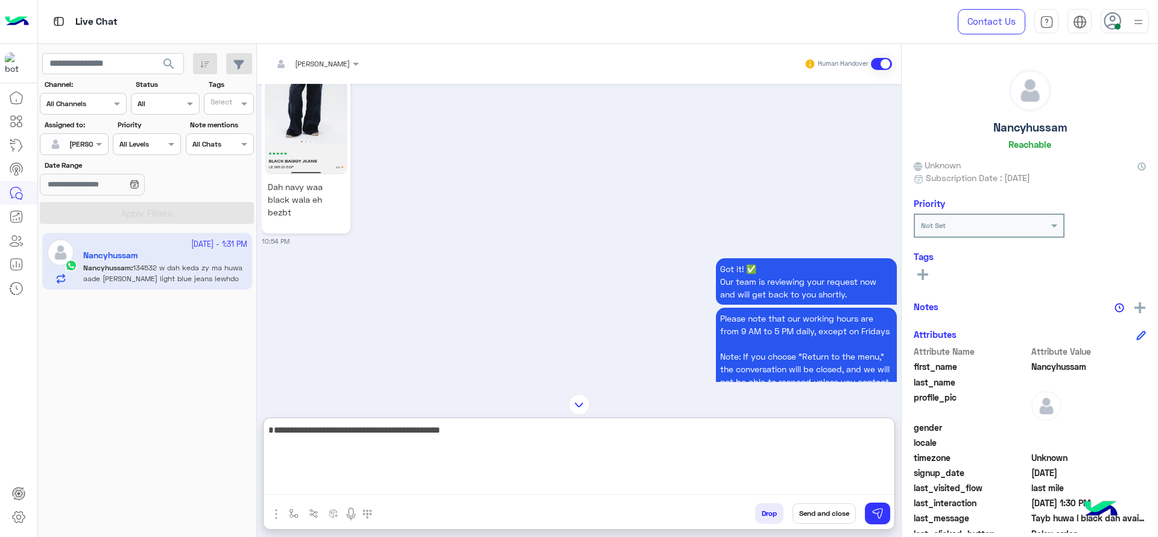
scroll to position [547, 0]
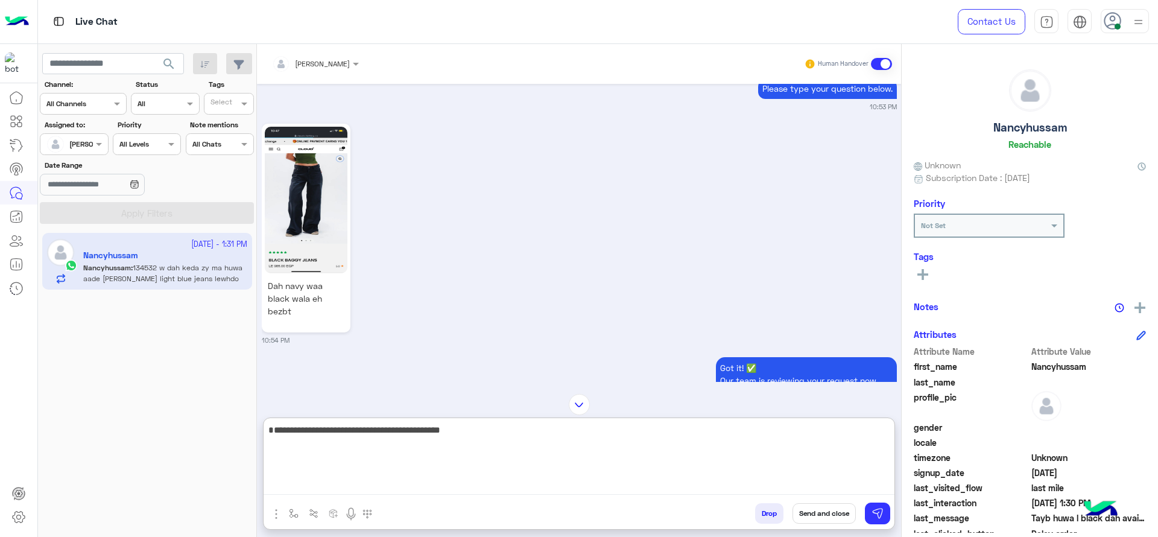
click at [589, 444] on textarea "**********" at bounding box center [579, 458] width 631 height 72
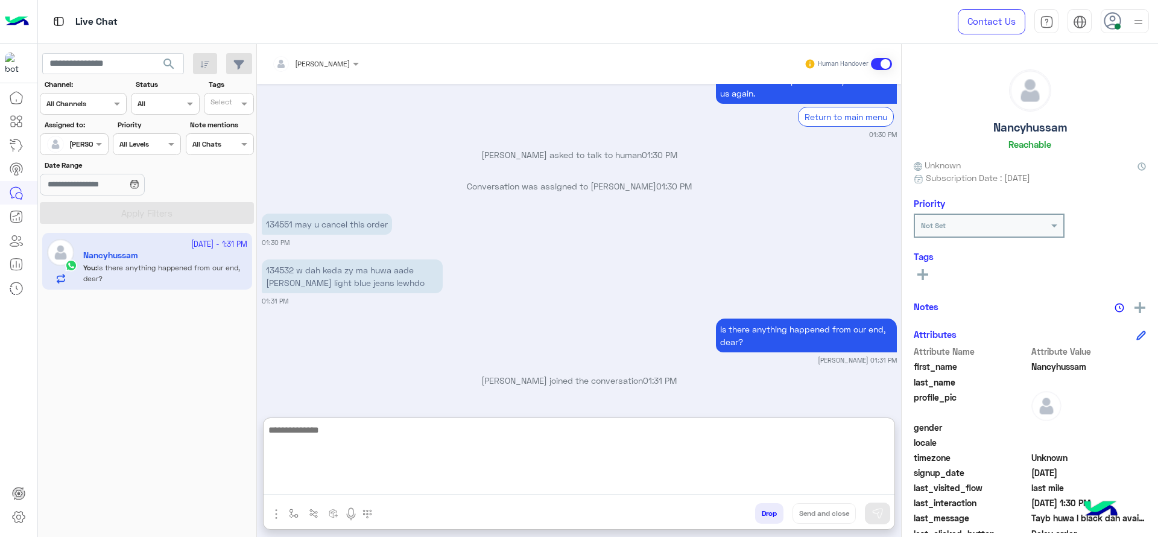
scroll to position [2467, 0]
click at [520, 469] on textarea at bounding box center [579, 458] width 631 height 72
type textarea "**********"
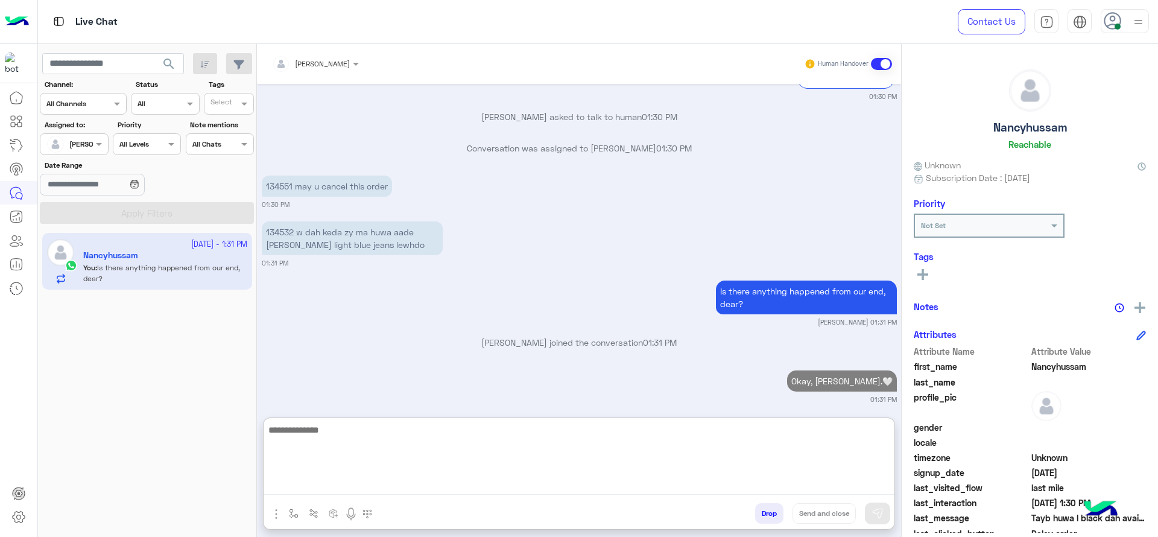
scroll to position [2513, 0]
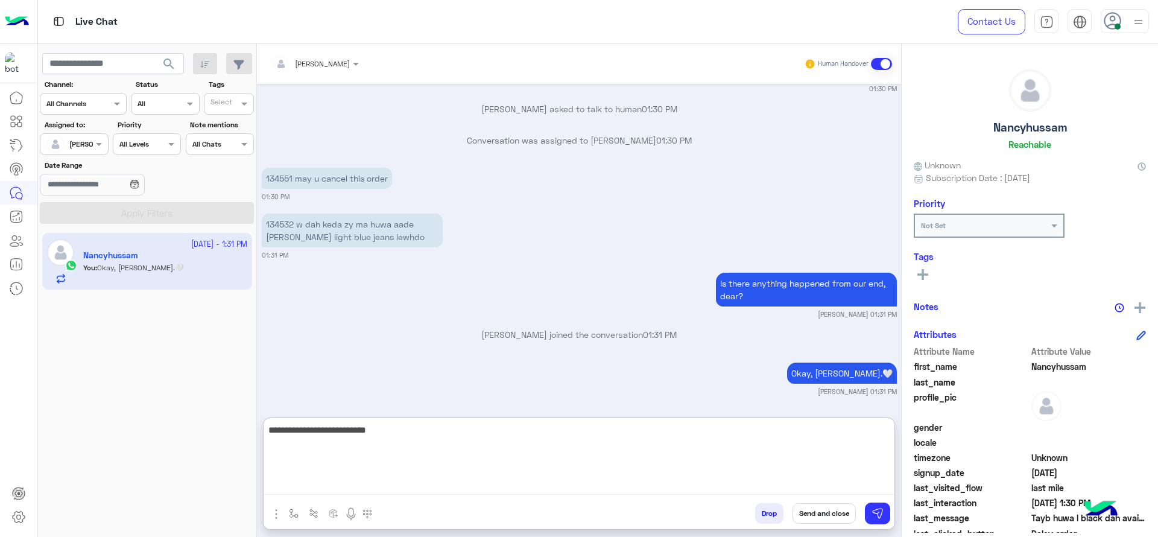
click at [349, 433] on textarea "**********" at bounding box center [579, 458] width 631 height 72
click at [412, 440] on textarea "**********" at bounding box center [579, 458] width 631 height 72
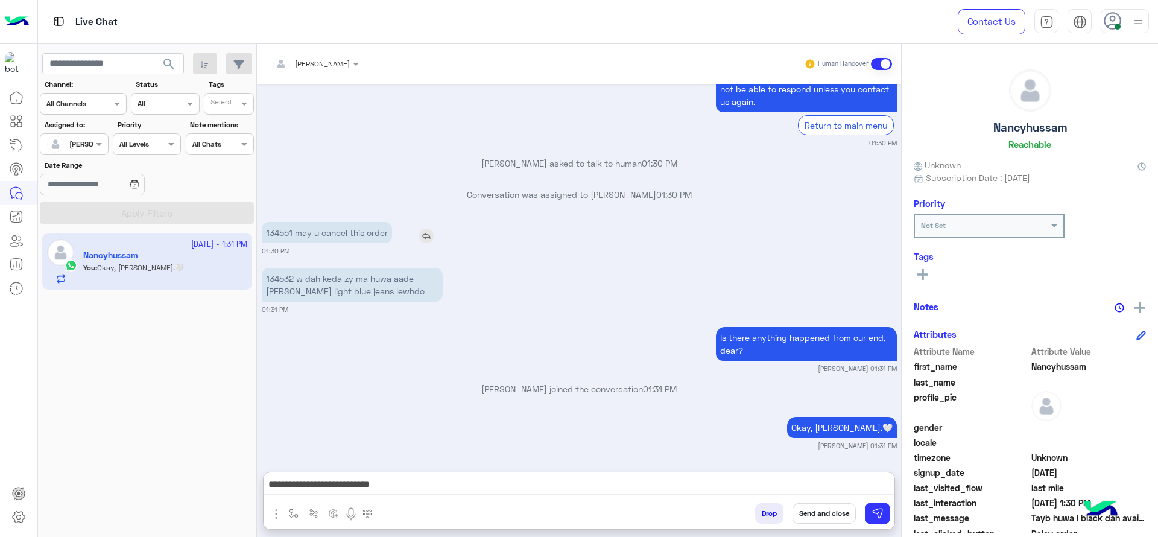
click at [291, 222] on p "134551 may u cancel this order" at bounding box center [327, 232] width 130 height 21
click at [291, 219] on div "134551 may u cancel this order" at bounding box center [361, 232] width 199 height 27
click at [285, 232] on p "134551 may u cancel this order" at bounding box center [327, 232] width 130 height 21
click at [284, 232] on p "134551 may u cancel this order" at bounding box center [327, 232] width 130 height 21
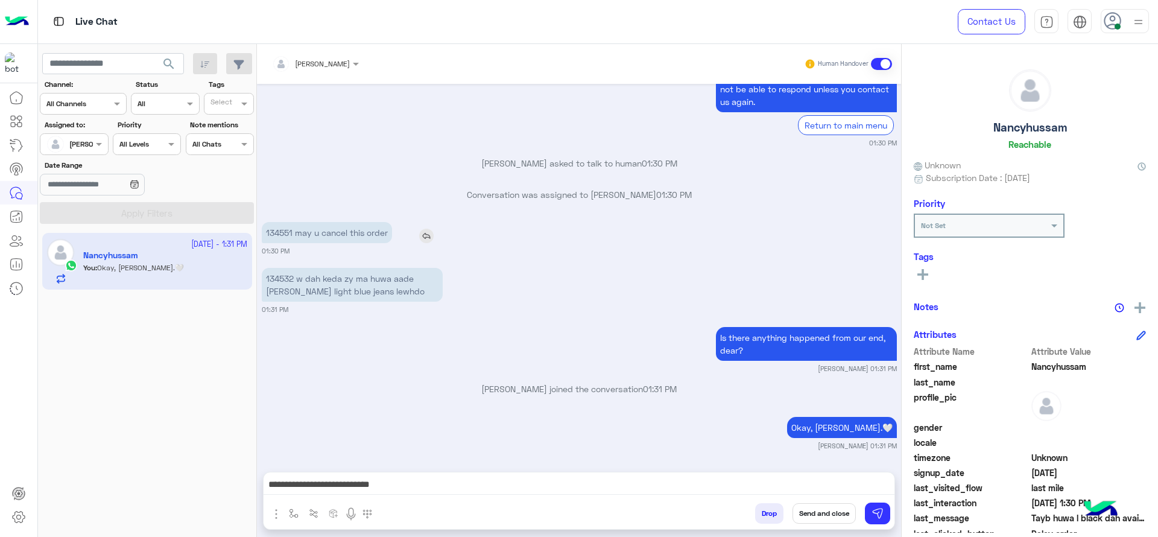
copy p "134551"
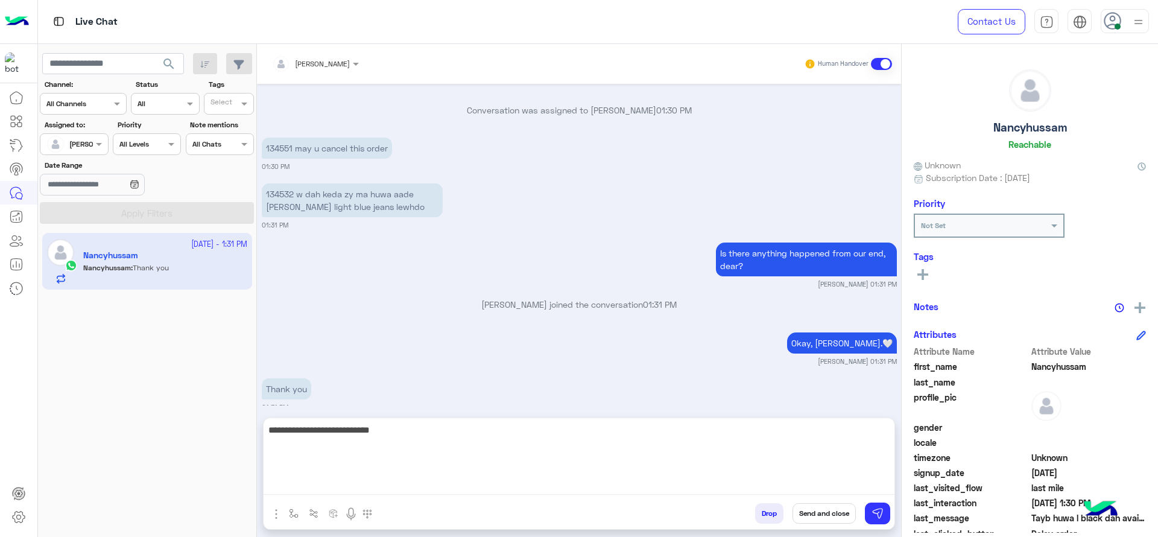
click at [452, 482] on textarea "**********" at bounding box center [579, 458] width 631 height 72
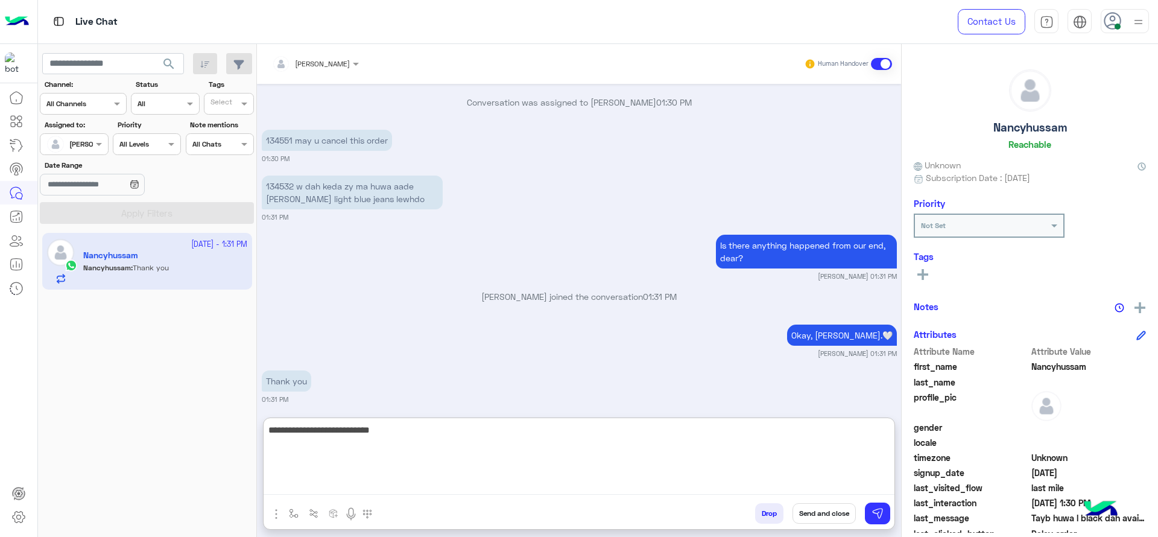
paste textarea "*******"
type textarea "**********"
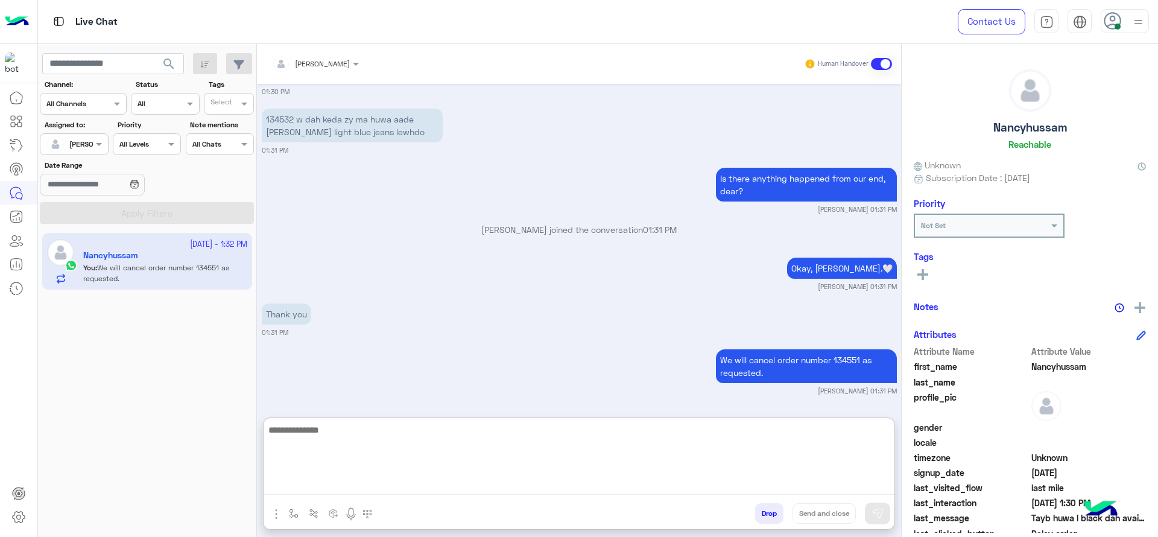
paste textarea "**********"
type textarea "**********"
click at [426, 464] on textarea "**********" at bounding box center [579, 458] width 631 height 72
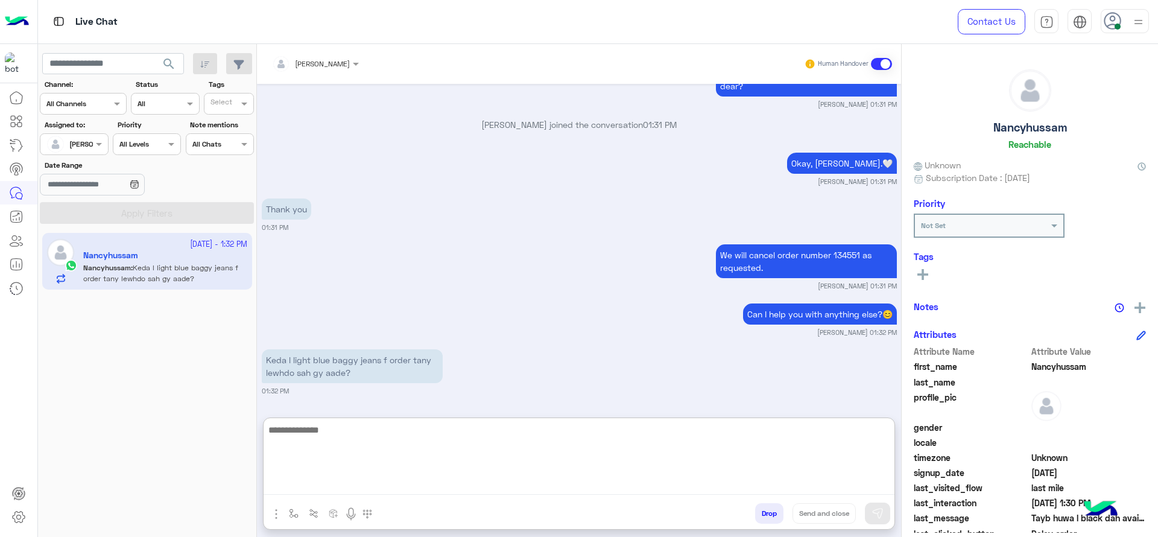
scroll to position [2722, 0]
click at [473, 478] on textarea at bounding box center [579, 458] width 631 height 72
type textarea "**********"
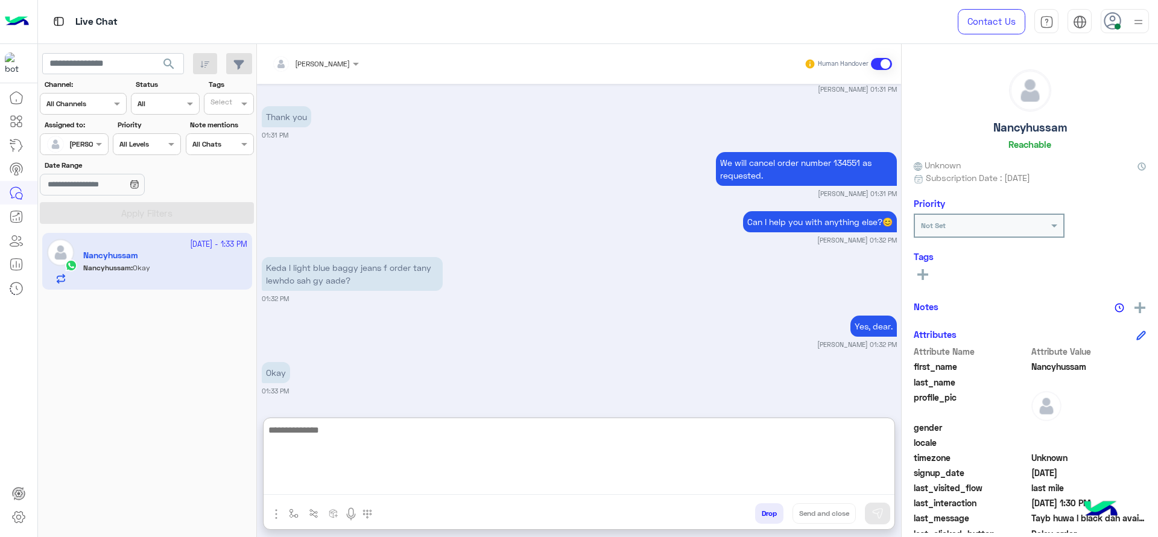
scroll to position [2814, 0]
click at [397, 467] on textarea at bounding box center [579, 458] width 631 height 72
type textarea "**********"
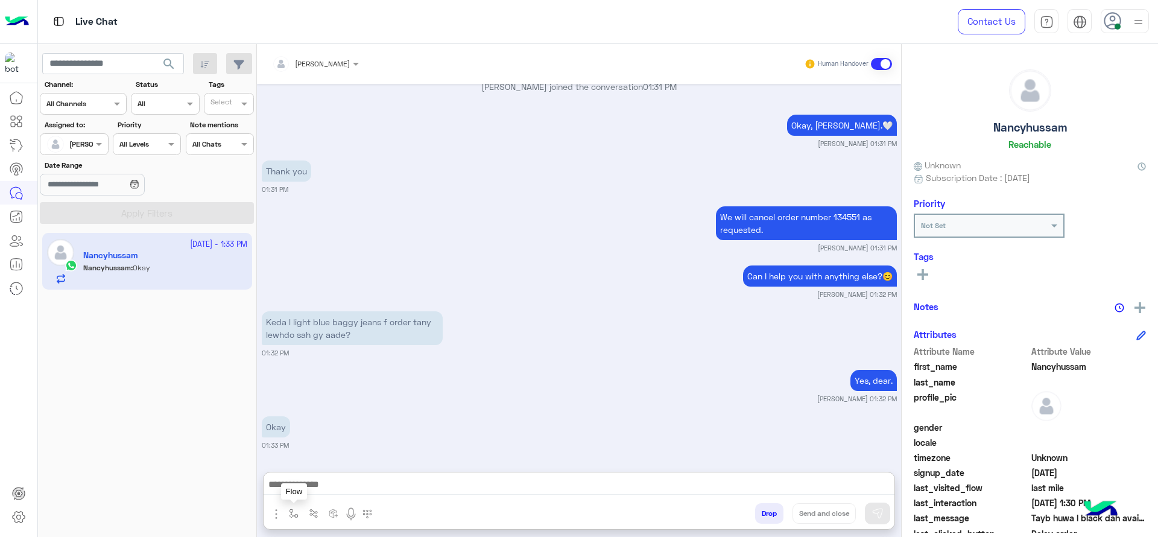
click at [287, 511] on button "button" at bounding box center [294, 513] width 20 height 20
click at [318, 488] on input "text" at bounding box center [315, 484] width 48 height 11
type input "****"
click at [335, 468] on div "link" at bounding box center [329, 466] width 89 height 24
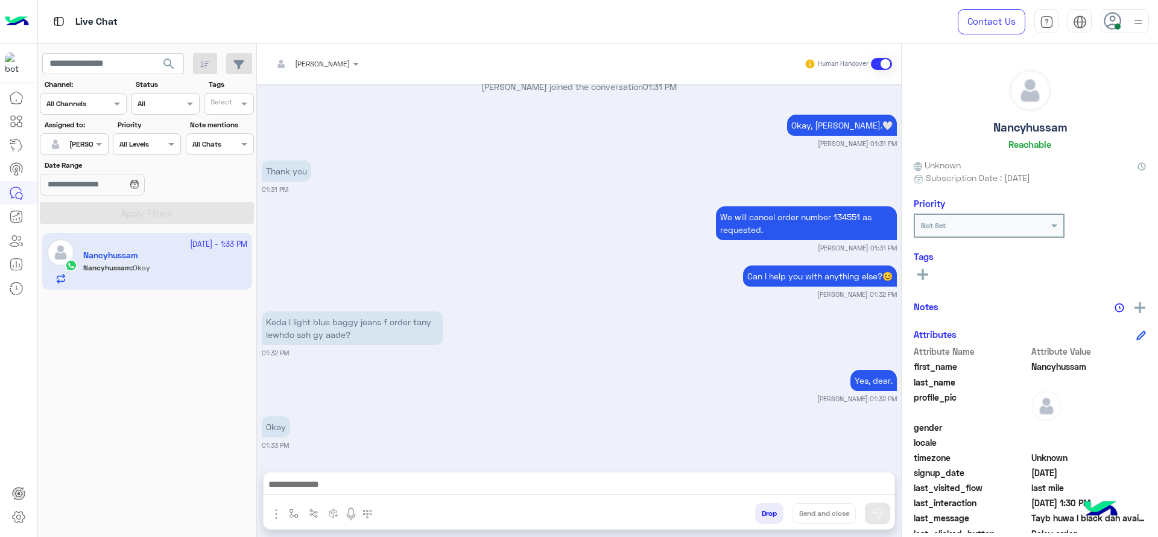
type textarea "**********"
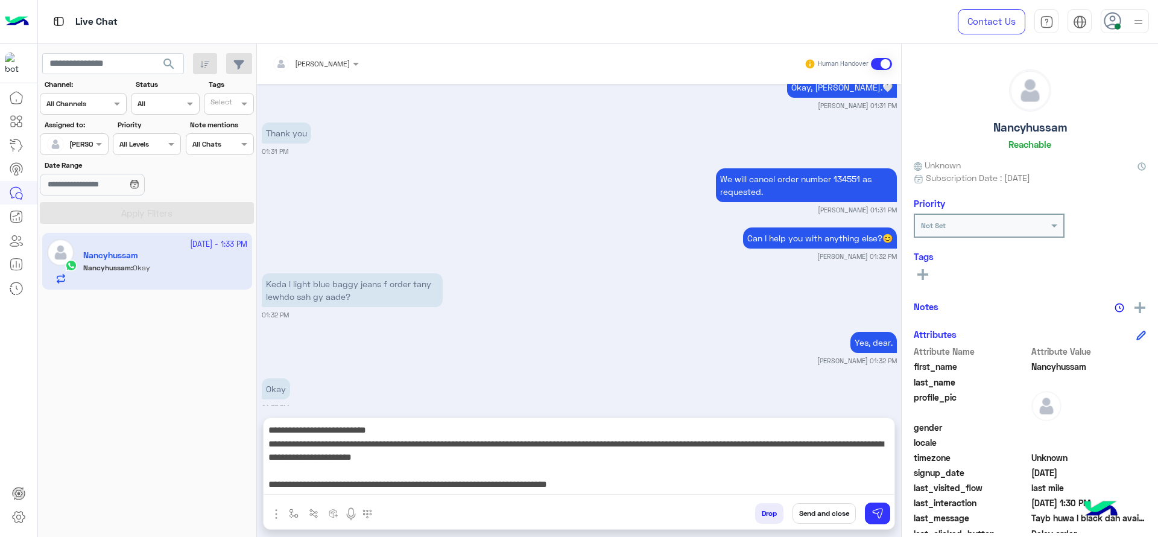
click at [795, 484] on textarea "**********" at bounding box center [579, 458] width 631 height 72
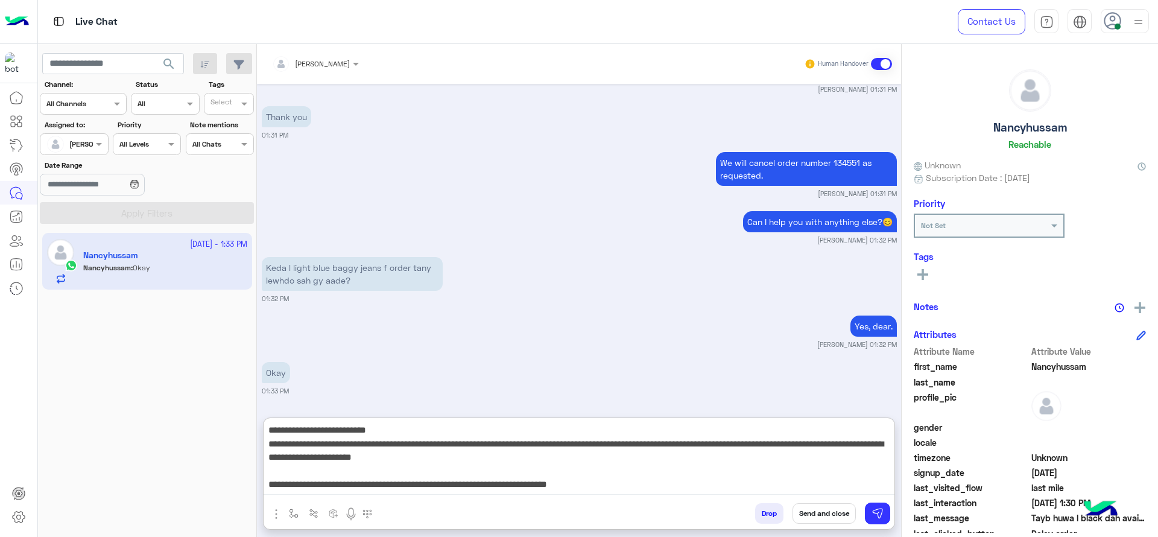
scroll to position [2814, 0]
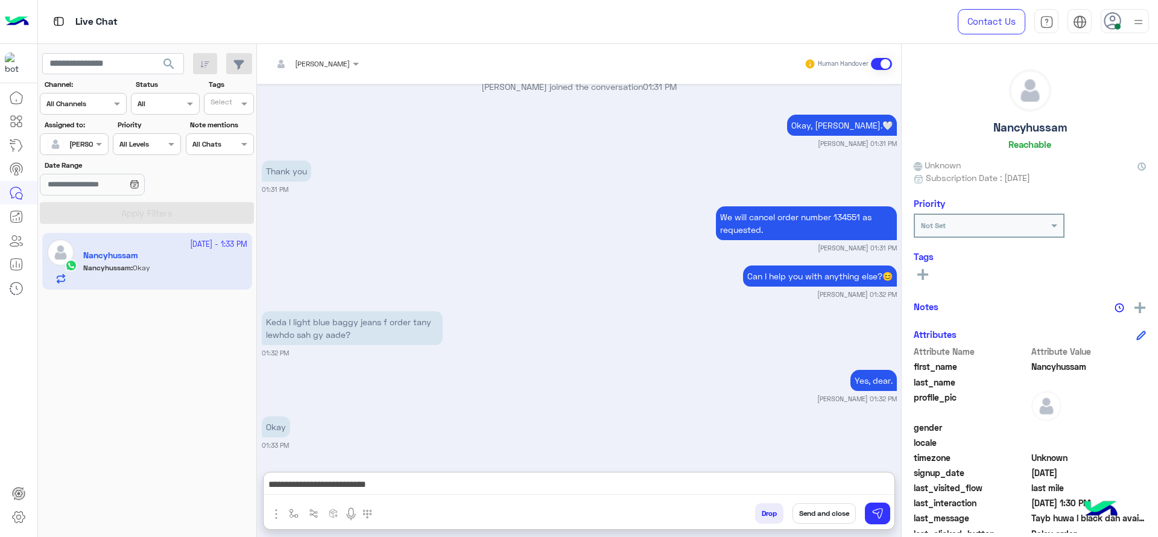
click at [811, 517] on button "Send and close" at bounding box center [824, 513] width 63 height 21
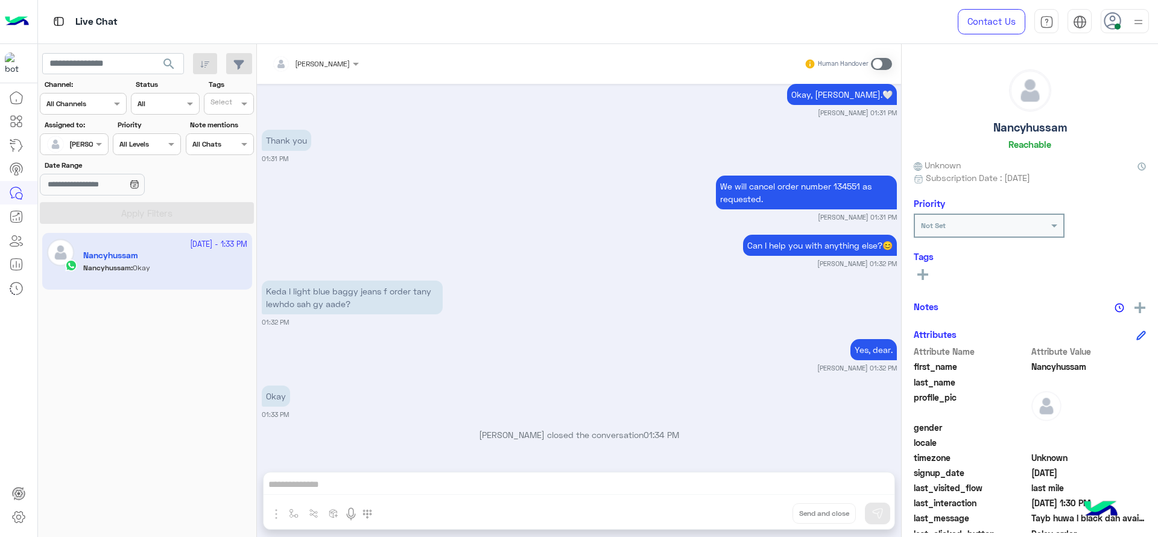
scroll to position [2938, 0]
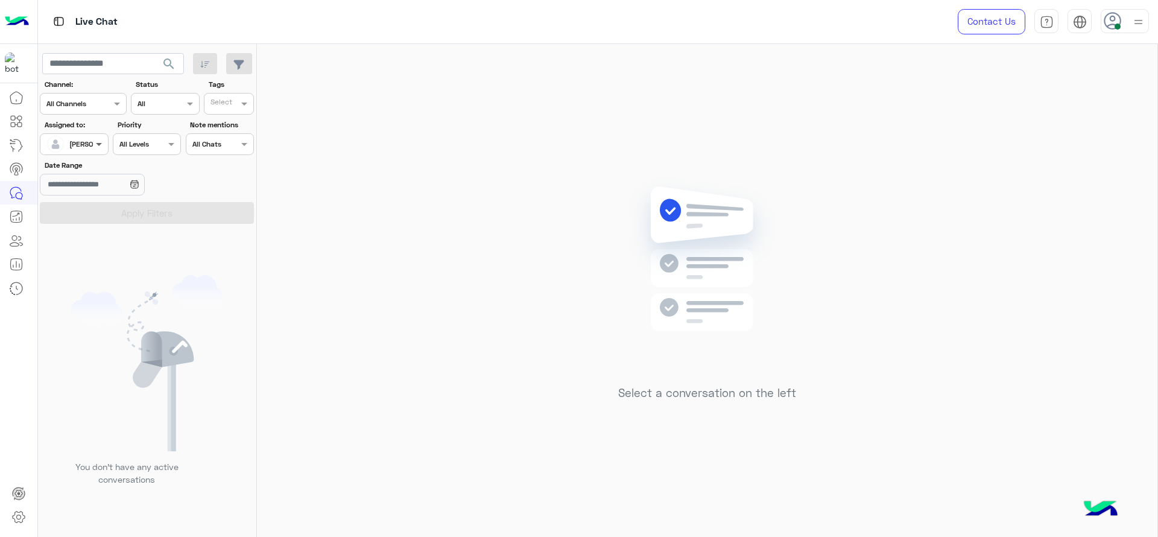
click at [93, 145] on span at bounding box center [100, 144] width 15 height 13
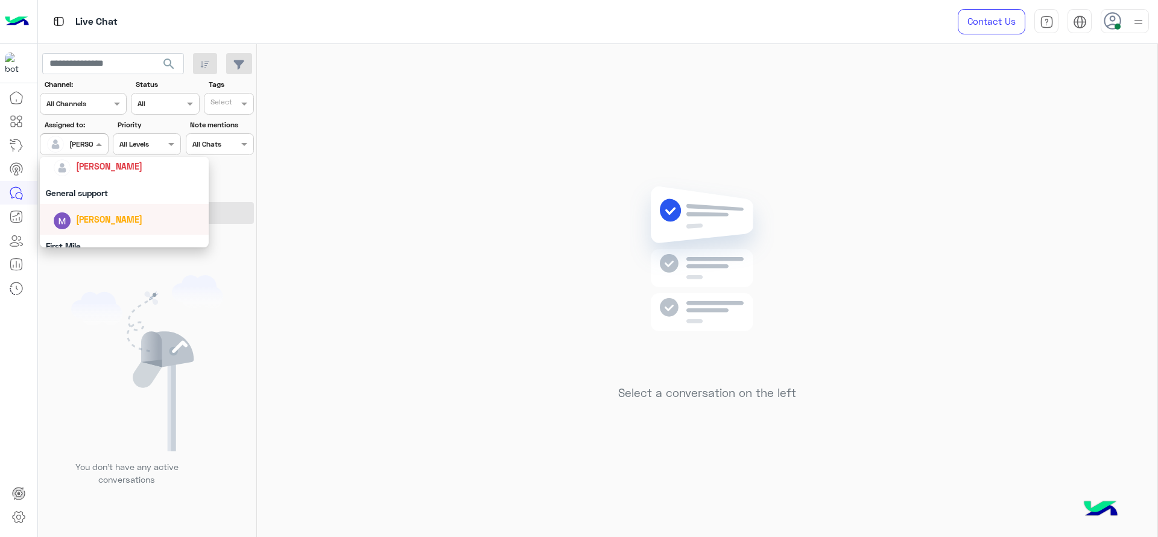
scroll to position [191, 0]
click at [111, 187] on div "General support" at bounding box center [124, 197] width 169 height 22
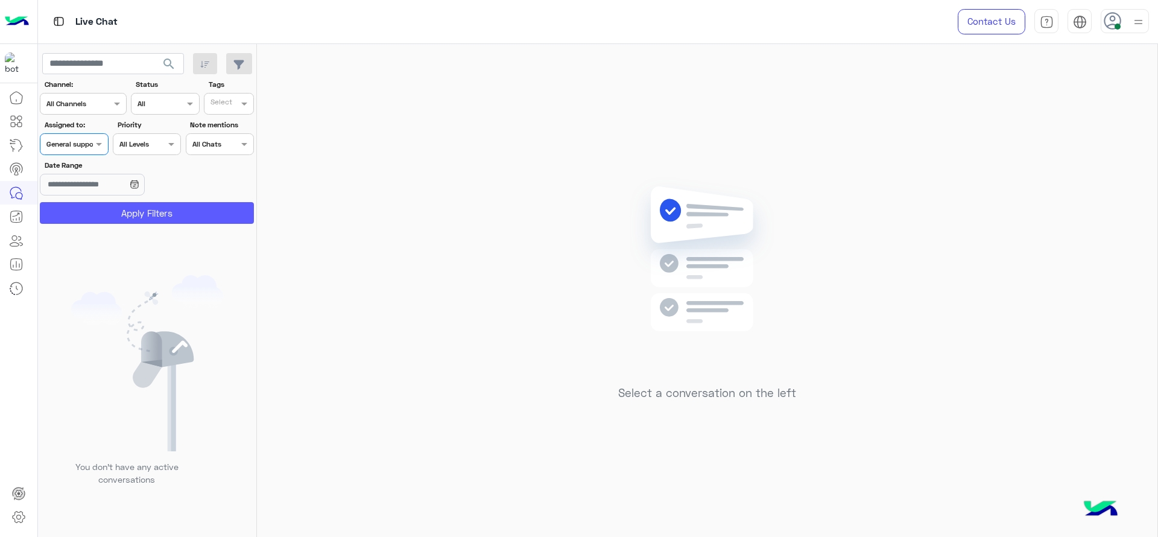
click at [112, 203] on button "Apply Filters" at bounding box center [147, 213] width 214 height 22
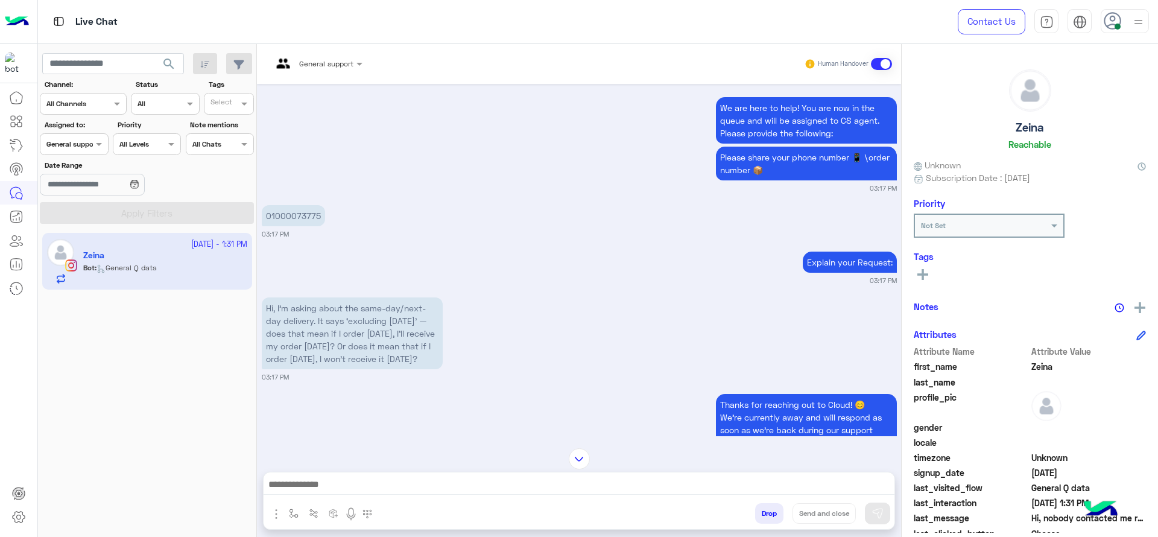
scroll to position [949, 0]
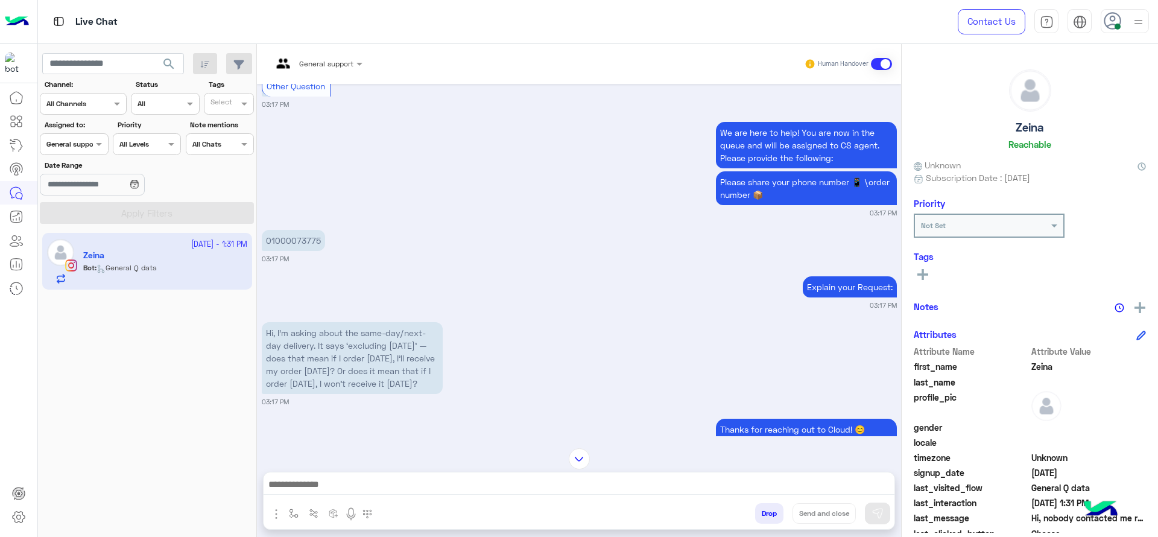
click at [311, 251] on p "01000073775" at bounding box center [293, 240] width 63 height 21
copy p "01000073775"
click at [346, 59] on div at bounding box center [317, 61] width 103 height 11
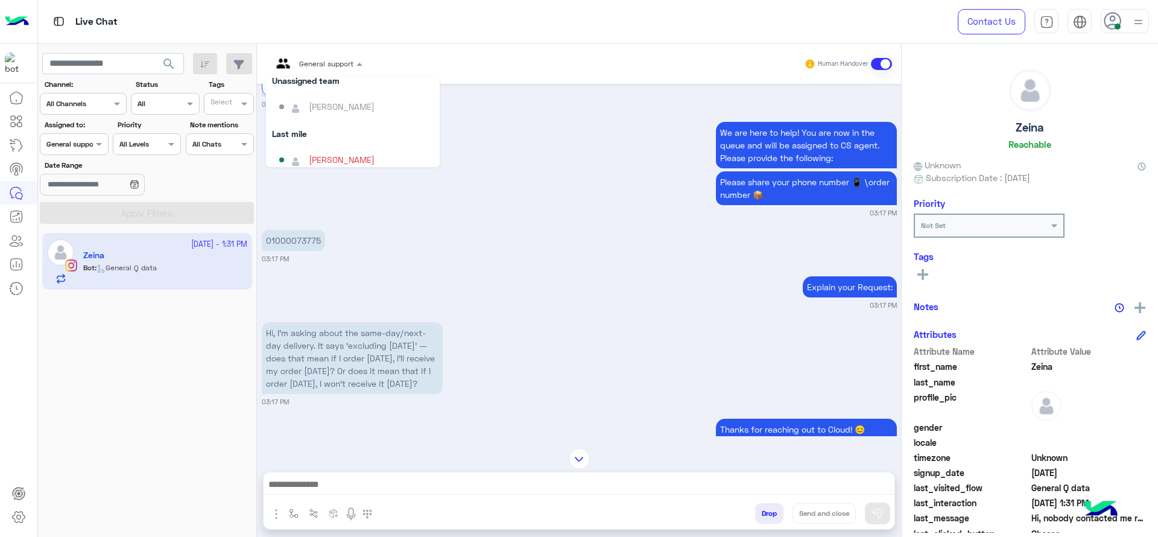
scroll to position [106, 0]
click at [341, 142] on div "[PERSON_NAME]" at bounding box center [353, 154] width 174 height 31
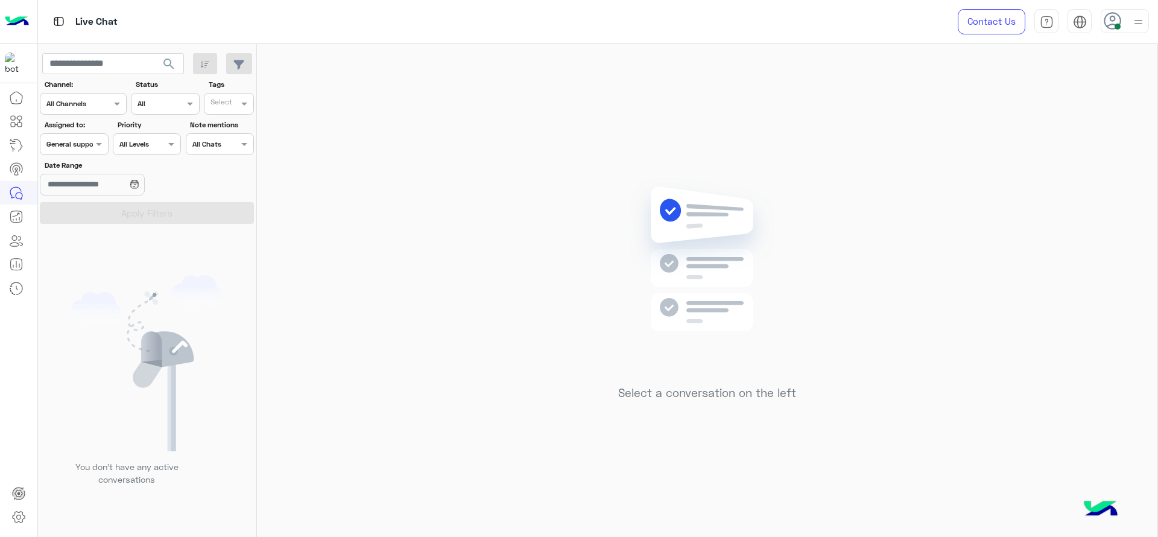
click at [81, 138] on div at bounding box center [73, 142] width 67 height 11
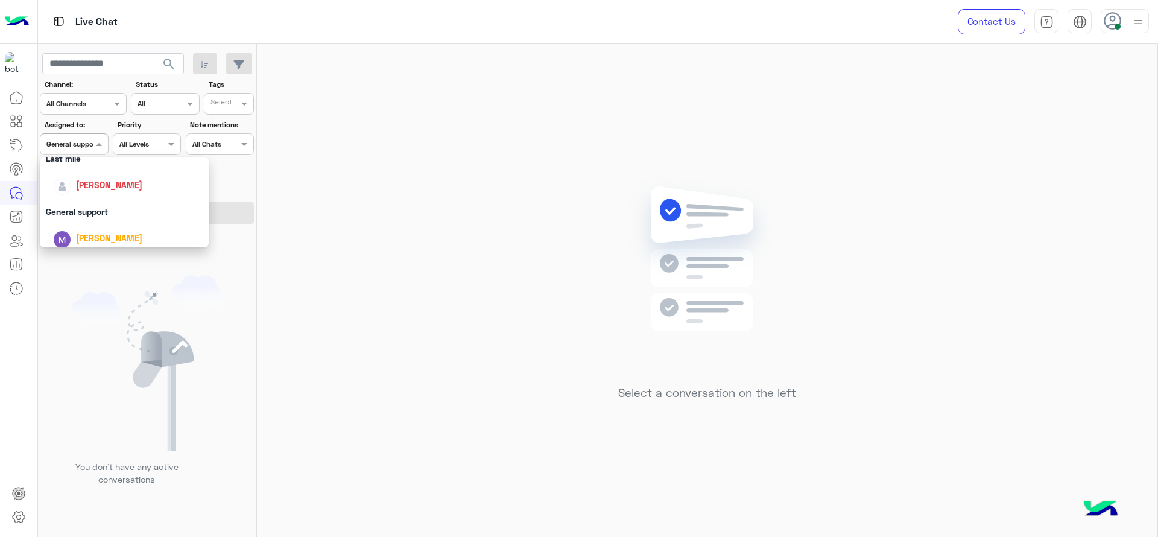
scroll to position [161, 0]
click at [104, 193] on div "[PERSON_NAME]" at bounding box center [128, 201] width 150 height 21
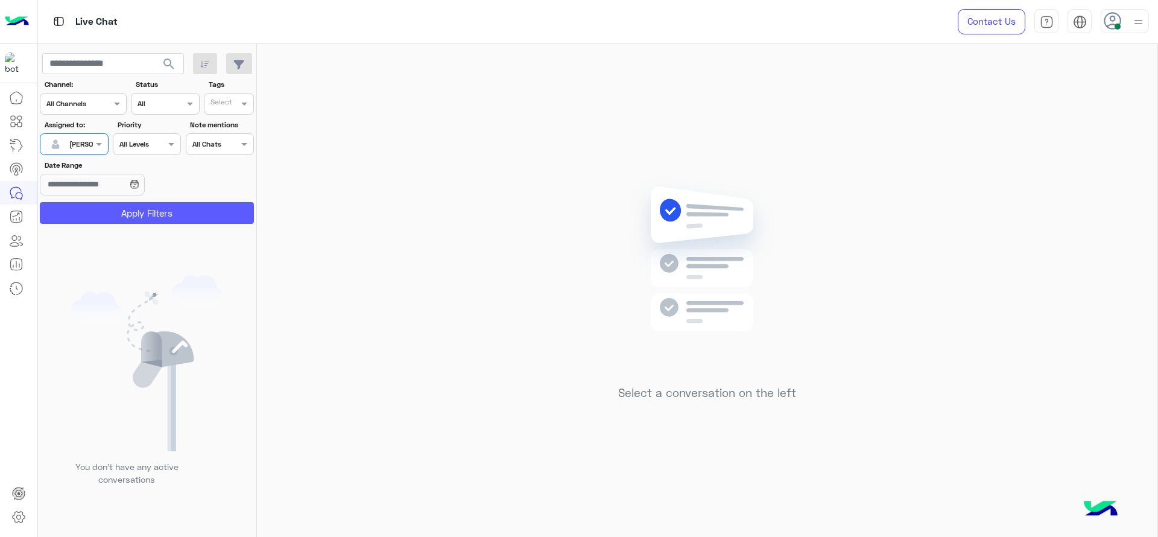
click at [127, 219] on button "Apply Filters" at bounding box center [147, 213] width 214 height 22
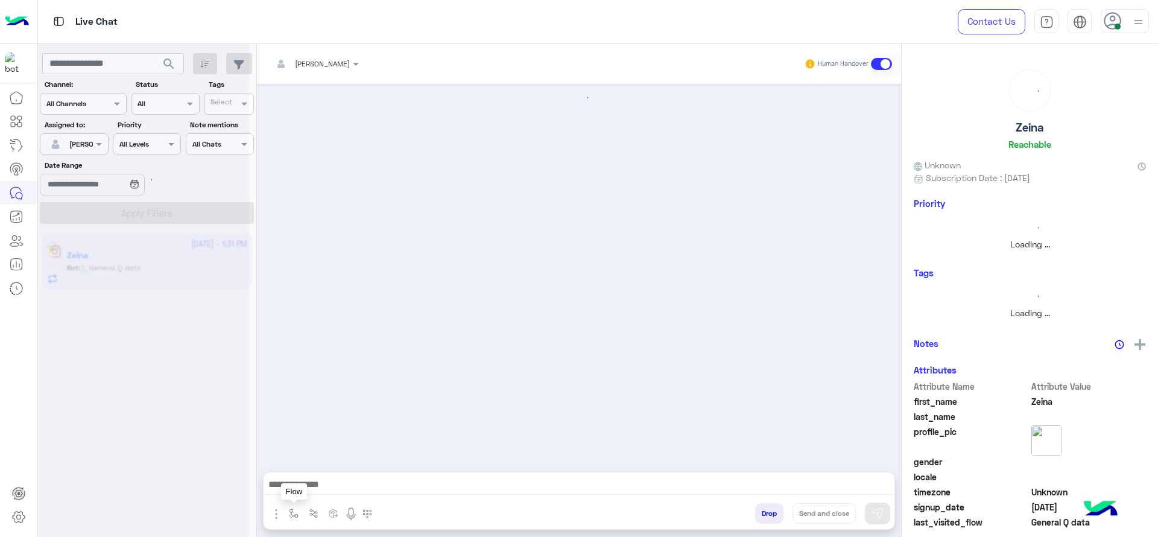
click at [297, 508] on img "button" at bounding box center [294, 513] width 10 height 10
click at [312, 493] on div "enter flow name" at bounding box center [329, 487] width 89 height 22
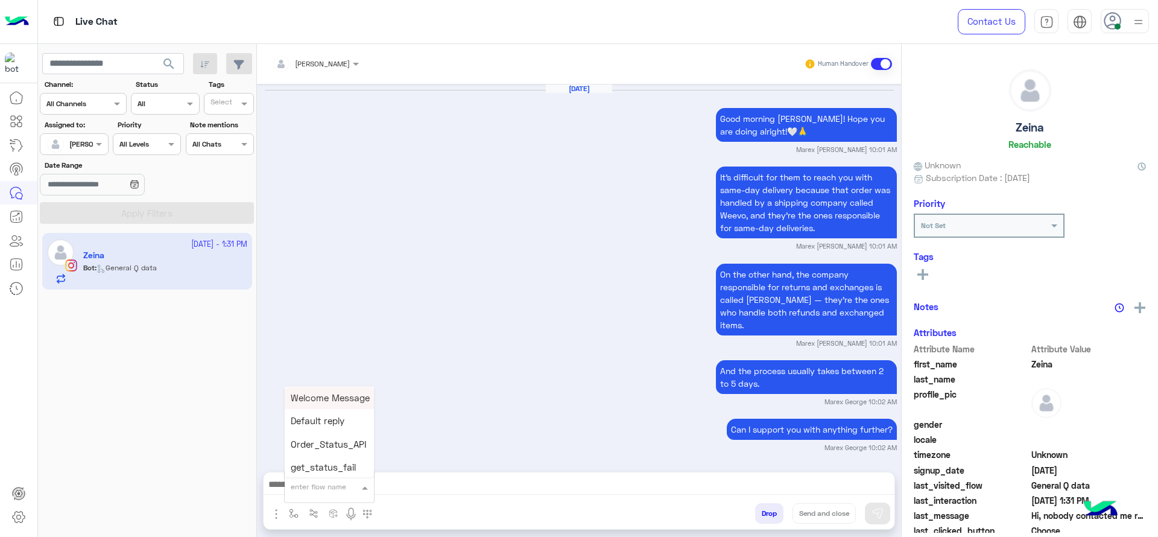
scroll to position [1288, 0]
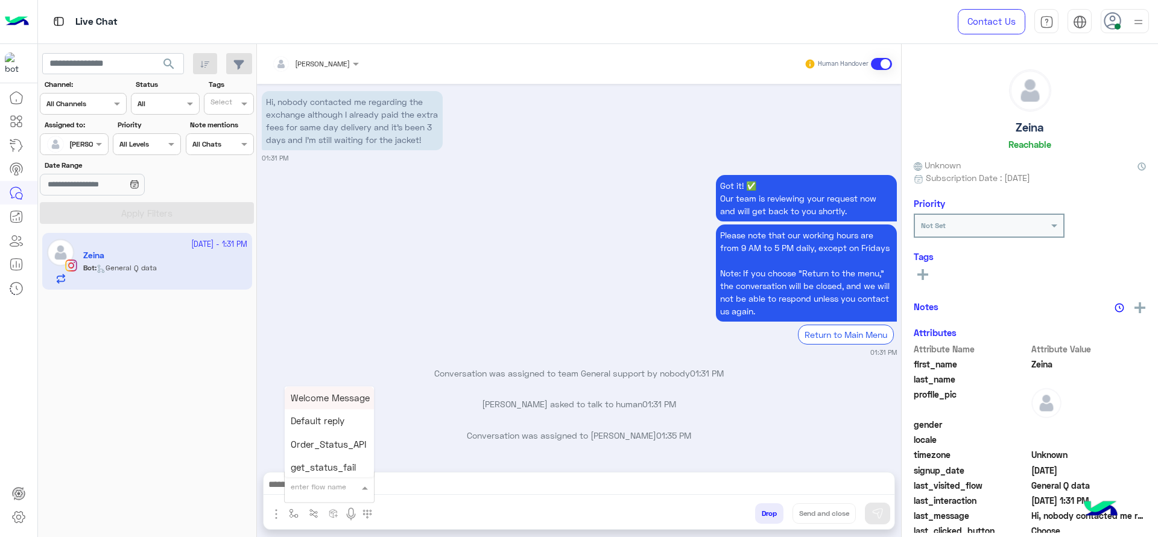
type input "*"
click at [363, 437] on div "J Greeting" at bounding box center [329, 442] width 89 height 24
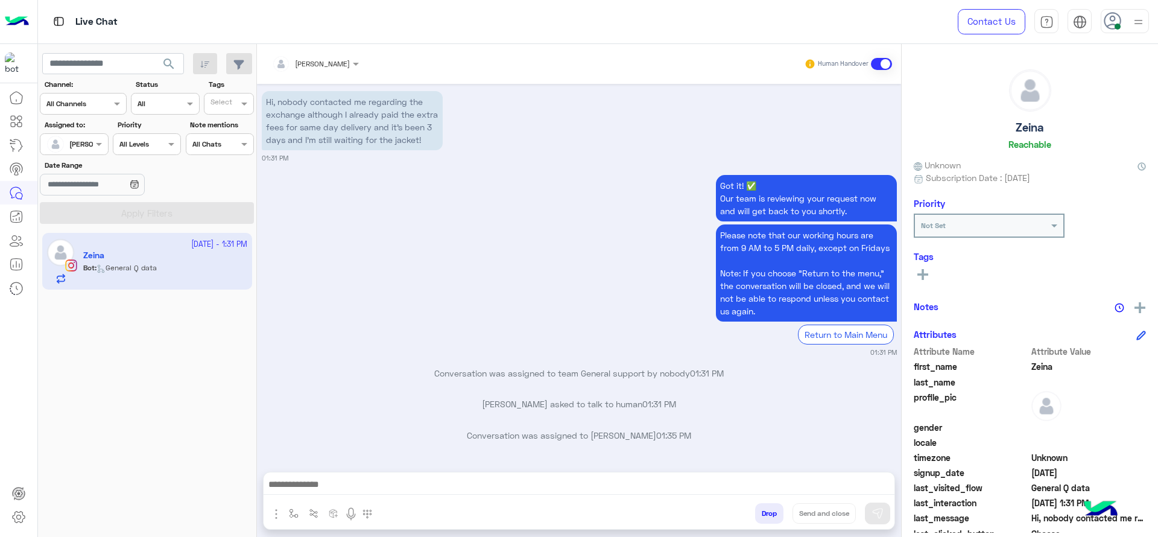
type textarea "**********"
click at [877, 503] on button at bounding box center [877, 513] width 25 height 22
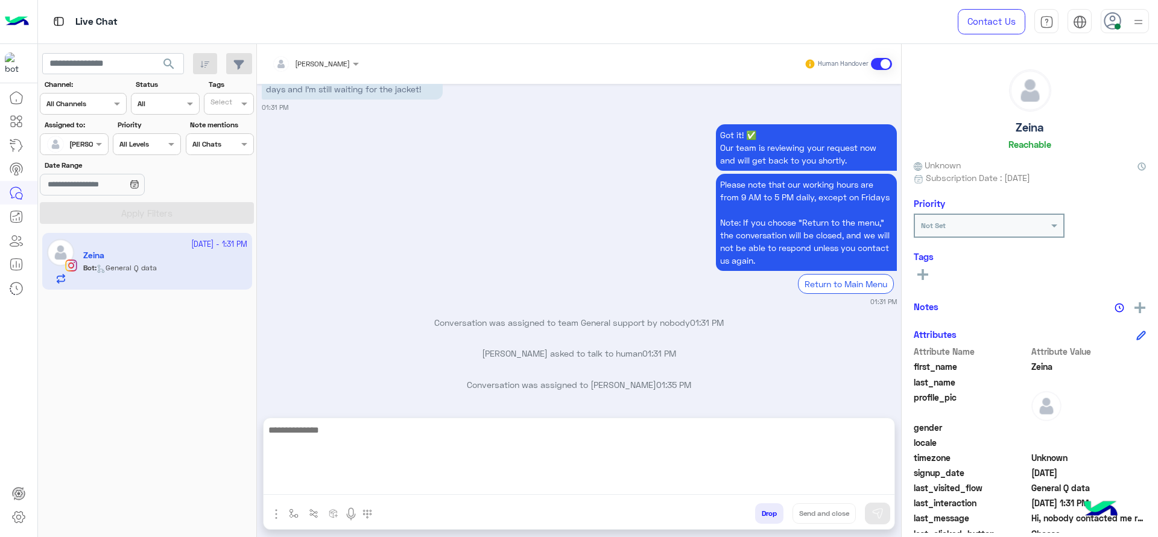
click at [849, 490] on textarea at bounding box center [579, 458] width 631 height 72
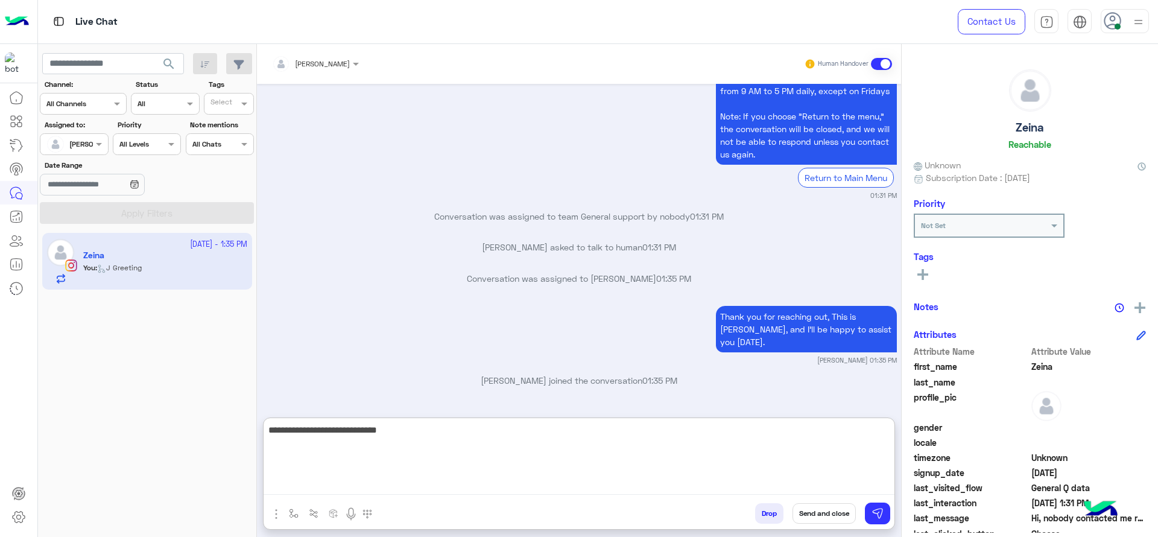
type textarea "**********"
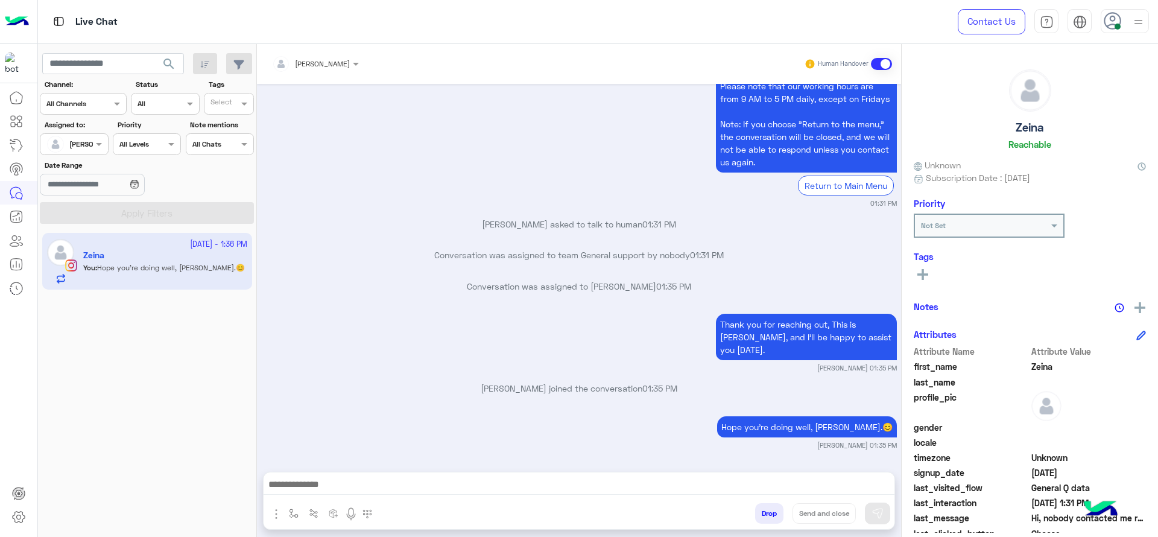
scroll to position [1424, 0]
click at [572, 293] on p "Conversation was assigned to [PERSON_NAME] 01:35 PM" at bounding box center [579, 286] width 635 height 13
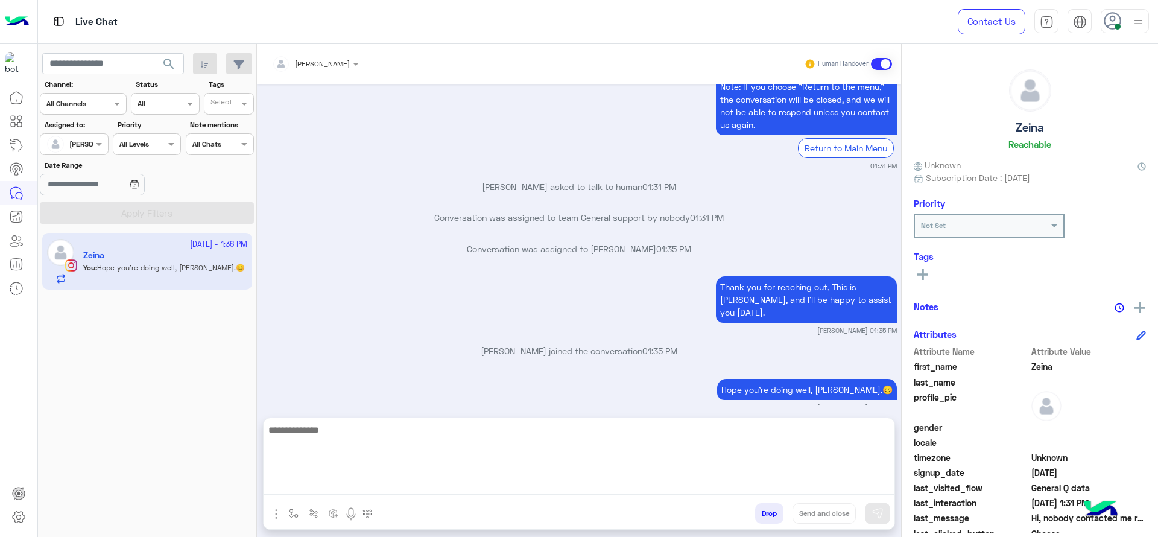
click at [534, 483] on textarea at bounding box center [579, 458] width 631 height 72
type textarea "*"
paste textarea "**********"
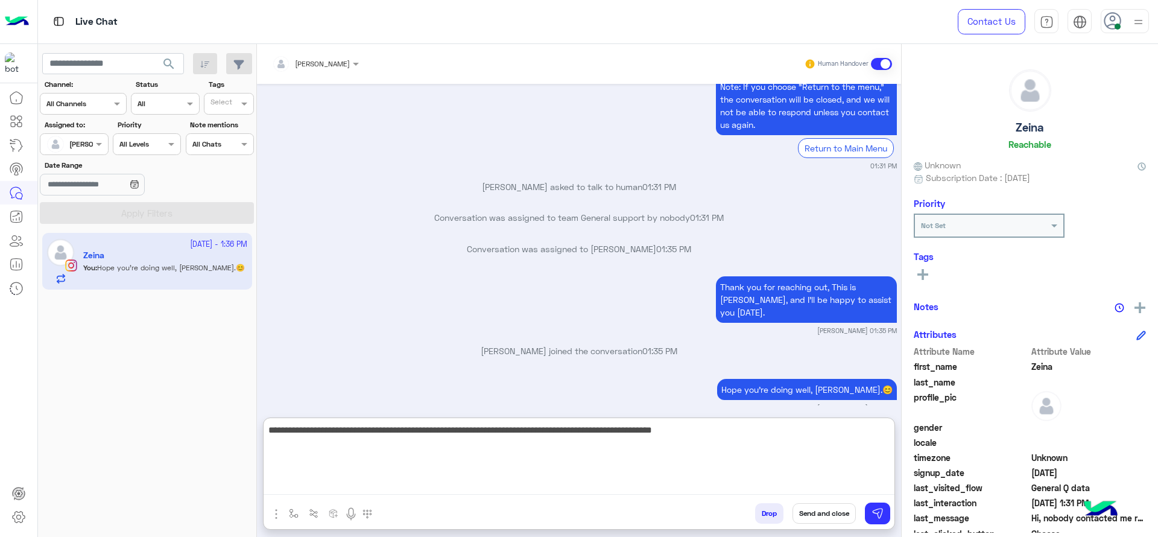
click at [729, 428] on textarea "**********" at bounding box center [579, 458] width 631 height 72
type textarea "**********"
click at [400, 456] on textarea "**********" at bounding box center [579, 458] width 631 height 72
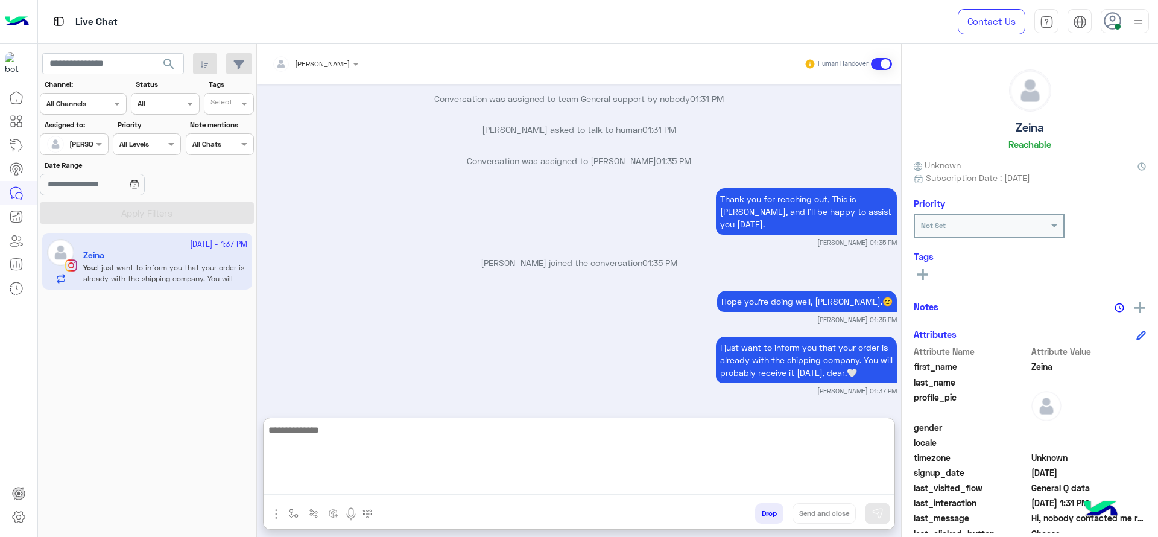
scroll to position [1595, 0]
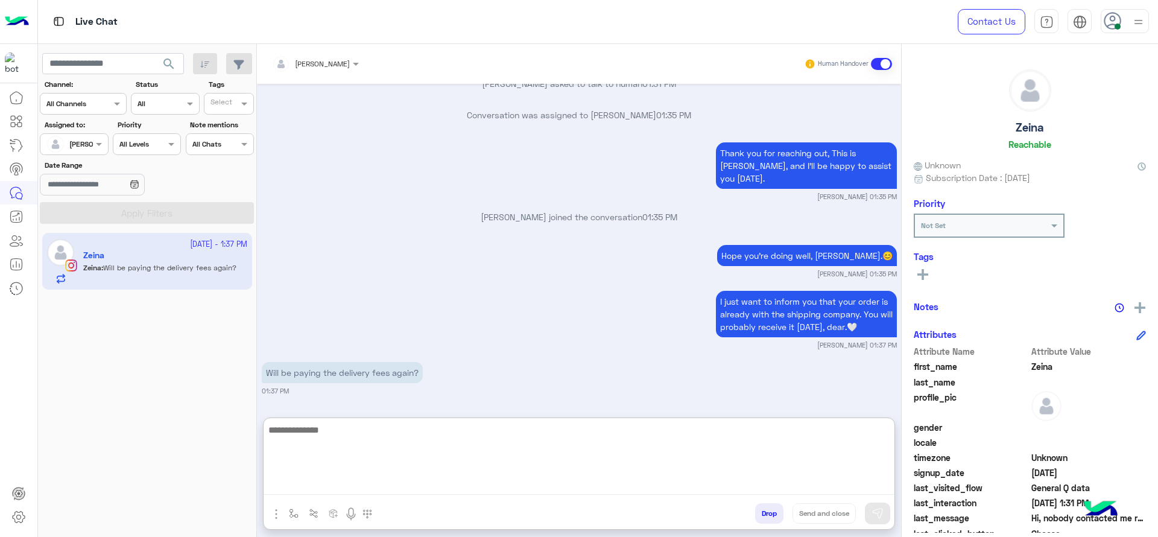
paste textarea "**********"
type textarea "**********"
click at [467, 425] on textarea "**********" at bounding box center [579, 458] width 631 height 72
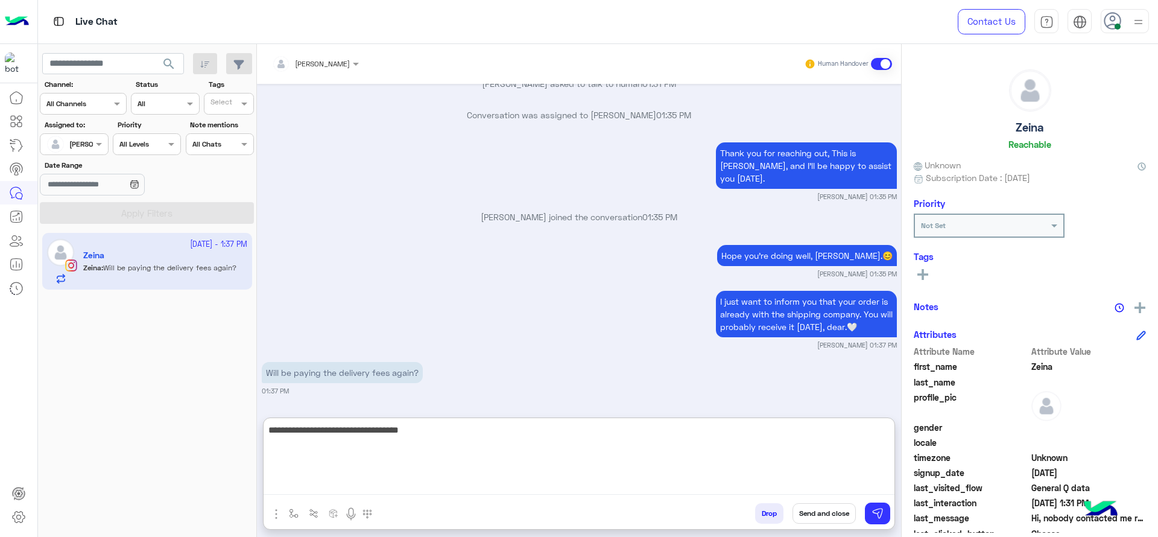
click at [467, 425] on textarea "**********" at bounding box center [579, 458] width 631 height 72
click at [470, 466] on textarea at bounding box center [579, 458] width 631 height 72
click at [347, 438] on textarea "**********" at bounding box center [579, 458] width 631 height 72
type textarea "**********"
click at [355, 439] on textarea "**********" at bounding box center [579, 458] width 631 height 72
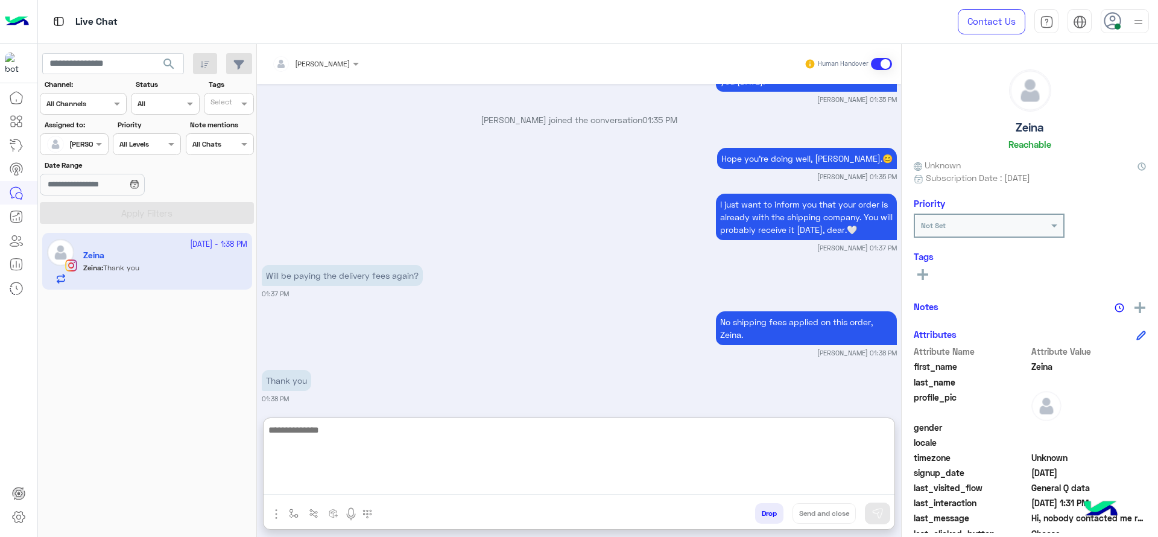
scroll to position [1700, 0]
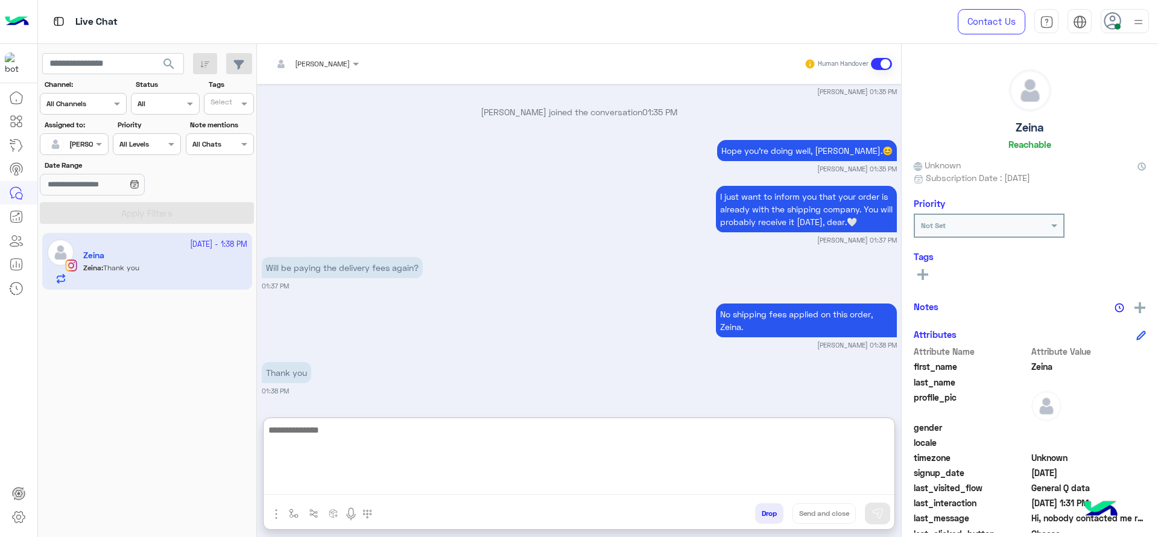
paste textarea "**********"
type textarea "**********"
click at [414, 451] on textarea "**********" at bounding box center [579, 458] width 631 height 72
paste textarea "**********"
type textarea "**********"
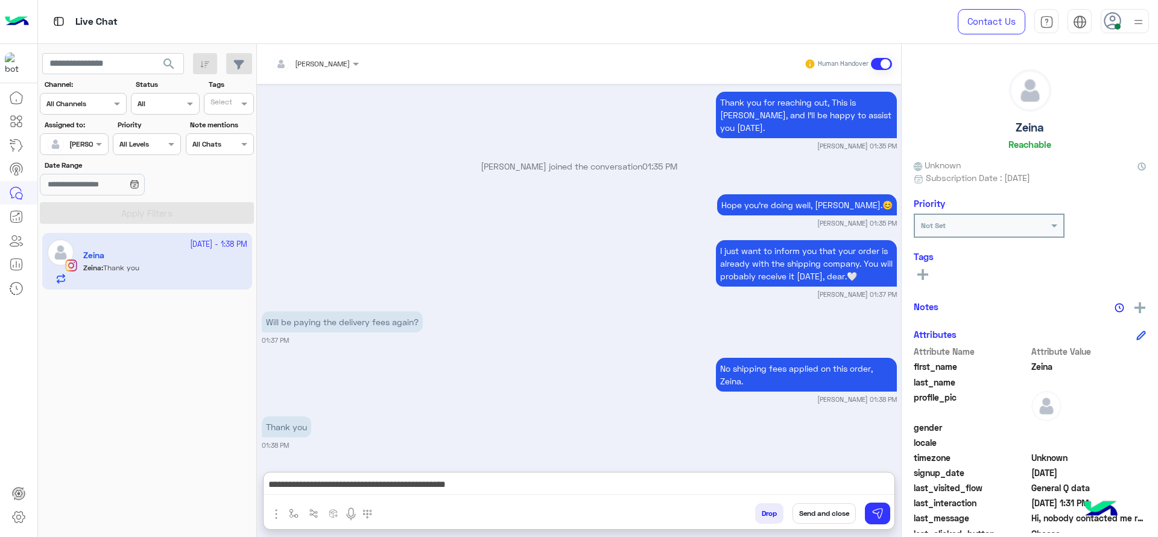
click at [835, 524] on div "Drop Send and close" at bounding box center [637, 515] width 513 height 27
click at [835, 518] on button "Send and close" at bounding box center [824, 513] width 63 height 21
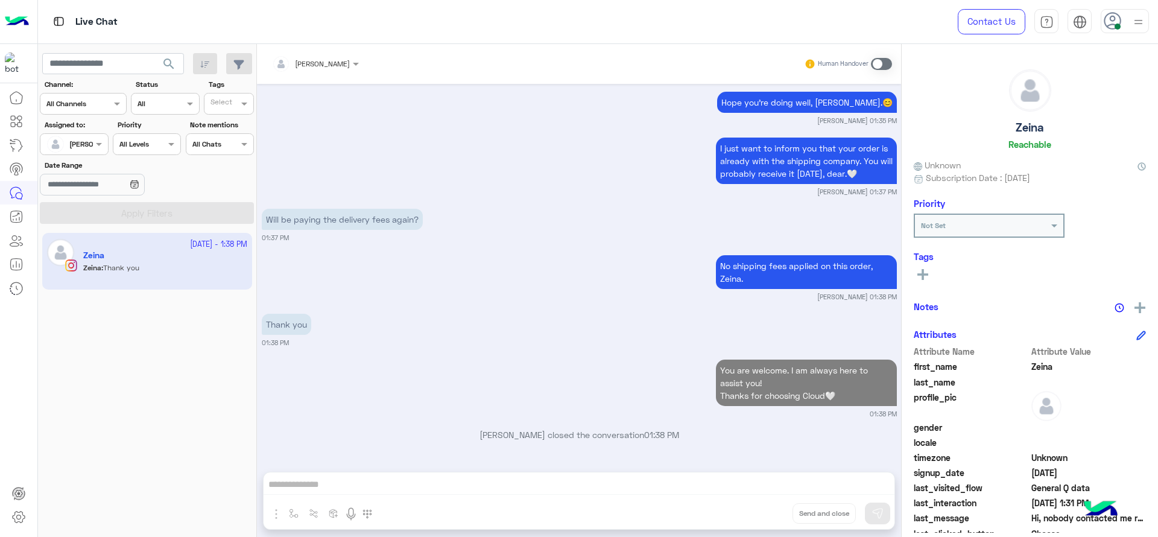
scroll to position [1748, 0]
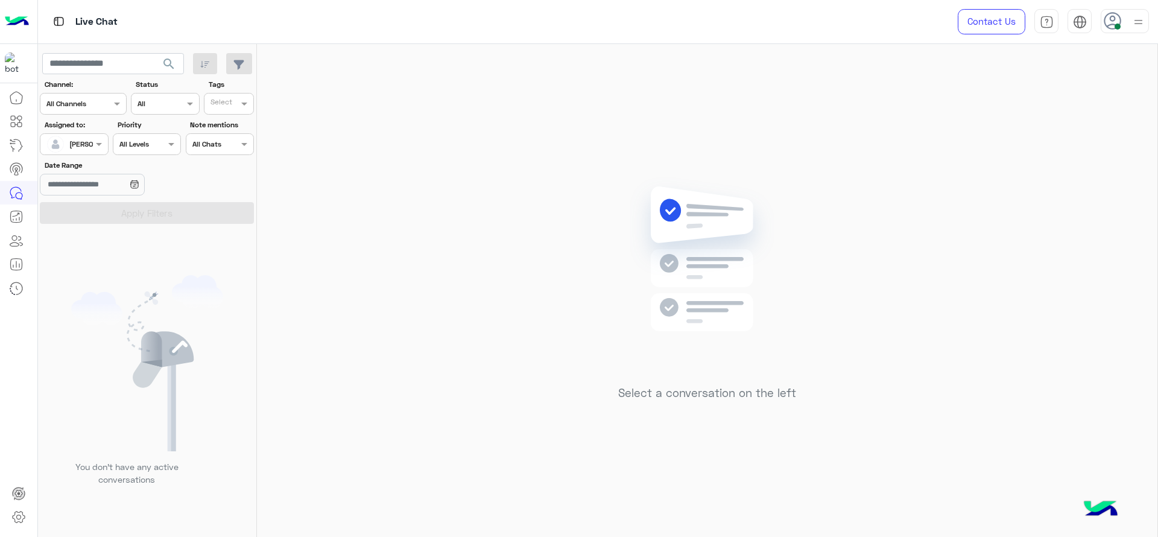
click at [82, 134] on div "[PERSON_NAME]" at bounding box center [69, 144] width 46 height 24
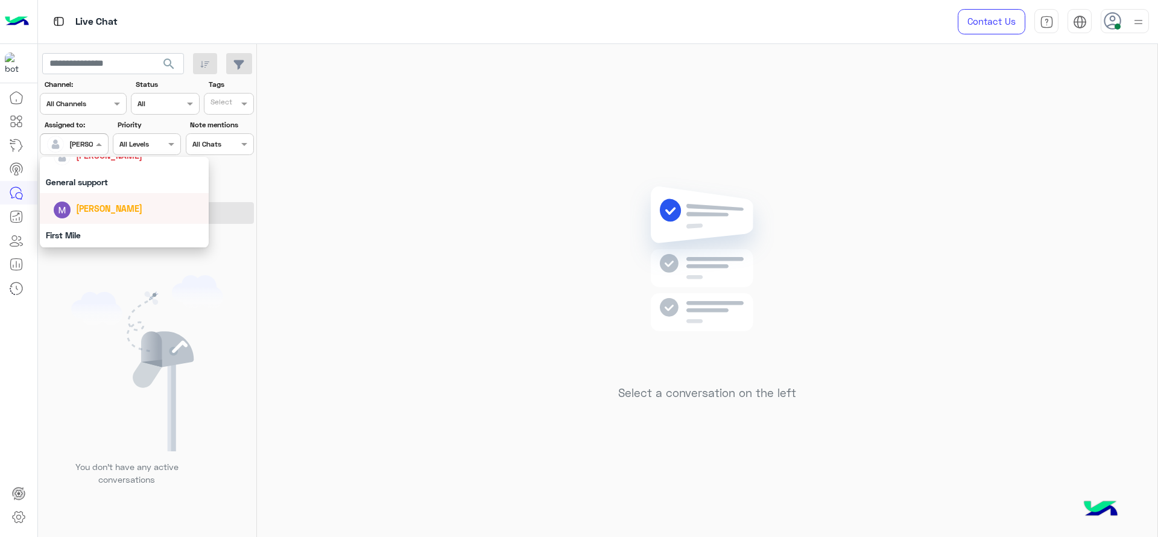
scroll to position [206, 0]
click at [83, 182] on div "General support" at bounding box center [124, 182] width 169 height 22
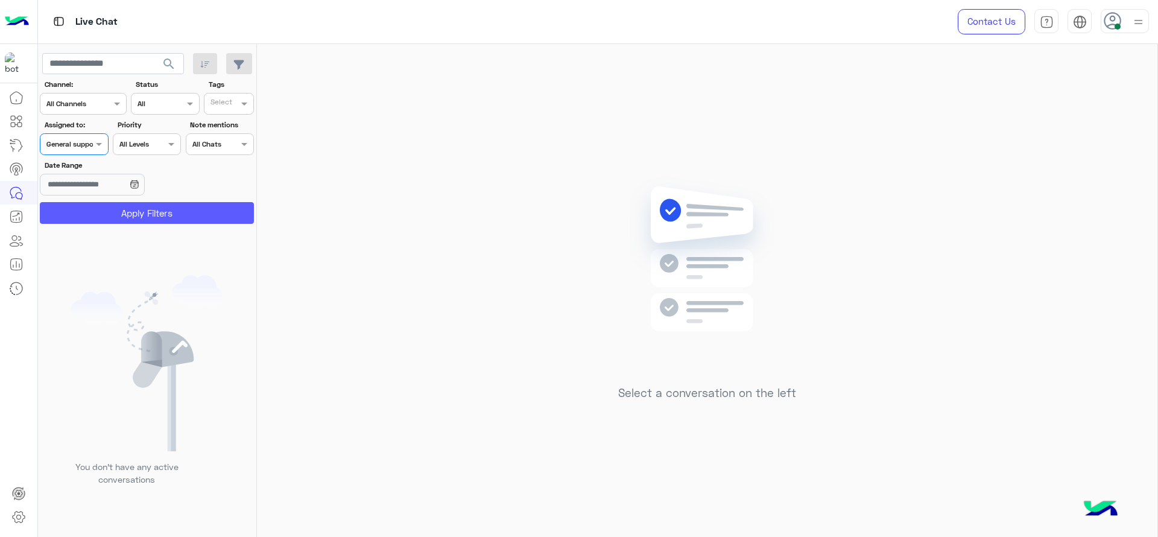
click at [87, 205] on button "Apply Filters" at bounding box center [147, 213] width 214 height 22
click at [90, 146] on div at bounding box center [73, 142] width 67 height 11
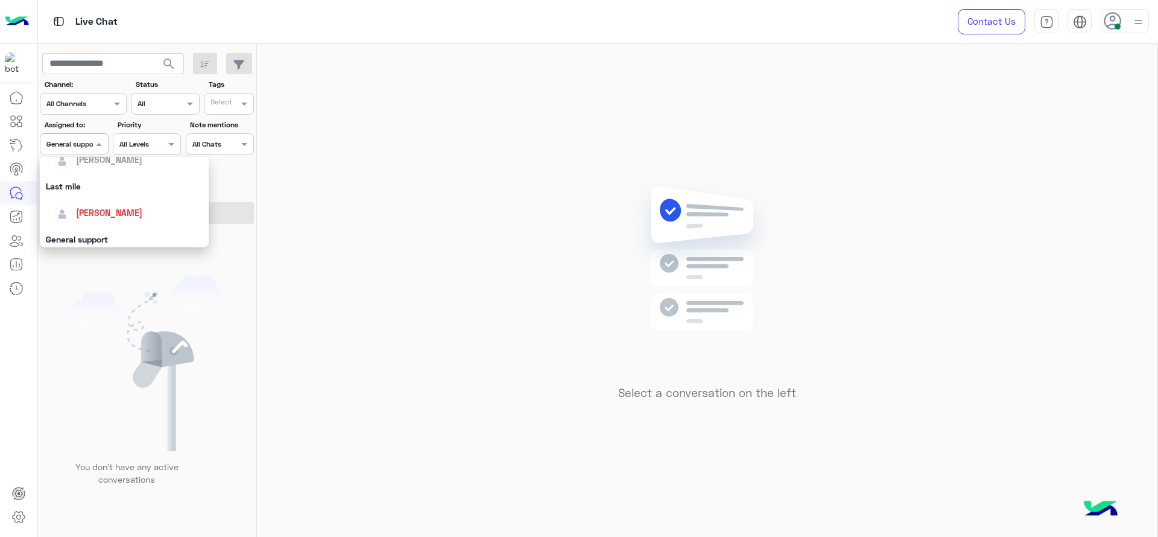
scroll to position [146, 0]
click at [93, 206] on div "[PERSON_NAME]" at bounding box center [128, 216] width 150 height 21
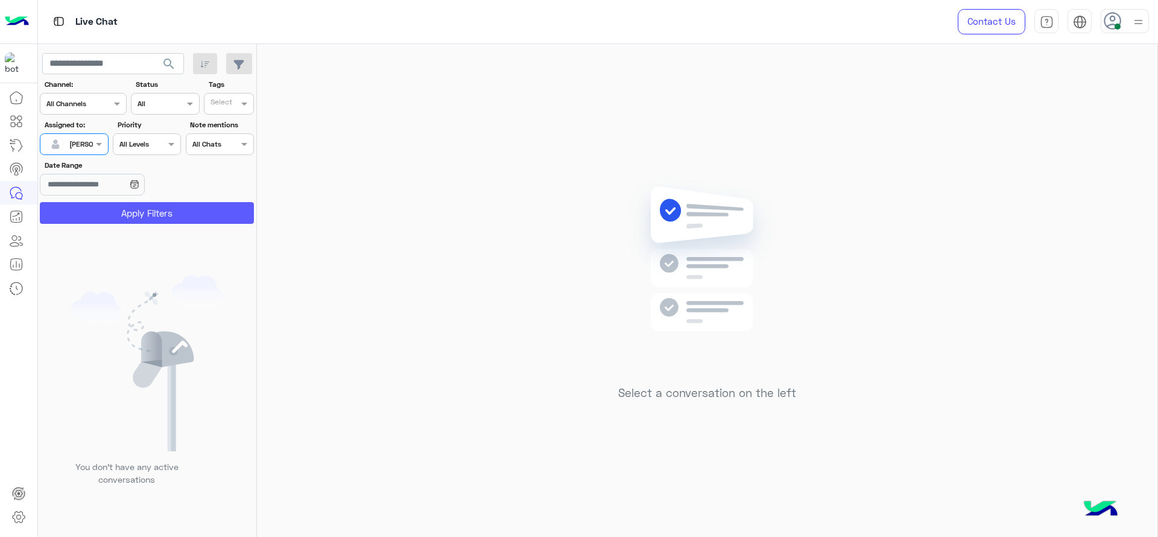
click at [93, 214] on button "Apply Filters" at bounding box center [147, 213] width 214 height 22
click at [81, 150] on div "[PERSON_NAME]" at bounding box center [69, 144] width 46 height 24
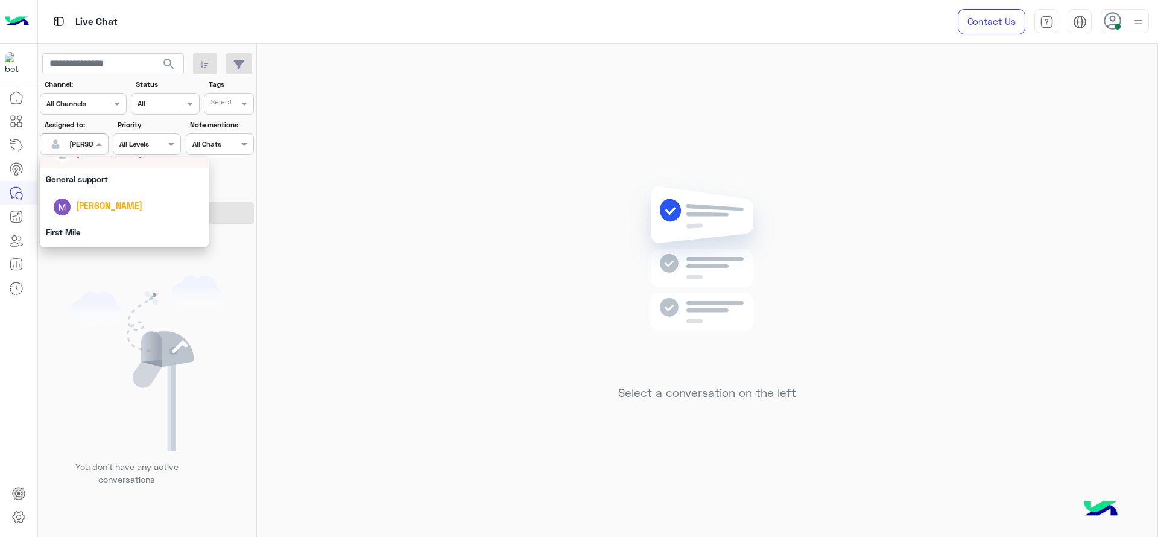
scroll to position [206, 0]
click at [96, 180] on div "General support" at bounding box center [124, 182] width 169 height 22
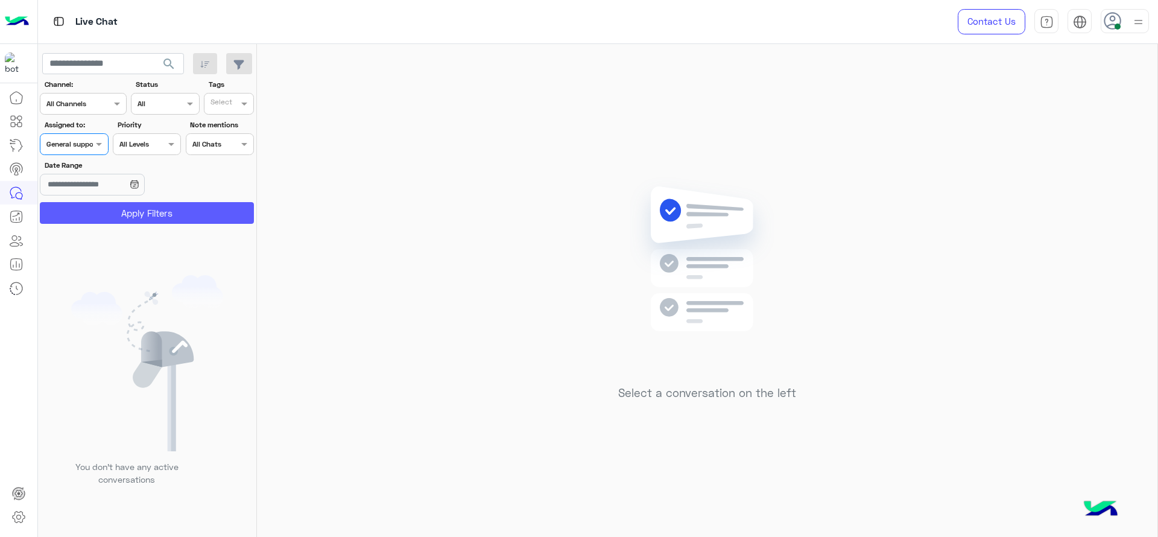
click at [112, 208] on button "Apply Filters" at bounding box center [147, 213] width 214 height 22
click at [92, 145] on div at bounding box center [73, 142] width 67 height 11
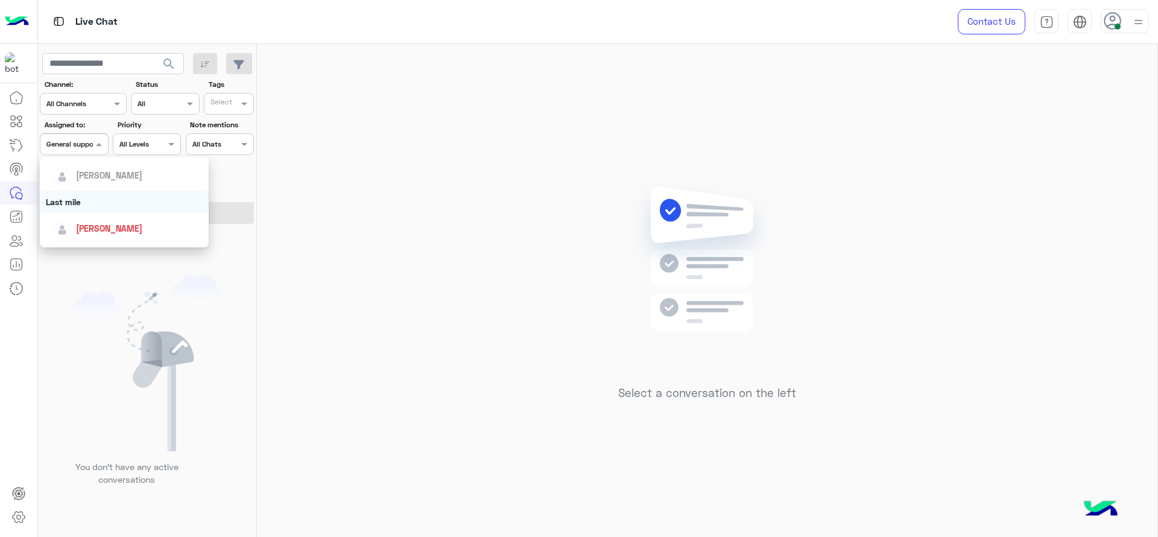
scroll to position [136, 0]
click at [94, 222] on span "[PERSON_NAME]" at bounding box center [109, 226] width 66 height 10
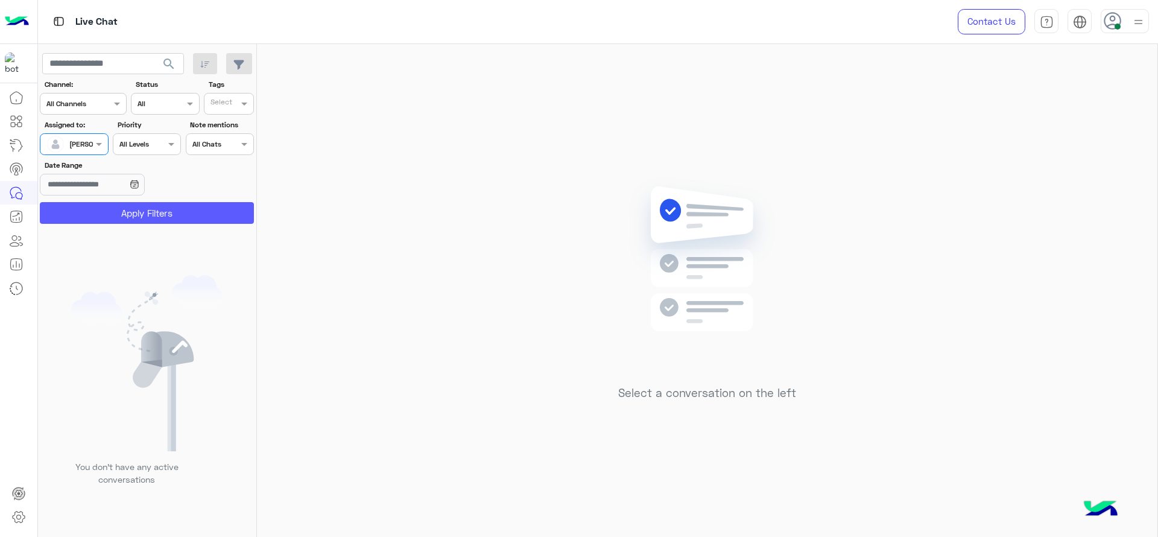
click at [135, 210] on button "Apply Filters" at bounding box center [147, 213] width 214 height 22
click at [96, 146] on span at bounding box center [100, 144] width 15 height 13
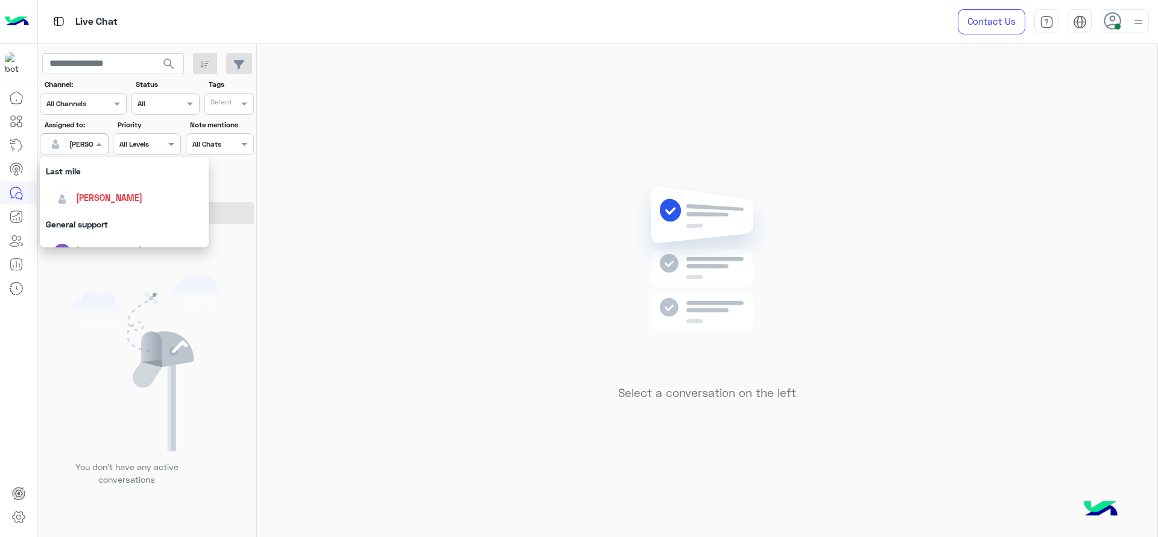
scroll to position [166, 0]
click at [92, 213] on div "General support" at bounding box center [124, 223] width 169 height 22
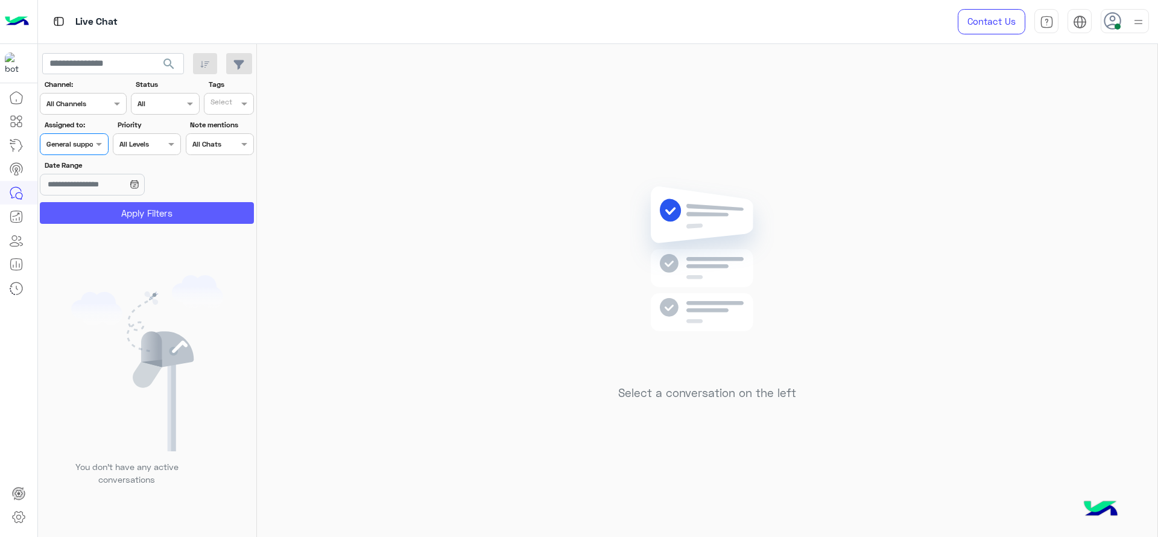
click at [92, 213] on button "Apply Filters" at bounding box center [147, 213] width 214 height 22
click at [93, 152] on div "Assigned on General support" at bounding box center [74, 144] width 68 height 22
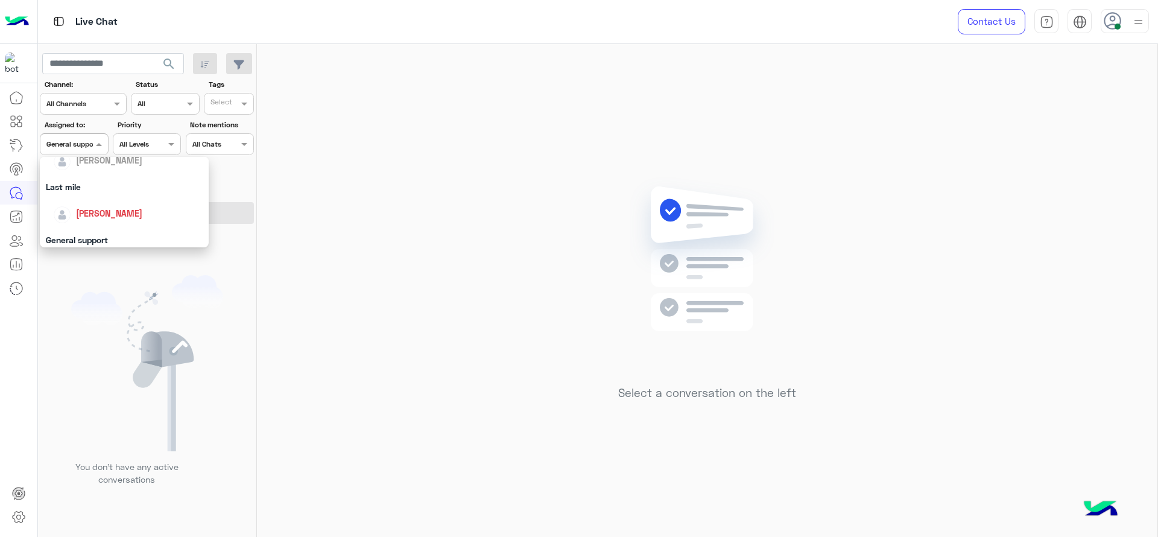
scroll to position [151, 0]
click at [95, 206] on span "[PERSON_NAME]" at bounding box center [109, 211] width 66 height 10
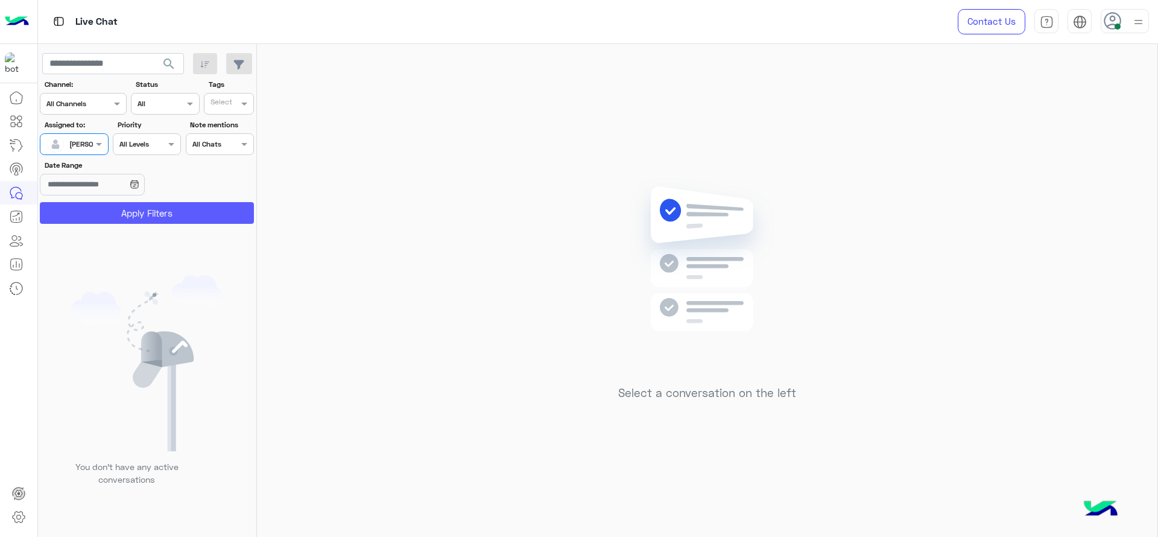
click at [95, 206] on button "Apply Filters" at bounding box center [147, 213] width 214 height 22
click at [90, 138] on div at bounding box center [73, 142] width 67 height 11
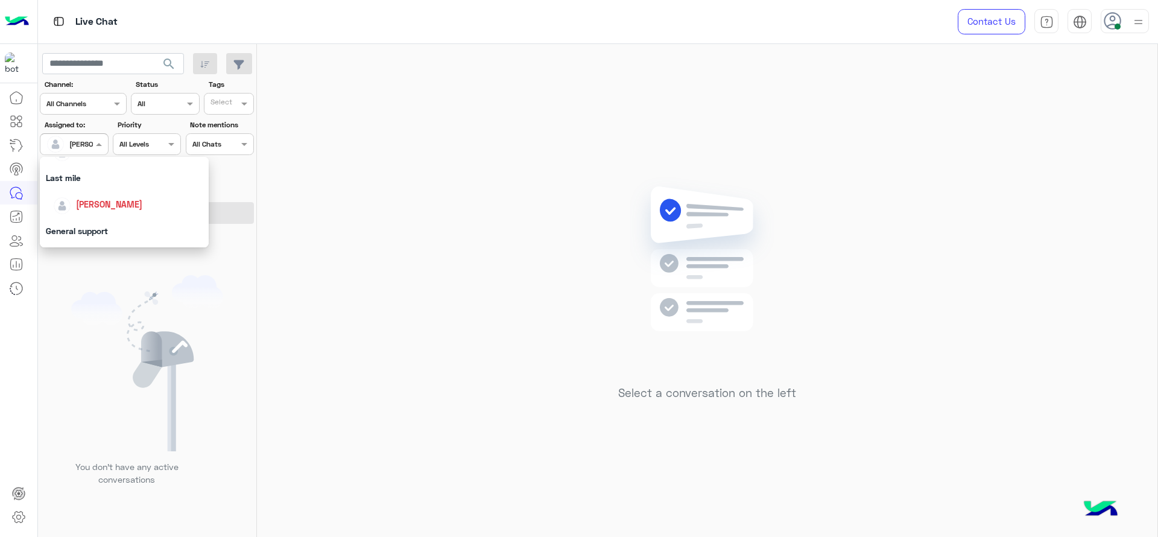
scroll to position [166, 0]
click at [90, 185] on div "[PERSON_NAME]" at bounding box center [124, 196] width 169 height 31
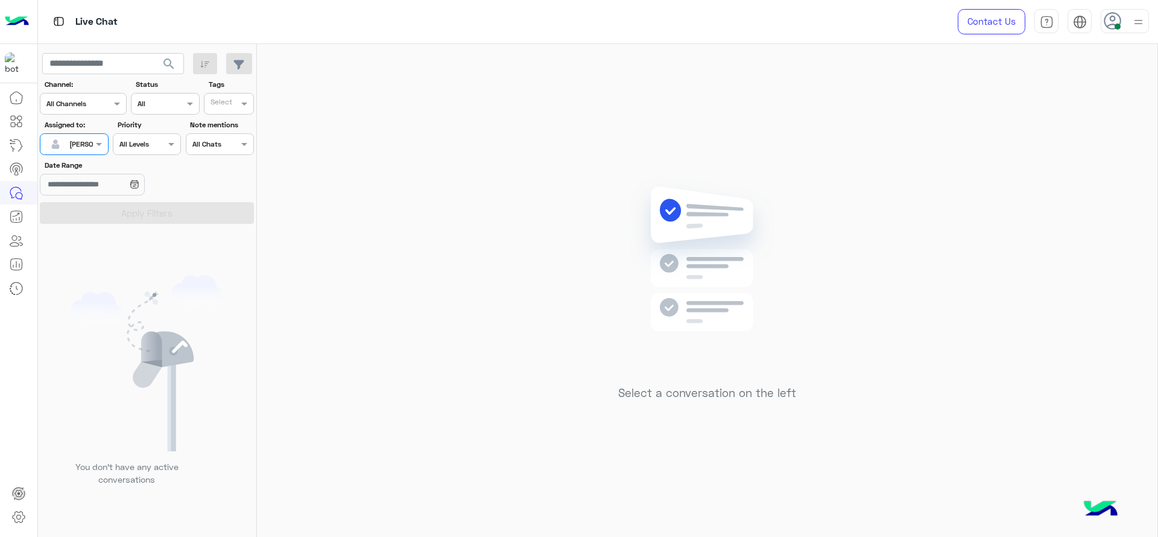
click at [92, 160] on label "Date Range" at bounding box center [112, 165] width 135 height 11
click at [92, 174] on input "Date Range" at bounding box center [92, 185] width 104 height 22
click at [81, 143] on div at bounding box center [73, 142] width 67 height 11
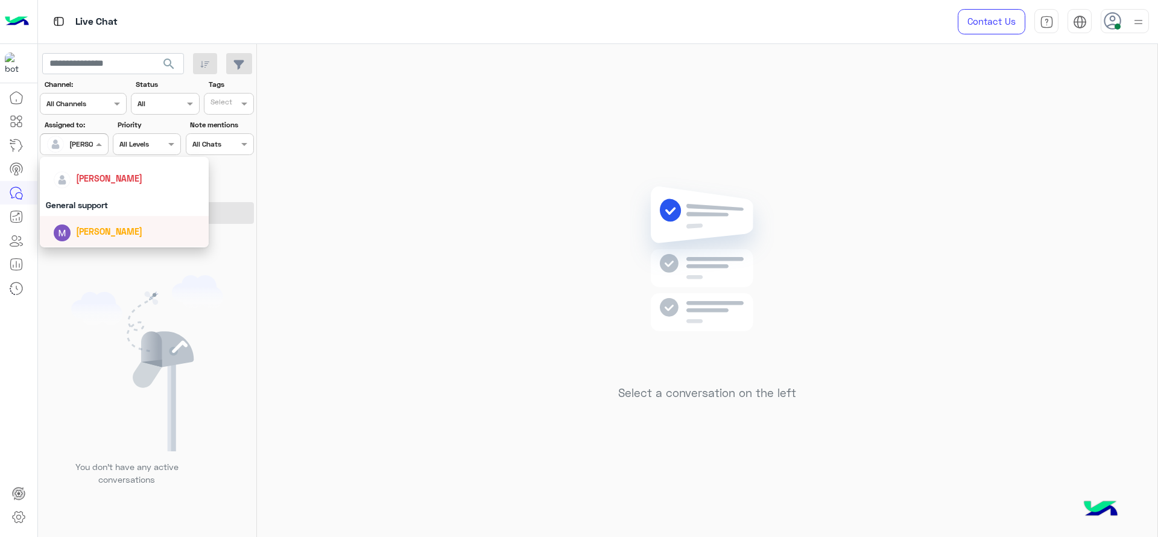
scroll to position [181, 0]
click at [90, 193] on div "[PERSON_NAME]" at bounding box center [124, 181] width 169 height 31
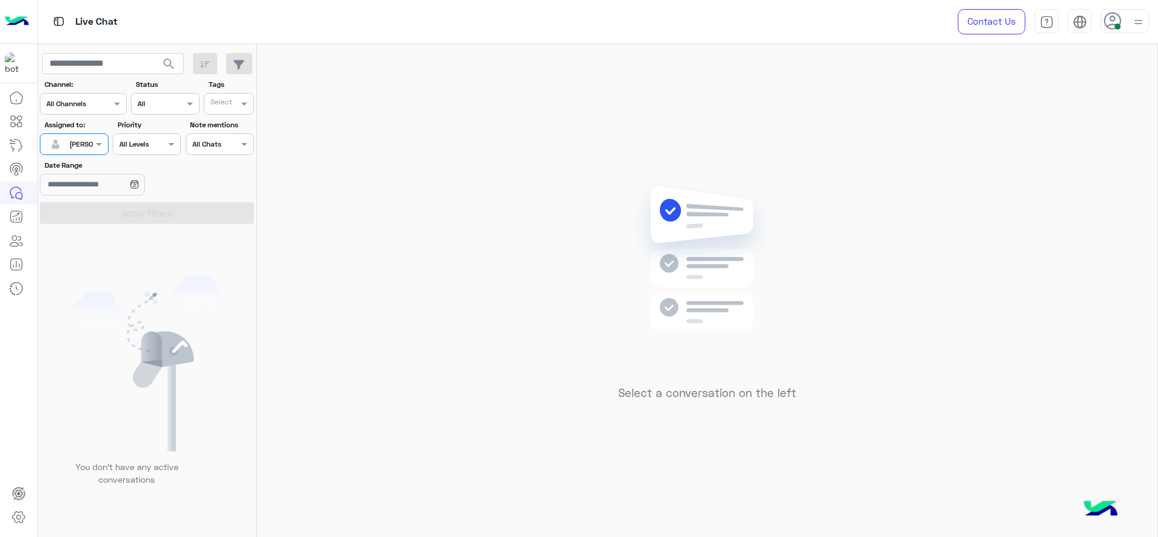
click at [80, 153] on div "[PERSON_NAME]" at bounding box center [69, 144] width 46 height 24
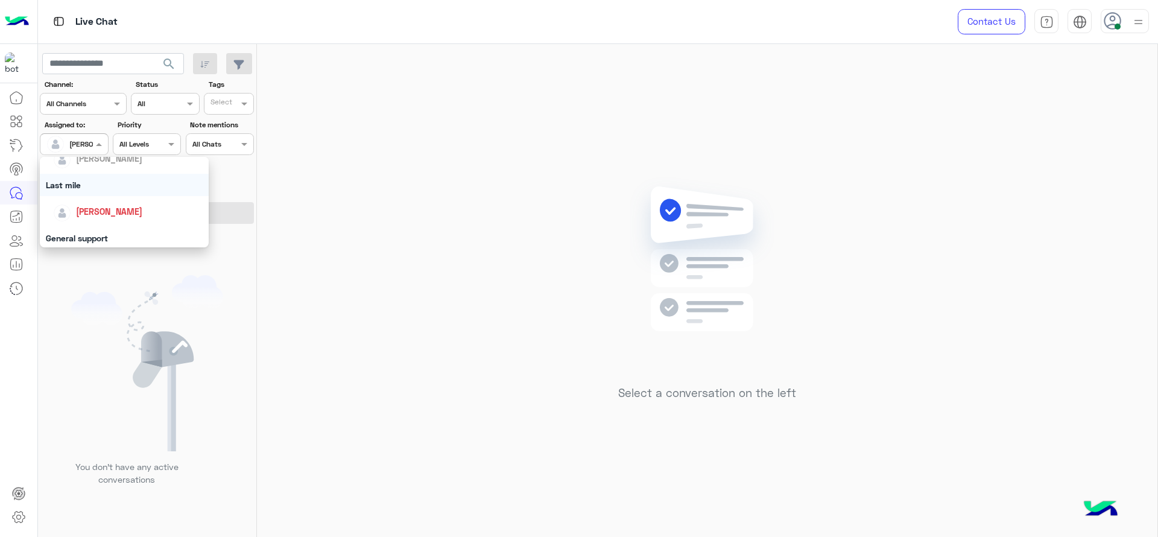
scroll to position [166, 0]
click at [86, 218] on div "General support" at bounding box center [124, 223] width 169 height 22
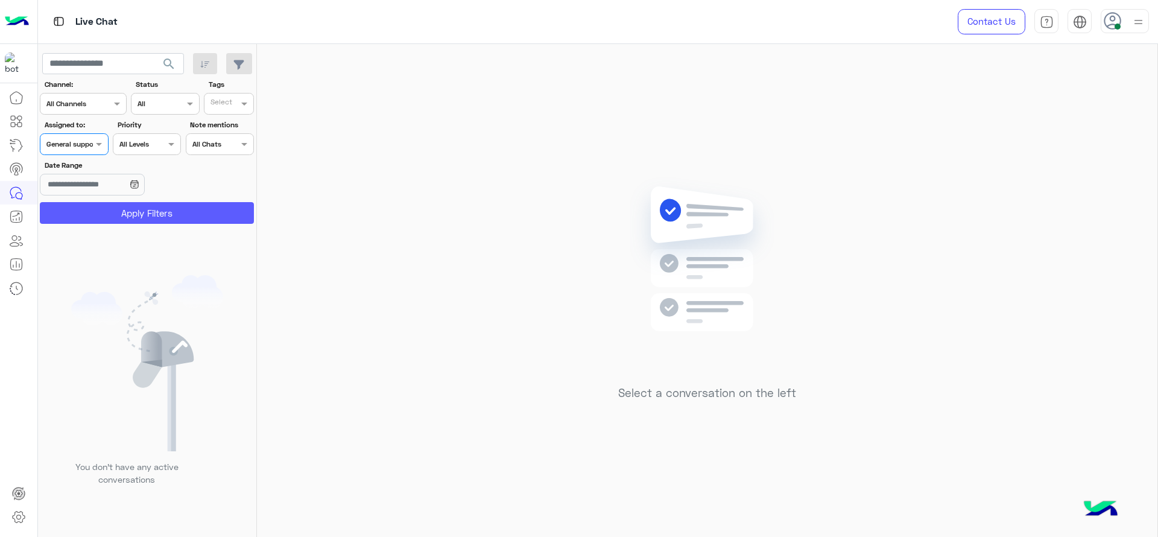
click at [109, 204] on button "Apply Filters" at bounding box center [147, 213] width 214 height 22
click at [94, 150] on span at bounding box center [100, 144] width 15 height 13
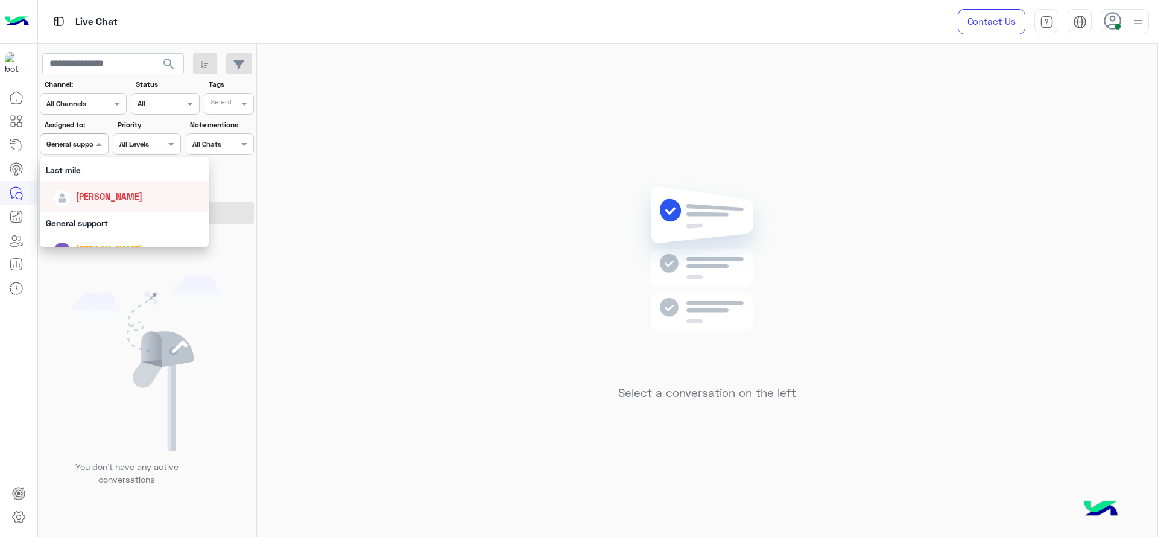
click at [92, 194] on span "[PERSON_NAME]" at bounding box center [109, 196] width 66 height 10
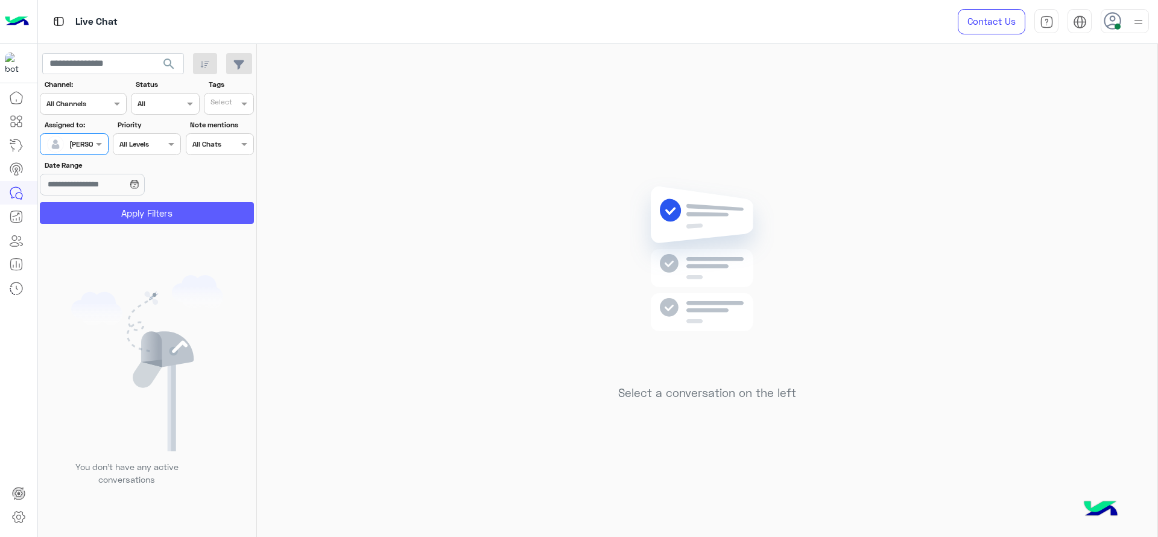
click at [92, 210] on button "Apply Filters" at bounding box center [147, 213] width 214 height 22
click at [107, 137] on div at bounding box center [73, 142] width 67 height 11
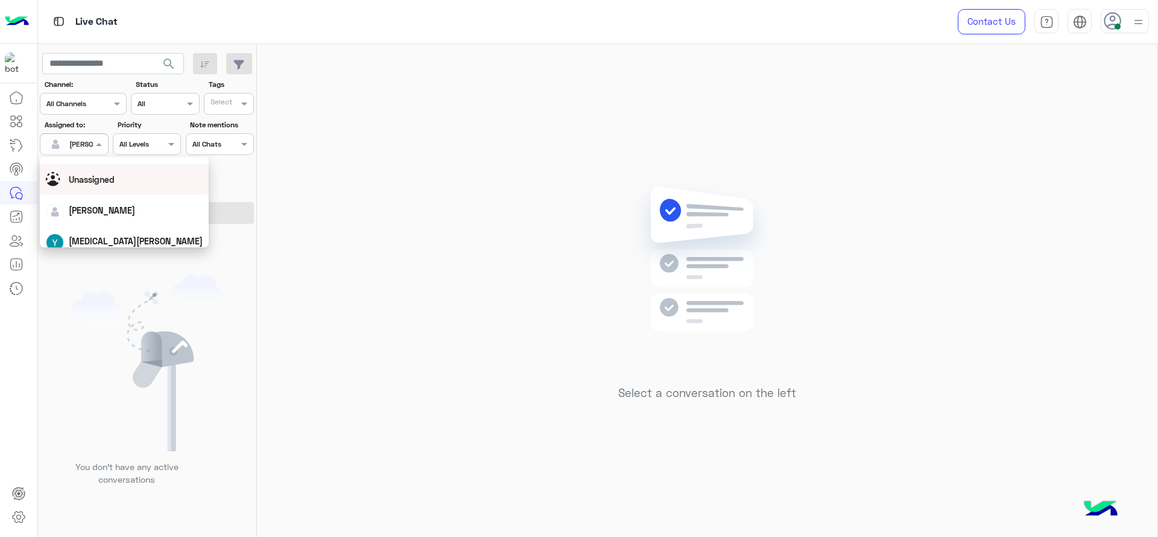
scroll to position [0, 0]
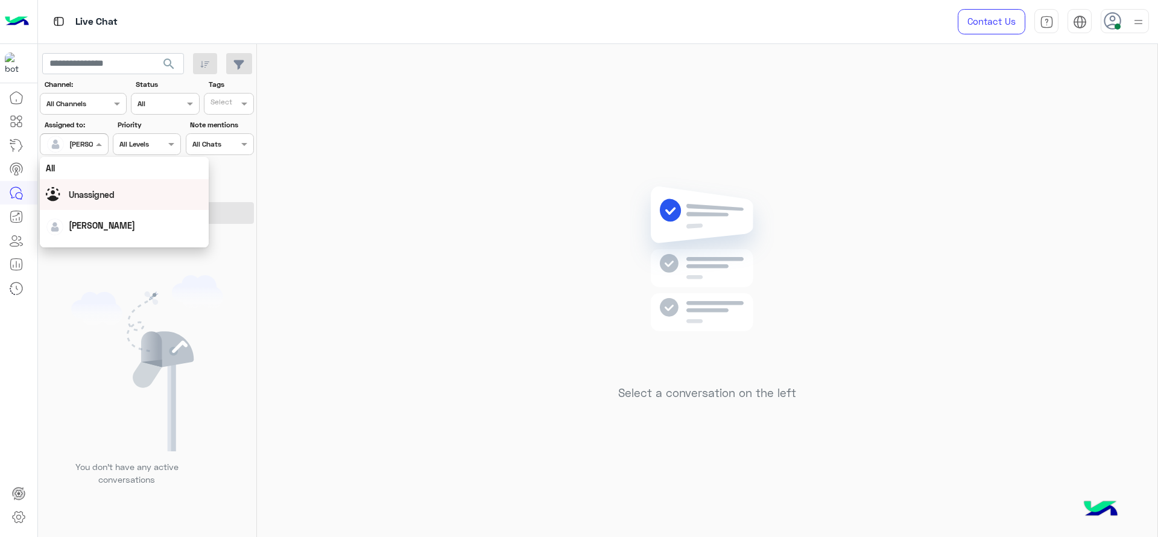
click at [113, 184] on div "Unassigned" at bounding box center [124, 194] width 157 height 21
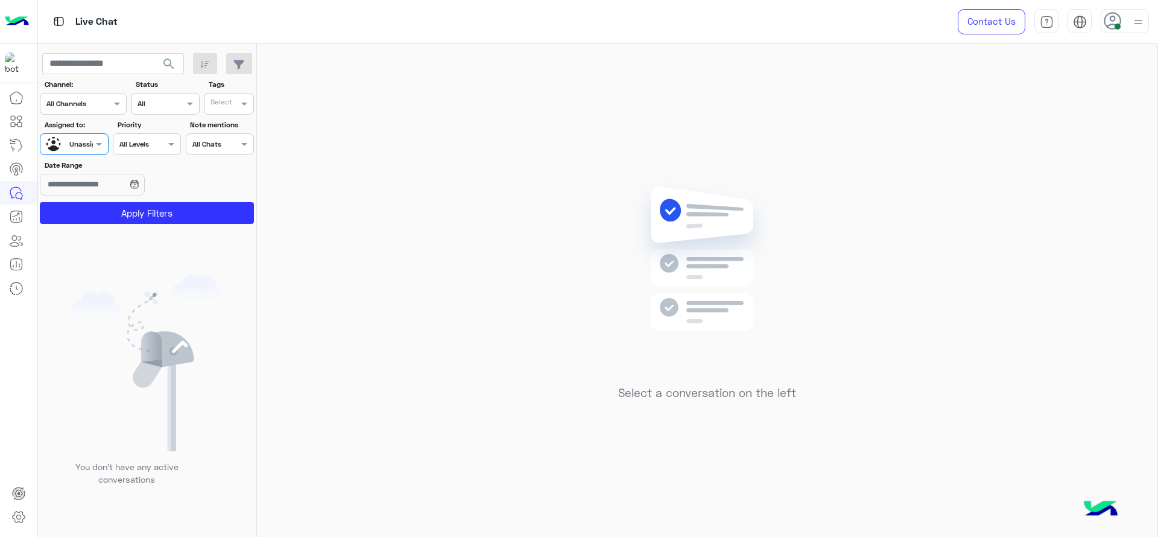
click at [226, 101] on input "text" at bounding box center [222, 105] width 25 height 11
click at [233, 173] on div "X FOLLOW UP" at bounding box center [263, 172] width 106 height 13
click at [222, 215] on button "Apply Filters" at bounding box center [147, 213] width 214 height 22
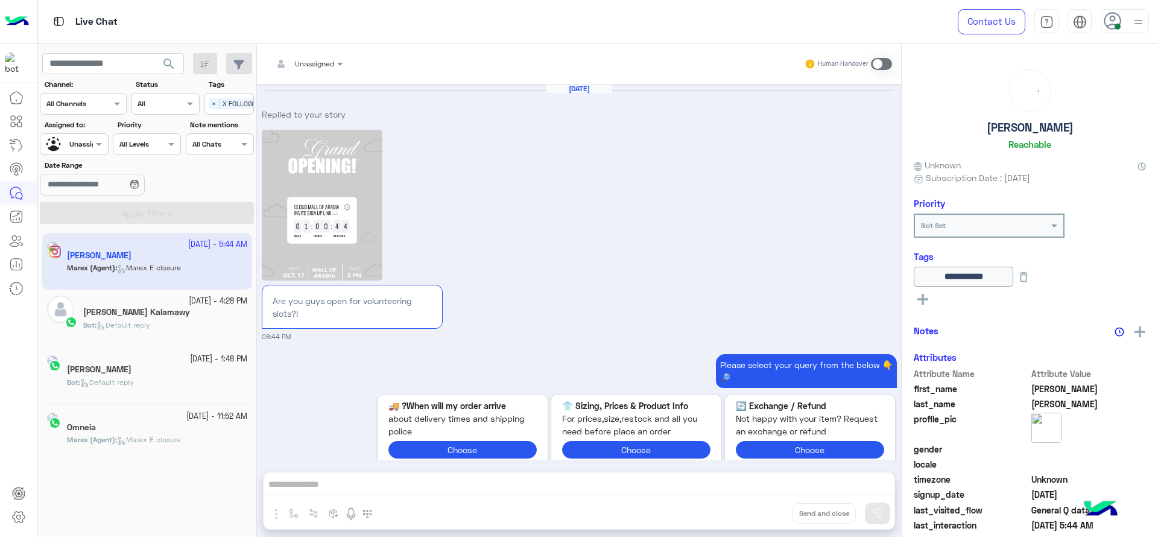
scroll to position [1274, 0]
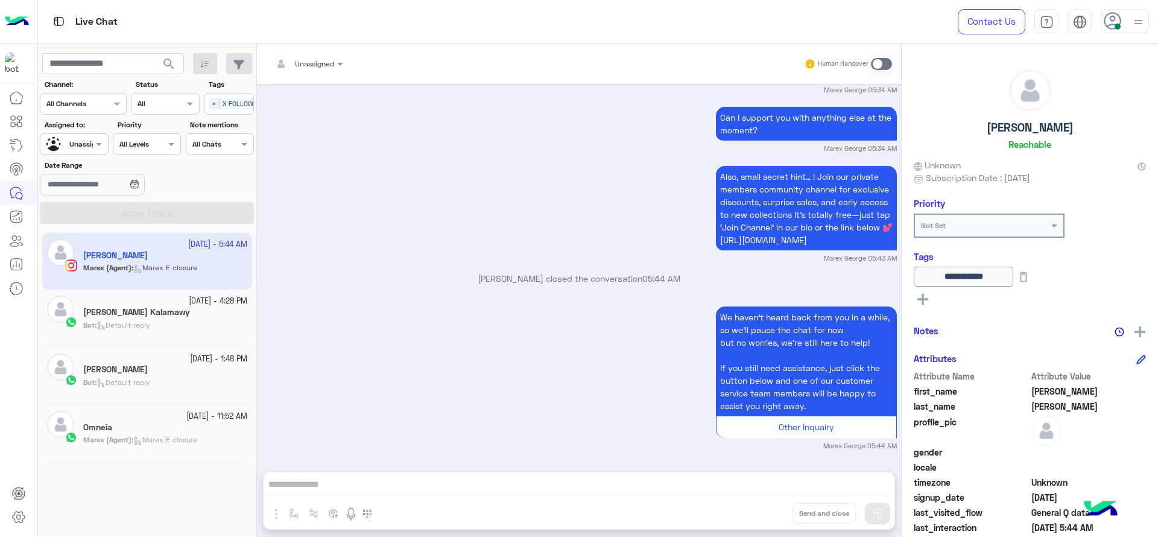
click at [215, 109] on div "Select × X FOLLOW UP" at bounding box center [237, 103] width 66 height 17
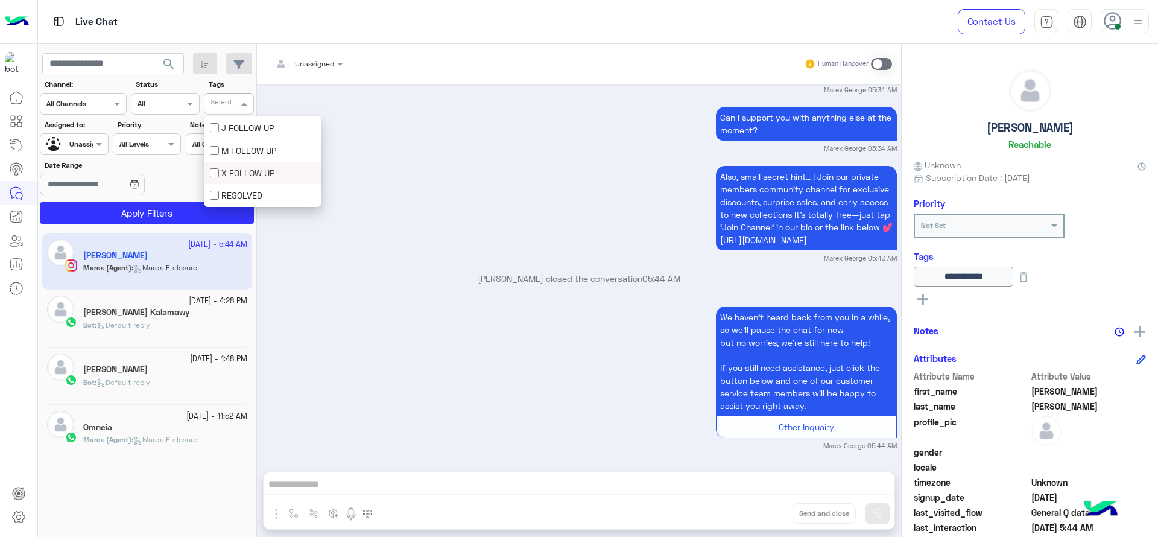
click at [92, 140] on div at bounding box center [73, 142] width 67 height 11
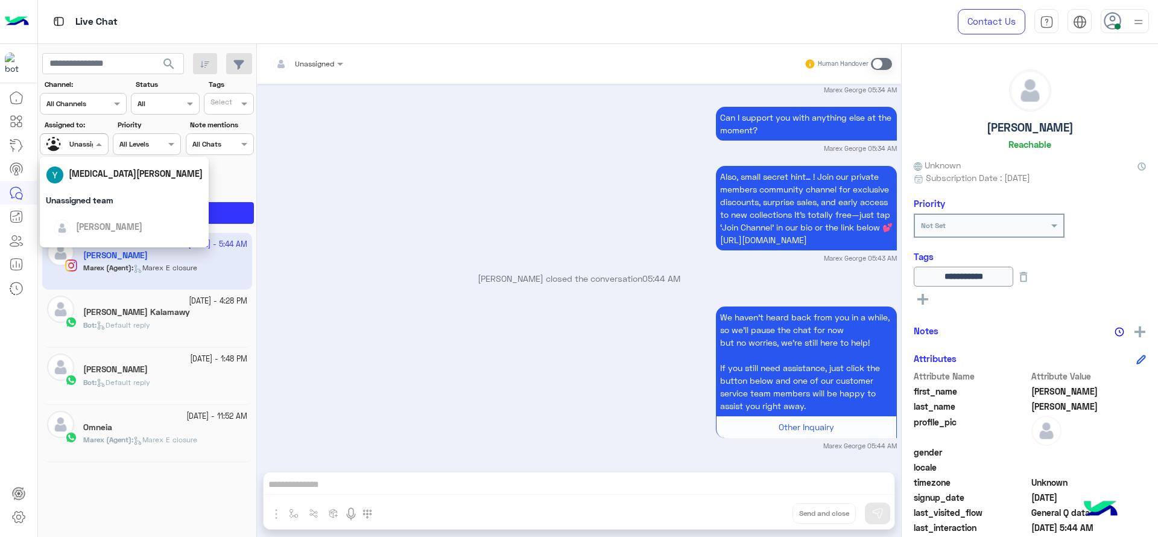
scroll to position [181, 0]
click at [93, 178] on span "[PERSON_NAME]" at bounding box center [109, 181] width 66 height 10
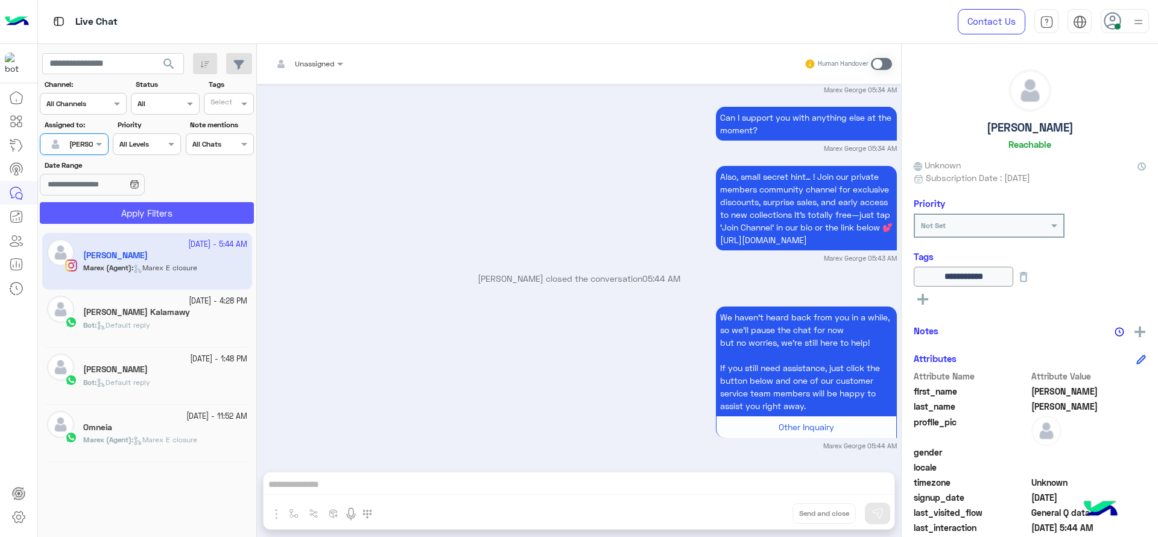
click at [97, 211] on button "Apply Filters" at bounding box center [147, 213] width 214 height 22
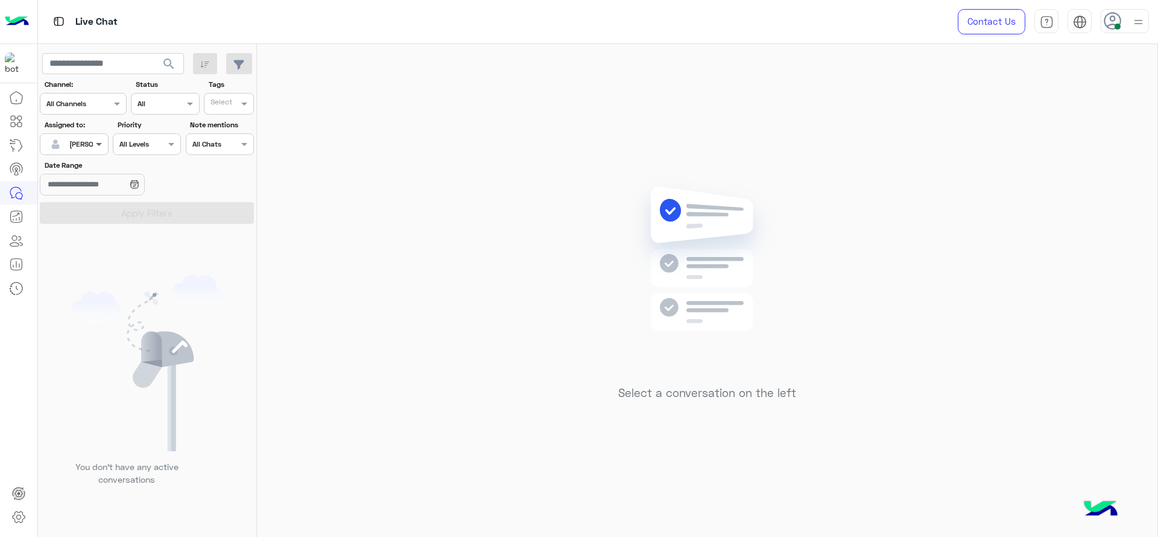
click at [103, 149] on span at bounding box center [100, 144] width 15 height 13
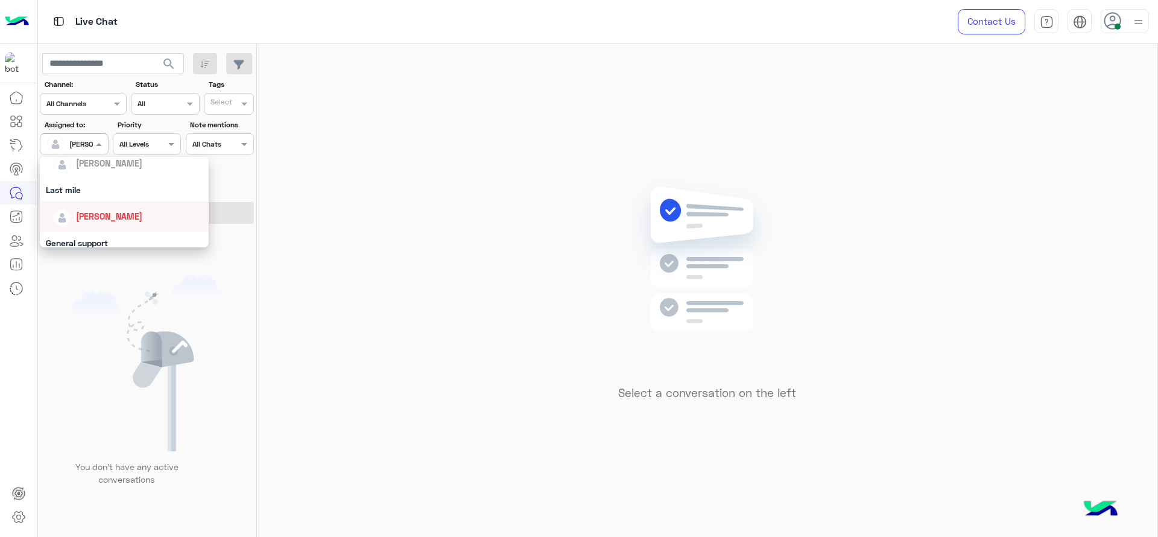
scroll to position [161, 0]
click at [105, 226] on div "General support" at bounding box center [124, 228] width 169 height 22
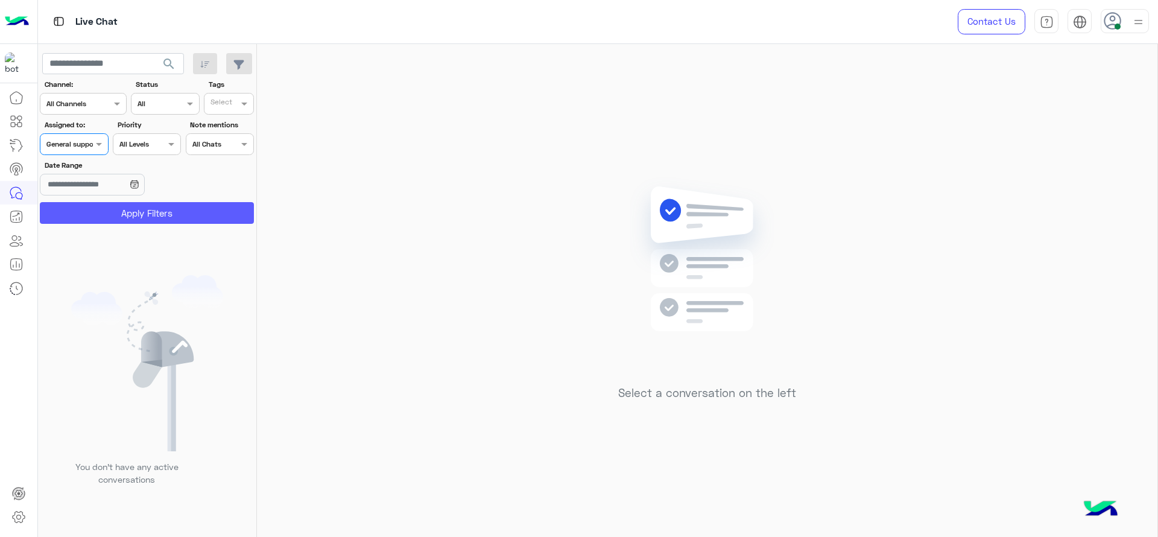
click at [107, 209] on button "Apply Filters" at bounding box center [147, 213] width 214 height 22
click at [68, 147] on input "text" at bounding box center [60, 143] width 28 height 11
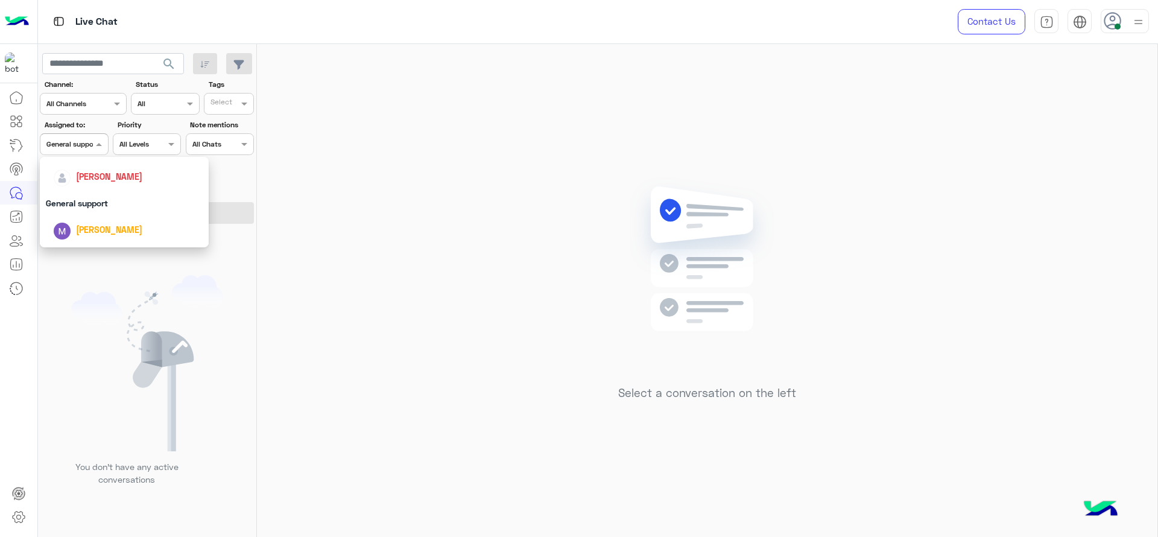
scroll to position [176, 0]
click at [78, 178] on div "[PERSON_NAME]" at bounding box center [128, 186] width 150 height 21
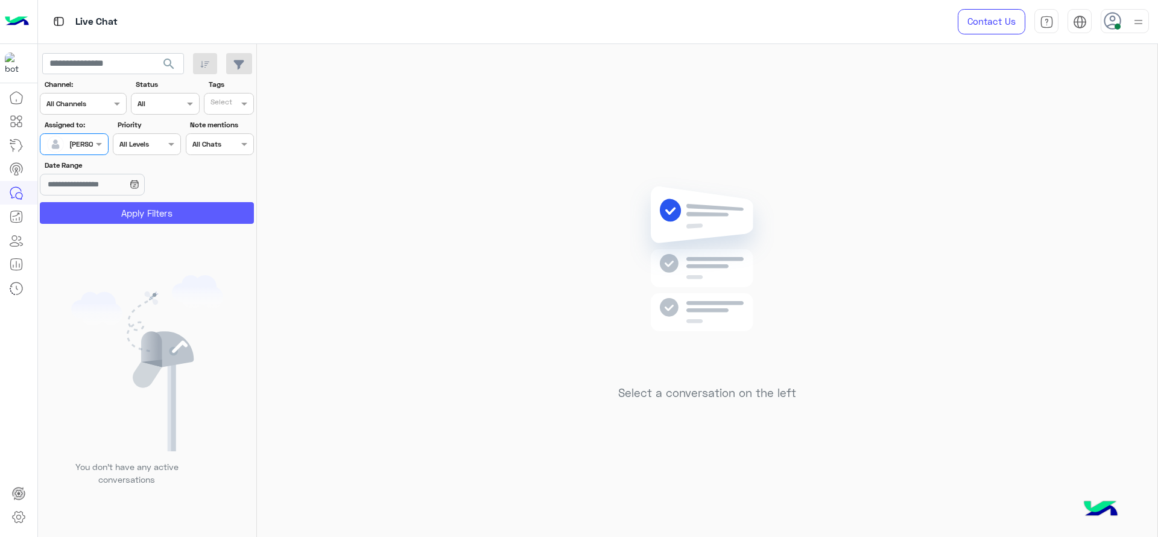
click at [110, 212] on button "Apply Filters" at bounding box center [147, 213] width 214 height 22
click at [662, 165] on div "Select a conversation on the left" at bounding box center [707, 293] width 900 height 498
click at [83, 147] on div at bounding box center [73, 142] width 67 height 11
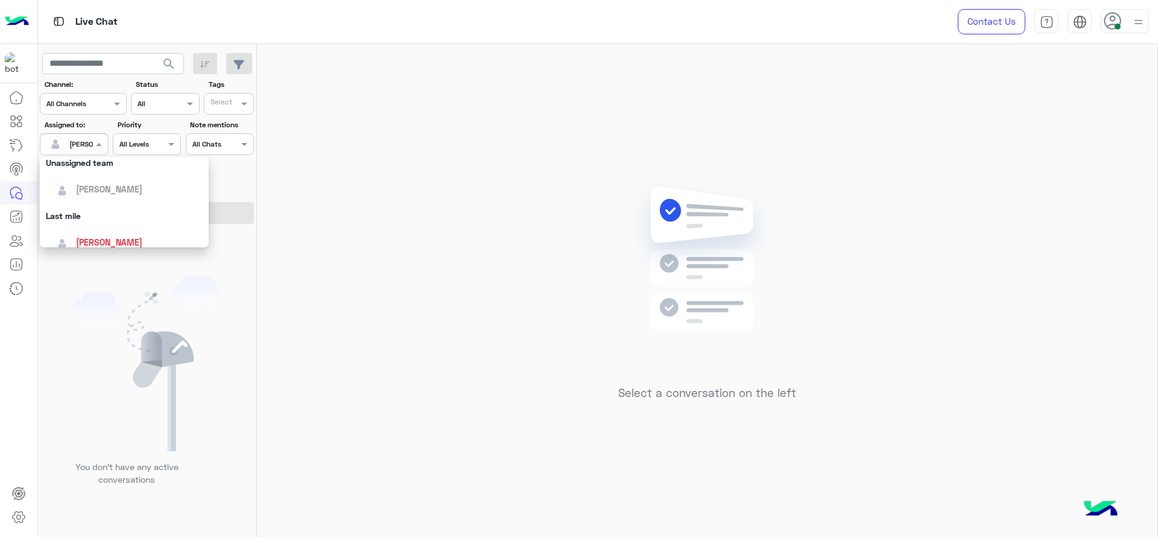
scroll to position [121, 0]
click at [102, 232] on div "[PERSON_NAME]" at bounding box center [128, 241] width 150 height 21
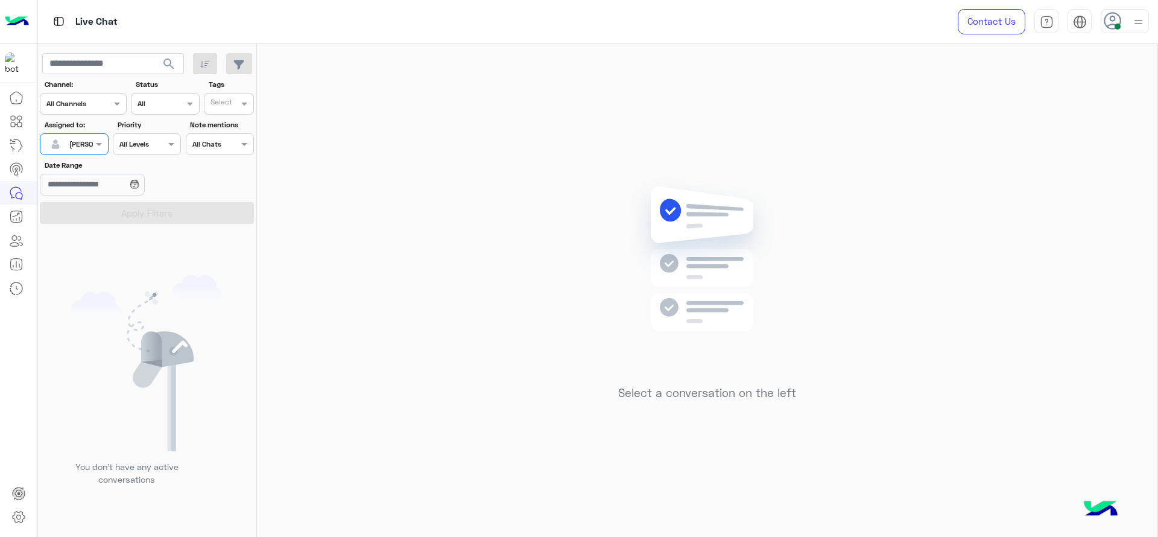
click at [91, 148] on div "[PERSON_NAME]" at bounding box center [96, 144] width 55 height 11
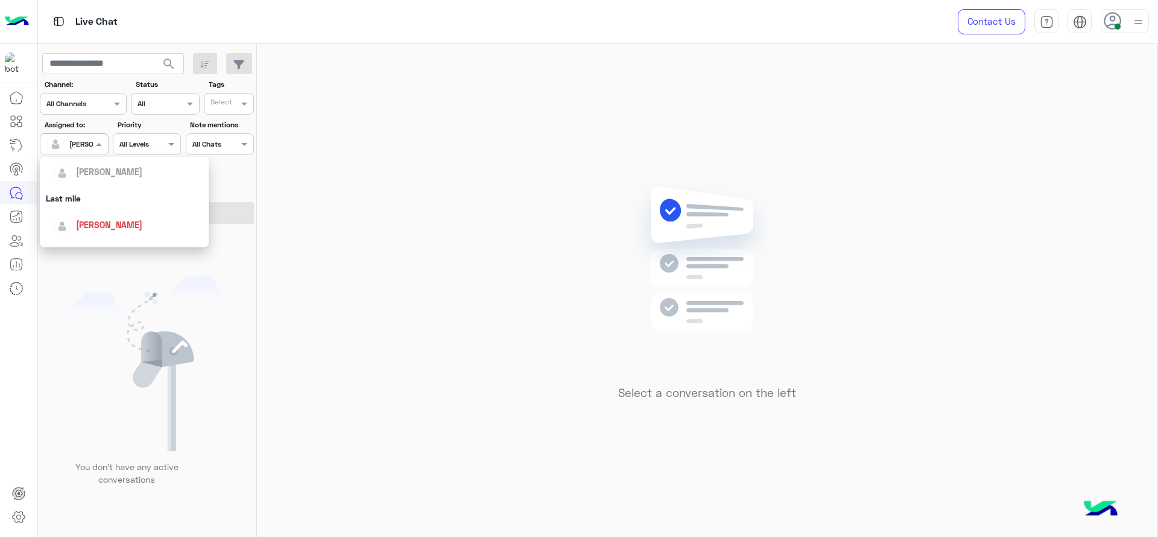
scroll to position [151, 0]
click at [94, 232] on div "General support" at bounding box center [124, 238] width 169 height 22
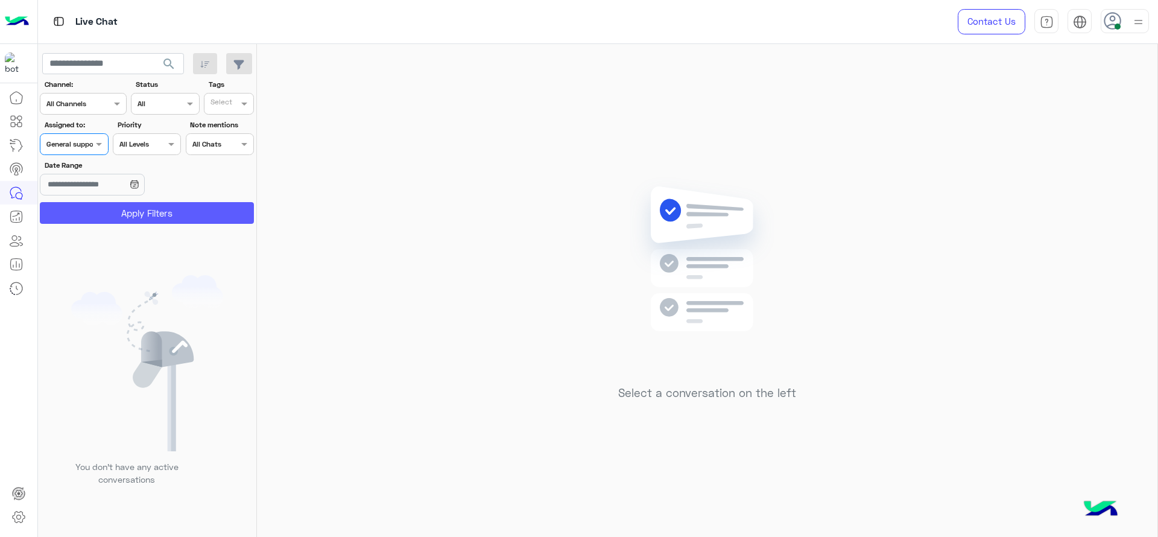
click at [138, 214] on button "Apply Filters" at bounding box center [147, 213] width 214 height 22
click at [80, 136] on div "Assigned on General support" at bounding box center [74, 144] width 68 height 22
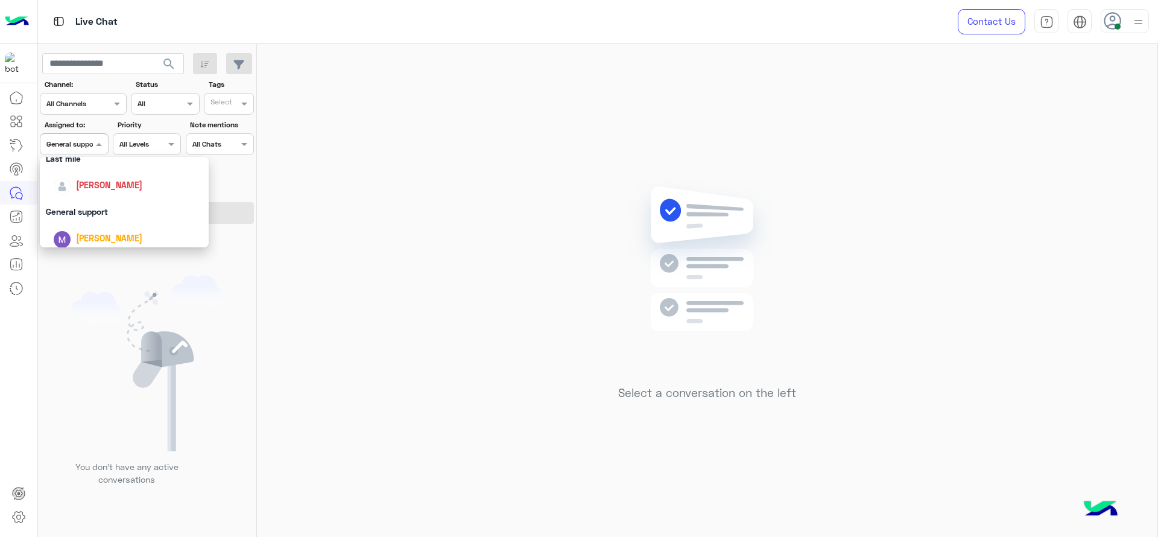
scroll to position [196, 0]
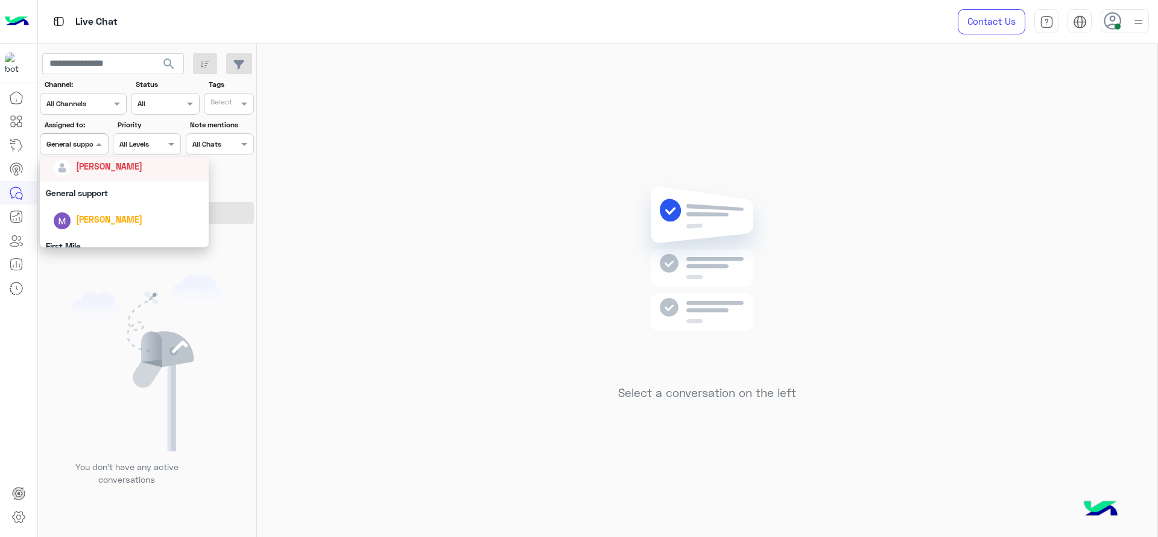
click at [97, 175] on div "[PERSON_NAME]" at bounding box center [128, 166] width 150 height 21
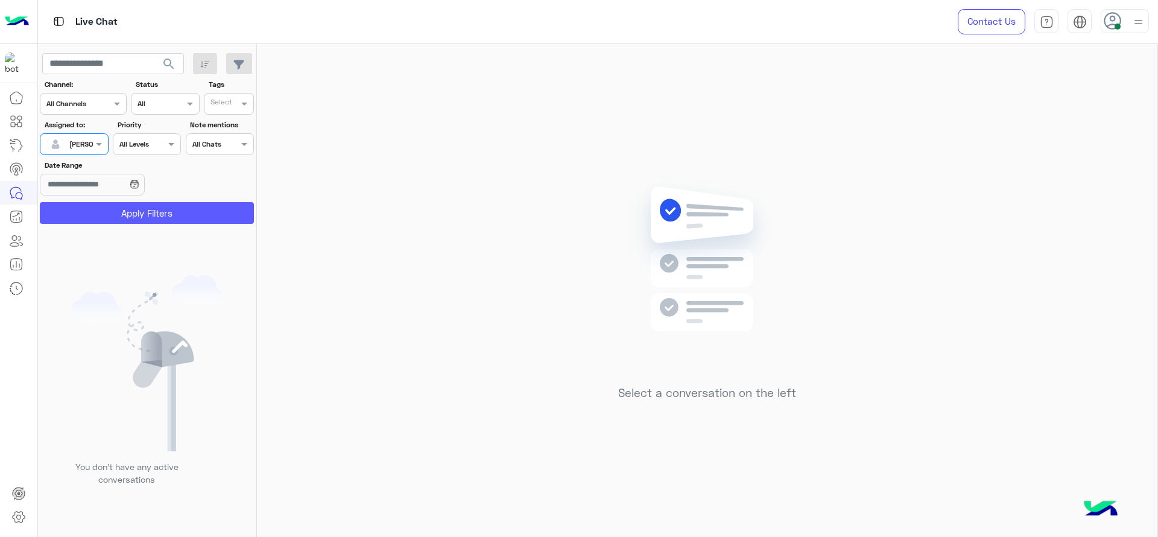
click at [128, 212] on button "Apply Filters" at bounding box center [147, 213] width 214 height 22
click at [107, 139] on span at bounding box center [100, 144] width 15 height 13
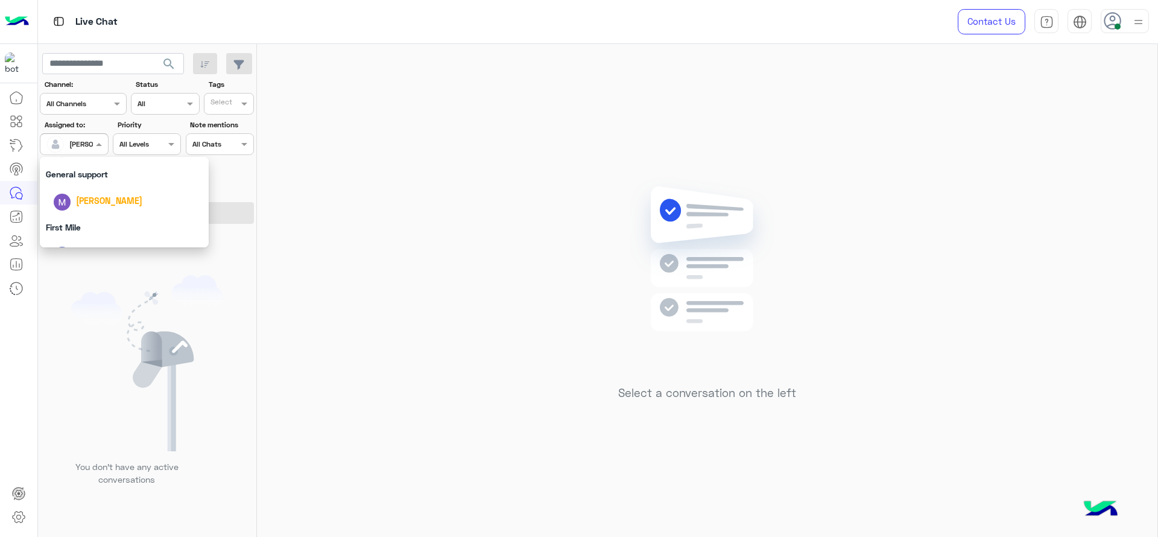
scroll to position [191, 0]
click at [113, 198] on div "General support" at bounding box center [124, 197] width 169 height 22
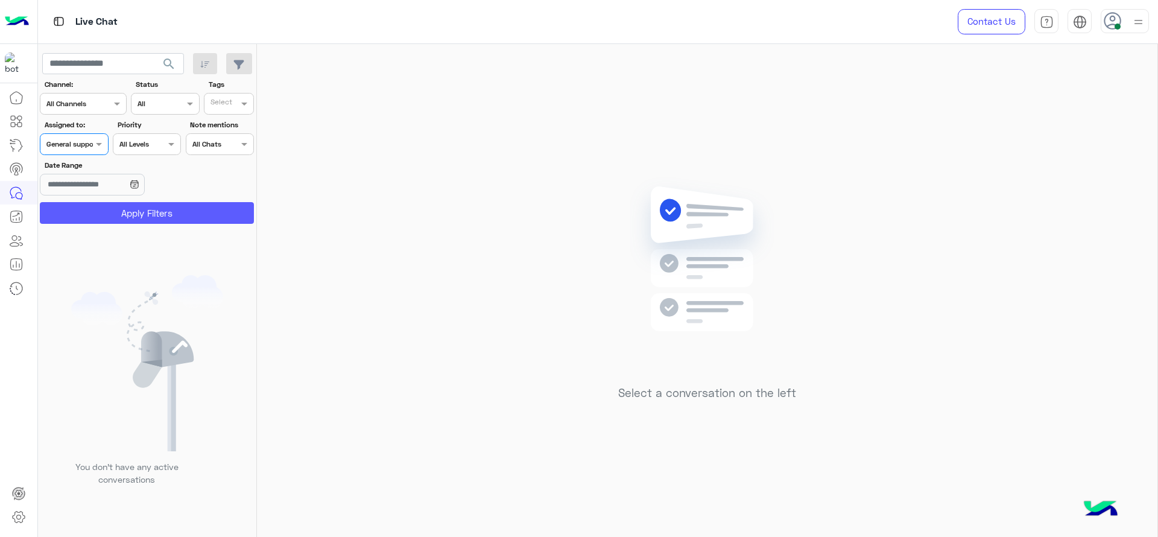
click at [113, 214] on button "Apply Filters" at bounding box center [147, 213] width 214 height 22
click at [72, 138] on input "text" at bounding box center [60, 143] width 28 height 11
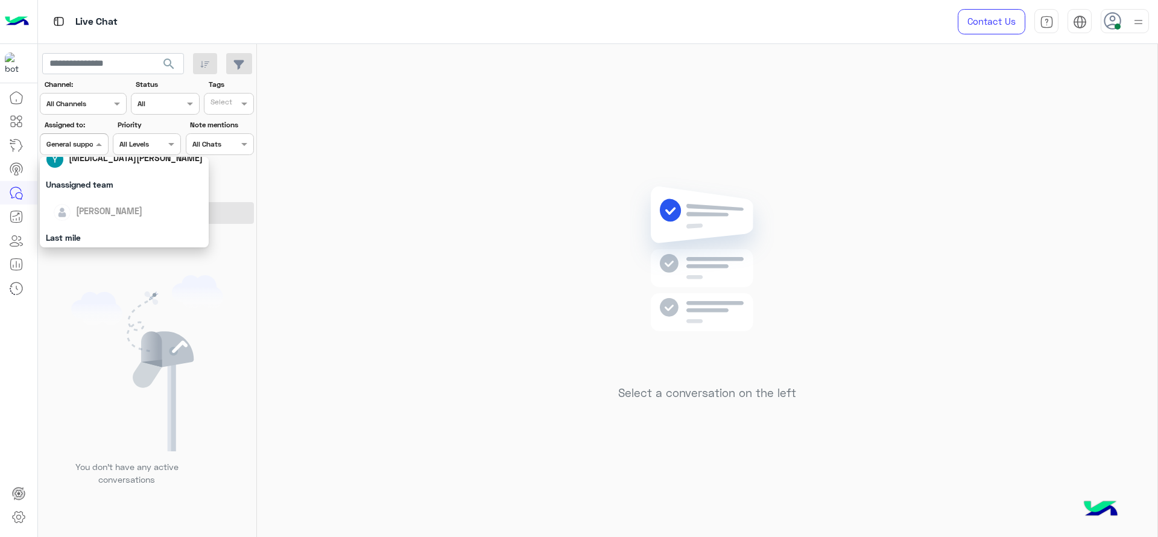
scroll to position [121, 0]
click at [84, 237] on span "[PERSON_NAME]" at bounding box center [109, 241] width 66 height 10
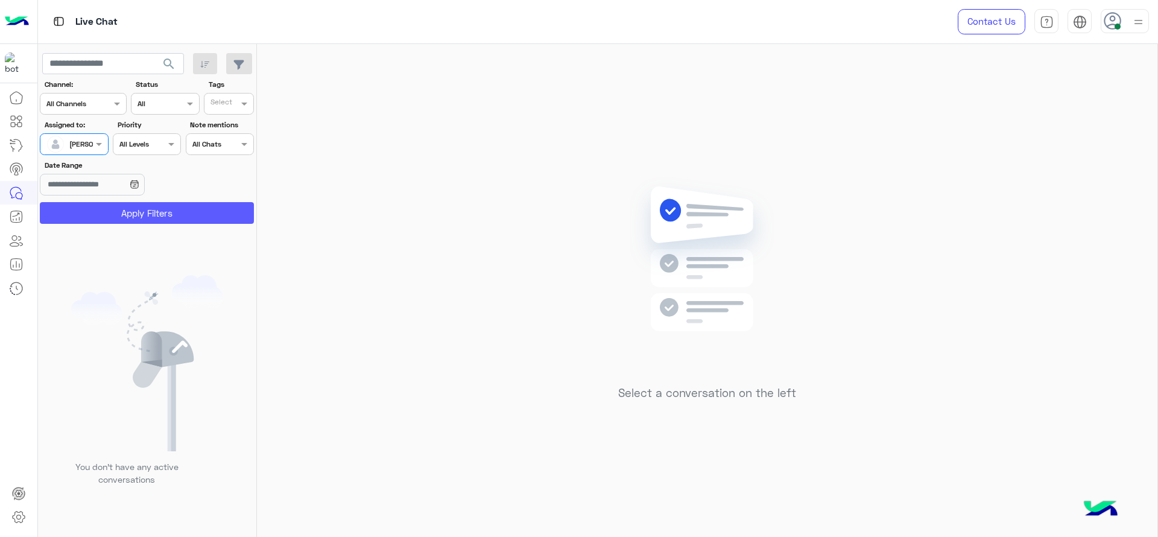
click at [84, 221] on button "Apply Filters" at bounding box center [147, 213] width 214 height 22
click at [90, 138] on div at bounding box center [73, 142] width 67 height 11
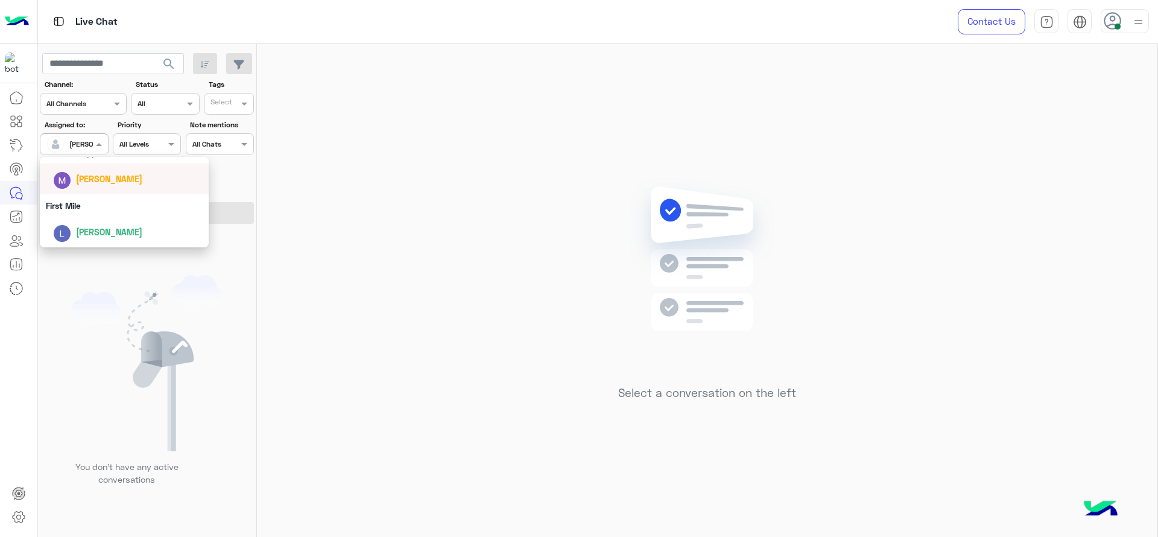
scroll to position [191, 0]
click at [97, 201] on div "General support" at bounding box center [124, 197] width 169 height 22
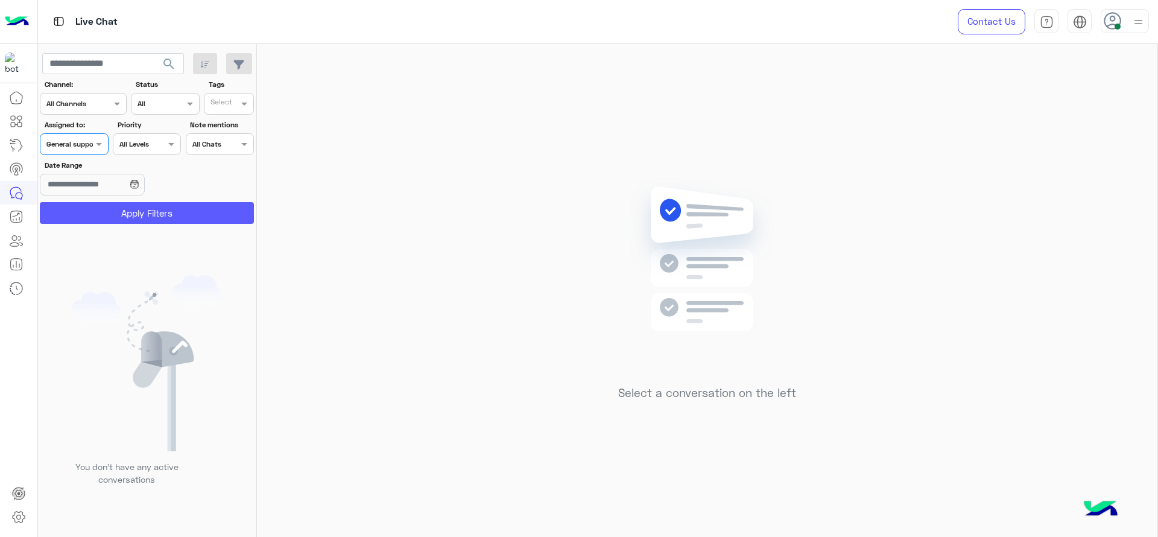
click at [97, 208] on button "Apply Filters" at bounding box center [147, 213] width 214 height 22
click at [59, 141] on input "text" at bounding box center [60, 143] width 28 height 11
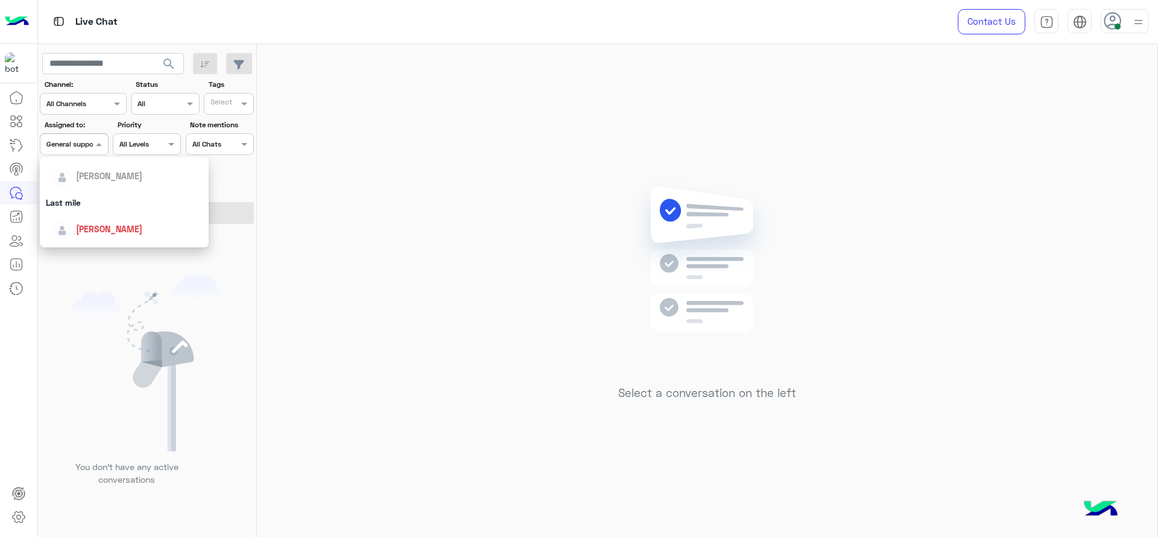
scroll to position [136, 0]
click at [89, 216] on div "[PERSON_NAME]" at bounding box center [128, 226] width 150 height 21
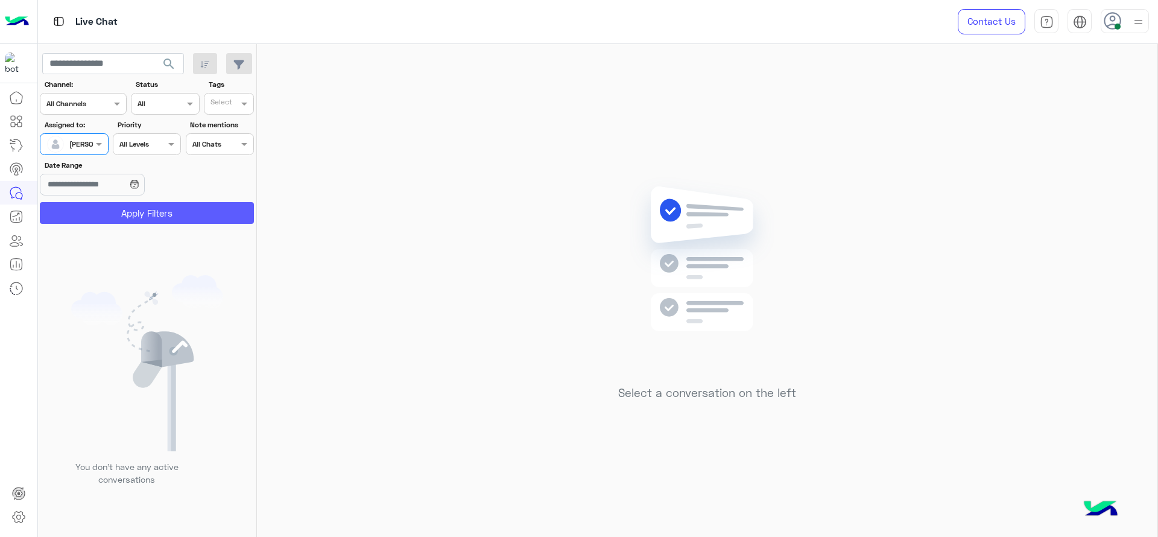
click at [89, 209] on button "Apply Filters" at bounding box center [147, 213] width 214 height 22
click at [98, 150] on span at bounding box center [100, 144] width 15 height 13
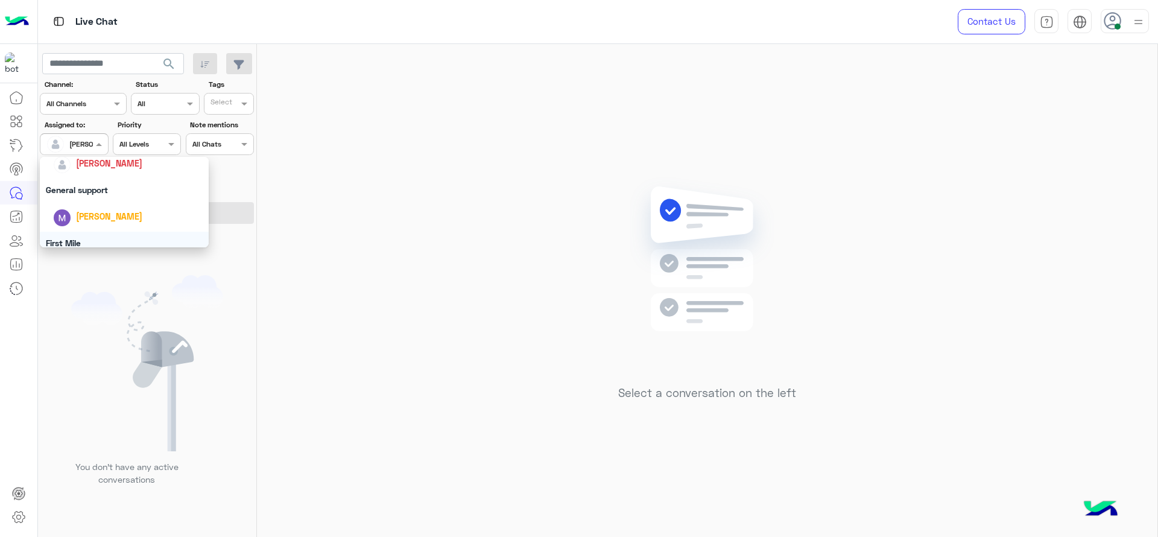
scroll to position [191, 0]
click at [104, 196] on div "General support" at bounding box center [124, 197] width 169 height 22
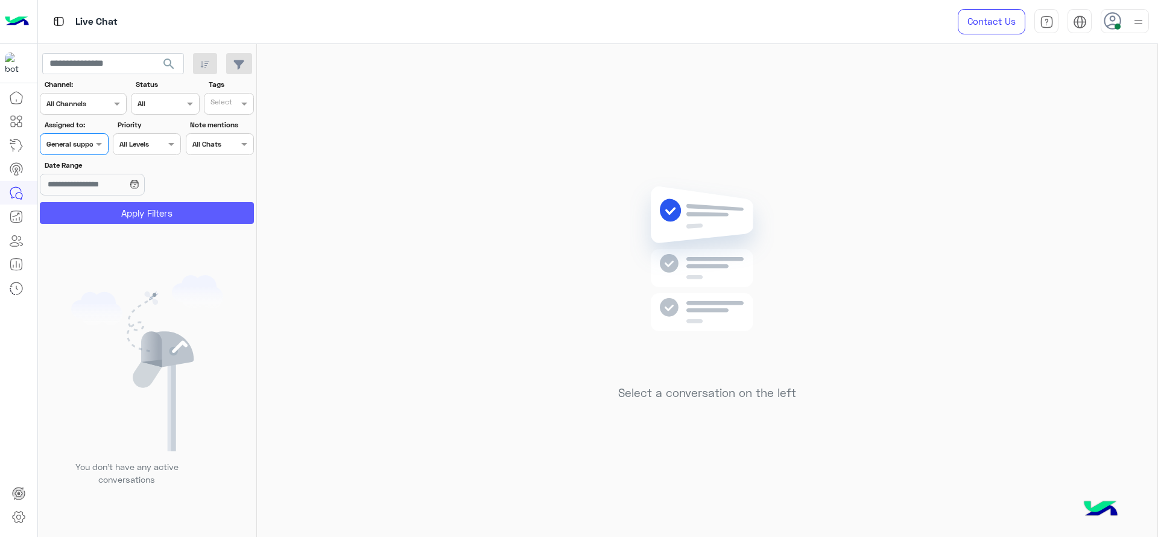
click at [108, 208] on button "Apply Filters" at bounding box center [147, 213] width 214 height 22
click at [75, 145] on div at bounding box center [73, 142] width 67 height 11
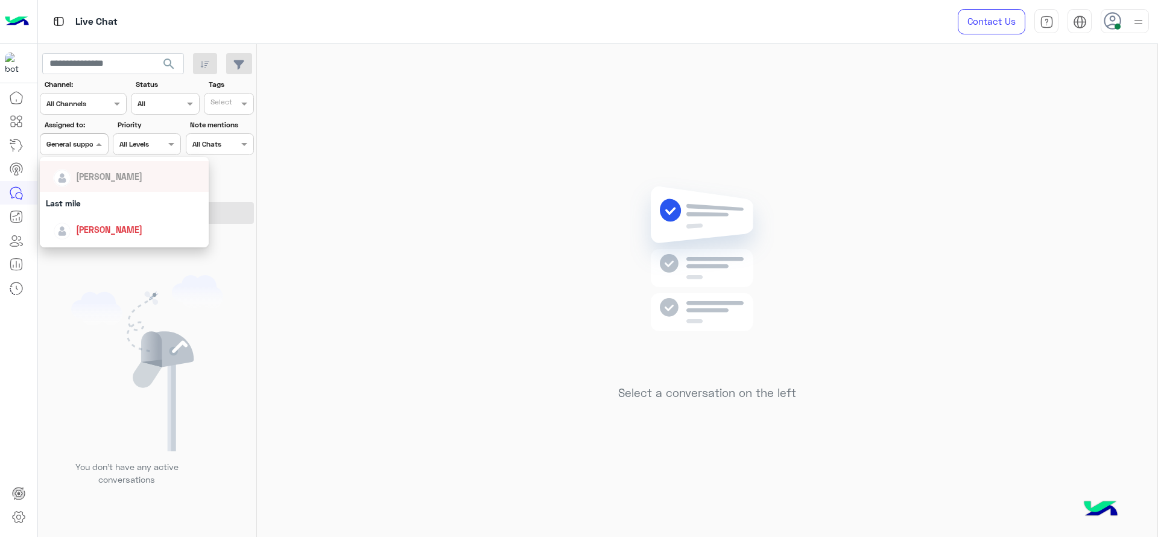
scroll to position [136, 0]
click at [84, 216] on div "[PERSON_NAME]" at bounding box center [128, 226] width 150 height 21
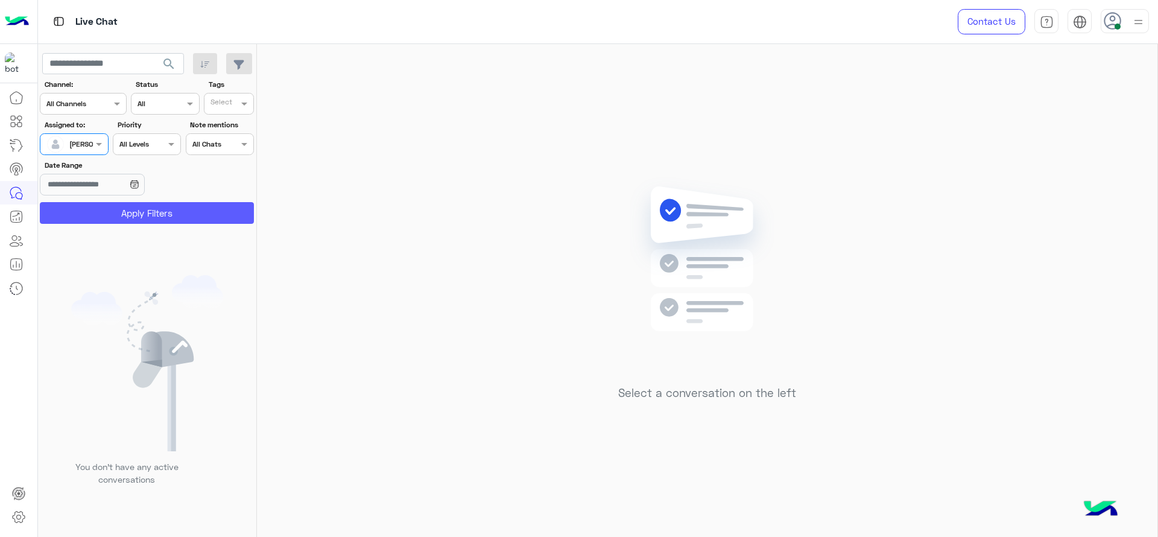
click at [84, 216] on button "Apply Filters" at bounding box center [147, 213] width 214 height 22
click at [85, 131] on div "Assigned to: Assigned on [PERSON_NAME]" at bounding box center [74, 137] width 68 height 36
click at [87, 141] on div at bounding box center [73, 142] width 67 height 11
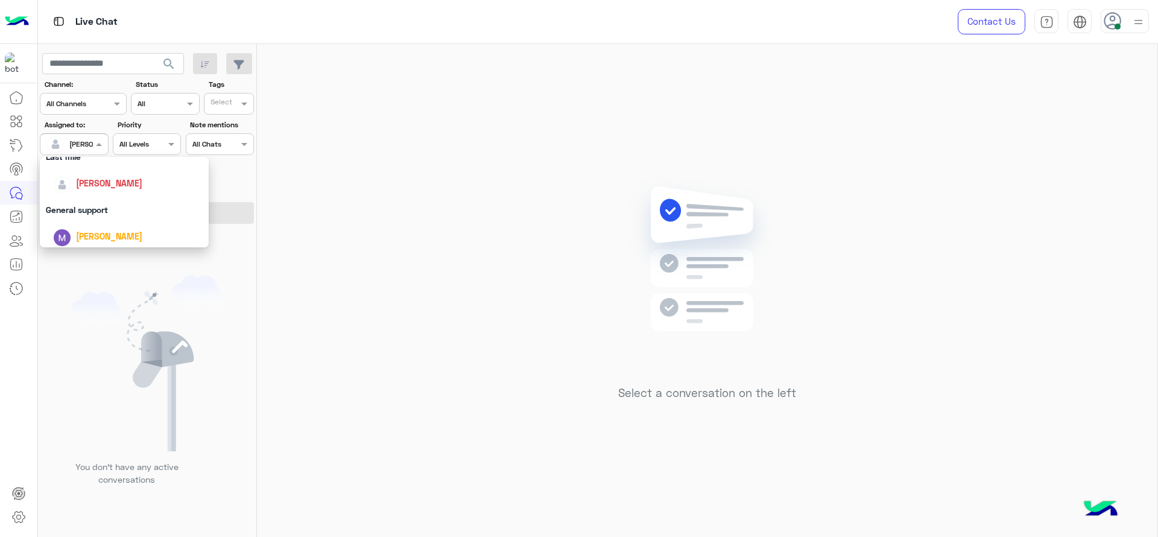
scroll to position [176, 0]
click at [104, 204] on div "General support" at bounding box center [124, 212] width 169 height 22
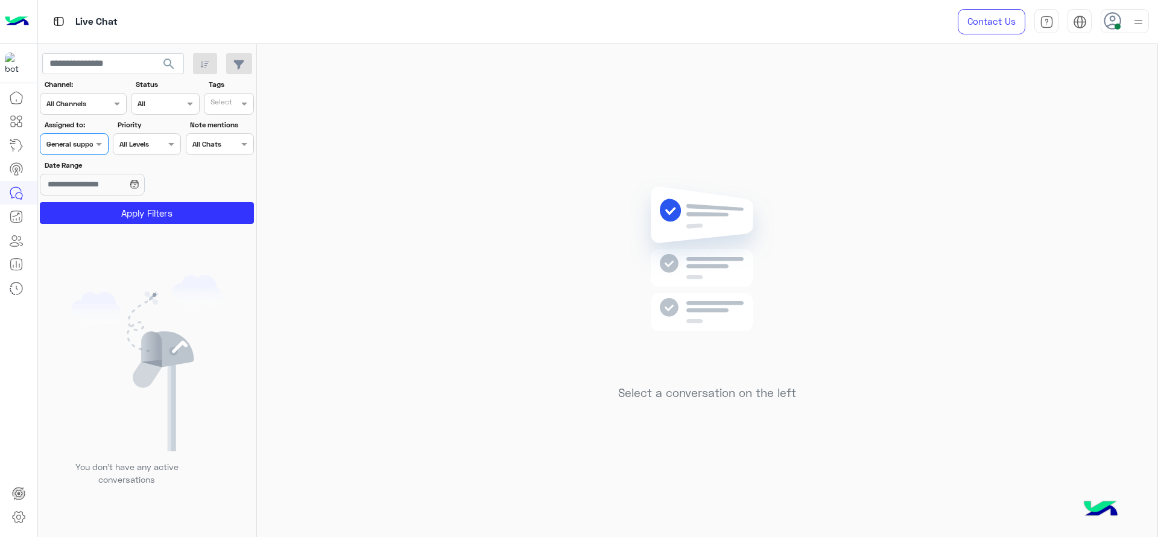
click at [104, 204] on button "Apply Filters" at bounding box center [147, 213] width 214 height 22
click at [101, 143] on span at bounding box center [100, 144] width 15 height 13
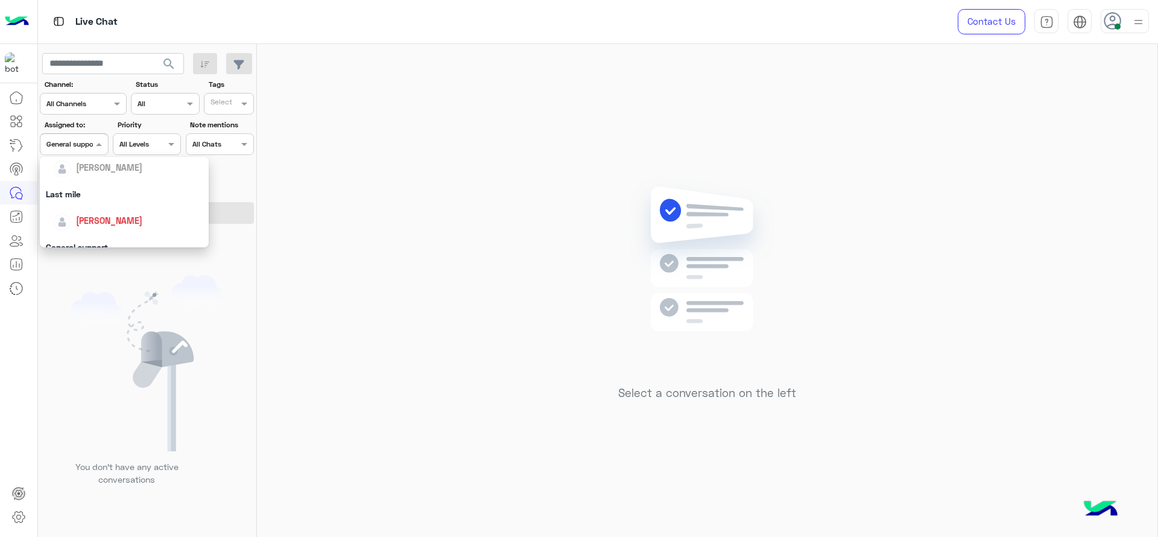
scroll to position [166, 0]
click at [101, 195] on span "[PERSON_NAME]" at bounding box center [109, 196] width 66 height 10
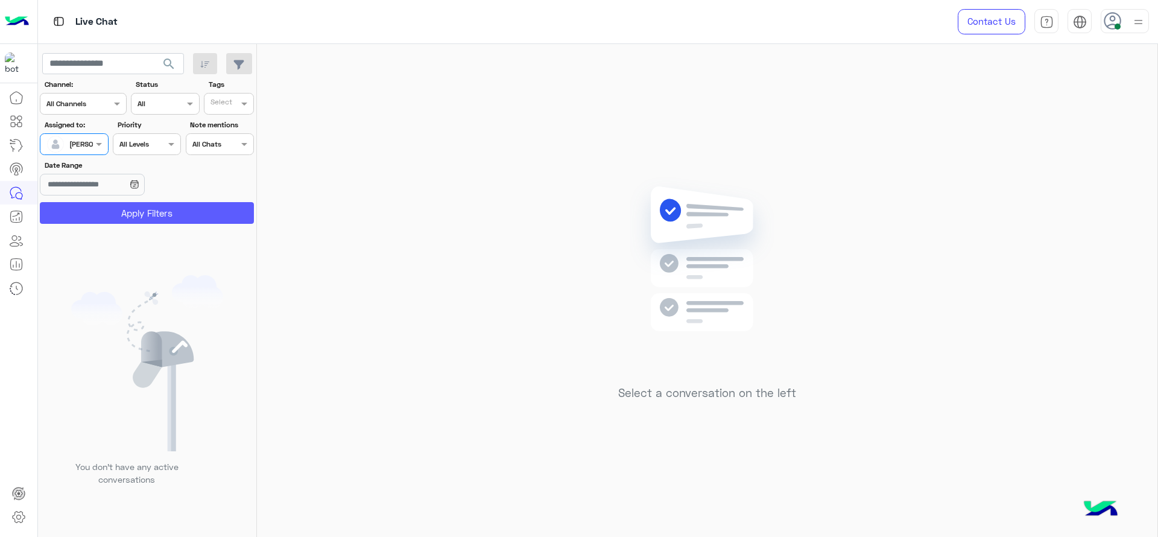
click at [98, 205] on button "Apply Filters" at bounding box center [147, 213] width 214 height 22
click at [98, 138] on span at bounding box center [100, 144] width 15 height 13
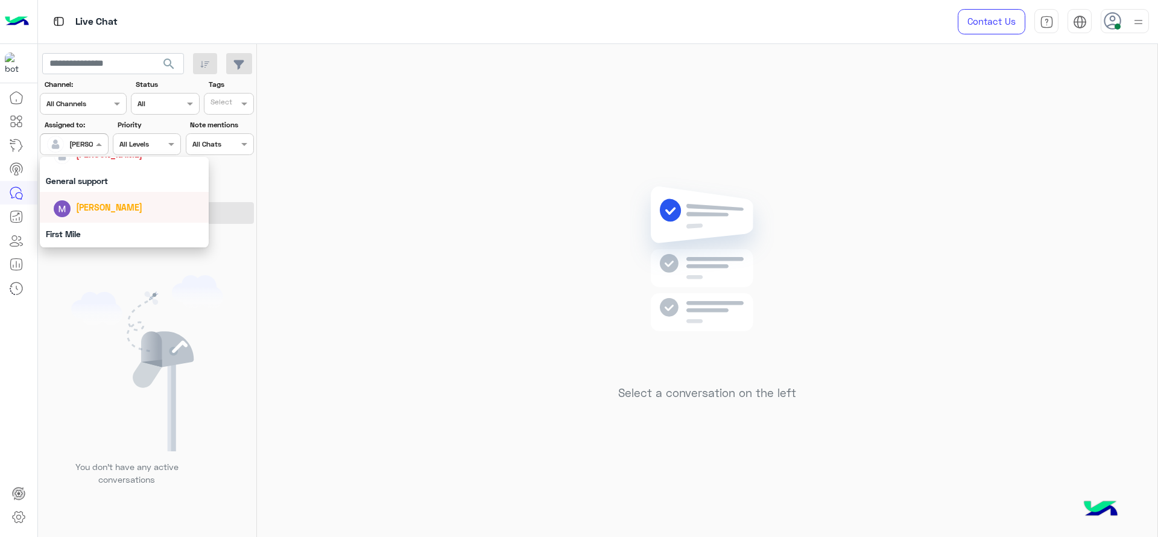
scroll to position [206, 0]
click at [104, 191] on div "General support" at bounding box center [124, 182] width 169 height 22
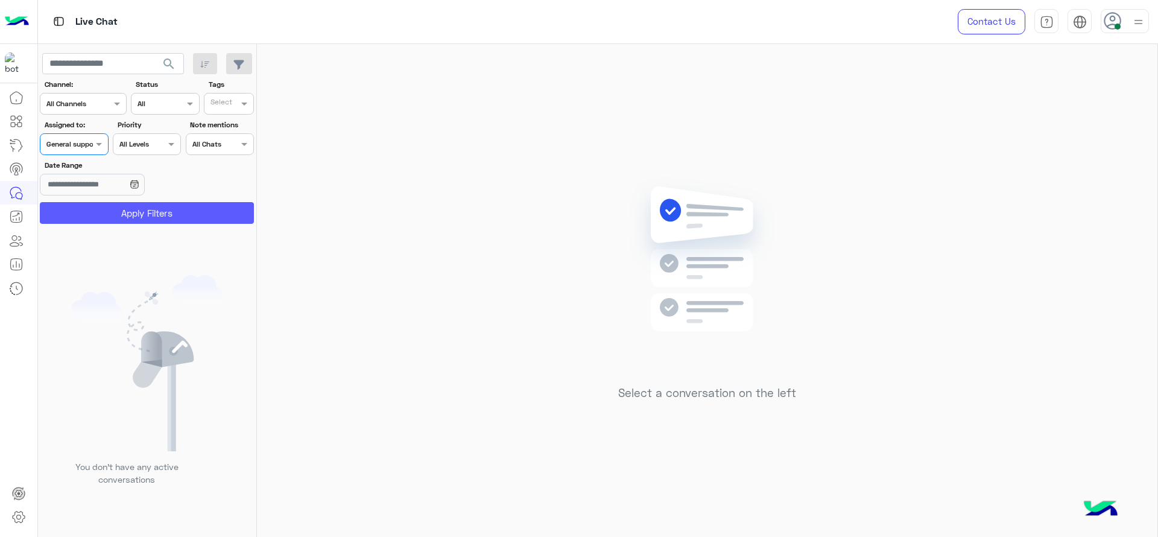
click at [113, 213] on button "Apply Filters" at bounding box center [147, 213] width 214 height 22
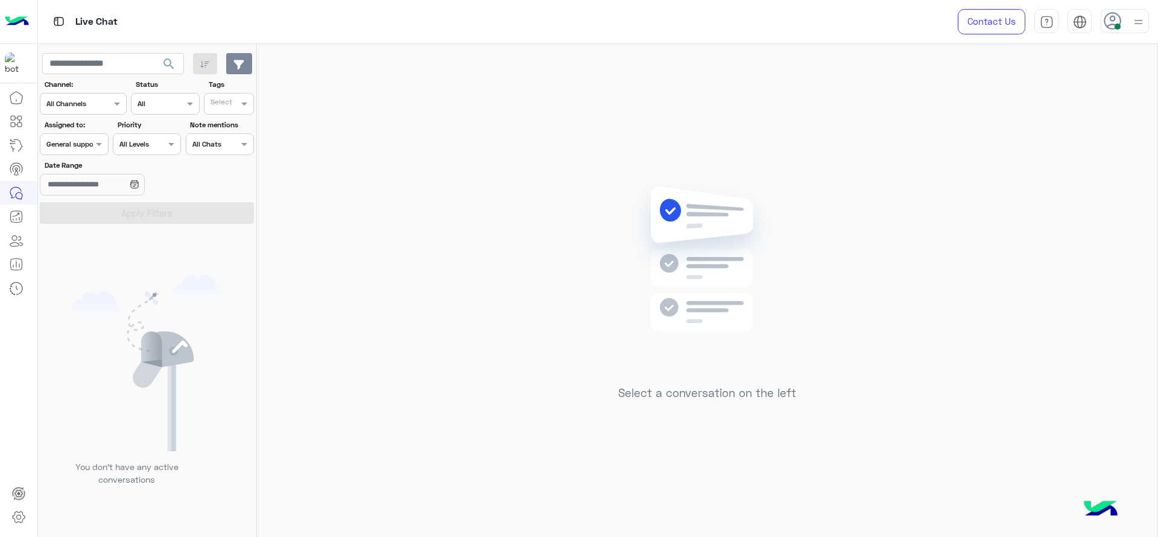
click at [877, 154] on div "Select a conversation on the left" at bounding box center [707, 293] width 900 height 498
click at [94, 142] on span at bounding box center [100, 144] width 15 height 13
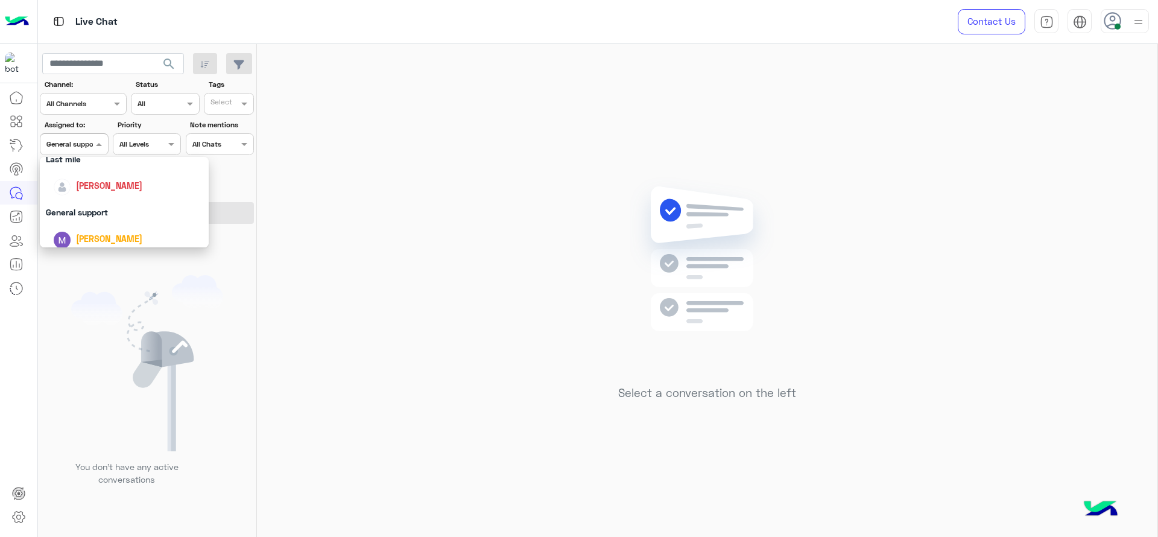
scroll to position [181, 0]
click at [103, 189] on div "[PERSON_NAME]" at bounding box center [128, 181] width 150 height 21
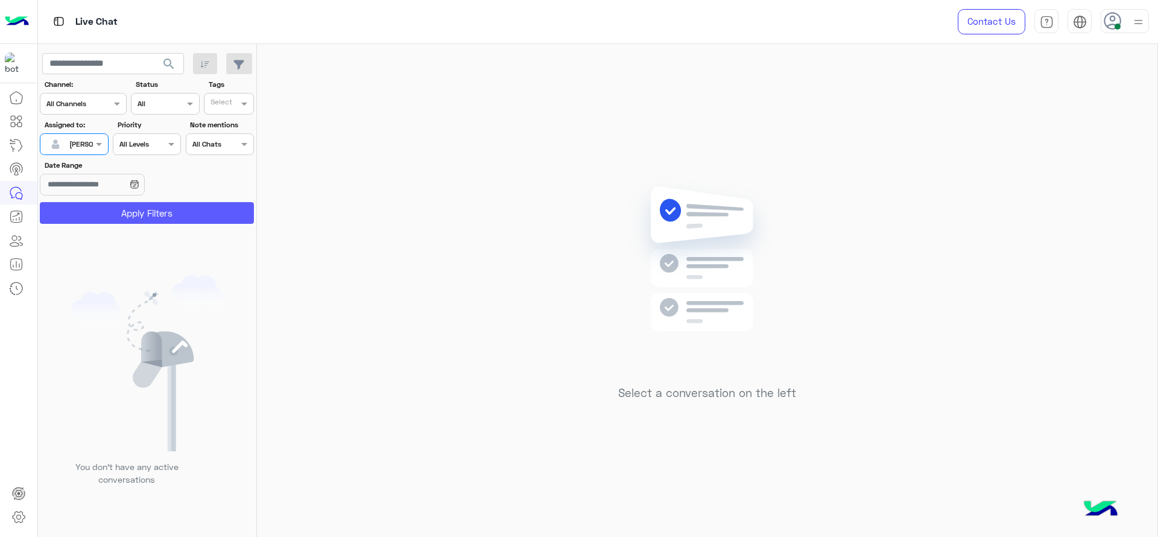
click at [107, 206] on button "Apply Filters" at bounding box center [147, 213] width 214 height 22
click at [77, 138] on div at bounding box center [73, 142] width 67 height 11
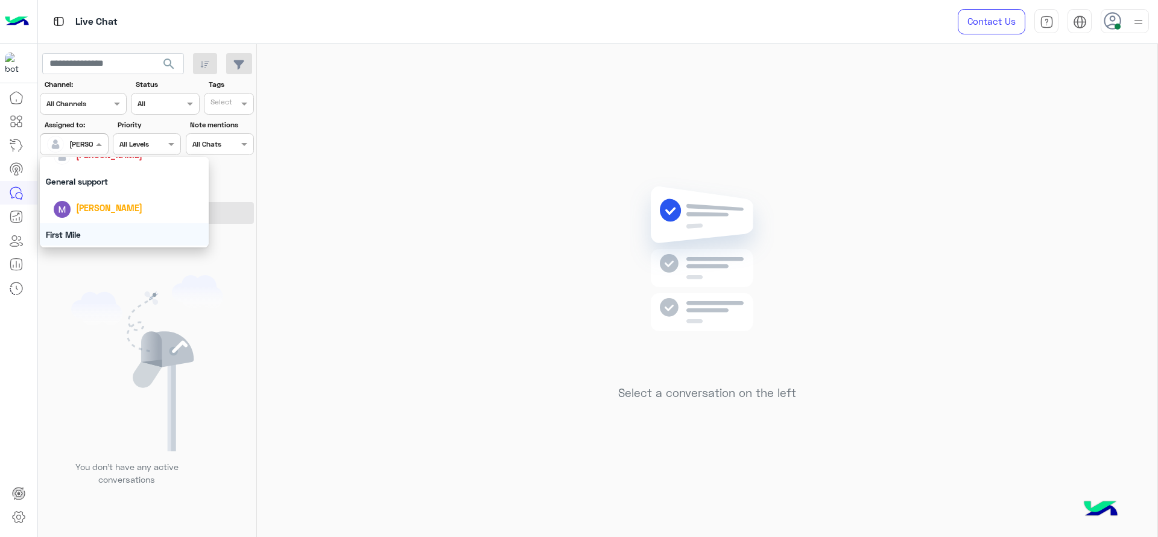
scroll to position [206, 0]
click at [101, 188] on div "General support" at bounding box center [124, 182] width 169 height 22
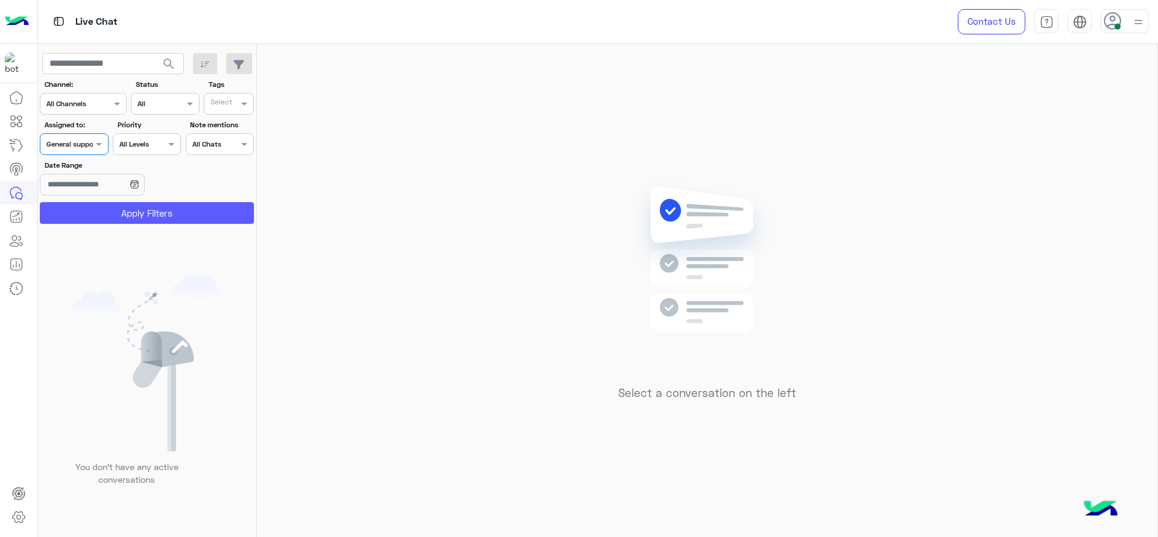
click at [100, 214] on button "Apply Filters" at bounding box center [147, 213] width 214 height 22
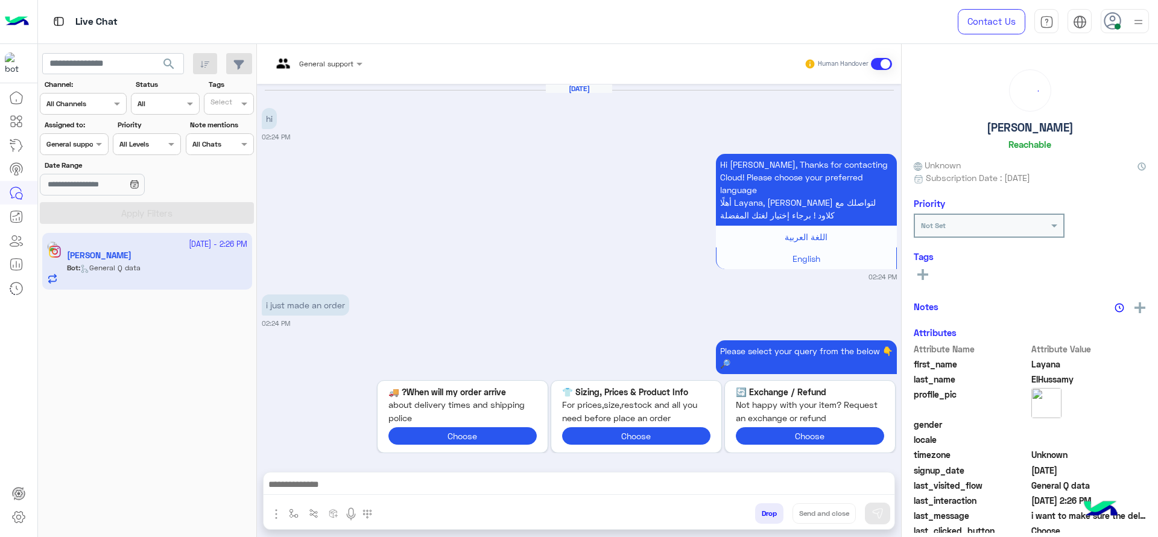
scroll to position [1433, 0]
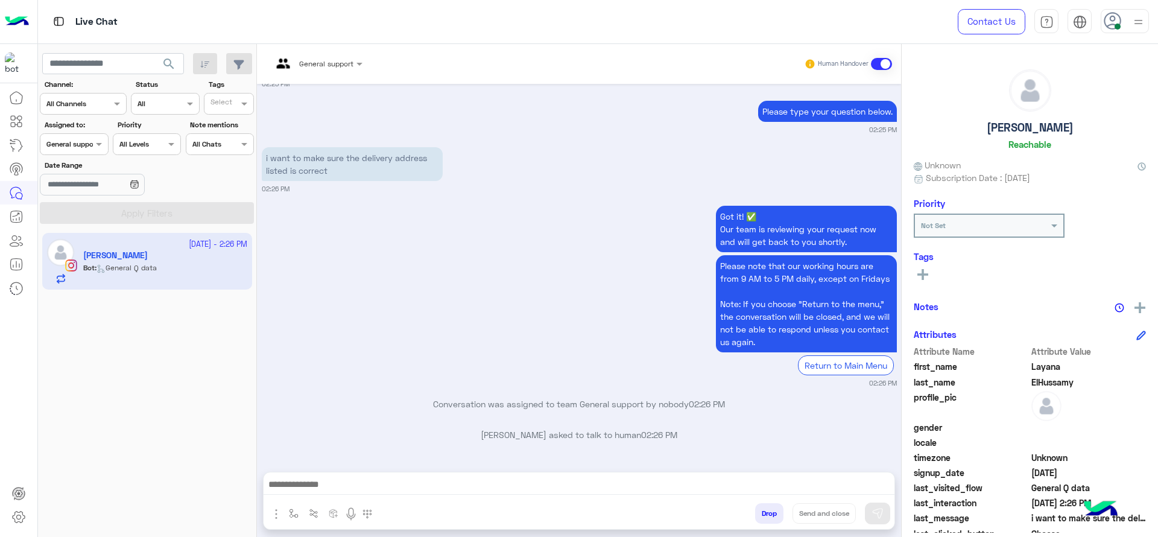
click at [311, 67] on span "General support" at bounding box center [326, 63] width 54 height 9
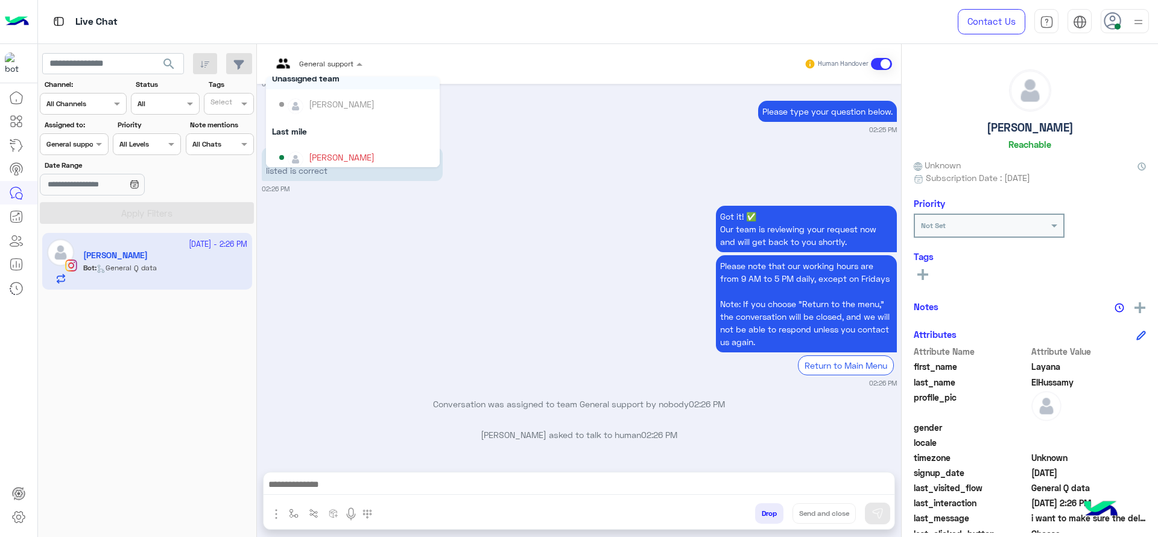
scroll to position [121, 0]
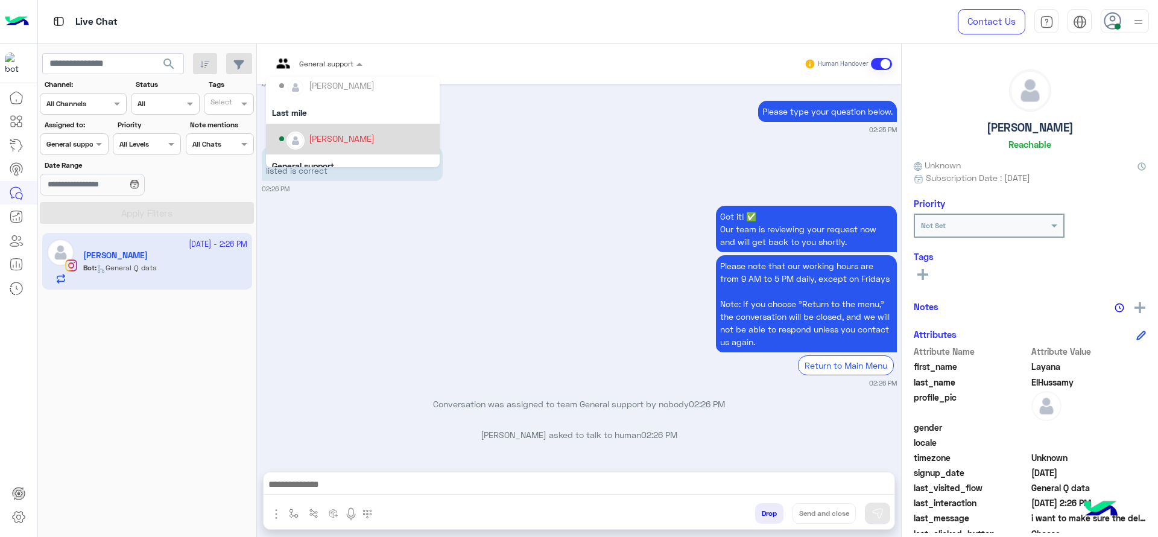
click at [330, 133] on div "[PERSON_NAME]" at bounding box center [342, 138] width 66 height 13
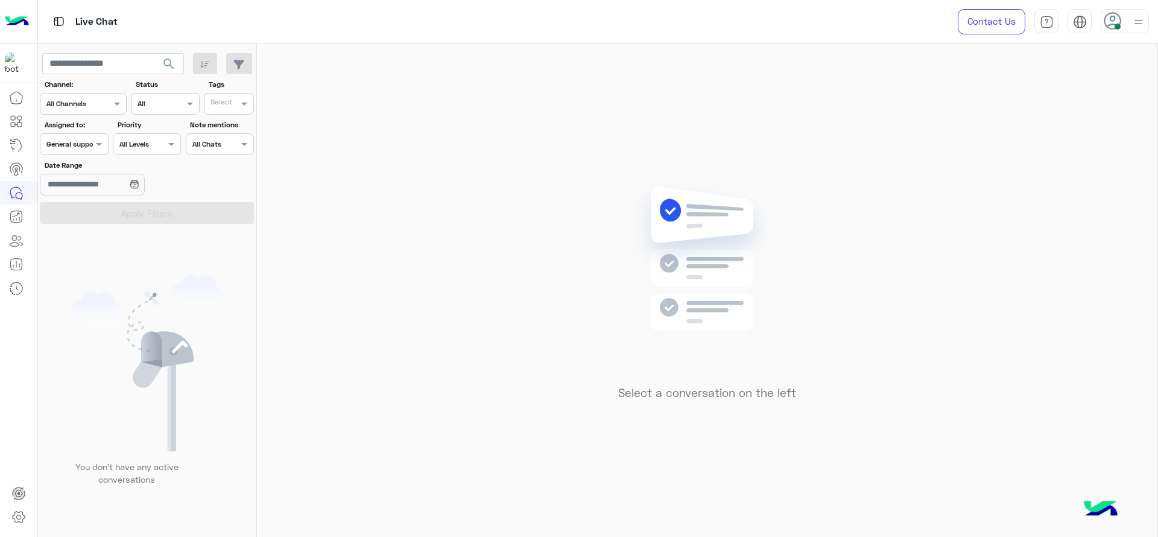
click at [86, 128] on label "Assigned to:" at bounding box center [76, 124] width 62 height 11
click at [87, 142] on div at bounding box center [73, 142] width 67 height 11
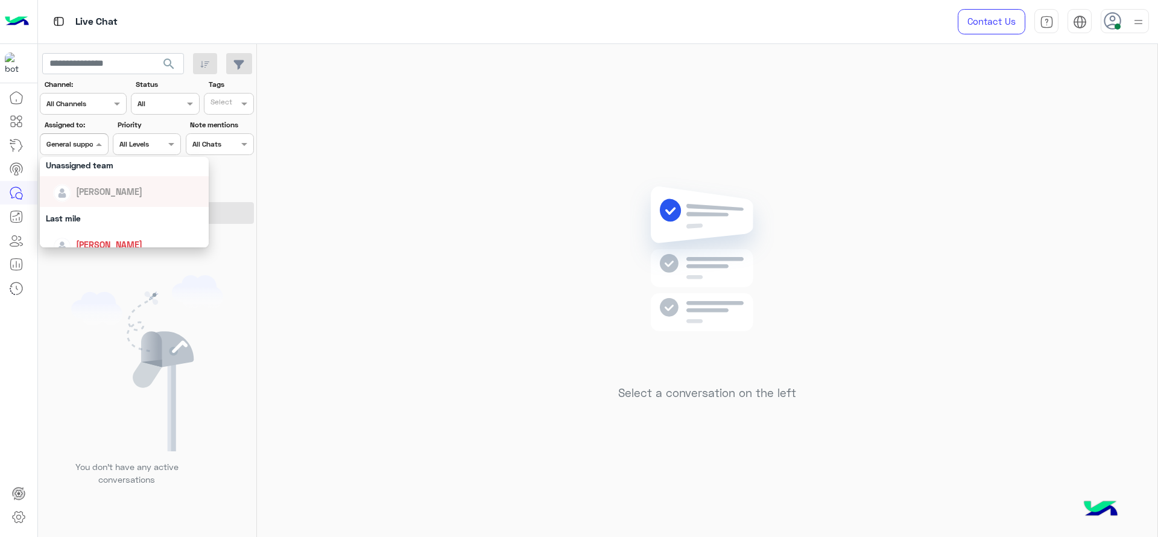
scroll to position [121, 0]
click at [98, 234] on div "[PERSON_NAME]" at bounding box center [128, 241] width 150 height 21
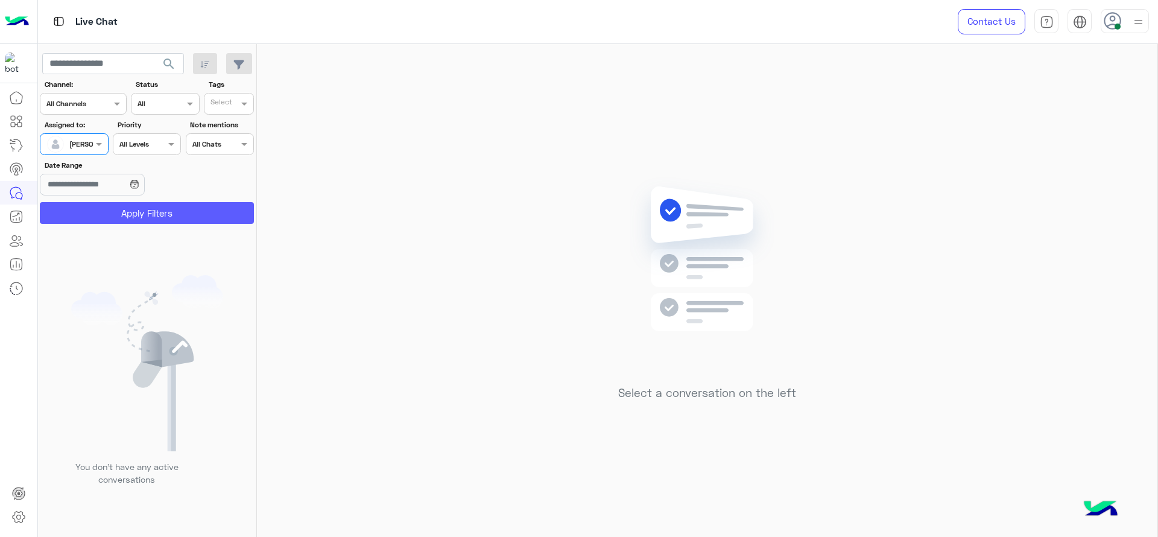
click at [100, 219] on button "Apply Filters" at bounding box center [147, 213] width 214 height 22
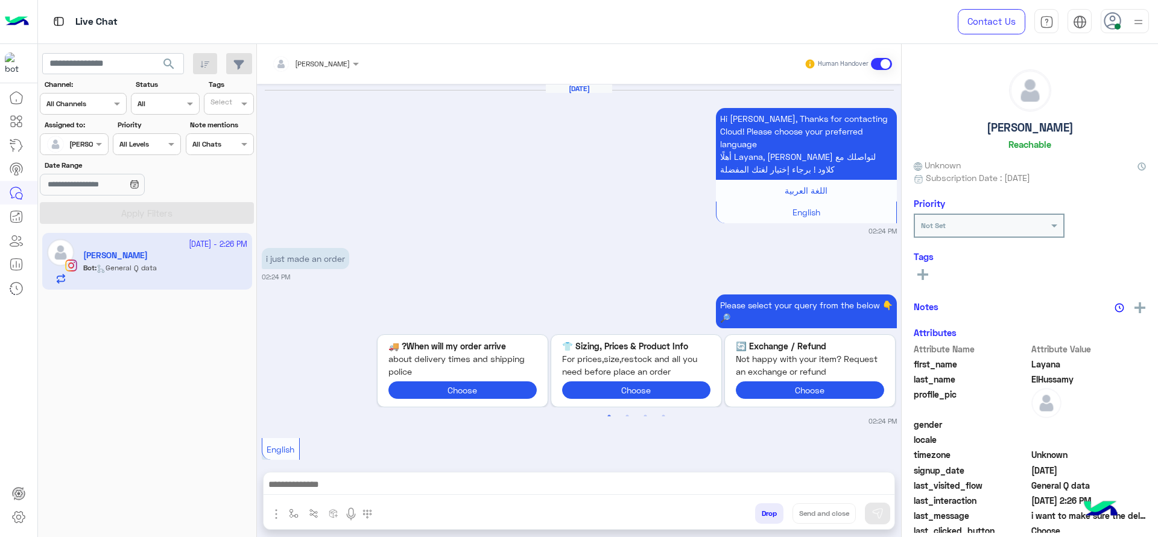
scroll to position [1418, 0]
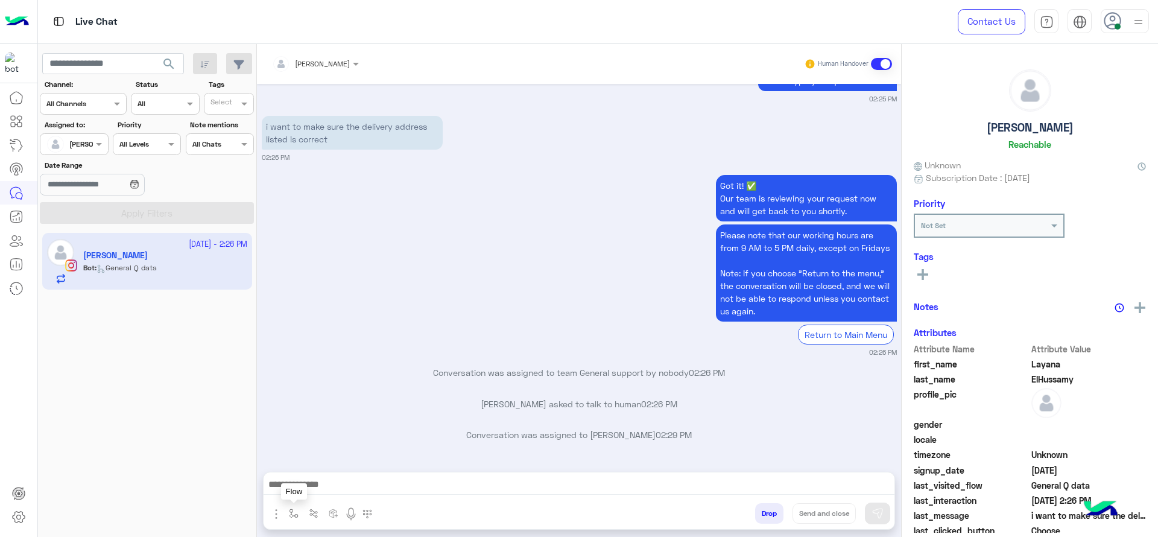
click at [294, 517] on img "button" at bounding box center [294, 513] width 10 height 10
click at [310, 498] on div "enter flow name" at bounding box center [329, 487] width 90 height 32
click at [308, 492] on div "enter flow name" at bounding box center [318, 486] width 55 height 11
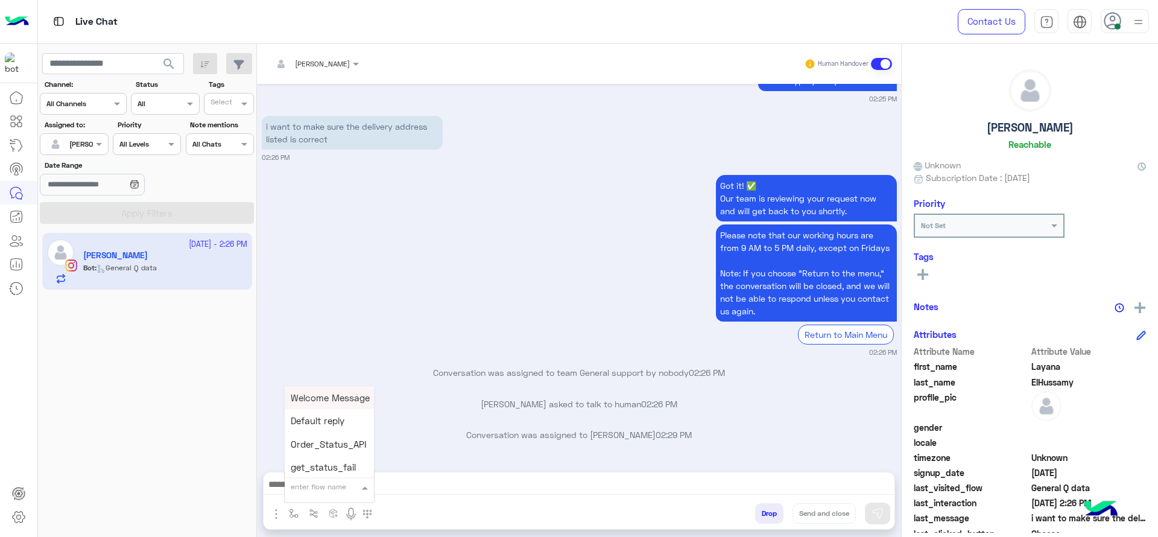
type input "*"
click at [317, 435] on div "J Greeting" at bounding box center [329, 442] width 89 height 24
click at [317, 435] on p "Conversation was assigned to [PERSON_NAME] 02:29 PM" at bounding box center [579, 434] width 635 height 13
type textarea "**********"
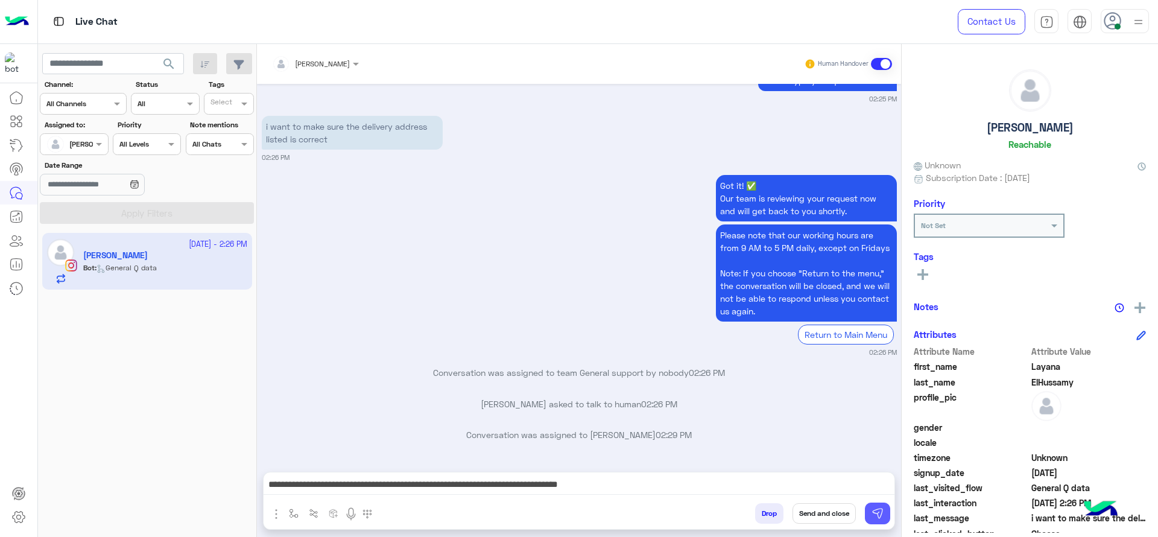
click at [884, 519] on button at bounding box center [877, 513] width 25 height 22
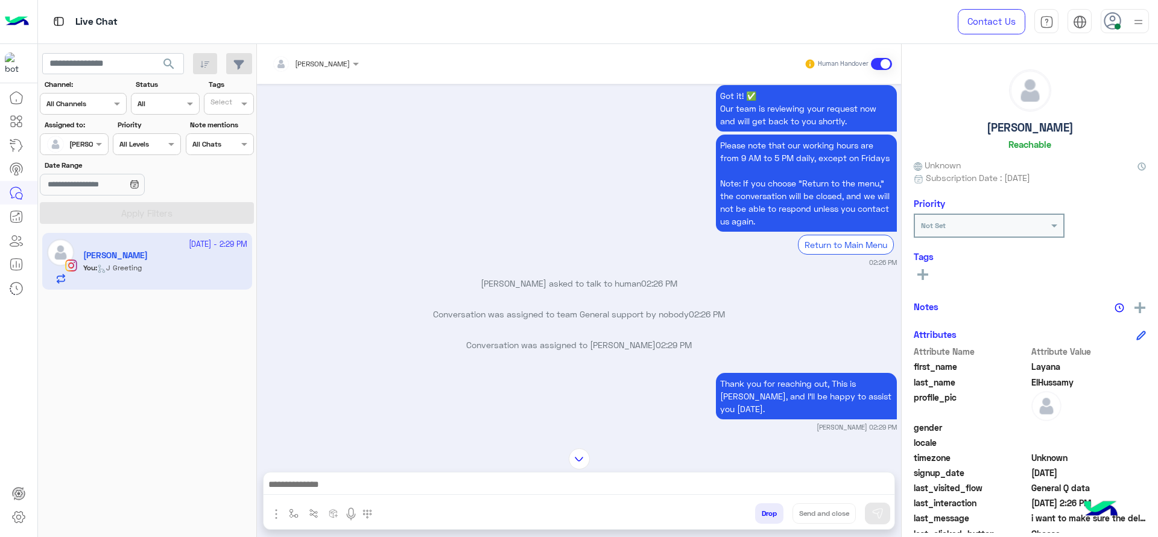
scroll to position [0, 0]
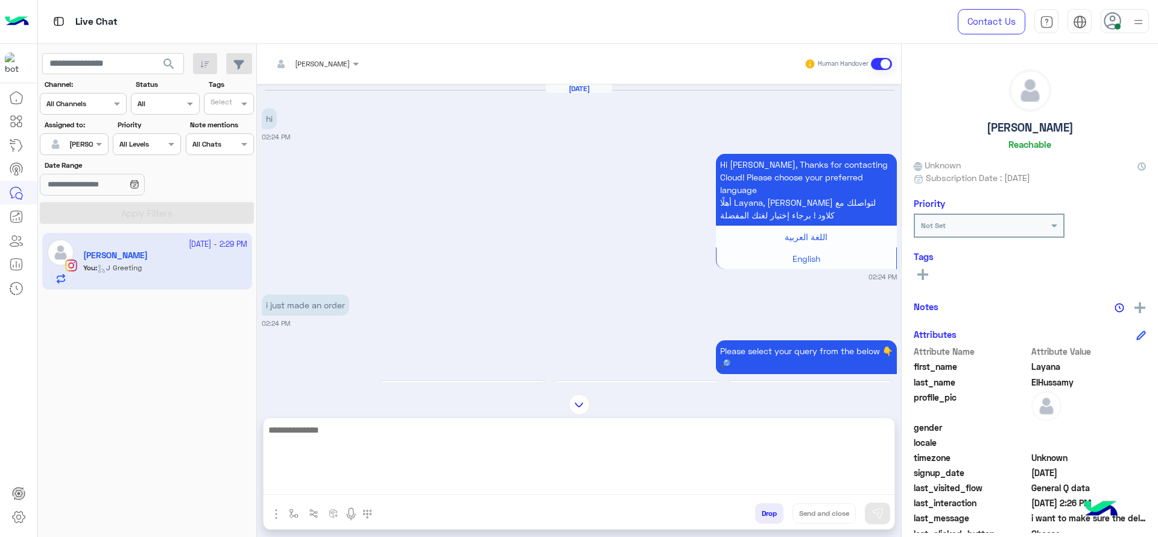
click at [465, 479] on textarea at bounding box center [579, 458] width 631 height 72
type textarea "**********"
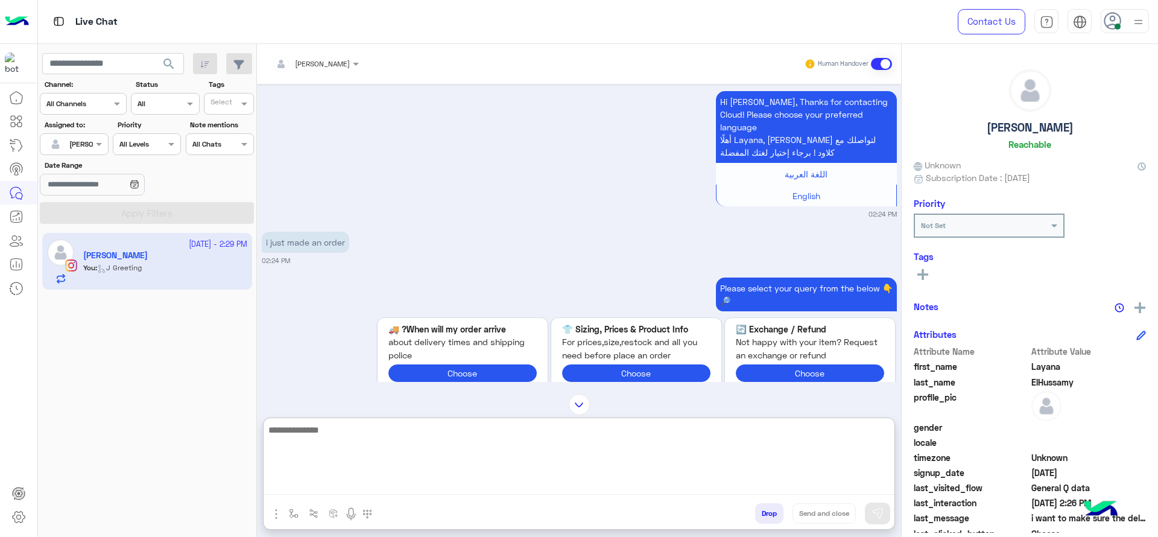
scroll to position [1744, 0]
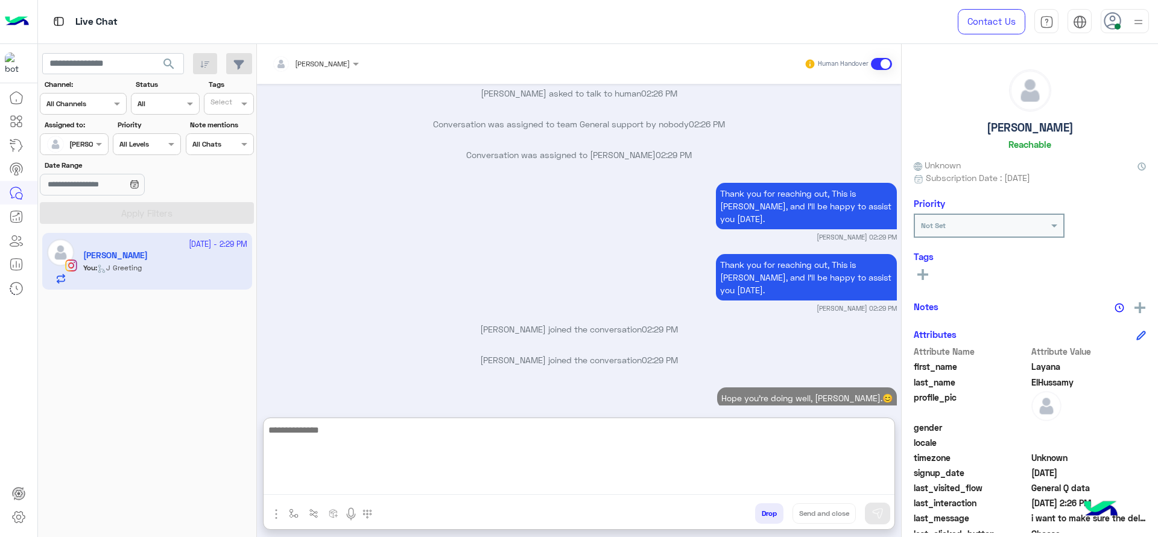
click at [343, 476] on textarea at bounding box center [579, 458] width 631 height 72
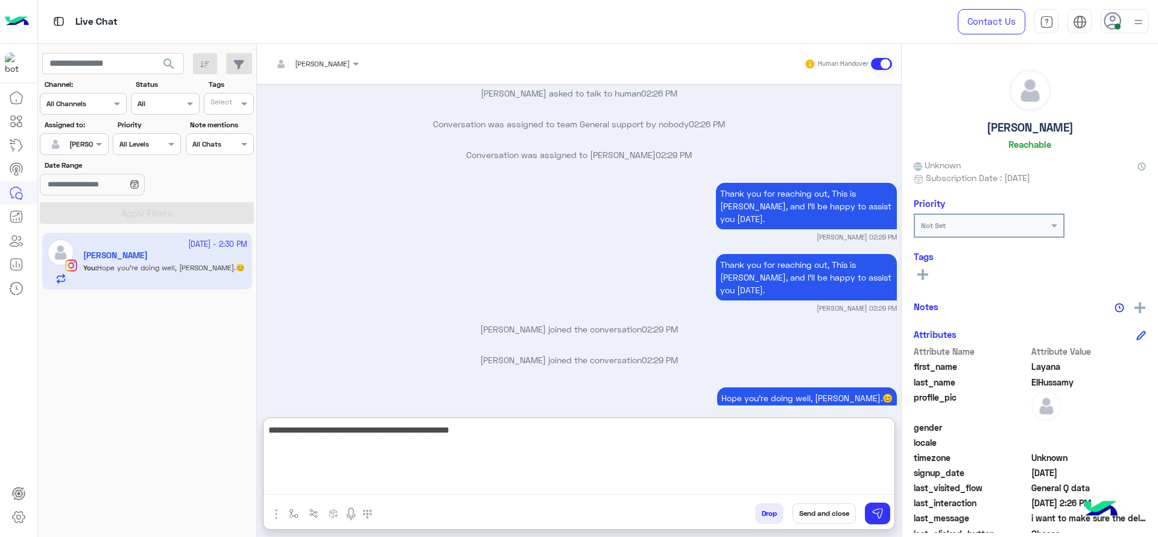
type textarea "**********"
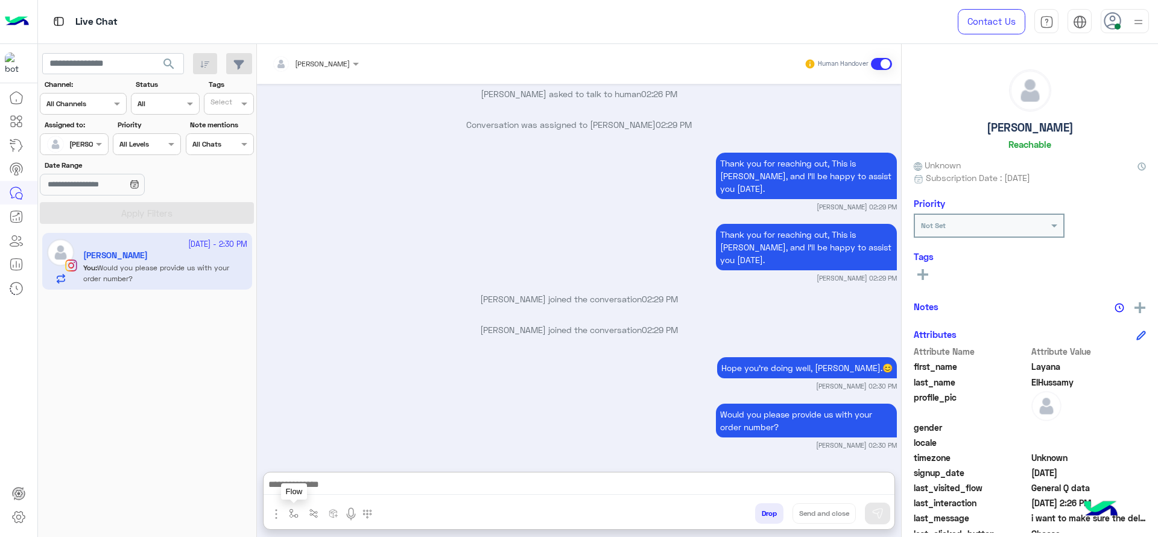
click at [294, 515] on img "button" at bounding box center [294, 513] width 10 height 10
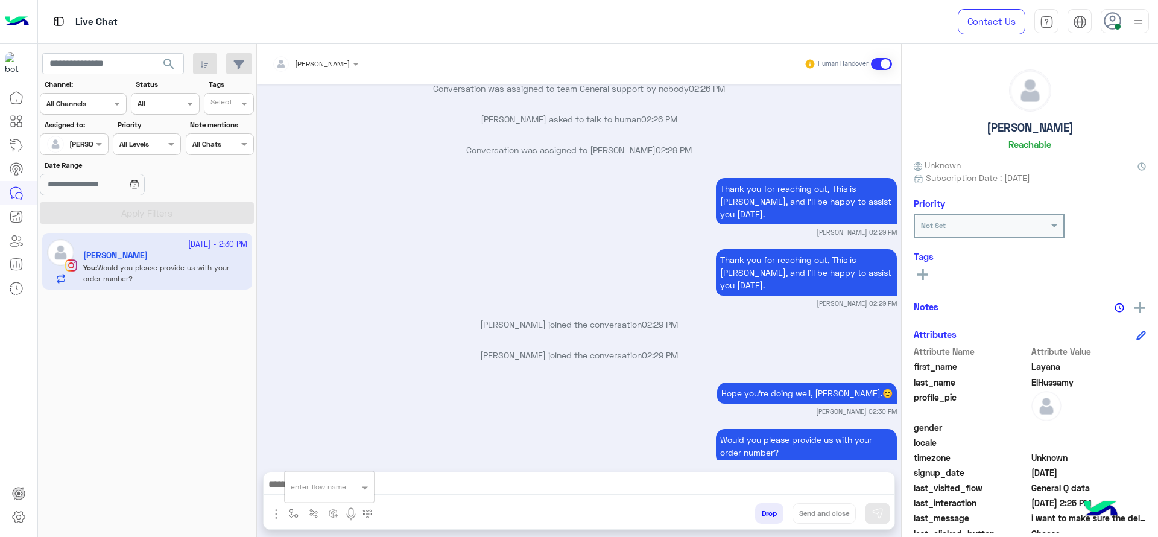
click at [318, 491] on div "enter flow name" at bounding box center [318, 486] width 55 height 11
type input "*"
click at [307, 460] on span "[PERSON_NAME]" at bounding box center [325, 465] width 69 height 11
type textarea "**********"
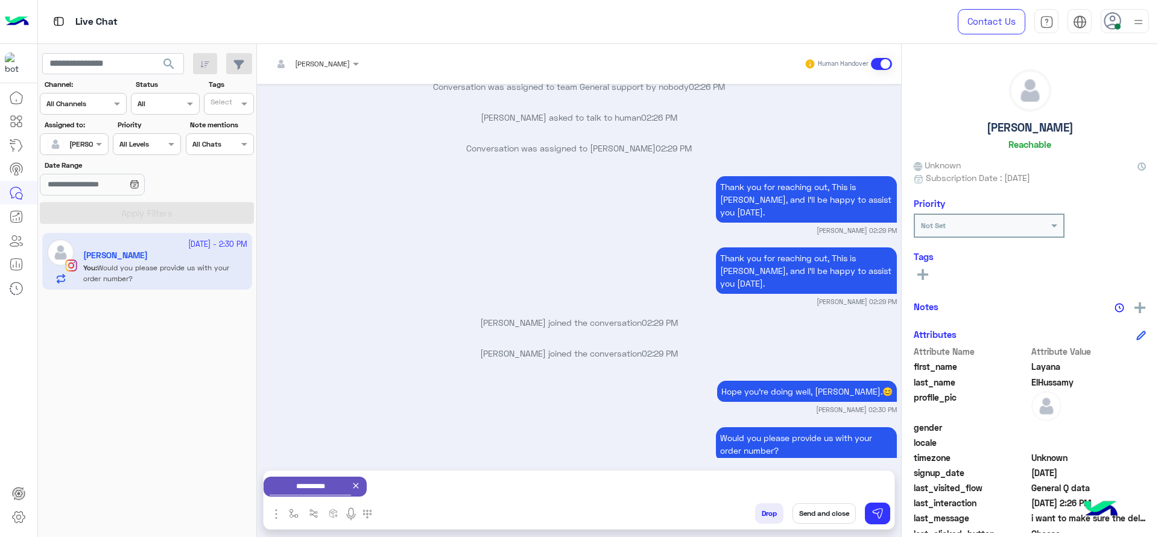
click at [819, 512] on button "Send and close" at bounding box center [824, 513] width 63 height 21
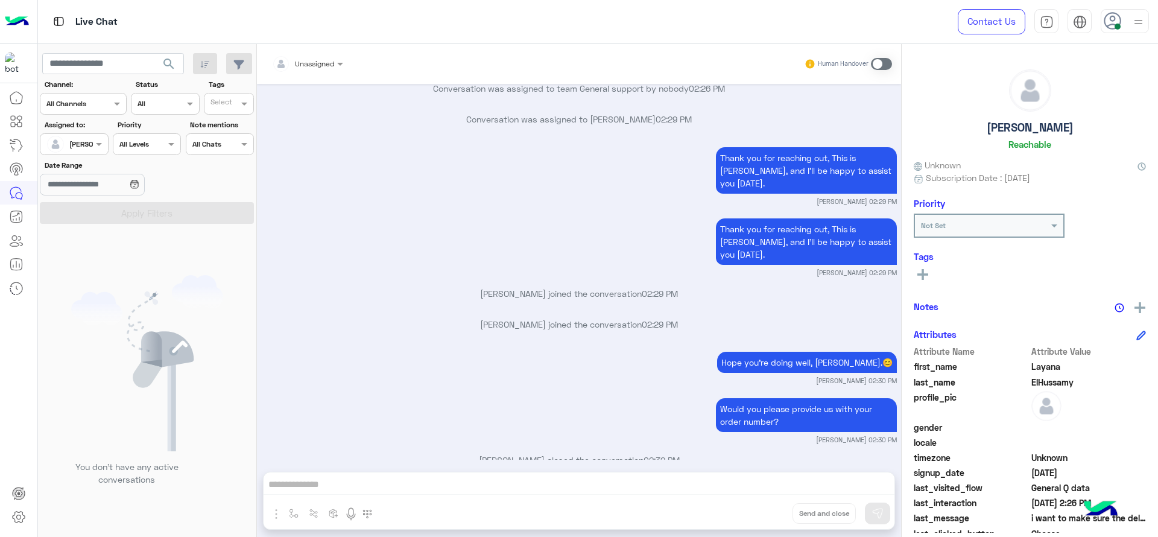
scroll to position [1935, 0]
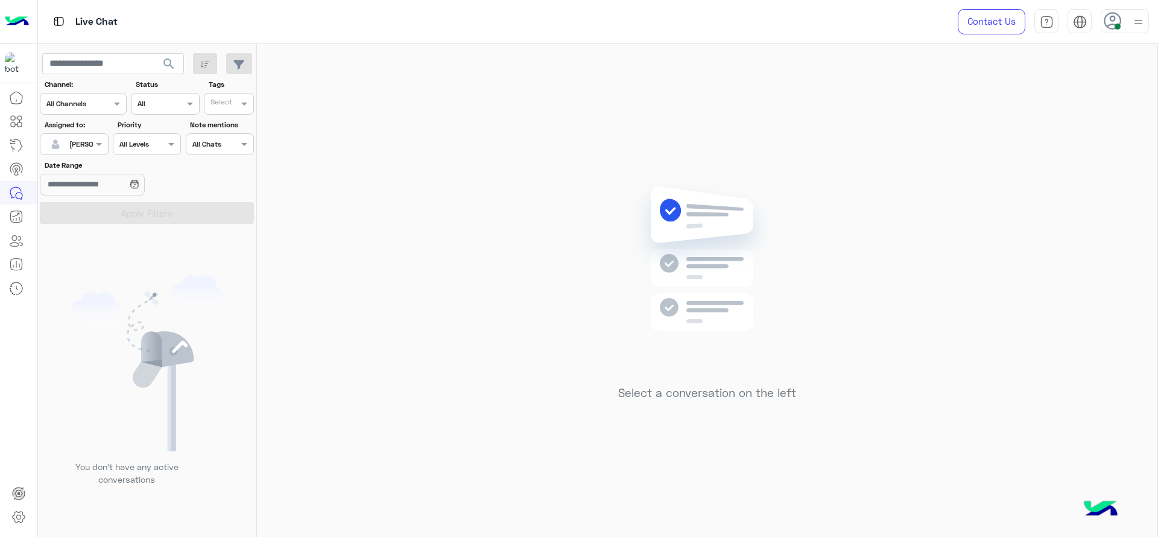
click at [51, 139] on input "text" at bounding box center [60, 143] width 28 height 11
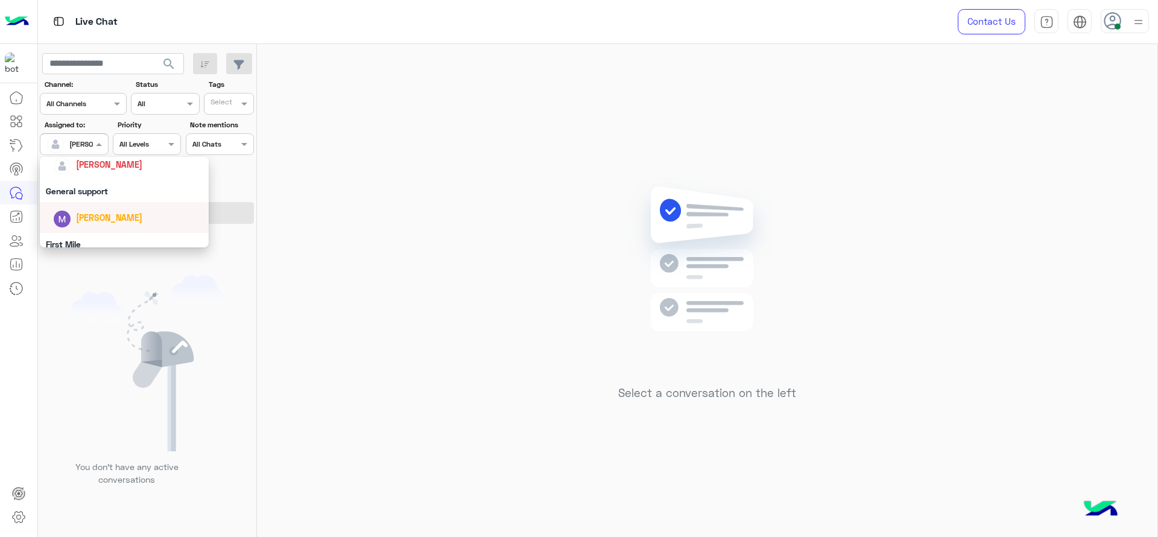
scroll to position [191, 0]
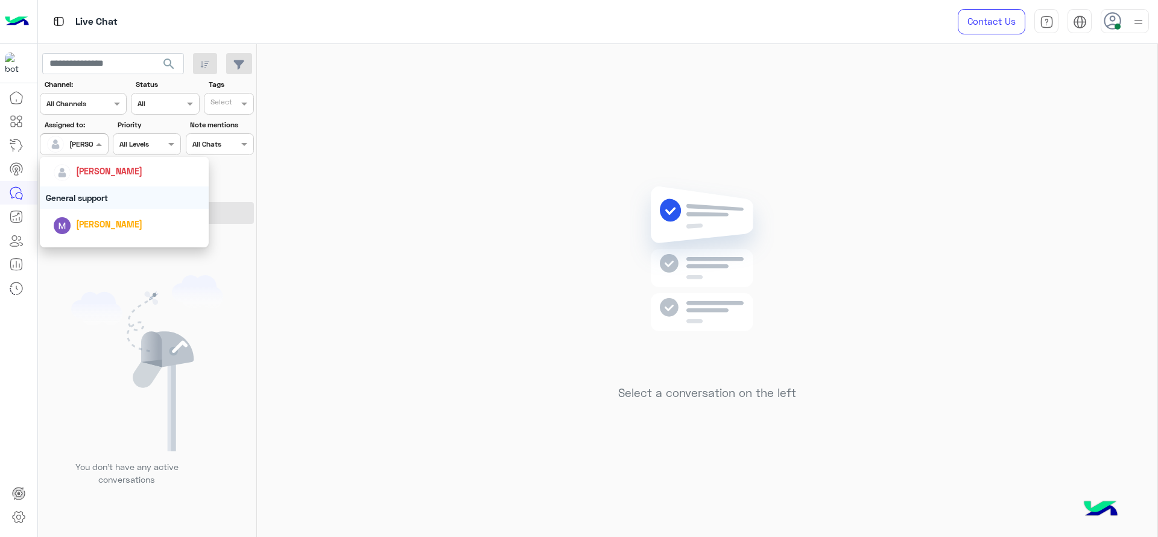
click at [109, 197] on div "General support" at bounding box center [124, 197] width 169 height 22
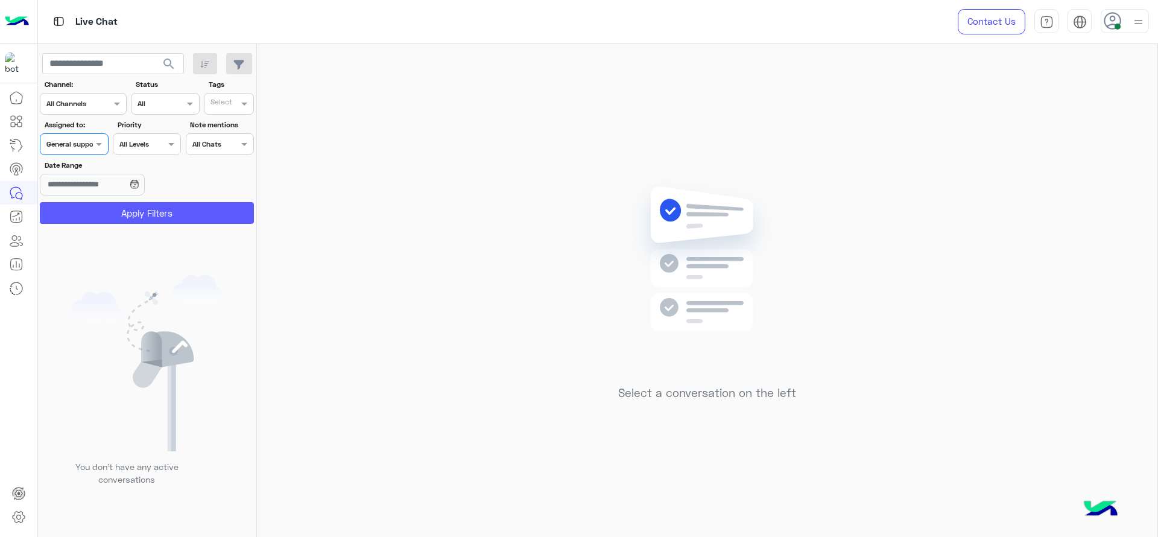
click at [101, 216] on button "Apply Filters" at bounding box center [147, 213] width 214 height 22
click at [68, 150] on div "Assigned on General support" at bounding box center [74, 144] width 68 height 22
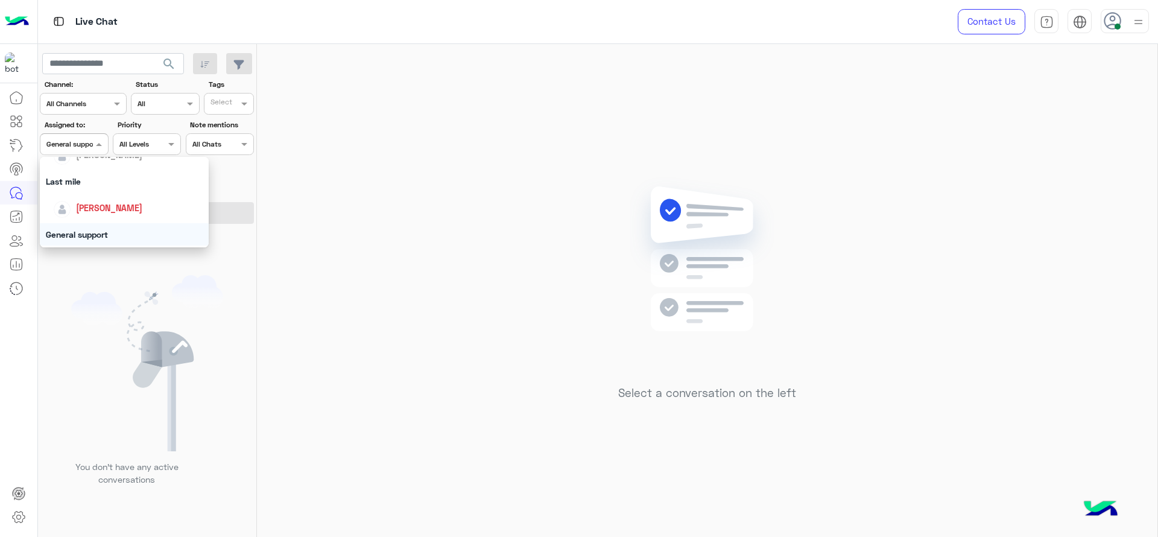
scroll to position [151, 0]
click at [72, 210] on div "[PERSON_NAME]" at bounding box center [128, 211] width 150 height 21
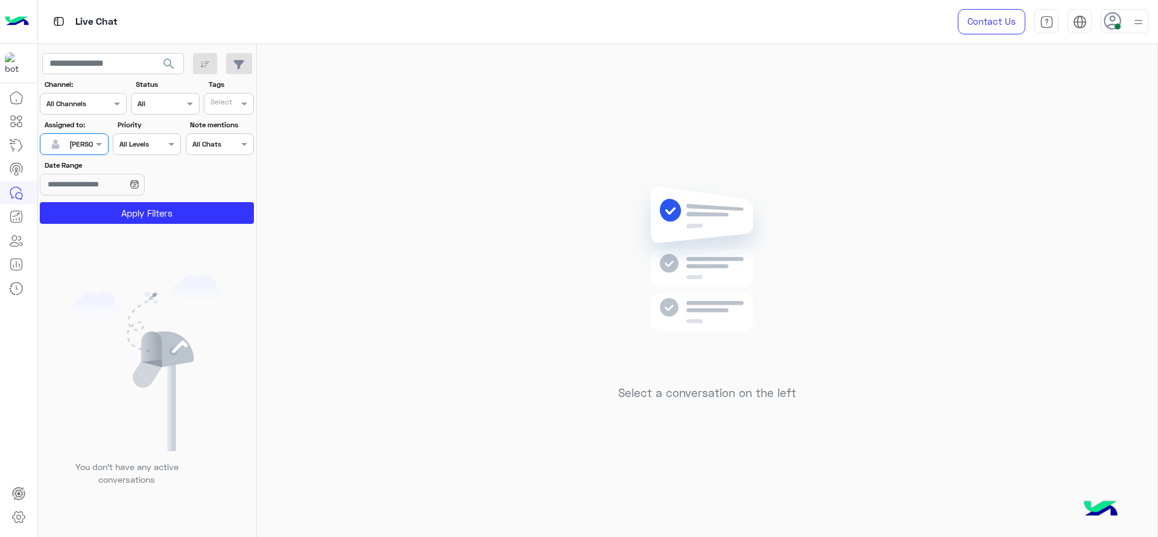
click at [72, 210] on button "Apply Filters" at bounding box center [147, 213] width 214 height 22
click at [98, 150] on span at bounding box center [100, 144] width 15 height 13
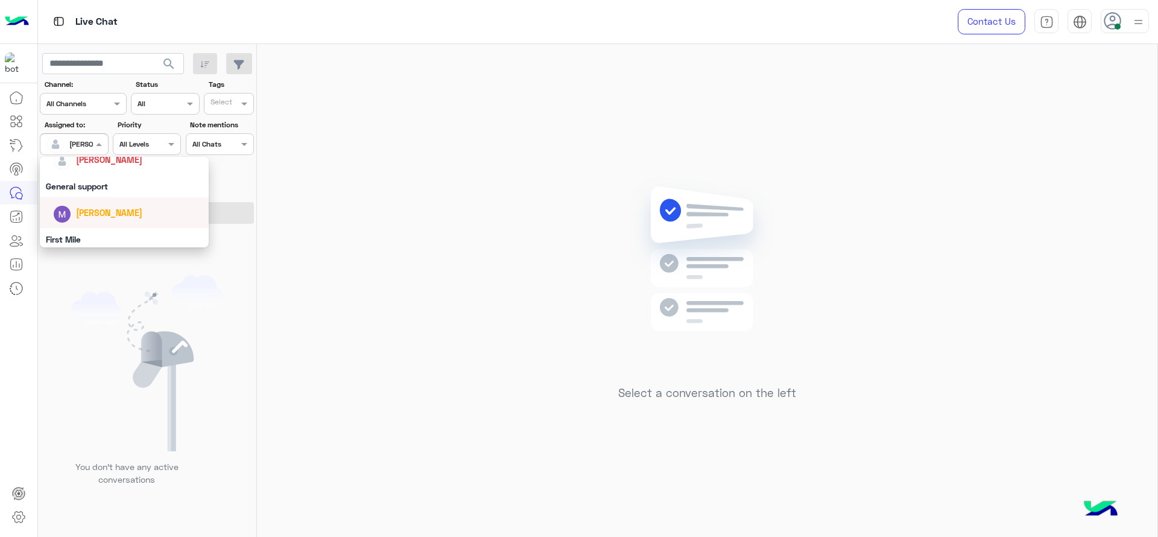
scroll to position [191, 0]
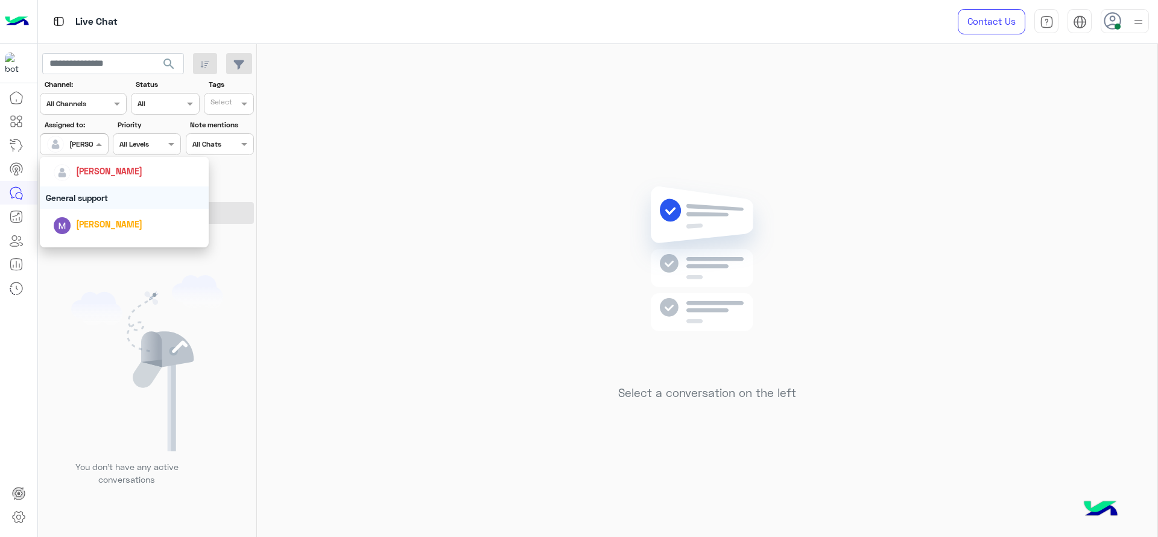
click at [70, 189] on div "General support" at bounding box center [124, 197] width 169 height 22
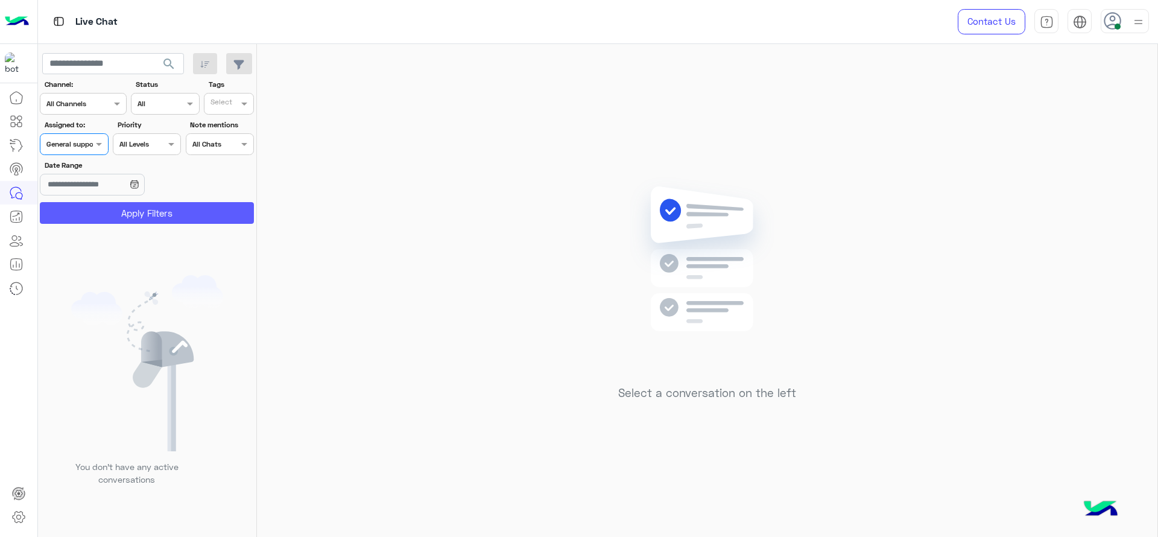
click at [68, 204] on button "Apply Filters" at bounding box center [147, 213] width 214 height 22
click at [96, 138] on span at bounding box center [100, 144] width 15 height 13
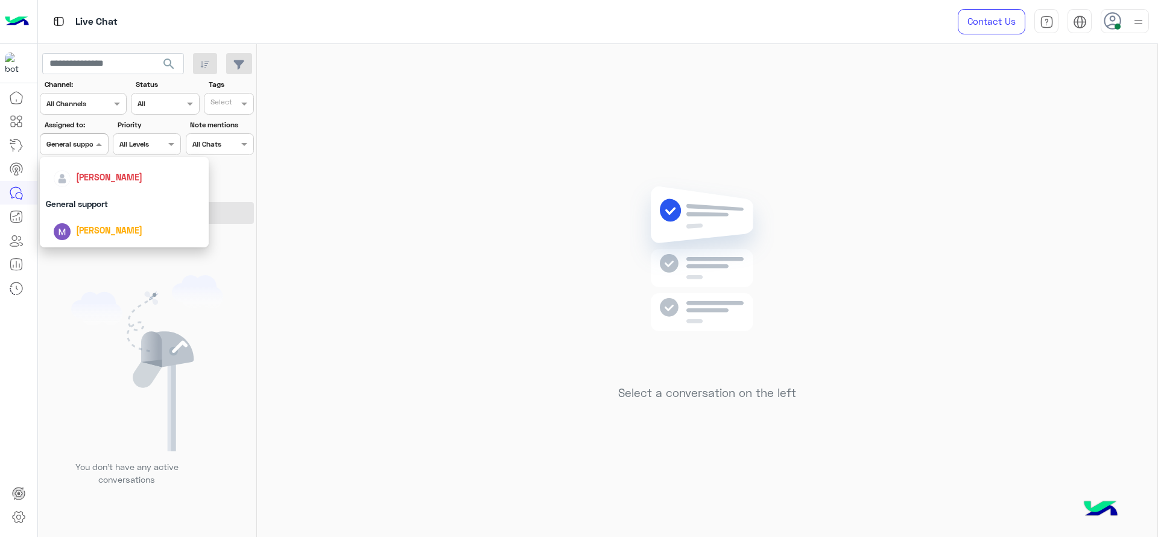
scroll to position [176, 0]
click at [100, 190] on span "[PERSON_NAME]" at bounding box center [109, 186] width 66 height 10
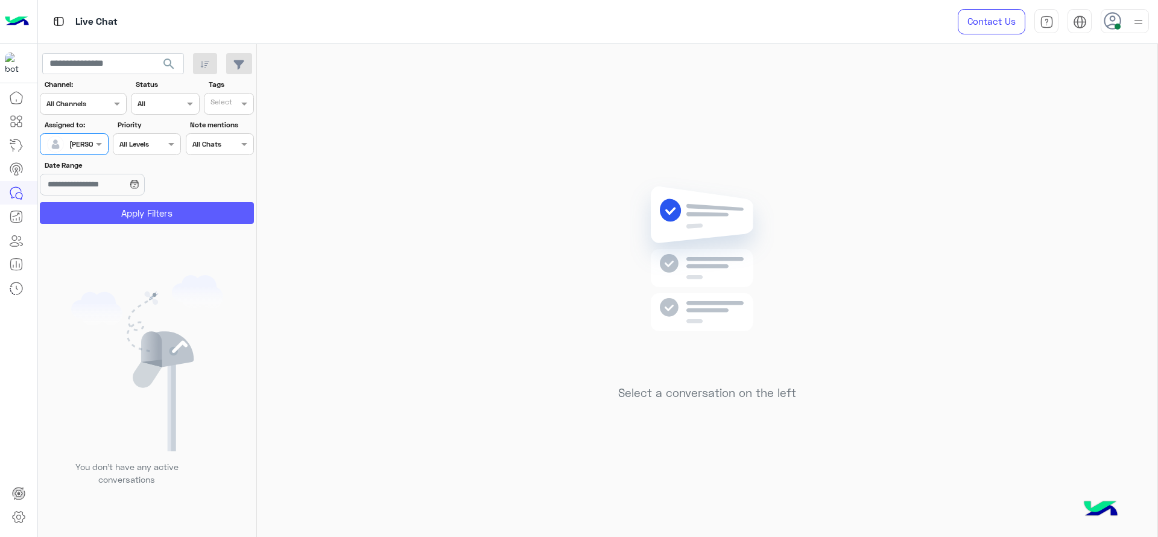
click at [95, 206] on button "Apply Filters" at bounding box center [147, 213] width 214 height 22
click at [471, 238] on div "Select a conversation on the left" at bounding box center [707, 293] width 900 height 498
click at [100, 134] on div "Assigned on [PERSON_NAME]" at bounding box center [74, 144] width 68 height 22
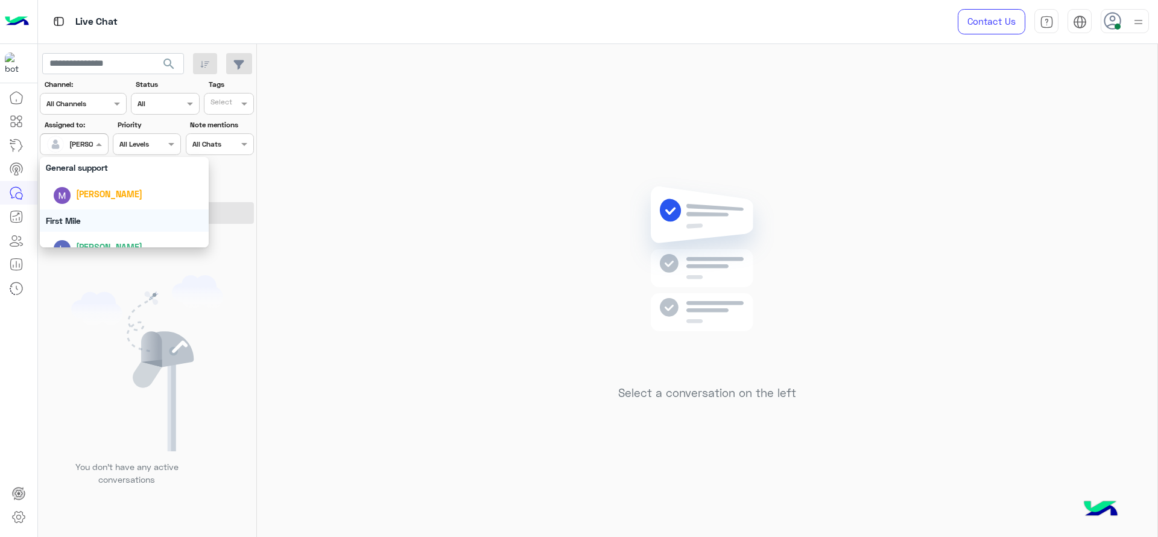
scroll to position [161, 0]
click at [98, 221] on div "General support" at bounding box center [124, 228] width 169 height 22
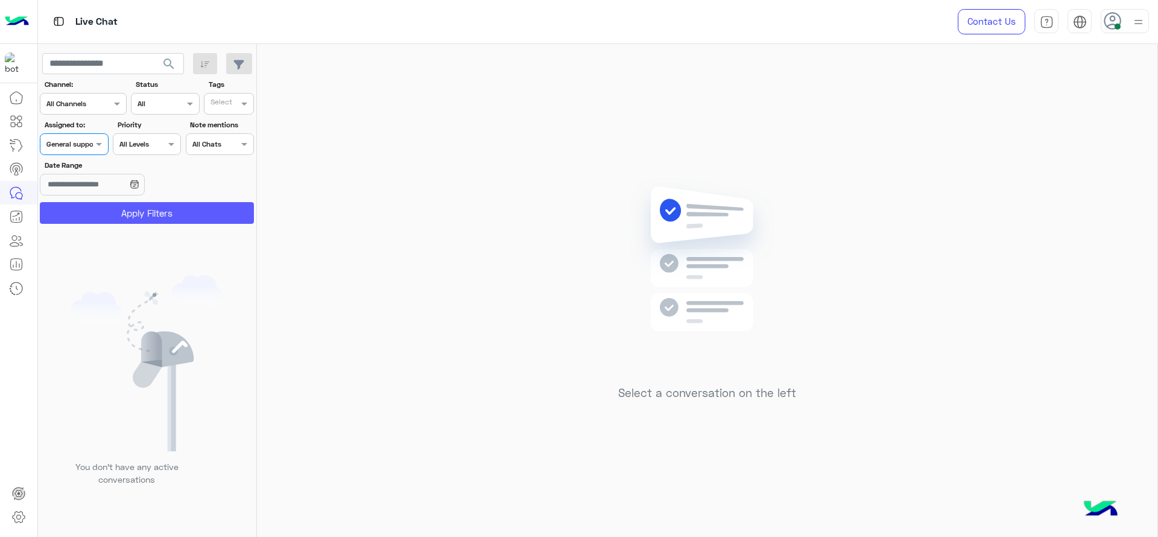
click at [98, 221] on button "Apply Filters" at bounding box center [147, 213] width 214 height 22
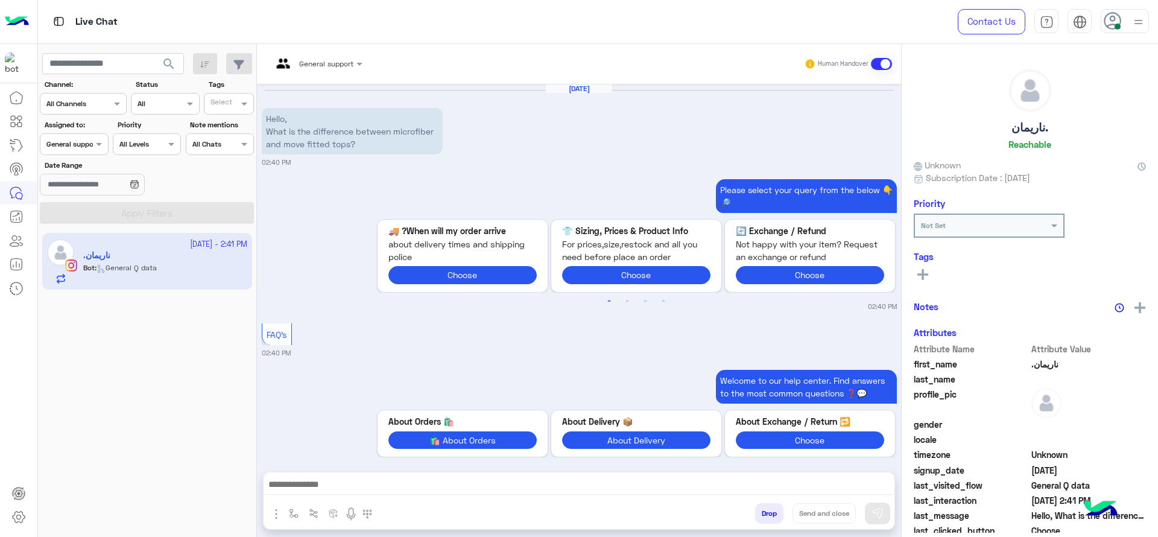
scroll to position [650, 0]
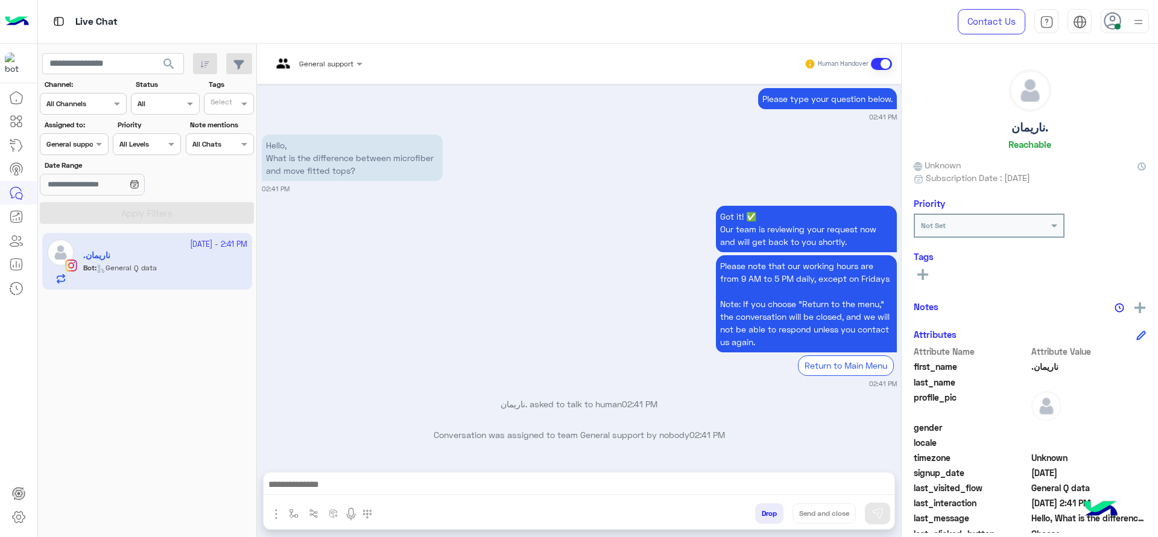
click at [321, 70] on div "General support" at bounding box center [312, 63] width 81 height 29
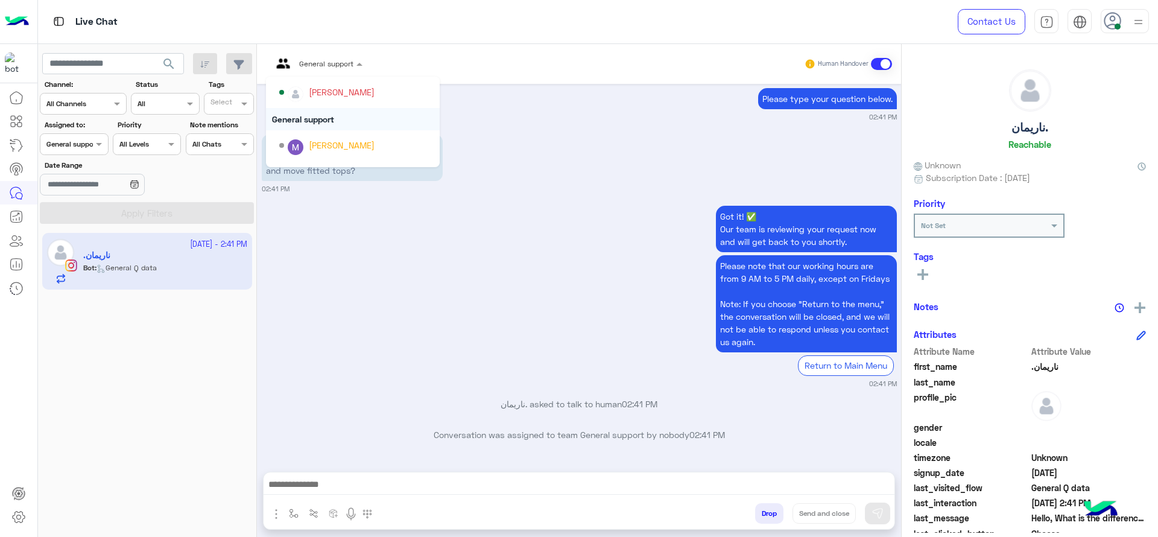
scroll to position [169, 0]
click at [327, 101] on div "[PERSON_NAME]" at bounding box center [353, 90] width 174 height 31
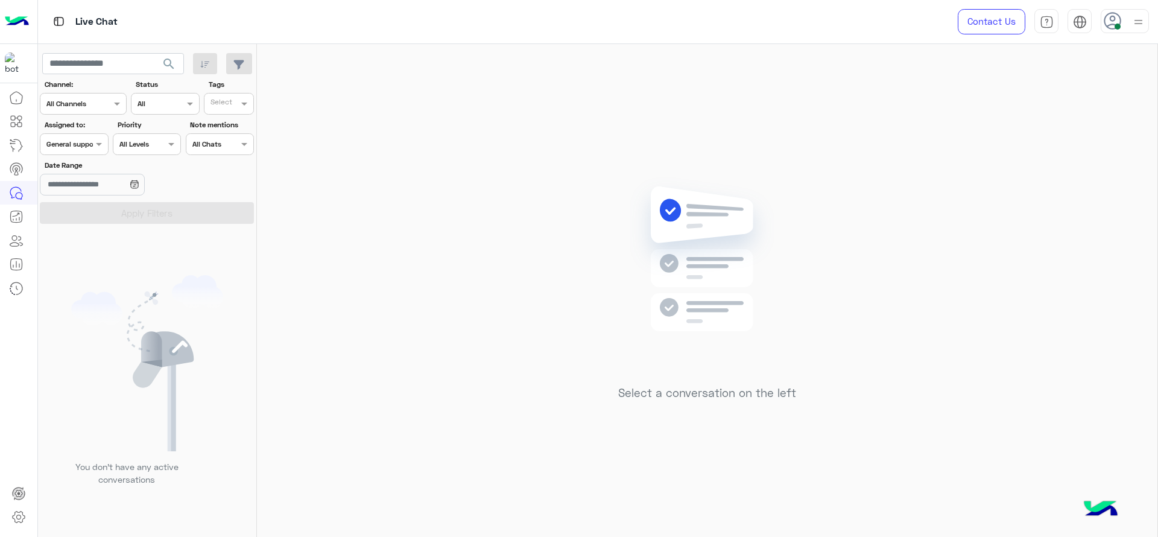
click at [79, 139] on div at bounding box center [73, 142] width 67 height 11
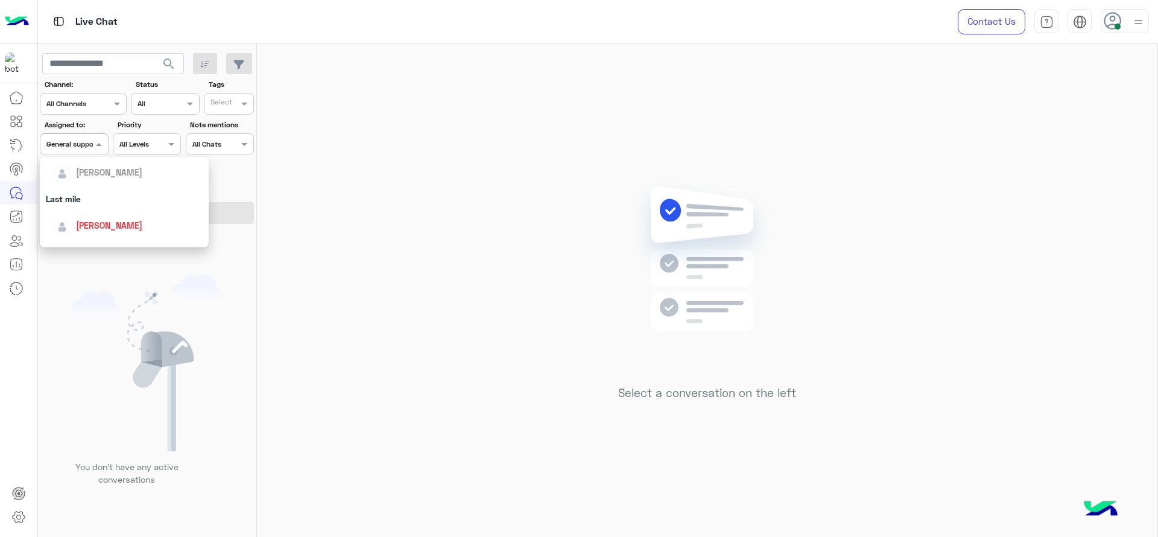
scroll to position [166, 0]
click at [83, 203] on div "[PERSON_NAME]" at bounding box center [109, 196] width 66 height 13
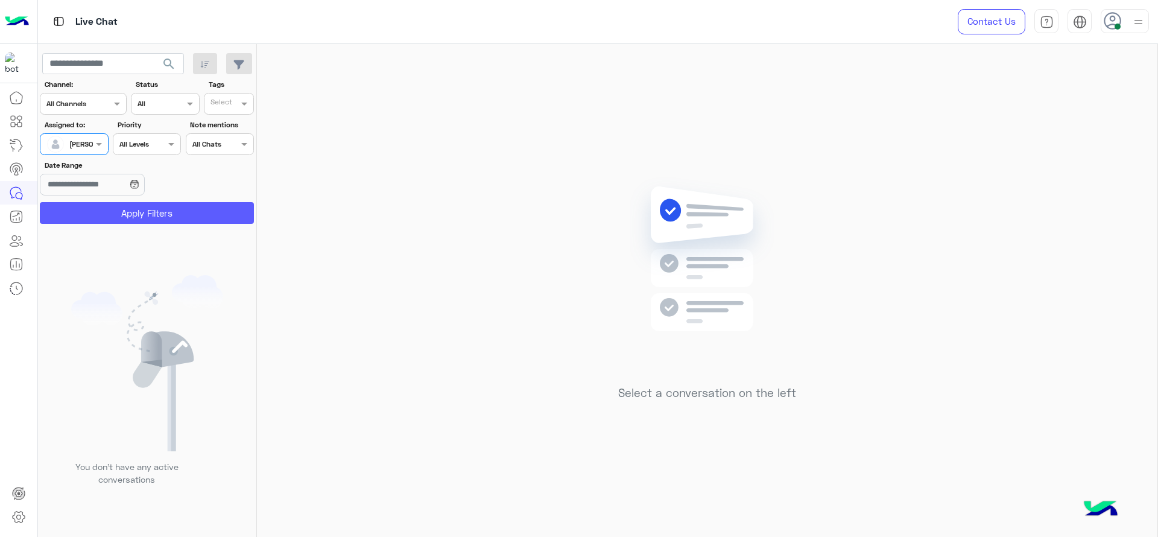
click at [102, 210] on button "Apply Filters" at bounding box center [147, 213] width 214 height 22
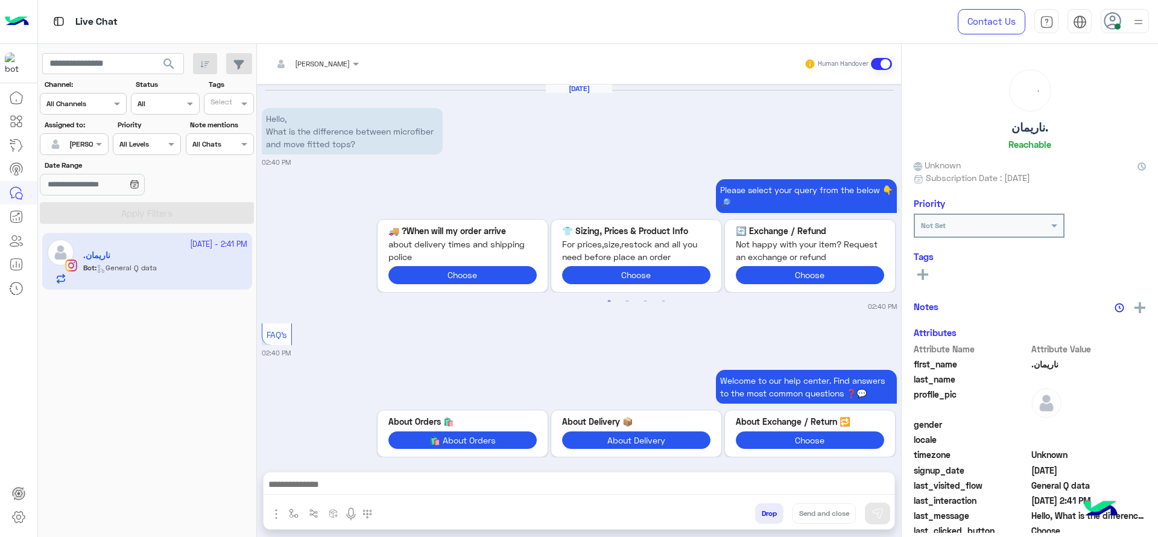
scroll to position [680, 0]
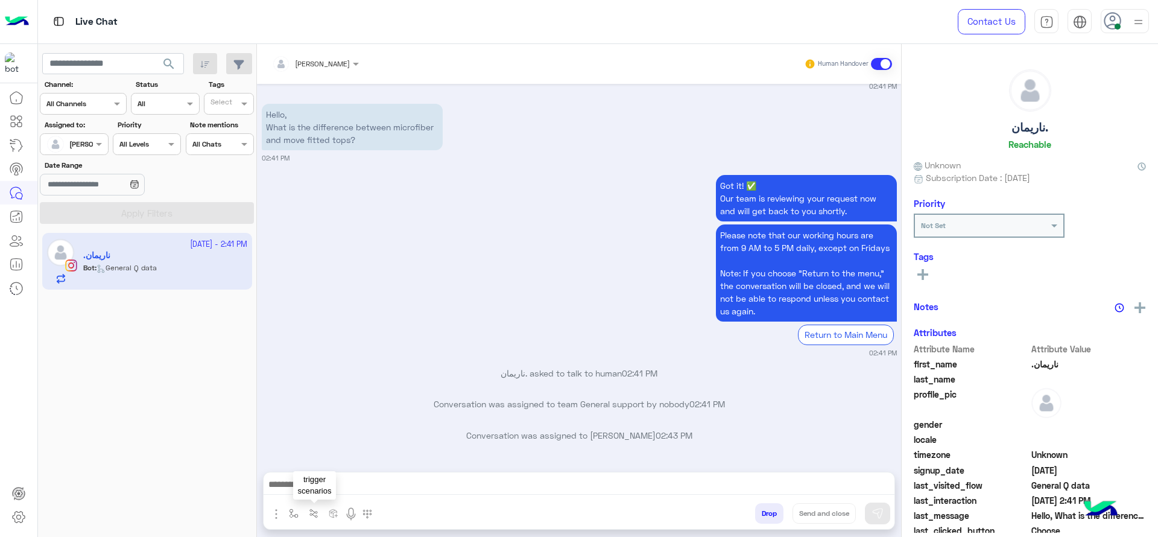
click at [305, 516] on button "button" at bounding box center [314, 513] width 20 height 20
click at [300, 511] on button "button" at bounding box center [294, 513] width 20 height 20
click at [313, 492] on div "enter flow name" at bounding box center [318, 486] width 55 height 11
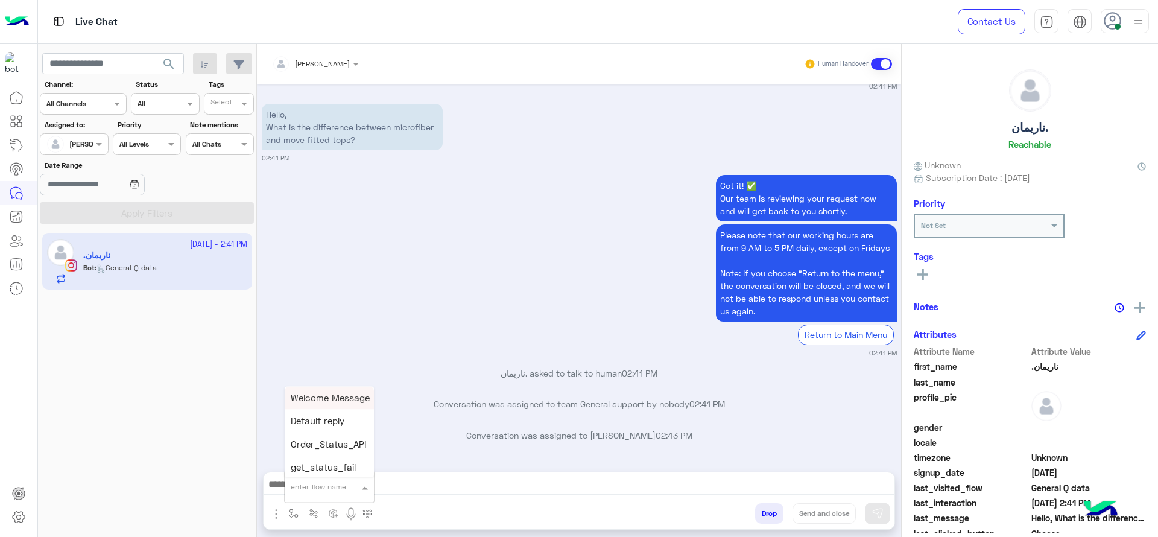
type input "*"
click at [343, 448] on div "J Greeting" at bounding box center [329, 442] width 89 height 24
type textarea "**********"
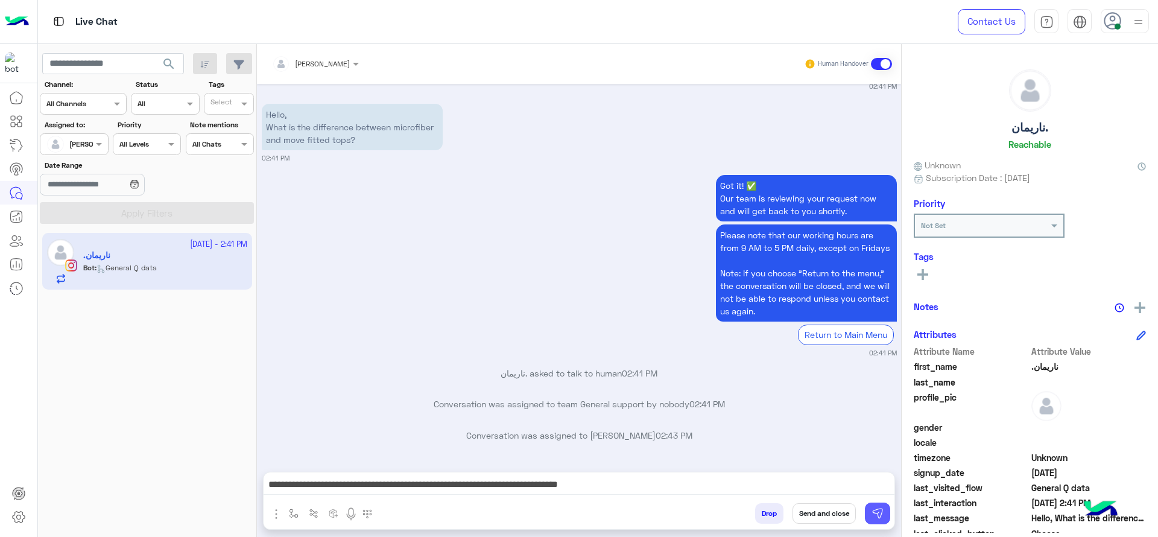
click at [878, 513] on img at bounding box center [878, 513] width 12 height 12
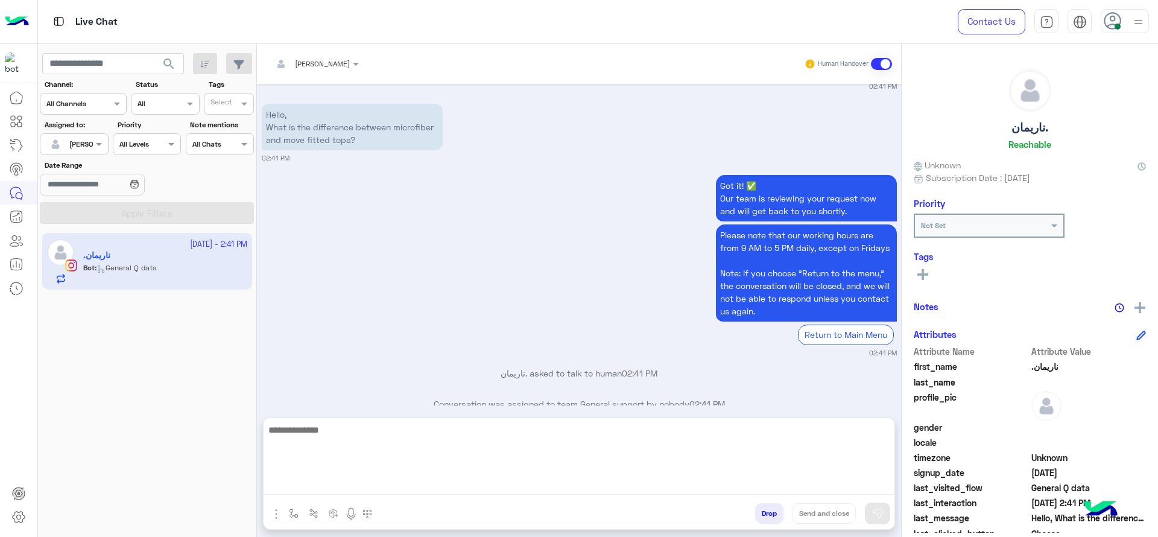
click at [835, 485] on textarea at bounding box center [579, 458] width 631 height 72
type textarea "*"
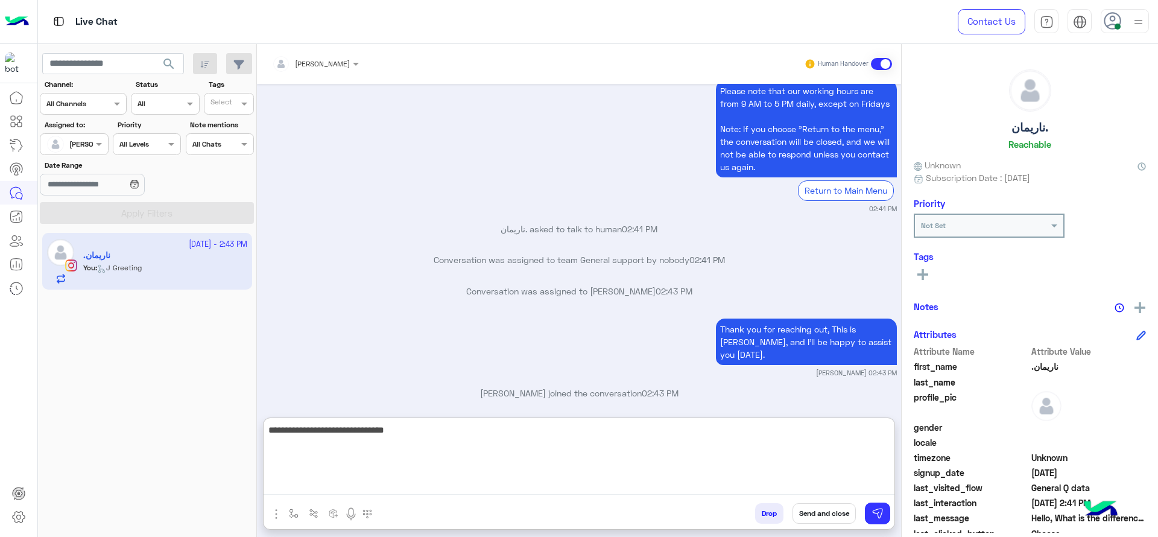
type textarea "**********"
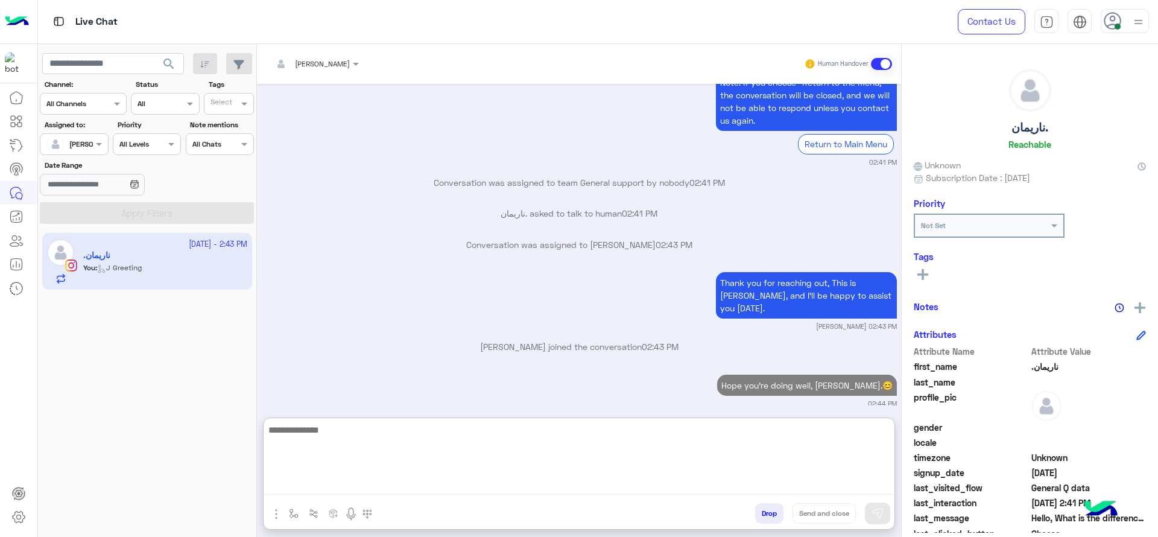
type textarea "*"
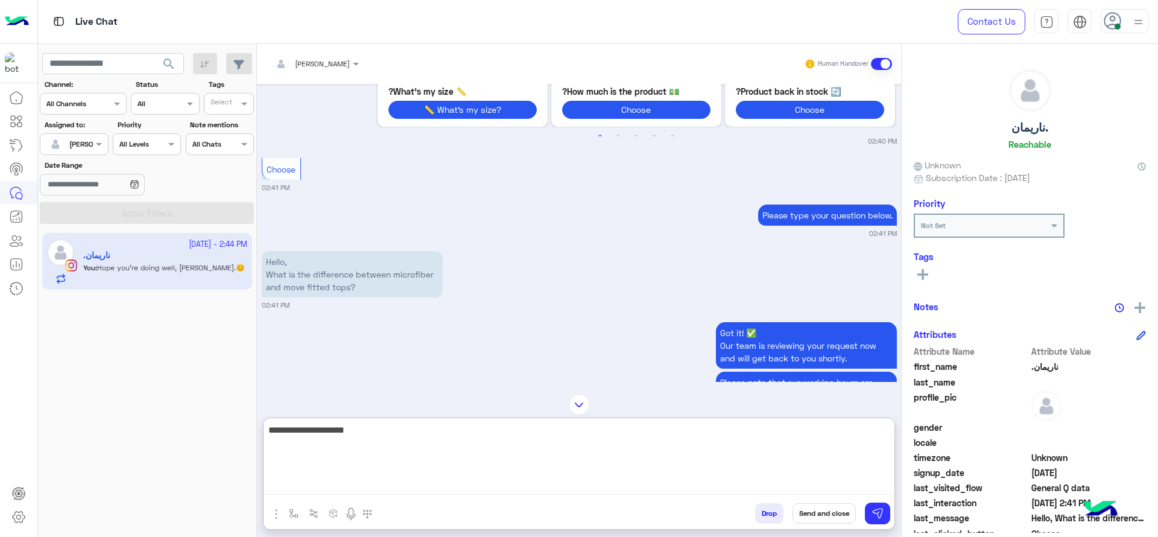
scroll to position [524, 0]
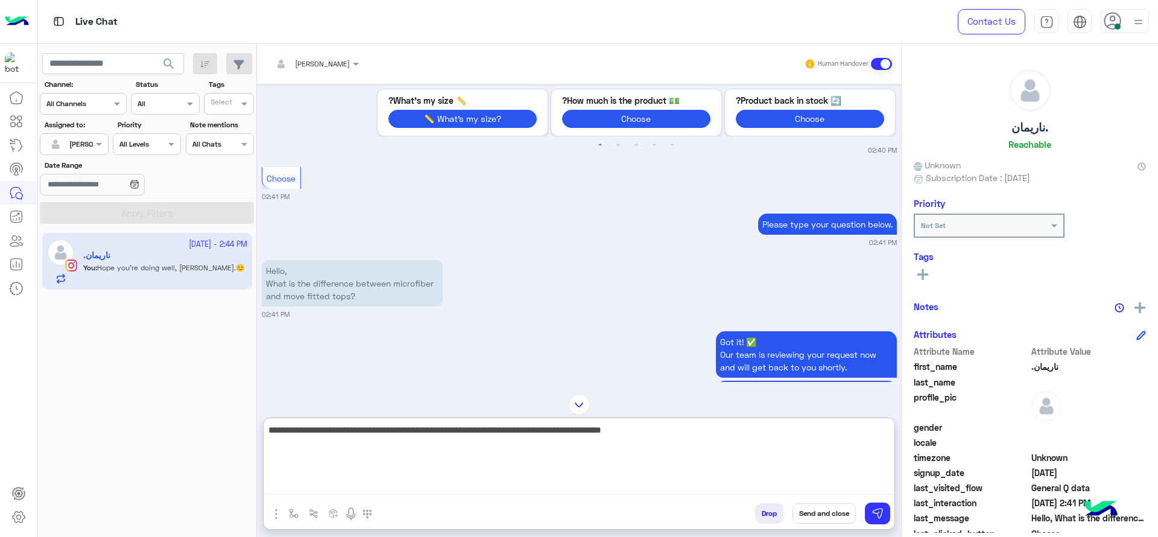
type textarea "**********"
click at [596, 445] on textarea "**********" at bounding box center [579, 458] width 631 height 72
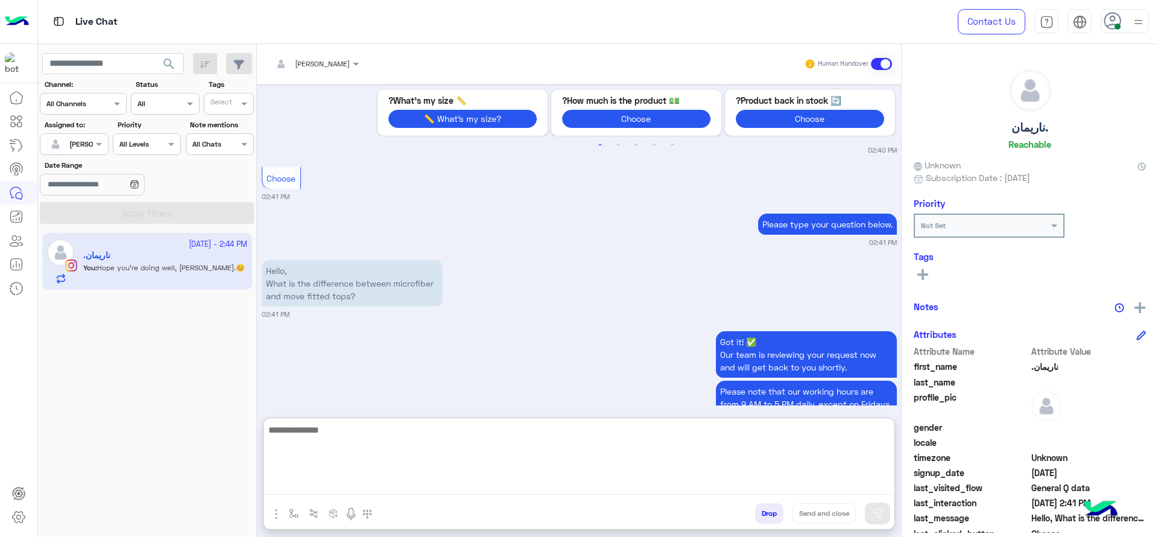
scroll to position [942, 0]
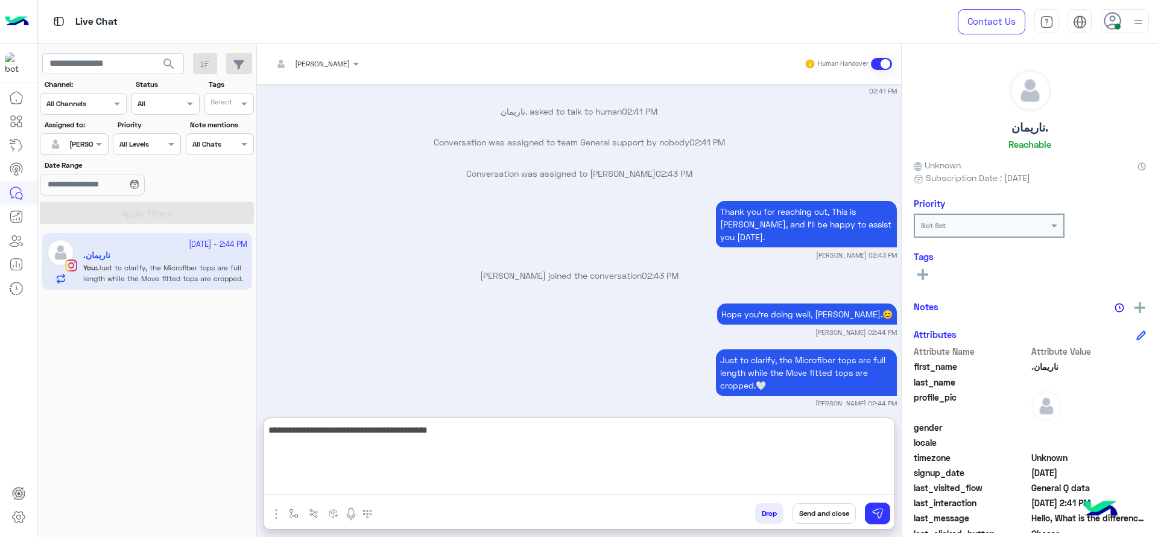
type textarea "**********"
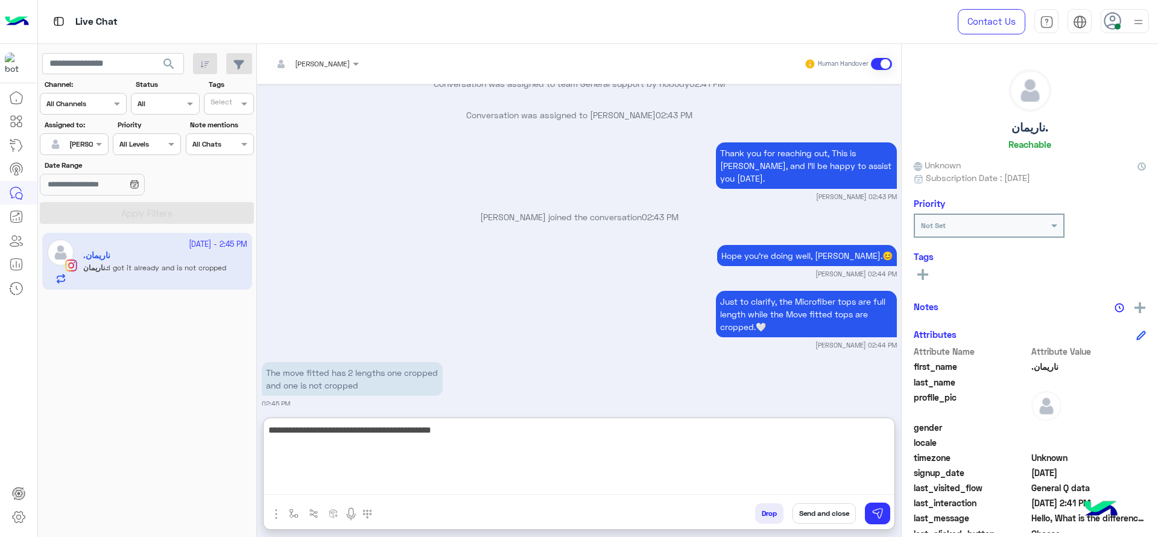
scroll to position [1047, 0]
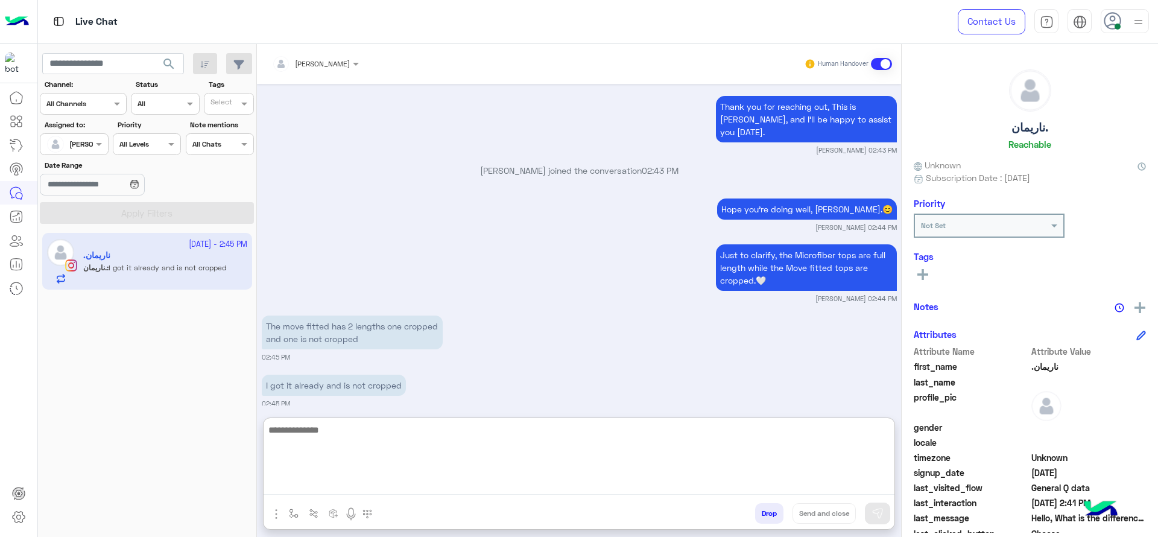
type textarea "*"
type textarea "**********"
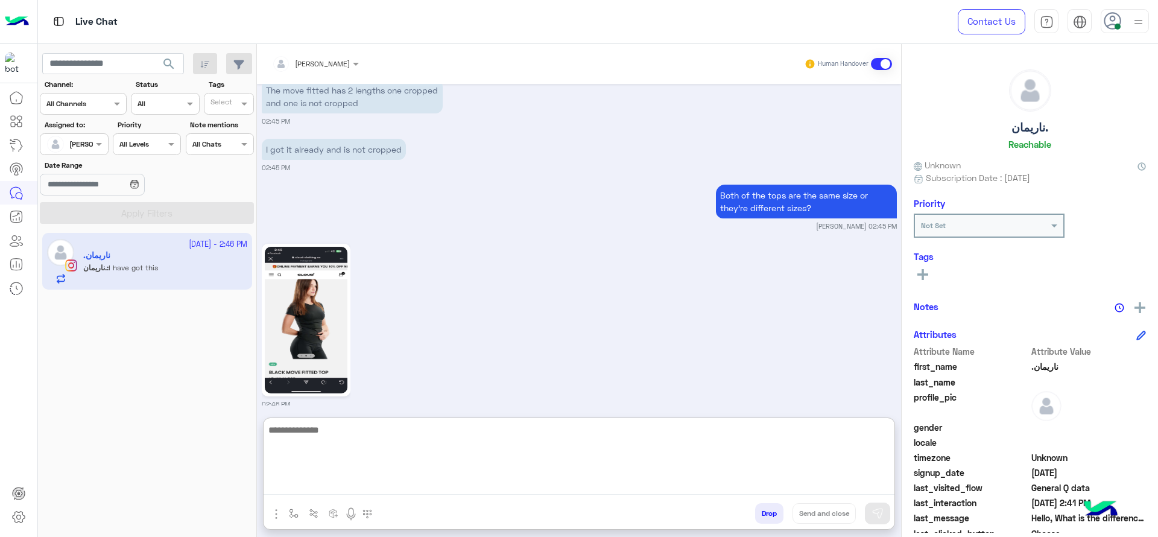
scroll to position [1329, 0]
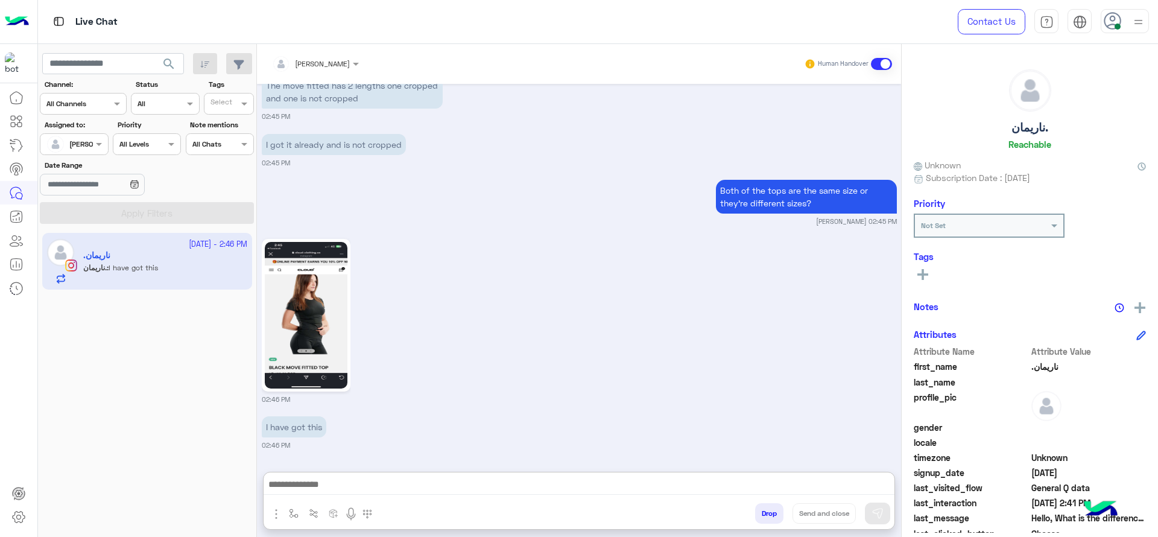
click at [289, 276] on img at bounding box center [306, 315] width 83 height 147
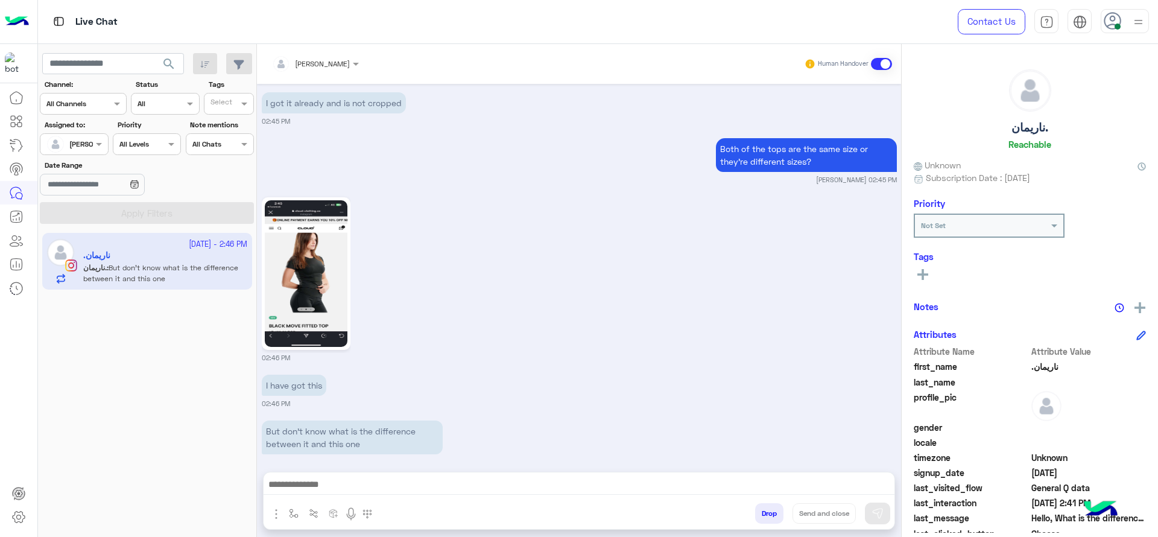
scroll to position [1333, 0]
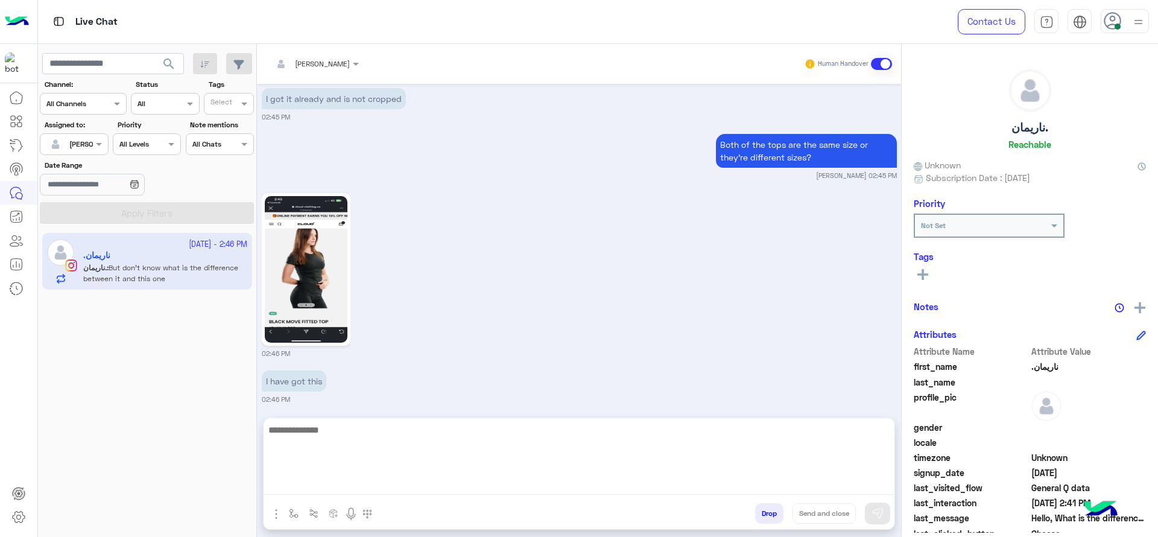
click at [426, 482] on textarea at bounding box center [579, 458] width 631 height 72
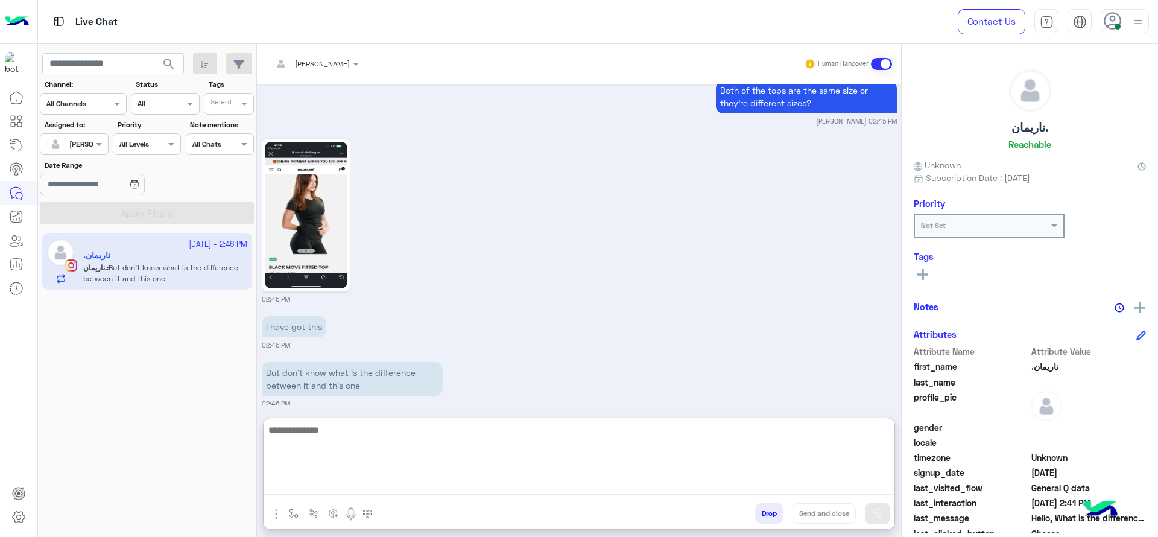
scroll to position [1388, 0]
click at [429, 454] on textarea at bounding box center [579, 458] width 631 height 72
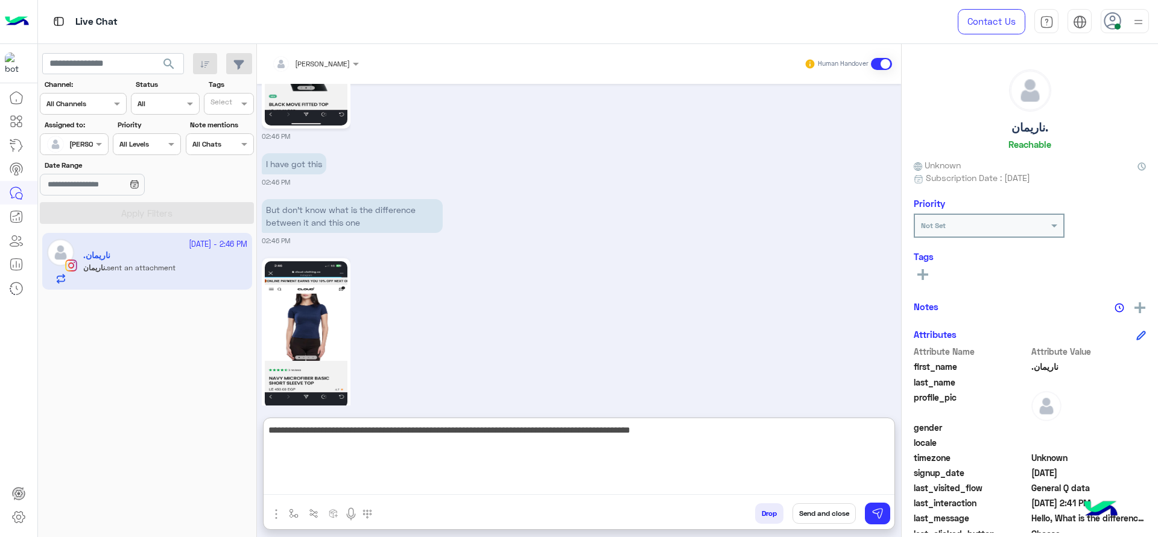
scroll to position [1565, 0]
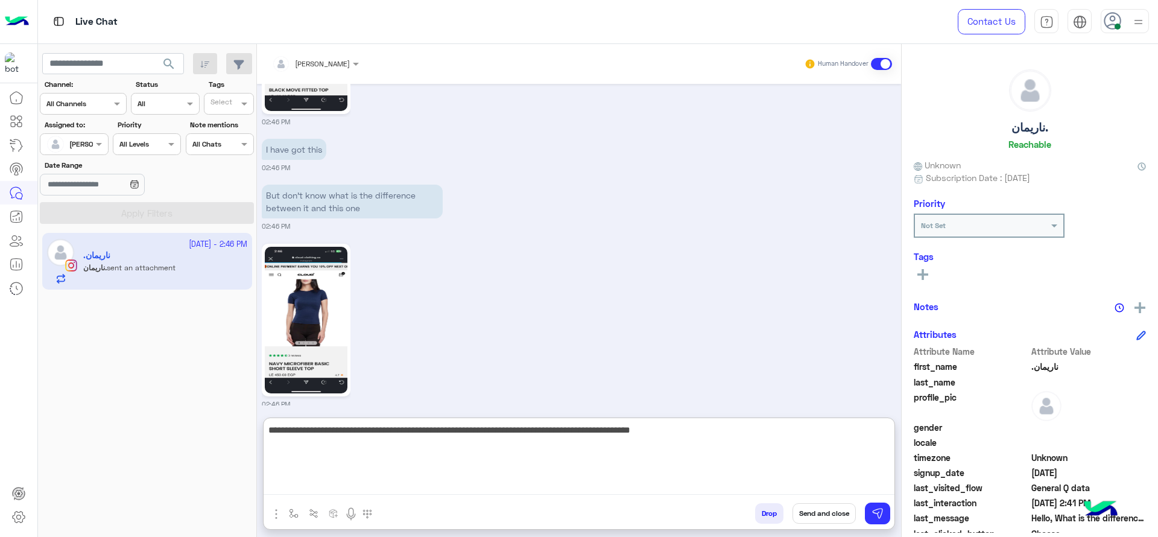
click at [771, 457] on textarea "**********" at bounding box center [579, 458] width 631 height 72
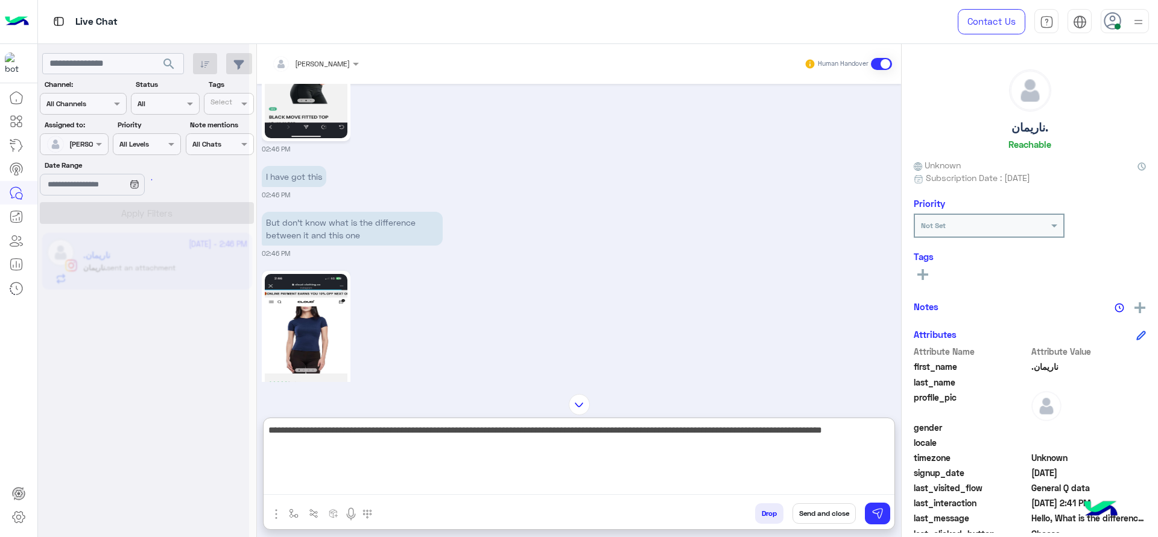
scroll to position [0, 0]
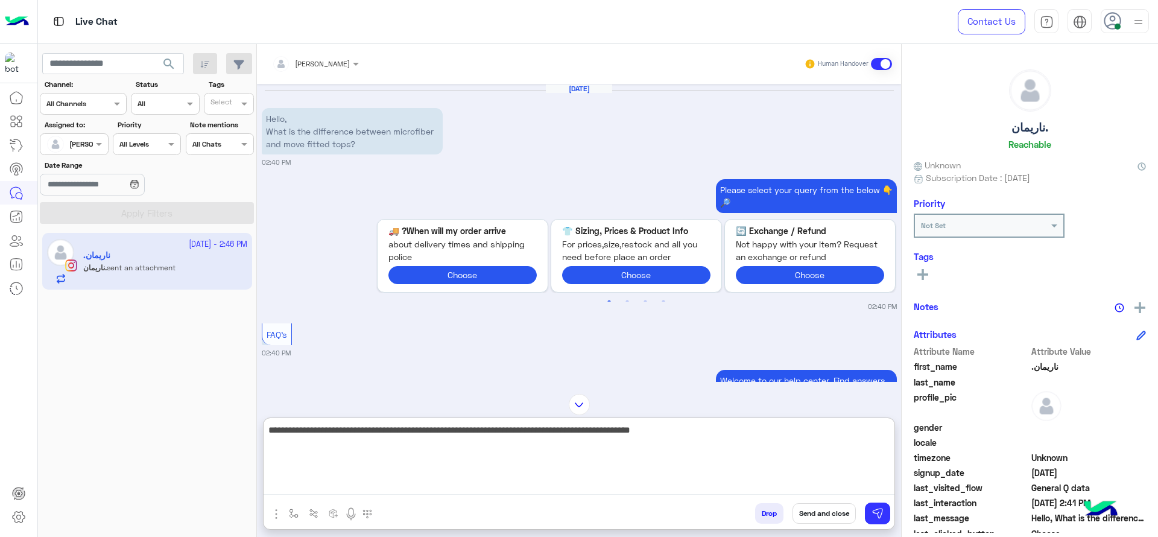
click at [337, 432] on textarea "**********" at bounding box center [579, 458] width 631 height 72
click at [734, 440] on textarea "**********" at bounding box center [579, 458] width 631 height 72
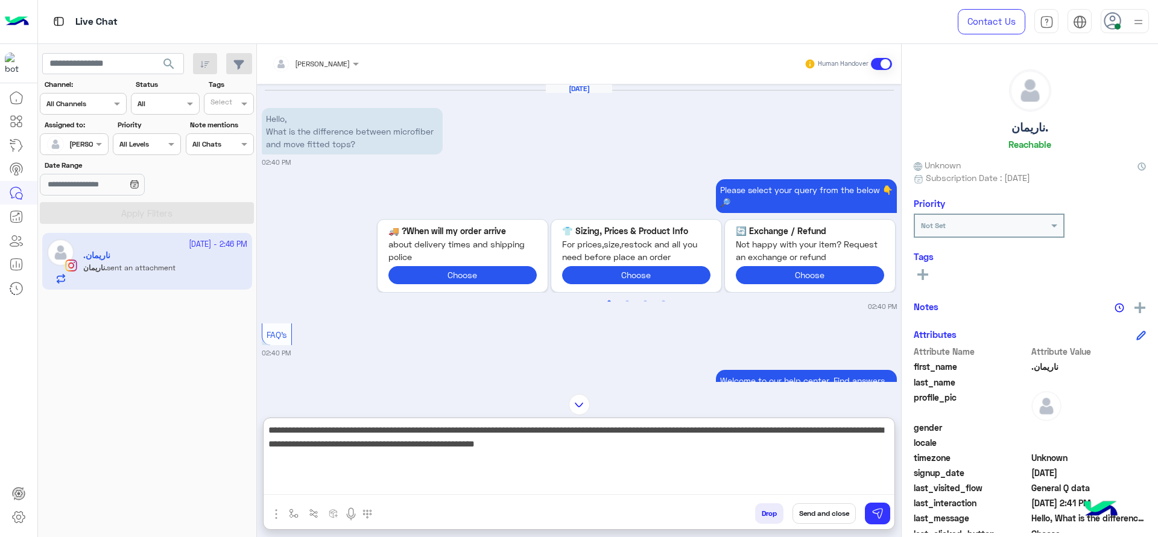
type textarea "**********"
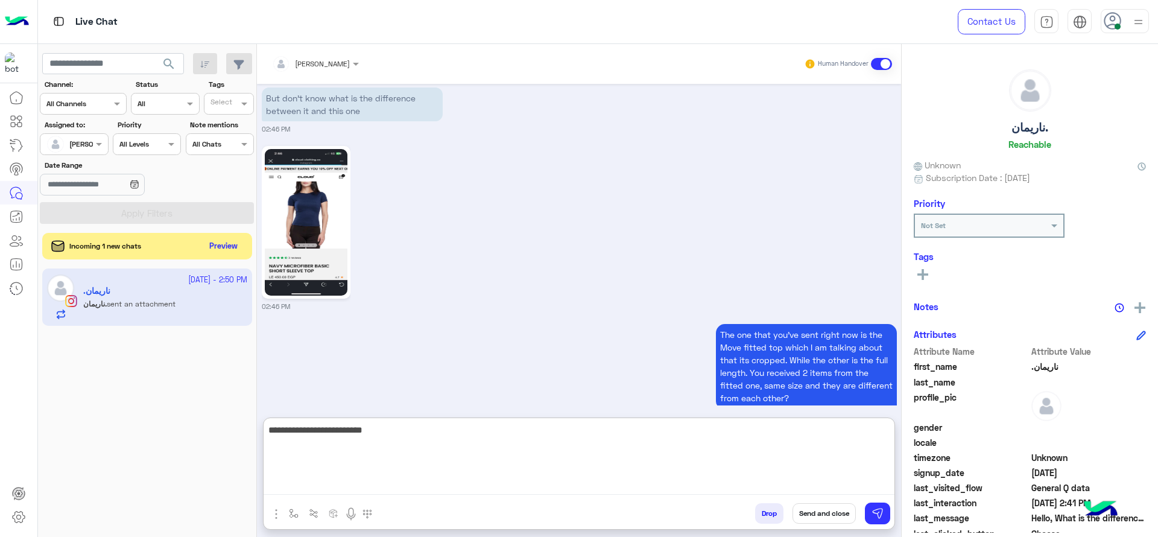
scroll to position [1998, 0]
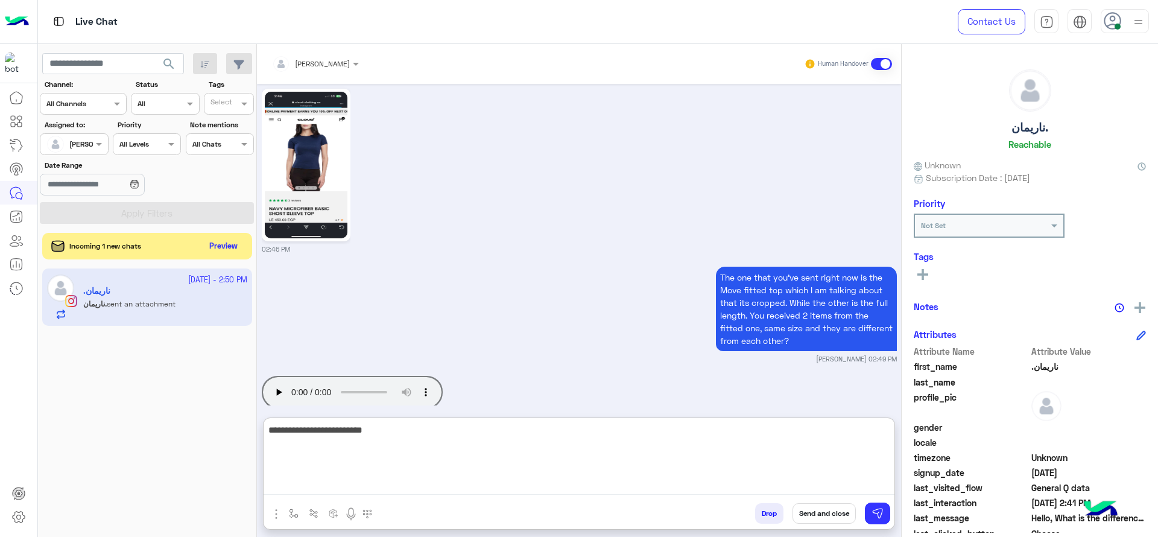
type textarea "**********"
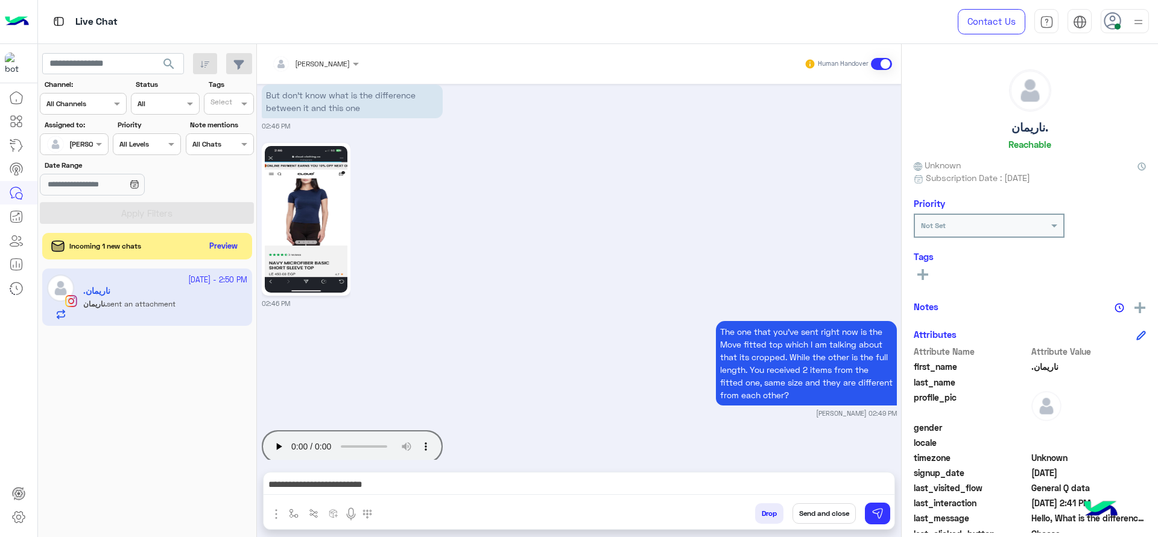
scroll to position [1944, 0]
click at [621, 427] on div "Your browser does not support the audio tag. 02:50 PM" at bounding box center [579, 451] width 635 height 48
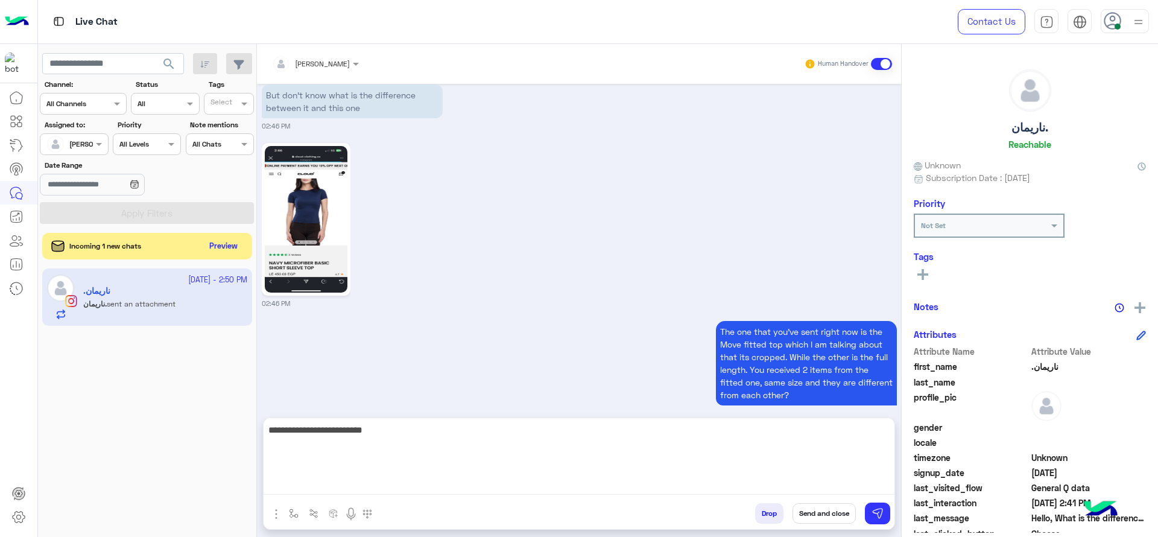
click at [367, 484] on textarea "**********" at bounding box center [579, 458] width 631 height 72
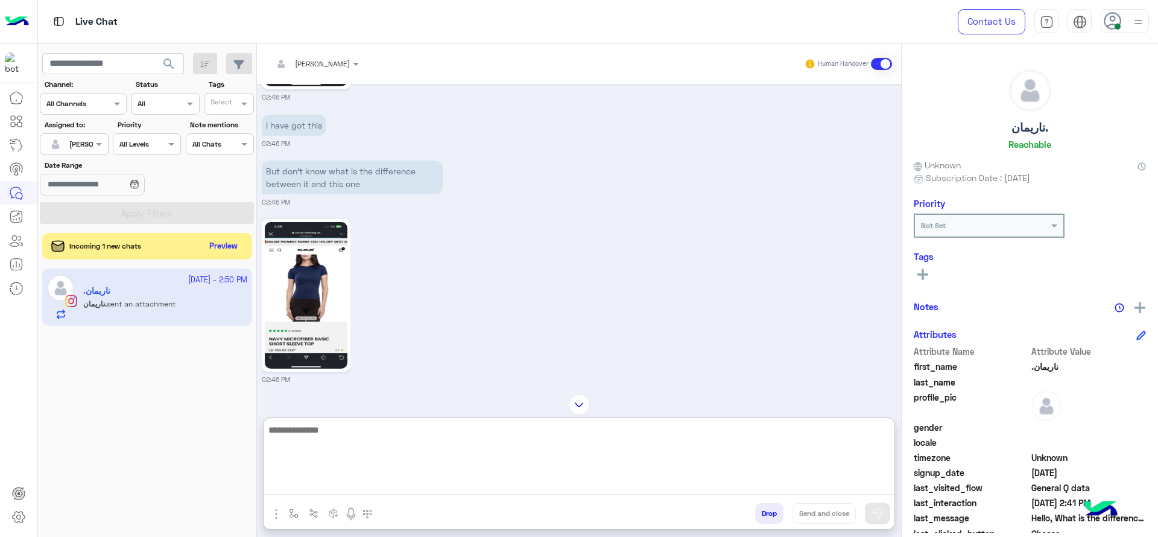
scroll to position [1998, 0]
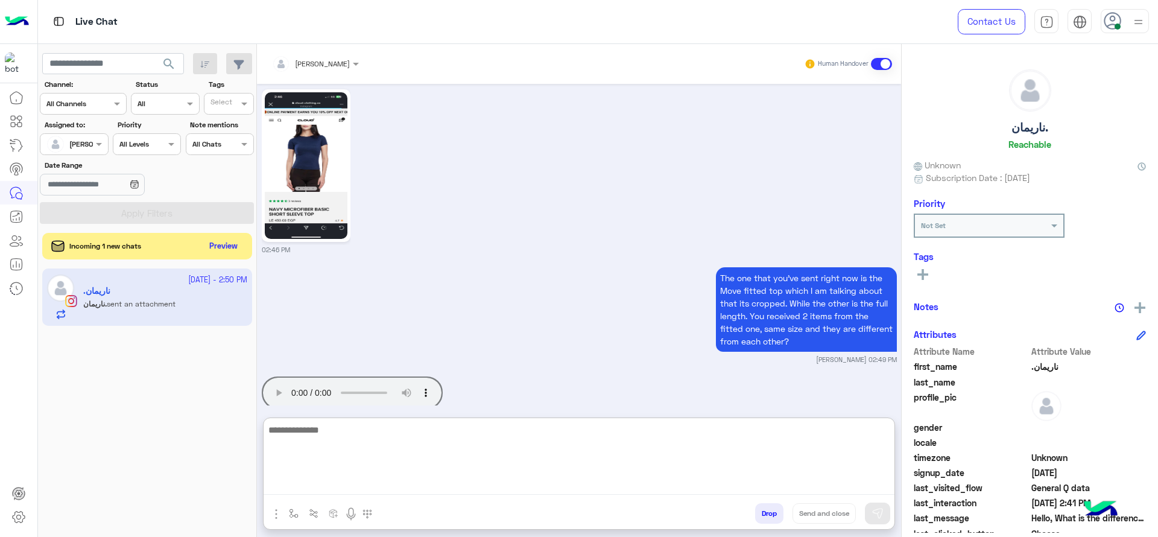
click at [413, 474] on textarea at bounding box center [579, 458] width 631 height 72
type textarea "*"
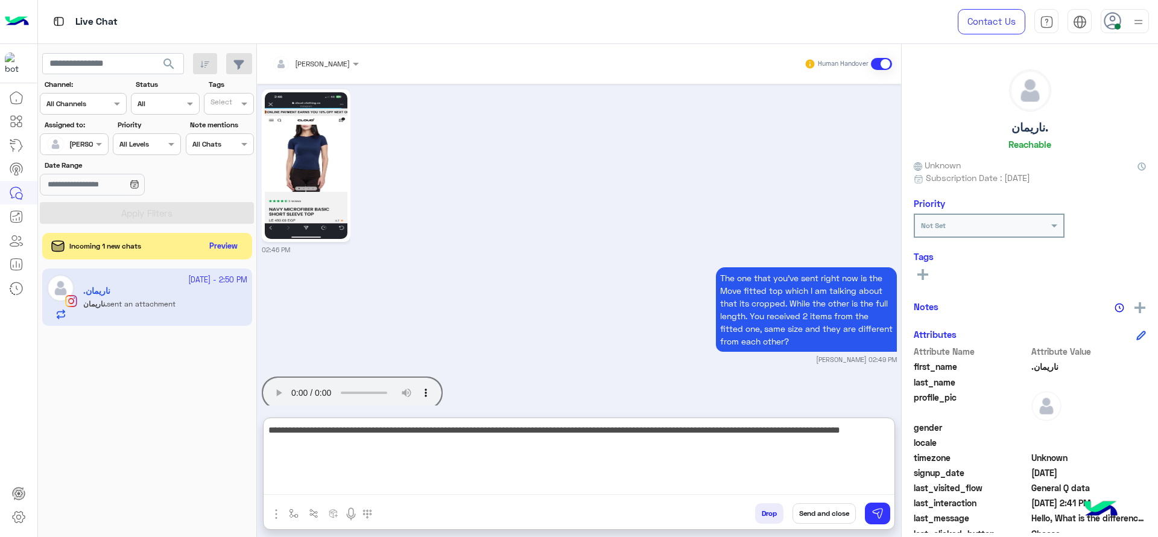
type textarea "**********"
click at [487, 492] on textarea "**********" at bounding box center [579, 458] width 631 height 72
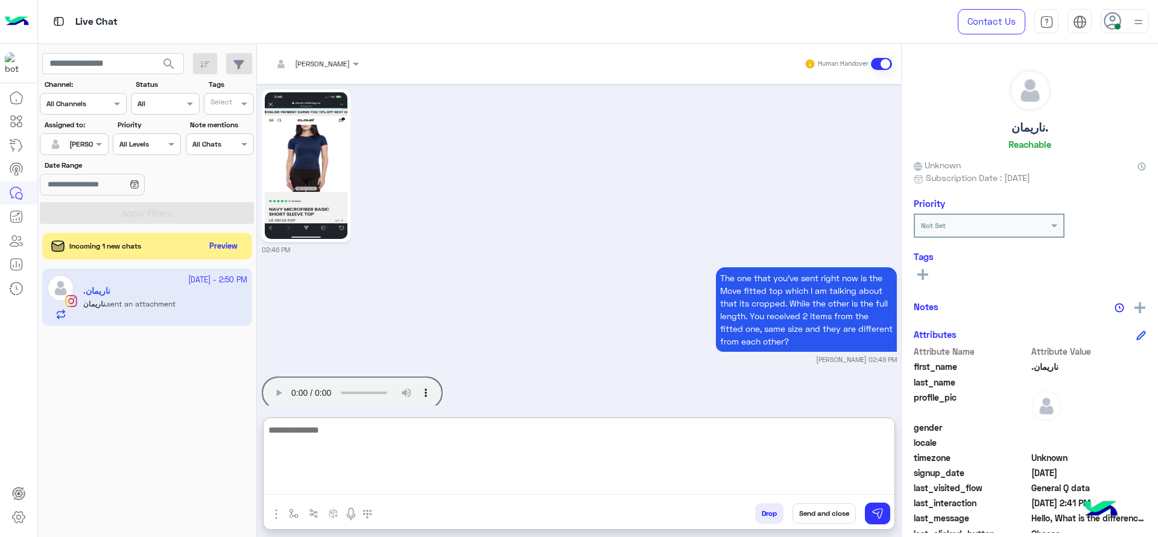
scroll to position [2082, 0]
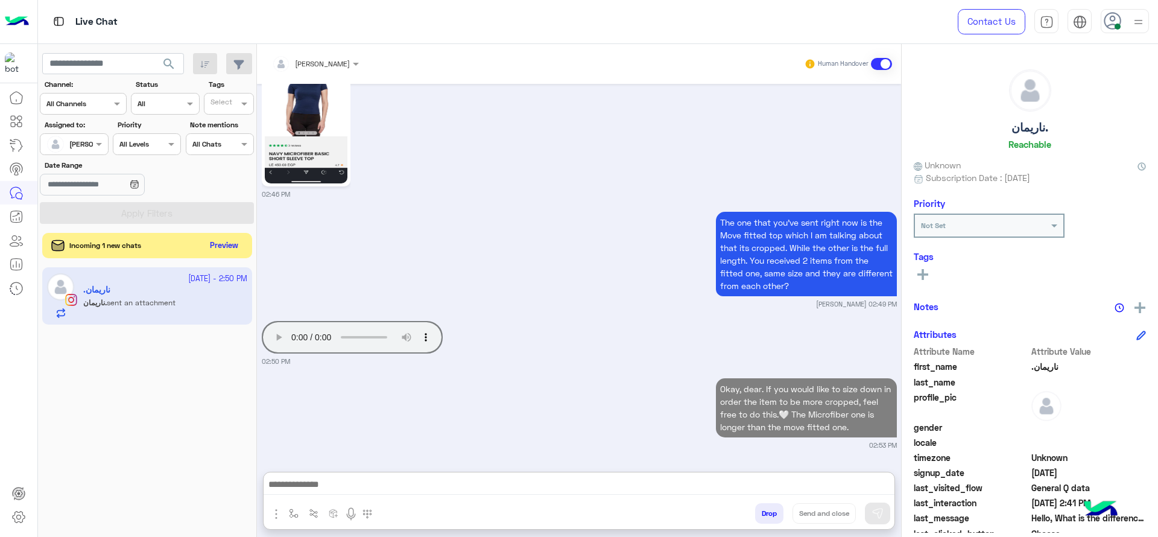
click at [216, 243] on button "Preview" at bounding box center [224, 246] width 37 height 16
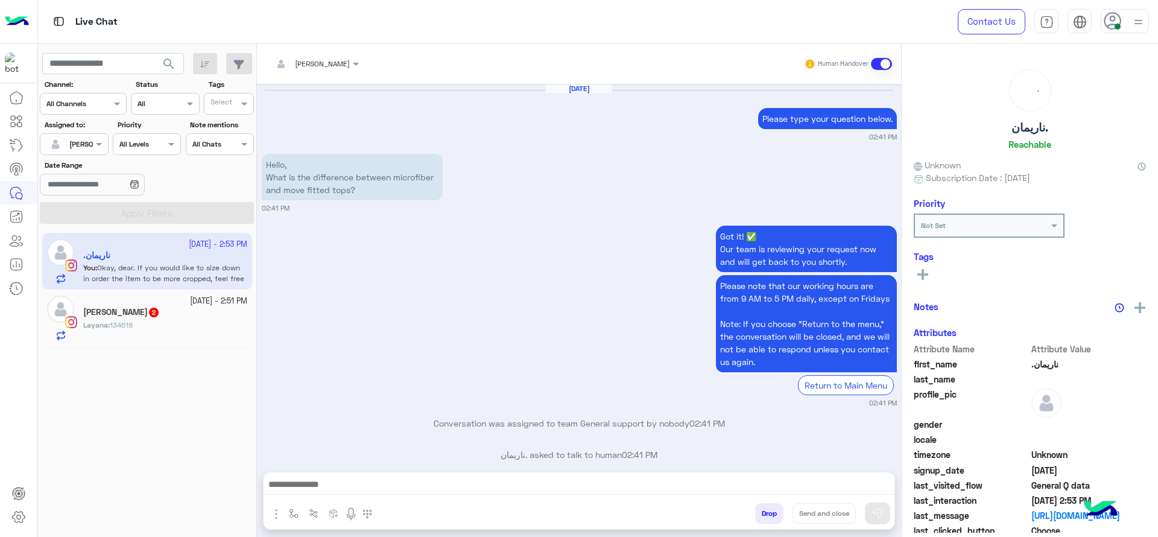
scroll to position [1132, 0]
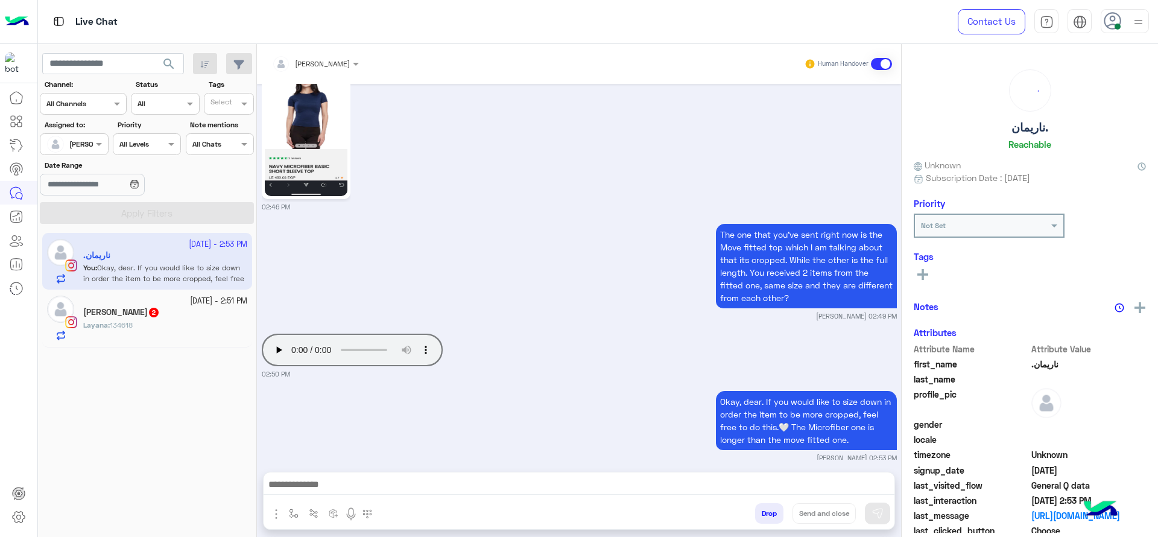
click at [189, 311] on div "[PERSON_NAME] 2" at bounding box center [165, 313] width 164 height 13
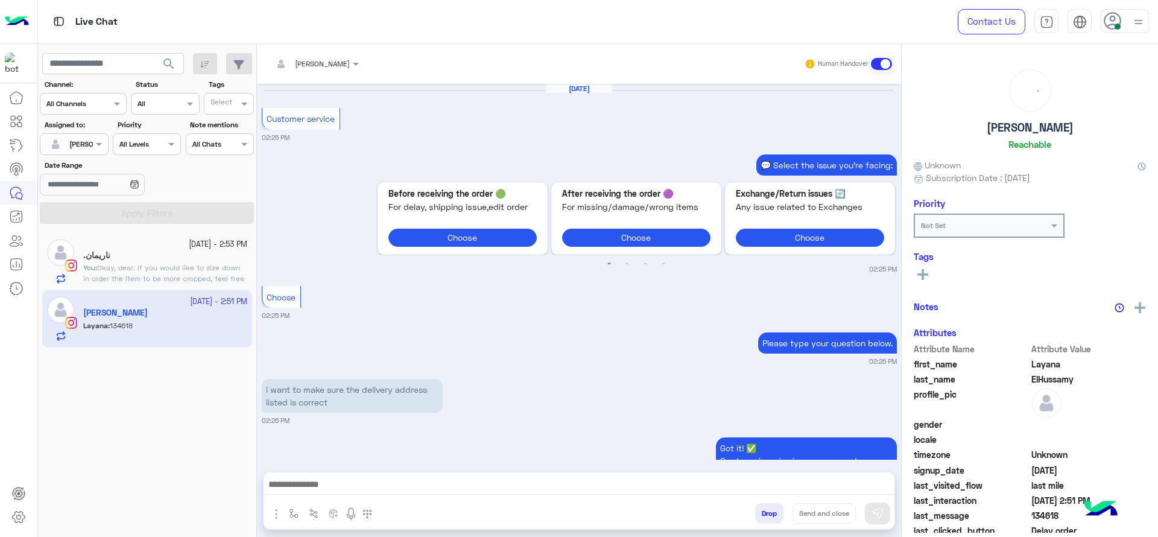
scroll to position [966, 0]
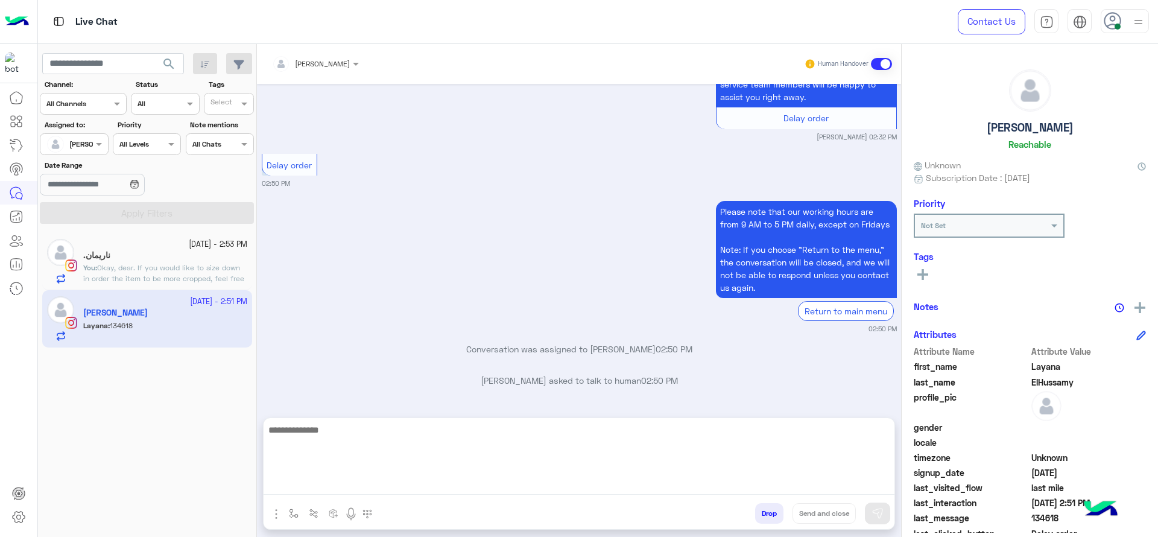
click at [291, 482] on textarea at bounding box center [579, 458] width 631 height 72
type textarea "**********"
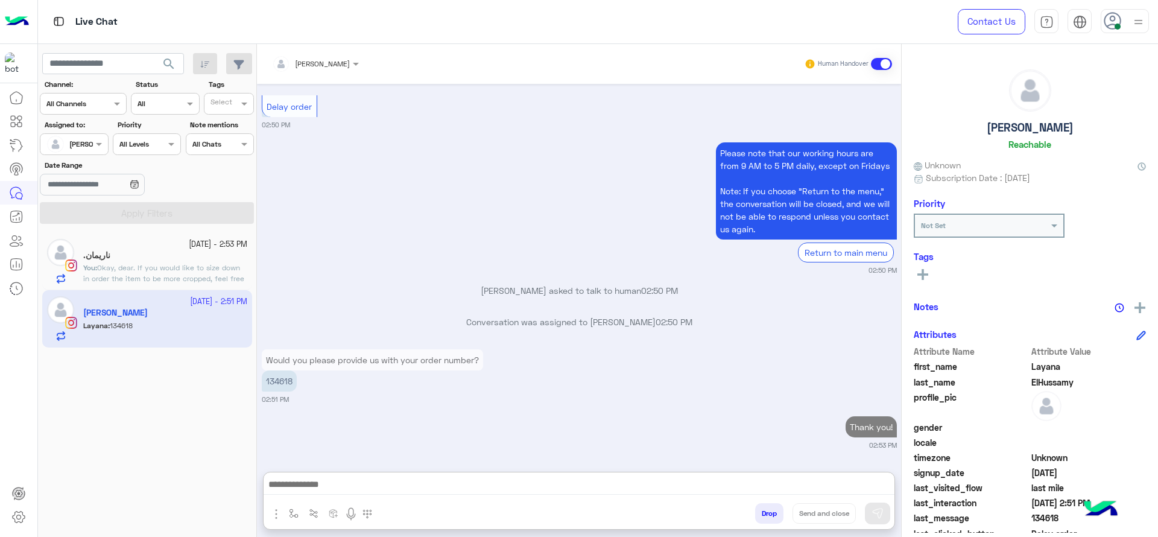
click at [280, 370] on p "134618" at bounding box center [279, 380] width 35 height 21
click at [280, 349] on p "Would you please provide us with your order number?" at bounding box center [372, 359] width 221 height 21
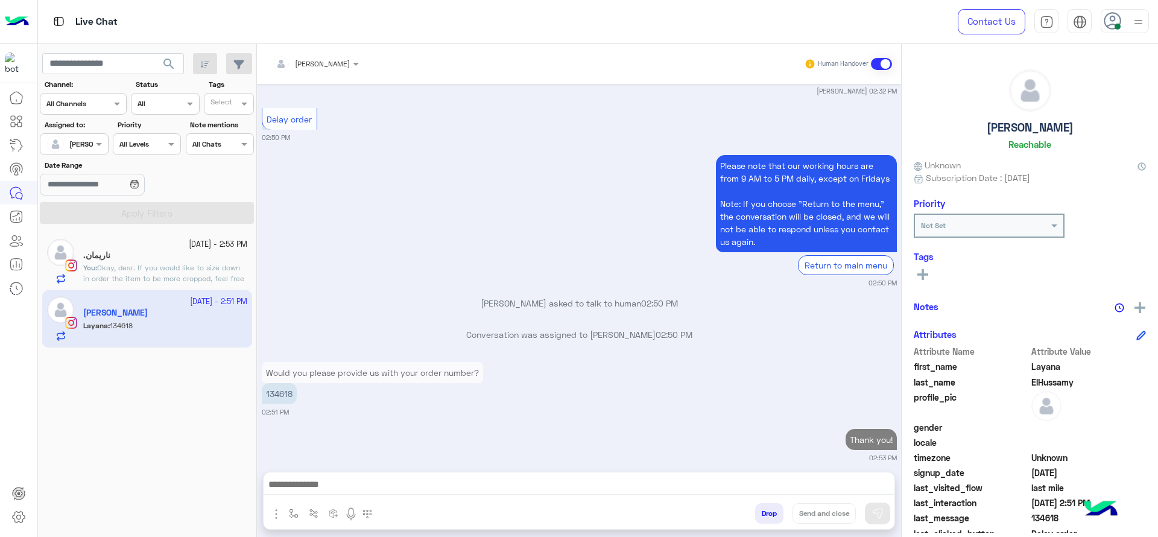
scroll to position [1043, 0]
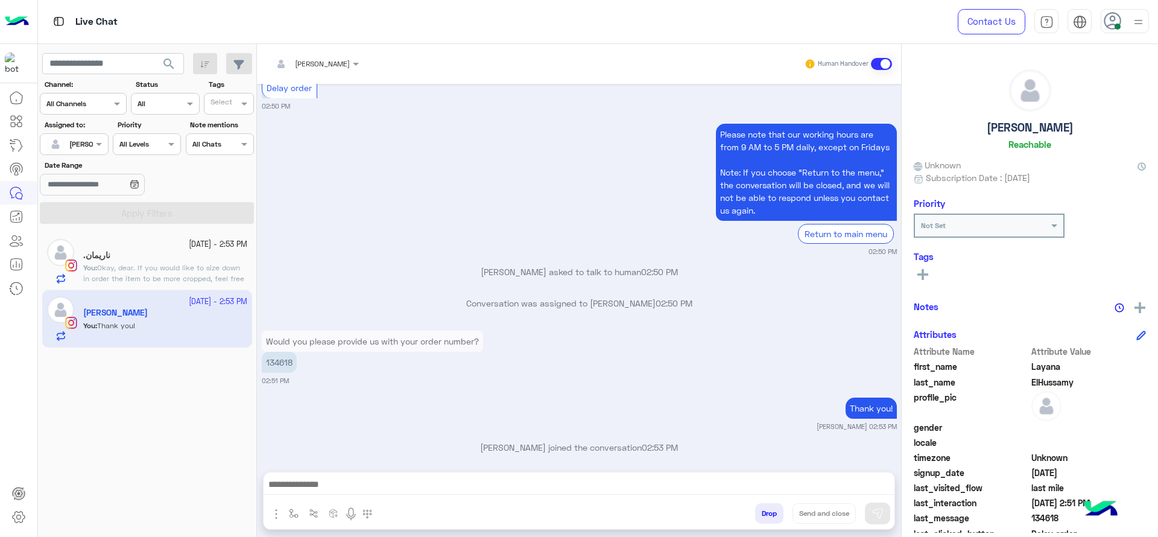
click at [284, 352] on p "134618" at bounding box center [279, 362] width 35 height 21
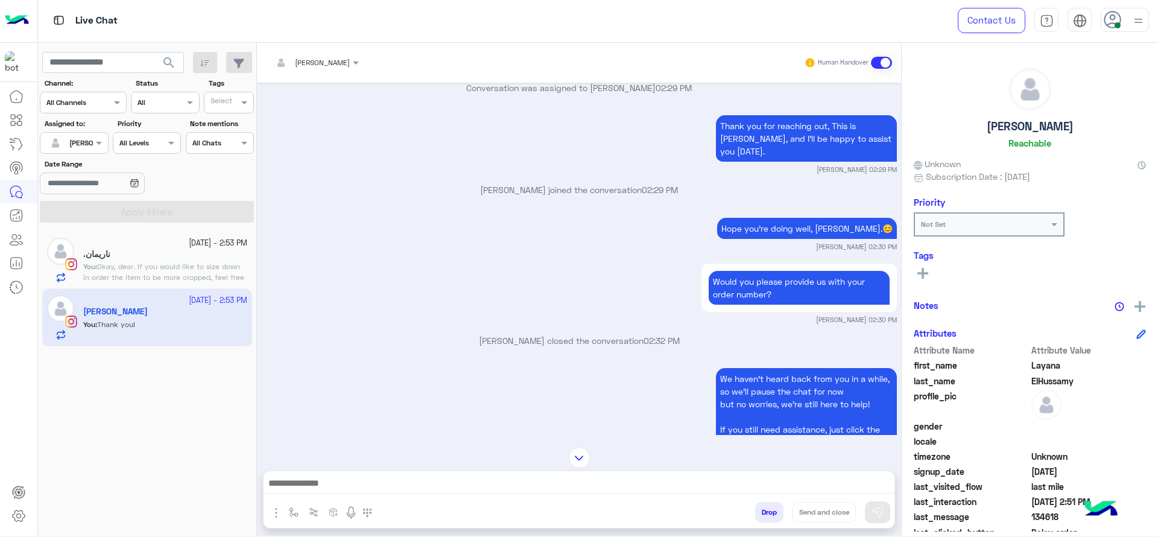
scroll to position [606, 0]
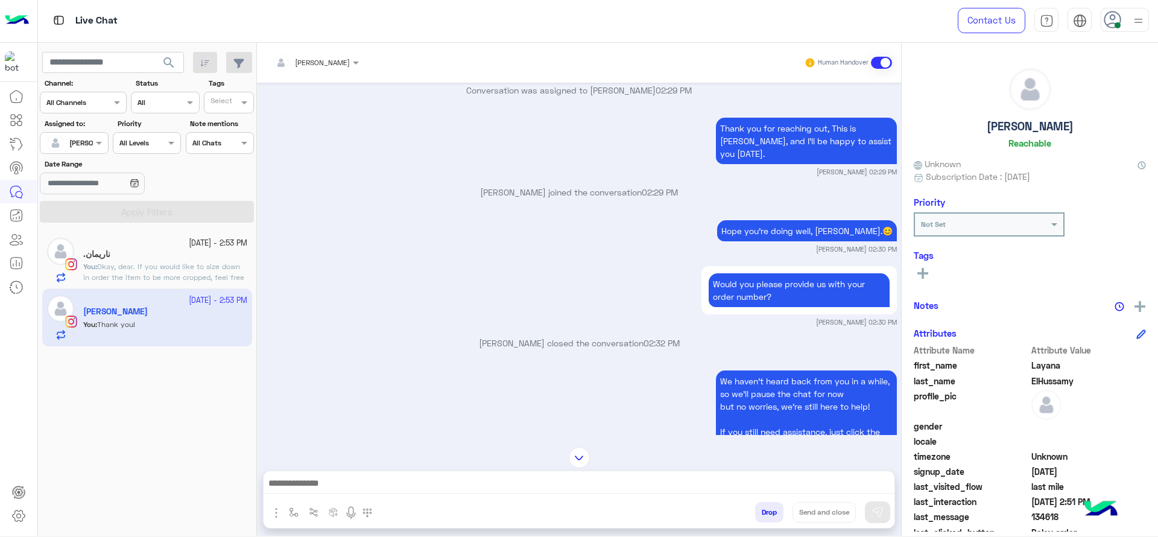
copy p "134618"
click at [209, 277] on span "Okay, dear. If you would like to size down in order the item to be more cropped…" at bounding box center [163, 283] width 161 height 42
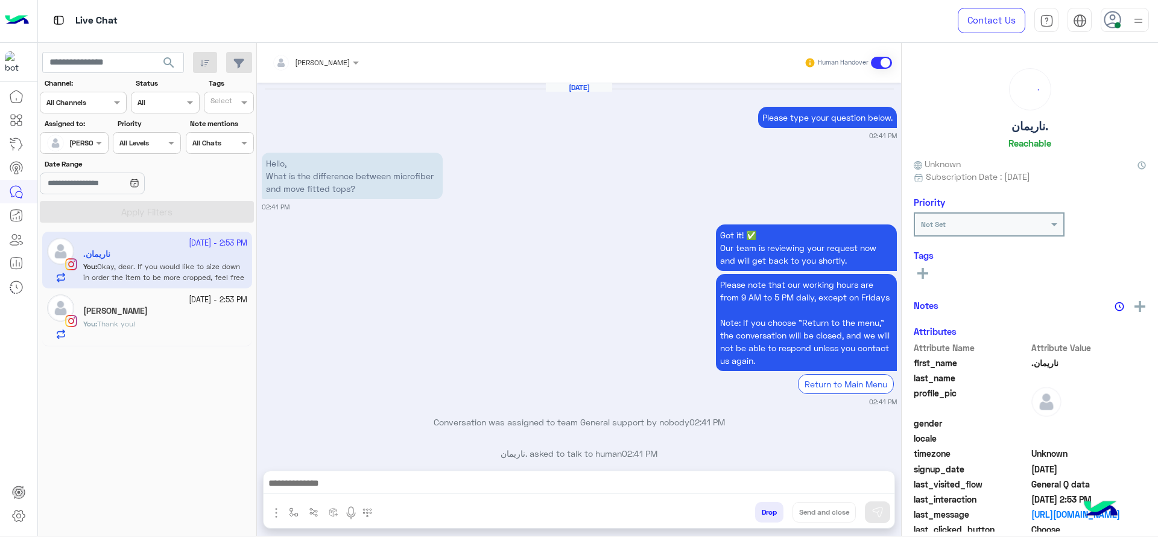
scroll to position [1132, 0]
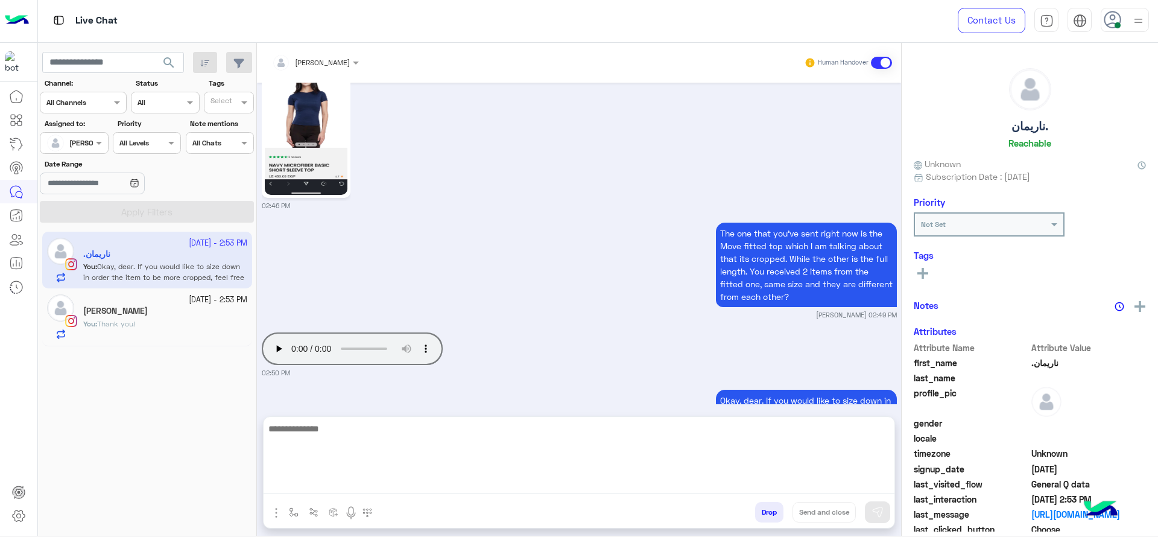
click at [403, 487] on textarea at bounding box center [579, 457] width 631 height 72
type textarea "*"
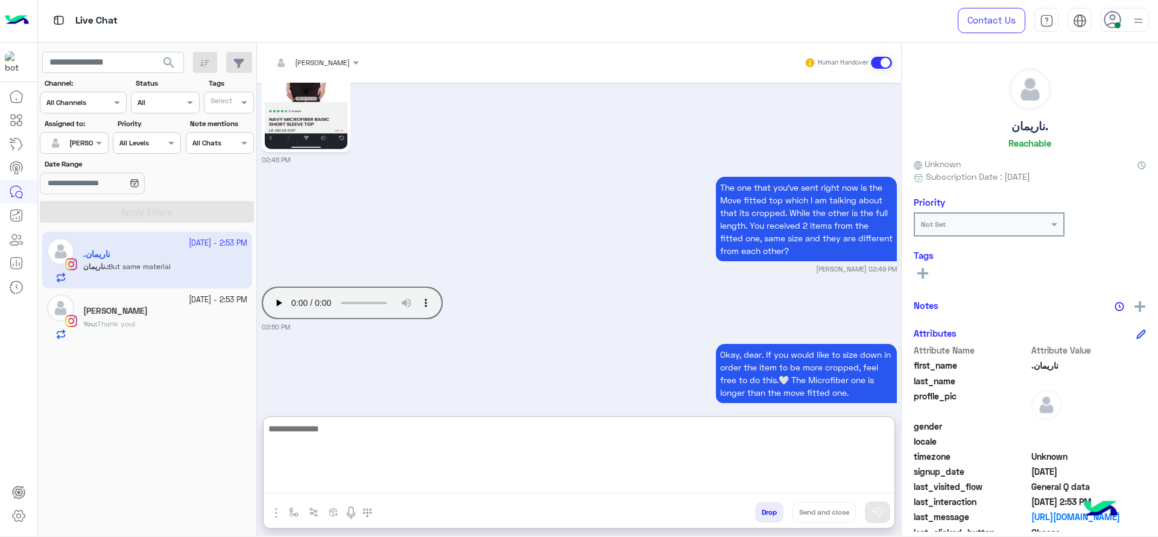
scroll to position [1232, 0]
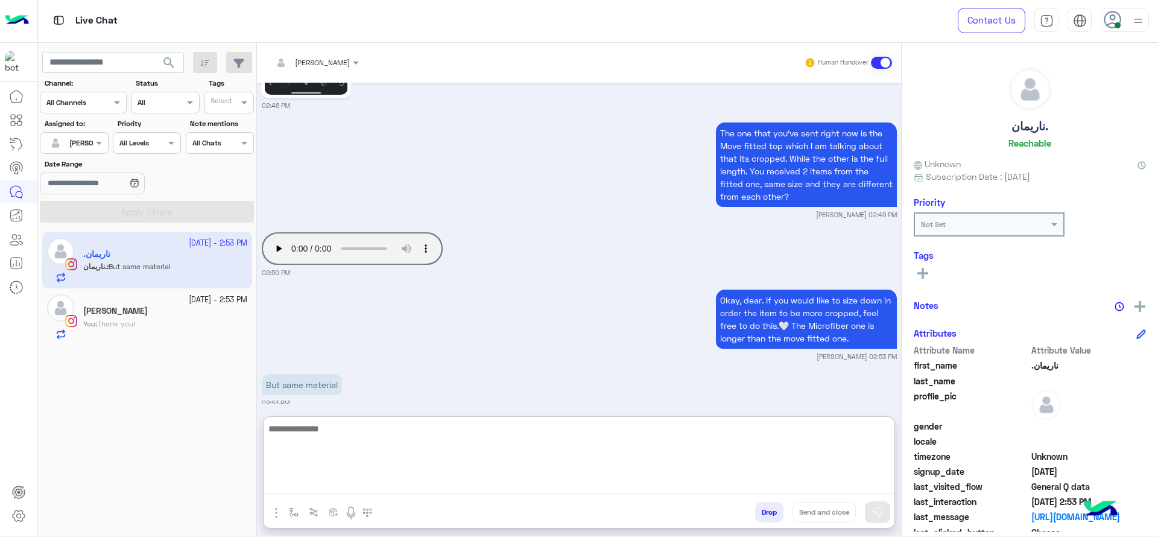
click at [442, 461] on textarea at bounding box center [579, 457] width 631 height 72
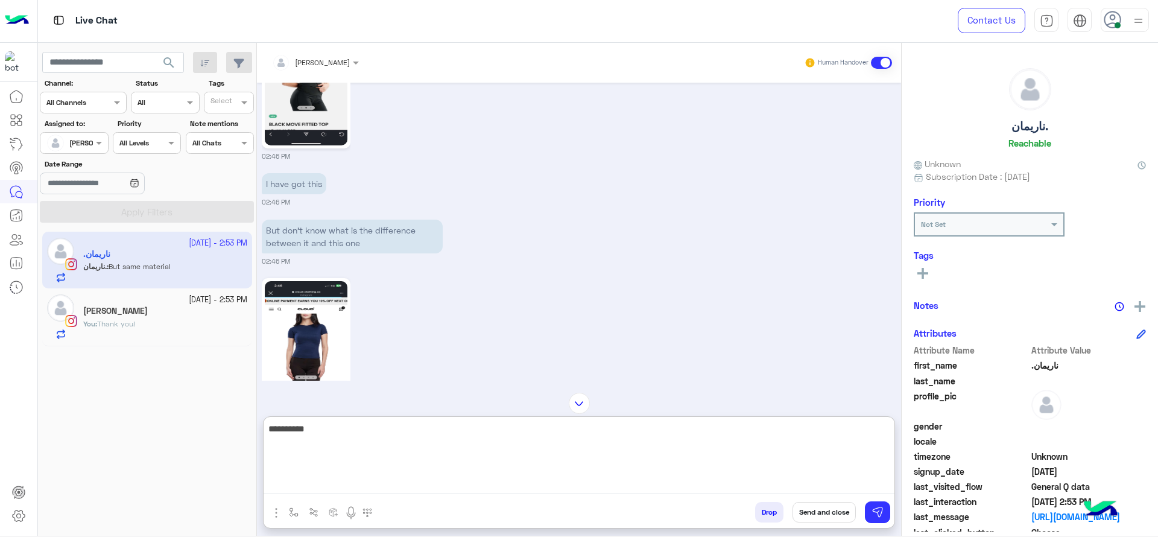
scroll to position [885, 0]
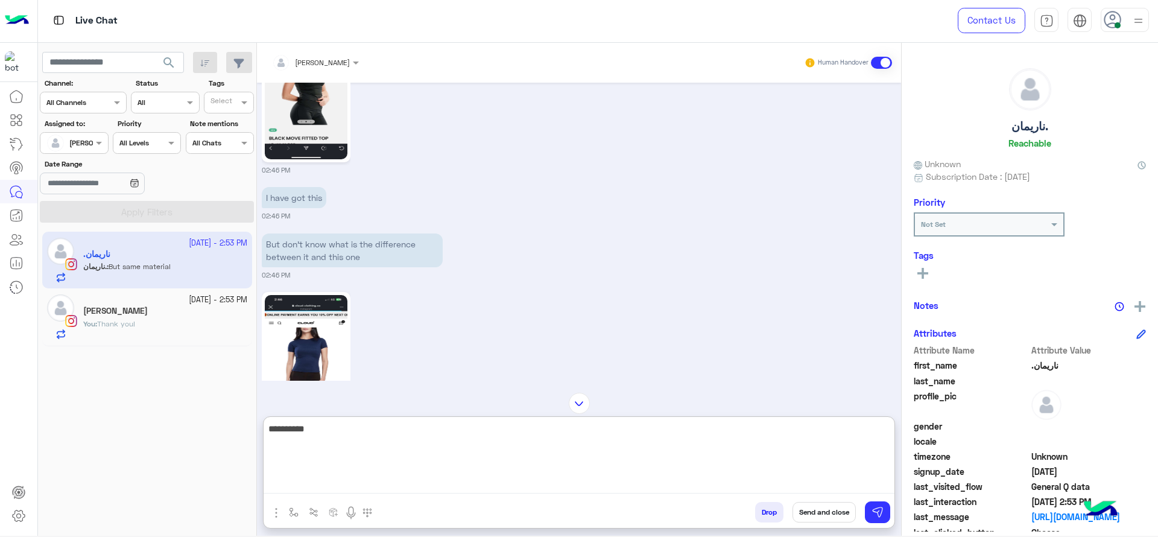
type textarea "**********"
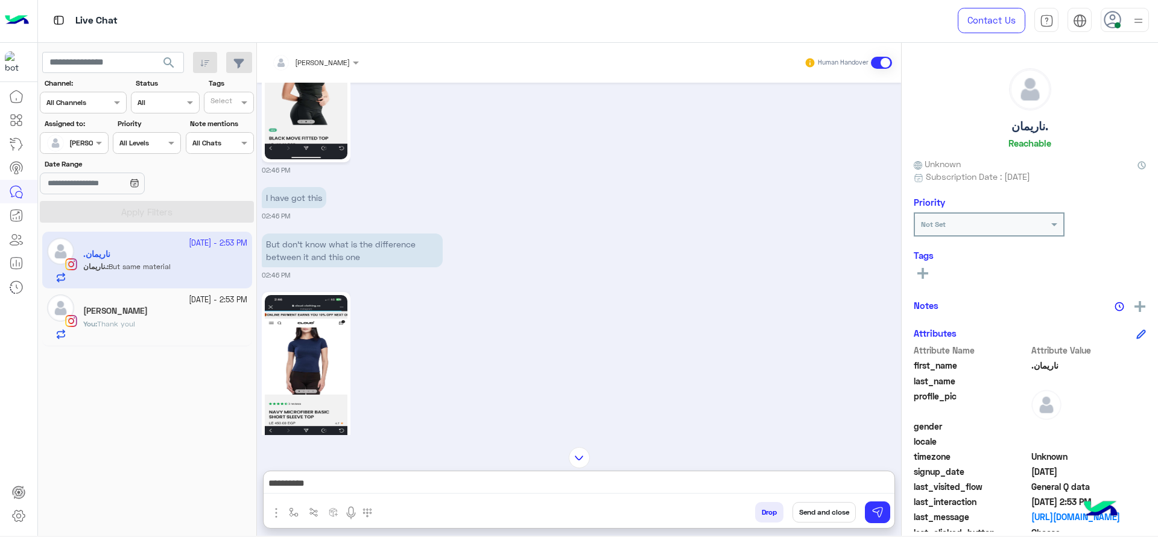
click at [313, 337] on img at bounding box center [306, 368] width 83 height 147
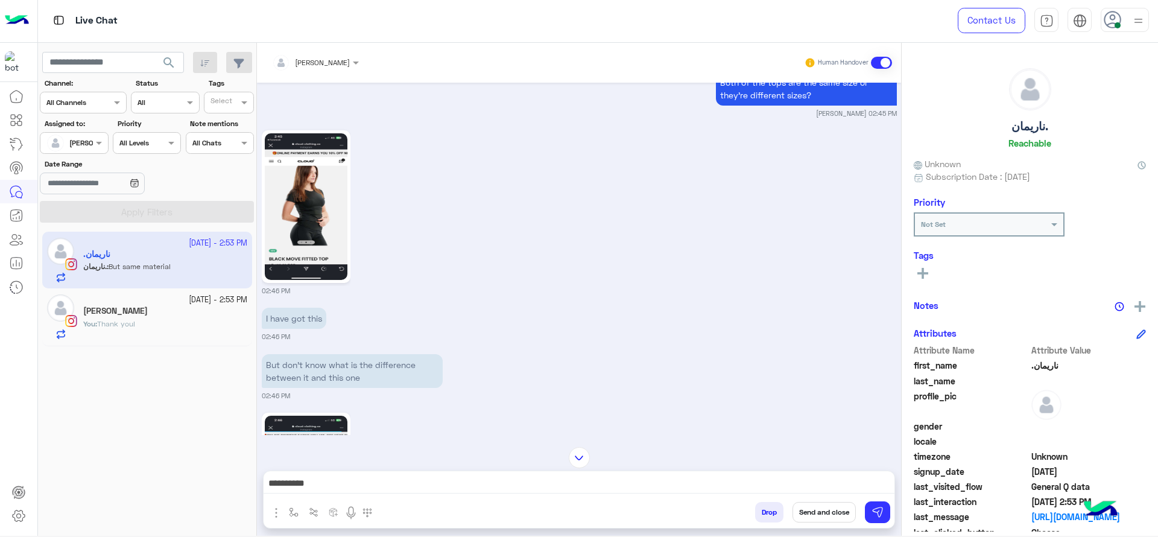
click at [309, 160] on img at bounding box center [306, 206] width 83 height 147
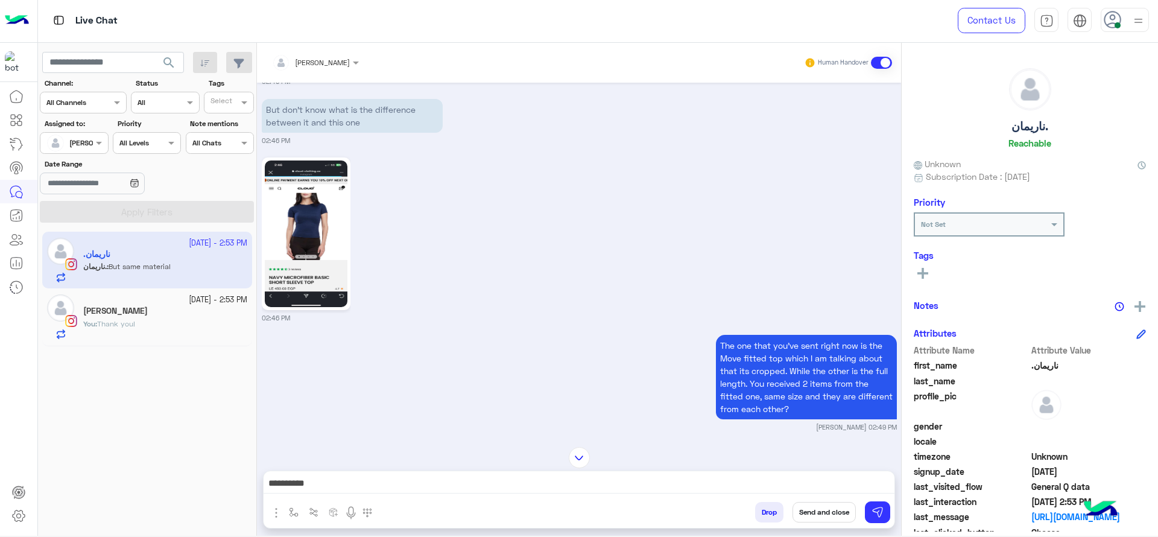
scroll to position [1021, 0]
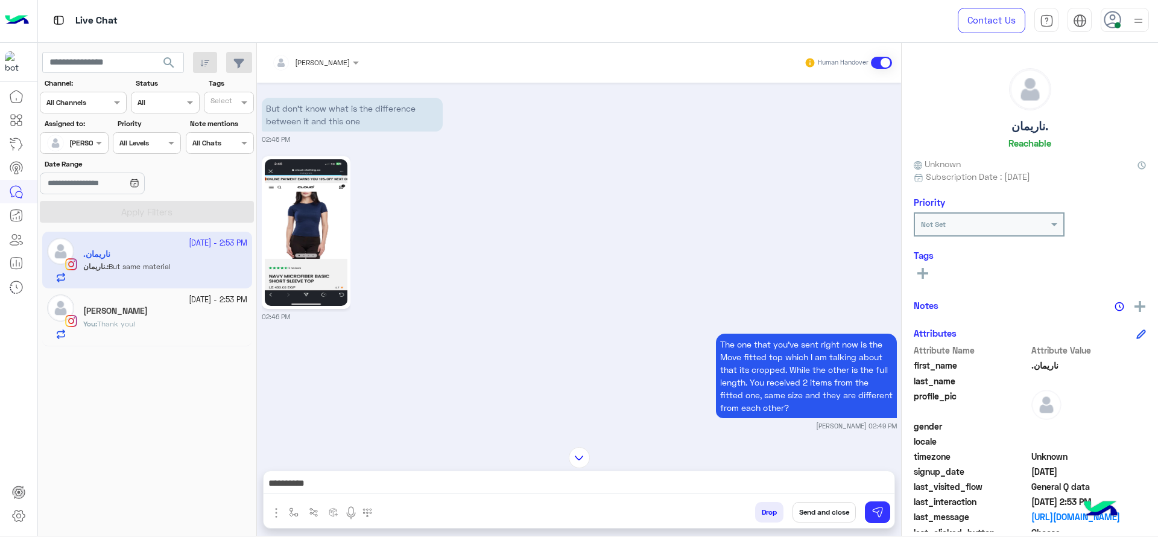
click at [294, 214] on img at bounding box center [306, 232] width 83 height 147
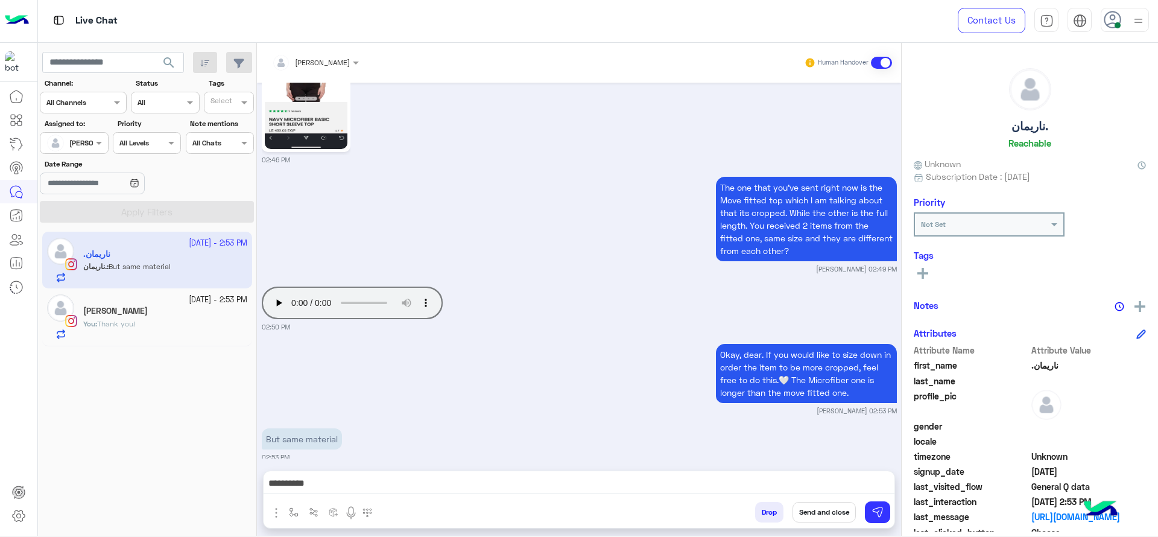
click at [475, 473] on div "**********" at bounding box center [579, 486] width 631 height 30
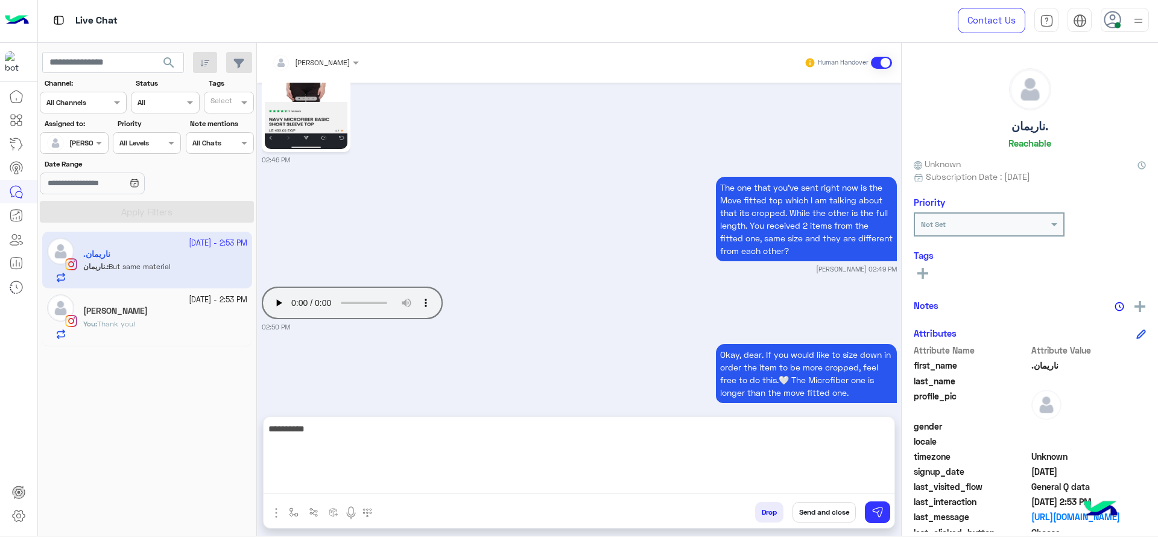
click at [475, 476] on textarea "**********" at bounding box center [579, 457] width 631 height 72
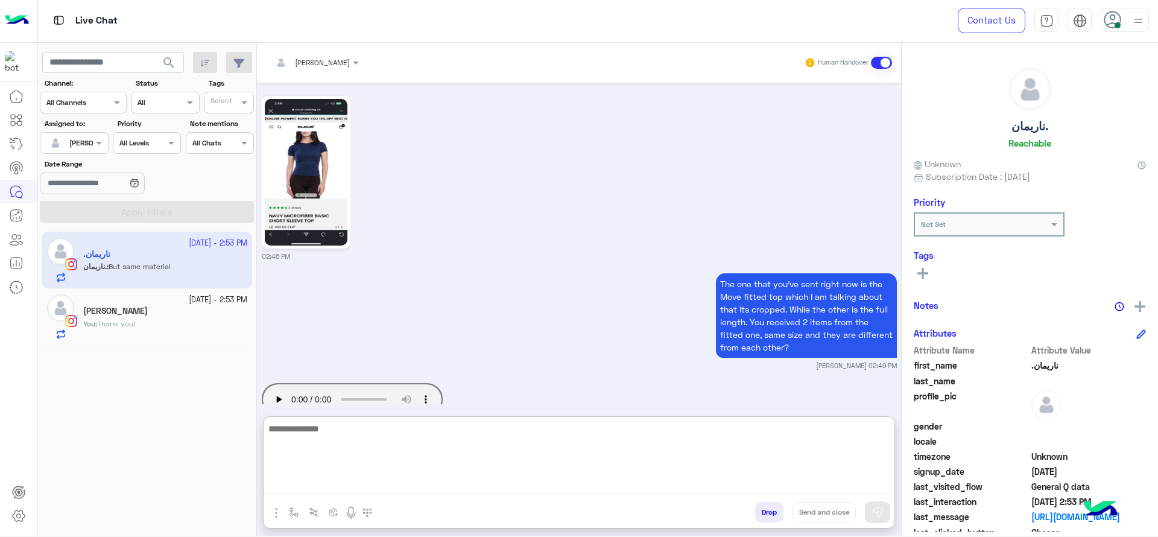
scroll to position [1279, 0]
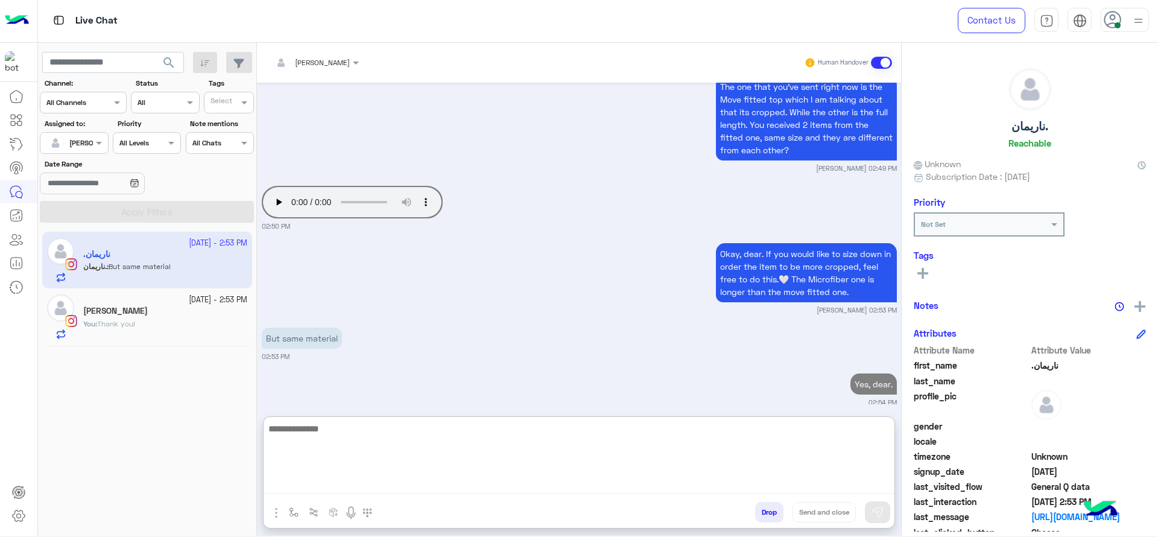
paste textarea "**********"
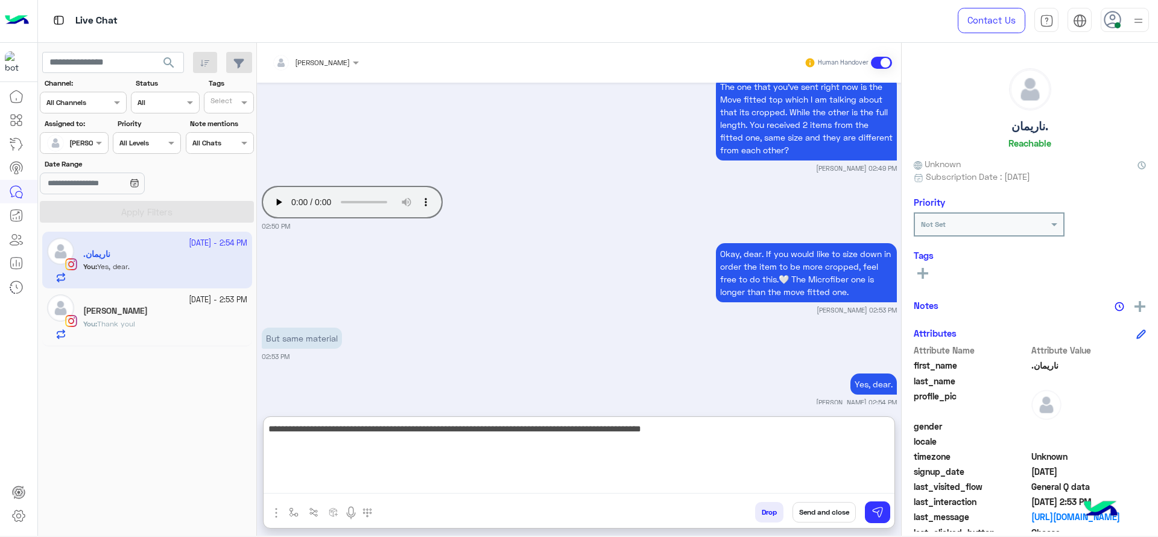
type textarea "**********"
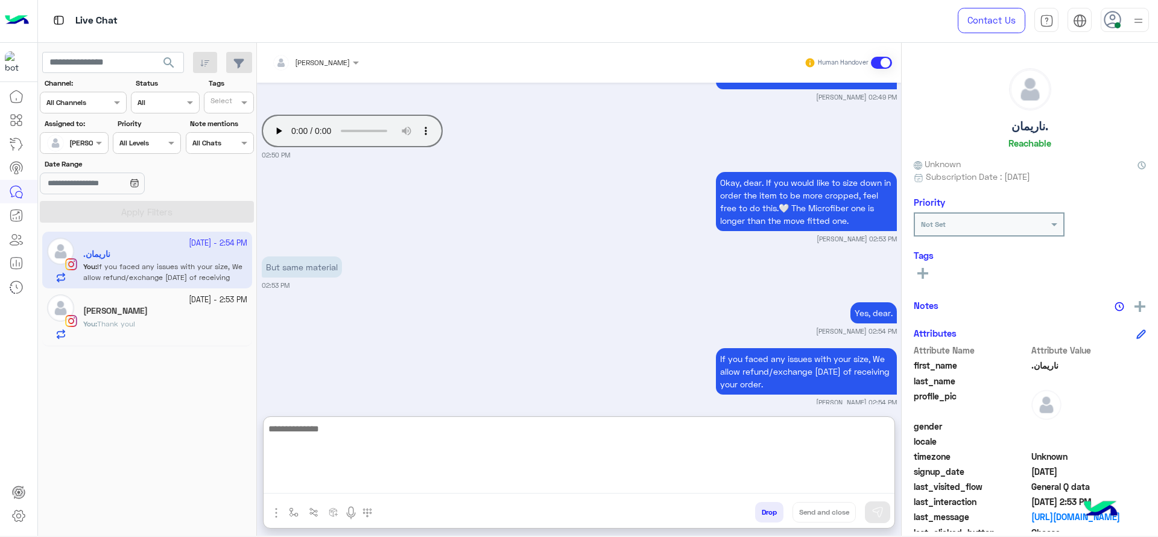
paste textarea "**********"
type textarea "**********"
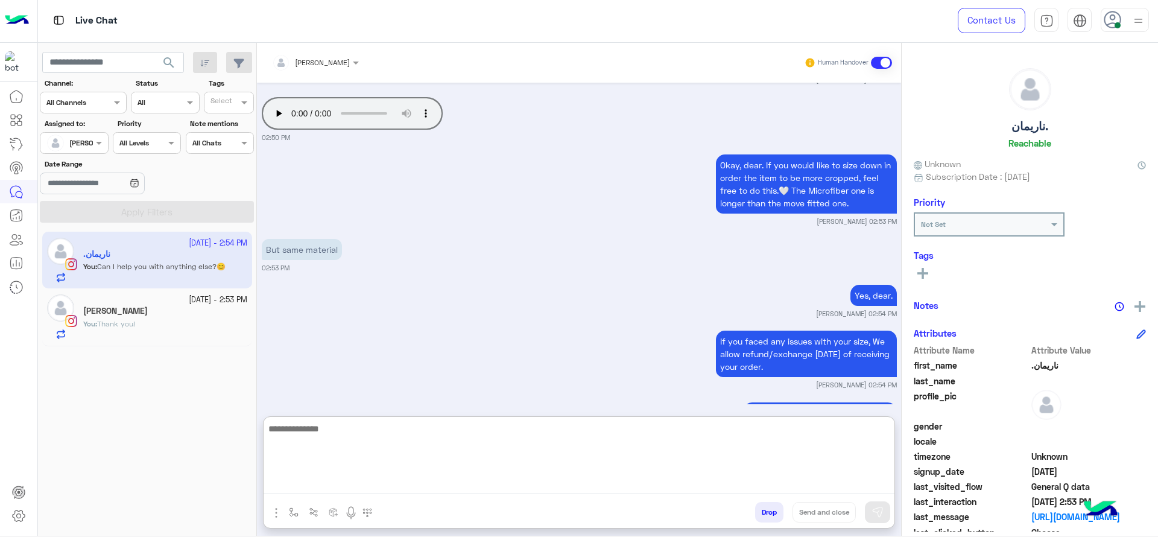
scroll to position [1396, 0]
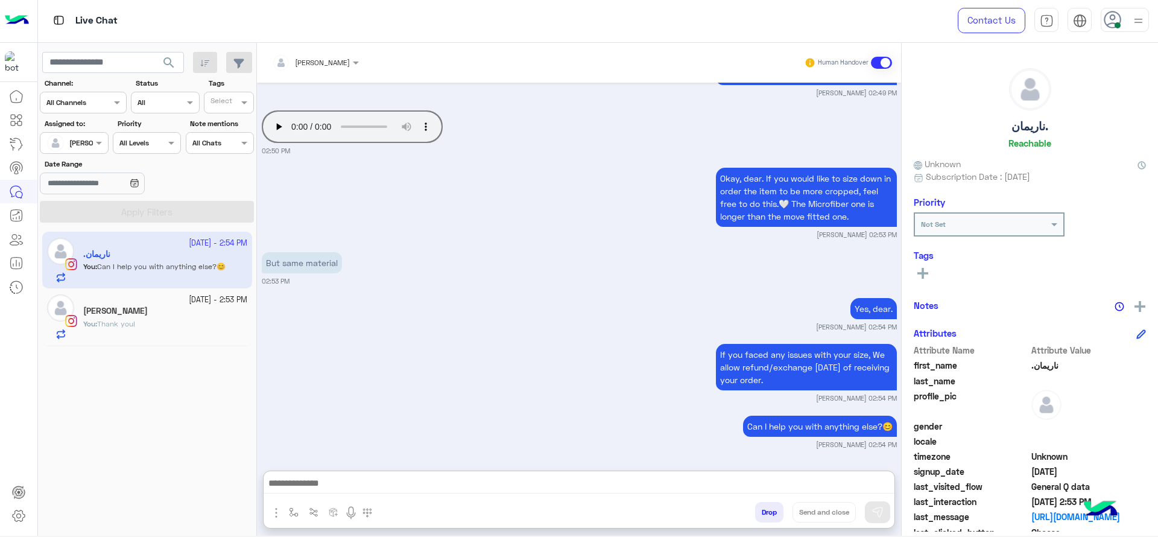
click at [197, 323] on div "You : Thank you!" at bounding box center [165, 328] width 164 height 21
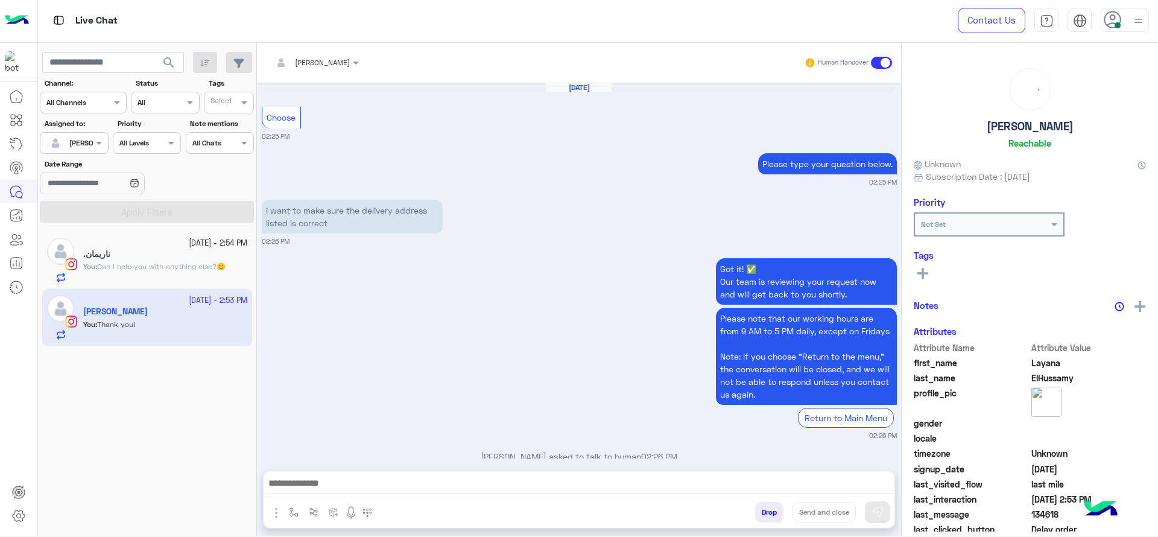
scroll to position [864, 0]
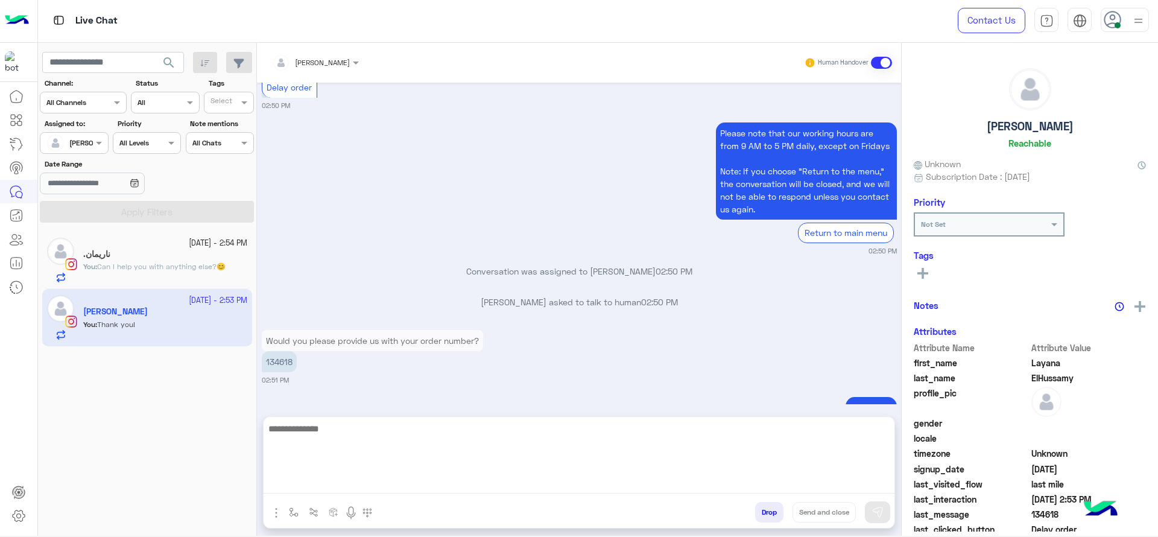
click at [362, 490] on textarea at bounding box center [579, 457] width 631 height 72
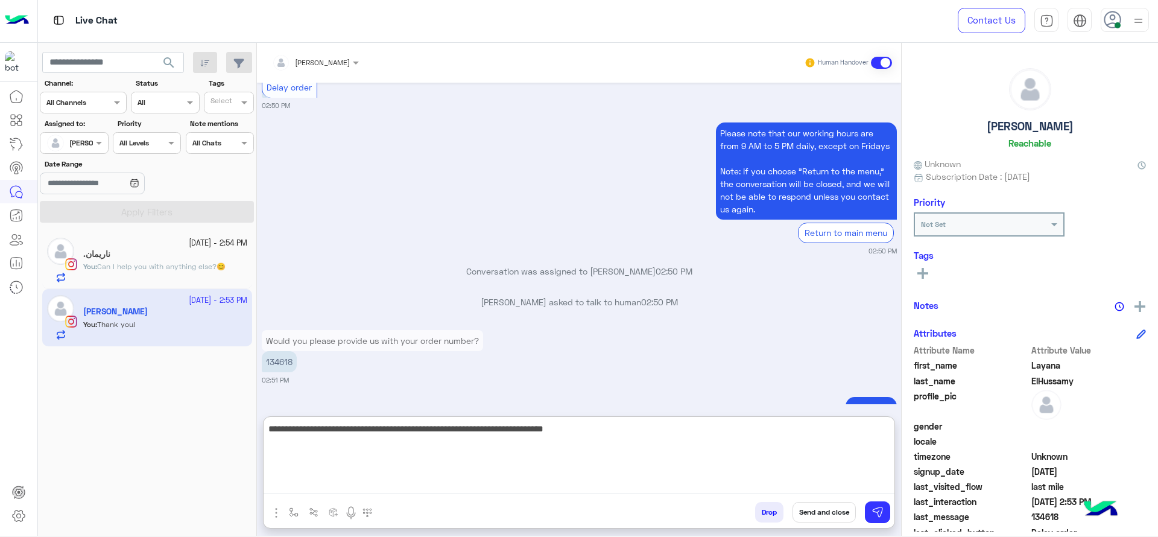
paste textarea "**********"
type textarea "**********"
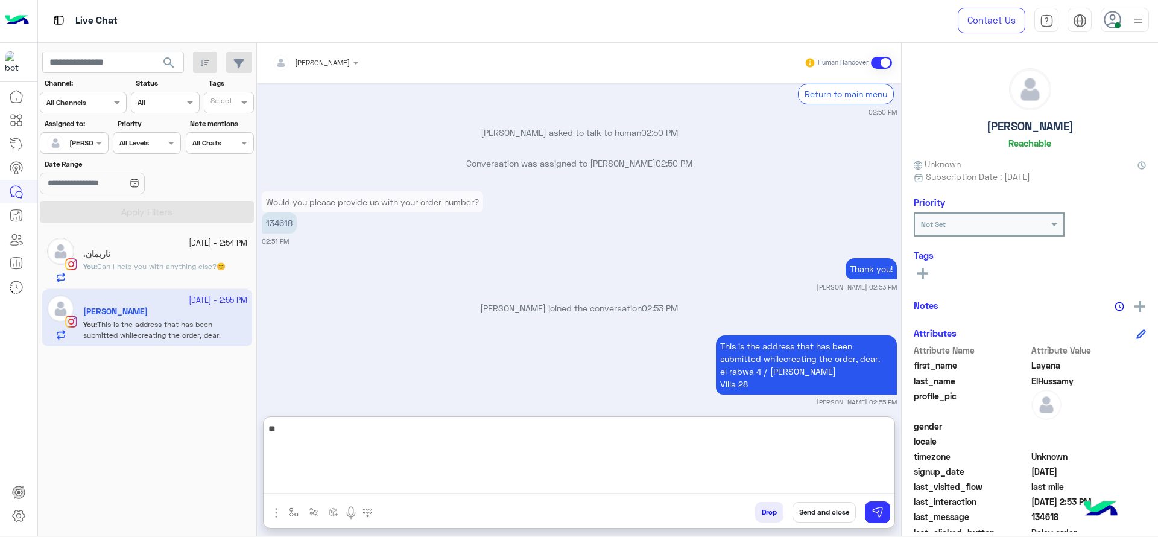
type textarea "*"
type textarea "**********"
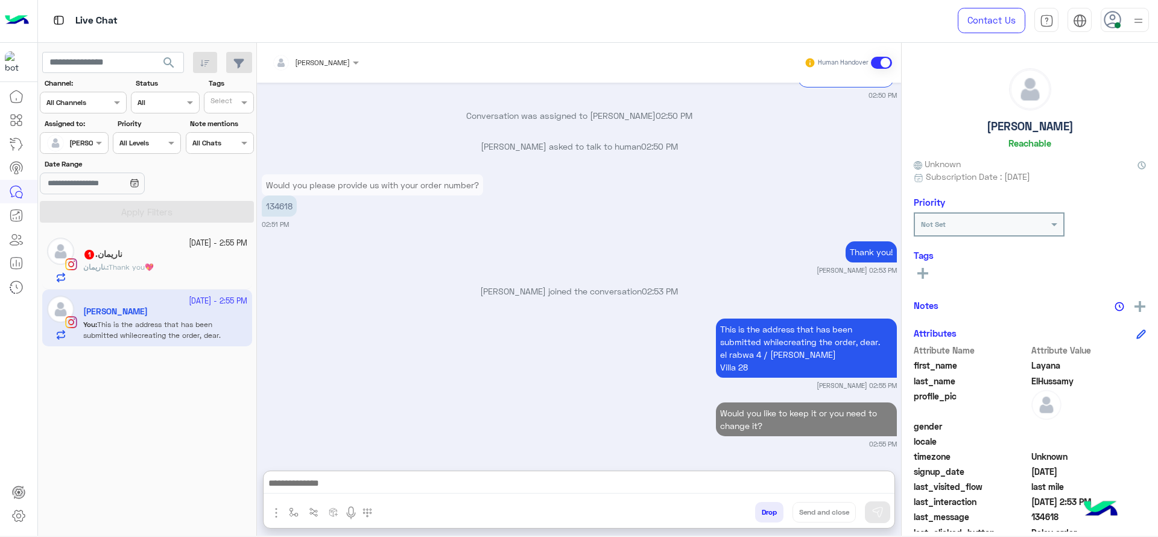
click at [152, 285] on div "[DATE] - 2:55 PM [PERSON_NAME]. 1 ناريمان. : Thank you💖" at bounding box center [147, 260] width 210 height 57
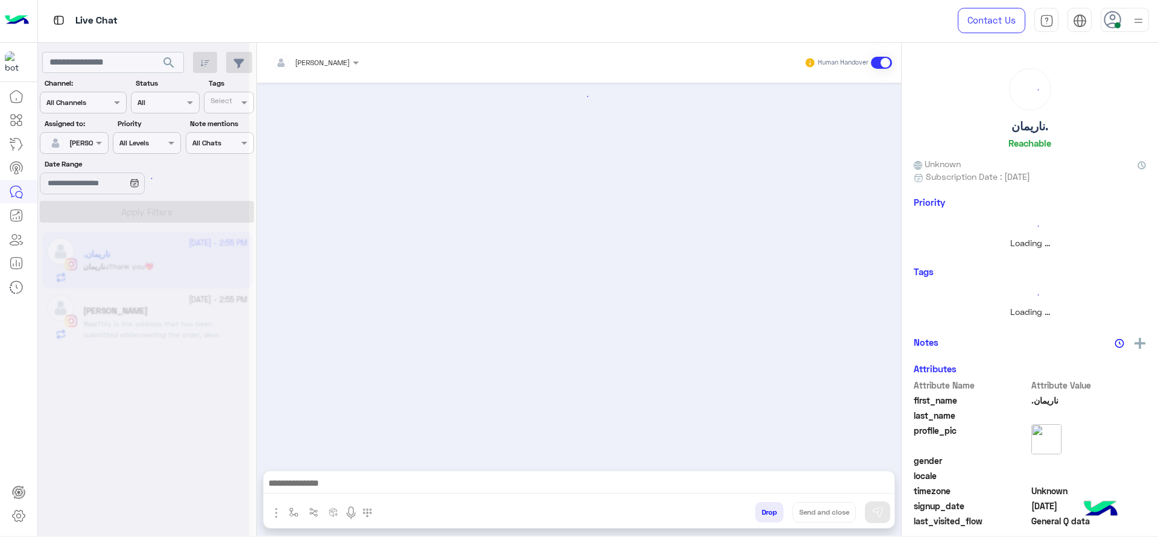
click at [186, 274] on div at bounding box center [143, 272] width 211 height 537
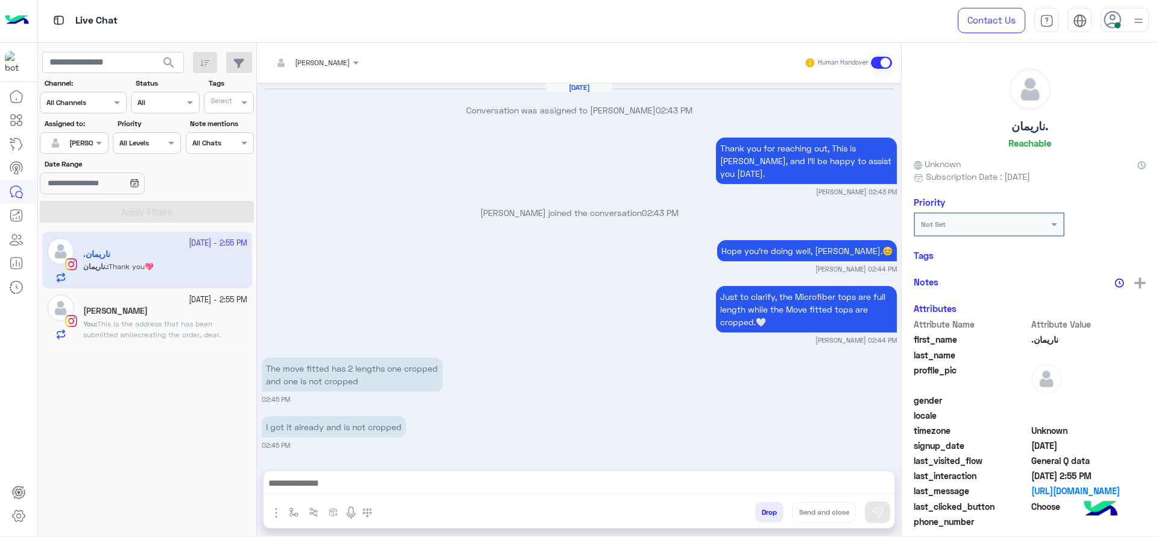
scroll to position [1014, 0]
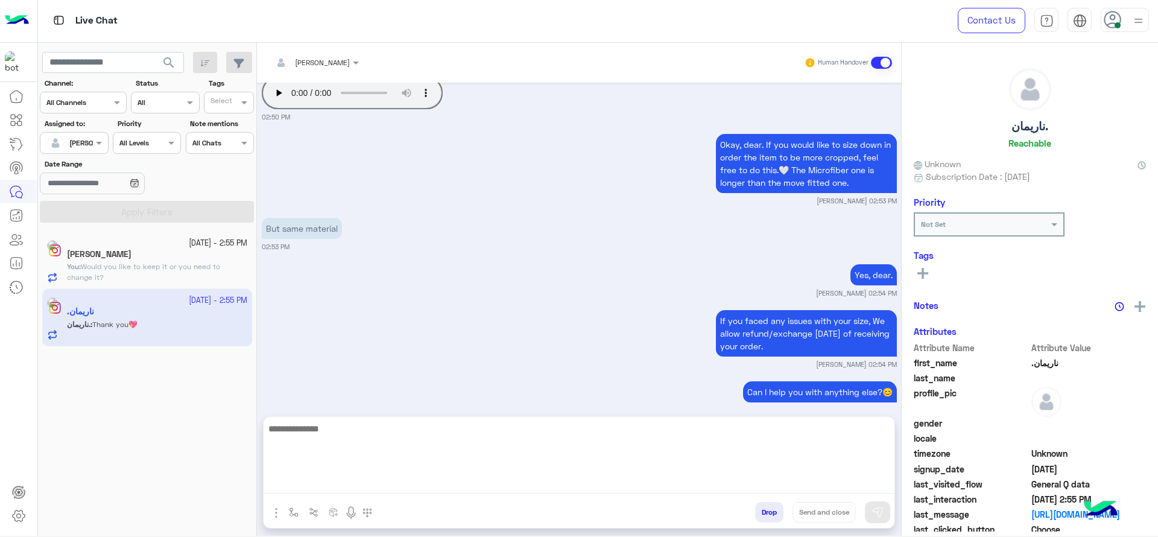
click at [332, 479] on textarea at bounding box center [579, 457] width 631 height 72
paste textarea "**********"
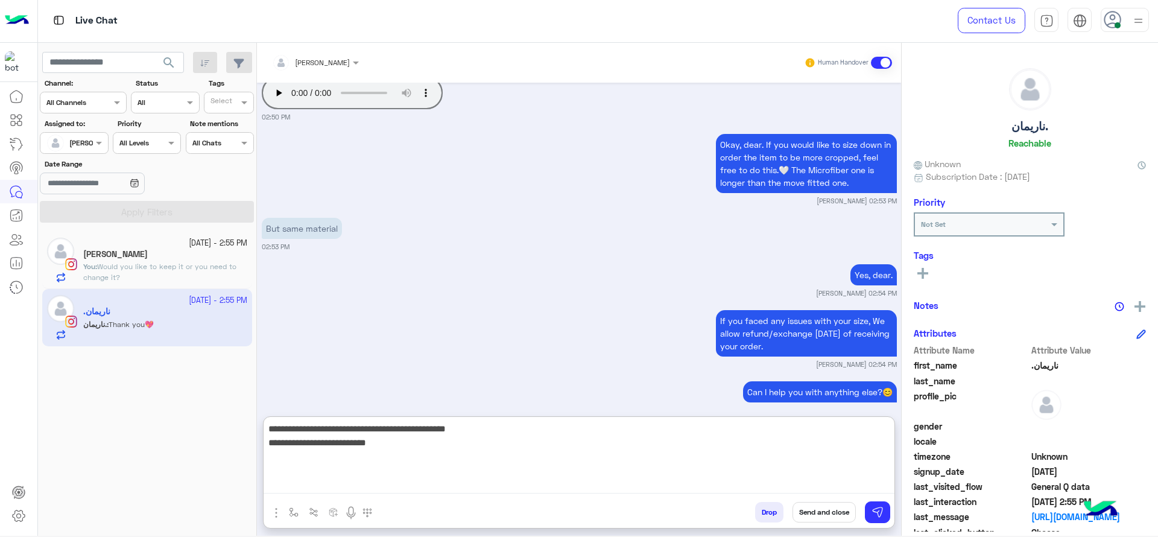
type textarea "**********"
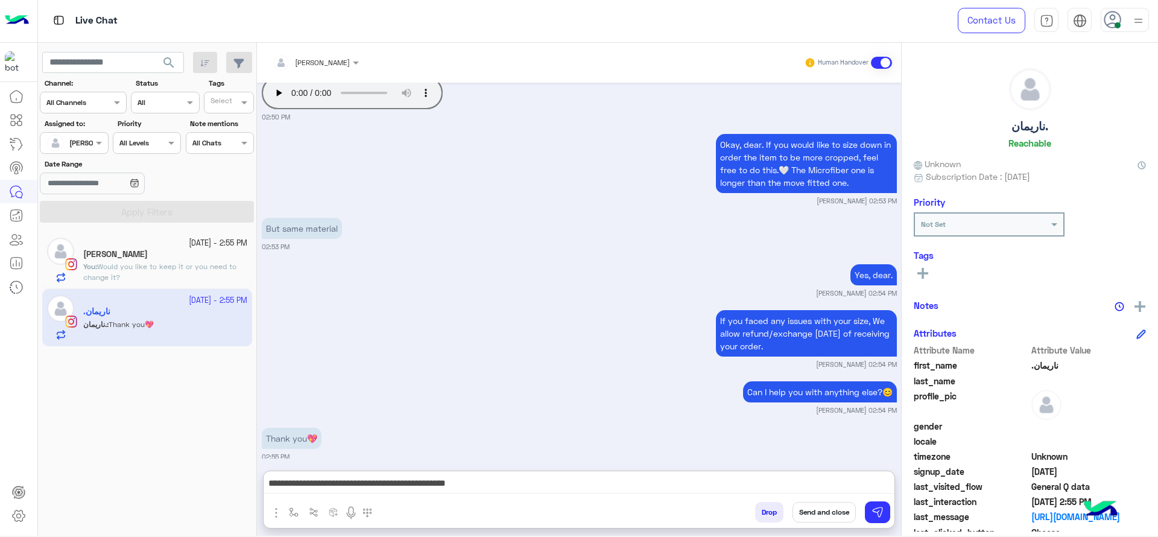
click at [822, 505] on button "Send and close" at bounding box center [824, 512] width 63 height 21
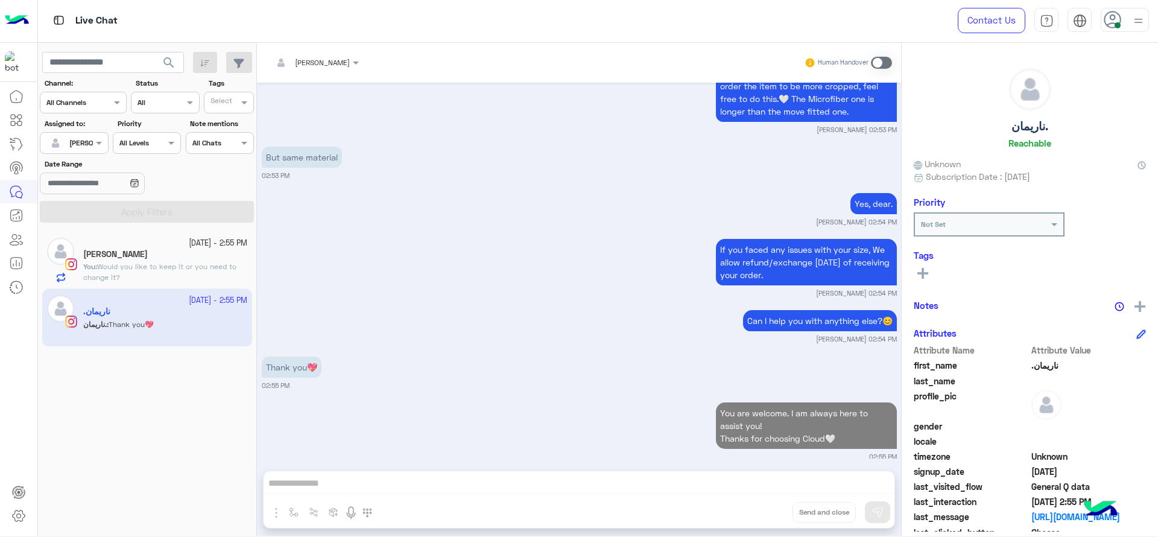
scroll to position [1116, 0]
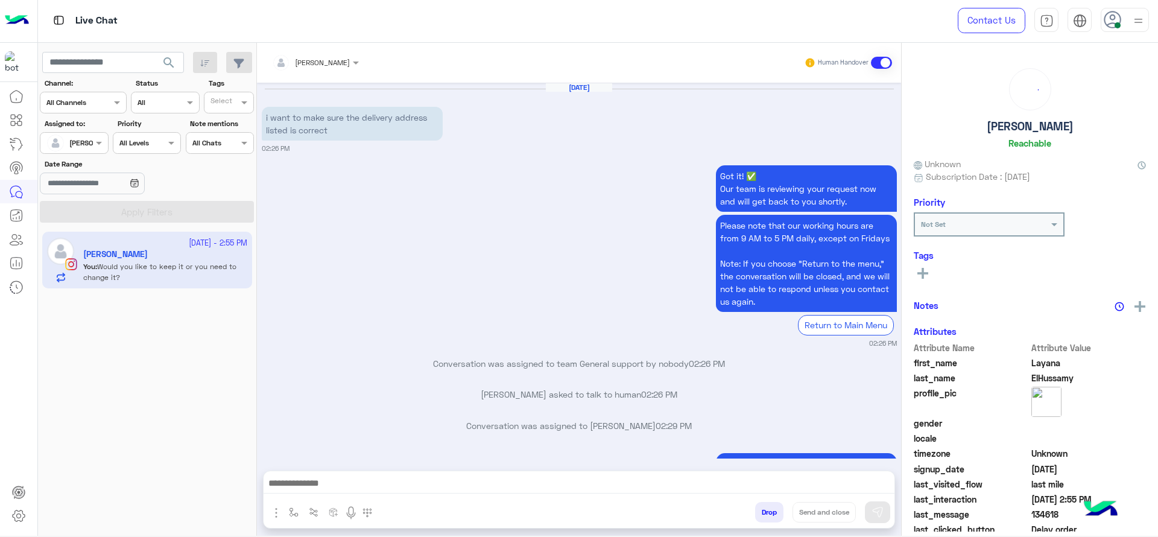
scroll to position [914, 0]
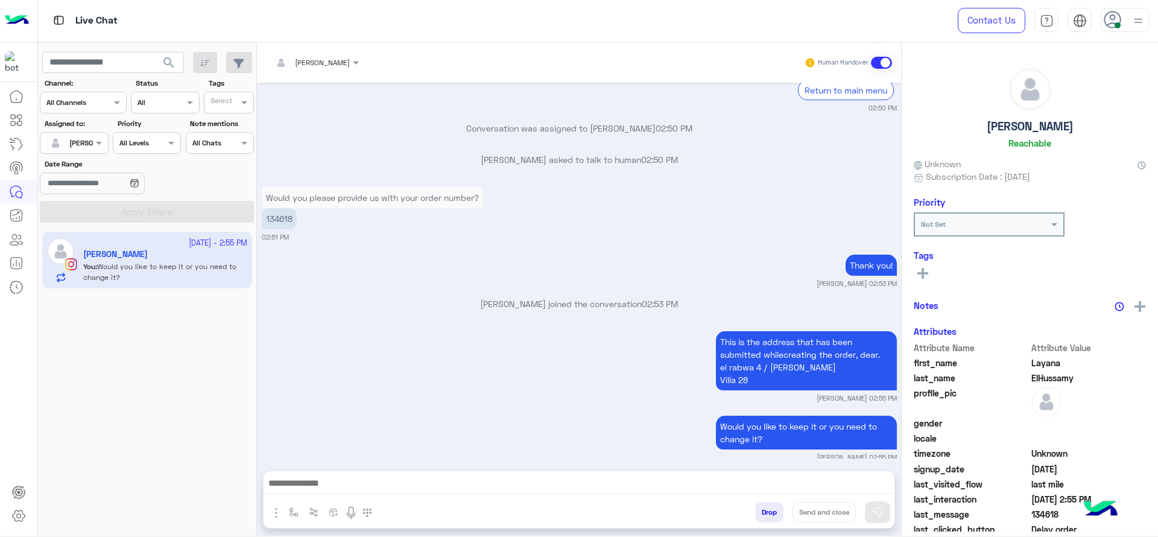
click at [87, 143] on div at bounding box center [73, 141] width 67 height 11
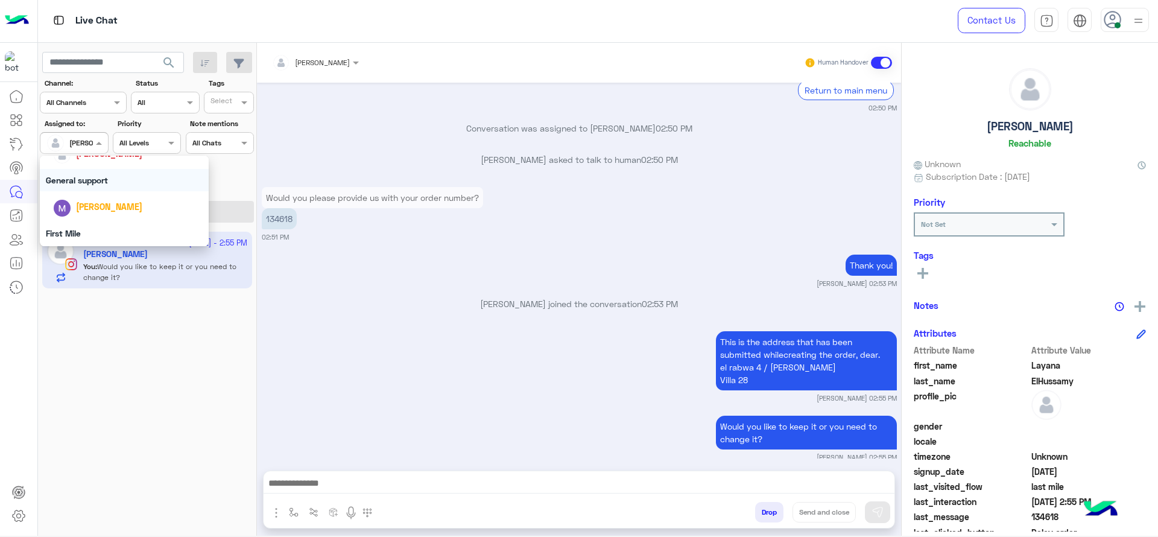
scroll to position [206, 0]
click at [93, 176] on div "General support" at bounding box center [124, 181] width 169 height 22
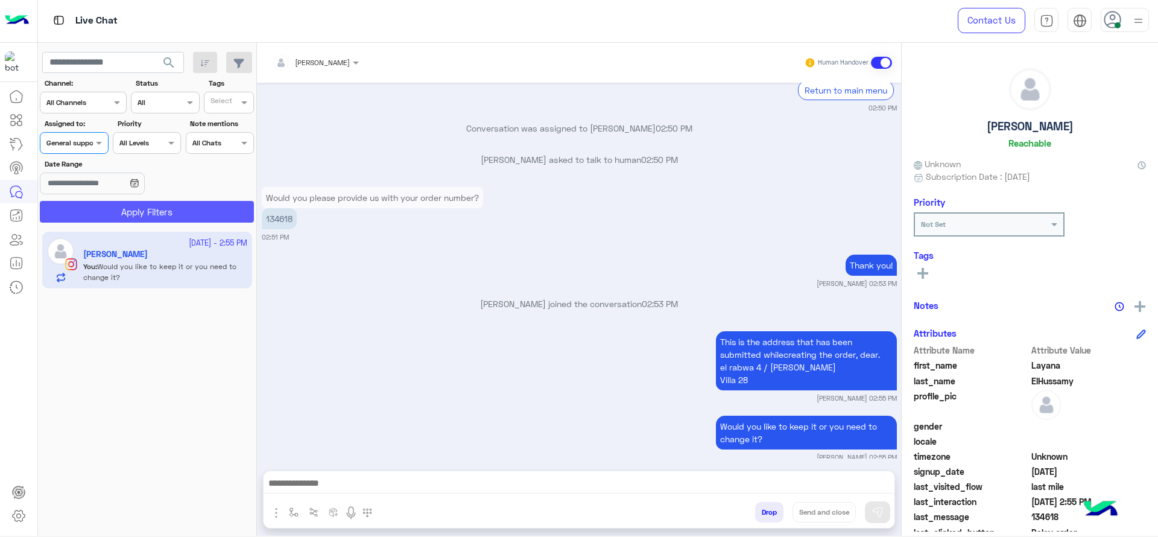
click at [104, 206] on button "Apply Filters" at bounding box center [147, 212] width 214 height 22
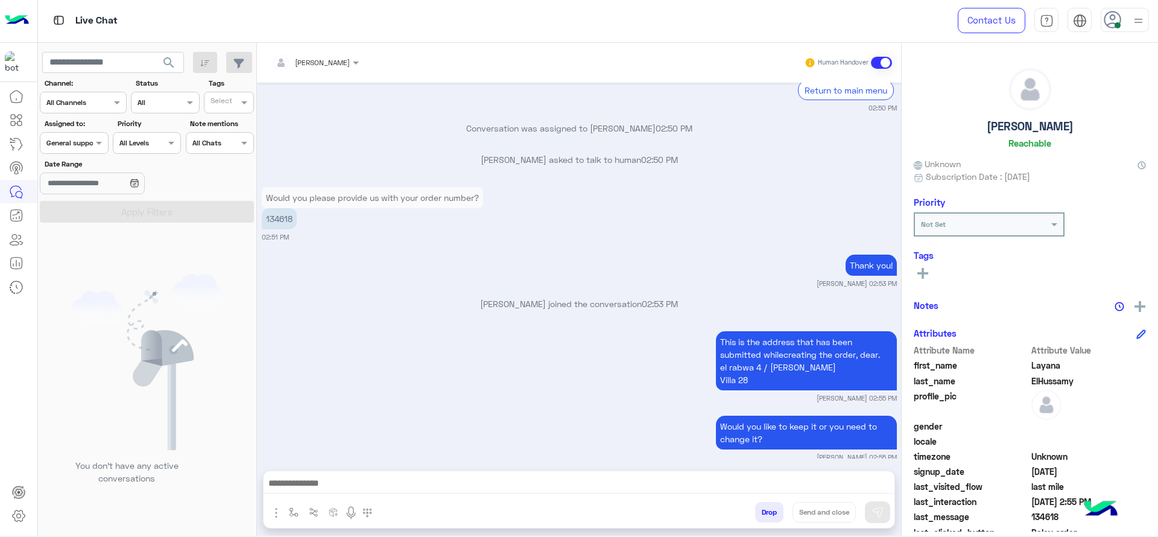
scroll to position [961, 0]
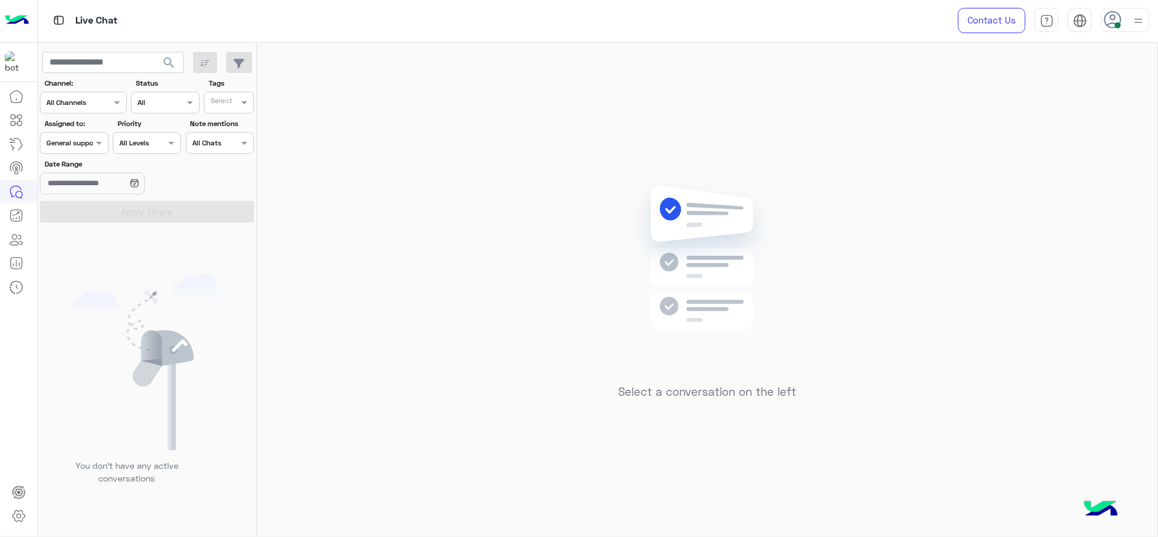
click at [88, 148] on div "General support" at bounding box center [72, 143] width 52 height 11
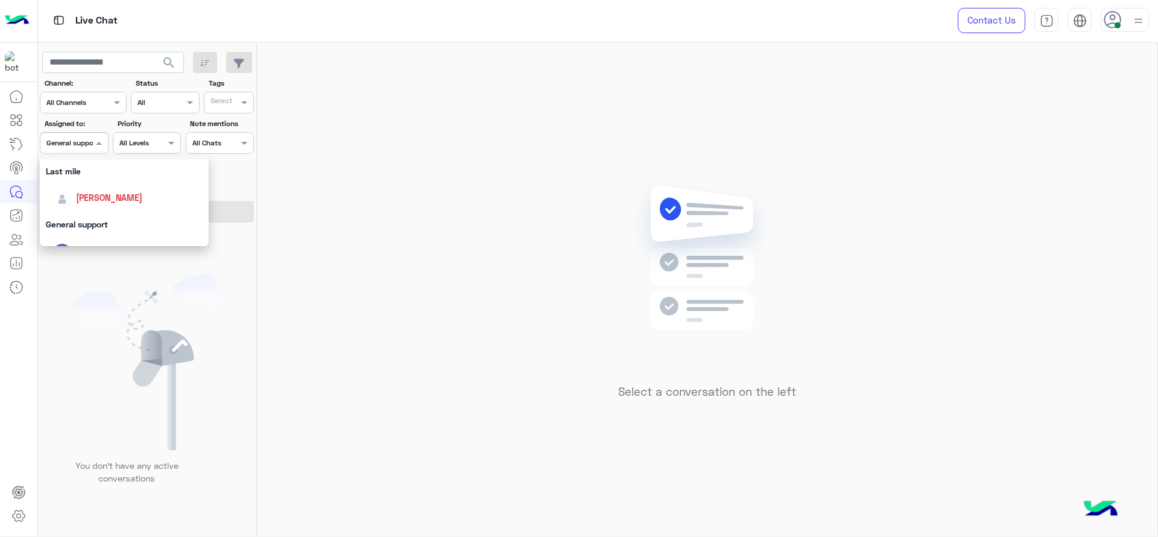
scroll to position [166, 0]
click at [95, 200] on div "[PERSON_NAME]" at bounding box center [109, 195] width 66 height 13
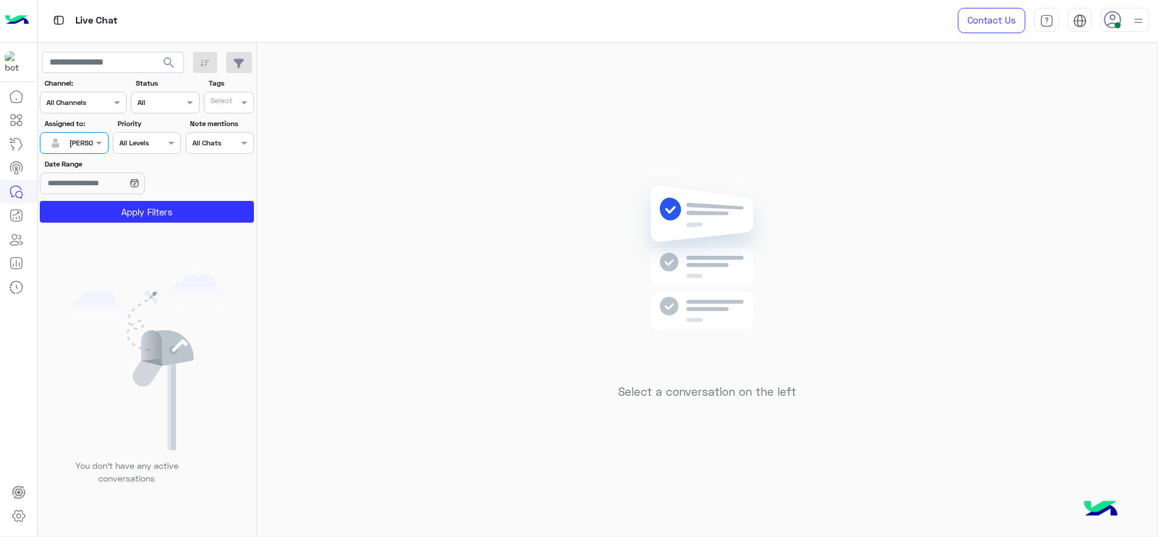
click at [95, 200] on section "Channel: Channel All Channels Status Channel All Tags Select Assigned to: Assig…" at bounding box center [147, 150] width 201 height 145
click at [95, 203] on button "Apply Filters" at bounding box center [147, 212] width 214 height 22
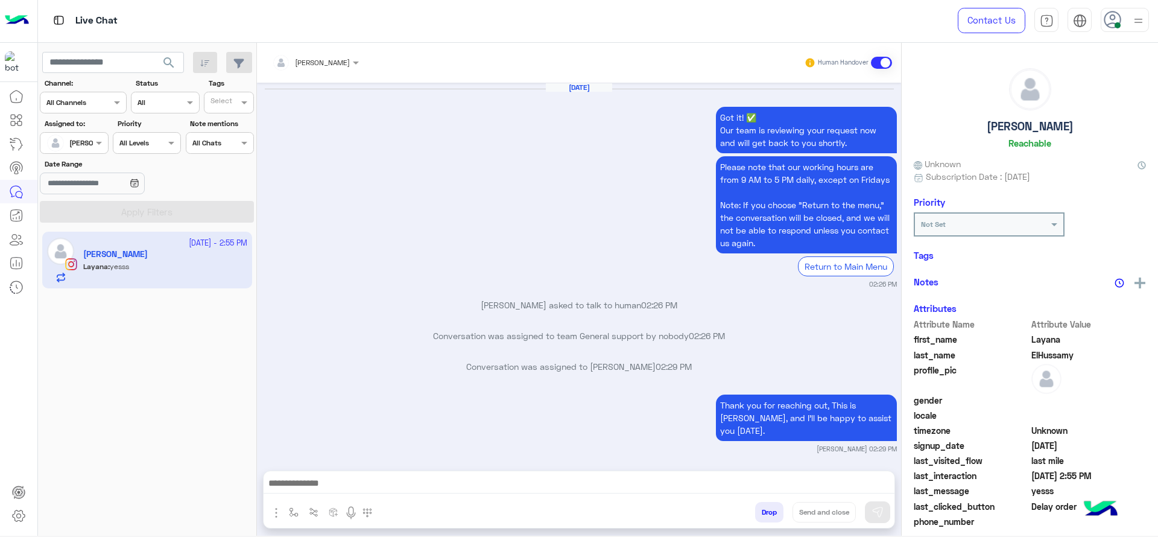
scroll to position [902, 0]
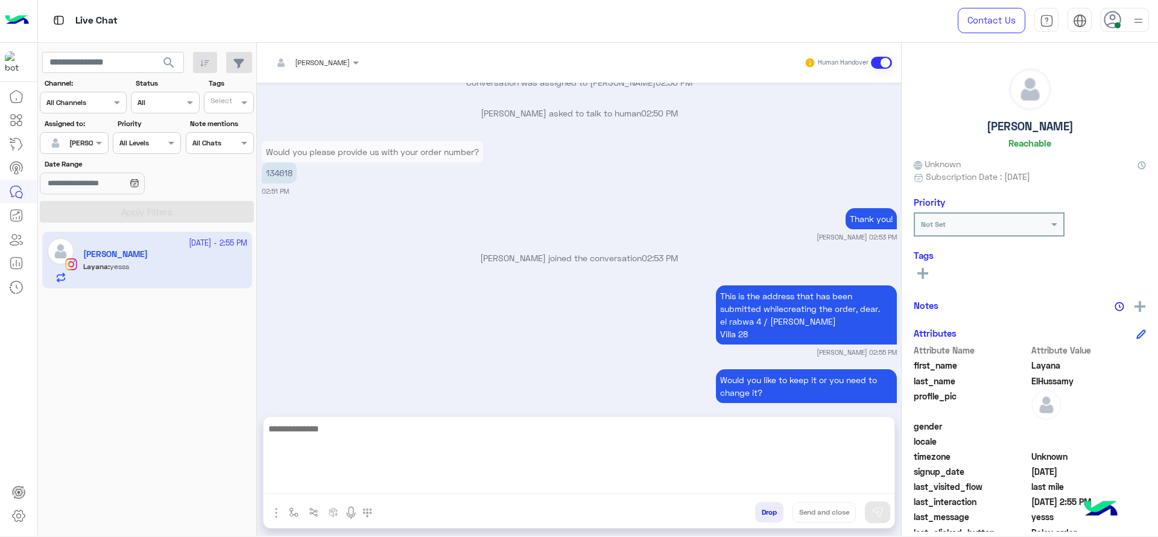
click at [367, 479] on textarea at bounding box center [579, 457] width 631 height 72
click at [452, 431] on textarea "**********" at bounding box center [579, 457] width 631 height 72
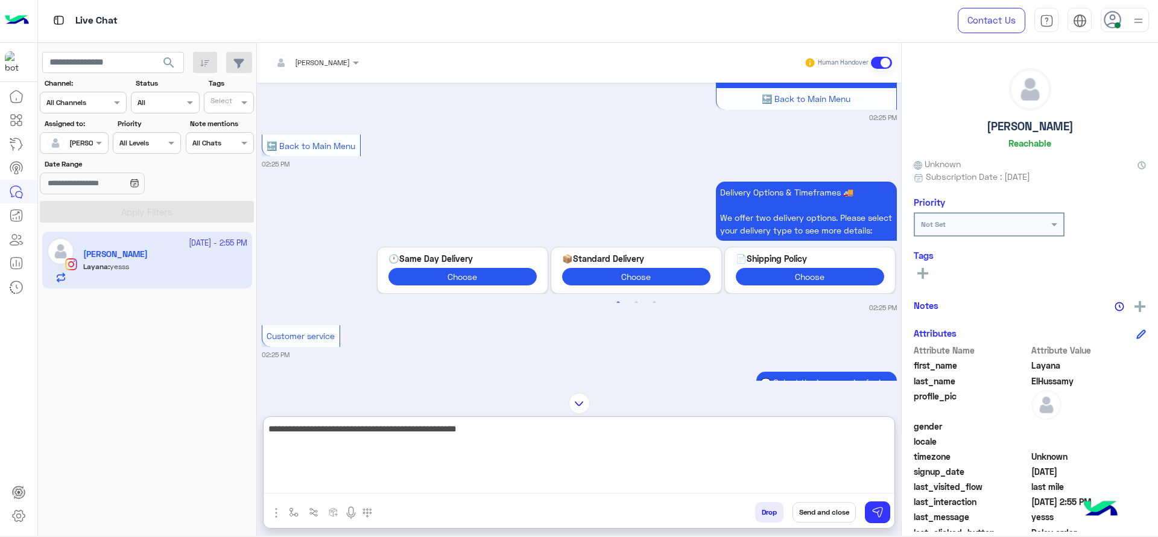
scroll to position [1504, 0]
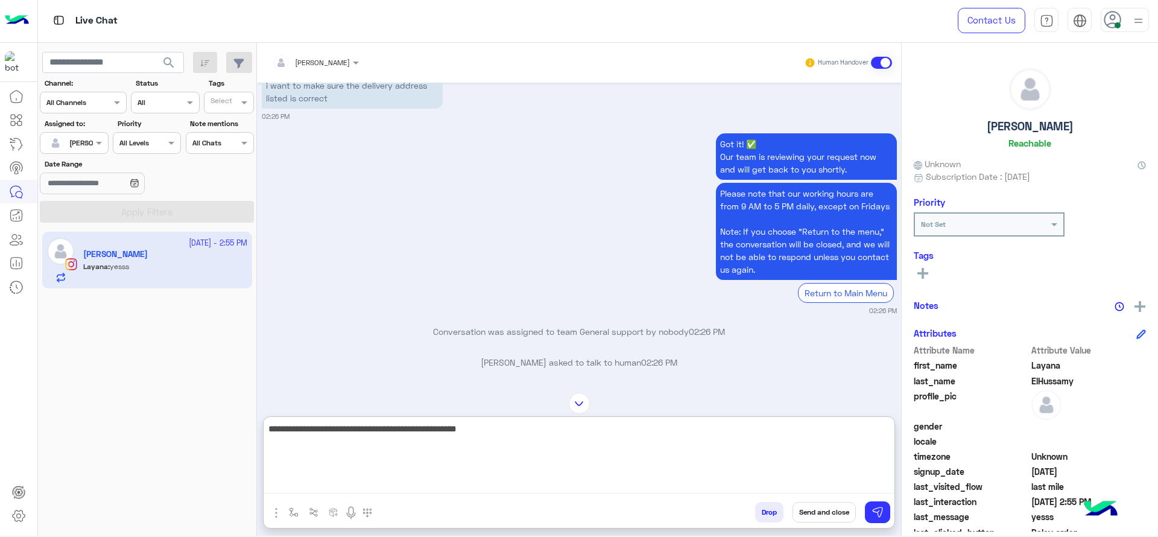
click at [542, 435] on textarea "**********" at bounding box center [579, 457] width 631 height 72
type textarea "**********"
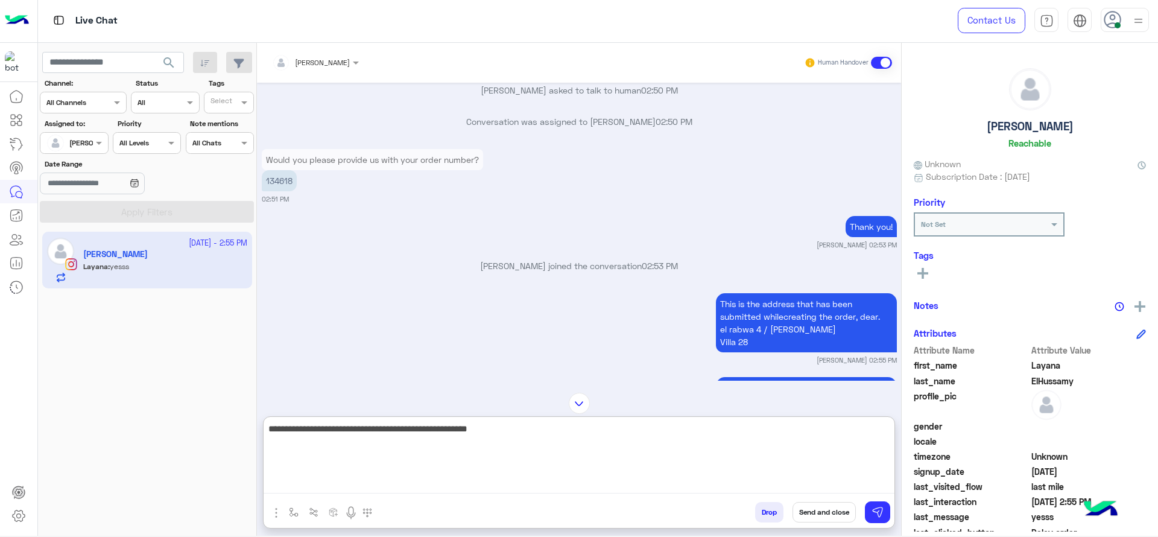
scroll to position [2487, 0]
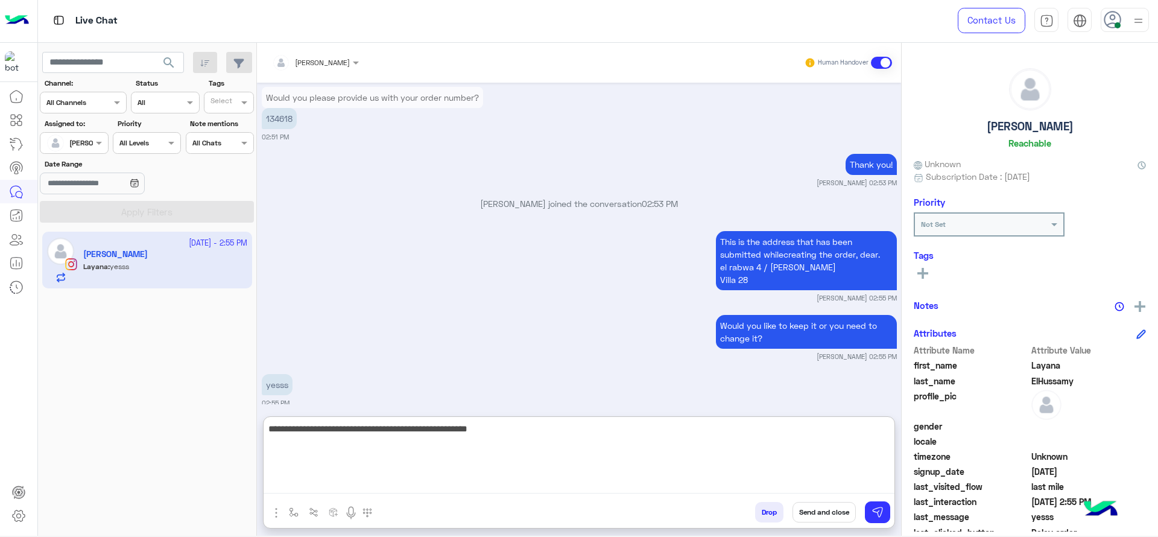
click at [489, 449] on textarea "**********" at bounding box center [579, 457] width 631 height 72
click at [516, 457] on textarea "**********" at bounding box center [579, 457] width 631 height 72
click at [533, 452] on textarea "**********" at bounding box center [579, 457] width 631 height 72
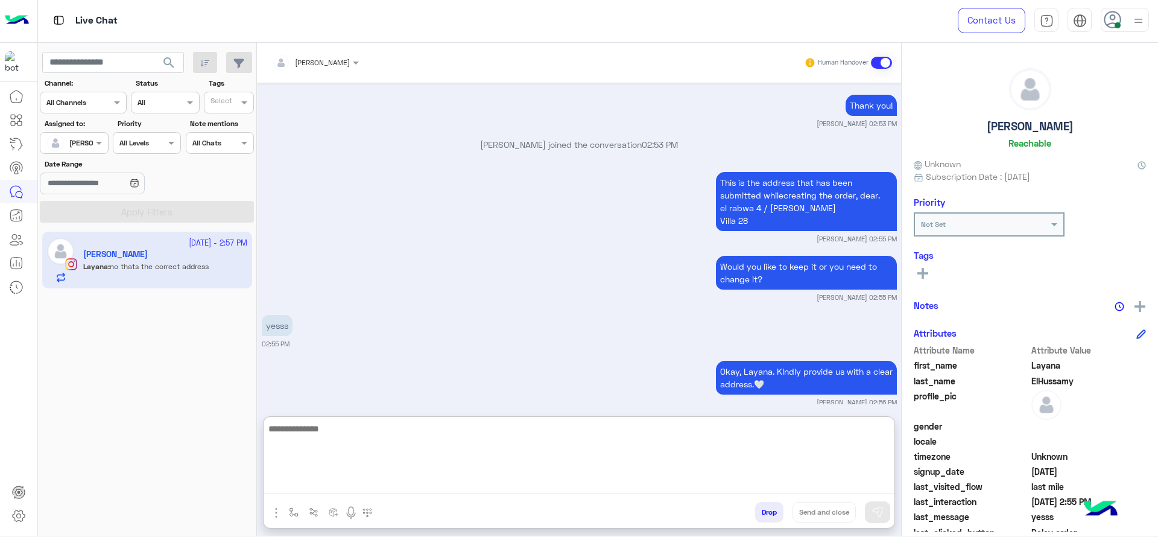
scroll to position [2592, 0]
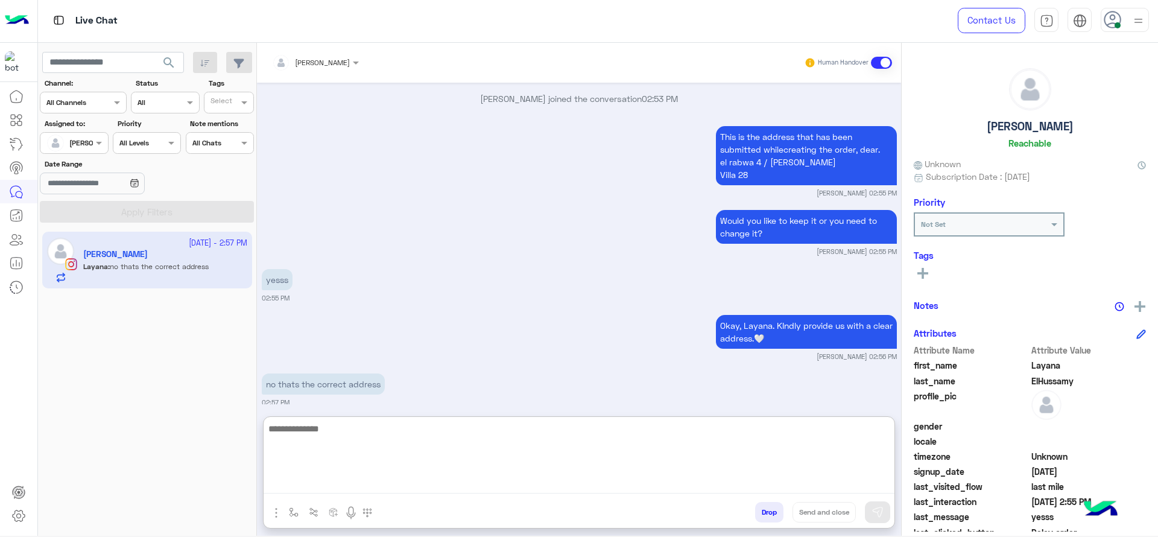
click at [425, 434] on textarea at bounding box center [579, 457] width 631 height 72
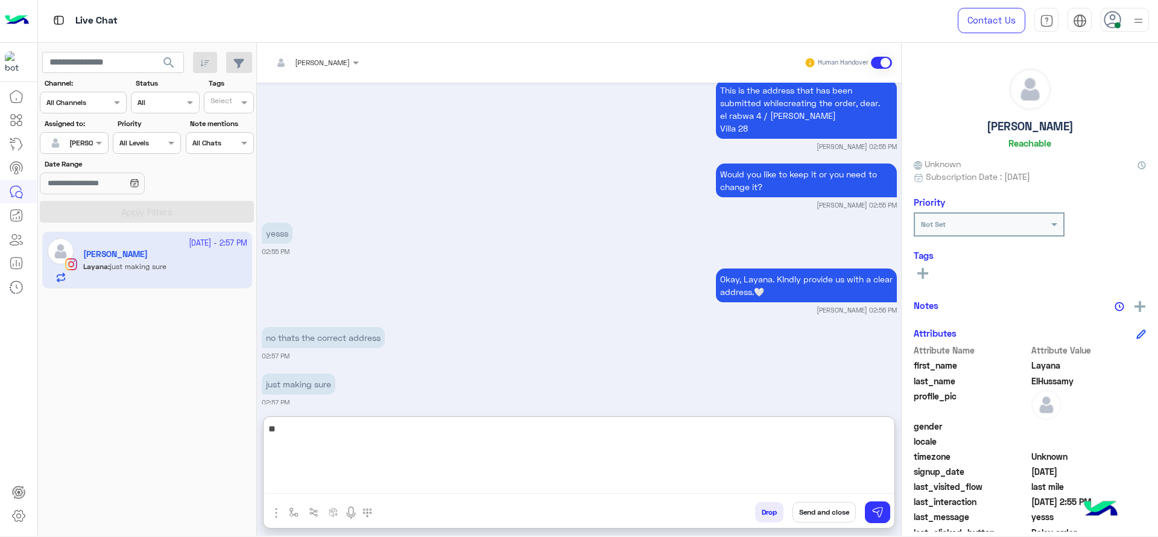
type textarea "*"
paste textarea "**********"
type textarea "**********"
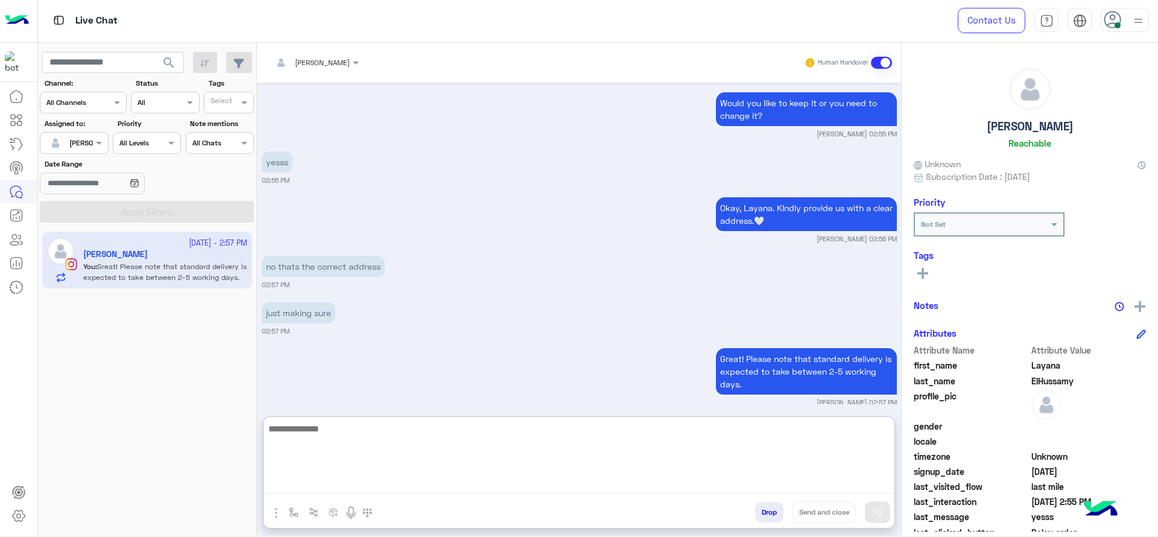
click at [470, 467] on textarea at bounding box center [579, 457] width 631 height 72
click at [418, 455] on textarea at bounding box center [579, 457] width 631 height 72
paste textarea "**********"
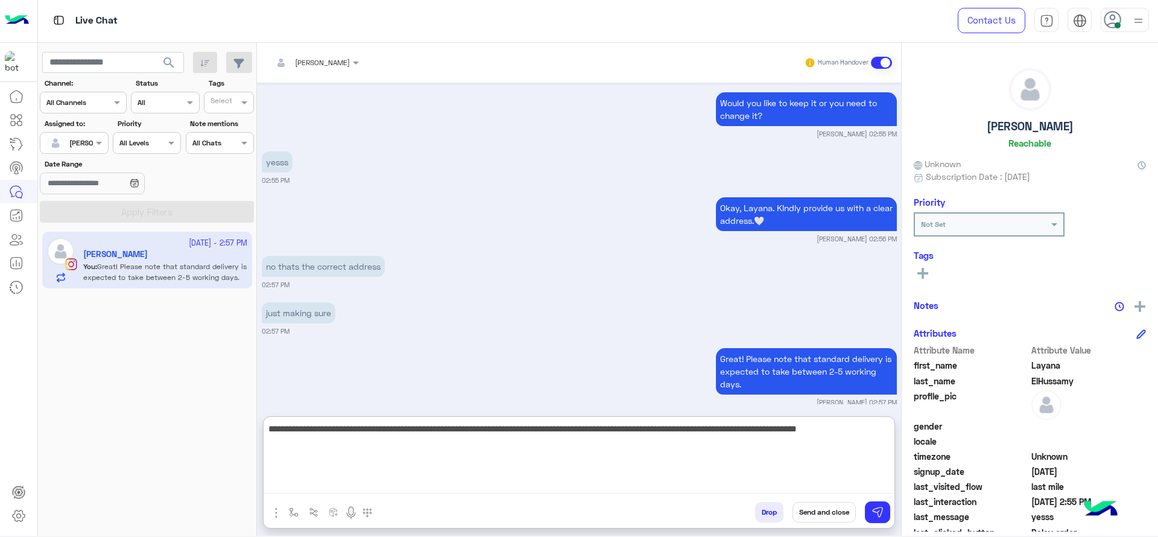
type textarea "**********"
click at [511, 457] on textarea "**********" at bounding box center [579, 457] width 631 height 72
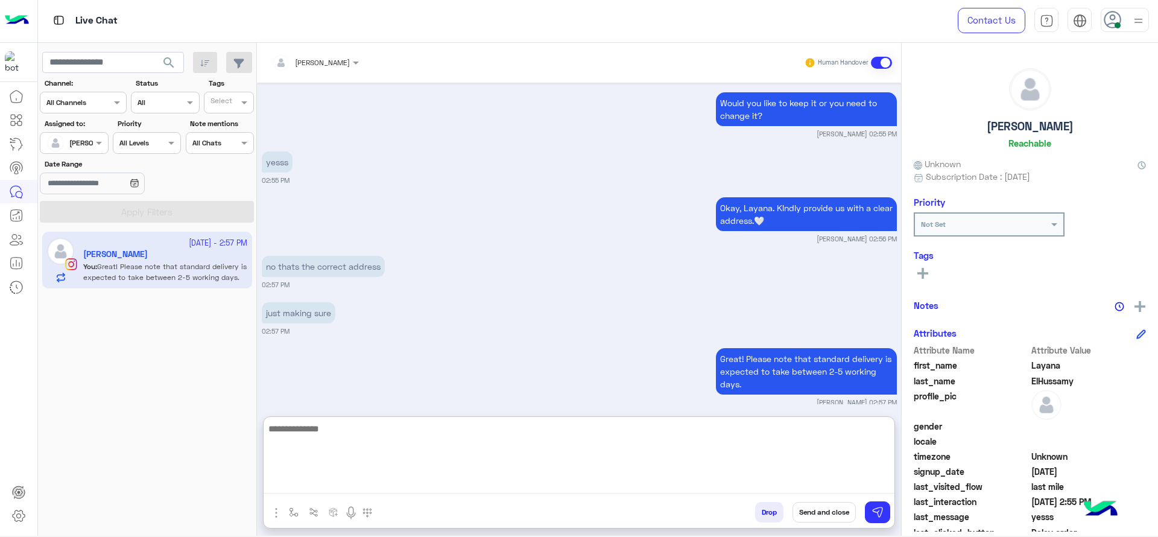
scroll to position [2793, 0]
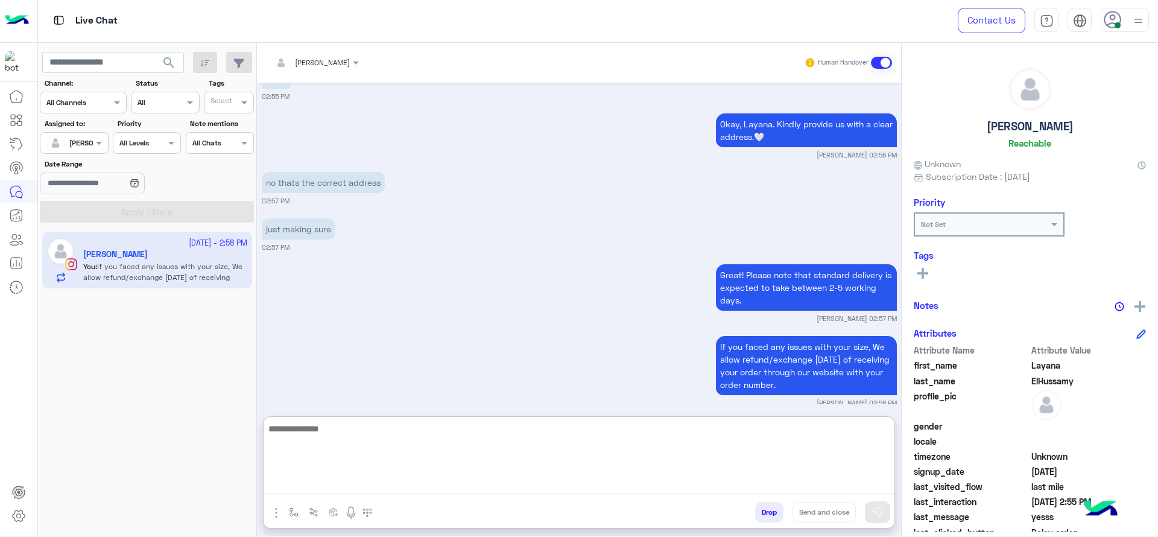
paste textarea "**********"
type textarea "**********"
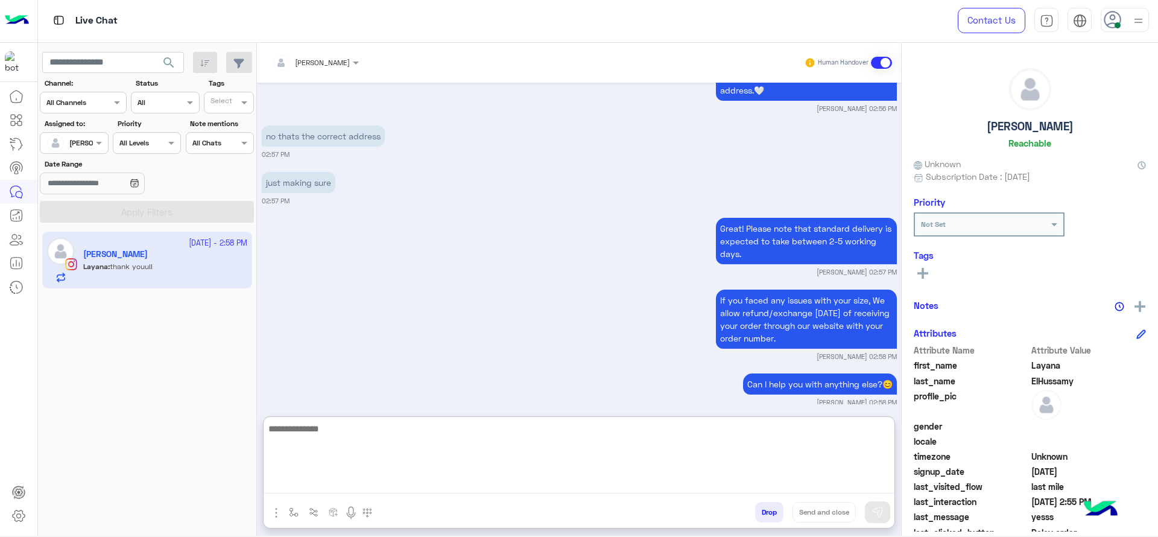
scroll to position [2885, 0]
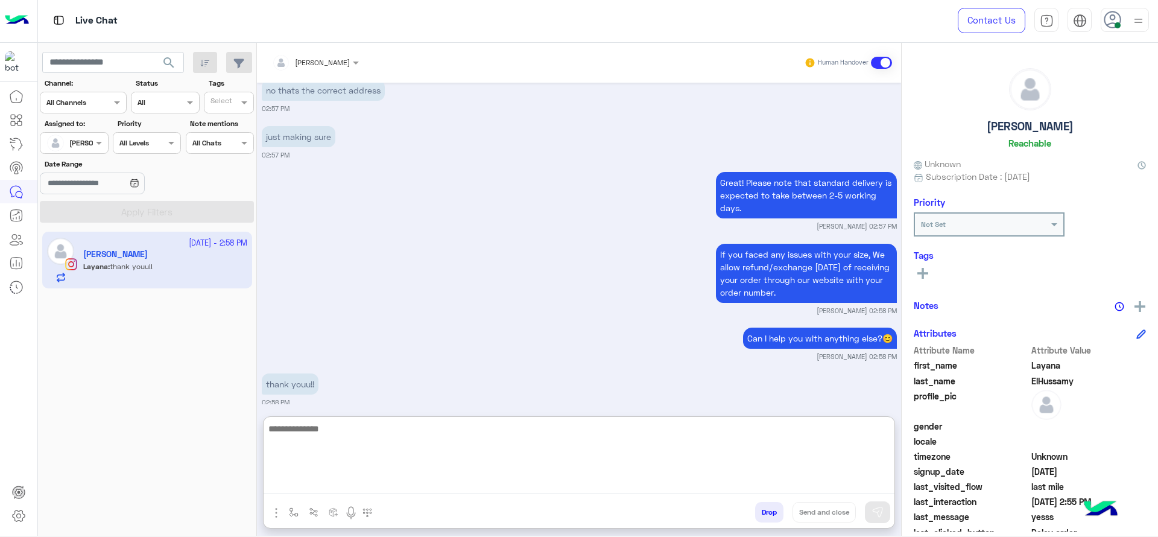
paste textarea "**********"
type textarea "**********"
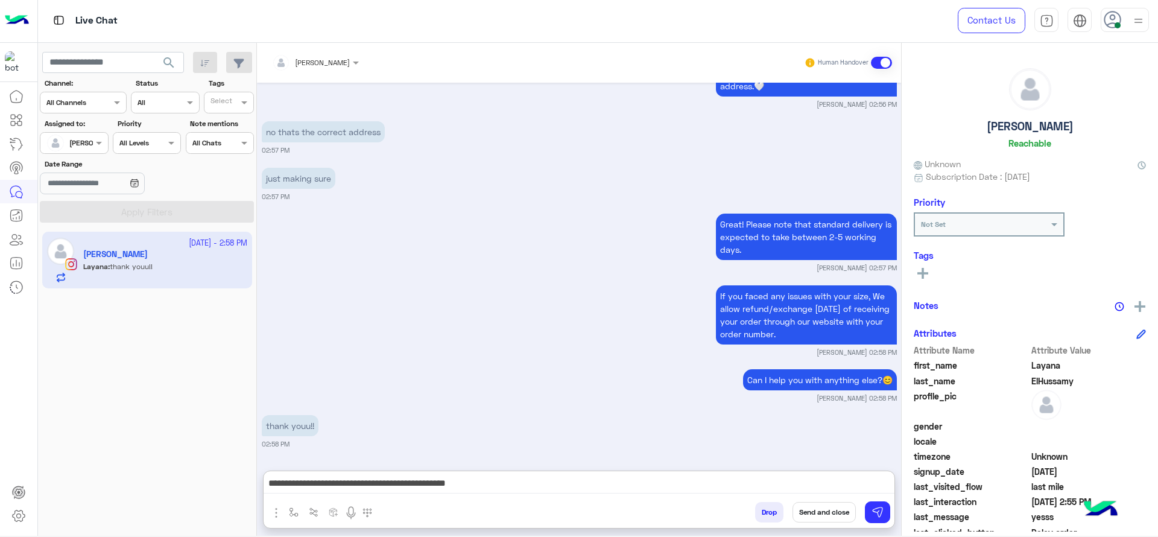
click at [837, 505] on button "Send and close" at bounding box center [824, 512] width 63 height 21
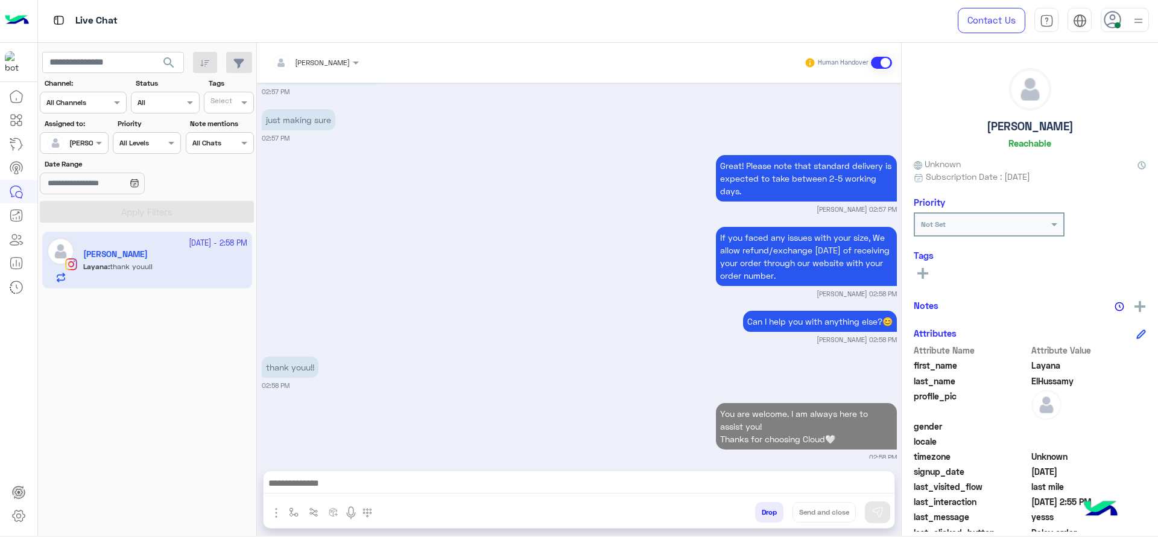
scroll to position [2934, 0]
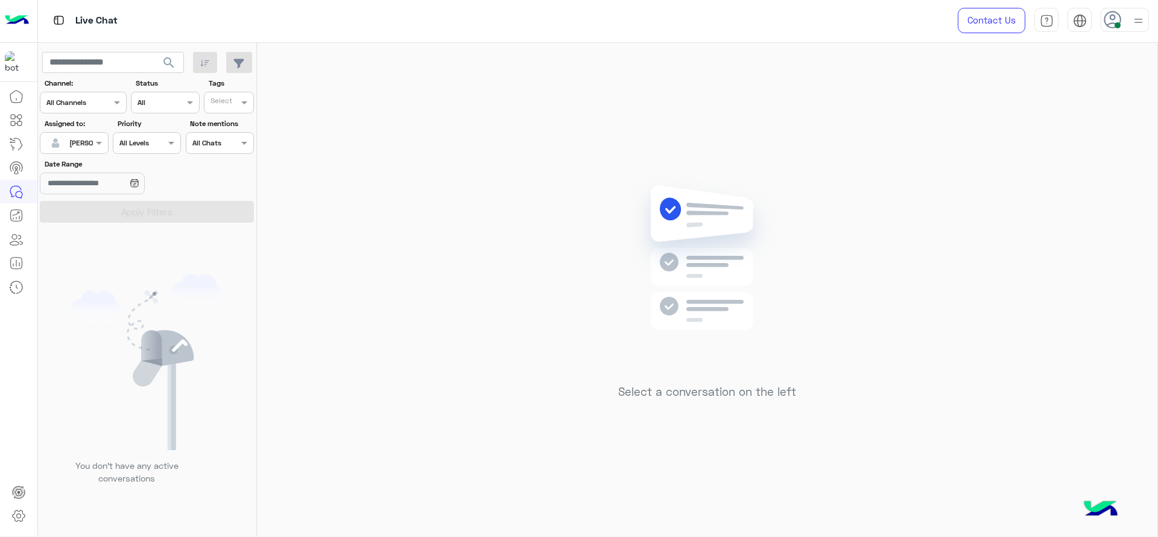
click at [310, 82] on div "Select a conversation on the left" at bounding box center [707, 292] width 900 height 498
click at [1134, 29] on div at bounding box center [1138, 19] width 15 height 23
click at [1139, 82] on label "Online" at bounding box center [1073, 91] width 131 height 22
click at [430, 196] on div "Select a conversation on the left" at bounding box center [707, 292] width 900 height 498
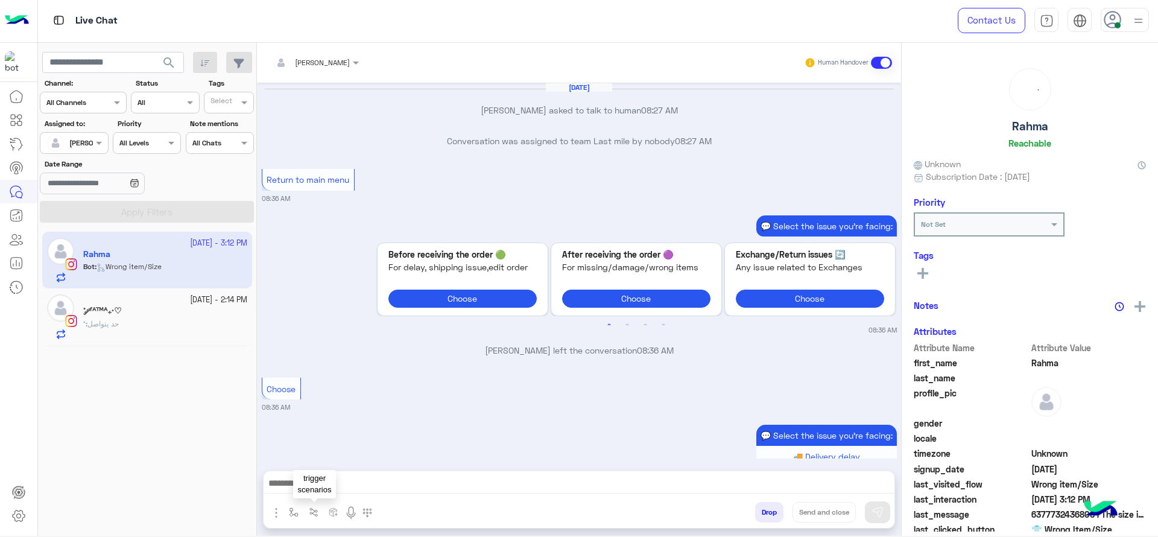
scroll to position [1153, 0]
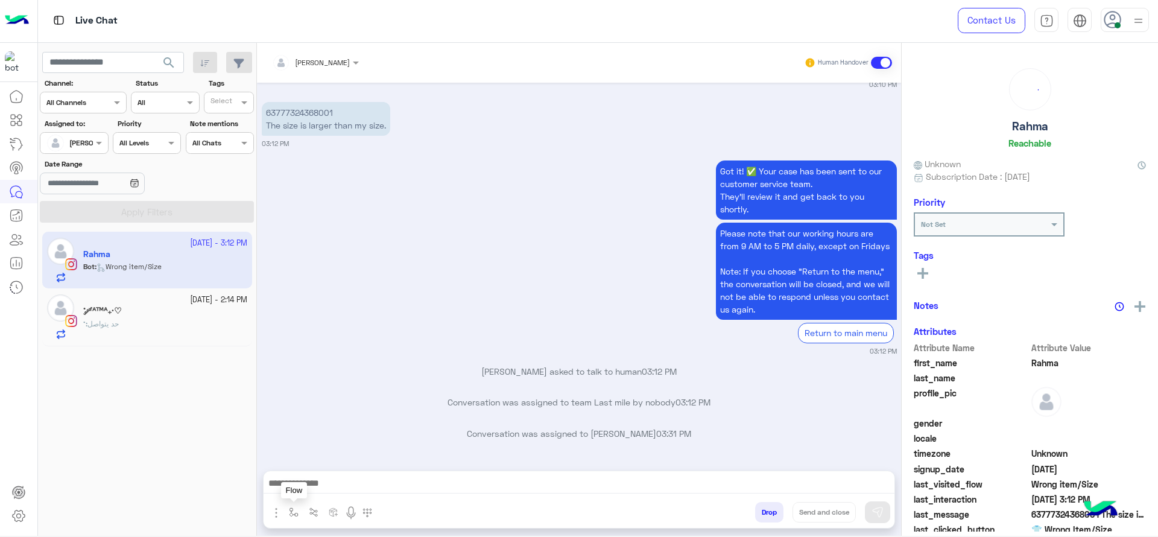
click at [294, 516] on img "button" at bounding box center [294, 512] width 10 height 10
click at [317, 480] on input "text" at bounding box center [315, 483] width 48 height 11
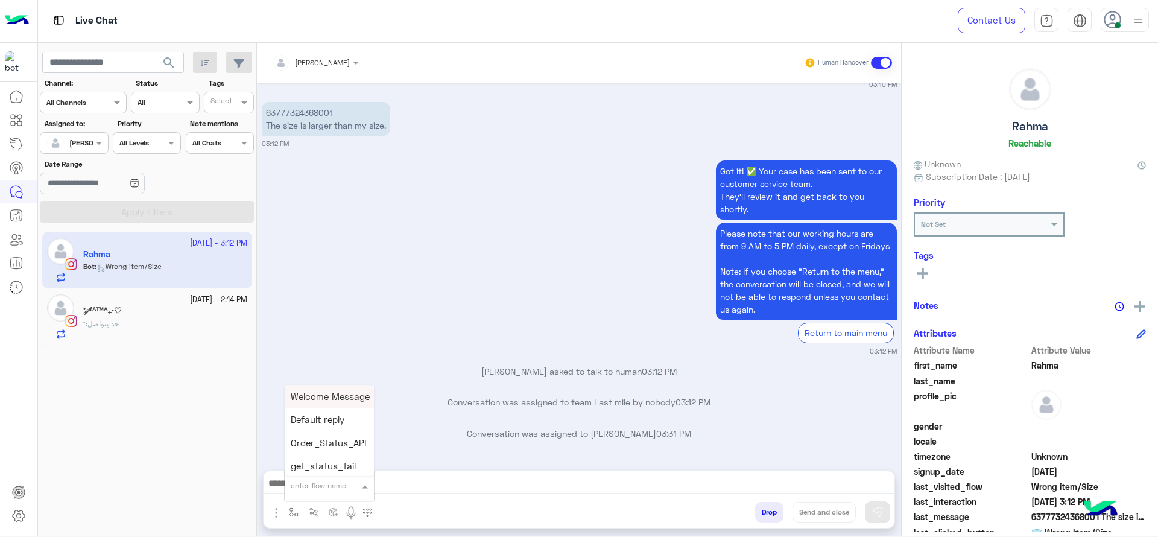
type input "*"
click at [349, 434] on div "J Greeting" at bounding box center [329, 441] width 89 height 24
type textarea "**********"
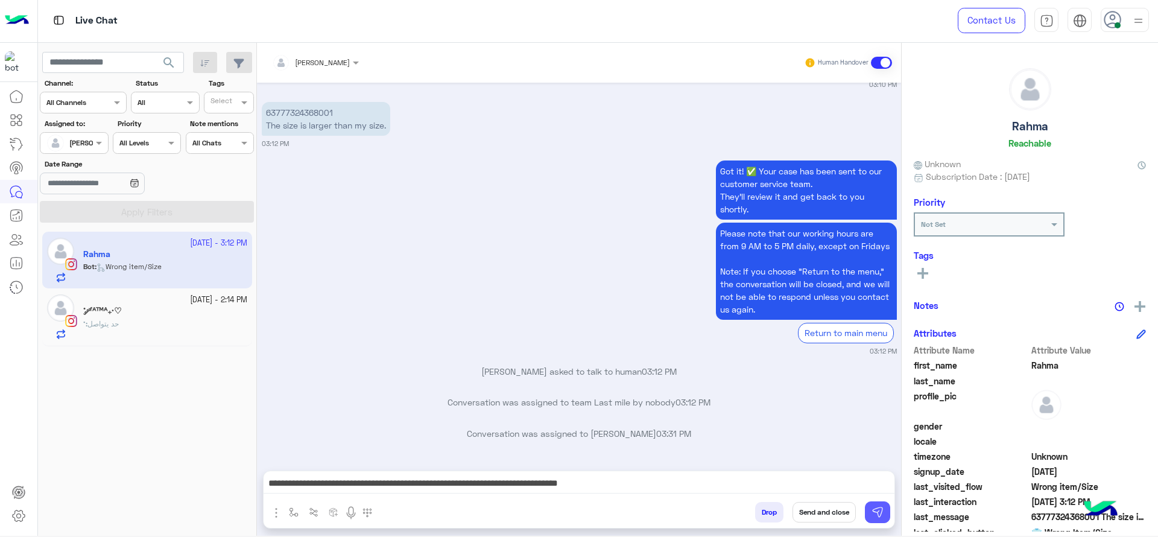
click at [867, 507] on button at bounding box center [877, 512] width 25 height 22
click at [139, 332] on div "˚ : حد يتواصل" at bounding box center [165, 328] width 164 height 21
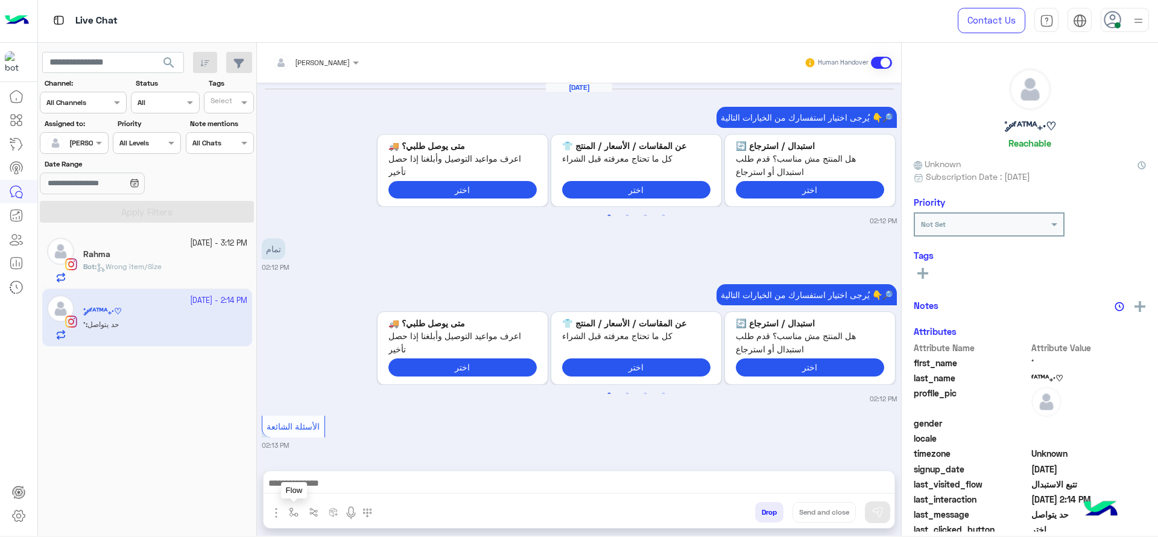
scroll to position [1143, 0]
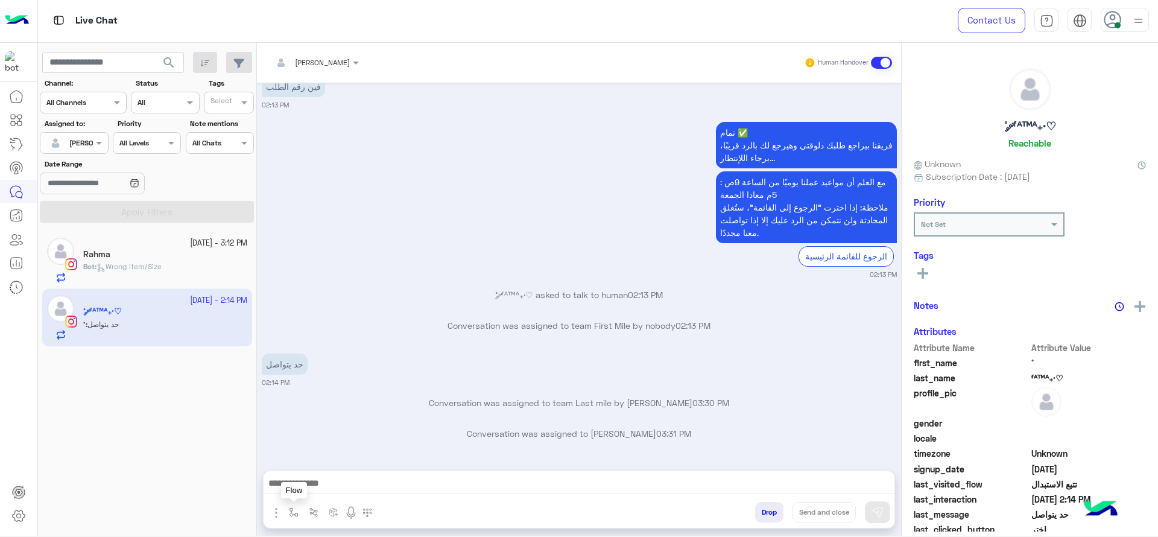
click at [288, 507] on button "button" at bounding box center [294, 512] width 20 height 20
click at [312, 484] on input "text" at bounding box center [315, 483] width 48 height 11
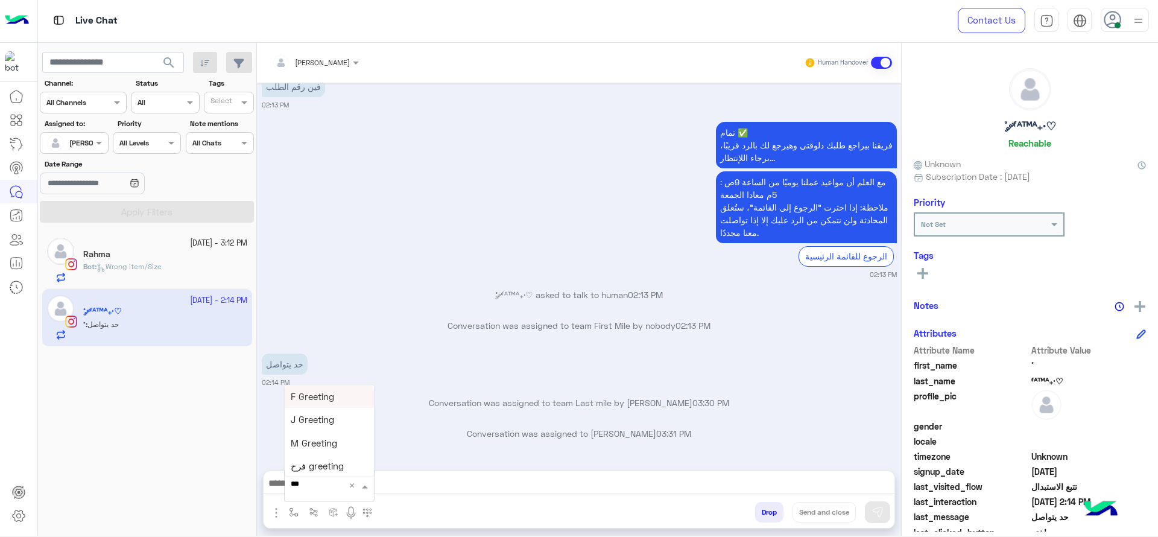
type input "****"
click at [319, 471] on span "چنى greeting" at bounding box center [318, 474] width 54 height 11
type textarea "**********"
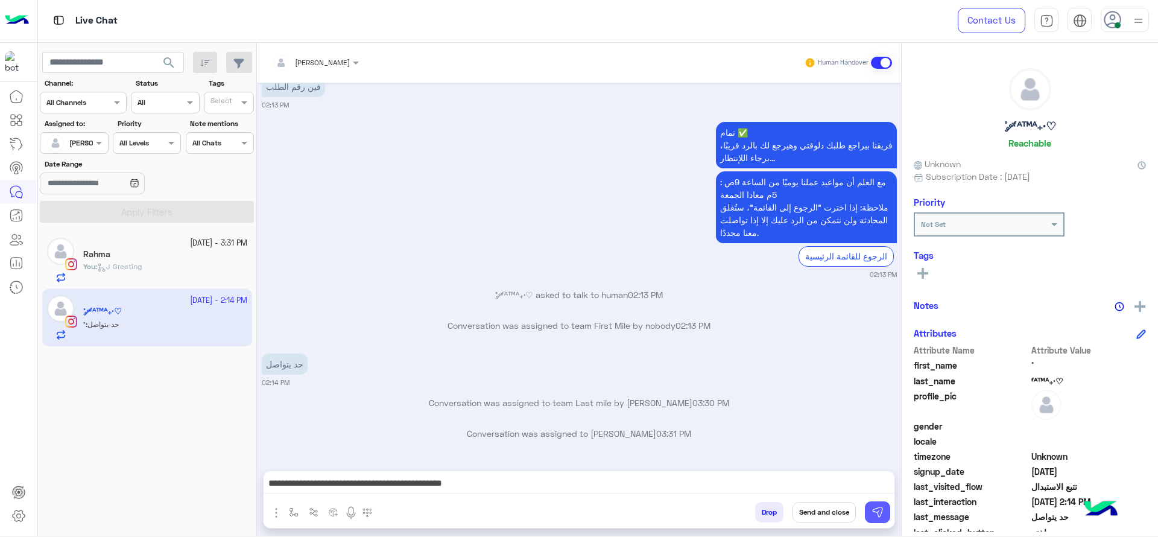
click at [878, 507] on img at bounding box center [878, 512] width 12 height 12
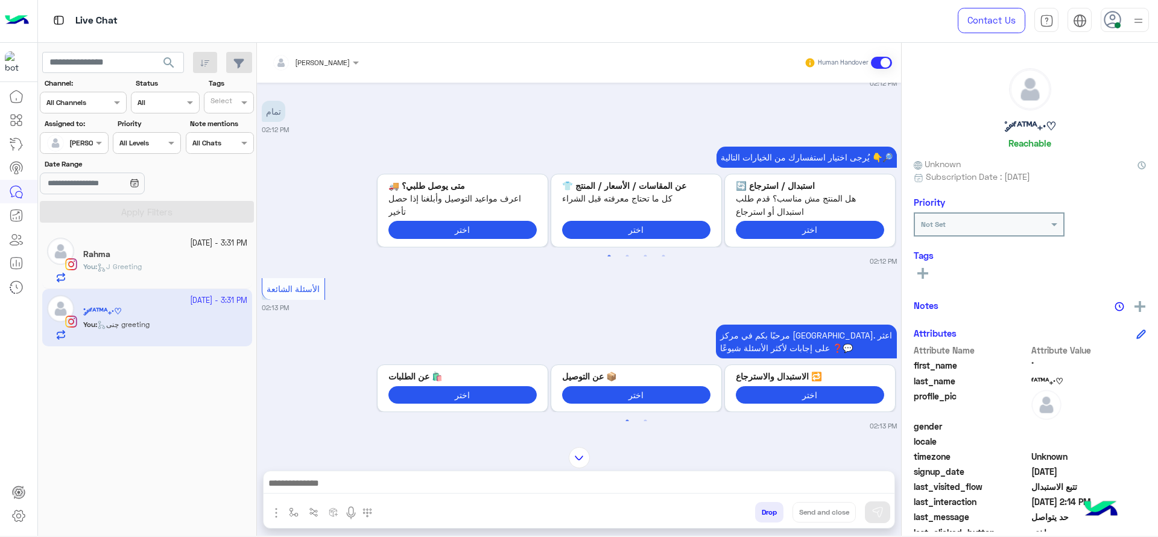
scroll to position [1220, 0]
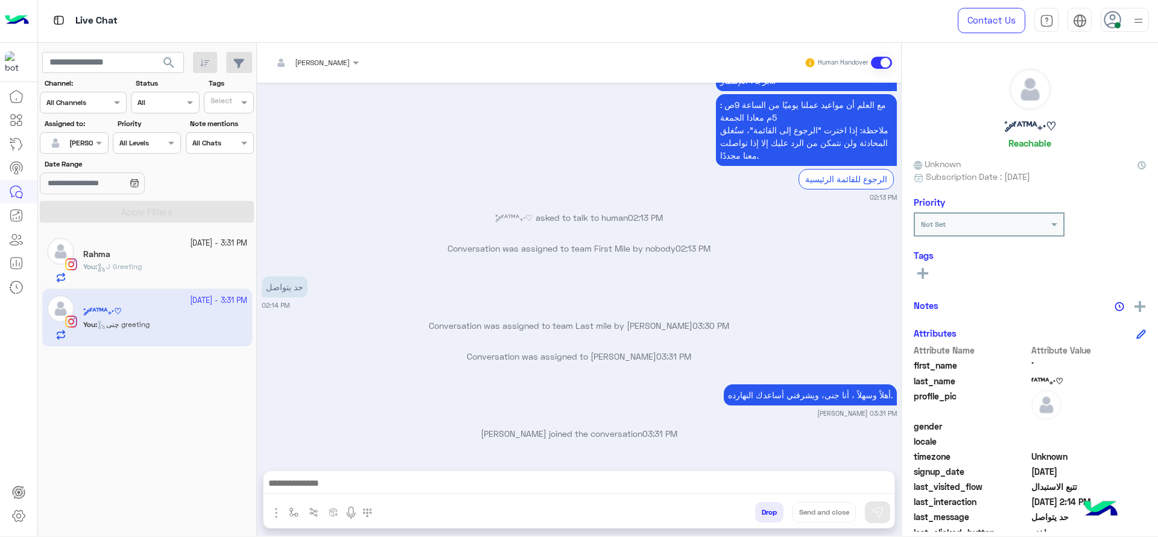
click at [182, 270] on div "You : J Greeting" at bounding box center [165, 271] width 164 height 21
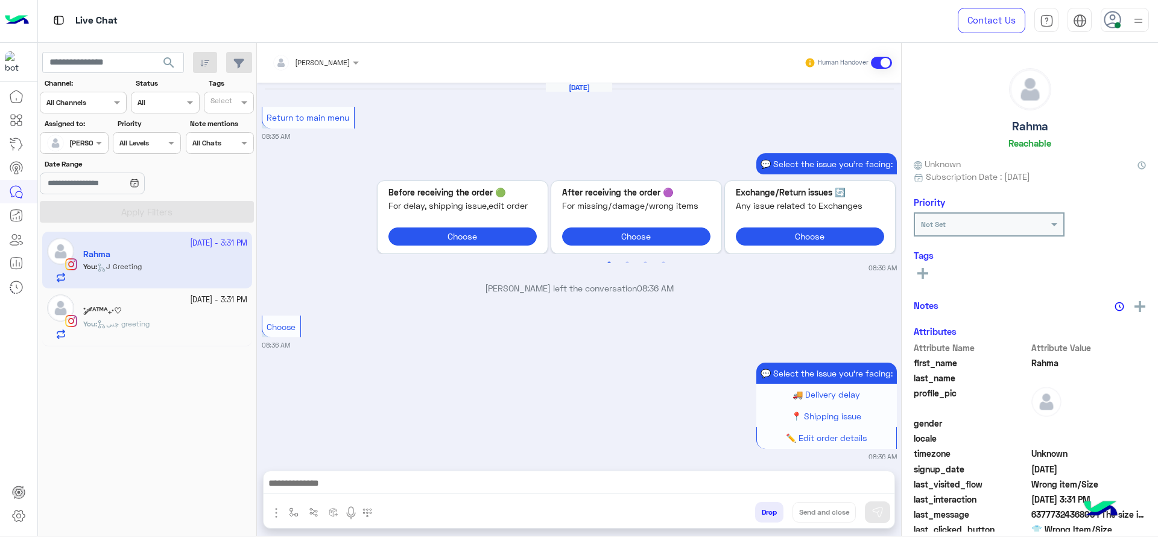
scroll to position [1180, 0]
